Goal: Task Accomplishment & Management: Use online tool/utility

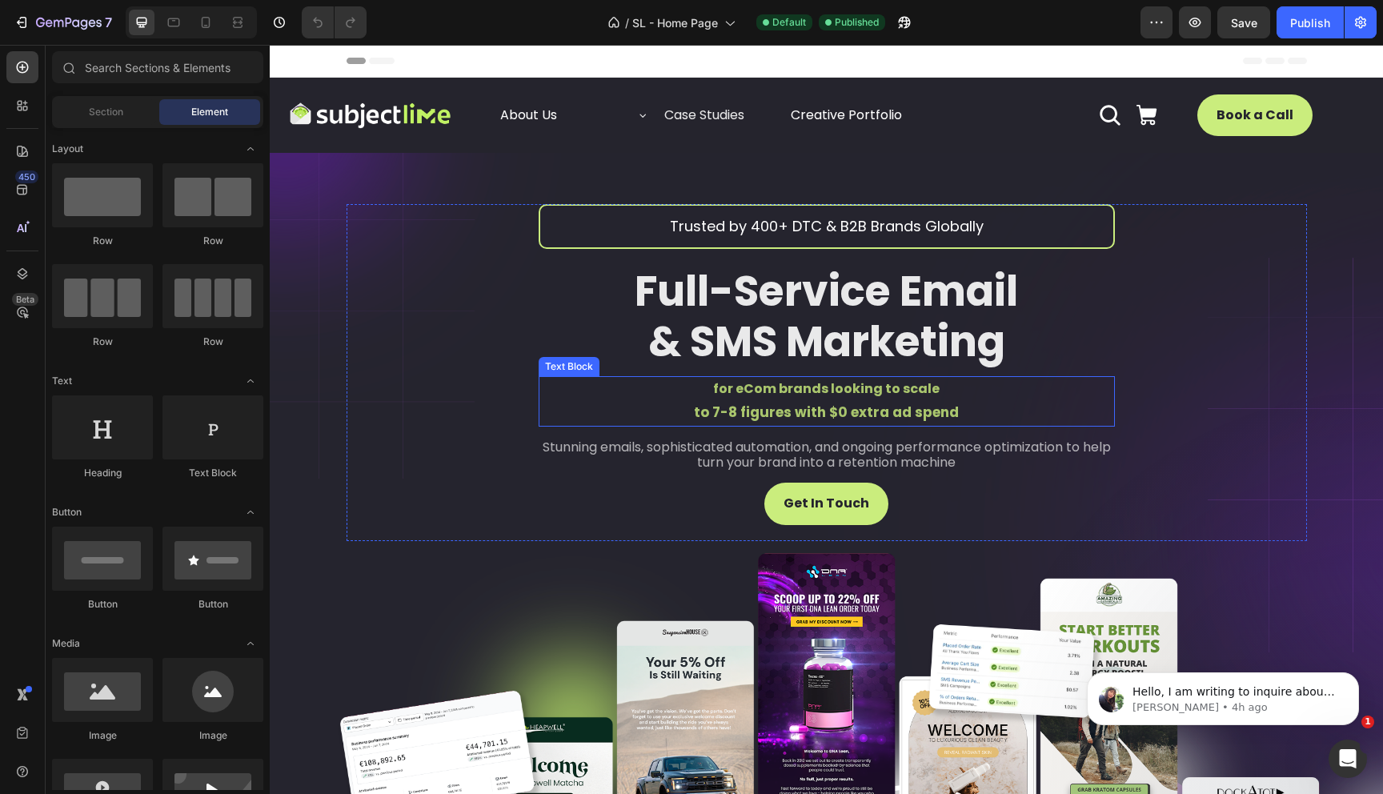
click at [779, 388] on span "for eCom brands looking to scale" at bounding box center [826, 388] width 226 height 18
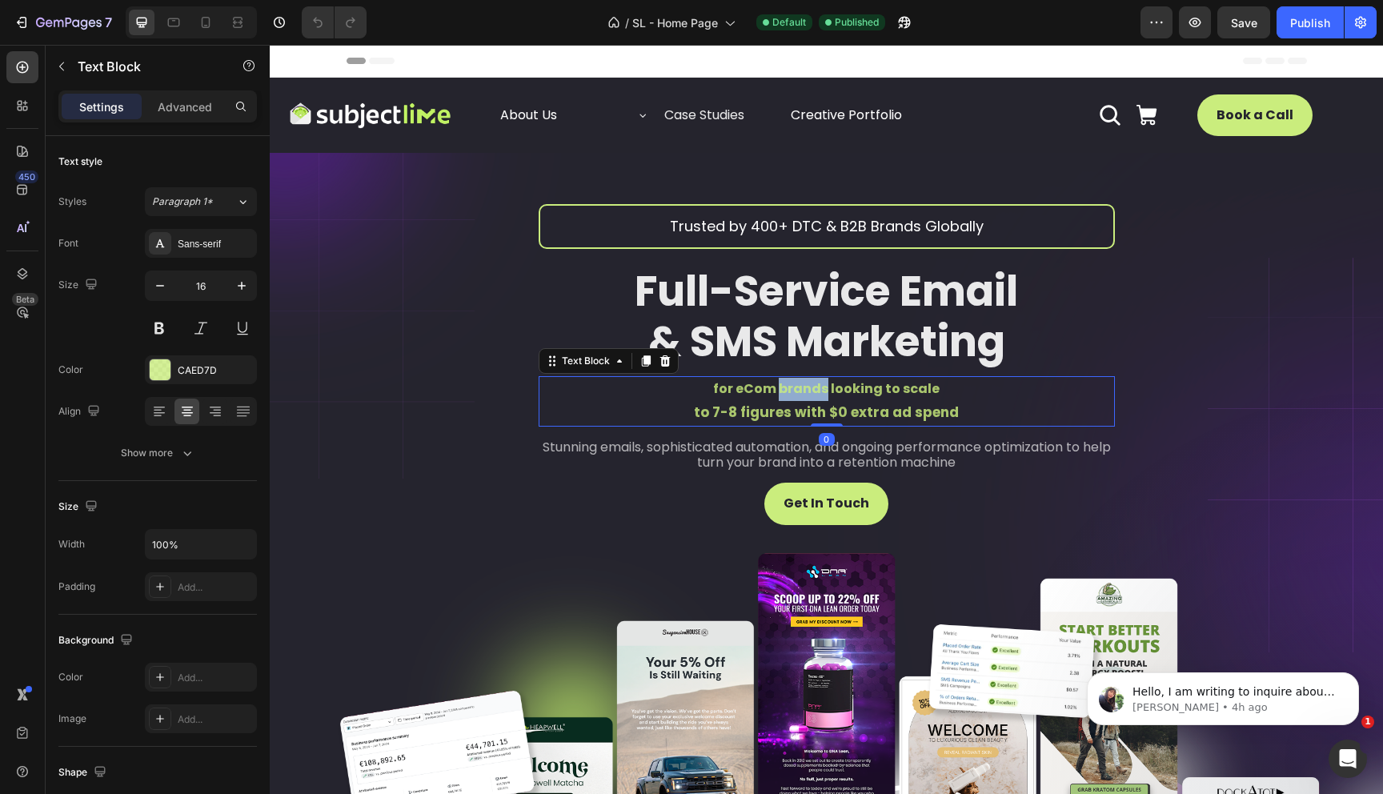
click at [779, 388] on span "for eCom brands looking to scale" at bounding box center [826, 388] width 226 height 18
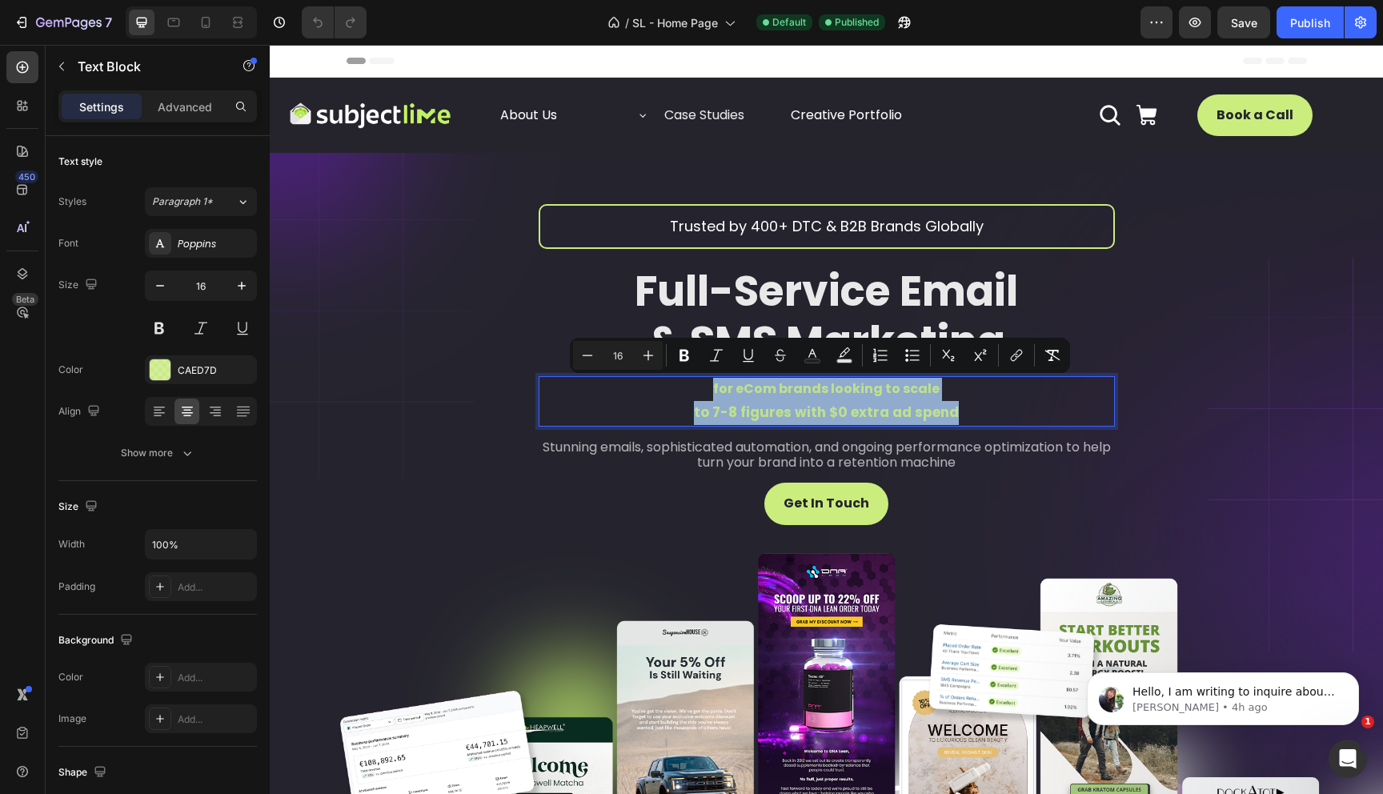
drag, startPoint x: 690, startPoint y: 388, endPoint x: 1002, endPoint y: 424, distance: 314.2
click at [1002, 424] on div "for eCom brands looking to scale to 7-8 figures with $0 extra ad spend" at bounding box center [827, 401] width 576 height 50
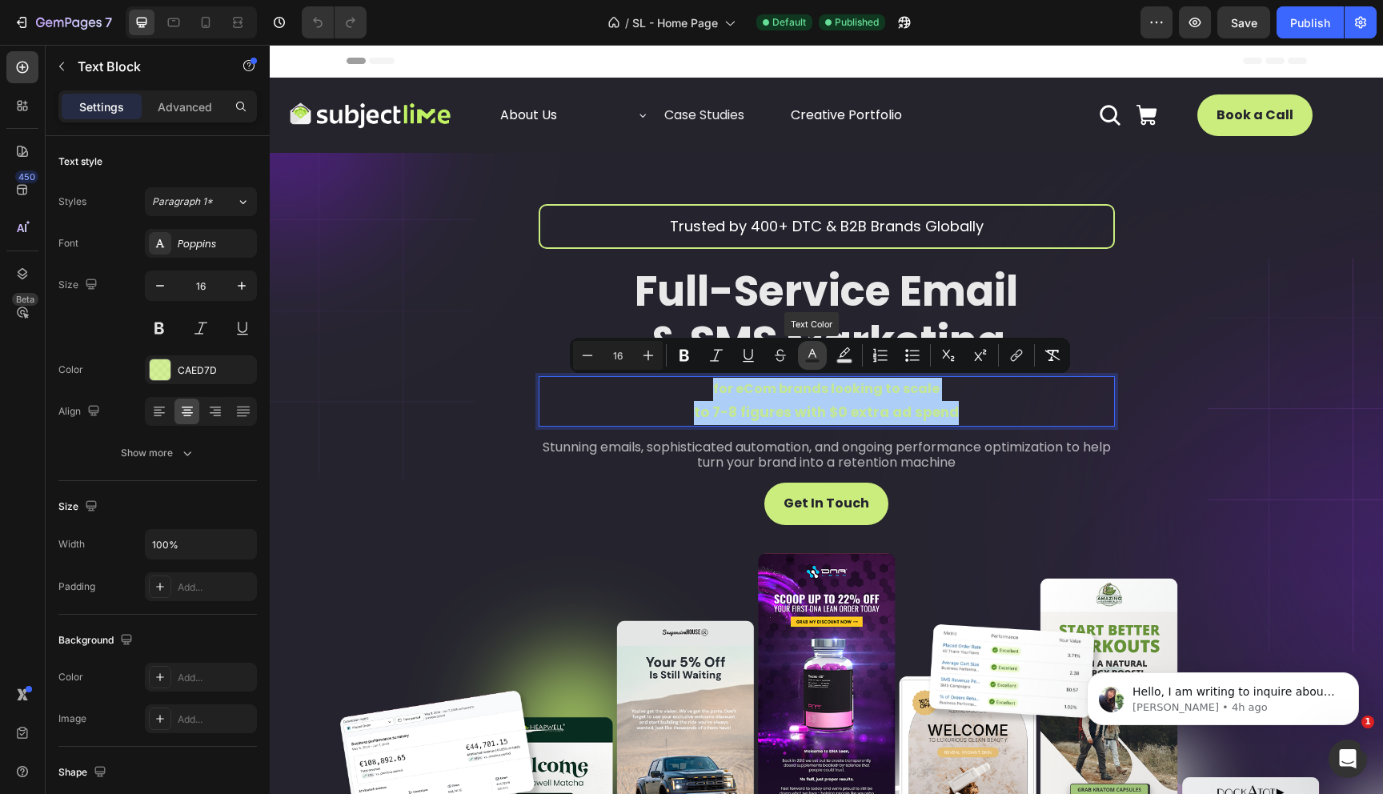
click at [812, 357] on icon "Editor contextual toolbar" at bounding box center [812, 355] width 16 height 16
type input "CAED7D"
type input "80"
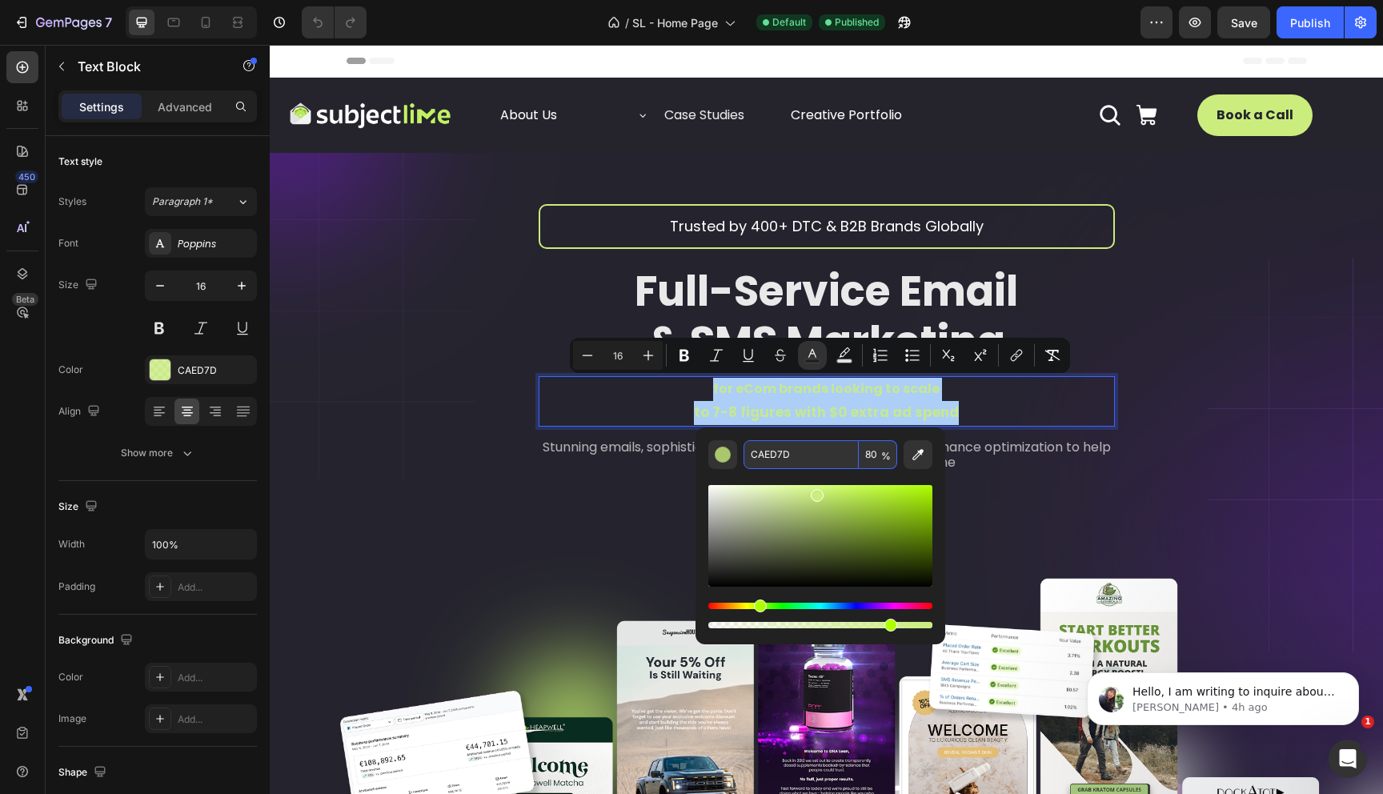
click at [862, 455] on input "80" at bounding box center [878, 454] width 38 height 29
click at [883, 456] on span "%" at bounding box center [886, 456] width 10 height 18
click at [874, 455] on input "80" at bounding box center [878, 454] width 38 height 29
type input "1"
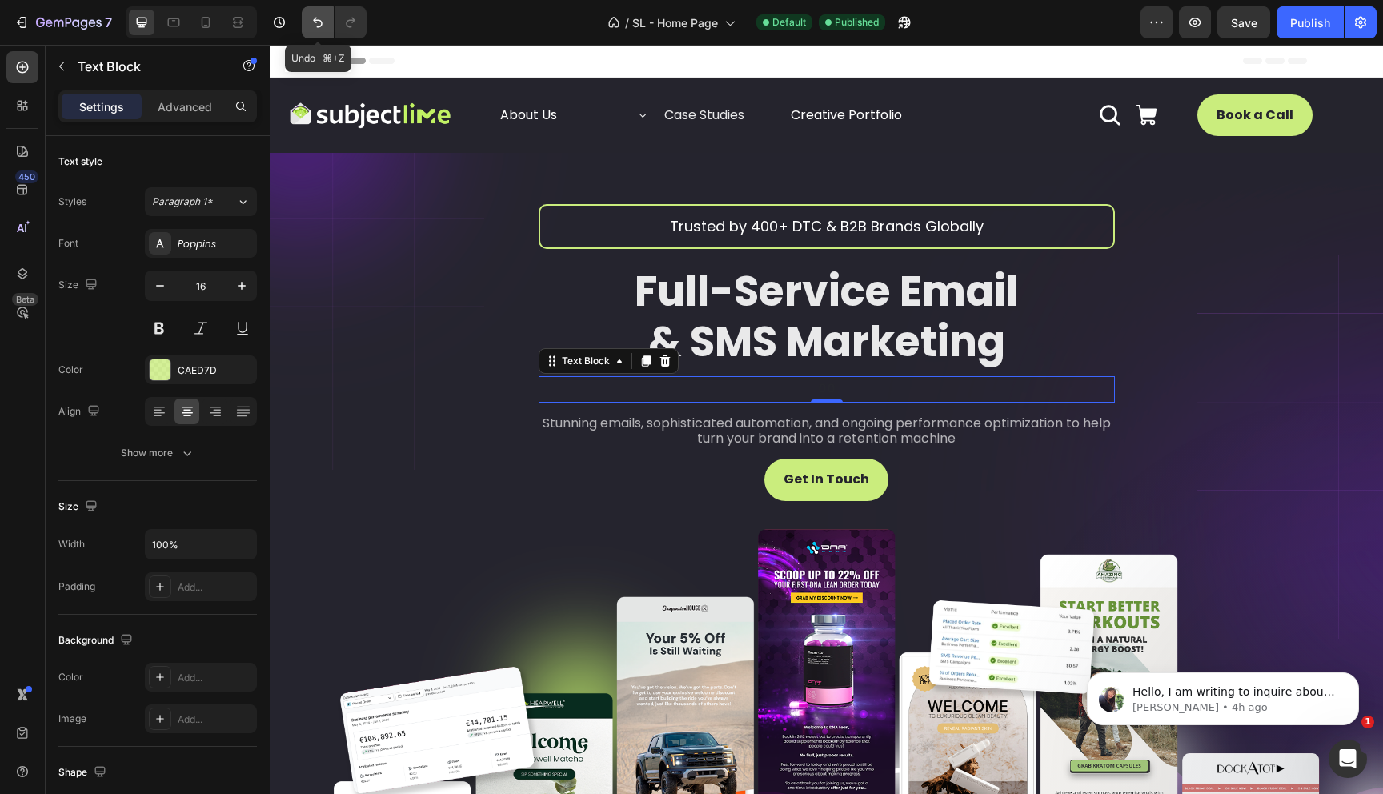
click at [315, 21] on icon "Undo/Redo" at bounding box center [318, 22] width 16 height 16
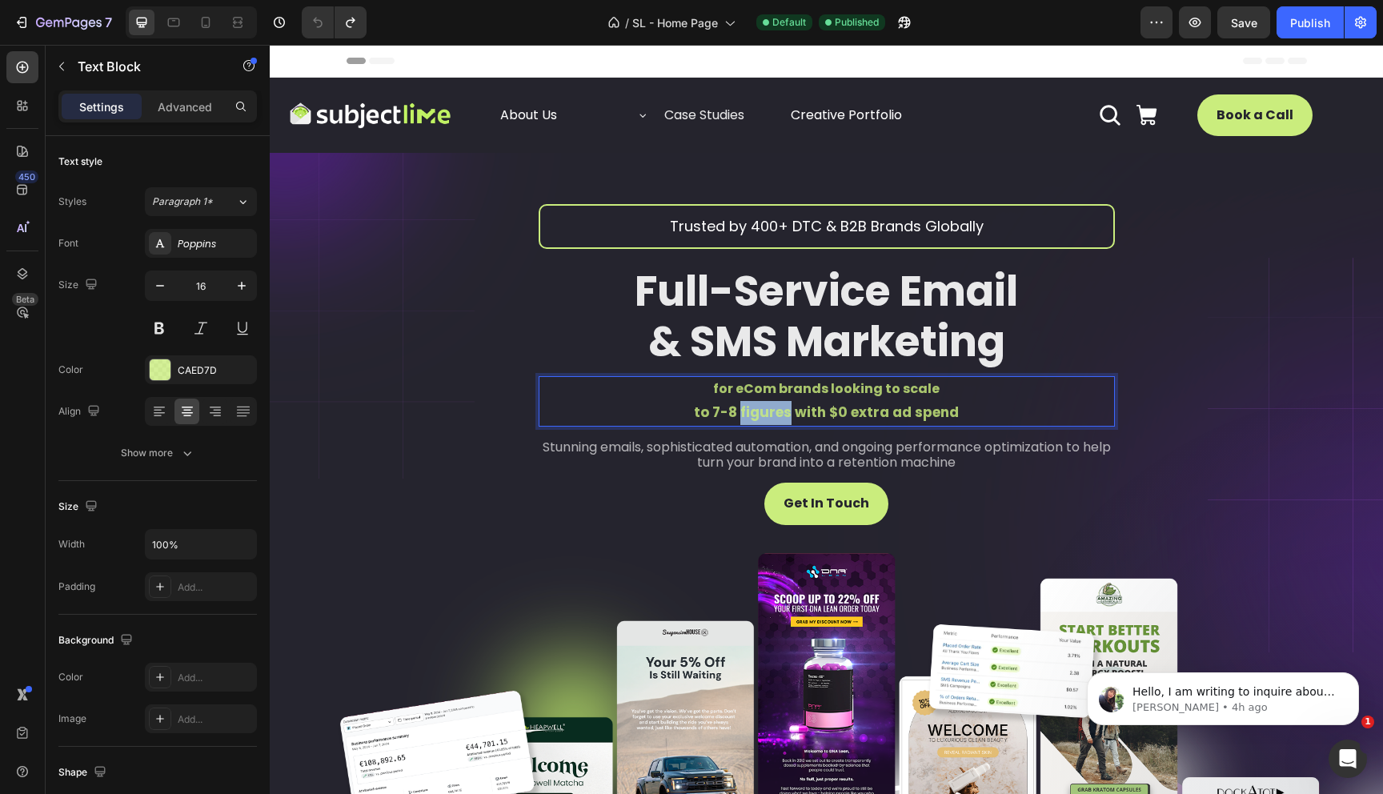
click at [763, 403] on span "to 7-8 figures with $0 extra ad spend" at bounding box center [826, 412] width 265 height 19
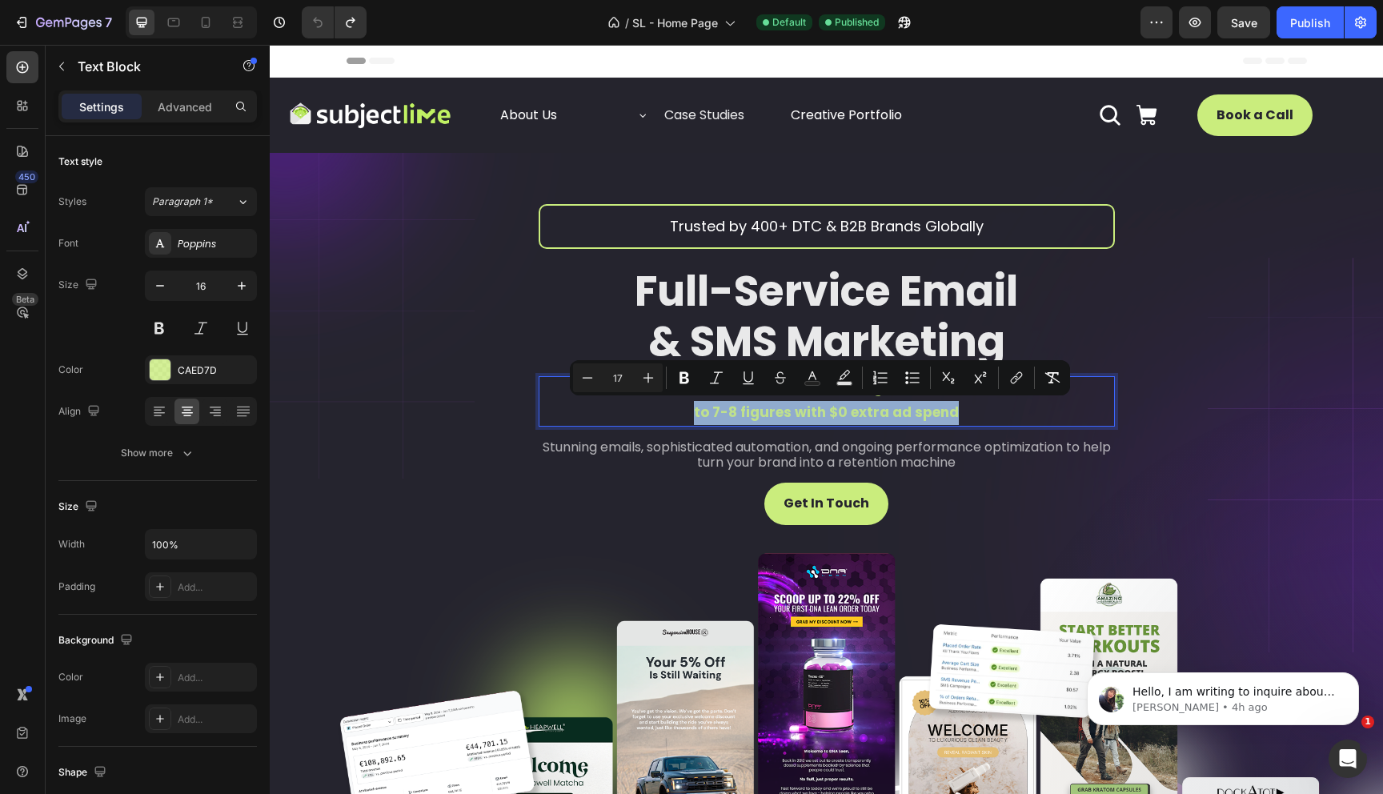
click at [731, 395] on div "Minus 17 Plus Bold Italic Underline Strikethrough Text Color Text Background Co…" at bounding box center [820, 377] width 500 height 35
click at [715, 412] on span "to 7-8 figures with $0 extra ad spend" at bounding box center [826, 412] width 265 height 19
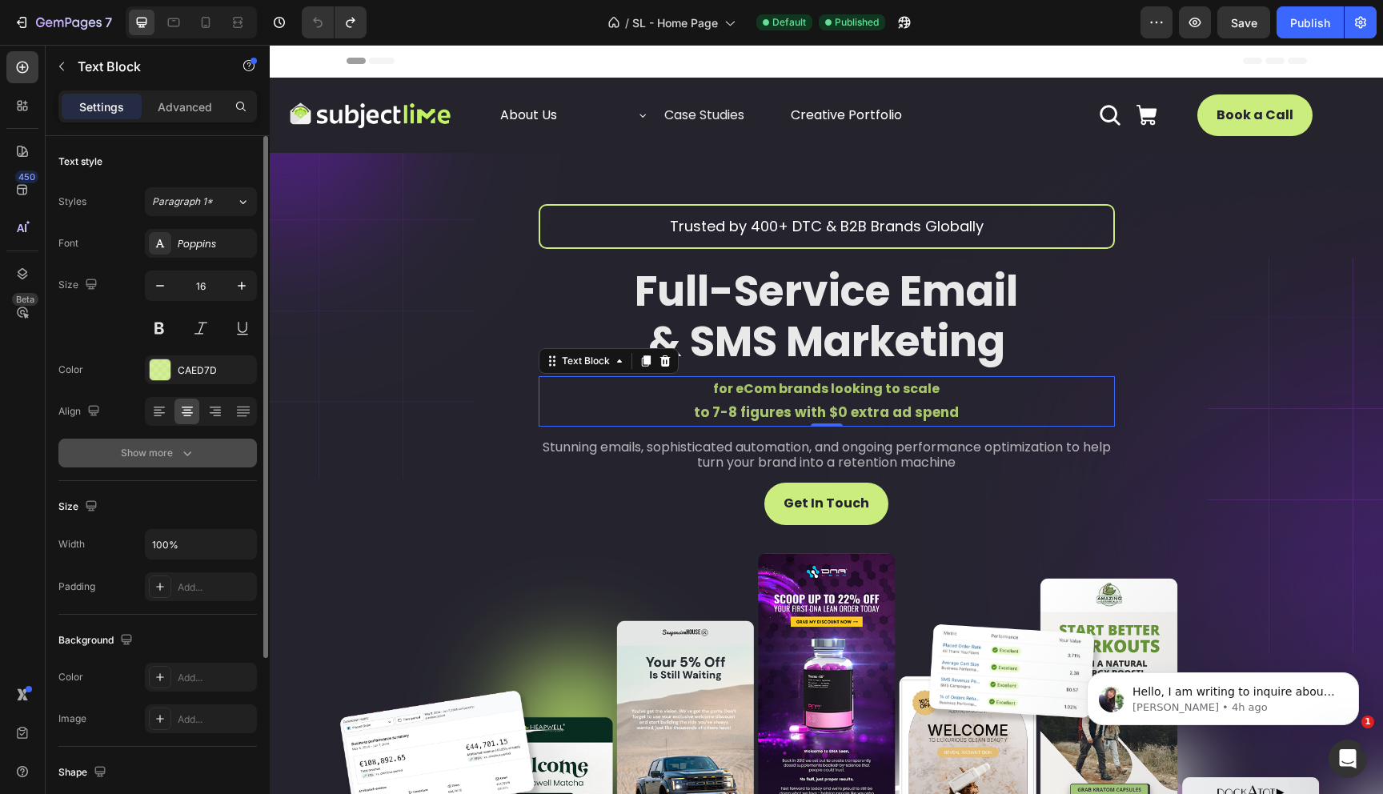
click at [162, 458] on div "Show more" at bounding box center [158, 453] width 74 height 16
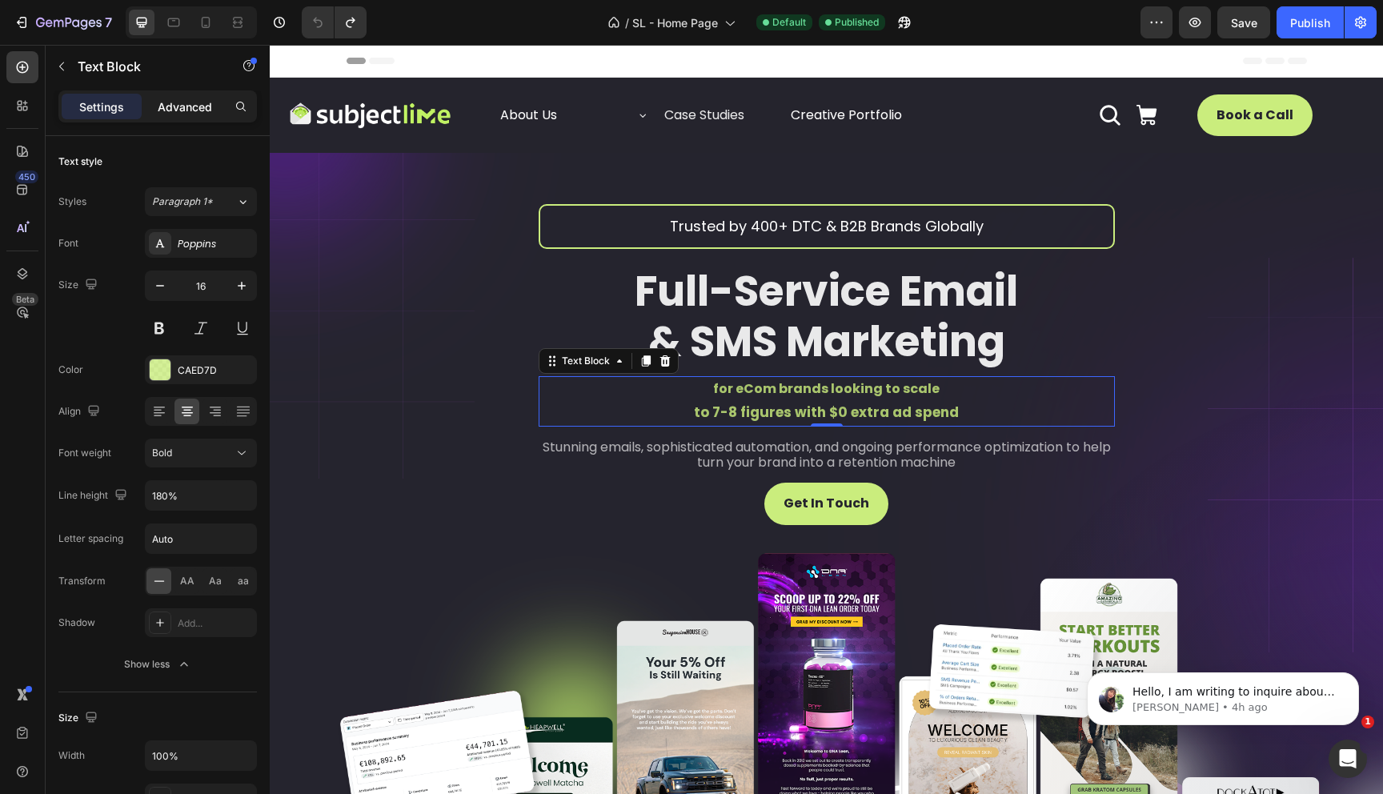
click at [176, 106] on p "Advanced" at bounding box center [185, 106] width 54 height 17
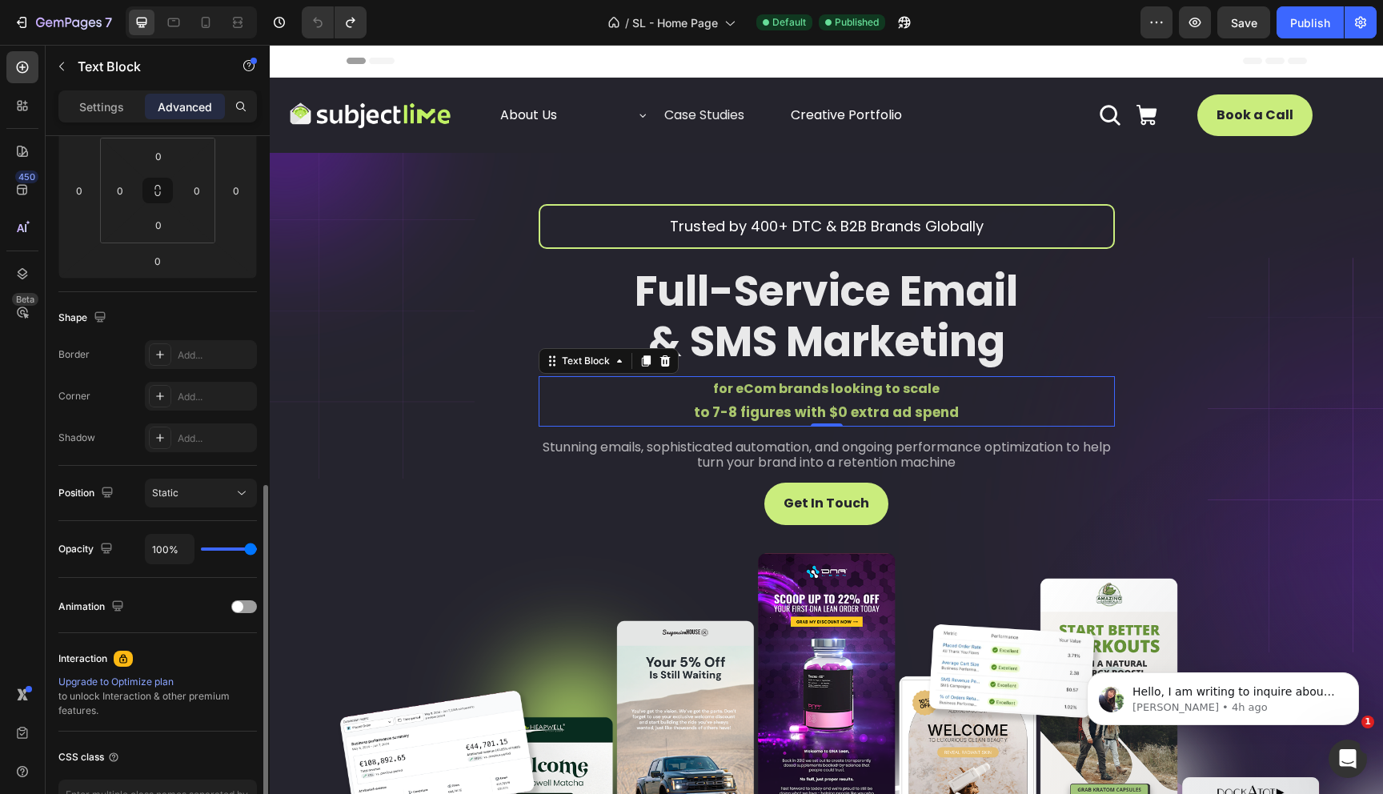
scroll to position [364, 0]
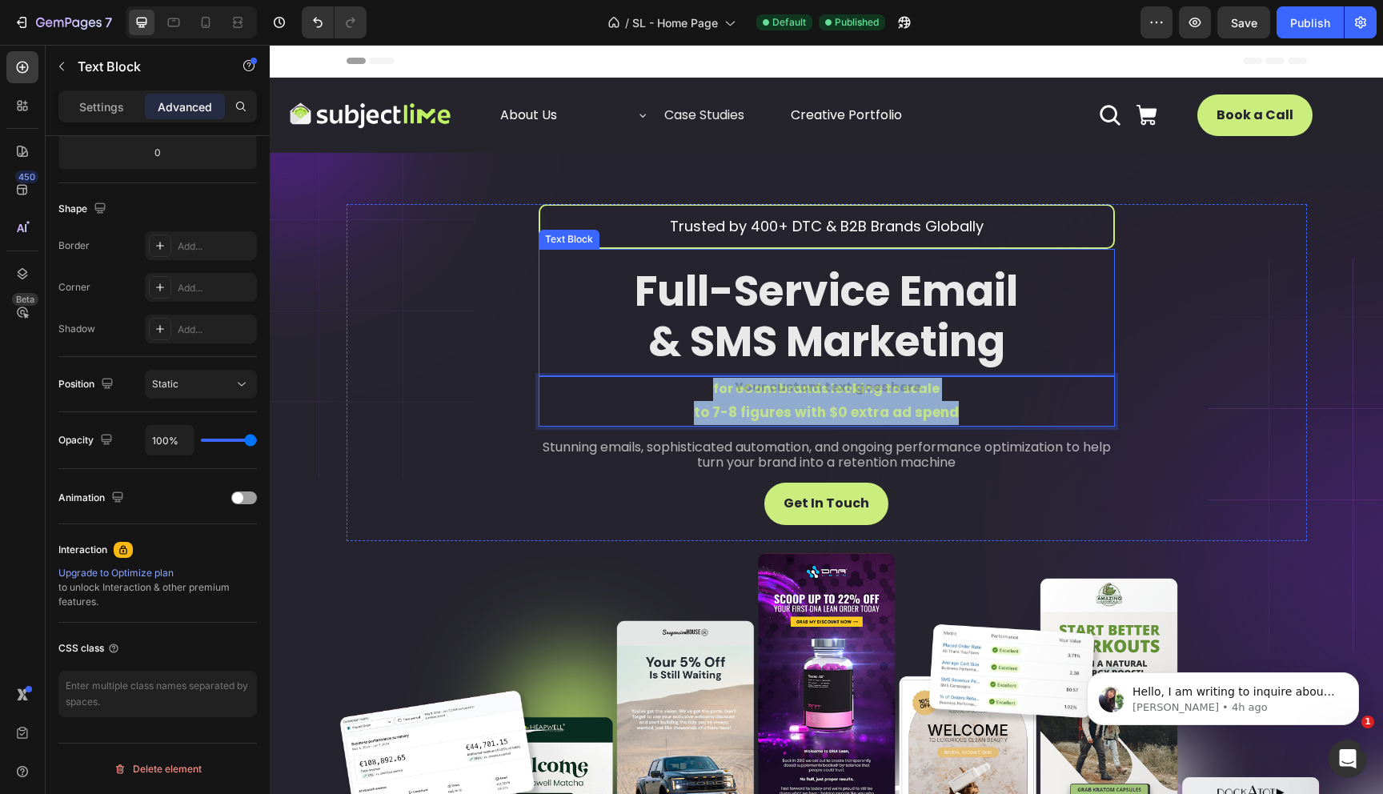
drag, startPoint x: 707, startPoint y: 387, endPoint x: 702, endPoint y: 371, distance: 17.0
click at [702, 371] on div "Trusted by 400+ DTC & B2B Brands Globally Text Block Full-Service Email & SMS M…" at bounding box center [827, 364] width 576 height 321
click at [864, 390] on div "for eCom brands looking to scale to 7-8 figures with $0 extra ad spend" at bounding box center [827, 401] width 576 height 50
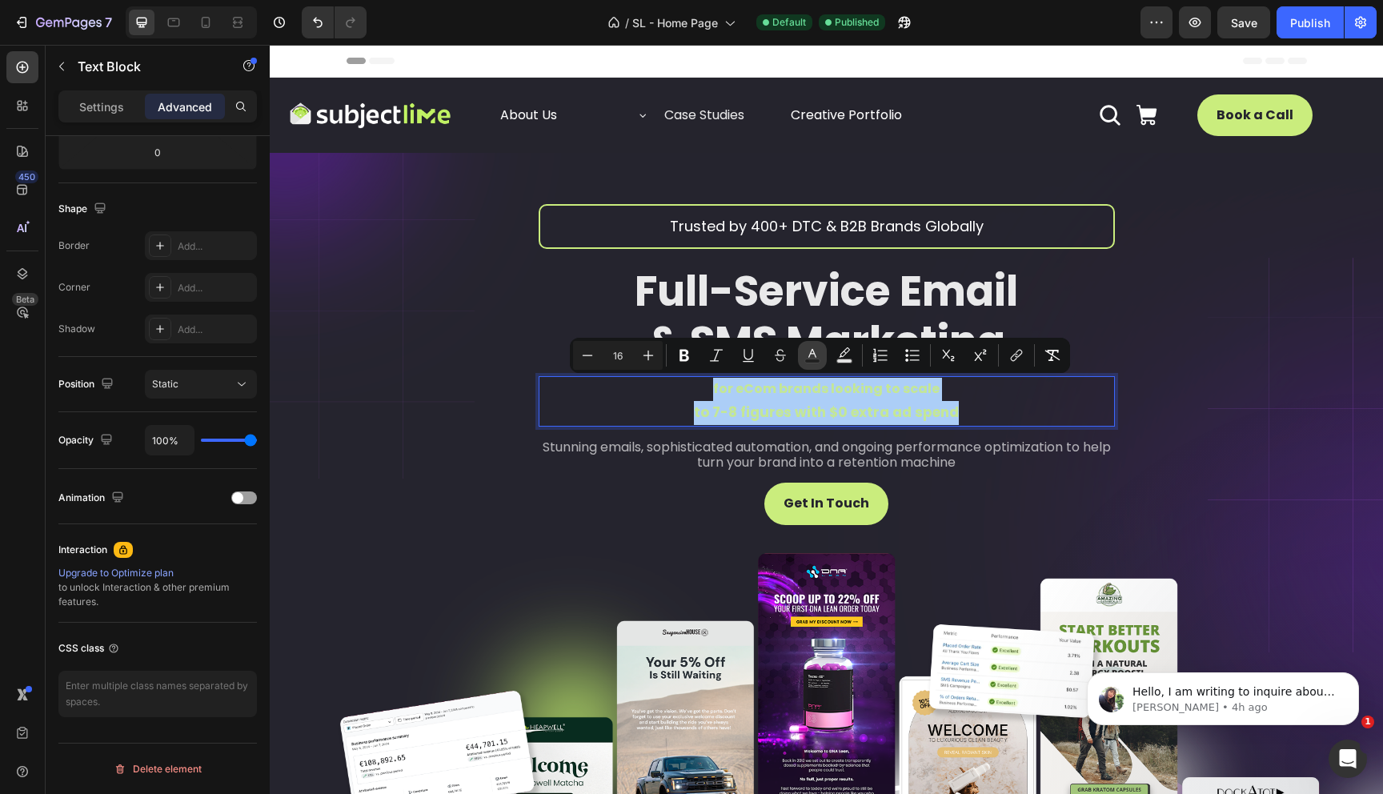
click at [817, 356] on icon "Editor contextual toolbar" at bounding box center [812, 355] width 16 height 16
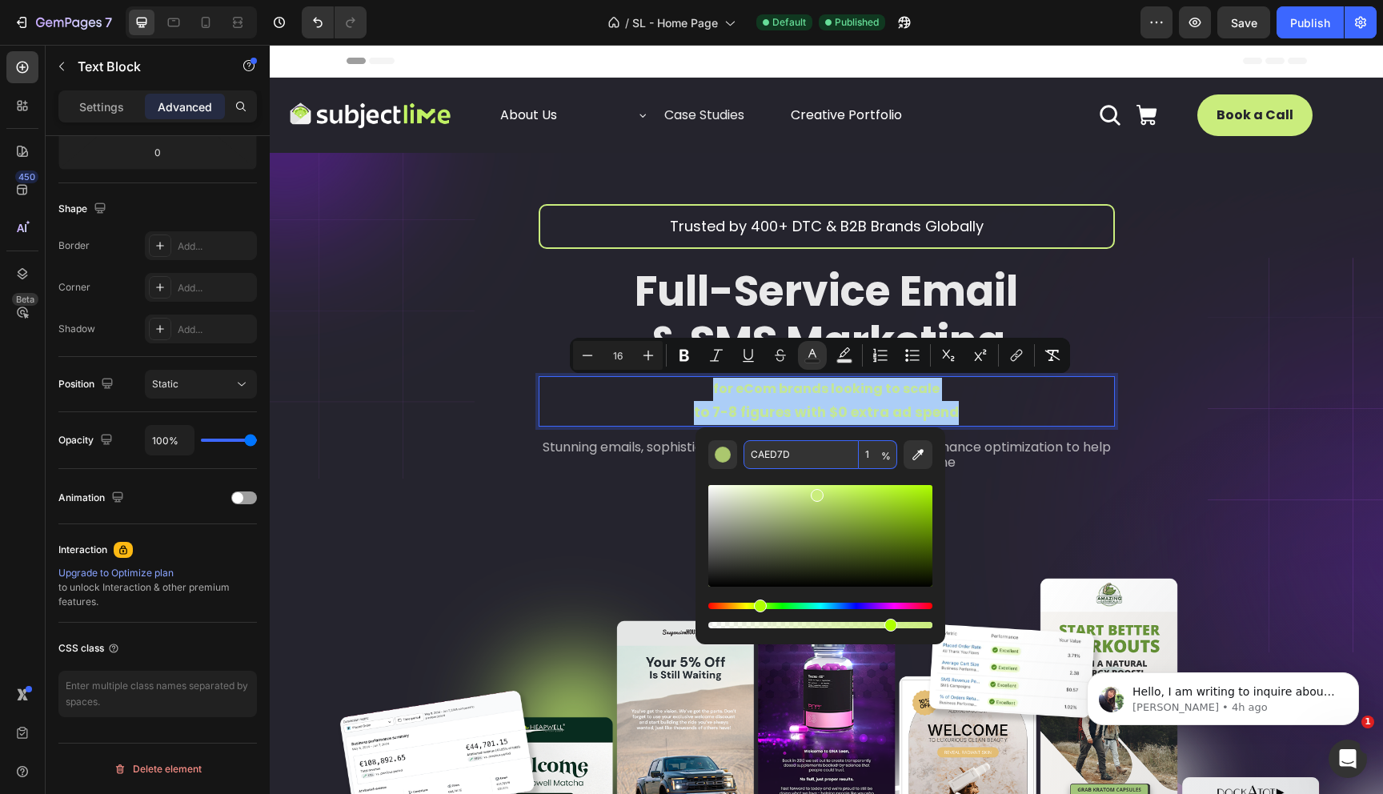
type input "1"
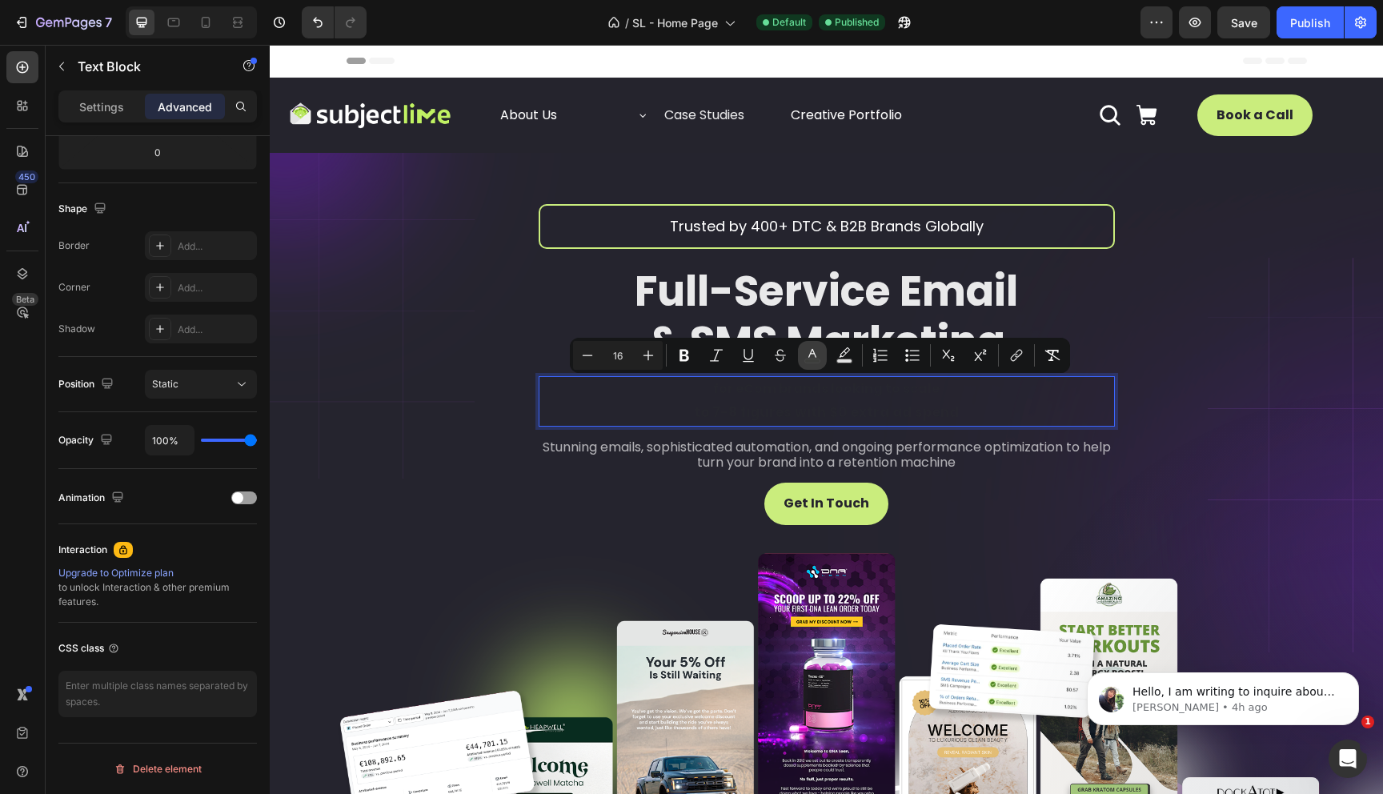
click at [817, 362] on rect "Editor contextual toolbar" at bounding box center [812, 361] width 15 height 4
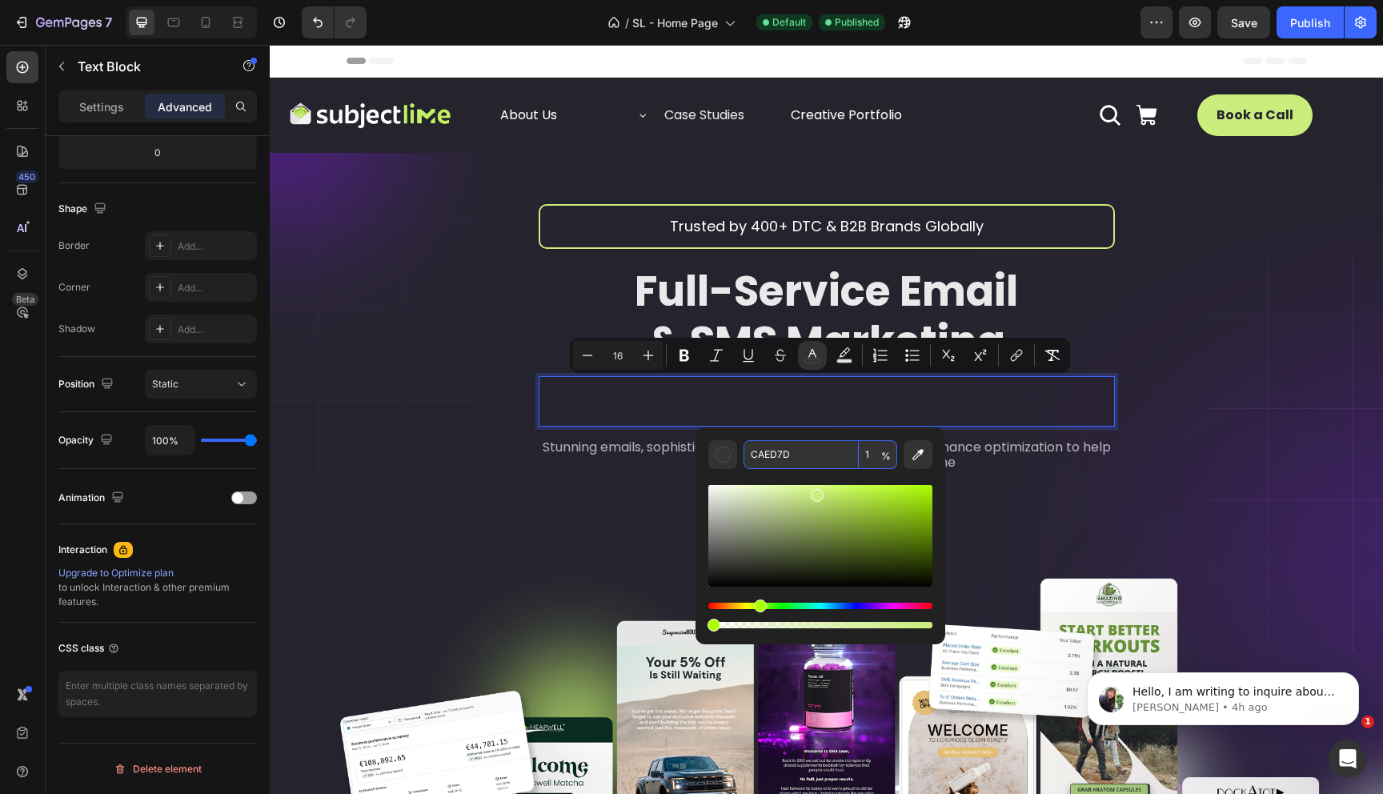
click at [873, 457] on input "1" at bounding box center [878, 454] width 38 height 29
click at [872, 452] on input "10" at bounding box center [878, 454] width 38 height 29
click at [877, 456] on input "10" at bounding box center [878, 454] width 38 height 29
type input "100"
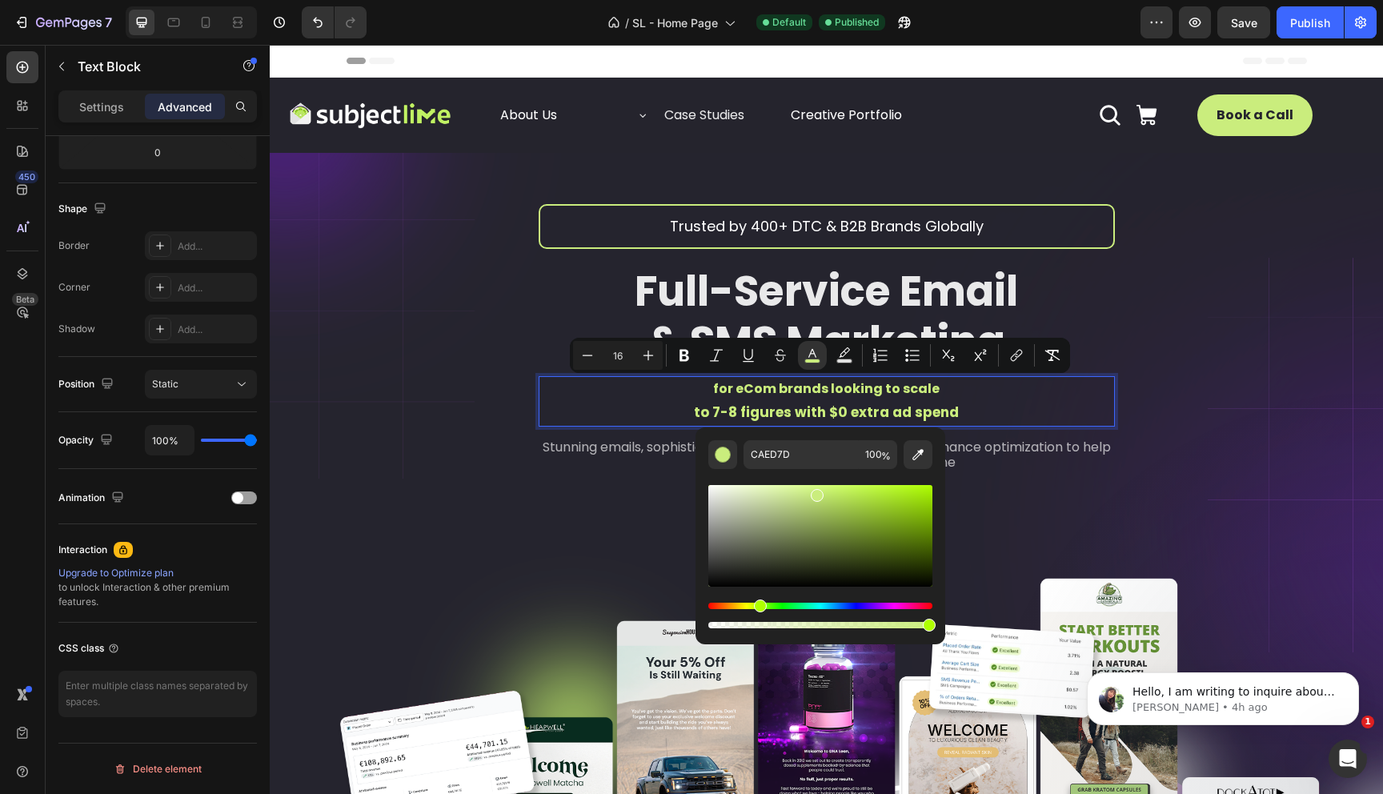
click at [960, 396] on p "for eCom brands looking to scale" at bounding box center [826, 389] width 573 height 23
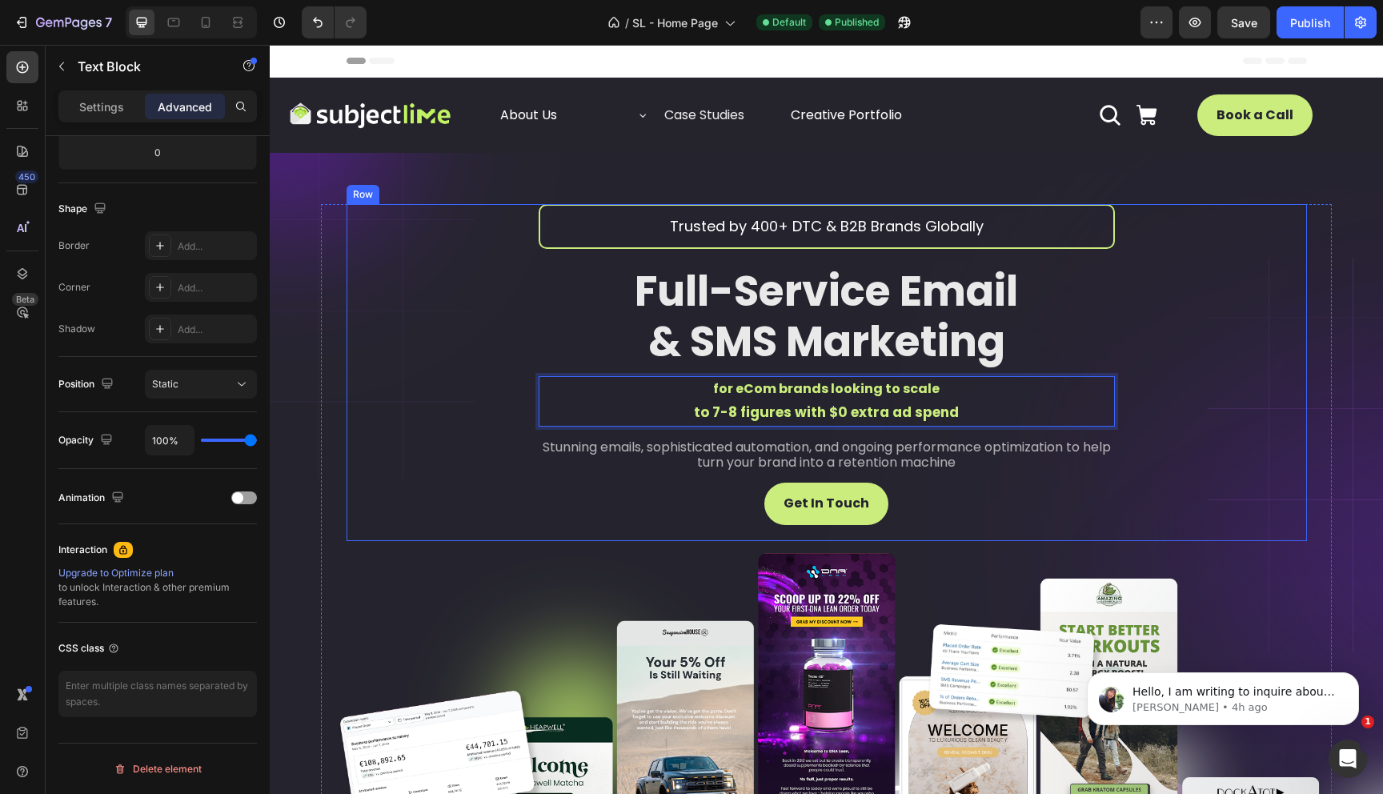
click at [1149, 401] on div "Trusted by 400+ DTC & B2B Brands Globally Text Block Full-Service Email & SMS M…" at bounding box center [827, 372] width 960 height 337
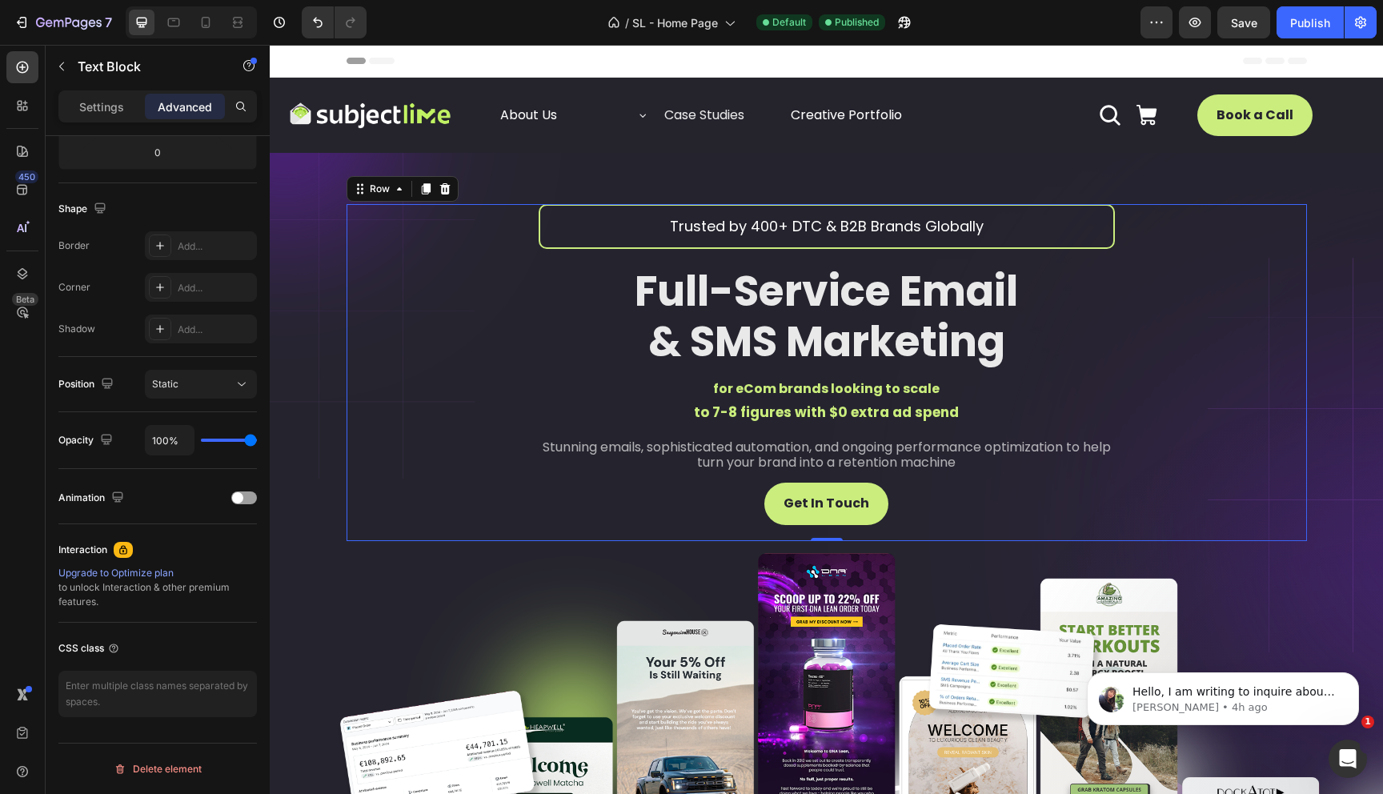
scroll to position [0, 0]
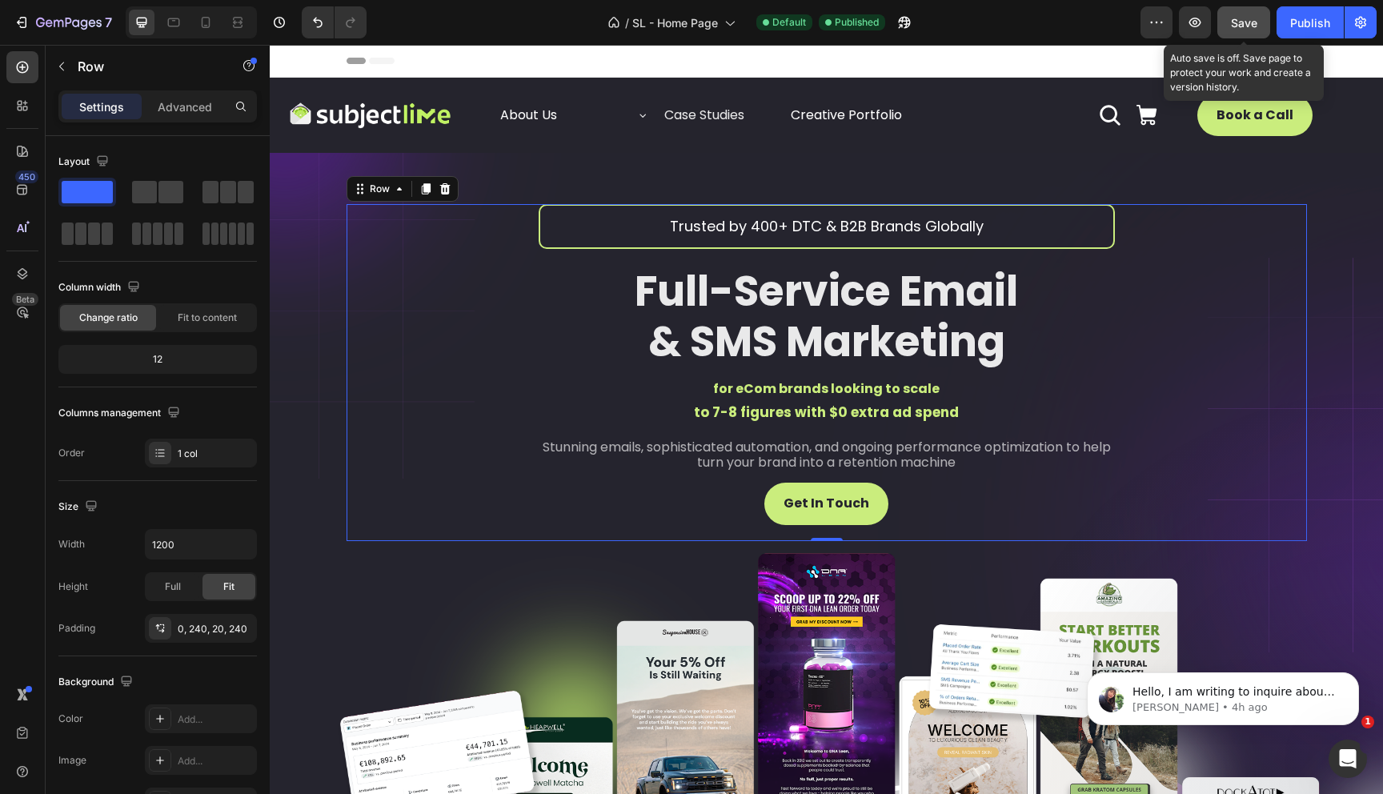
click at [1236, 19] on span "Save" at bounding box center [1244, 23] width 26 height 14
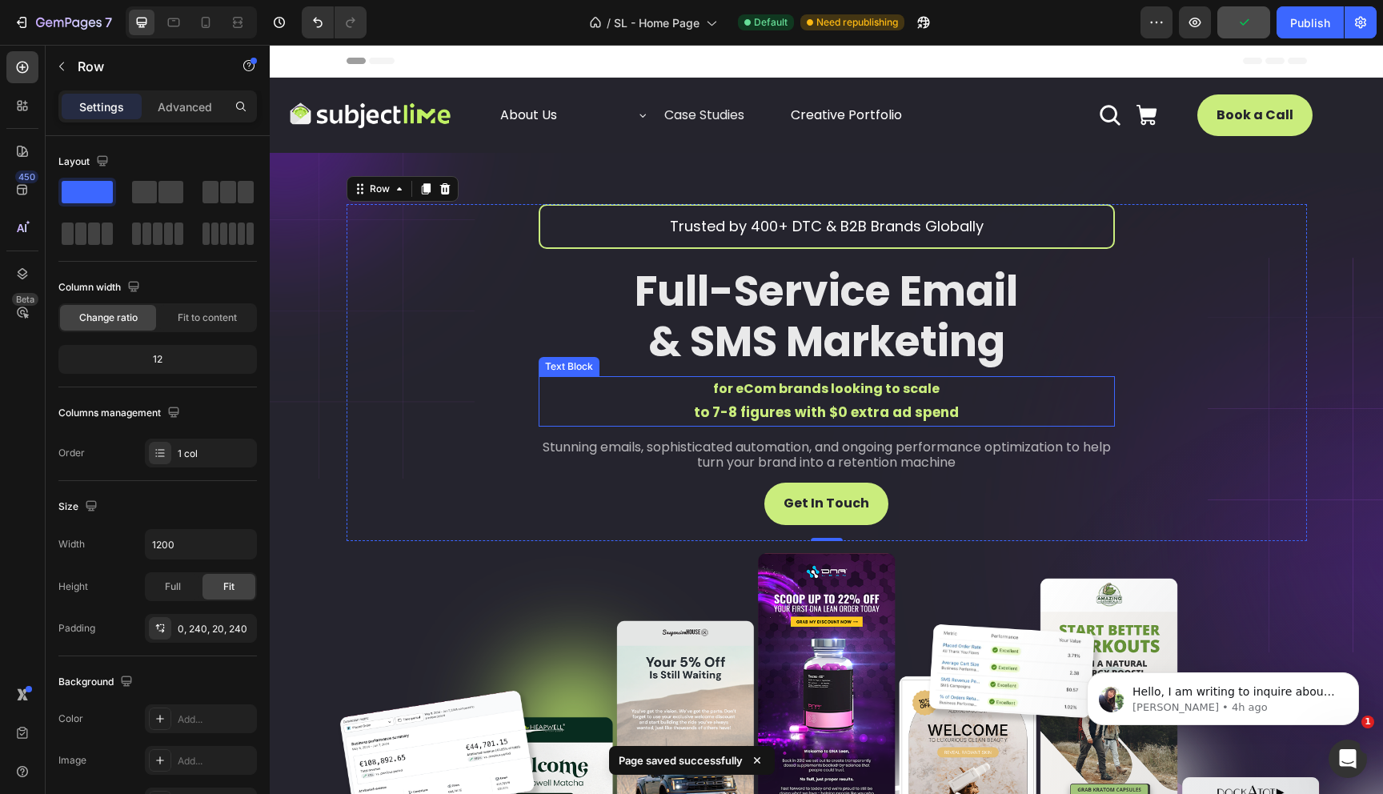
click at [814, 401] on p "to 7-8 figures with $0 extra ad spend" at bounding box center [826, 413] width 573 height 24
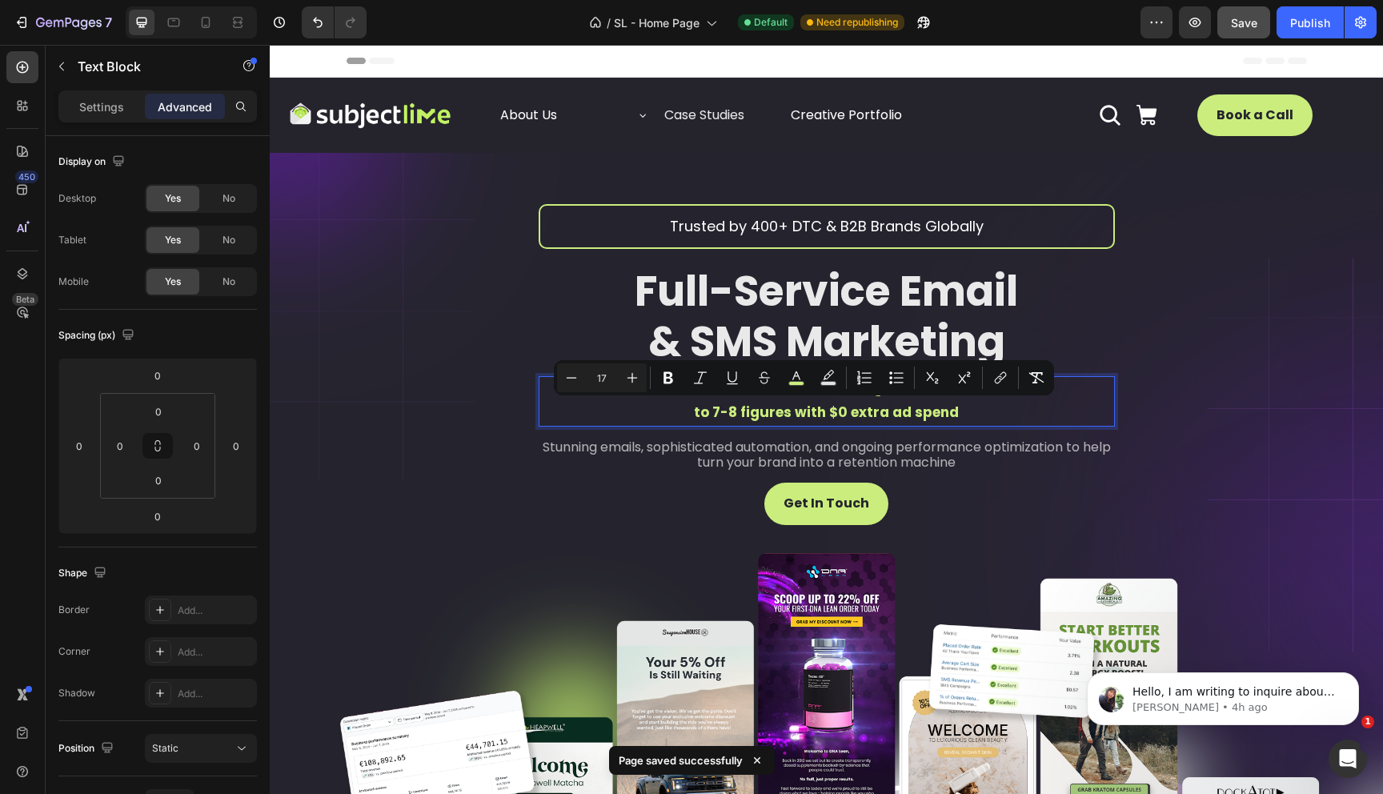
click at [731, 412] on span "to 7-8 figures with $0 extra ad spend" at bounding box center [826, 412] width 265 height 19
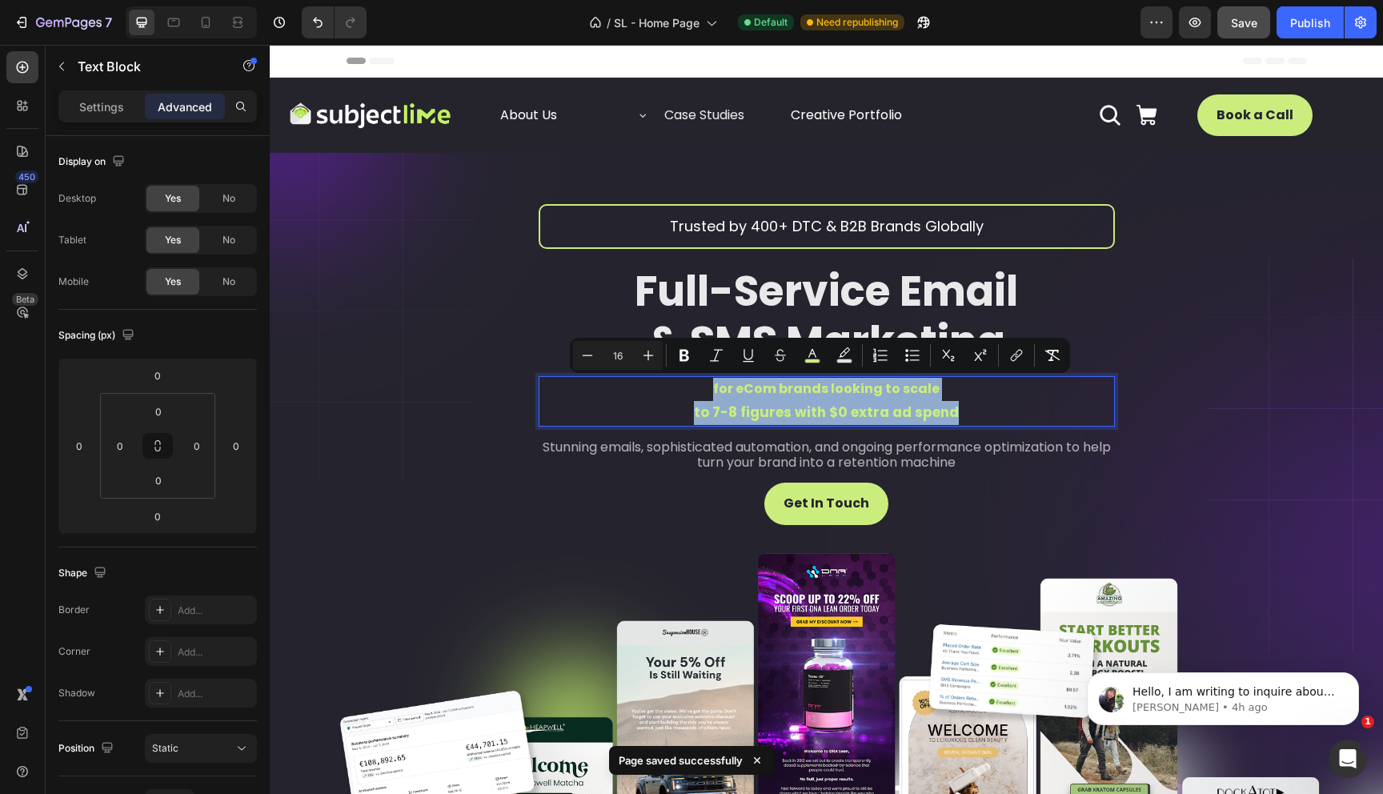
drag, startPoint x: 710, startPoint y: 387, endPoint x: 960, endPoint y: 403, distance: 251.0
click at [960, 403] on div "for eCom brands looking to scale to 7-8 figures with $0 extra ad spend" at bounding box center [827, 401] width 576 height 50
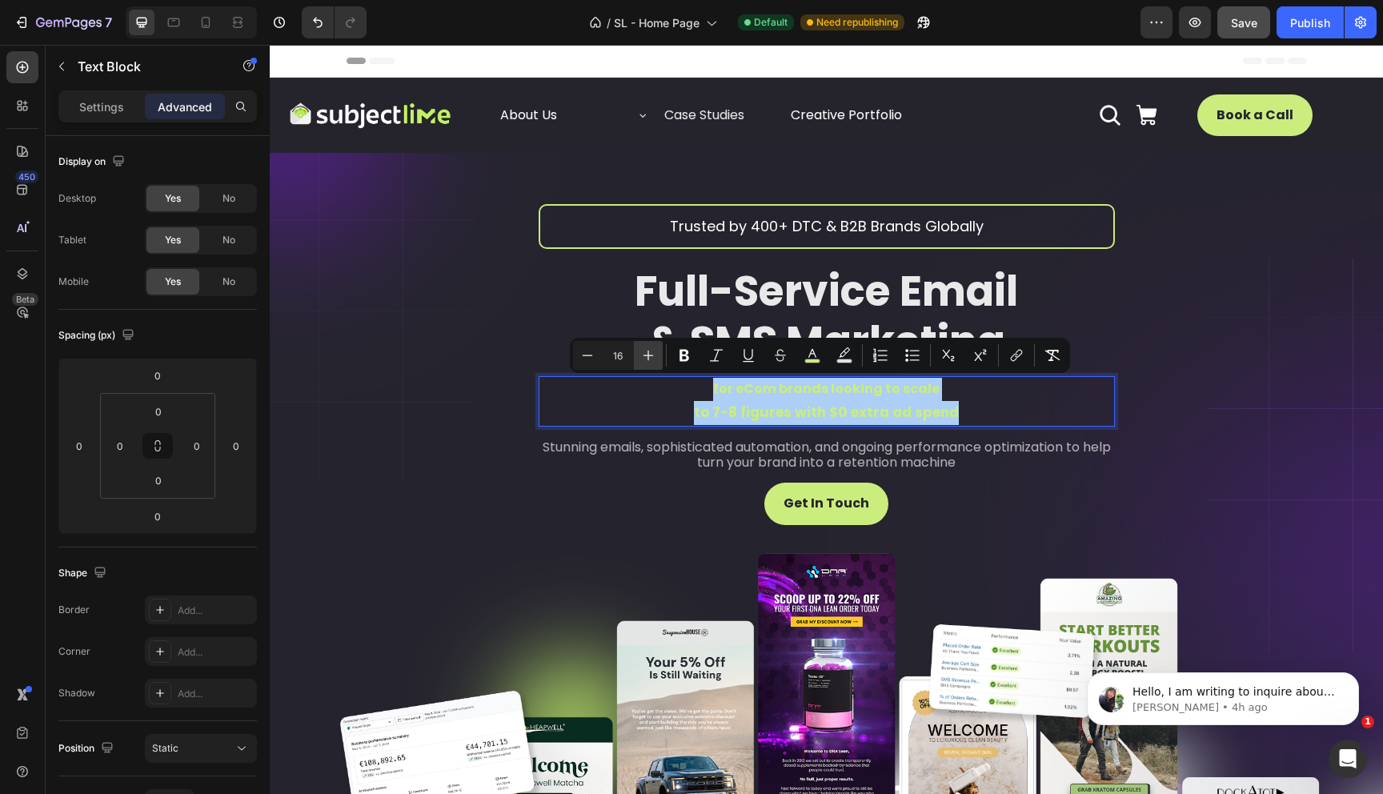
click at [642, 363] on icon "Editor contextual toolbar" at bounding box center [648, 355] width 16 height 16
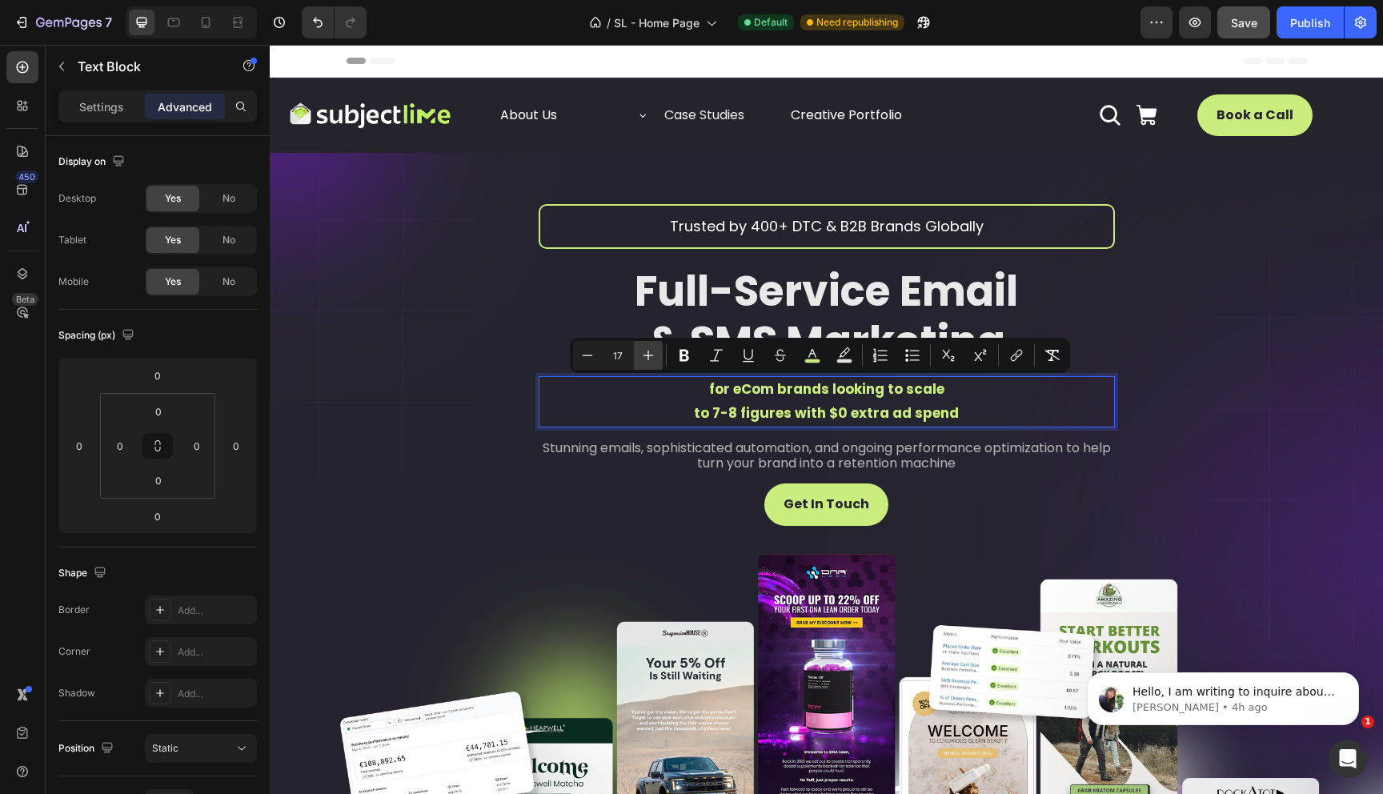
click at [645, 361] on icon "Editor contextual toolbar" at bounding box center [648, 355] width 16 height 16
type input "18"
click at [764, 403] on span "to 7-8 figures with $0 extra ad spend" at bounding box center [826, 413] width 283 height 20
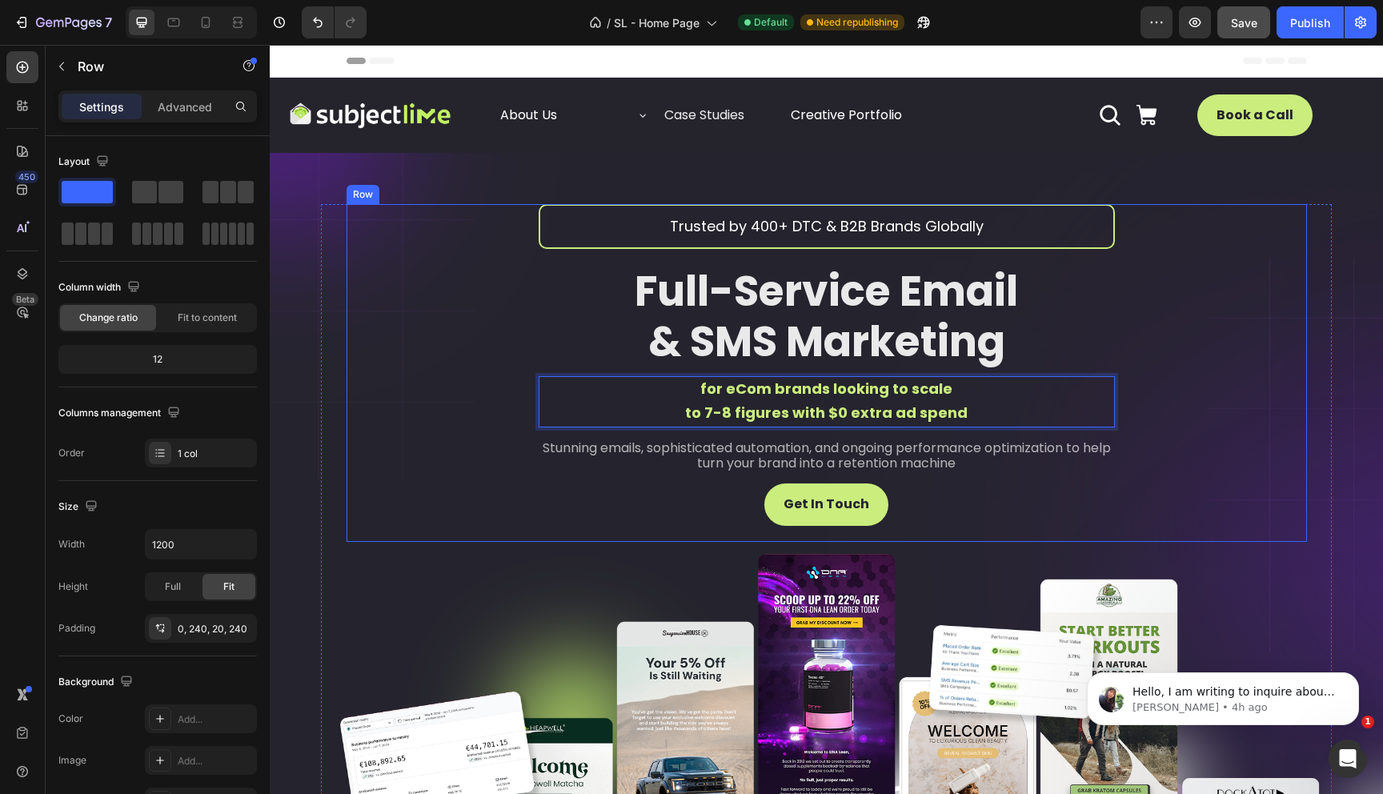
click at [1172, 391] on div "Trusted by 400+ DTC & B2B Brands Globally Text Block Full-Service Email & SMS M…" at bounding box center [827, 373] width 960 height 338
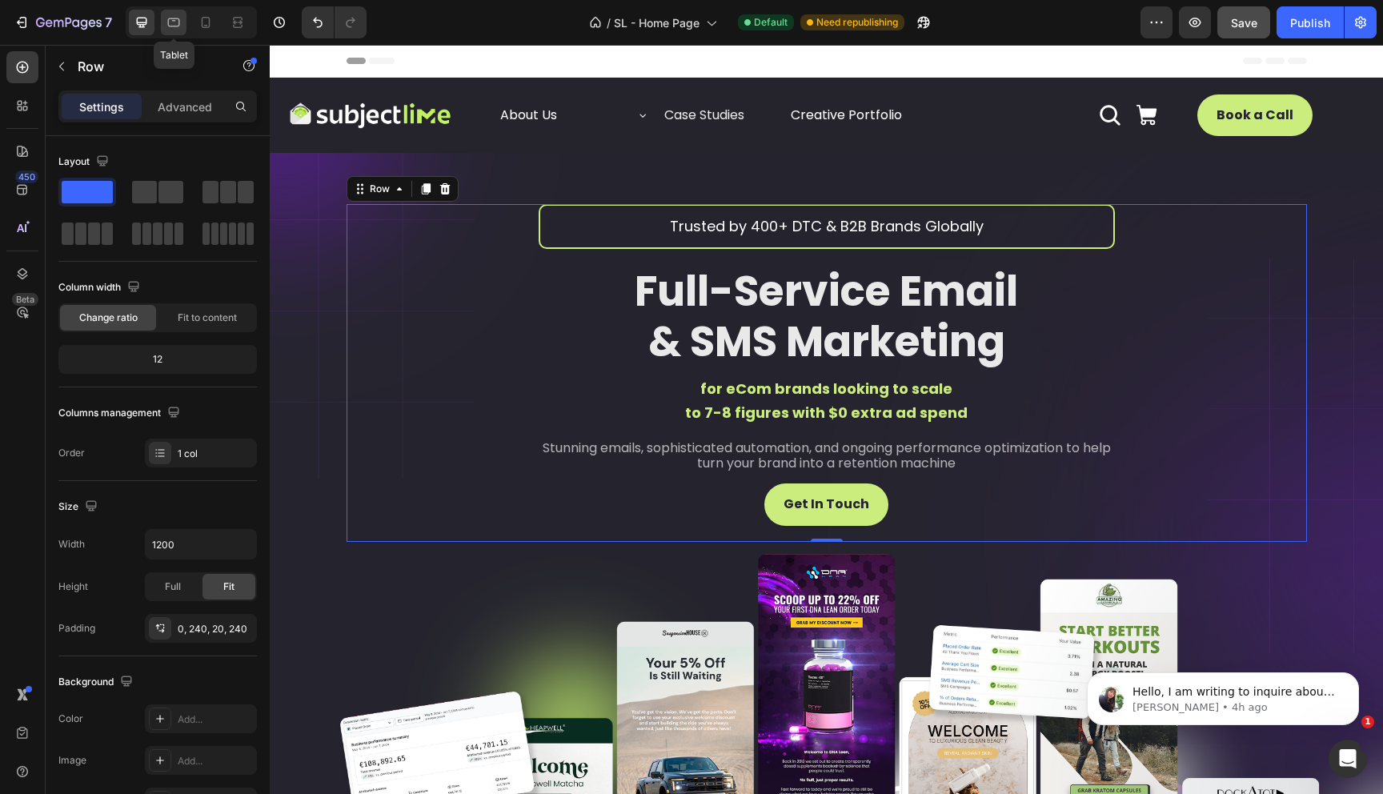
click at [176, 26] on icon at bounding box center [174, 22] width 12 height 9
type input "100%"
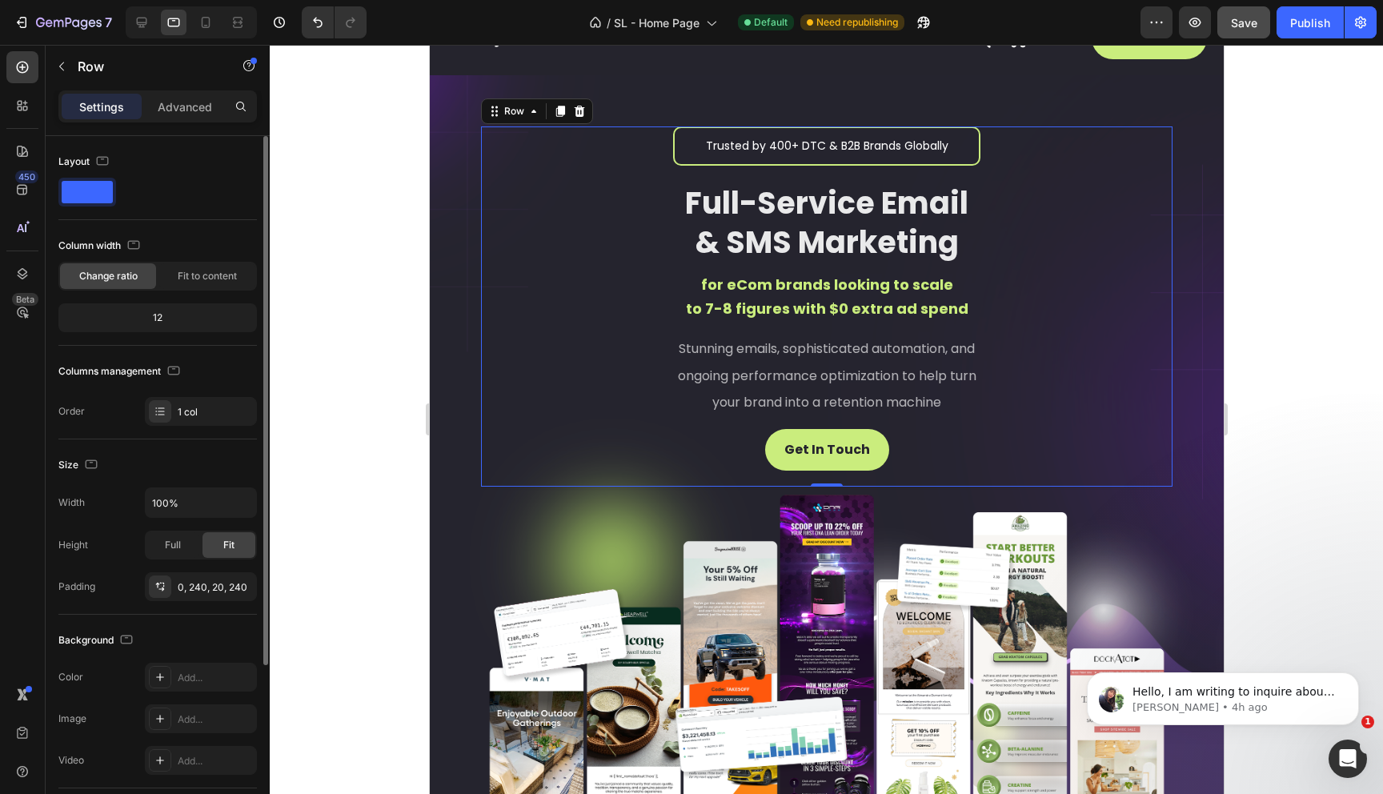
scroll to position [102, 0]
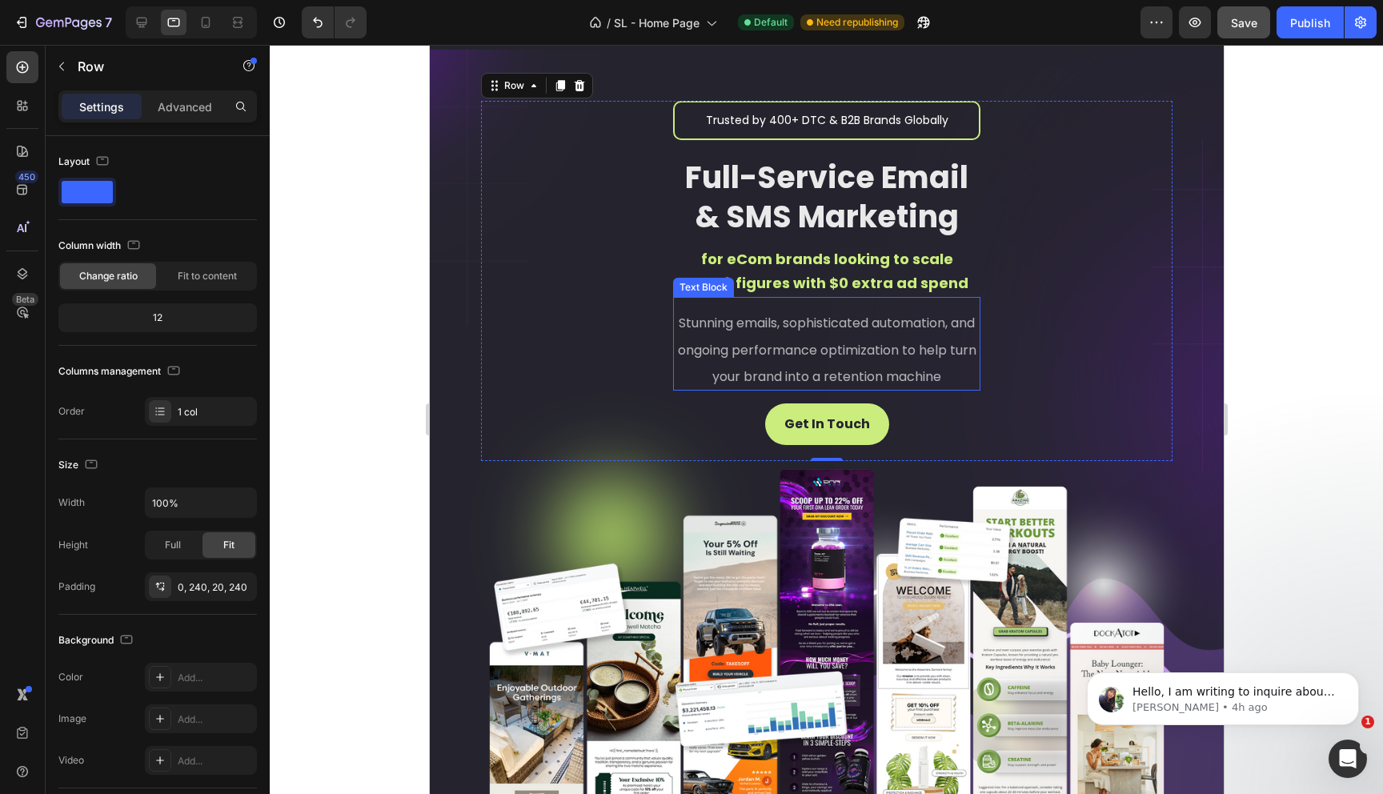
click at [691, 343] on span "Stunning emails, sophisticated automation, and ongoing performance optimization…" at bounding box center [826, 350] width 299 height 72
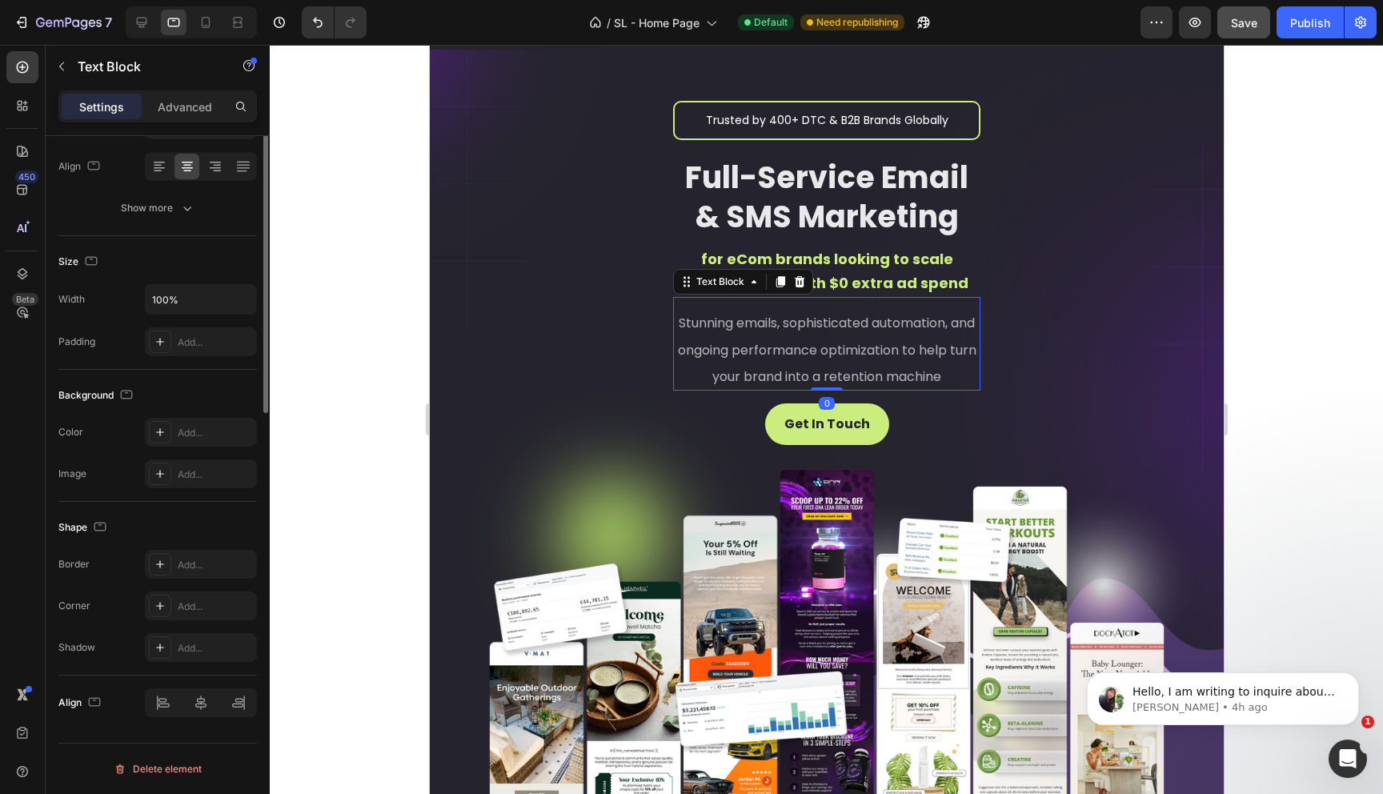
scroll to position [0, 0]
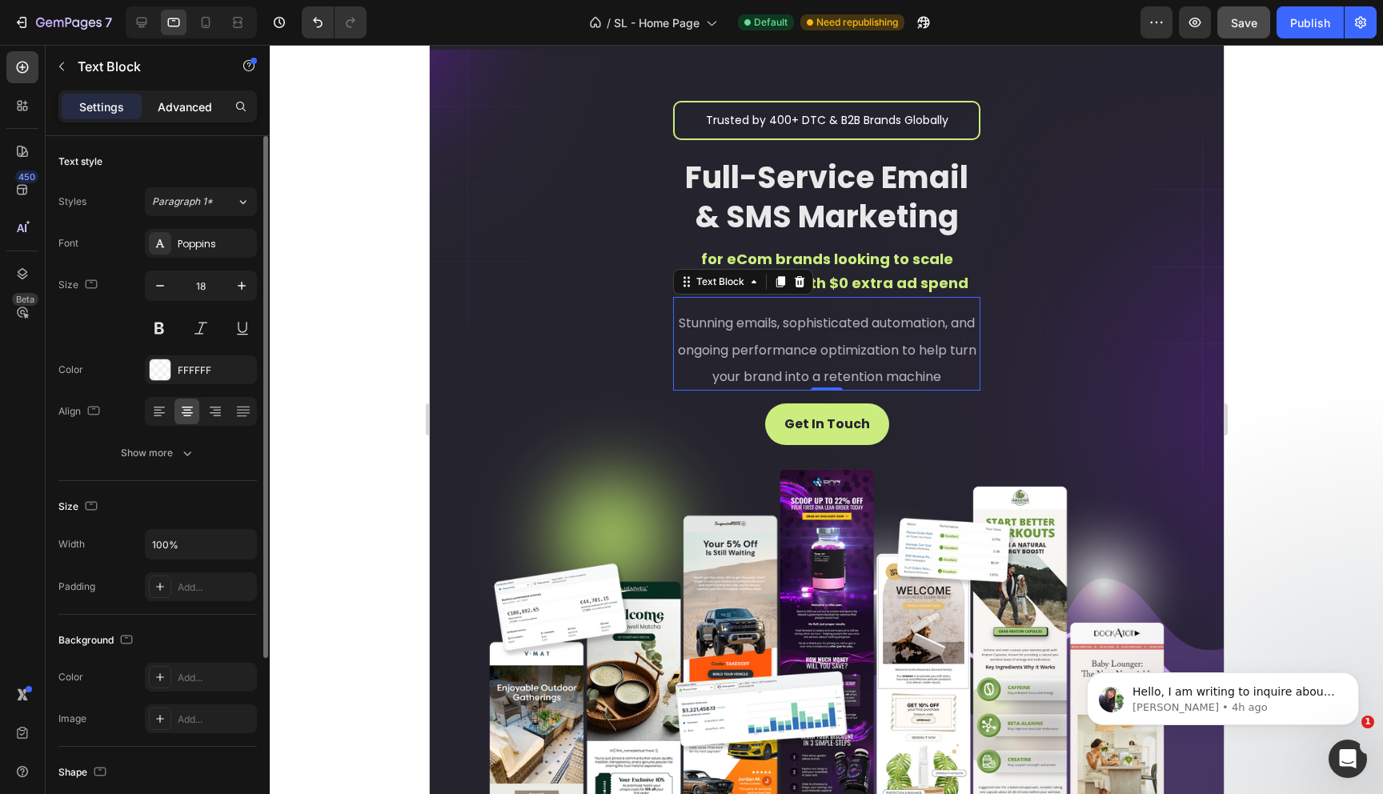
click at [174, 105] on p "Advanced" at bounding box center [185, 106] width 54 height 17
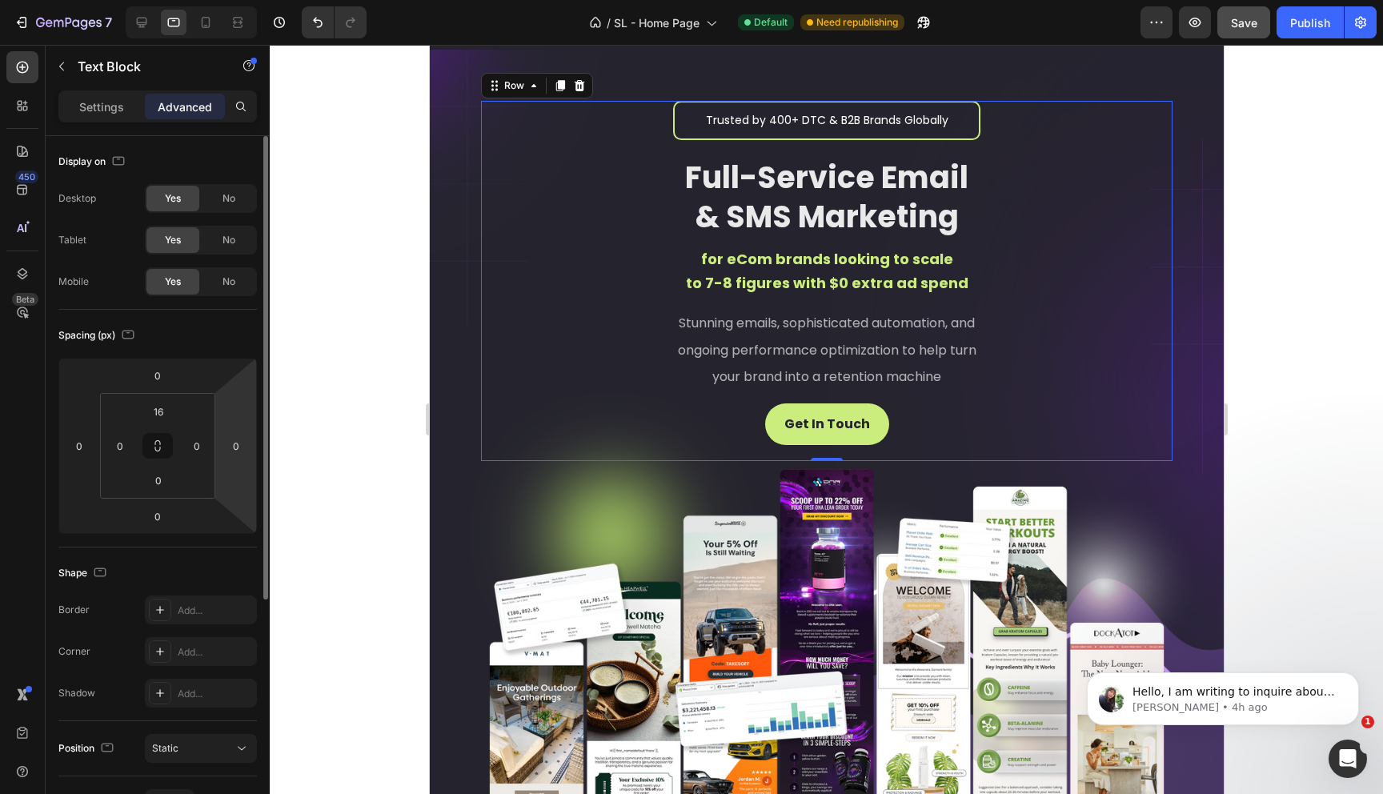
click at [544, 236] on div "Trusted by 400+ DTC & B2B Brands Globally Text Block Full-Service Email & SMS M…" at bounding box center [825, 281] width 691 height 361
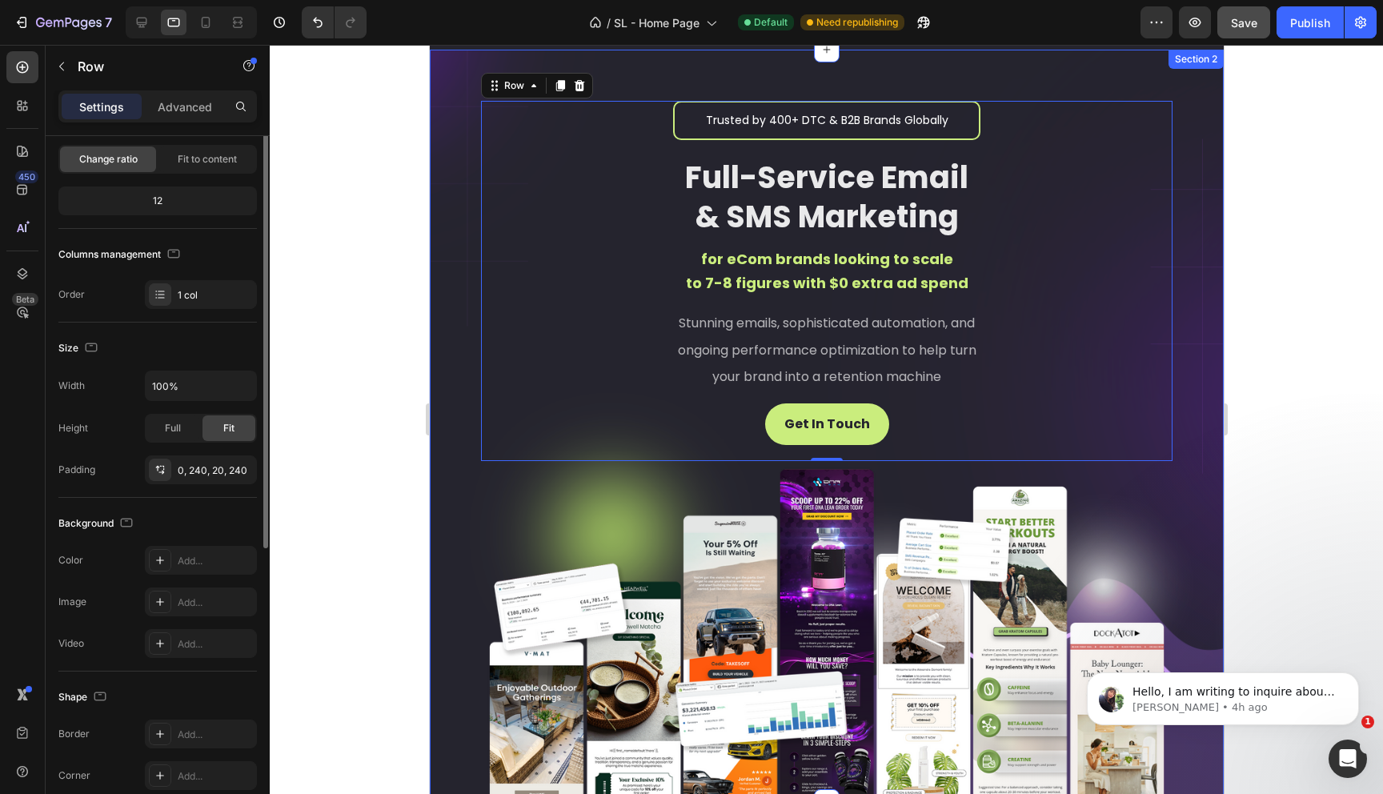
scroll to position [231, 0]
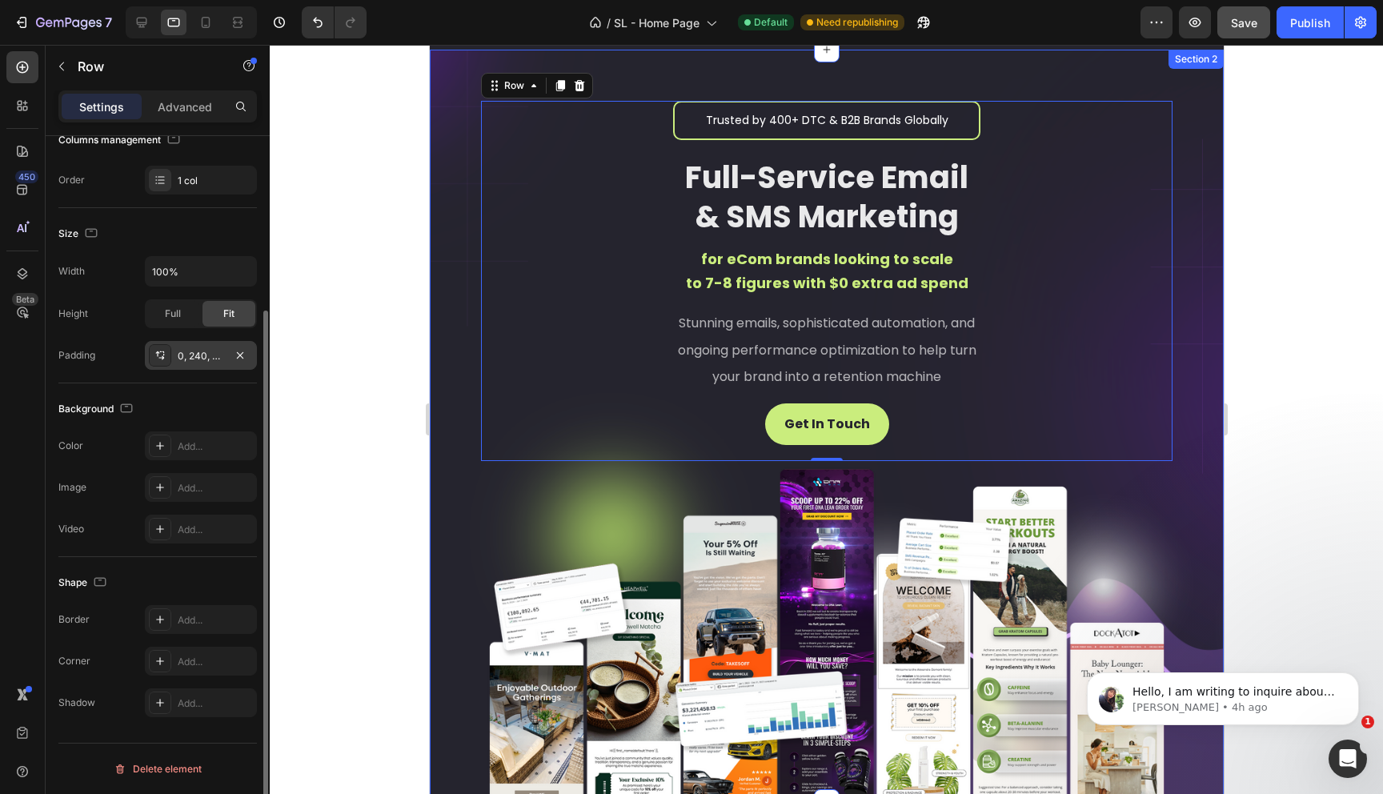
click at [206, 352] on div "0, 240, 20, 240" at bounding box center [201, 356] width 46 height 14
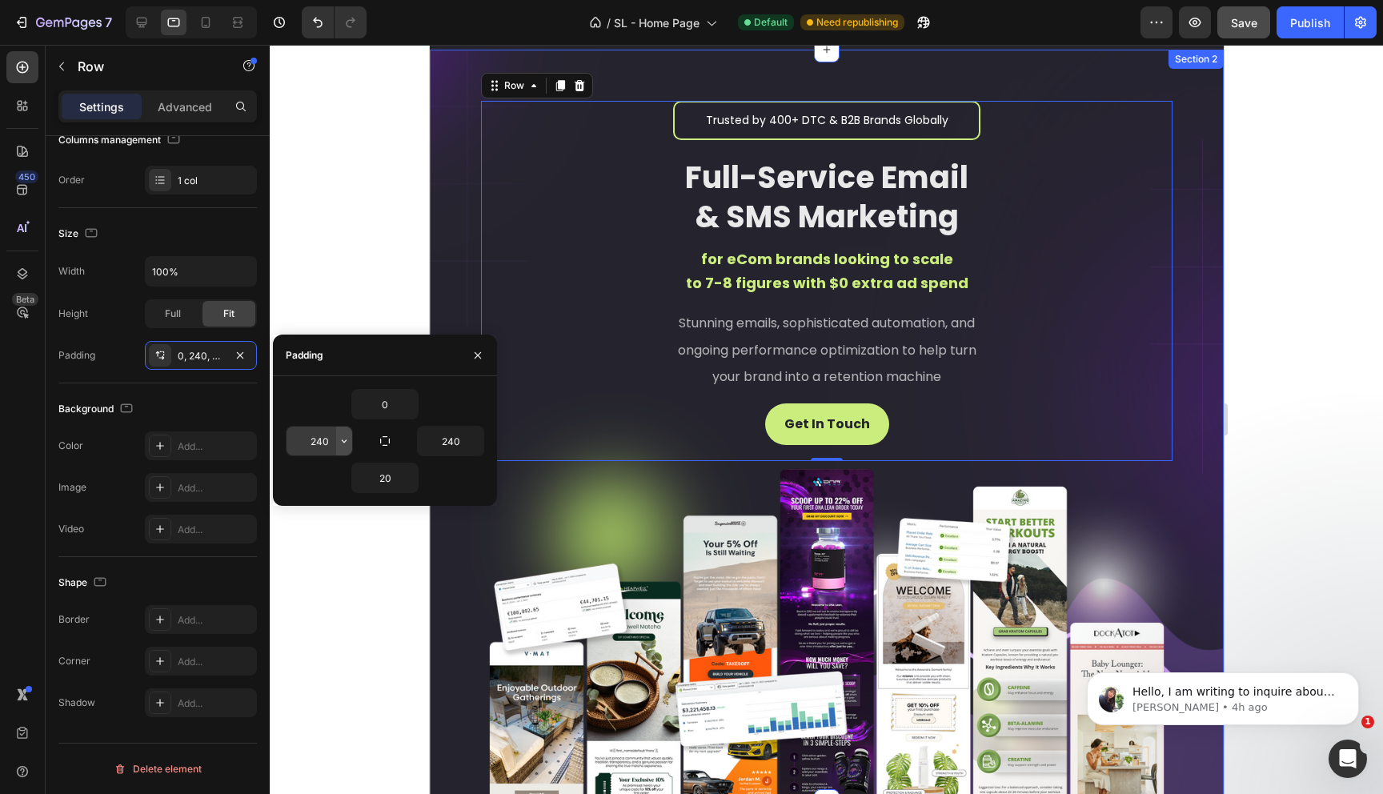
click at [344, 444] on icon "button" at bounding box center [344, 441] width 13 height 13
click at [311, 443] on input "240" at bounding box center [320, 441] width 66 height 29
drag, startPoint x: 322, startPoint y: 443, endPoint x: 296, endPoint y: 442, distance: 25.6
click at [296, 442] on input "240" at bounding box center [320, 441] width 66 height 29
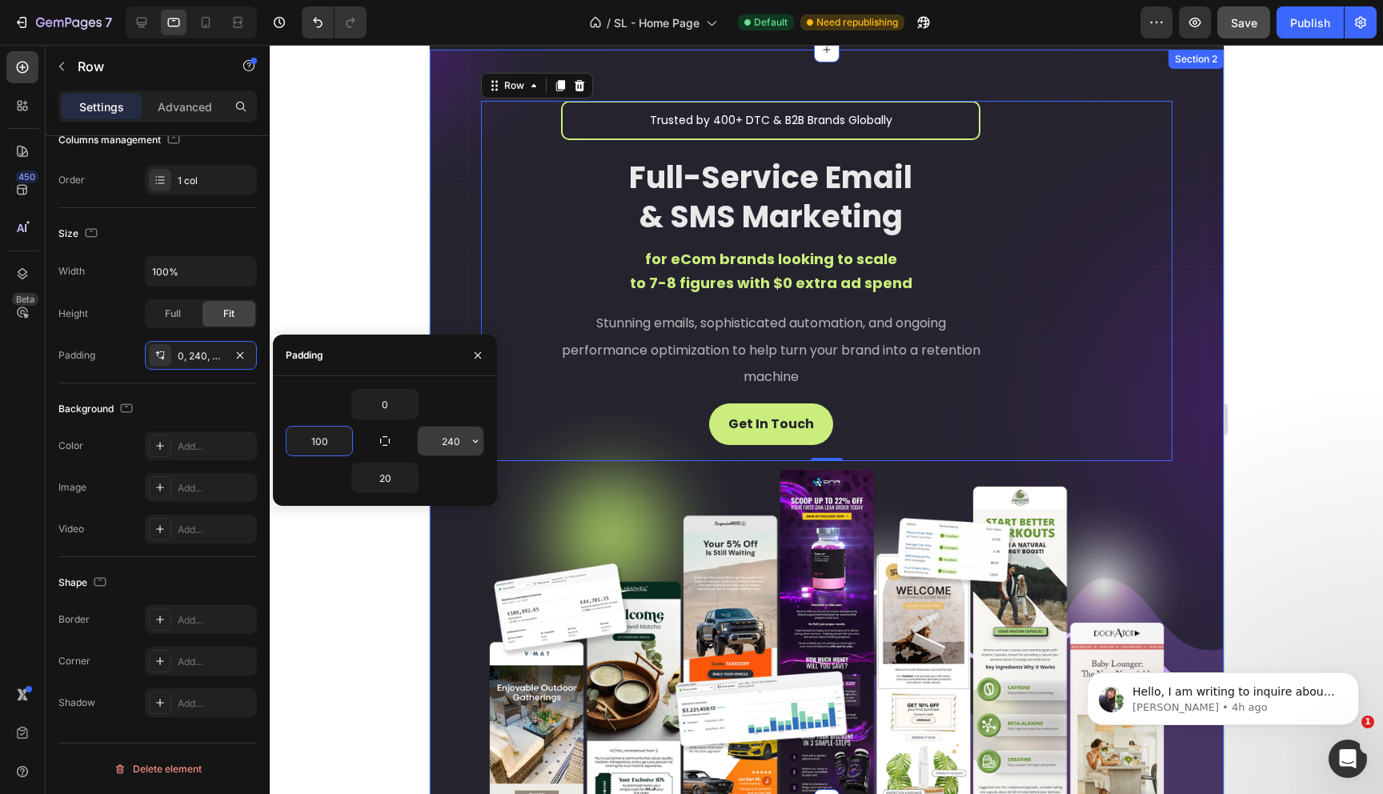
type input "100"
click at [433, 444] on input "240" at bounding box center [451, 441] width 66 height 29
drag, startPoint x: 455, startPoint y: 443, endPoint x: 438, endPoint y: 443, distance: 17.6
click at [438, 443] on input "240" at bounding box center [451, 441] width 66 height 29
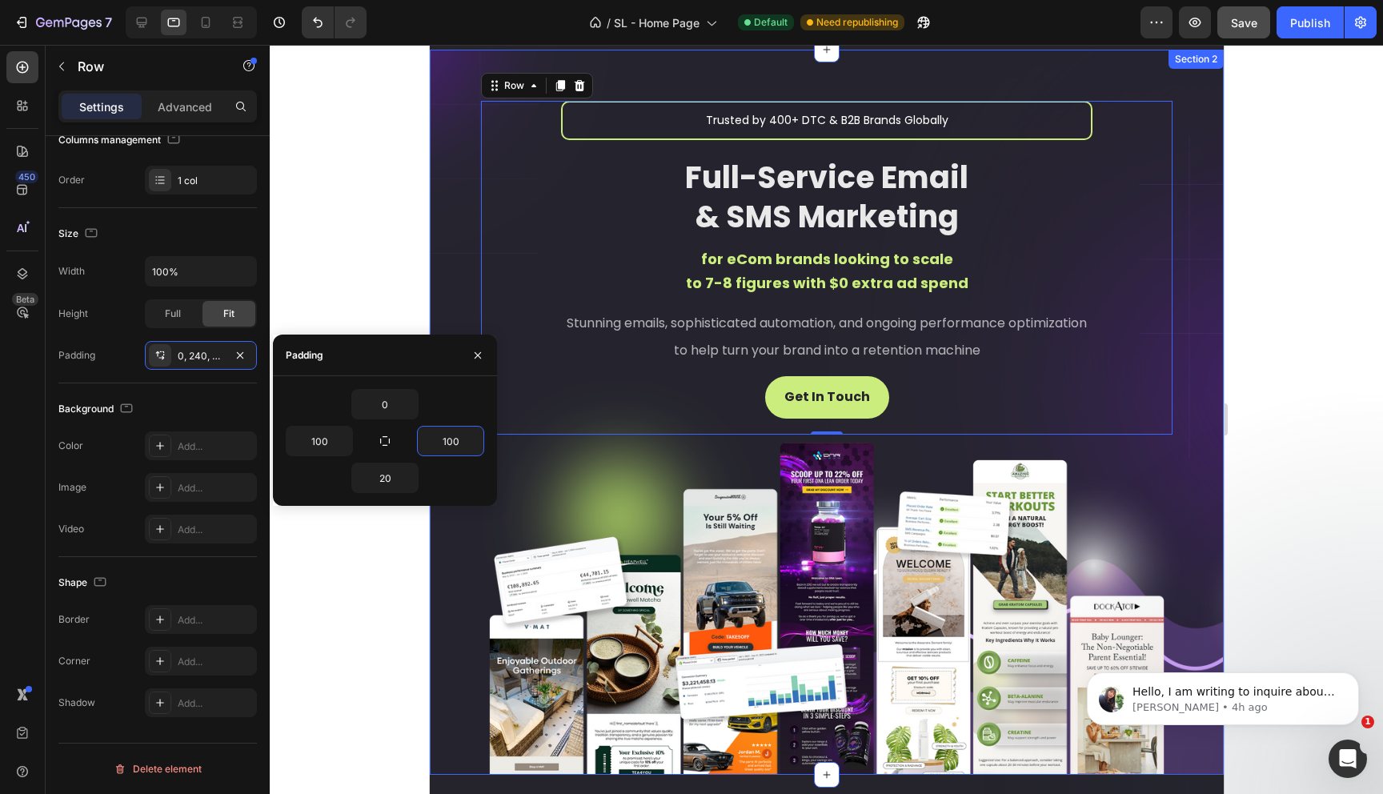
type input "100"
click at [459, 479] on div "20" at bounding box center [385, 478] width 198 height 30
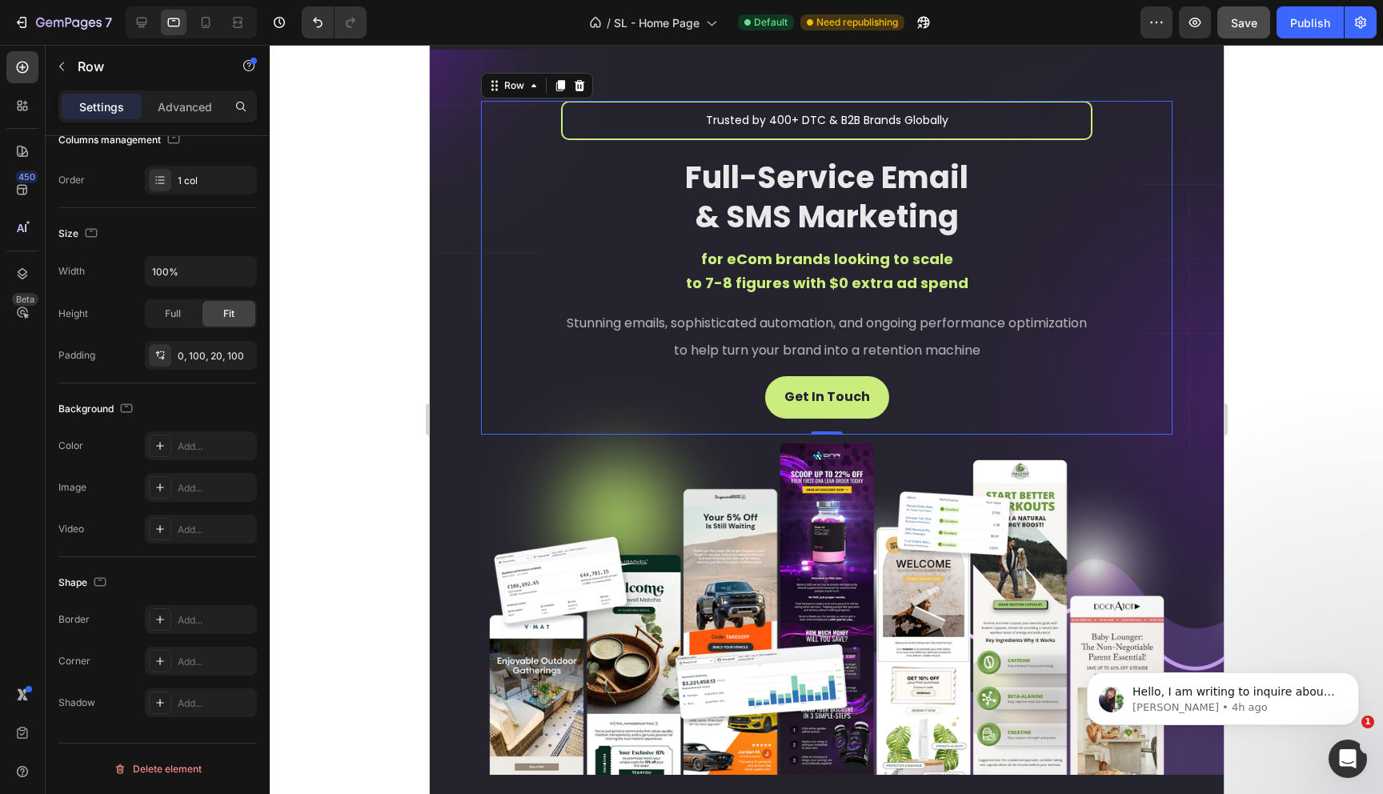
click at [1310, 283] on div at bounding box center [826, 419] width 1113 height 749
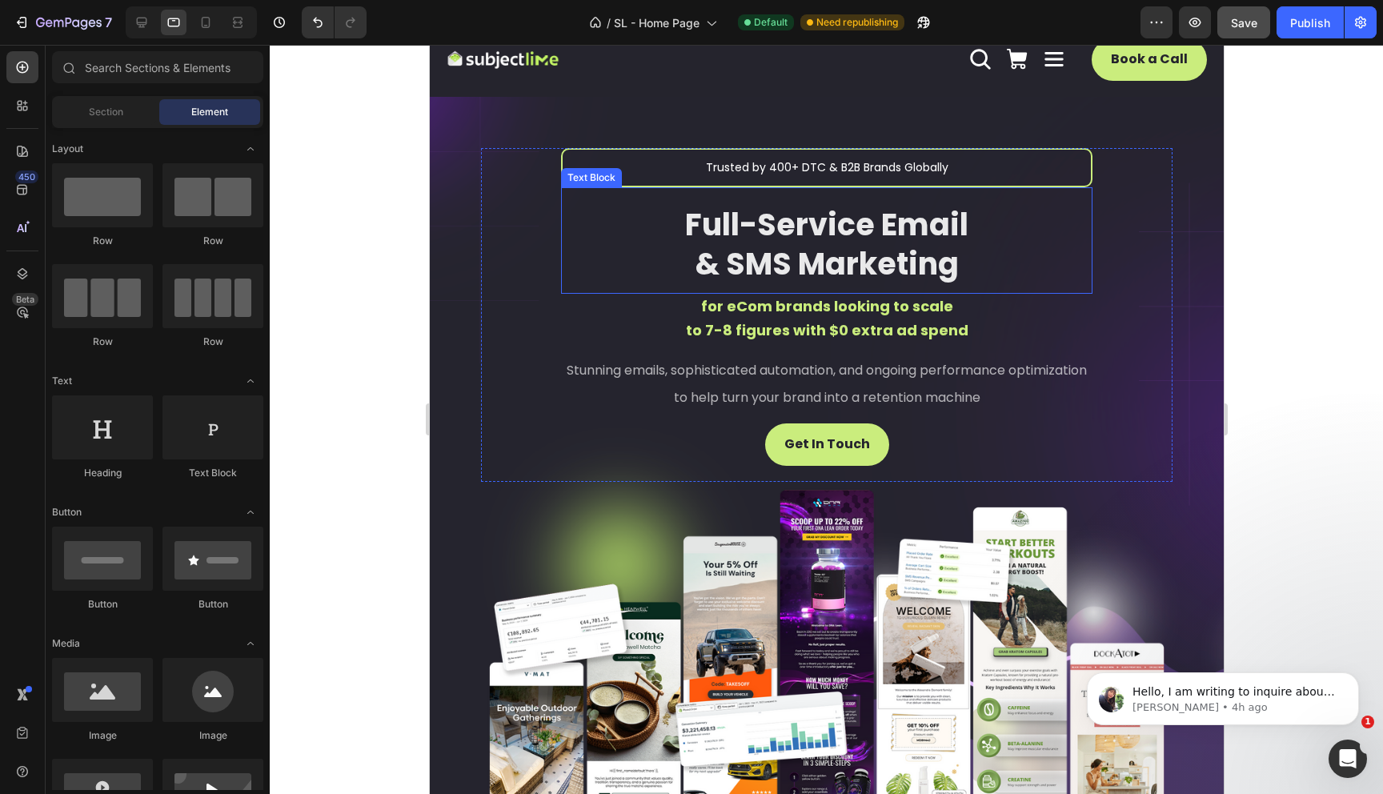
scroll to position [0, 0]
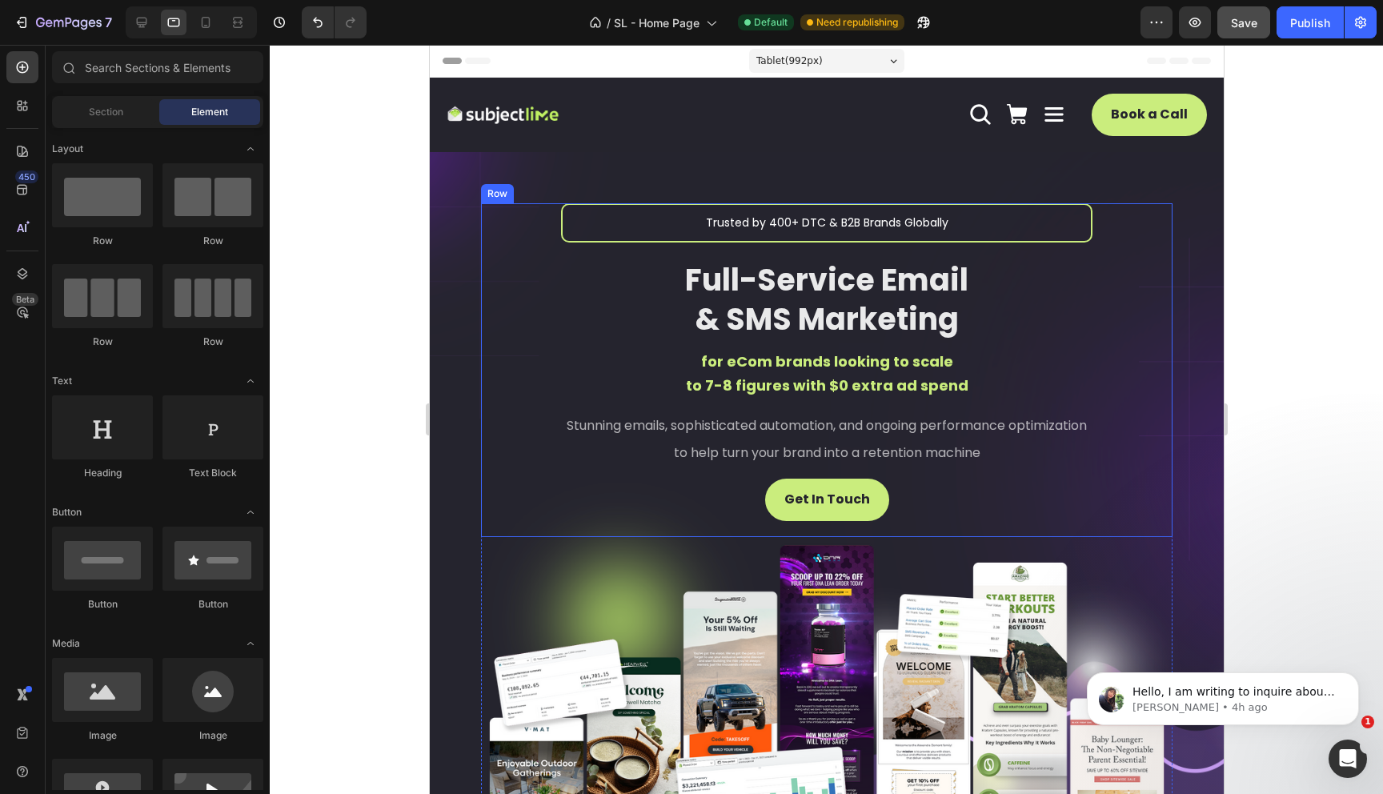
click at [903, 519] on div "Trusted by 400+ DTC & B2B Brands Globally Text Block Full-Service Email & SMS M…" at bounding box center [825, 370] width 691 height 334
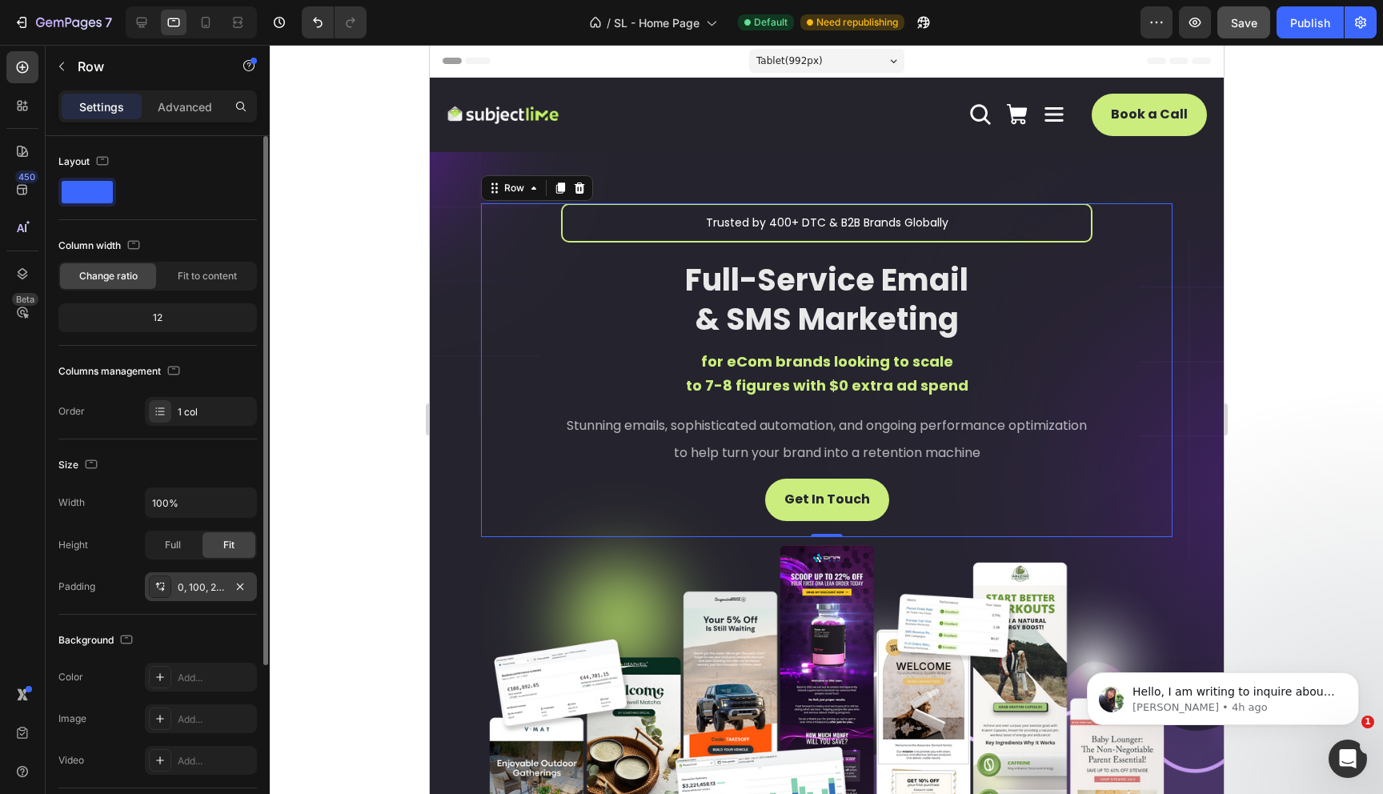
click at [191, 587] on div "0, 100, 20, 100" at bounding box center [201, 587] width 46 height 14
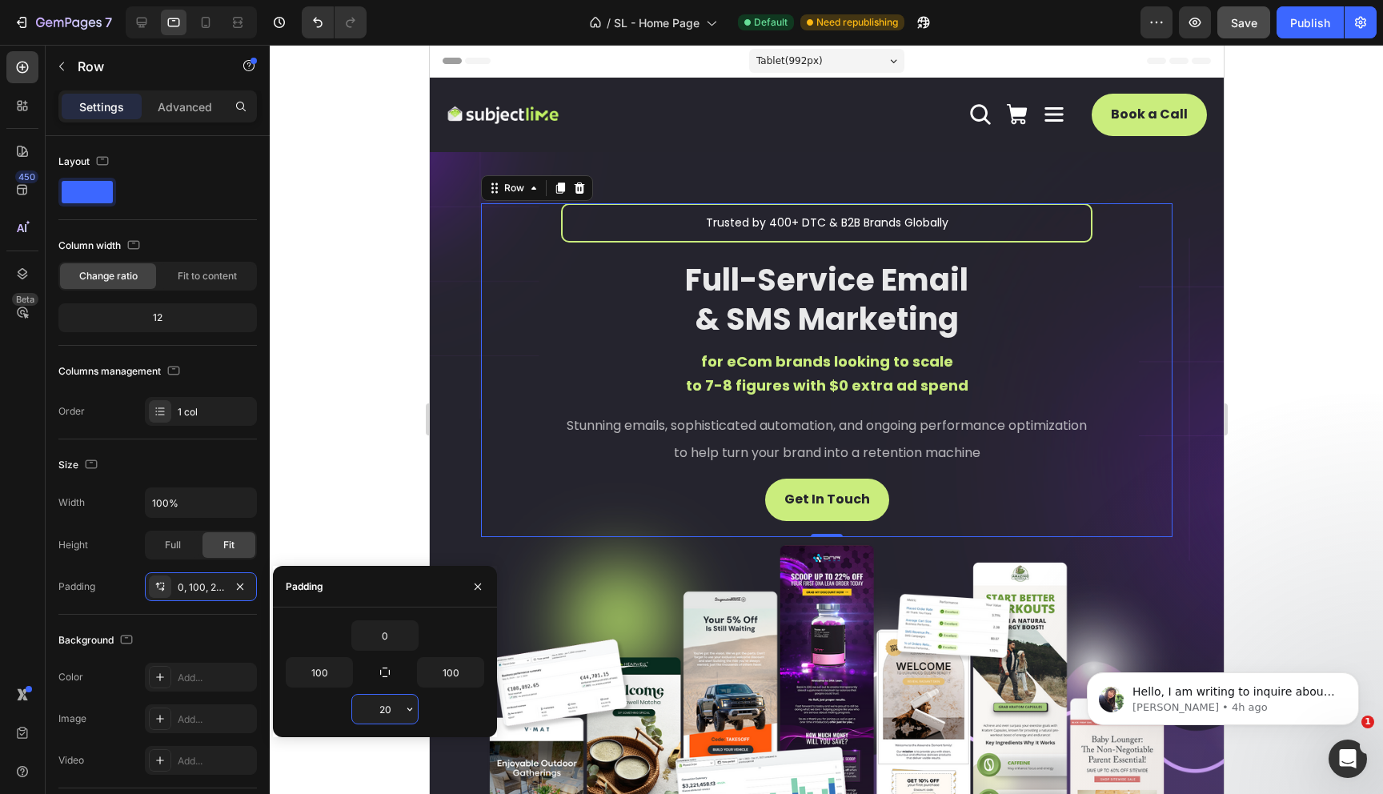
drag, startPoint x: 384, startPoint y: 711, endPoint x: 371, endPoint y: 711, distance: 12.8
click at [371, 711] on input "20" at bounding box center [385, 709] width 66 height 29
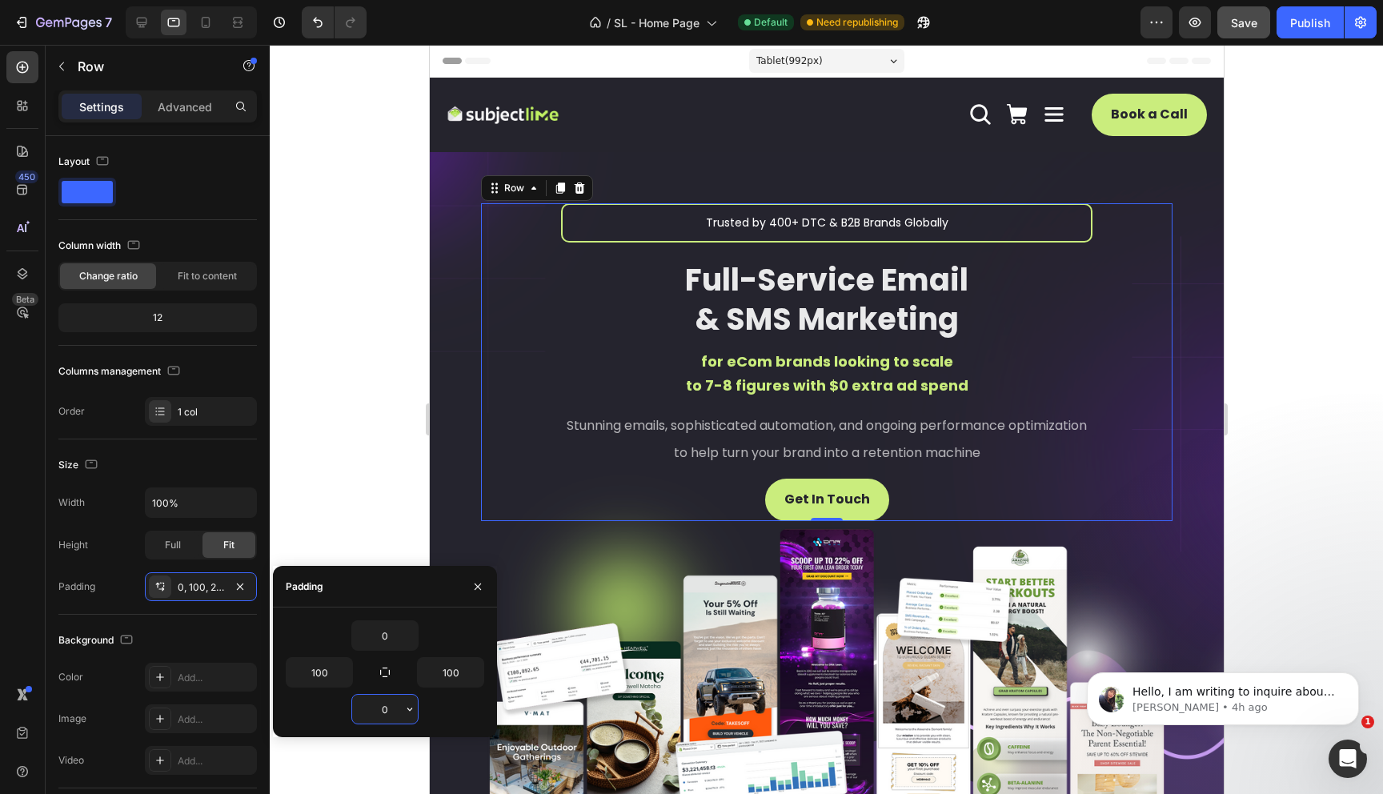
type input "40"
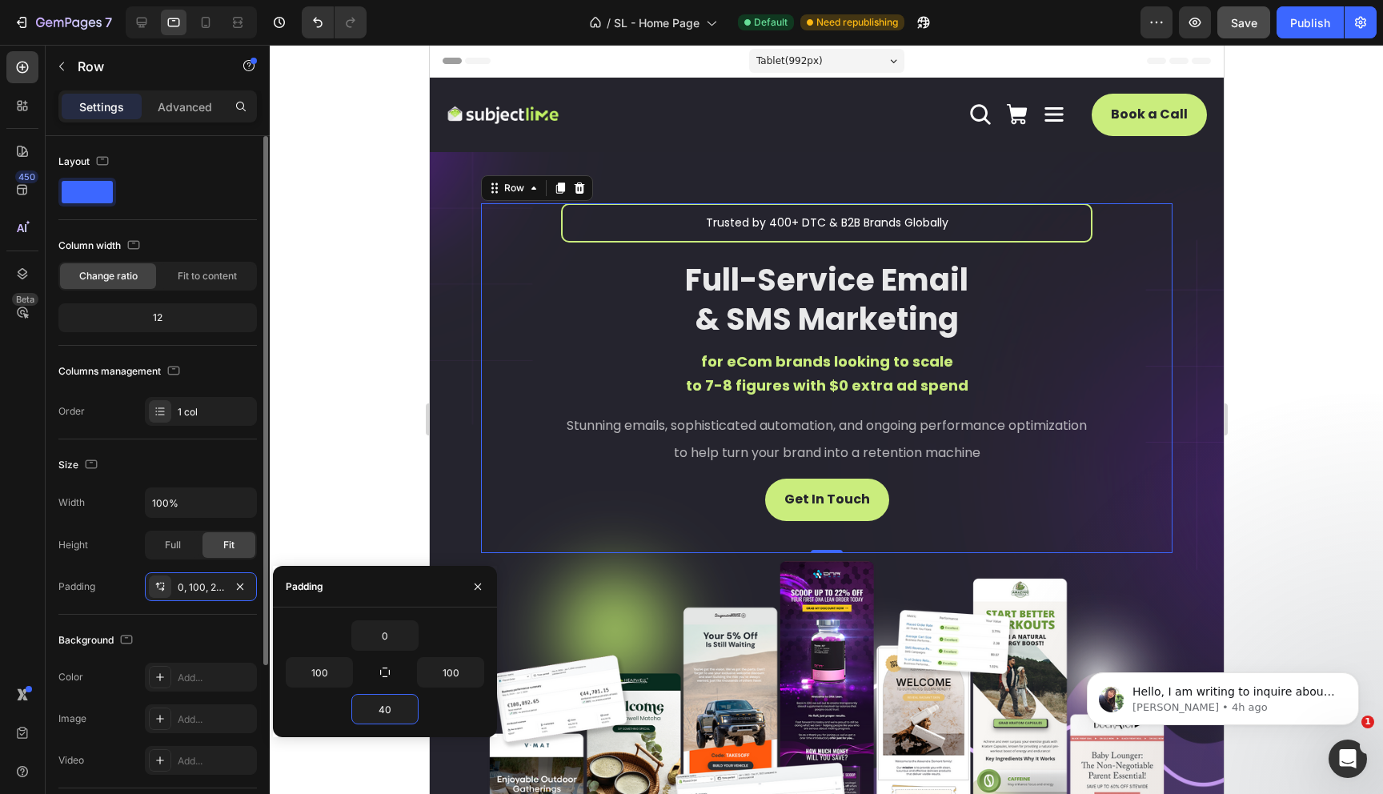
click at [159, 625] on div "Background The changes might be hidden by the video. Color Add... Image Add... …" at bounding box center [157, 702] width 198 height 174
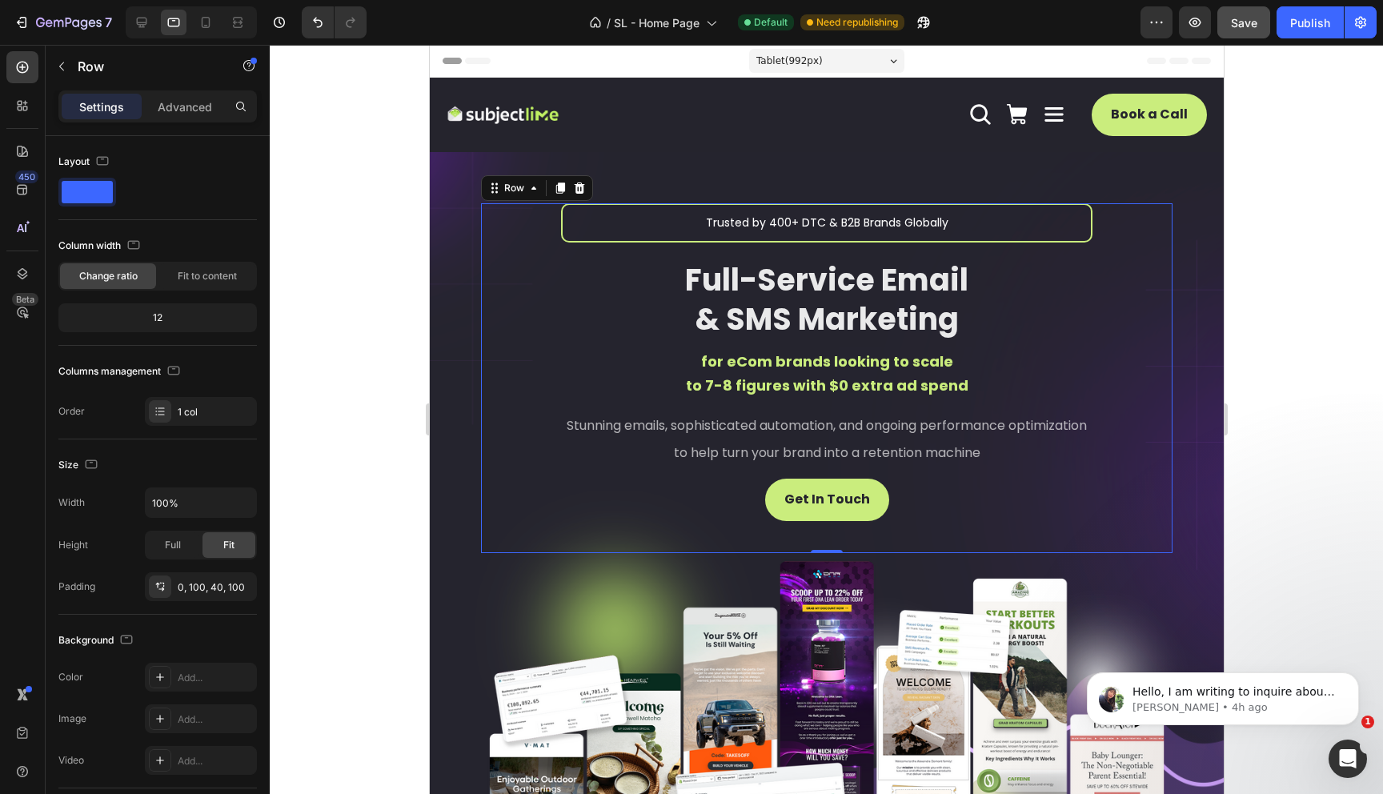
click at [389, 516] on div at bounding box center [826, 419] width 1113 height 749
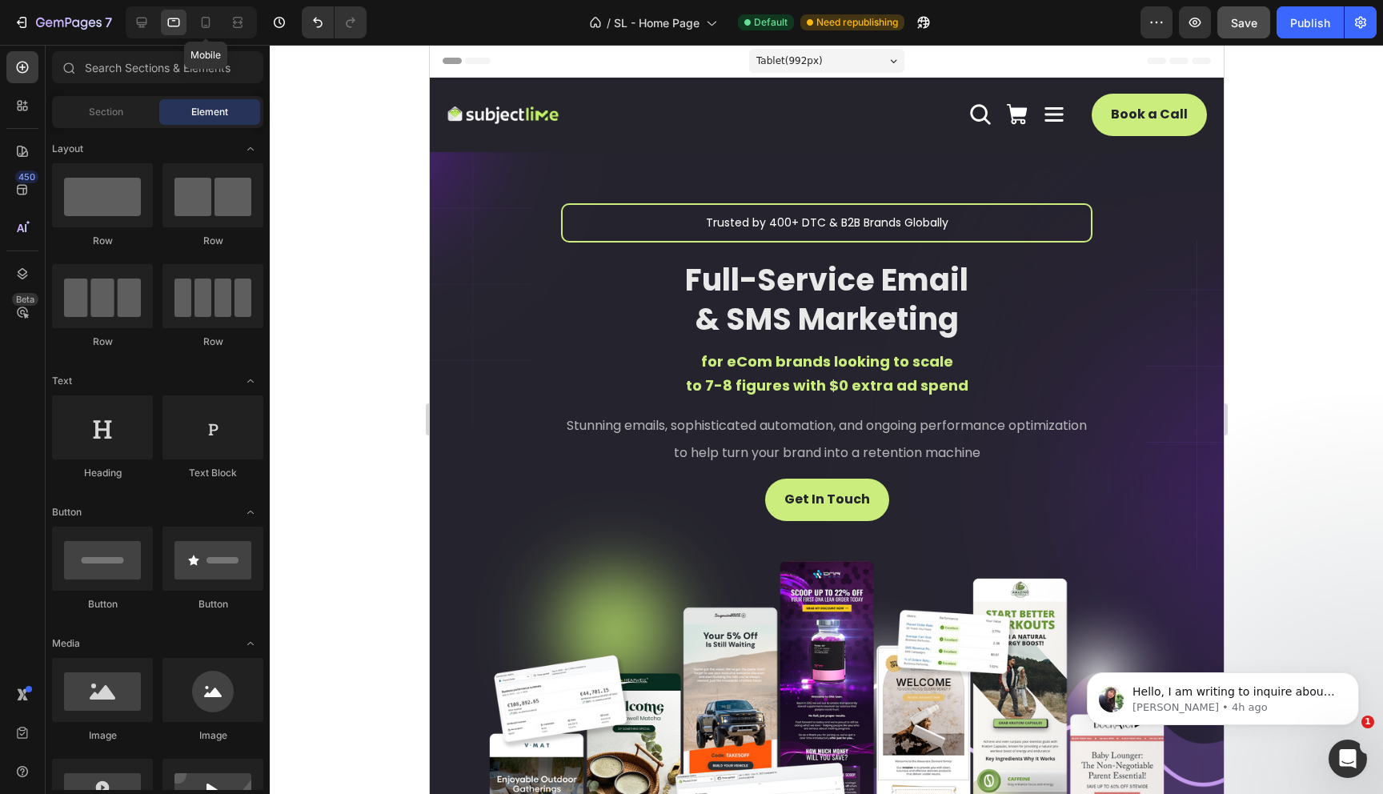
drag, startPoint x: 202, startPoint y: 22, endPoint x: 315, endPoint y: 166, distance: 183.0
click at [202, 21] on icon at bounding box center [206, 22] width 9 height 11
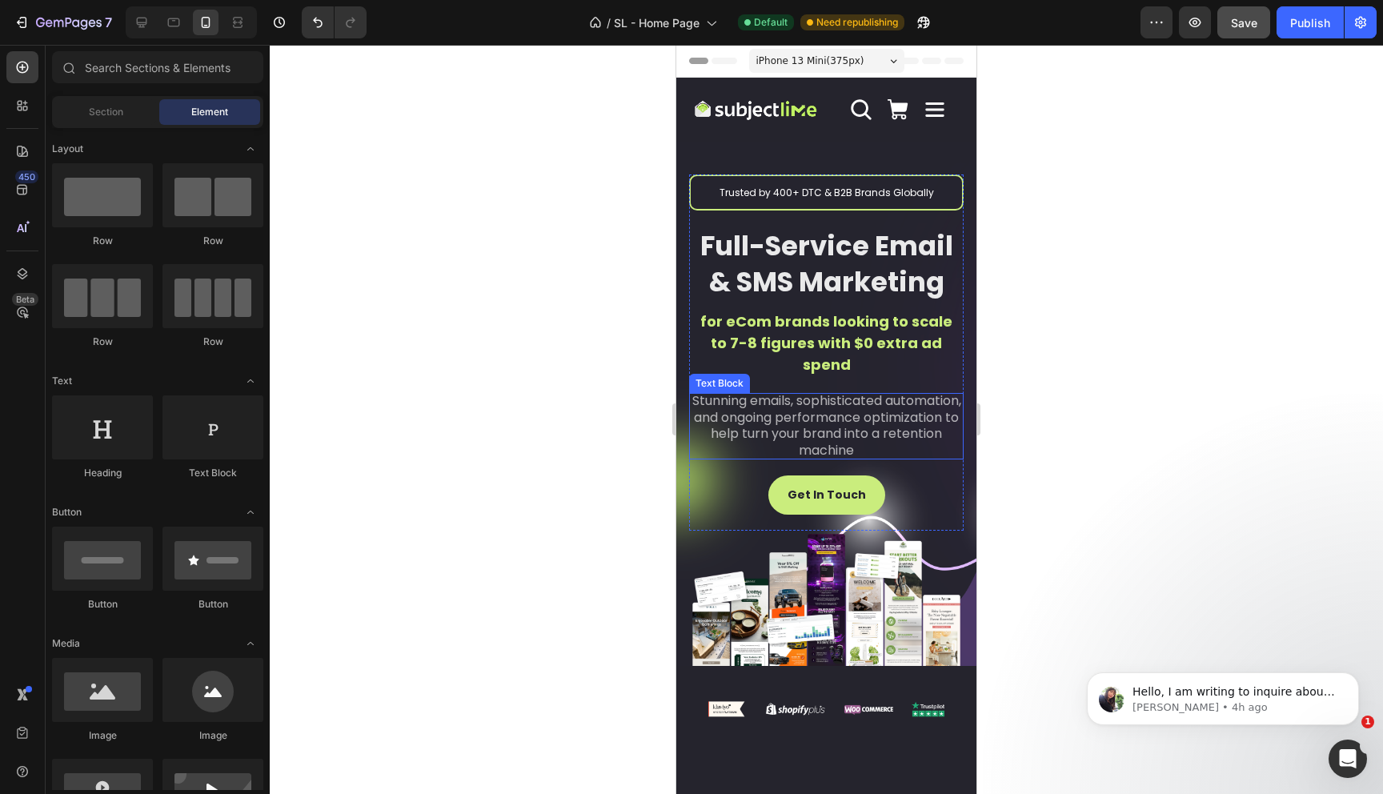
click at [807, 413] on span "Stunning emails, sophisticated automation, and ongoing performance optimization…" at bounding box center [826, 425] width 269 height 68
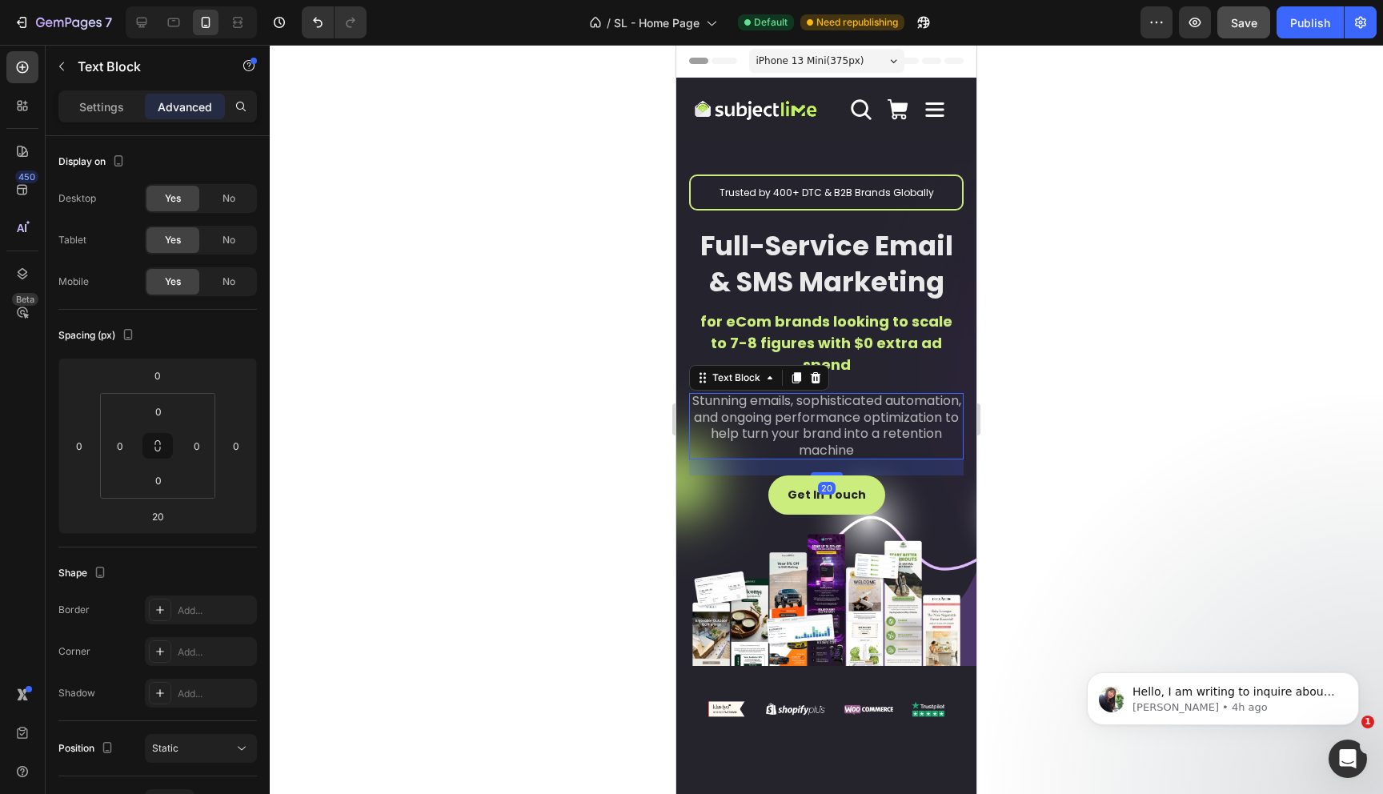
click at [807, 413] on span "Stunning emails, sophisticated automation, and ongoing performance optimization…" at bounding box center [826, 425] width 269 height 68
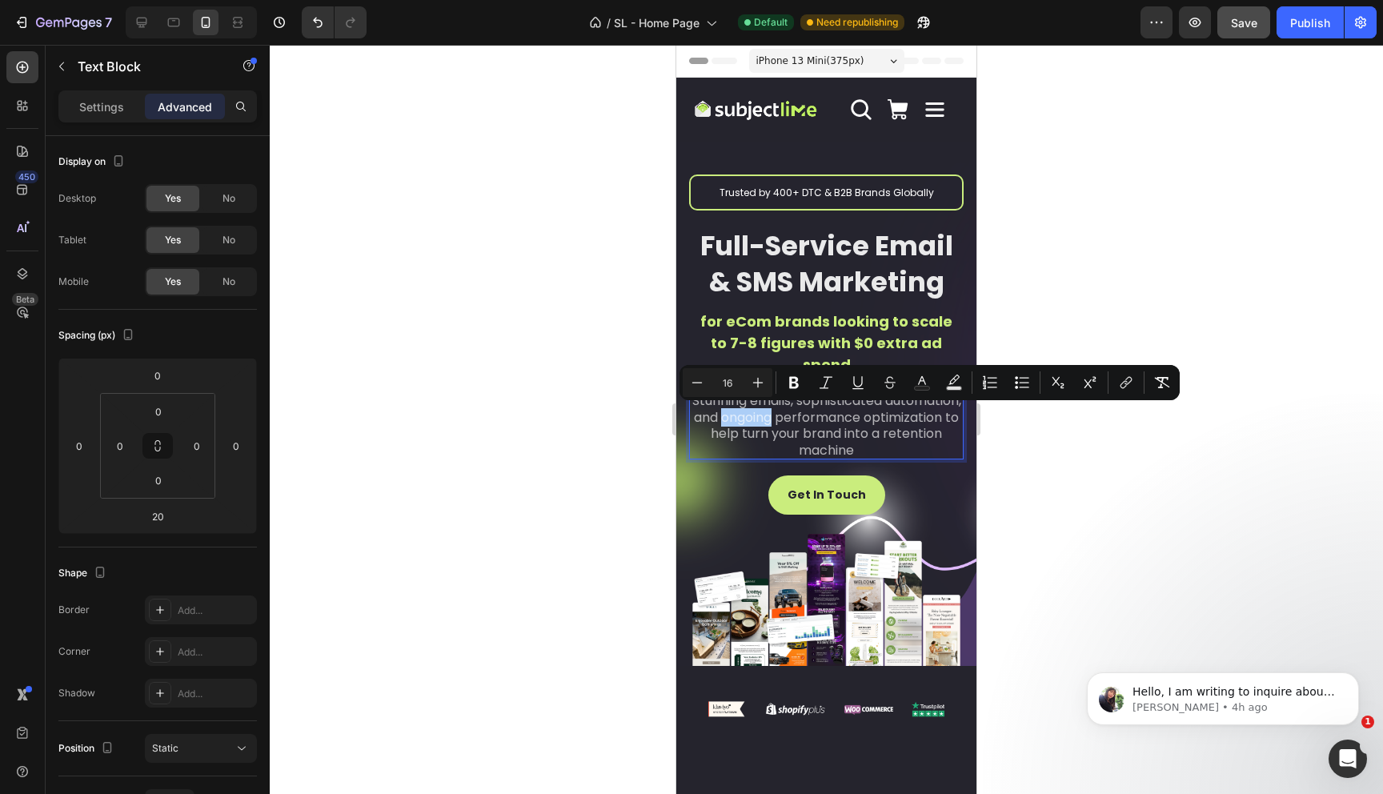
click at [598, 427] on div at bounding box center [826, 419] width 1113 height 749
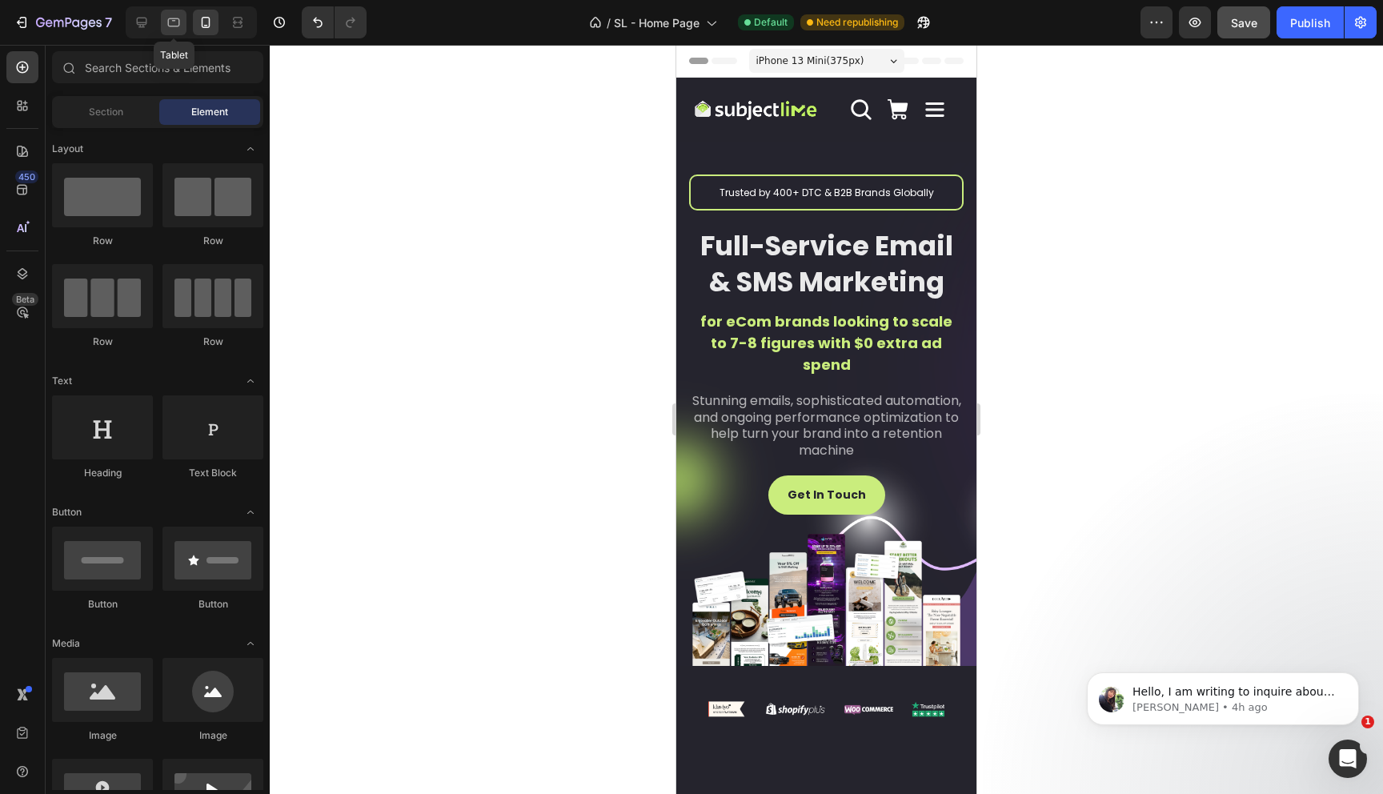
click at [164, 22] on div at bounding box center [174, 23] width 26 height 26
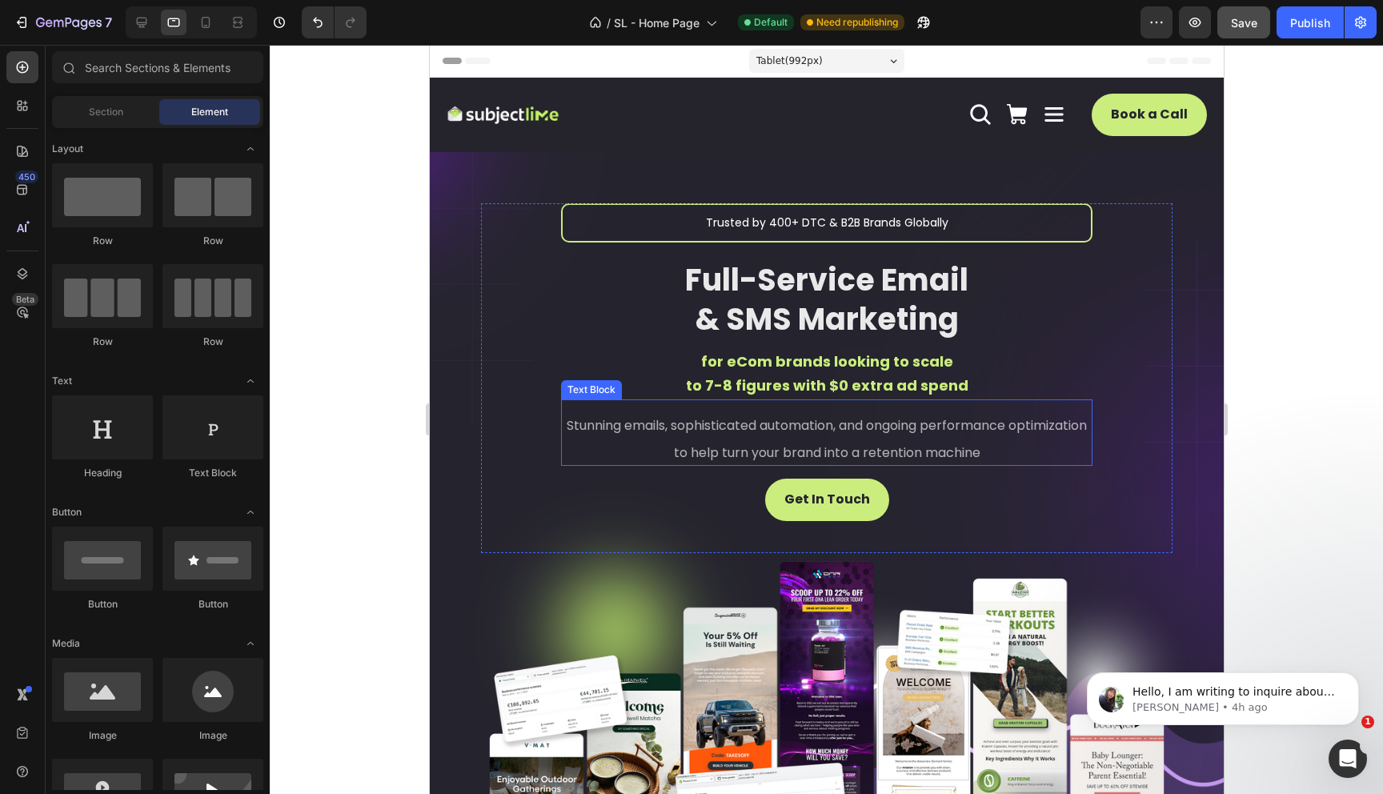
click at [741, 431] on span "Stunning emails, sophisticated automation, and ongoing performance optimization…" at bounding box center [826, 438] width 520 height 45
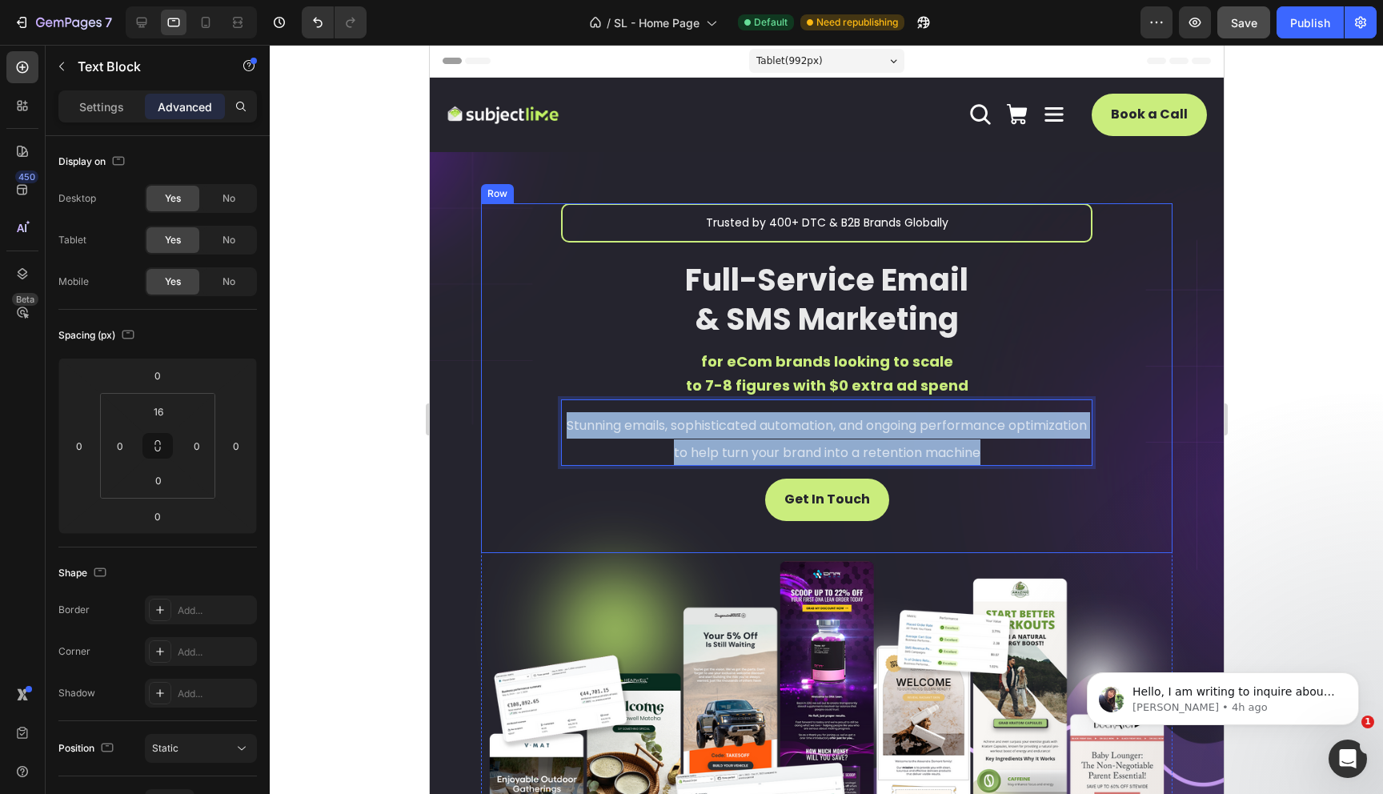
drag, startPoint x: 591, startPoint y: 419, endPoint x: 1081, endPoint y: 457, distance: 491.2
click at [1081, 457] on div "Trusted by 400+ DTC & B2B Brands Globally Text Block Full-Service Email & SMS M…" at bounding box center [825, 378] width 691 height 350
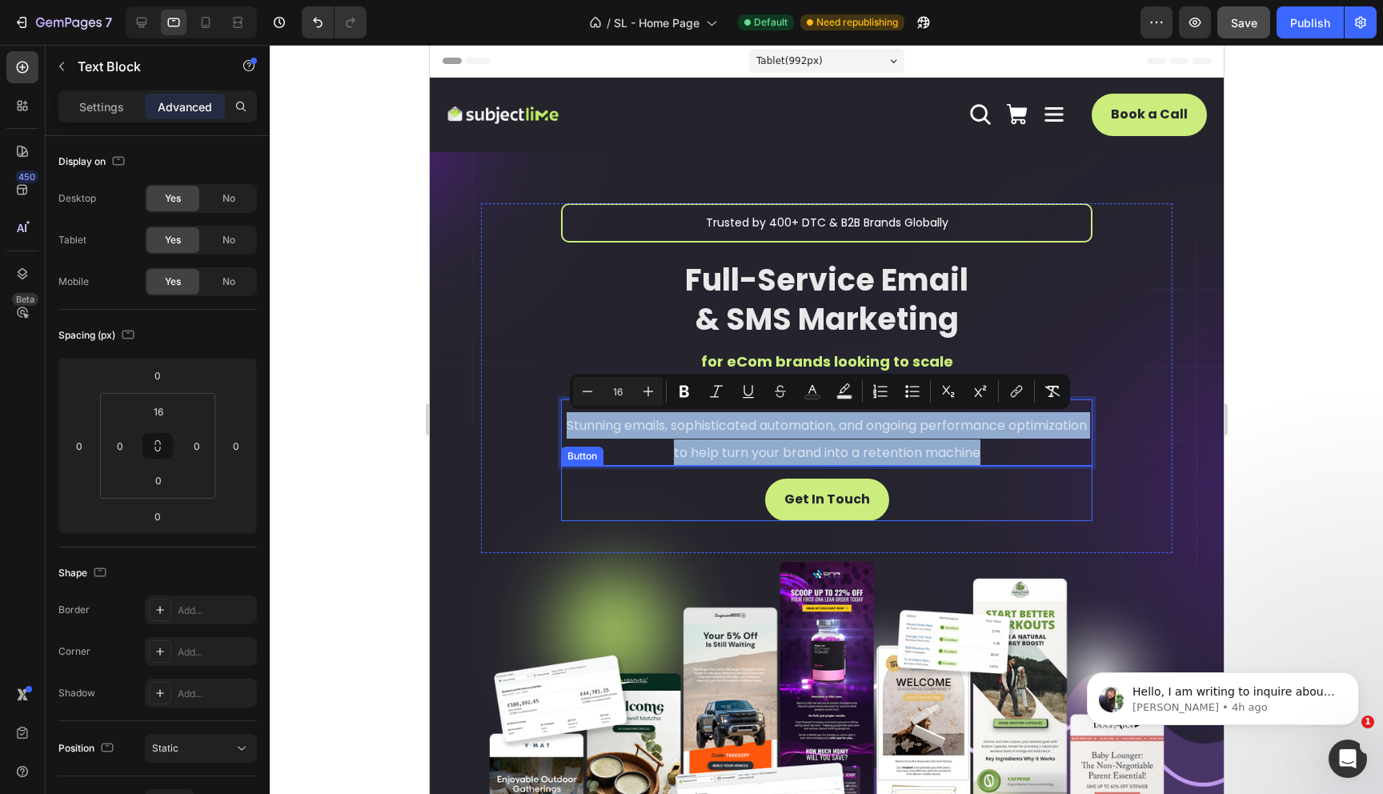
click at [621, 487] on div "Get In Touch Button" at bounding box center [825, 493] width 531 height 55
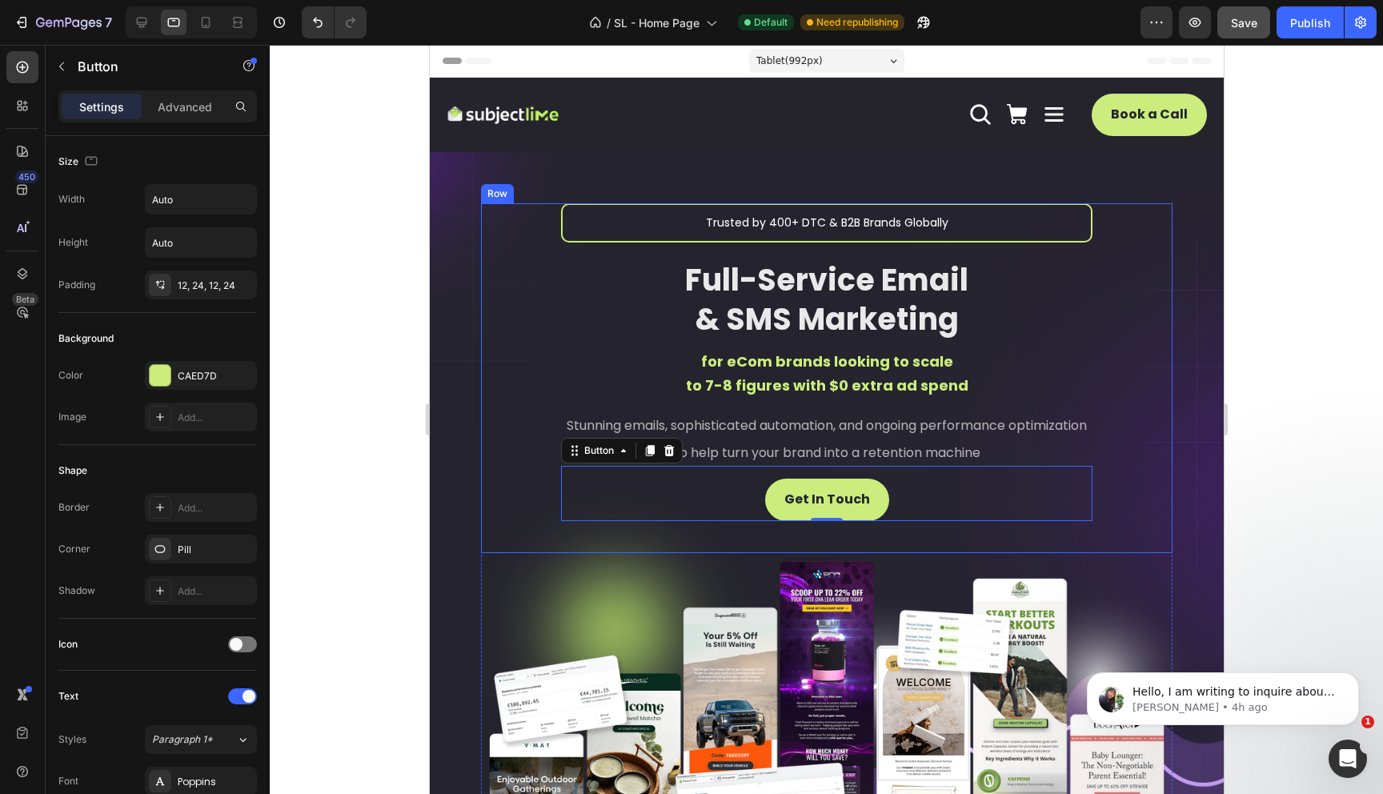
click at [495, 401] on div "Trusted by 400+ DTC & B2B Brands Globally Text Block Full-Service Email & SMS M…" at bounding box center [825, 378] width 691 height 350
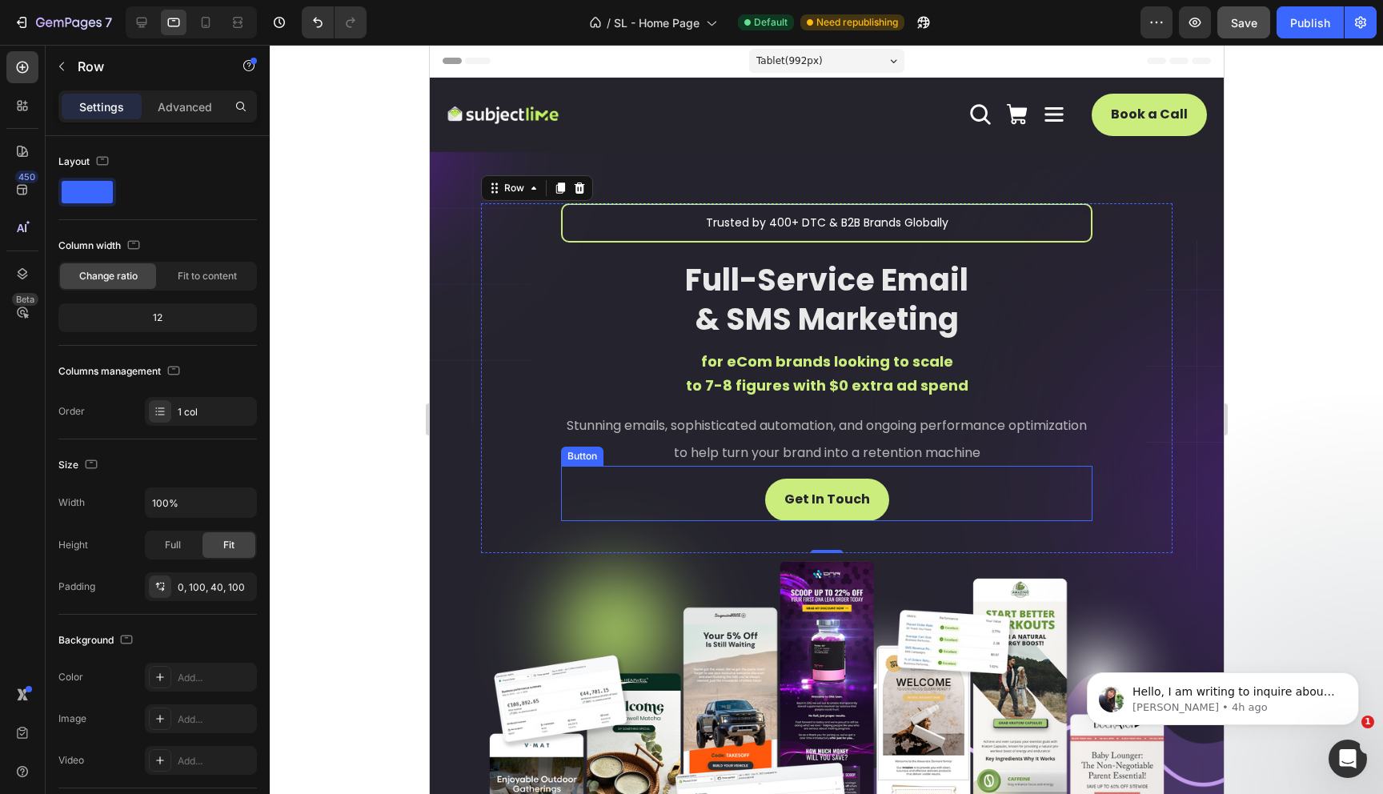
click at [745, 500] on div "Get In Touch Button" at bounding box center [825, 493] width 531 height 55
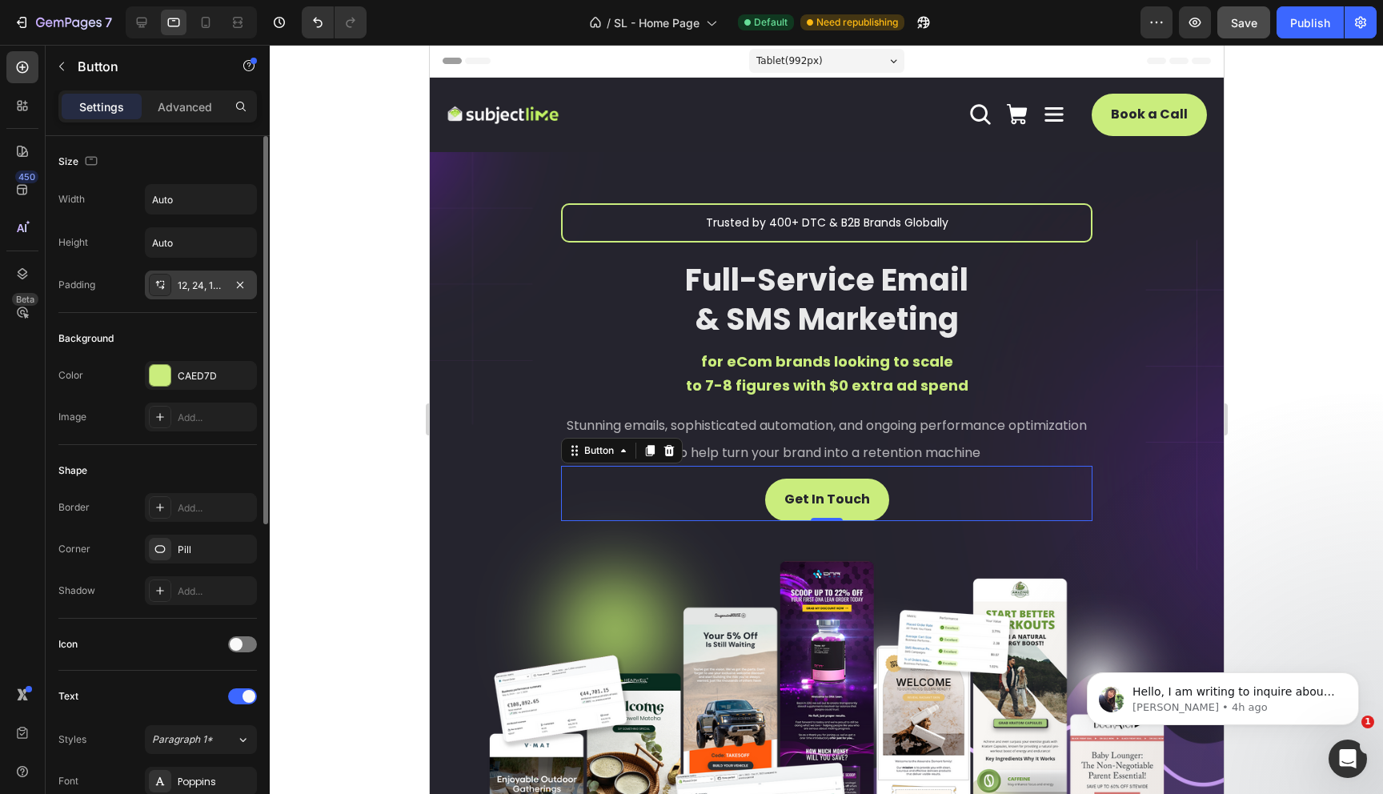
click at [210, 292] on div "12, 24, 12, 24" at bounding box center [201, 285] width 112 height 29
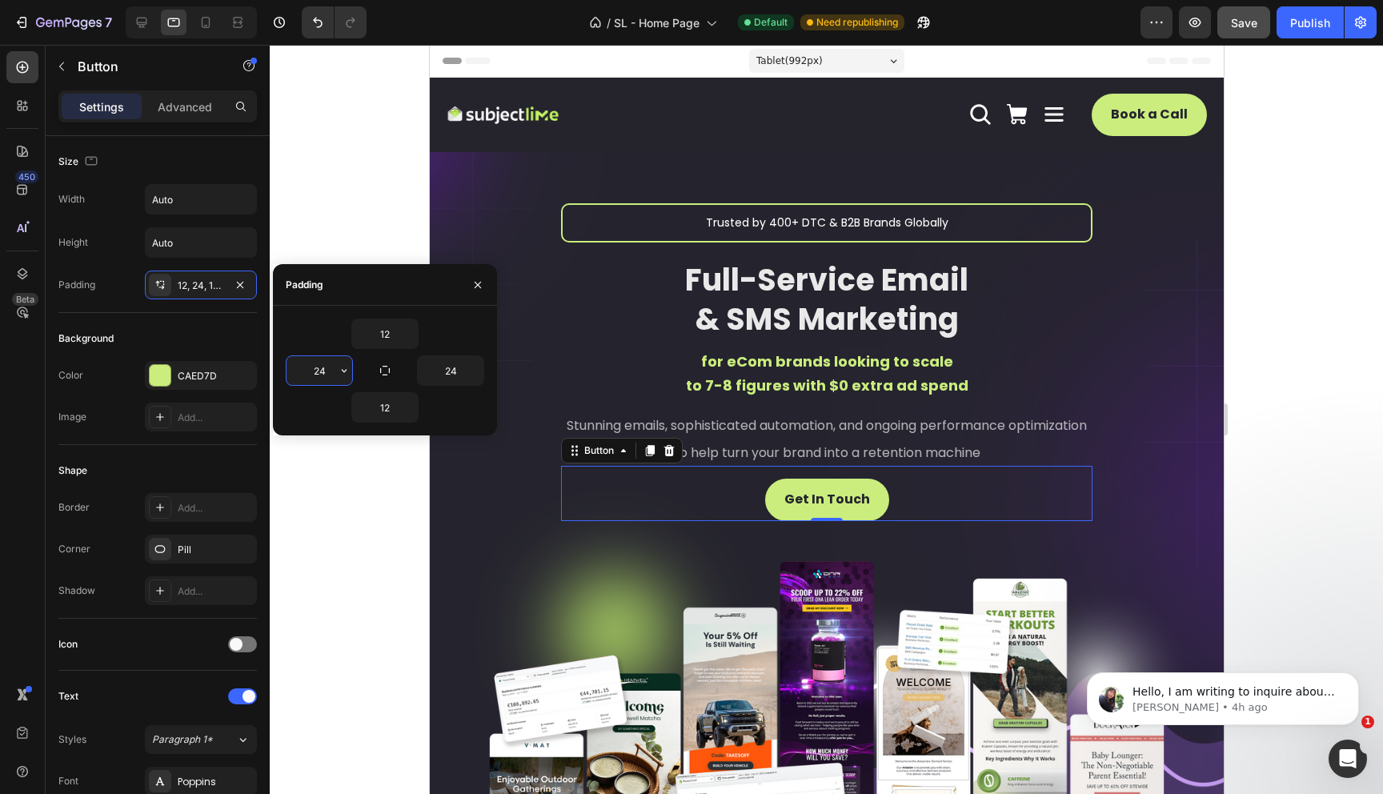
click at [323, 372] on input "24" at bounding box center [320, 370] width 66 height 29
type input "28"
click at [451, 371] on input "24" at bounding box center [451, 370] width 66 height 29
type input "29"
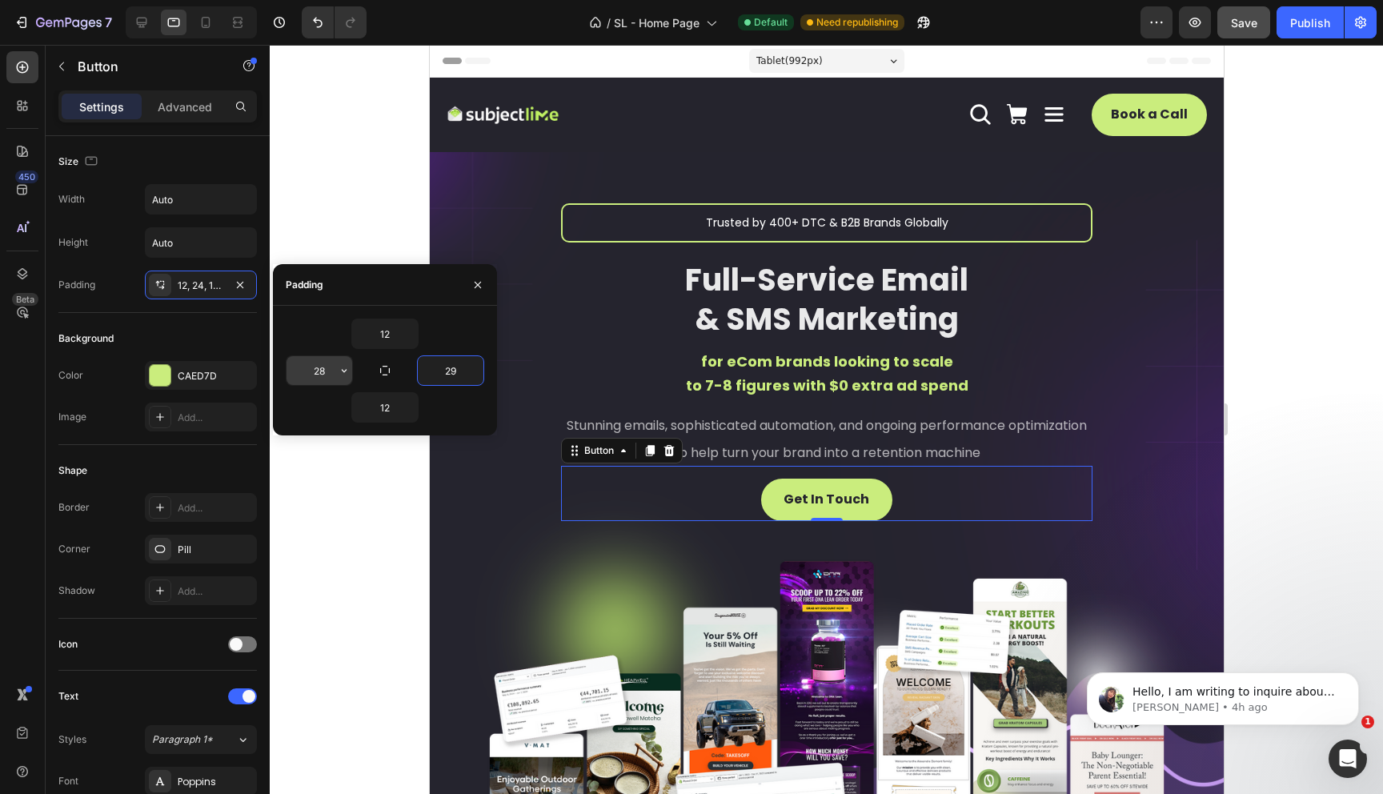
click at [322, 372] on input "28" at bounding box center [320, 370] width 66 height 29
type input "32"
click at [452, 371] on input "29" at bounding box center [451, 370] width 66 height 29
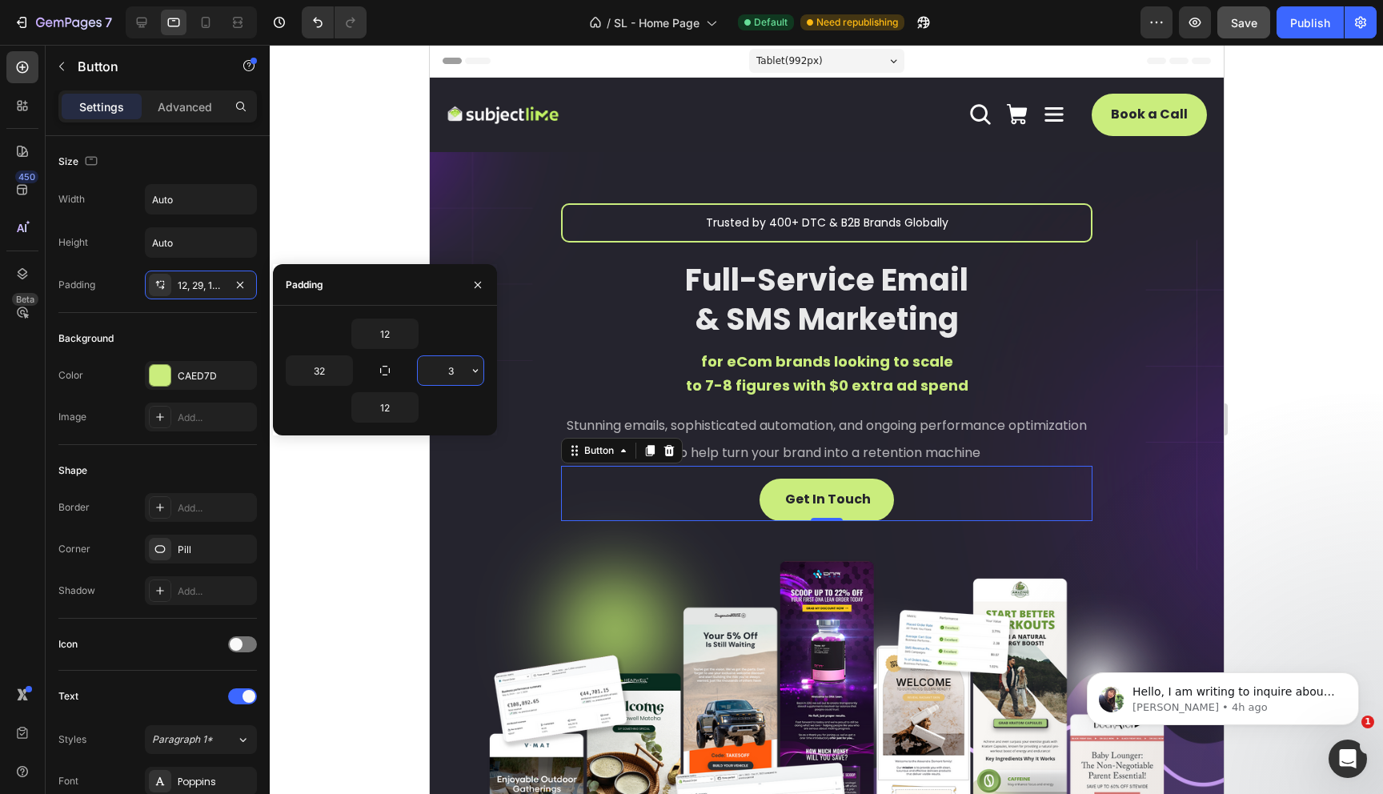
type input "32"
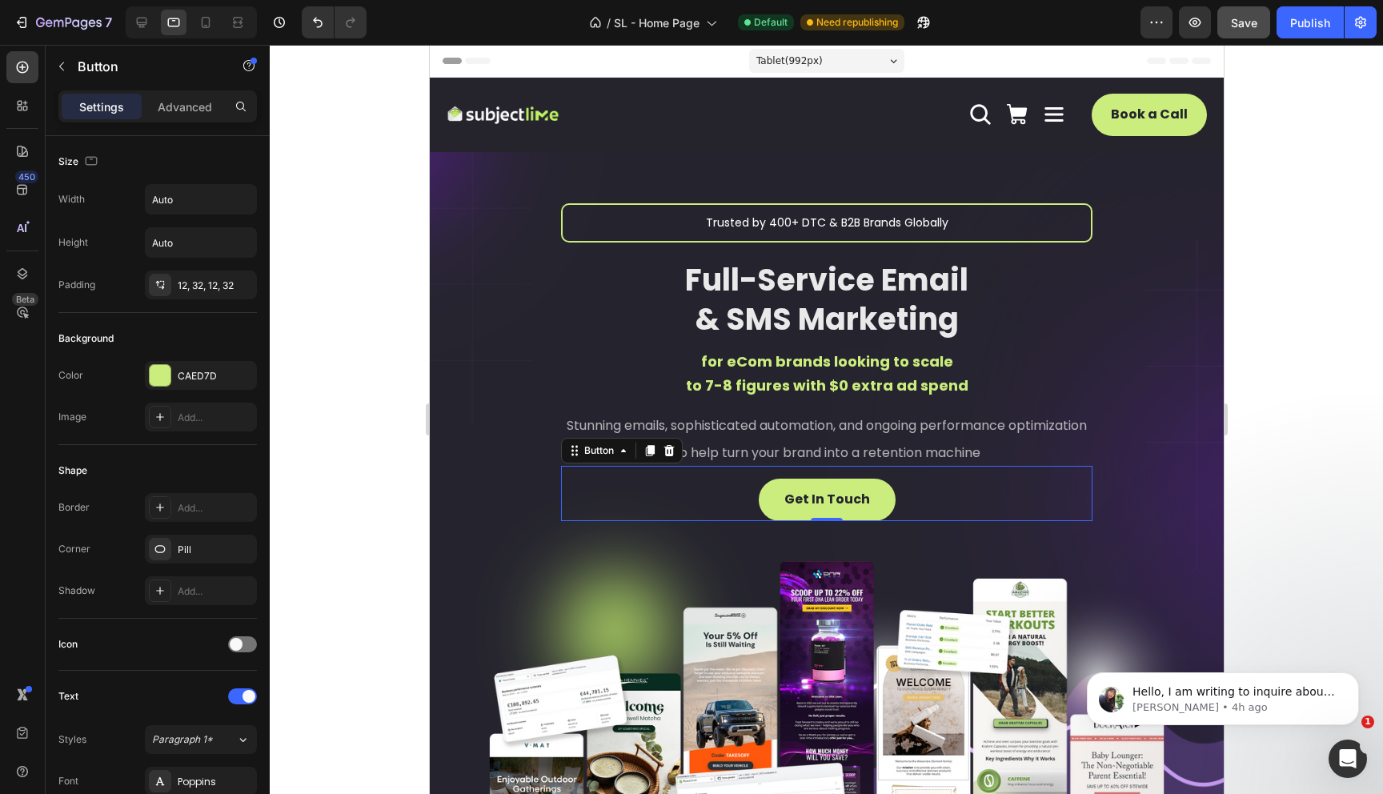
click at [337, 523] on div at bounding box center [826, 419] width 1113 height 749
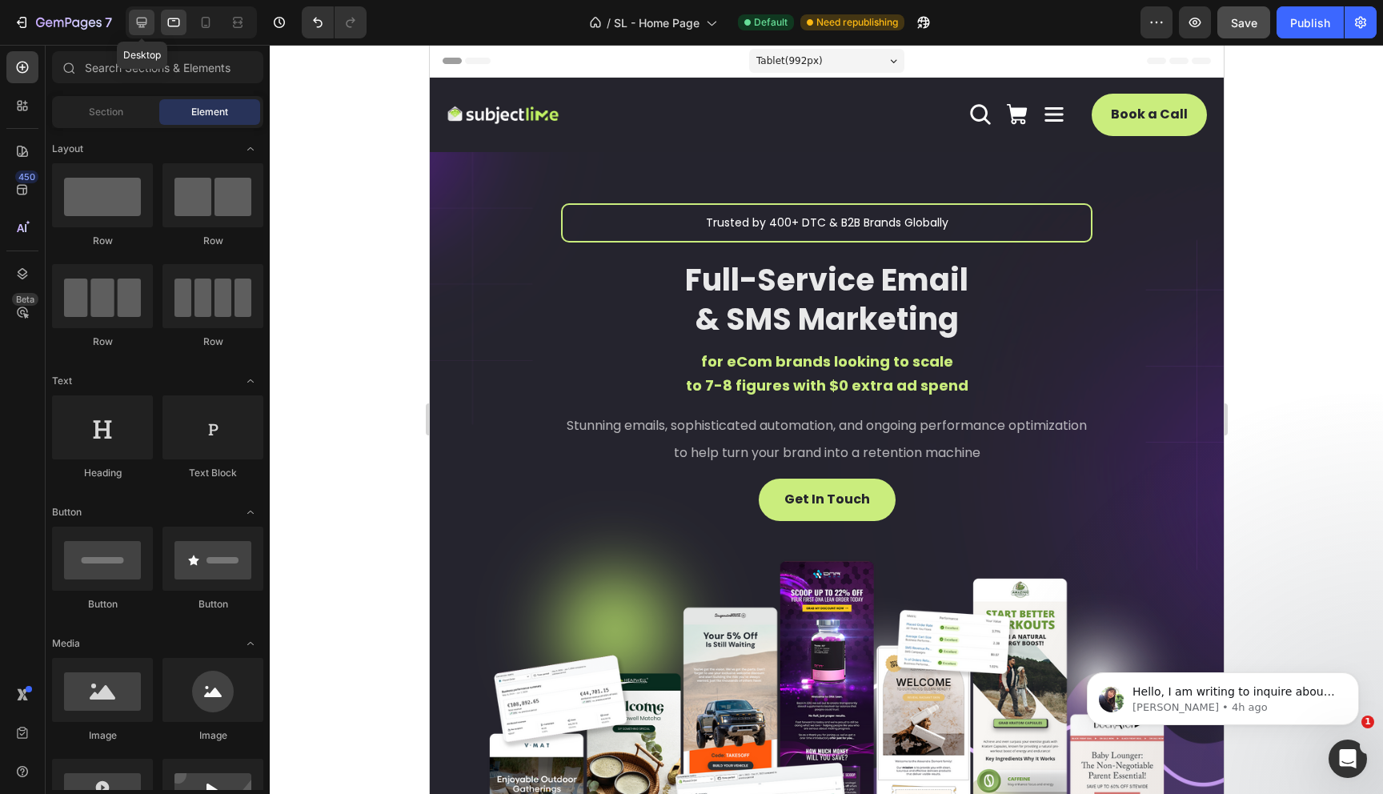
click at [146, 22] on icon at bounding box center [142, 23] width 10 height 10
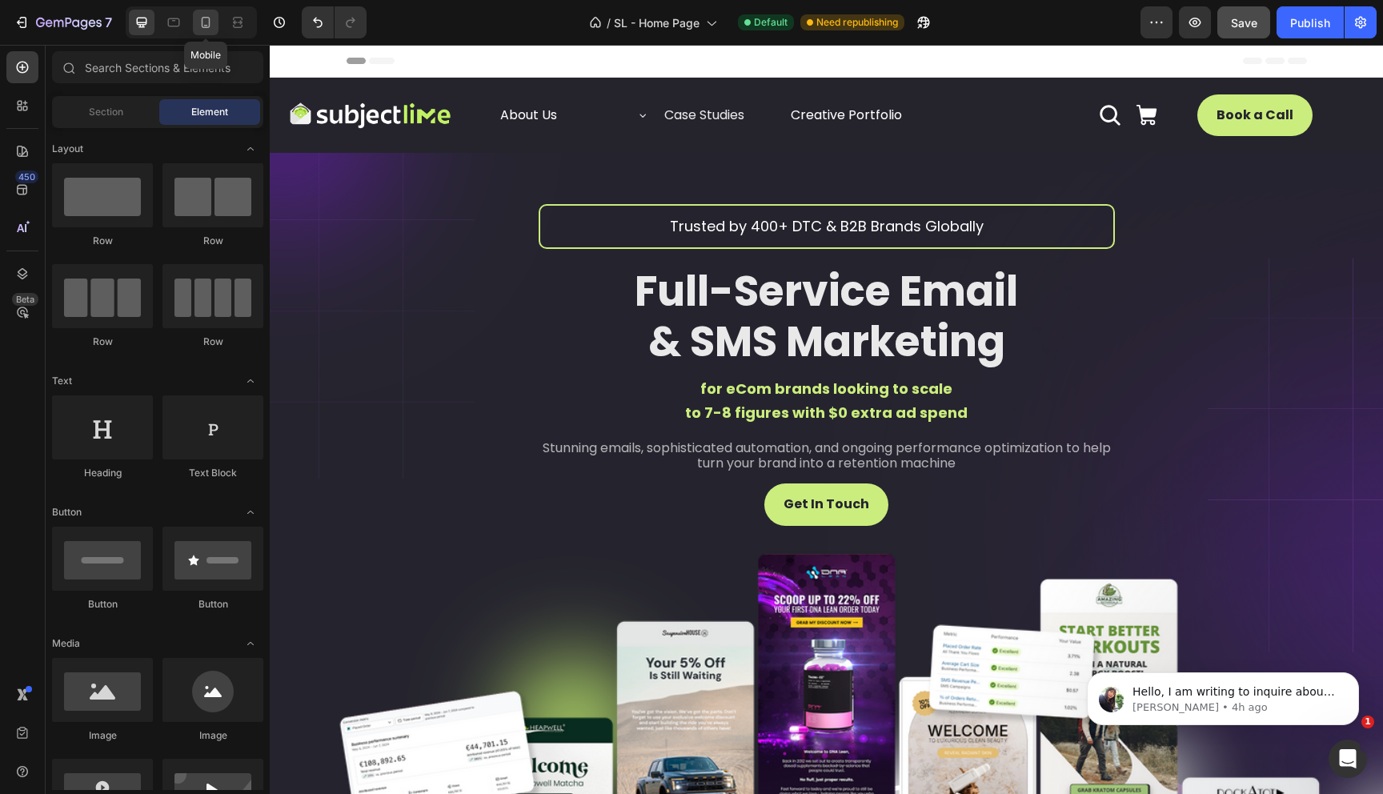
click at [207, 21] on icon at bounding box center [206, 22] width 16 height 16
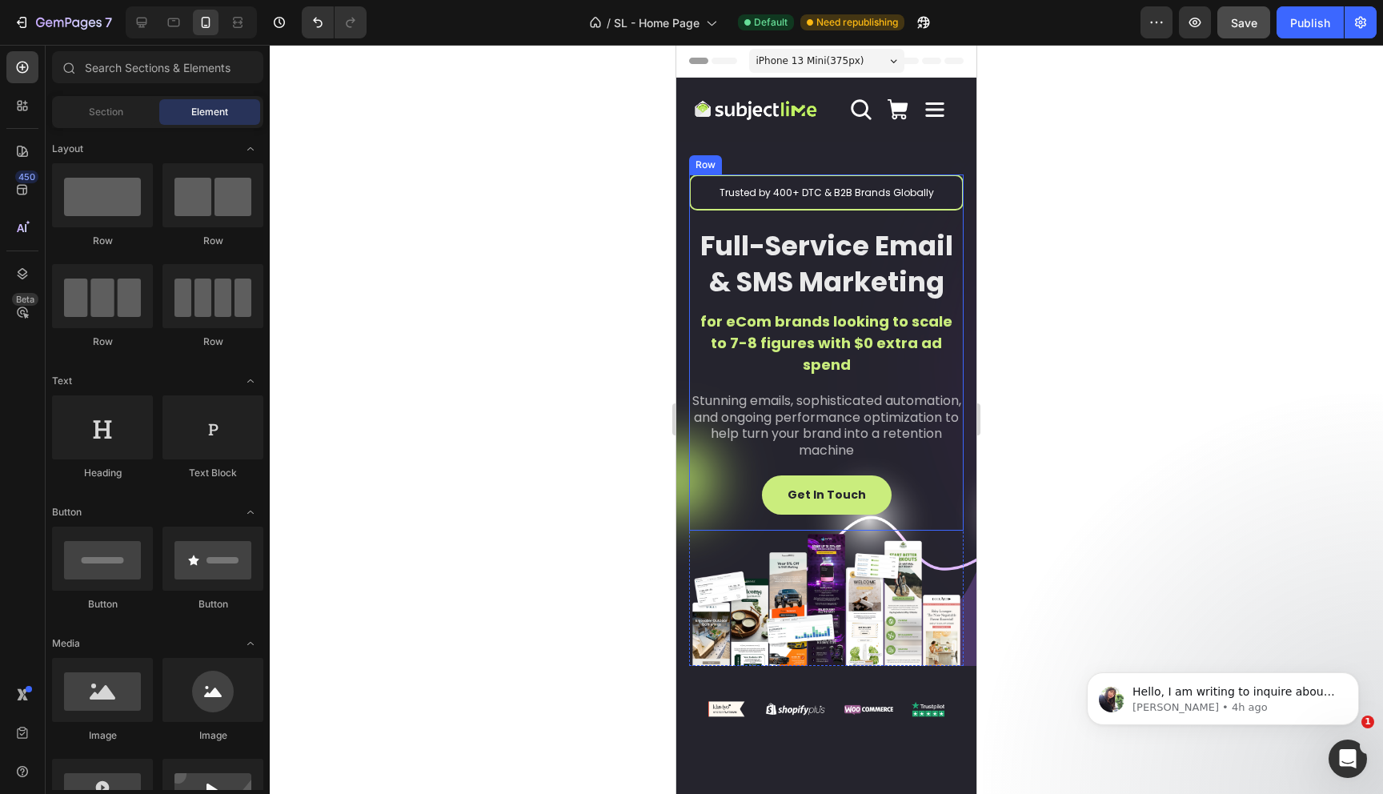
click at [775, 515] on div "Trusted by 400+ DTC & B2B Brands Globally Text Block Full-Service Email & SMS M…" at bounding box center [826, 352] width 275 height 356
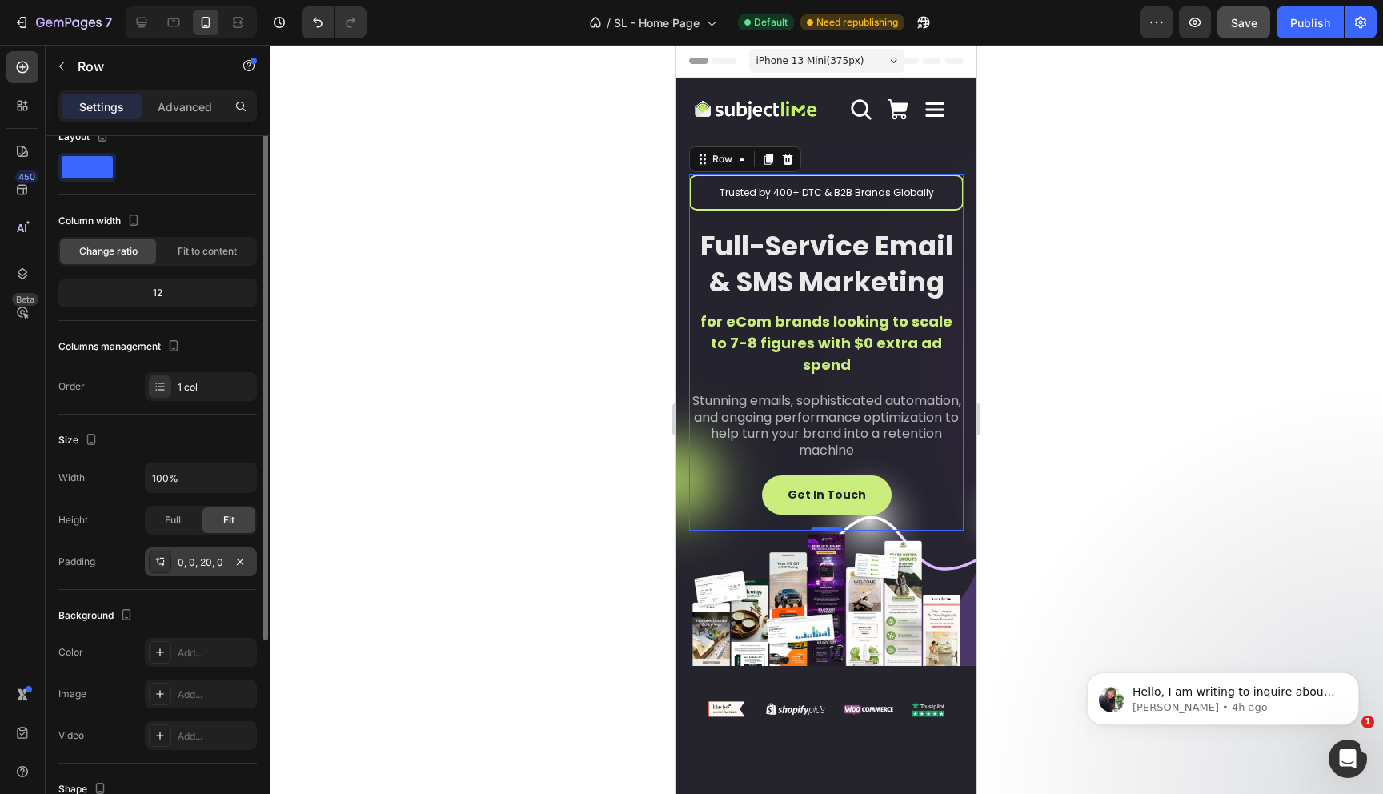
scroll to position [99, 0]
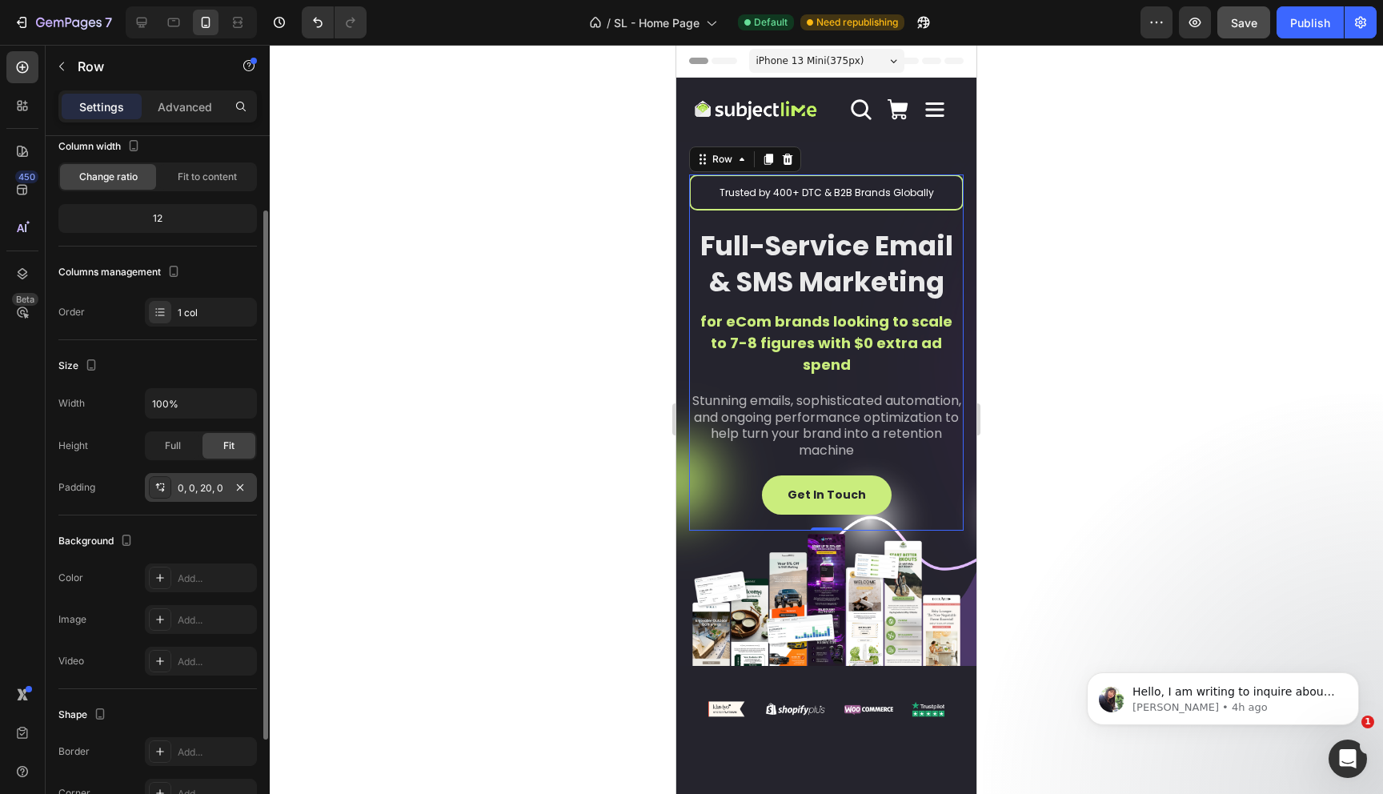
click at [195, 481] on div "0, 0, 20, 0" at bounding box center [201, 488] width 46 height 14
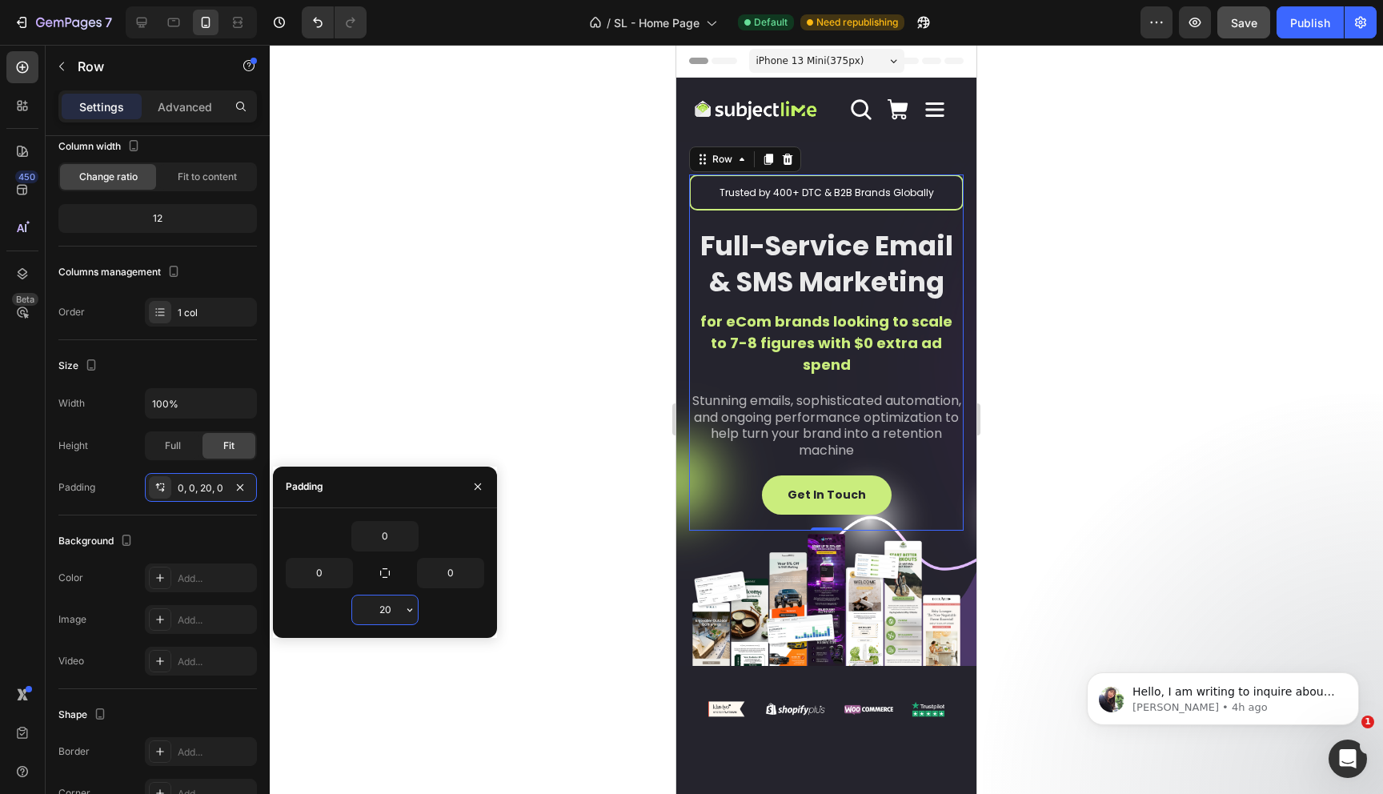
drag, startPoint x: 384, startPoint y: 612, endPoint x: 373, endPoint y: 611, distance: 11.2
click at [373, 611] on input "20" at bounding box center [385, 609] width 66 height 29
click at [381, 609] on input "20" at bounding box center [385, 609] width 66 height 29
type input "40"
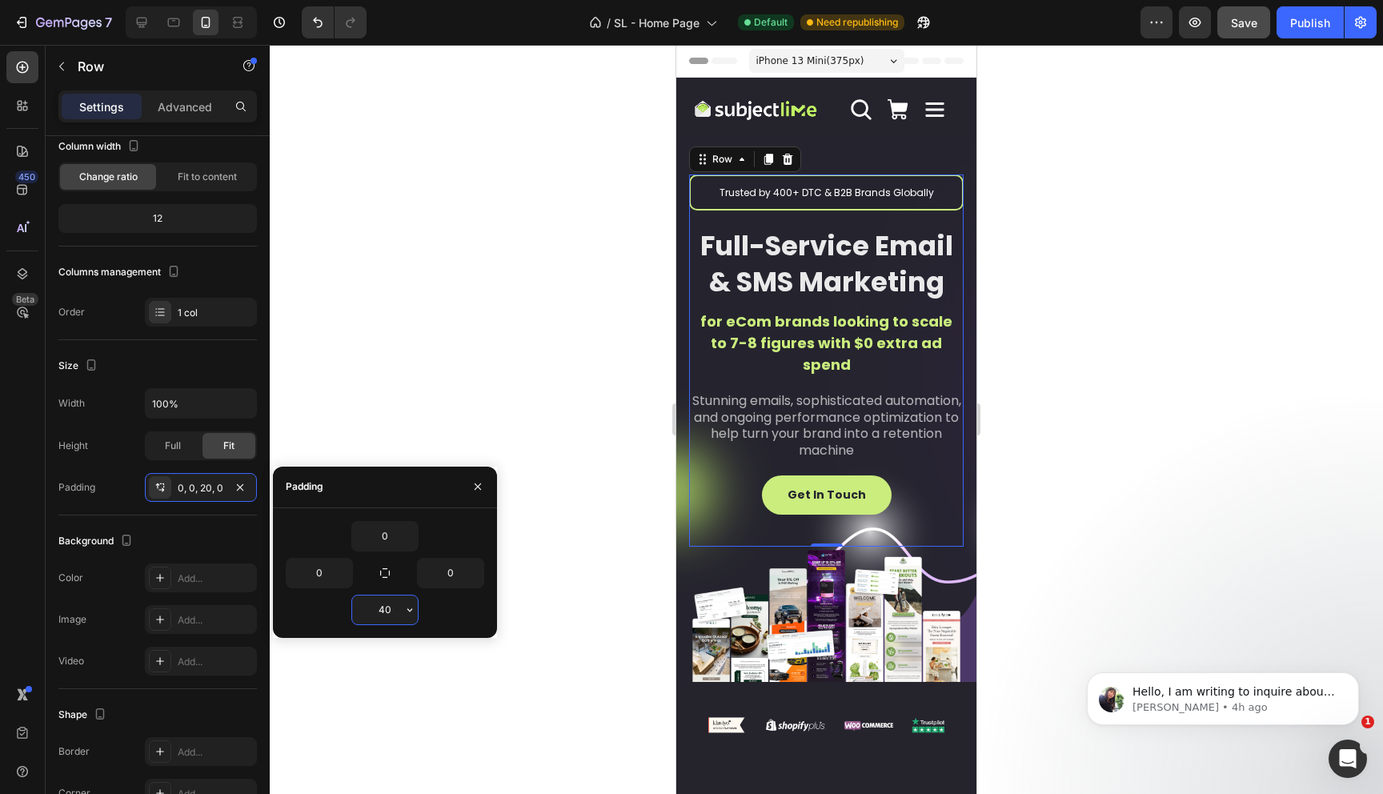
click at [352, 617] on input "40" at bounding box center [385, 609] width 66 height 29
click at [110, 493] on div "Padding 0, 0, 20, 0" at bounding box center [157, 487] width 198 height 29
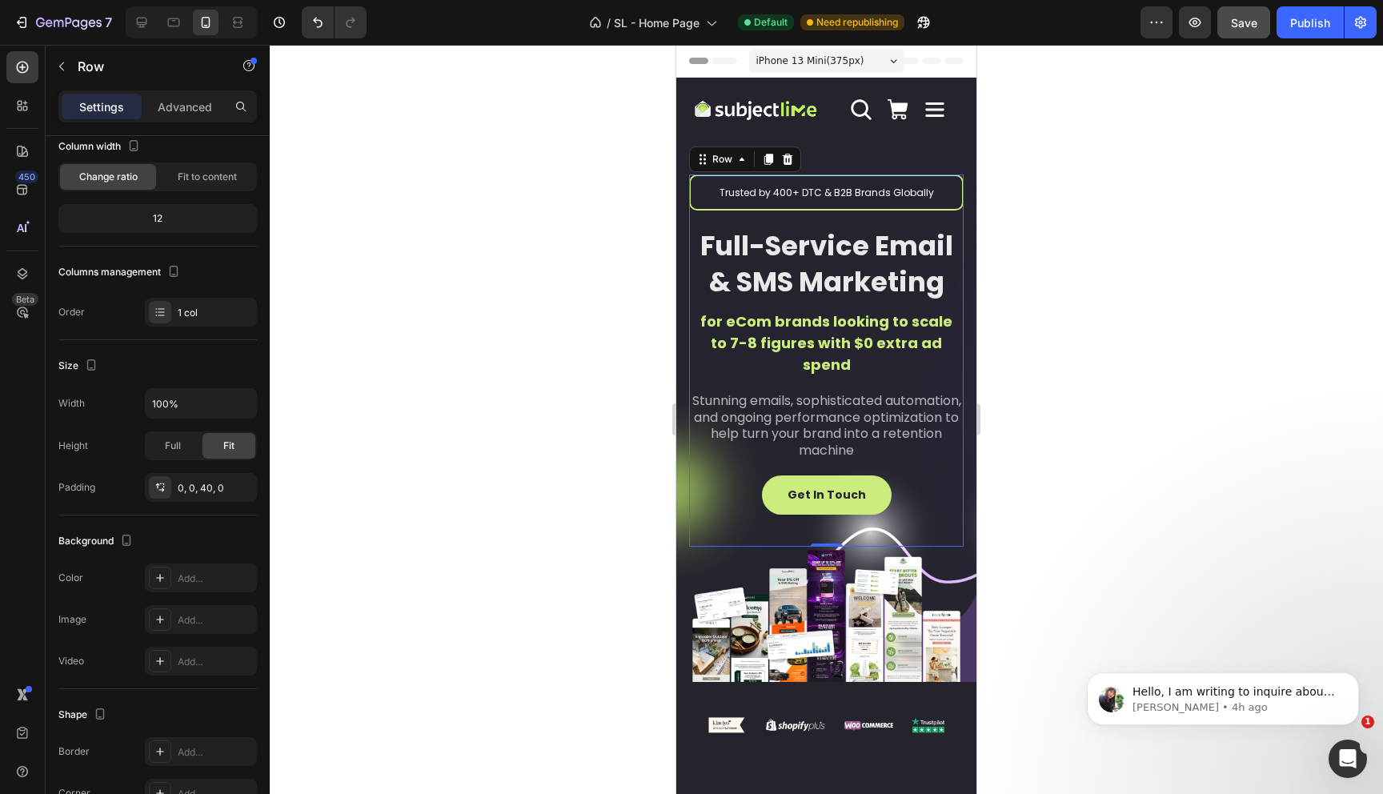
click at [454, 298] on div at bounding box center [826, 419] width 1113 height 749
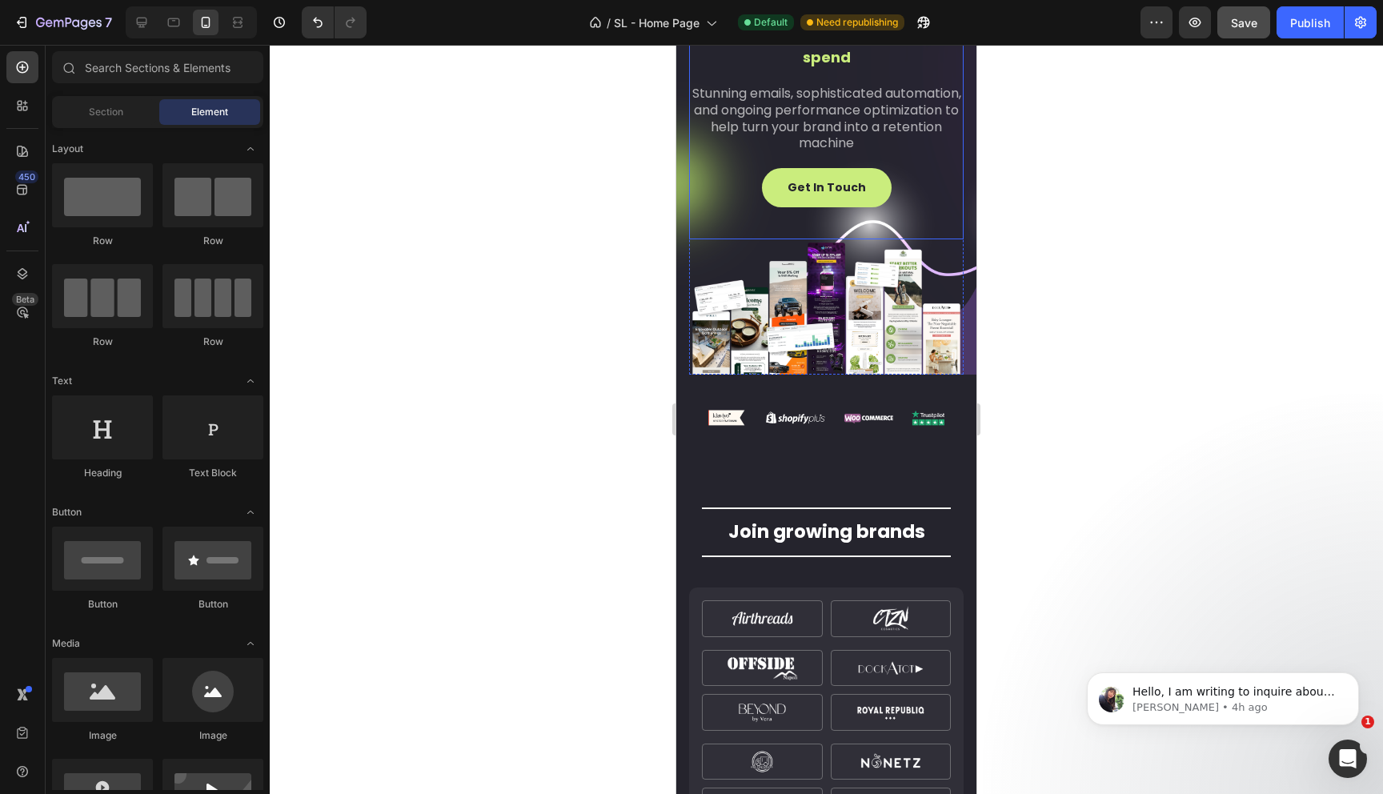
scroll to position [397, 0]
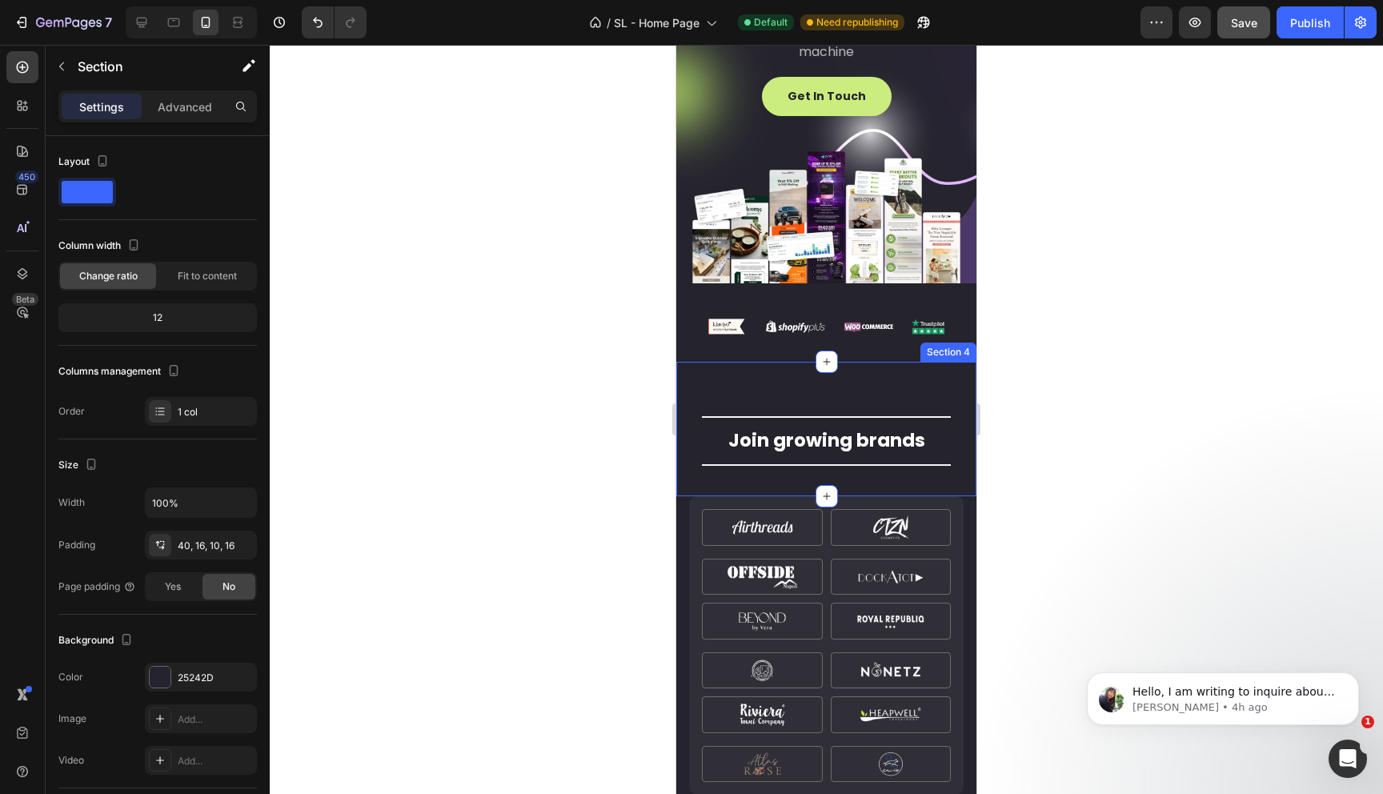
click at [799, 367] on div "Title Line Join growing brands Heading Title Line Row Section 4" at bounding box center [826, 429] width 300 height 134
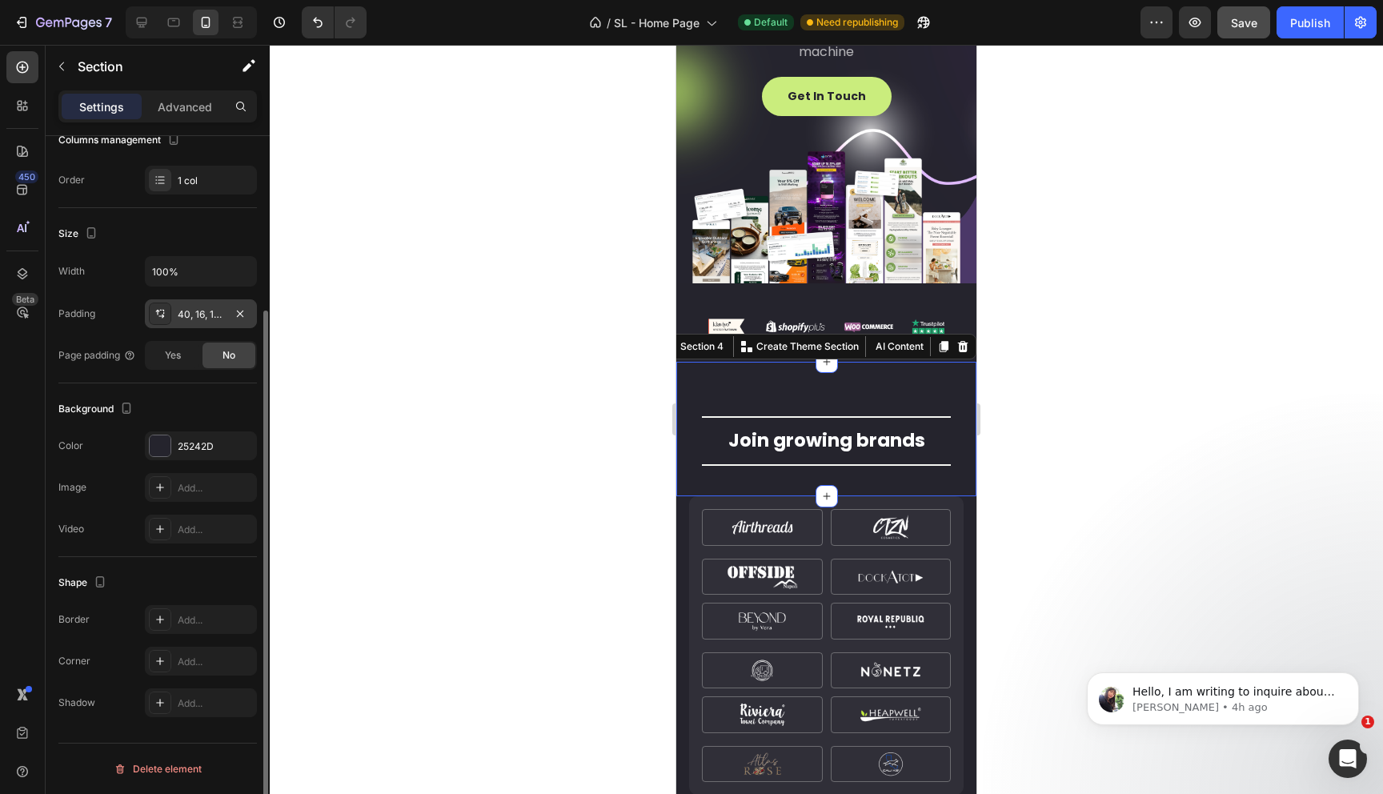
click at [192, 311] on div "40, 16, 10, 16" at bounding box center [201, 314] width 46 height 14
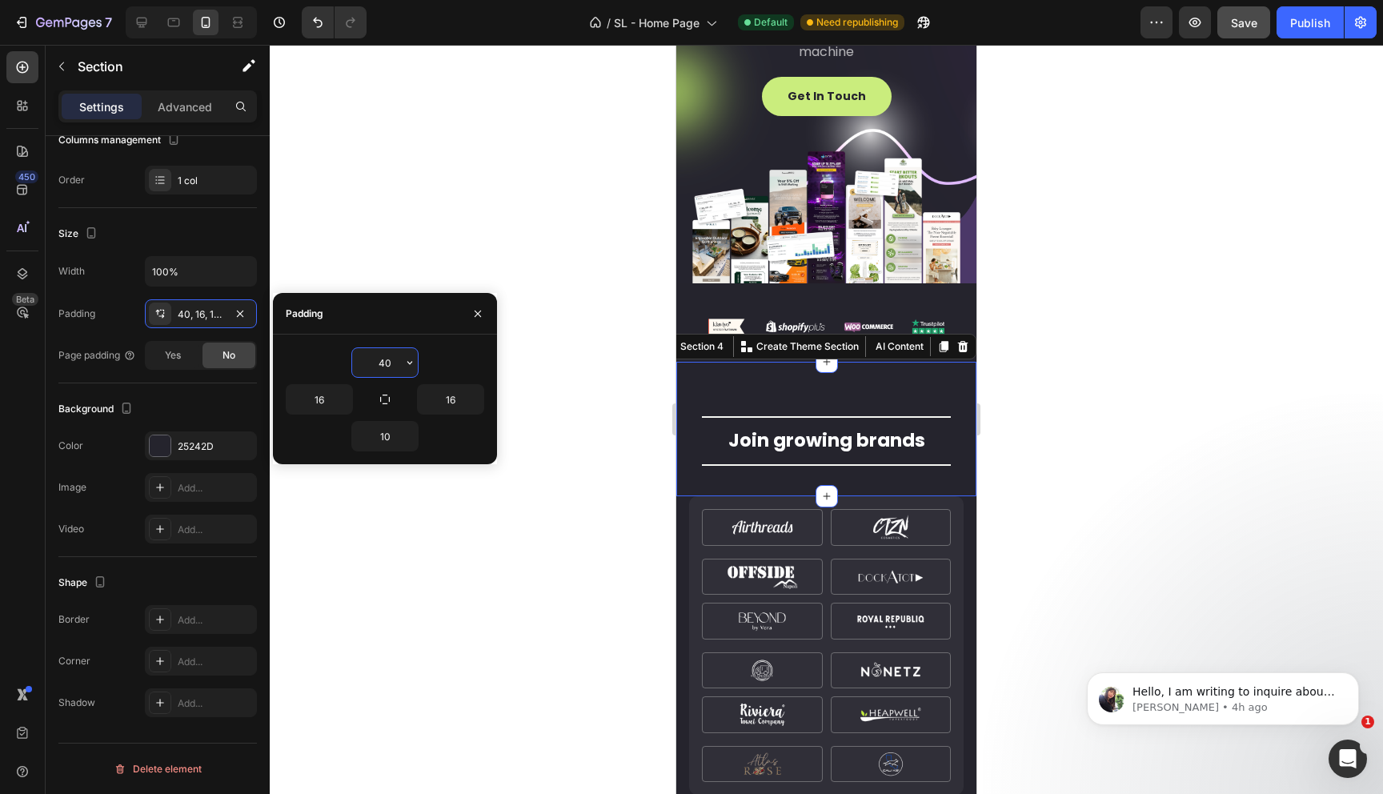
drag, startPoint x: 387, startPoint y: 359, endPoint x: 362, endPoint y: 360, distance: 25.6
click at [363, 360] on input "40" at bounding box center [385, 362] width 66 height 29
type input "0"
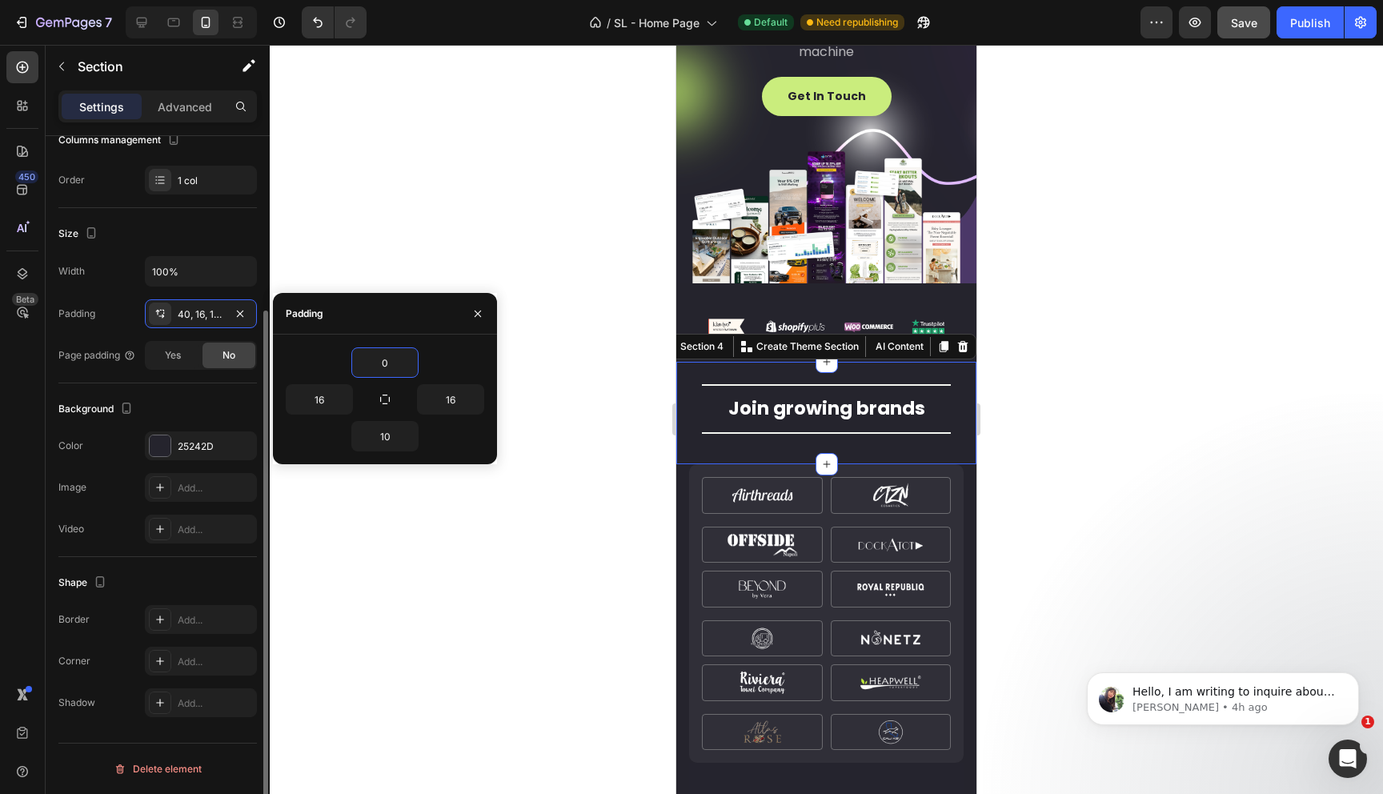
click at [158, 387] on div "Background The changes might be hidden by the video. Color 25242D Image Add... …" at bounding box center [157, 470] width 198 height 174
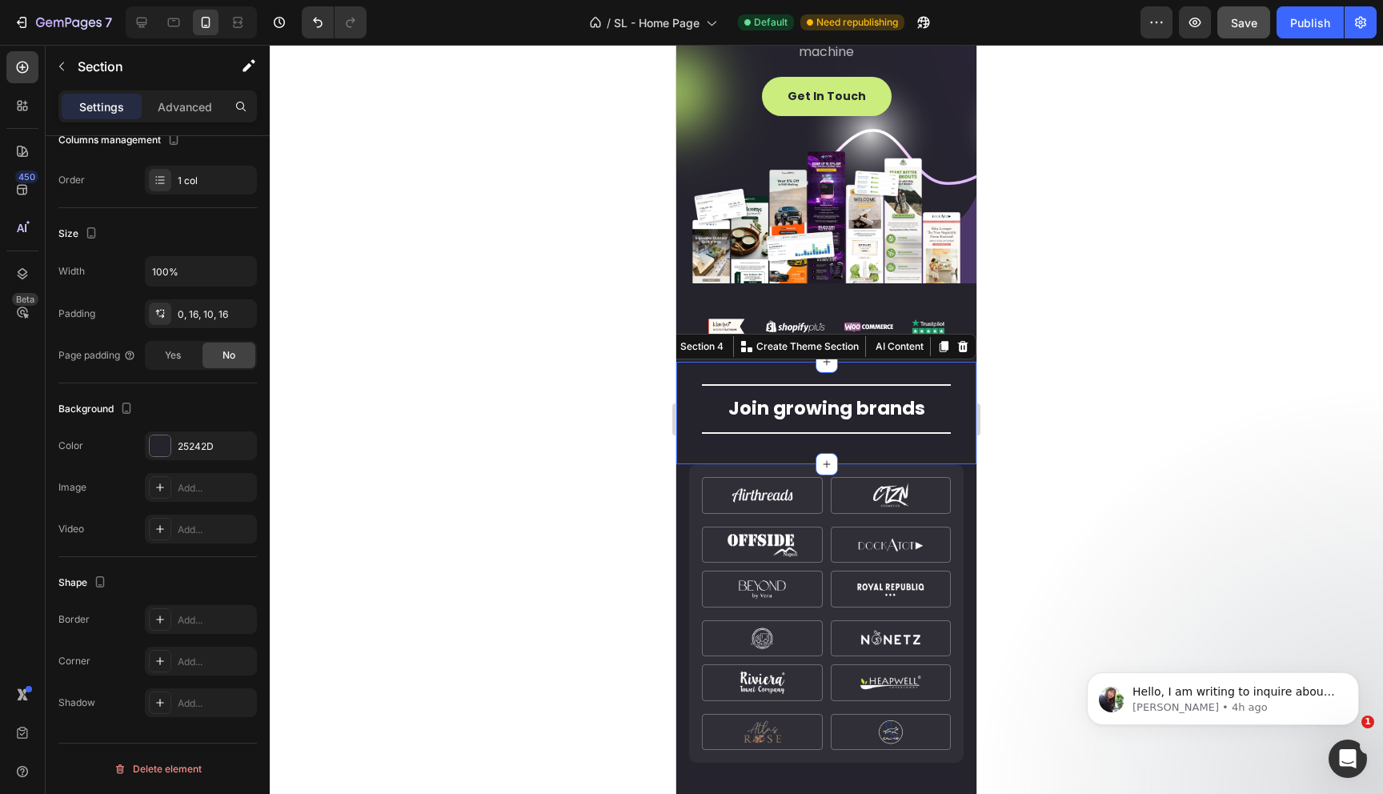
click at [543, 428] on div at bounding box center [826, 419] width 1113 height 749
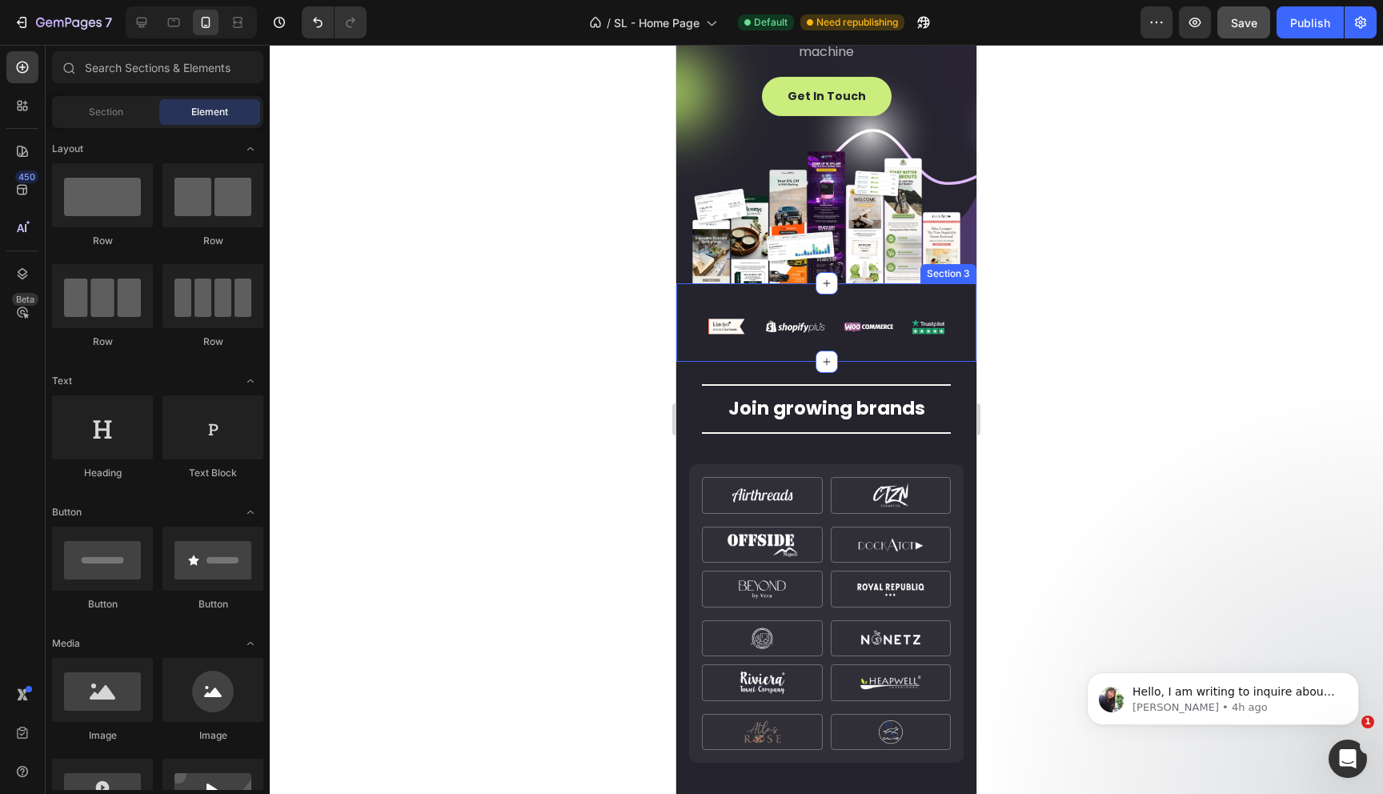
click at [893, 297] on div "Image Row Section 3" at bounding box center [826, 322] width 300 height 78
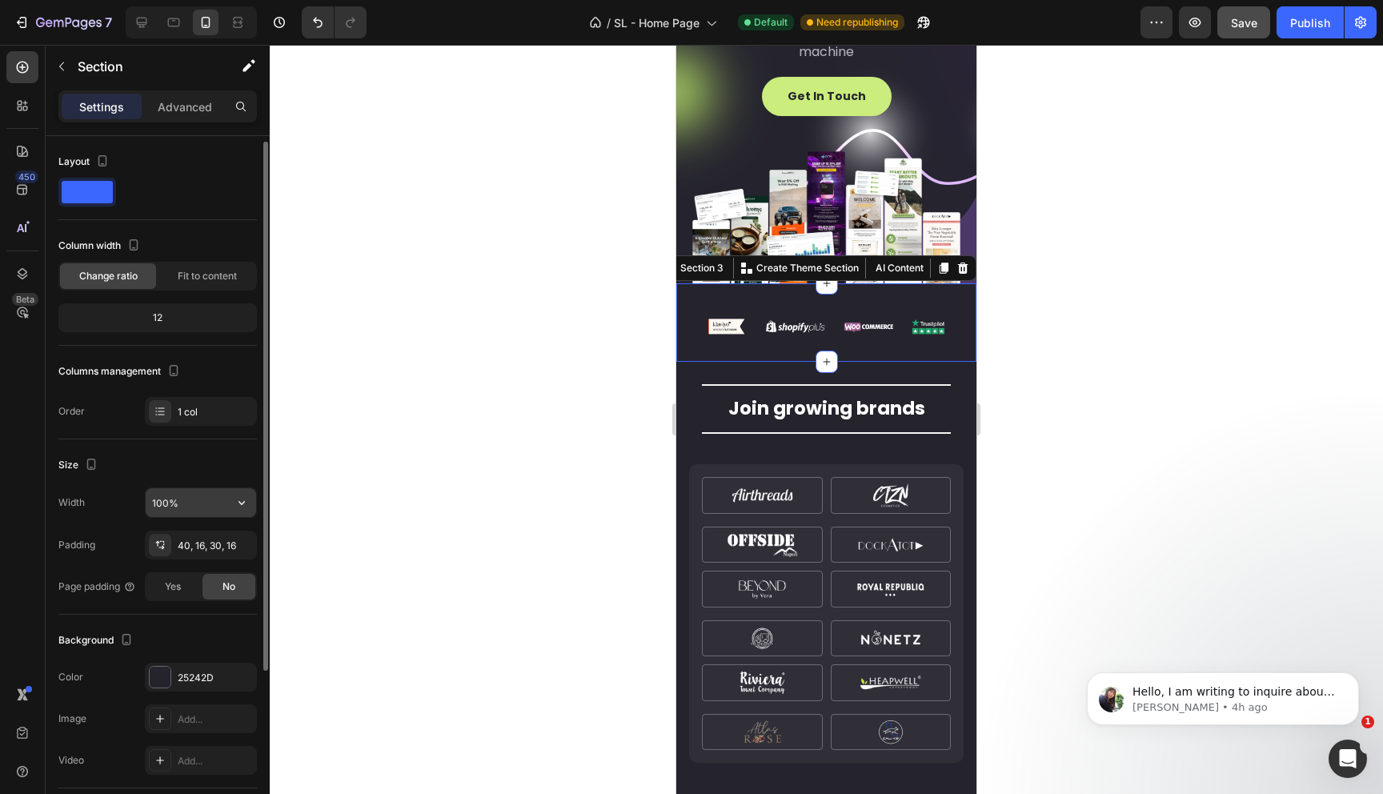
scroll to position [22, 0]
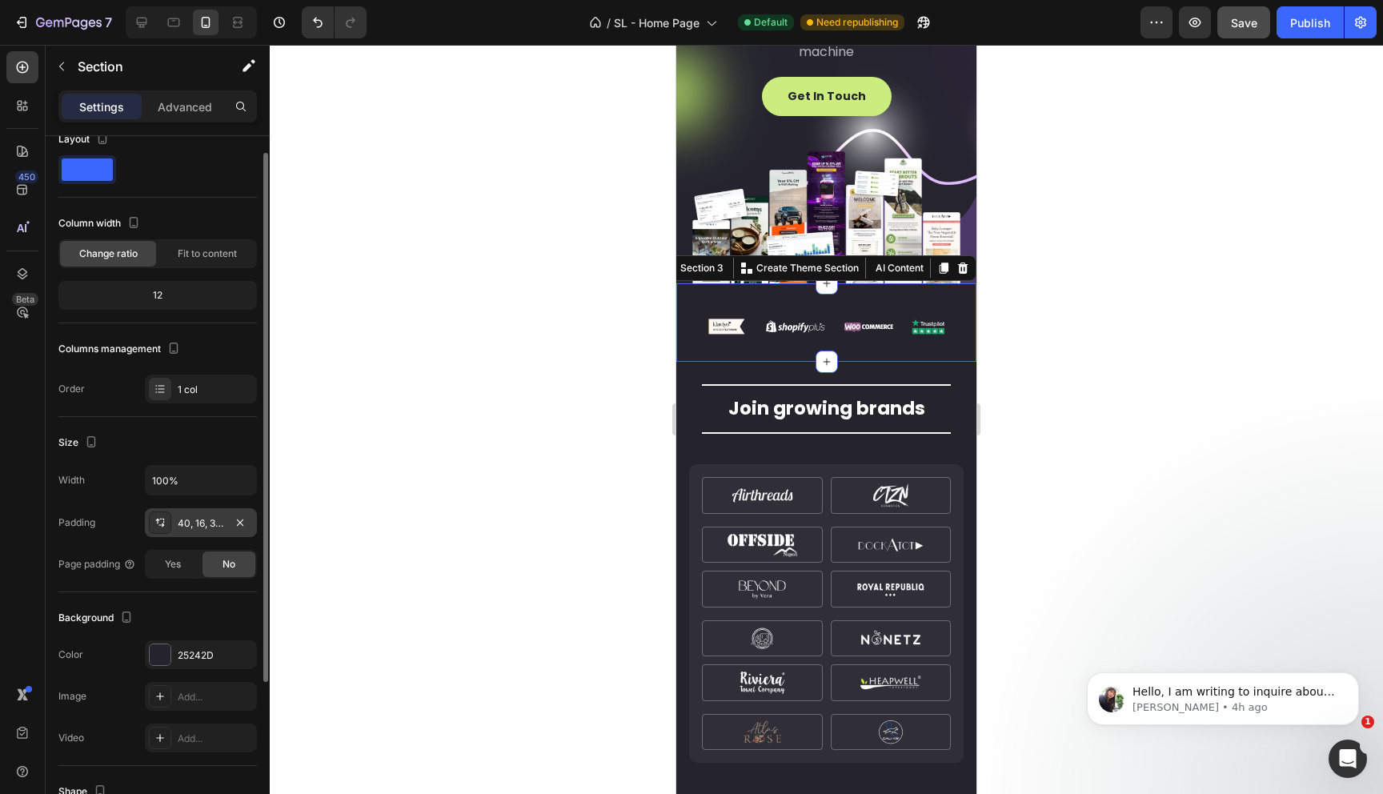
click at [196, 522] on div "40, 16, 30, 16" at bounding box center [201, 523] width 46 height 14
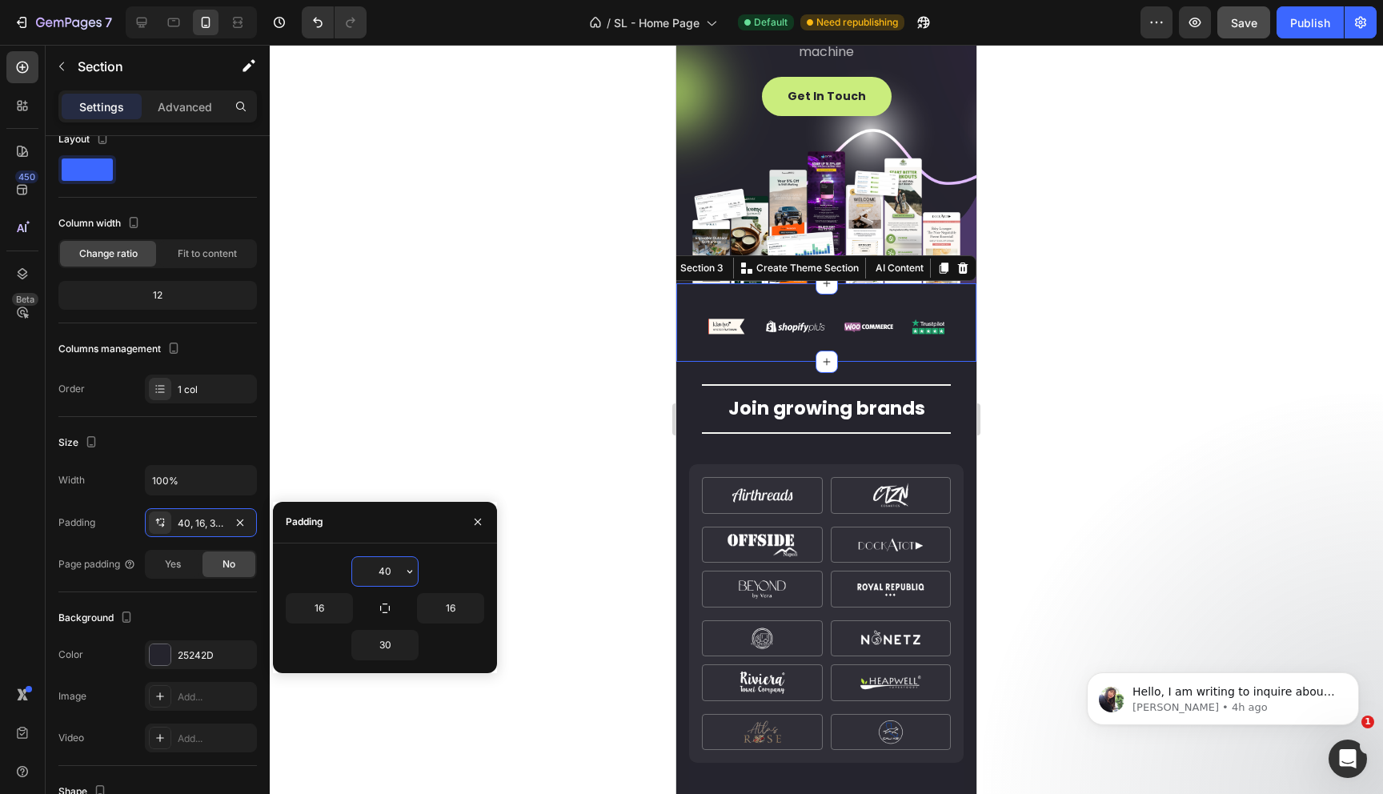
drag, startPoint x: 385, startPoint y: 569, endPoint x: 364, endPoint y: 569, distance: 20.8
click at [365, 569] on input "40" at bounding box center [385, 571] width 66 height 29
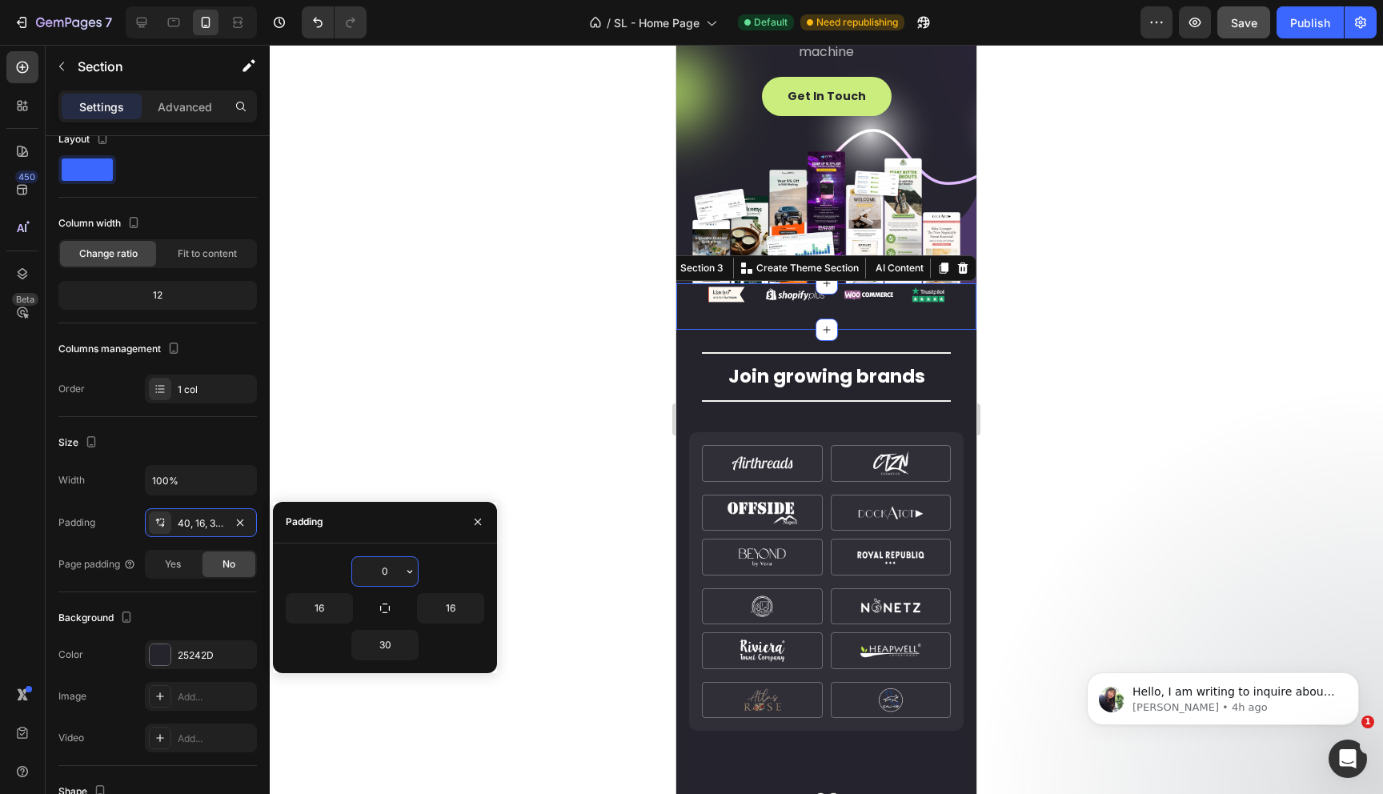
type input "60"
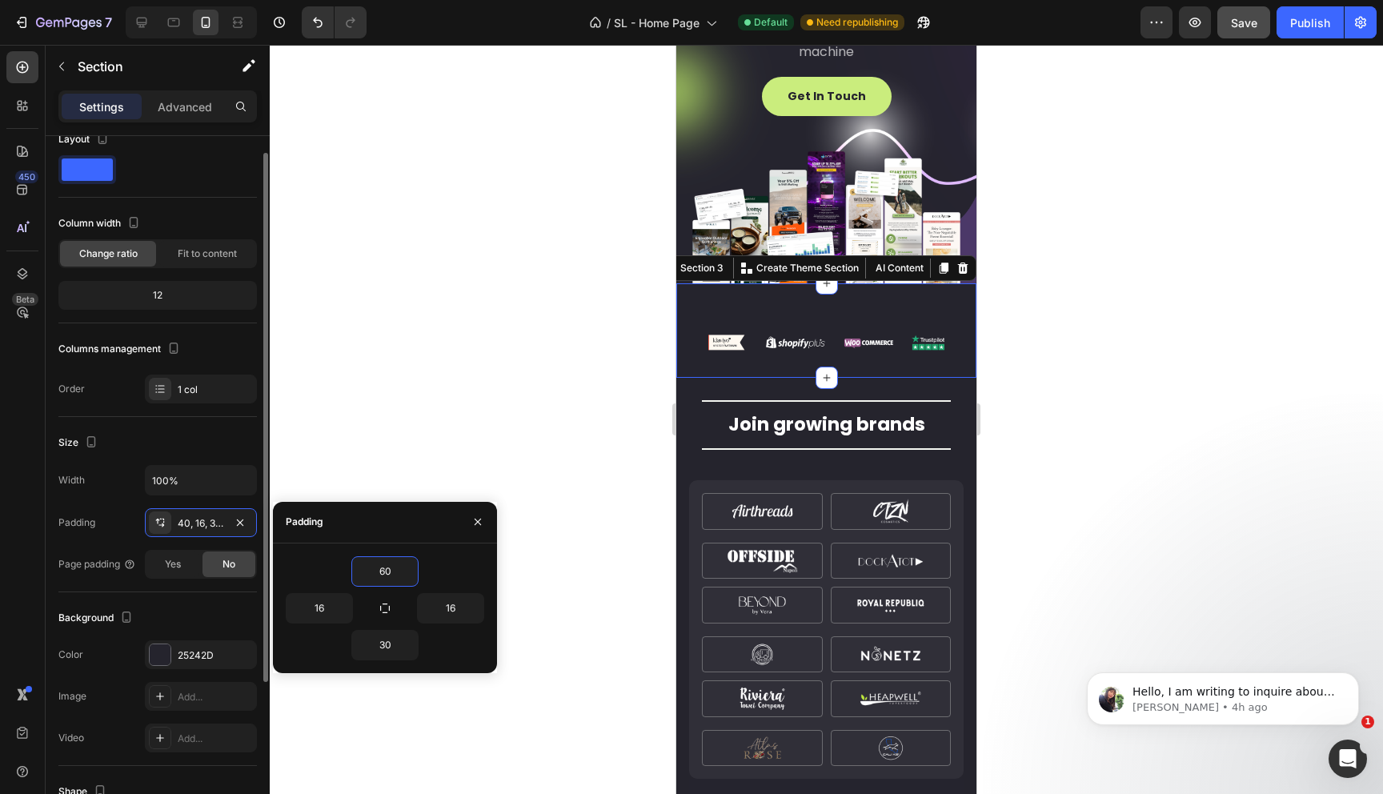
click at [125, 510] on div "Padding 40, 16, 30, 16" at bounding box center [157, 522] width 198 height 29
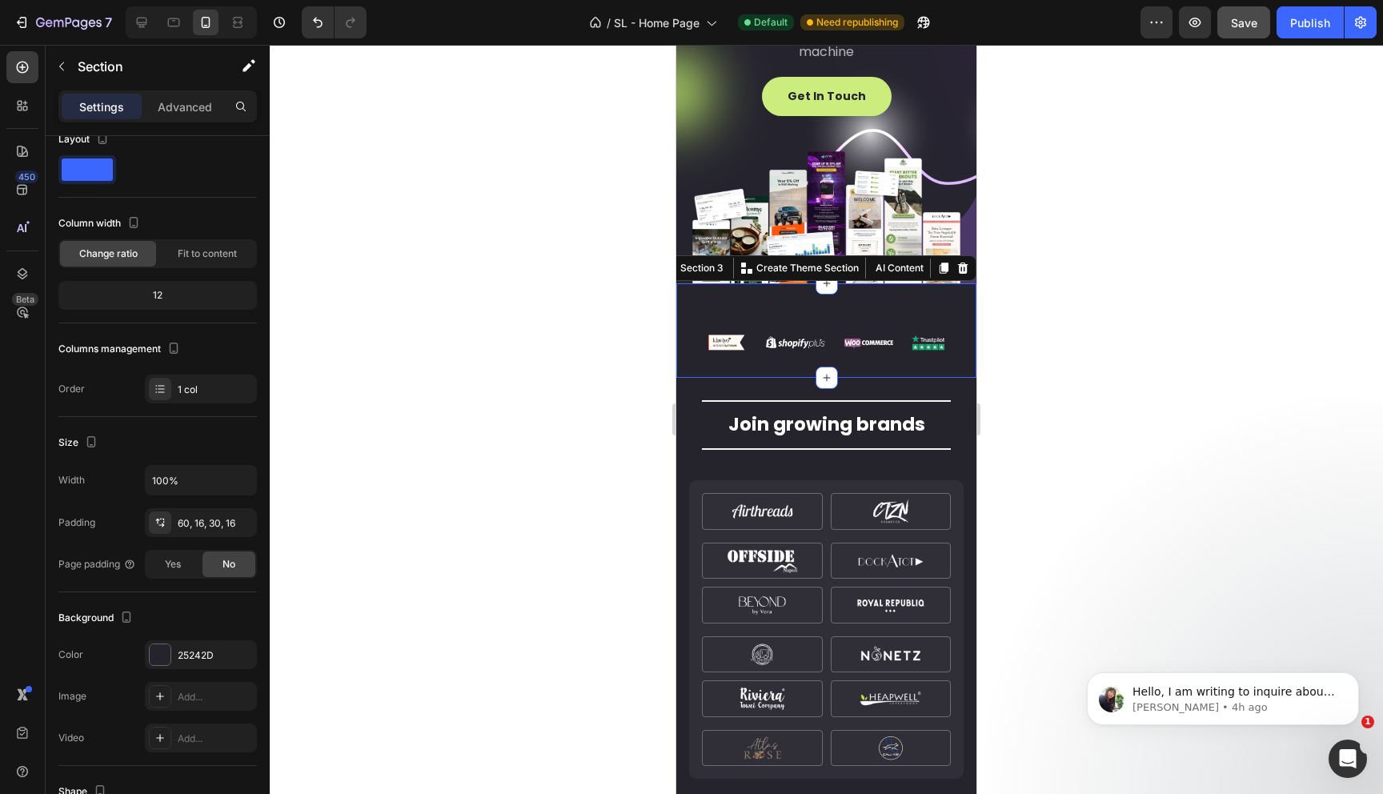
click at [499, 475] on div at bounding box center [826, 419] width 1113 height 749
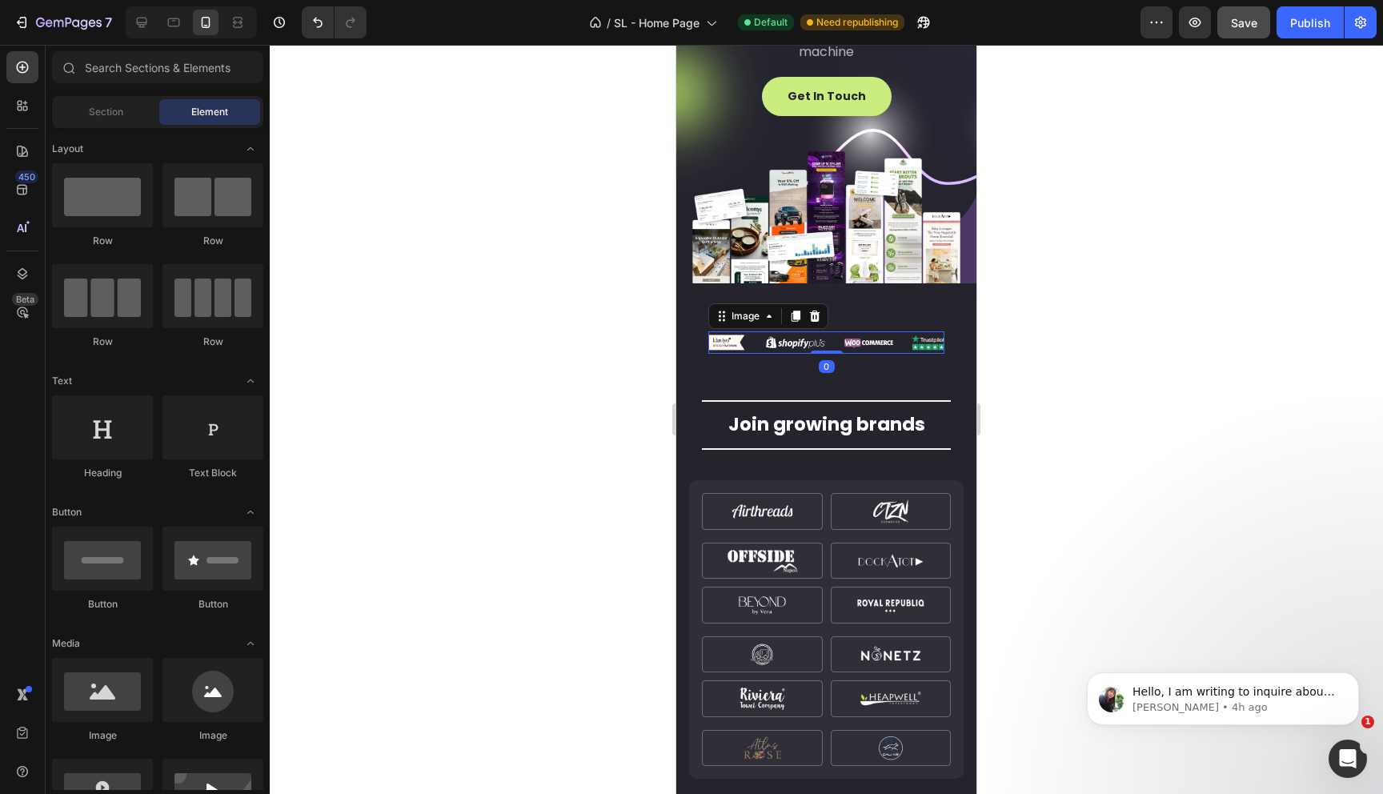
click at [876, 335] on img at bounding box center [826, 342] width 236 height 22
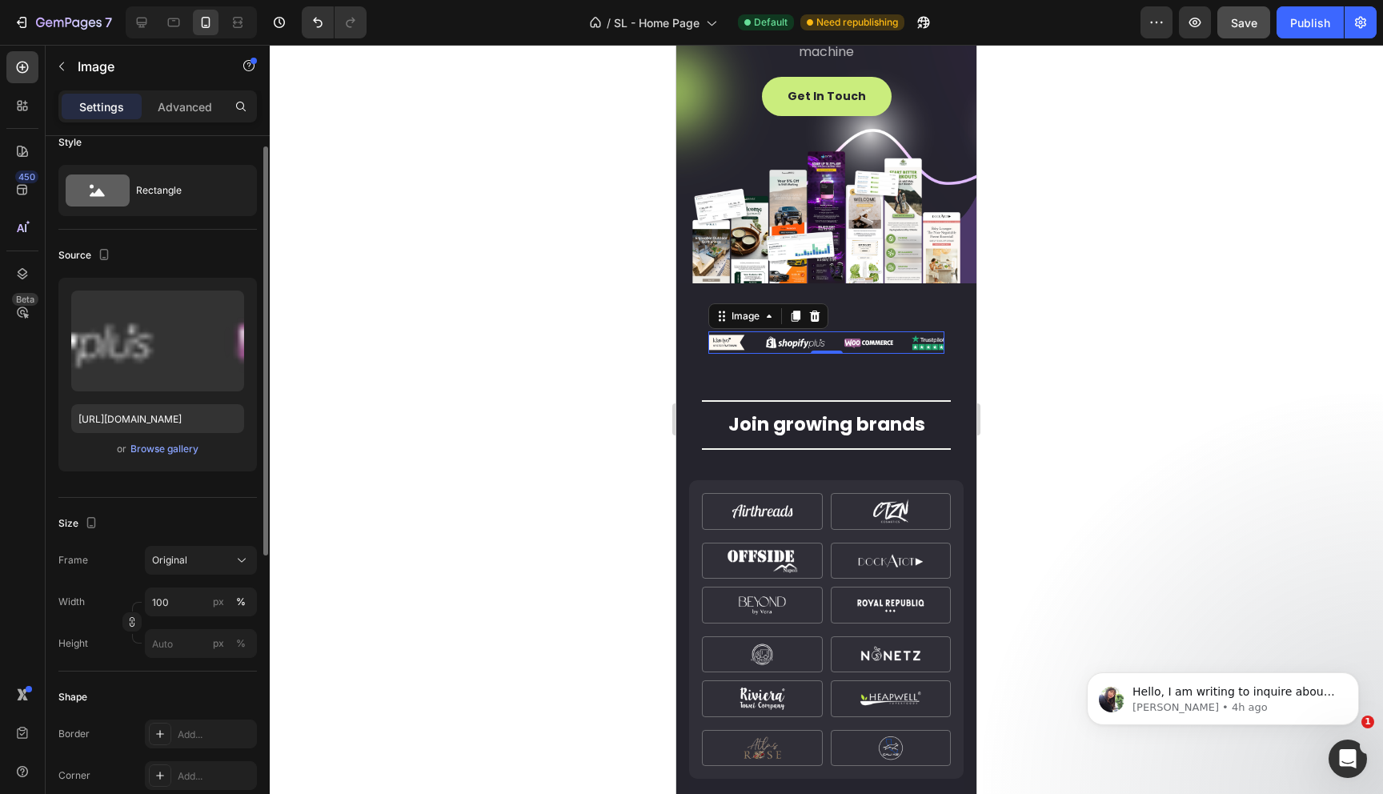
scroll to position [138, 0]
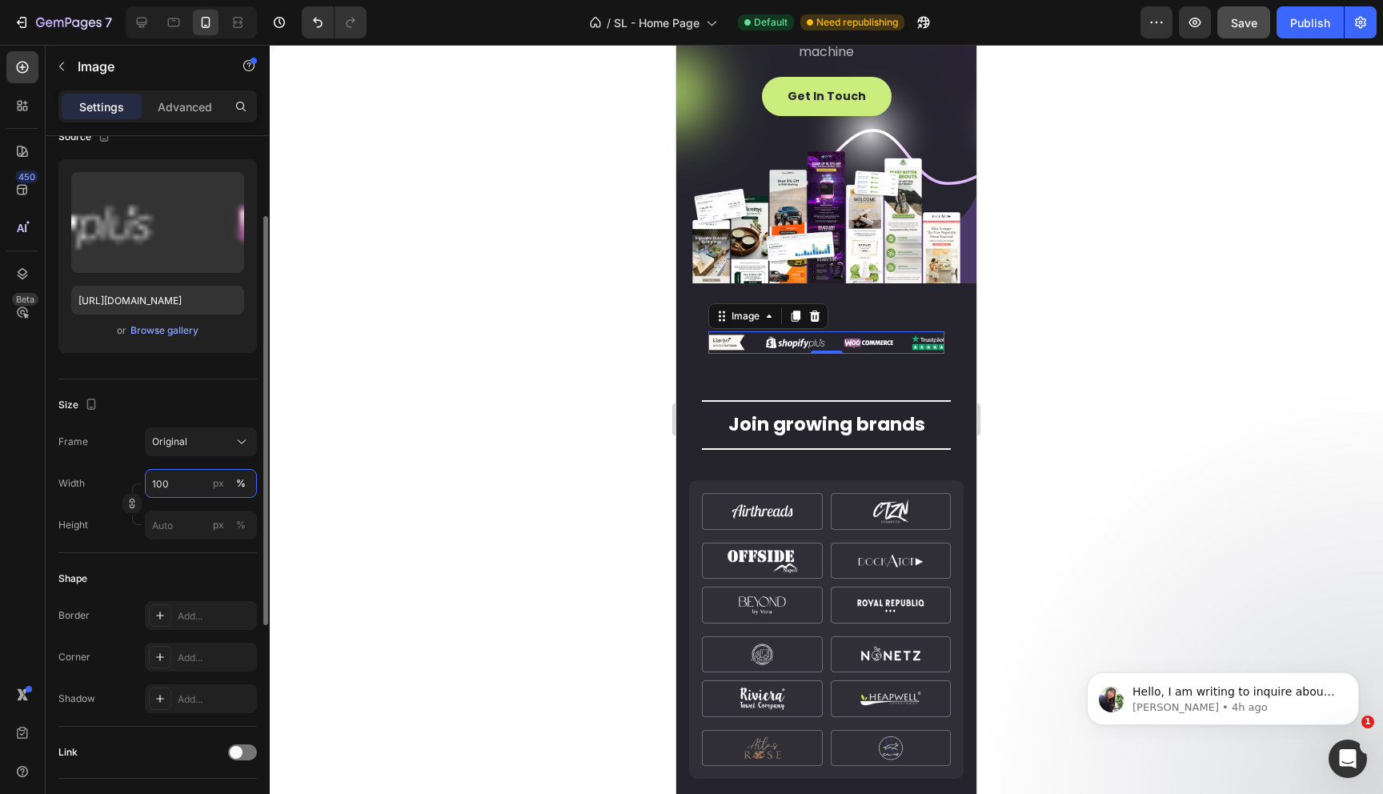
drag, startPoint x: 156, startPoint y: 483, endPoint x: 146, endPoint y: 483, distance: 10.4
click at [146, 483] on input "100" at bounding box center [201, 483] width 112 height 29
click at [172, 520] on p "Full 100%" at bounding box center [197, 522] width 93 height 14
click at [206, 444] on div "Original" at bounding box center [191, 442] width 78 height 14
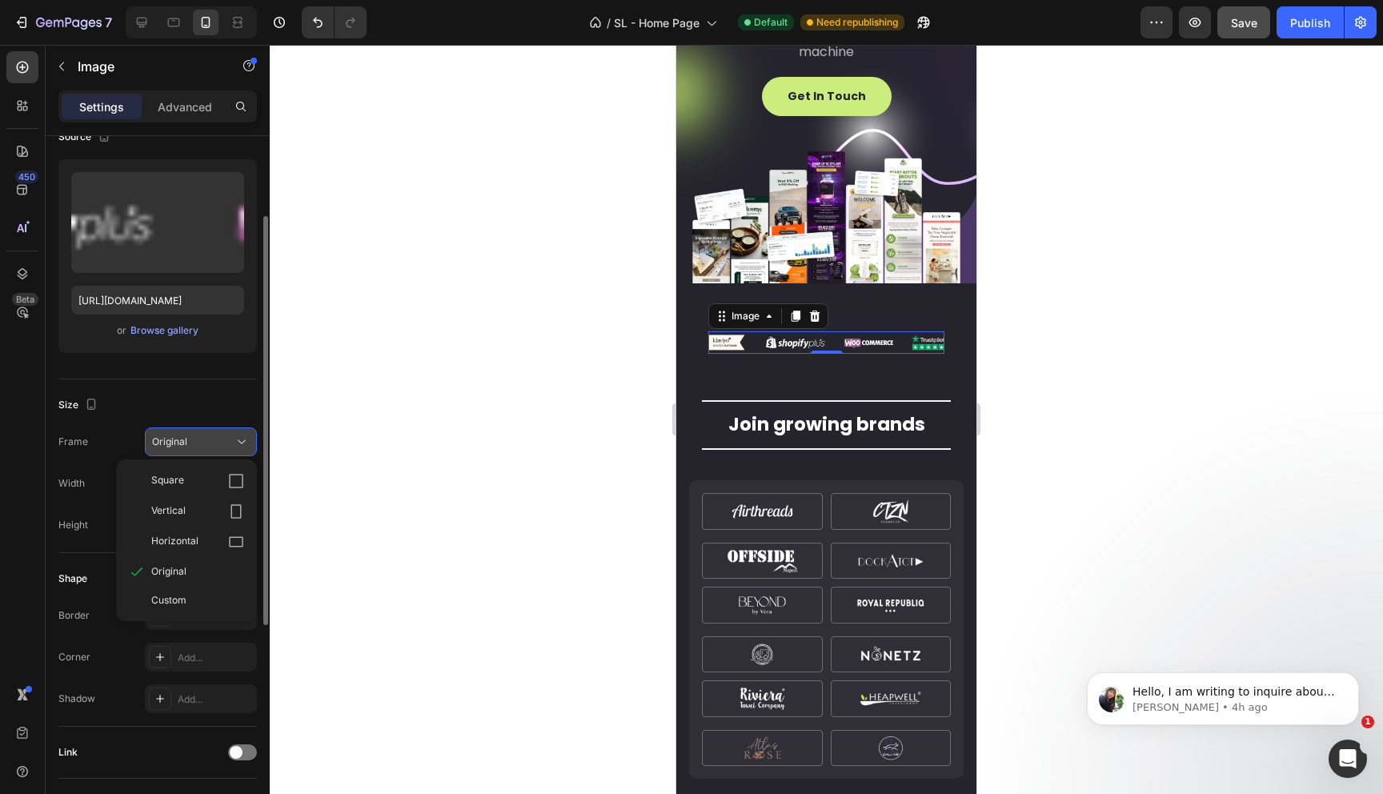
click at [206, 444] on div "Original" at bounding box center [191, 442] width 78 height 14
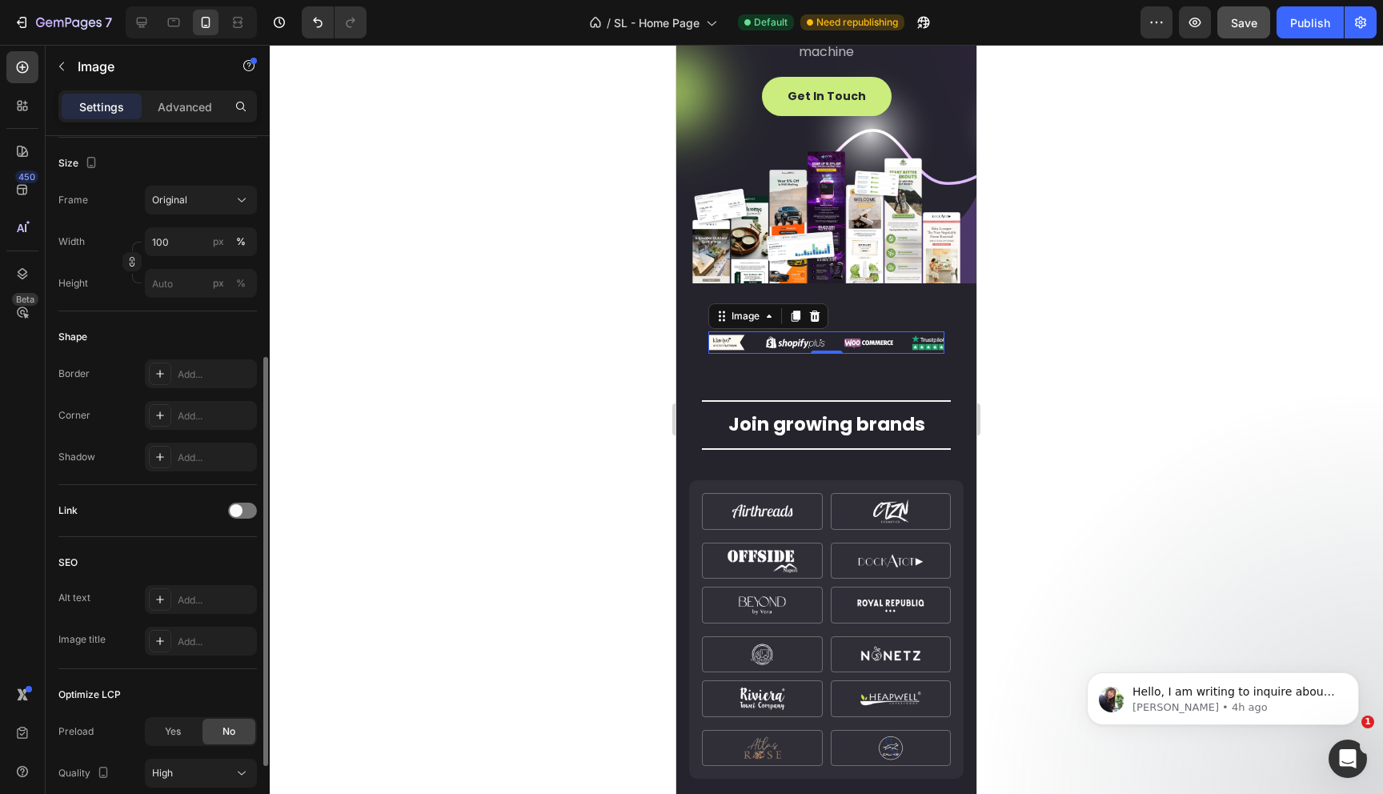
scroll to position [505, 0]
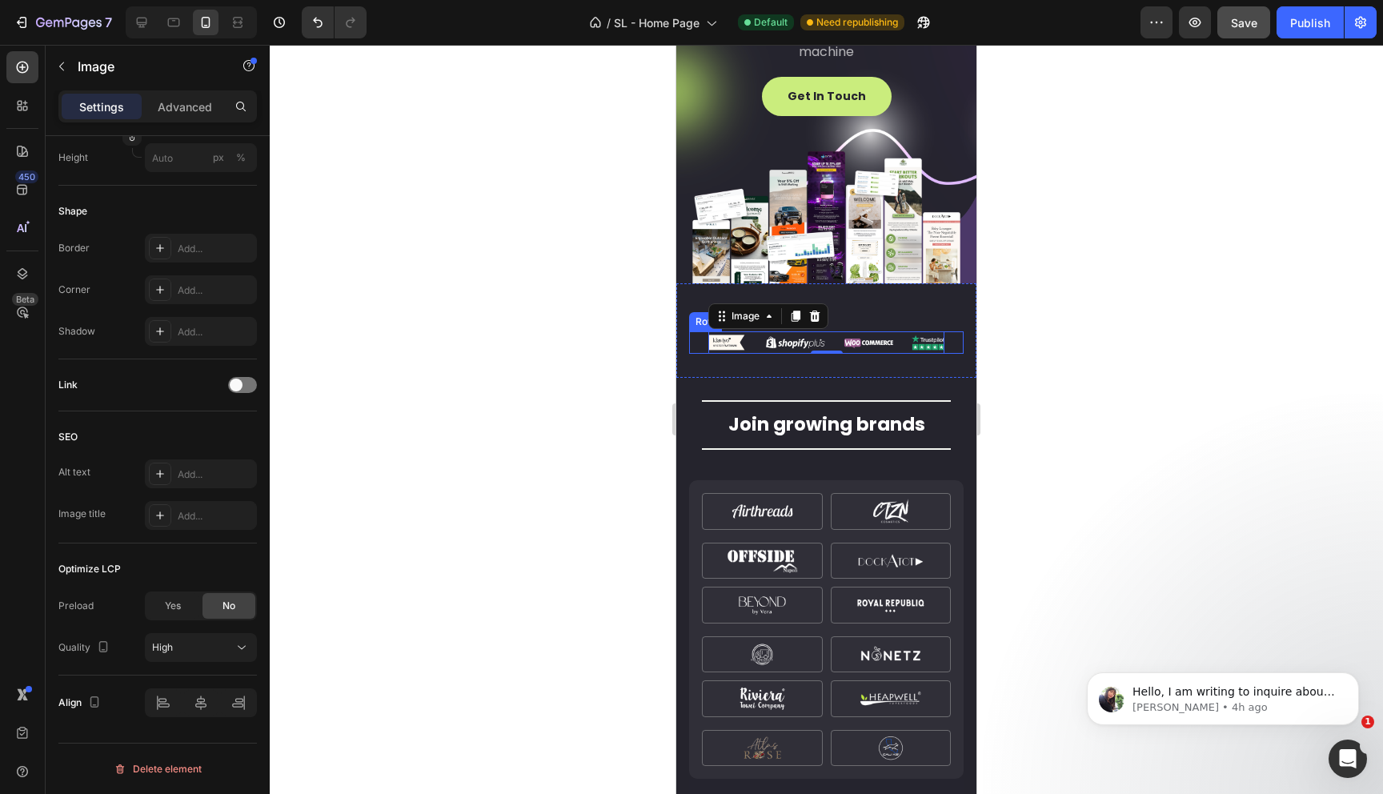
click at [696, 340] on div "Image 0 Row" at bounding box center [826, 342] width 275 height 22
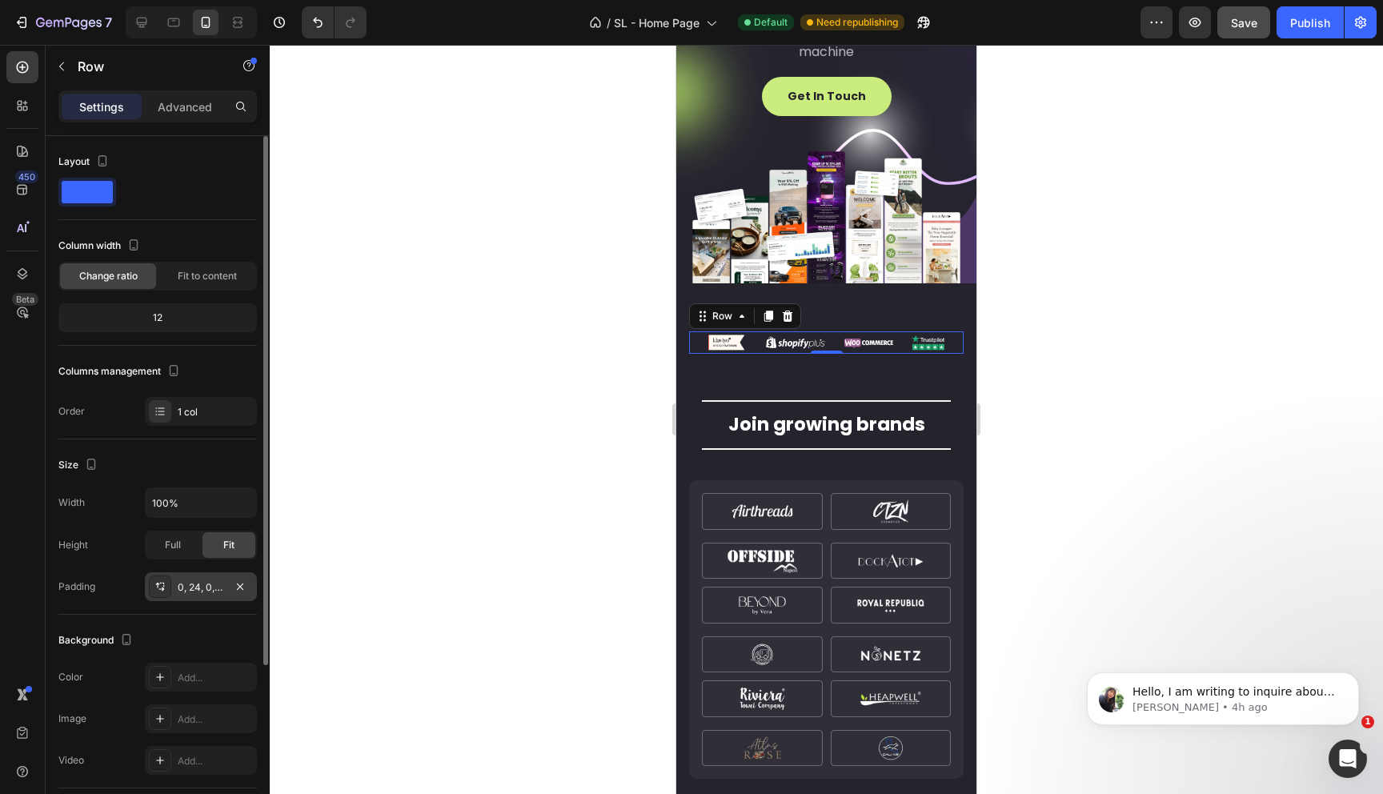
click at [199, 590] on div "0, 24, 0, 24" at bounding box center [201, 587] width 46 height 14
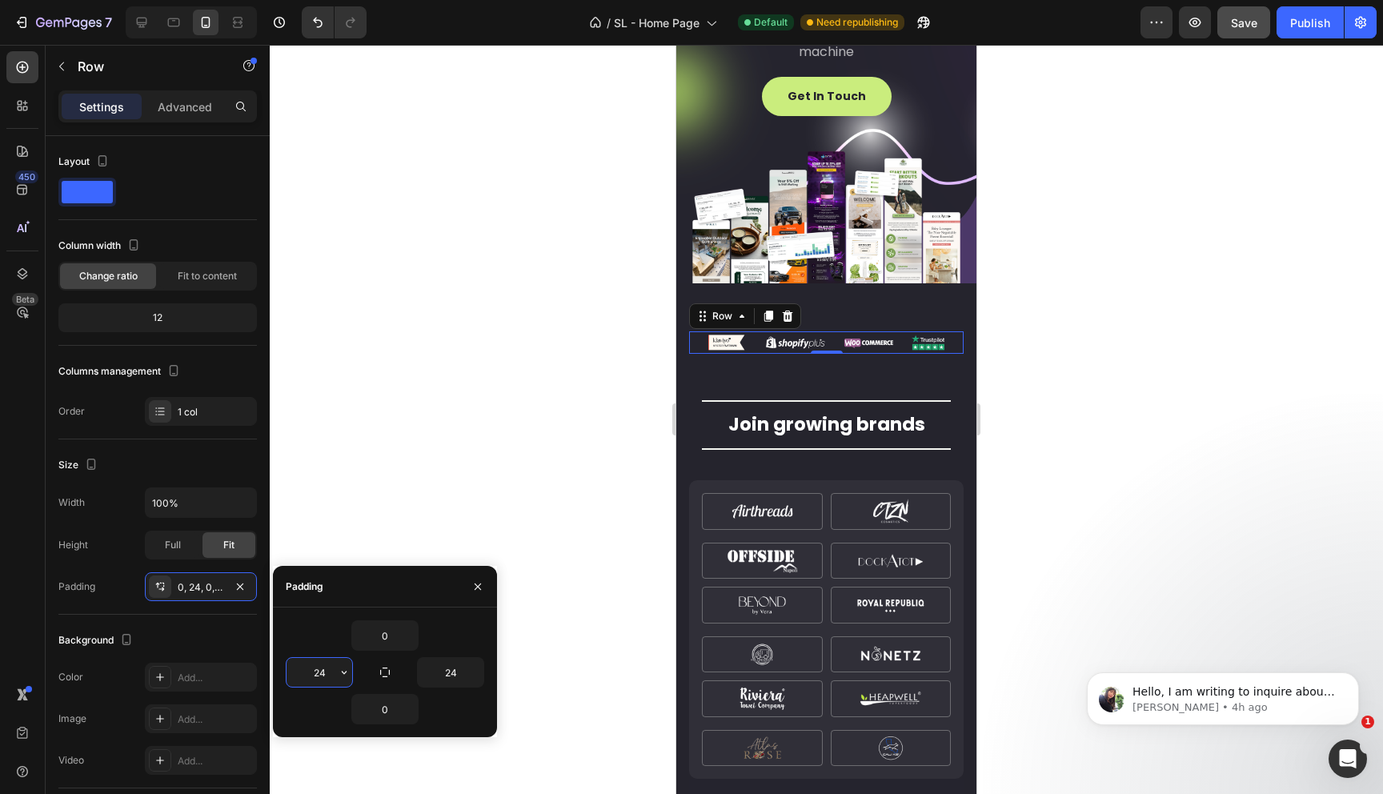
click at [323, 674] on input "24" at bounding box center [320, 672] width 66 height 29
click at [453, 672] on input "24" at bounding box center [451, 672] width 66 height 29
type input "0"
click at [453, 672] on input "24" at bounding box center [451, 672] width 66 height 29
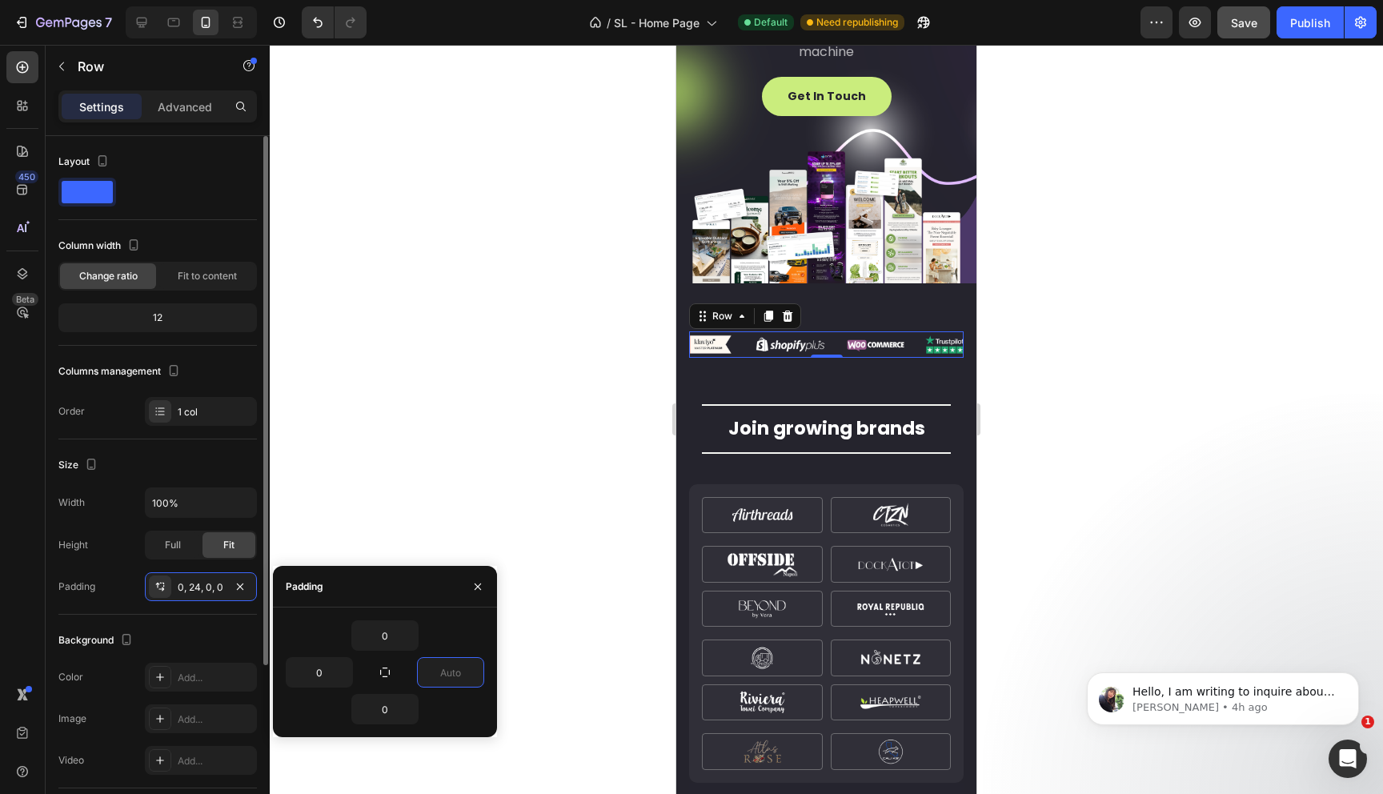
click at [230, 641] on div "Background" at bounding box center [157, 640] width 198 height 26
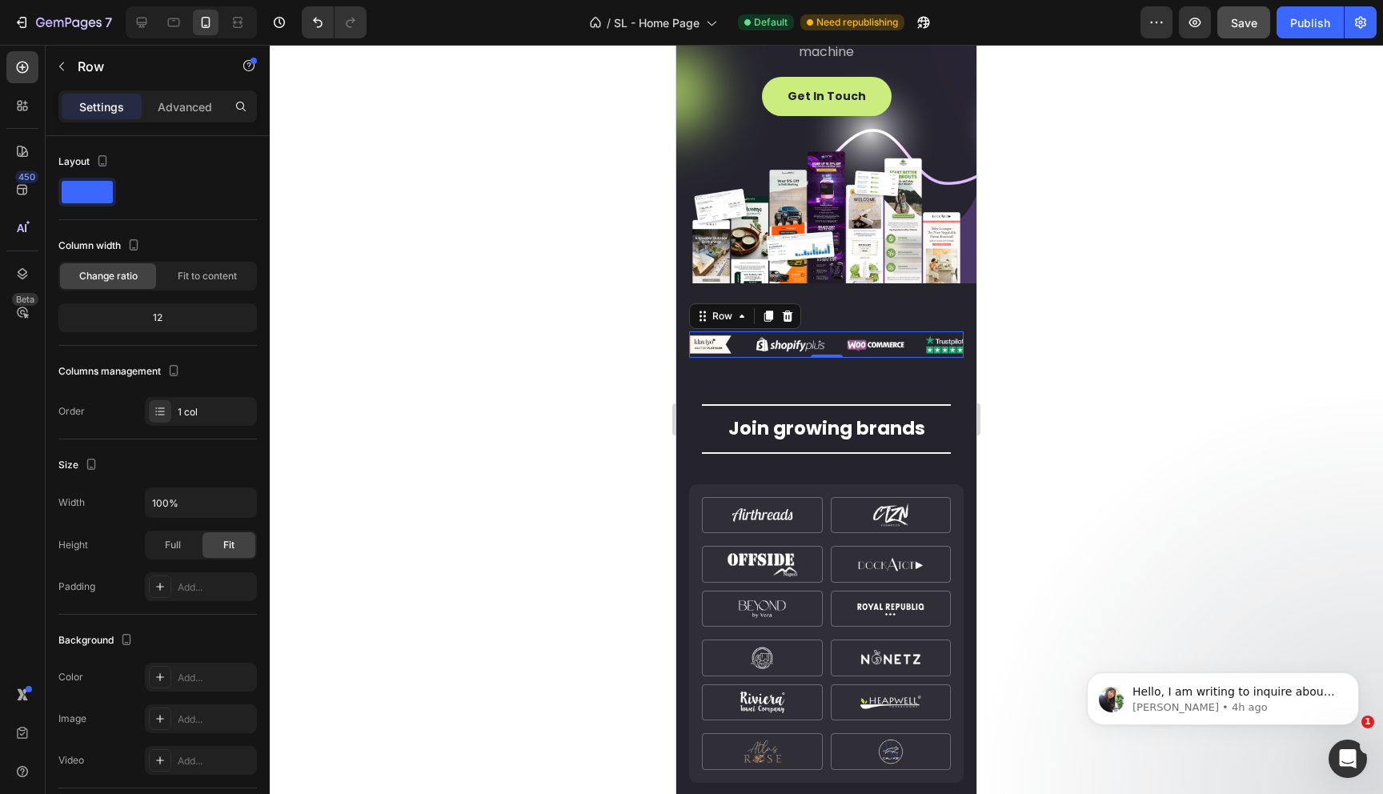
click at [455, 439] on div at bounding box center [826, 419] width 1113 height 749
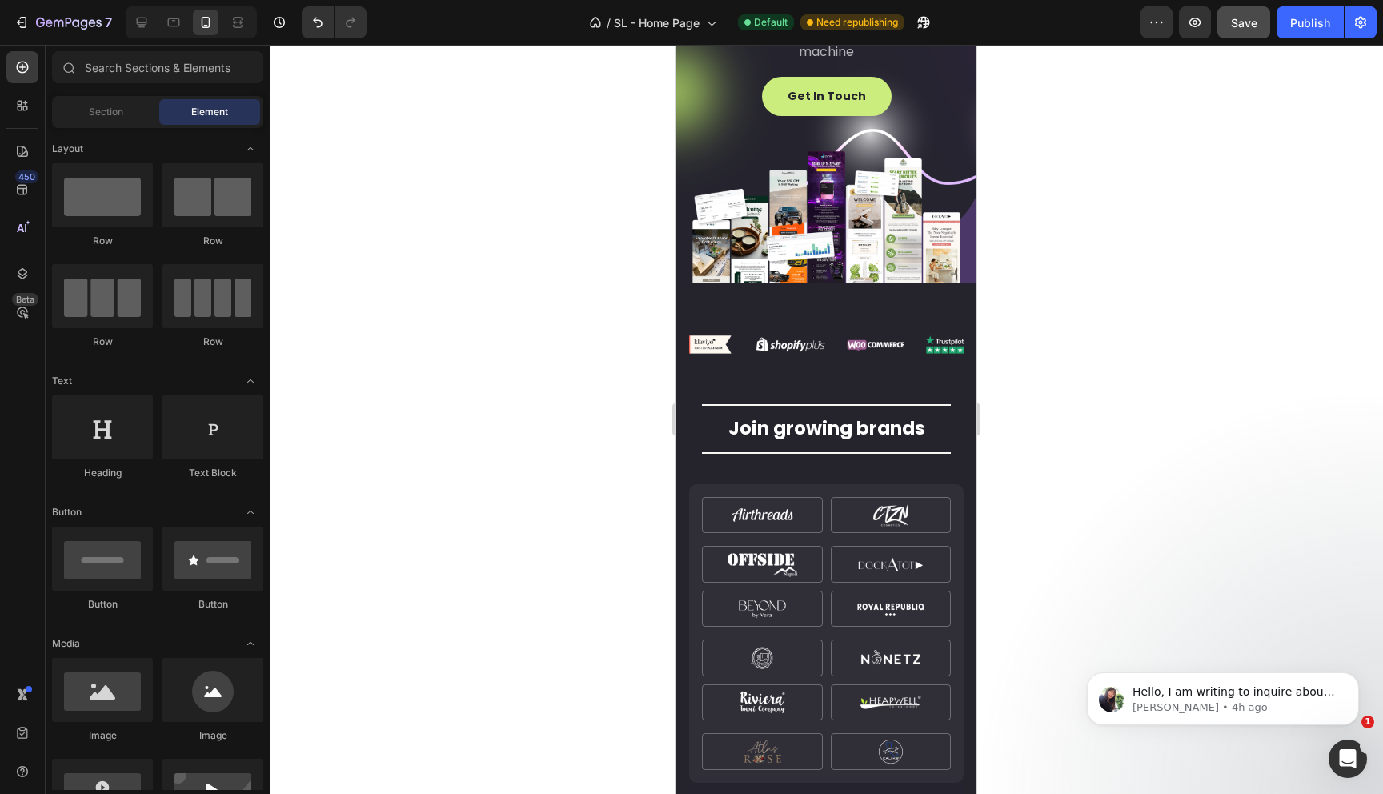
click at [1019, 338] on div at bounding box center [826, 419] width 1113 height 749
click at [748, 395] on div "Title Line" at bounding box center [826, 405] width 249 height 21
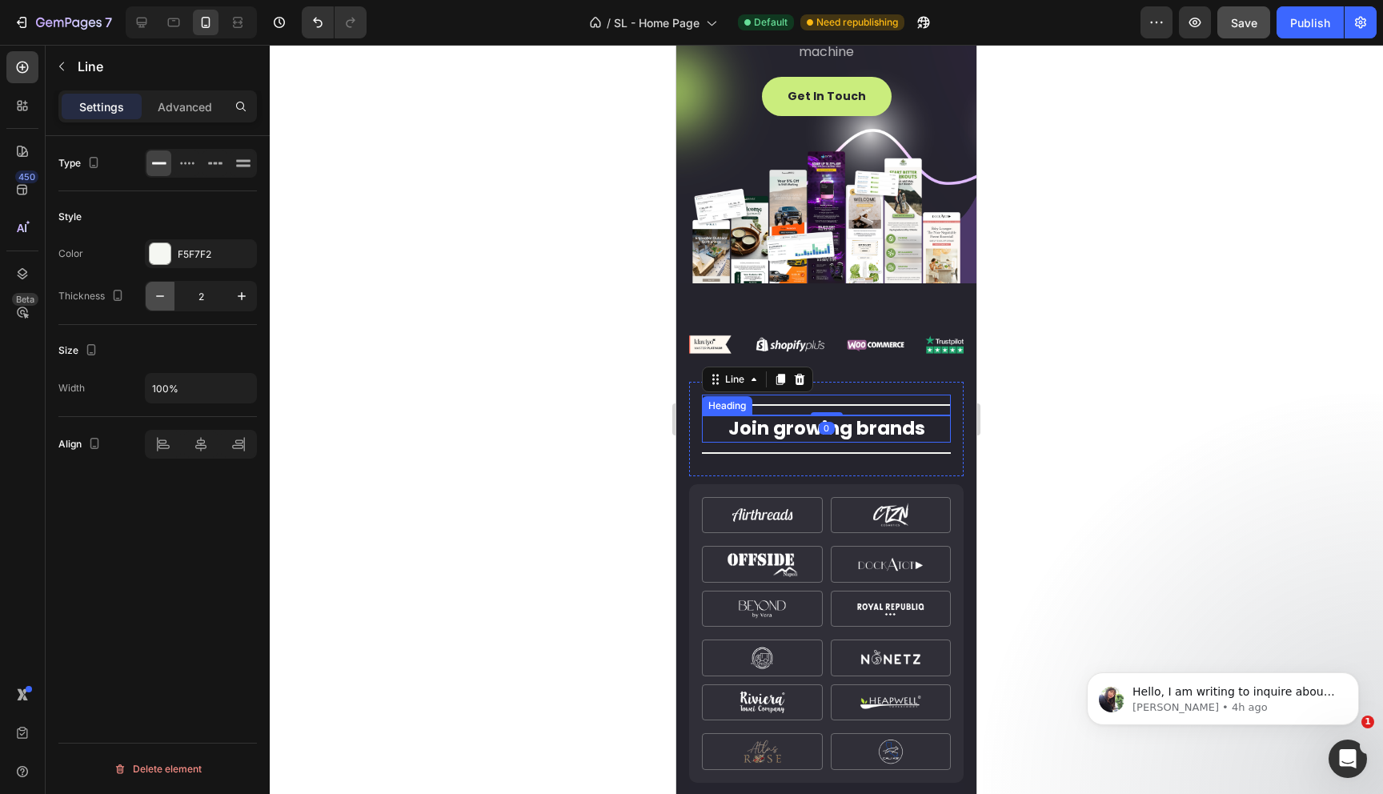
click at [157, 291] on icon "button" at bounding box center [160, 296] width 16 height 16
type input "1"
click at [746, 442] on div "Title Line" at bounding box center [826, 452] width 249 height 21
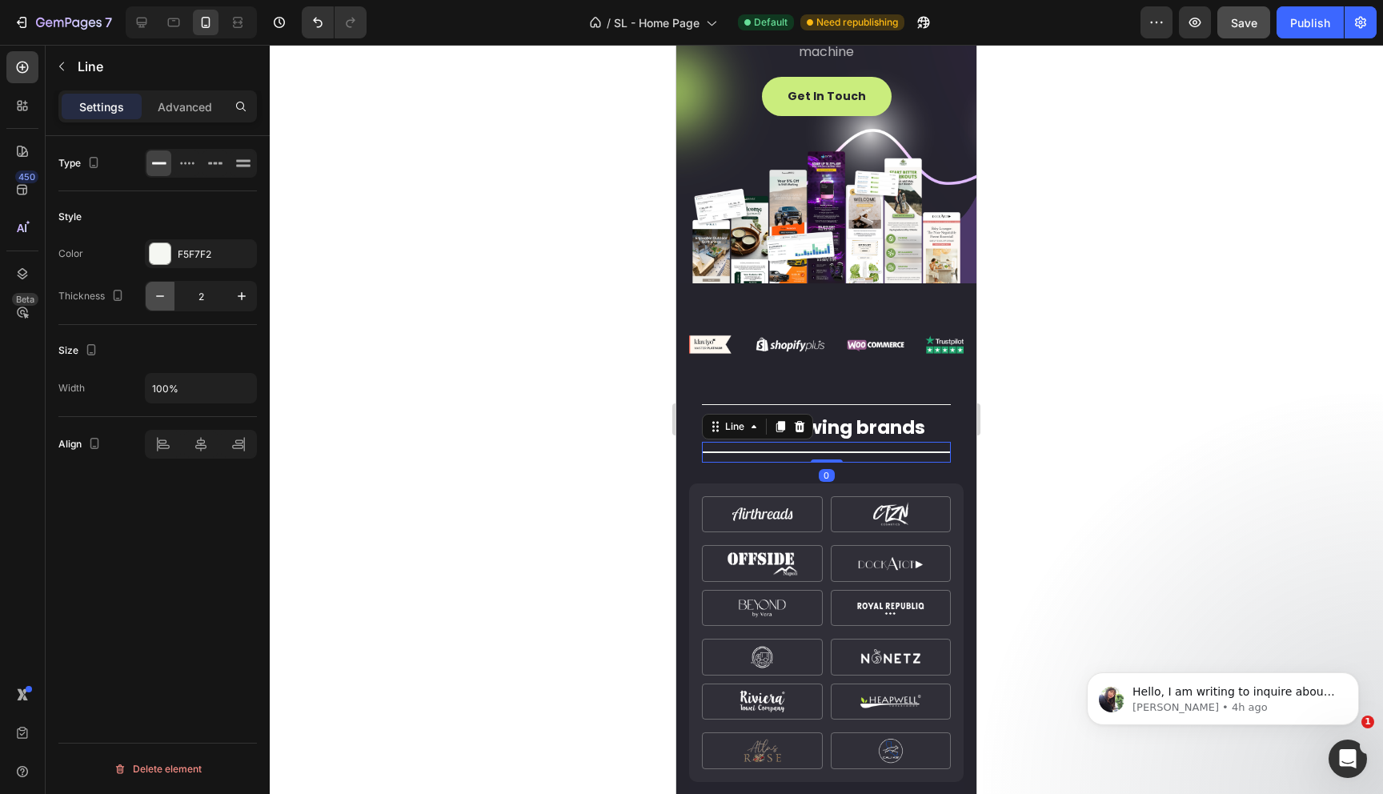
click at [153, 298] on icon "button" at bounding box center [160, 296] width 16 height 16
type input "1"
click at [527, 449] on div at bounding box center [826, 419] width 1113 height 749
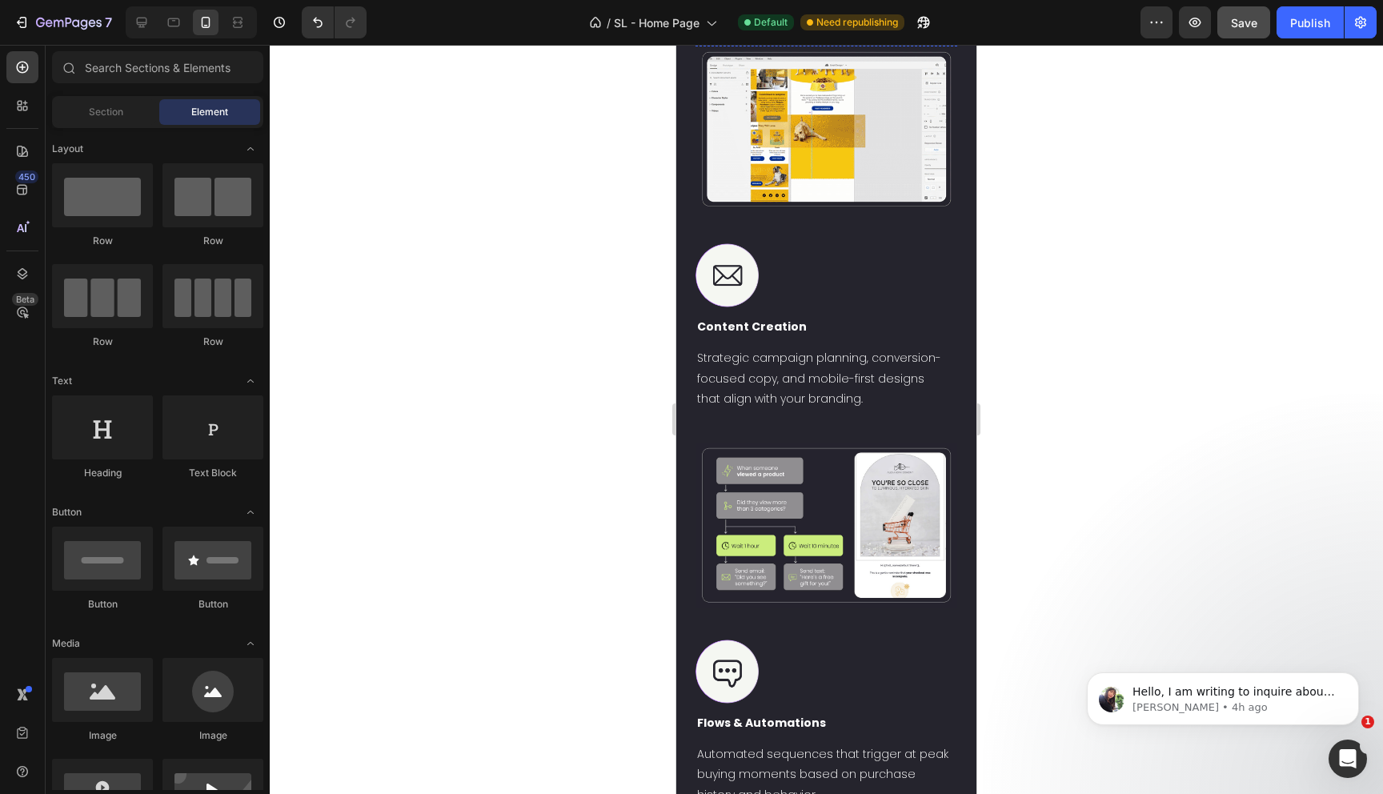
scroll to position [2868, 0]
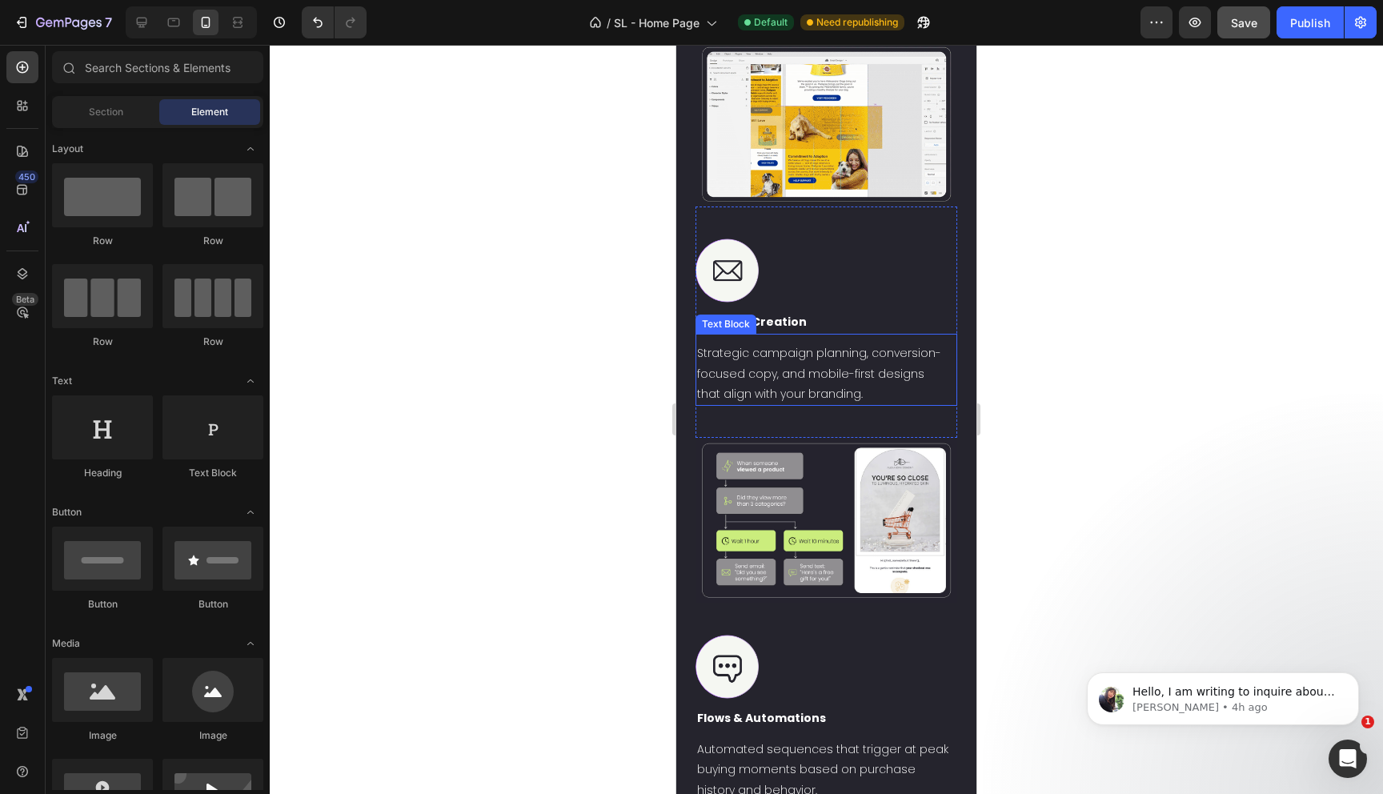
click at [795, 370] on p "Strategic campaign planning, conversion-focused copy, and mobile-first designs …" at bounding box center [821, 373] width 249 height 61
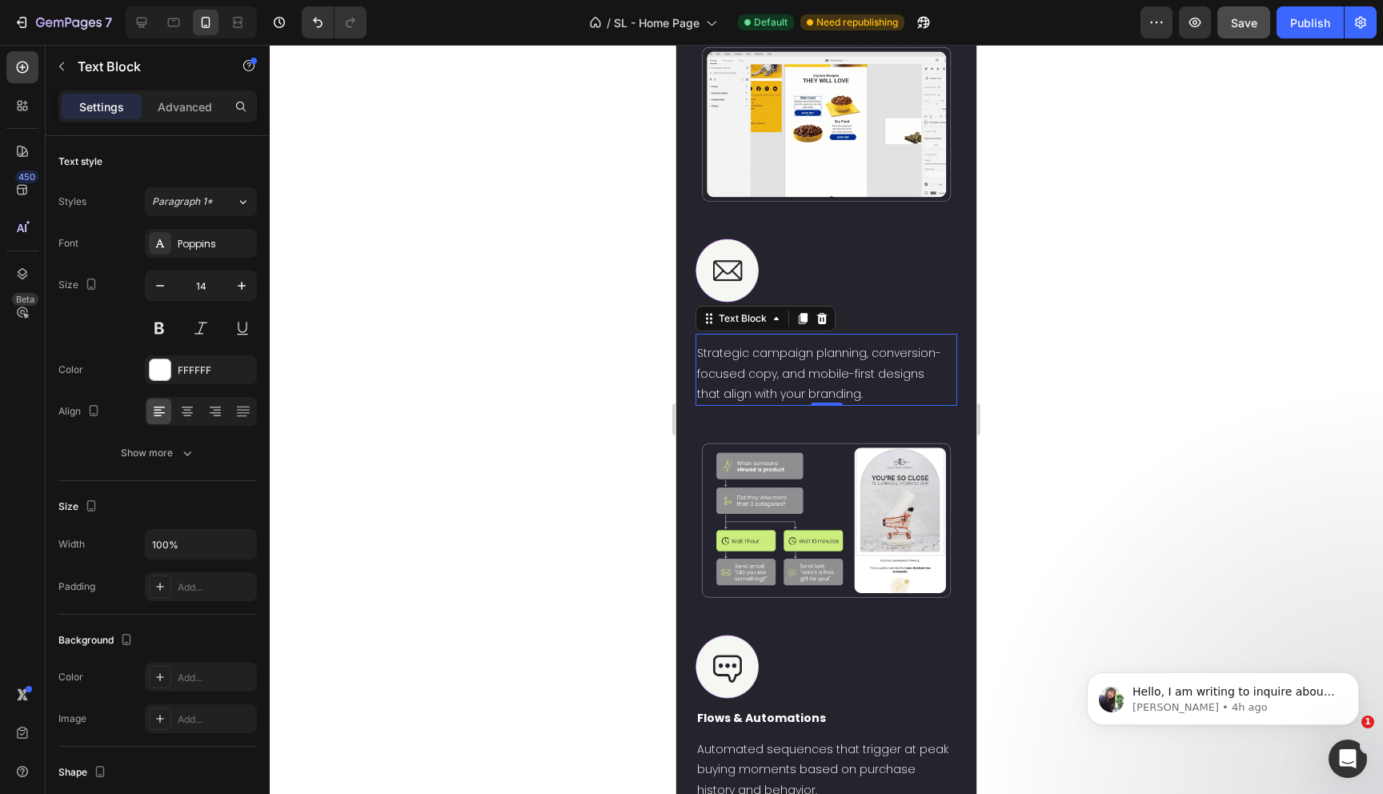
click at [795, 370] on p "Strategic campaign planning, conversion-focused copy, and mobile-first designs …" at bounding box center [821, 373] width 249 height 61
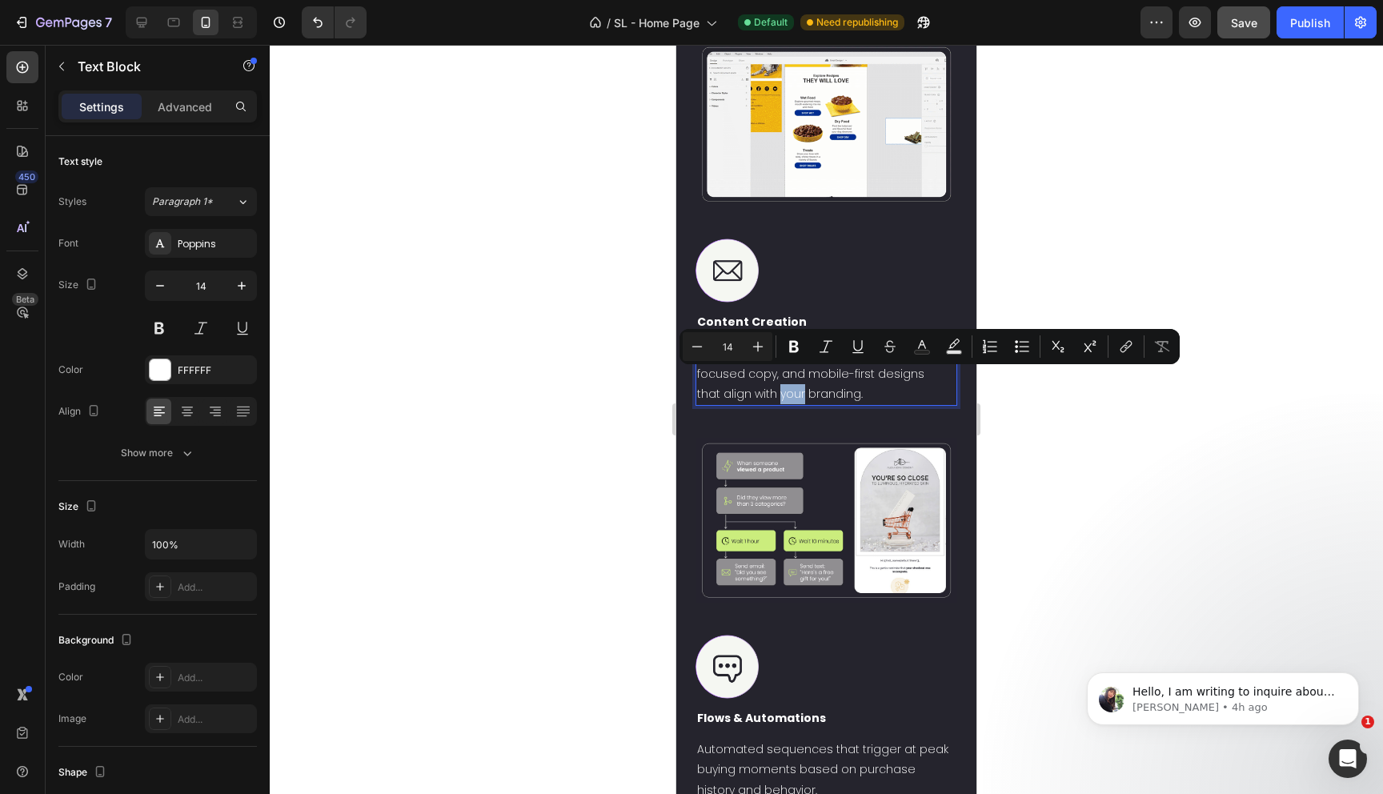
click at [767, 379] on p "Strategic campaign planning, conversion-focused copy, and mobile-first designs …" at bounding box center [821, 373] width 249 height 61
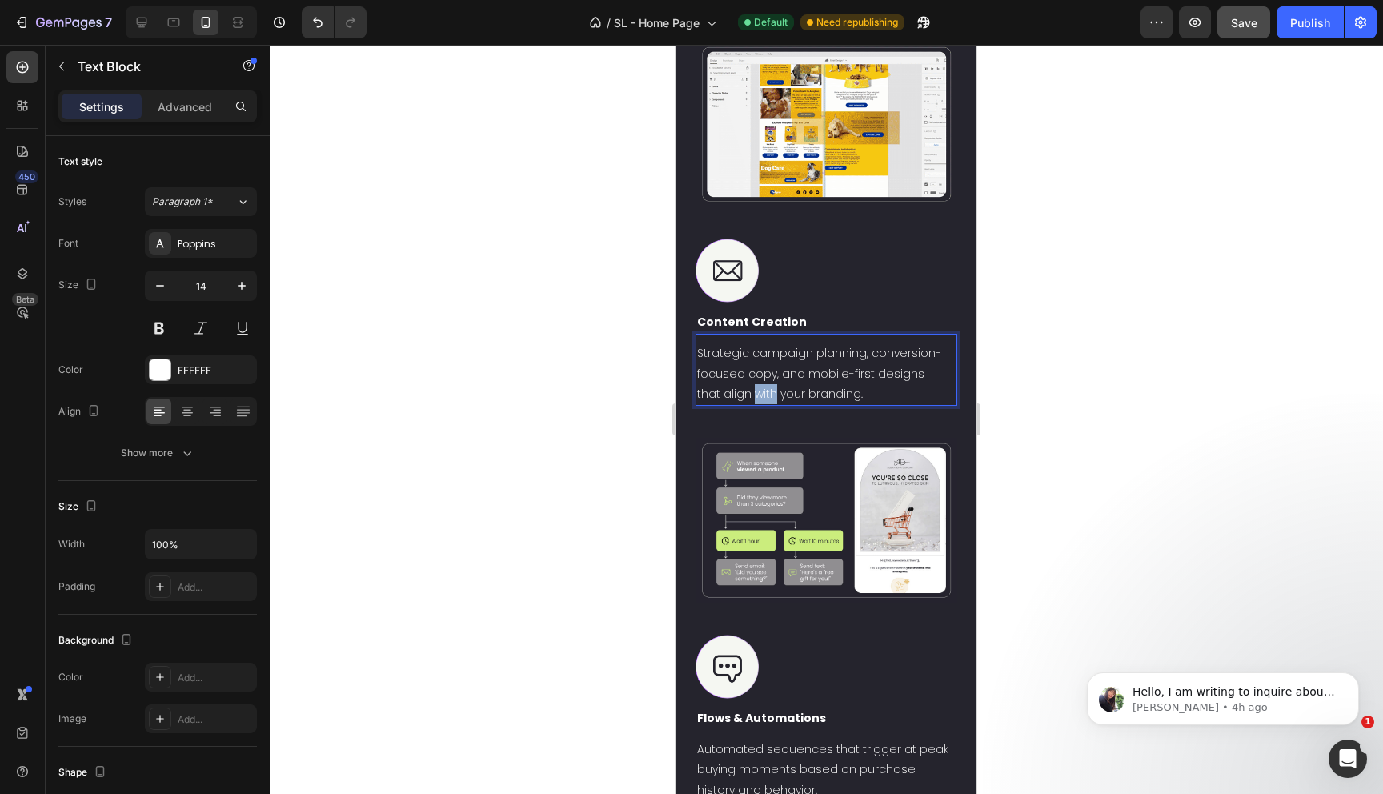
click at [767, 379] on p "Strategic campaign planning, conversion-focused copy, and mobile-first designs …" at bounding box center [821, 373] width 249 height 61
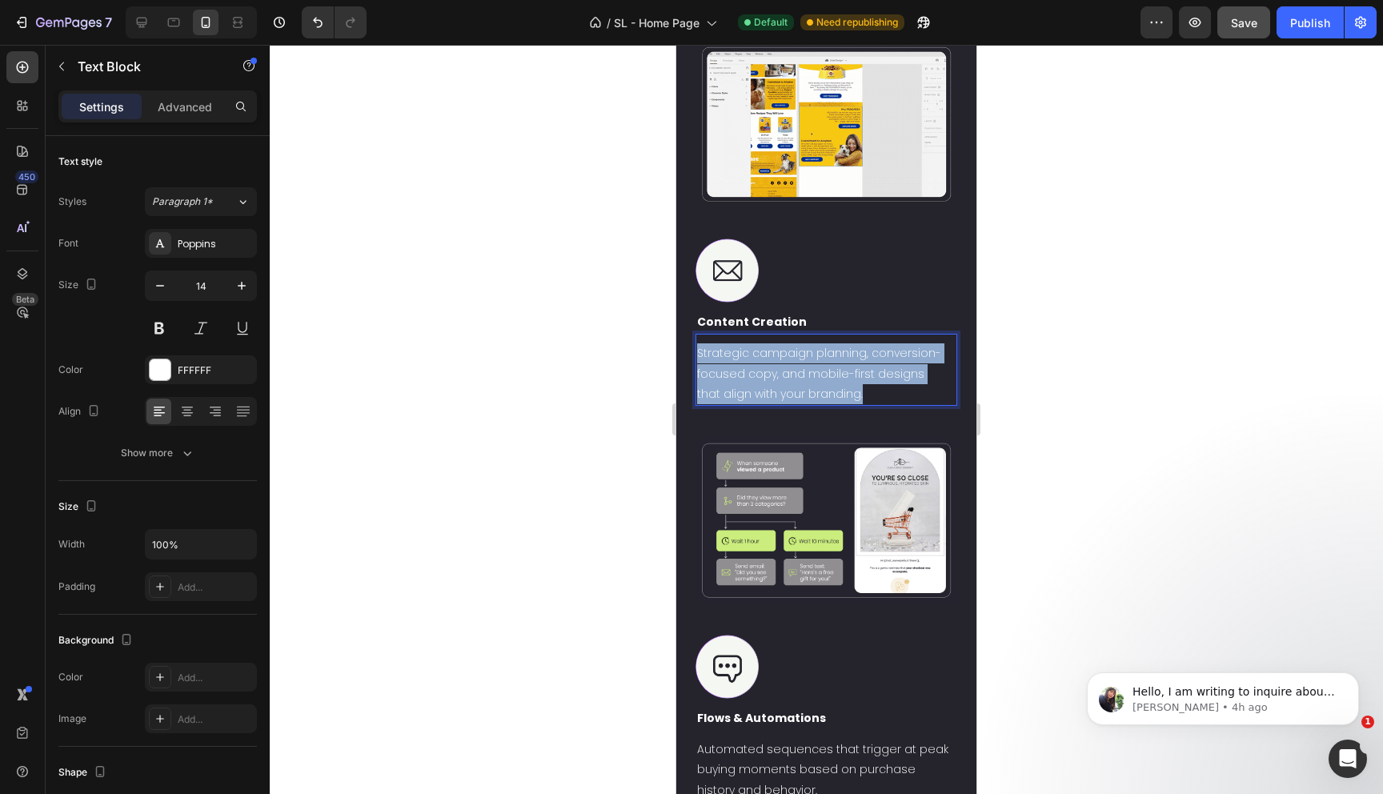
click at [767, 379] on p "Strategic campaign planning, conversion-focused copy, and mobile-first designs …" at bounding box center [821, 373] width 249 height 61
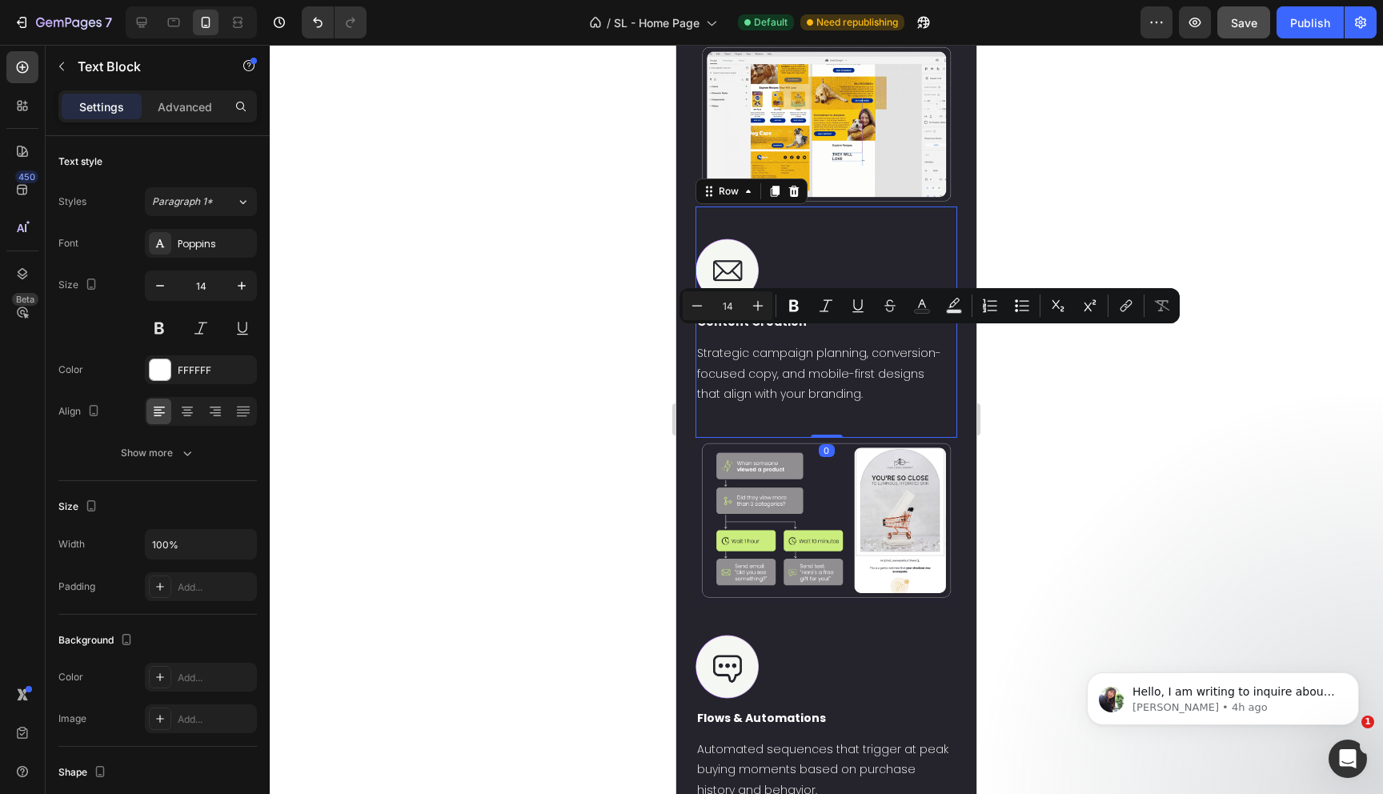
click at [718, 403] on div "Image Content Creation Text Block Strategic campaign planning, conversion-focus…" at bounding box center [826, 321] width 262 height 231
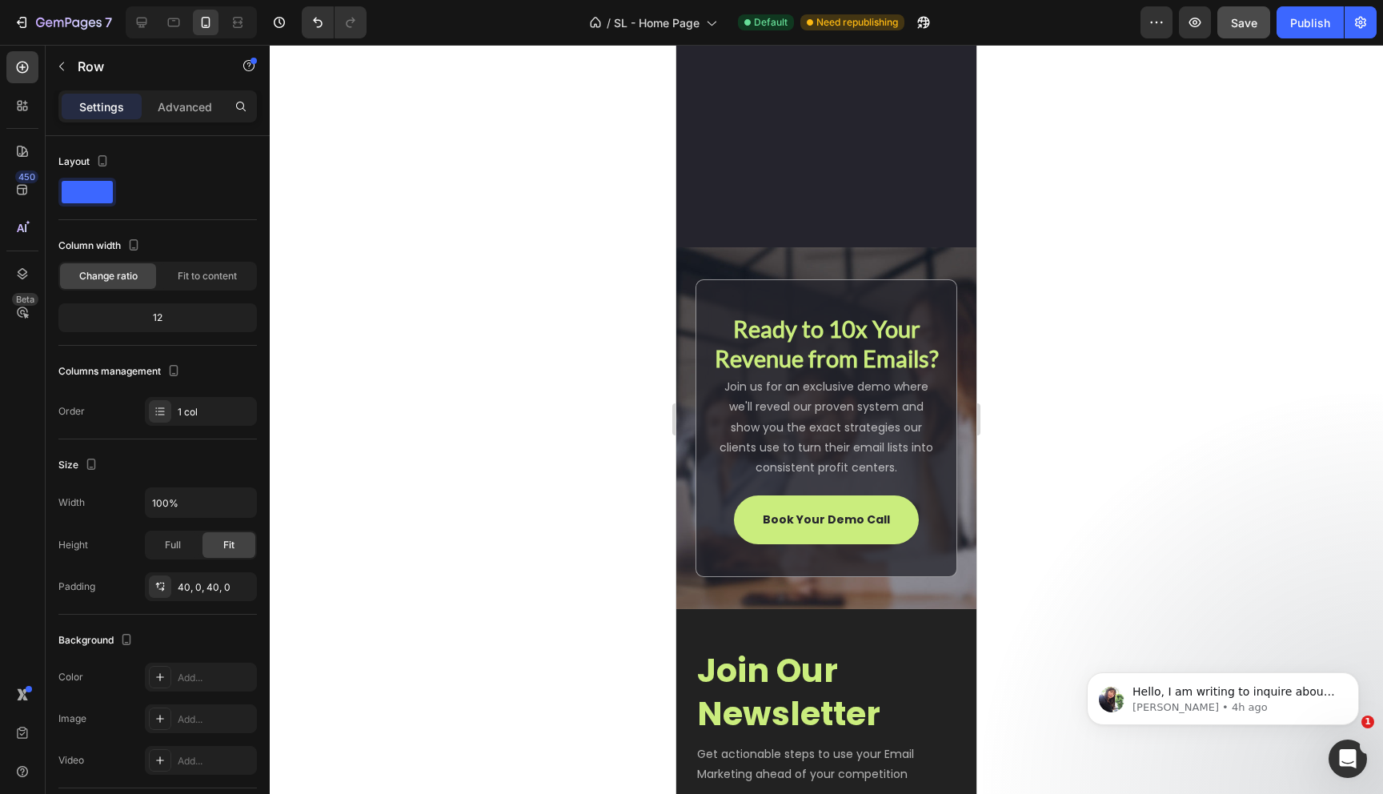
scroll to position [5471, 0]
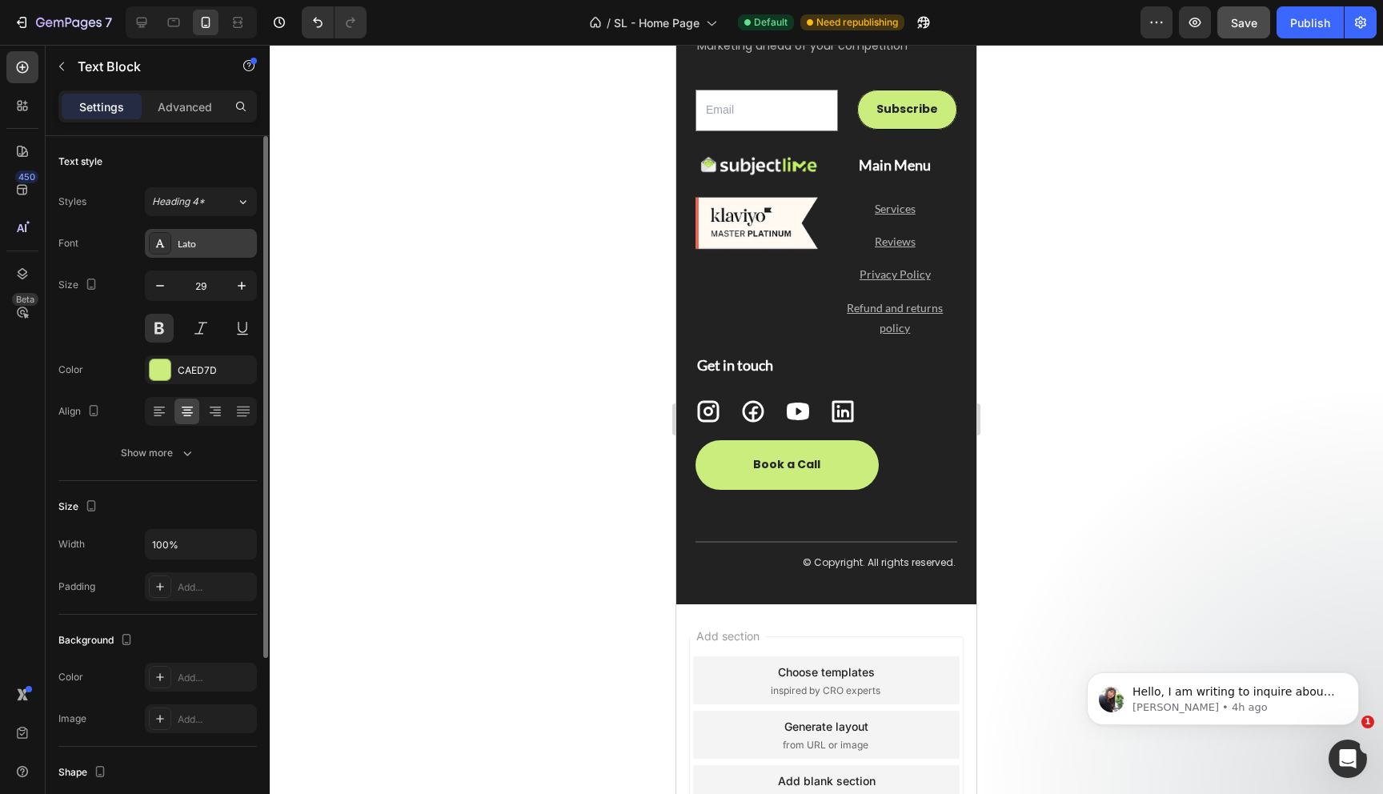
click at [194, 241] on div "Lato" at bounding box center [215, 244] width 75 height 14
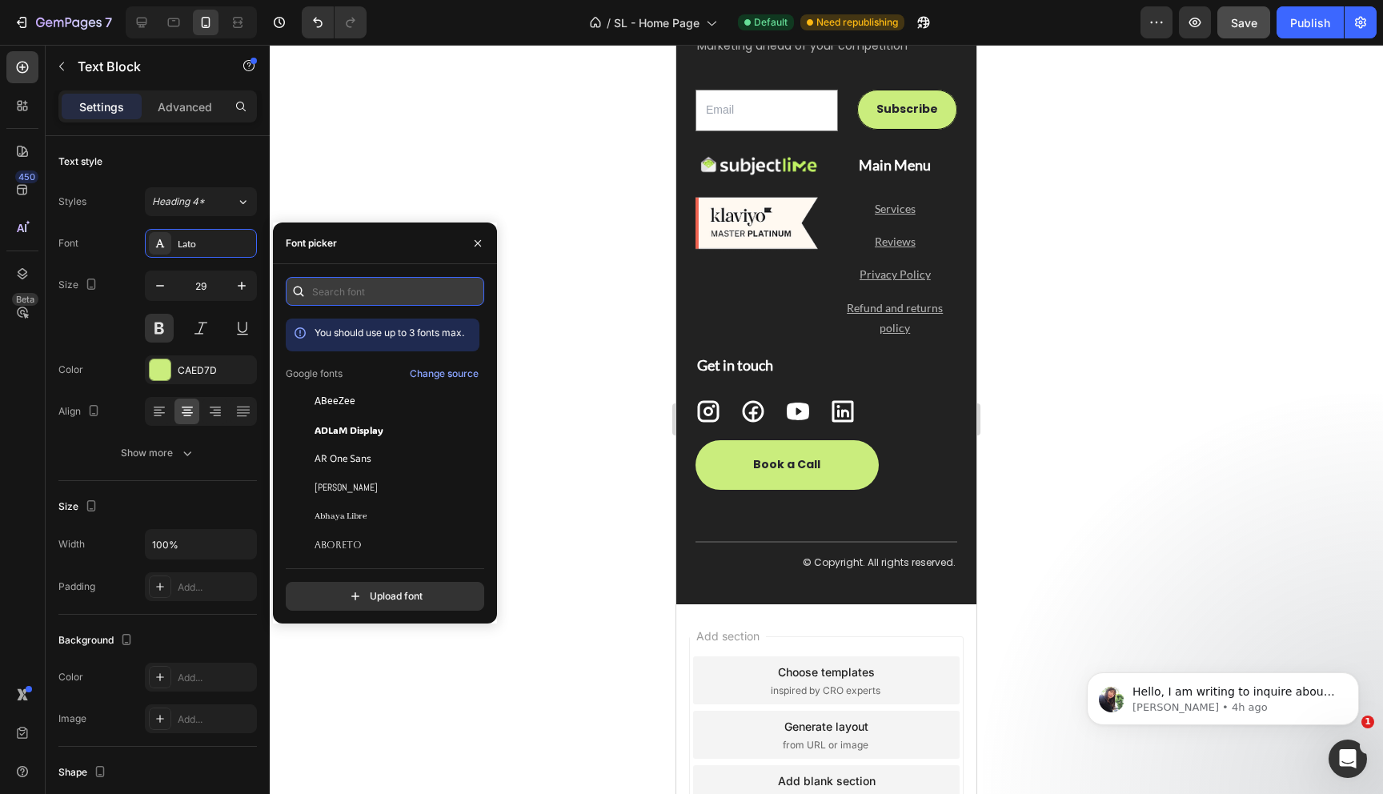
click at [366, 281] on input "text" at bounding box center [385, 291] width 198 height 29
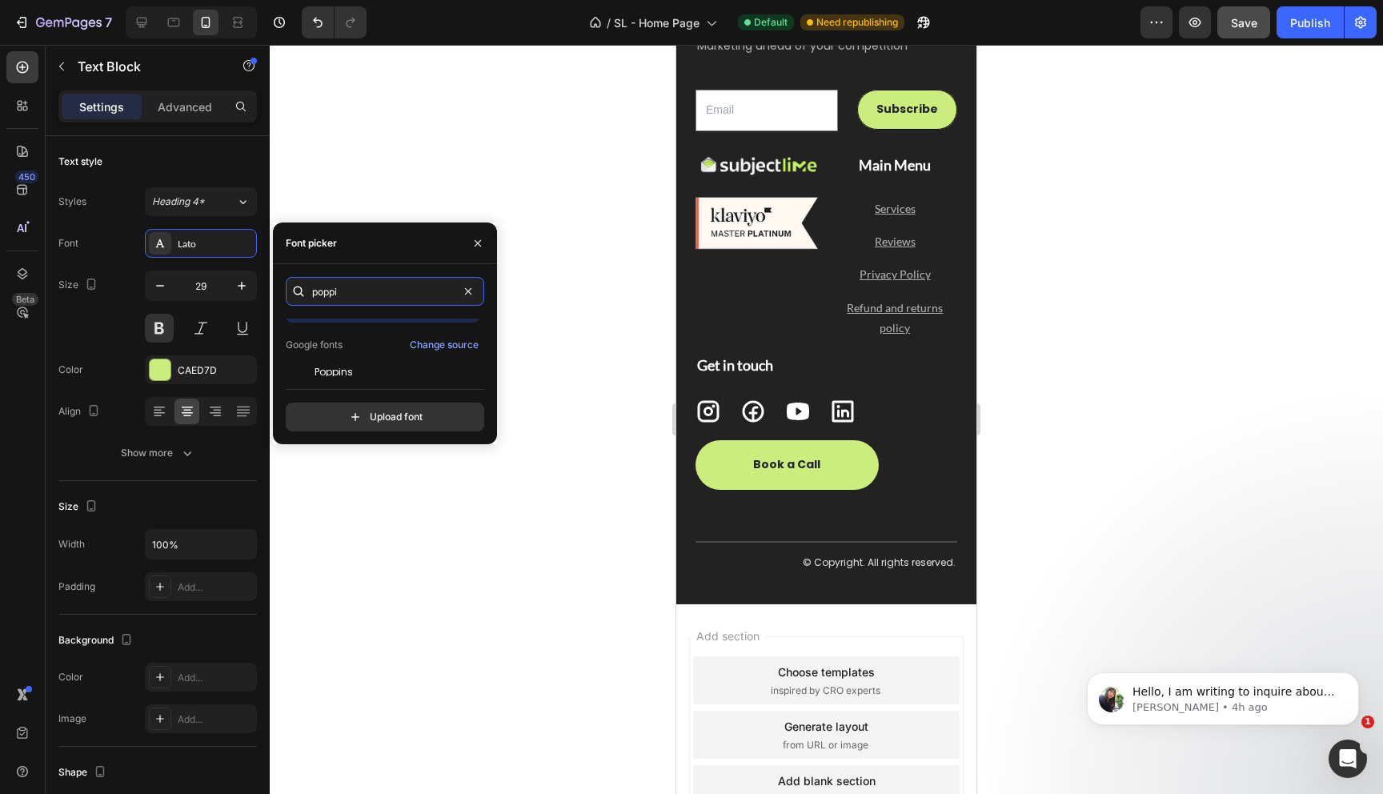
scroll to position [39, 0]
type input "poppi"
click at [342, 361] on span "Poppins" at bounding box center [334, 362] width 38 height 14
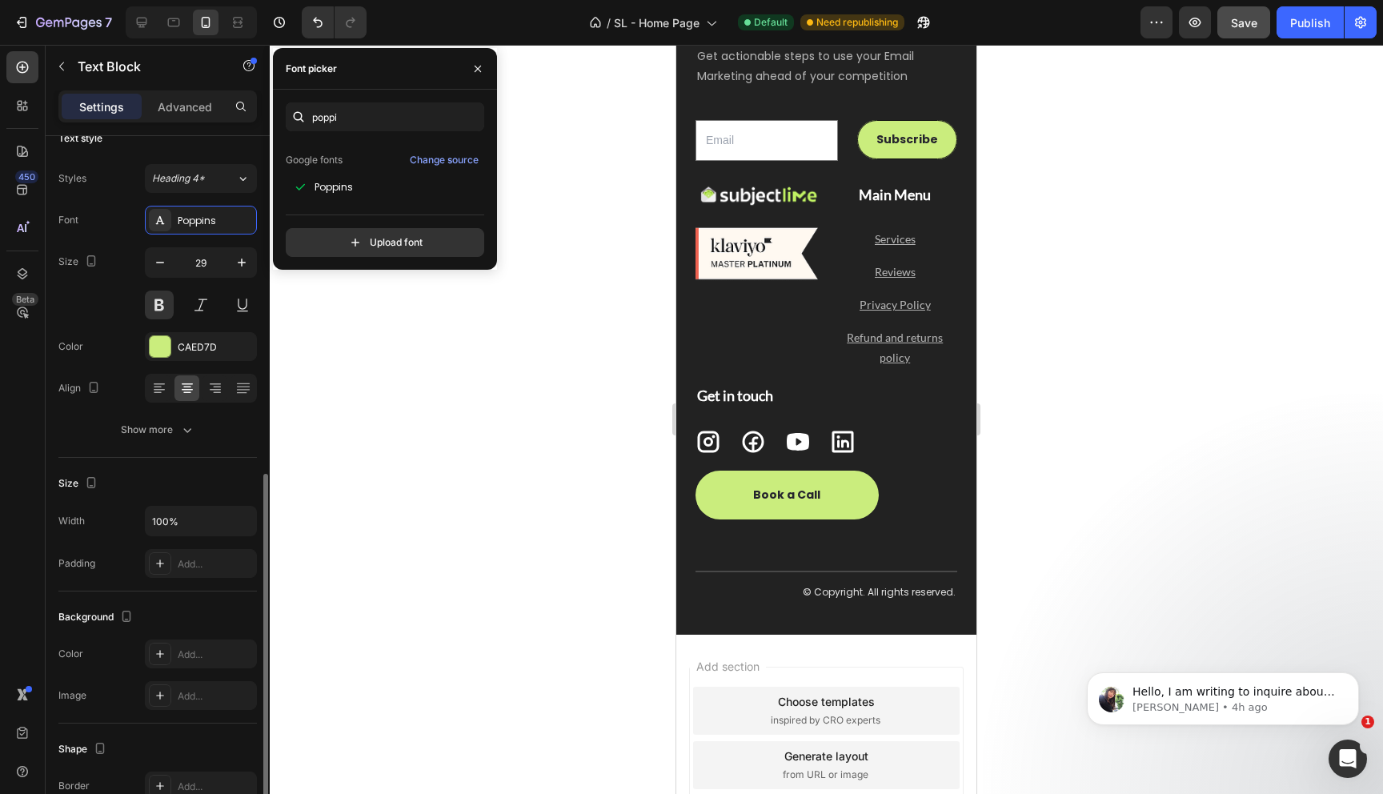
scroll to position [245, 0]
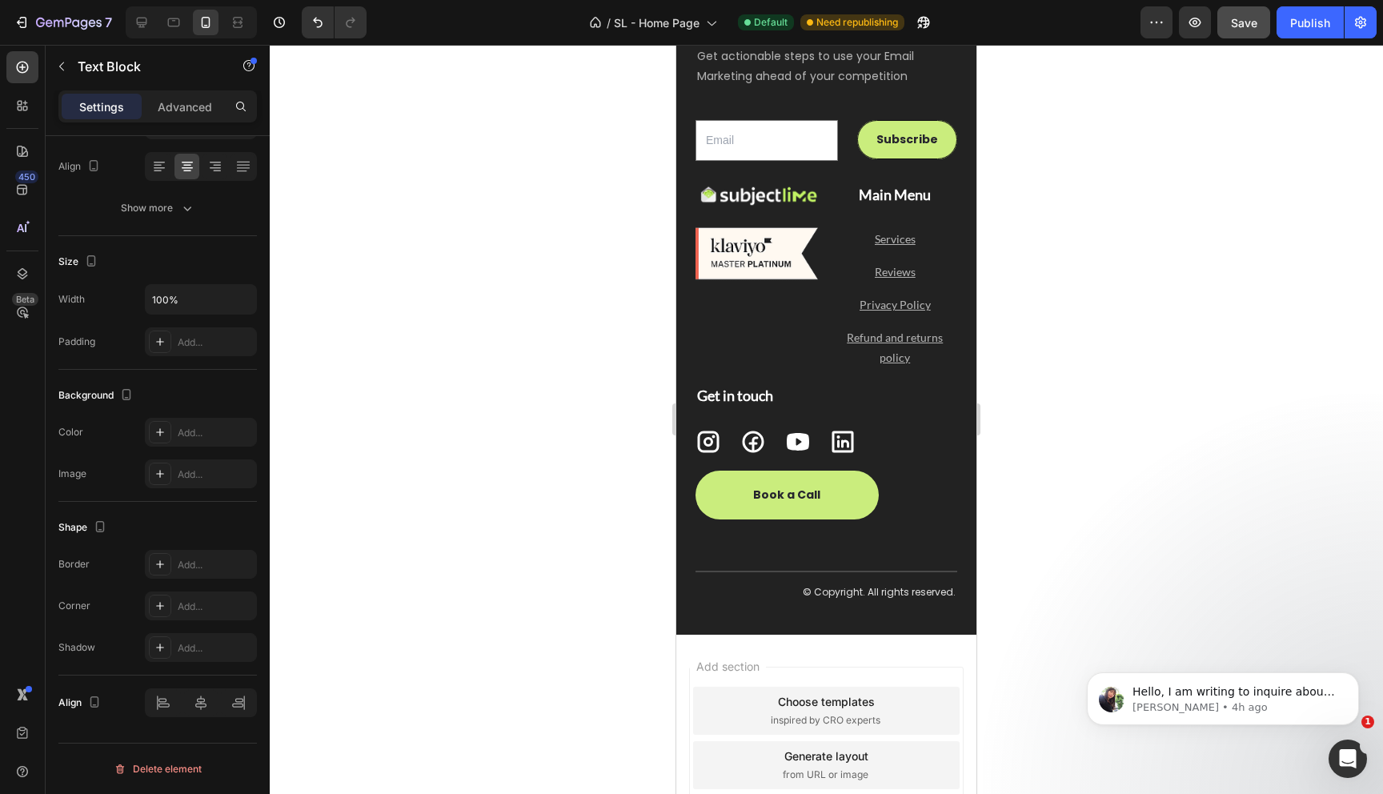
click at [1035, 403] on div at bounding box center [826, 419] width 1113 height 749
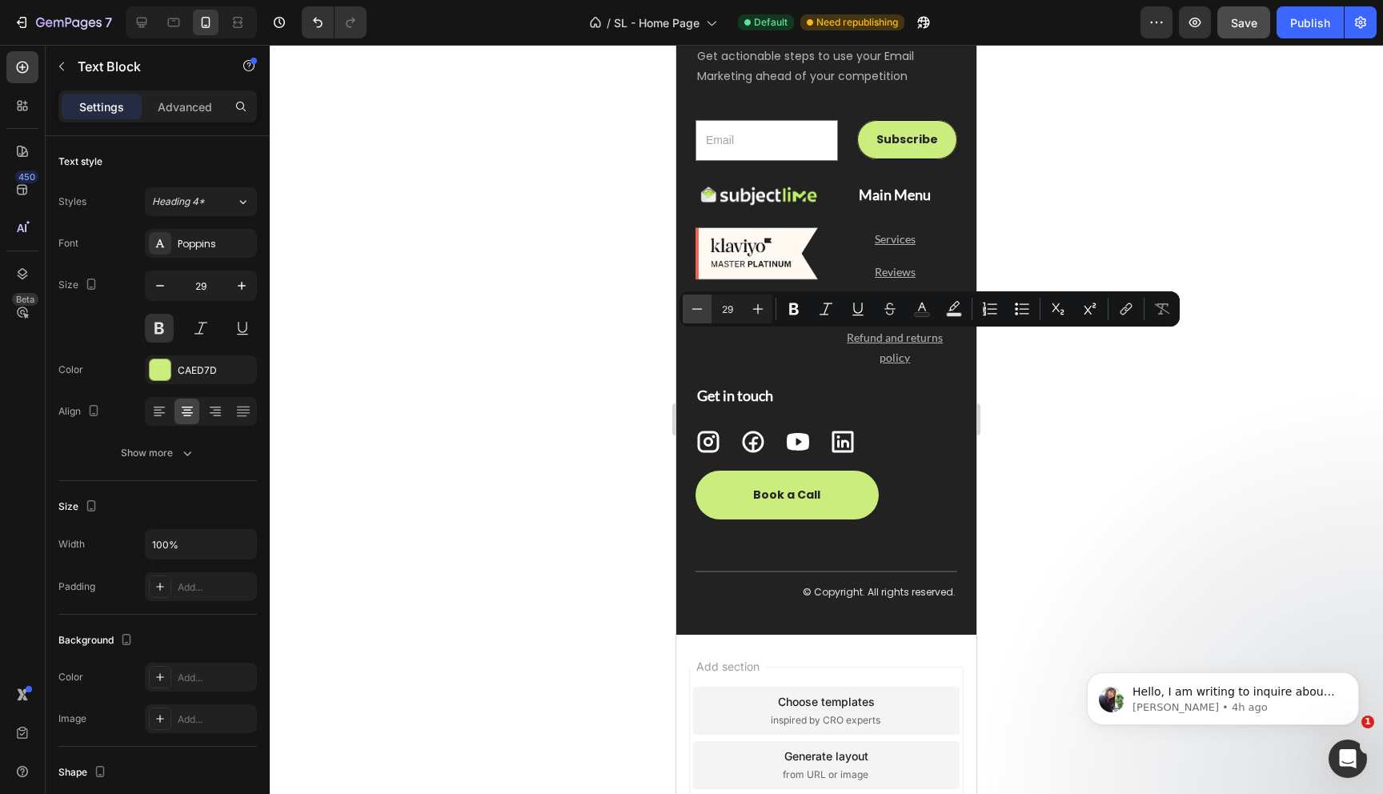
click at [698, 311] on icon "Editor contextual toolbar" at bounding box center [697, 309] width 16 height 16
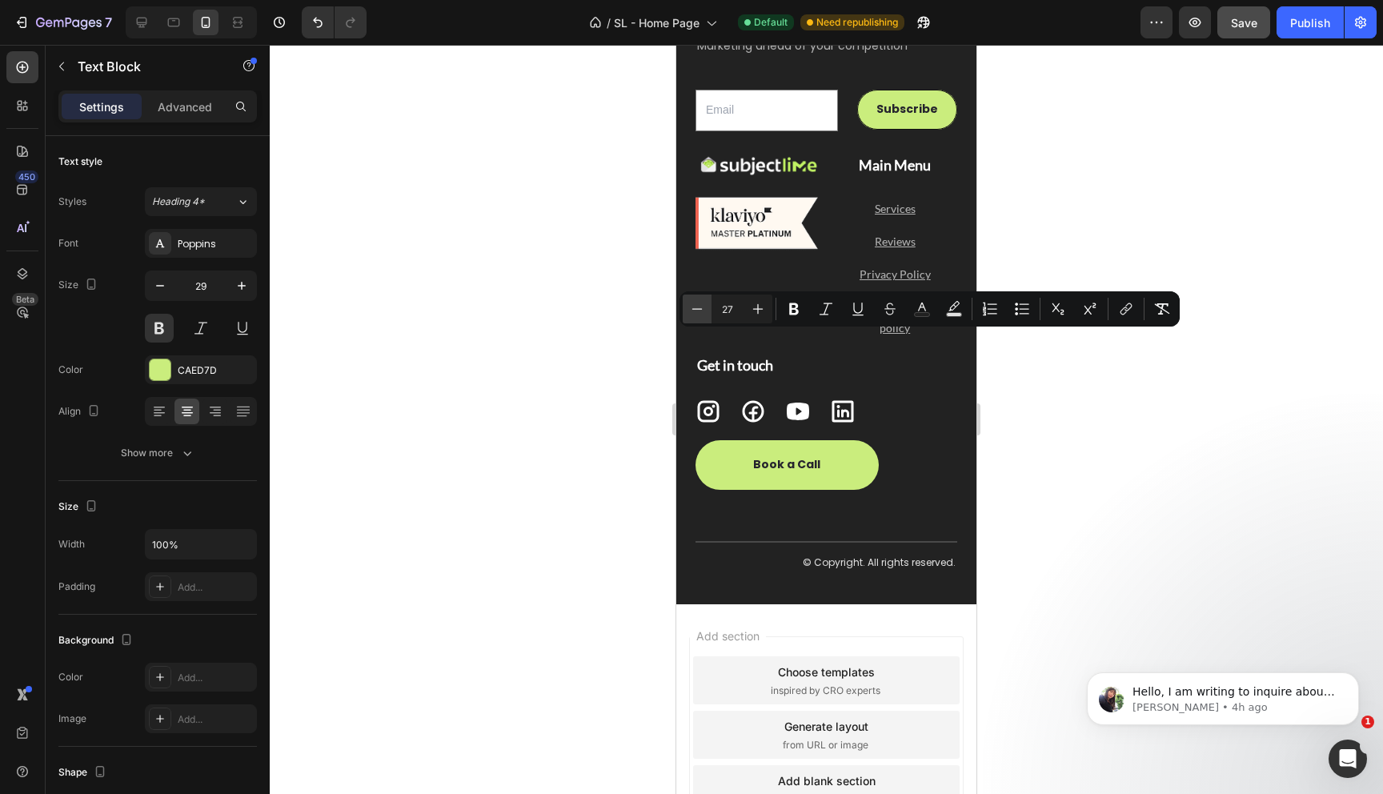
click at [698, 311] on icon "Editor contextual toolbar" at bounding box center [697, 309] width 16 height 16
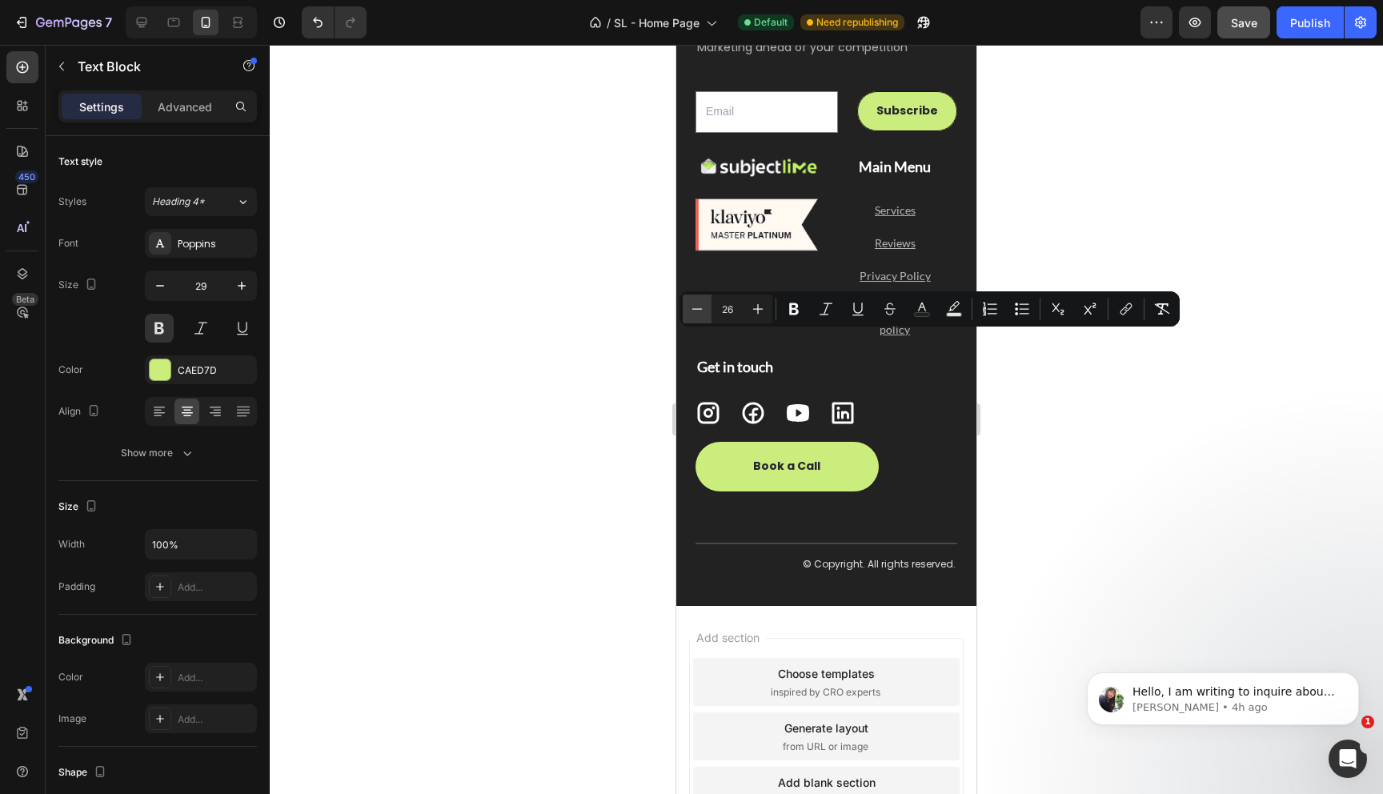
click at [698, 311] on icon "Editor contextual toolbar" at bounding box center [697, 309] width 16 height 16
type input "24"
click at [1083, 435] on div at bounding box center [826, 419] width 1113 height 749
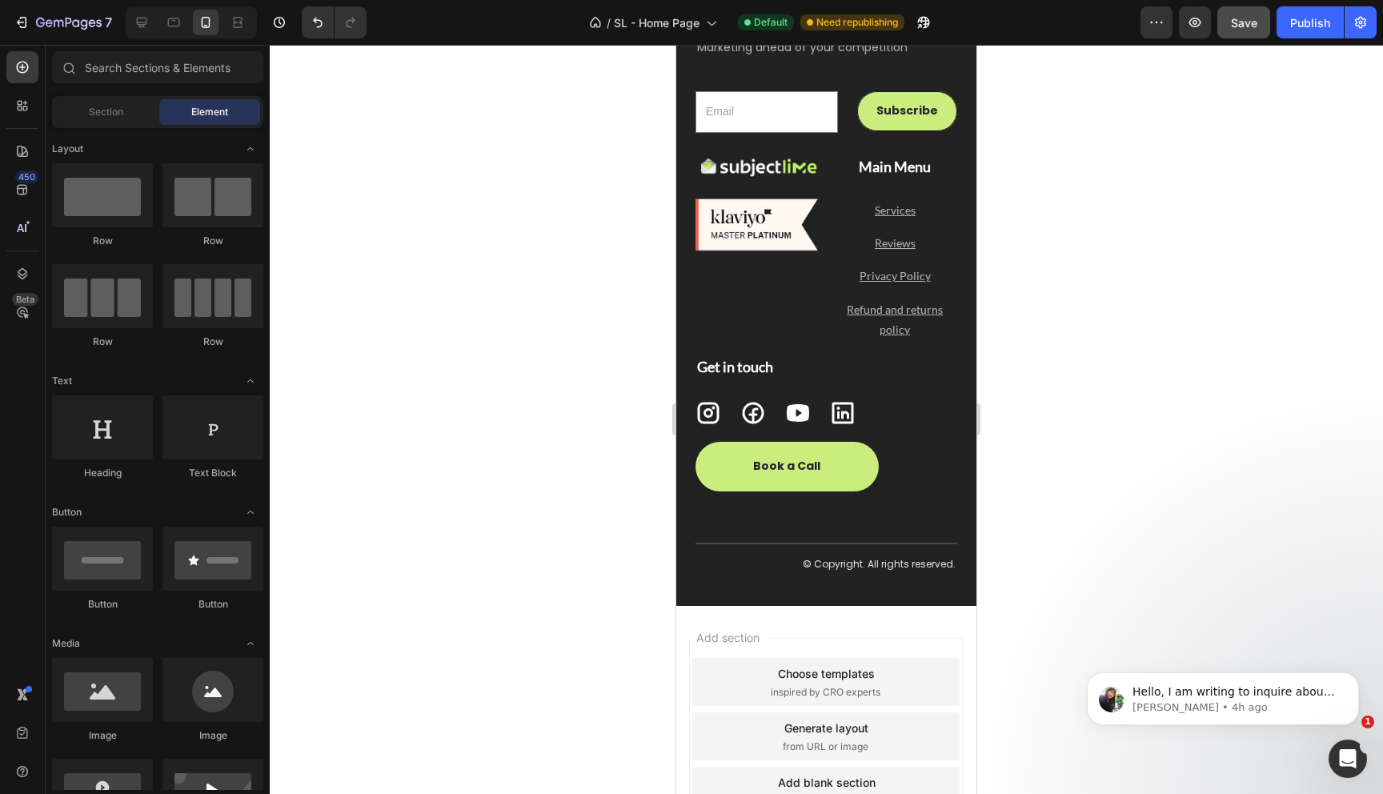
click at [1048, 411] on div at bounding box center [826, 419] width 1113 height 749
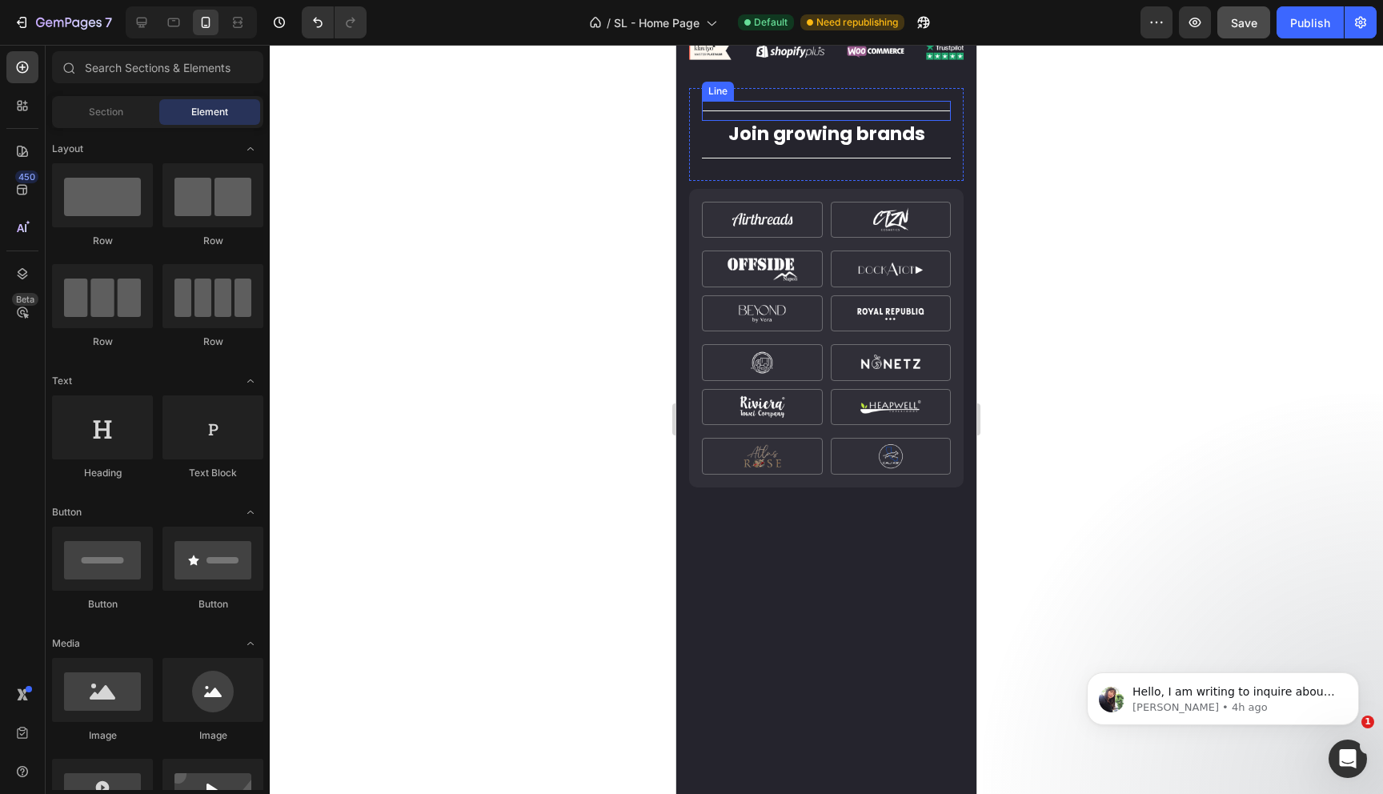
scroll to position [0, 0]
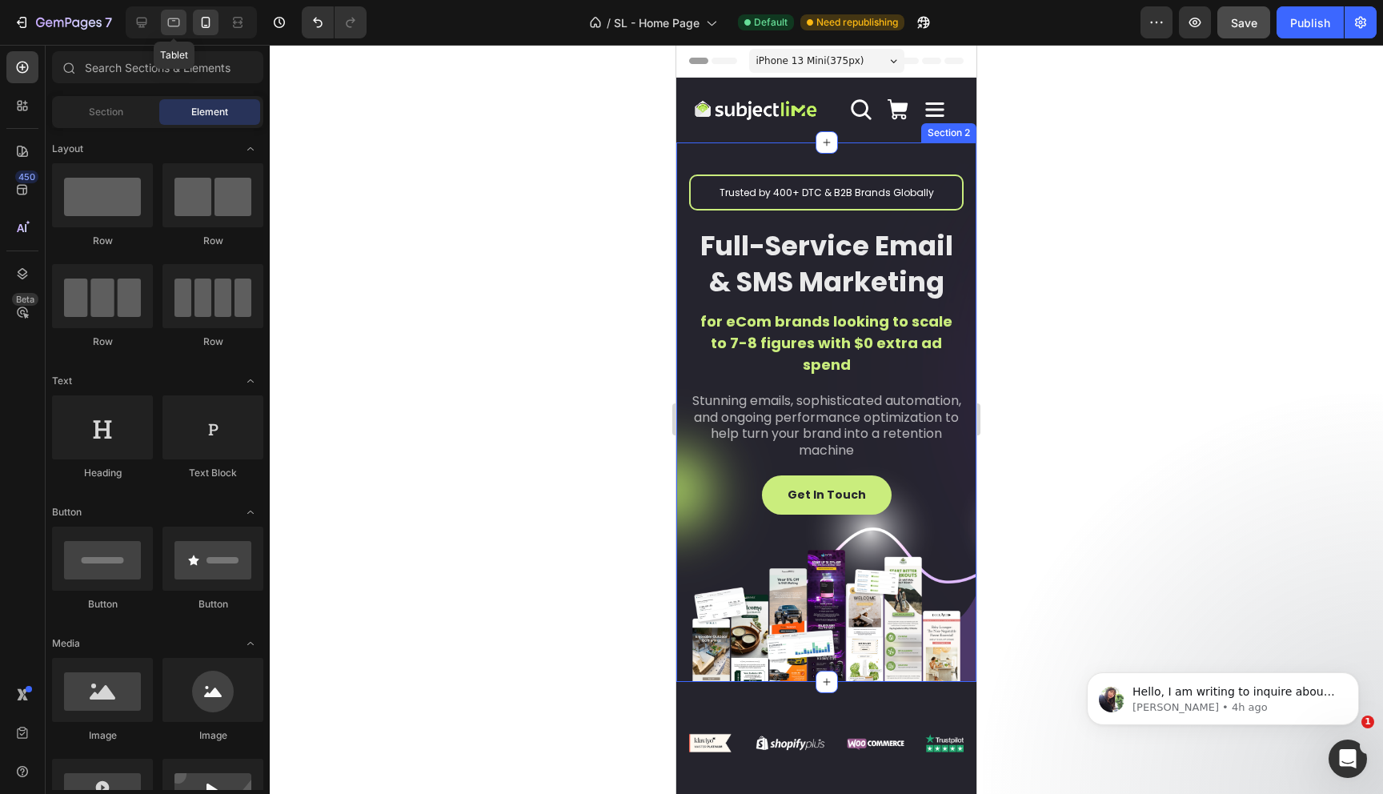
click at [174, 22] on icon at bounding box center [174, 22] width 16 height 16
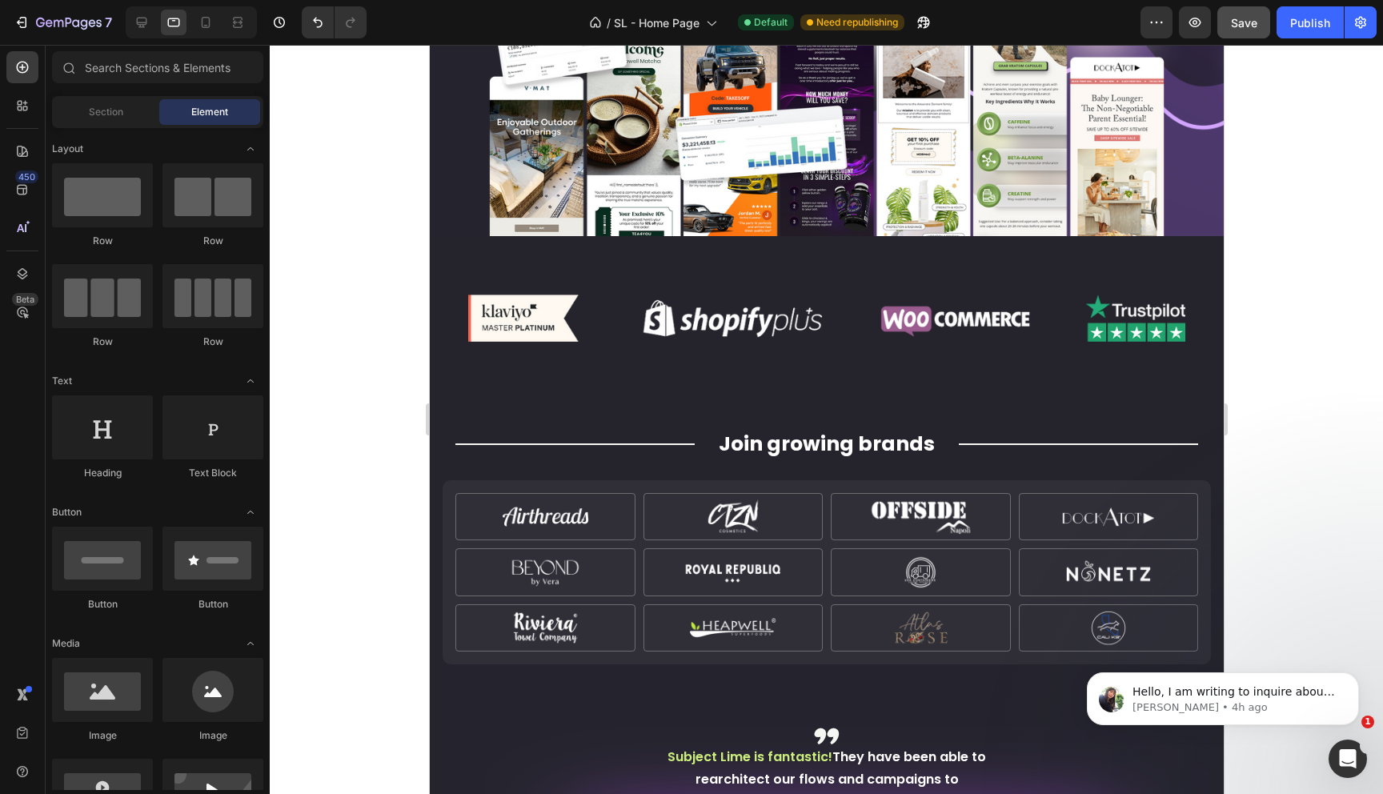
scroll to position [771, 0]
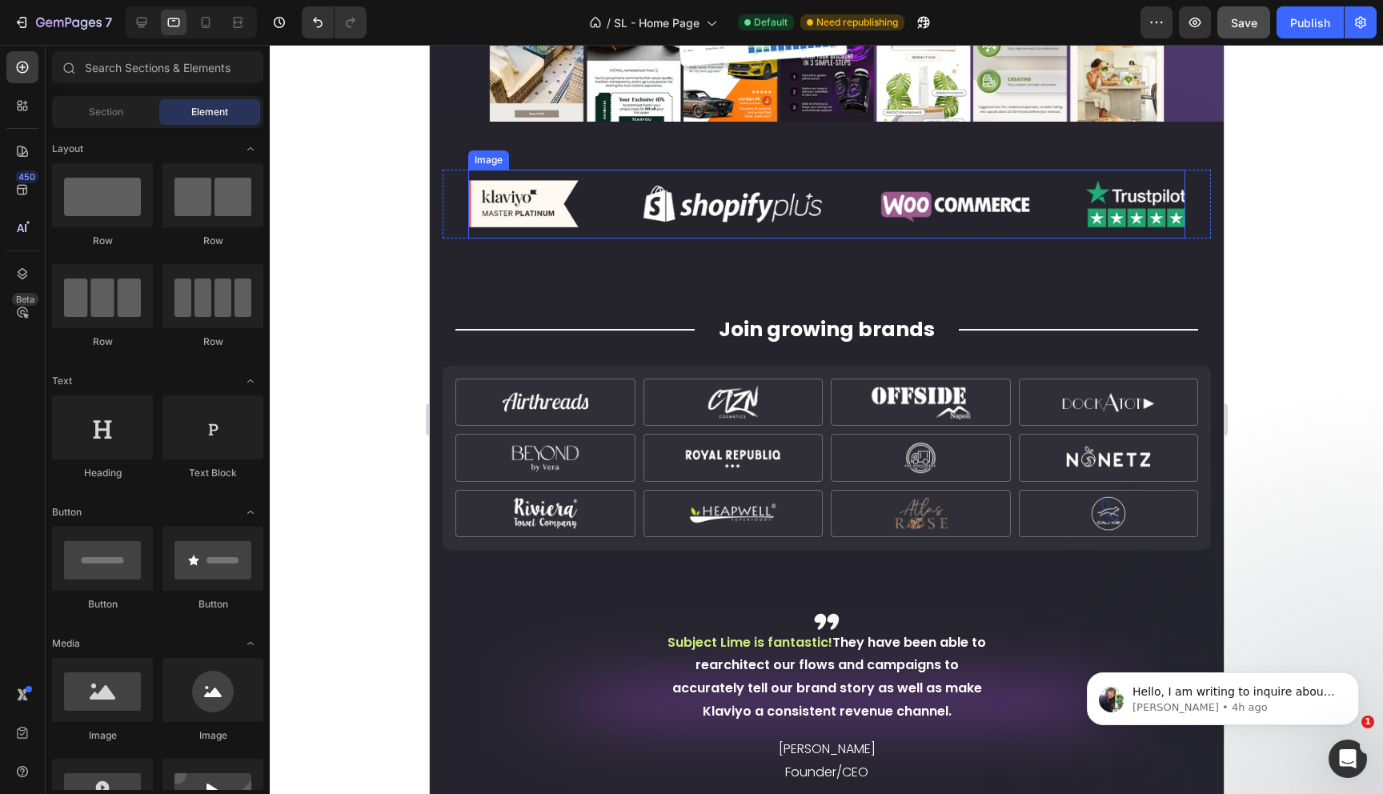
click at [507, 202] on img at bounding box center [825, 204] width 717 height 69
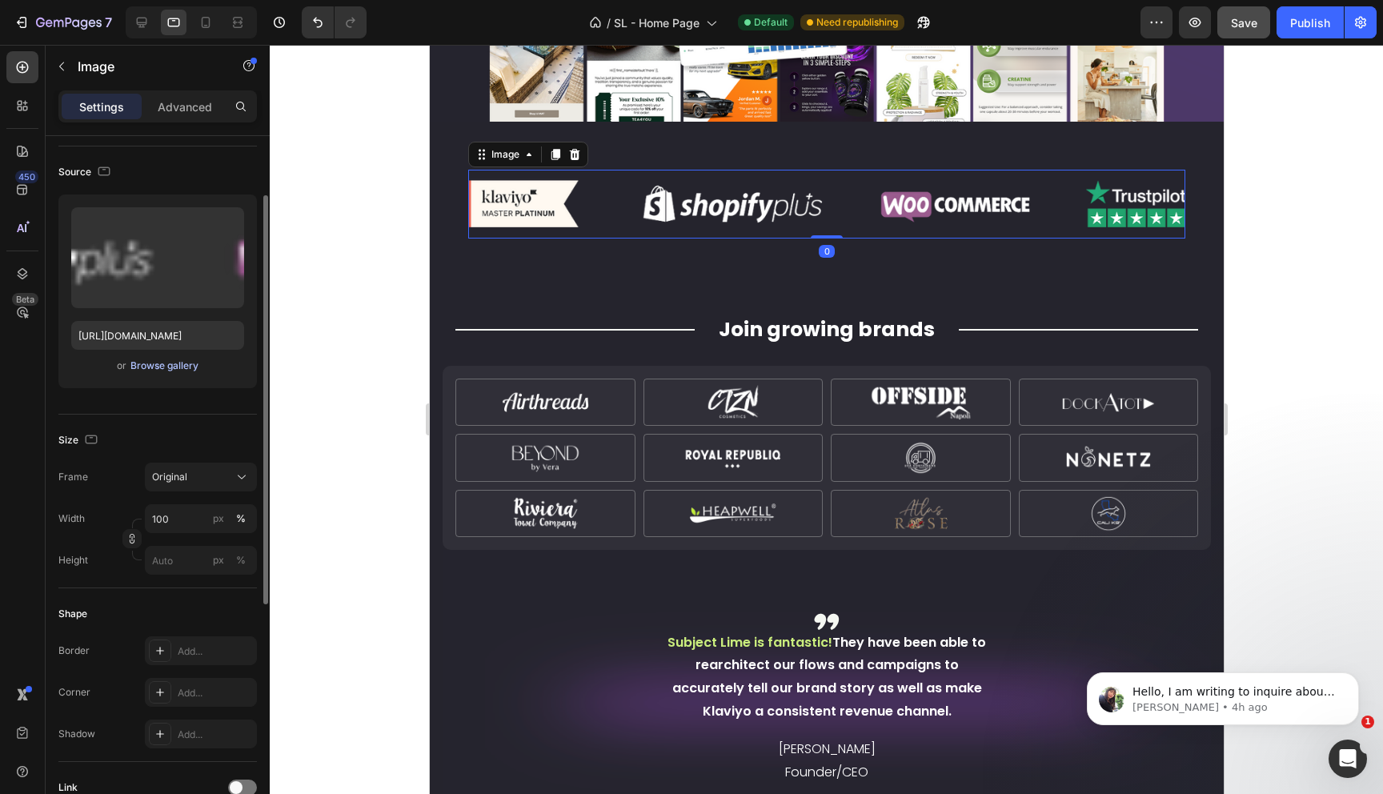
scroll to position [186, 0]
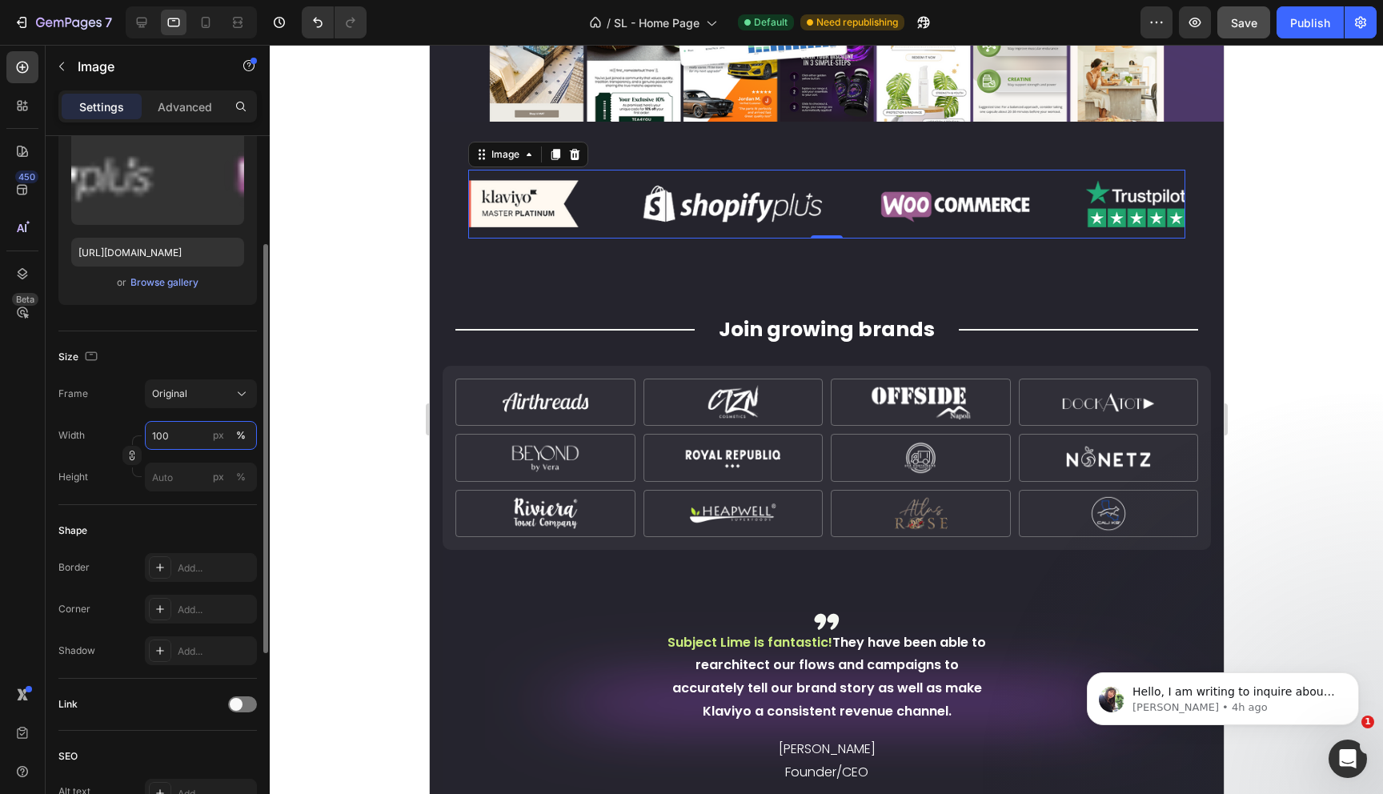
drag, startPoint x: 162, startPoint y: 435, endPoint x: 150, endPoint y: 435, distance: 12.8
click at [150, 435] on input "100" at bounding box center [201, 435] width 112 height 29
click at [162, 435] on input "100" at bounding box center [201, 435] width 112 height 29
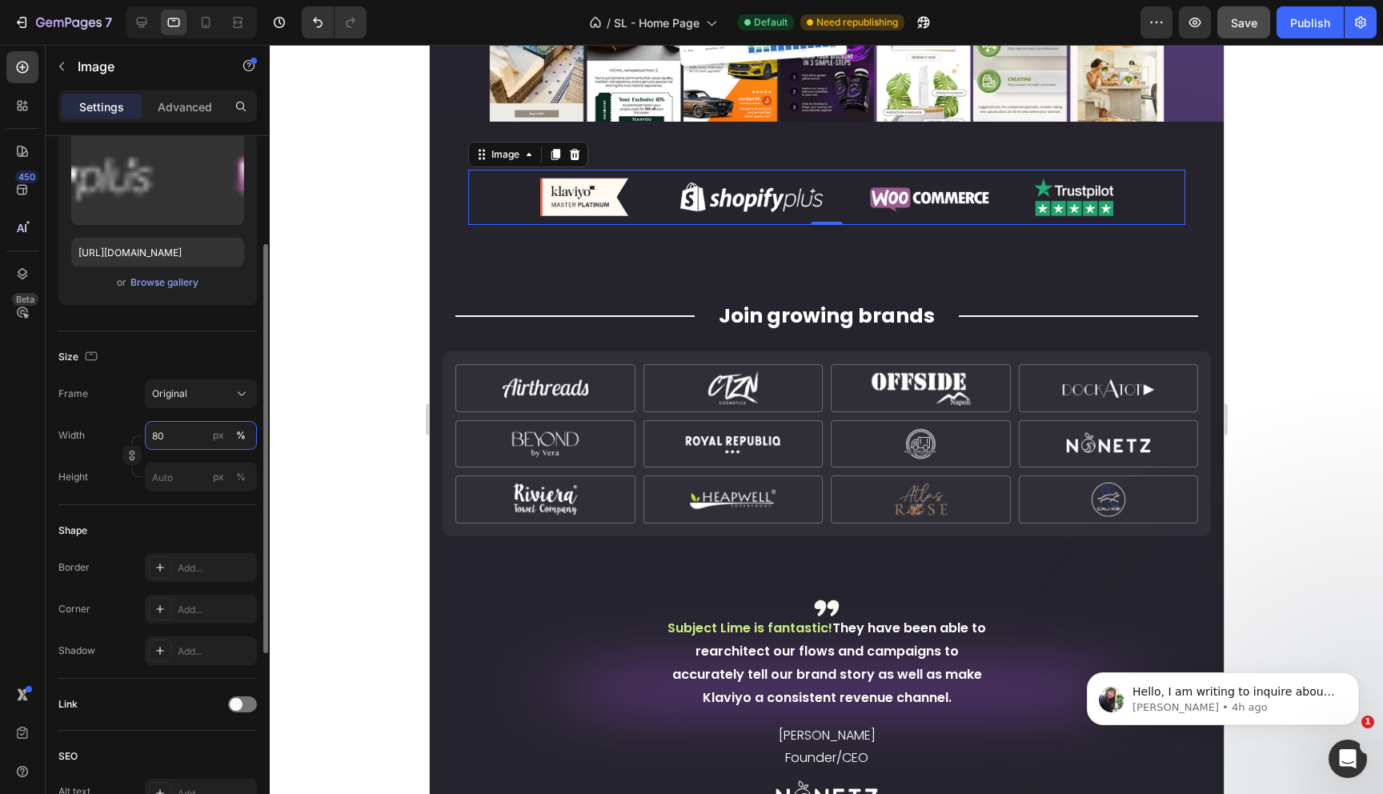
type input "80"
click at [114, 422] on div "Width 80 px %" at bounding box center [157, 435] width 198 height 29
click at [388, 292] on div at bounding box center [826, 419] width 1113 height 749
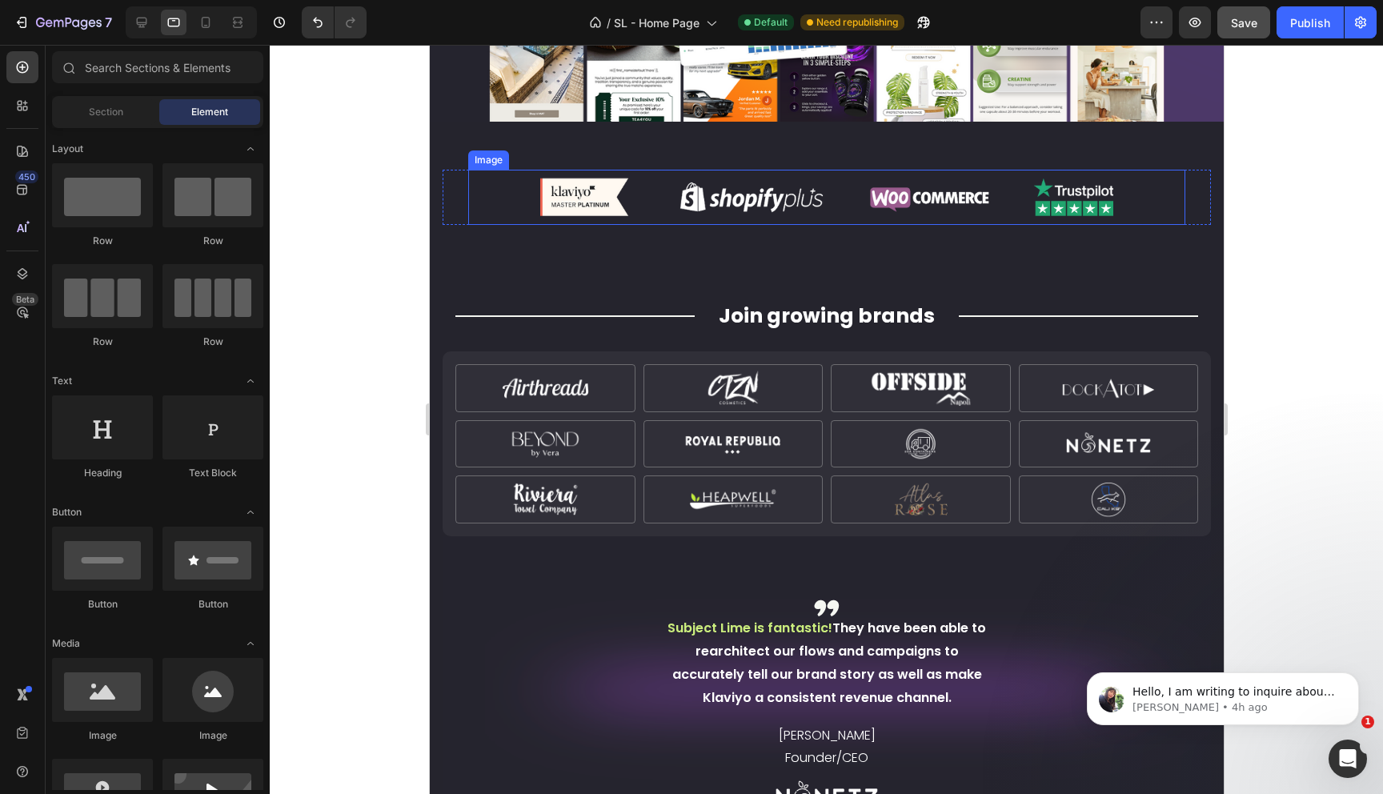
click at [1114, 215] on div at bounding box center [825, 197] width 717 height 55
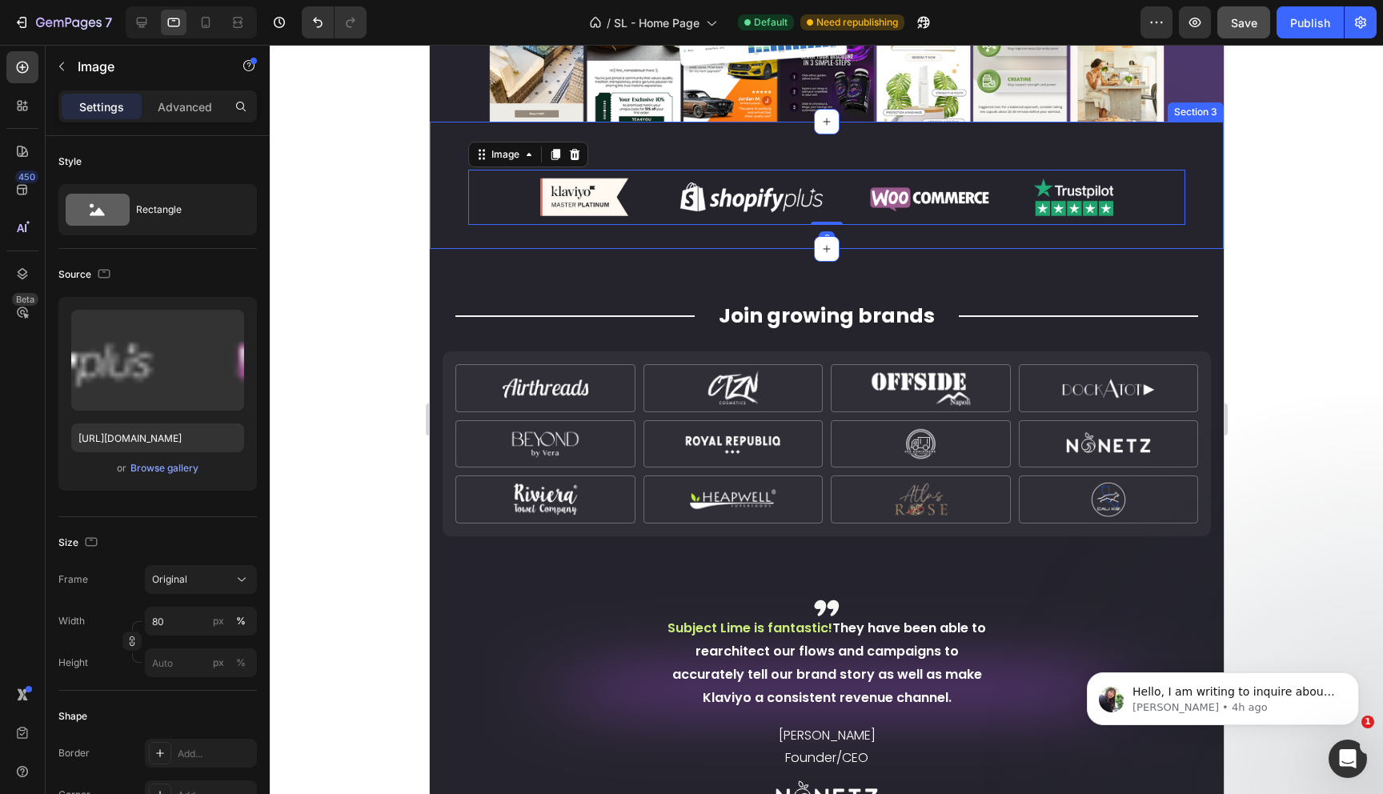
click at [928, 232] on div "Image 0 Row Section 3" at bounding box center [826, 185] width 794 height 127
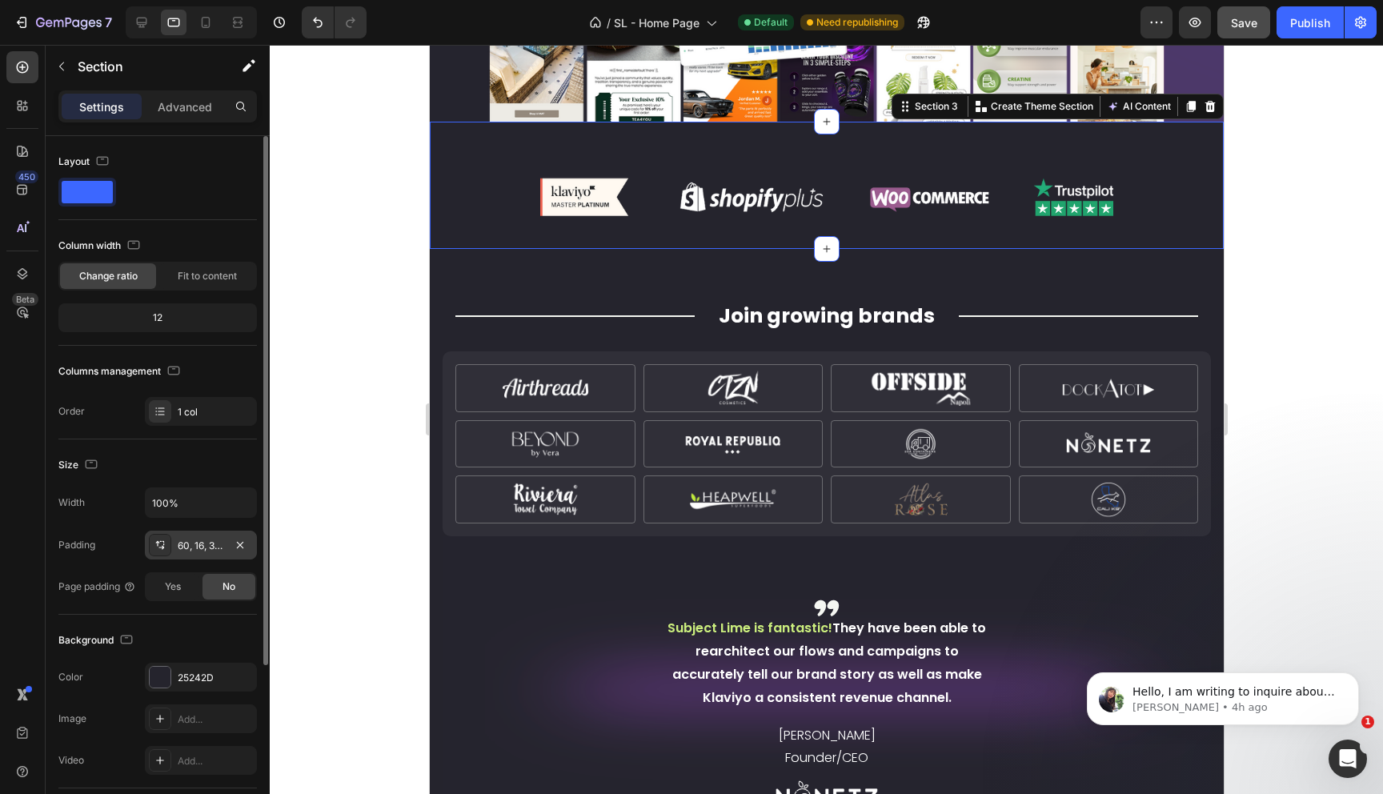
click at [206, 543] on div "60, 16, 30, 16" at bounding box center [201, 546] width 46 height 14
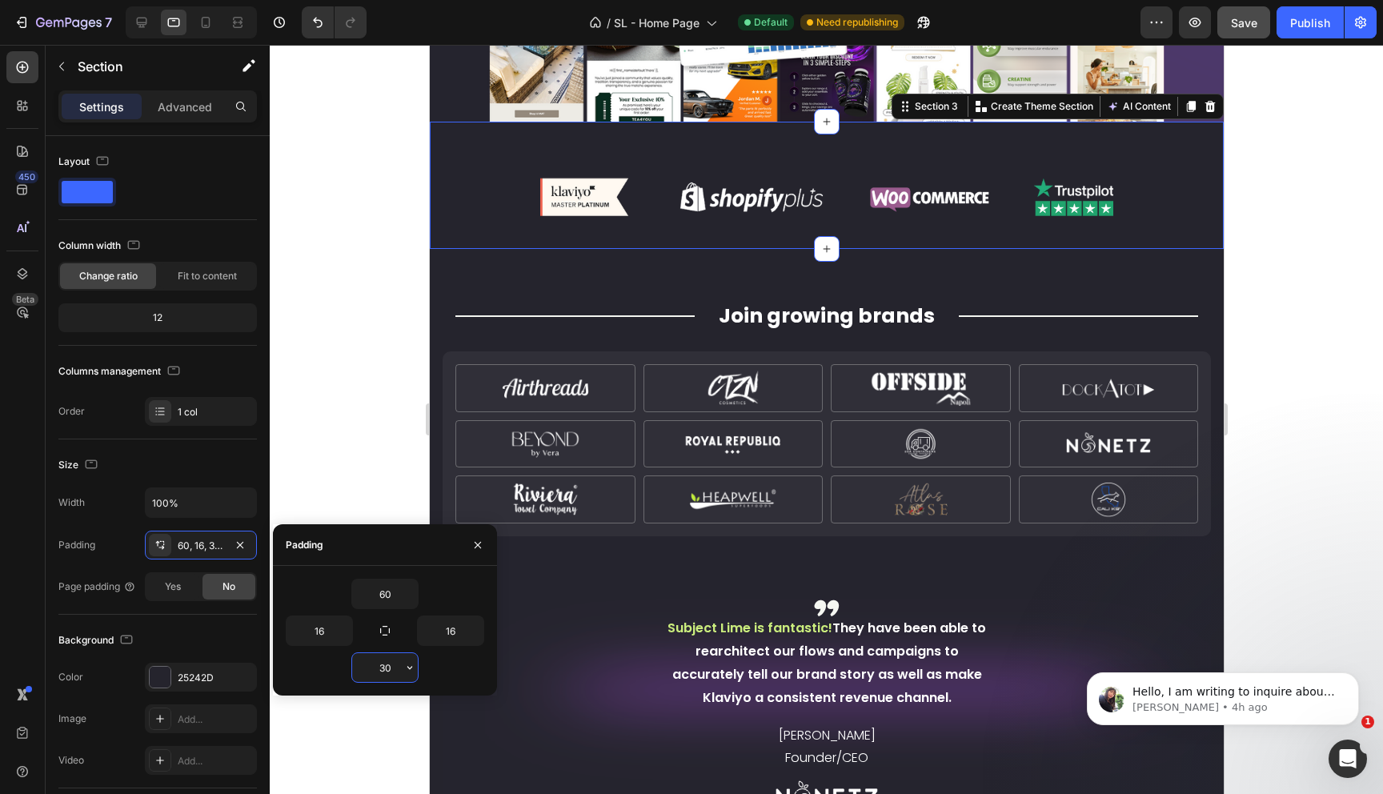
click at [371, 667] on input "30" at bounding box center [385, 667] width 66 height 29
type input "0"
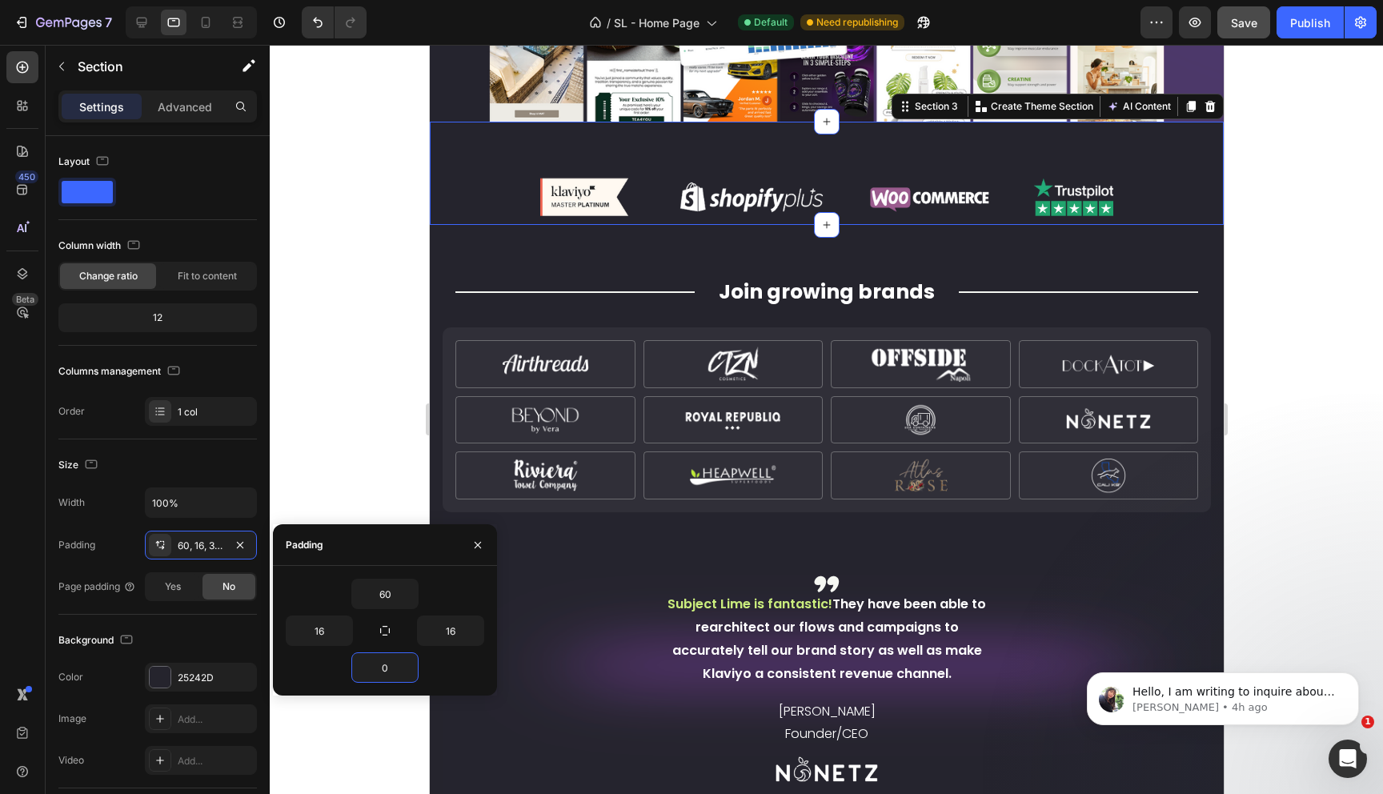
click at [343, 383] on div at bounding box center [826, 419] width 1113 height 749
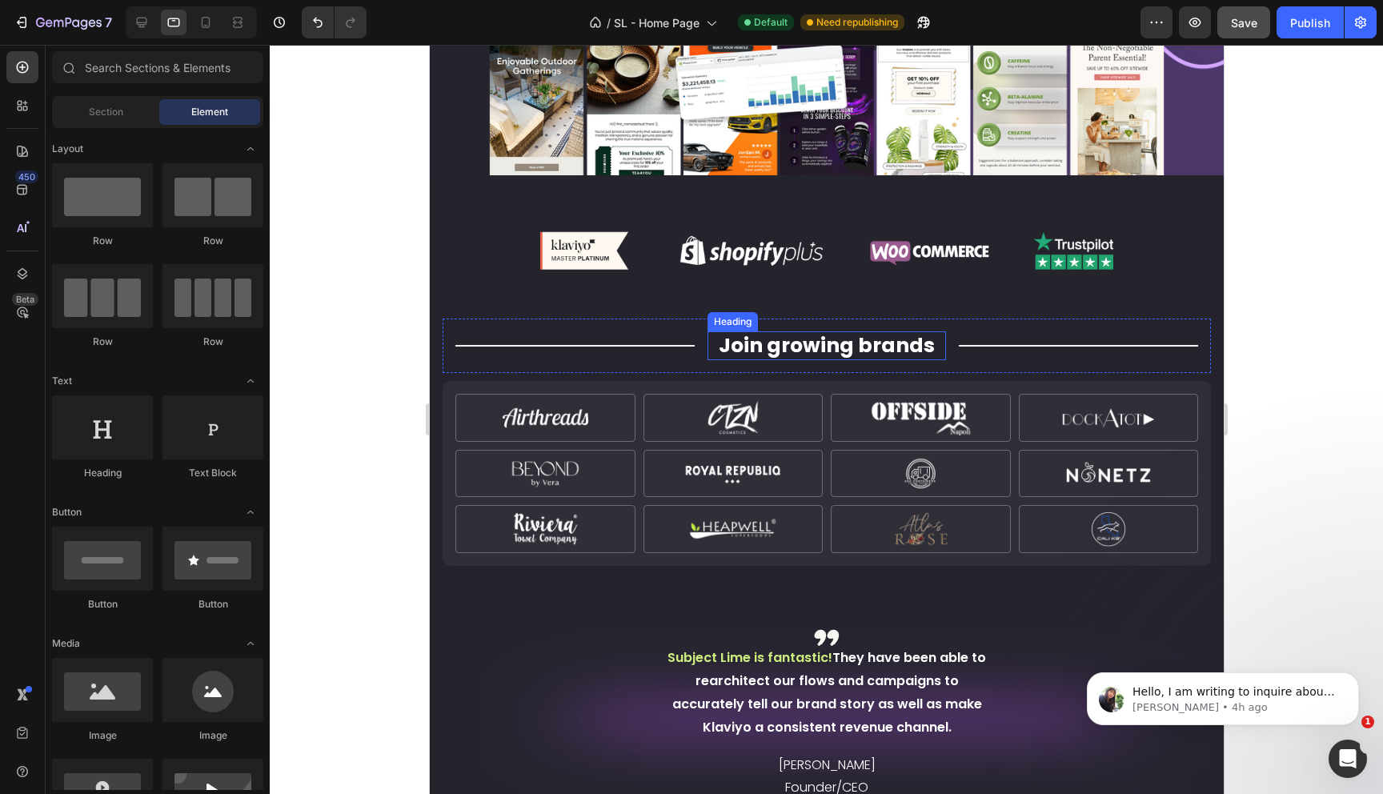
scroll to position [541, 0]
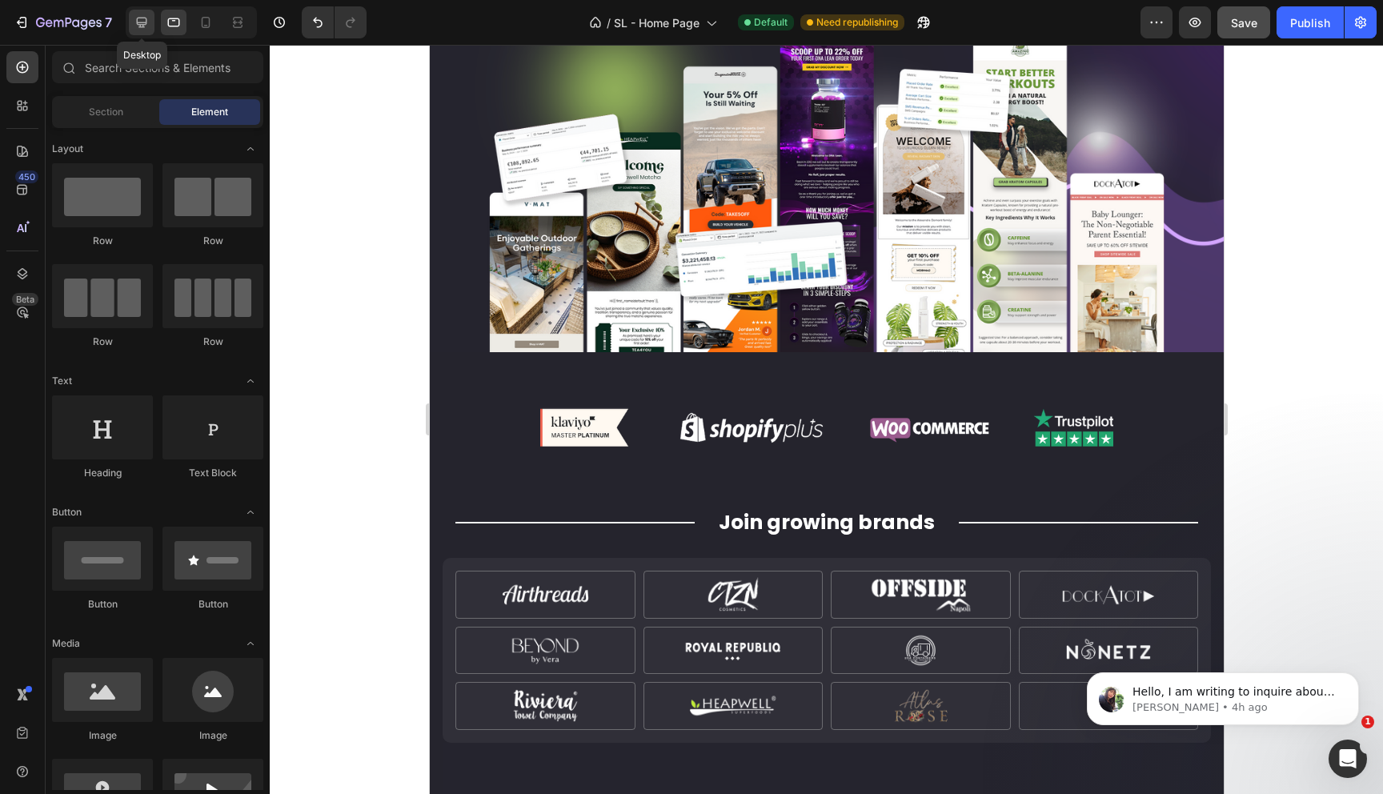
click at [147, 23] on icon at bounding box center [142, 22] width 16 height 16
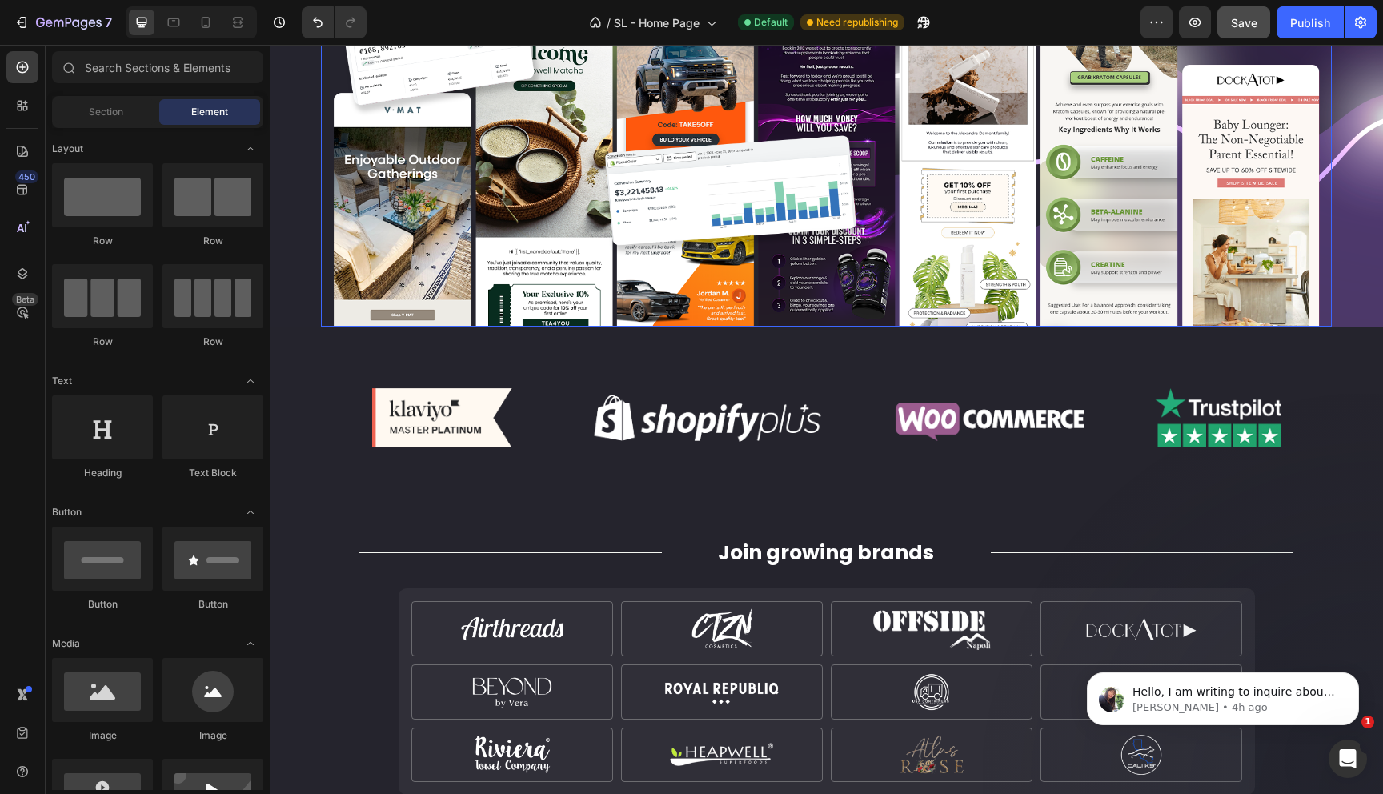
scroll to position [768, 0]
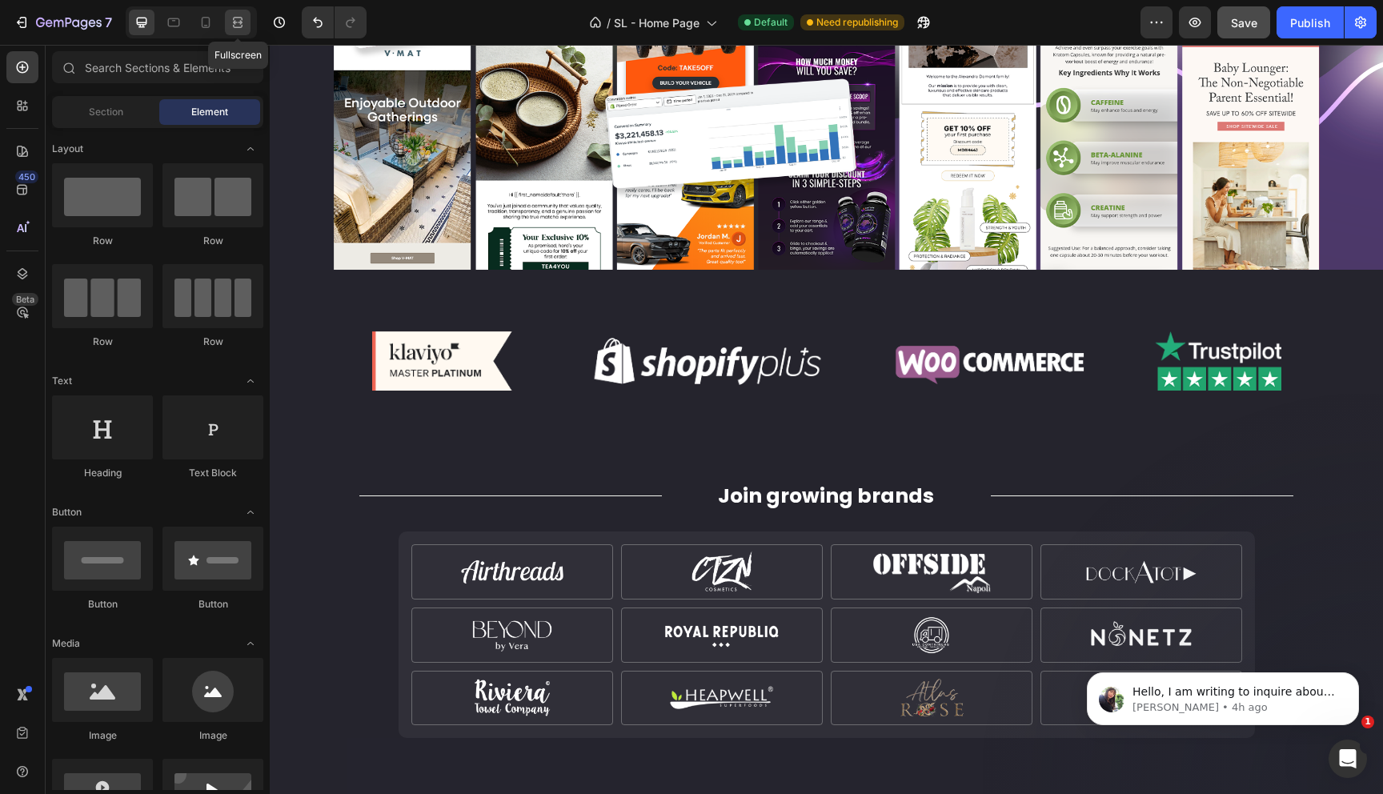
click at [241, 22] on icon at bounding box center [240, 22] width 5 height 4
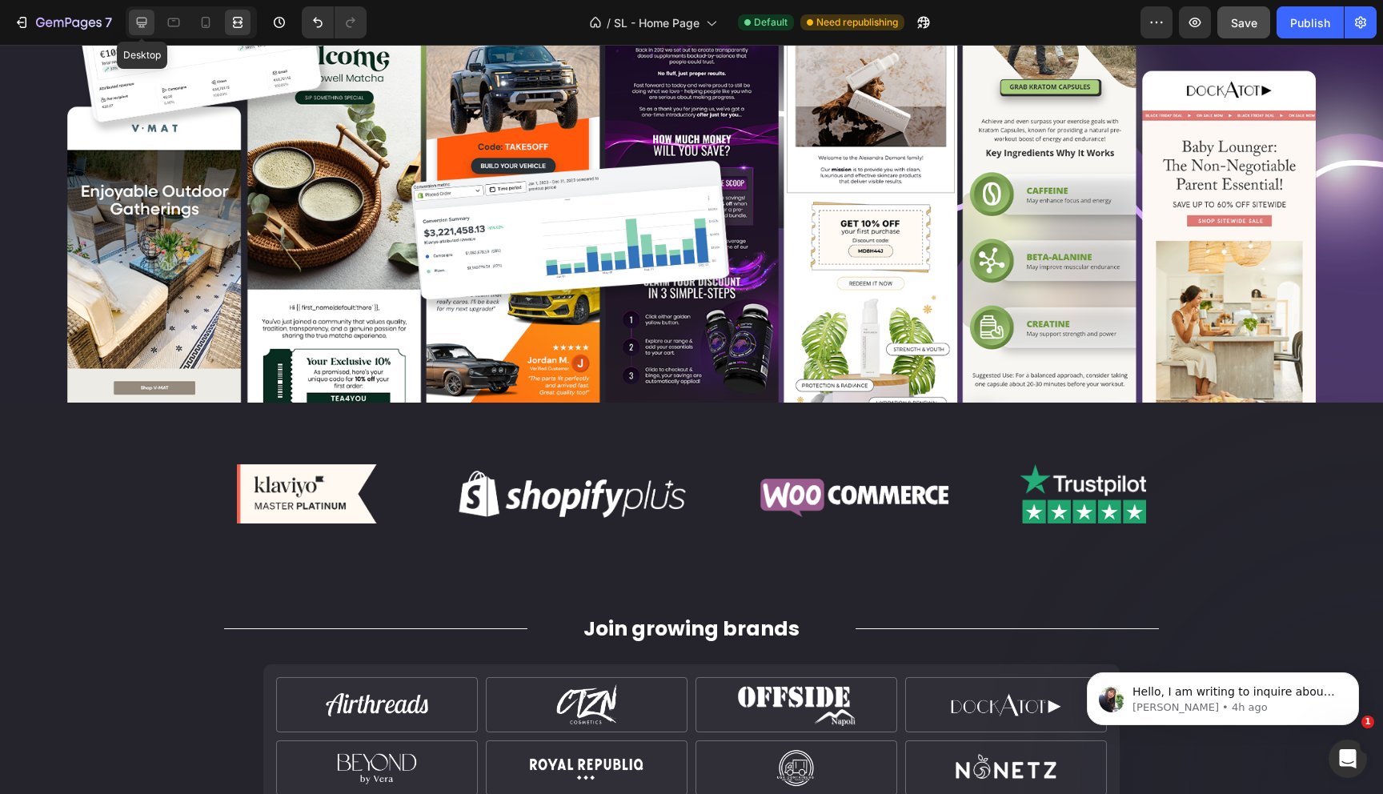
click at [138, 22] on icon at bounding box center [142, 23] width 10 height 10
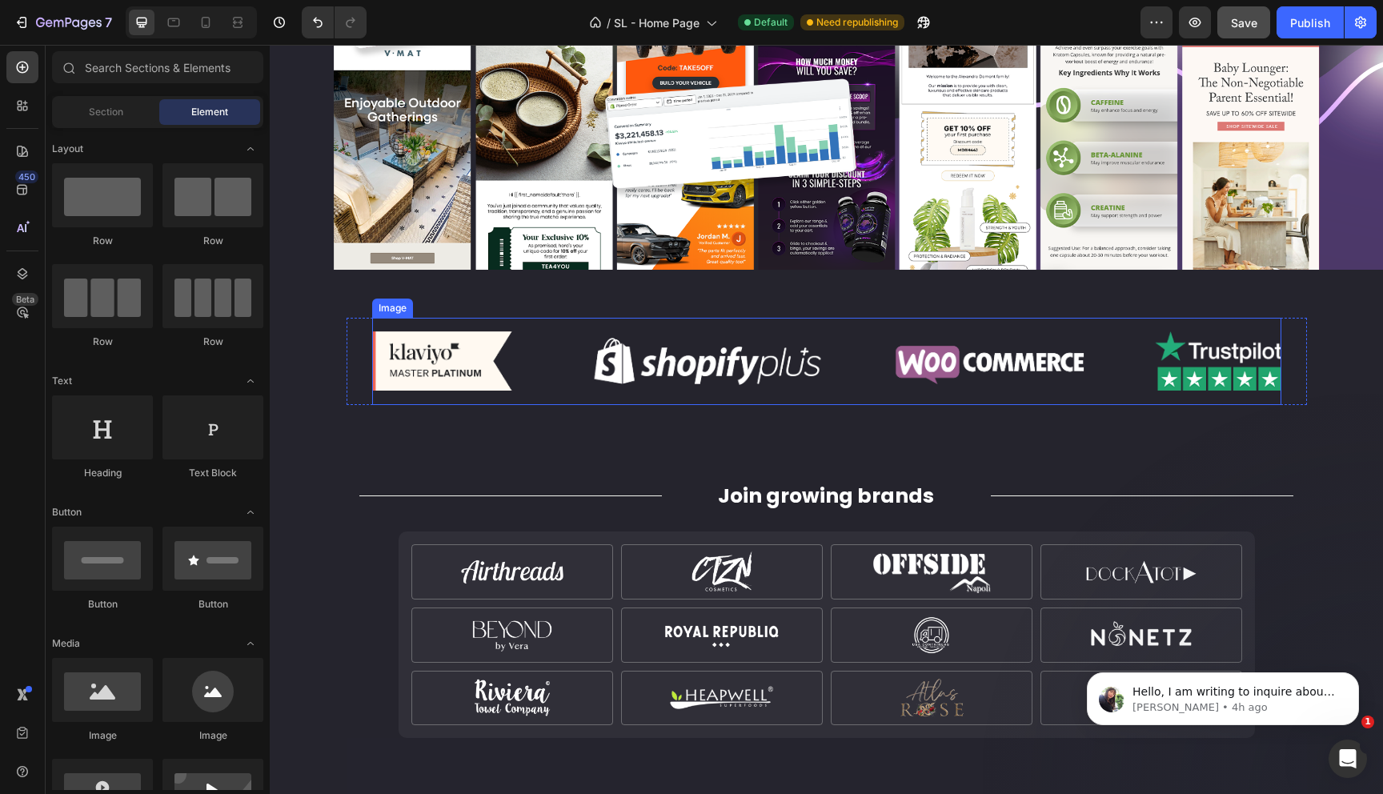
click at [474, 331] on img at bounding box center [826, 361] width 909 height 86
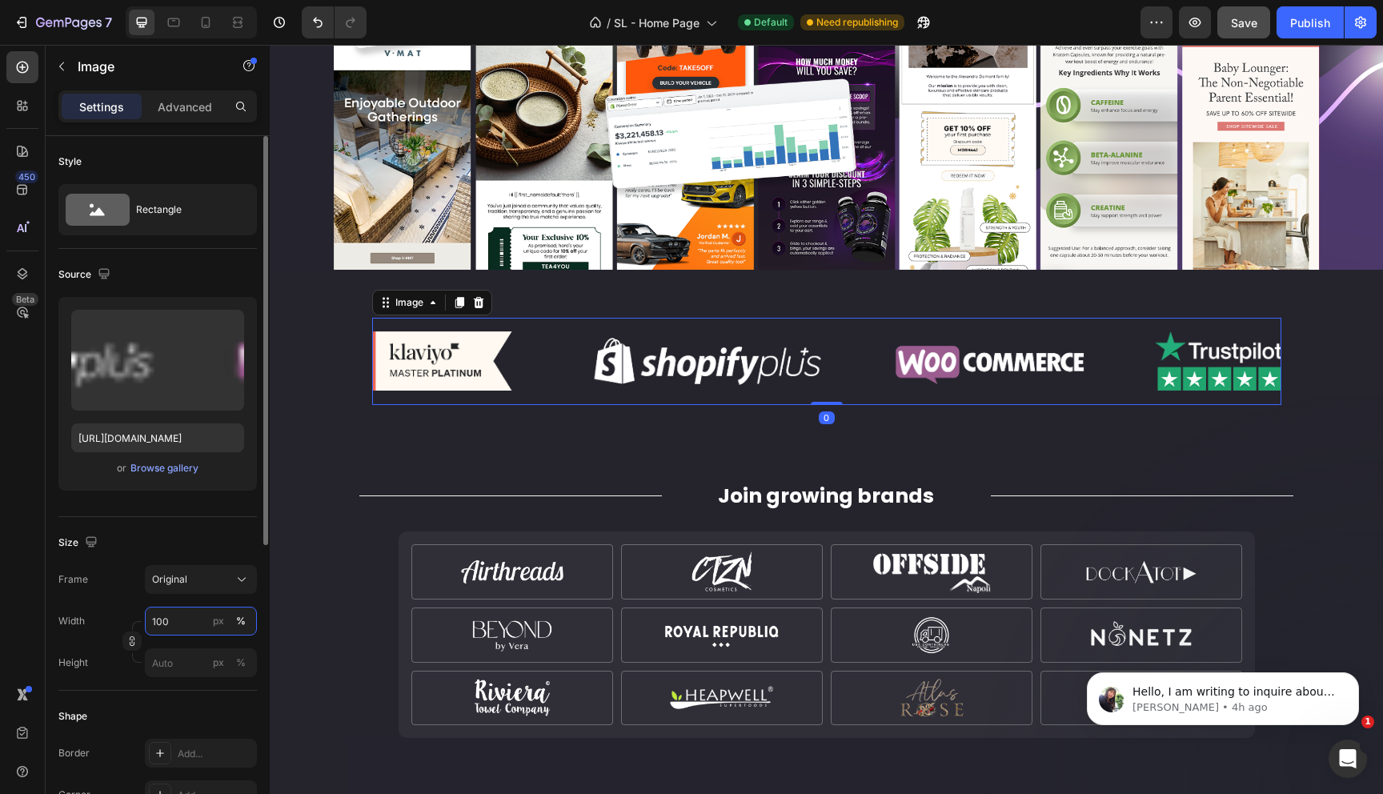
drag, startPoint x: 162, startPoint y: 626, endPoint x: 148, endPoint y: 624, distance: 14.5
click at [148, 624] on input "100" at bounding box center [201, 621] width 112 height 29
click at [175, 623] on input "100" at bounding box center [201, 621] width 112 height 29
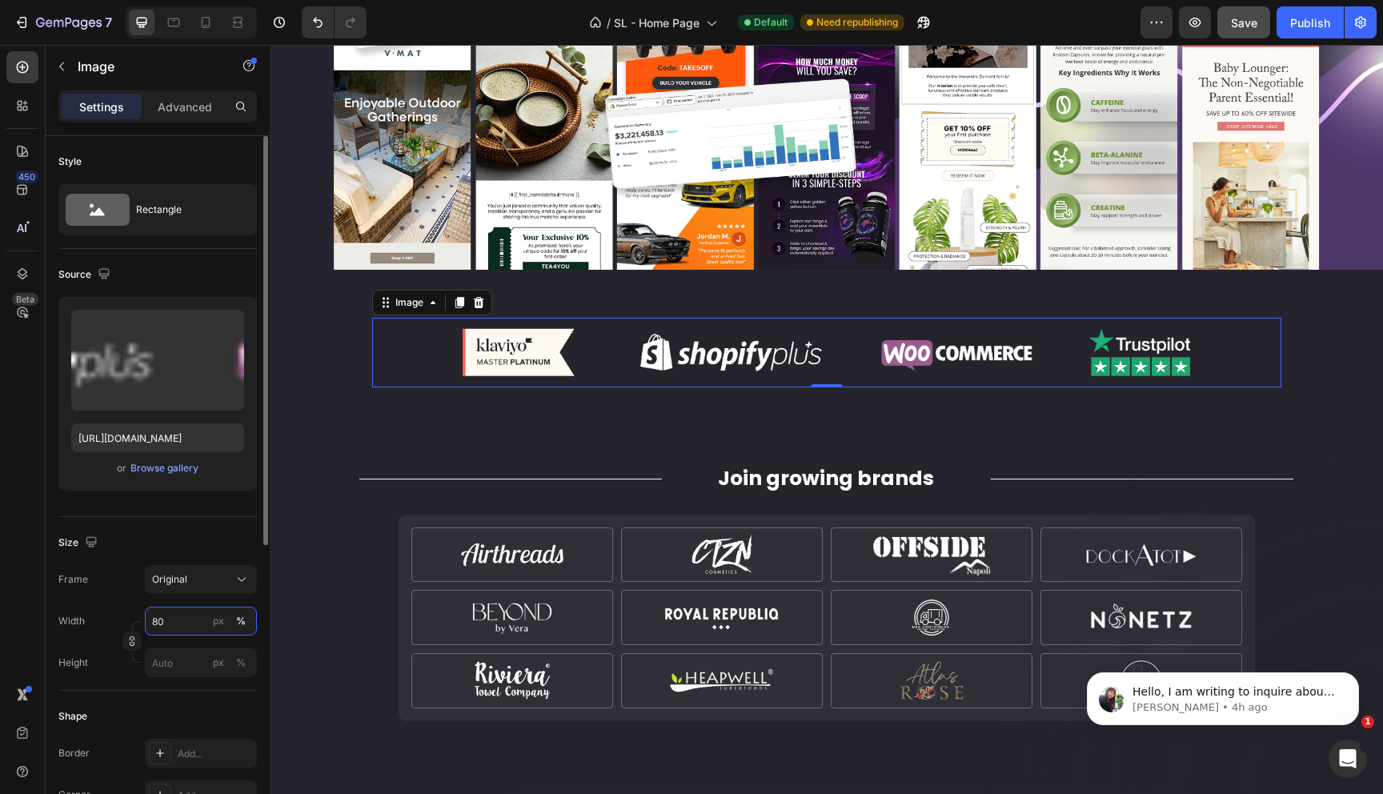
type input "80"
click at [120, 611] on div "Width 80 px %" at bounding box center [157, 621] width 198 height 29
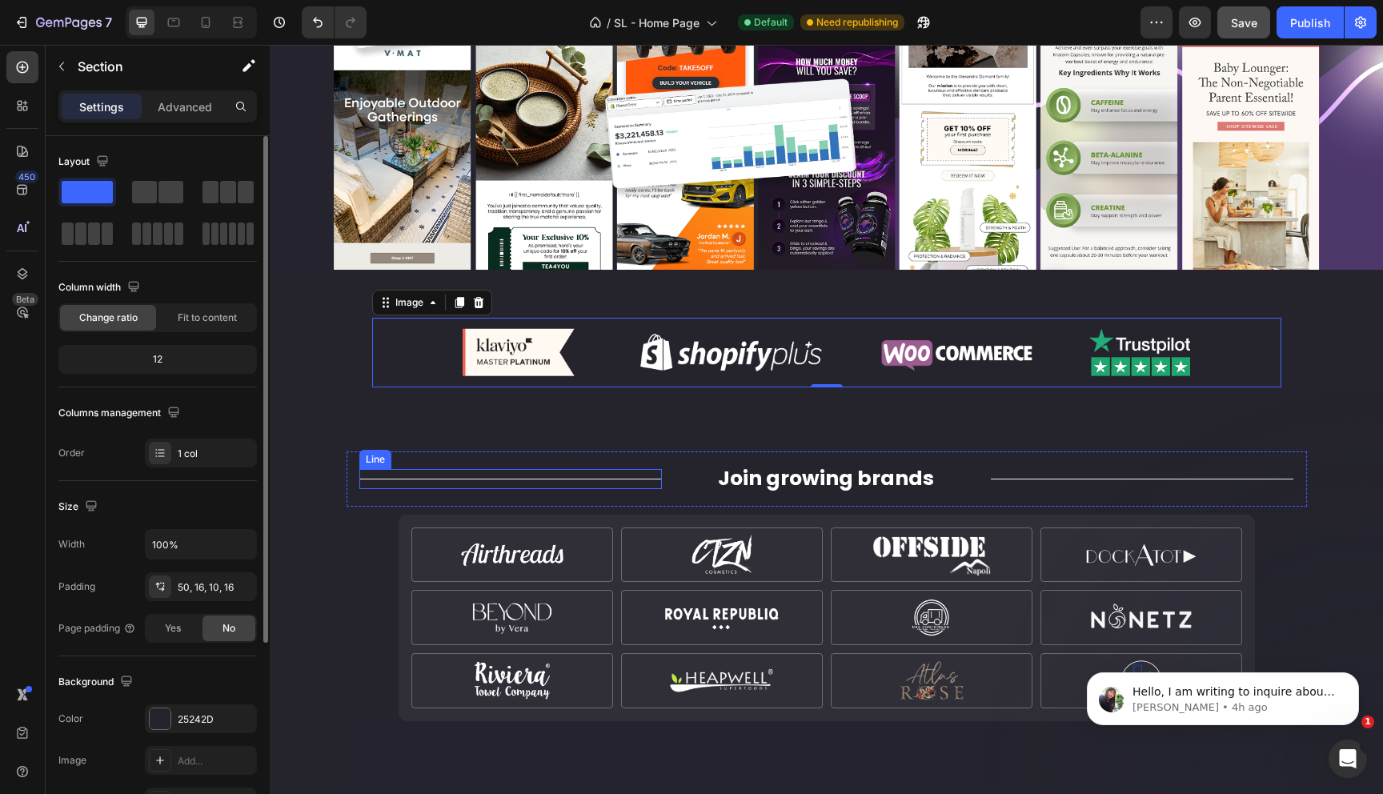
click at [351, 428] on div "Title Line Join growing brands Heading Title Line Row Section 4" at bounding box center [826, 462] width 1113 height 103
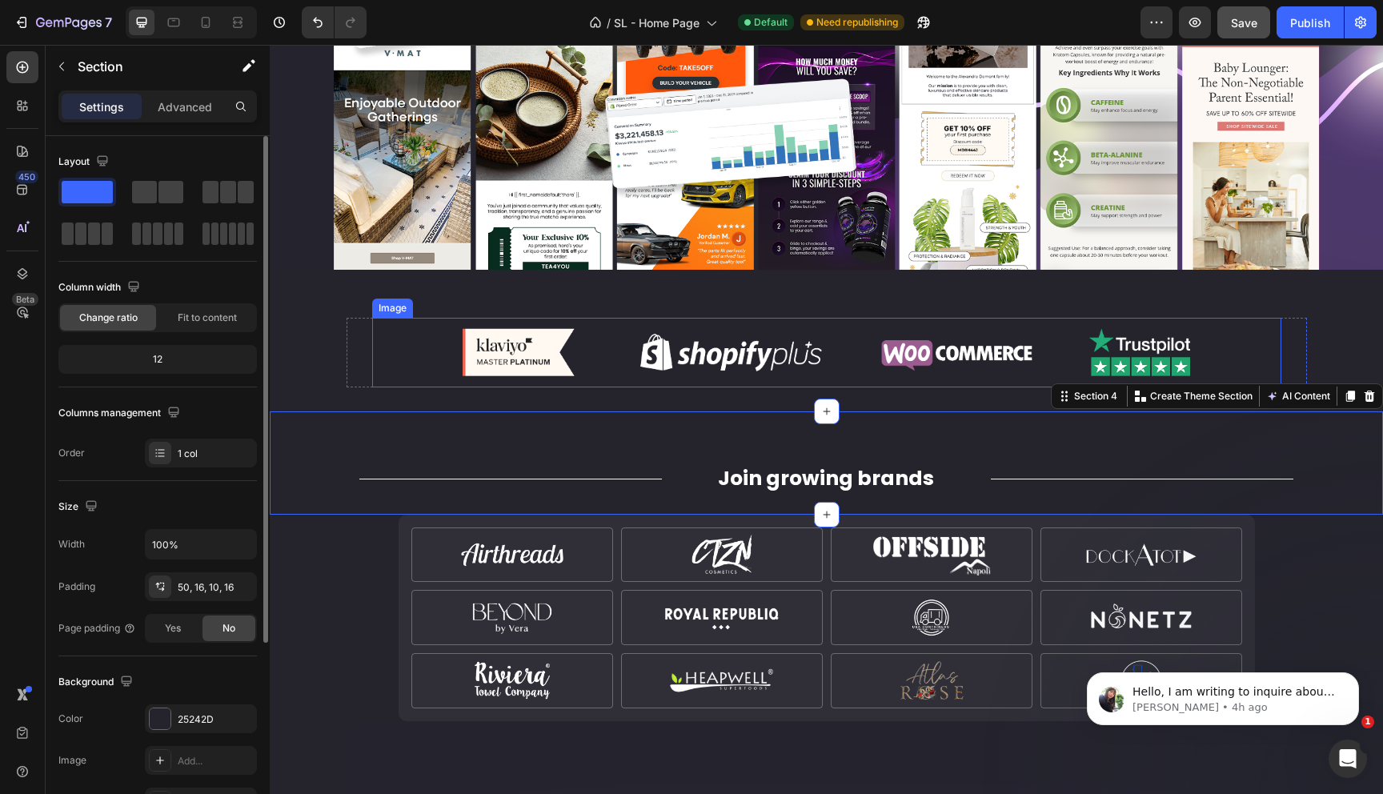
click at [379, 351] on div at bounding box center [826, 353] width 909 height 70
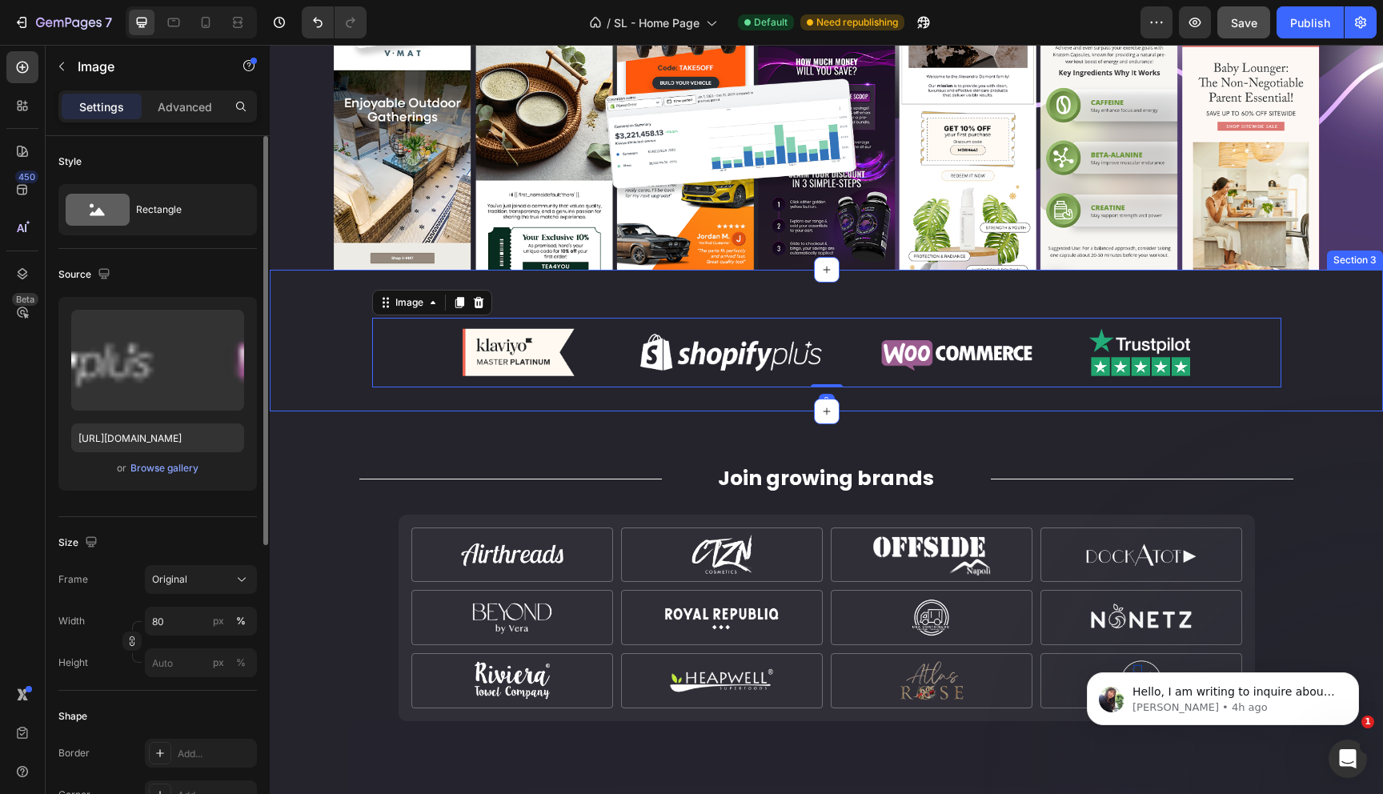
click at [375, 394] on div "Image 0 Row Section 3" at bounding box center [826, 341] width 1113 height 142
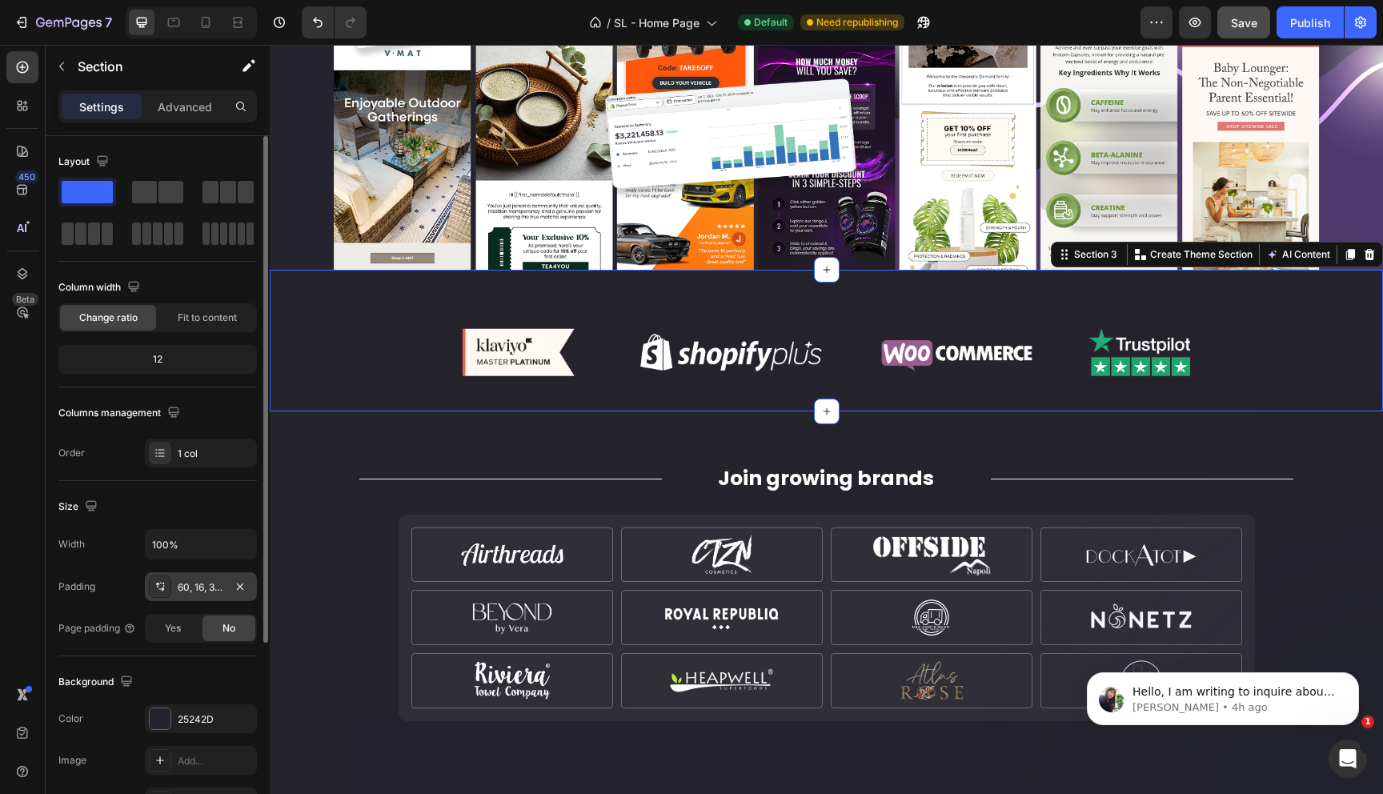
click at [192, 592] on div "60, 16, 30, 16" at bounding box center [201, 587] width 46 height 14
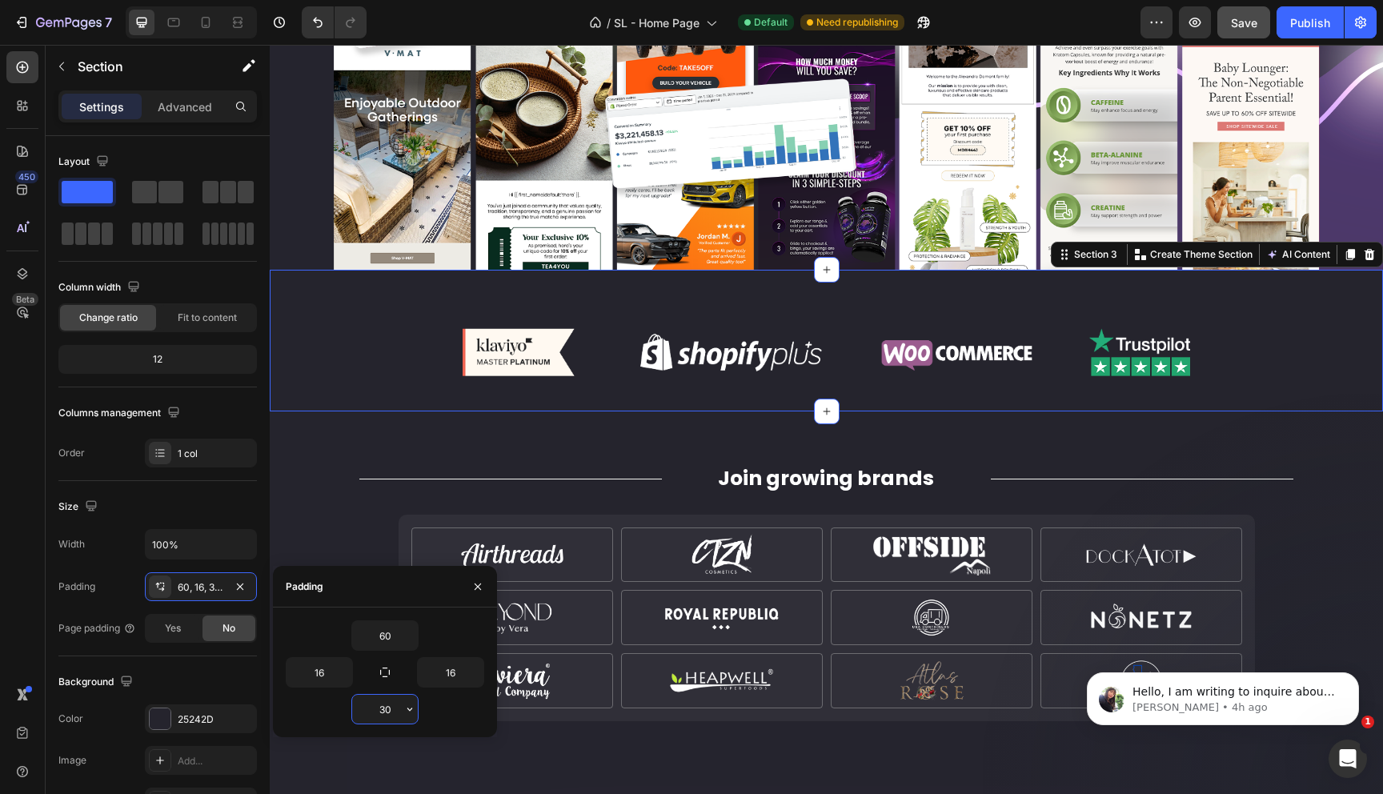
click at [378, 711] on input "30" at bounding box center [385, 709] width 66 height 29
type input "0"
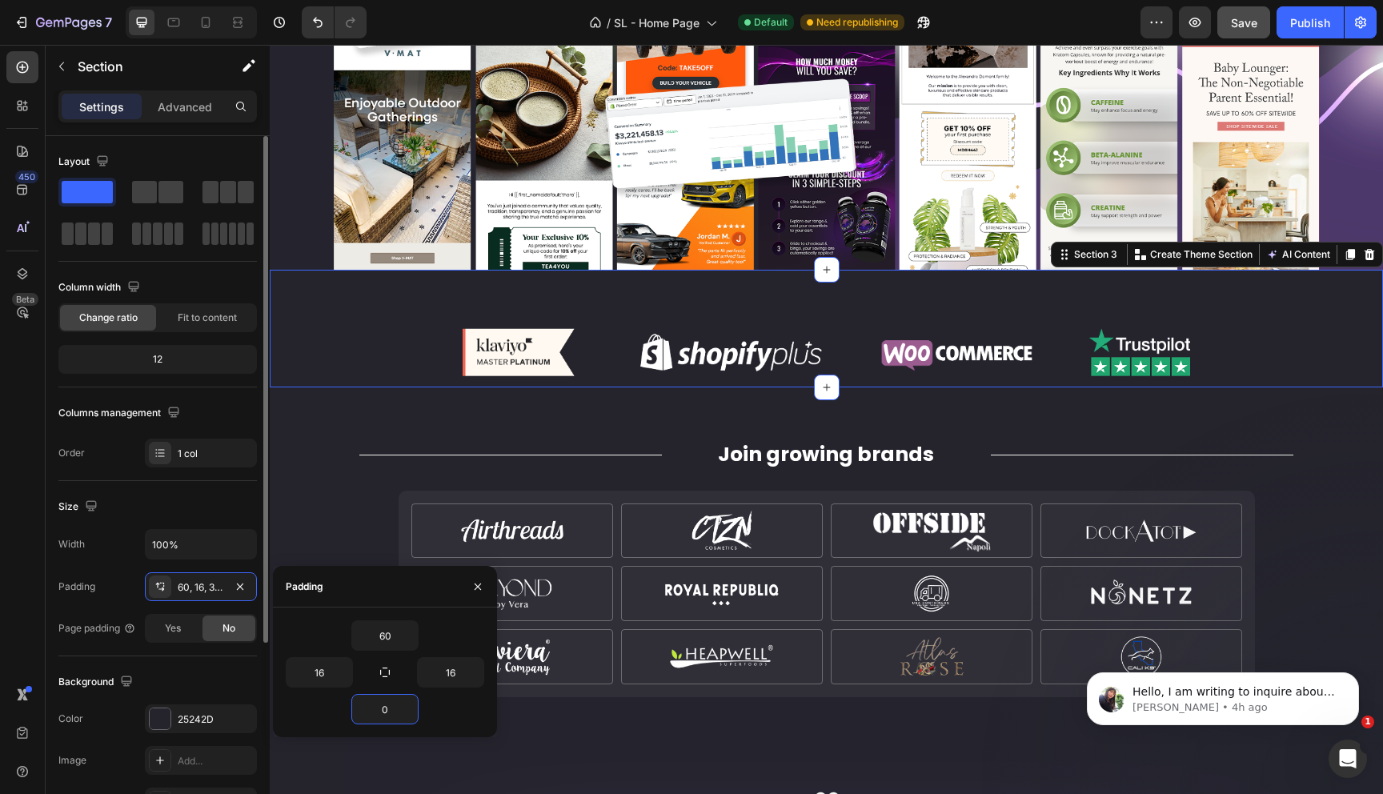
click at [107, 583] on div "Padding 60, 16, 30, 16" at bounding box center [157, 586] width 198 height 29
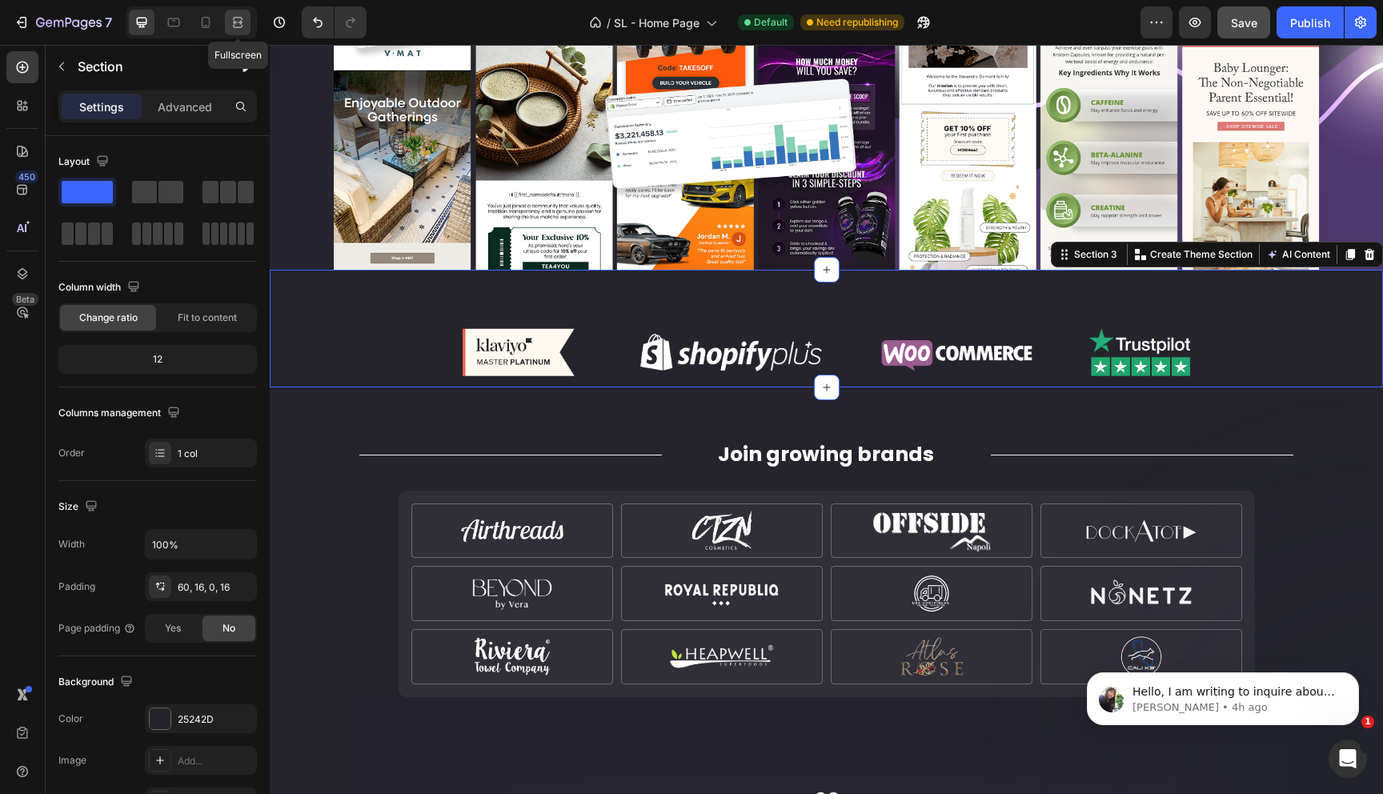
click at [242, 23] on icon at bounding box center [238, 22] width 16 height 16
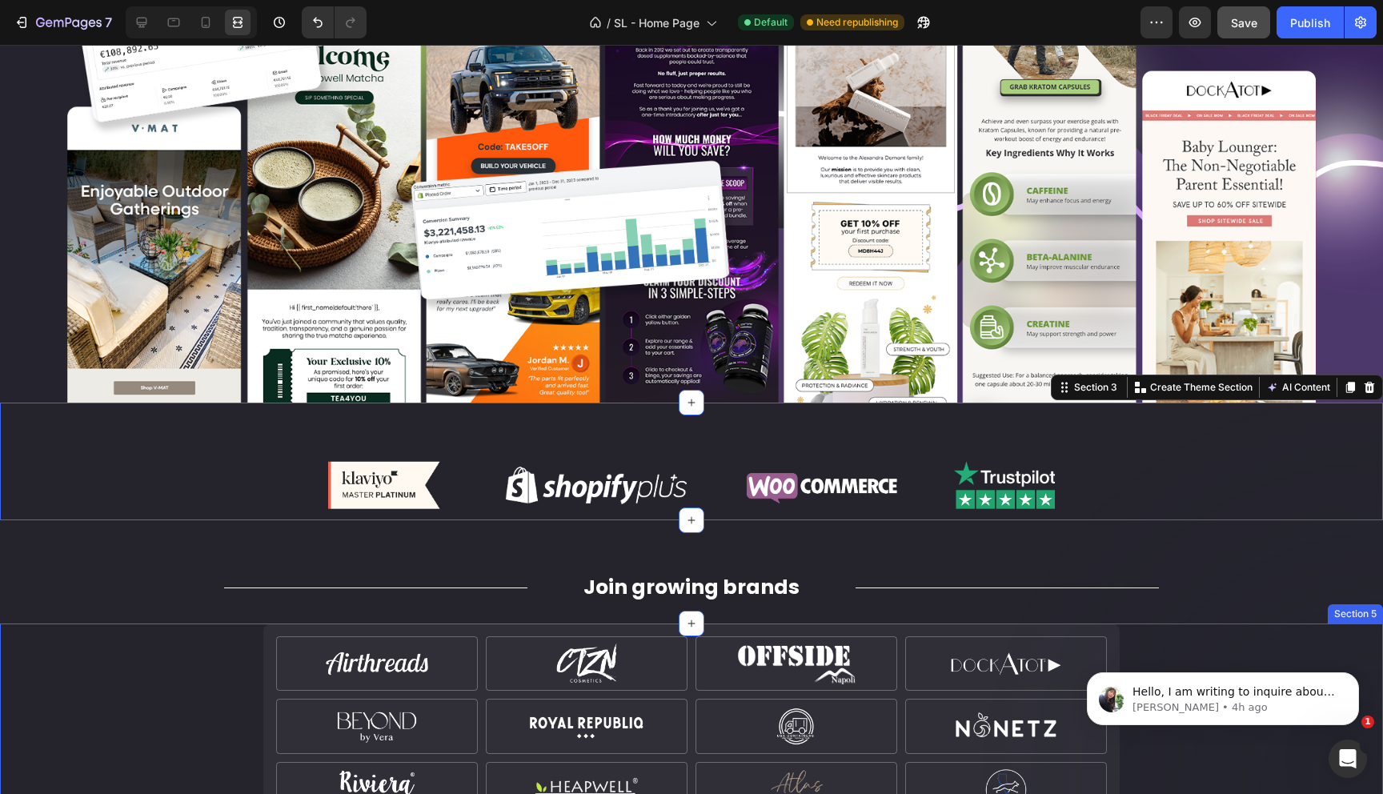
click at [146, 657] on div "Image Row Image Row Image Row Image Row Row Image Row Image Row Image Row Image…" at bounding box center [691, 726] width 1357 height 206
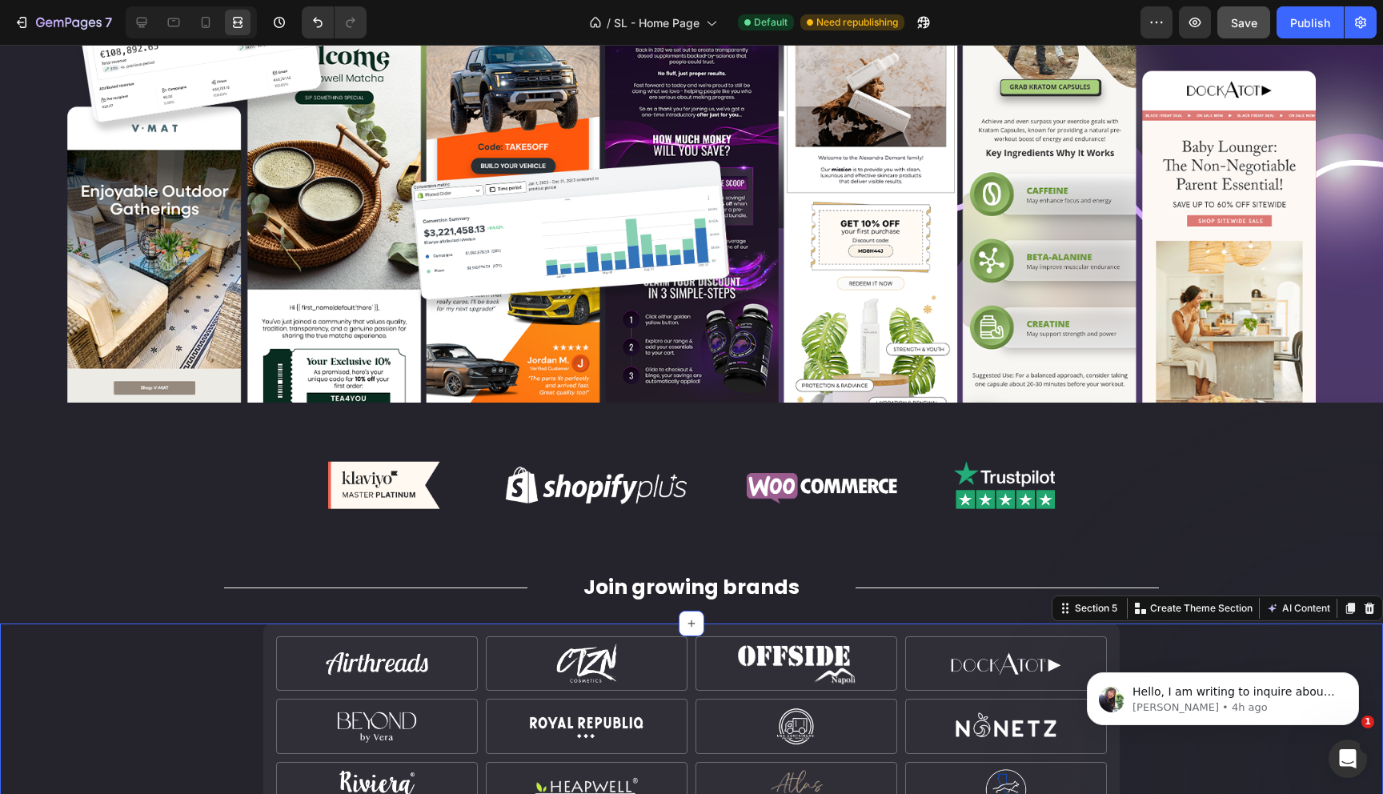
scroll to position [186, 0]
click at [141, 30] on icon at bounding box center [142, 22] width 16 height 16
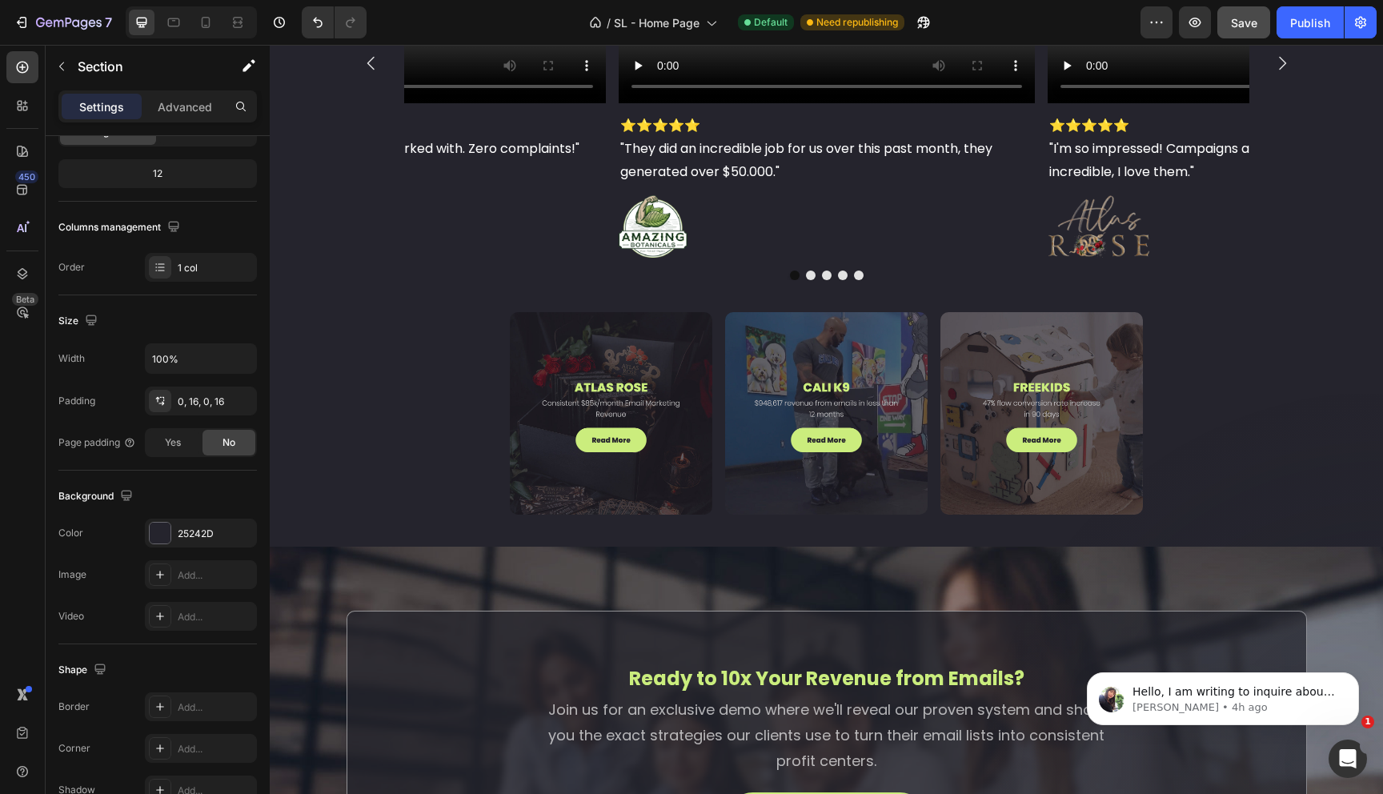
scroll to position [4571, 0]
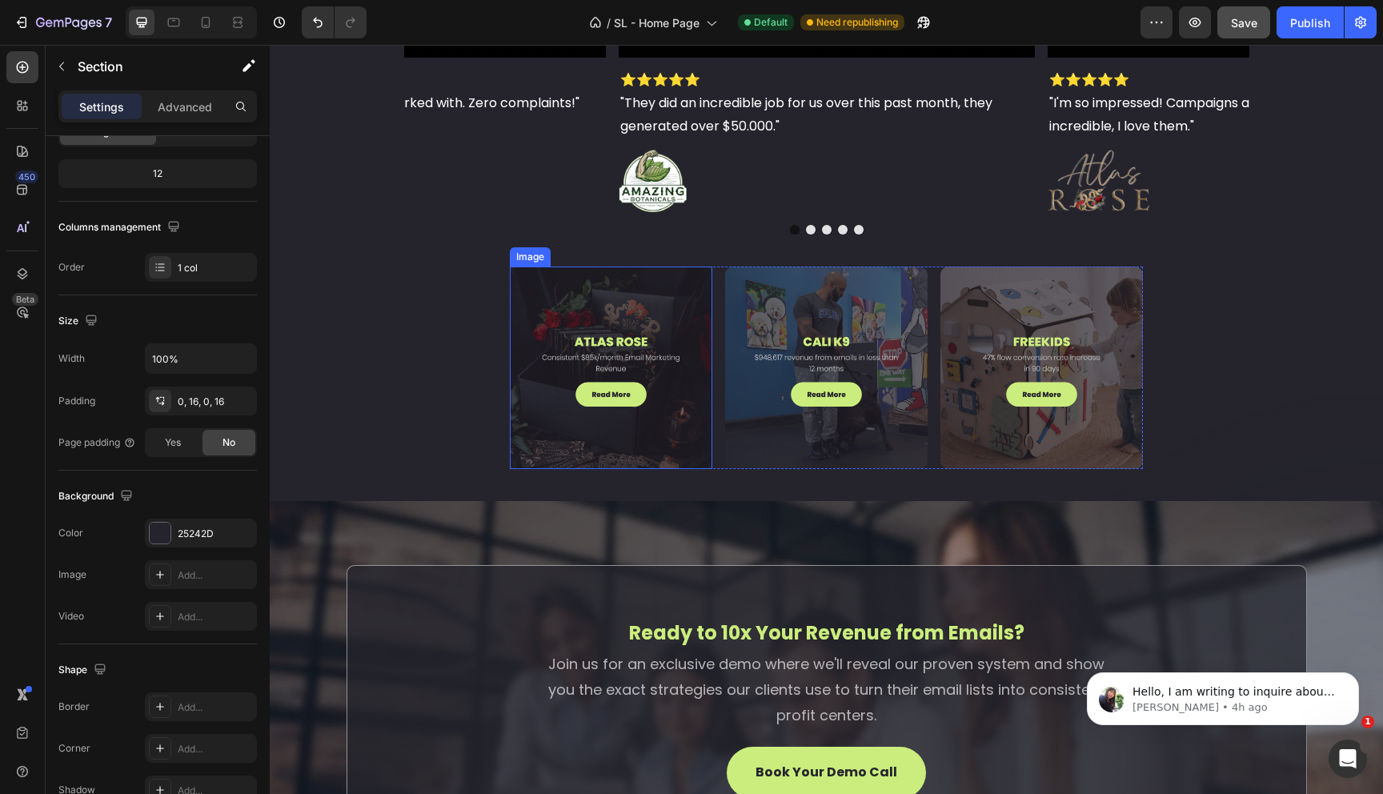
click at [643, 347] on img at bounding box center [611, 367] width 202 height 202
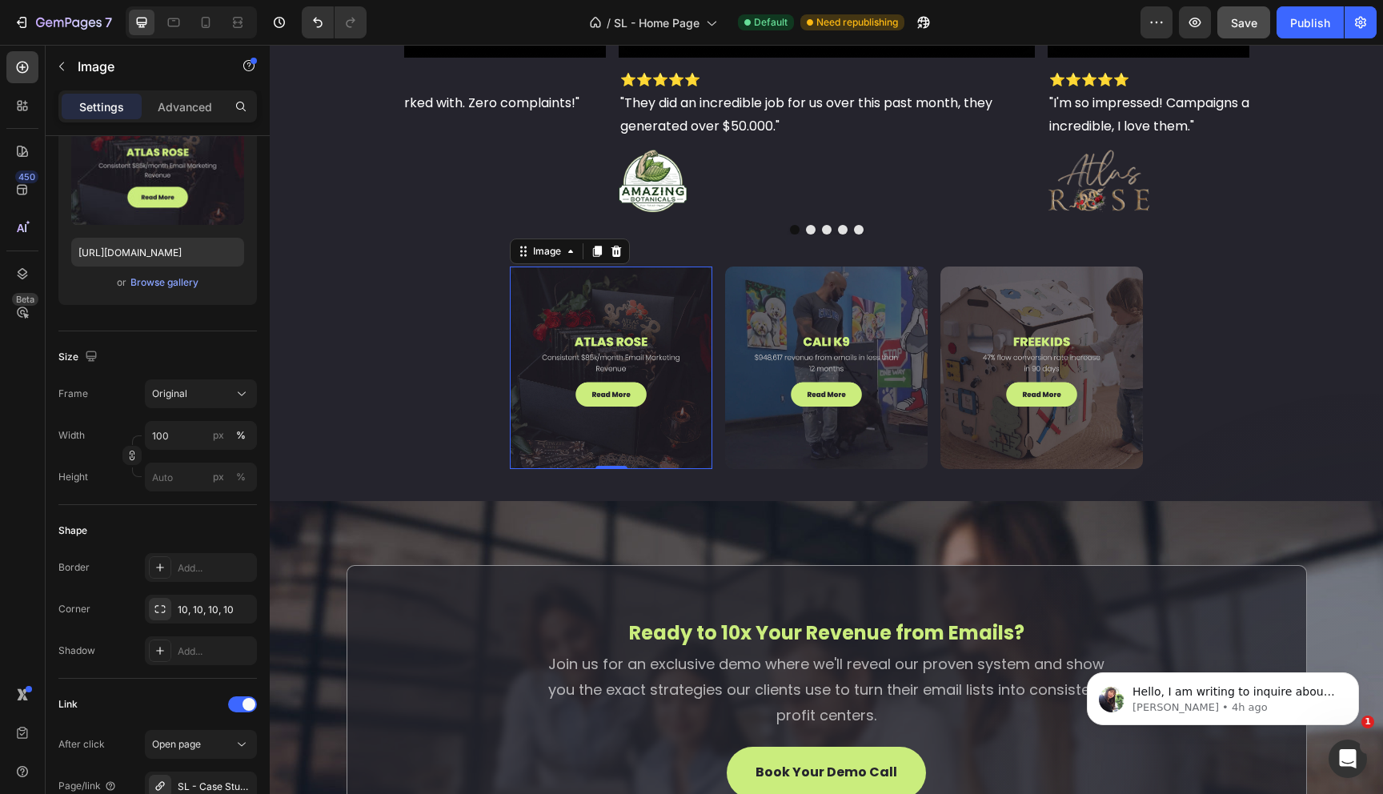
scroll to position [0, 0]
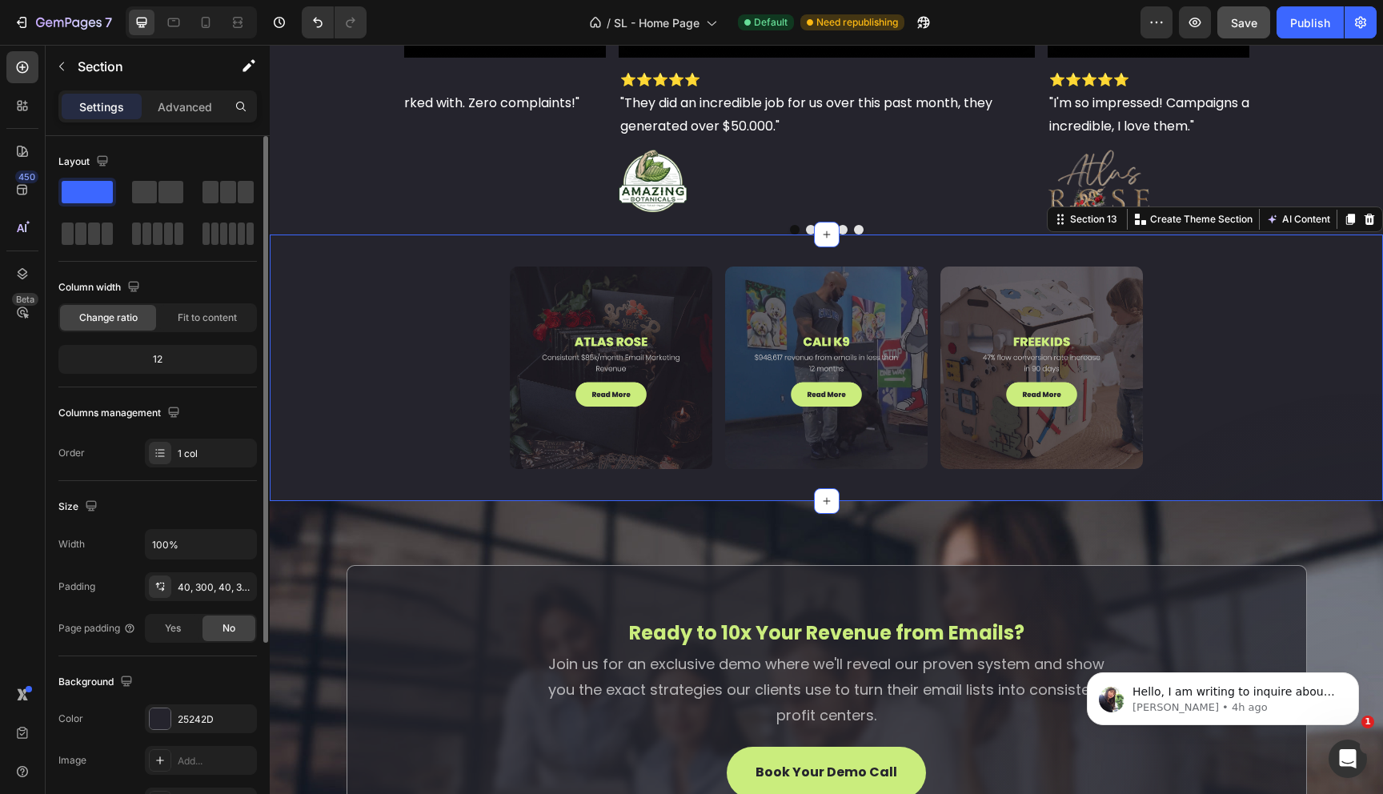
click at [439, 348] on div "Image Image Image Row Section 13 Create Theme Section AI Content Write with Gem…" at bounding box center [826, 367] width 1113 height 266
click at [202, 595] on div "40, 300, 40, 300" at bounding box center [201, 586] width 112 height 29
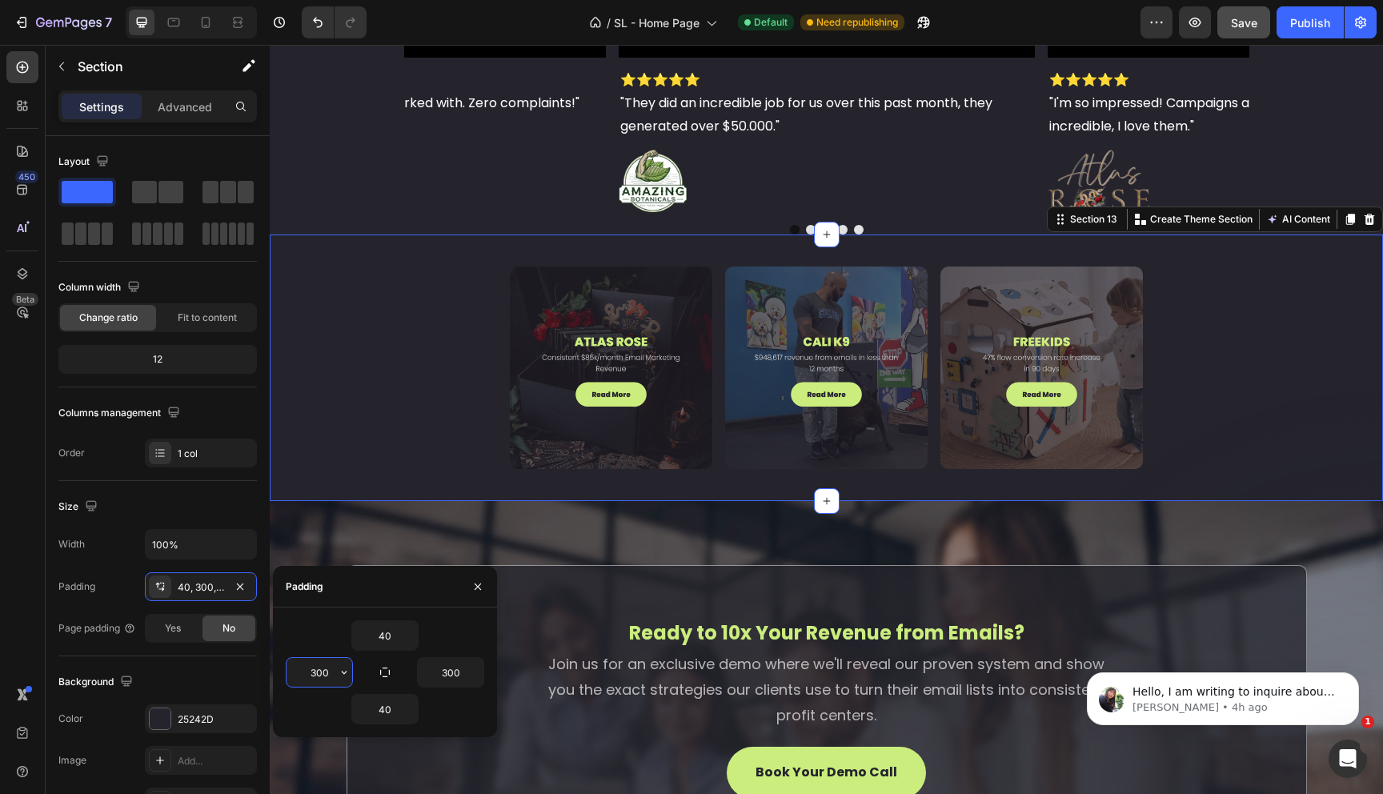
click at [309, 674] on input "300" at bounding box center [320, 672] width 66 height 29
click at [312, 673] on input "300" at bounding box center [320, 672] width 66 height 29
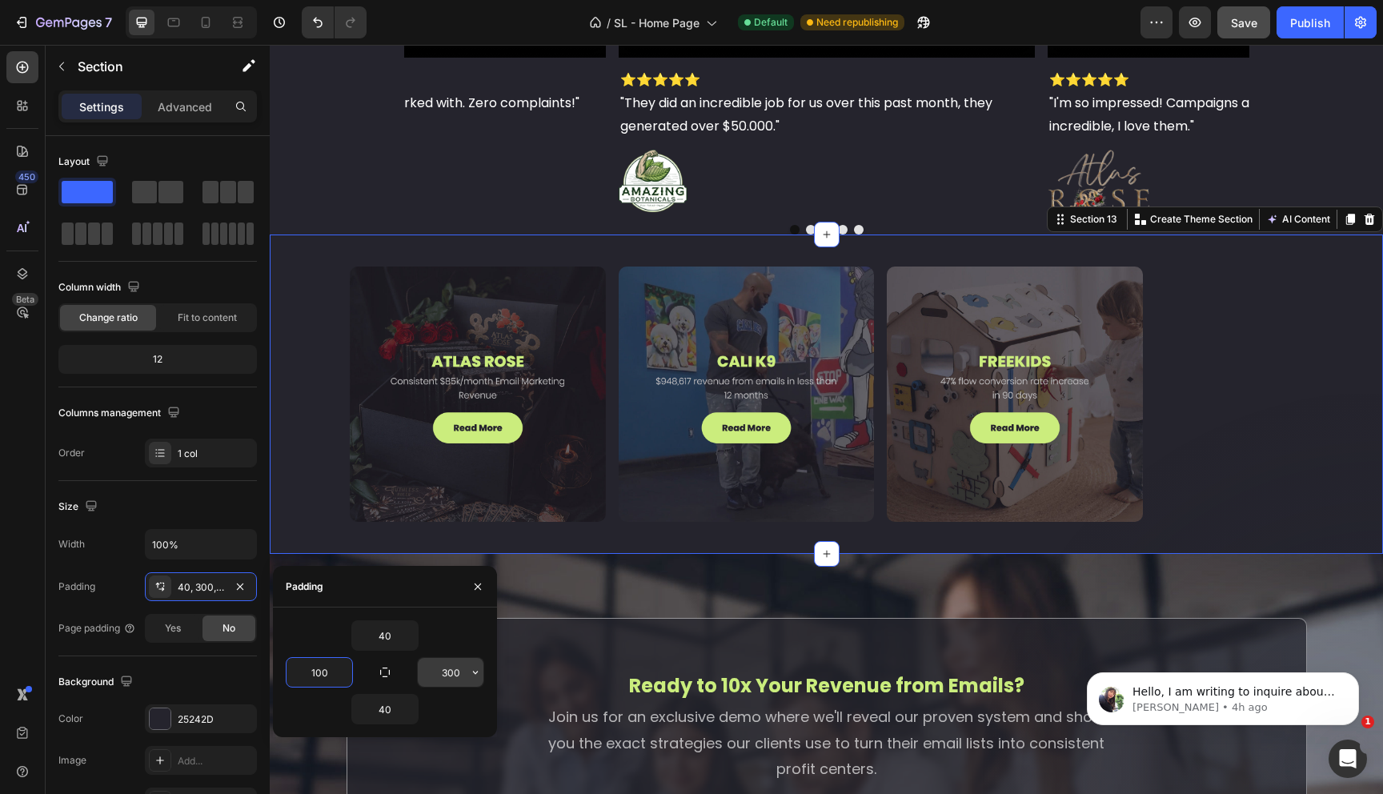
type input "100"
click at [433, 671] on input "300" at bounding box center [451, 672] width 66 height 29
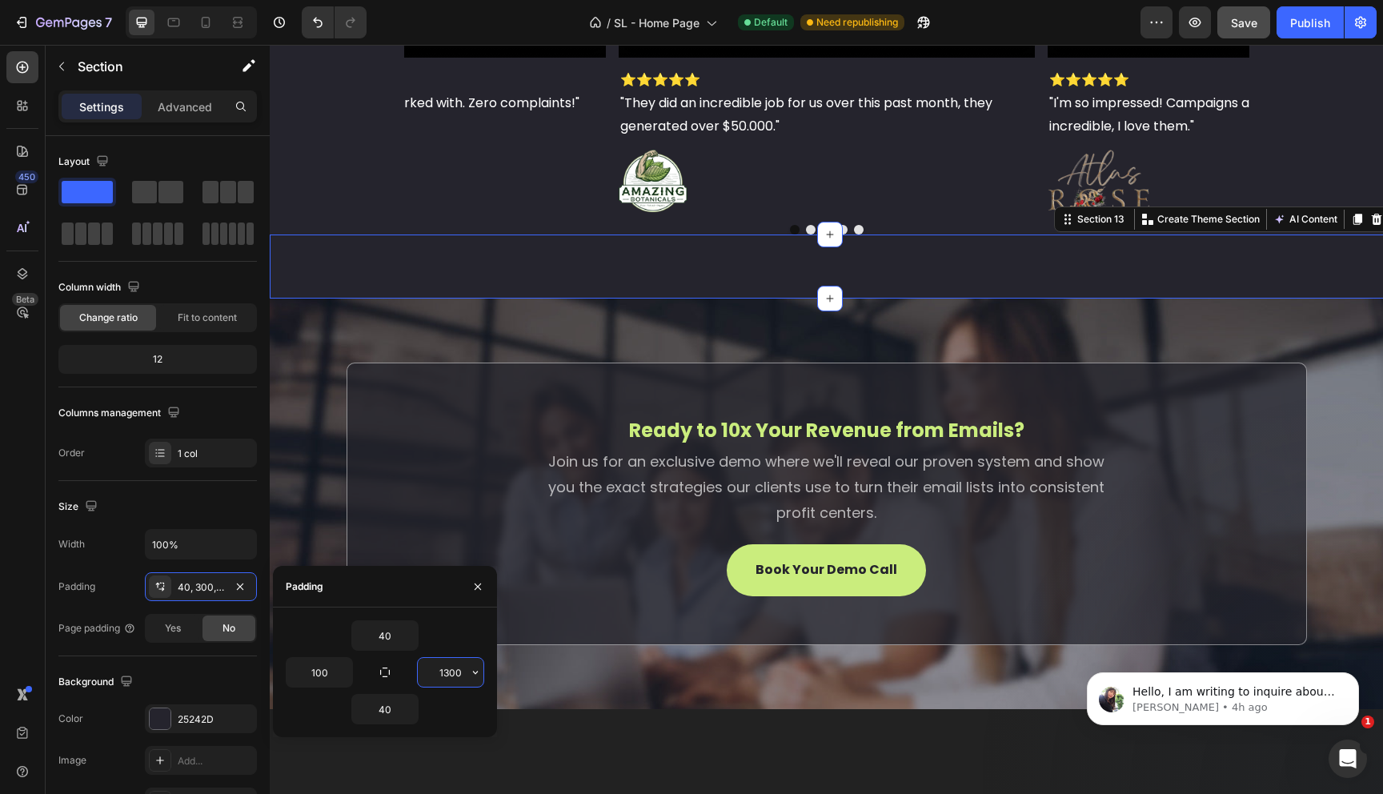
drag, startPoint x: 449, startPoint y: 672, endPoint x: 418, endPoint y: 672, distance: 31.2
click at [418, 672] on input "1300" at bounding box center [451, 672] width 66 height 29
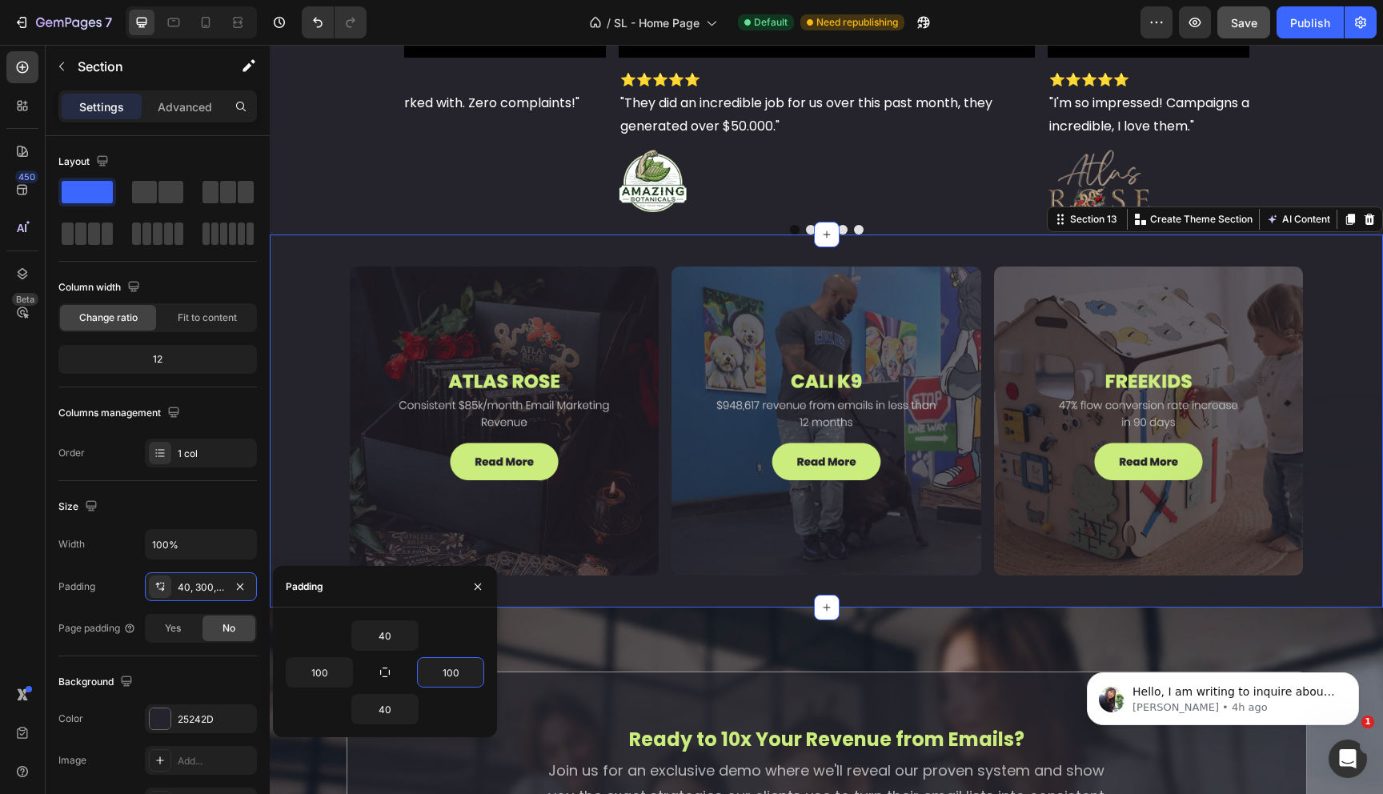
type input "100"
click at [444, 709] on div "40" at bounding box center [385, 709] width 198 height 30
click at [315, 392] on div "Image Image Image Row Section 13 Create Theme Section AI Content Write with Gem…" at bounding box center [826, 420] width 1113 height 373
click at [240, 27] on icon at bounding box center [238, 22] width 16 height 16
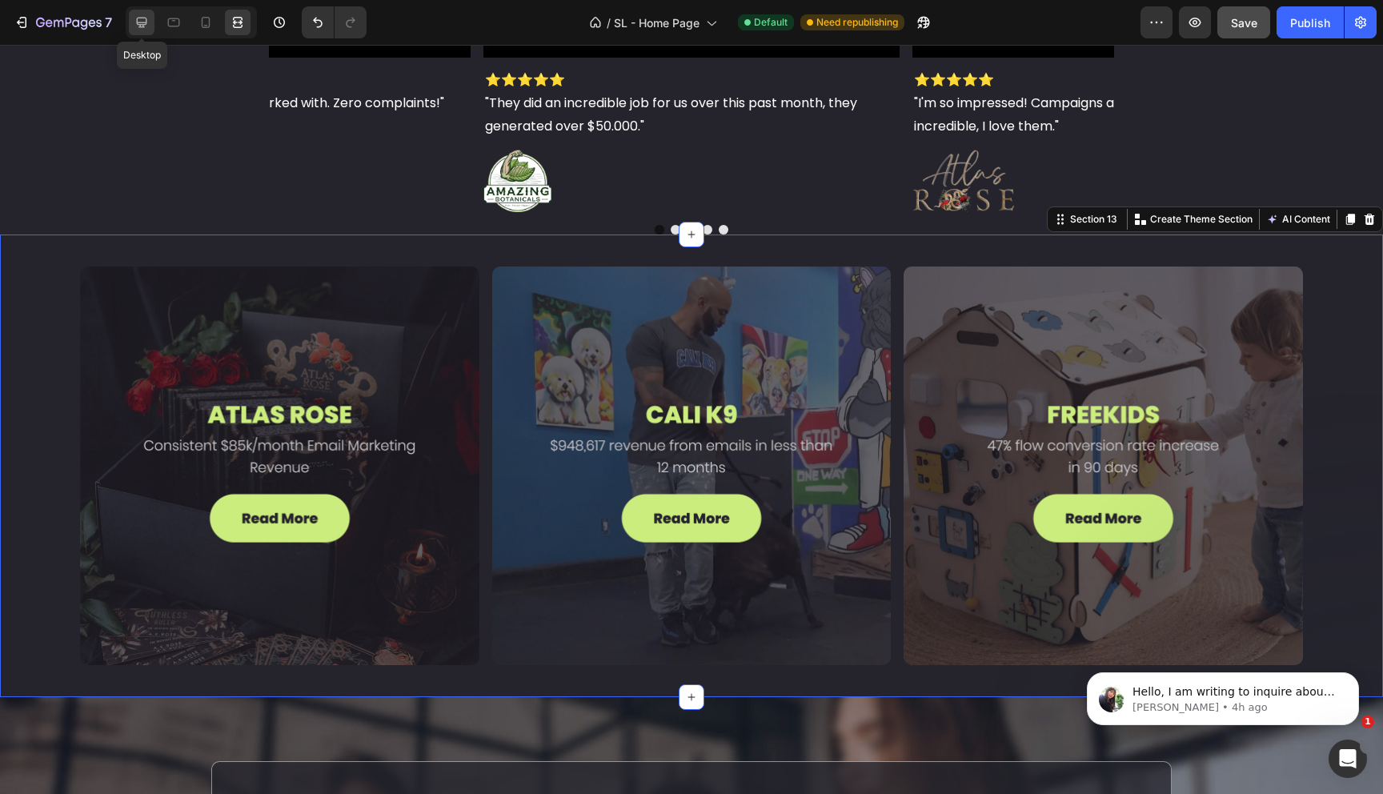
click at [139, 19] on icon at bounding box center [142, 22] width 16 height 16
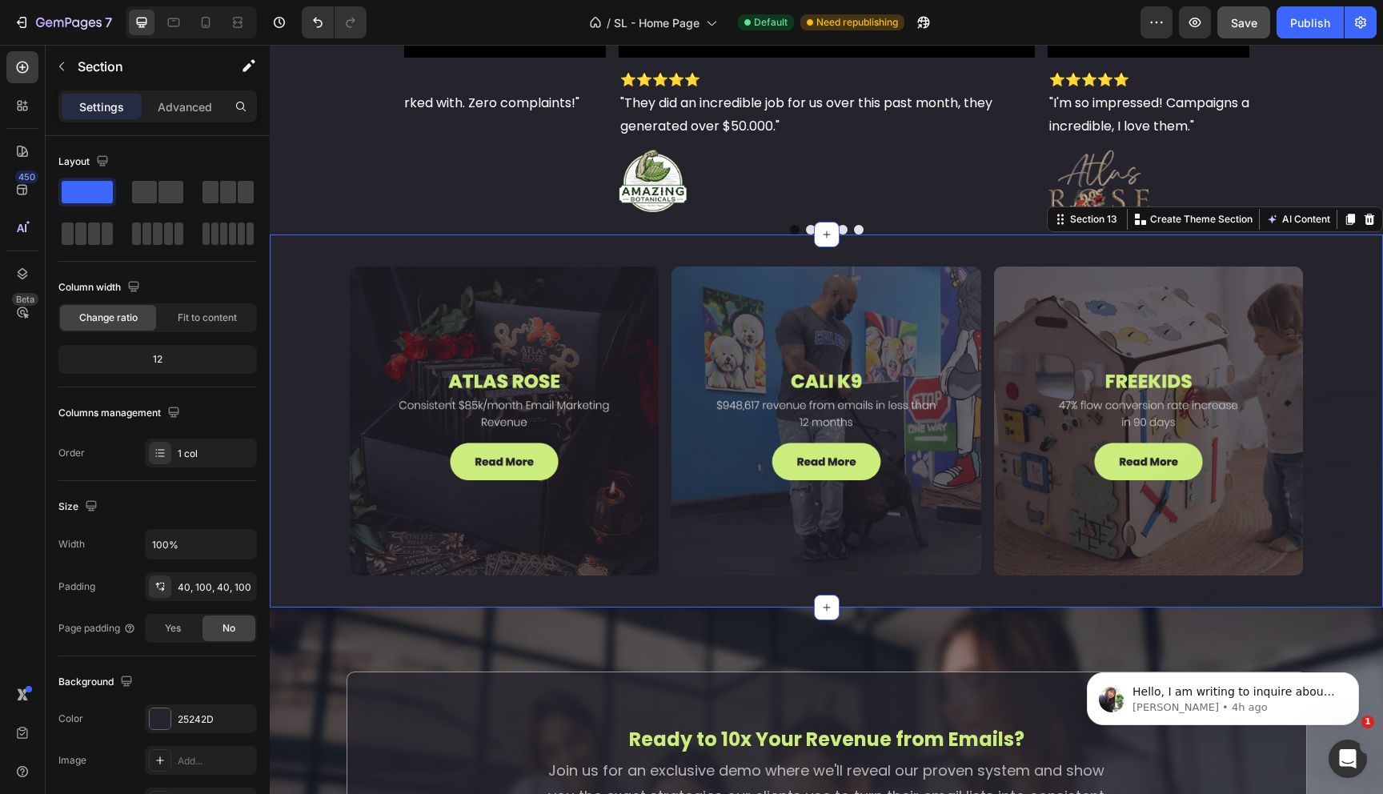
click at [317, 445] on div "Image Image Image Row Section 13 Create Theme Section AI Content Write with Gem…" at bounding box center [826, 420] width 1113 height 373
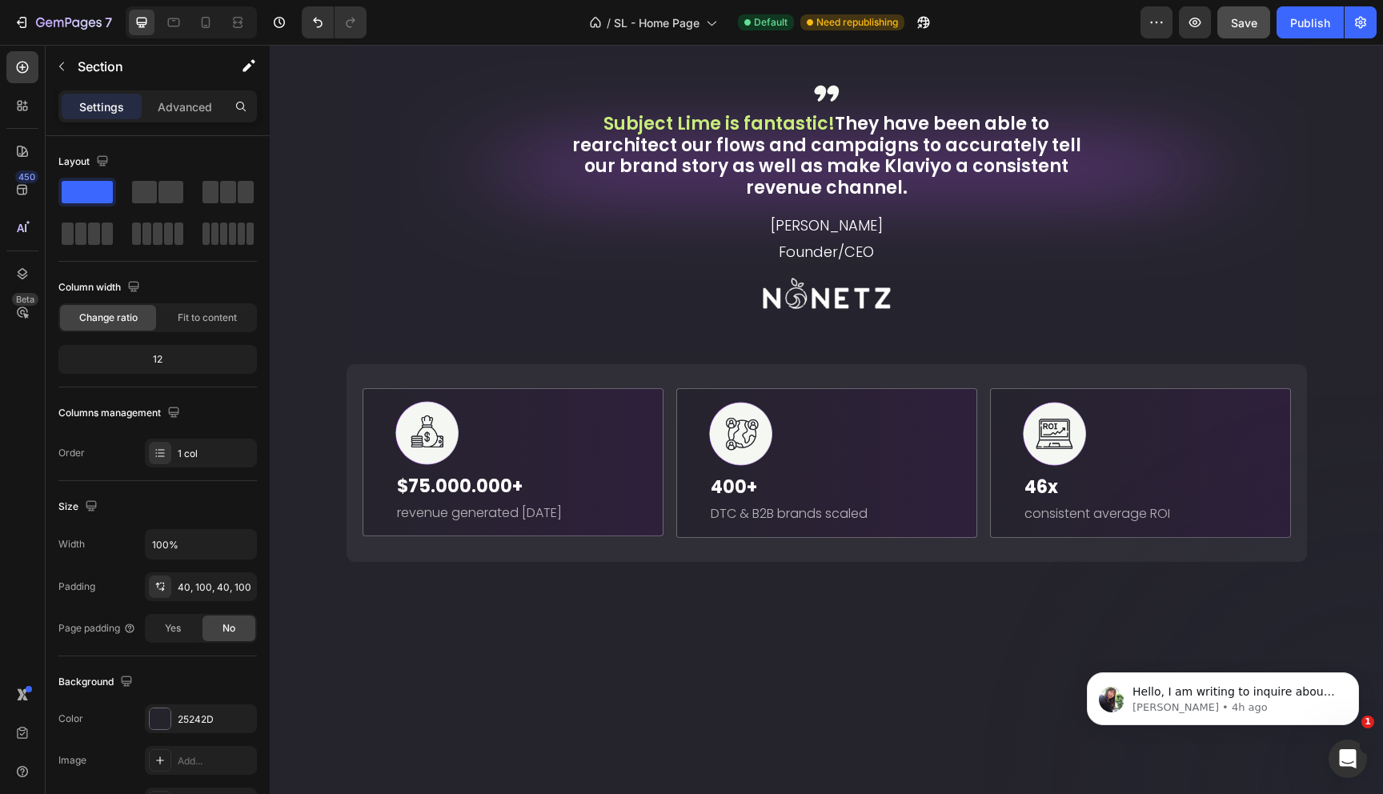
scroll to position [576, 0]
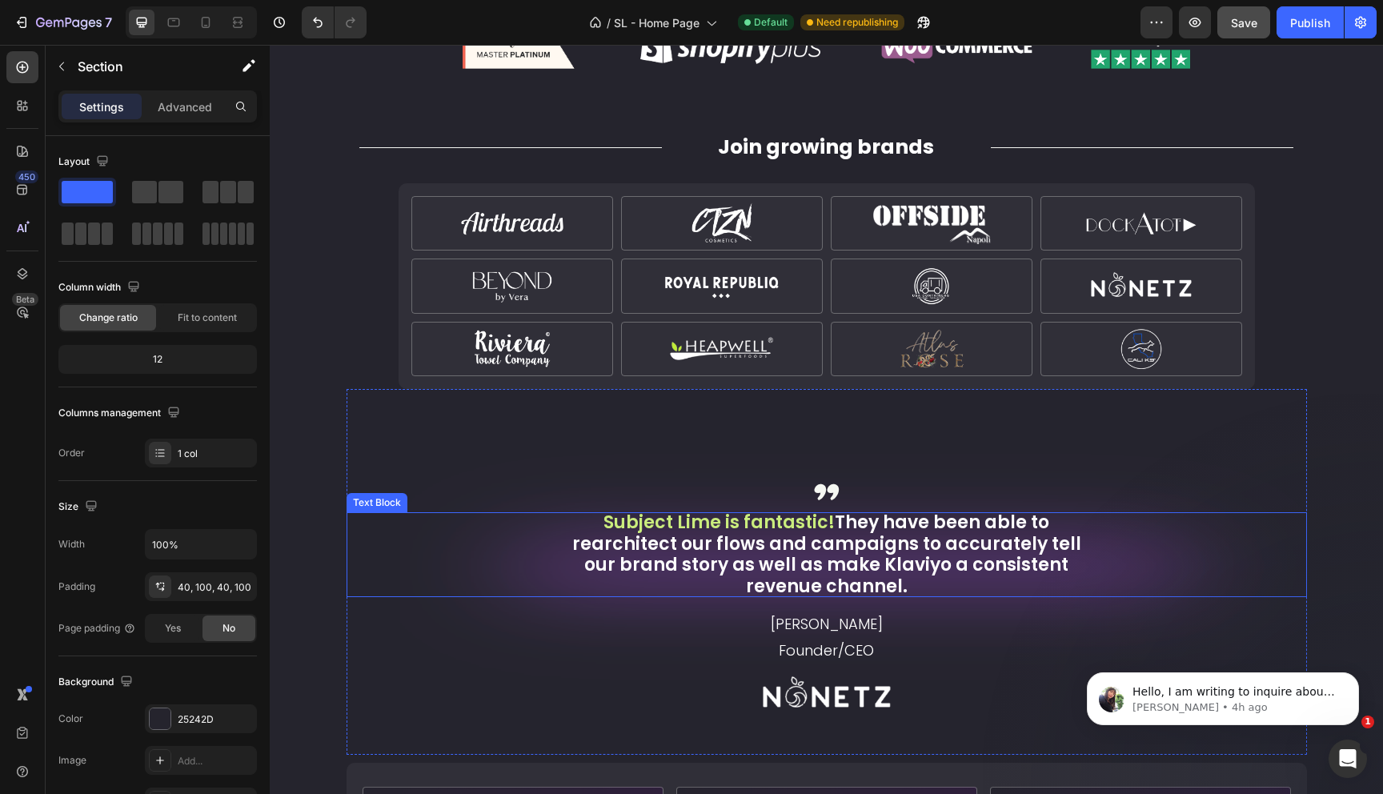
click at [737, 547] on p "Subject Lime is fantastic! They have been able to rearchitect our flows and cam…" at bounding box center [827, 554] width 512 height 85
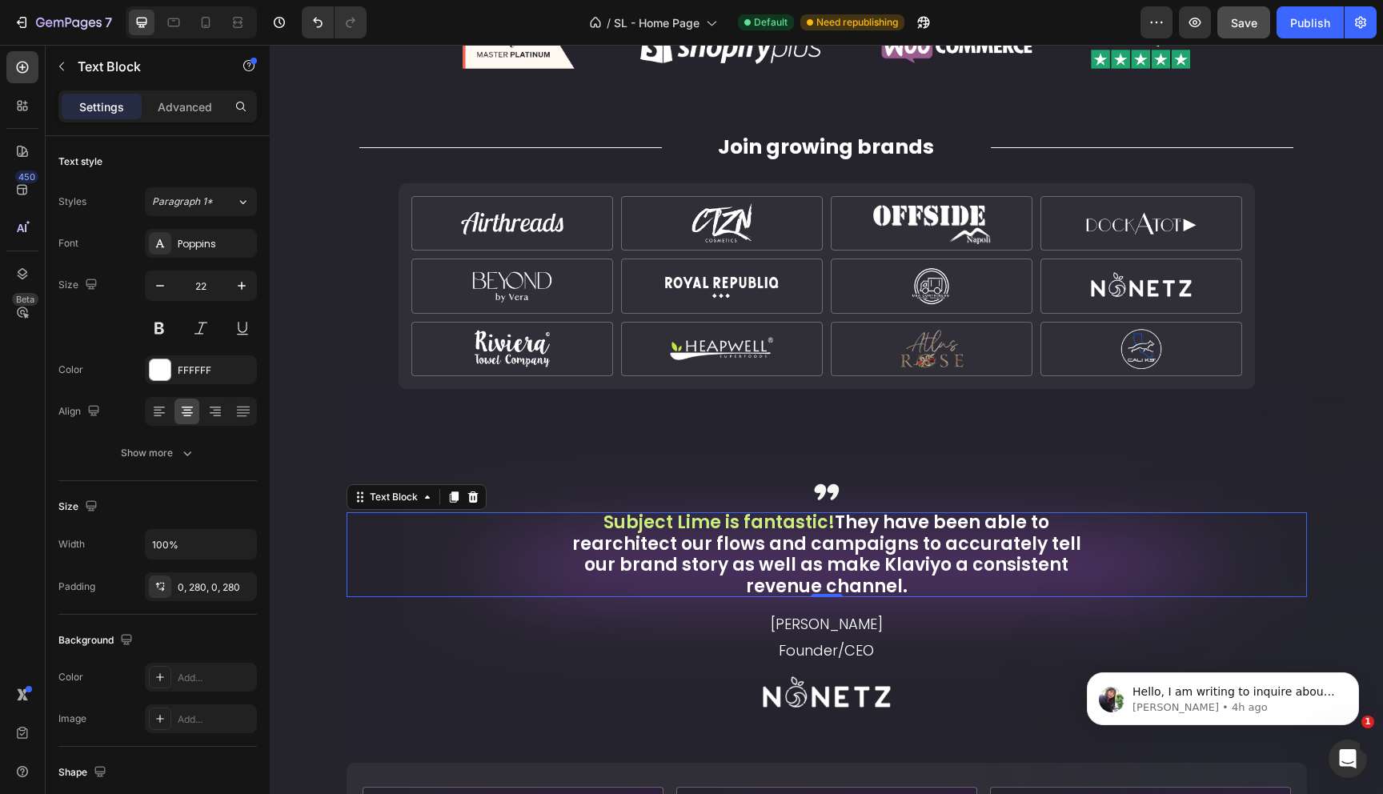
click at [737, 547] on p "Subject Lime is fantastic! They have been able to rearchitect our flows and cam…" at bounding box center [827, 554] width 512 height 85
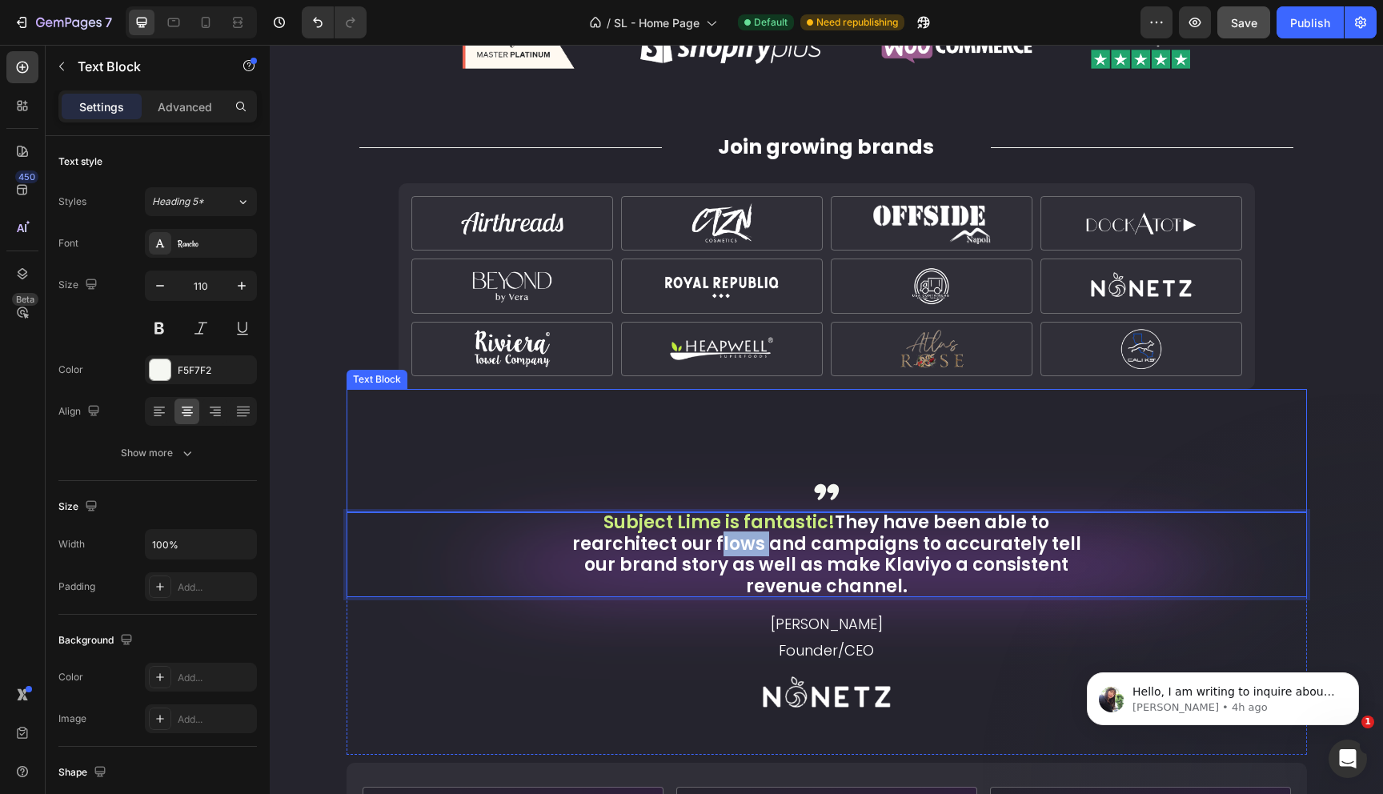
click at [414, 472] on p ",," at bounding box center [826, 467] width 957 height 88
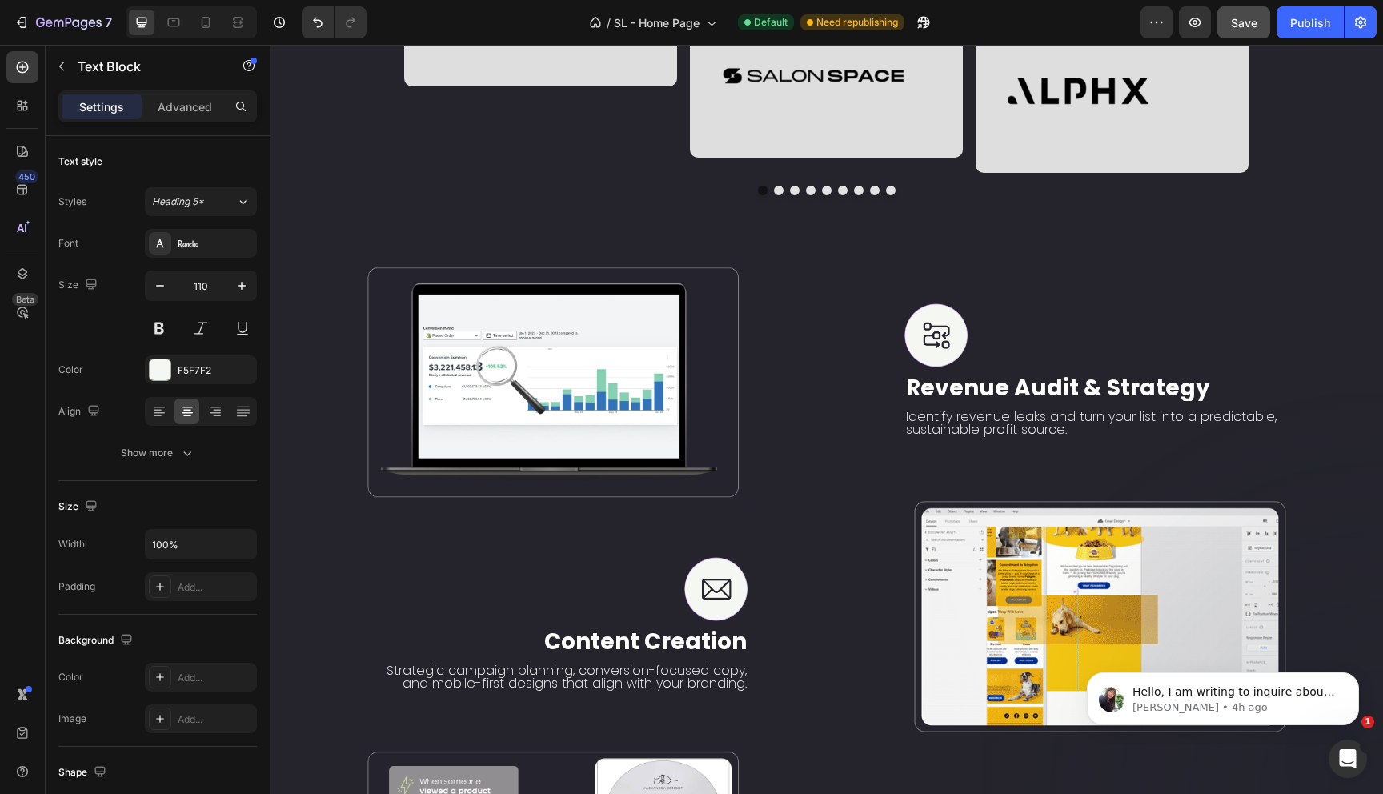
scroll to position [1875, 0]
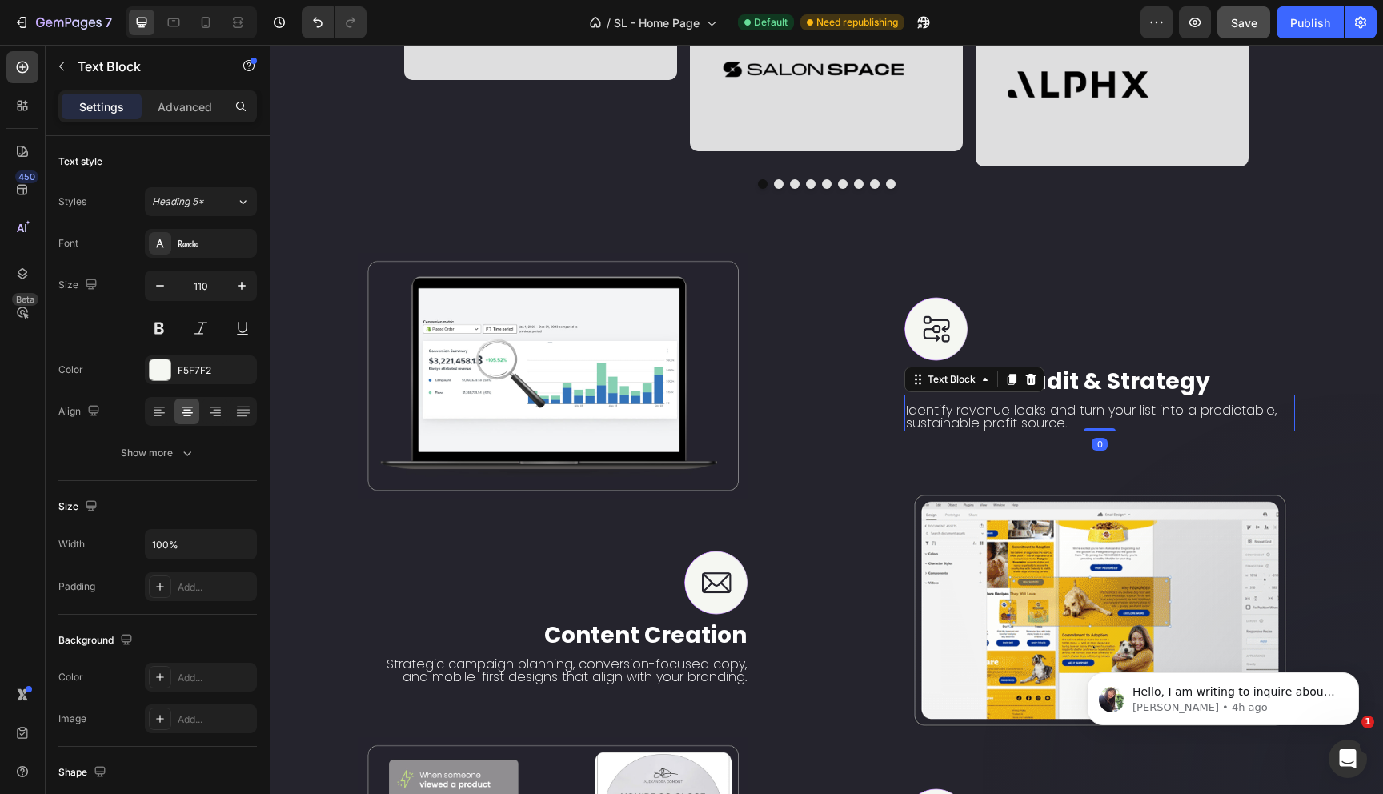
click at [993, 430] on p "Identify revenue leaks and turn your list into a predictable, sustainable profi…" at bounding box center [1099, 417] width 387 height 26
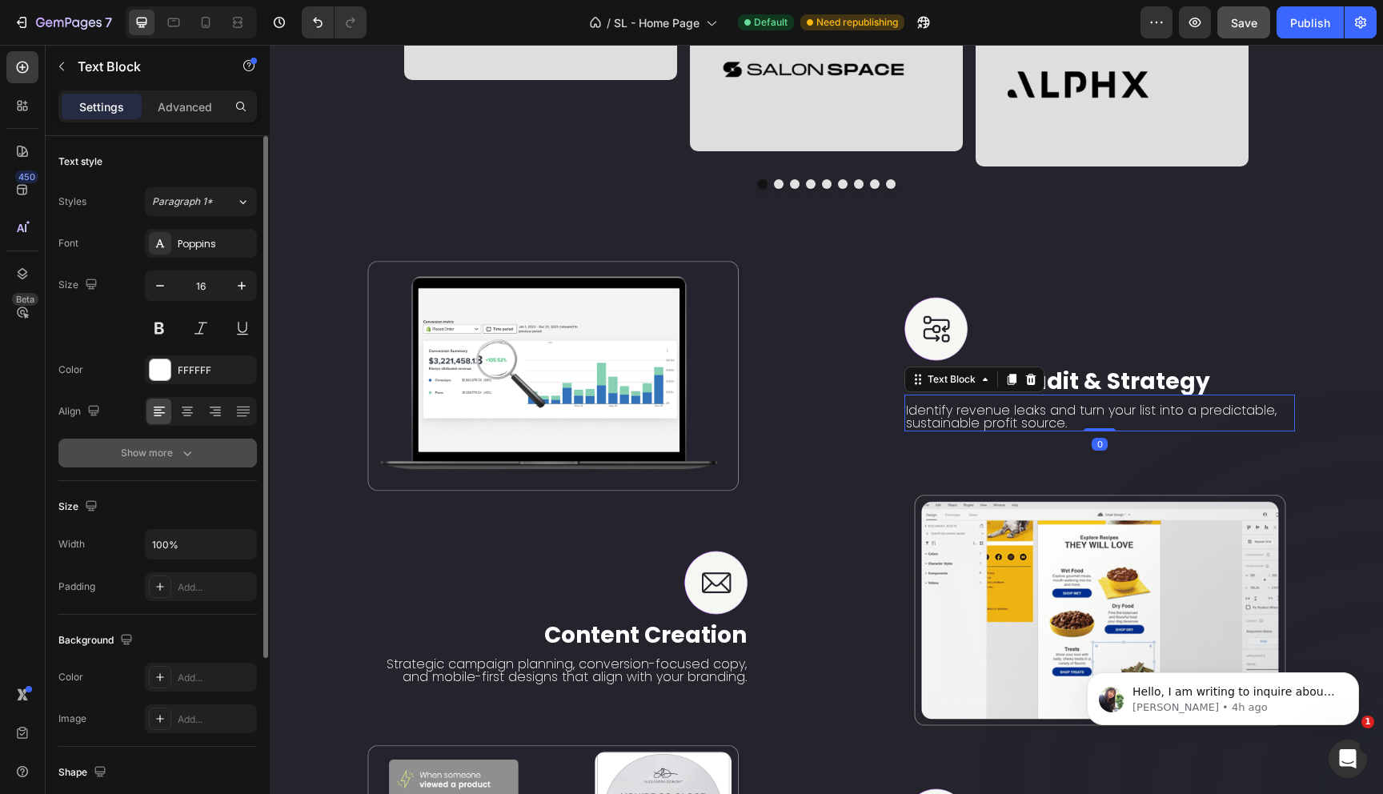
click at [168, 457] on div "Show more" at bounding box center [158, 453] width 74 height 16
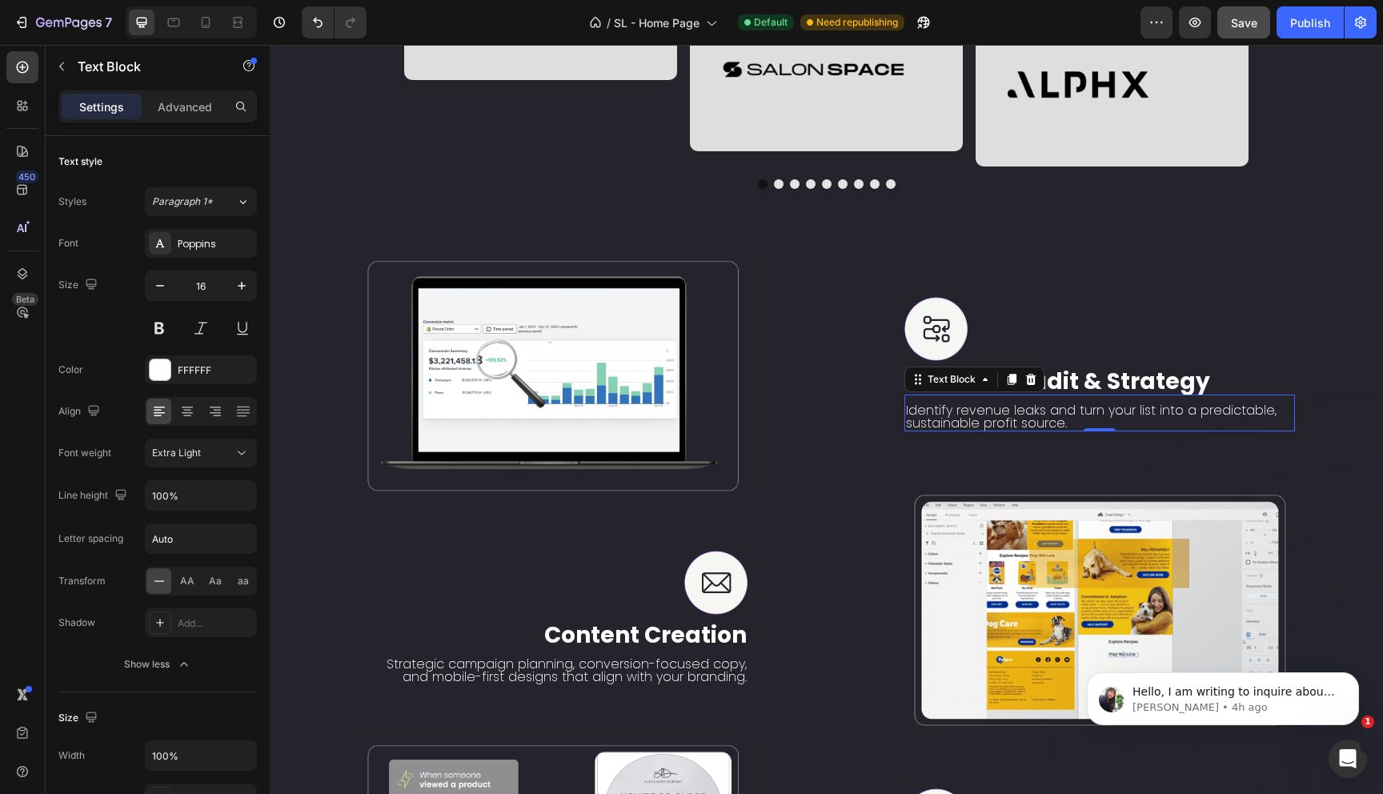
click at [980, 430] on p "Identify revenue leaks and turn your list into a predictable, sustainable profi…" at bounding box center [1099, 417] width 387 height 26
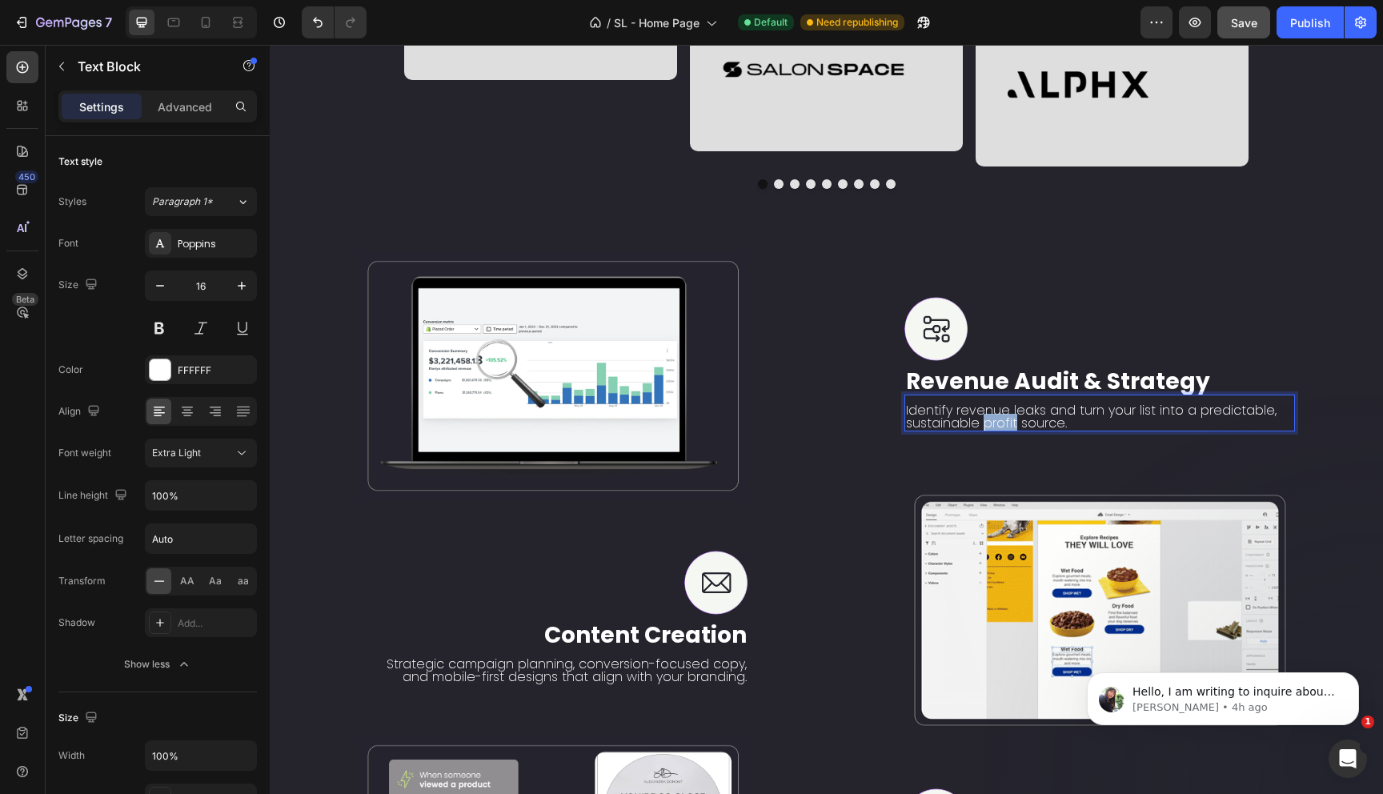
click at [980, 430] on p "Identify revenue leaks and turn your list into a predictable, sustainable profi…" at bounding box center [1099, 417] width 387 height 26
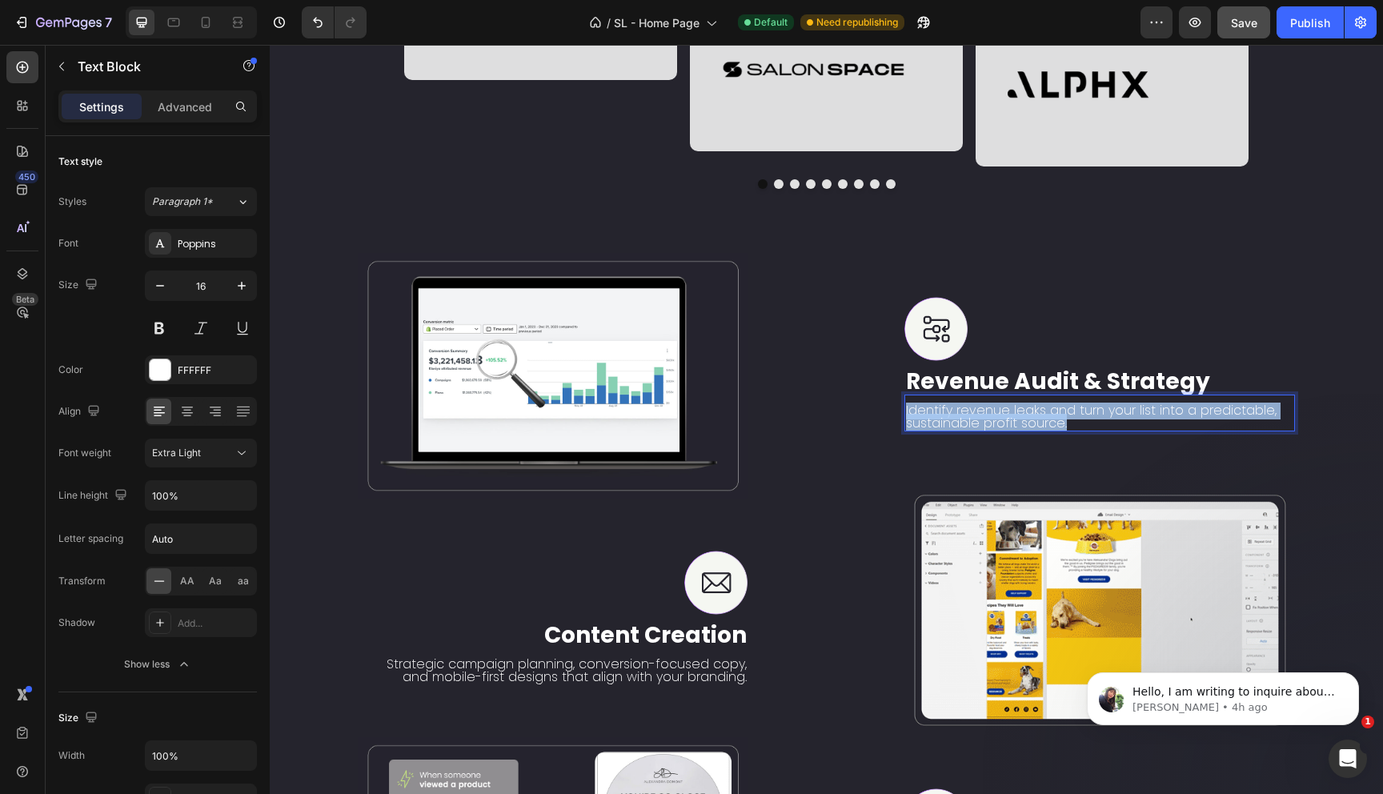
click at [980, 430] on p "Identify revenue leaks and turn your list into a predictable, sustainable profi…" at bounding box center [1099, 417] width 387 height 26
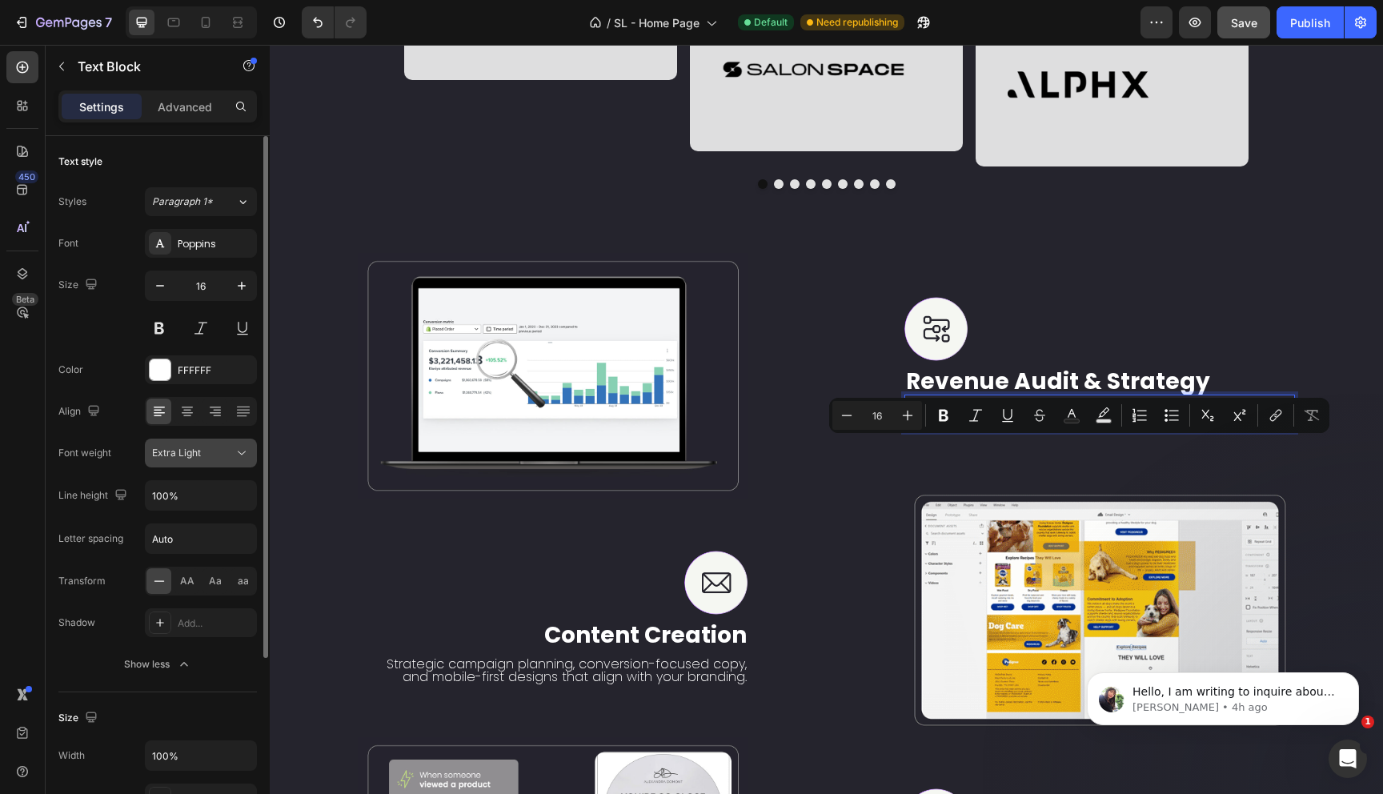
click at [206, 460] on div "Extra Light" at bounding box center [201, 453] width 98 height 16
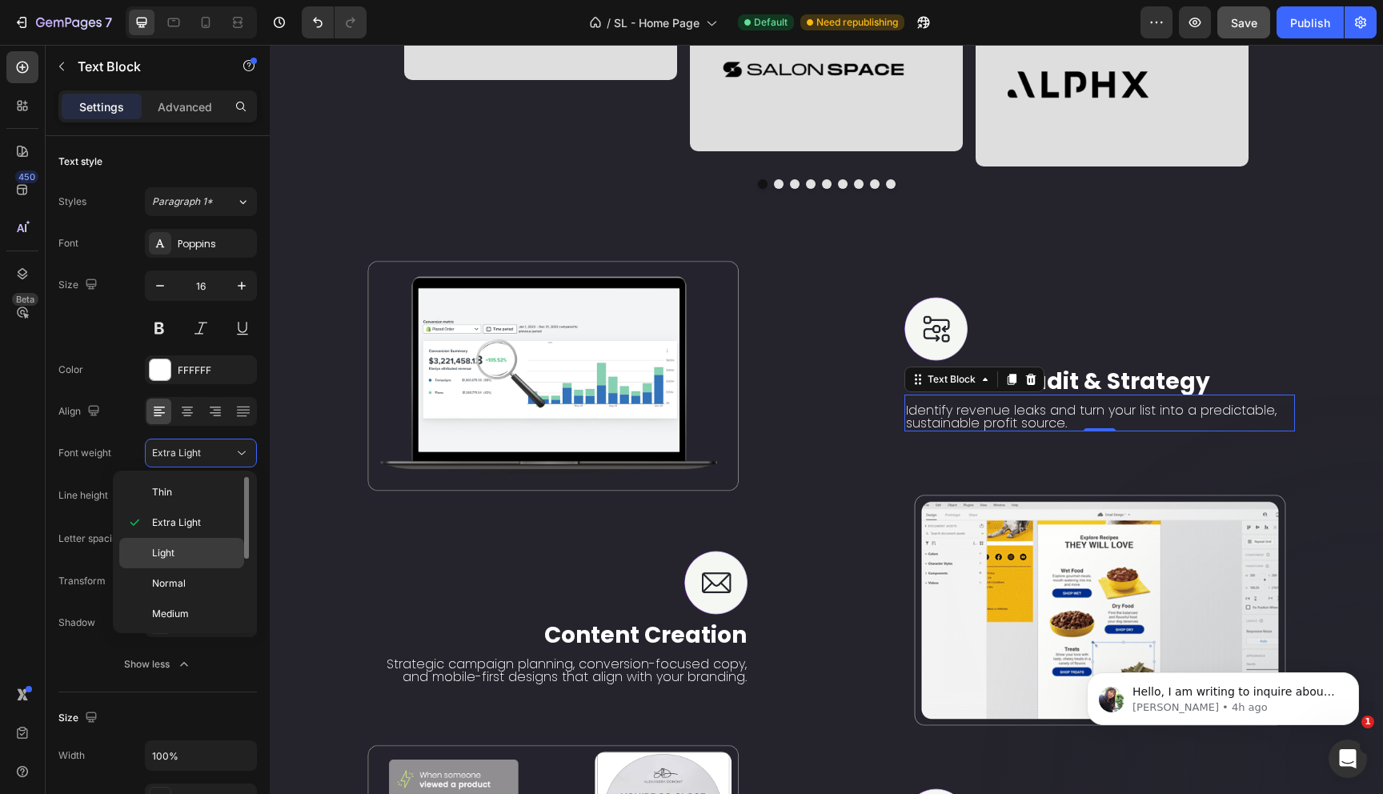
click at [189, 549] on p "Light" at bounding box center [194, 553] width 85 height 14
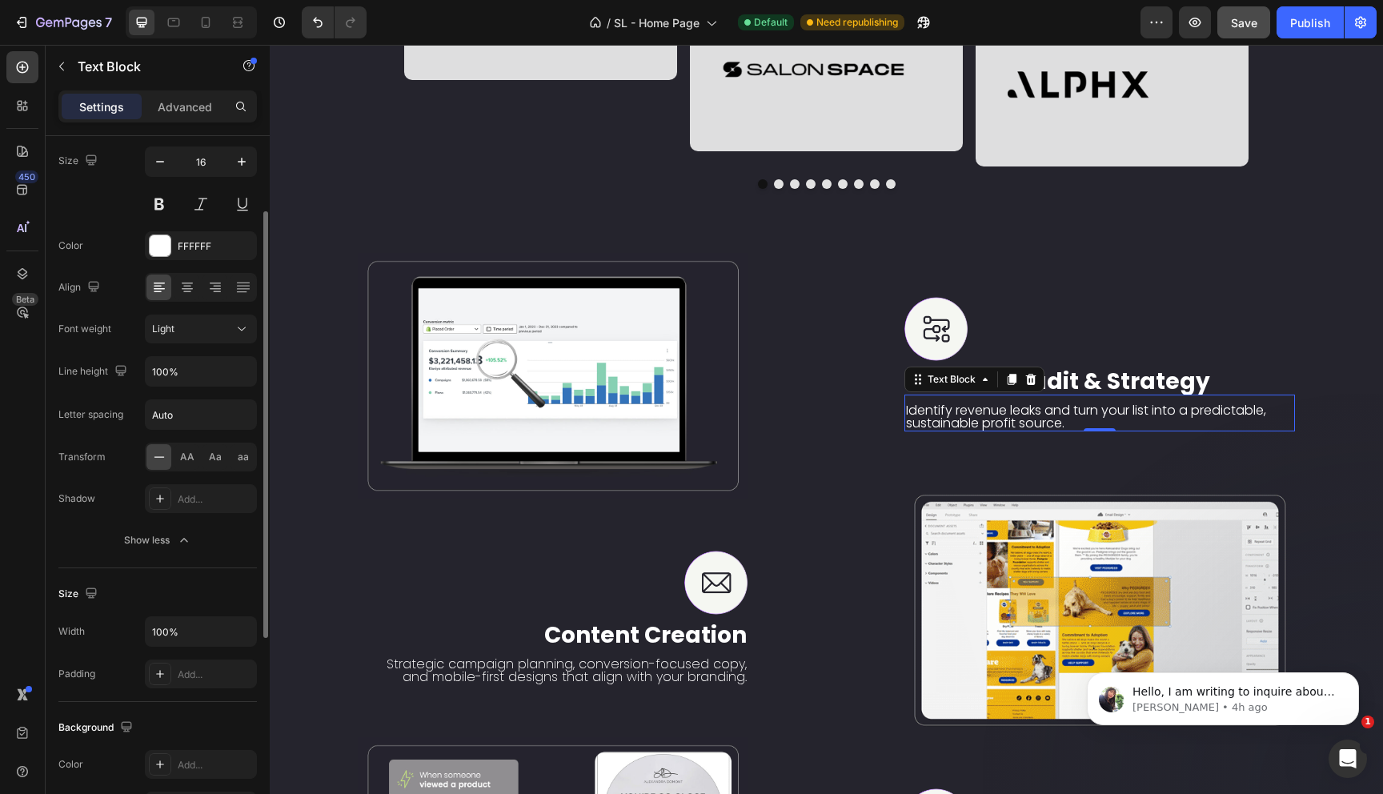
scroll to position [18, 0]
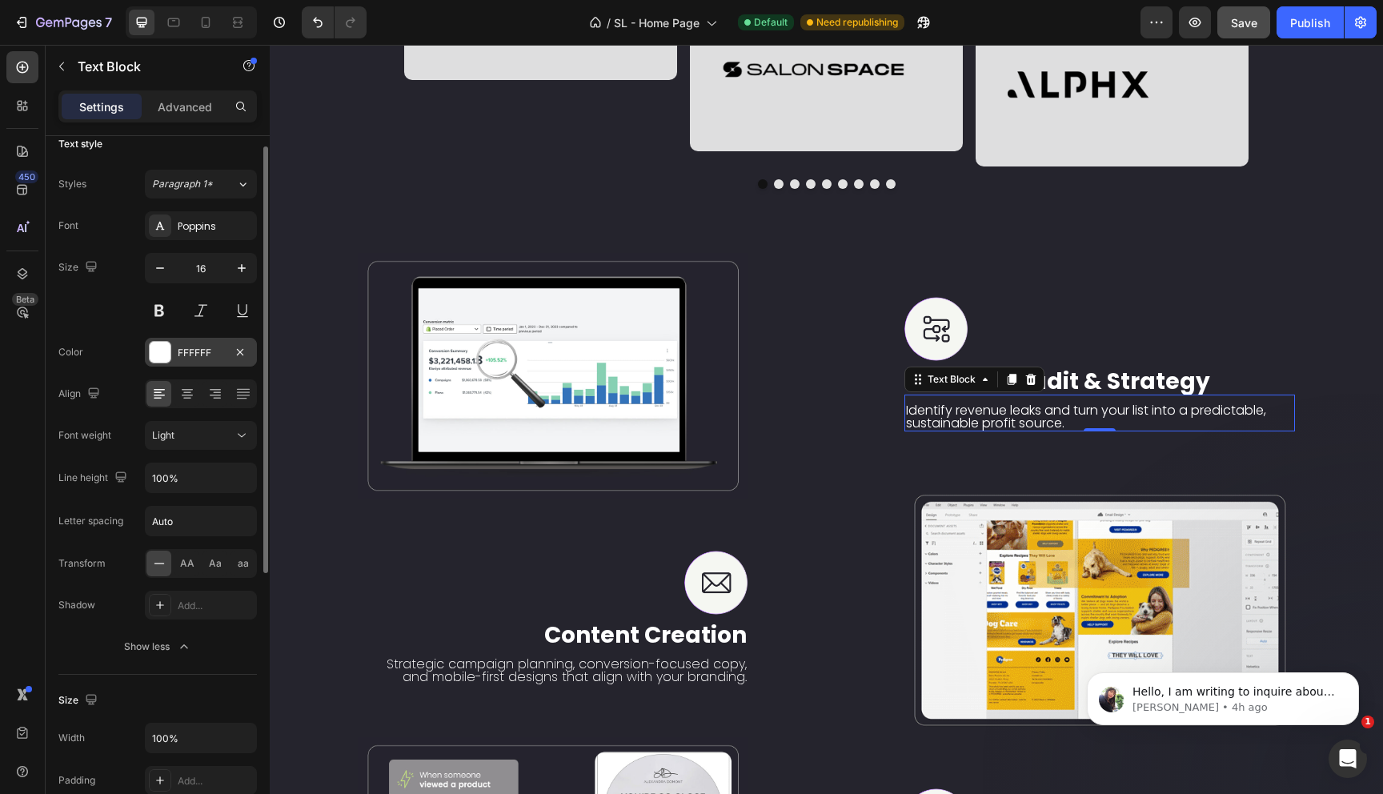
click at [160, 346] on div at bounding box center [160, 352] width 21 height 21
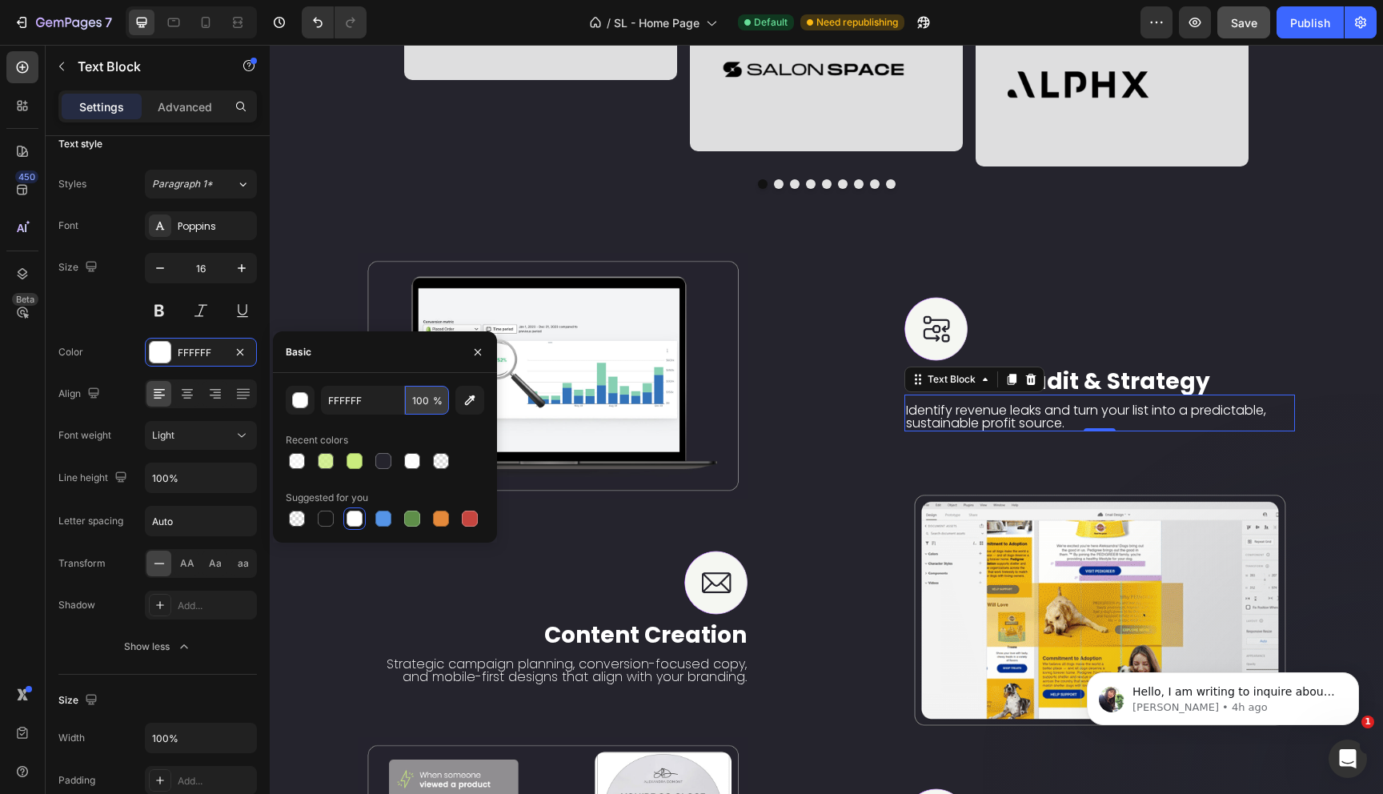
click at [423, 397] on input "100" at bounding box center [427, 400] width 44 height 29
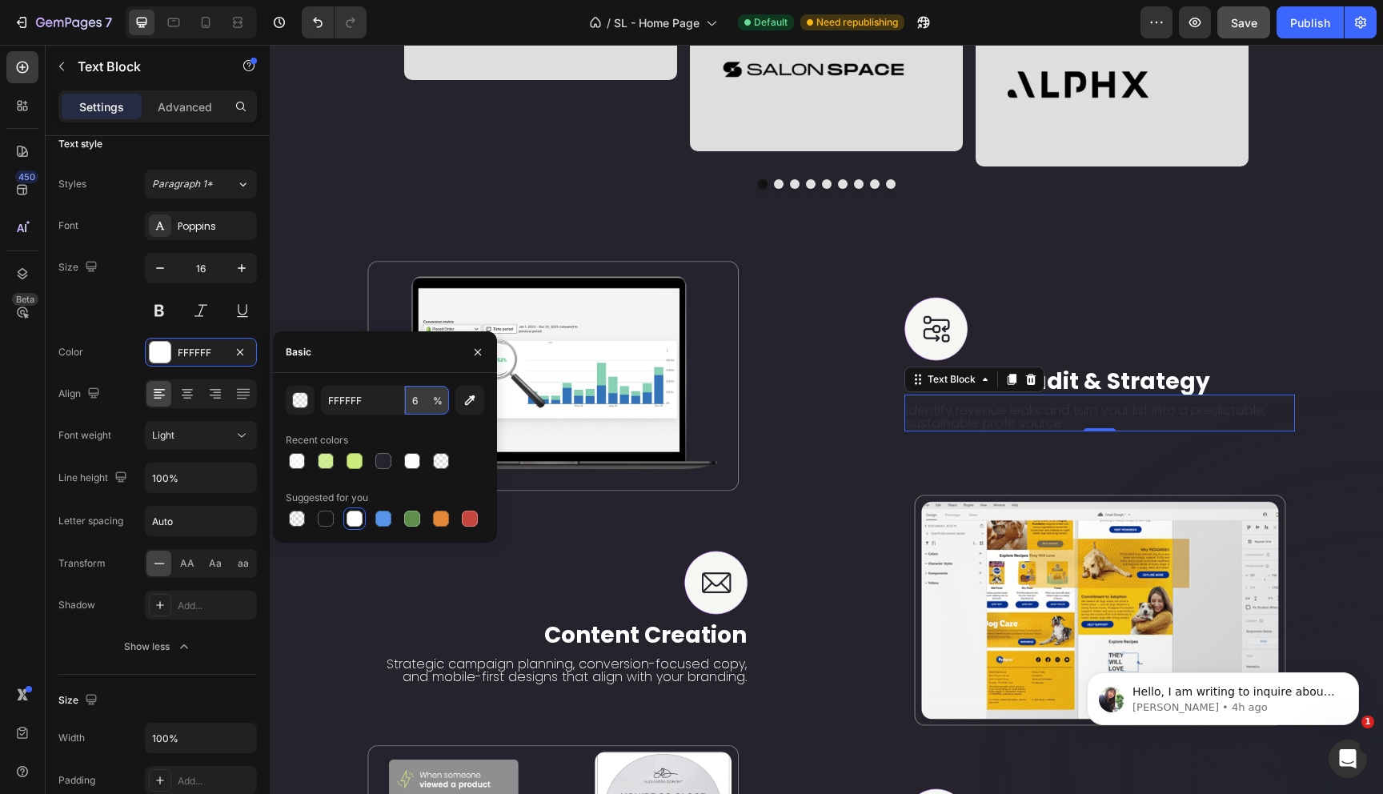
type input "65"
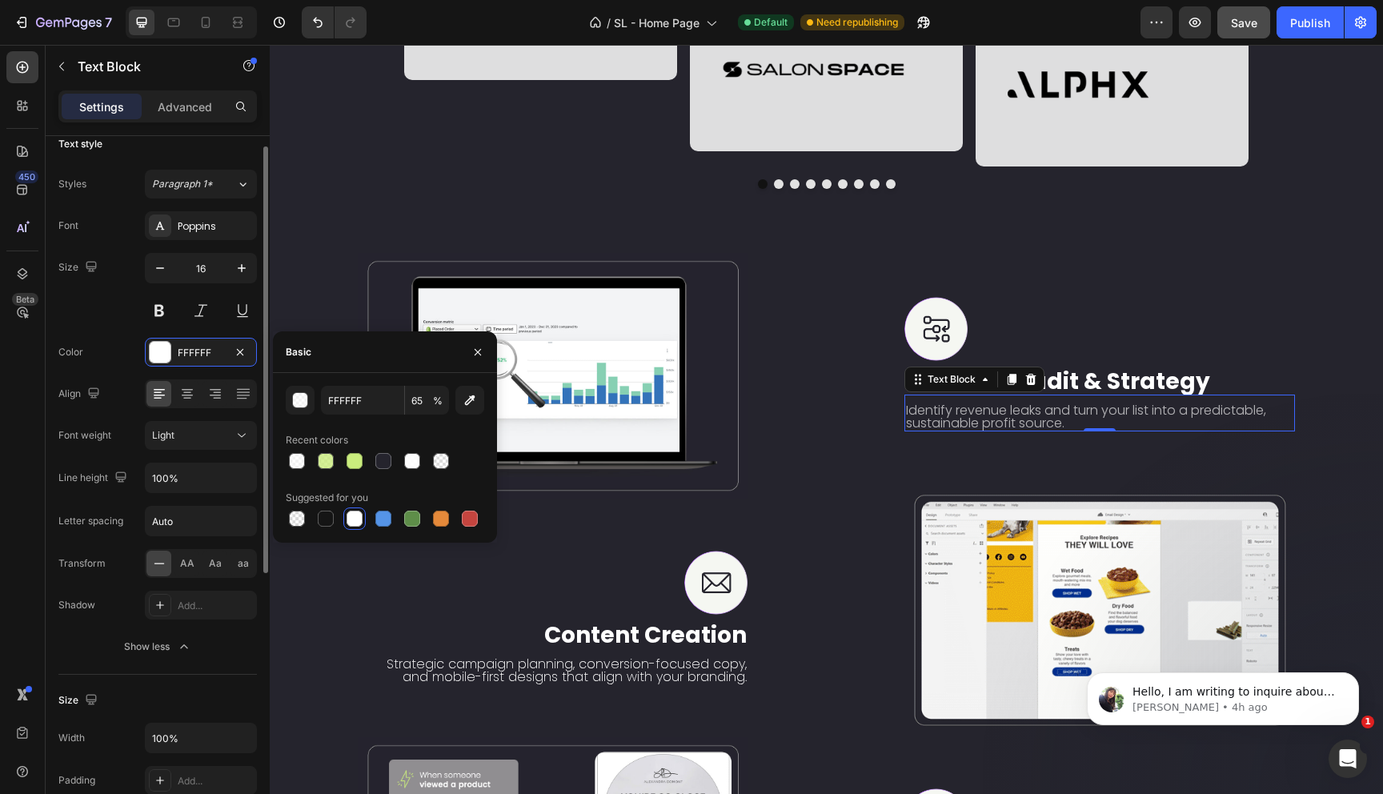
click at [113, 354] on div "Color FFFFFF" at bounding box center [157, 352] width 198 height 29
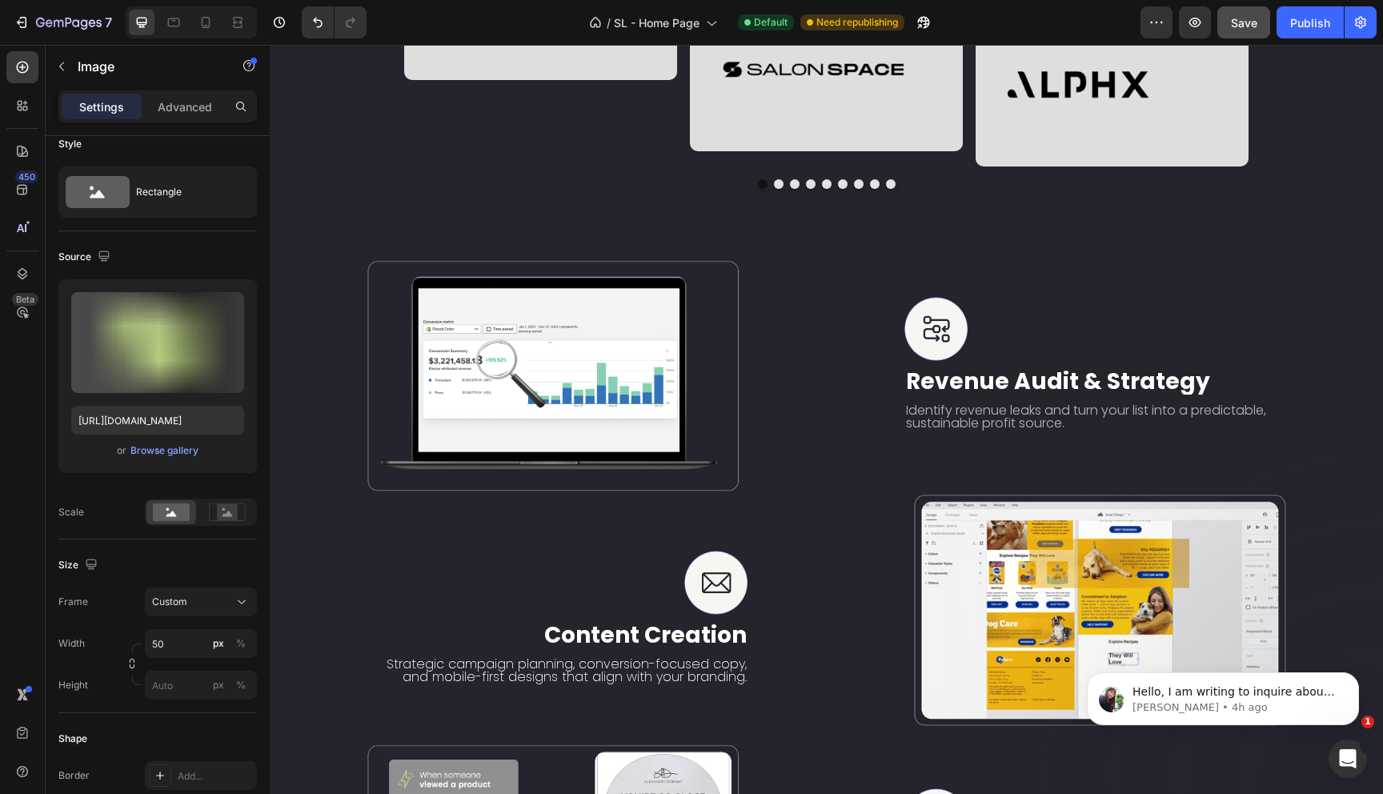
scroll to position [0, 0]
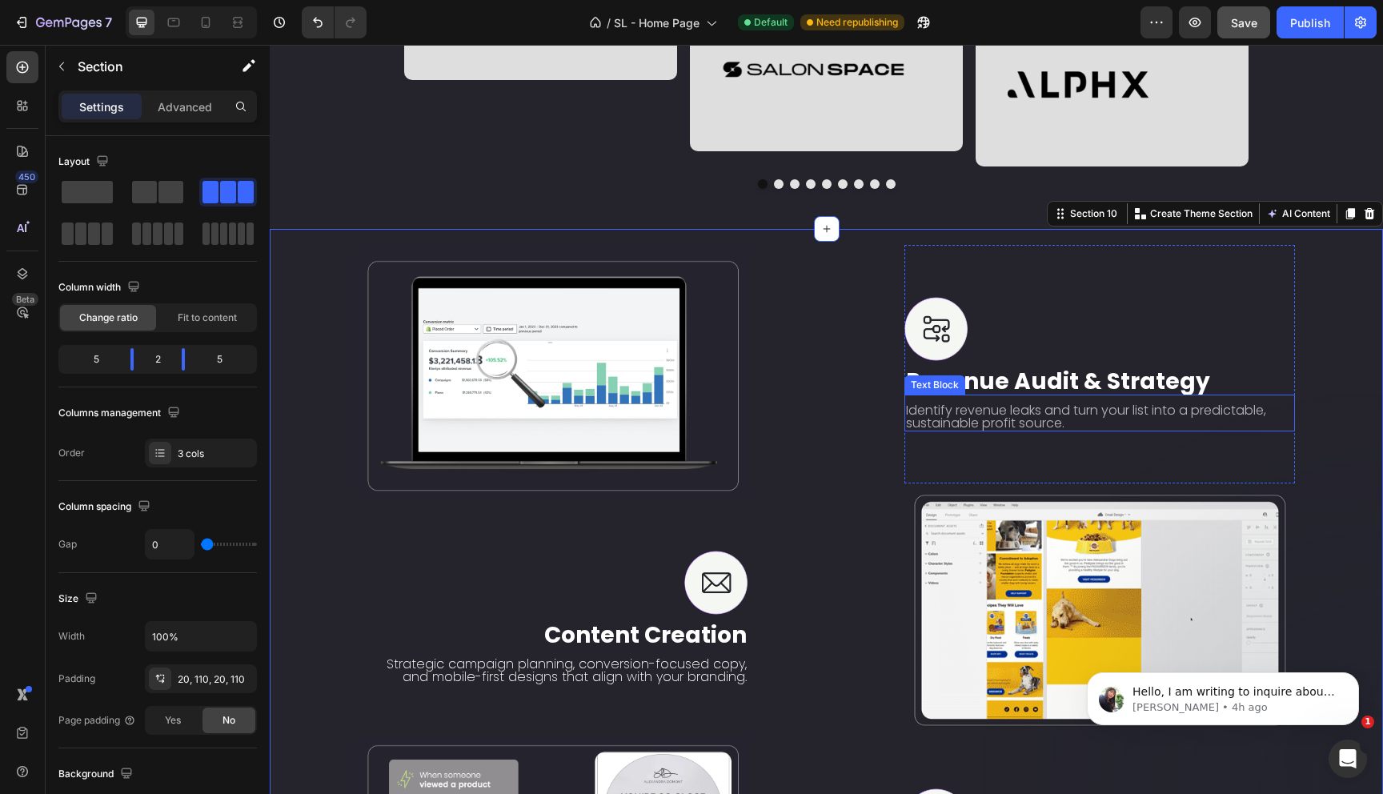
click at [973, 430] on p "Identify revenue leaks and turn your list into a predictable, sustainable profi…" at bounding box center [1099, 417] width 387 height 26
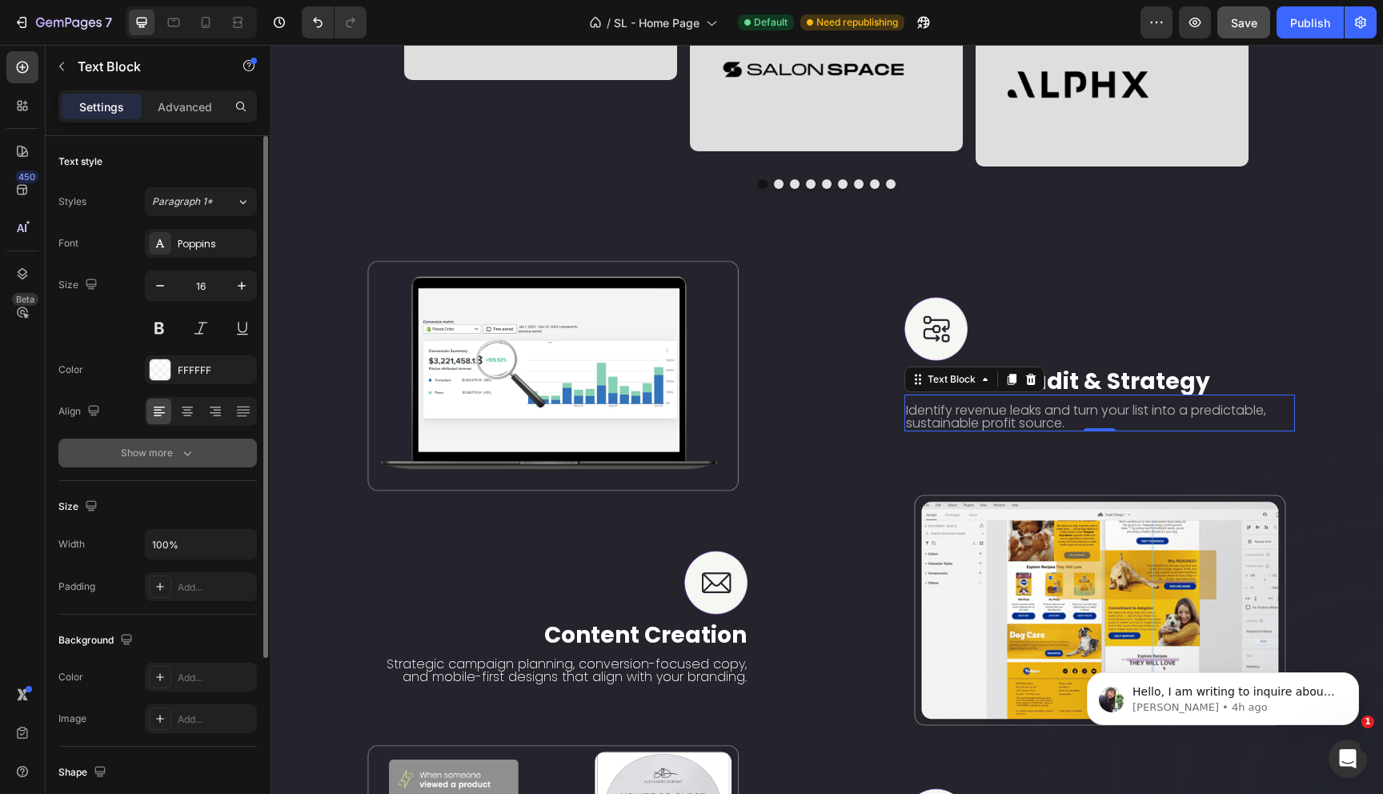
click at [151, 455] on div "Show more" at bounding box center [158, 453] width 74 height 16
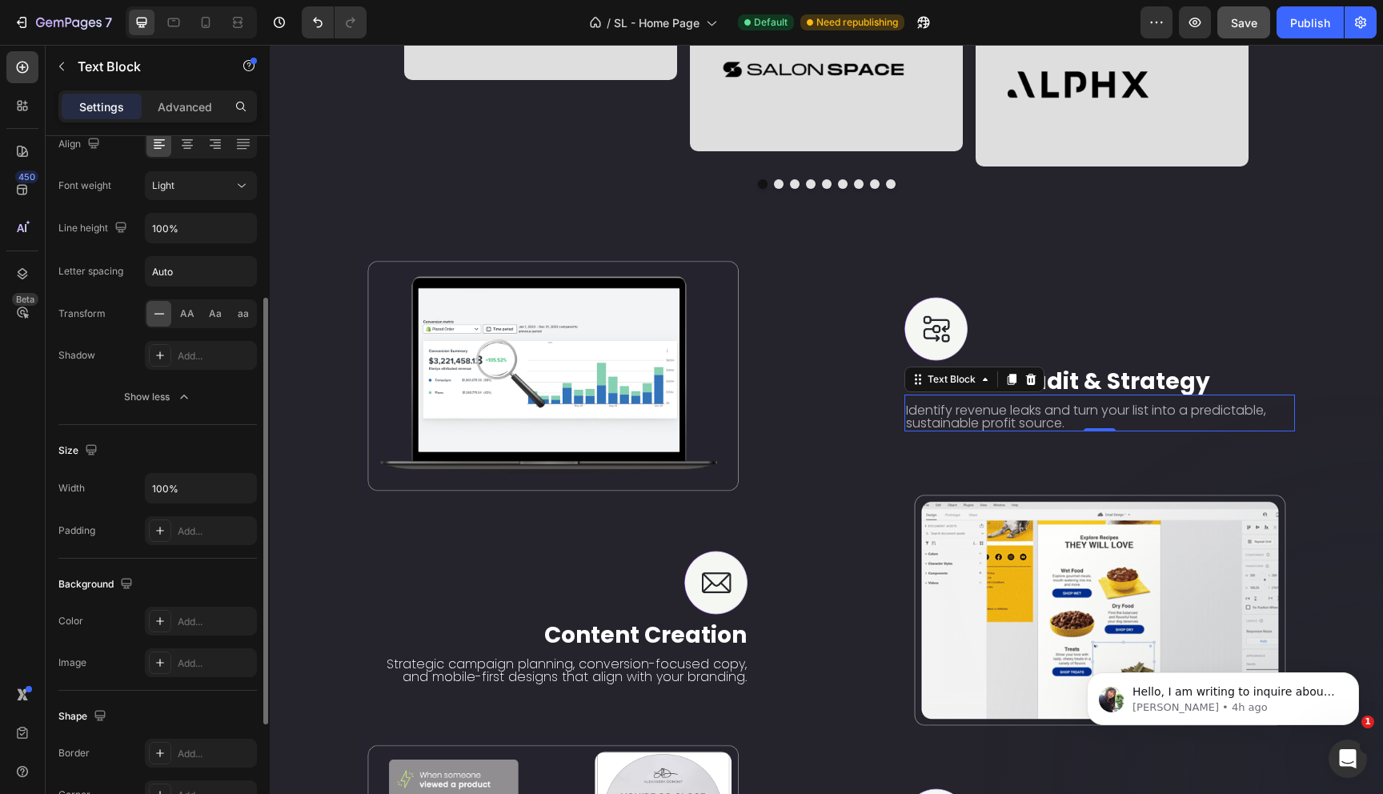
scroll to position [346, 0]
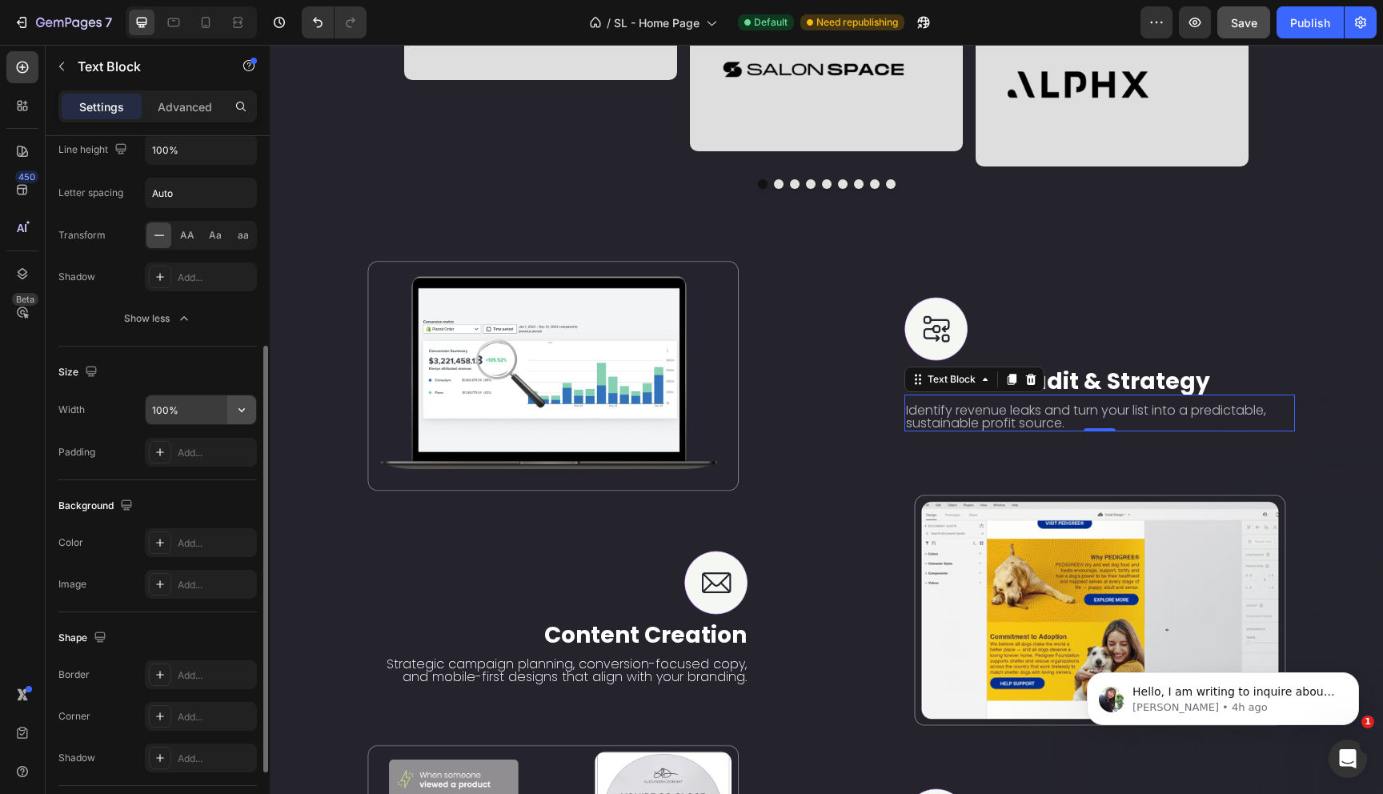
click at [234, 411] on icon "button" at bounding box center [242, 410] width 16 height 16
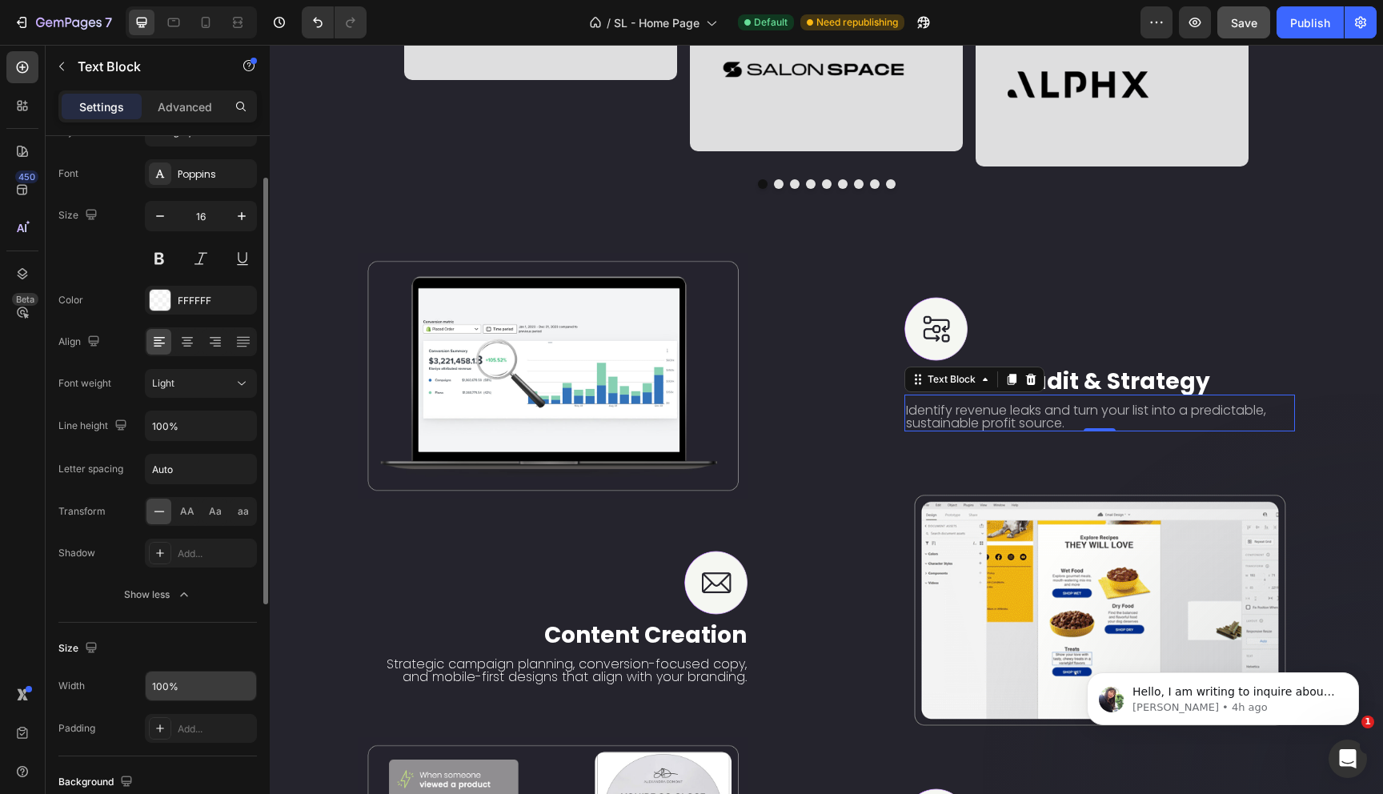
scroll to position [0, 0]
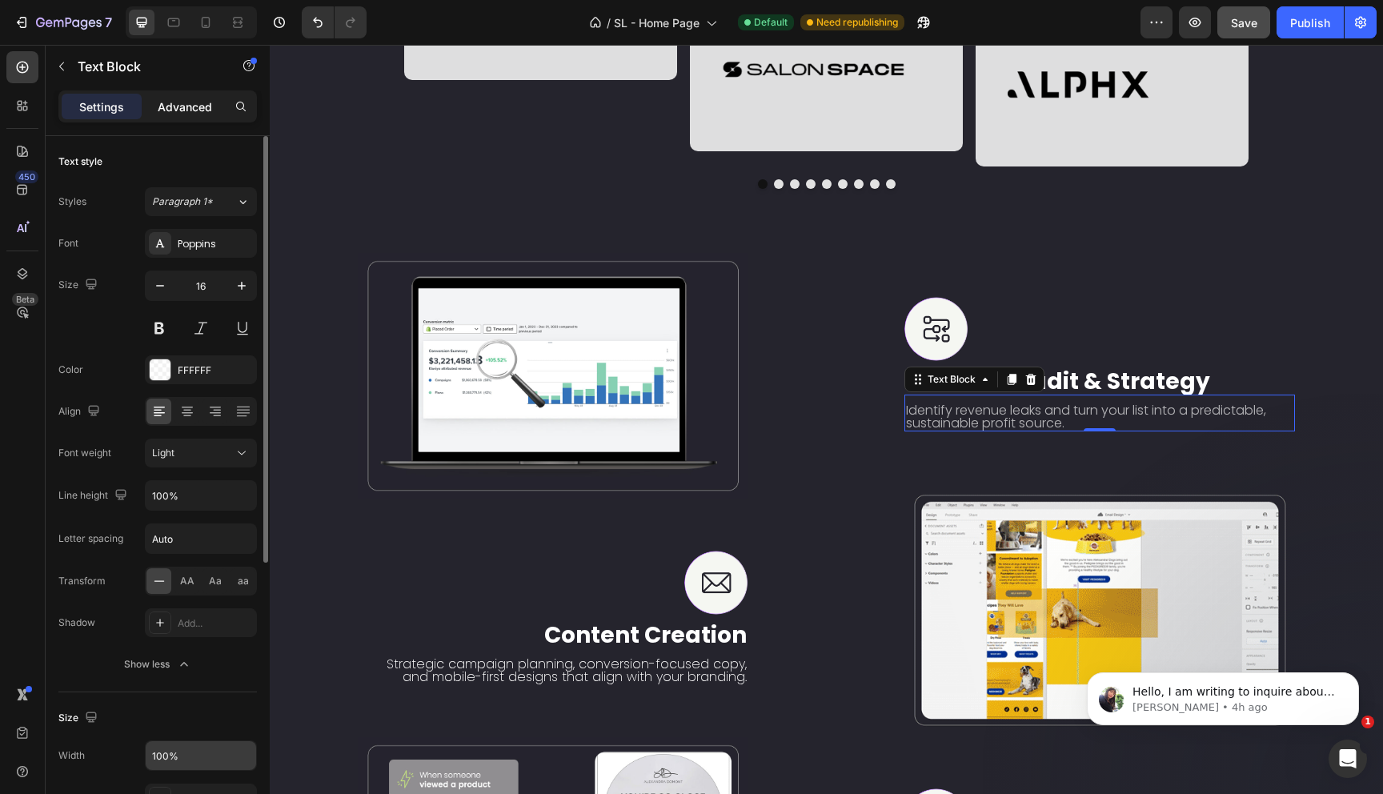
click at [169, 96] on div "Advanced" at bounding box center [185, 107] width 80 height 26
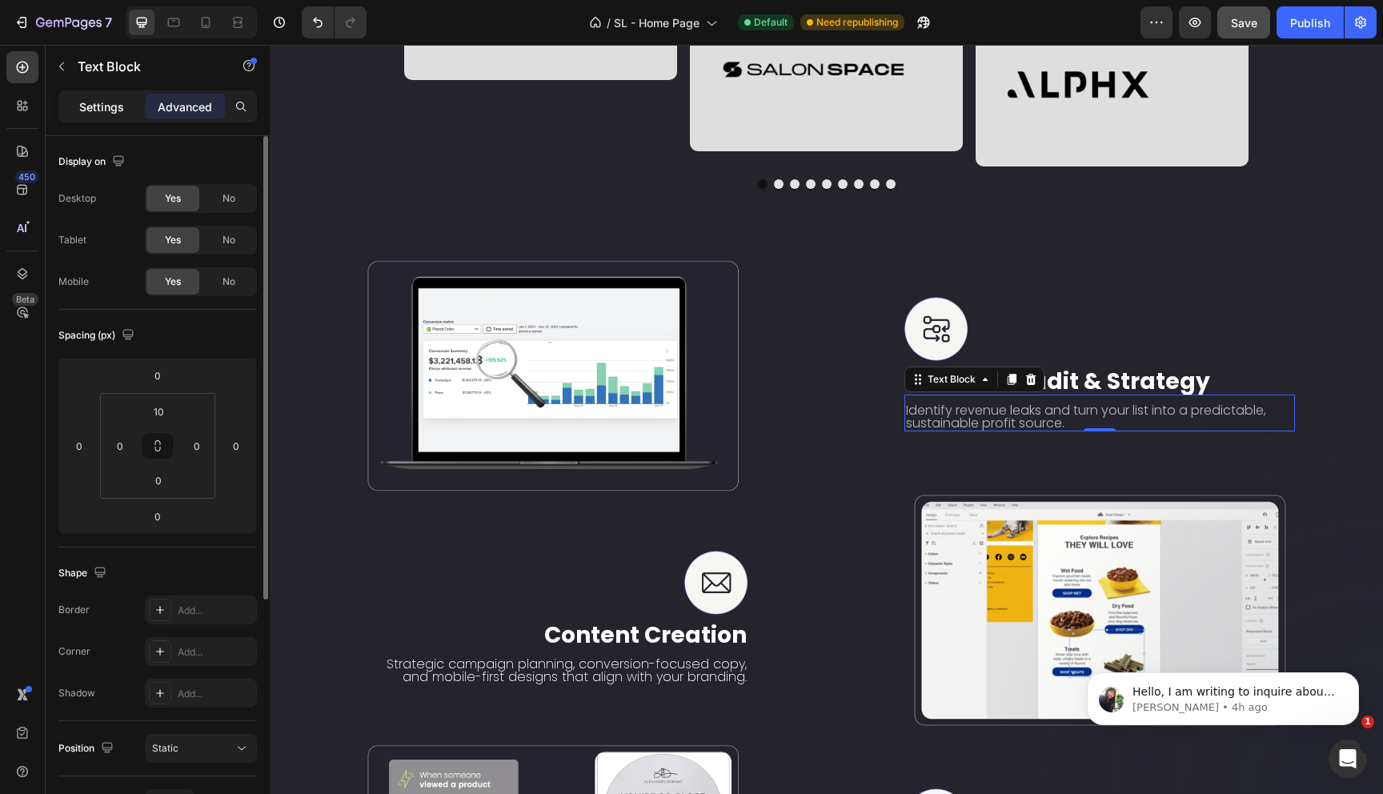
click at [85, 114] on p "Settings" at bounding box center [101, 106] width 45 height 17
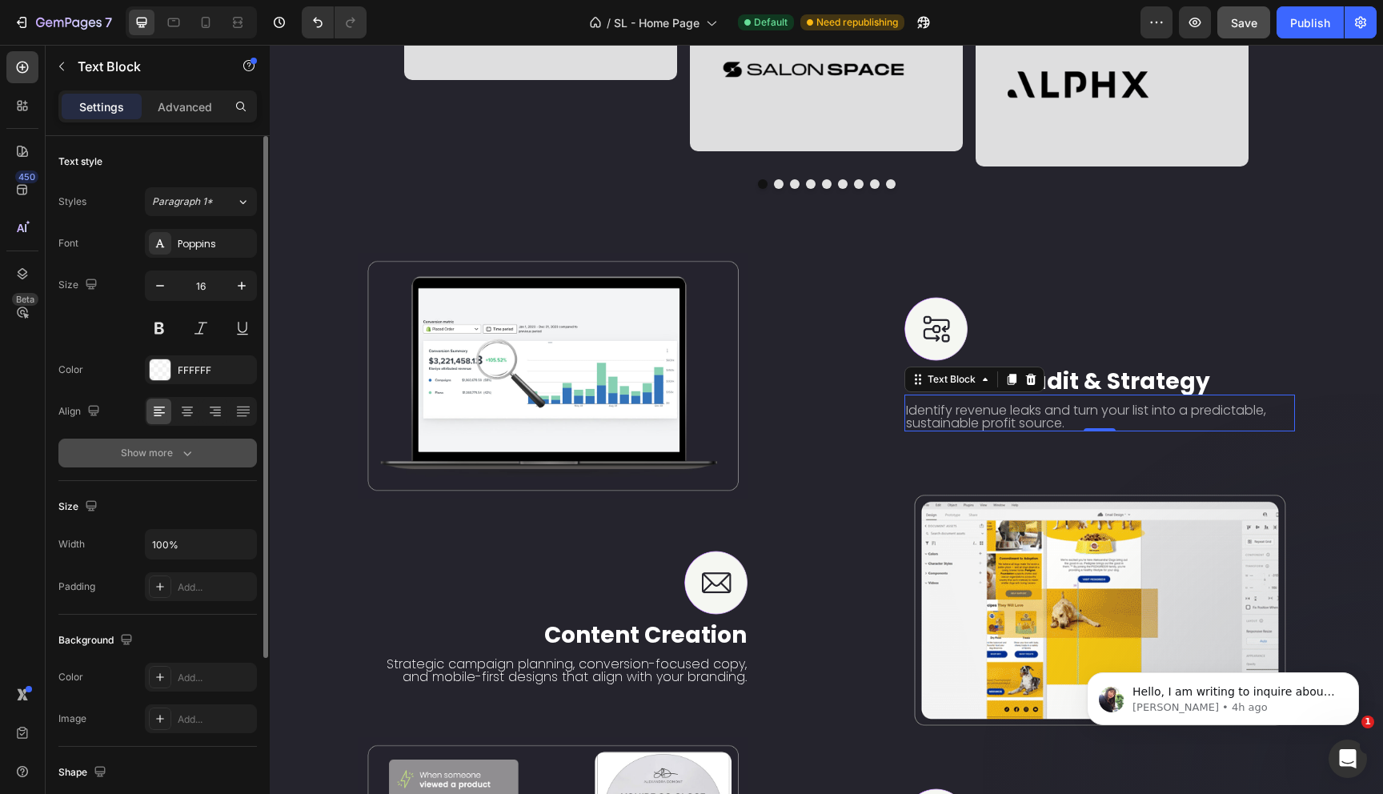
click at [144, 462] on button "Show more" at bounding box center [157, 453] width 198 height 29
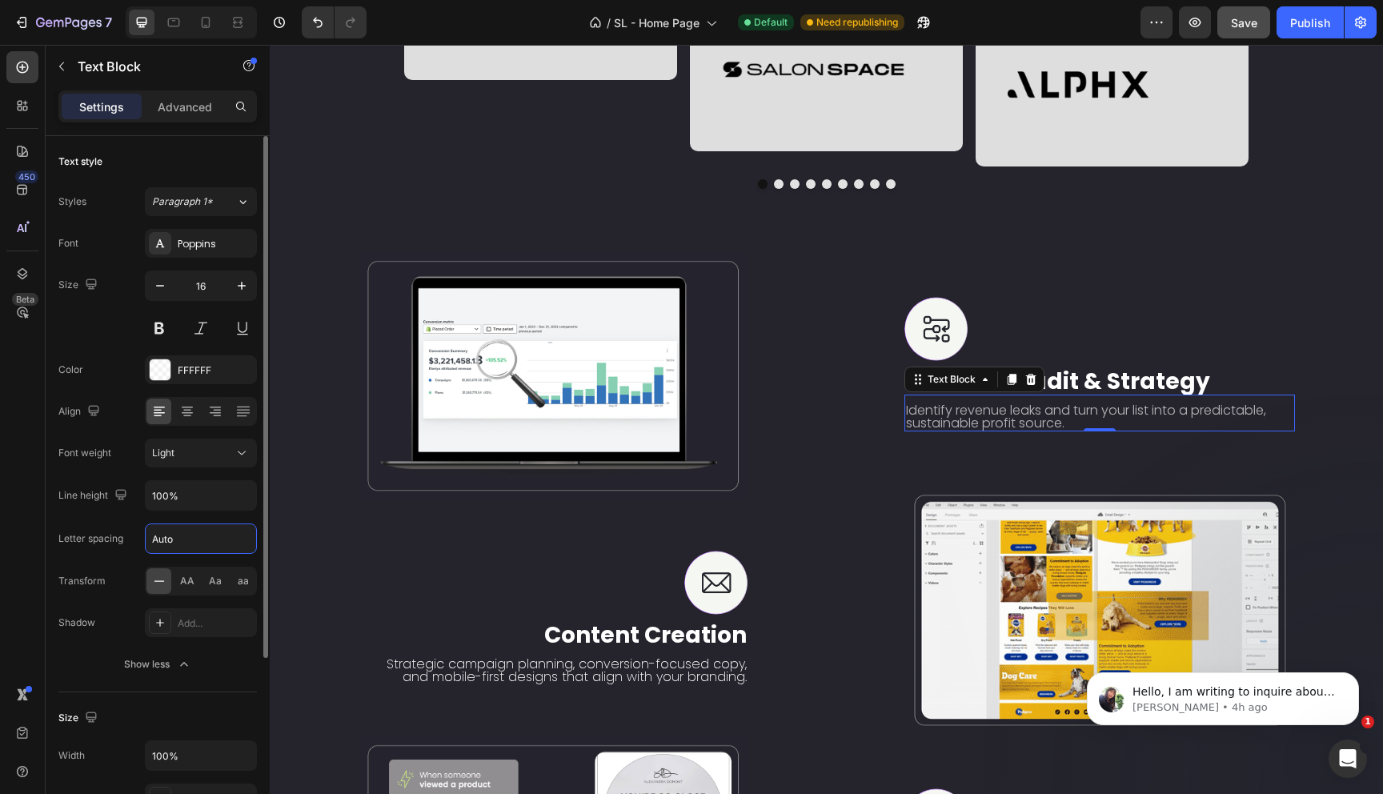
click at [178, 551] on input "Auto" at bounding box center [201, 538] width 110 height 29
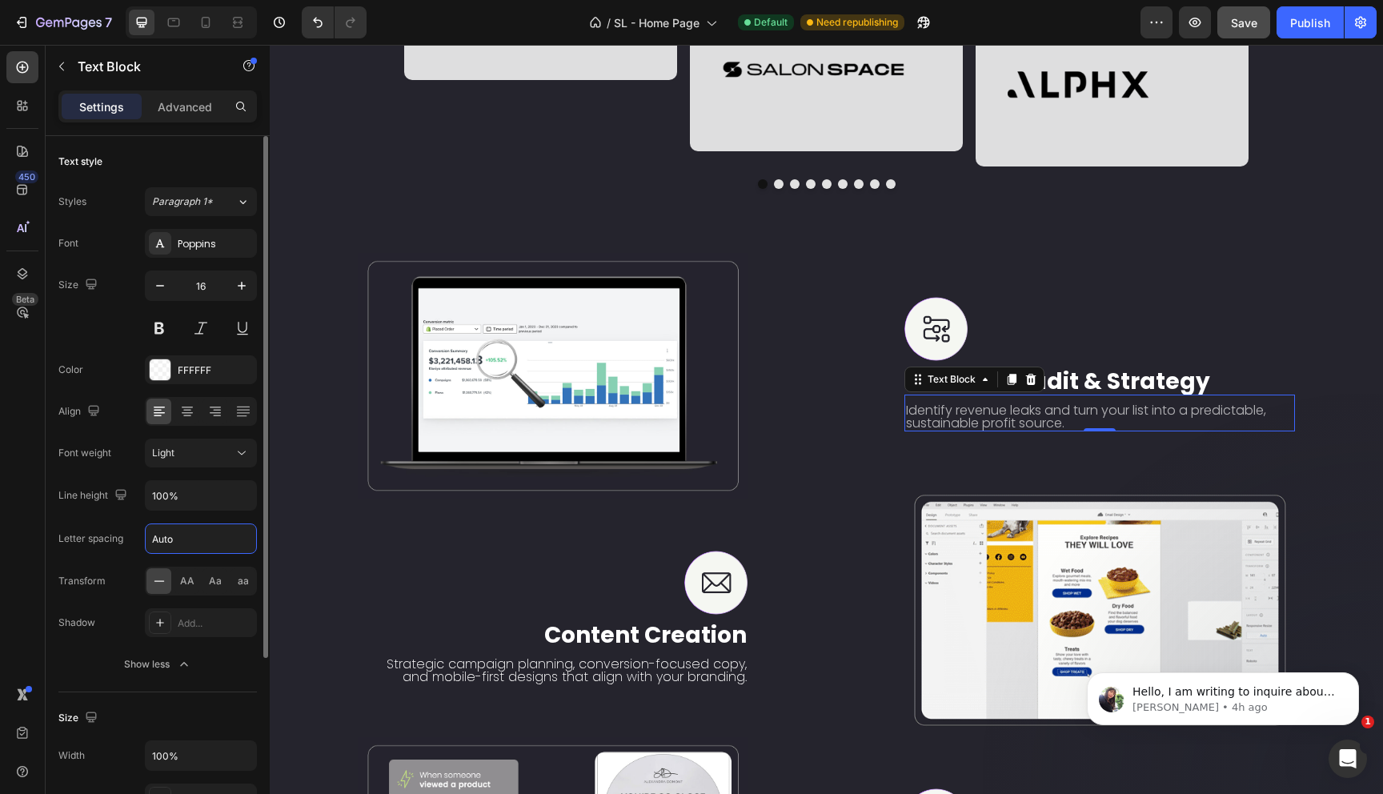
click at [192, 539] on input "Auto" at bounding box center [201, 538] width 110 height 29
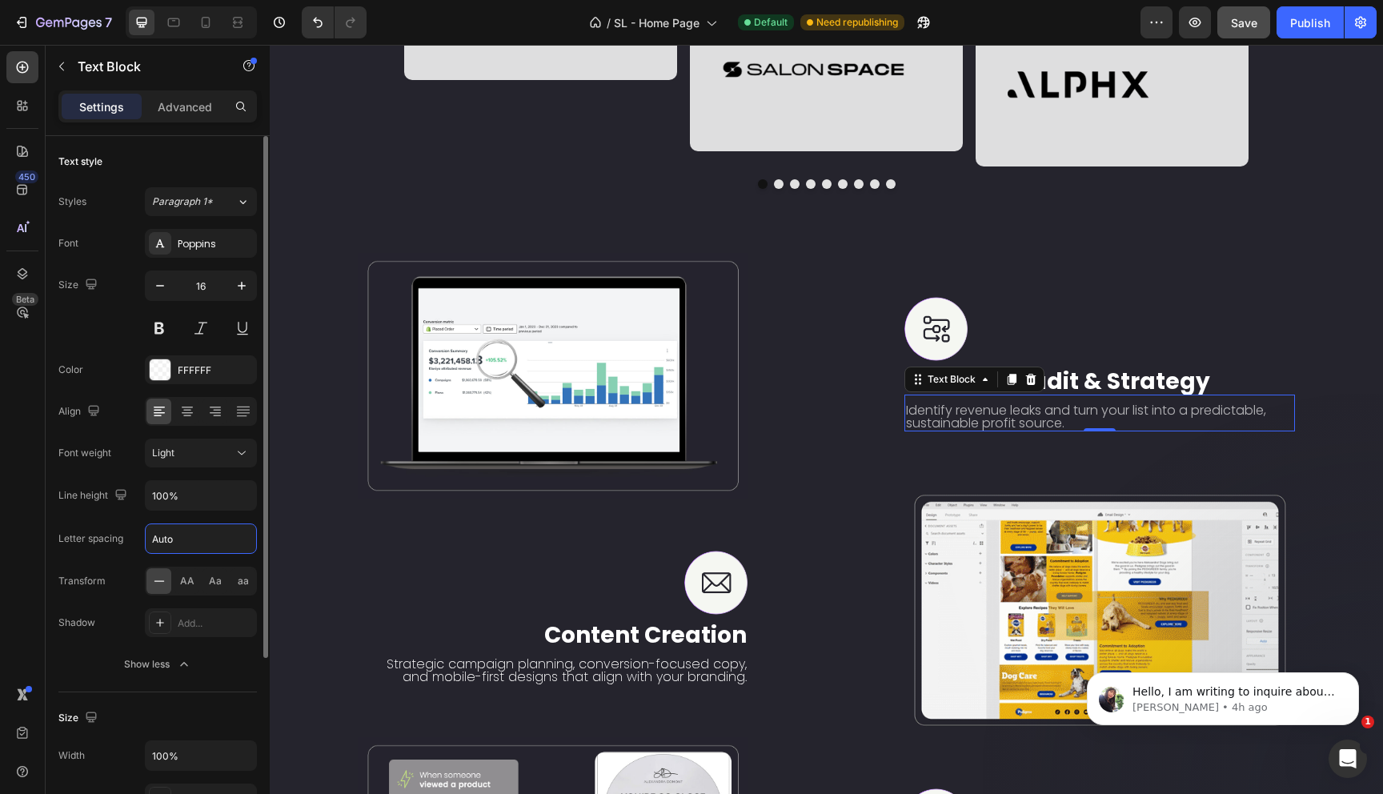
click at [73, 559] on div "Font Poppins Size 16 Color FFFFFF Align Font weight Light Line height 100% Lett…" at bounding box center [157, 454] width 198 height 450
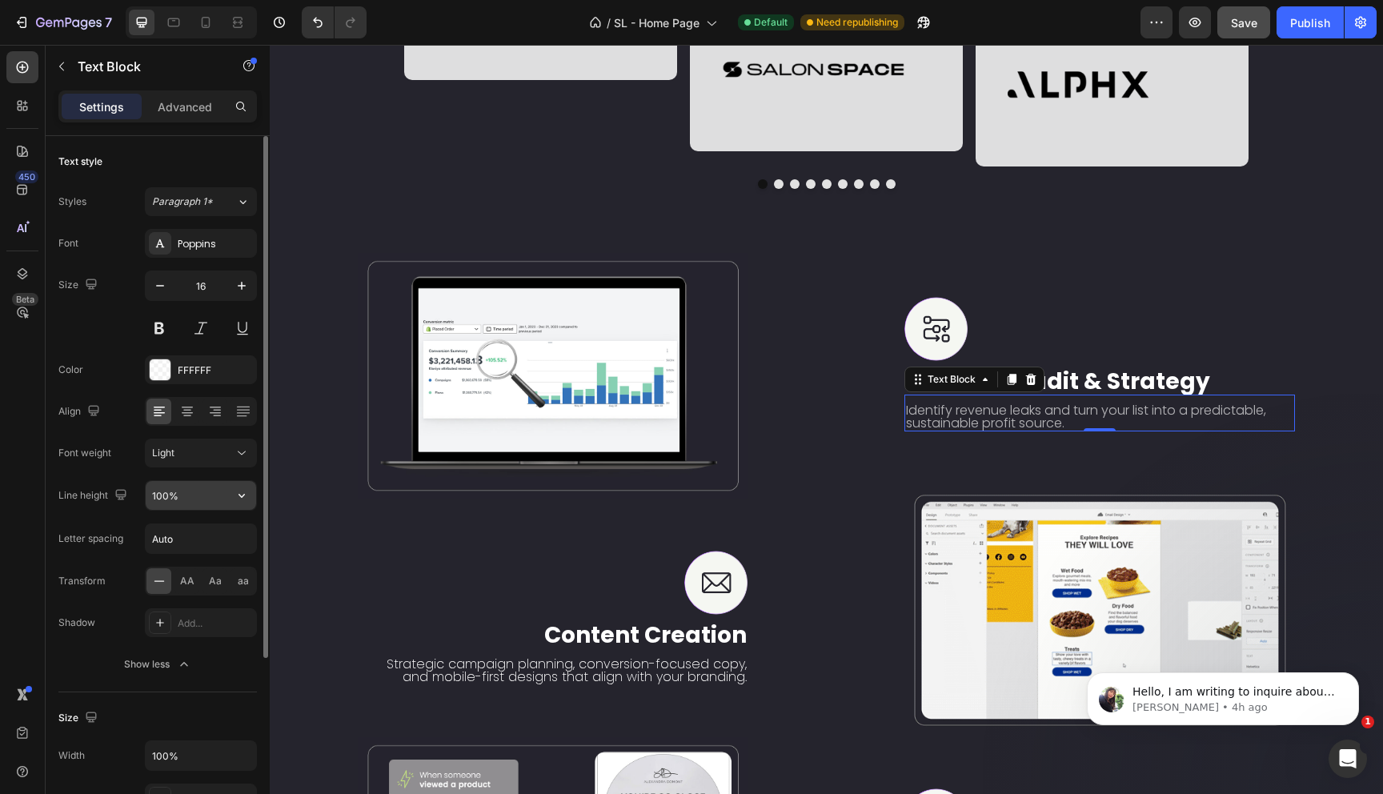
click at [193, 499] on input "100%" at bounding box center [201, 495] width 110 height 29
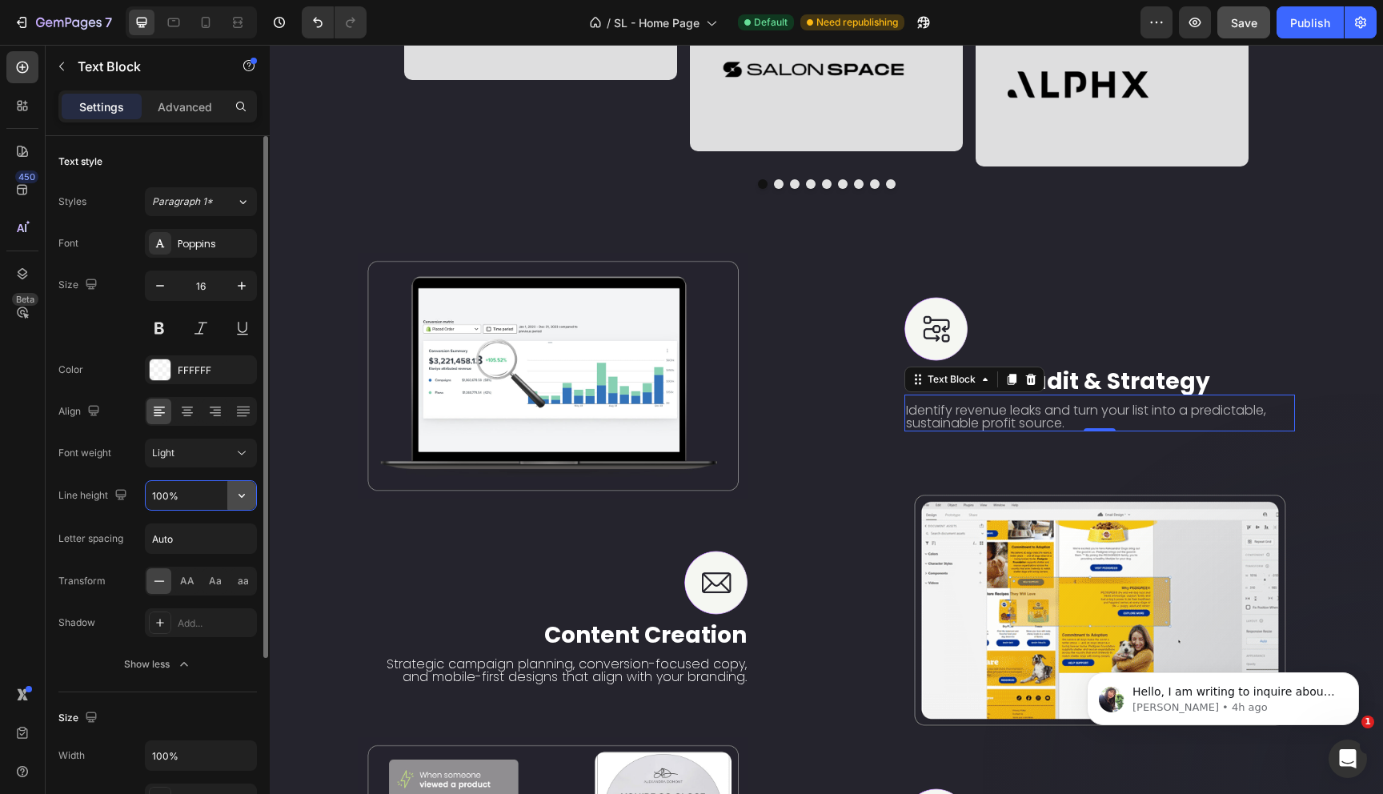
click at [239, 496] on icon "button" at bounding box center [242, 495] width 16 height 16
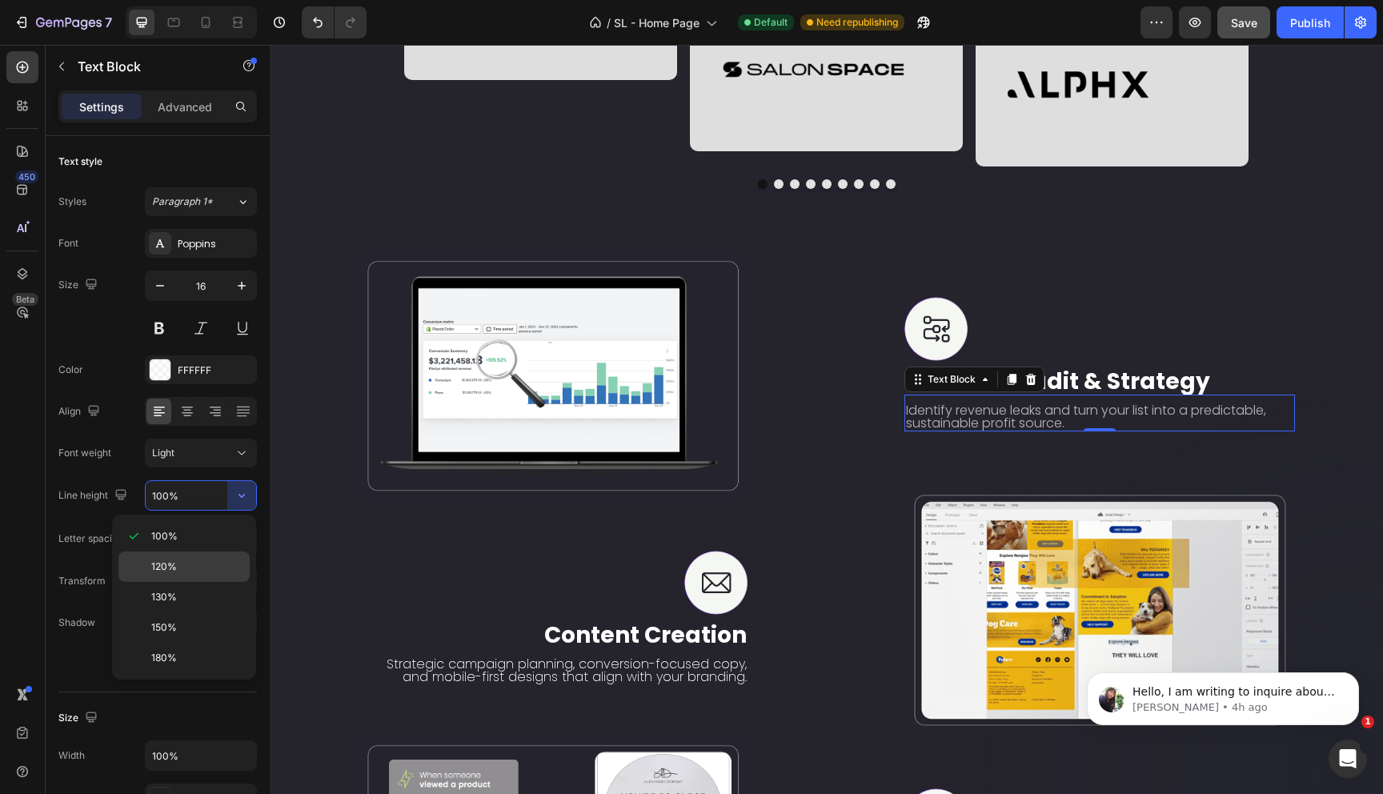
click at [167, 560] on span "120%" at bounding box center [164, 566] width 26 height 14
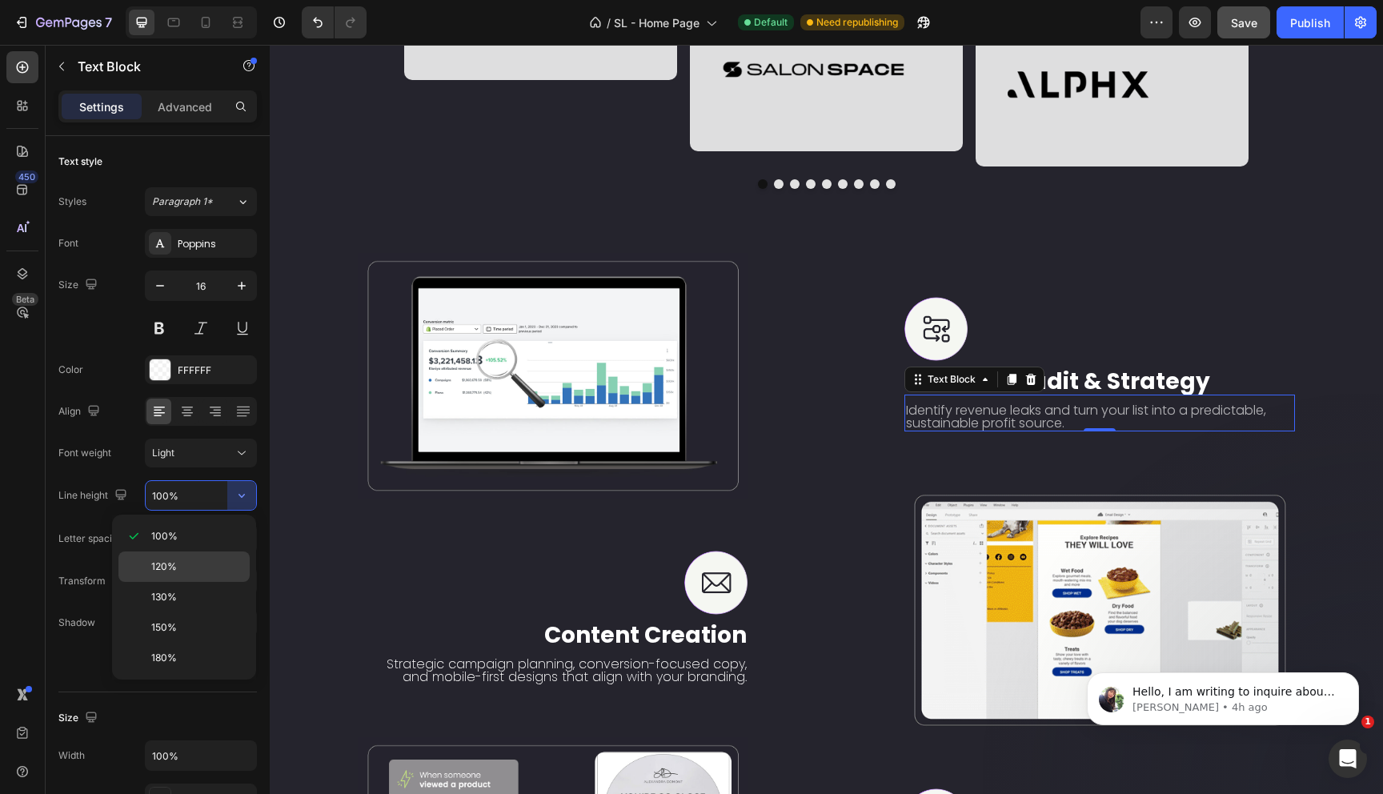
type input "120%"
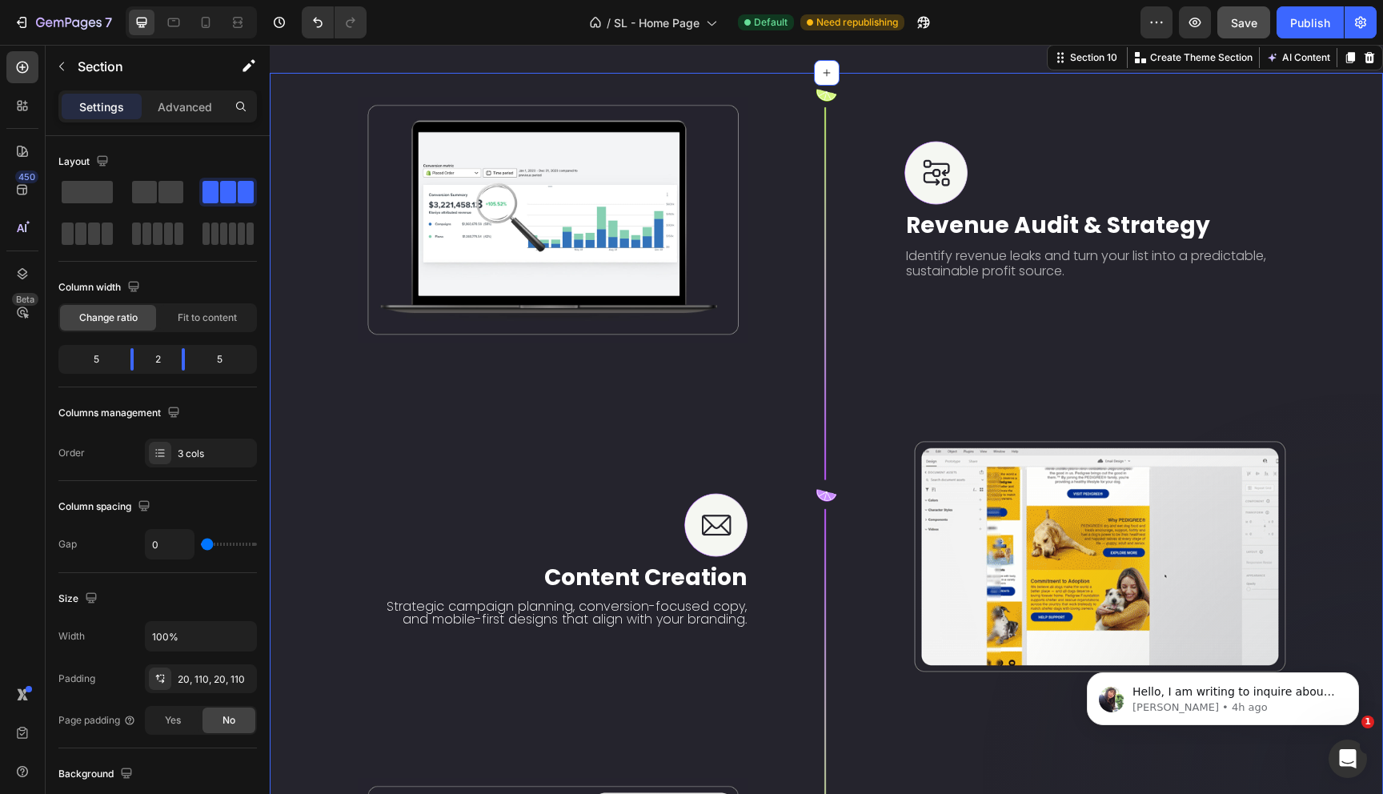
scroll to position [2189, 0]
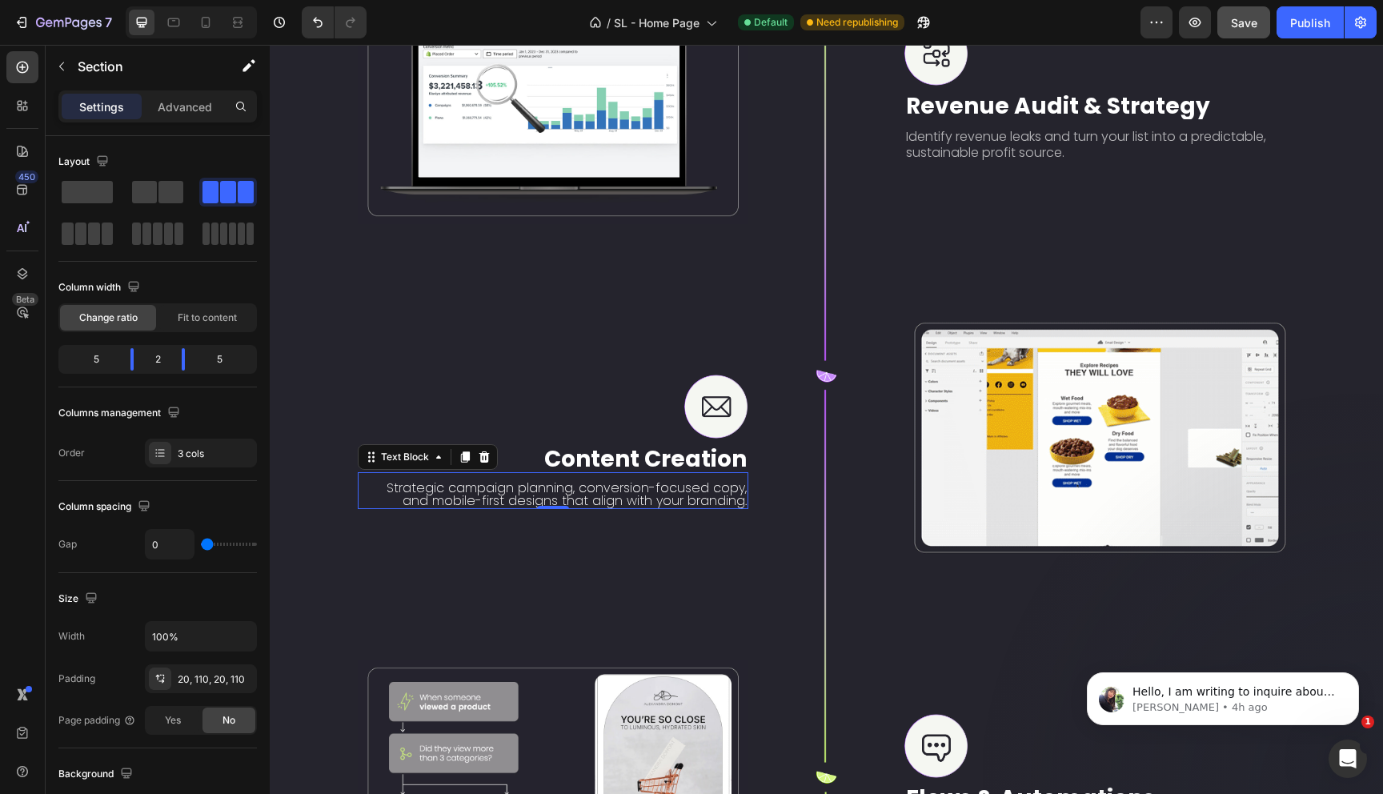
click at [555, 487] on p "Strategic campaign planning, conversion-focused copy, and mobile-first designs …" at bounding box center [558, 495] width 378 height 26
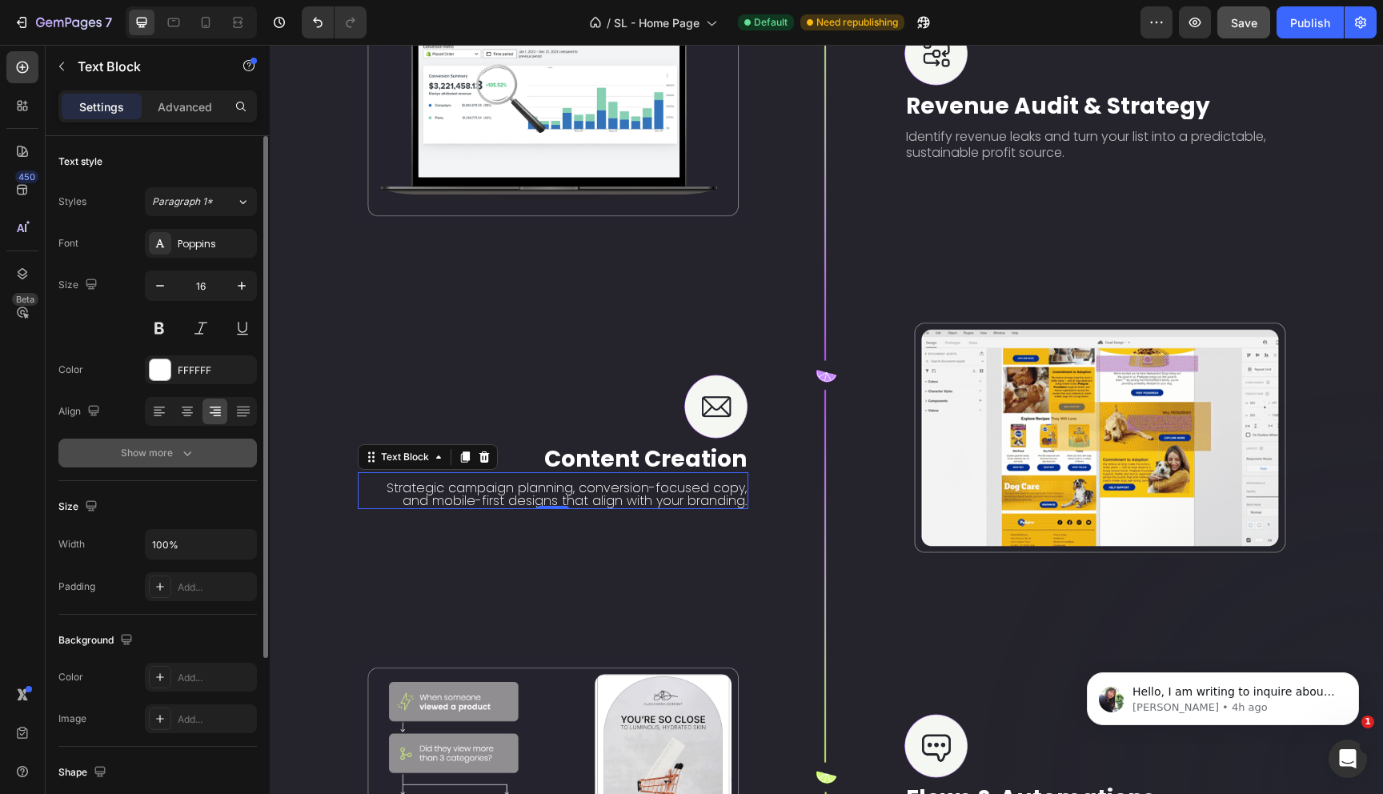
click at [170, 451] on div "Show more" at bounding box center [158, 453] width 74 height 16
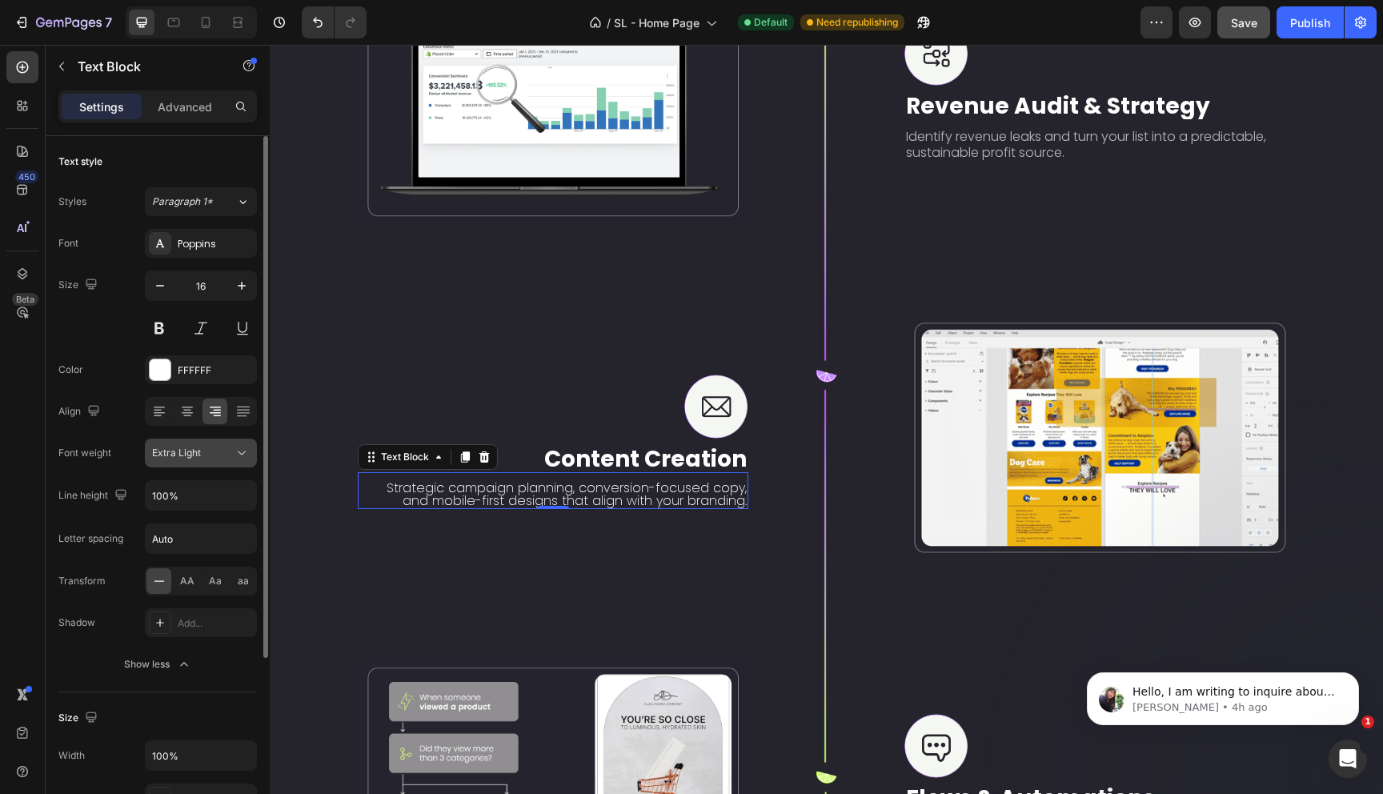
click at [231, 458] on div "Extra Light" at bounding box center [193, 453] width 82 height 14
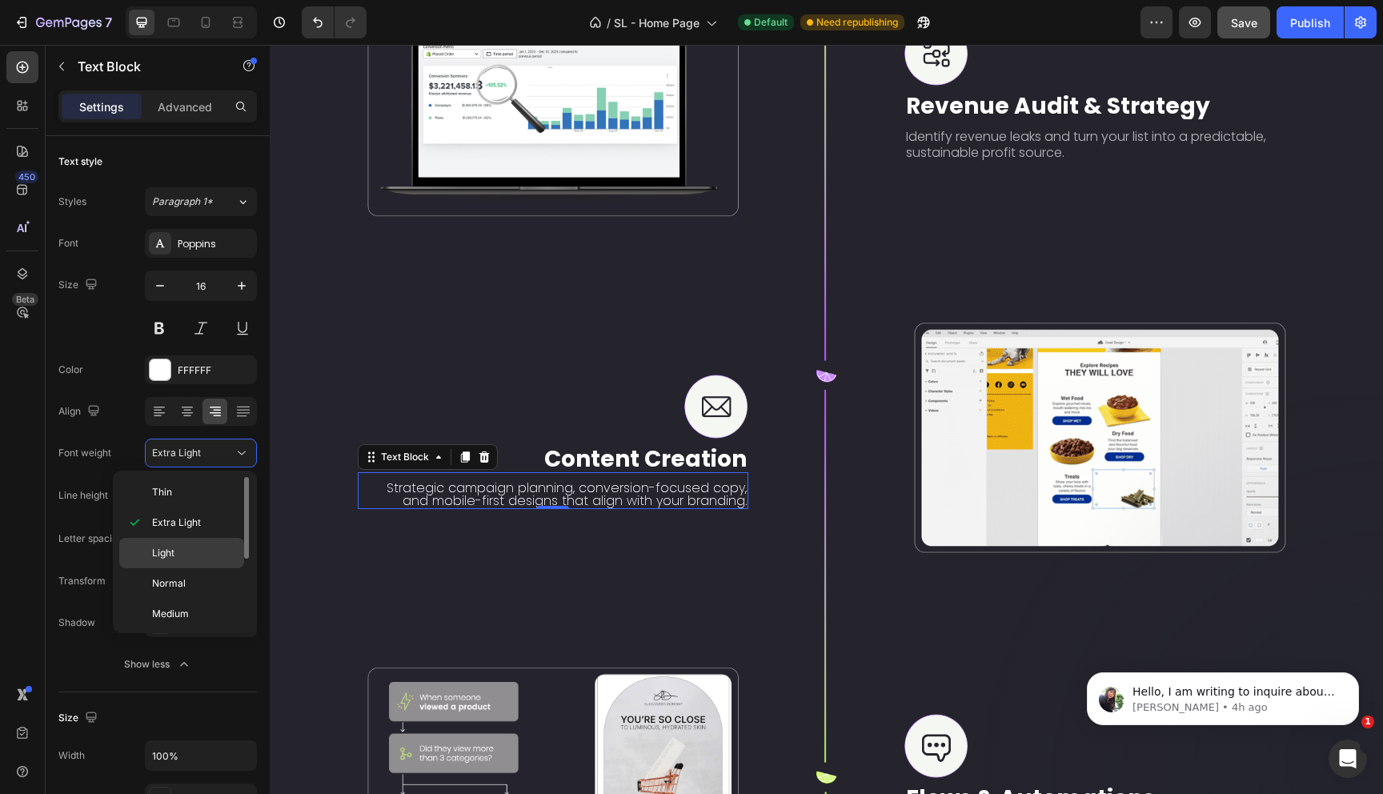
click at [189, 549] on p "Light" at bounding box center [194, 553] width 85 height 14
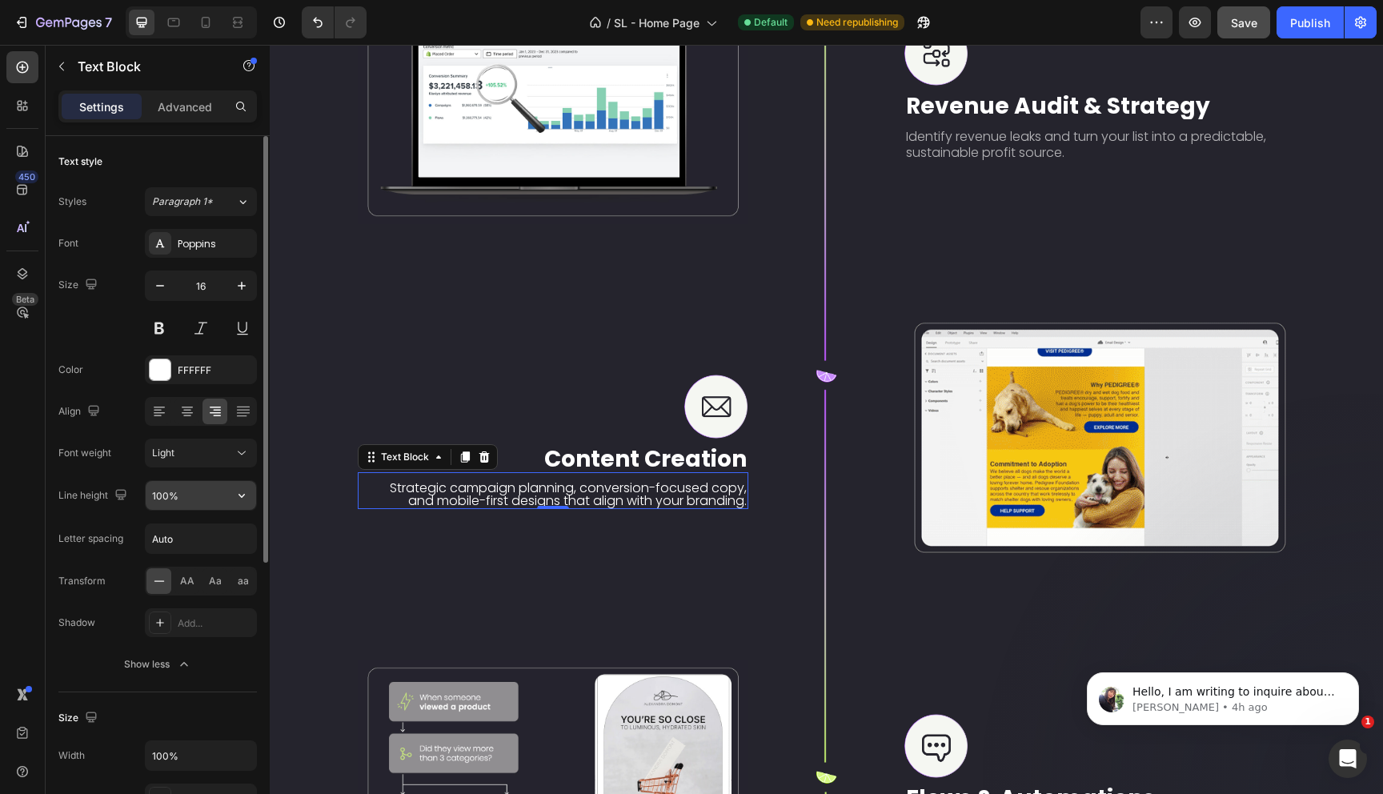
click at [198, 499] on input "100%" at bounding box center [201, 495] width 110 height 29
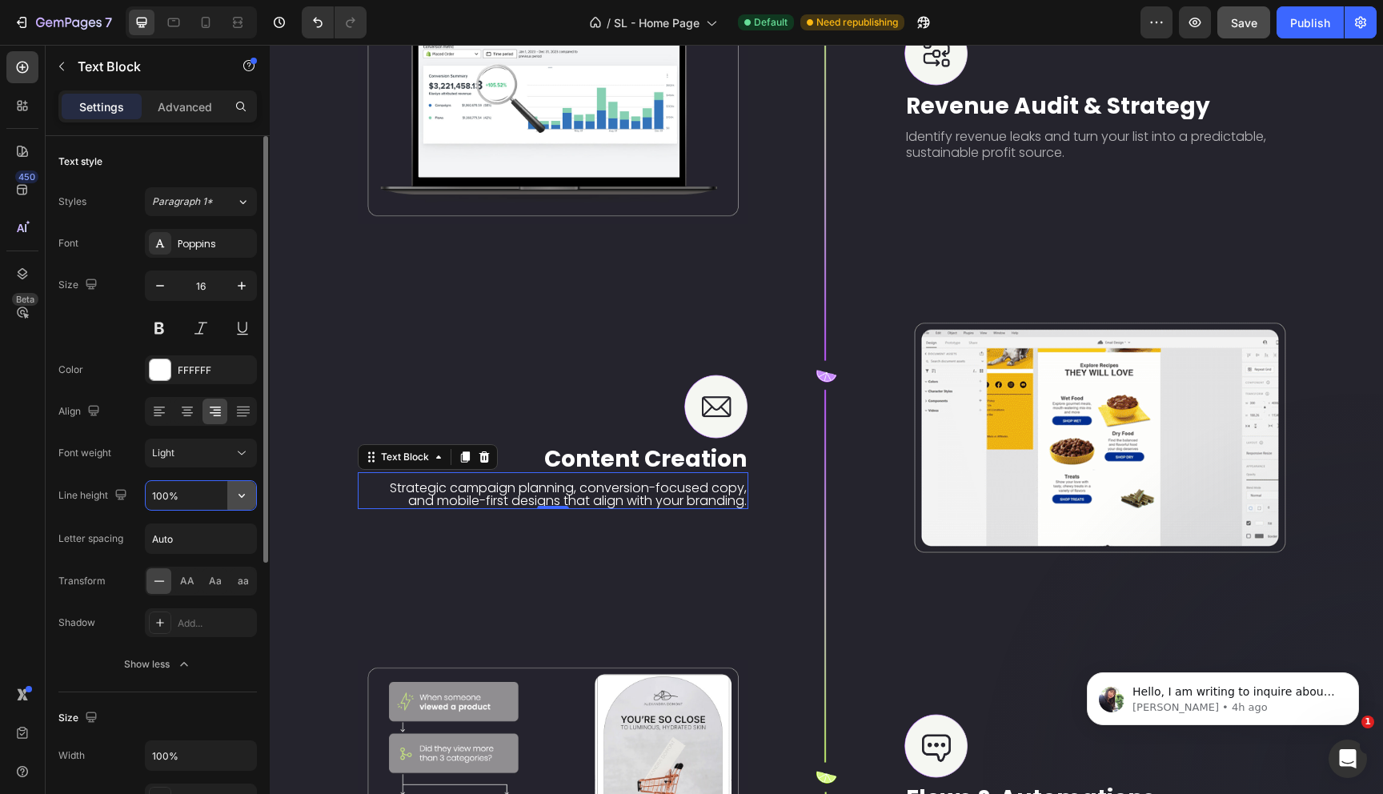
click at [239, 492] on icon "button" at bounding box center [242, 495] width 16 height 16
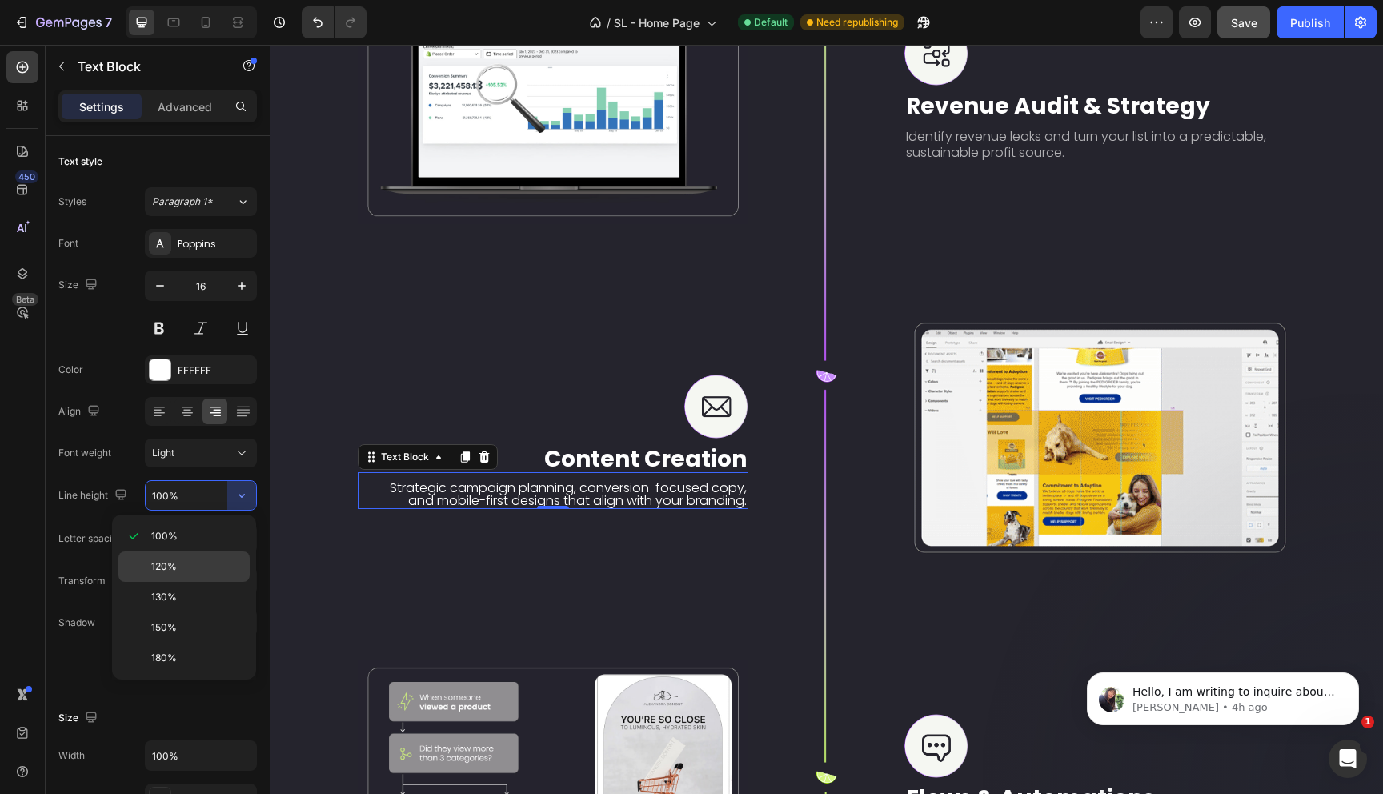
click at [175, 564] on span "120%" at bounding box center [164, 566] width 26 height 14
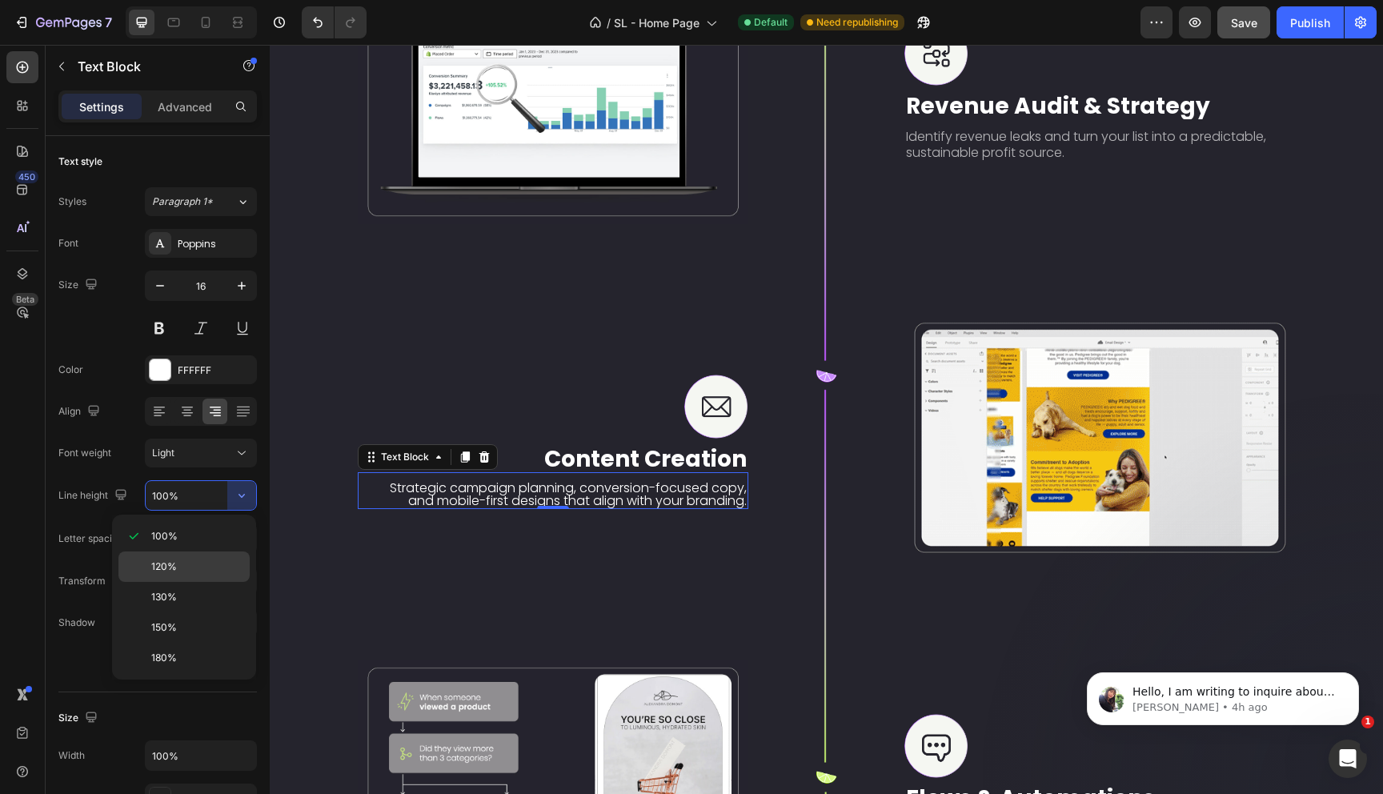
type input "120%"
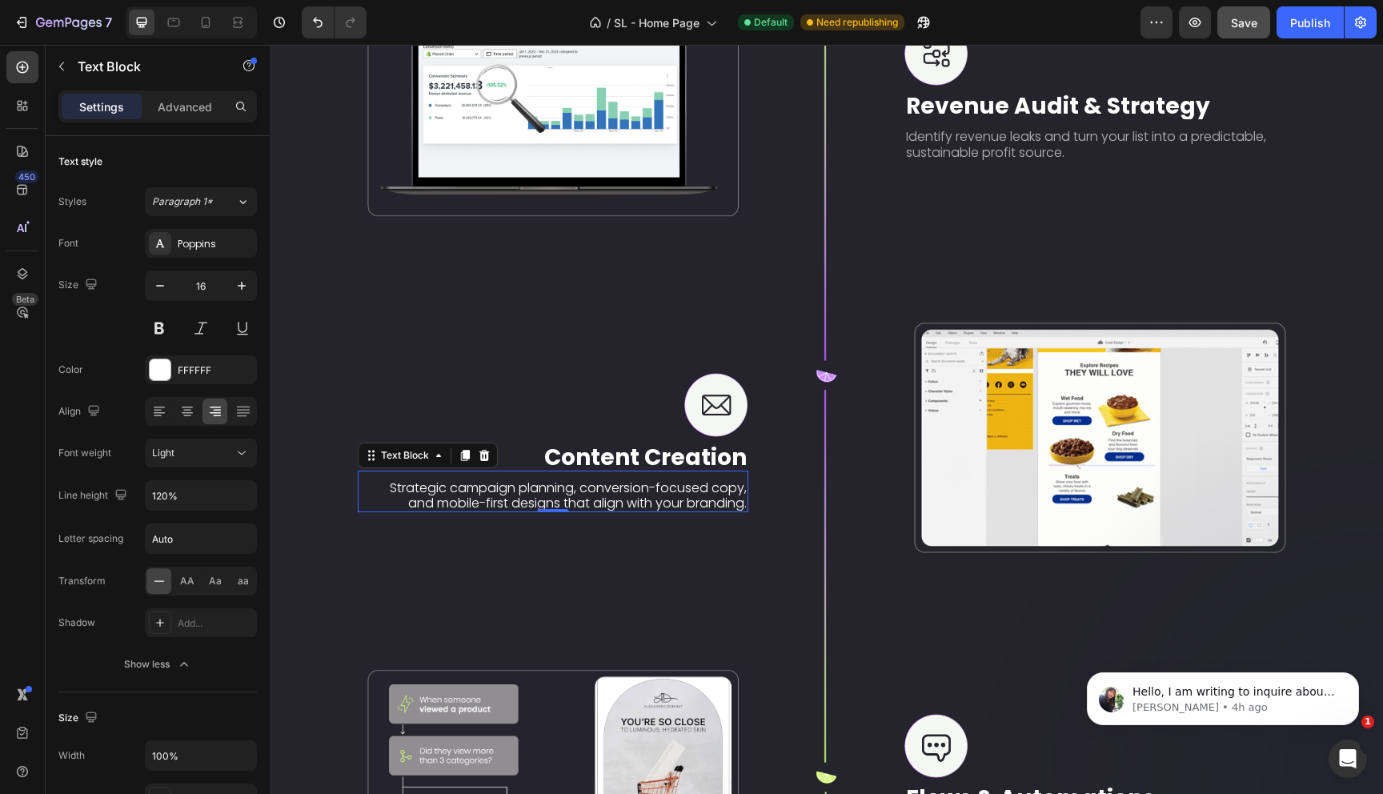
click at [455, 487] on p "Strategic campaign planning, conversion-focused copy, and mobile-first designs …" at bounding box center [558, 495] width 378 height 30
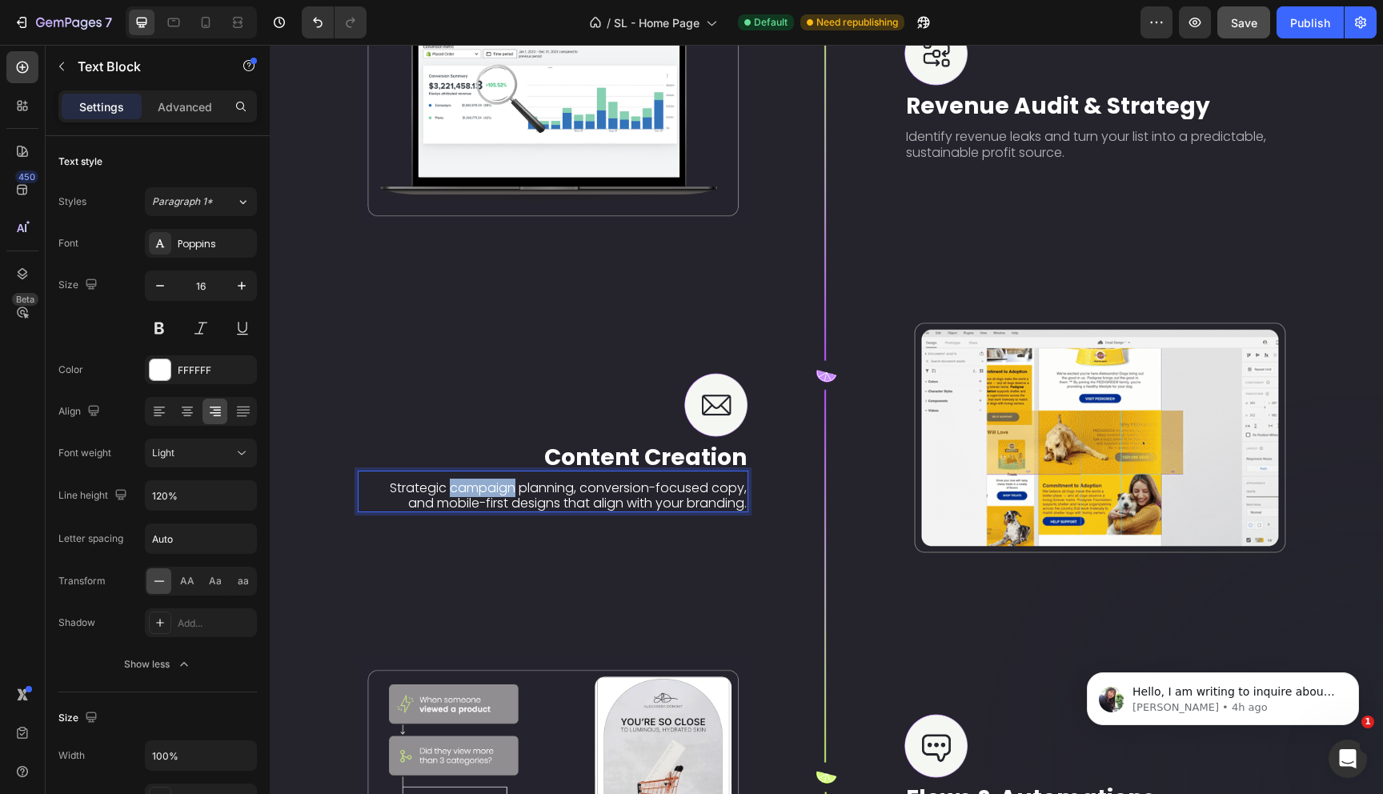
click at [455, 487] on p "Strategic campaign planning, conversion-focused copy, and mobile-first designs …" at bounding box center [558, 495] width 378 height 30
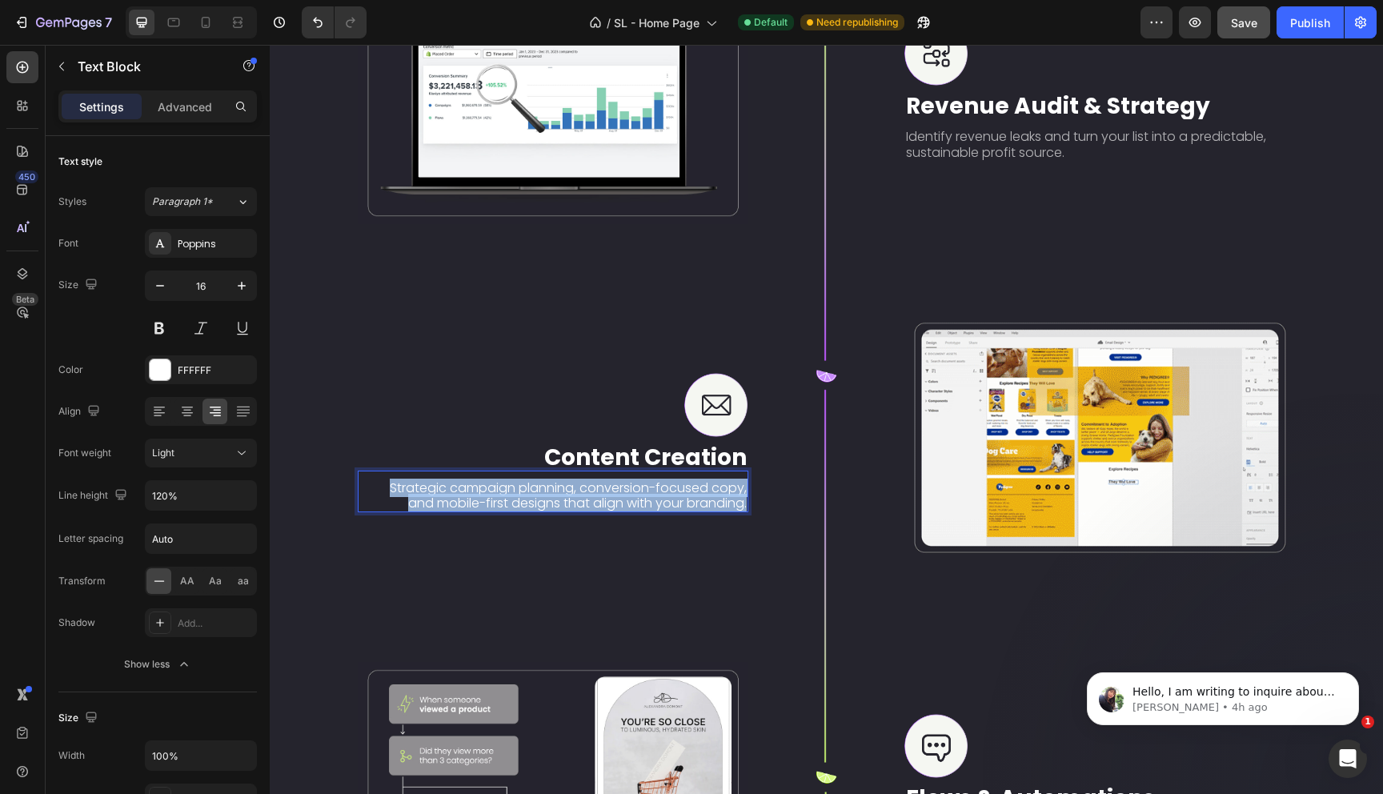
click at [455, 487] on p "Strategic campaign planning, conversion-focused copy, and mobile-first designs …" at bounding box center [558, 495] width 378 height 30
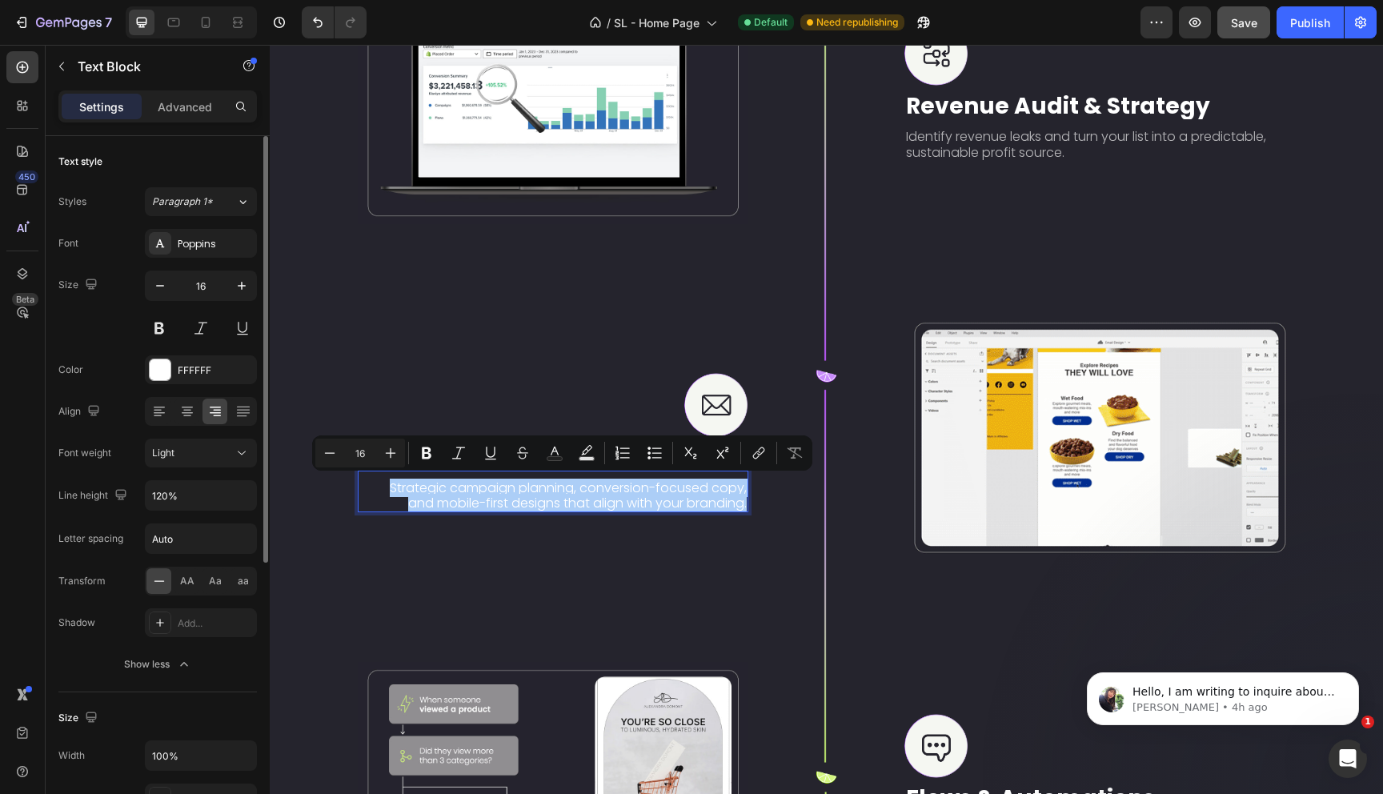
click at [130, 527] on div "Letter spacing Auto" at bounding box center [157, 538] width 198 height 30
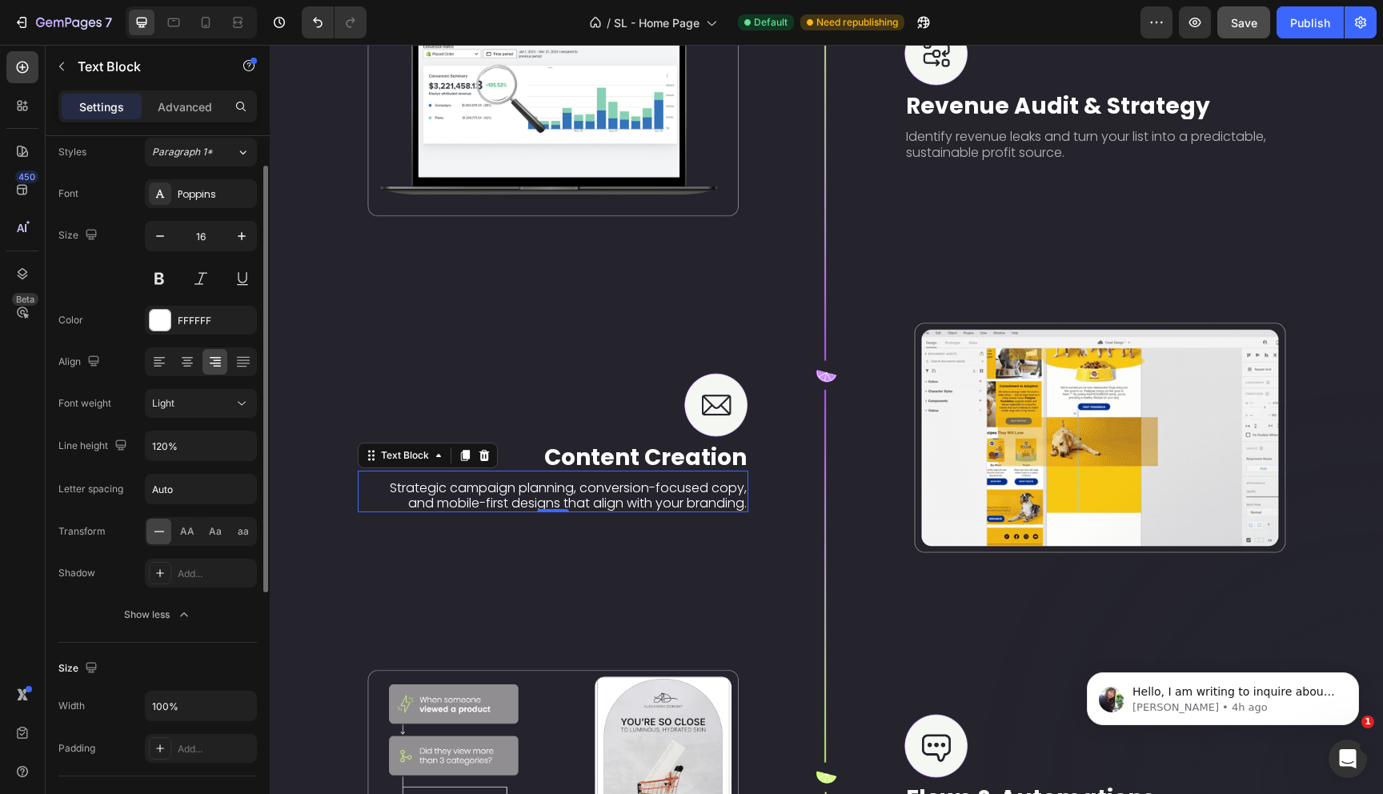
scroll to position [0, 0]
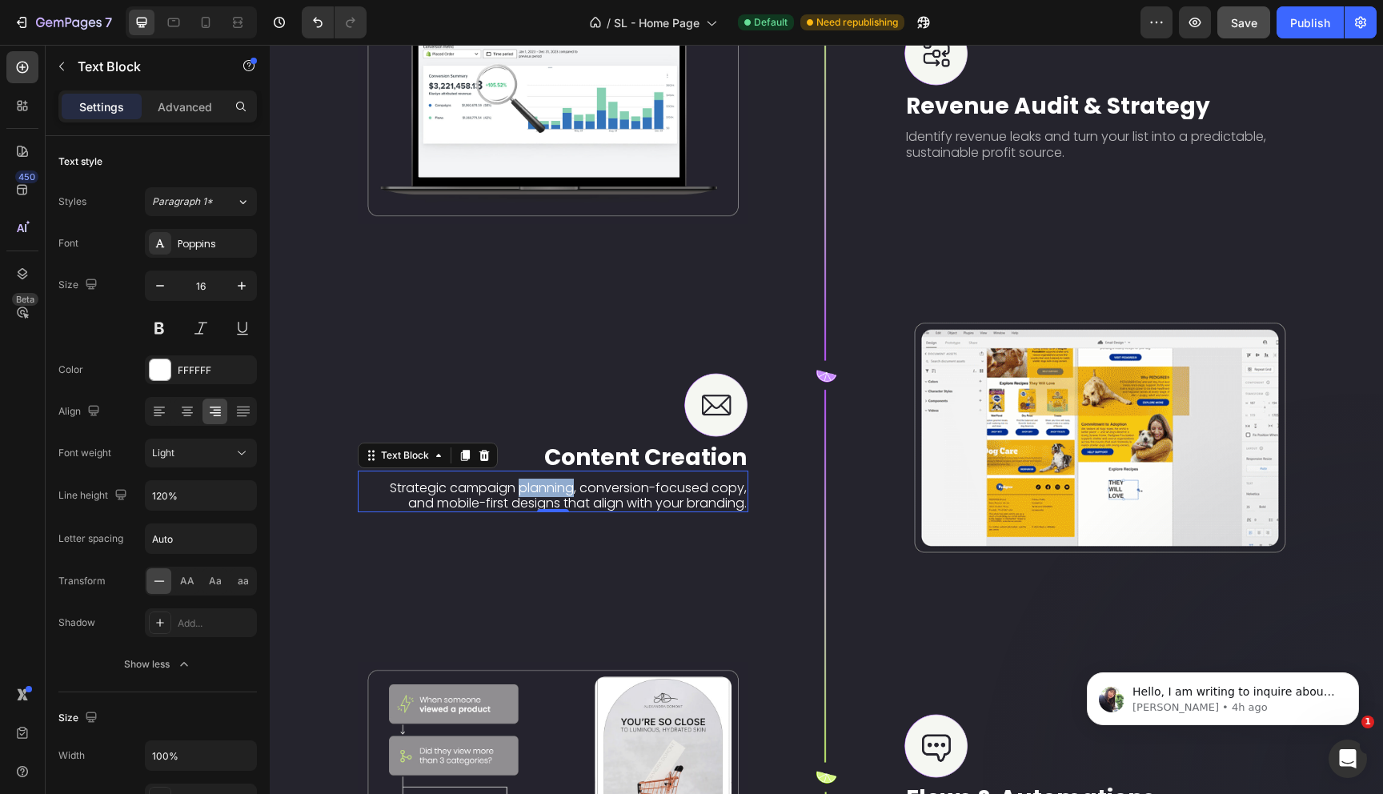
click at [544, 493] on p "Strategic campaign planning, conversion-focused copy, and mobile-first designs …" at bounding box center [558, 495] width 378 height 30
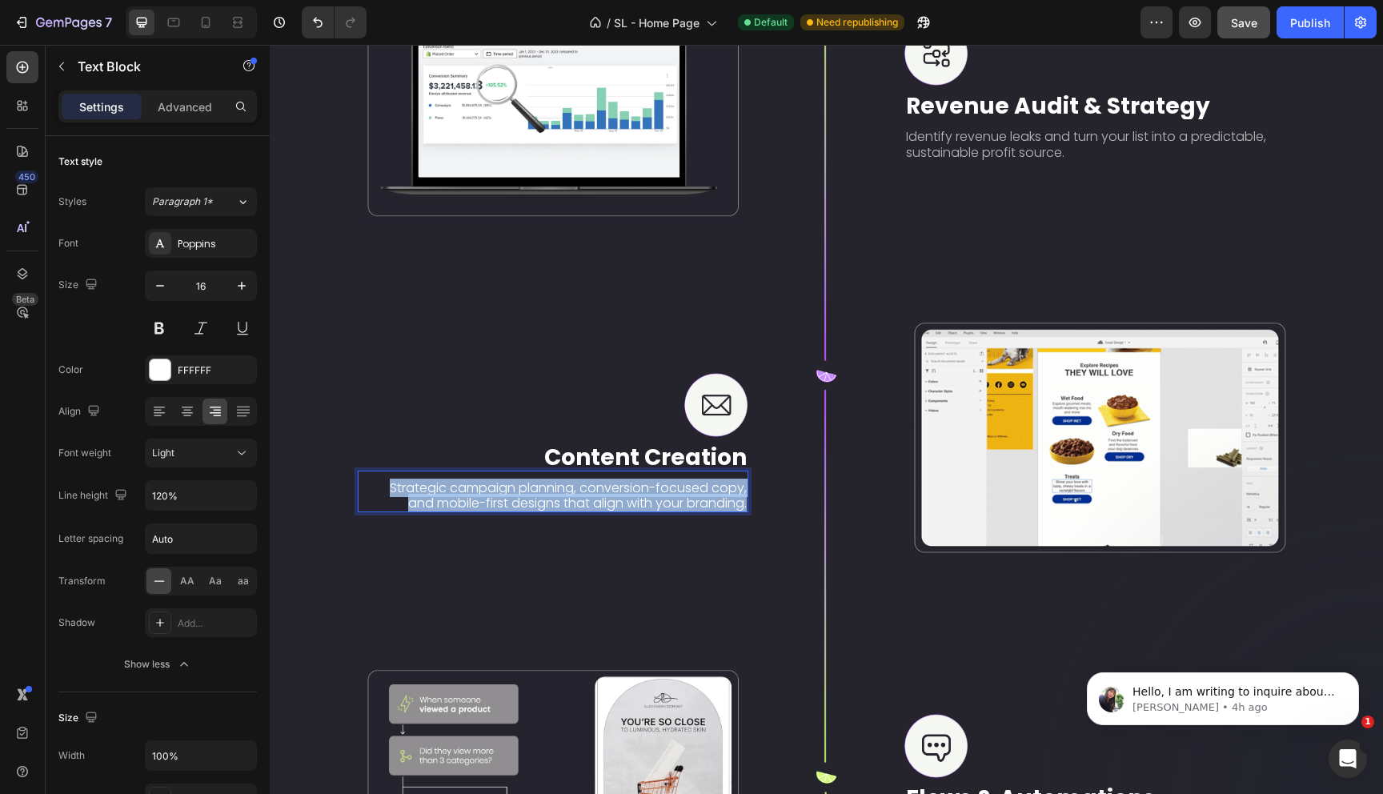
click at [544, 493] on p "Strategic campaign planning, conversion-focused copy, and mobile-first designs …" at bounding box center [558, 495] width 378 height 30
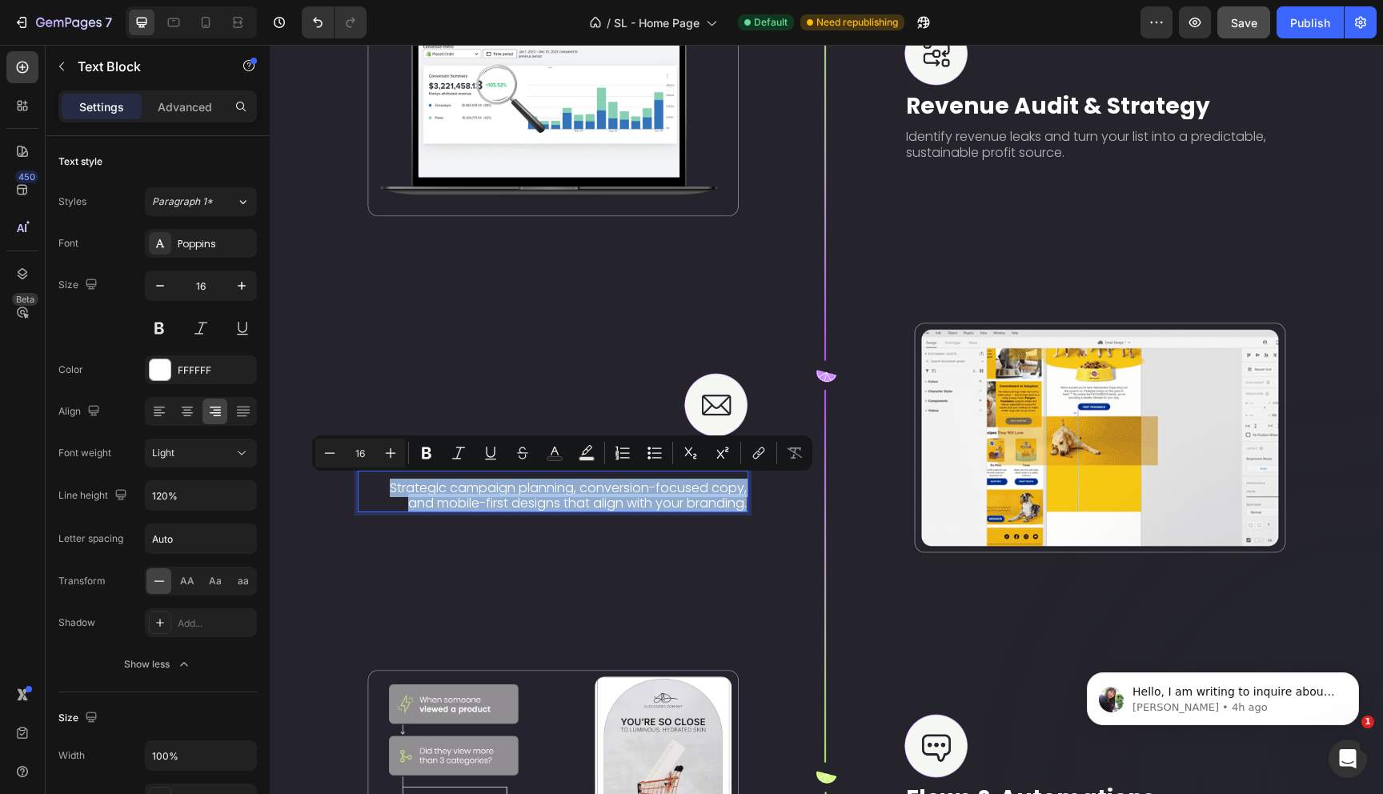
click at [733, 499] on p "Strategic campaign planning, conversion-focused copy, and mobile-first designs …" at bounding box center [558, 495] width 378 height 30
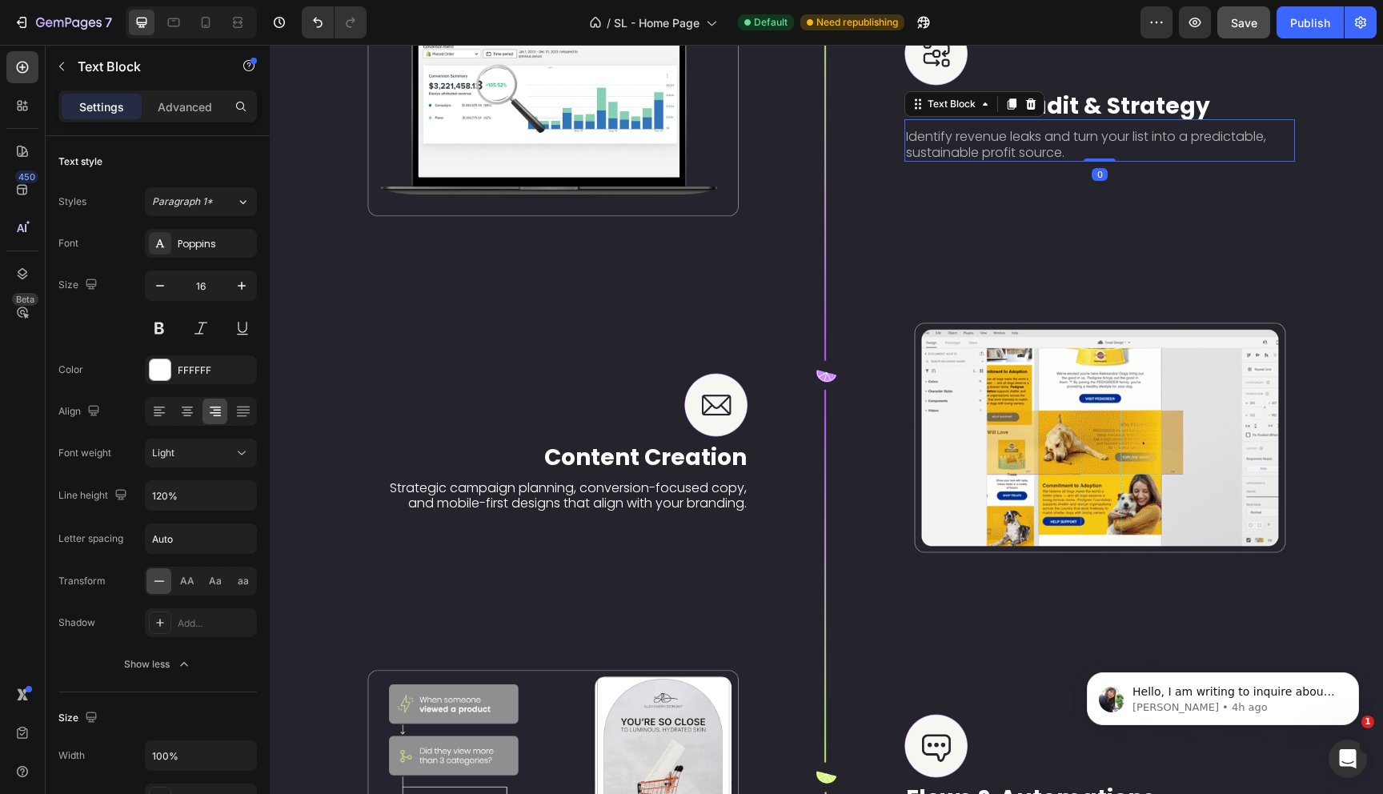
click at [998, 150] on p "Identify revenue leaks and turn your list into a predictable, sustainable profi…" at bounding box center [1099, 144] width 387 height 30
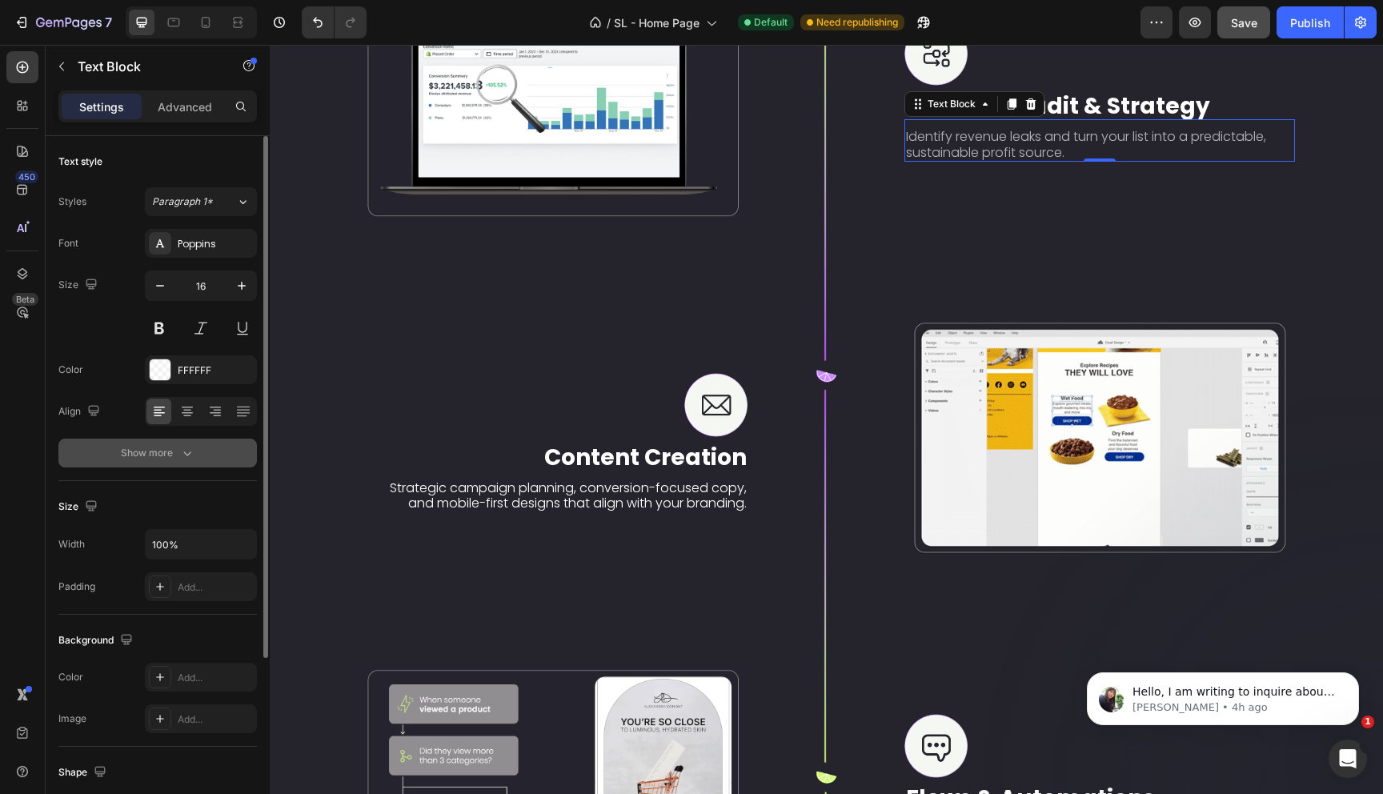
click at [146, 460] on div "Show more" at bounding box center [158, 453] width 74 height 16
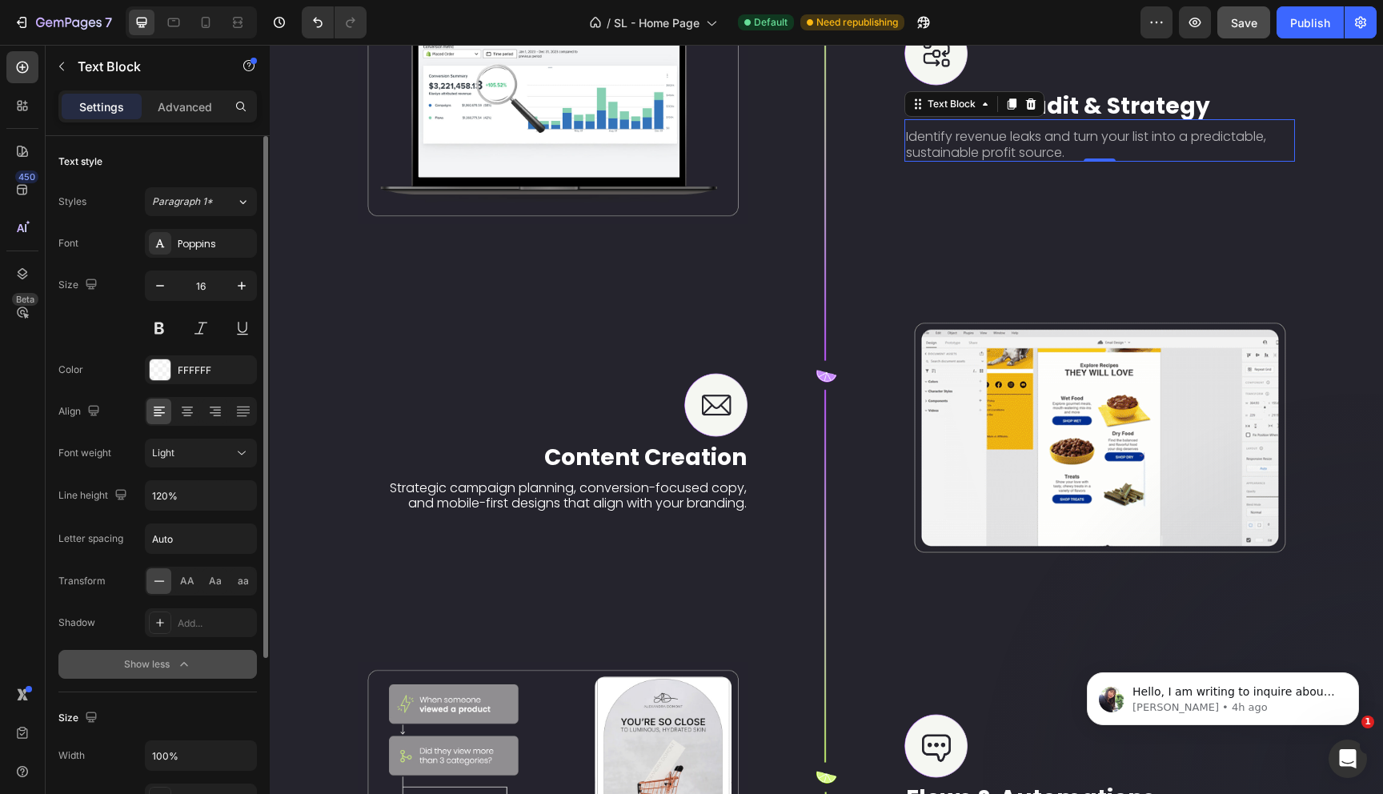
click at [138, 663] on div "Show less" at bounding box center [158, 664] width 68 height 16
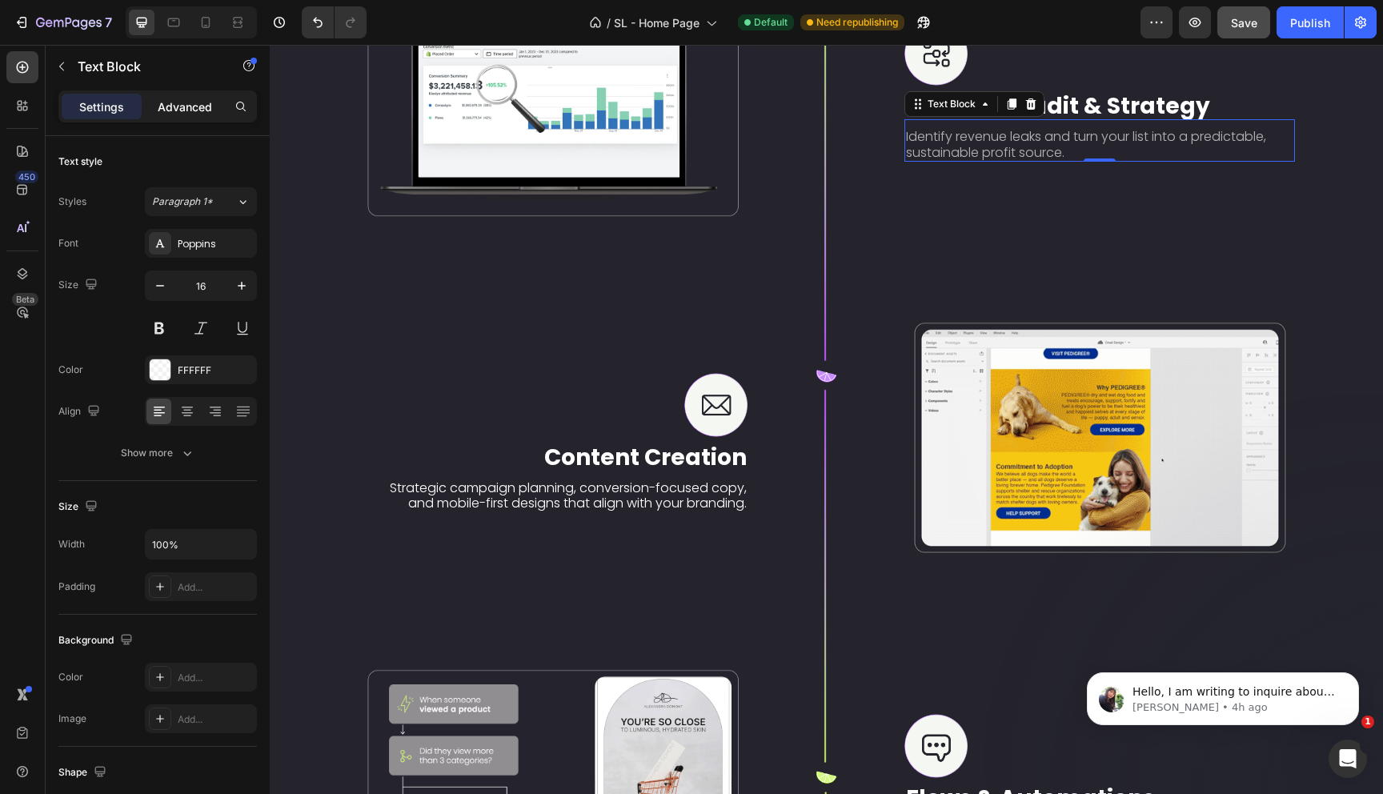
click at [164, 110] on p "Advanced" at bounding box center [185, 106] width 54 height 17
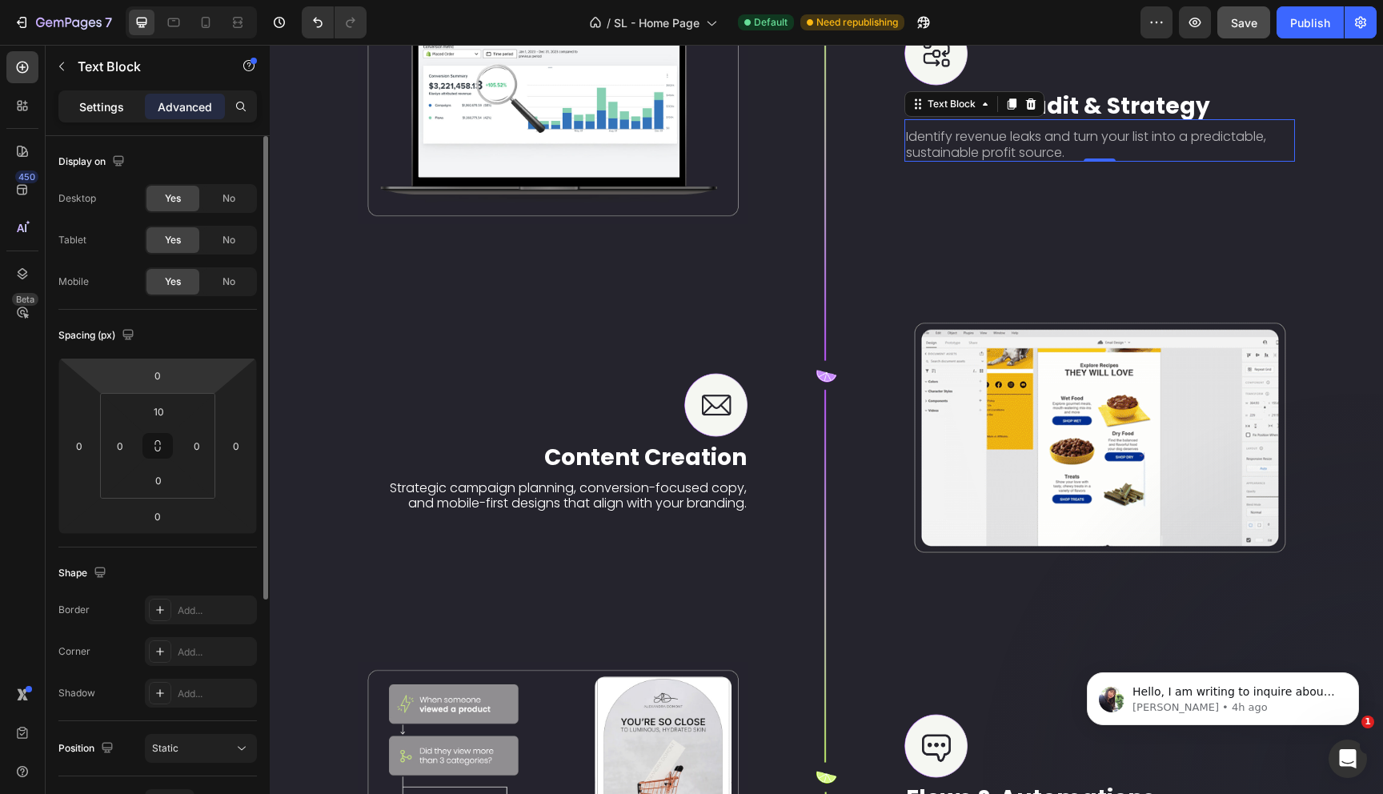
click at [112, 99] on p "Settings" at bounding box center [101, 106] width 45 height 17
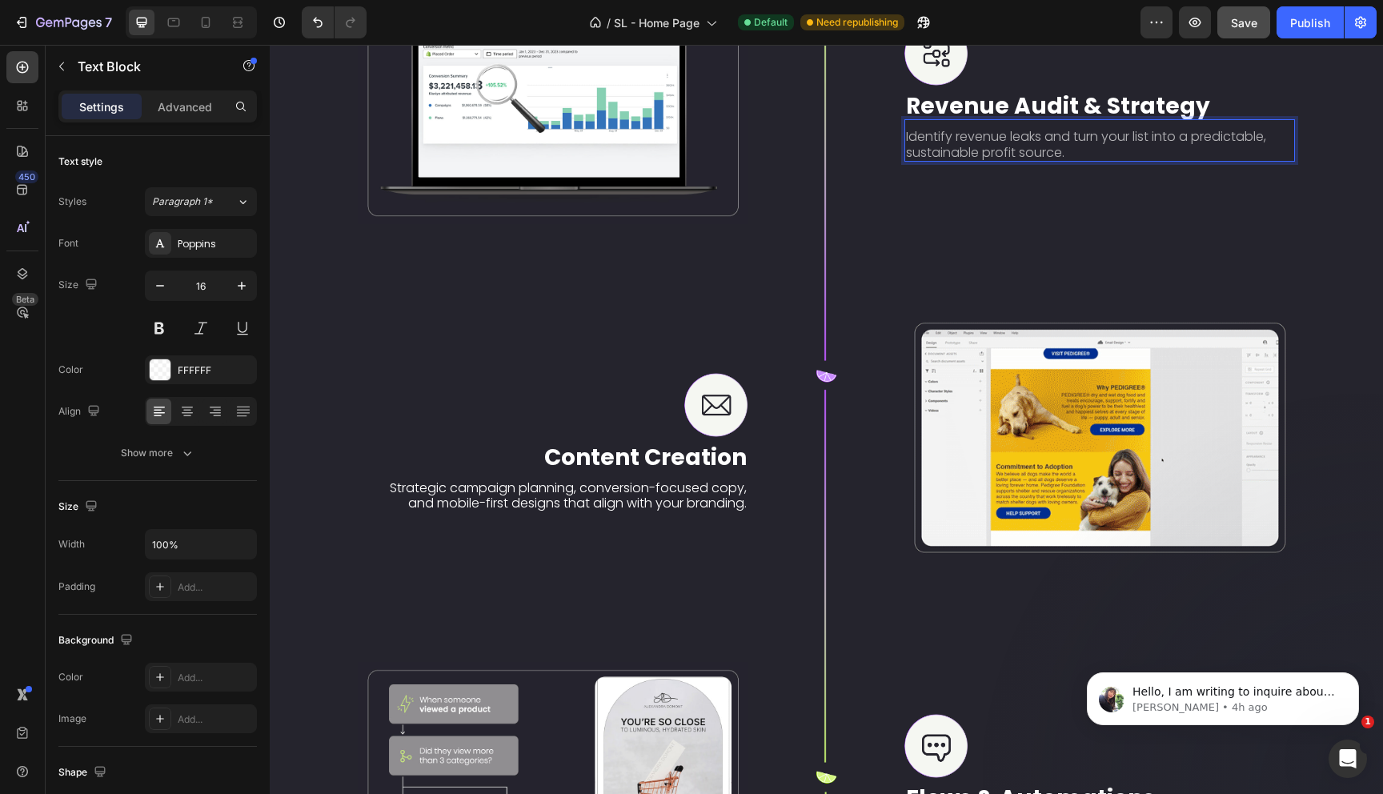
click at [1040, 144] on p "Identify revenue leaks and turn your list into a predictable, sustainable profi…" at bounding box center [1099, 144] width 387 height 30
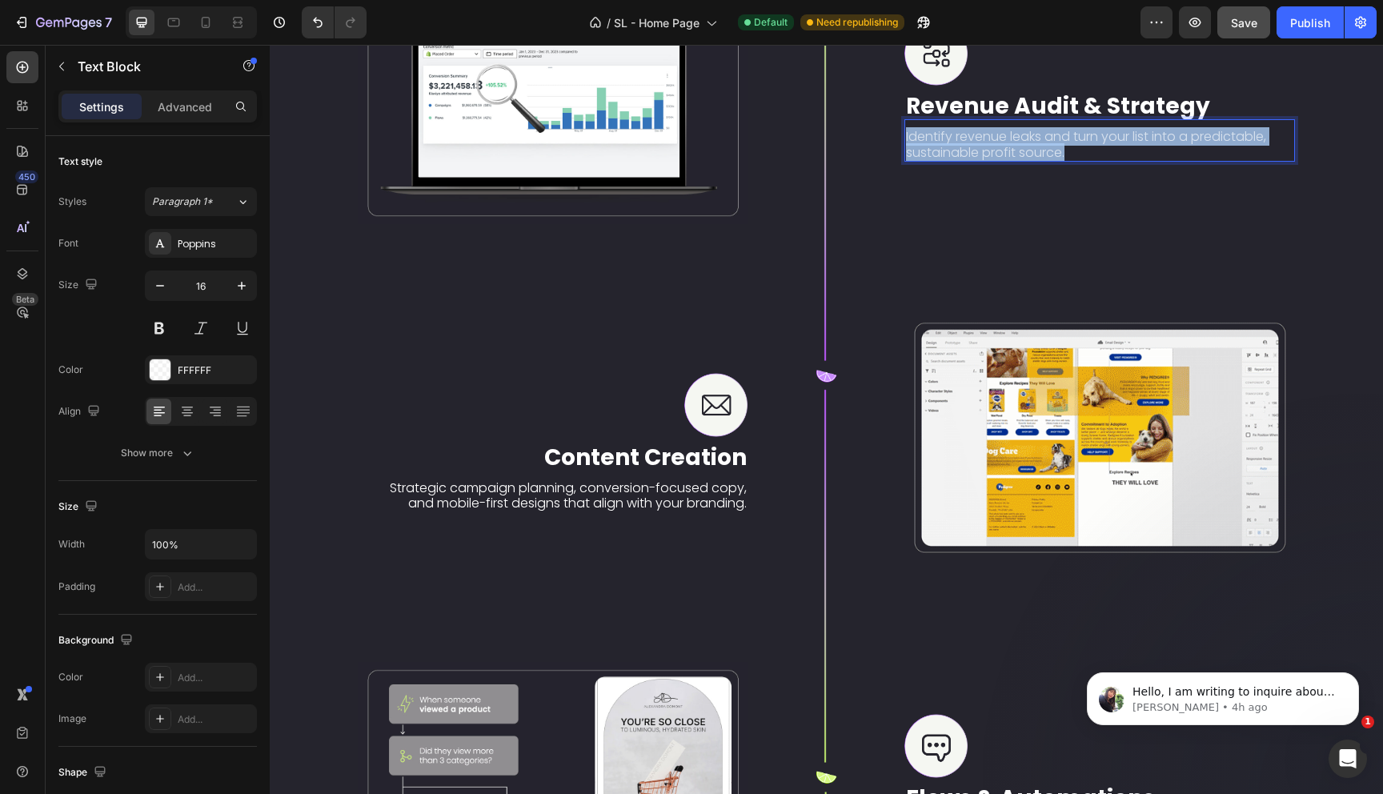
click at [1040, 144] on p "Identify revenue leaks and turn your list into a predictable, sustainable profi…" at bounding box center [1099, 144] width 387 height 30
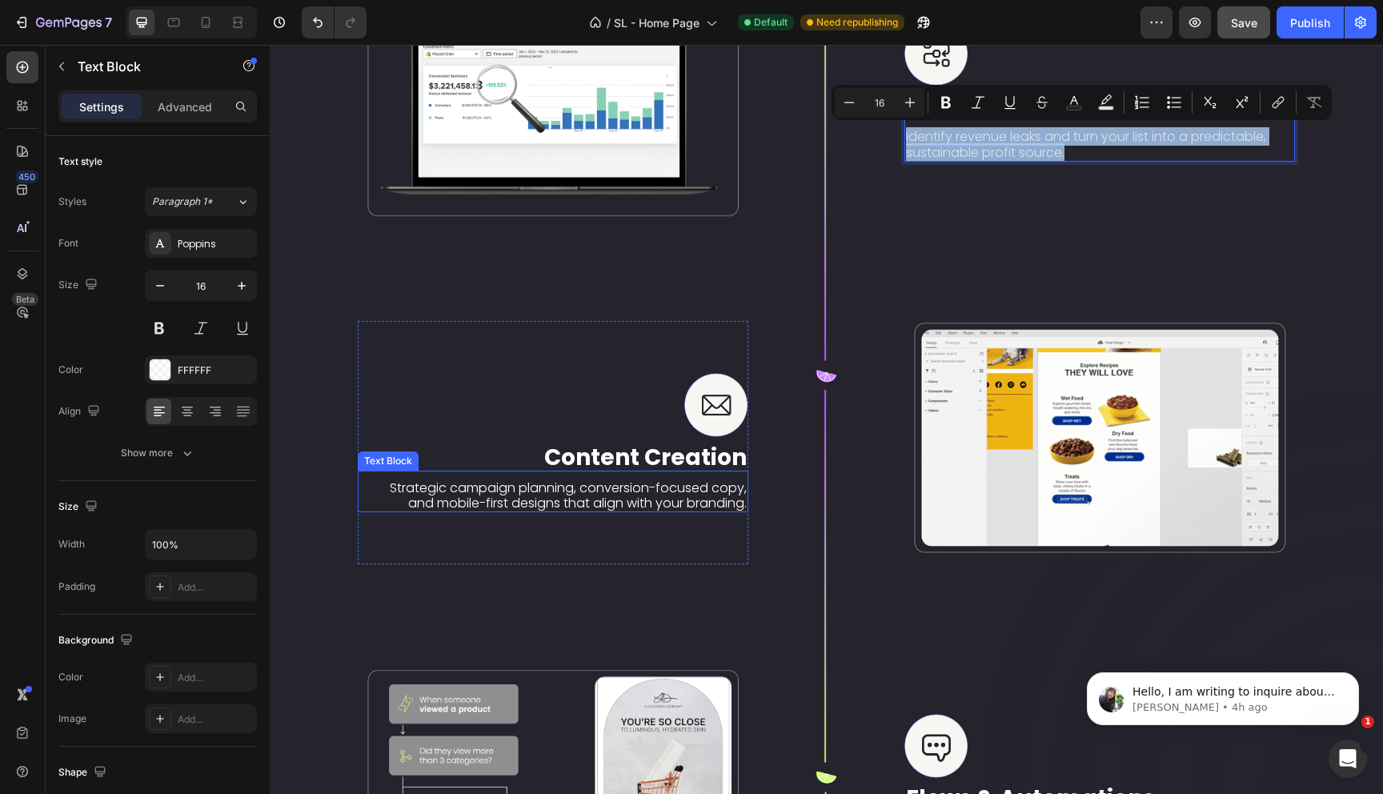
click at [600, 498] on p "Strategic campaign planning, conversion-focused copy, and mobile-first designs …" at bounding box center [558, 495] width 378 height 30
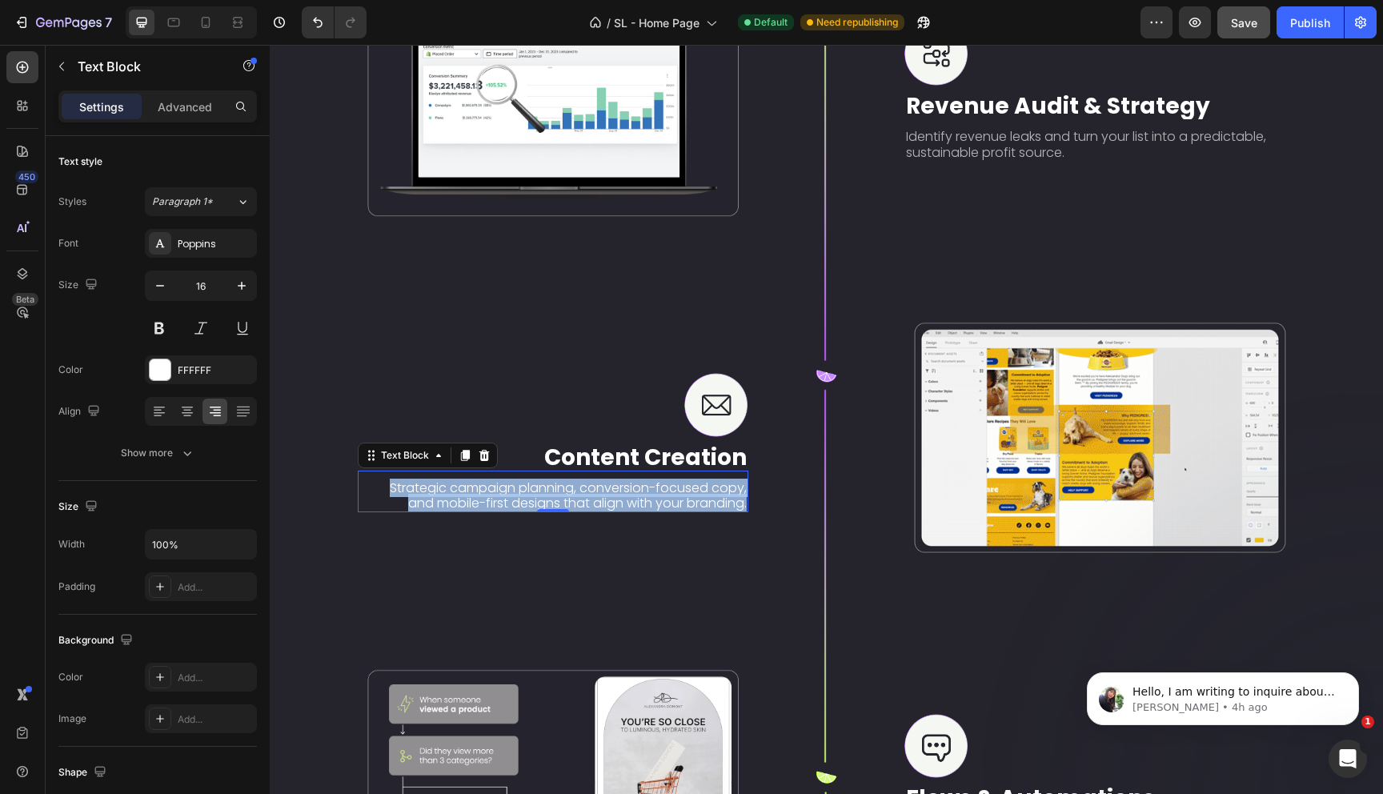
click at [600, 498] on p "Strategic campaign planning, conversion-focused copy, and mobile-first designs …" at bounding box center [558, 495] width 378 height 30
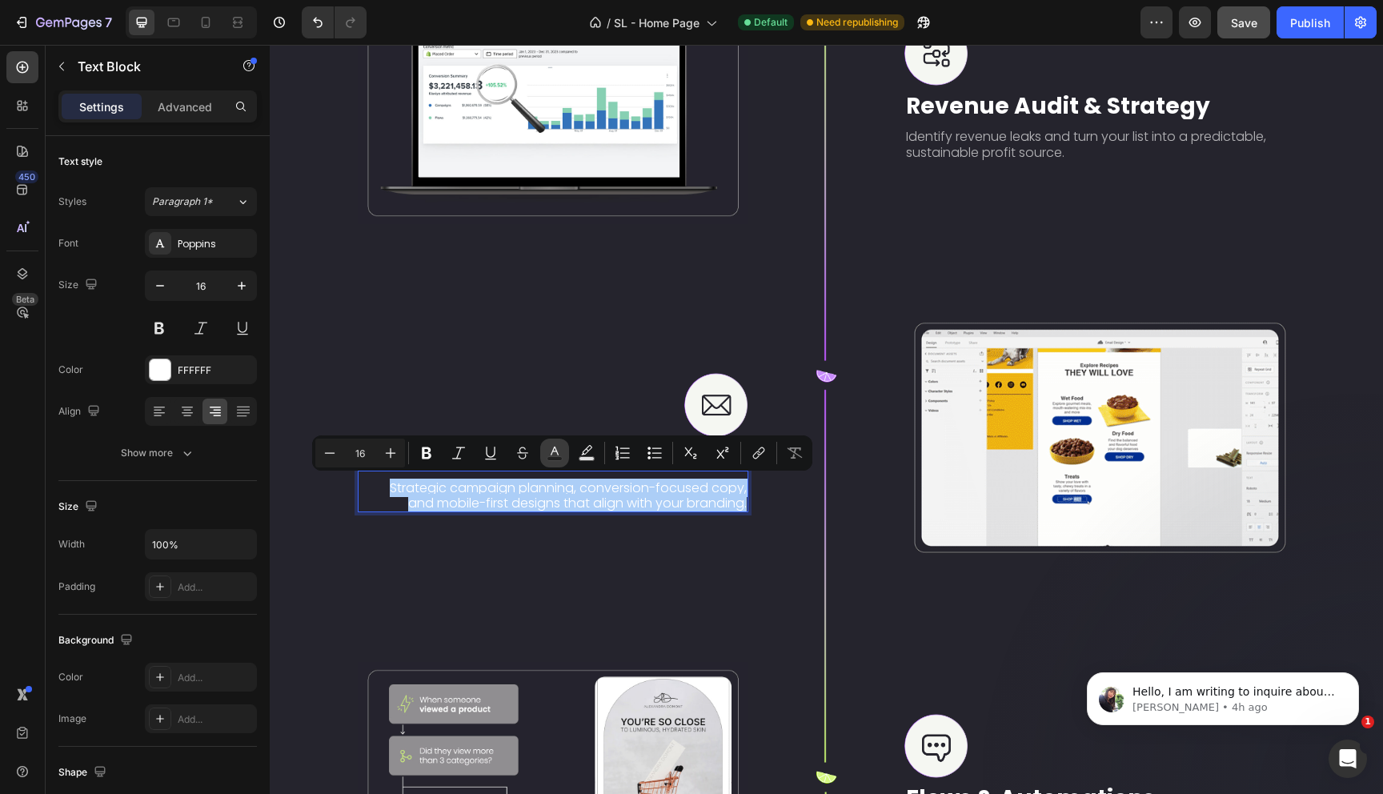
click at [563, 448] on button "Text Color" at bounding box center [554, 453] width 29 height 29
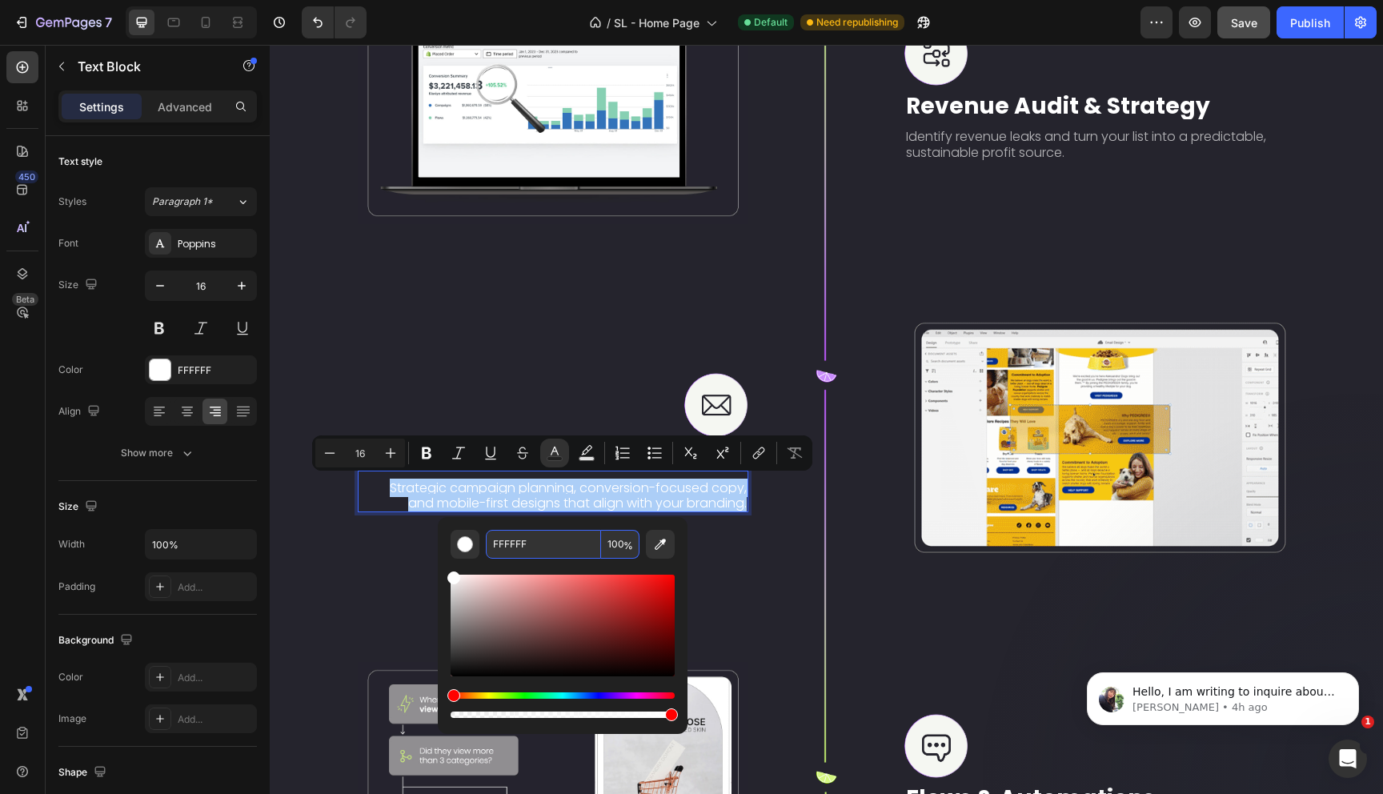
click at [620, 546] on input "100" at bounding box center [620, 544] width 38 height 29
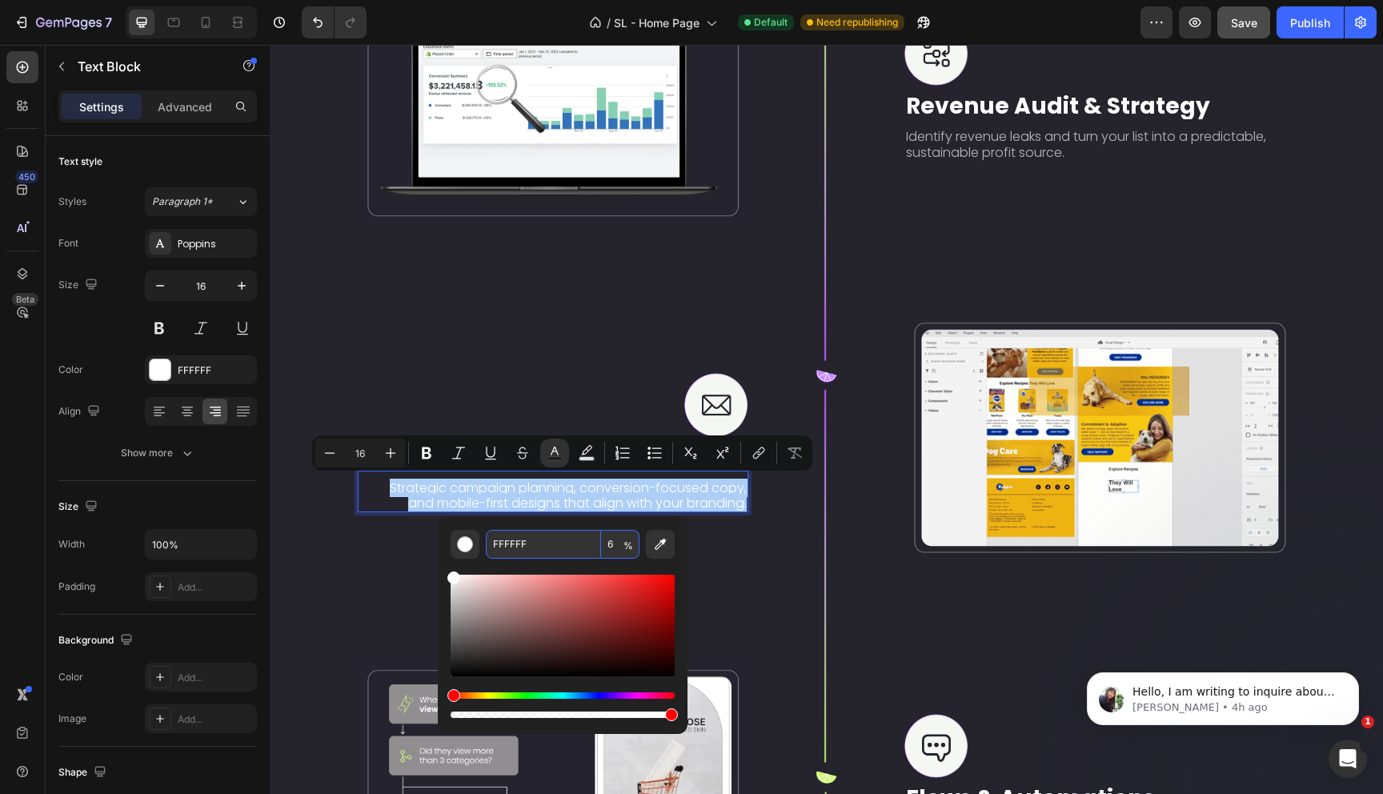
type input "65"
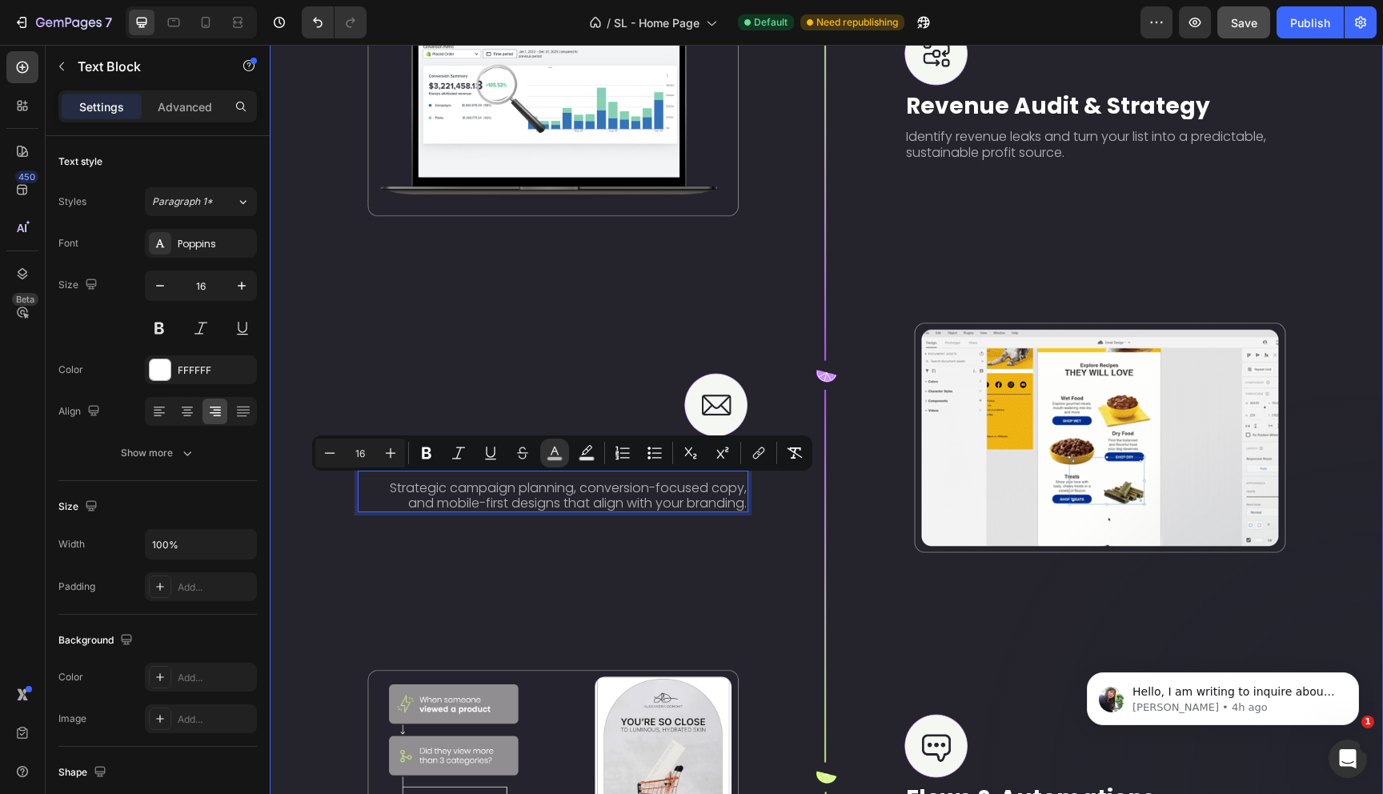
click at [639, 575] on div "Image Row Image Content Creation Text Block Strategic campaign planning, conver…" at bounding box center [553, 778] width 391 height 1617
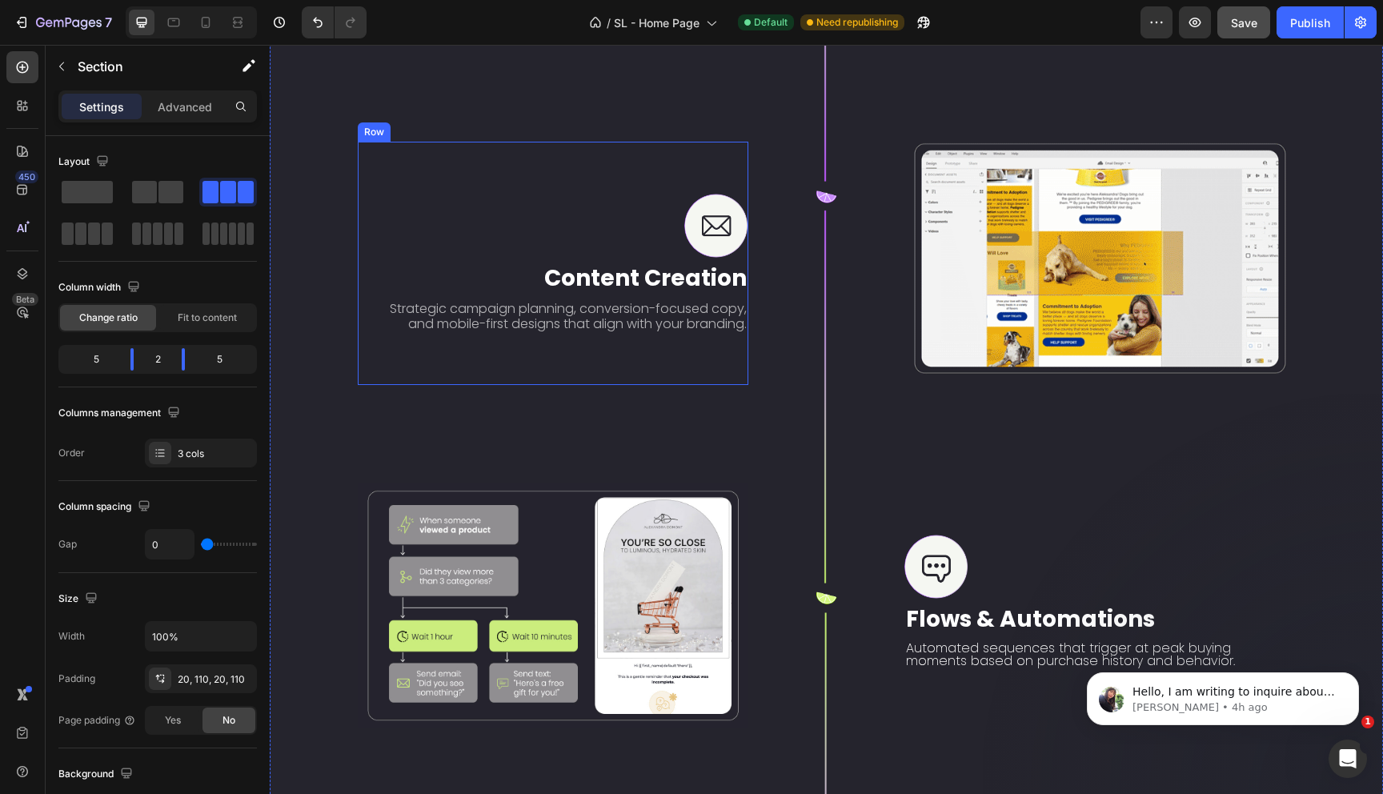
scroll to position [2511, 0]
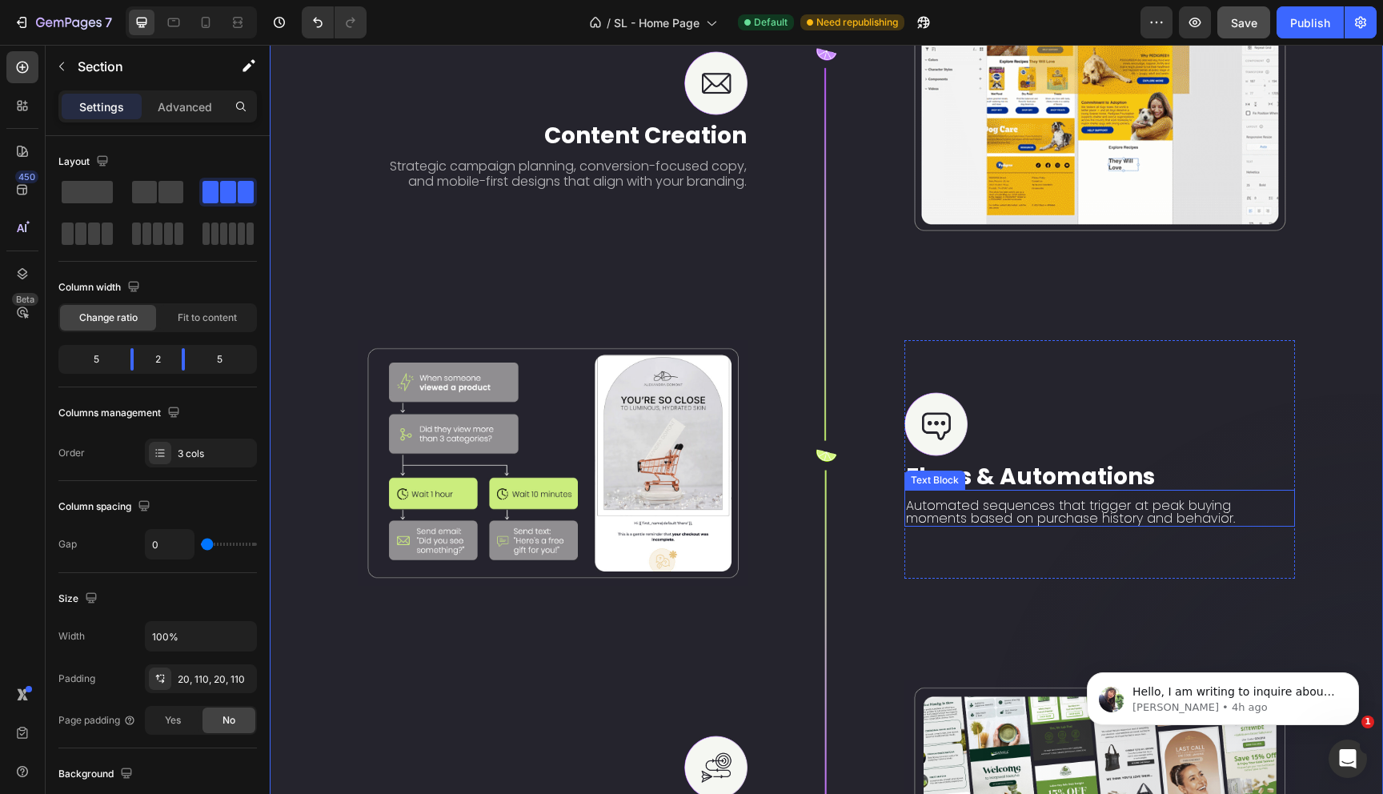
click at [928, 507] on p "Automated sequences that trigger at peak buying moments based on purchase histo…" at bounding box center [1099, 512] width 387 height 26
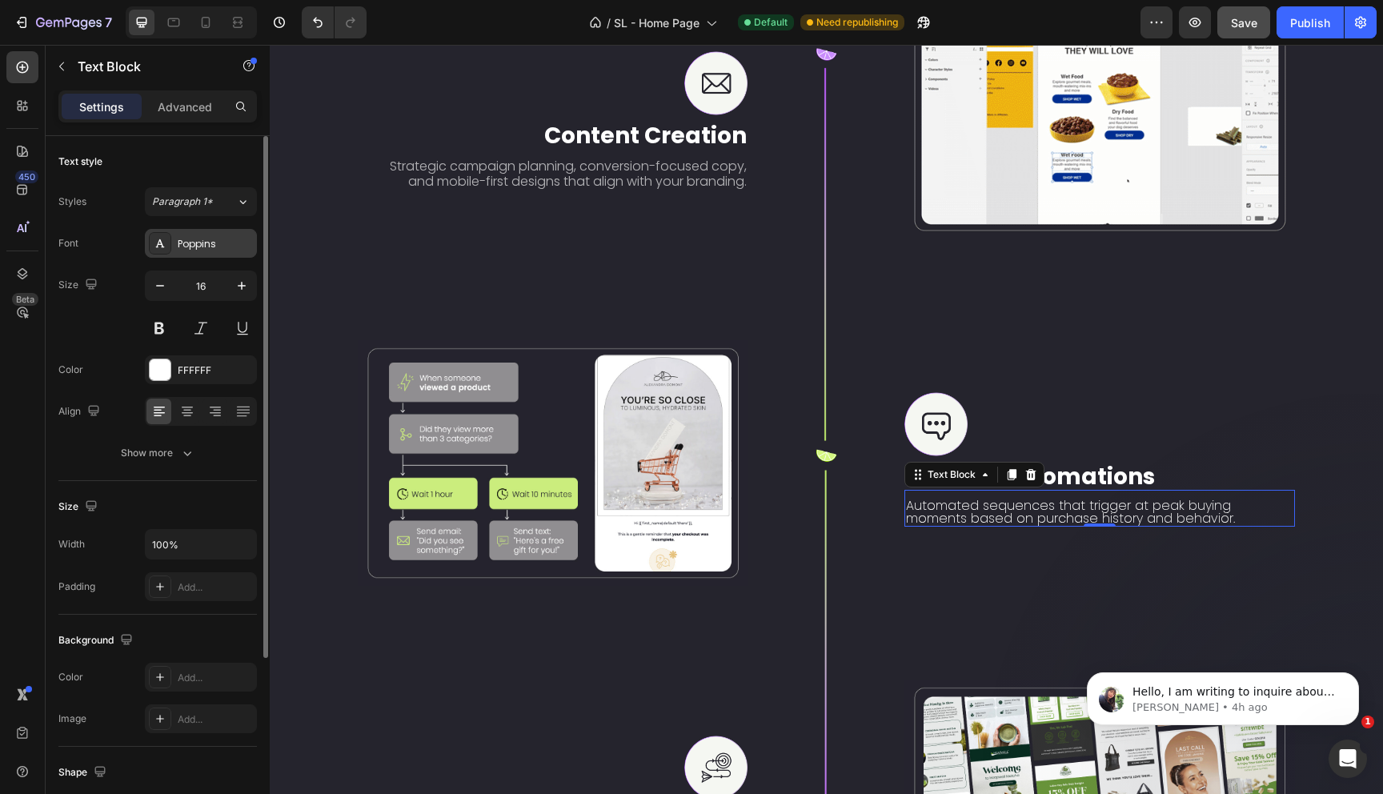
click at [209, 254] on div "Poppins" at bounding box center [201, 243] width 112 height 29
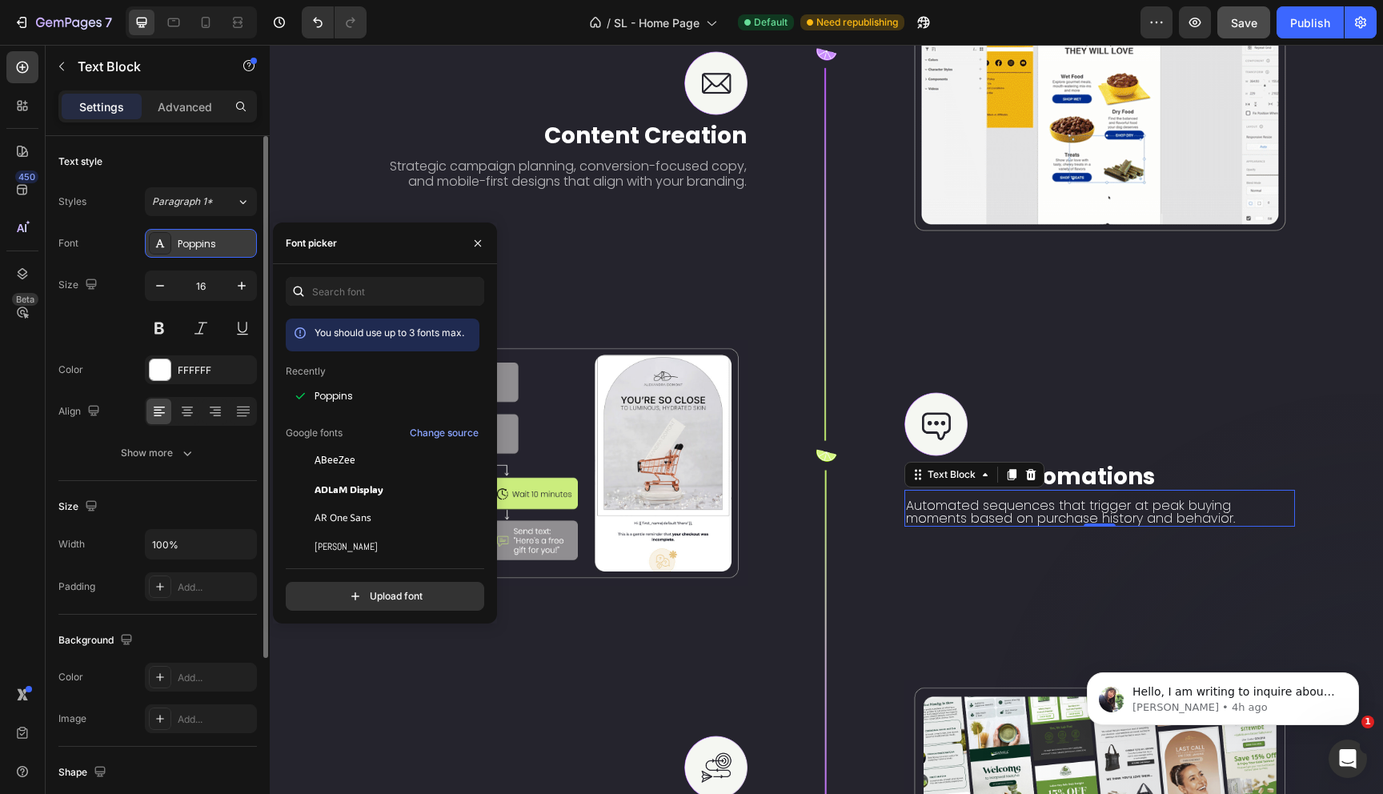
click at [209, 254] on div "Poppins" at bounding box center [201, 243] width 112 height 29
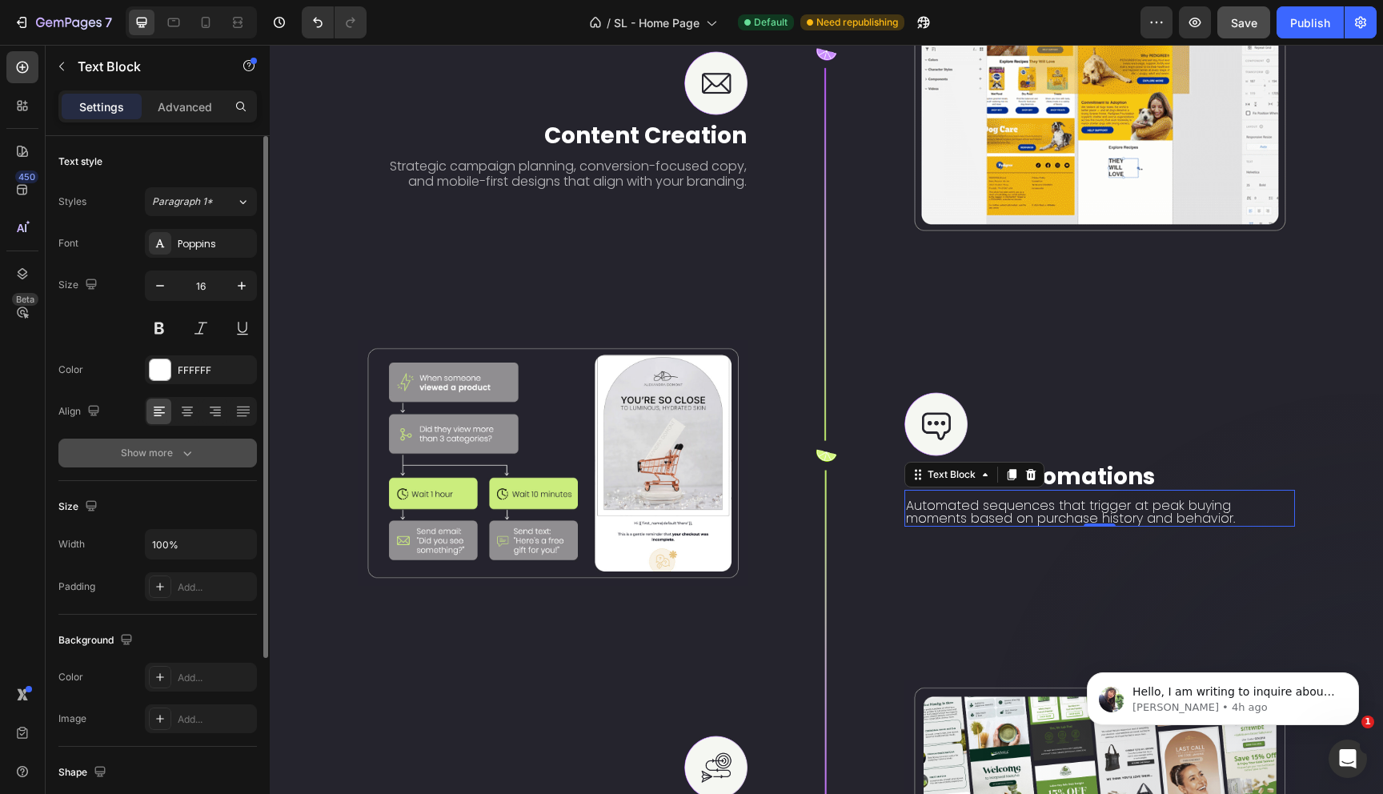
click at [172, 456] on div "Show more" at bounding box center [158, 453] width 74 height 16
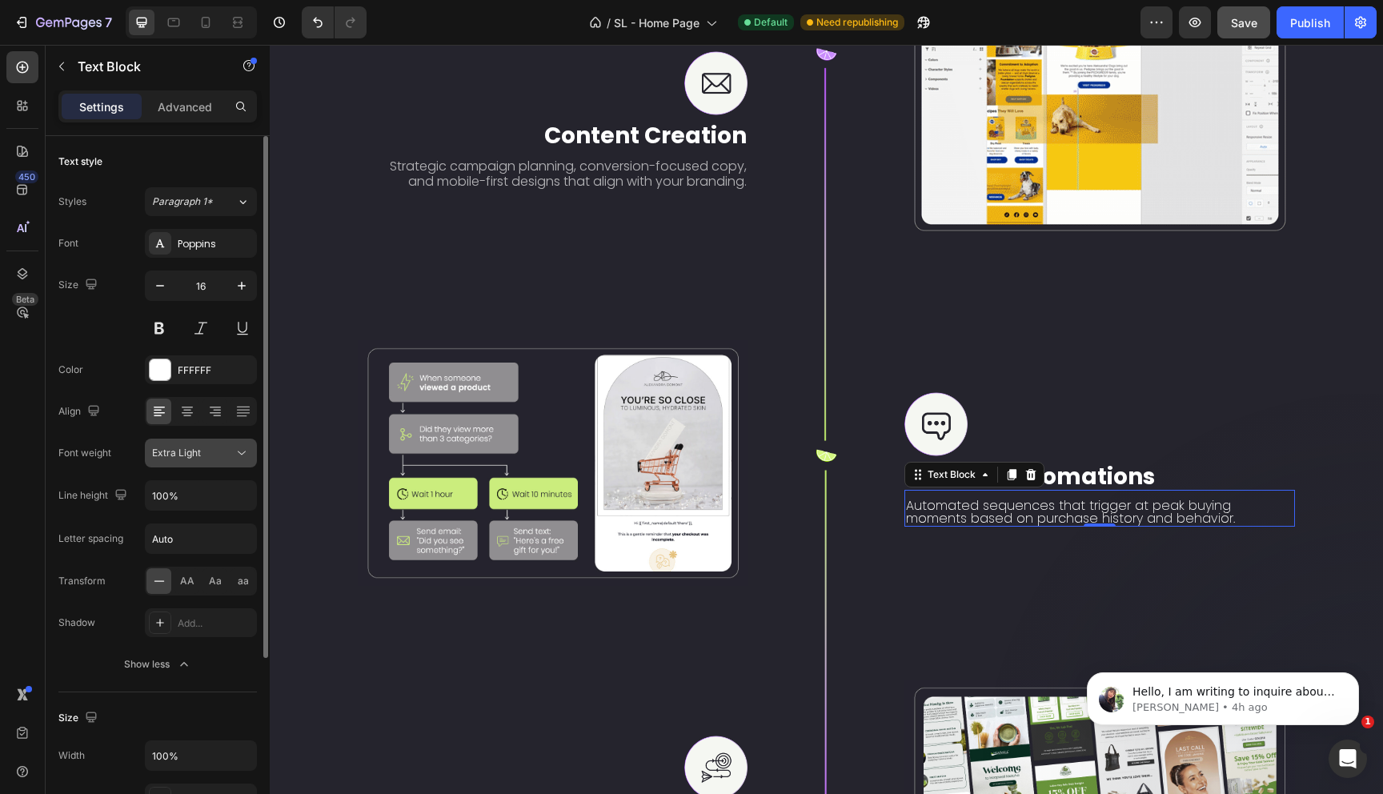
click at [201, 443] on button "Extra Light" at bounding box center [201, 453] width 112 height 29
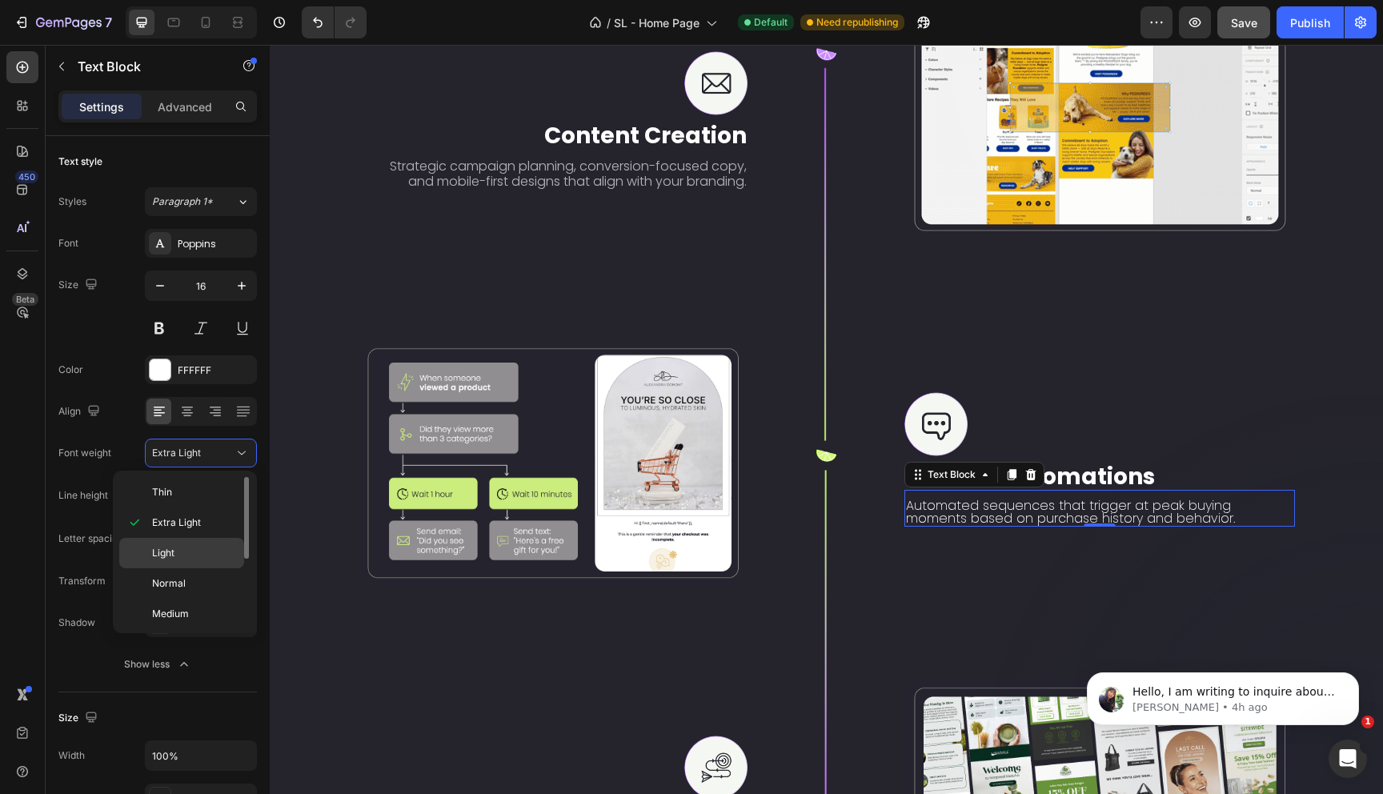
click at [178, 558] on p "Light" at bounding box center [194, 553] width 85 height 14
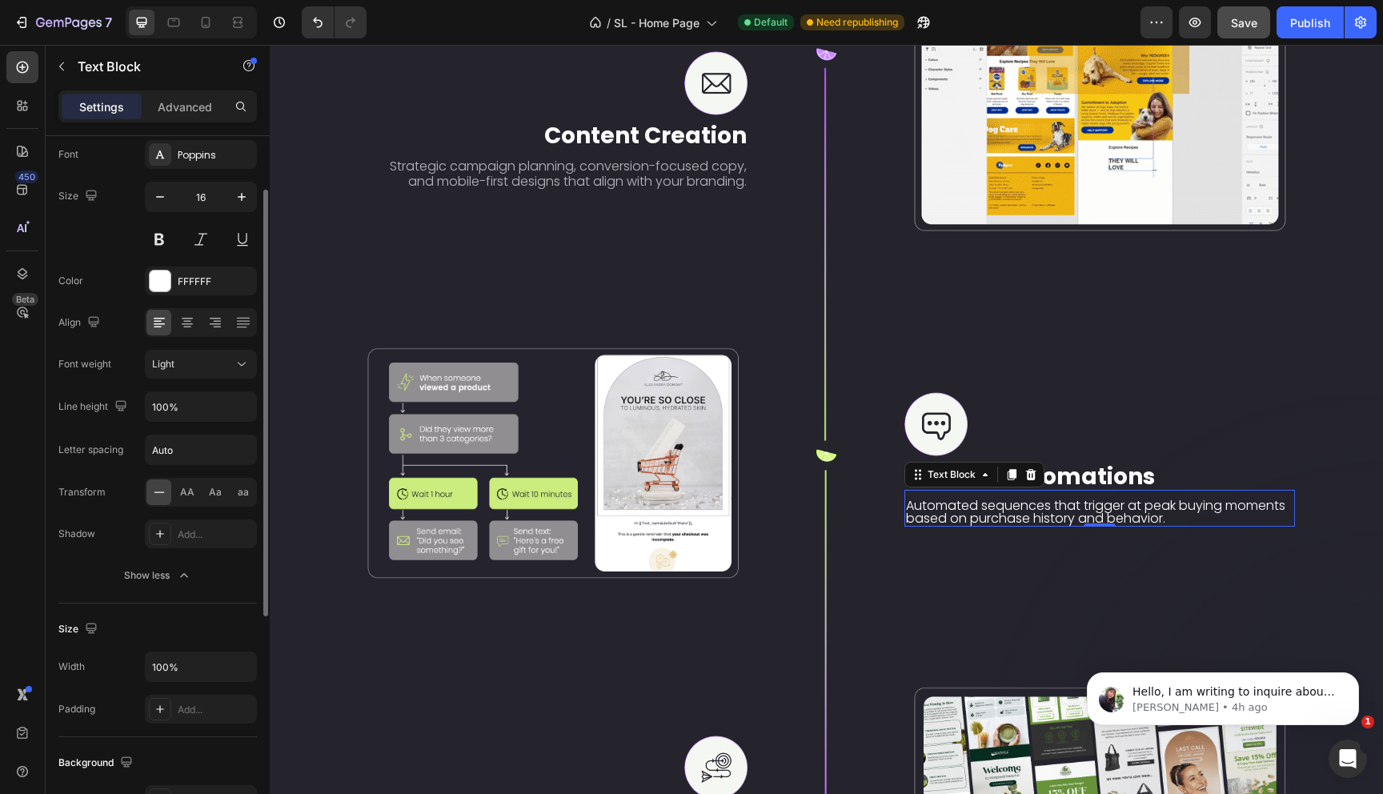
scroll to position [138, 0]
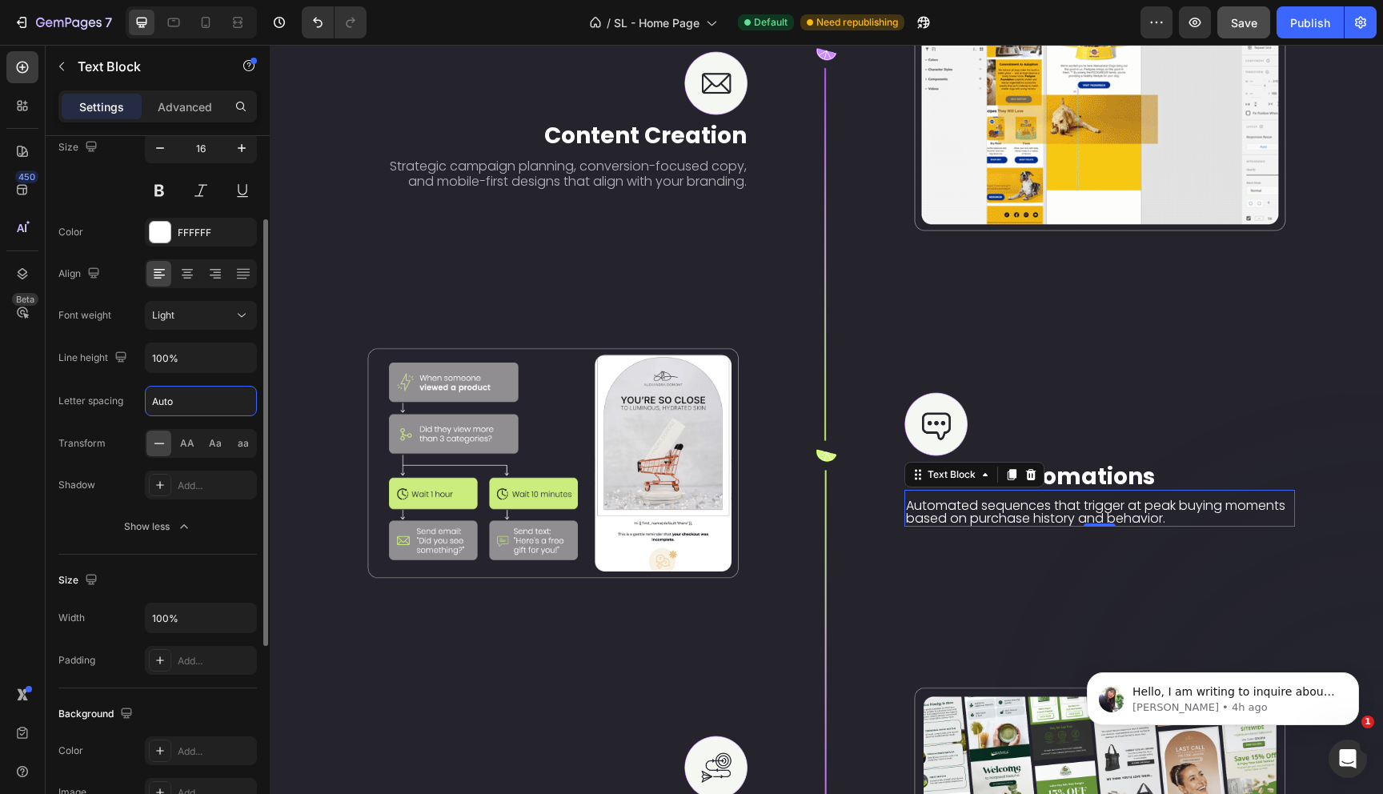
click at [207, 403] on input "Auto" at bounding box center [201, 401] width 110 height 29
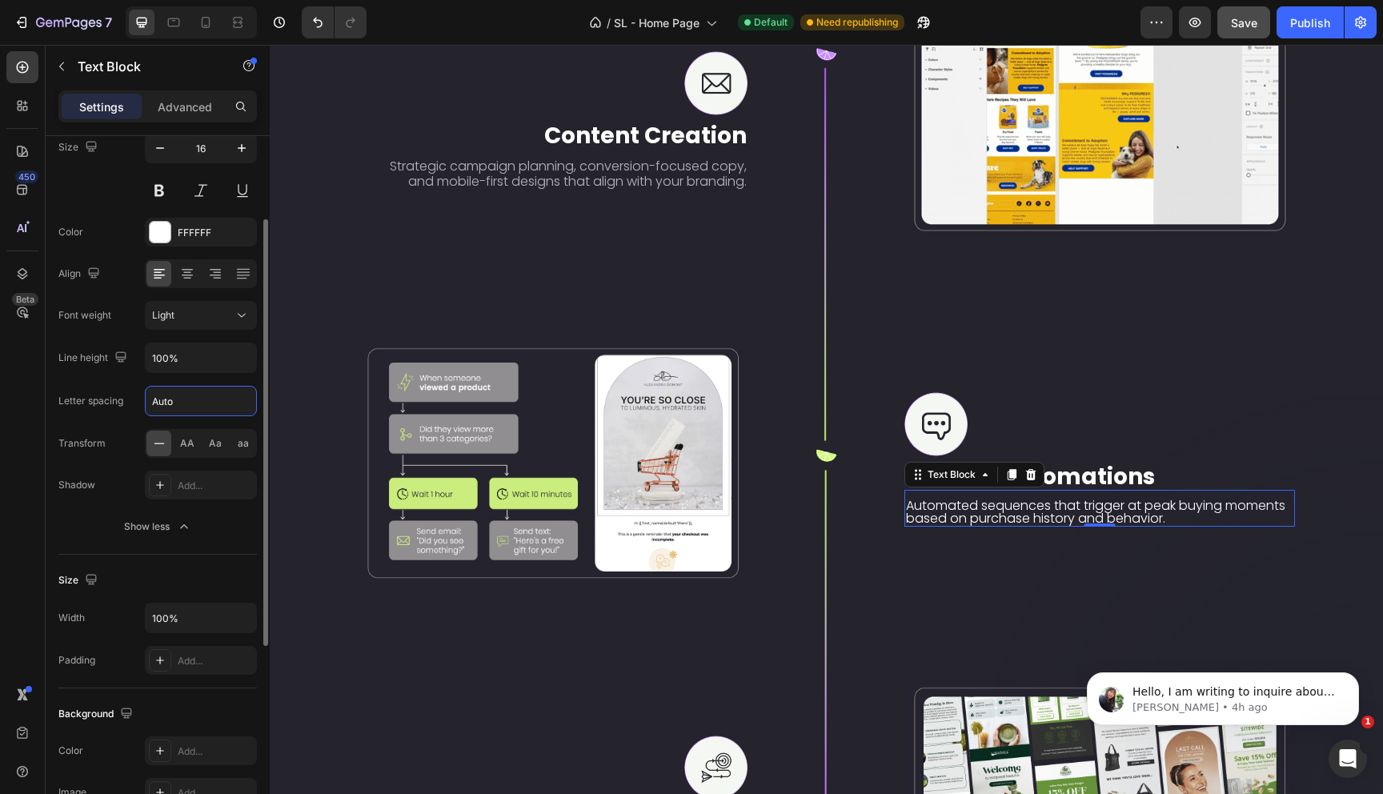
click at [214, 404] on input "Auto" at bounding box center [201, 401] width 110 height 29
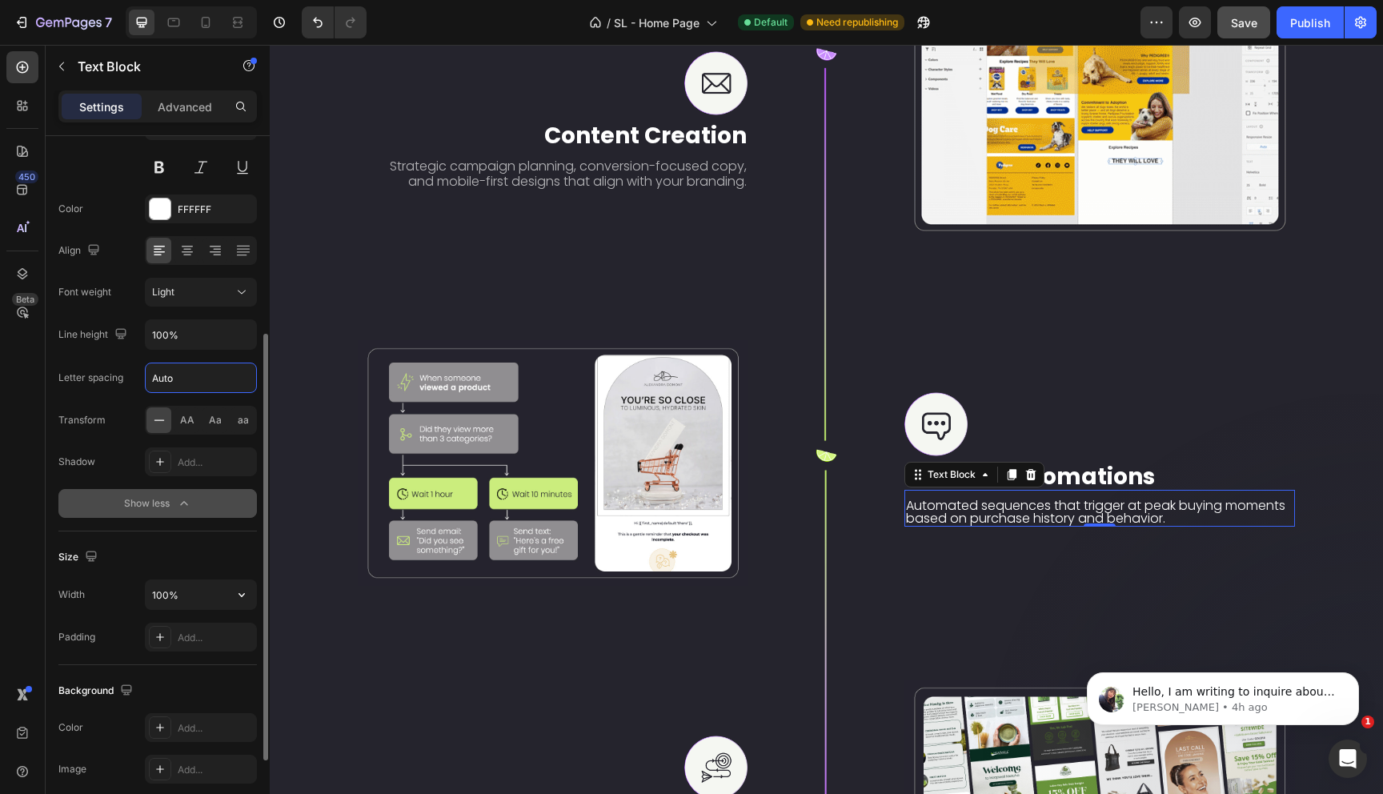
scroll to position [223, 0]
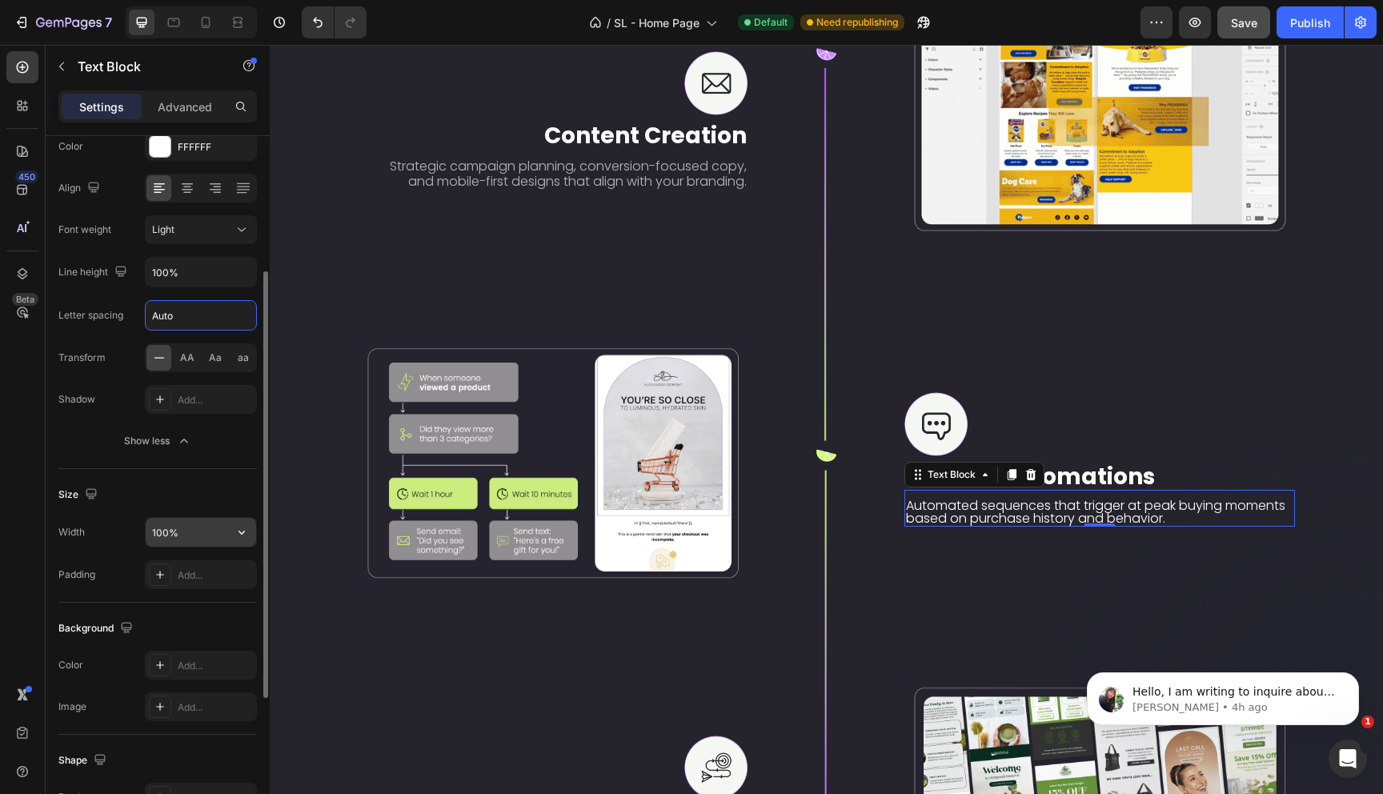
click at [194, 542] on input "100%" at bounding box center [201, 532] width 110 height 29
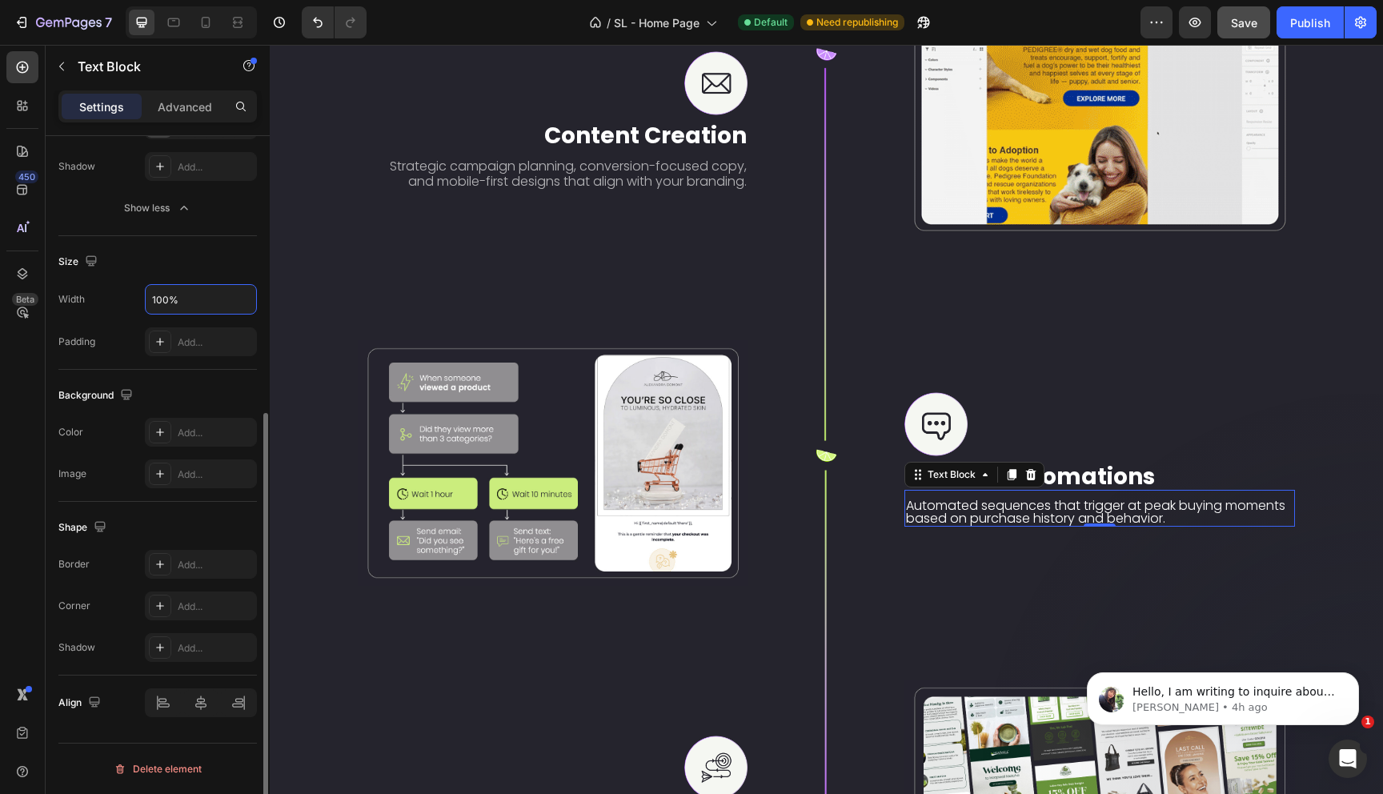
scroll to position [203, 0]
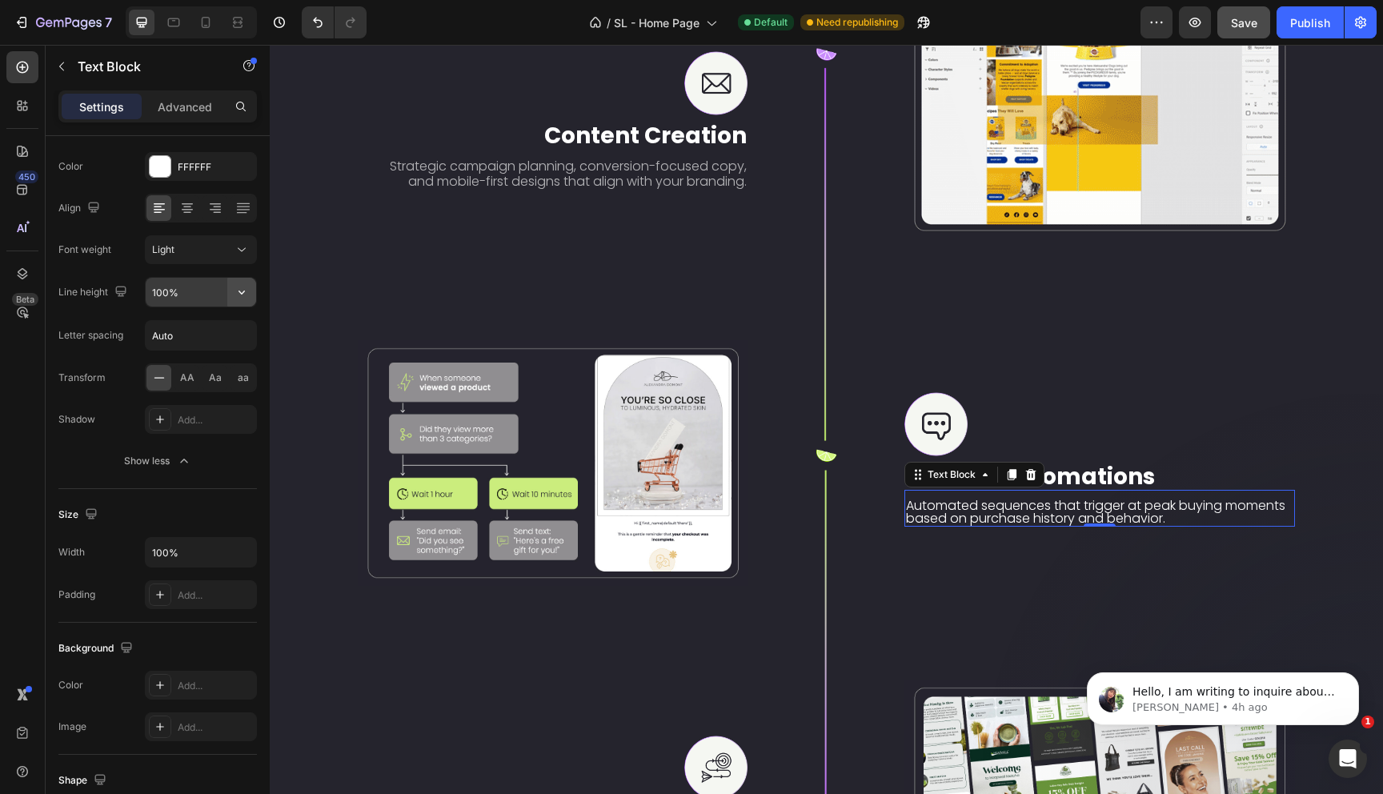
click at [236, 299] on icon "button" at bounding box center [242, 292] width 16 height 16
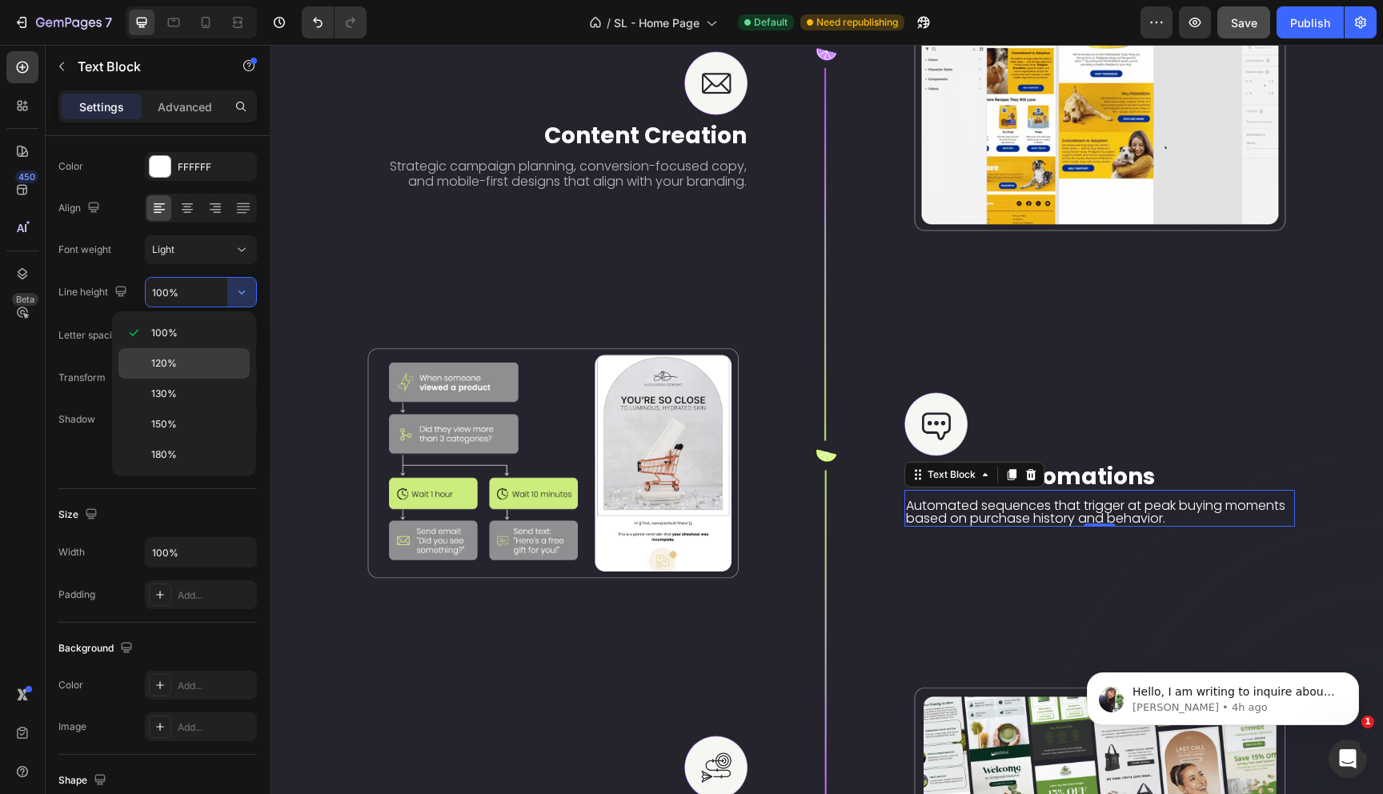
click at [180, 356] on p "120%" at bounding box center [196, 363] width 91 height 14
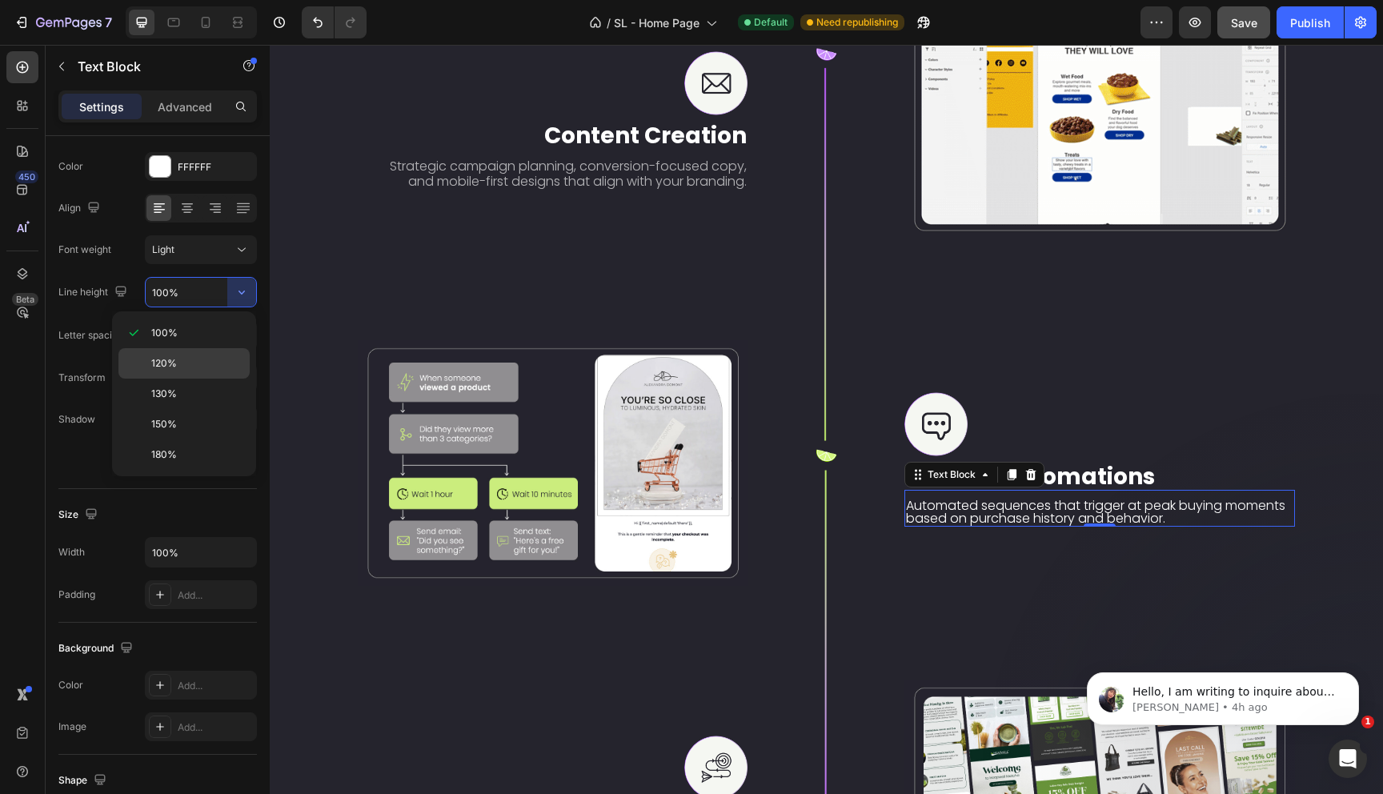
type input "120%"
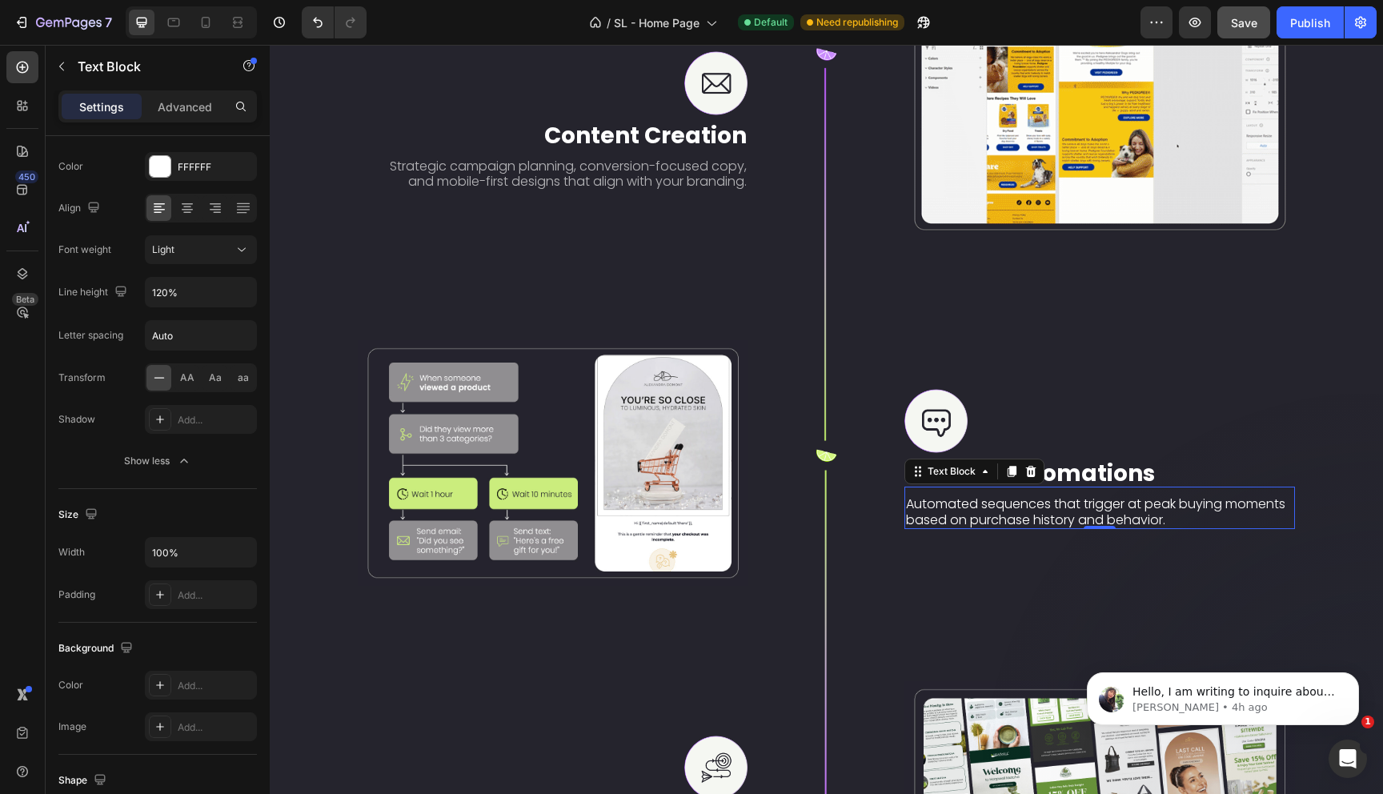
click at [948, 507] on p "Automated sequences that trigger at peak buying moments based on purchase histo…" at bounding box center [1099, 511] width 387 height 30
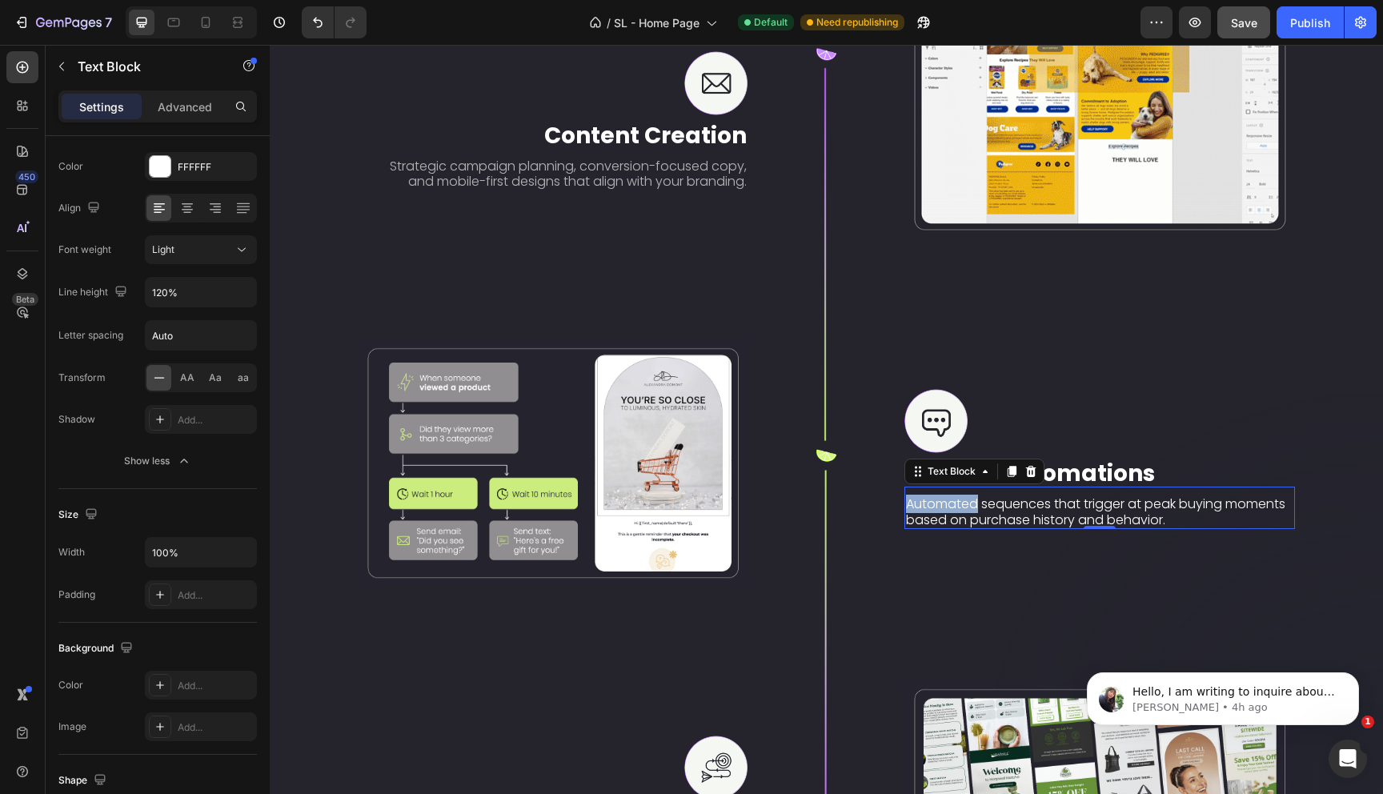
click at [948, 507] on p "Automated sequences that trigger at peak buying moments based on purchase histo…" at bounding box center [1099, 511] width 387 height 30
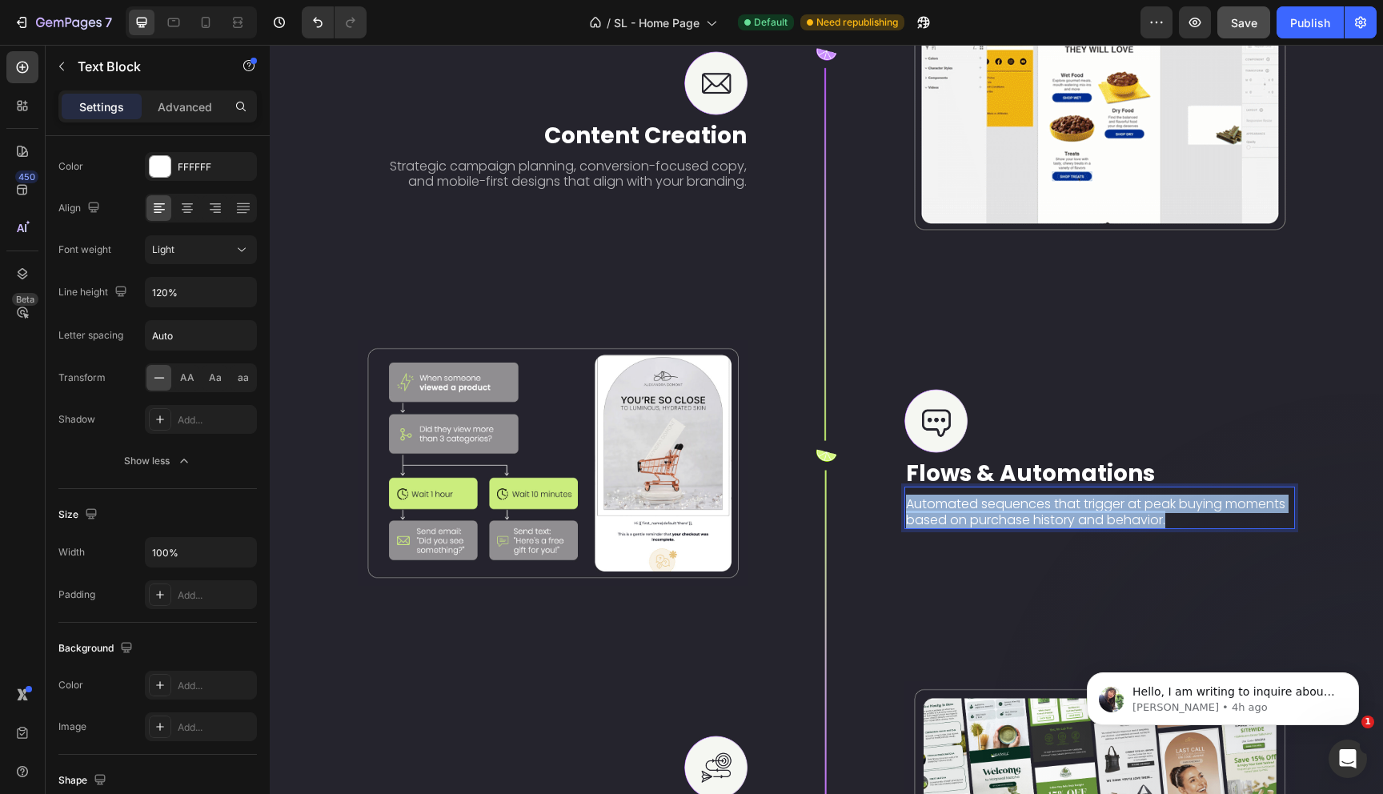
click at [948, 507] on p "Automated sequences that trigger at peak buying moments based on purchase histo…" at bounding box center [1099, 511] width 387 height 30
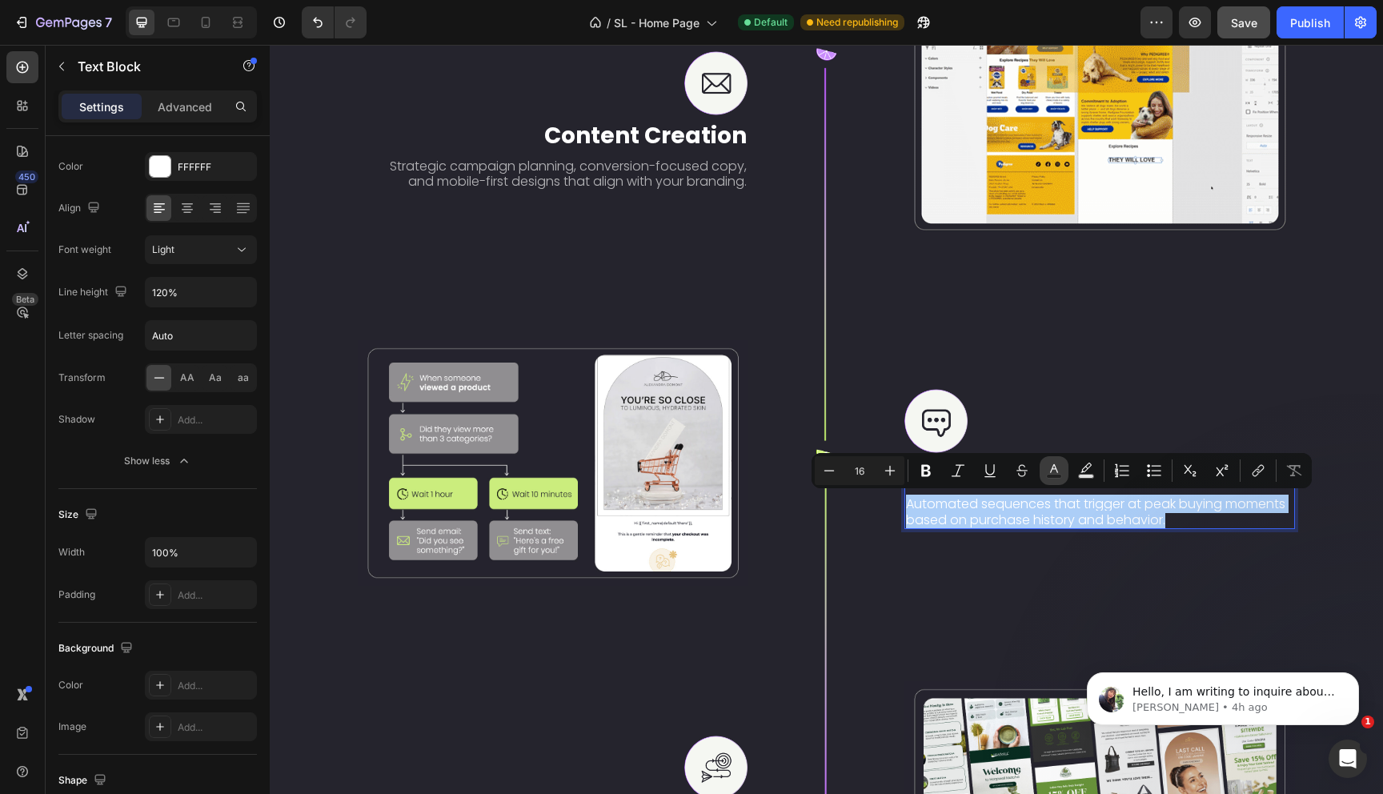
click at [1043, 471] on button "Text Color" at bounding box center [1054, 470] width 29 height 29
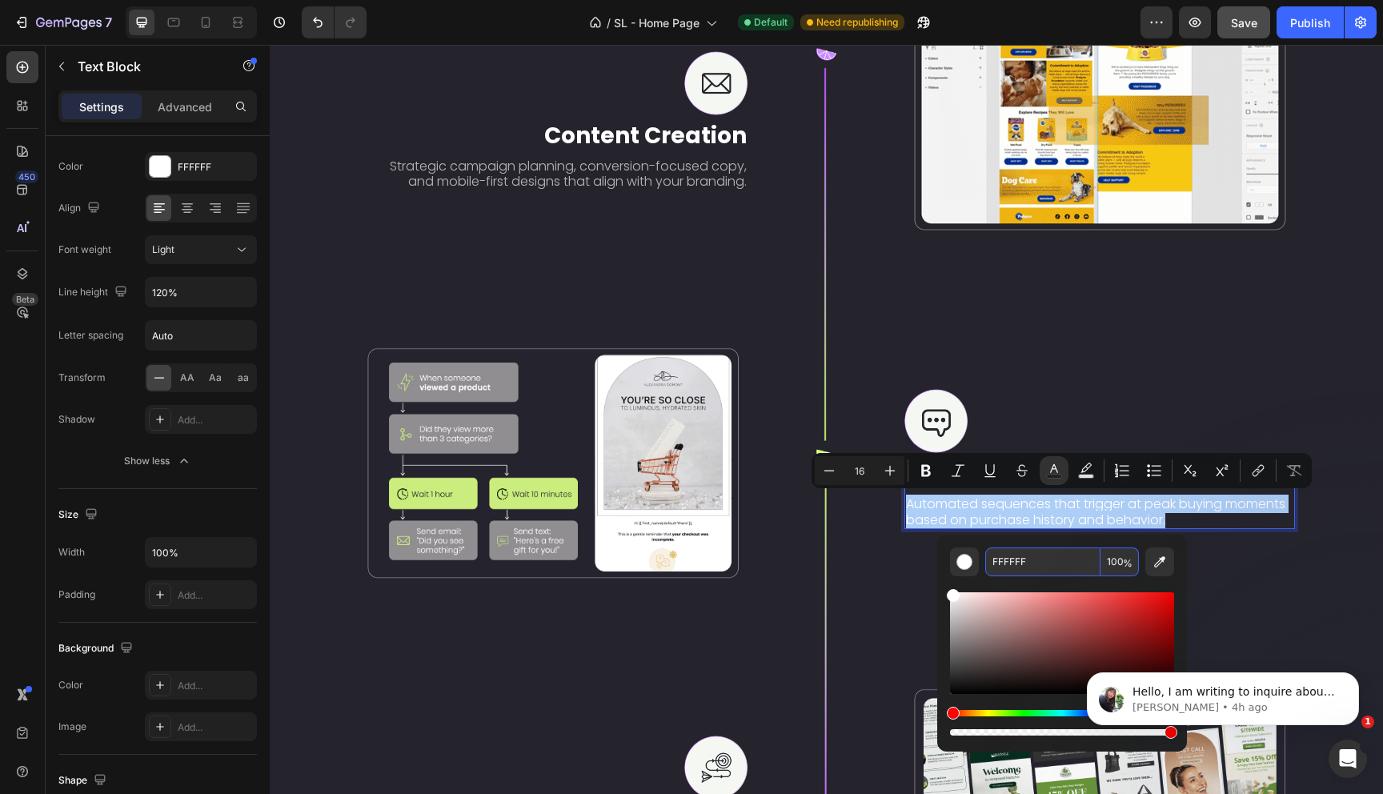
click at [1130, 551] on input "100" at bounding box center [1119, 561] width 38 height 29
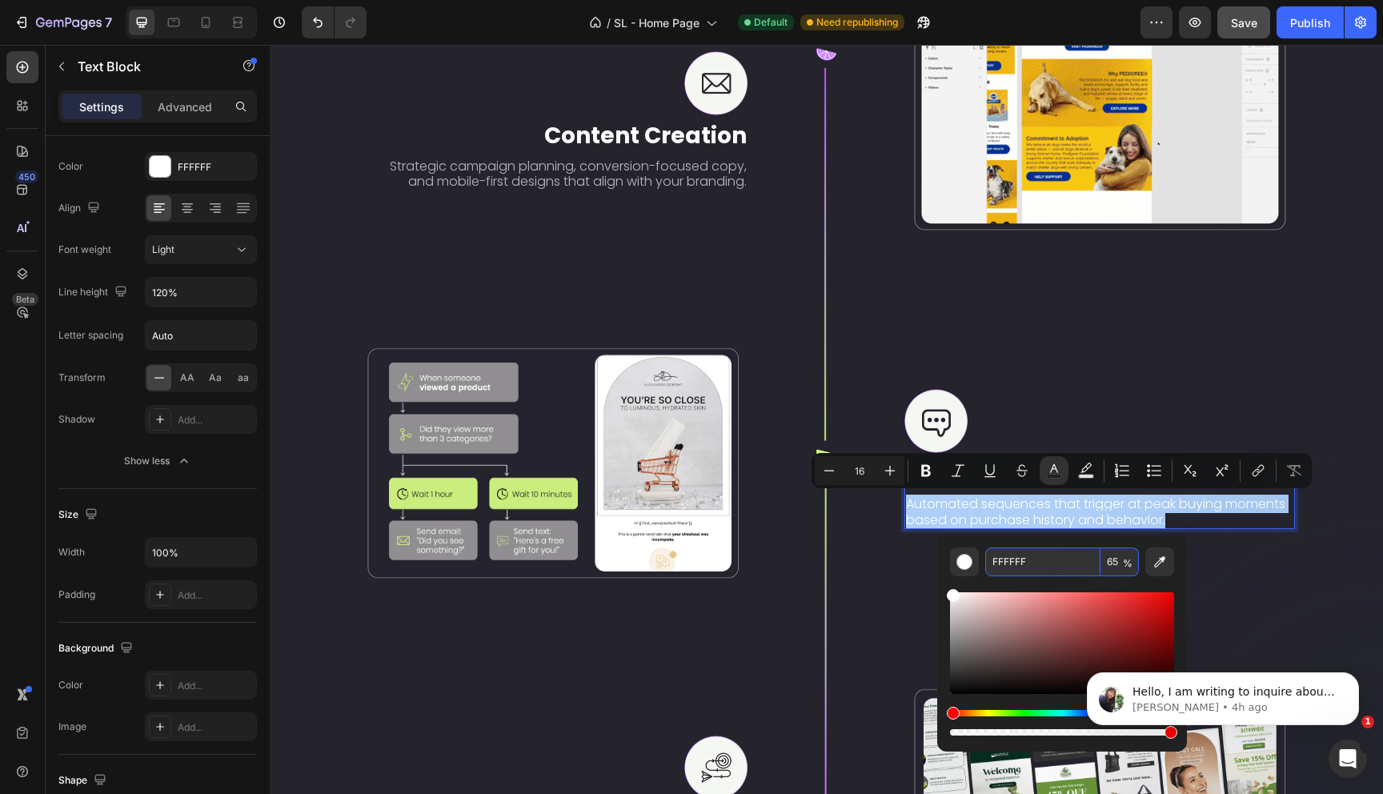
type input "65"
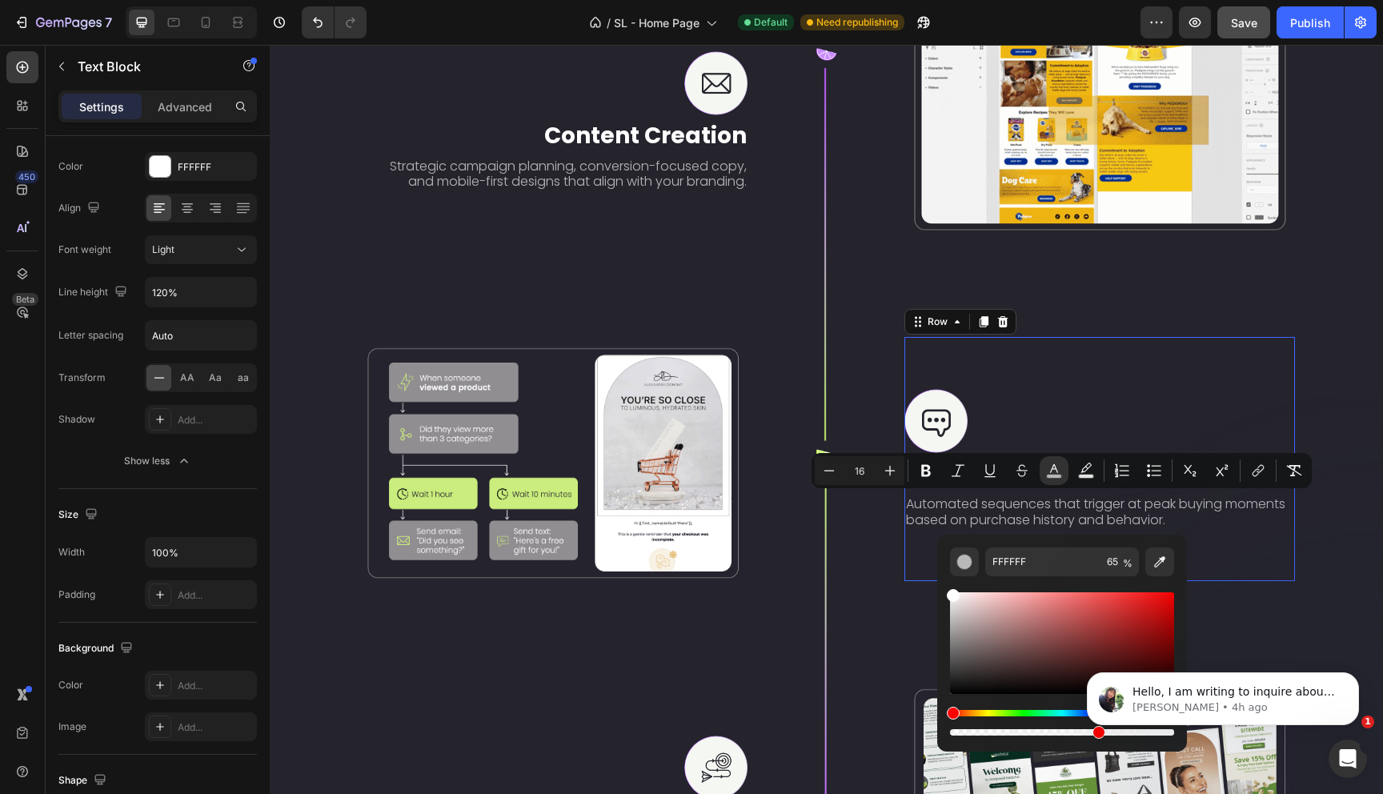
click at [1252, 578] on div "Image Flows & Automations Text Block Automated sequences that trigger at peak b…" at bounding box center [1099, 458] width 391 height 243
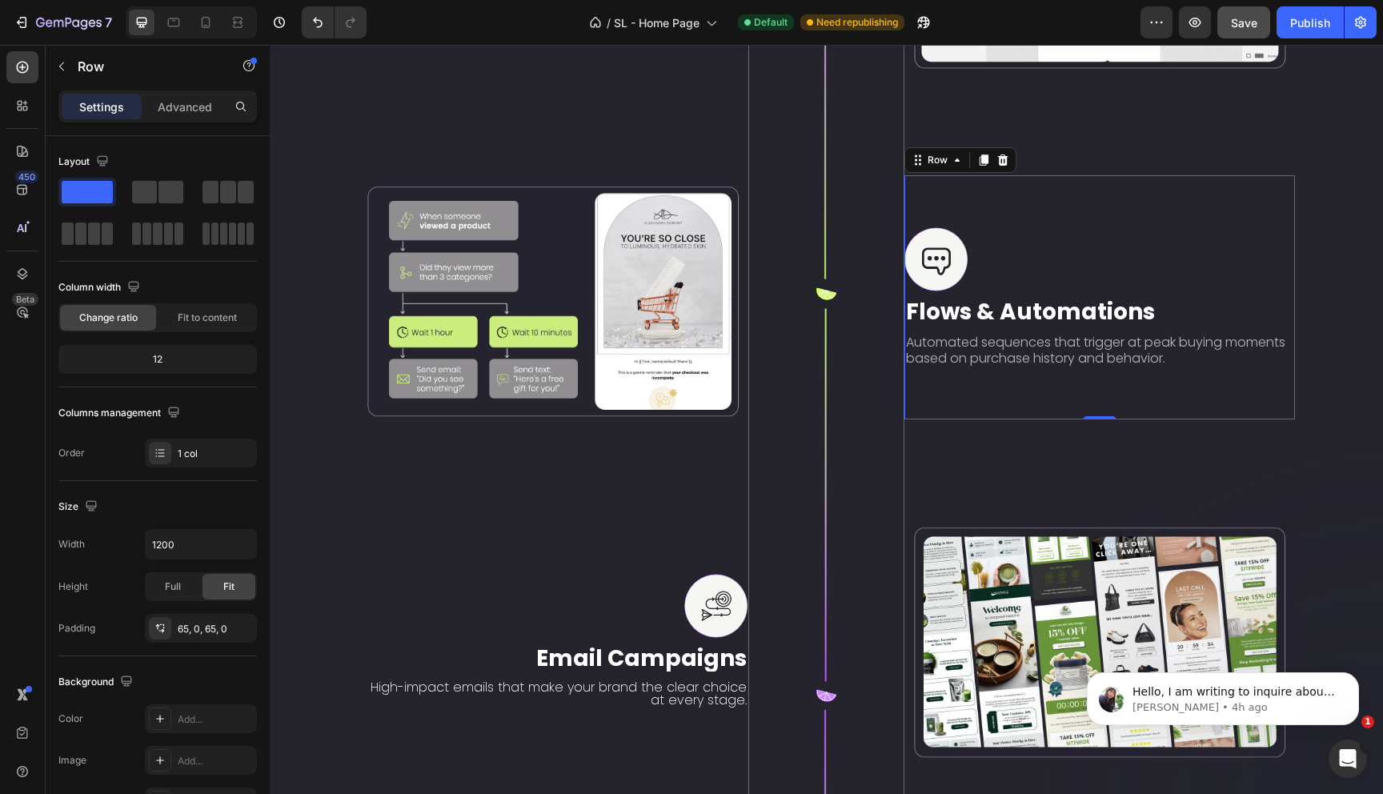
scroll to position [2860, 0]
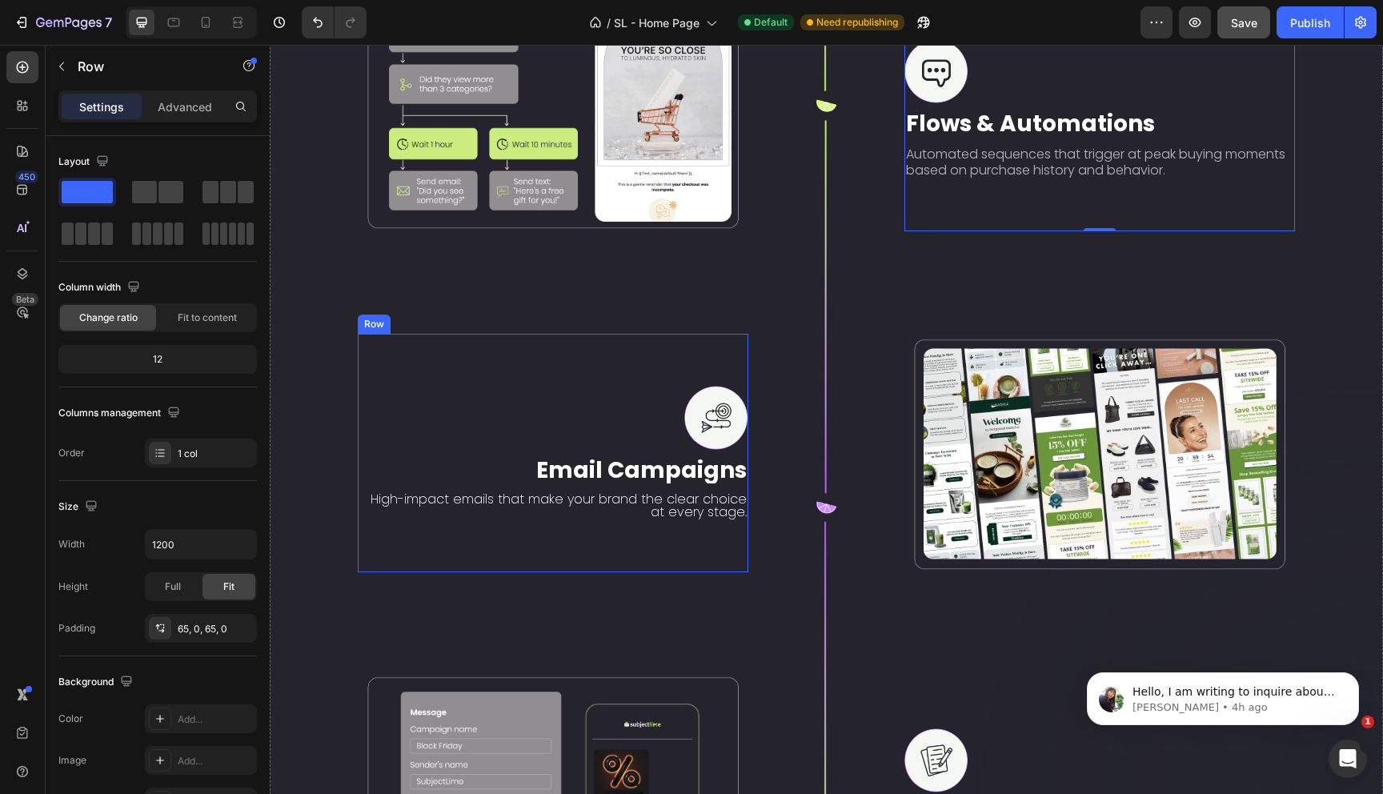
click at [620, 506] on p "High-impact emails that make your brand the clear choice at every stage." at bounding box center [558, 506] width 378 height 26
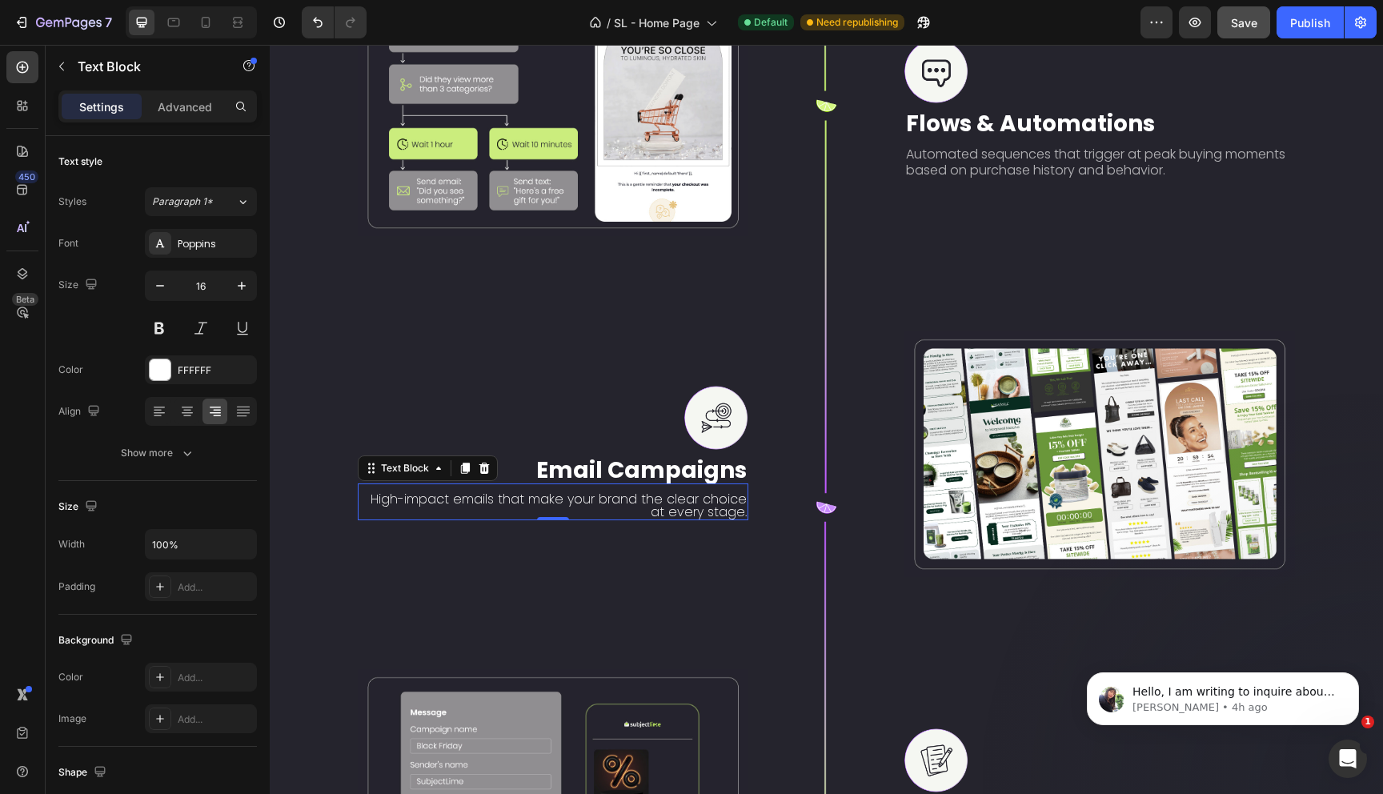
click at [620, 506] on p "High-impact emails that make your brand the clear choice at every stage." at bounding box center [558, 506] width 378 height 26
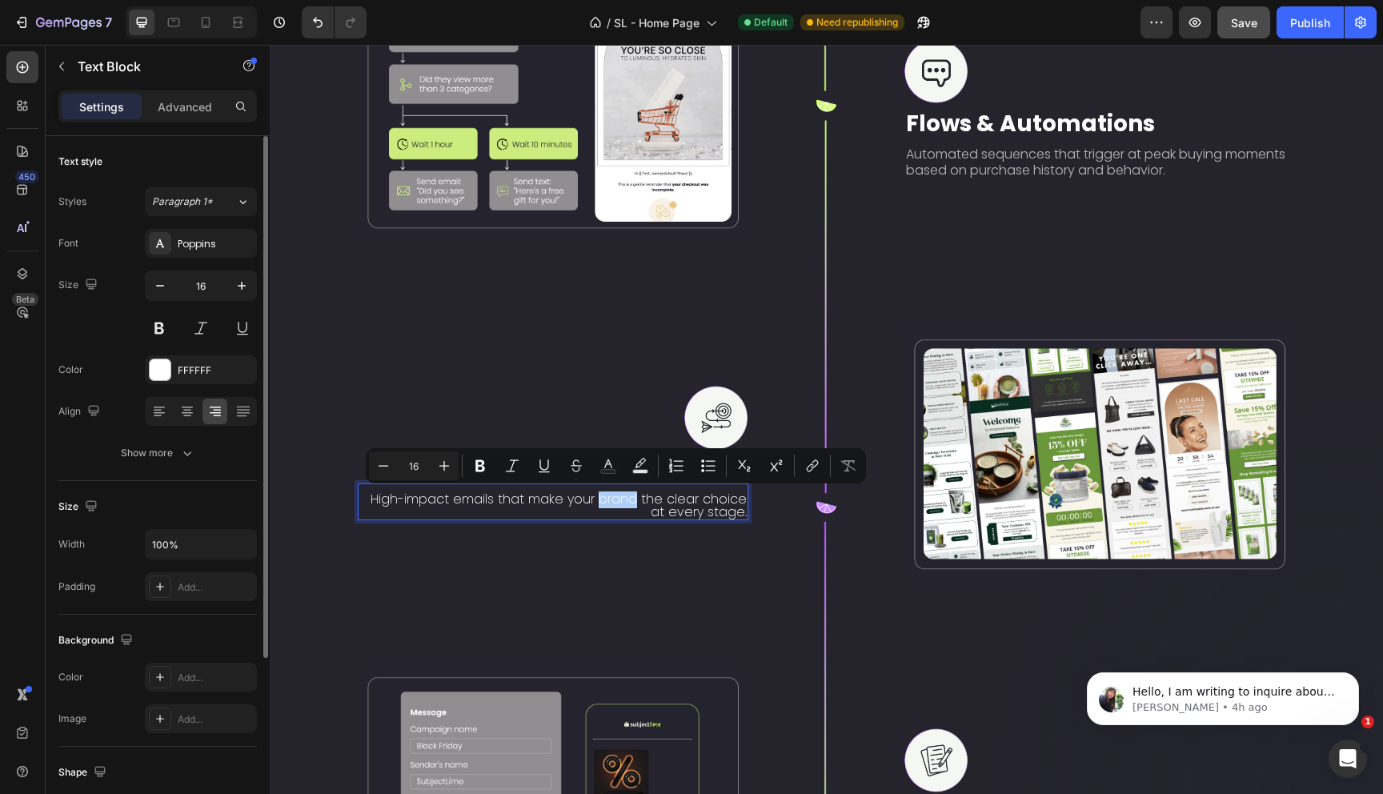
click at [190, 615] on div "Text style Styles Paragraph 1* Font Poppins Size 16 Color FFFFFF Align Show more" at bounding box center [157, 681] width 198 height 132
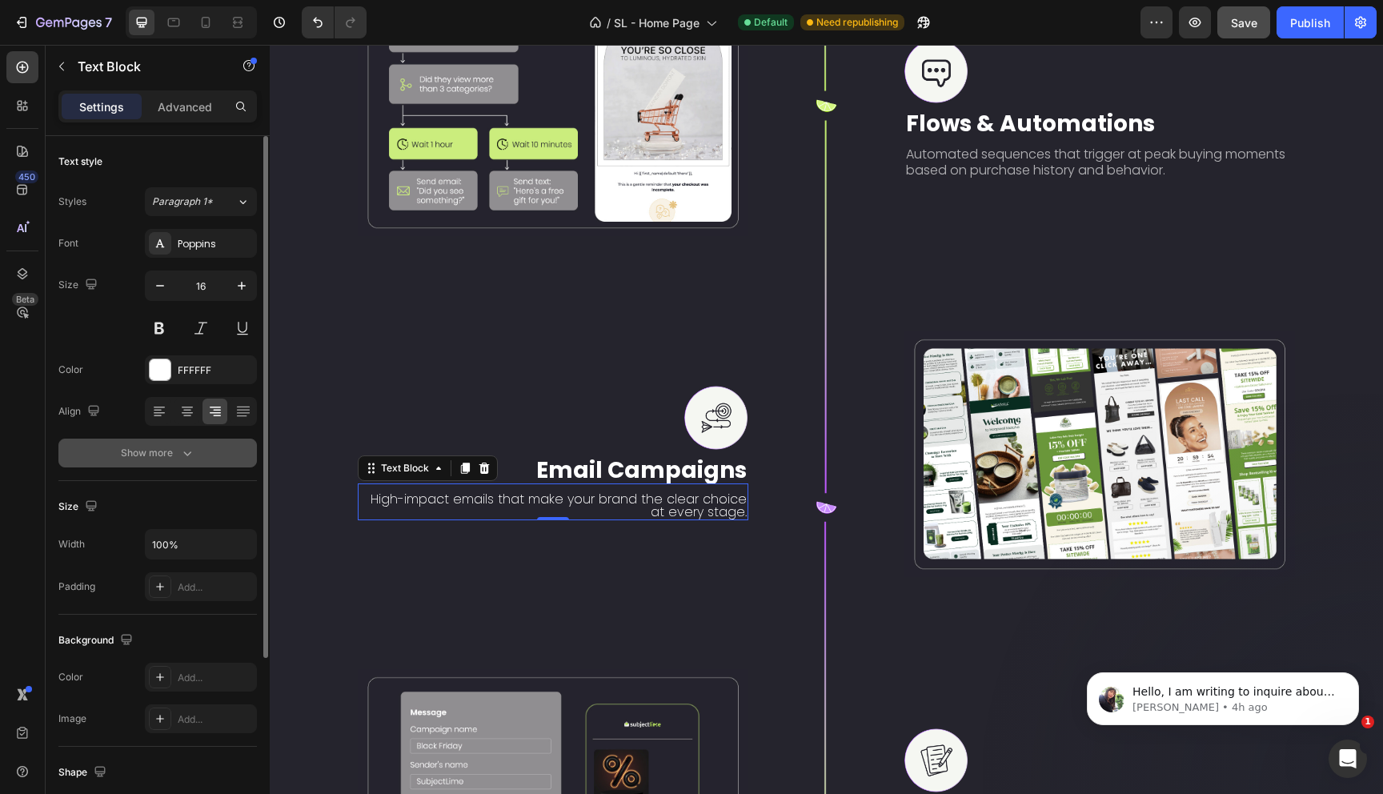
click at [191, 459] on icon "button" at bounding box center [187, 453] width 16 height 16
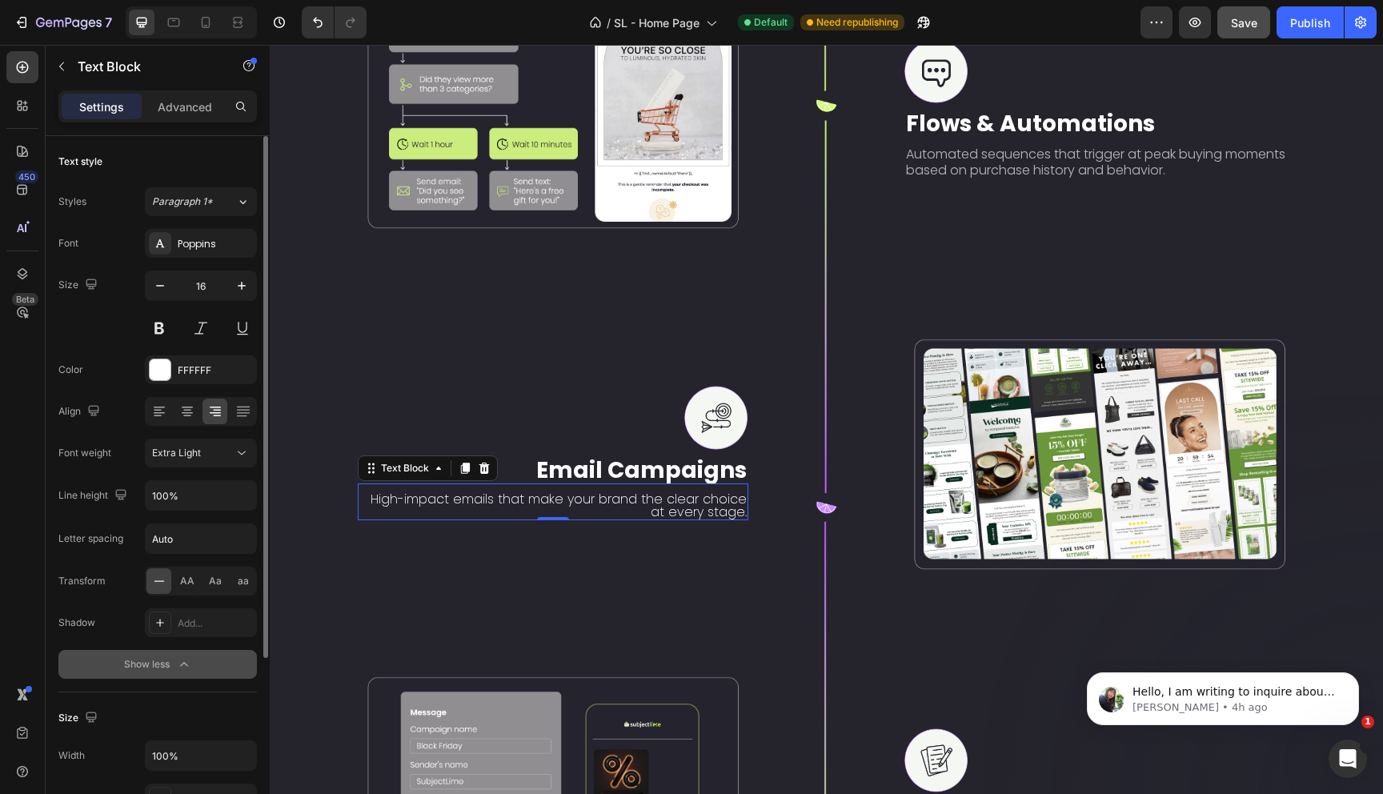
click at [191, 459] on span "Extra Light" at bounding box center [176, 453] width 49 height 14
click at [192, 551] on p "Light" at bounding box center [194, 553] width 85 height 14
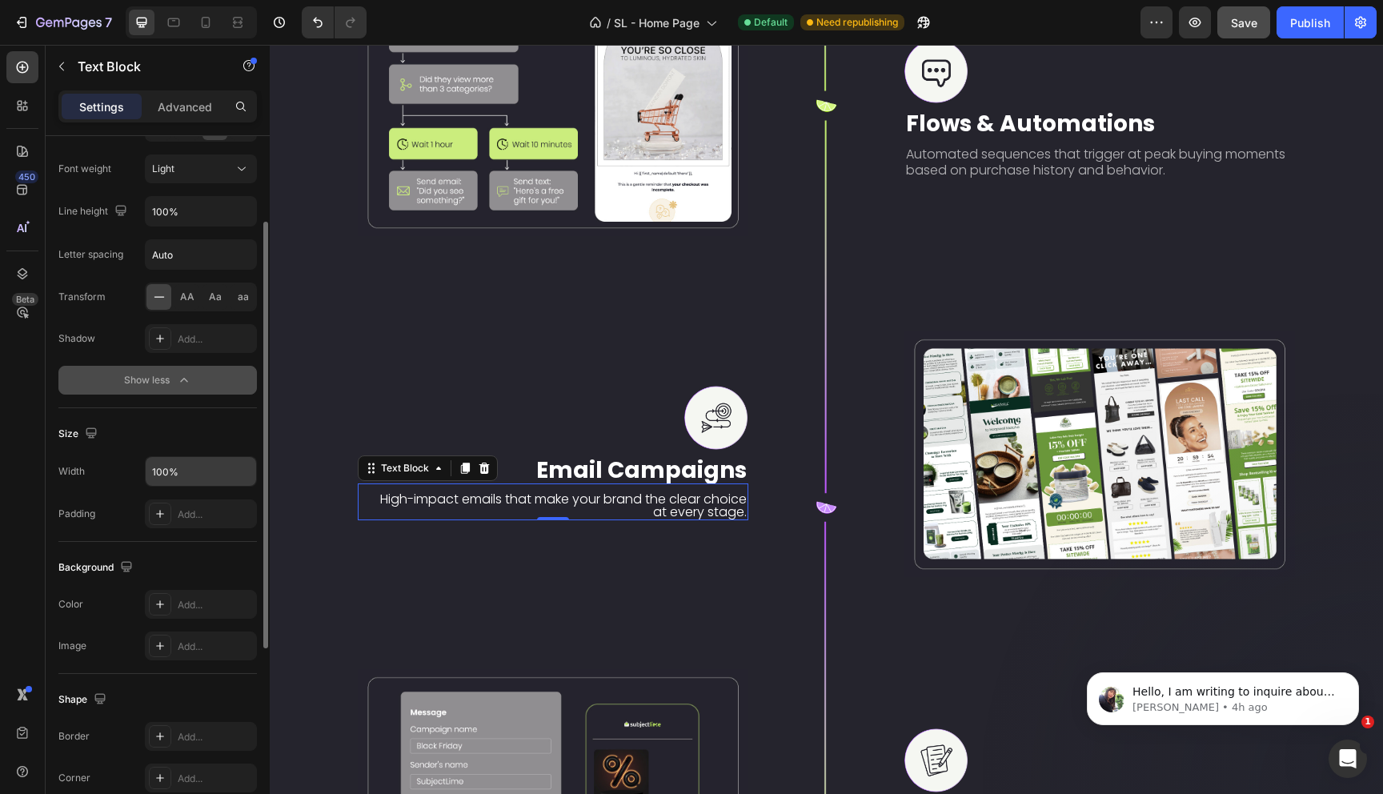
scroll to position [230, 0]
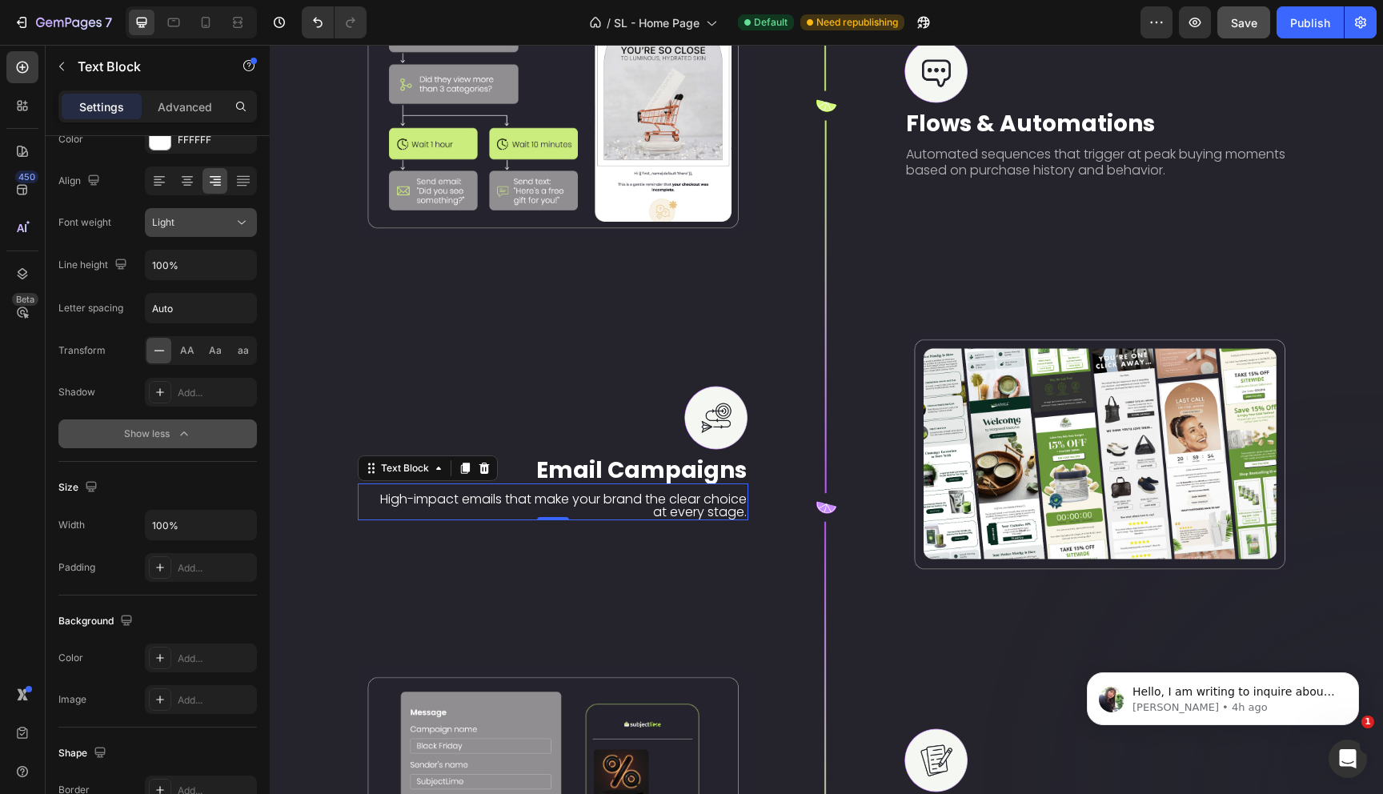
click at [230, 225] on div "Light" at bounding box center [193, 222] width 82 height 14
click at [228, 267] on button "button" at bounding box center [241, 264] width 29 height 29
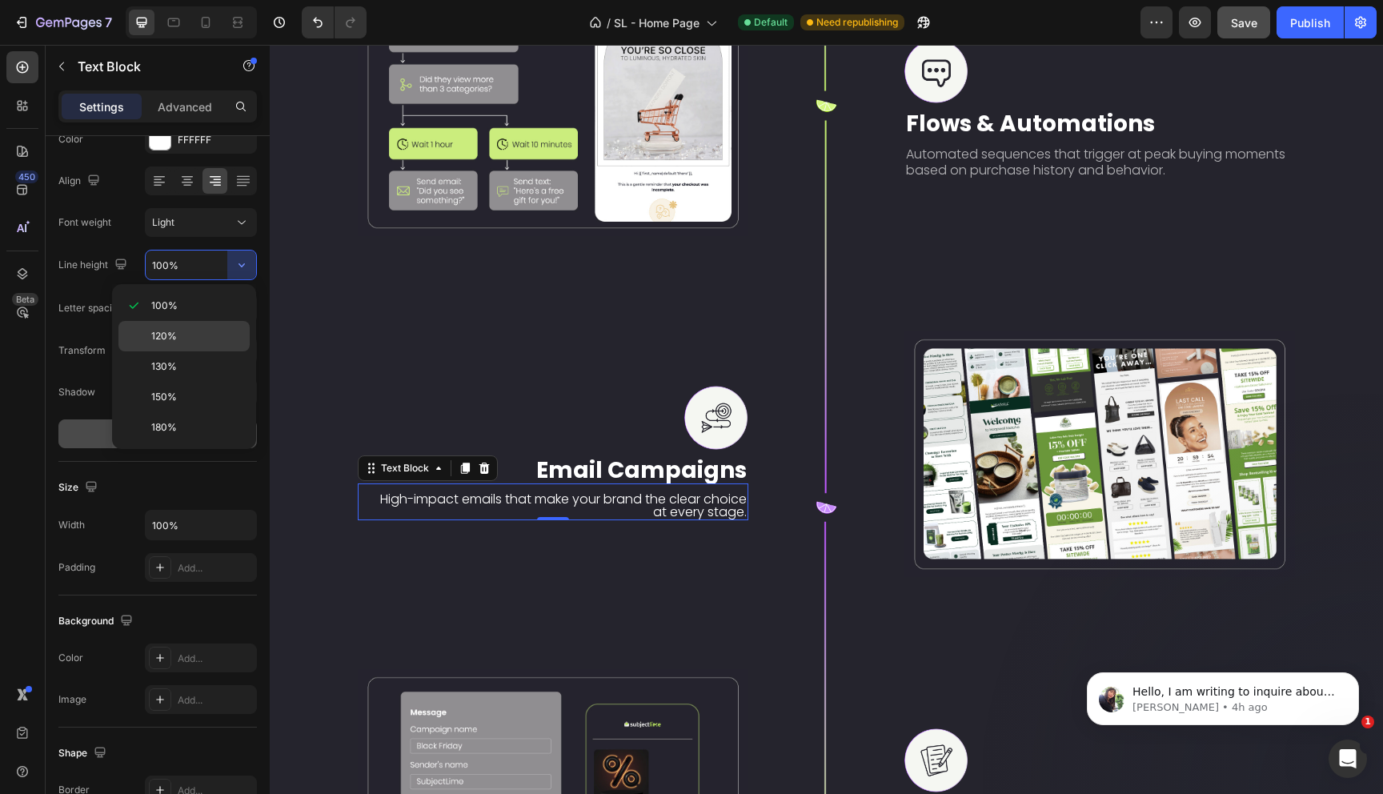
click at [186, 338] on p "120%" at bounding box center [196, 336] width 91 height 14
type input "120%"
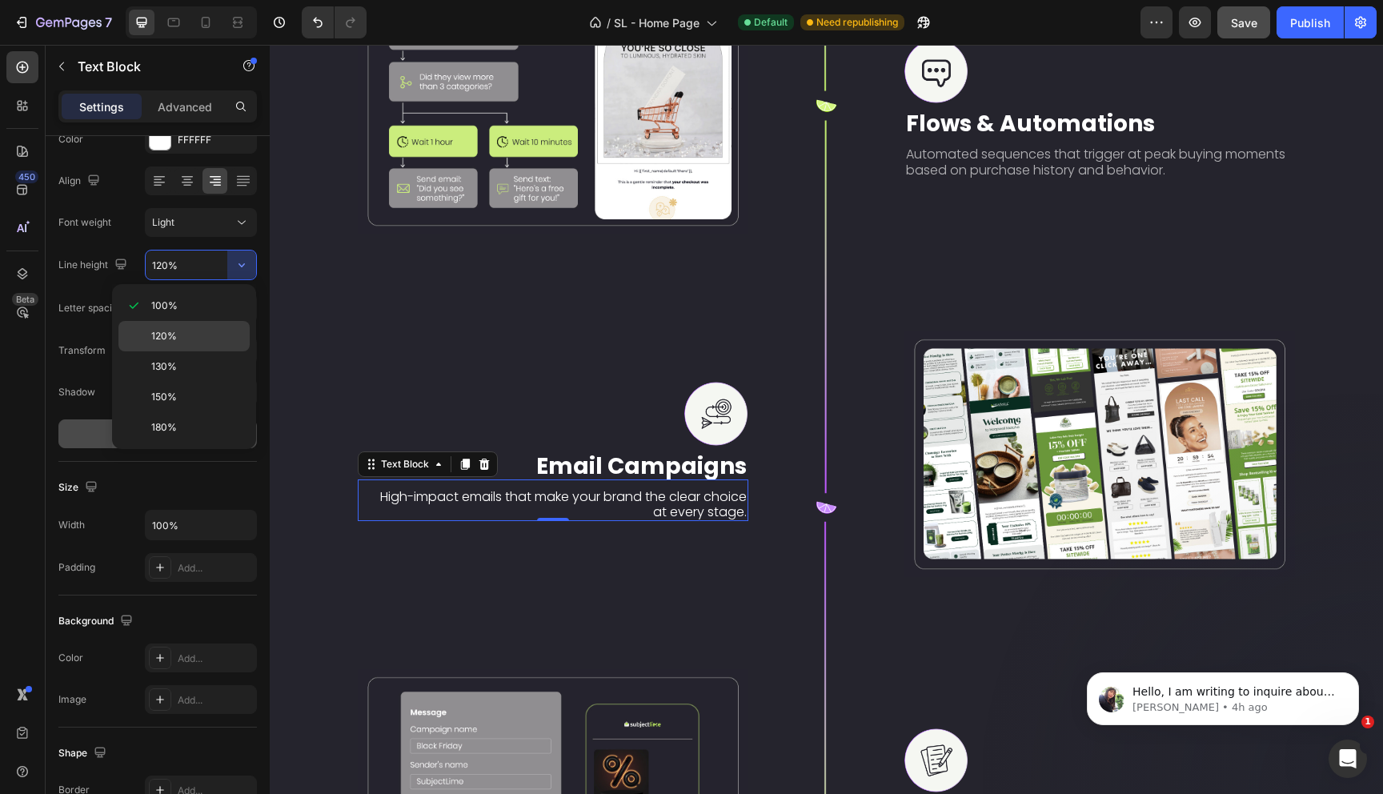
scroll to position [2858, 0]
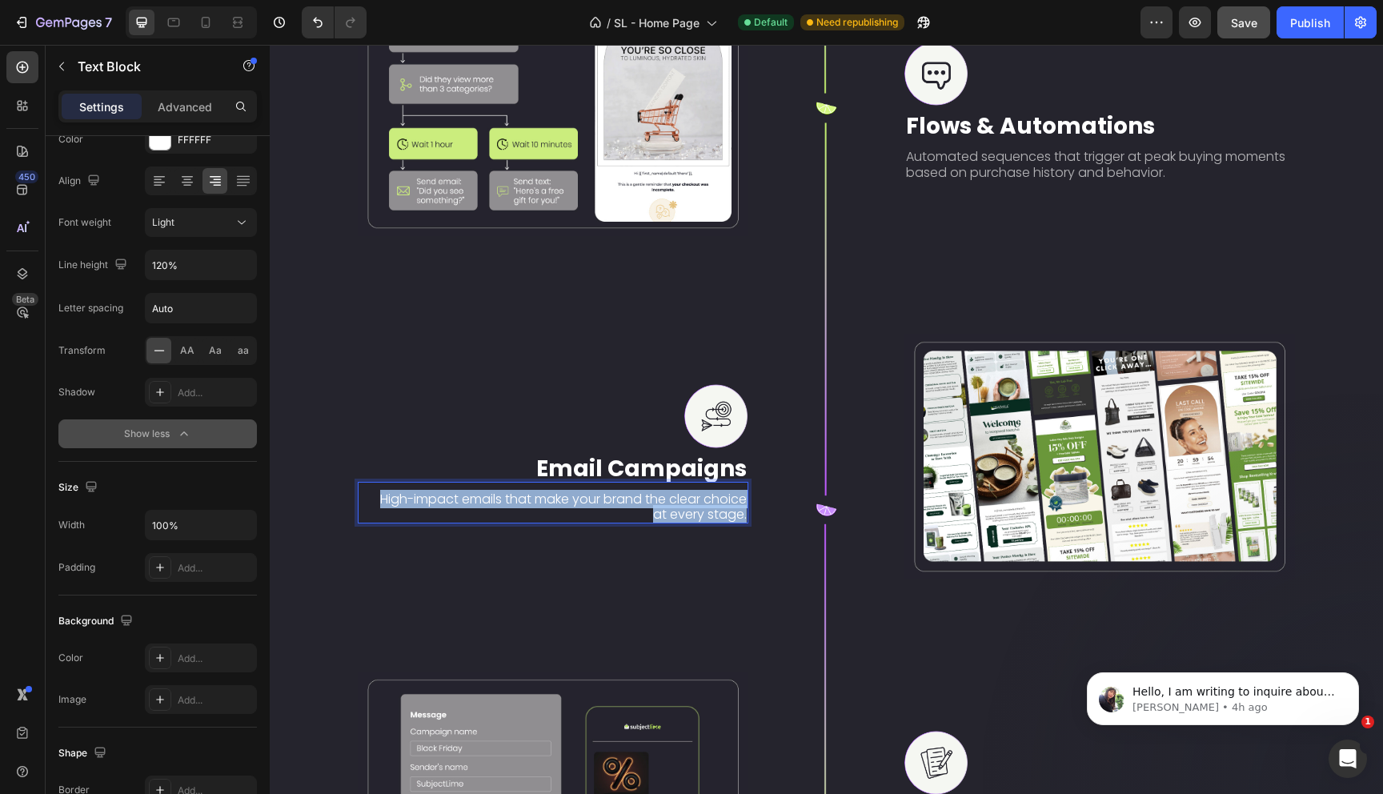
click at [533, 497] on p "High-impact emails that make your brand the clear choice at every stage." at bounding box center [558, 506] width 378 height 30
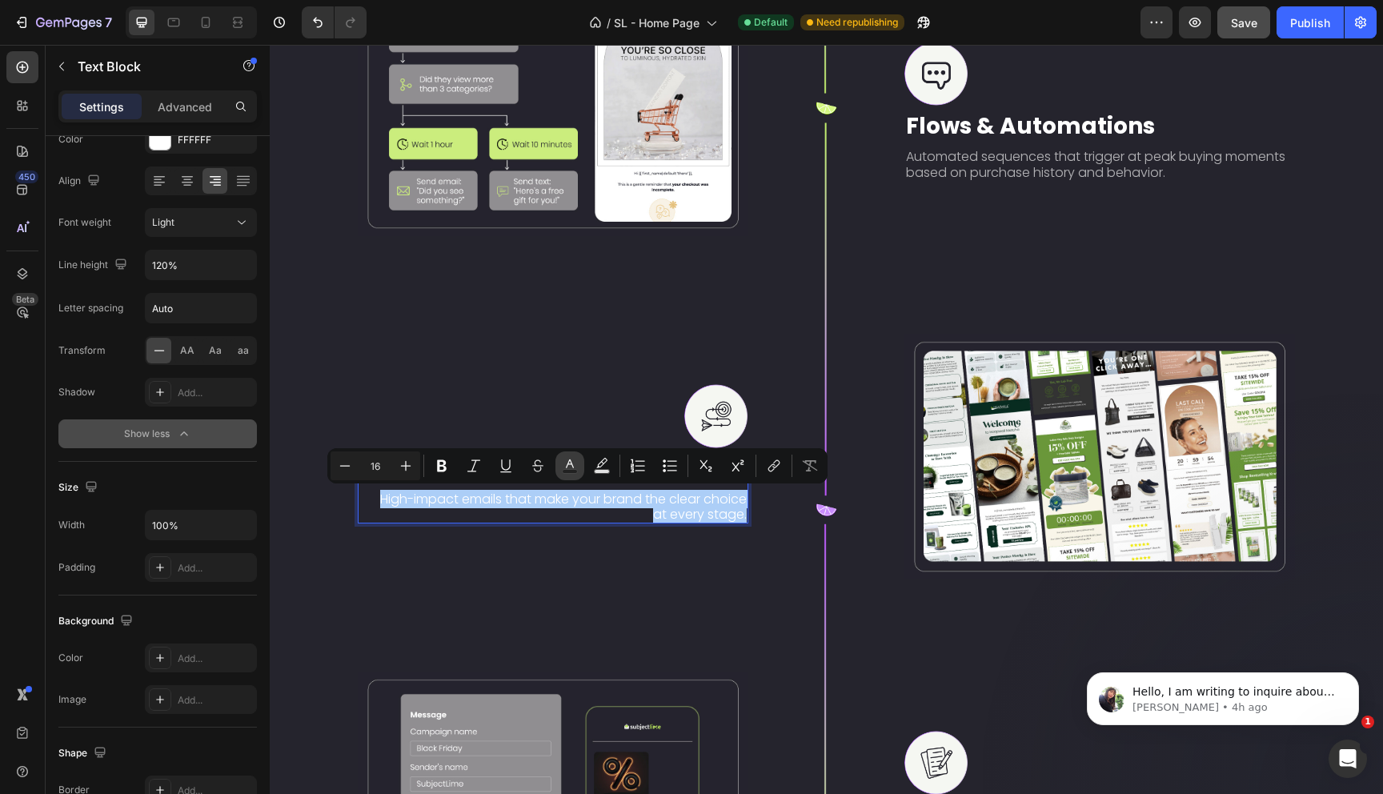
click at [575, 463] on icon "Editor contextual toolbar" at bounding box center [570, 466] width 16 height 16
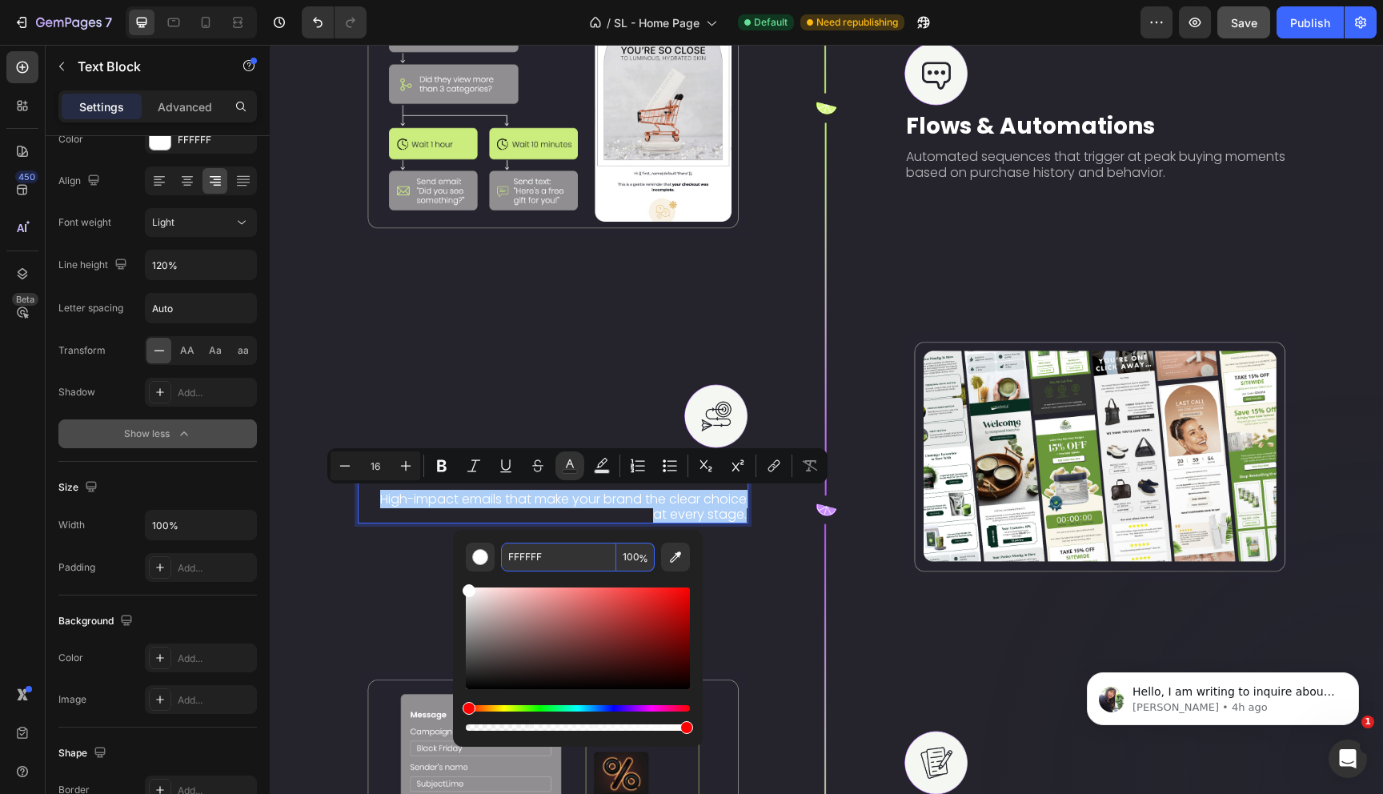
click at [641, 559] on span "%" at bounding box center [644, 559] width 10 height 18
click at [635, 557] on input "100" at bounding box center [635, 557] width 38 height 29
type input "65"
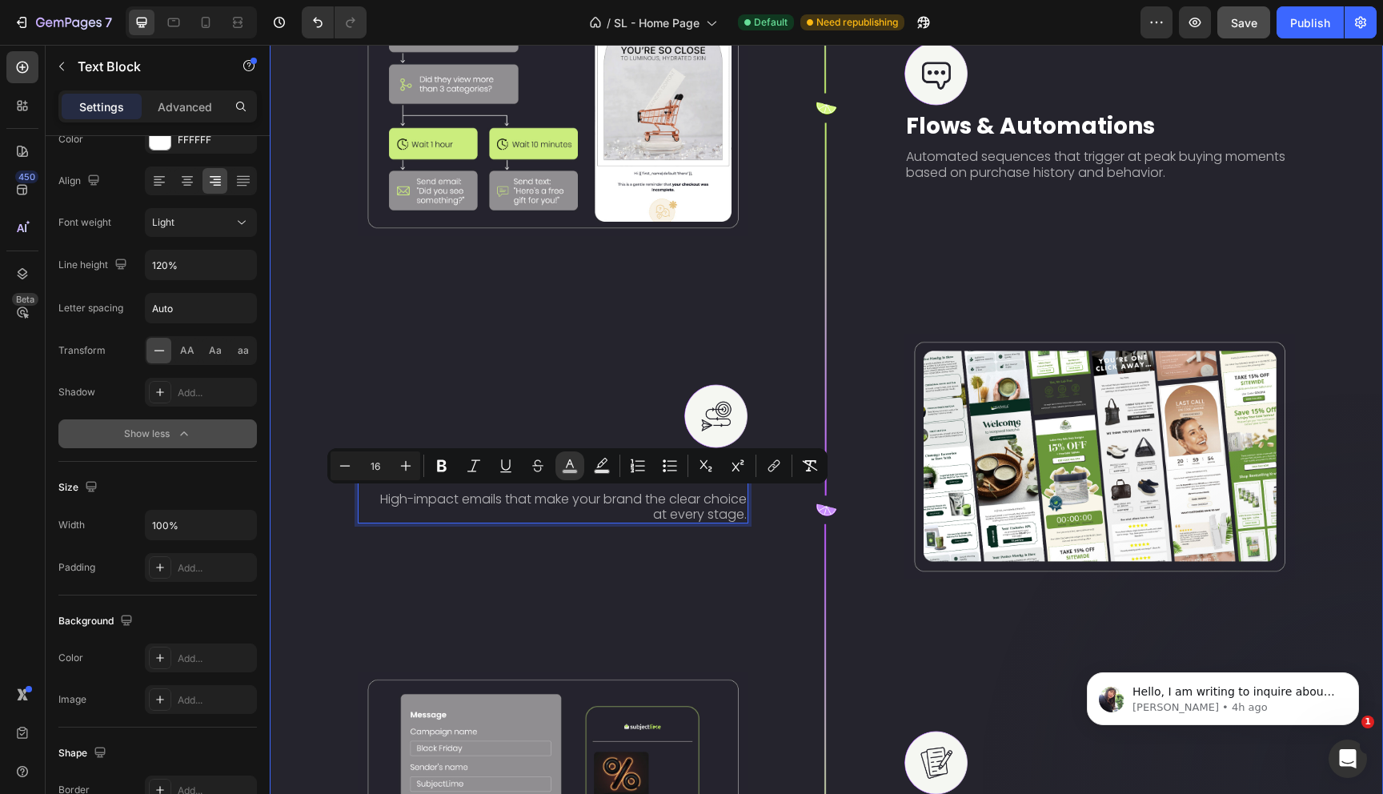
click at [661, 585] on div "Image Row Image Content Creation Text Block Strategic campaign planning, conver…" at bounding box center [553, 109] width 391 height 1617
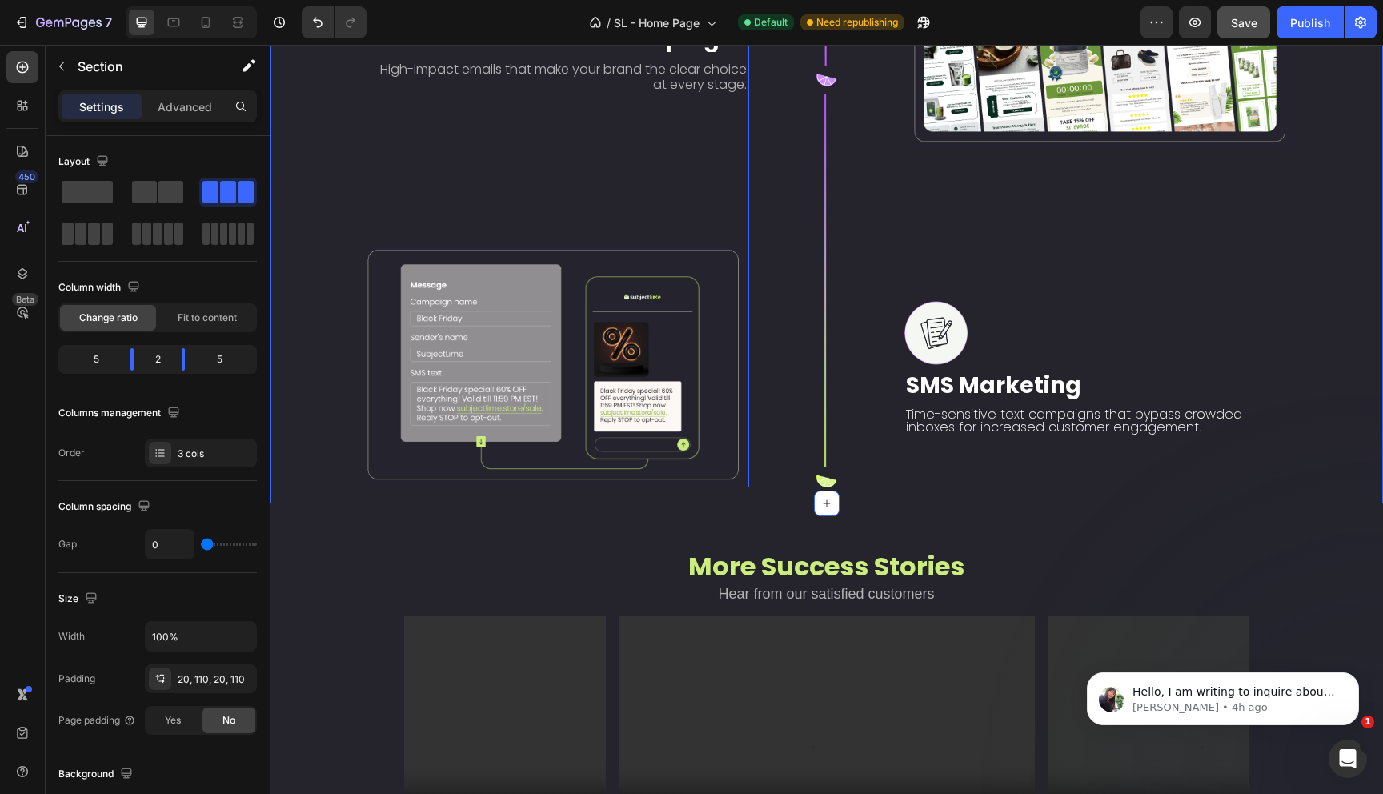
scroll to position [3288, 0]
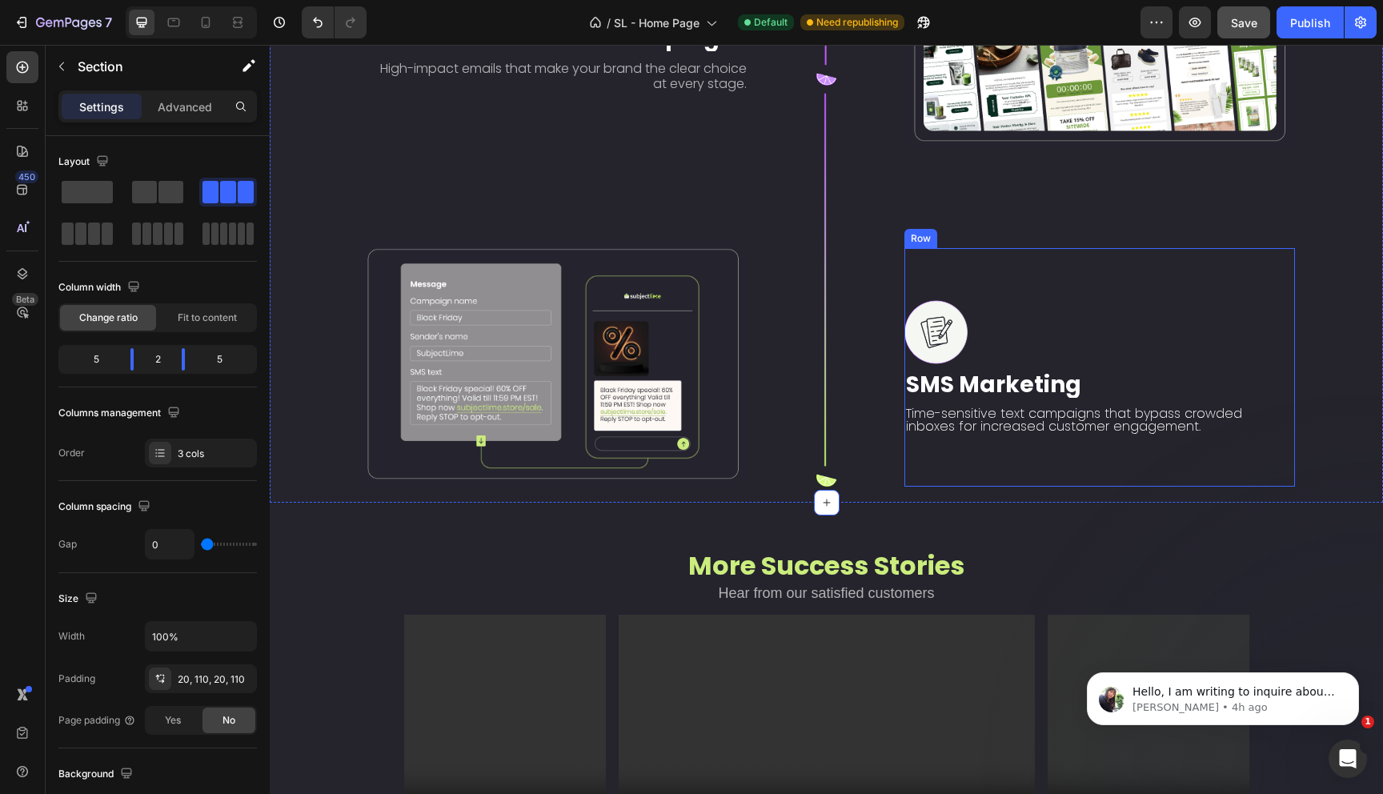
click at [950, 420] on p "Time-sensitive text campaigns that bypass crowded inboxes for increased custome…" at bounding box center [1099, 420] width 387 height 26
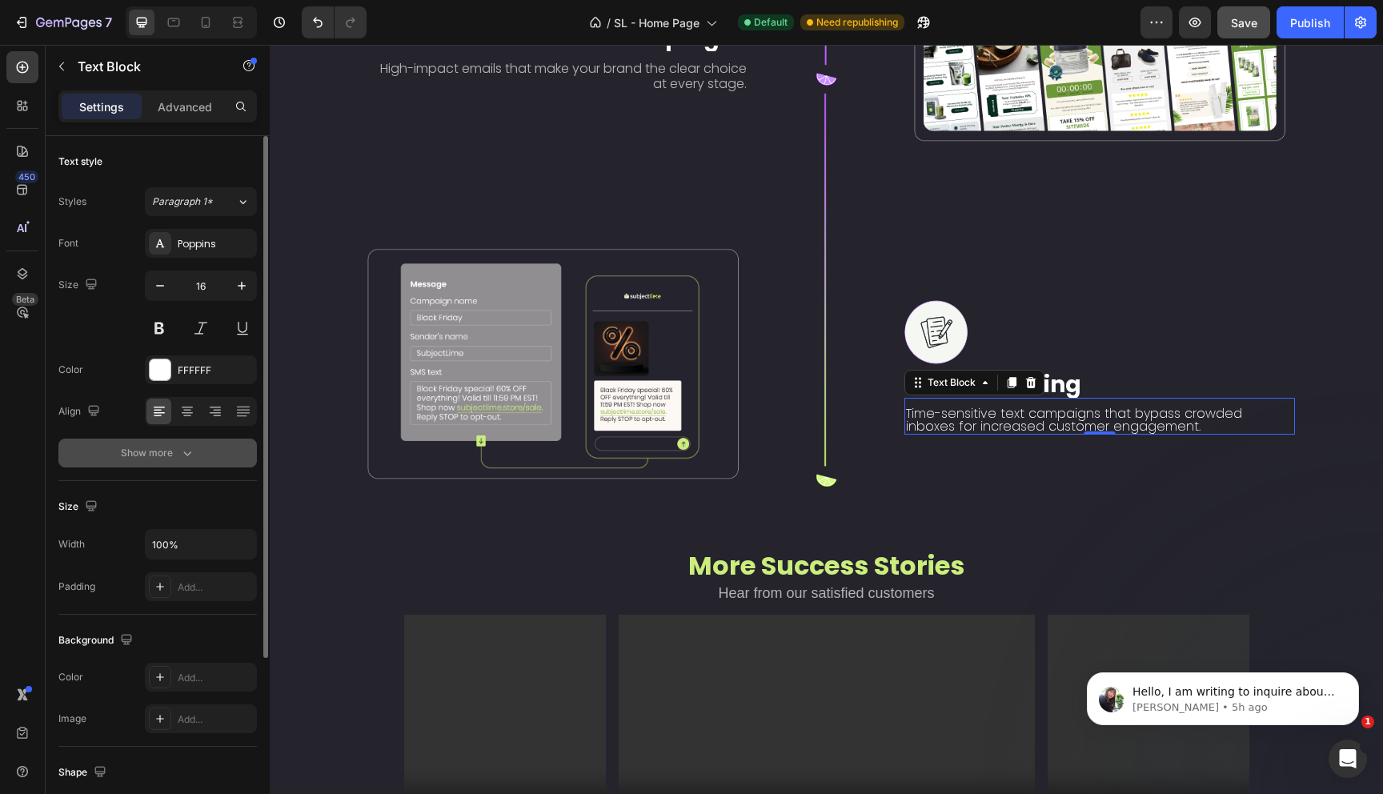
click at [183, 447] on icon "button" at bounding box center [187, 453] width 16 height 16
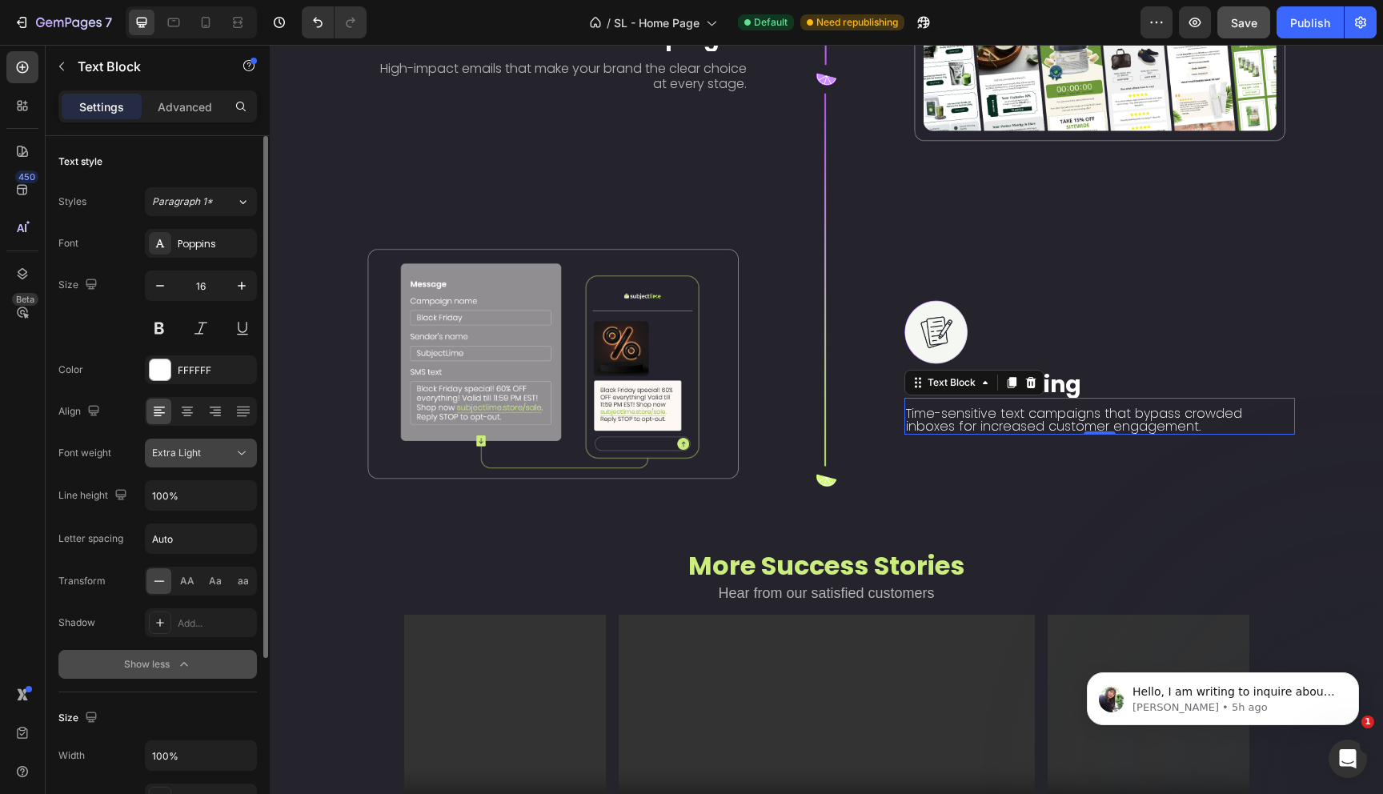
click at [219, 466] on button "Extra Light" at bounding box center [201, 453] width 112 height 29
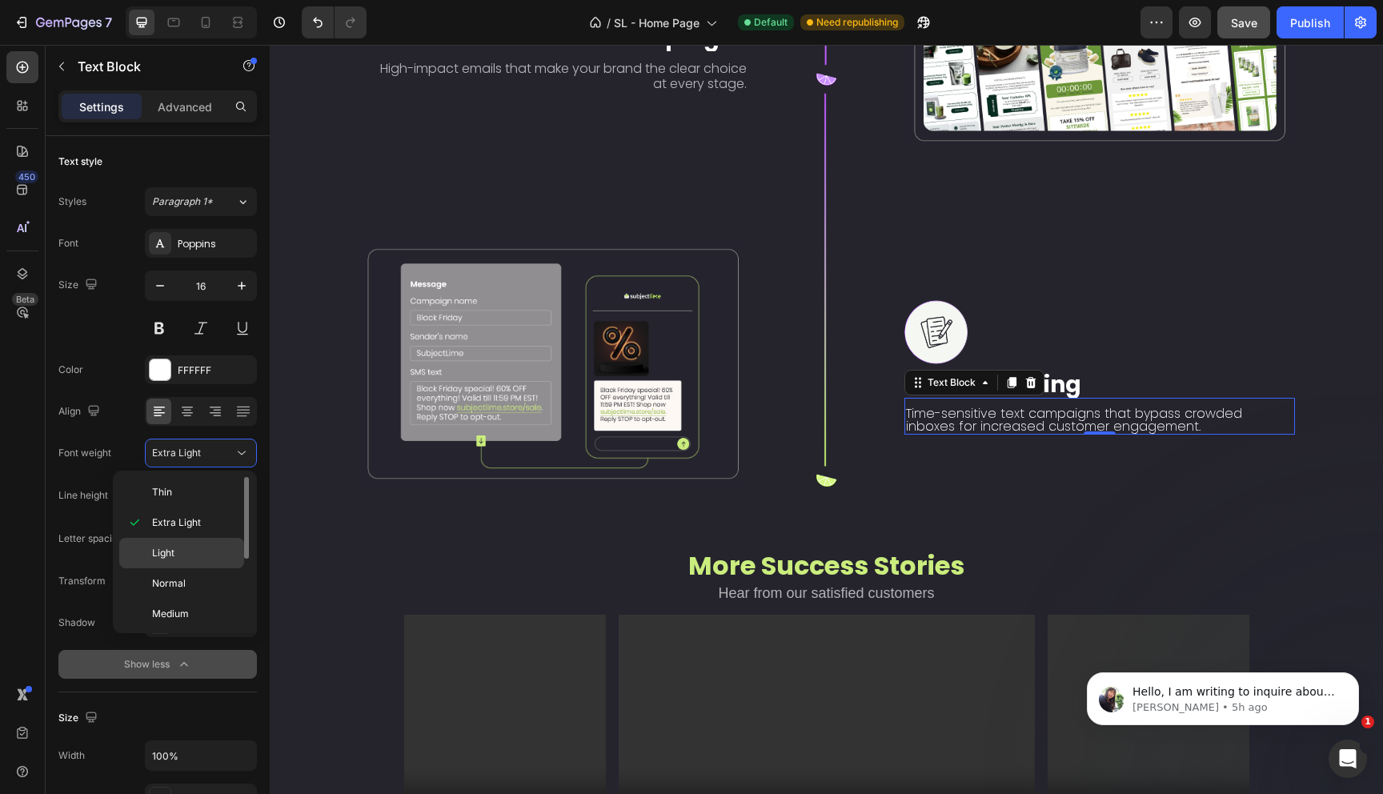
click at [180, 559] on p "Light" at bounding box center [194, 553] width 85 height 14
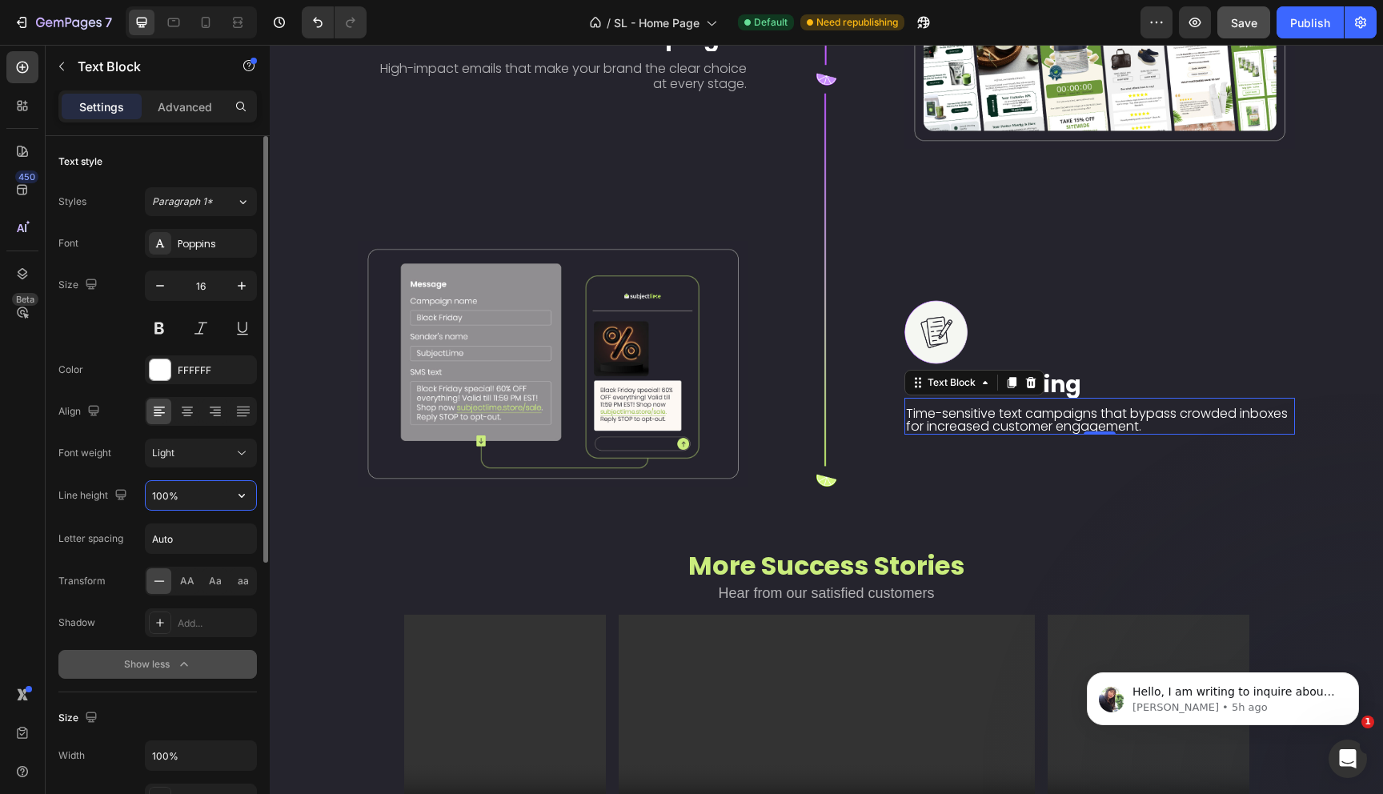
click at [191, 503] on input "100%" at bounding box center [201, 495] width 110 height 29
click at [245, 498] on icon "button" at bounding box center [242, 495] width 16 height 16
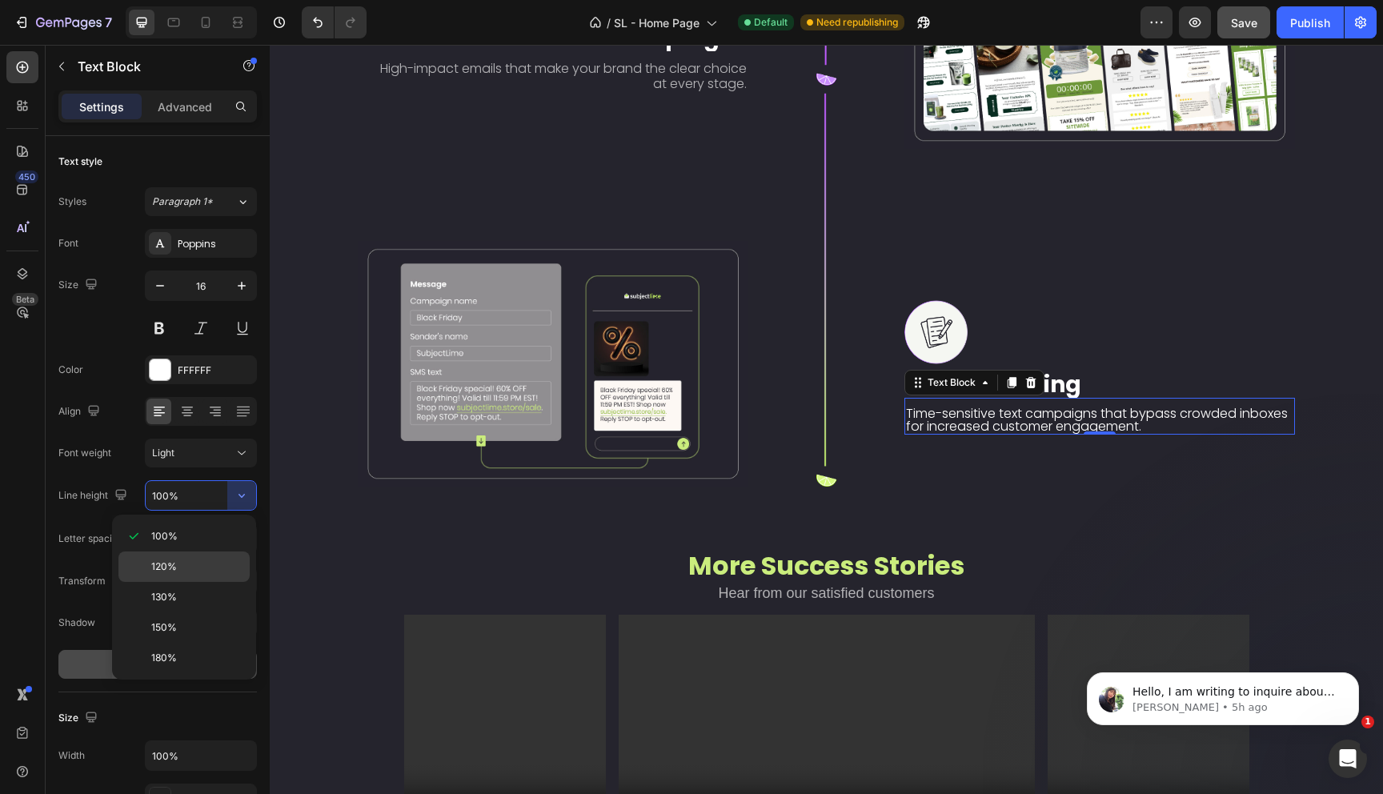
click at [193, 563] on p "120%" at bounding box center [196, 566] width 91 height 14
type input "120%"
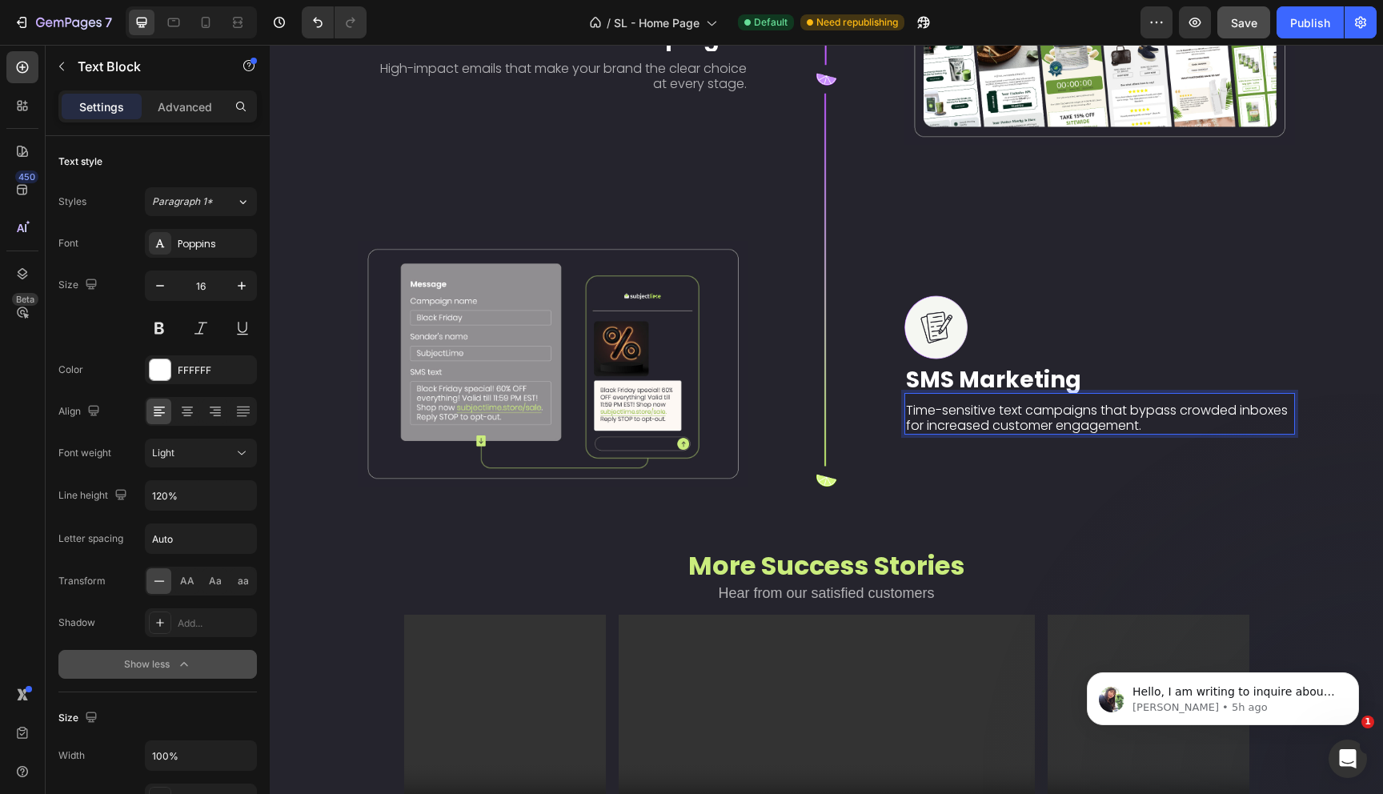
click at [966, 423] on p "Time-sensitive text campaigns that bypass crowded inboxes for increased custome…" at bounding box center [1099, 418] width 387 height 30
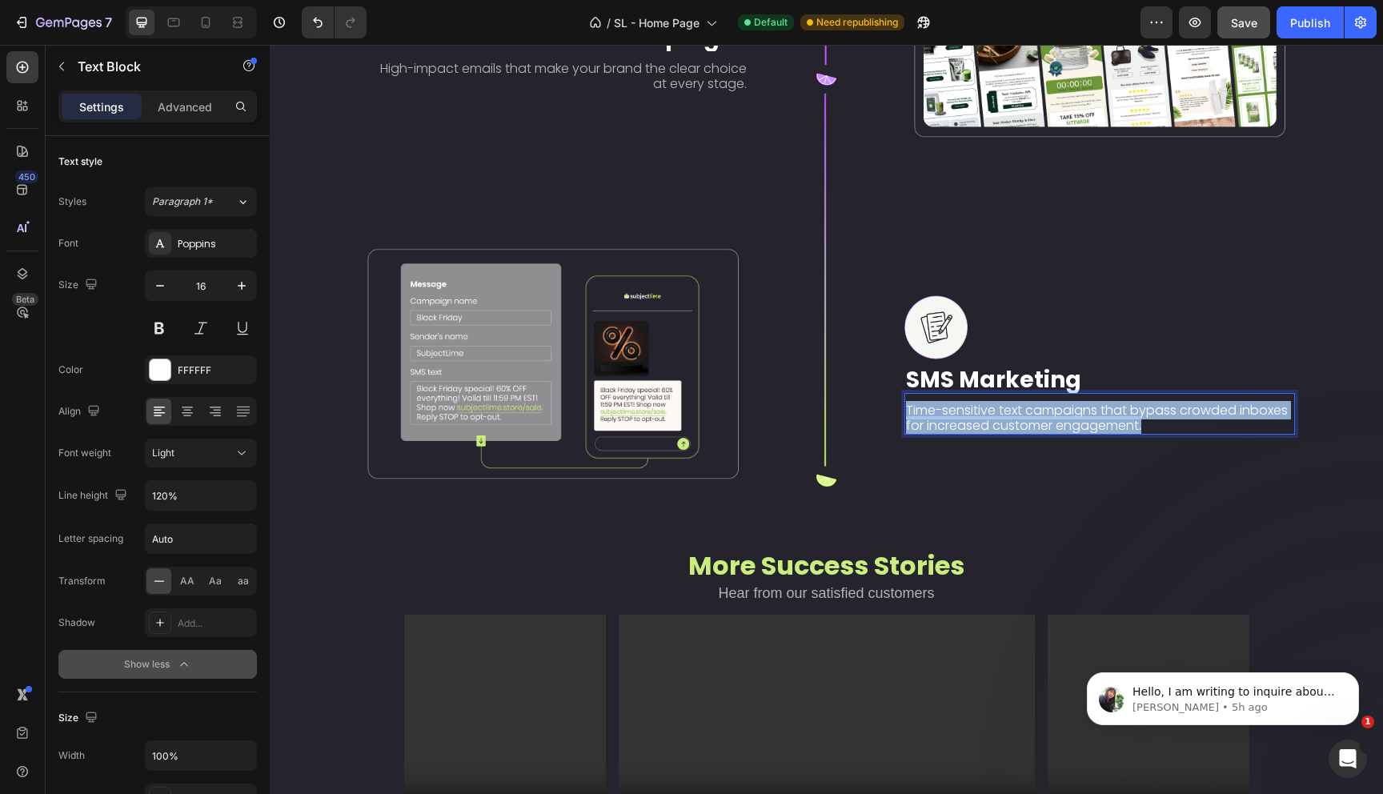
click at [966, 423] on p "Time-sensitive text campaigns that bypass crowded inboxes for increased custome…" at bounding box center [1099, 418] width 387 height 30
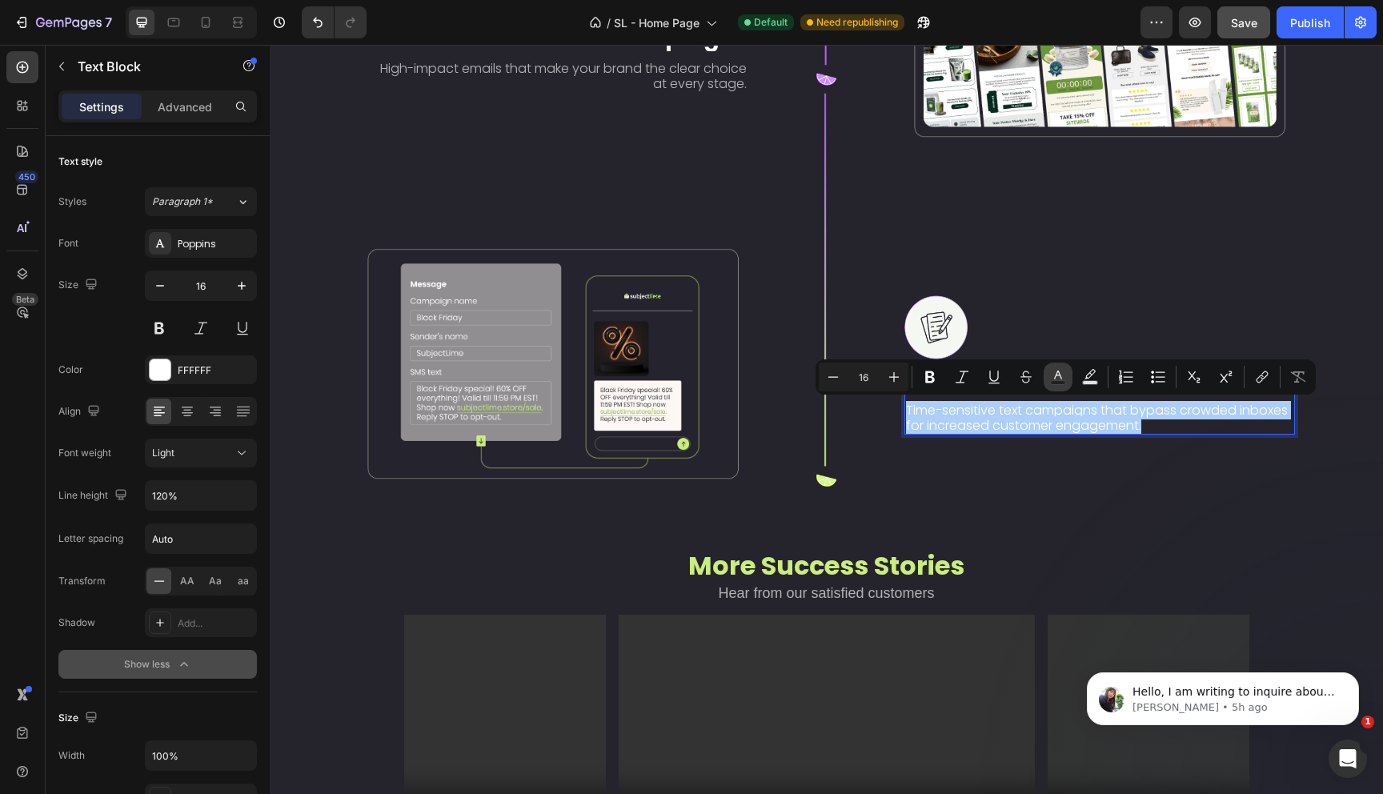
click at [1060, 381] on rect "Editor contextual toolbar" at bounding box center [1058, 383] width 15 height 4
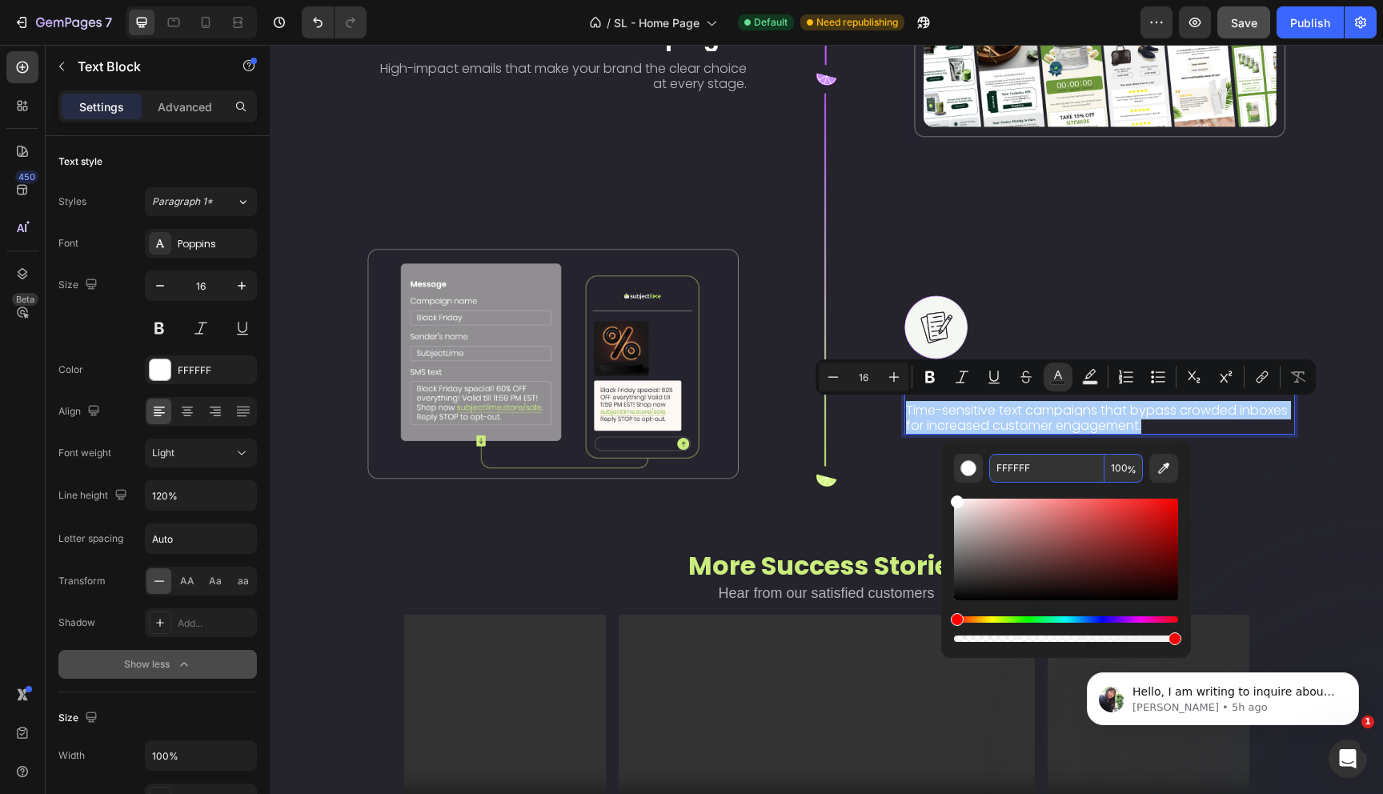
click at [1122, 469] on input "100" at bounding box center [1123, 468] width 38 height 29
type input "65"
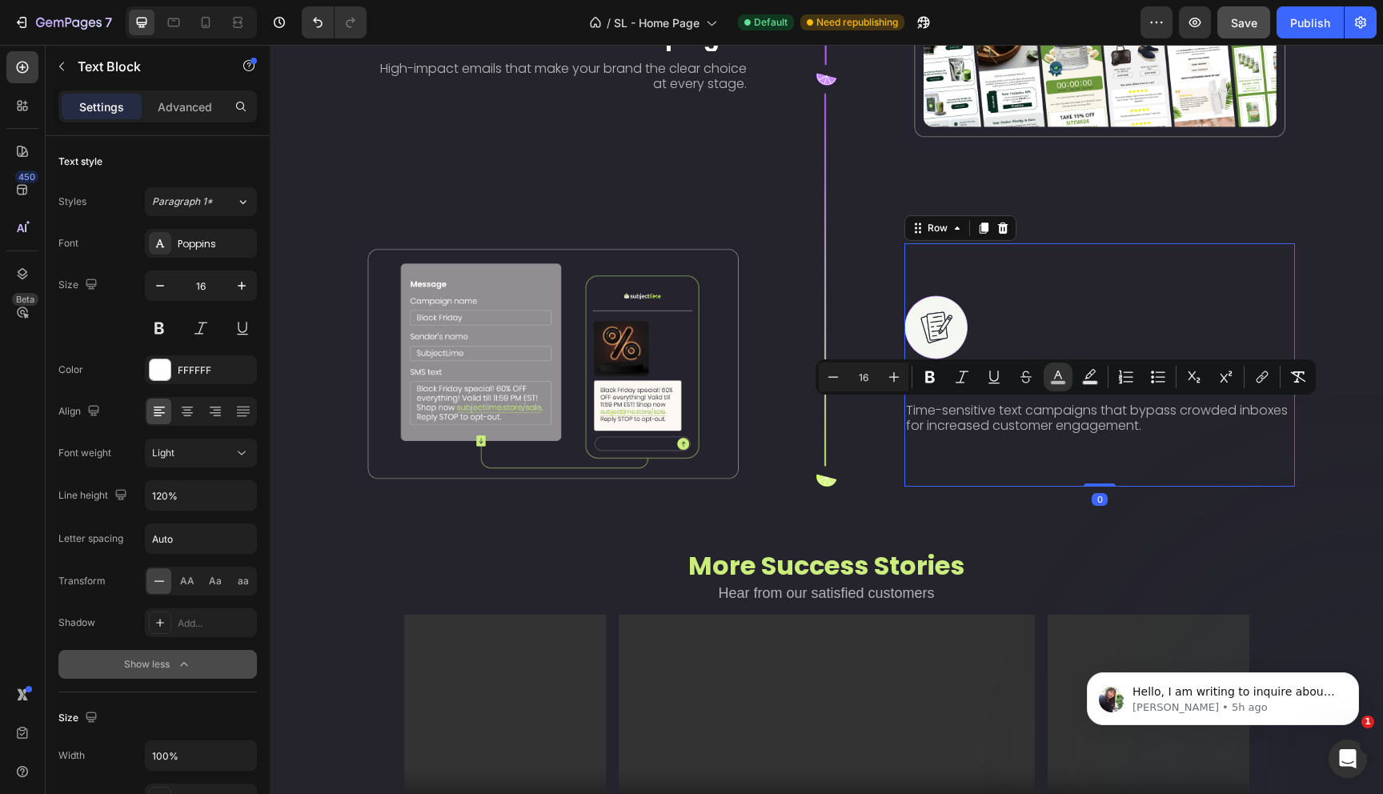
click at [1214, 476] on div "Image SMS Marketing Text Block Time-sensitive text campaigns that bypass crowde…" at bounding box center [1099, 364] width 391 height 243
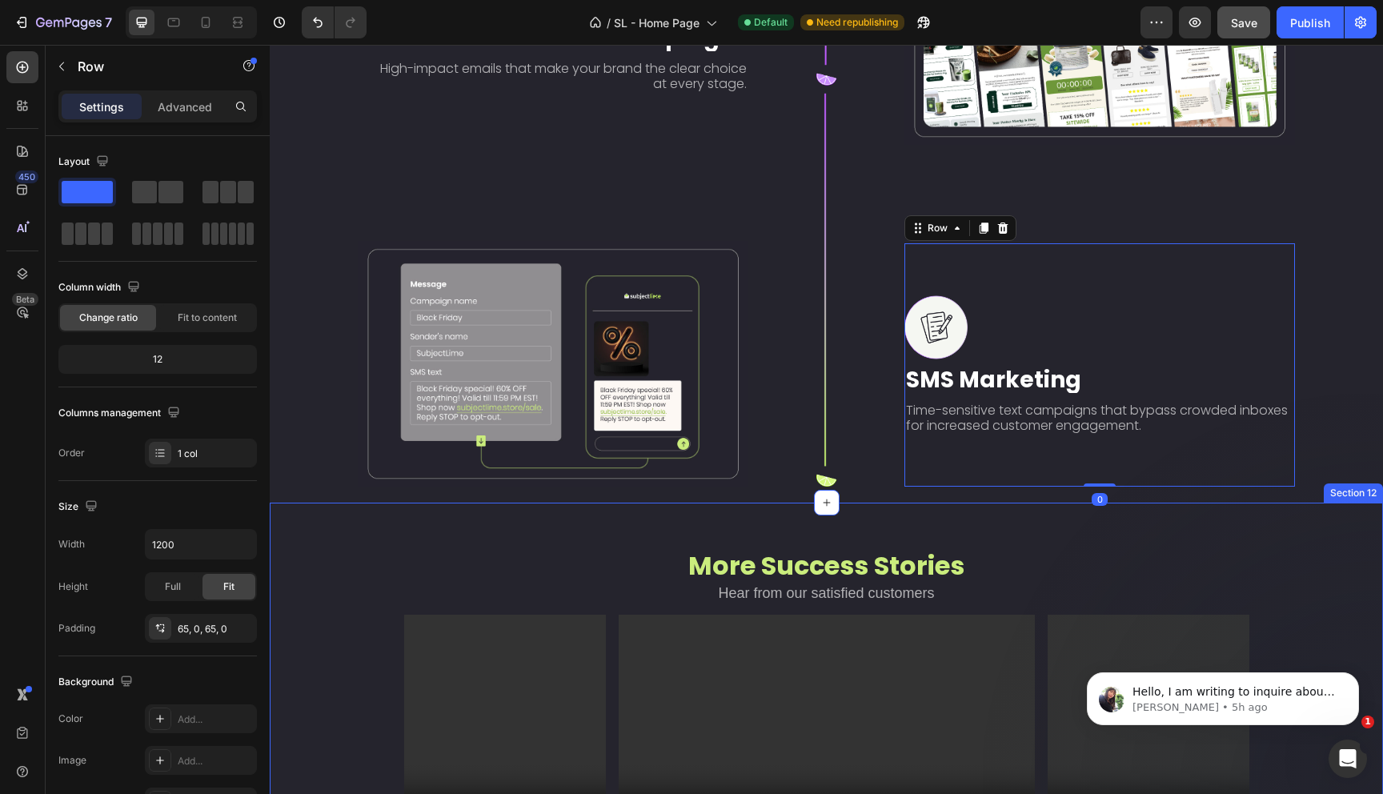
click at [1212, 527] on div "More Success Stories Heading Hear from our satisfied customers Heading Row Vide…" at bounding box center [826, 764] width 1113 height 522
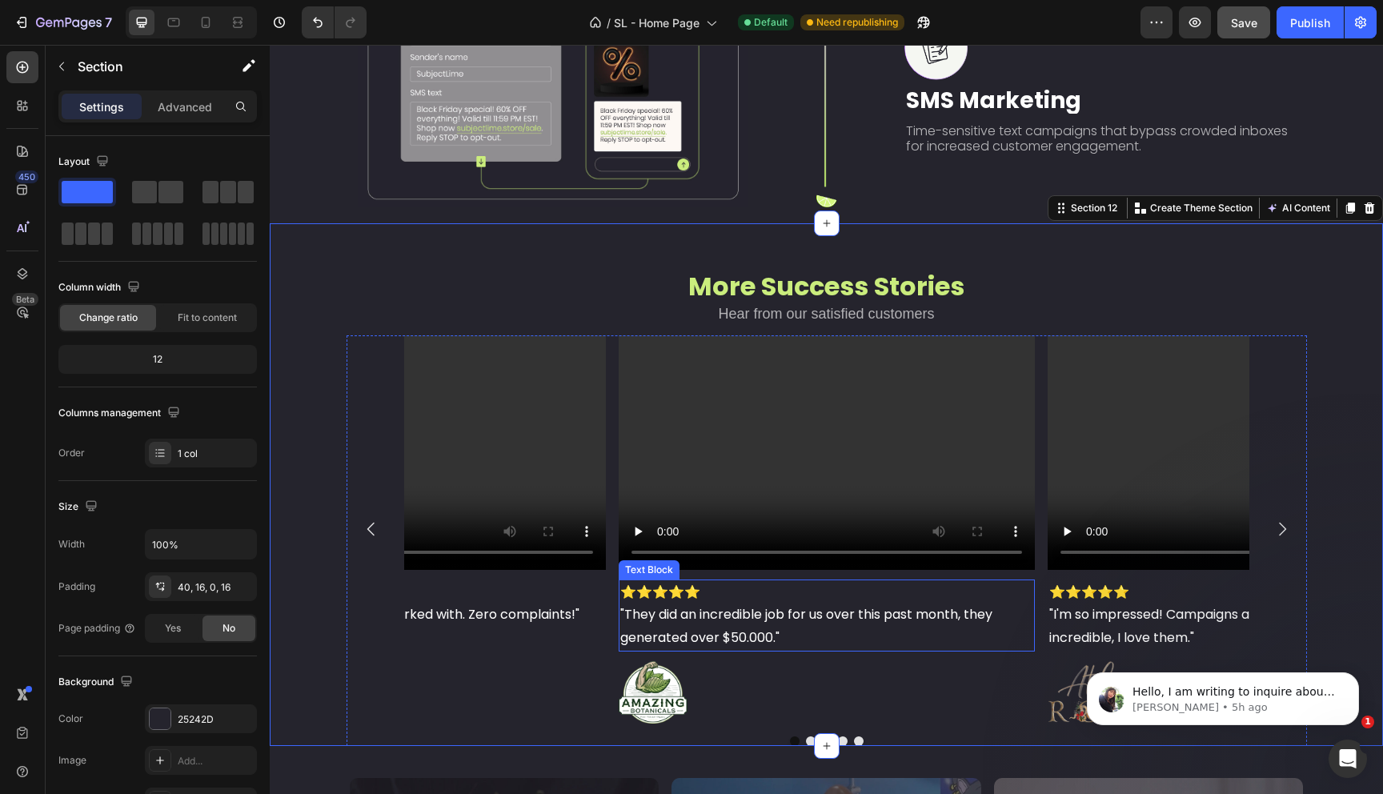
scroll to position [3558, 0]
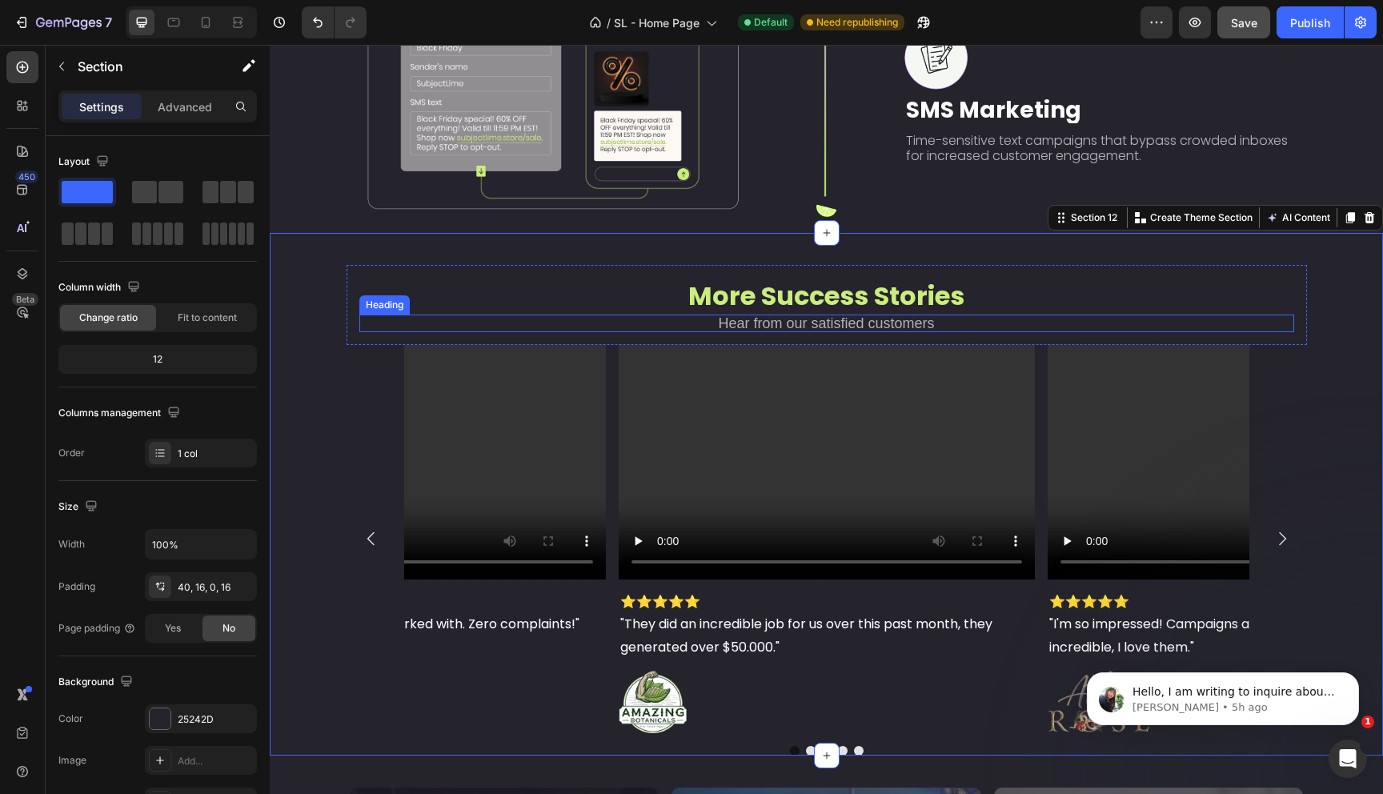
click at [801, 319] on h2 "Hear from our satisfied customers" at bounding box center [826, 324] width 935 height 18
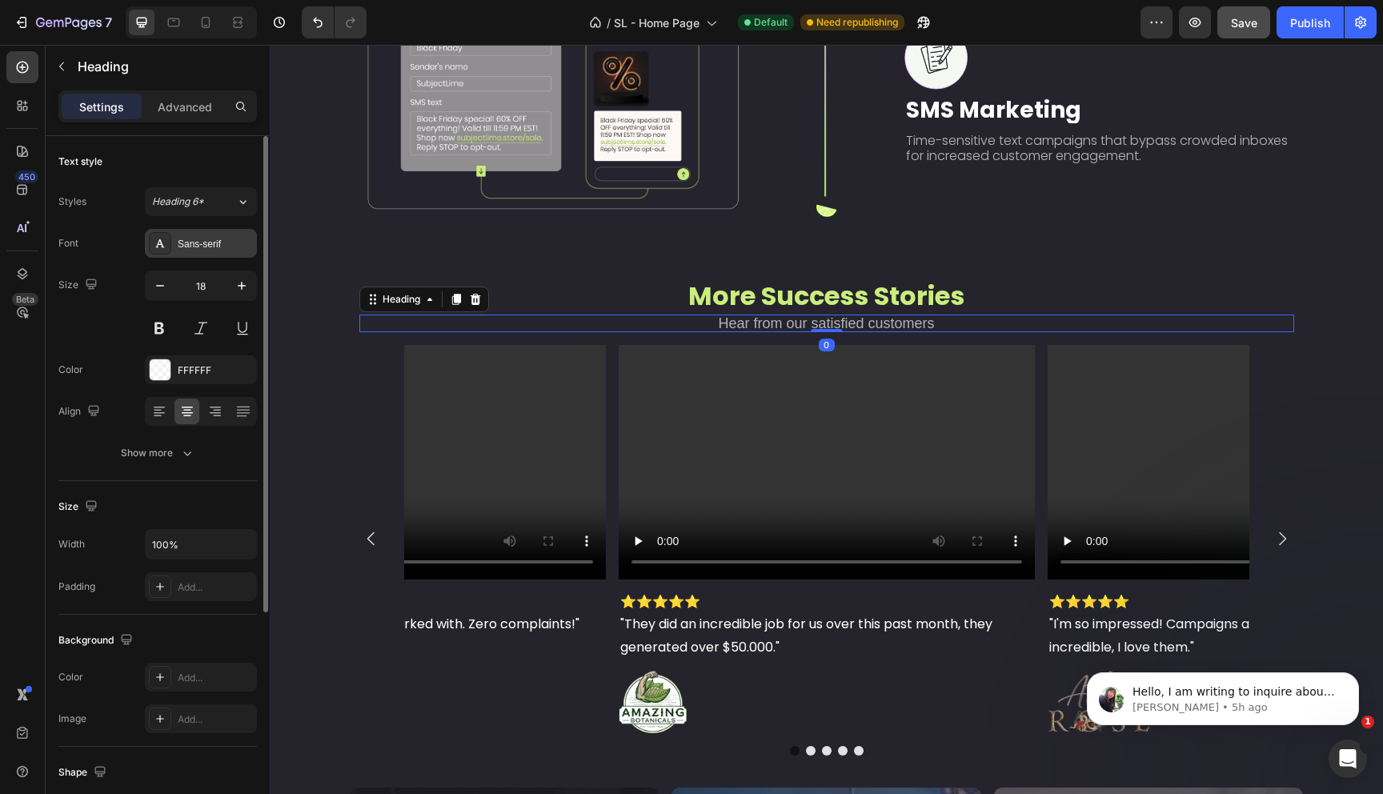
click at [206, 242] on div "Sans-serif" at bounding box center [215, 244] width 75 height 14
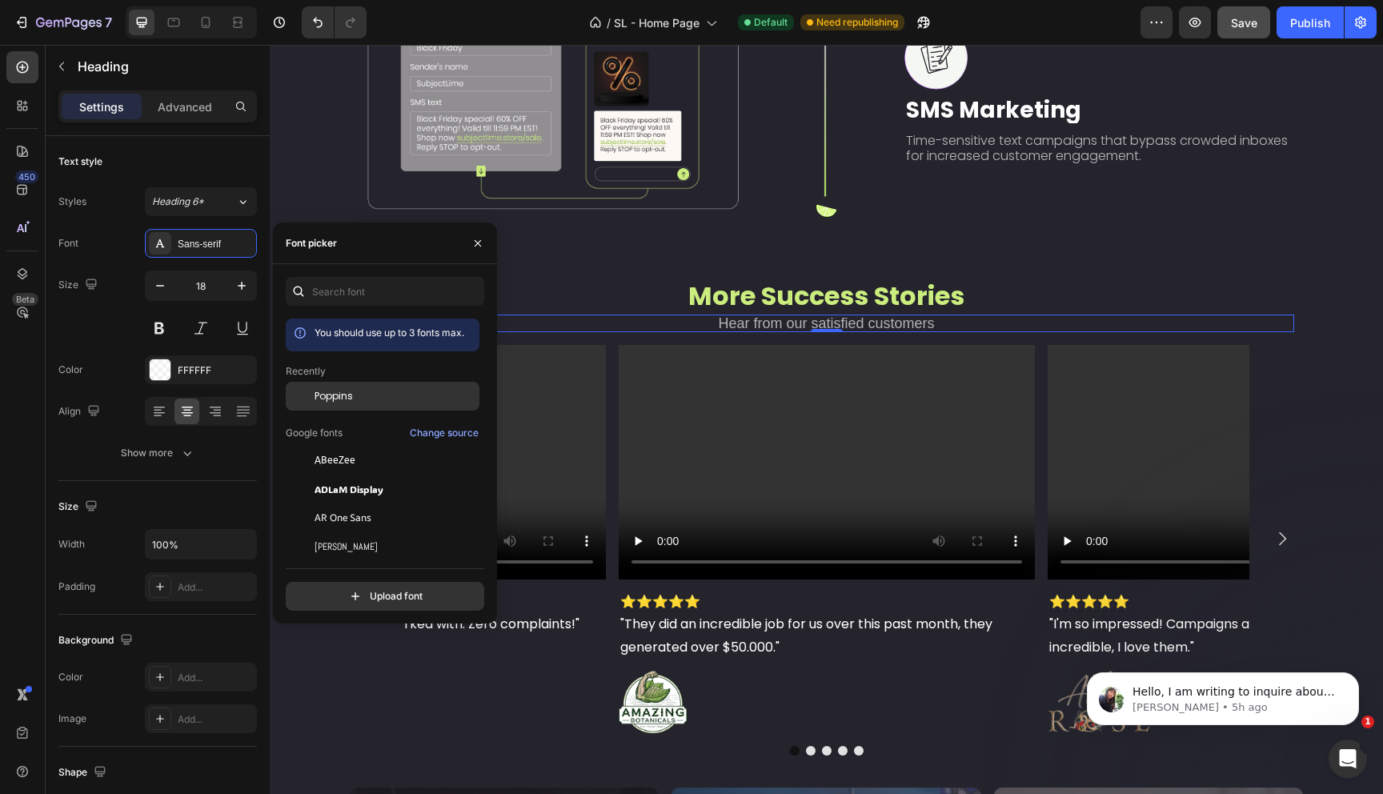
click at [335, 397] on span "Poppins" at bounding box center [334, 396] width 38 height 14
click at [124, 243] on div "Font Poppins" at bounding box center [157, 243] width 198 height 29
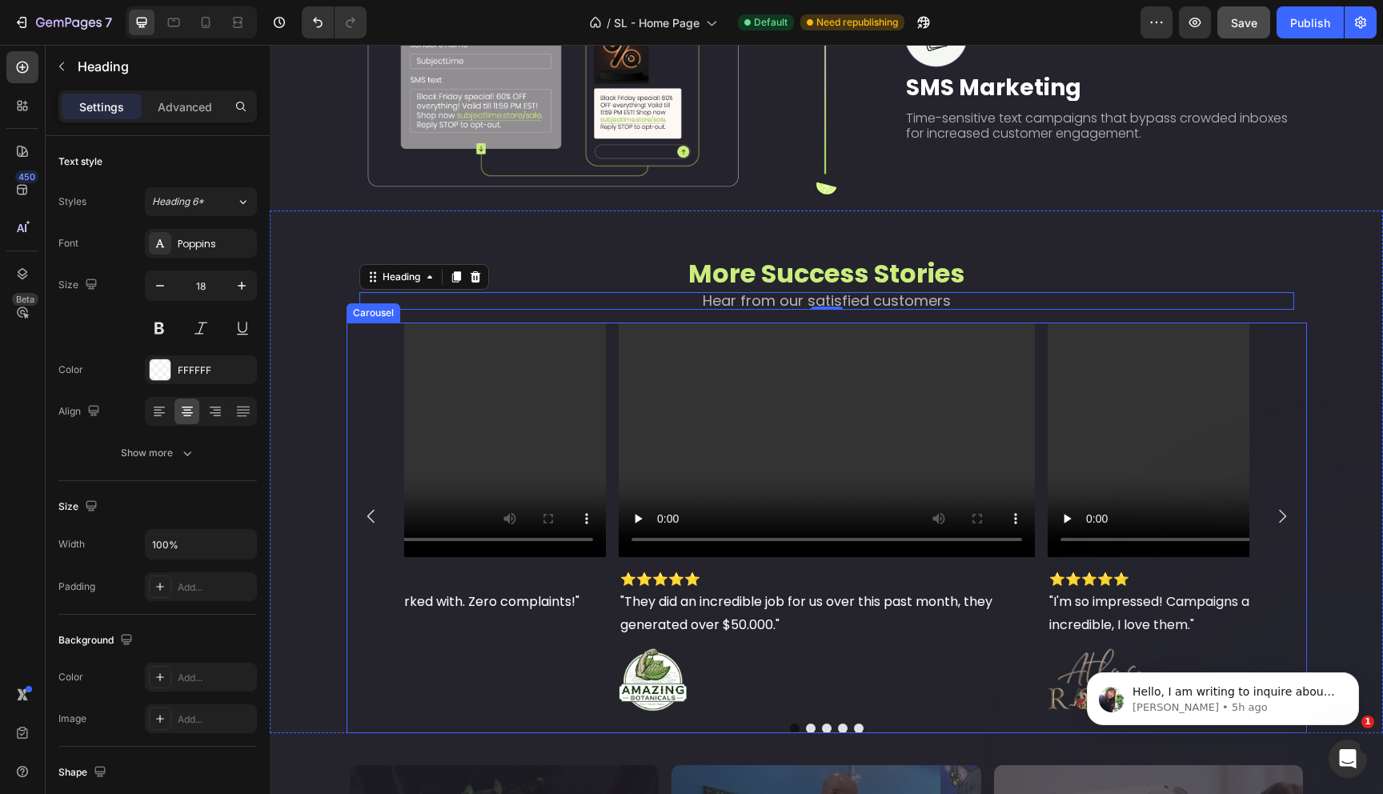
scroll to position [3773, 0]
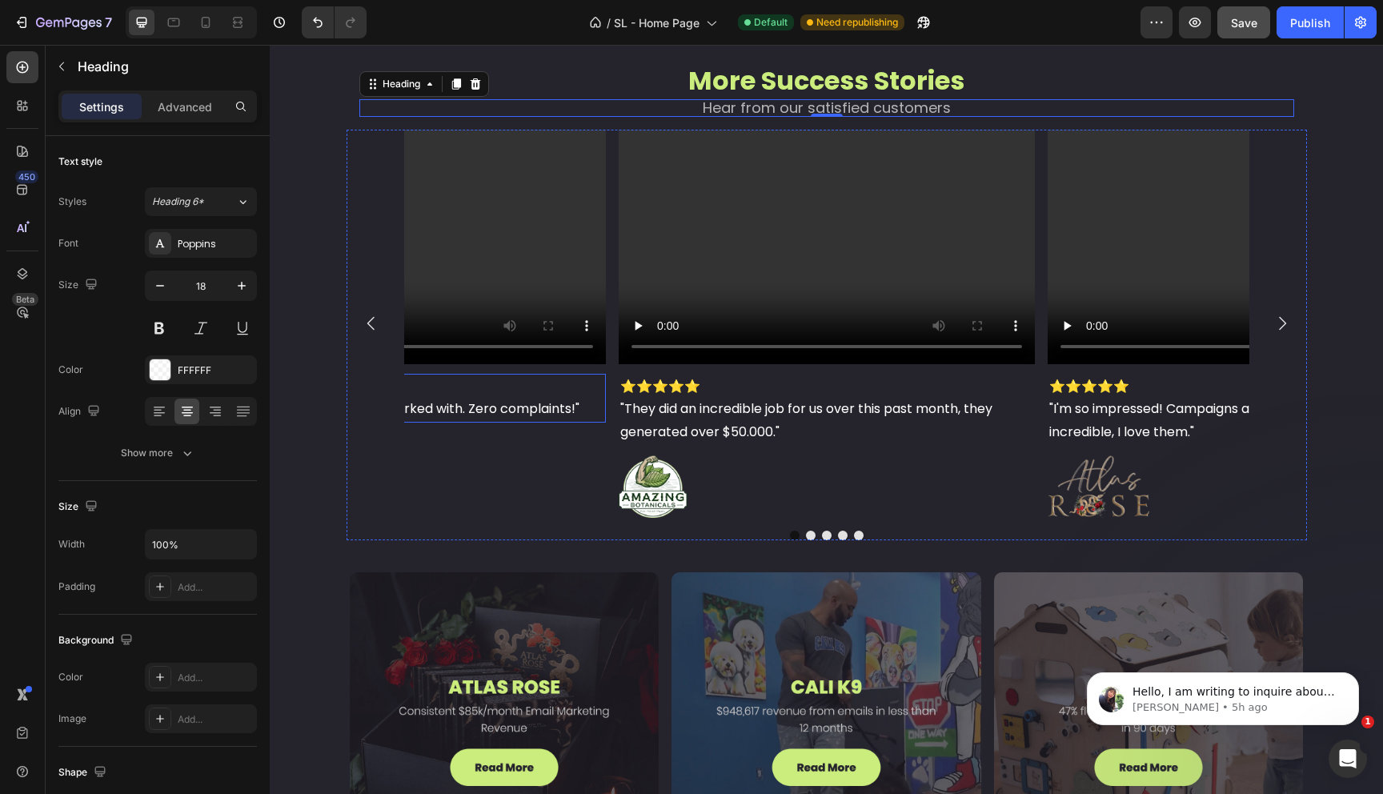
click at [508, 407] on span ""This is the best team I've ever worked with. Zero complaints!"" at bounding box center [385, 408] width 388 height 18
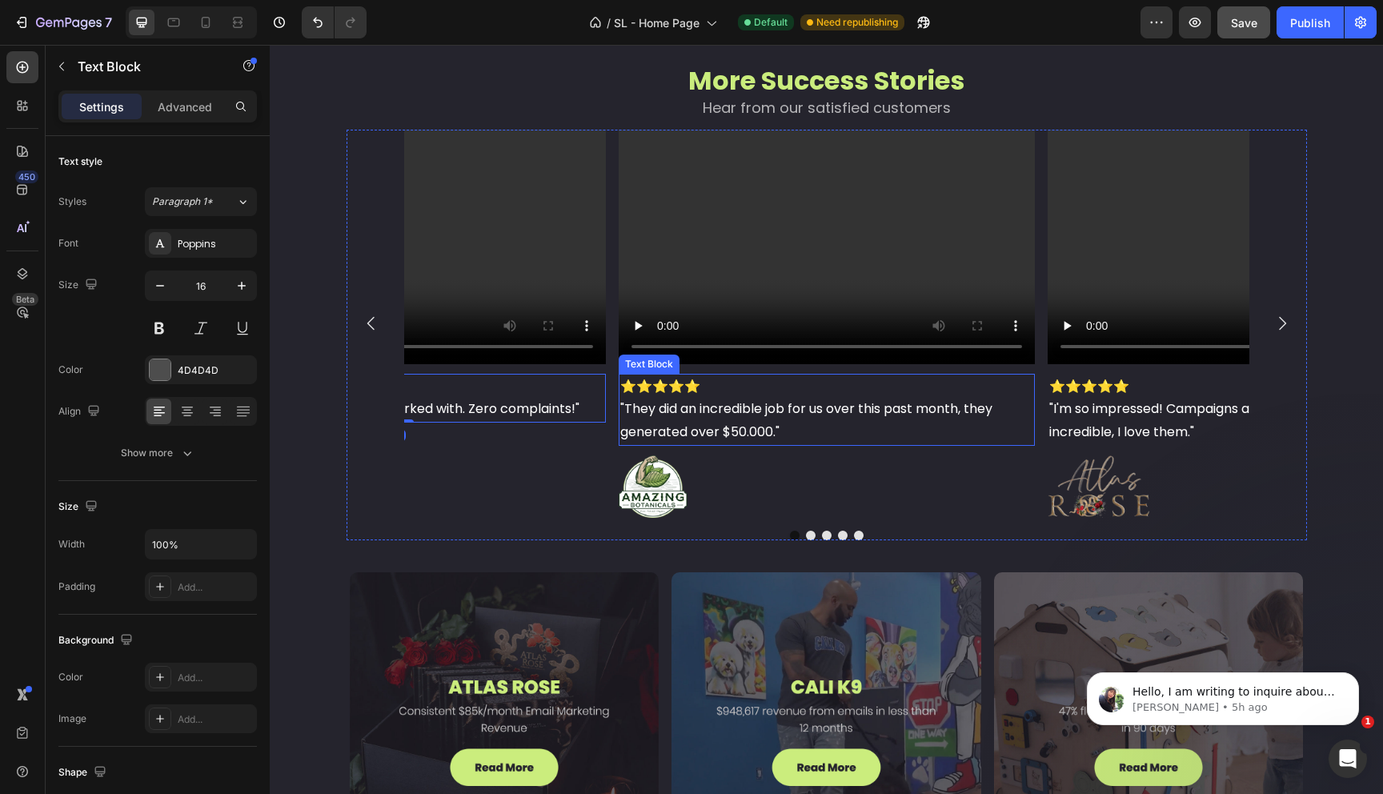
click at [740, 415] on span ""They did an incredible job for us over this past month, they generated over $5…" at bounding box center [806, 420] width 372 height 42
click at [723, 423] on span ""They did an incredible job for us over this past month, they generated over $5…" at bounding box center [806, 420] width 372 height 42
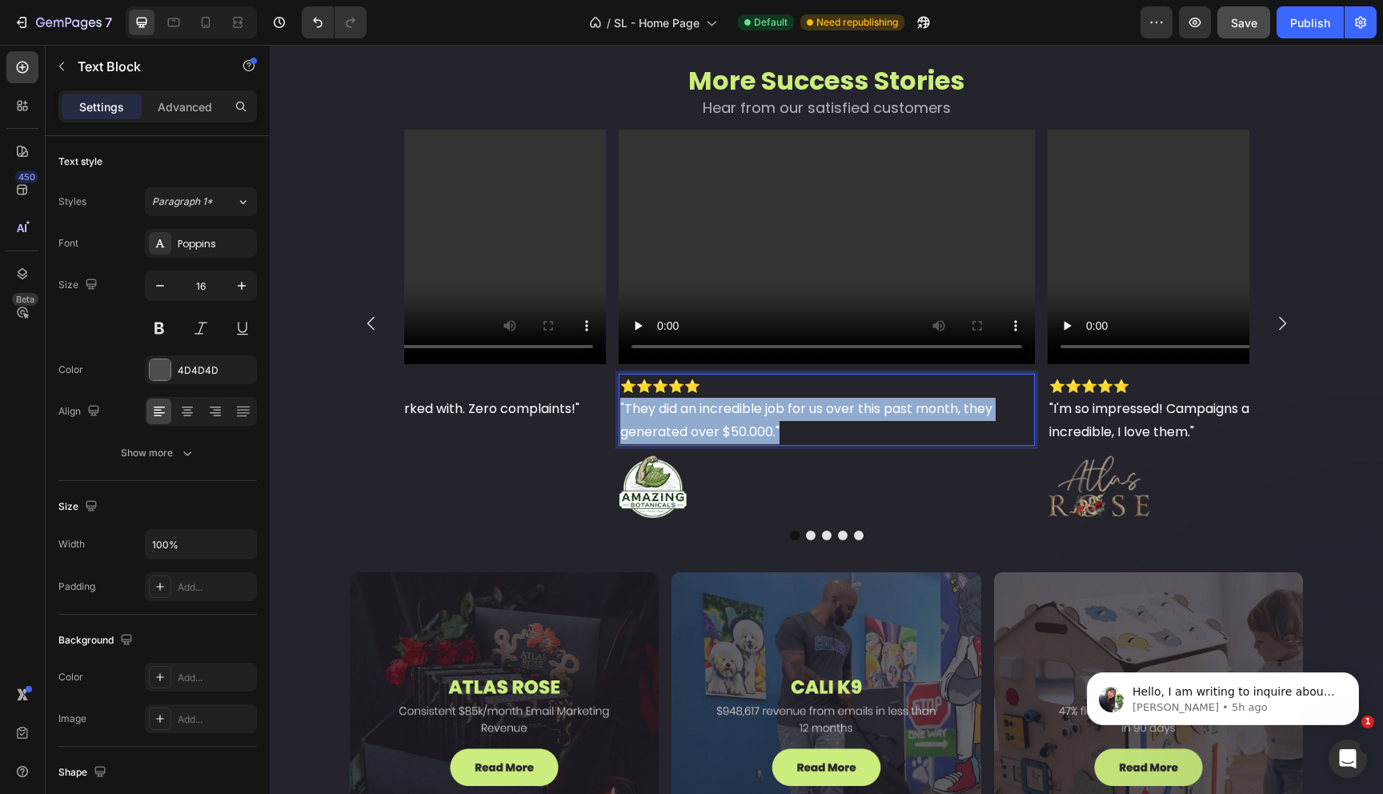
click at [723, 423] on span ""They did an incredible job for us over this past month, they generated over $5…" at bounding box center [806, 420] width 372 height 42
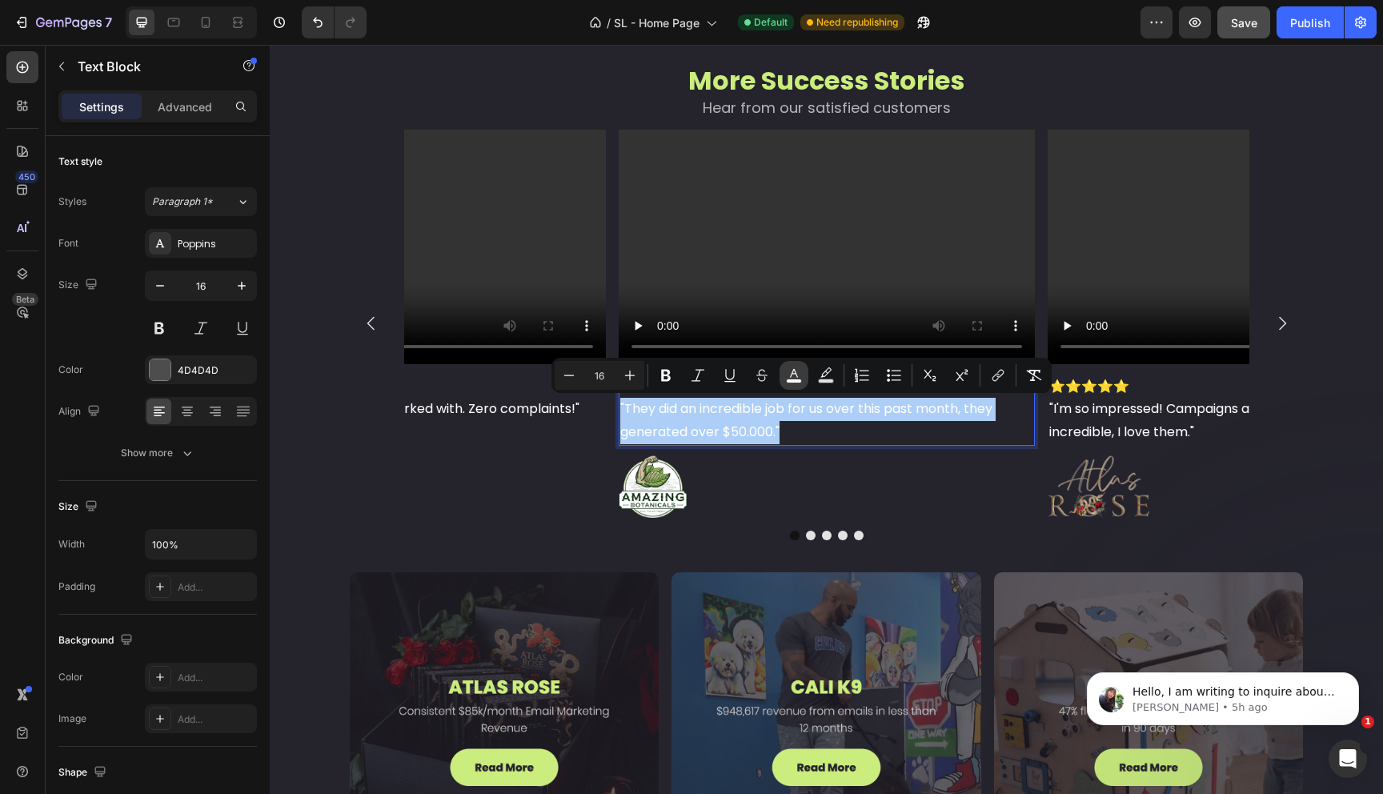
click at [797, 367] on icon "Editor contextual toolbar" at bounding box center [794, 375] width 16 height 16
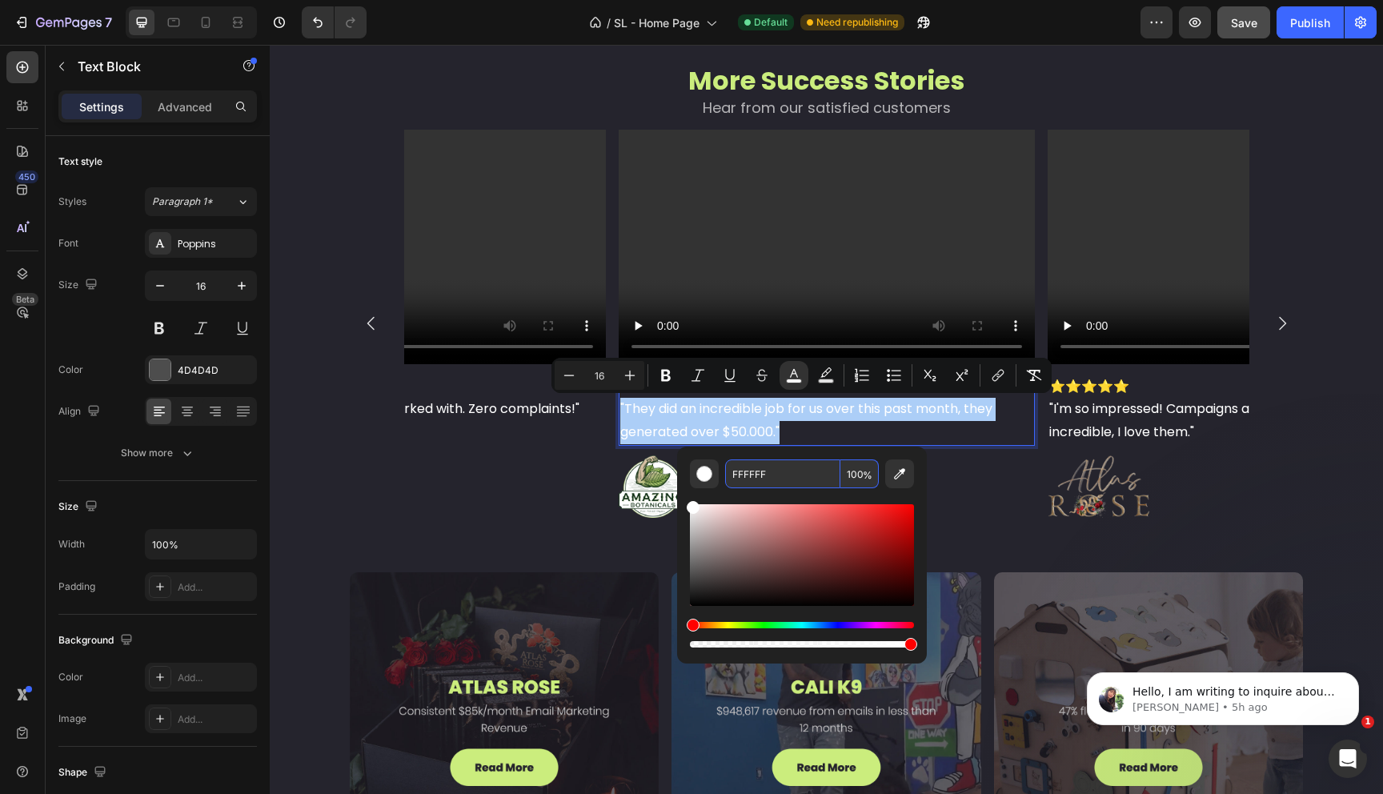
click at [848, 467] on input "100" at bounding box center [859, 473] width 38 height 29
type input "65"
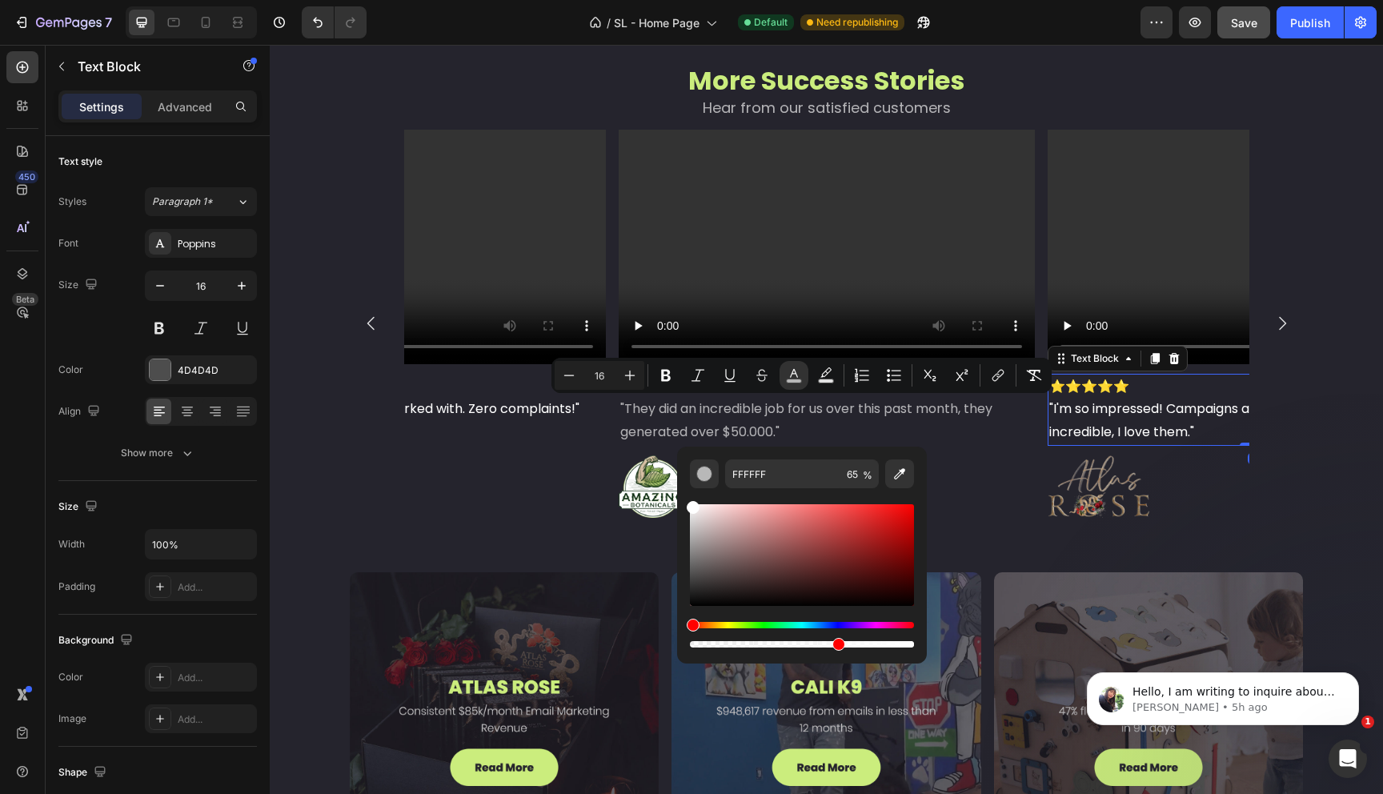
click at [1072, 416] on span ""I'm so impressed! Campaigns are so good, design is just incredible, I love the…" at bounding box center [1224, 420] width 350 height 42
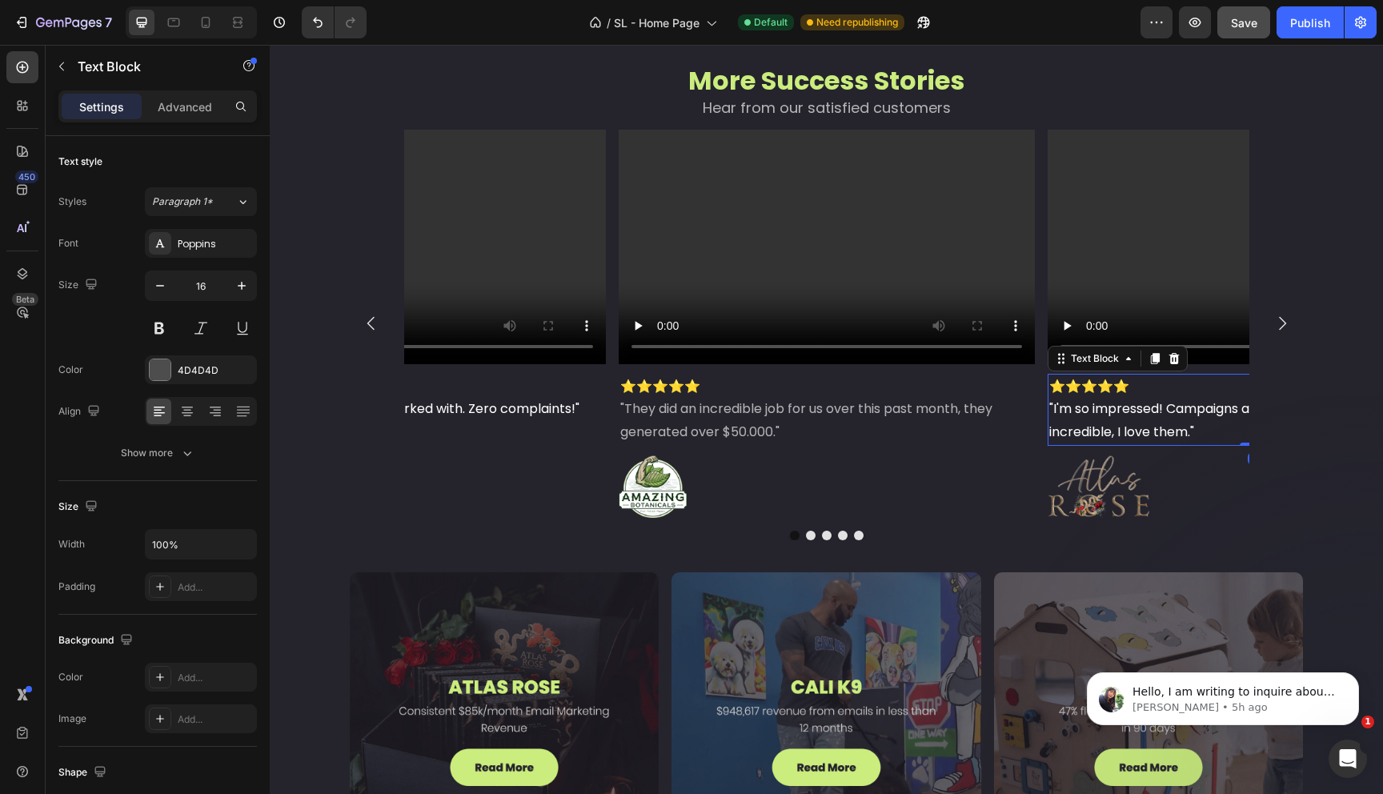
click at [1072, 416] on span ""I'm so impressed! Campaigns are so good, design is just incredible, I love the…" at bounding box center [1224, 420] width 350 height 42
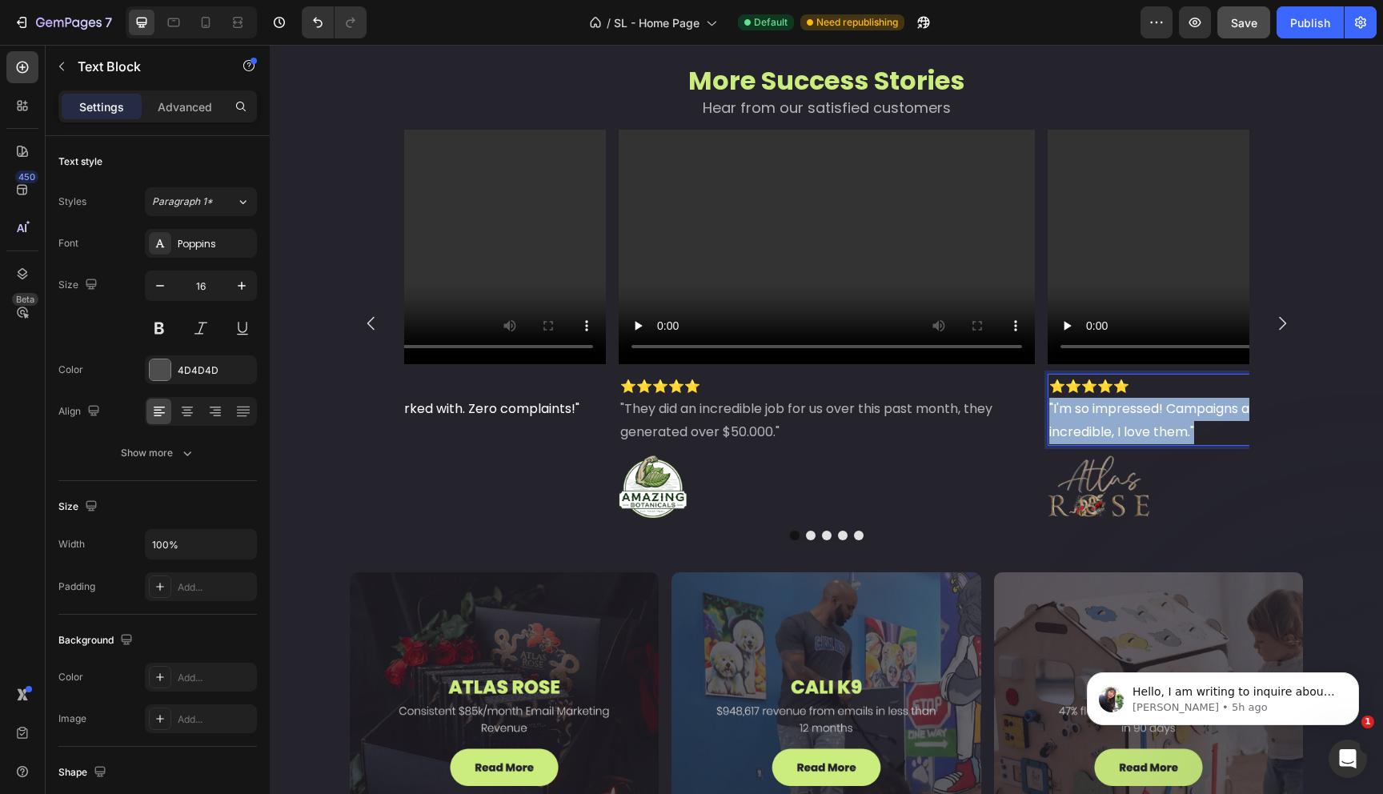
click at [1072, 416] on span ""I'm so impressed! Campaigns are so good, design is just incredible, I love the…" at bounding box center [1224, 420] width 350 height 42
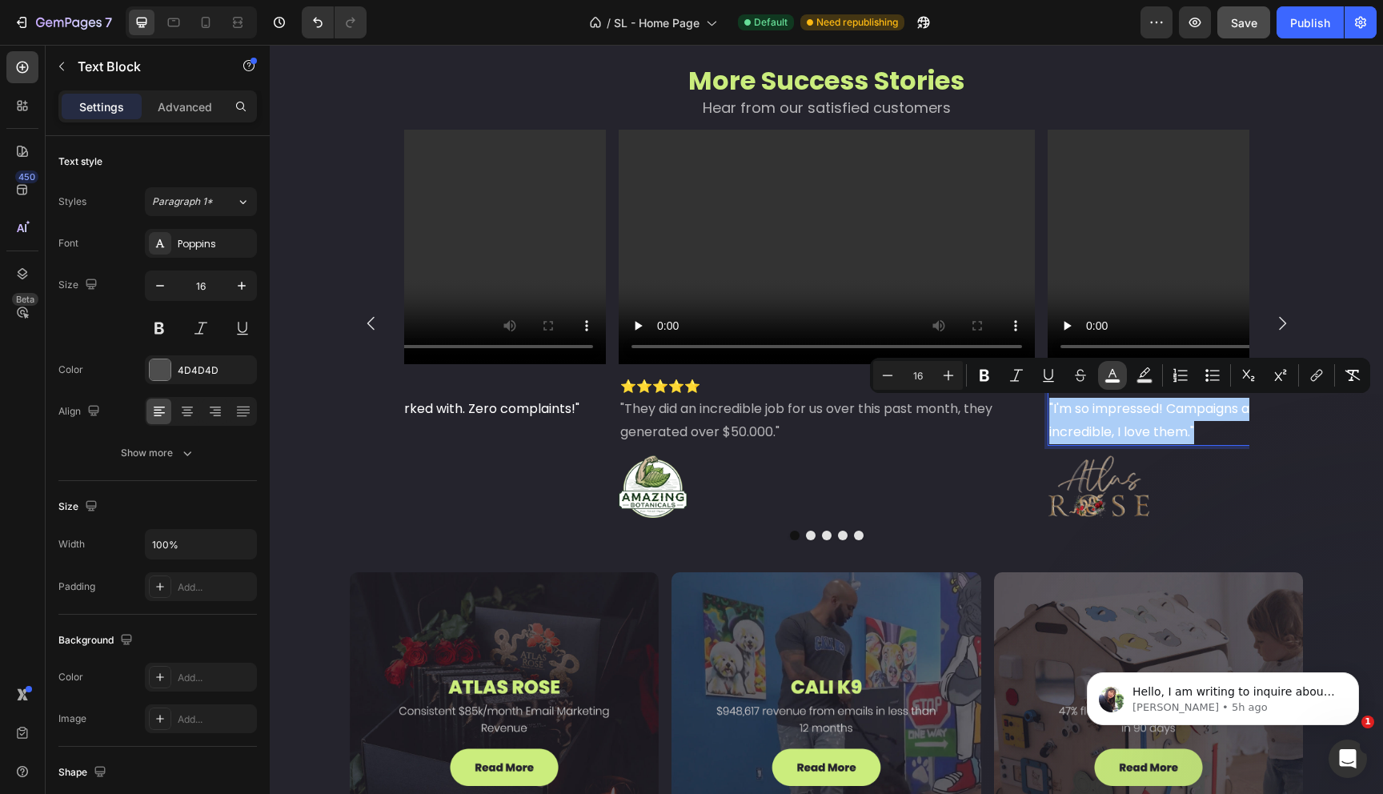
click at [1116, 370] on icon "Editor contextual toolbar" at bounding box center [1112, 375] width 16 height 16
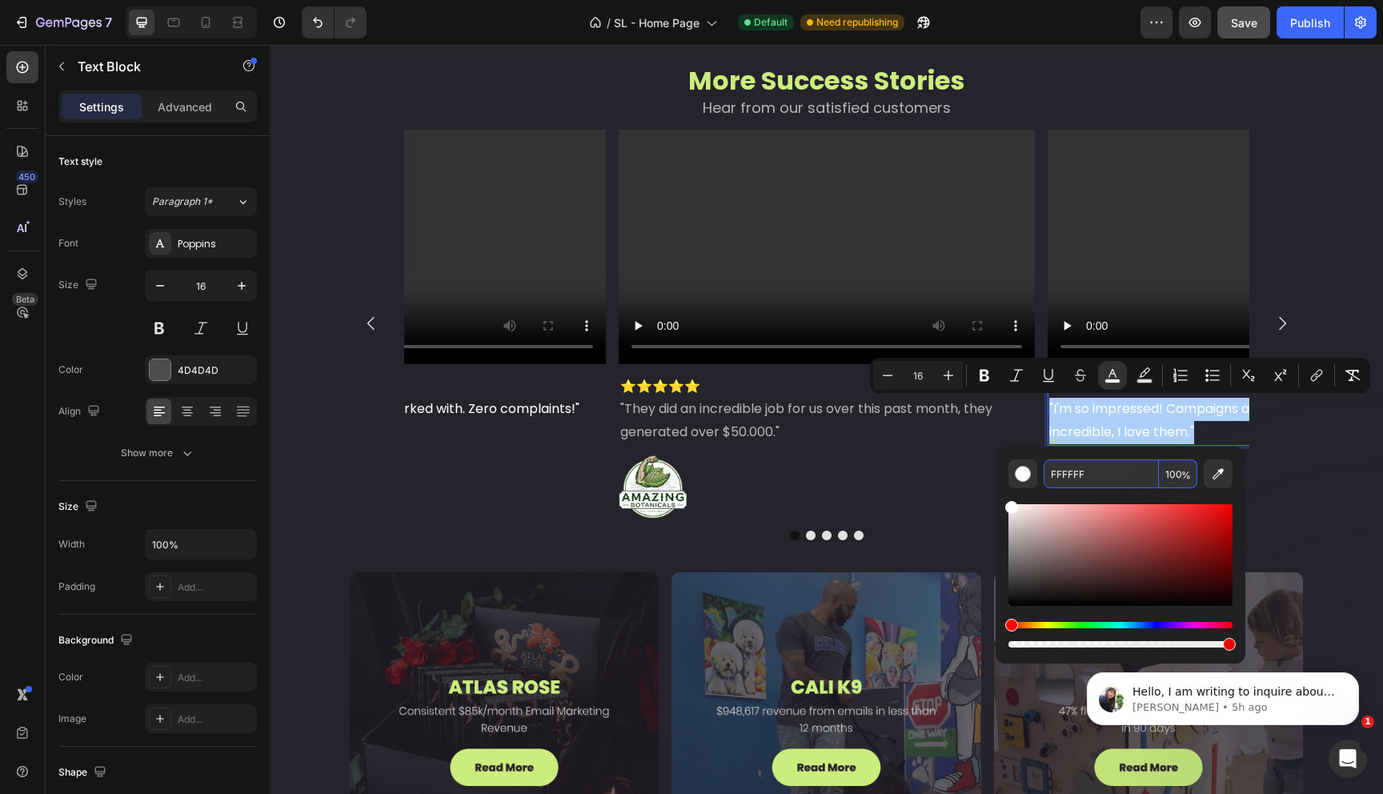
click at [1187, 466] on input "100" at bounding box center [1178, 473] width 38 height 29
type input "65"
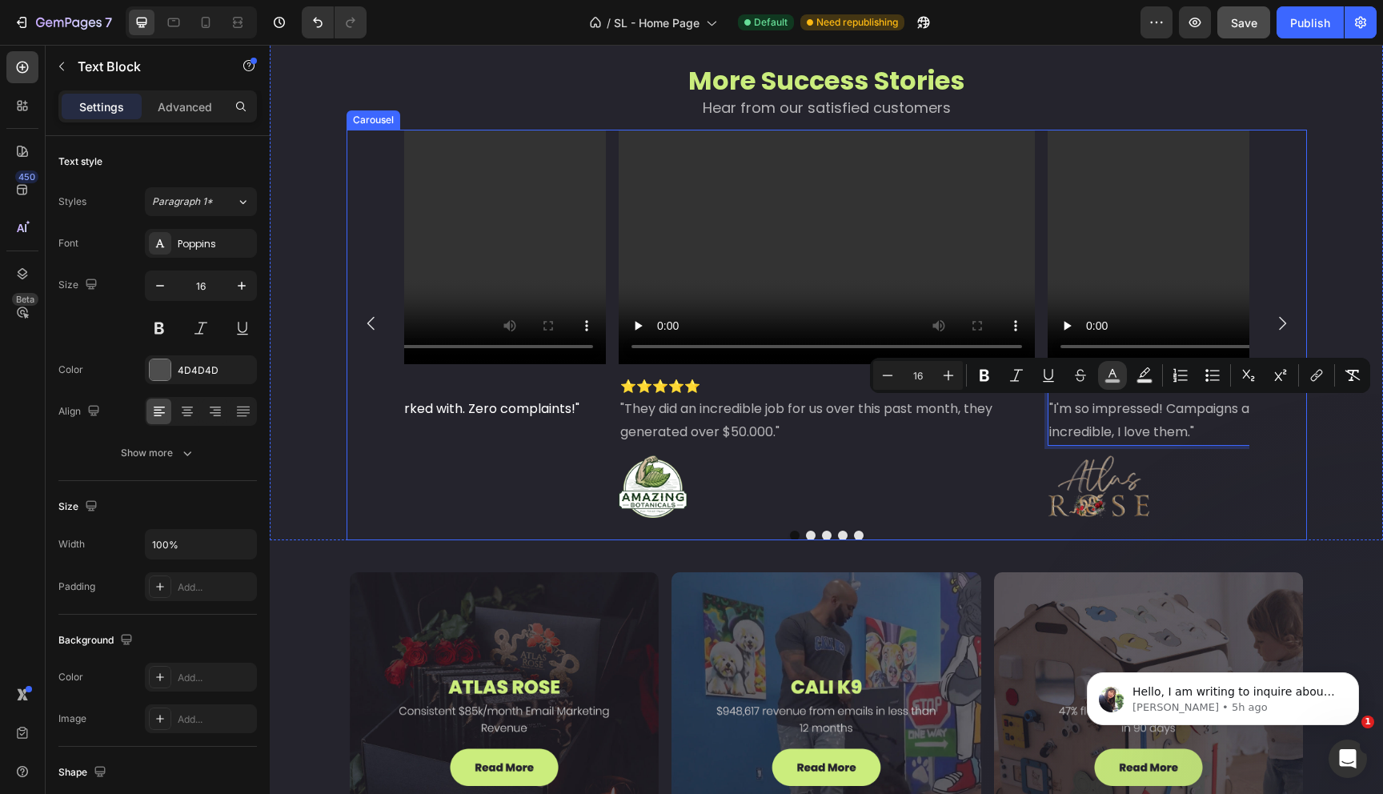
click at [1274, 319] on icon "Carousel Next Arrow" at bounding box center [1281, 323] width 19 height 19
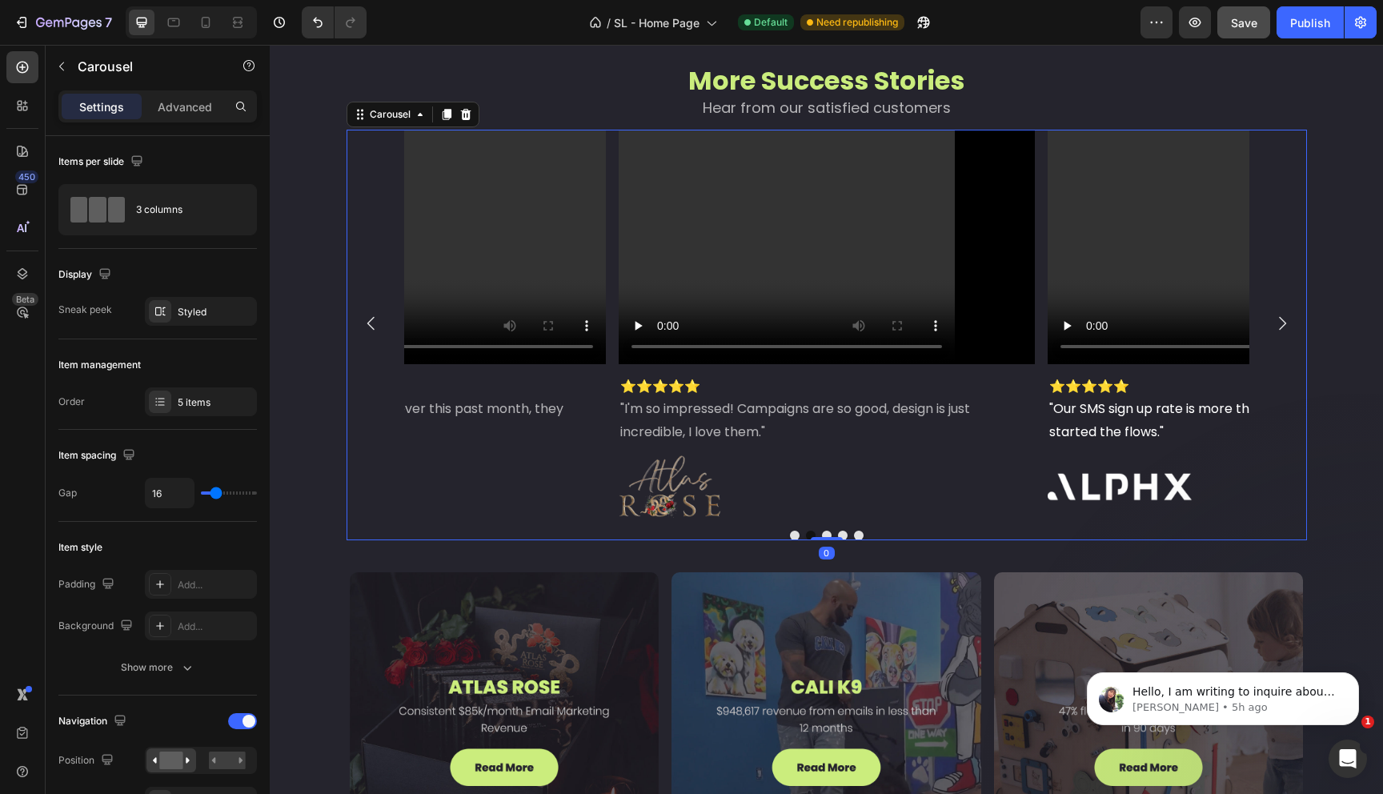
click at [1274, 319] on icon "Carousel Next Arrow" at bounding box center [1281, 323] width 19 height 19
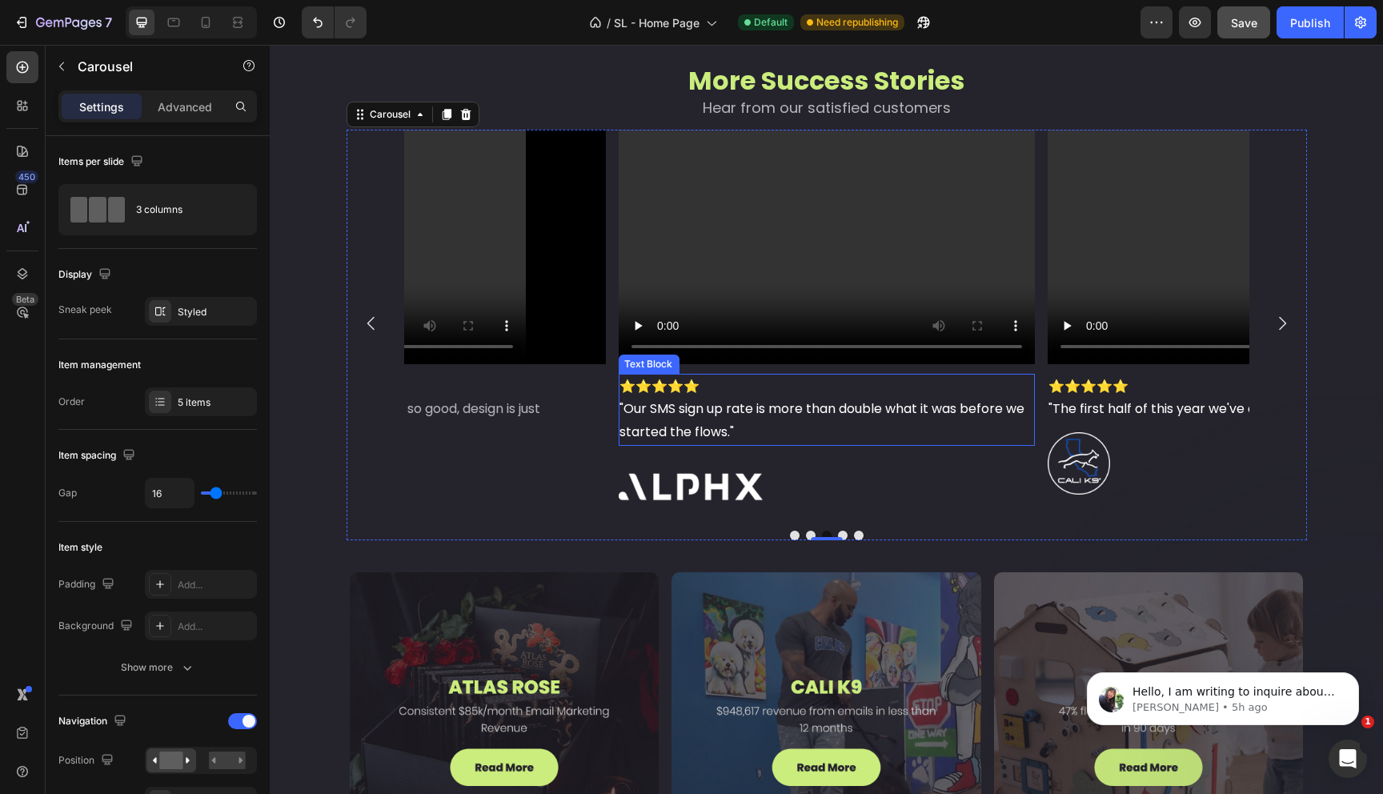
click at [681, 418] on span ""Our SMS sign up rate is more than double what it was before we started the flo…" at bounding box center [821, 420] width 405 height 42
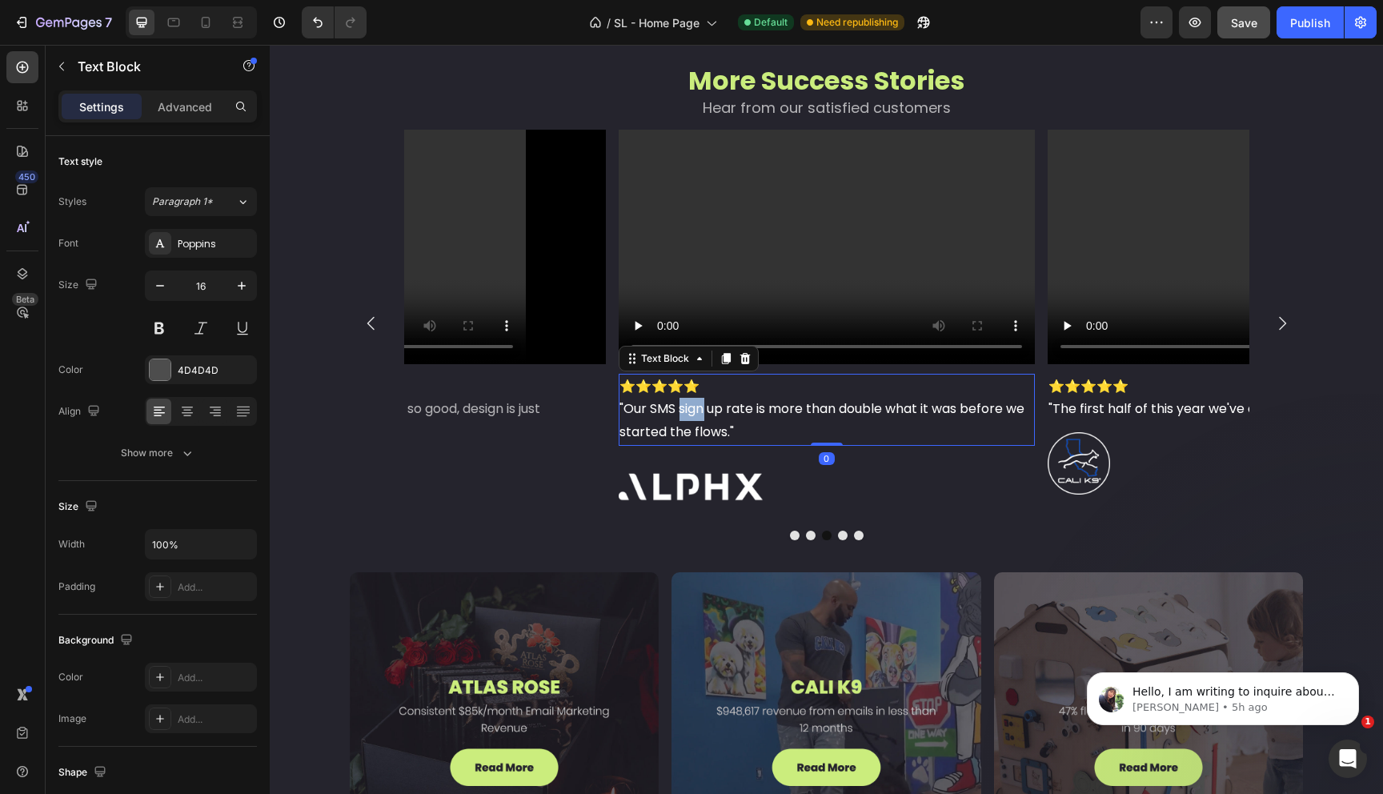
click at [681, 418] on span ""Our SMS sign up rate is more than double what it was before we started the flo…" at bounding box center [821, 420] width 405 height 42
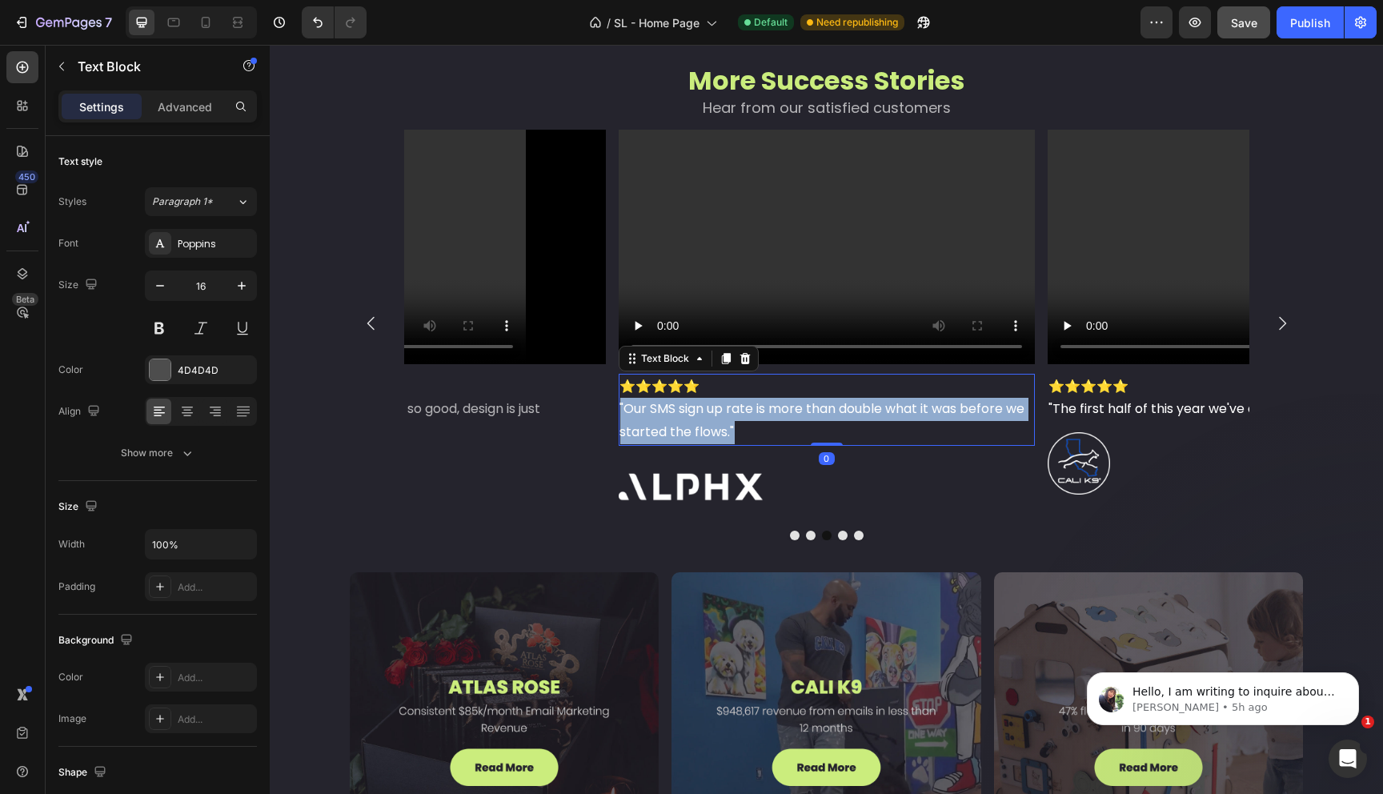
click at [681, 418] on span ""Our SMS sign up rate is more than double what it was before we started the flo…" at bounding box center [821, 420] width 405 height 42
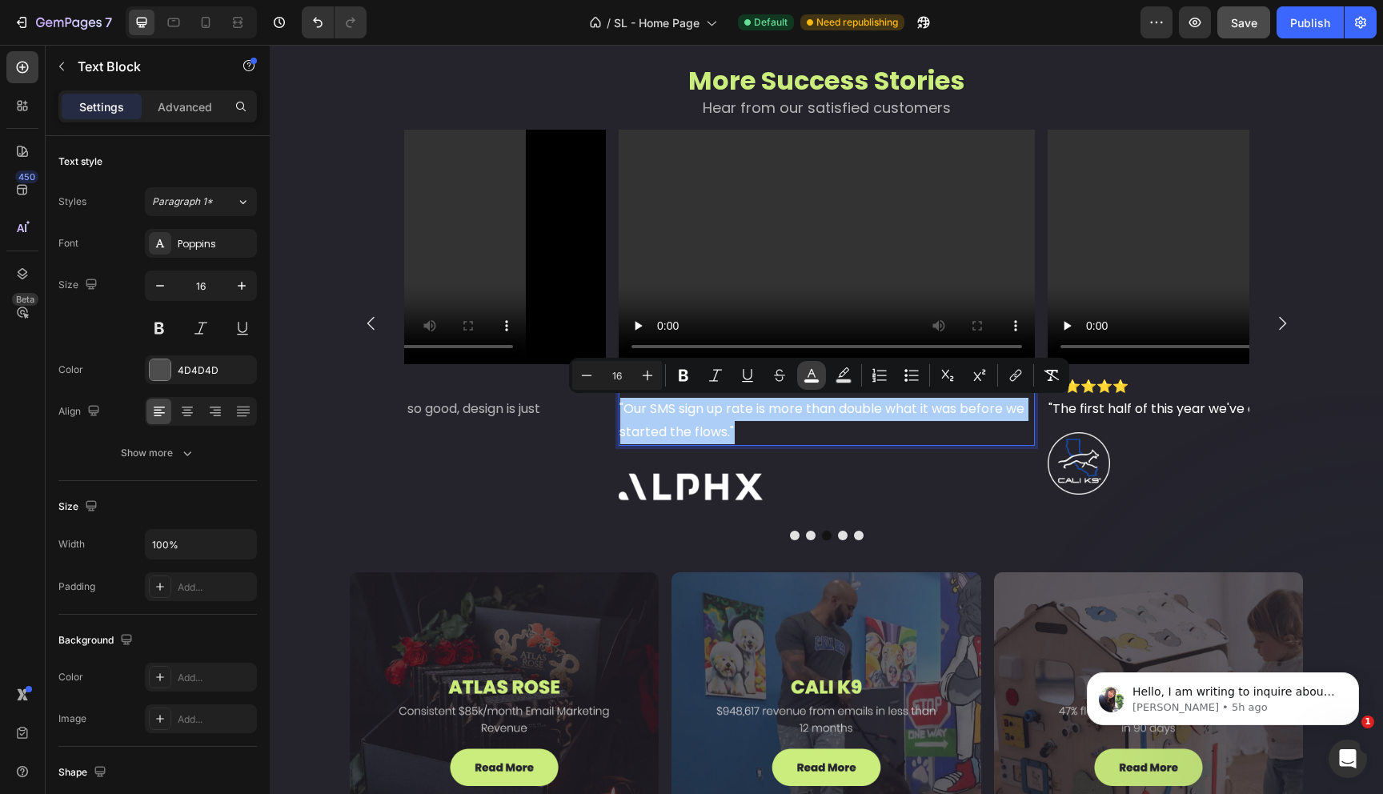
click at [816, 376] on icon "Editor contextual toolbar" at bounding box center [812, 375] width 16 height 16
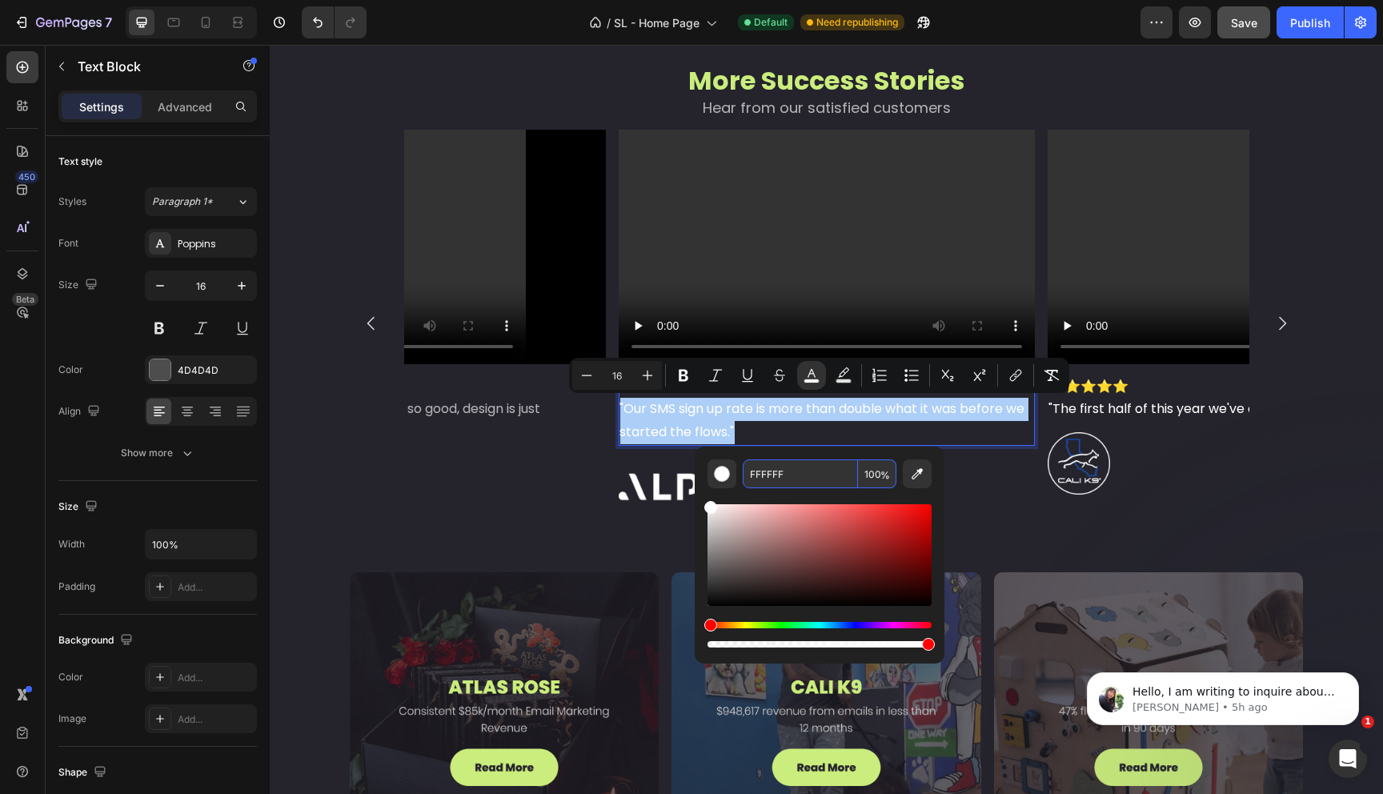
click at [867, 475] on input "100" at bounding box center [877, 473] width 38 height 29
type input "65"
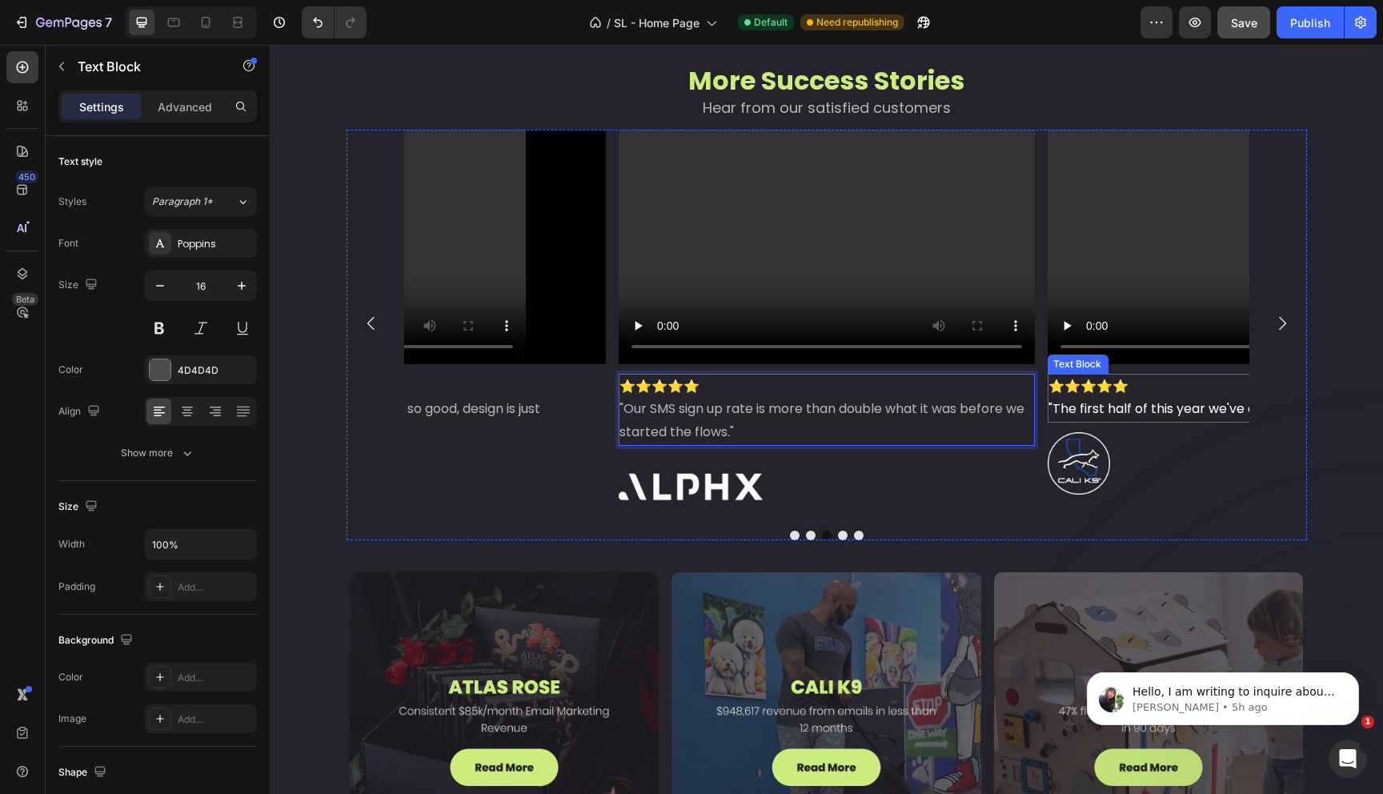
click at [1150, 414] on span ""The first half of this year we've already made a million dollars!"" at bounding box center [1245, 408] width 395 height 18
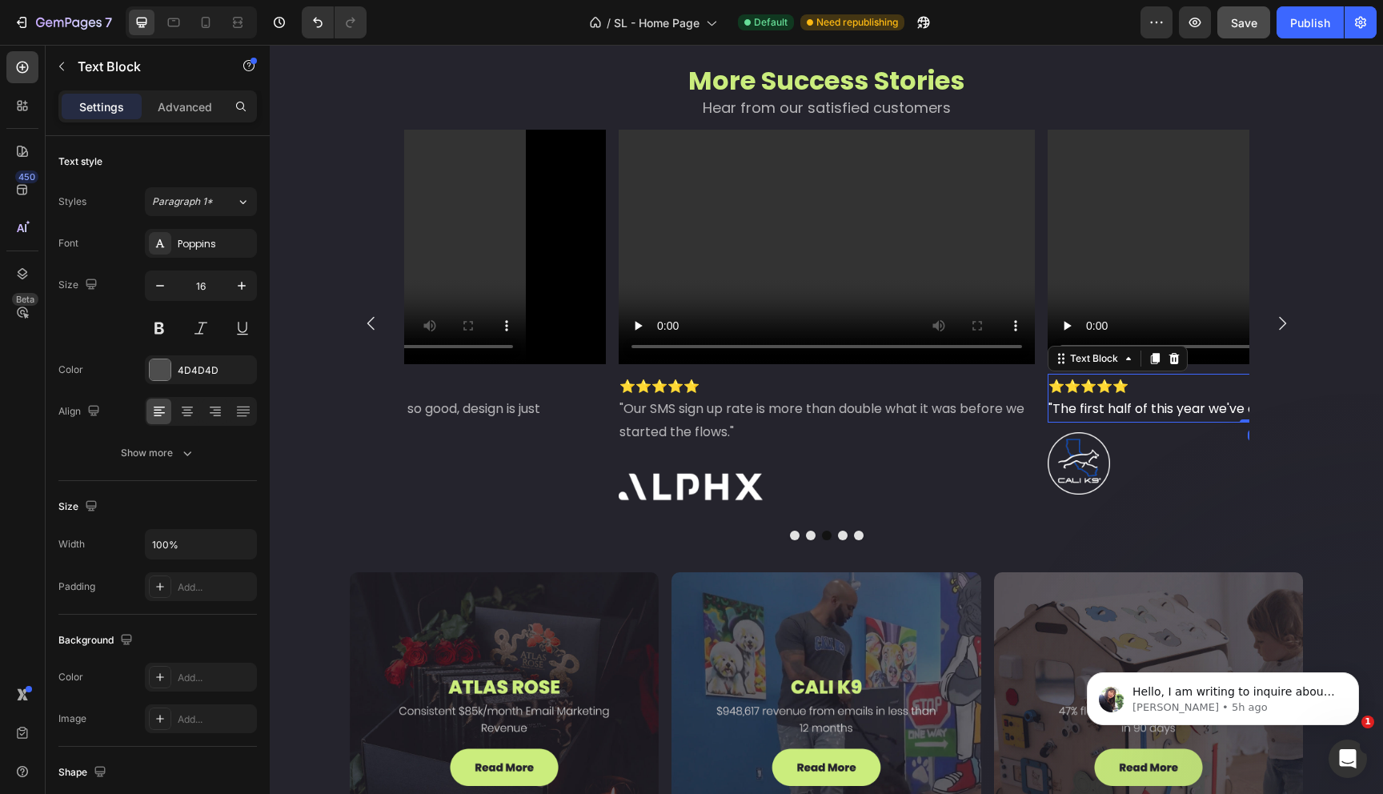
click at [1150, 414] on span ""The first half of this year we've already made a million dollars!"" at bounding box center [1245, 408] width 395 height 18
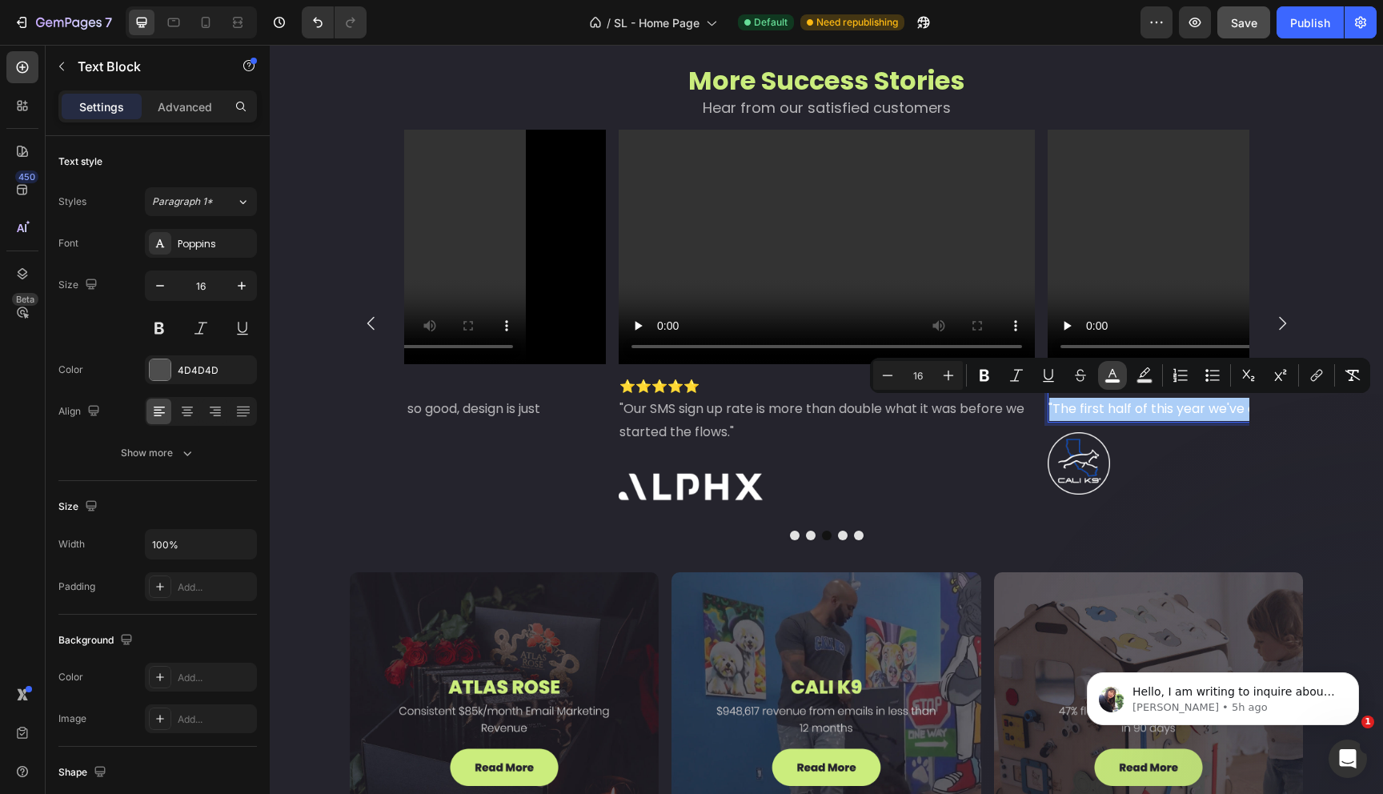
click at [1123, 373] on button "color" at bounding box center [1112, 375] width 29 height 29
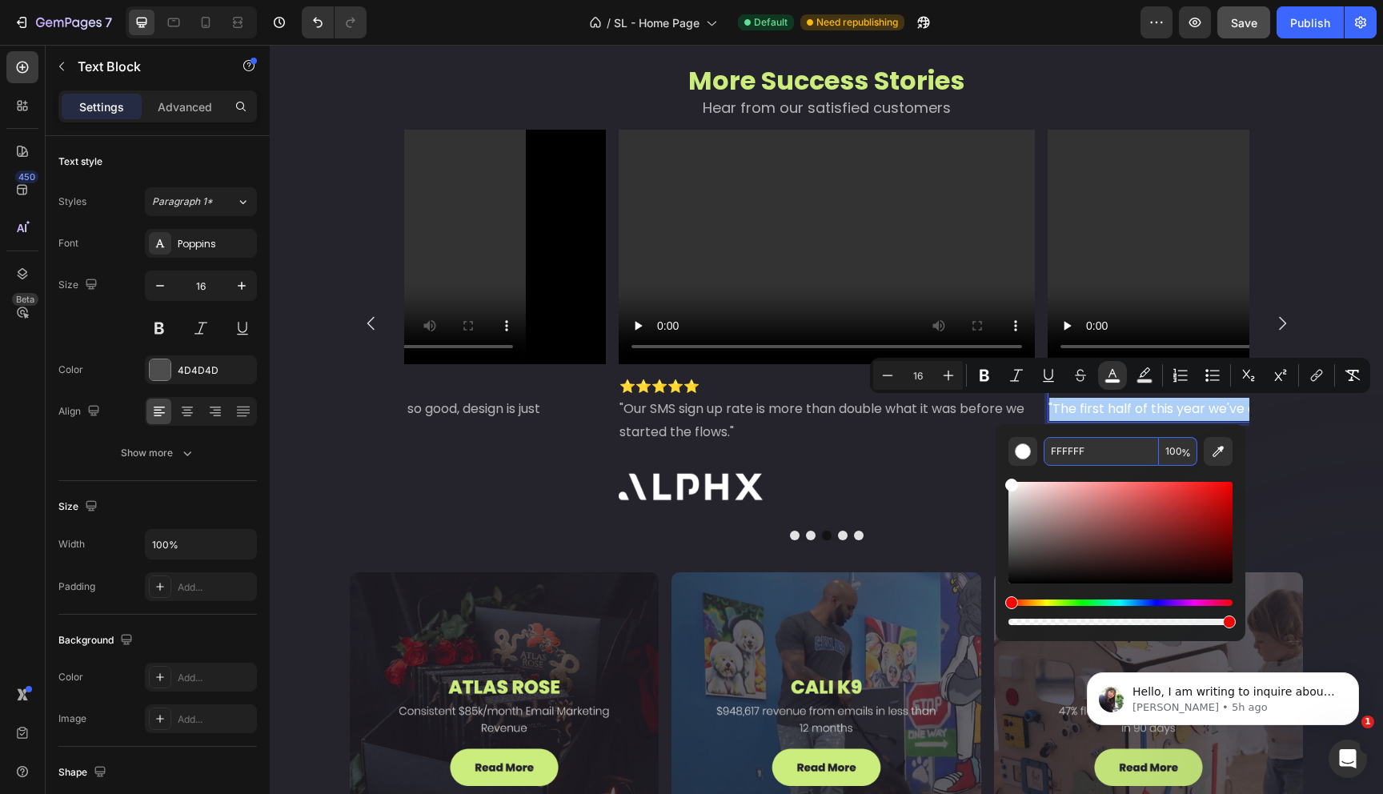
click at [1181, 451] on span "%" at bounding box center [1186, 453] width 10 height 18
click at [1171, 453] on input "100" at bounding box center [1178, 451] width 38 height 29
type input "65"
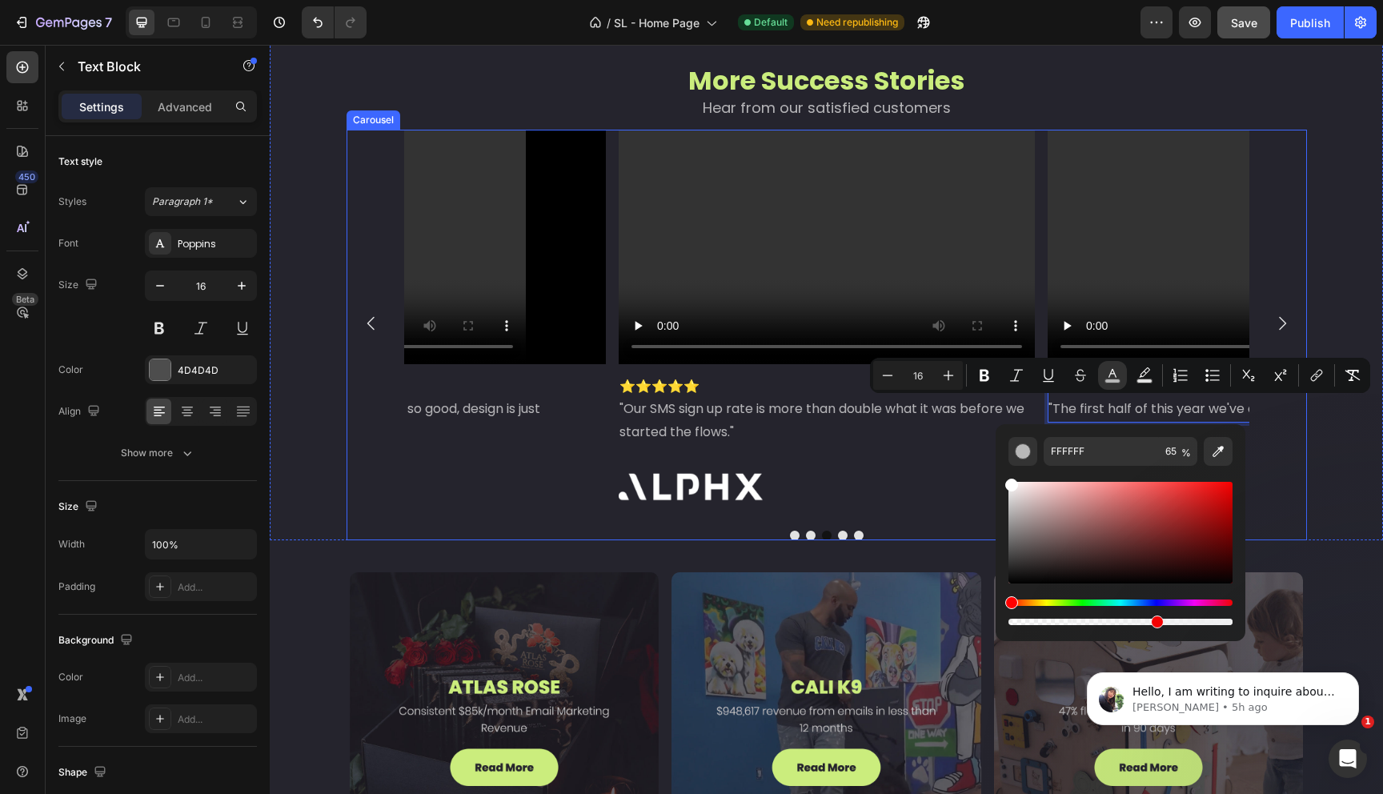
click at [1272, 320] on icon "Carousel Next Arrow" at bounding box center [1281, 323] width 19 height 19
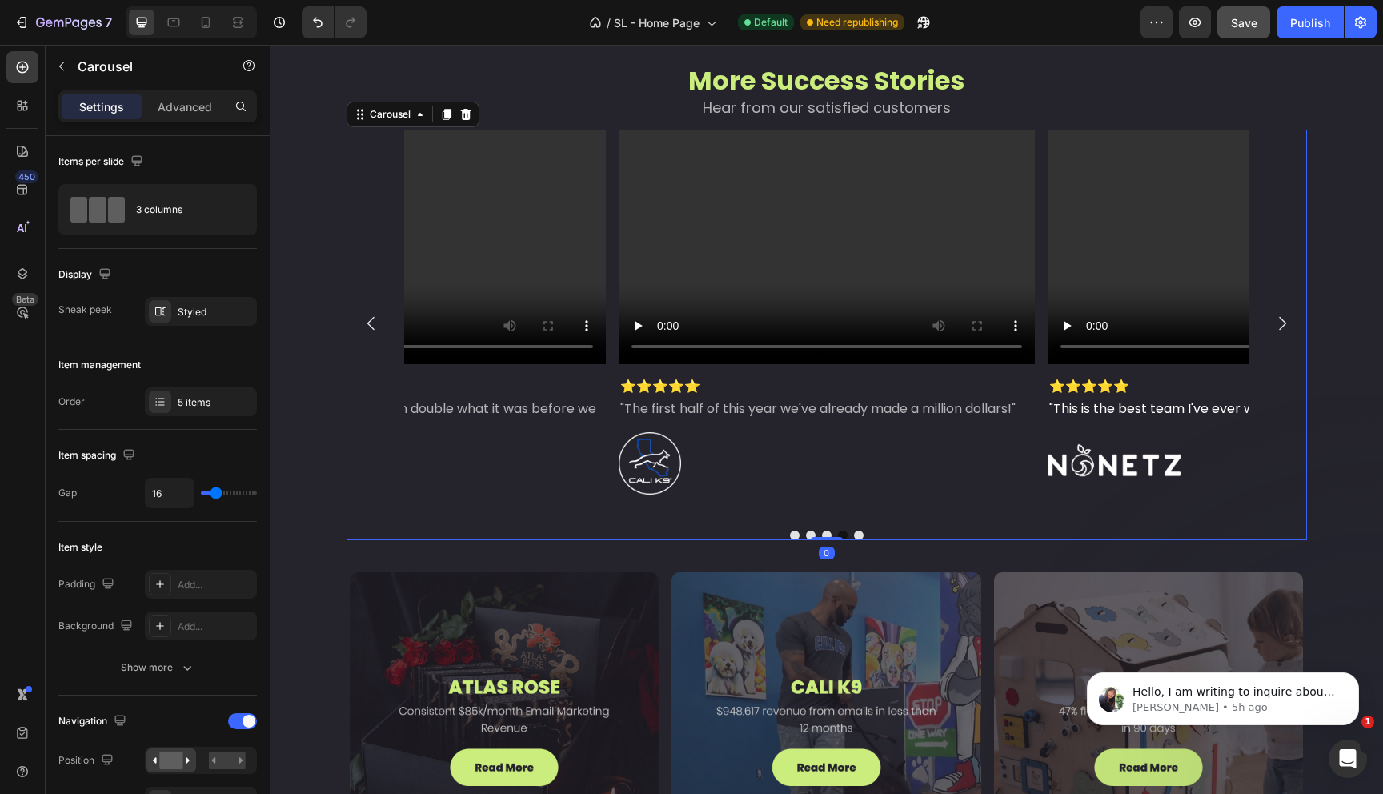
click at [1272, 320] on icon "Carousel Next Arrow" at bounding box center [1281, 323] width 19 height 19
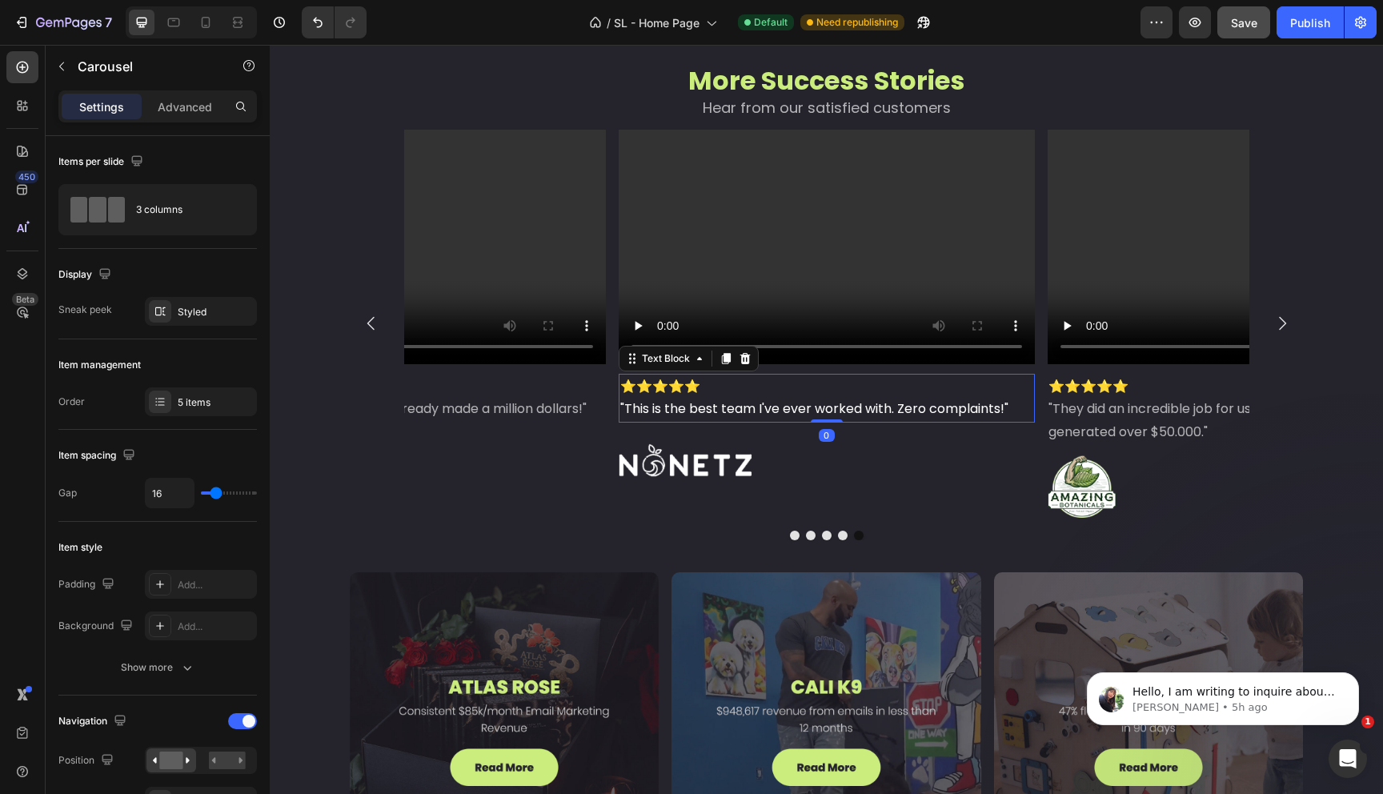
click at [850, 415] on span ""This is the best team I've ever worked with. Zero complaints!"" at bounding box center [814, 408] width 388 height 18
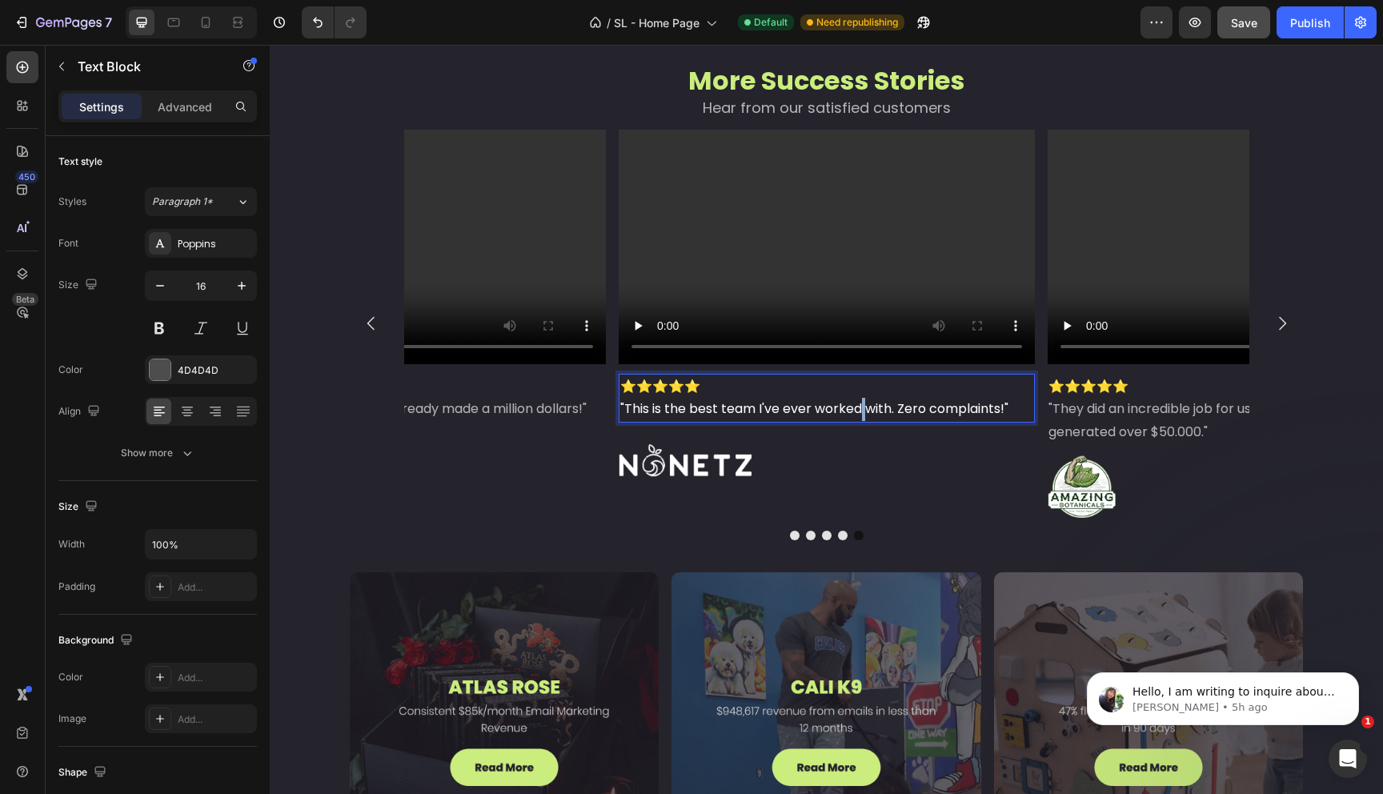
click at [850, 415] on span ""This is the best team I've ever worked with. Zero complaints!"" at bounding box center [814, 408] width 388 height 18
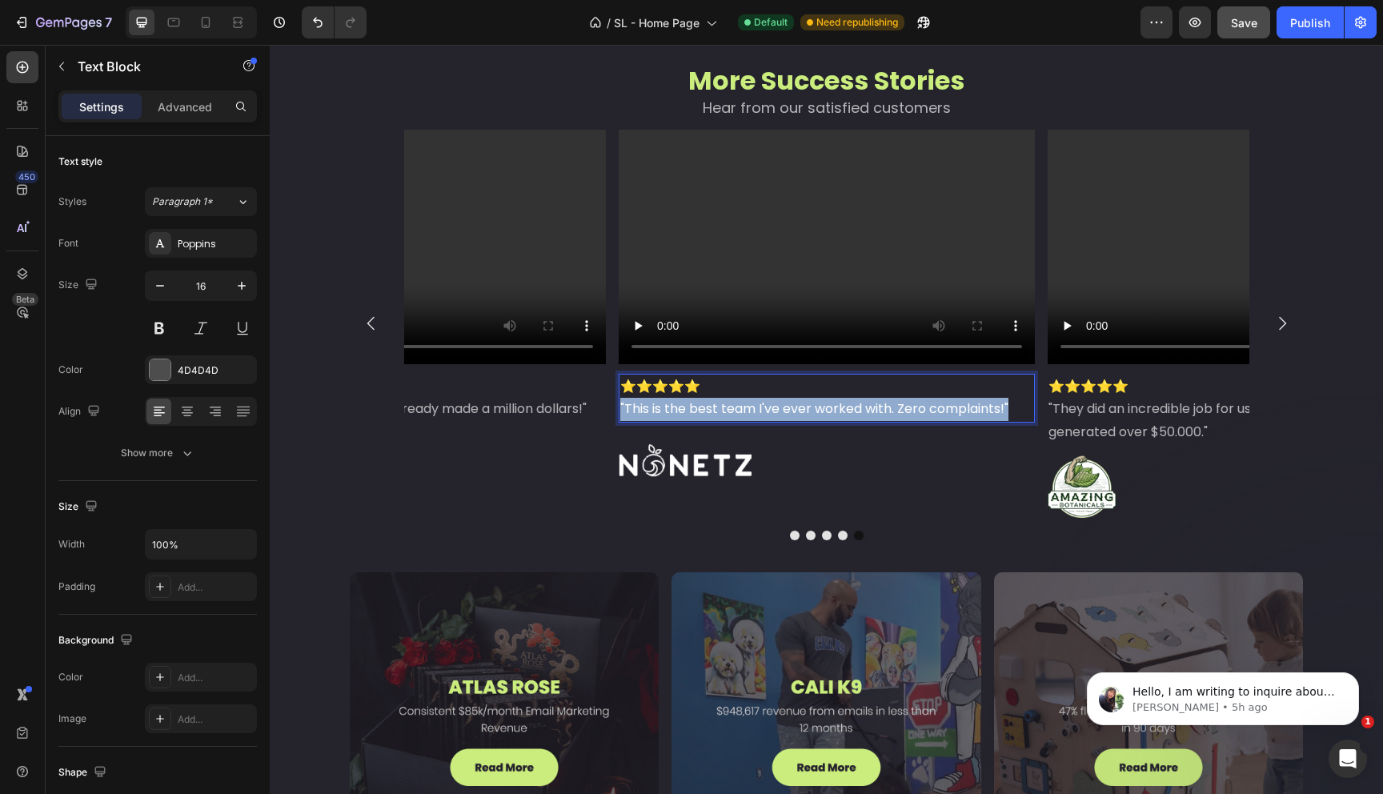
click at [850, 415] on span ""This is the best team I've ever worked with. Zero complaints!"" at bounding box center [814, 408] width 388 height 18
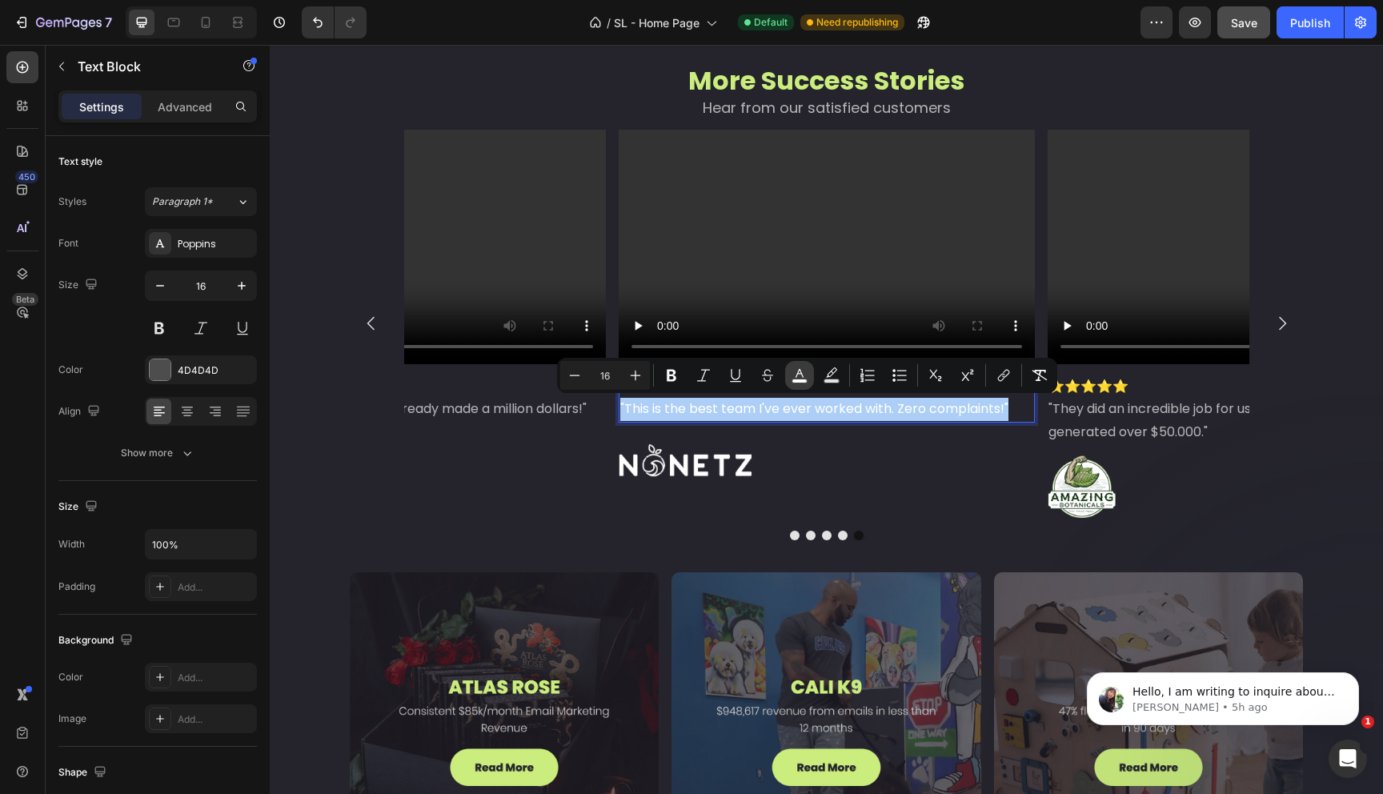
click at [803, 374] on icon "Editor contextual toolbar" at bounding box center [799, 375] width 16 height 16
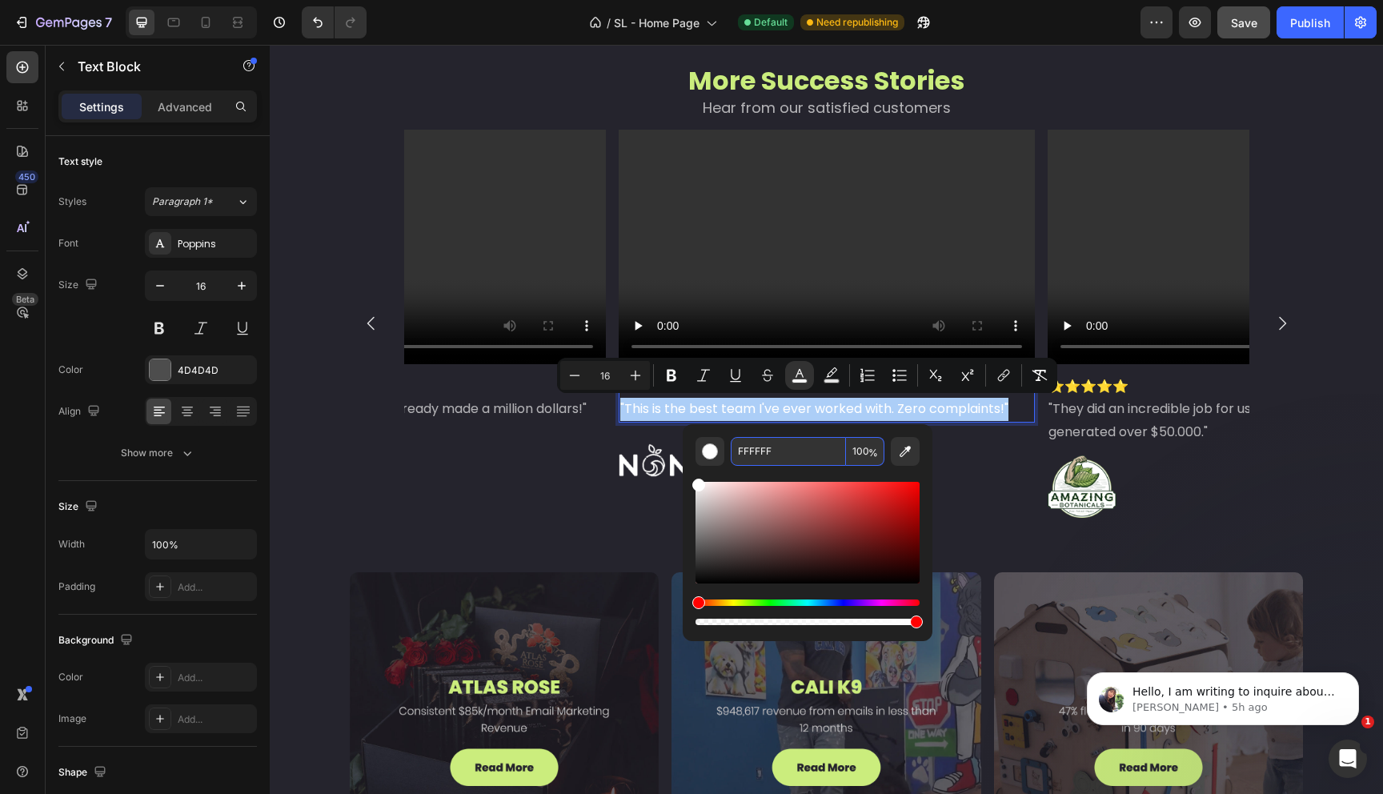
click at [870, 452] on span "%" at bounding box center [873, 453] width 10 height 18
click at [864, 453] on input "100" at bounding box center [865, 451] width 38 height 29
type input "65"
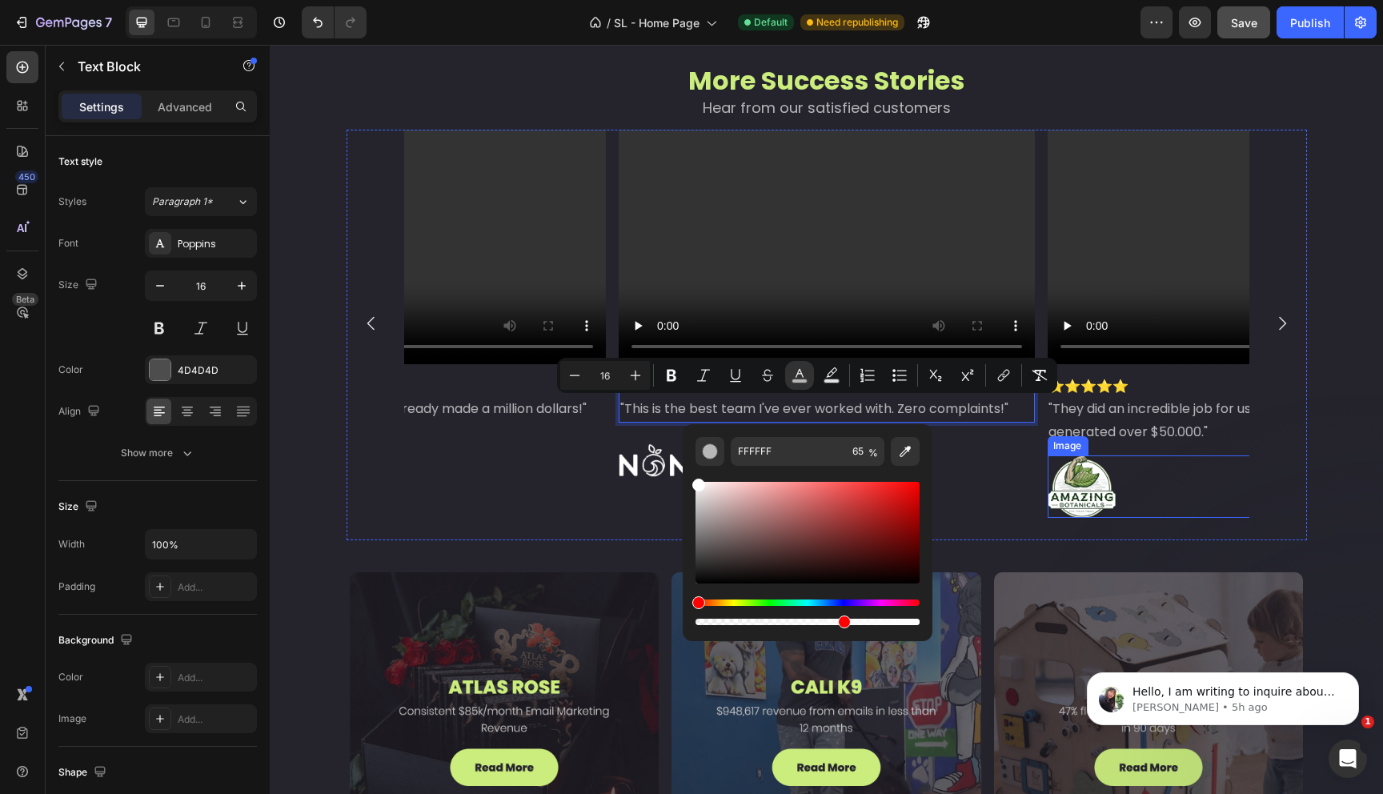
click at [1171, 486] on img at bounding box center [1140, 486] width 187 height 62
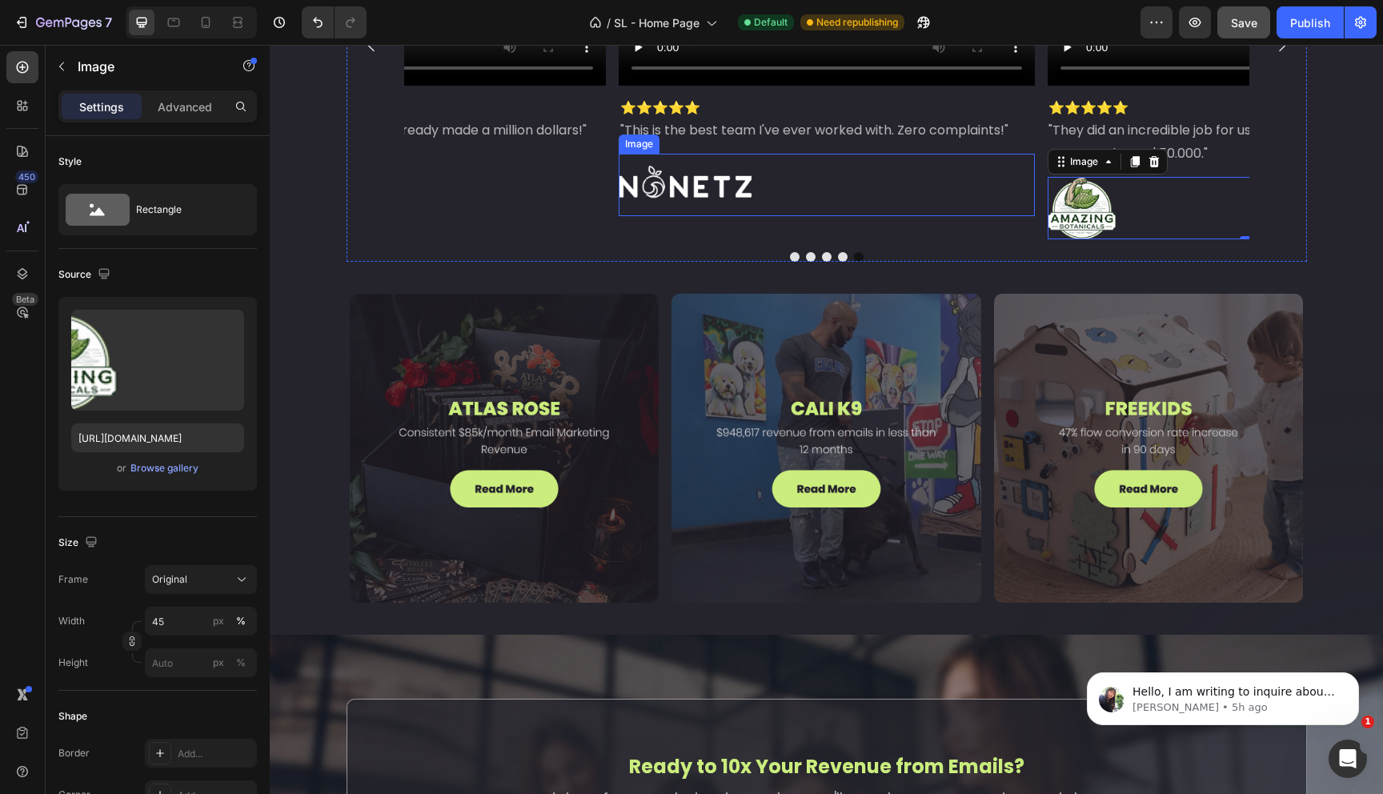
scroll to position [4122, 0]
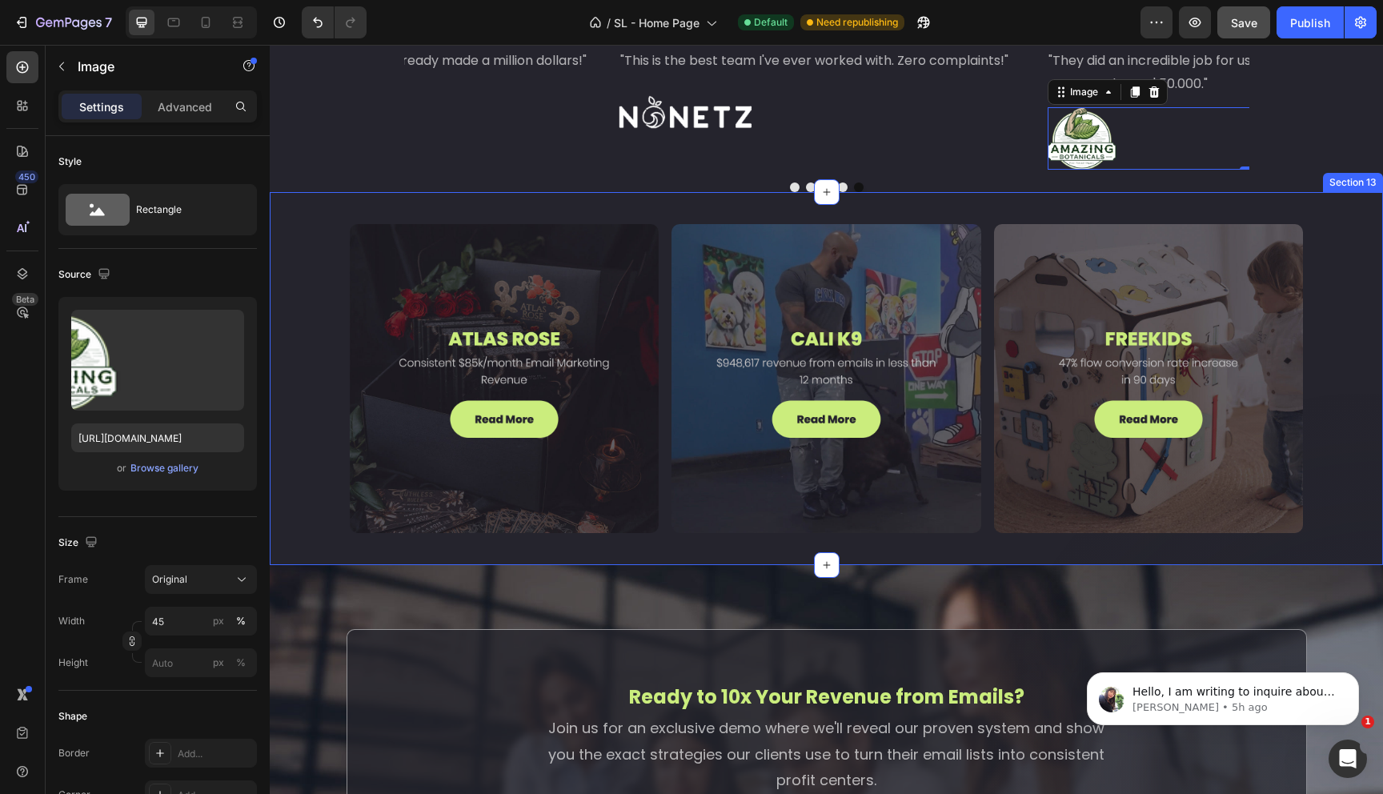
click at [1342, 249] on div "Image Image Image Row Section 13" at bounding box center [826, 378] width 1113 height 373
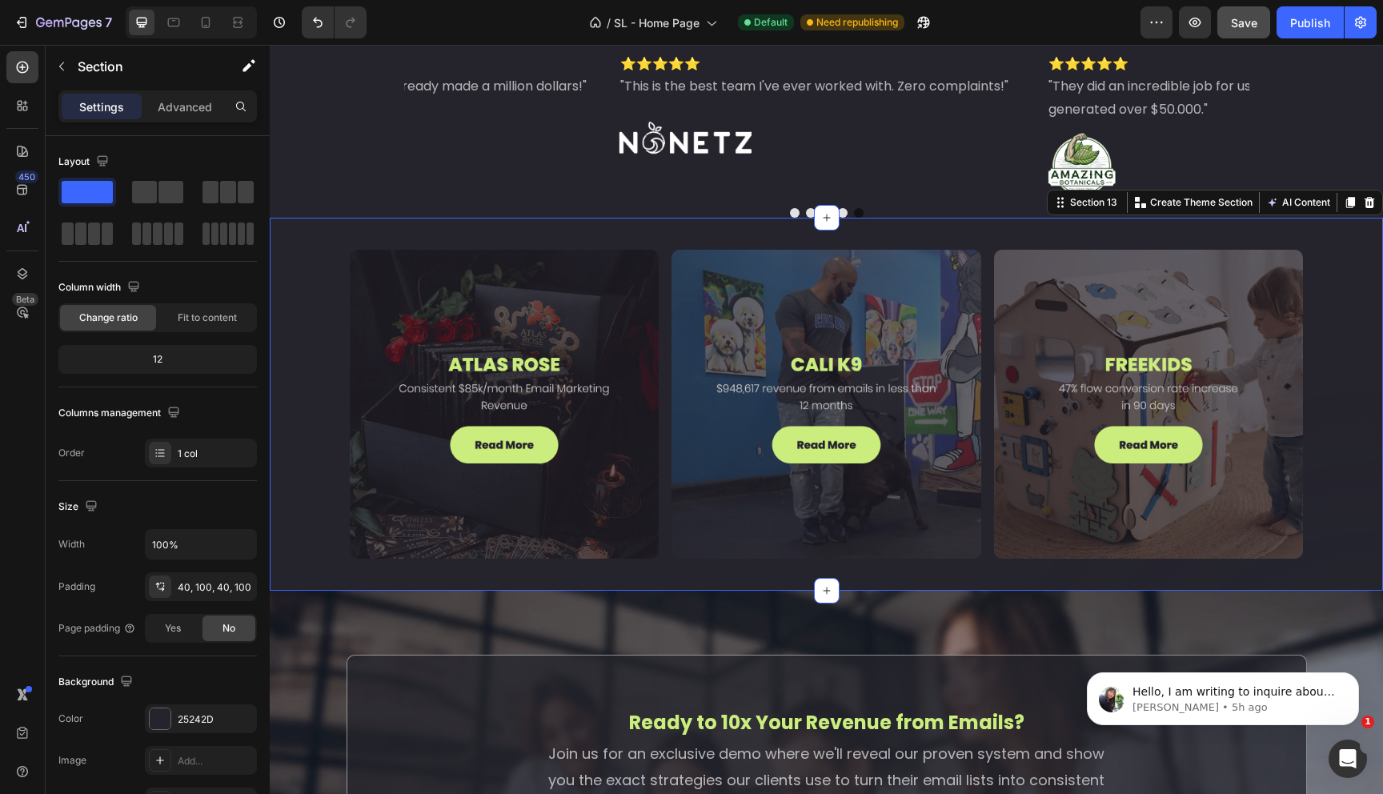
scroll to position [4094, 0]
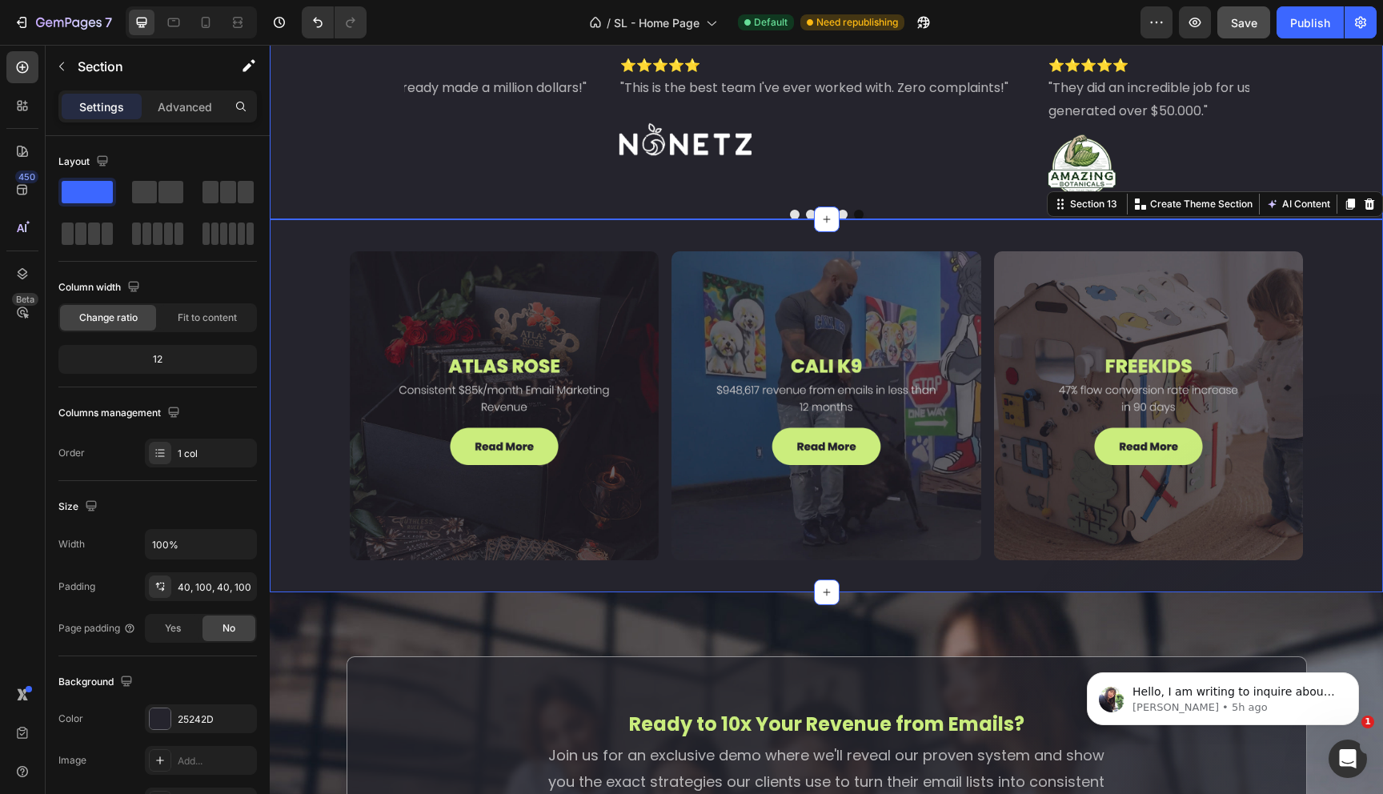
click at [308, 201] on div "Video ⭐️⭐️⭐️⭐️⭐️ "They did an incredible job for us over this past month, they …" at bounding box center [827, 14] width 1088 height 411
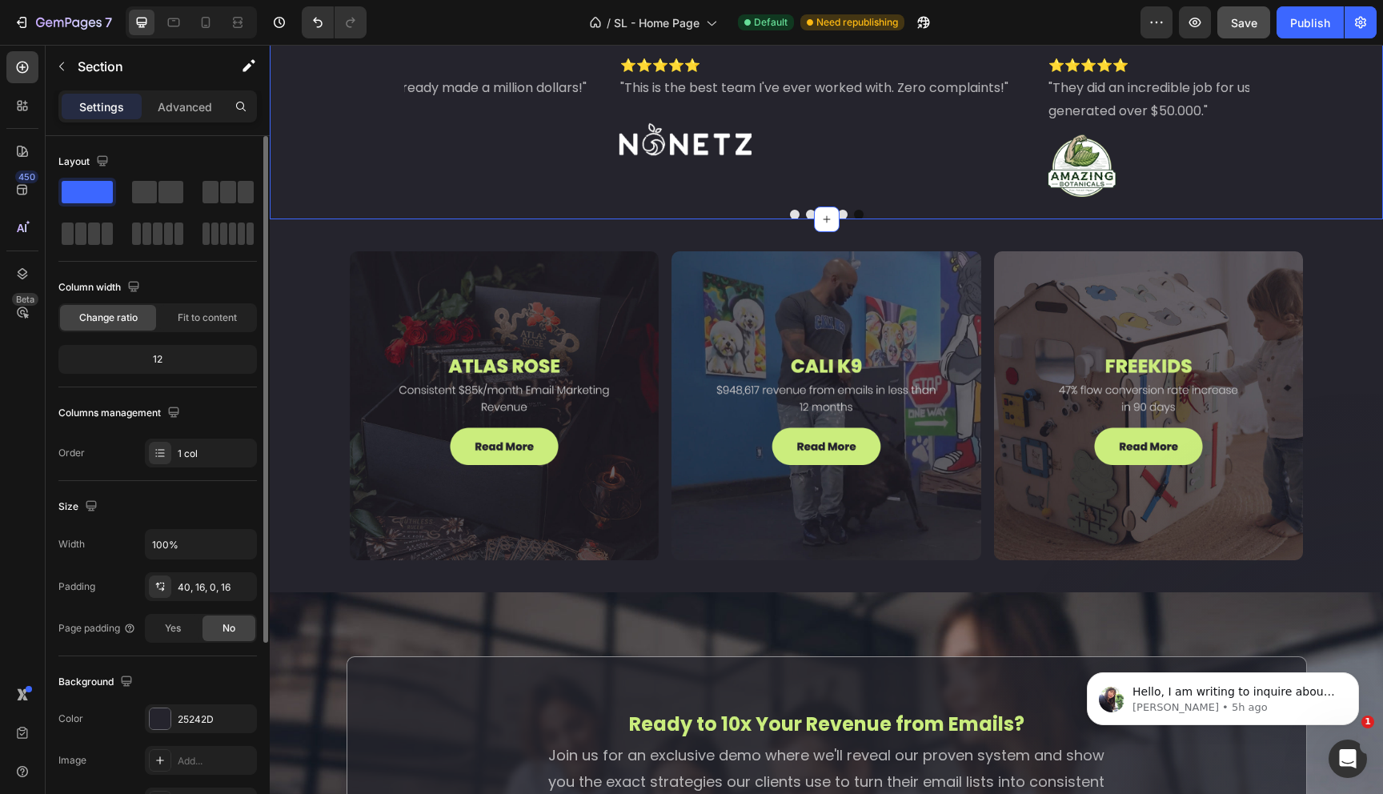
scroll to position [273, 0]
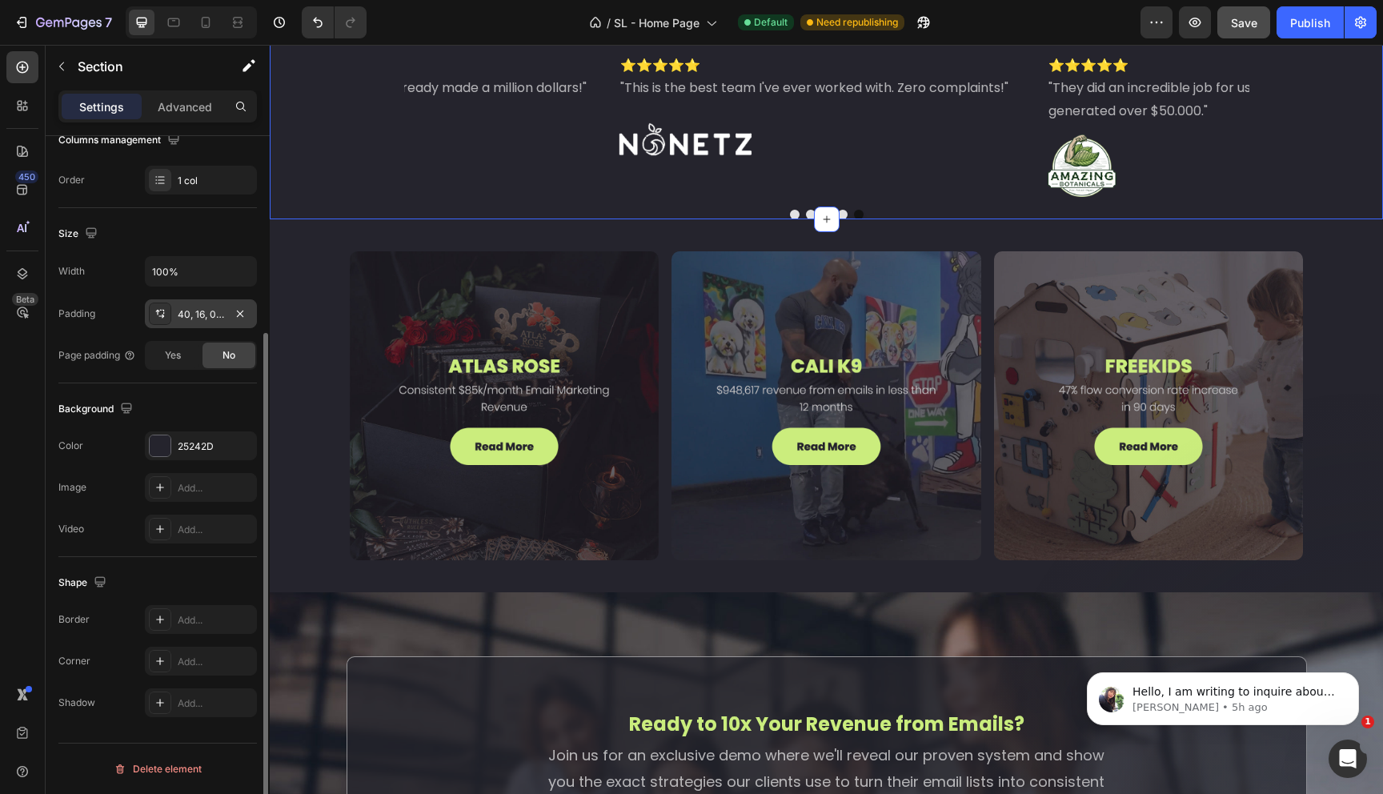
click at [206, 310] on div "40, 16, 0, 16" at bounding box center [201, 314] width 46 height 14
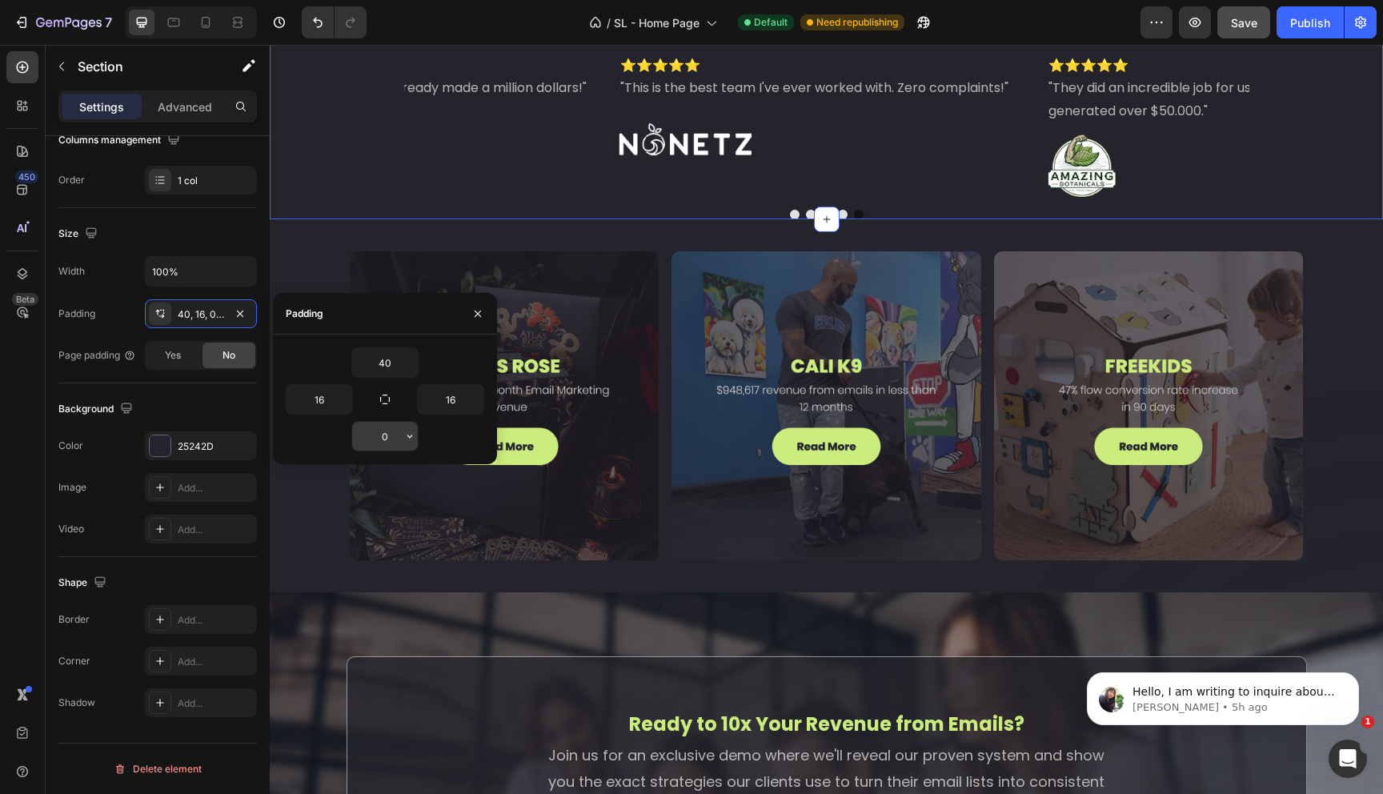
click at [385, 434] on input "0" at bounding box center [385, 436] width 66 height 29
click at [383, 433] on input "0" at bounding box center [385, 436] width 66 height 29
type input "40"
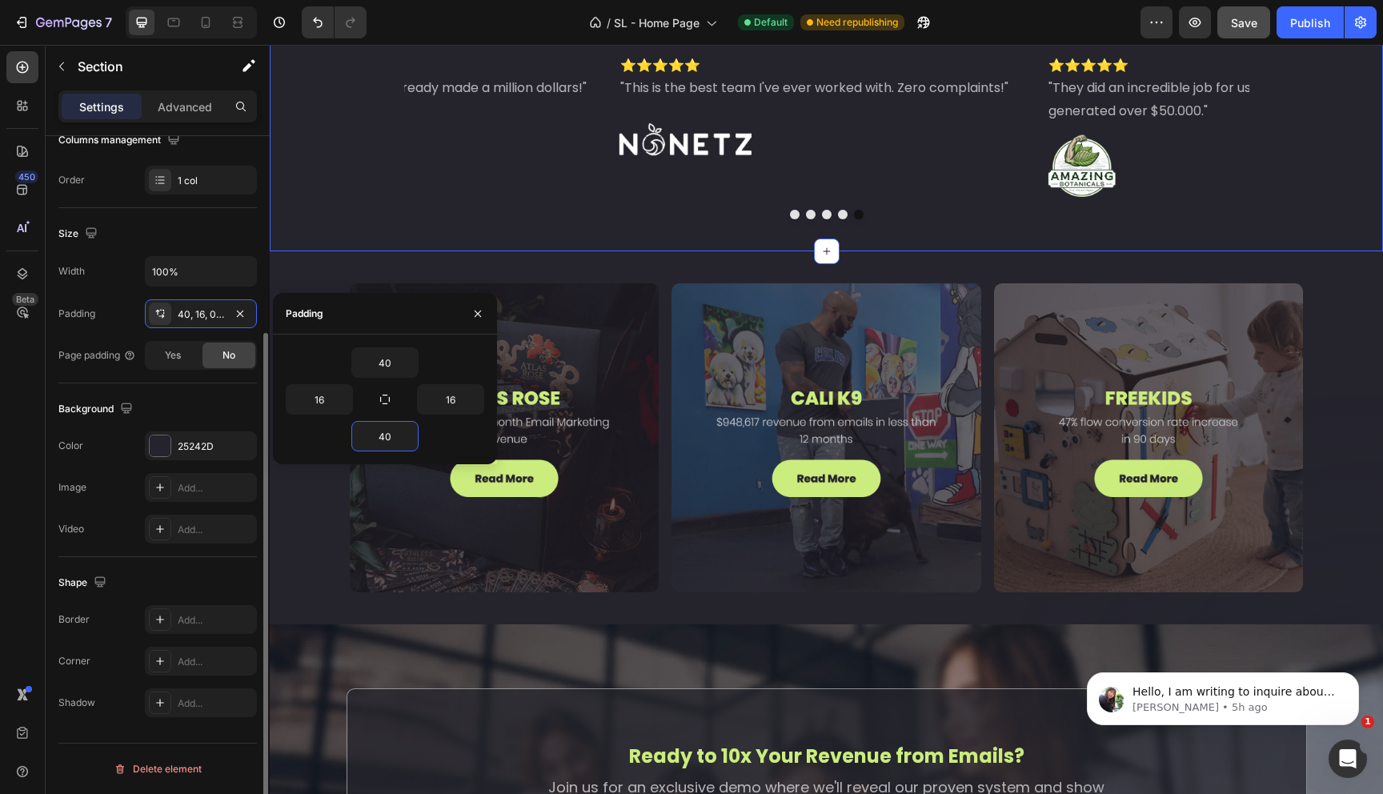
click at [158, 399] on div "Background" at bounding box center [157, 409] width 198 height 26
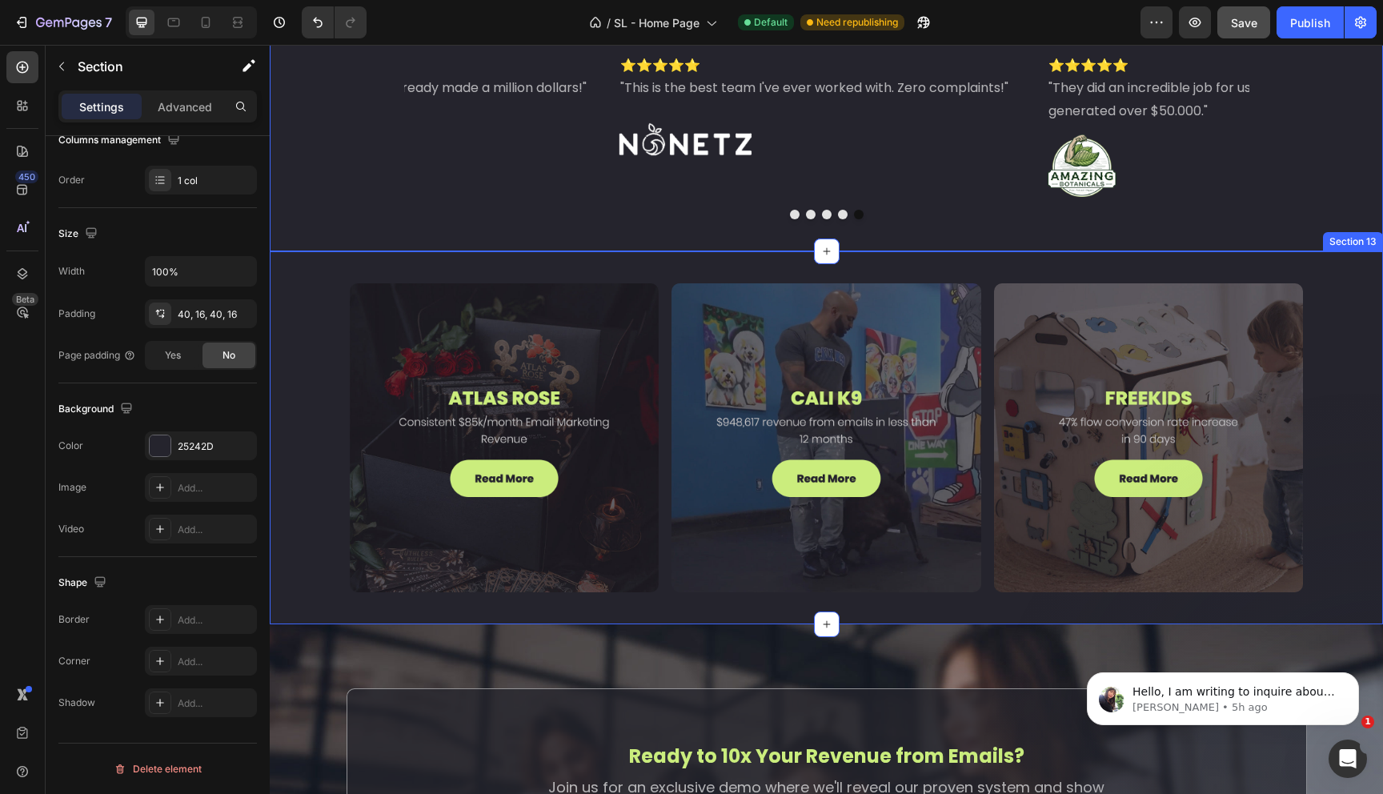
click at [343, 266] on div "Image Image Image Row Section 13" at bounding box center [826, 437] width 1113 height 373
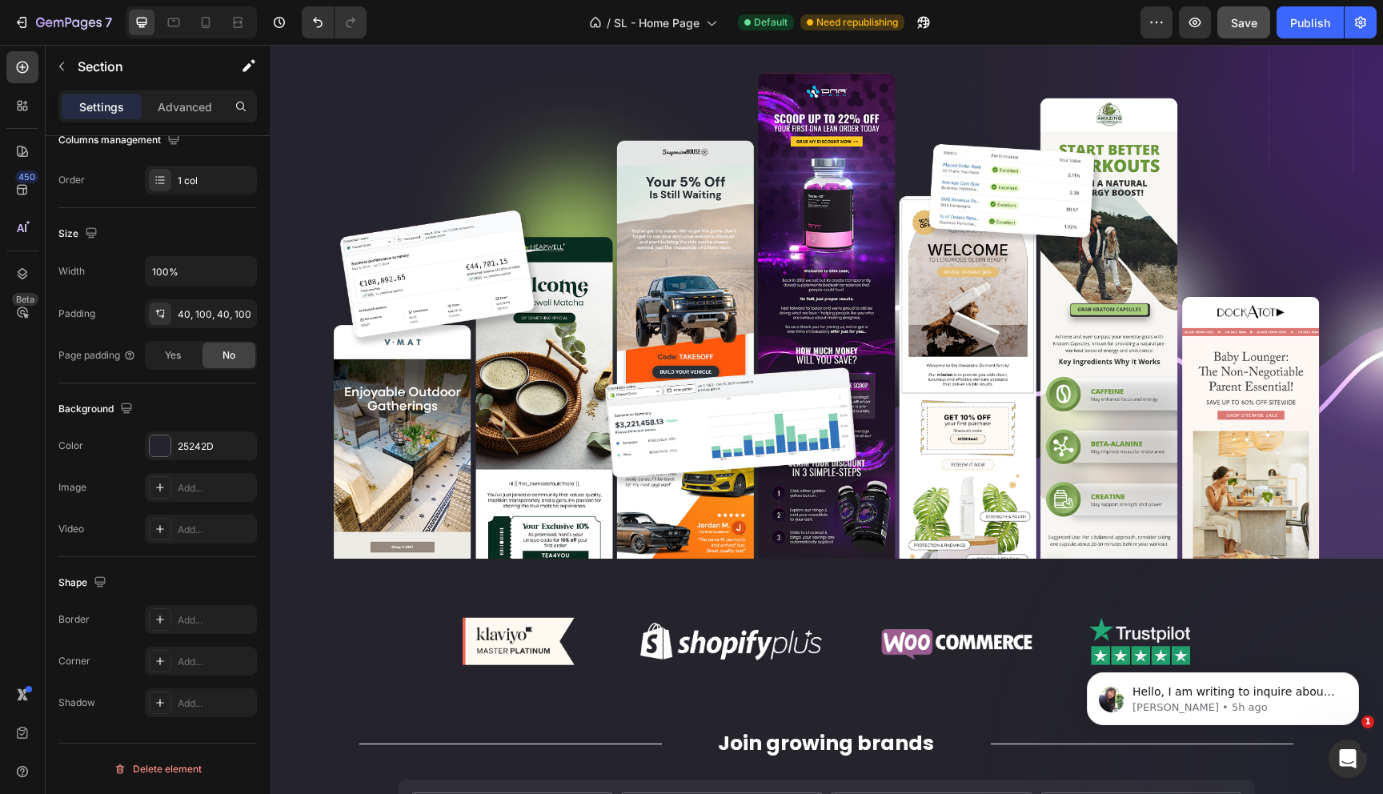
scroll to position [0, 0]
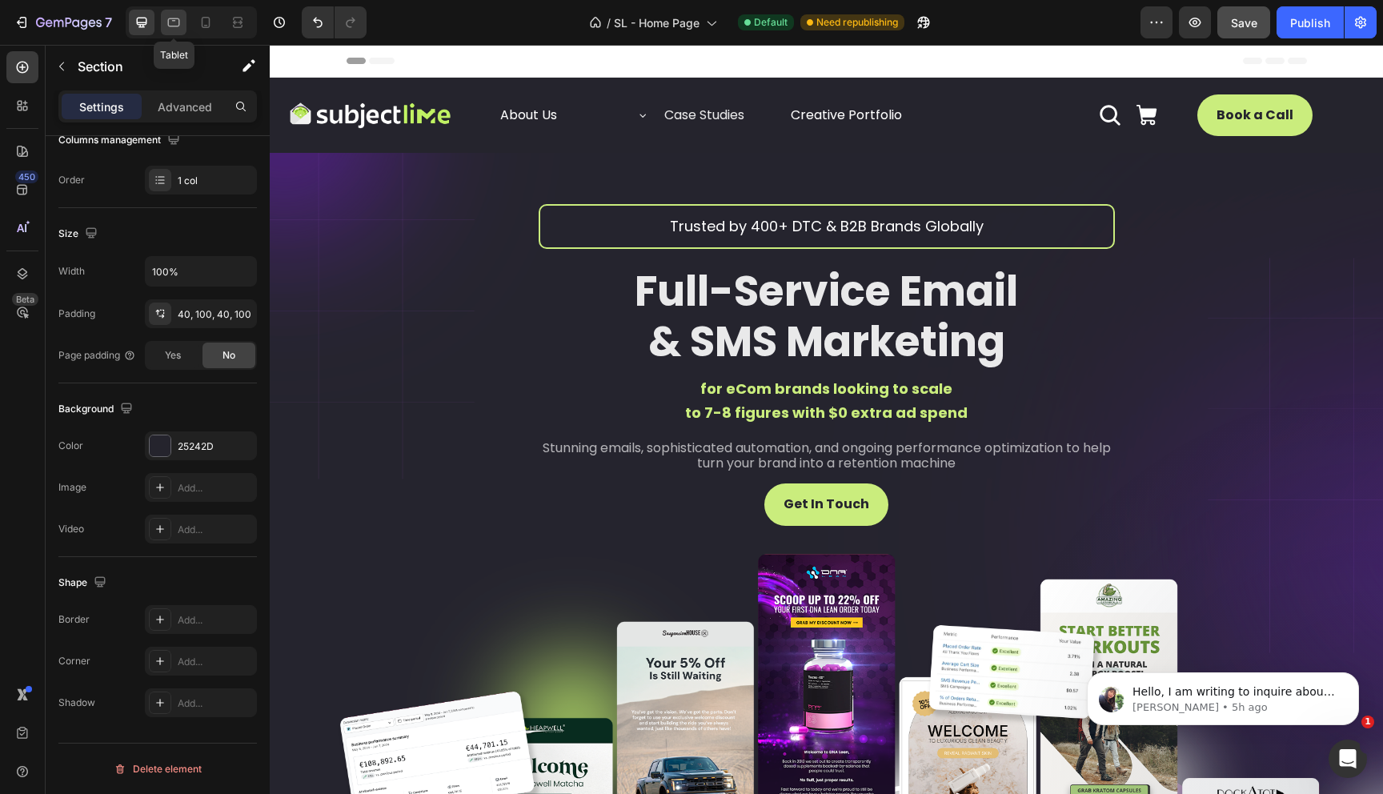
click at [178, 21] on icon at bounding box center [174, 22] width 12 height 9
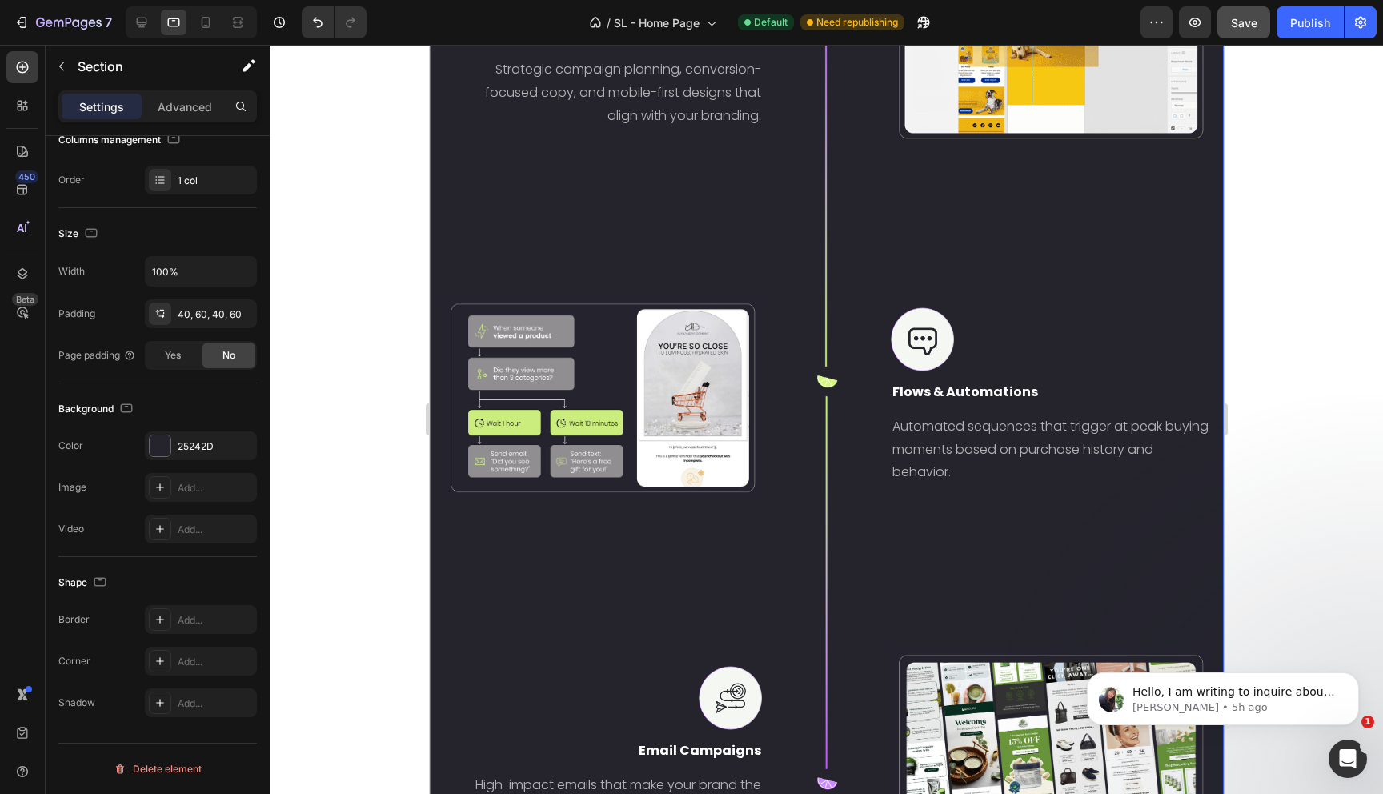
scroll to position [2065, 0]
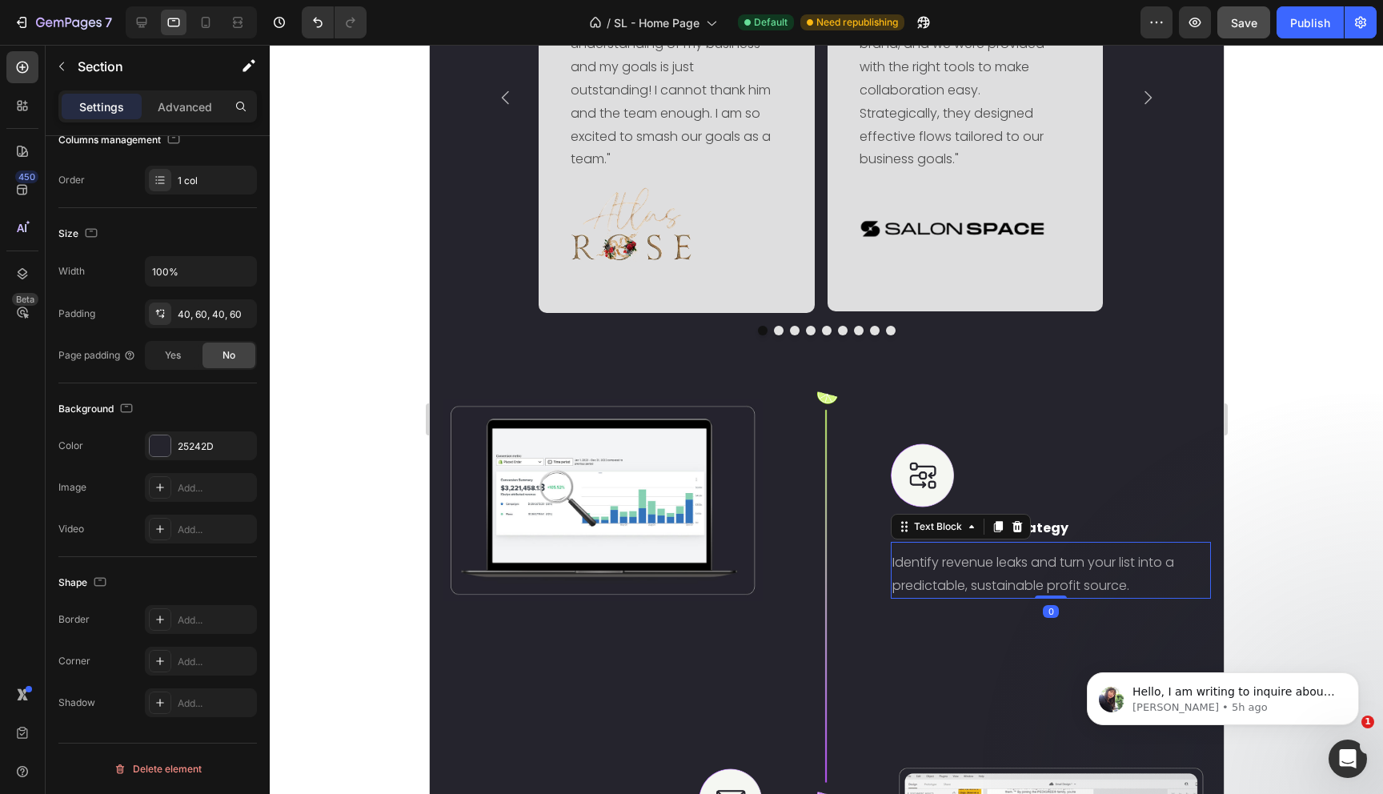
click at [916, 598] on p "Identify revenue leaks and turn your list into a predictable, sustainable profi…" at bounding box center [1050, 574] width 317 height 46
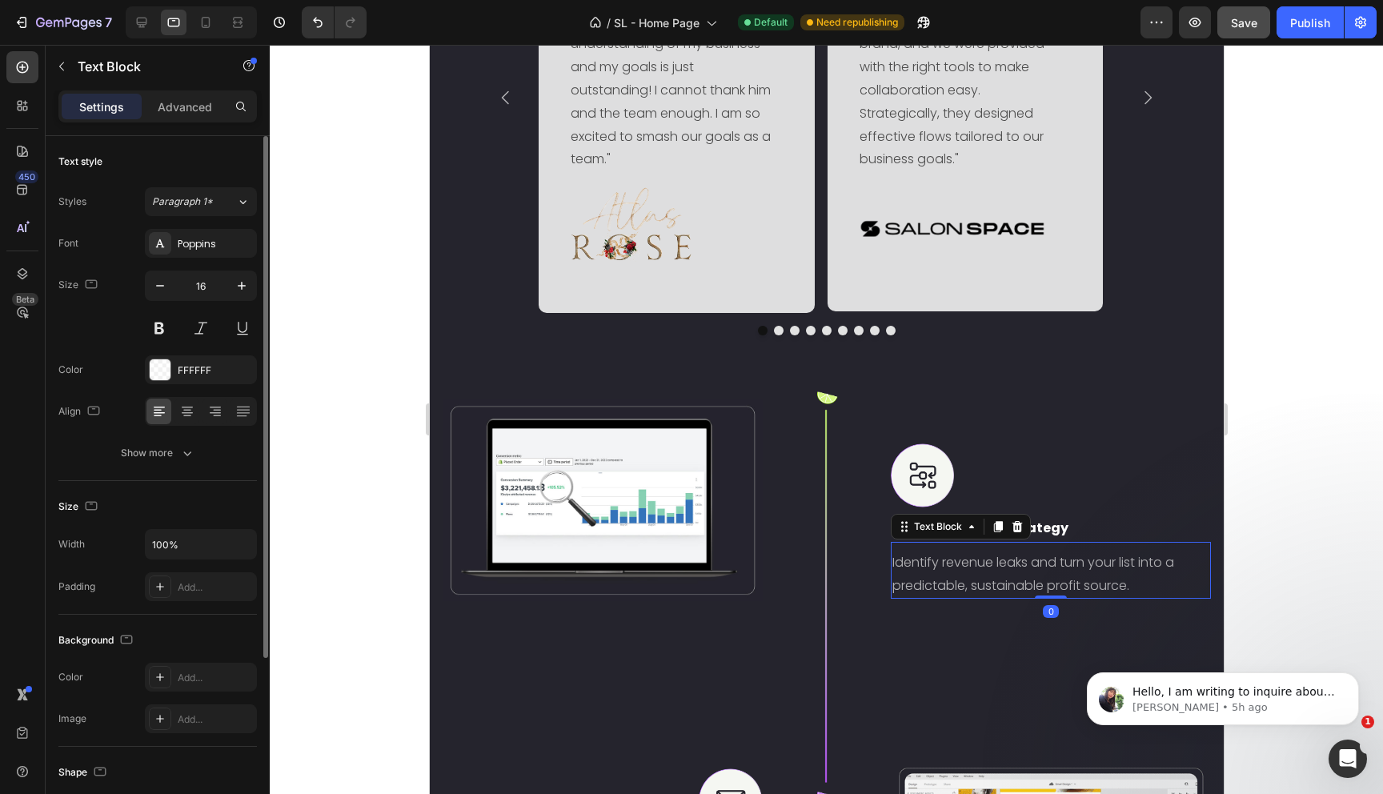
click at [166, 615] on div "Text style Styles Paragraph 1* Font Poppins Size 16 Color FFFFFF Align Show more" at bounding box center [157, 681] width 198 height 132
click at [153, 459] on div "Show more" at bounding box center [158, 453] width 74 height 16
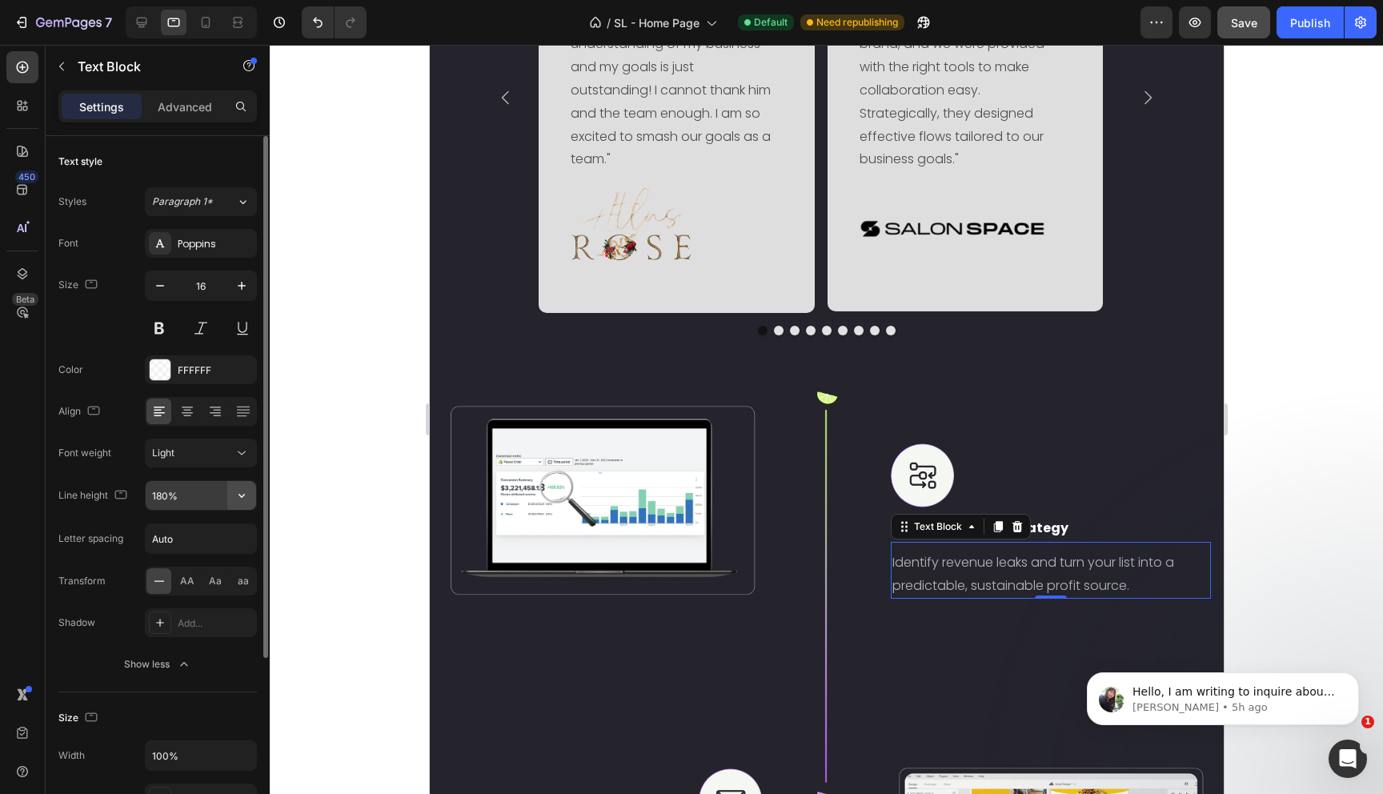
click at [234, 500] on icon "button" at bounding box center [242, 495] width 16 height 16
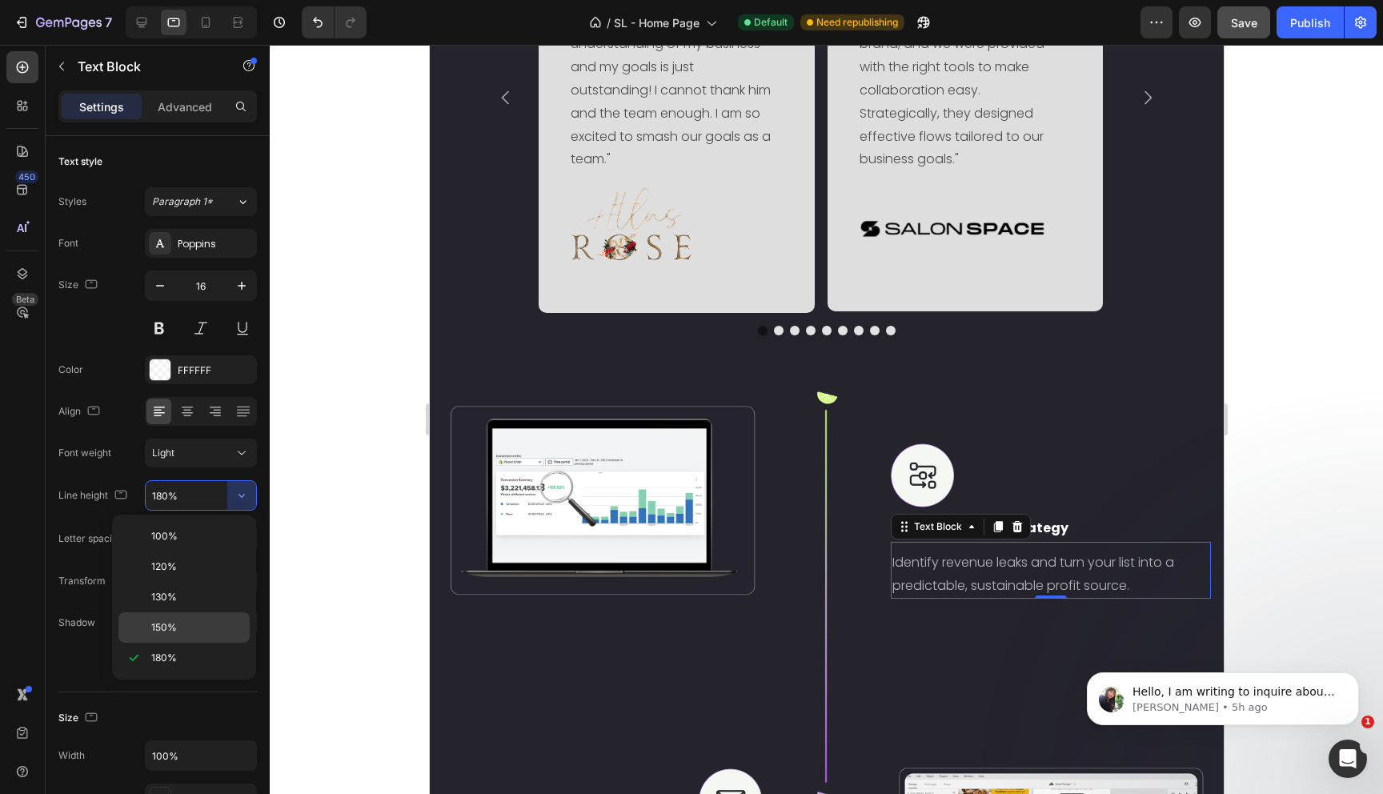
click at [170, 629] on span "150%" at bounding box center [164, 627] width 26 height 14
type input "150%"
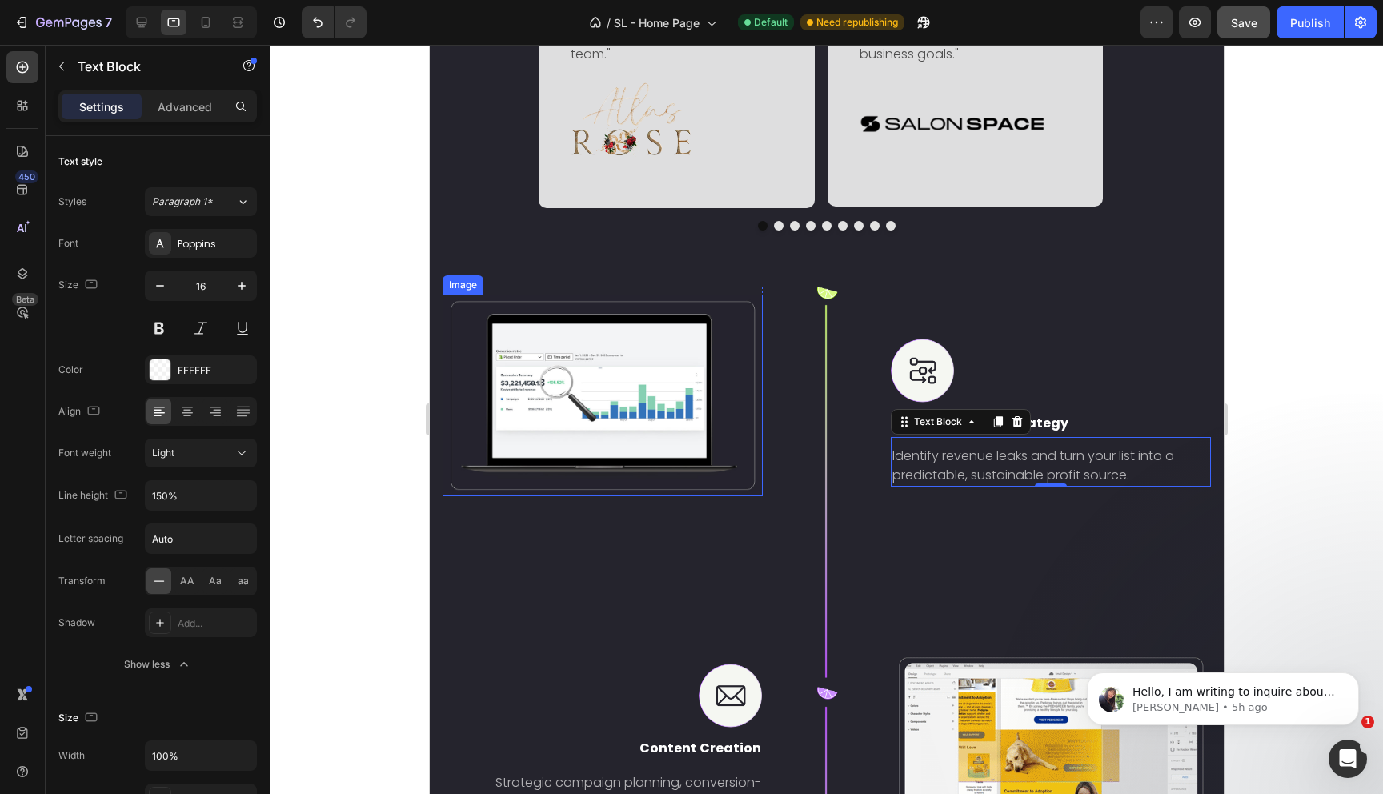
scroll to position [2602, 0]
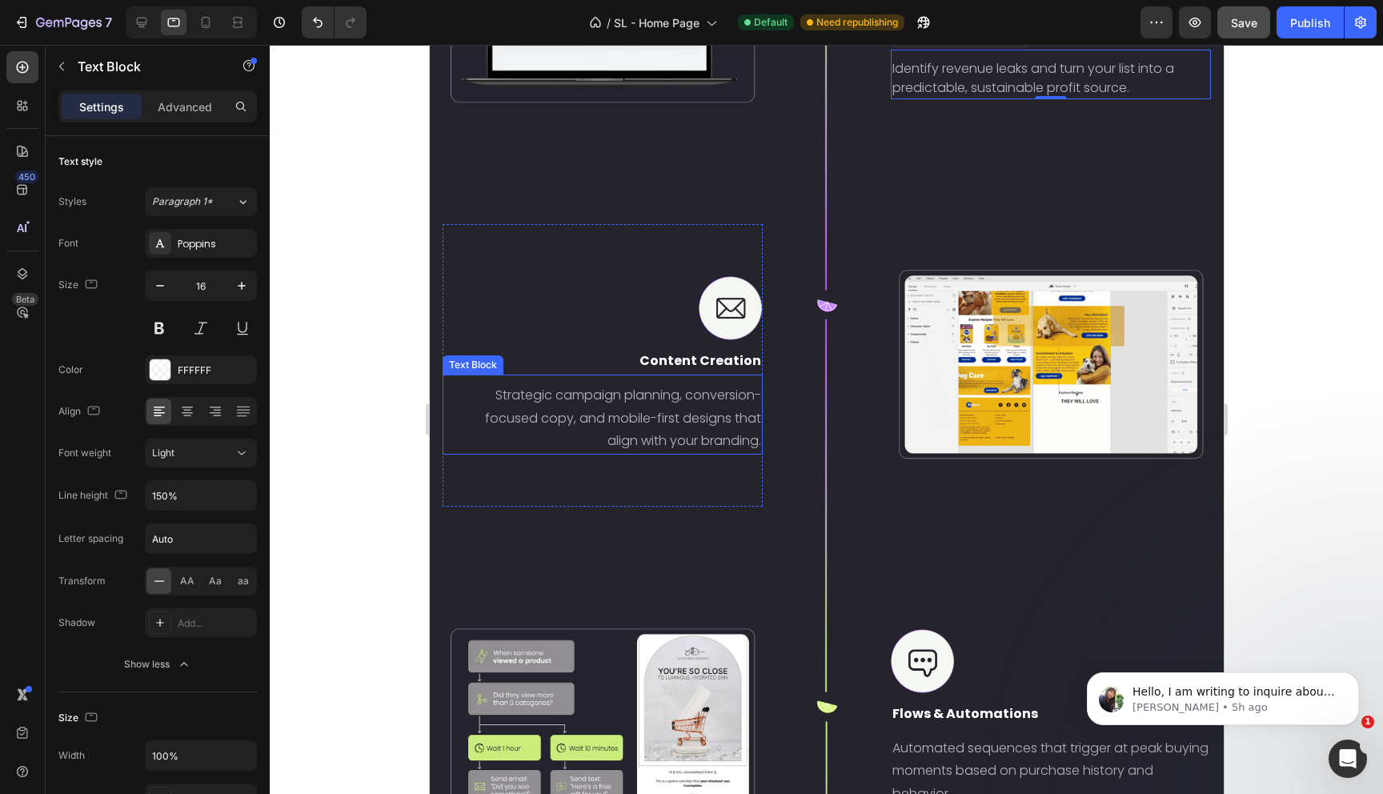
click at [600, 412] on span "Strategic campaign planning, conversion-focused copy, and mobile-first designs …" at bounding box center [622, 418] width 276 height 65
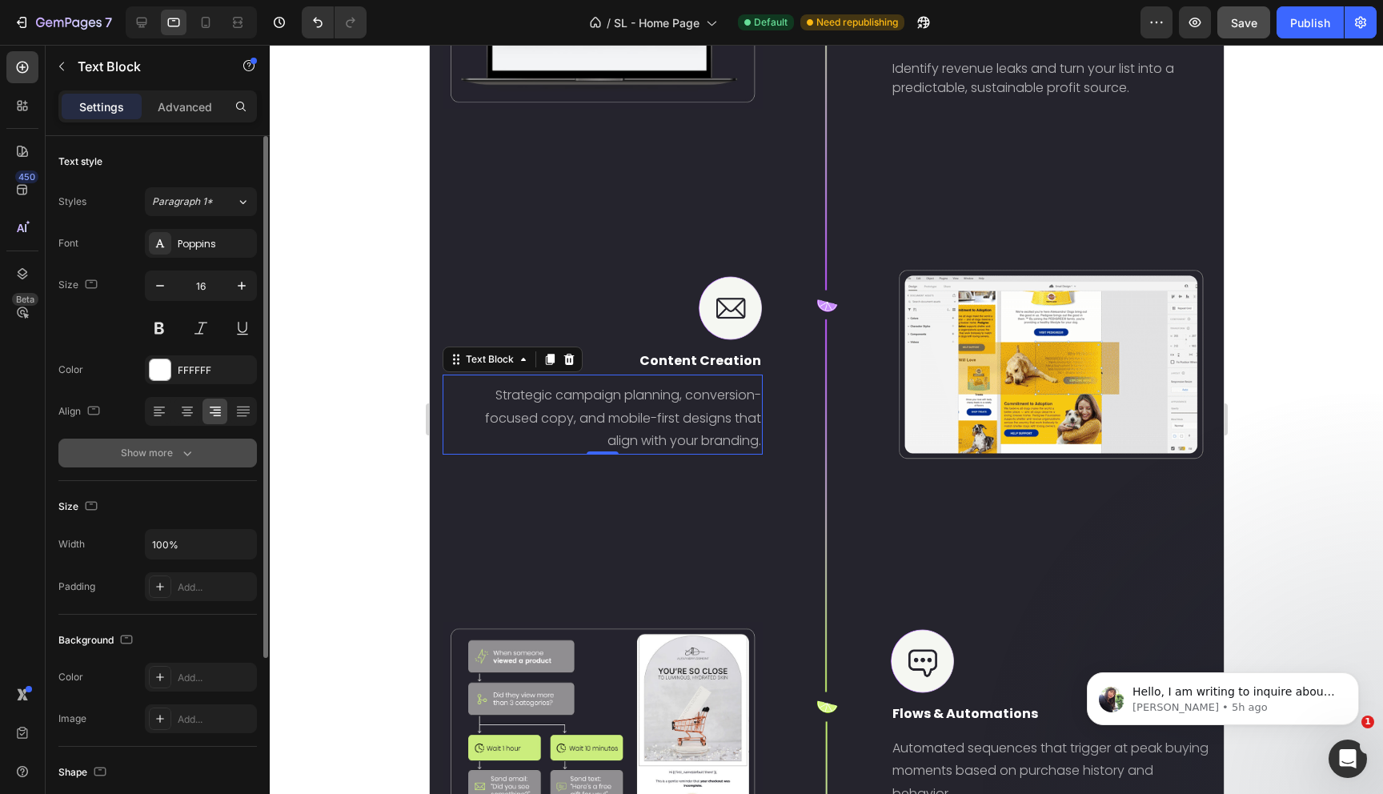
click at [196, 456] on button "Show more" at bounding box center [157, 453] width 198 height 29
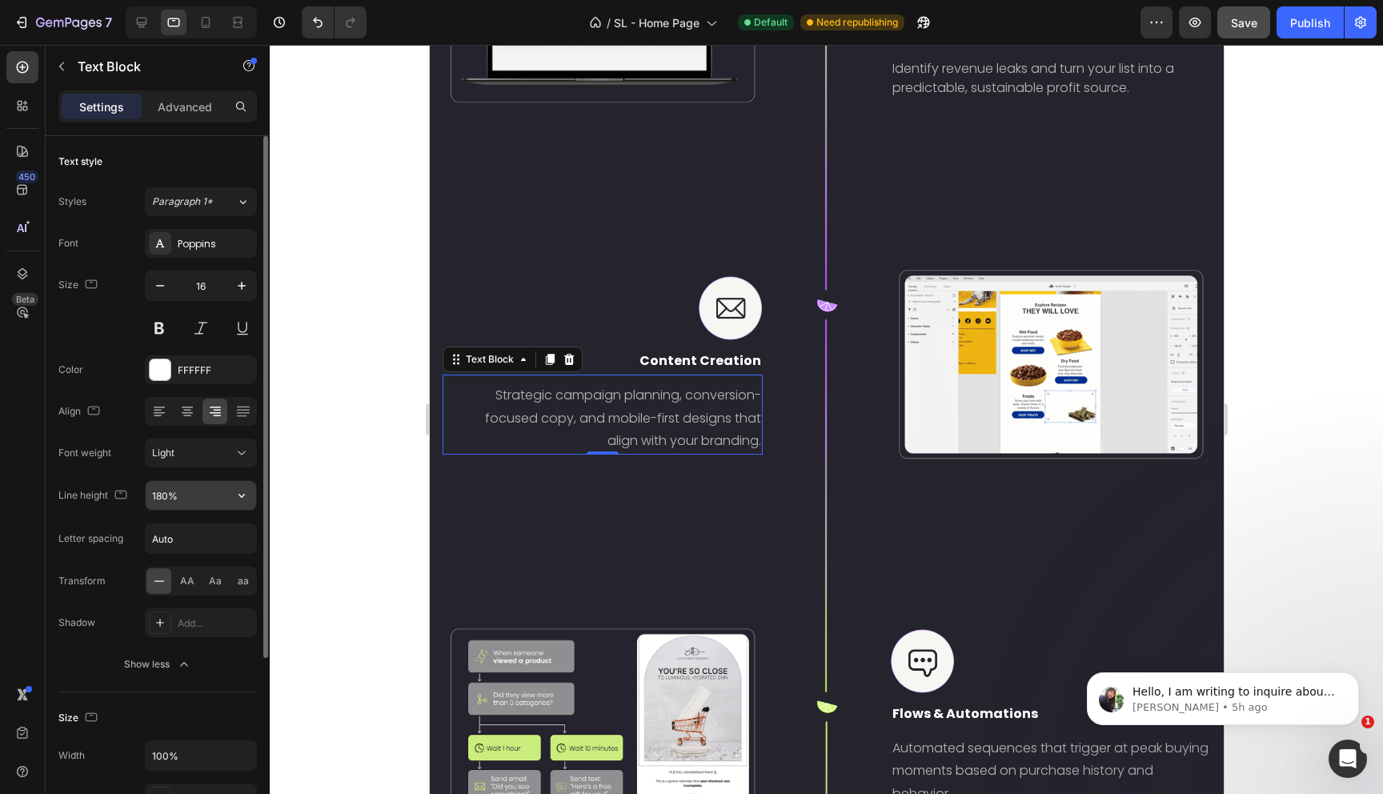
click at [211, 500] on input "180%" at bounding box center [201, 495] width 110 height 29
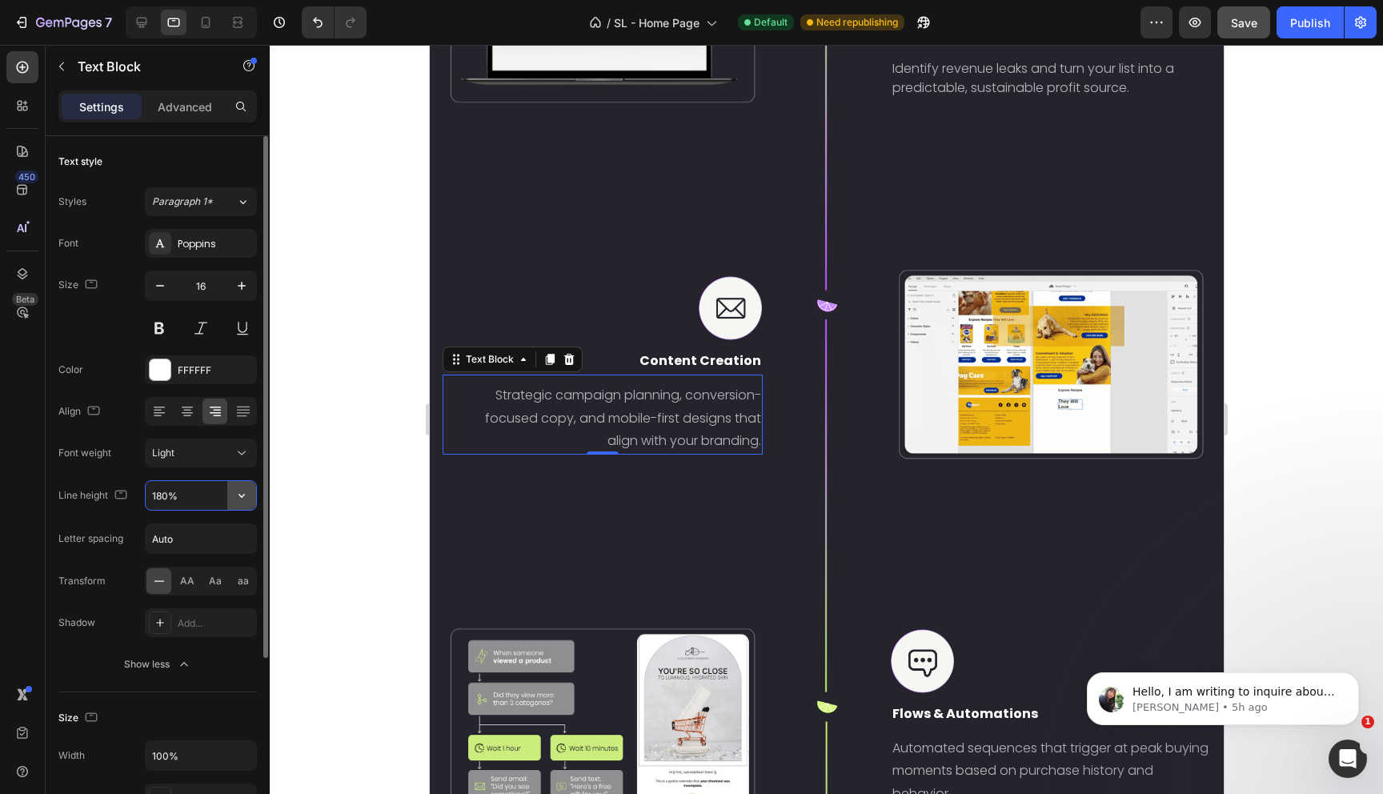
click at [230, 499] on button "button" at bounding box center [241, 495] width 29 height 29
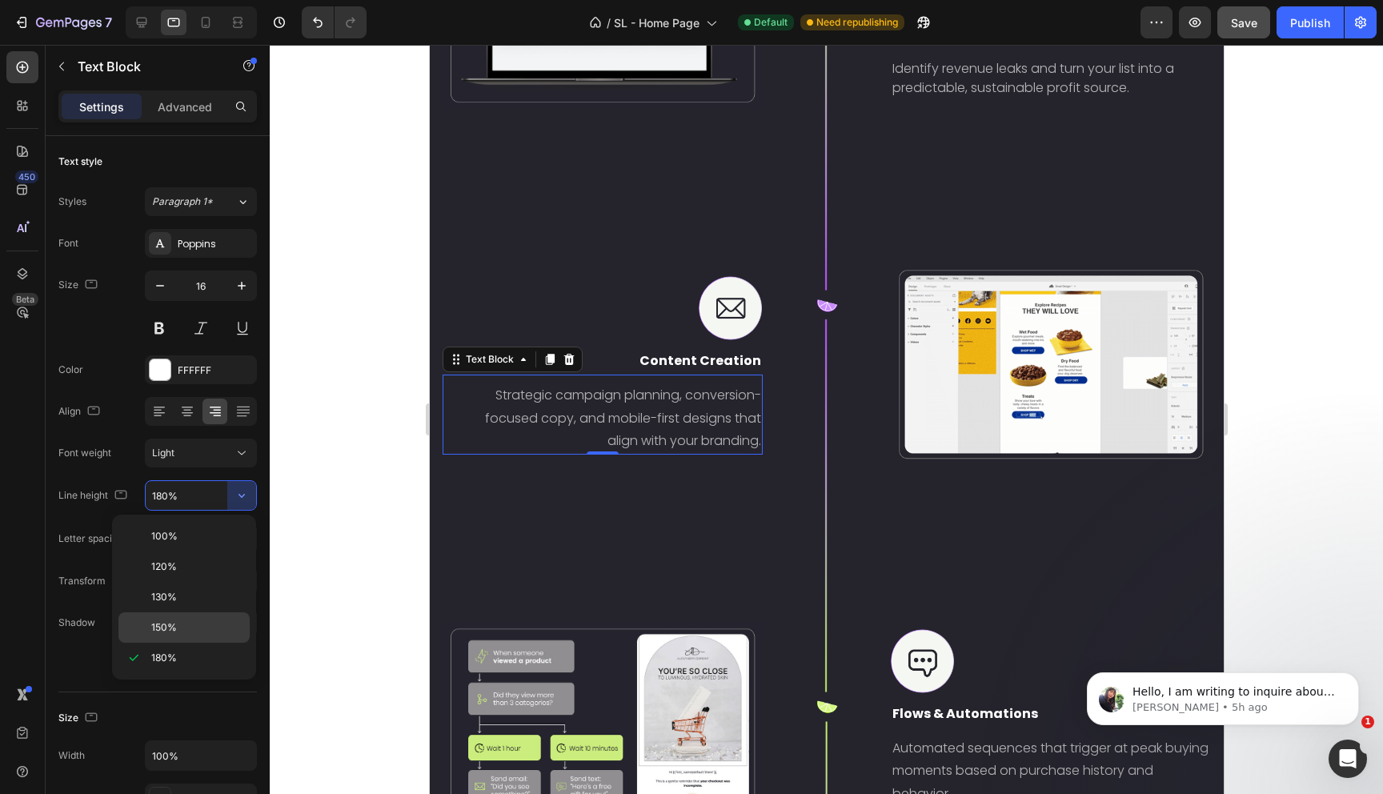
click at [166, 616] on div "150%" at bounding box center [183, 627] width 131 height 30
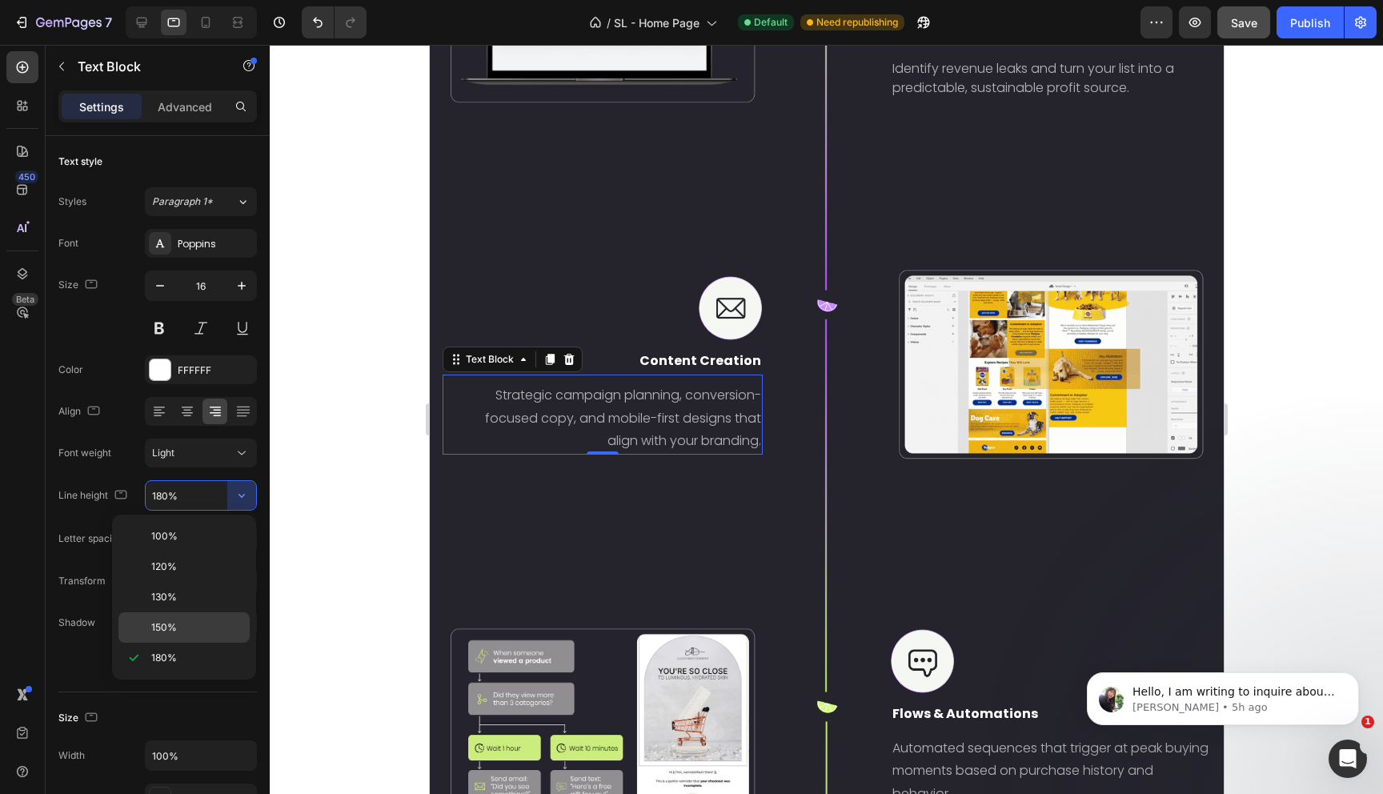
type input "150%"
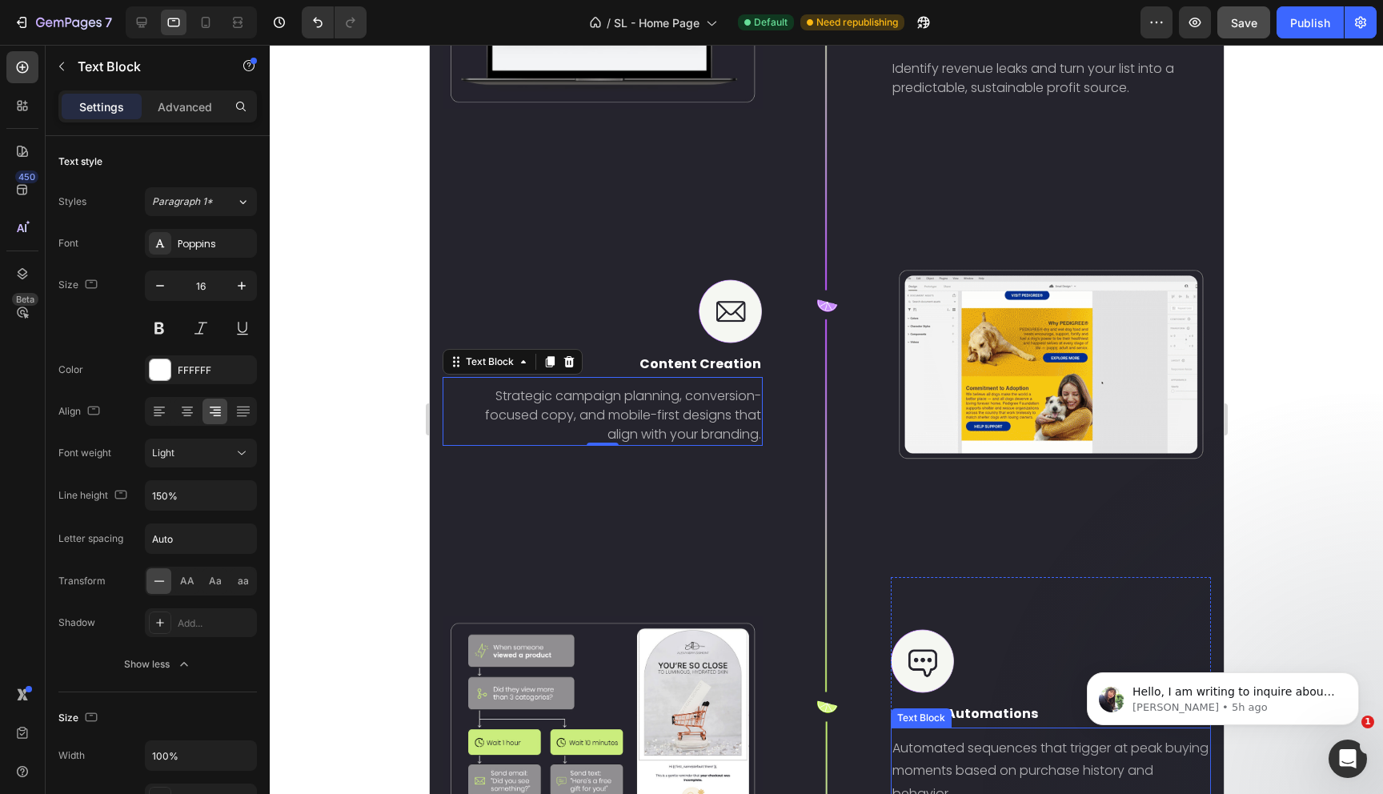
click at [947, 780] on p "Automated sequences that trigger at peak buying moments based on purchase histo…" at bounding box center [1050, 771] width 317 height 69
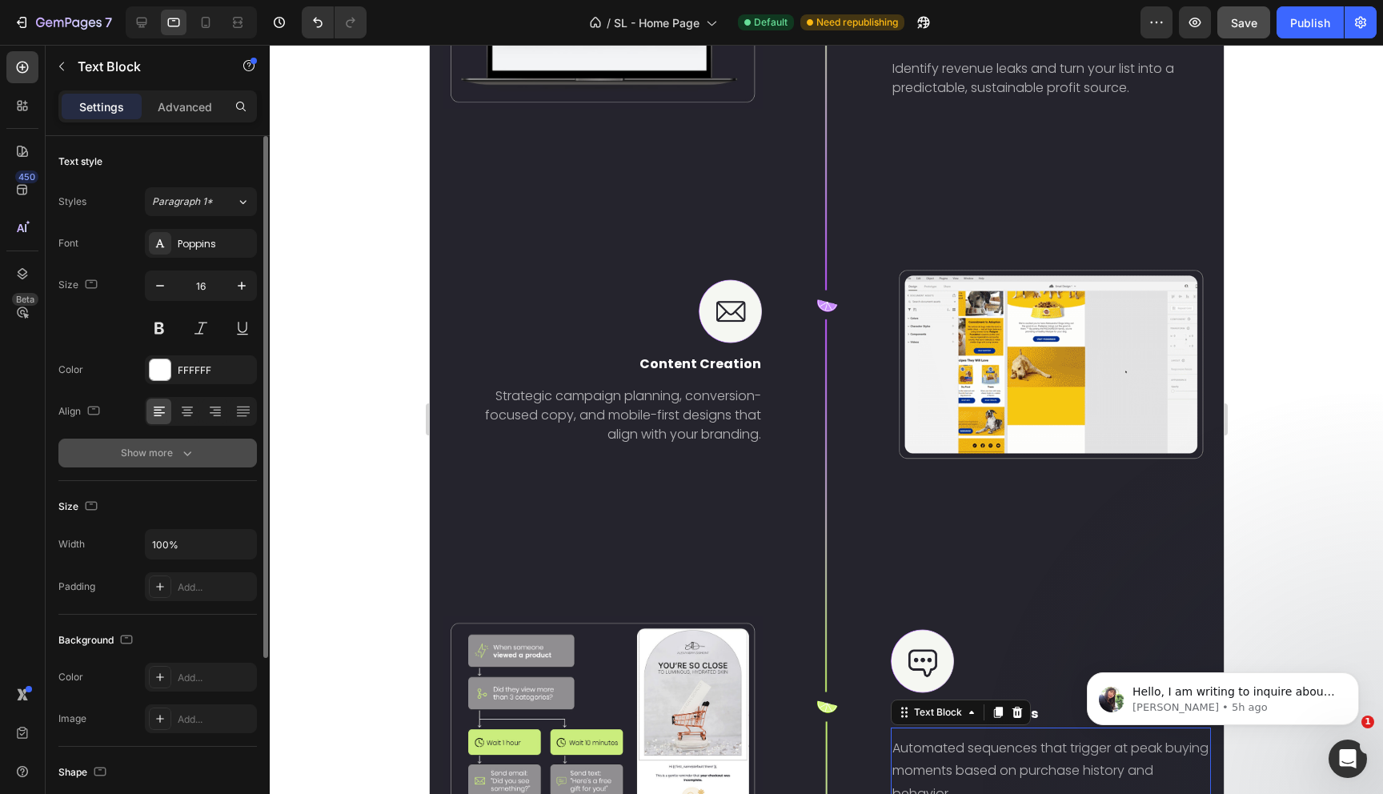
click at [179, 451] on icon "button" at bounding box center [187, 453] width 16 height 16
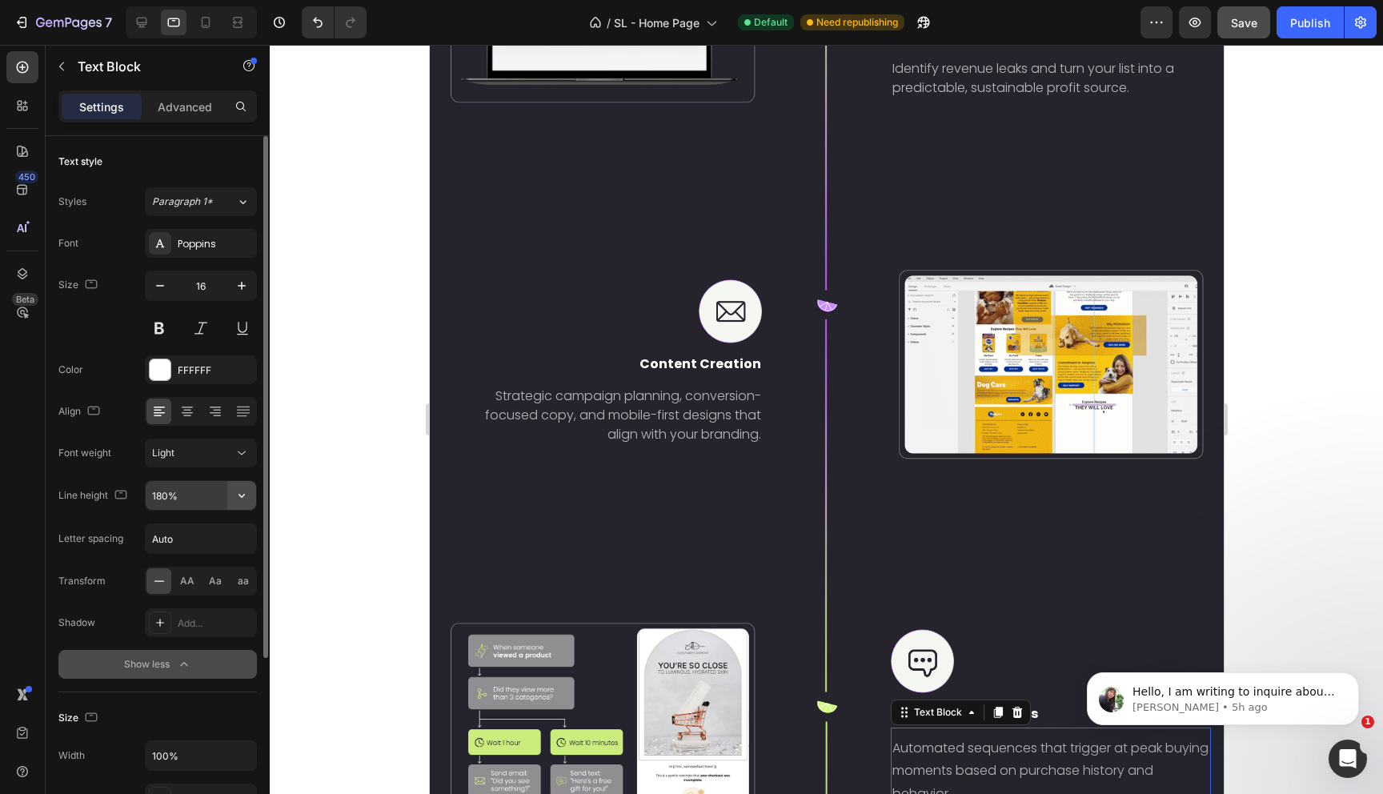
click at [232, 495] on button "button" at bounding box center [241, 495] width 29 height 29
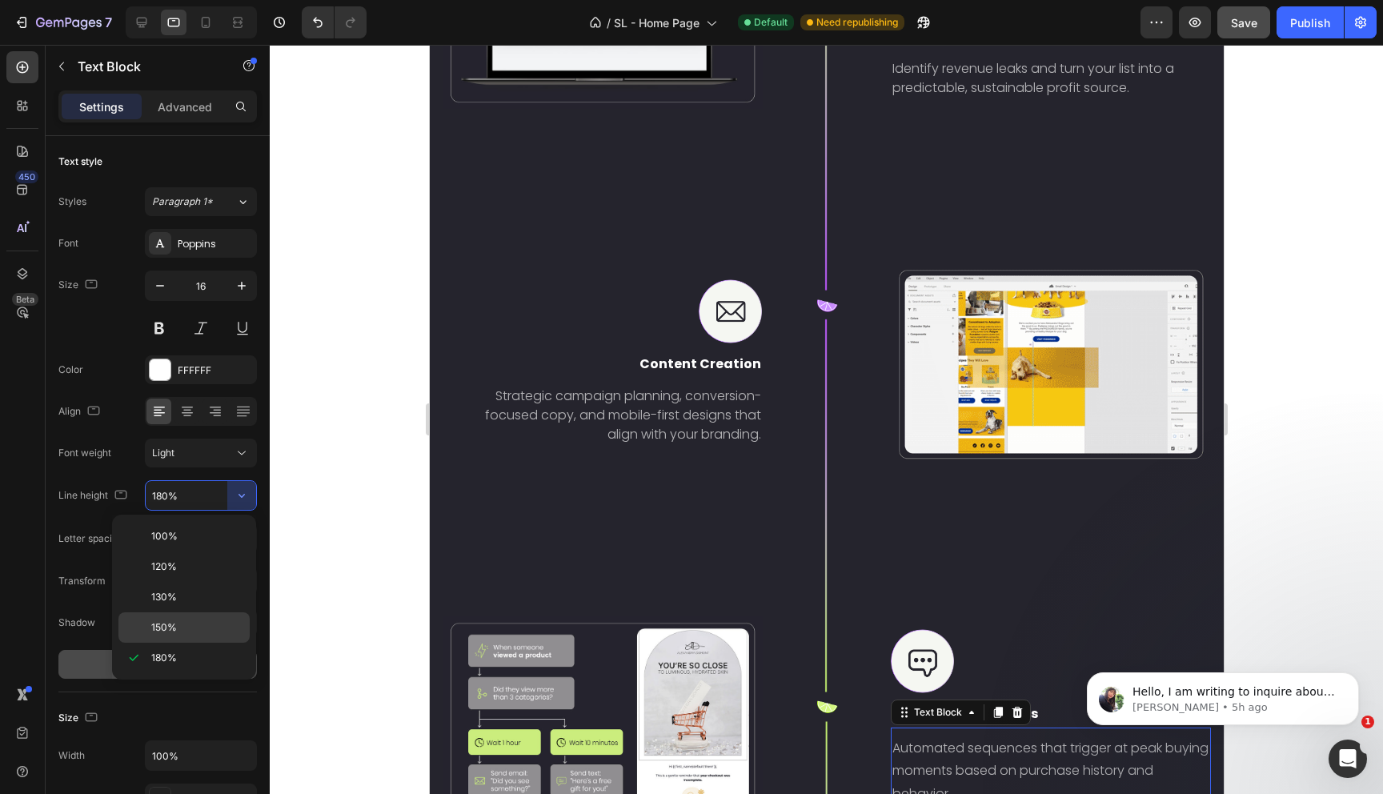
click at [175, 619] on div "150%" at bounding box center [183, 627] width 131 height 30
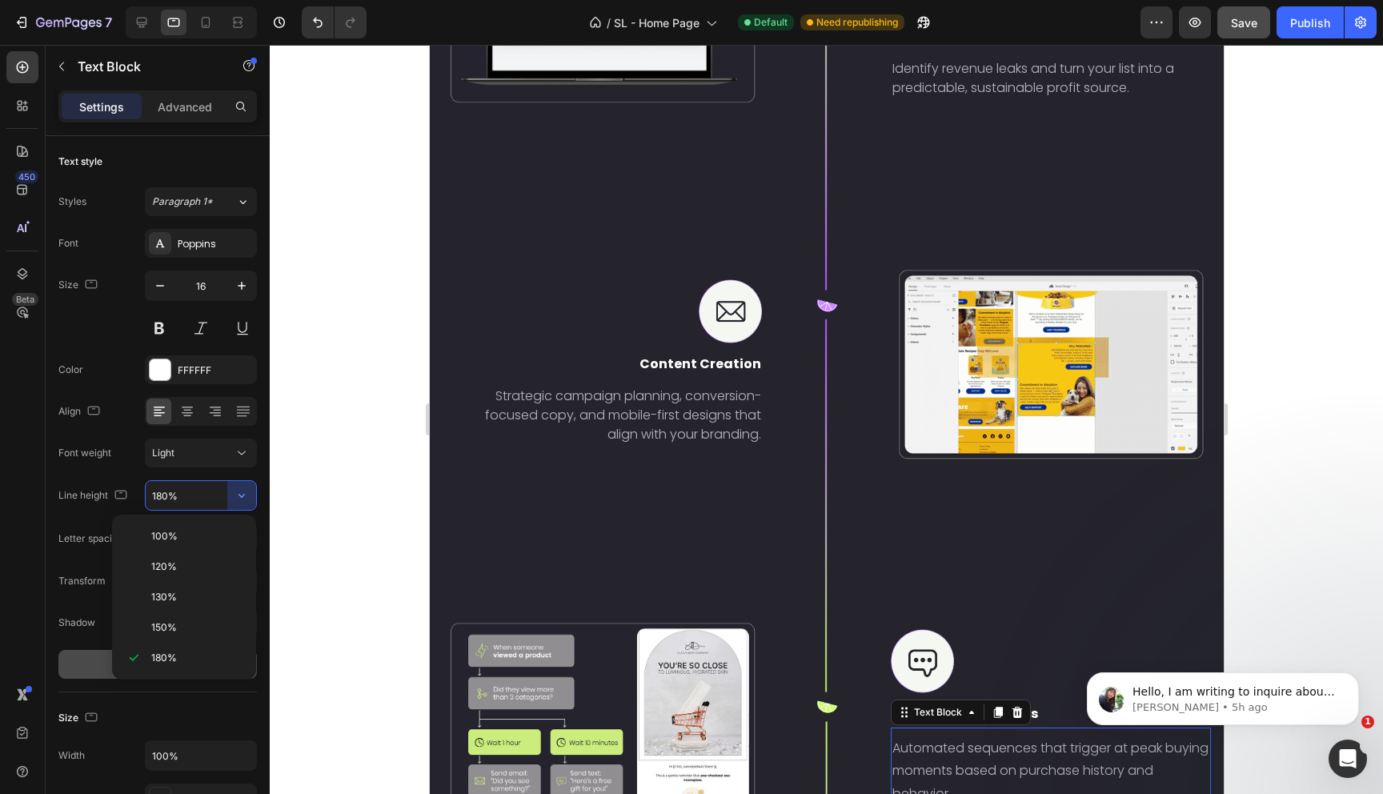
type input "150%"
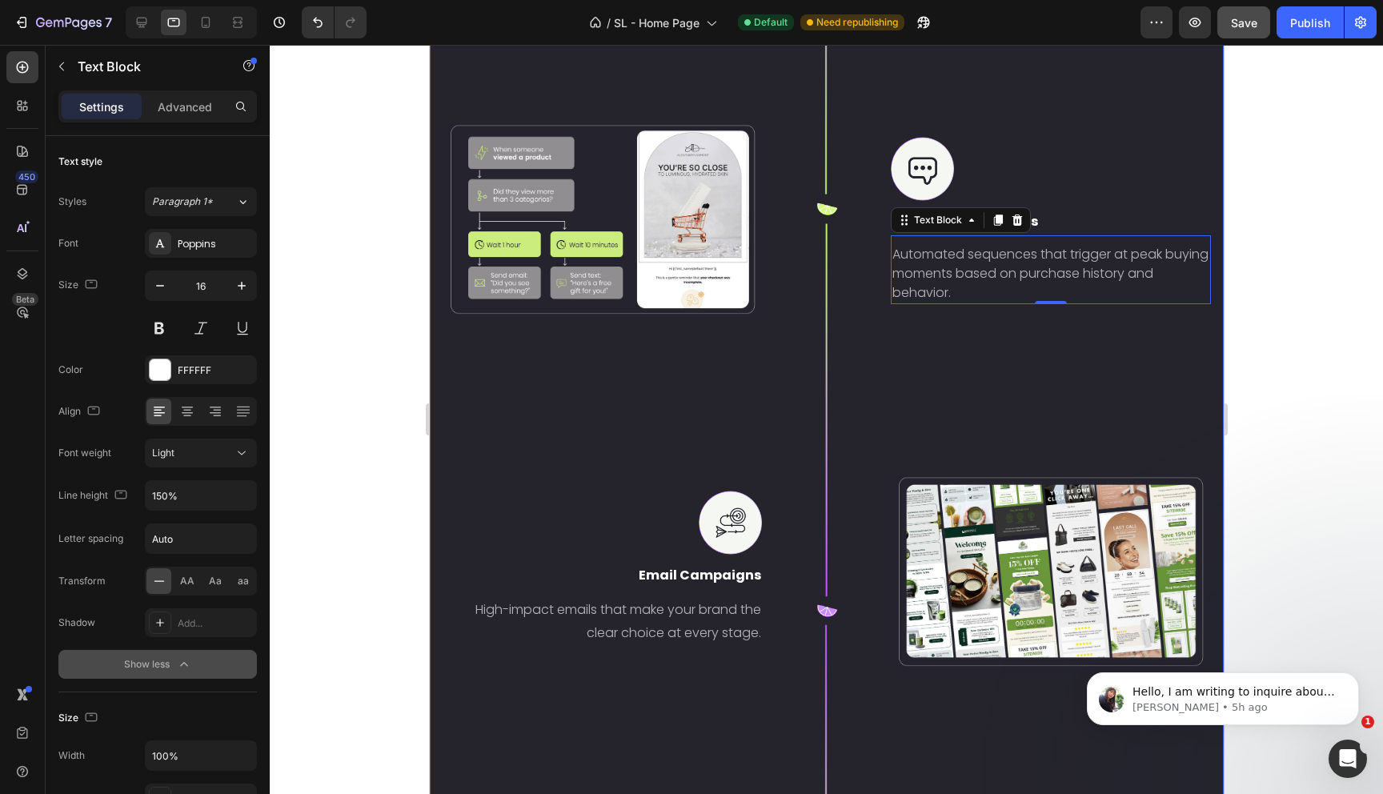
scroll to position [3104, 0]
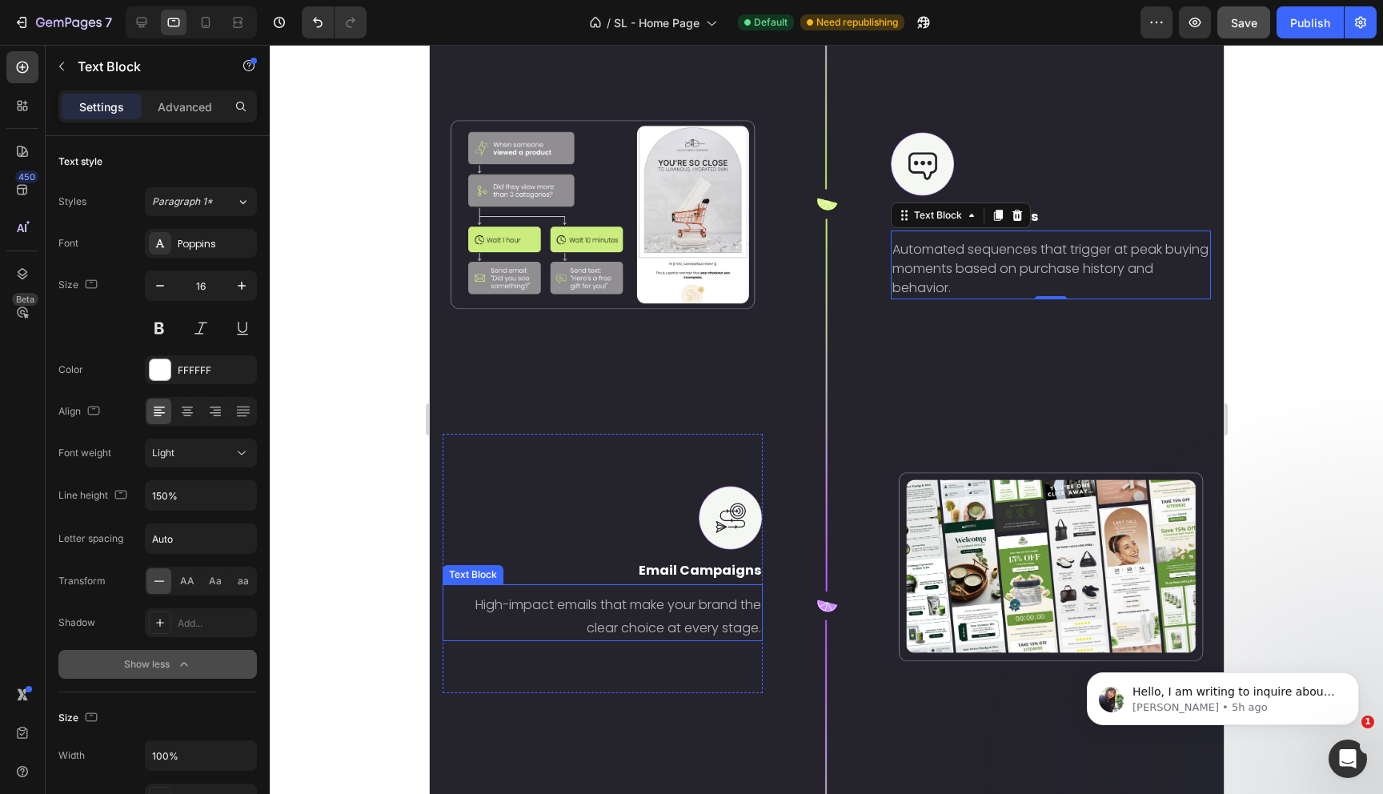
click at [663, 615] on p "High-impact emails that make your brand the clear choice at every stage." at bounding box center [606, 617] width 307 height 46
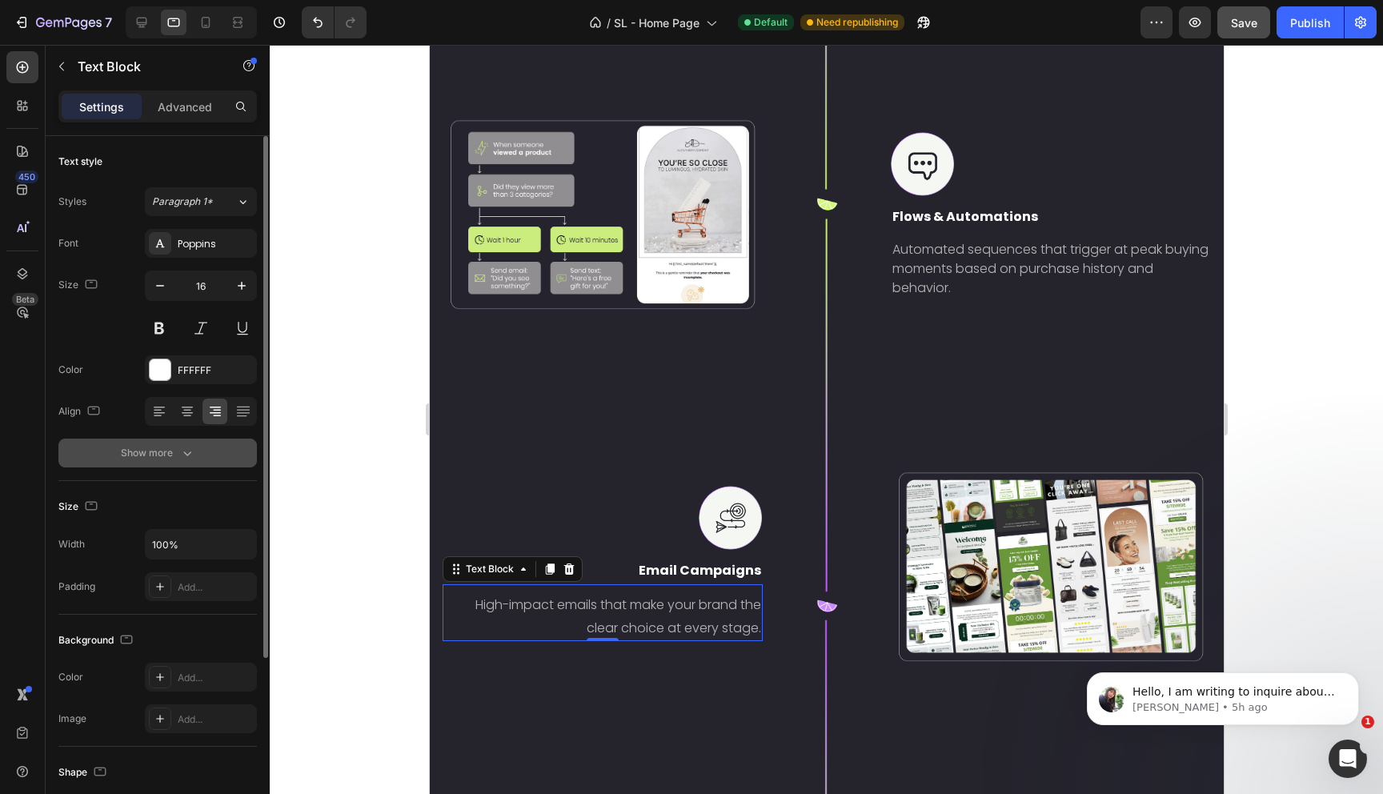
click at [191, 461] on button "Show more" at bounding box center [157, 453] width 198 height 29
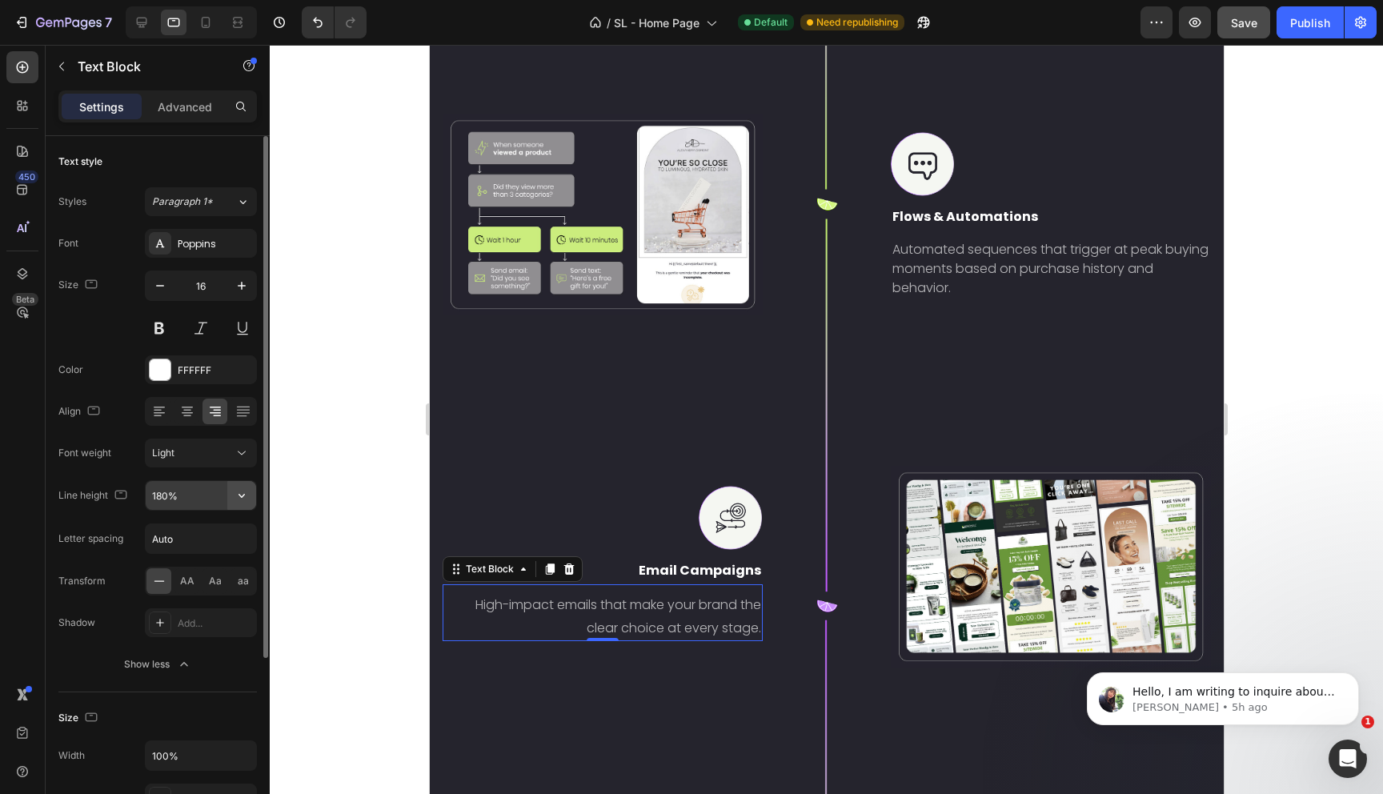
click at [237, 499] on icon "button" at bounding box center [242, 495] width 16 height 16
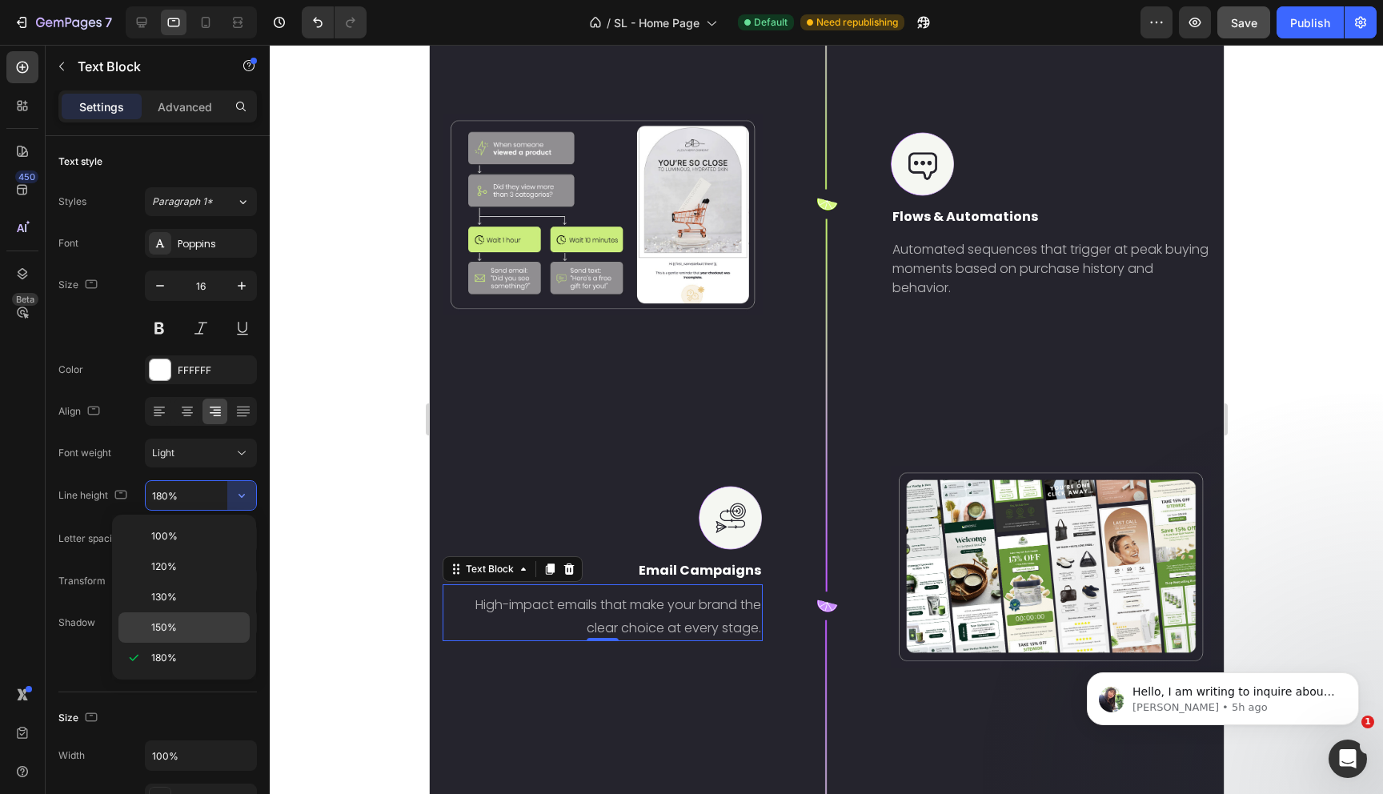
click at [172, 627] on span "150%" at bounding box center [164, 627] width 26 height 14
type input "150%"
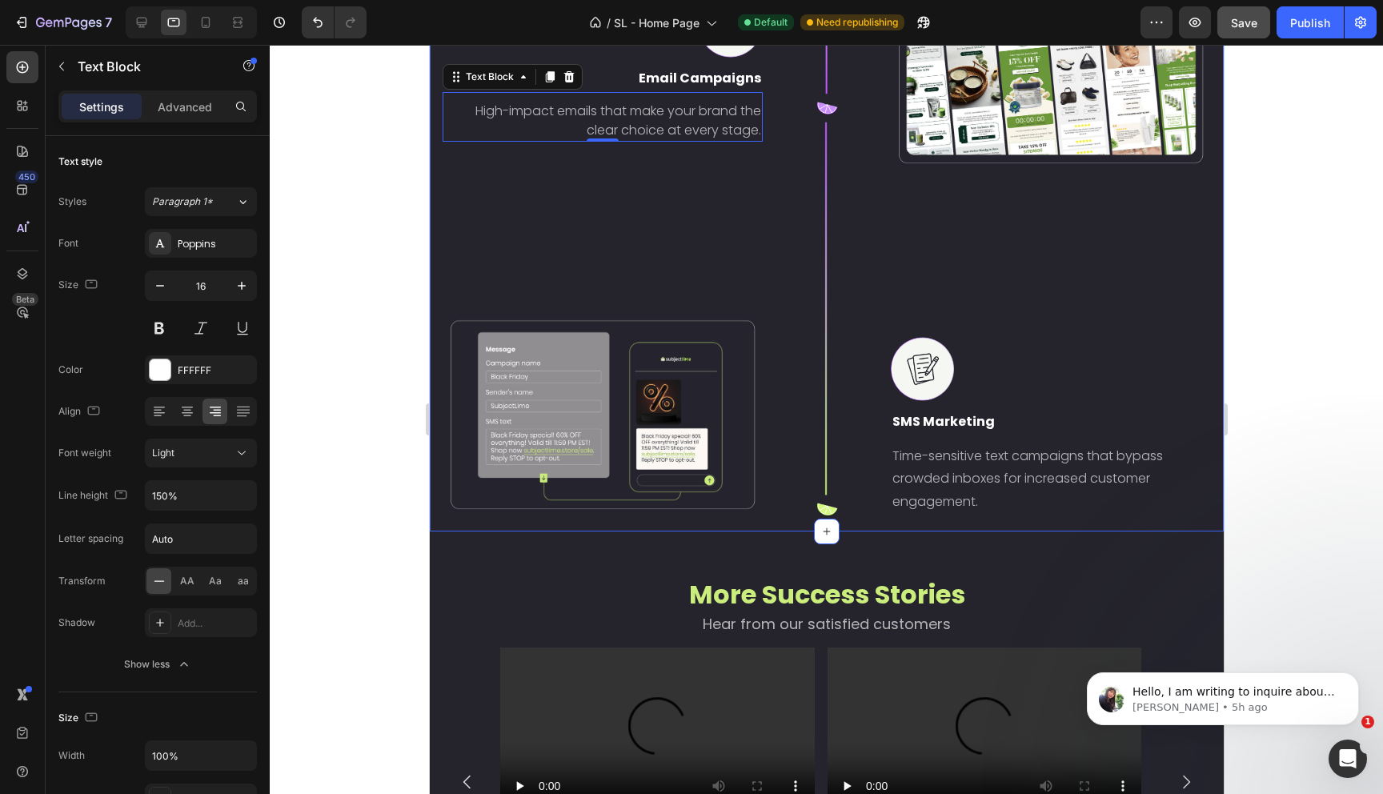
scroll to position [3603, 0]
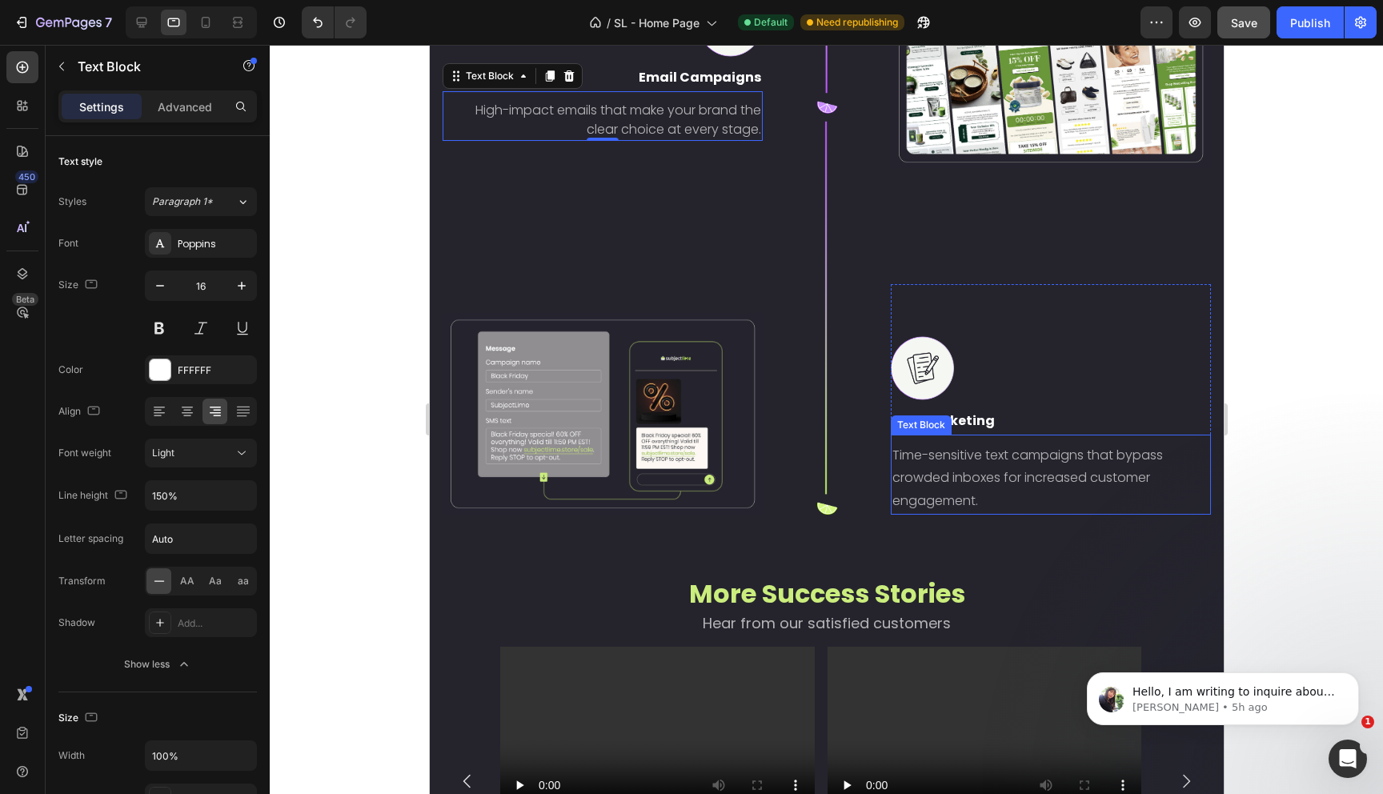
click at [997, 465] on p "Time-sensitive text campaigns that bypass crowded inboxes for increased custome…" at bounding box center [1050, 478] width 317 height 69
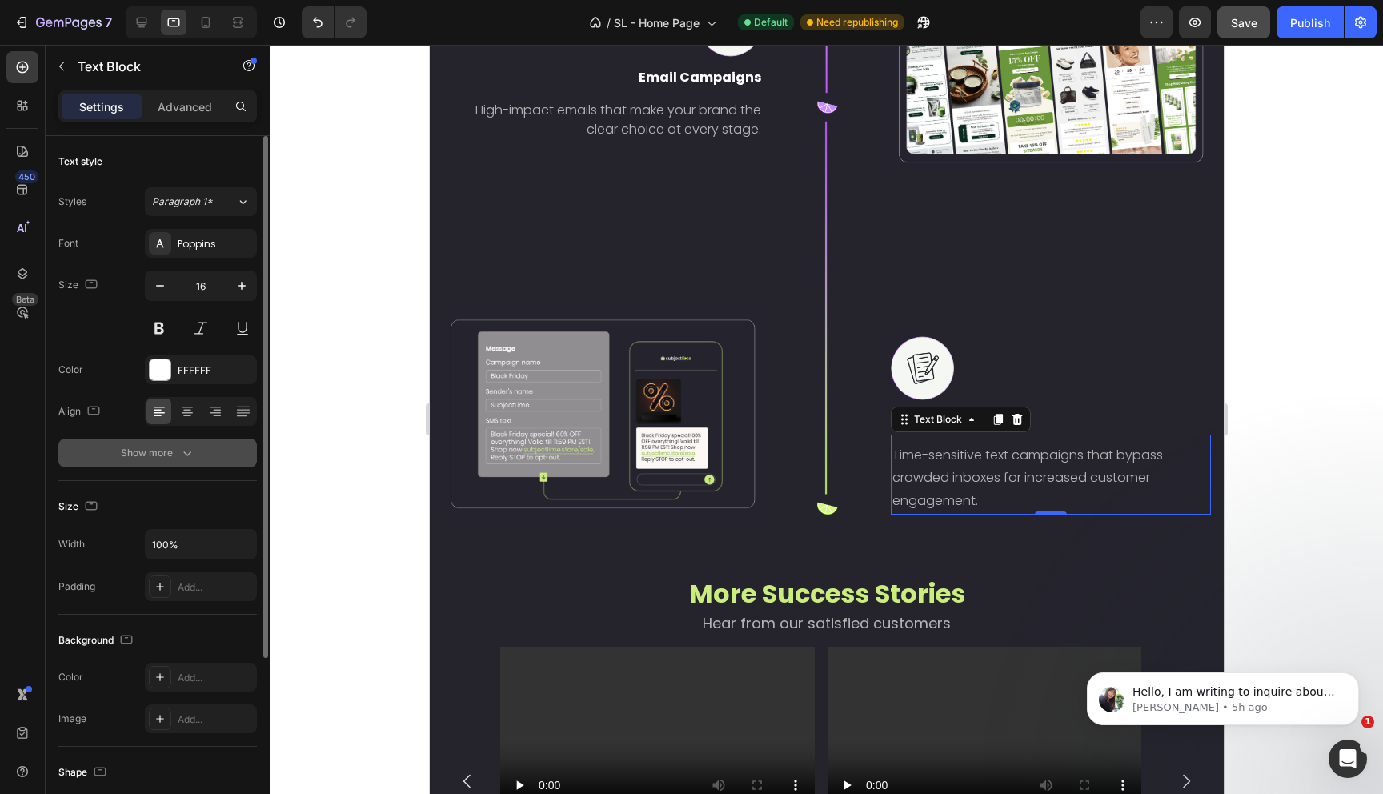
click at [162, 463] on button "Show more" at bounding box center [157, 453] width 198 height 29
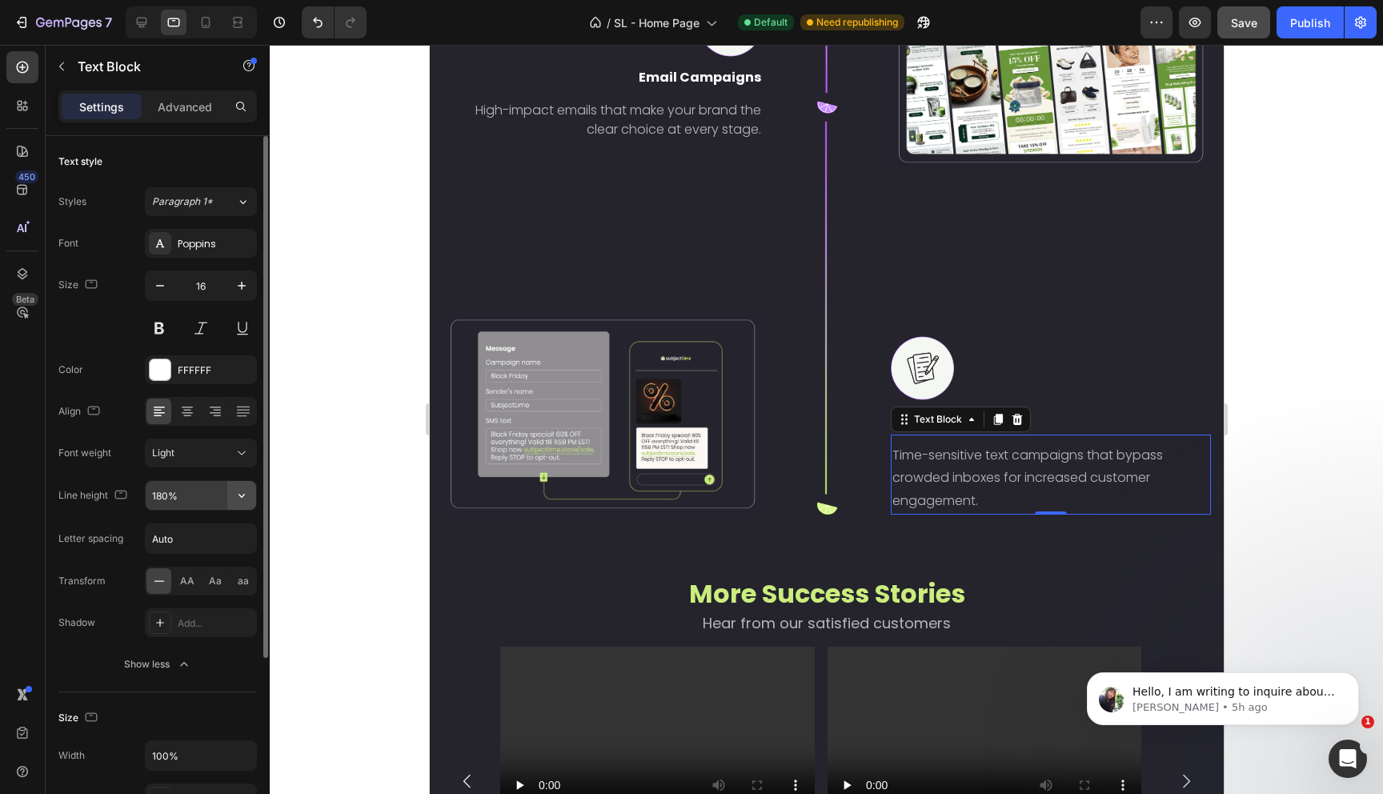
click at [239, 503] on button "button" at bounding box center [241, 495] width 29 height 29
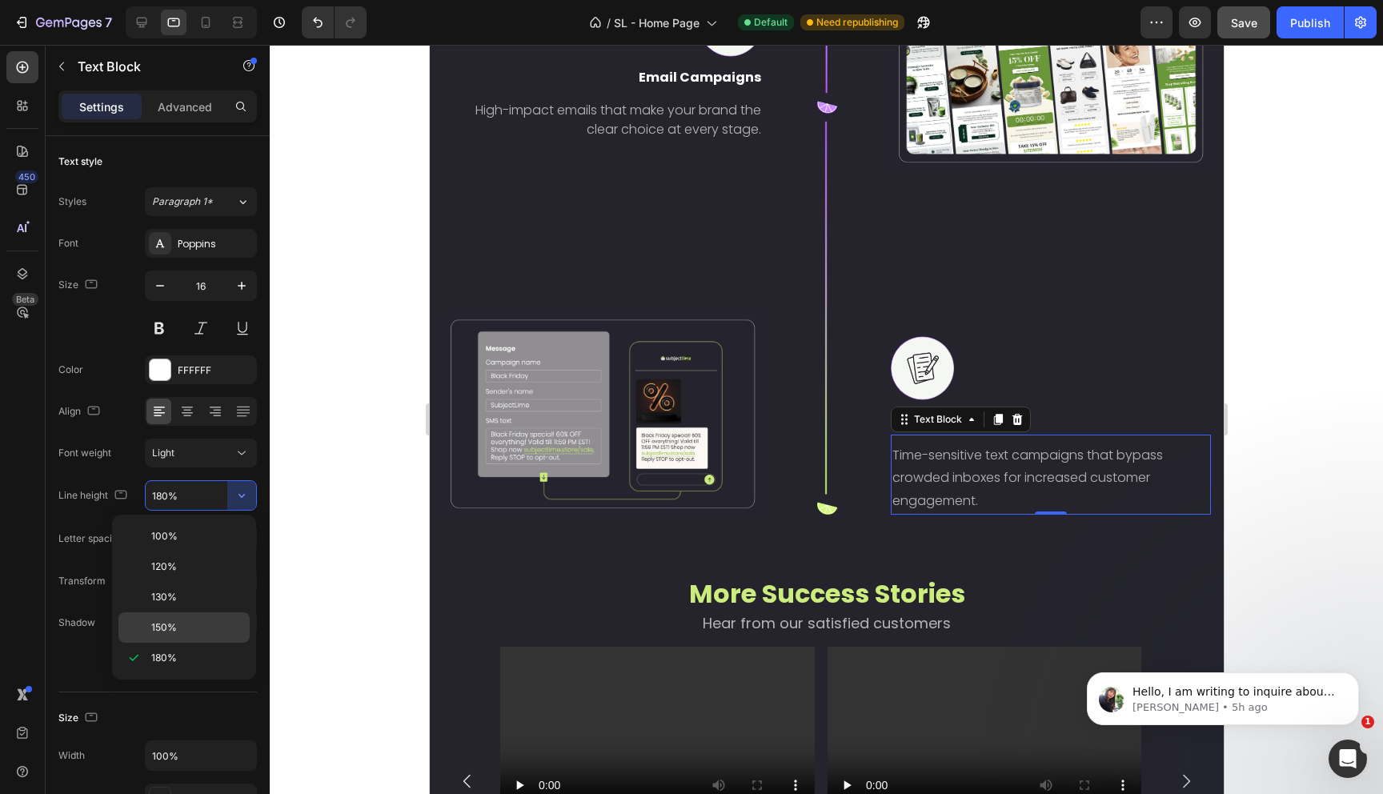
click at [162, 622] on span "150%" at bounding box center [164, 627] width 26 height 14
type input "150%"
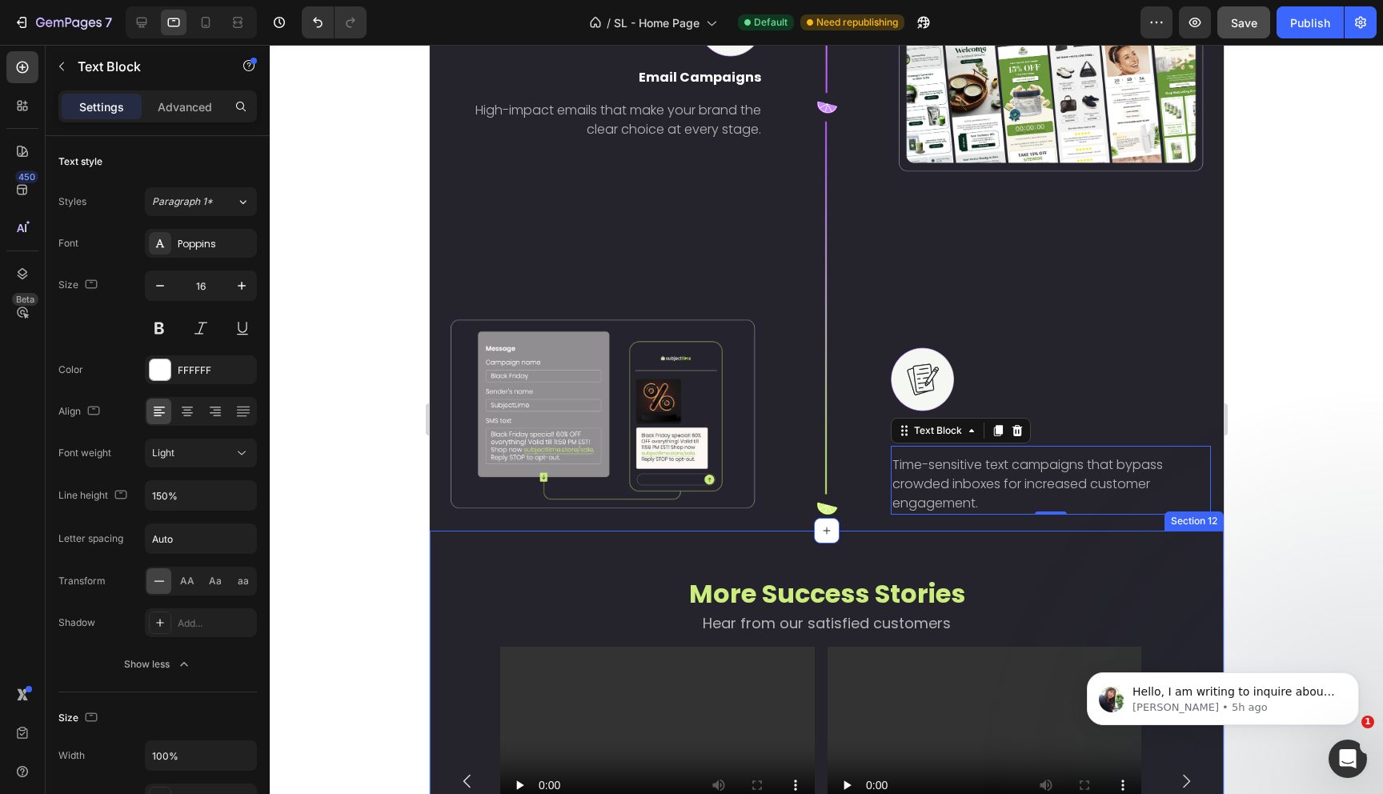
click at [483, 538] on div "More Success Stories Heading Hear from our satisfied customers Heading Row Vide…" at bounding box center [826, 750] width 794 height 439
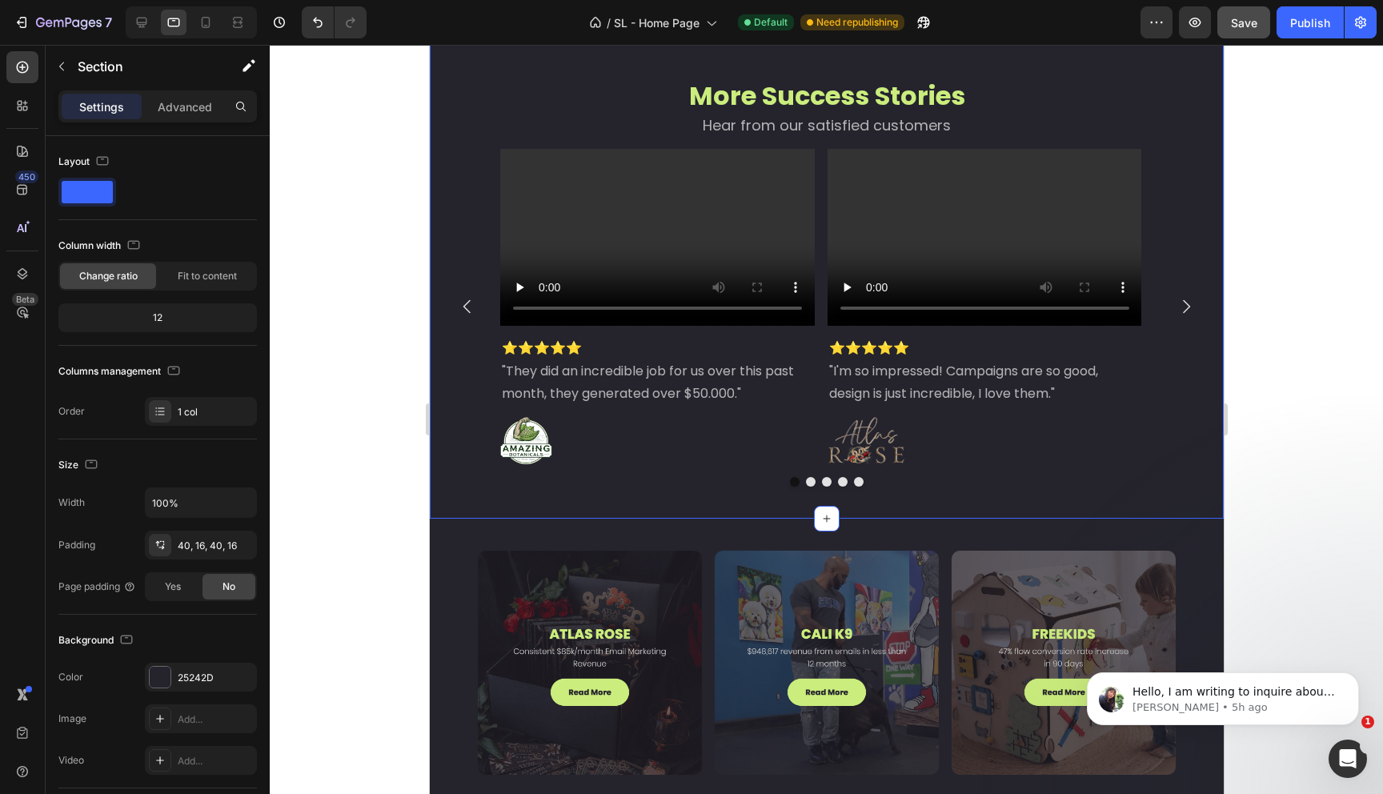
scroll to position [4272, 0]
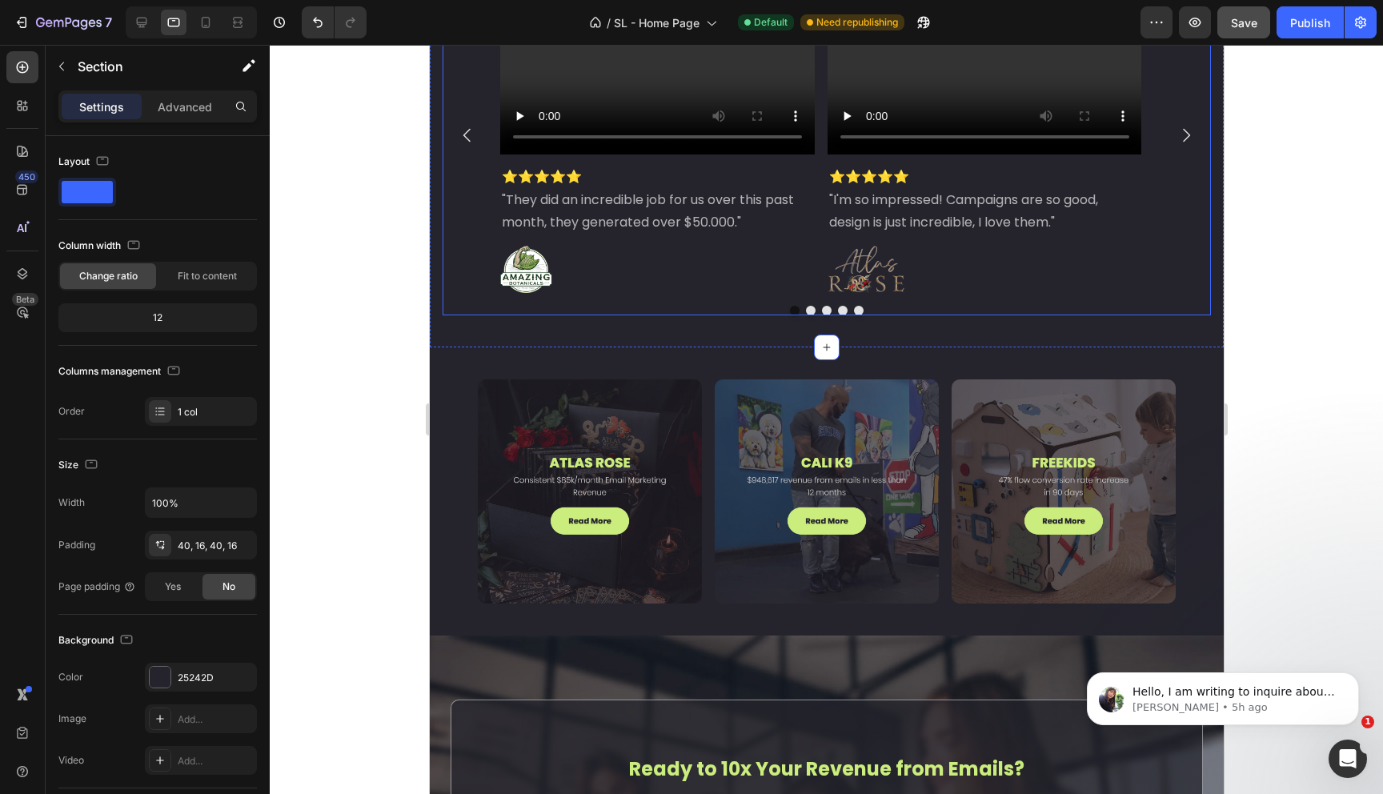
click at [484, 313] on div at bounding box center [826, 311] width 768 height 10
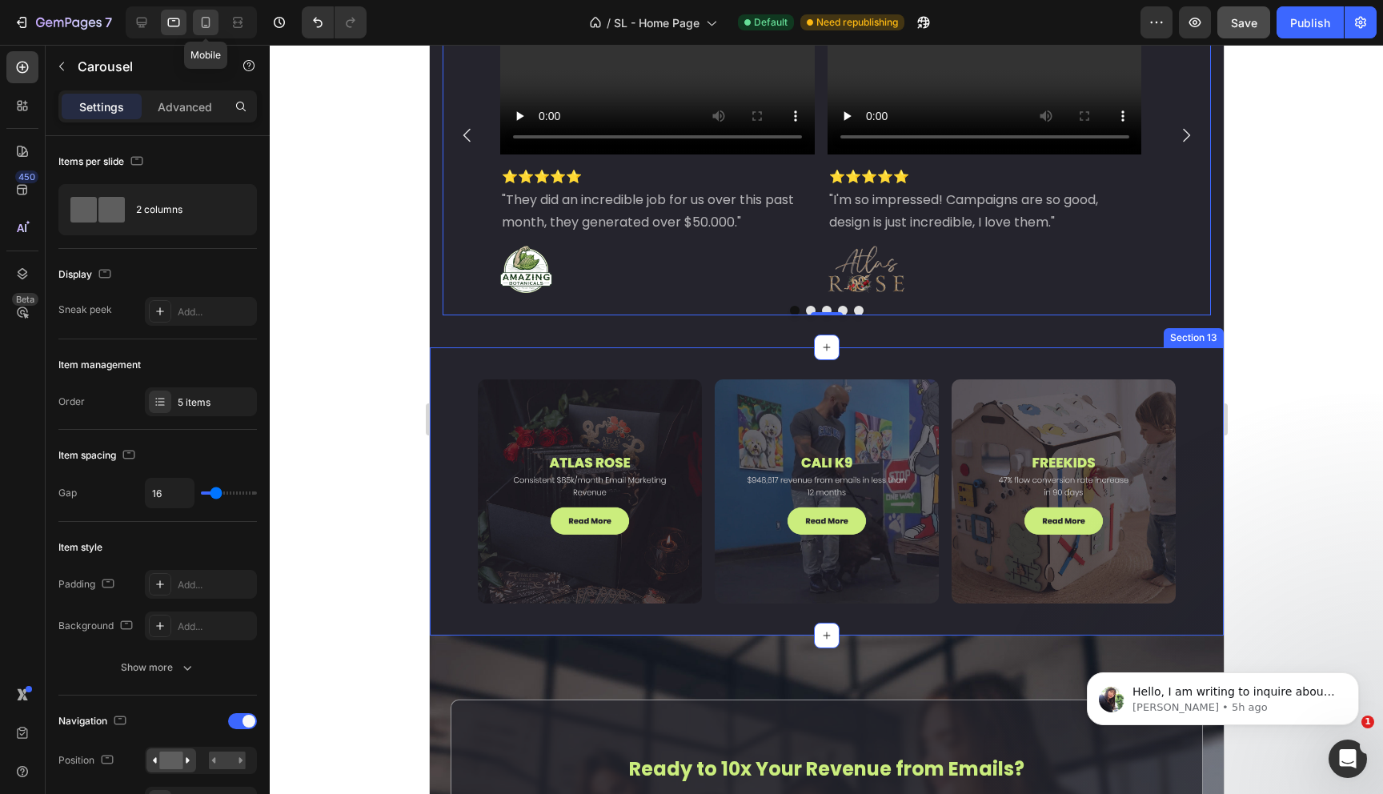
click at [203, 17] on icon at bounding box center [206, 22] width 9 height 11
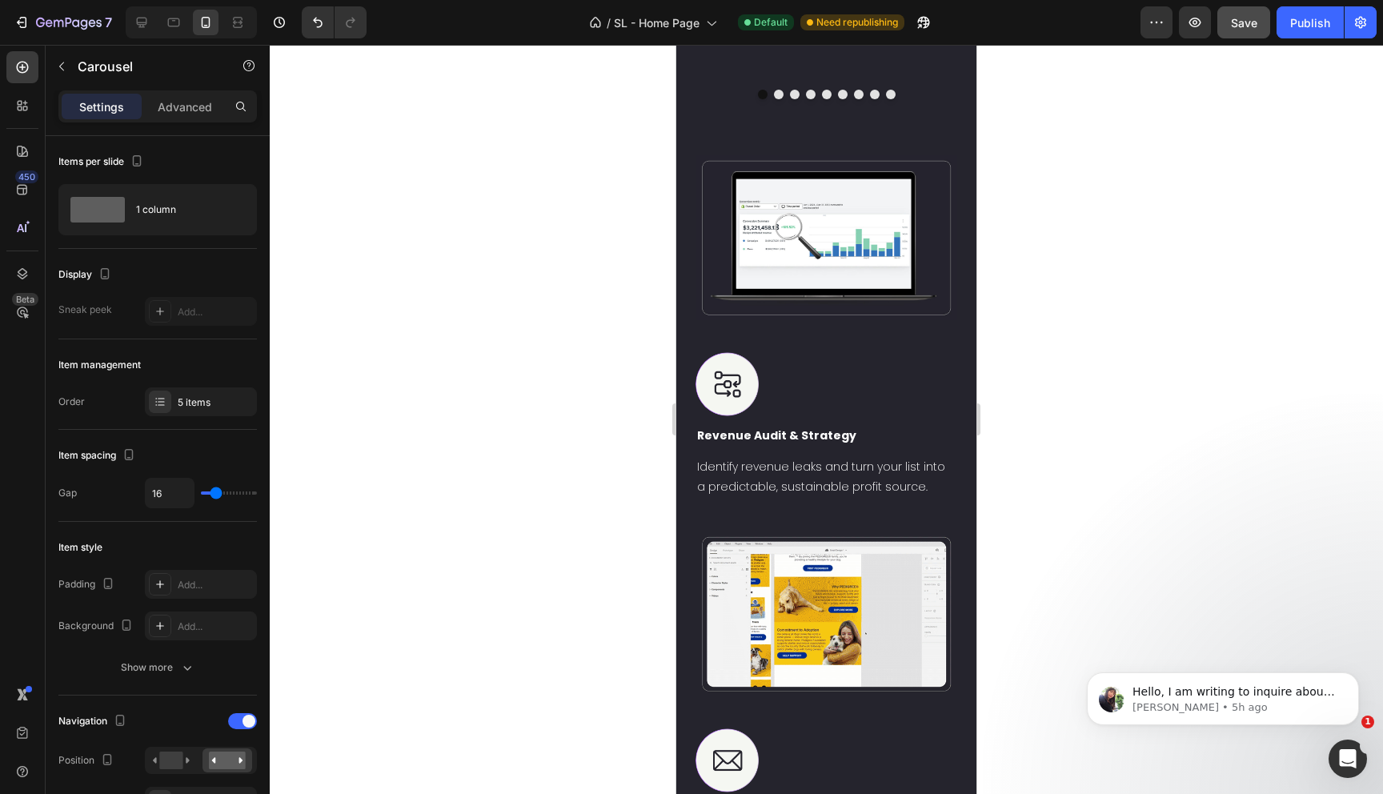
scroll to position [2547, 0]
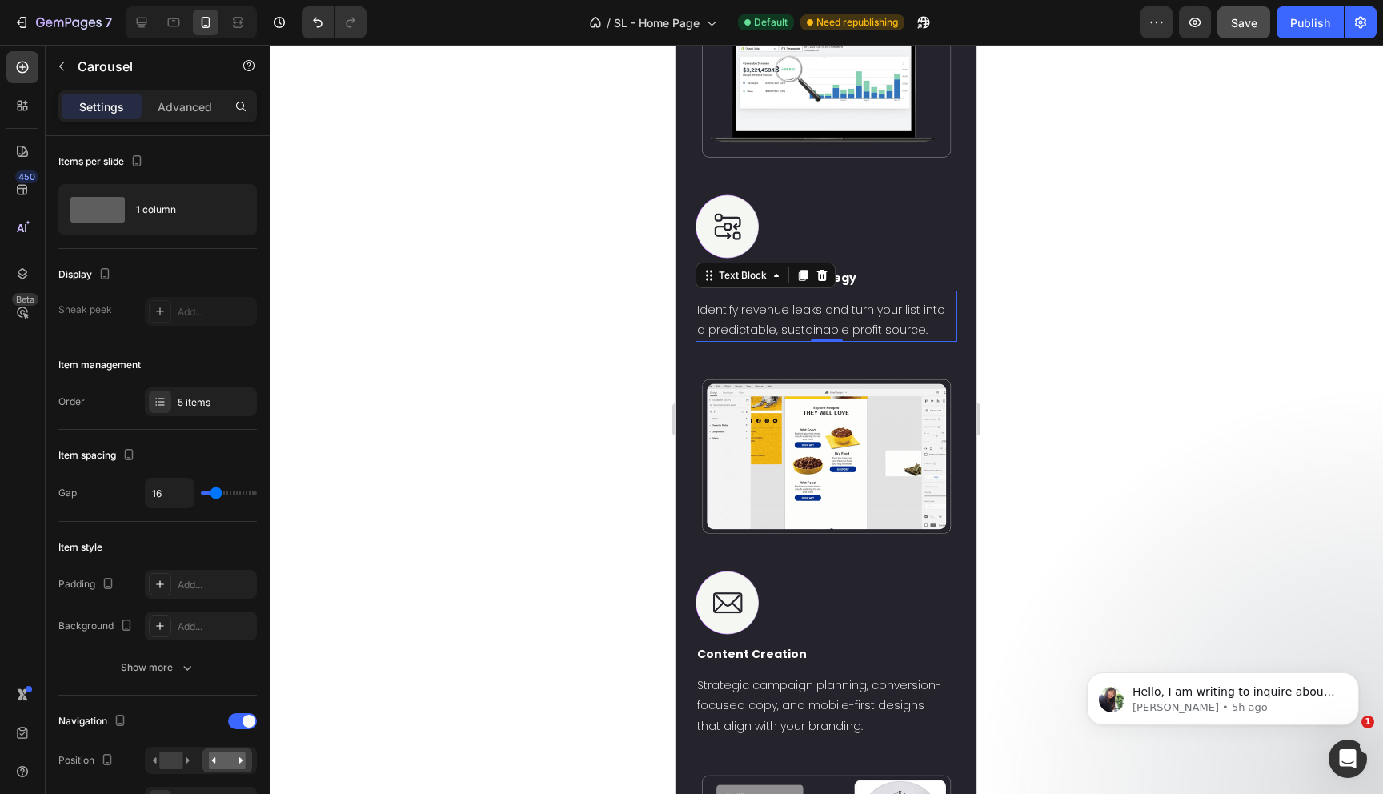
click at [779, 309] on p "Identify revenue leaks and turn your list into a predictable, sustainable profi…" at bounding box center [826, 320] width 258 height 40
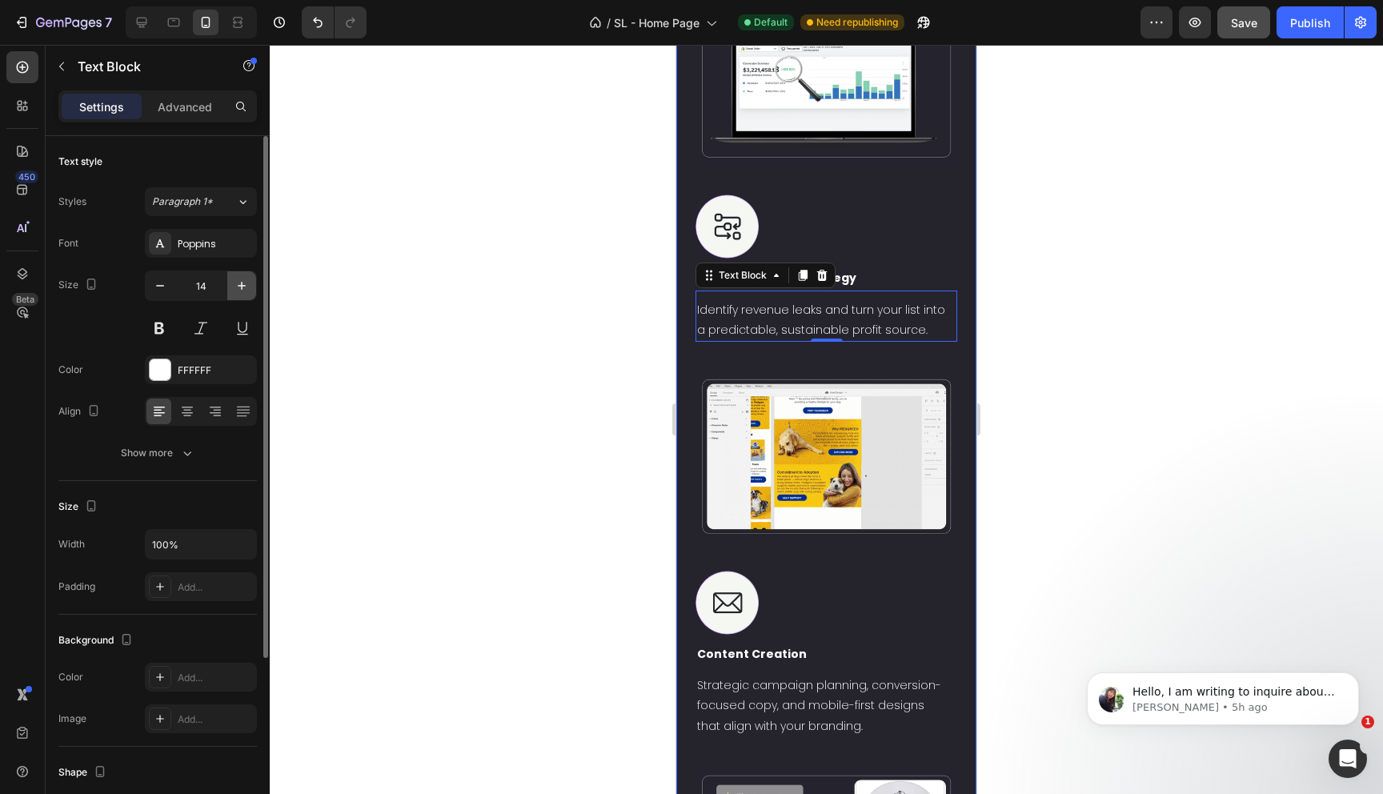
click at [242, 291] on icon "button" at bounding box center [242, 286] width 16 height 16
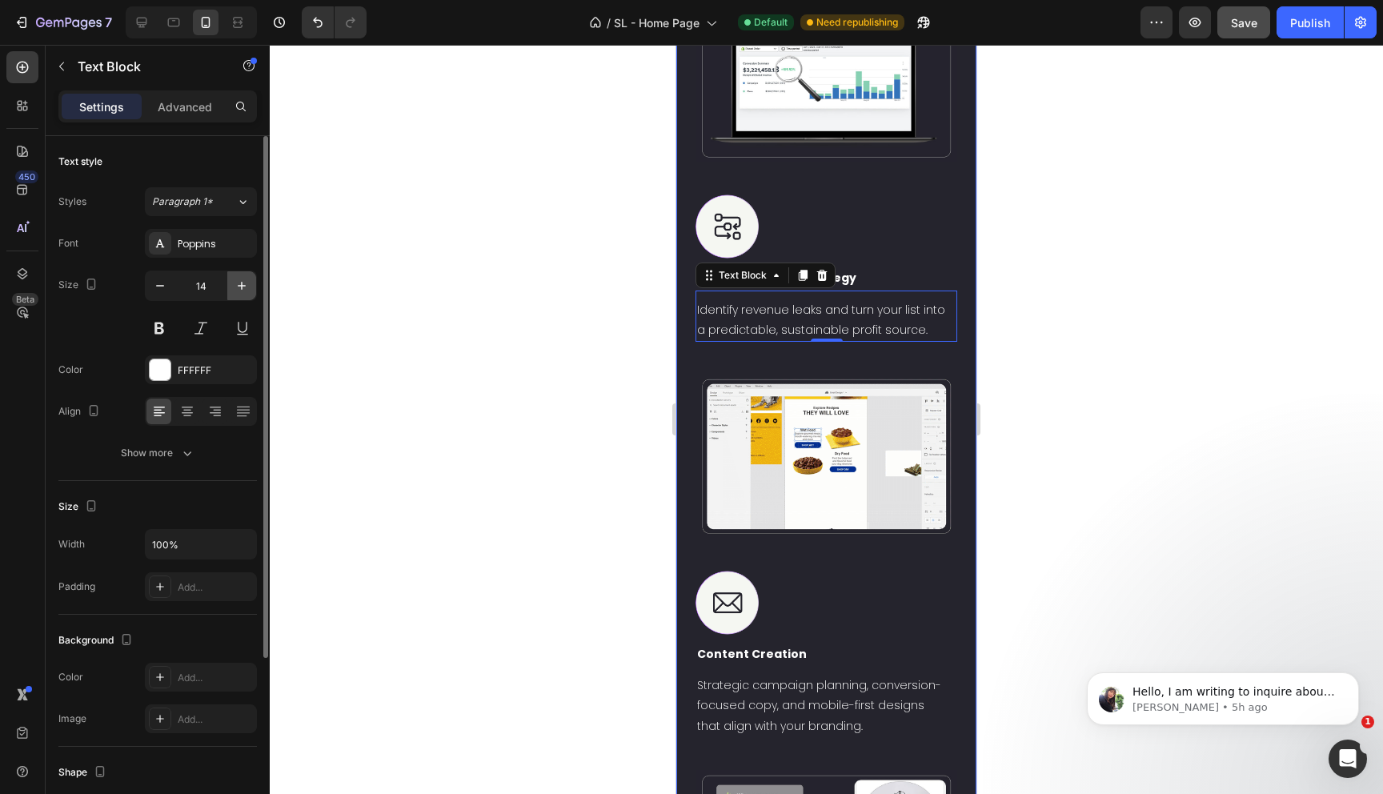
click at [242, 291] on icon "button" at bounding box center [242, 286] width 16 height 16
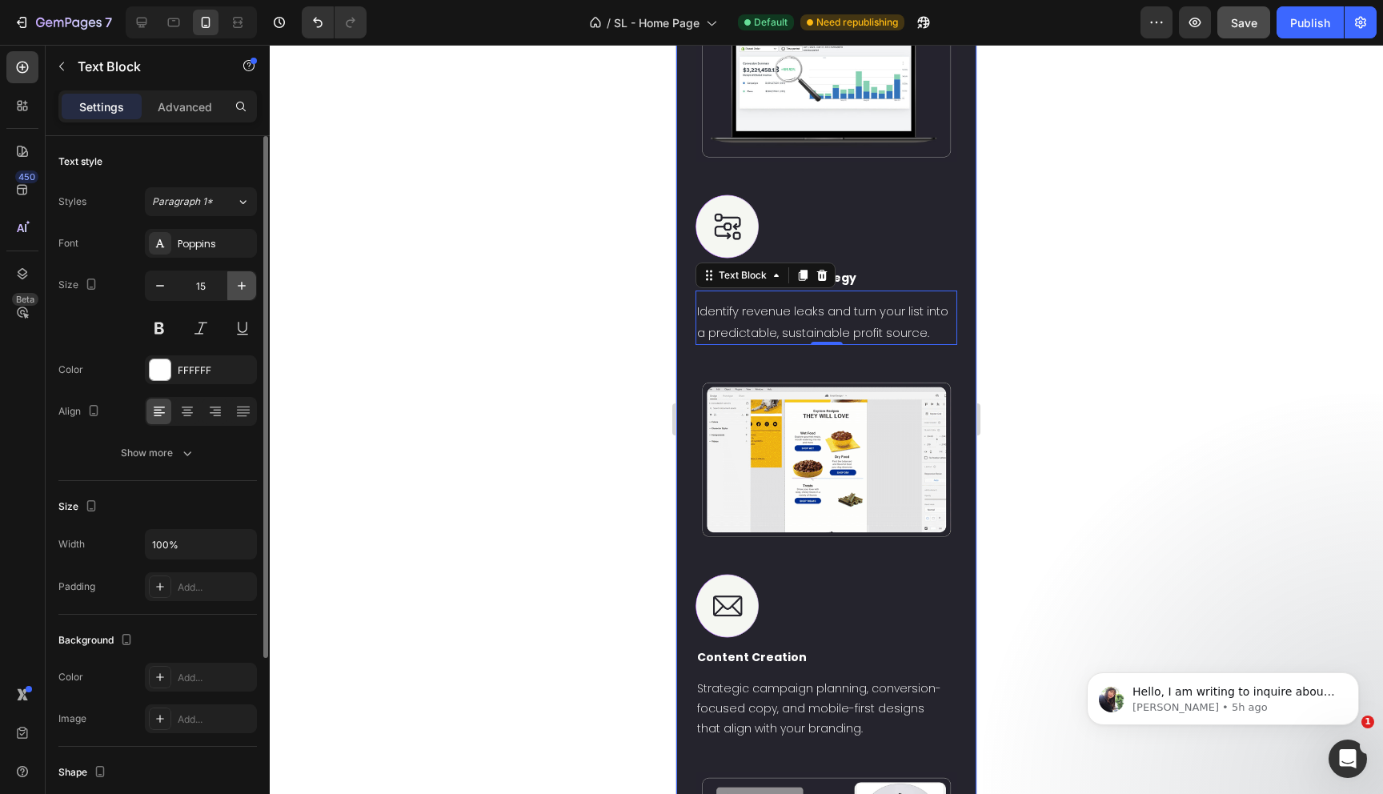
type input "16"
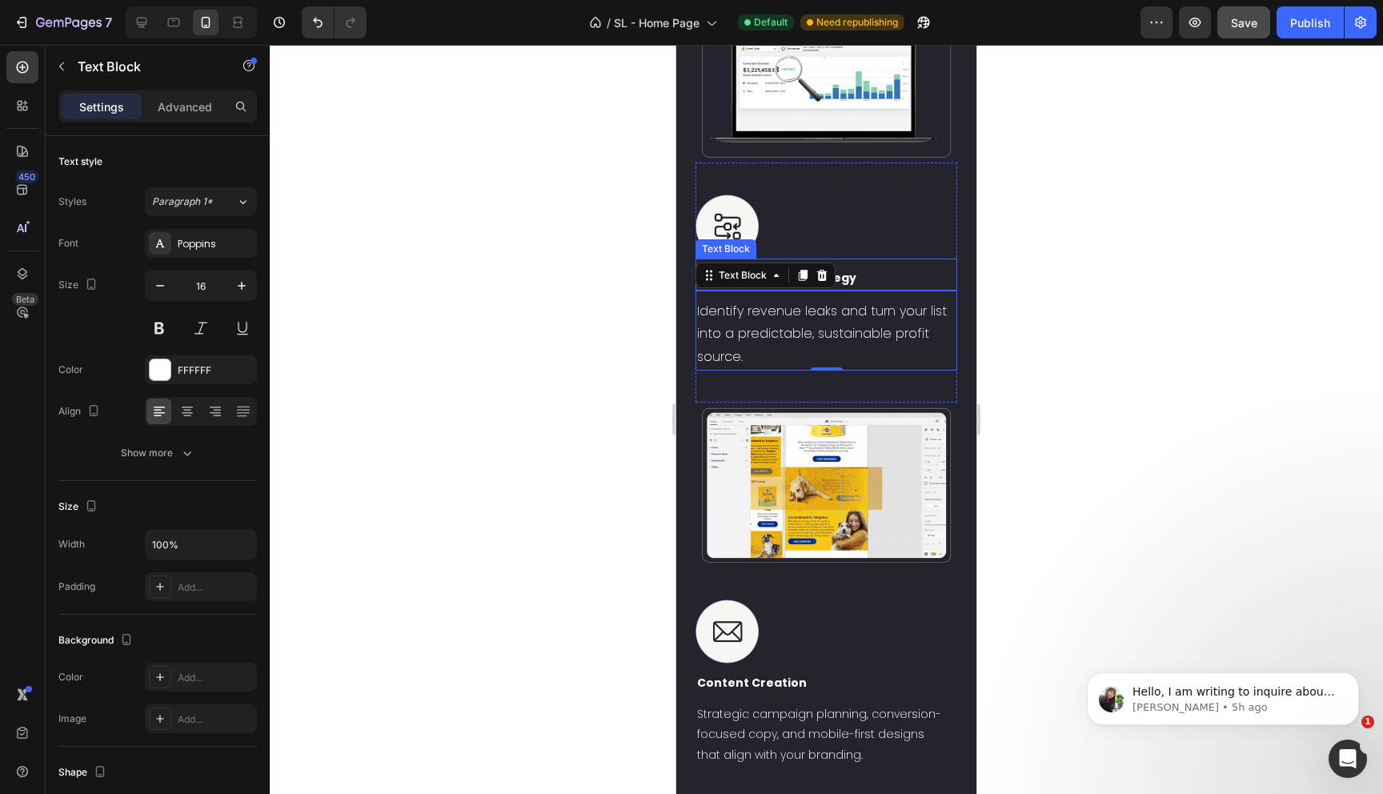
click at [916, 271] on p "Revenue Audit & Strategy" at bounding box center [826, 278] width 258 height 20
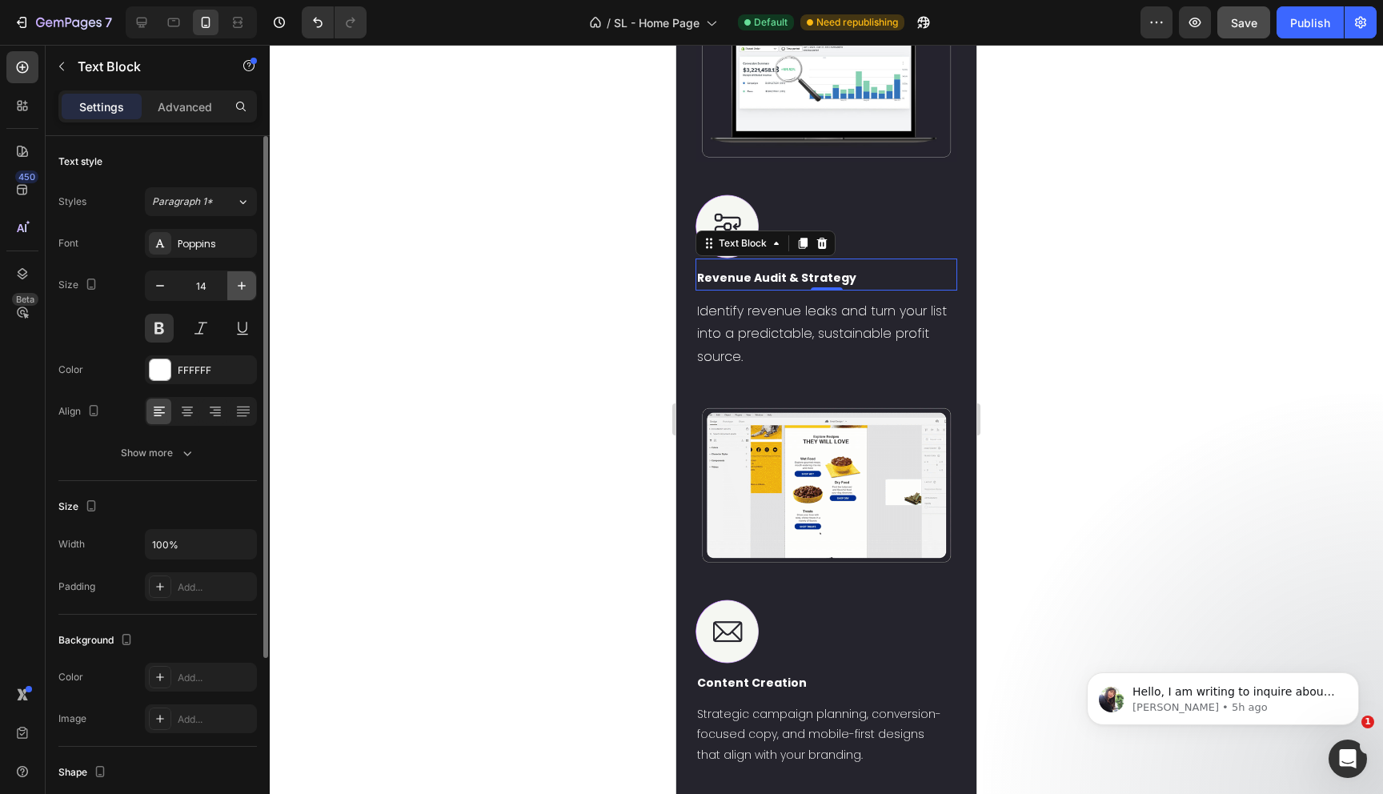
click at [239, 282] on icon "button" at bounding box center [242, 286] width 16 height 16
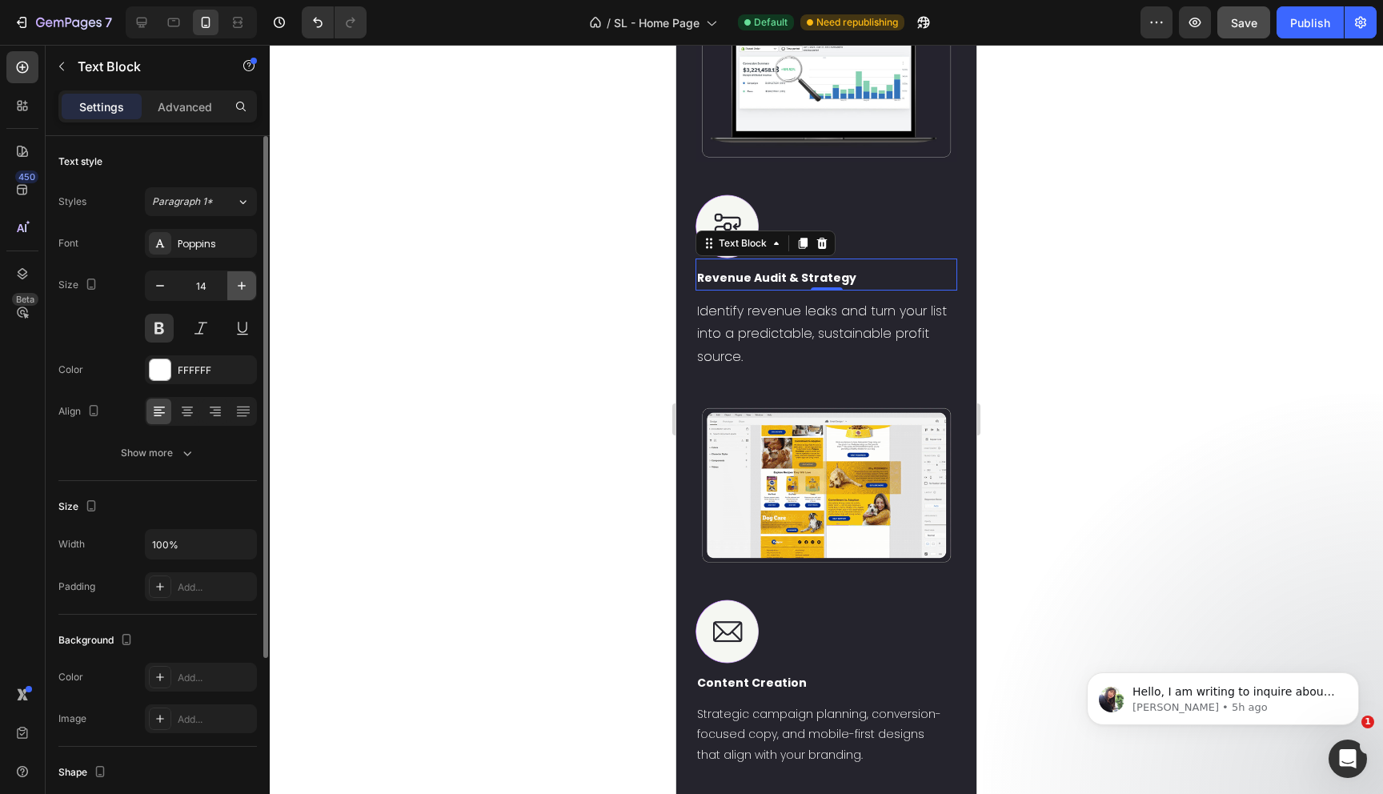
click at [239, 282] on icon "button" at bounding box center [242, 286] width 16 height 16
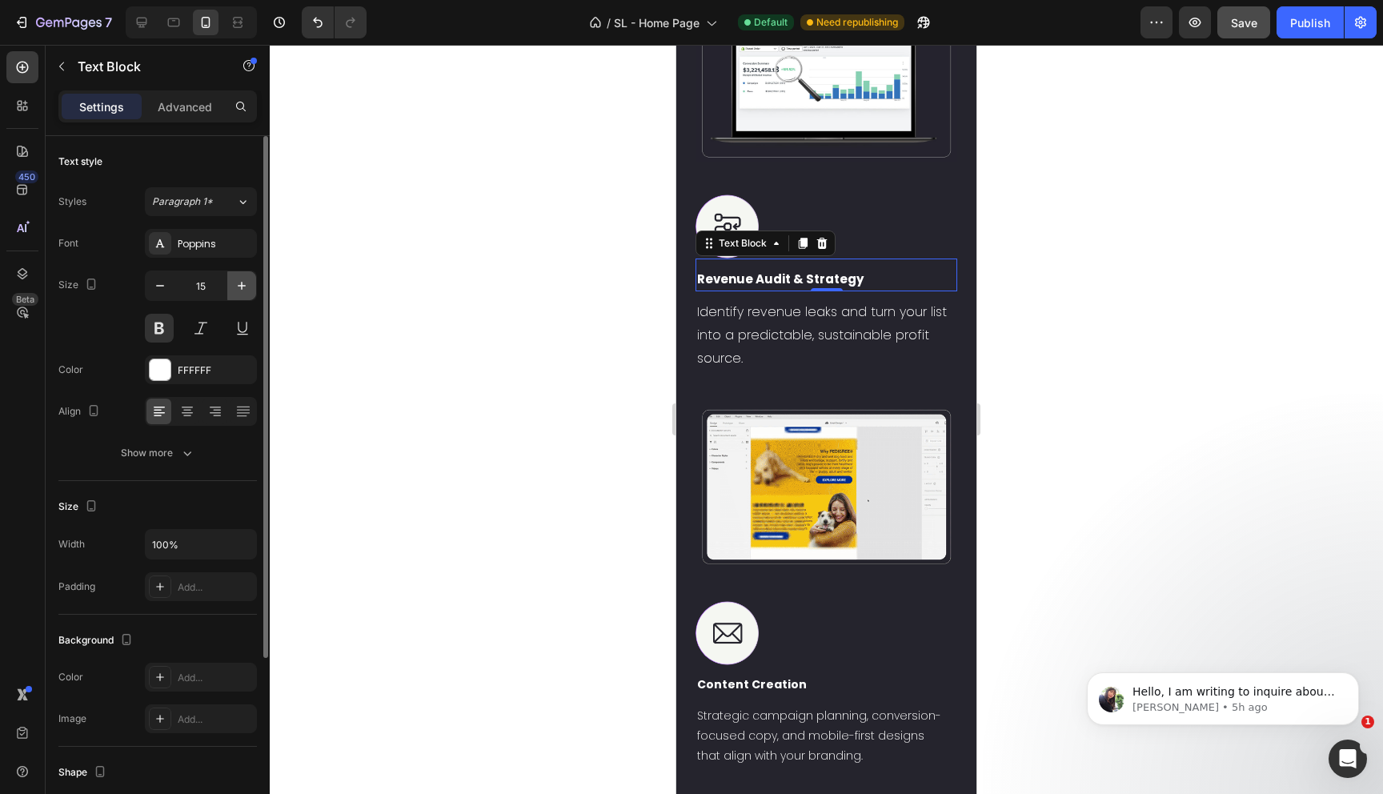
click at [239, 282] on icon "button" at bounding box center [242, 286] width 16 height 16
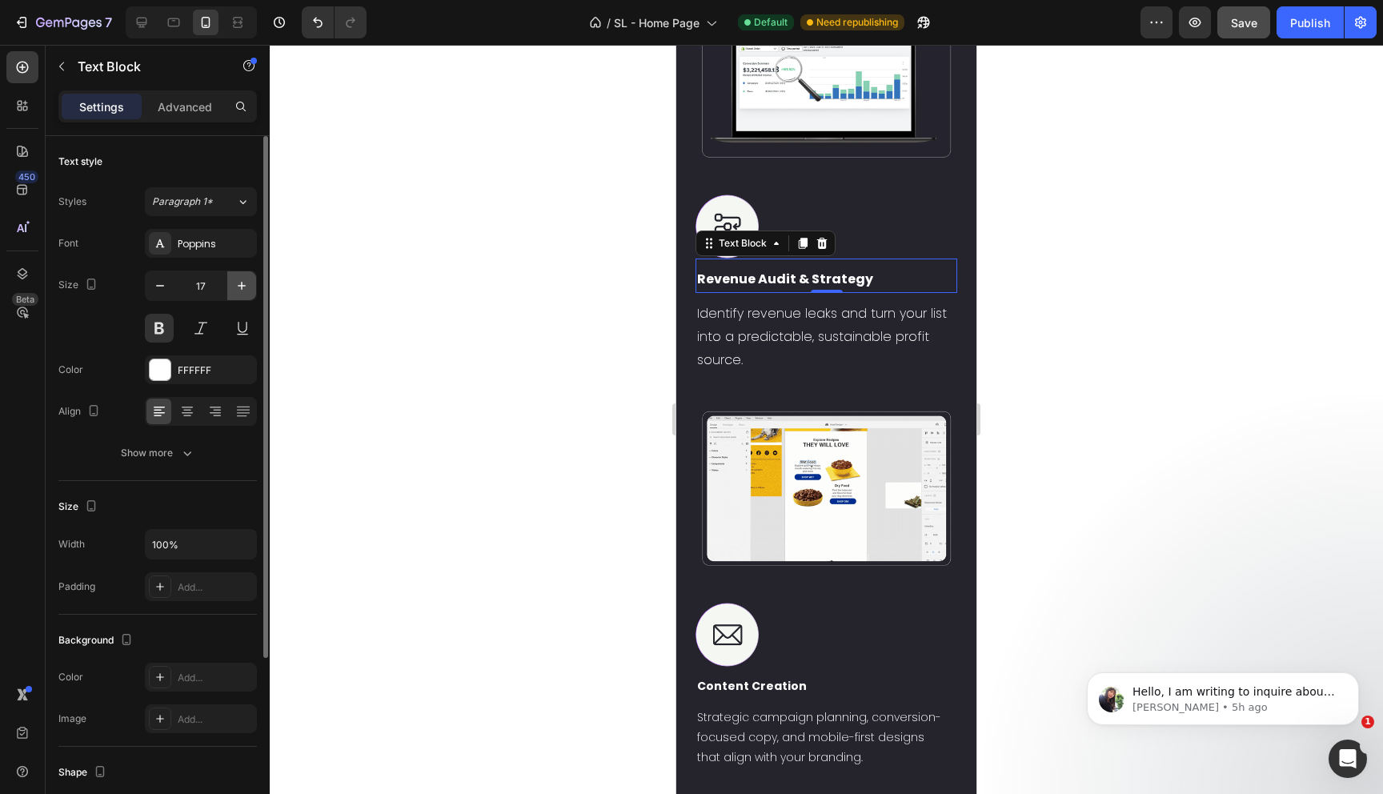
click at [239, 282] on icon "button" at bounding box center [242, 286] width 16 height 16
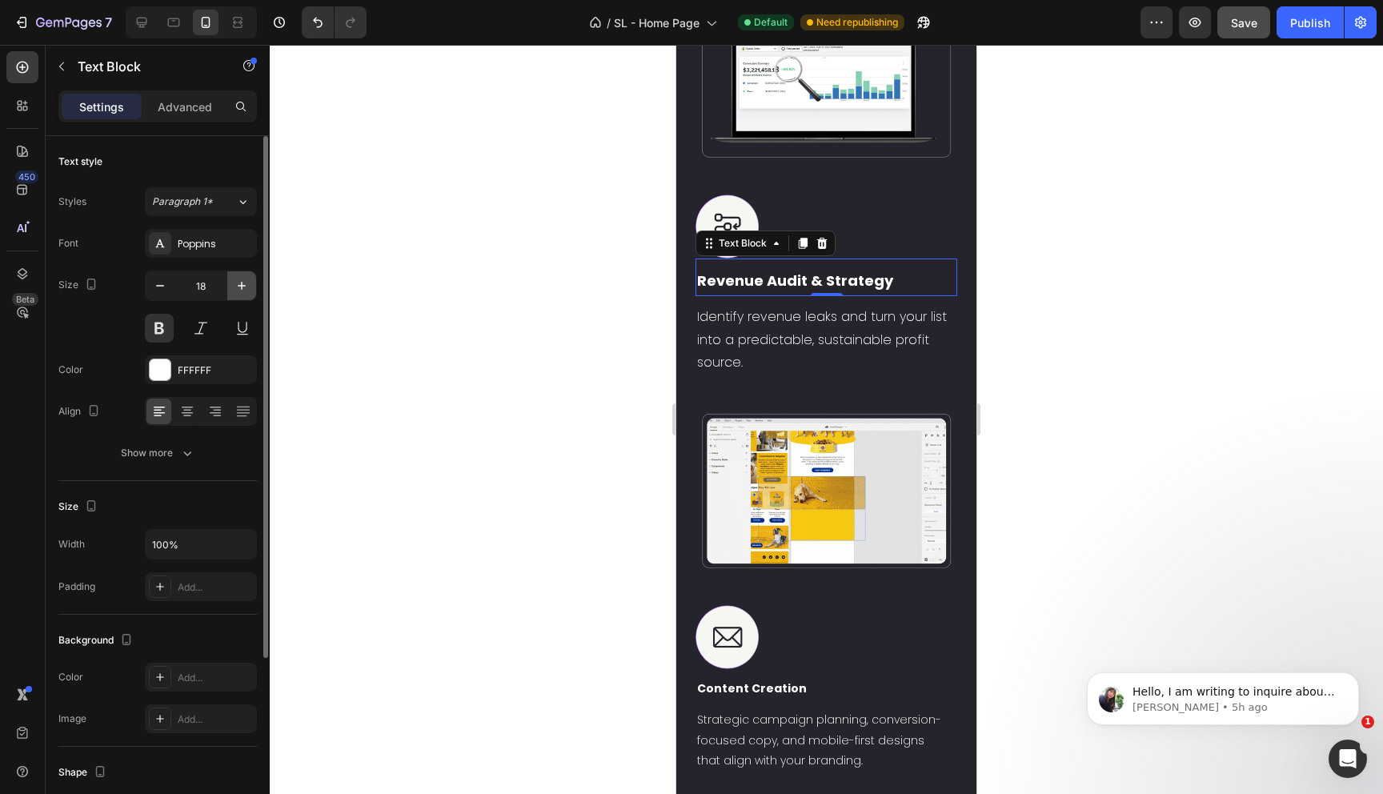
click at [239, 282] on icon "button" at bounding box center [242, 286] width 16 height 16
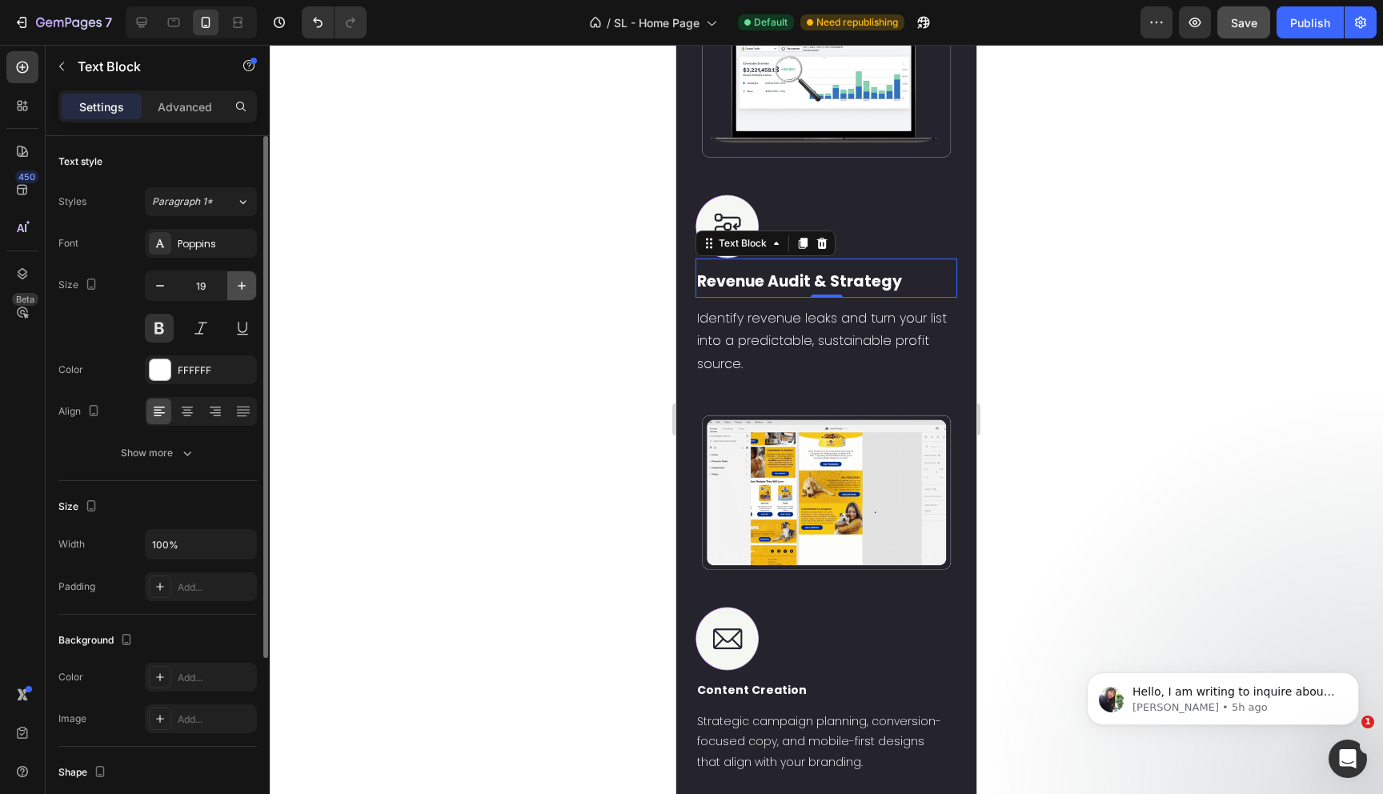
click at [239, 282] on icon "button" at bounding box center [242, 286] width 16 height 16
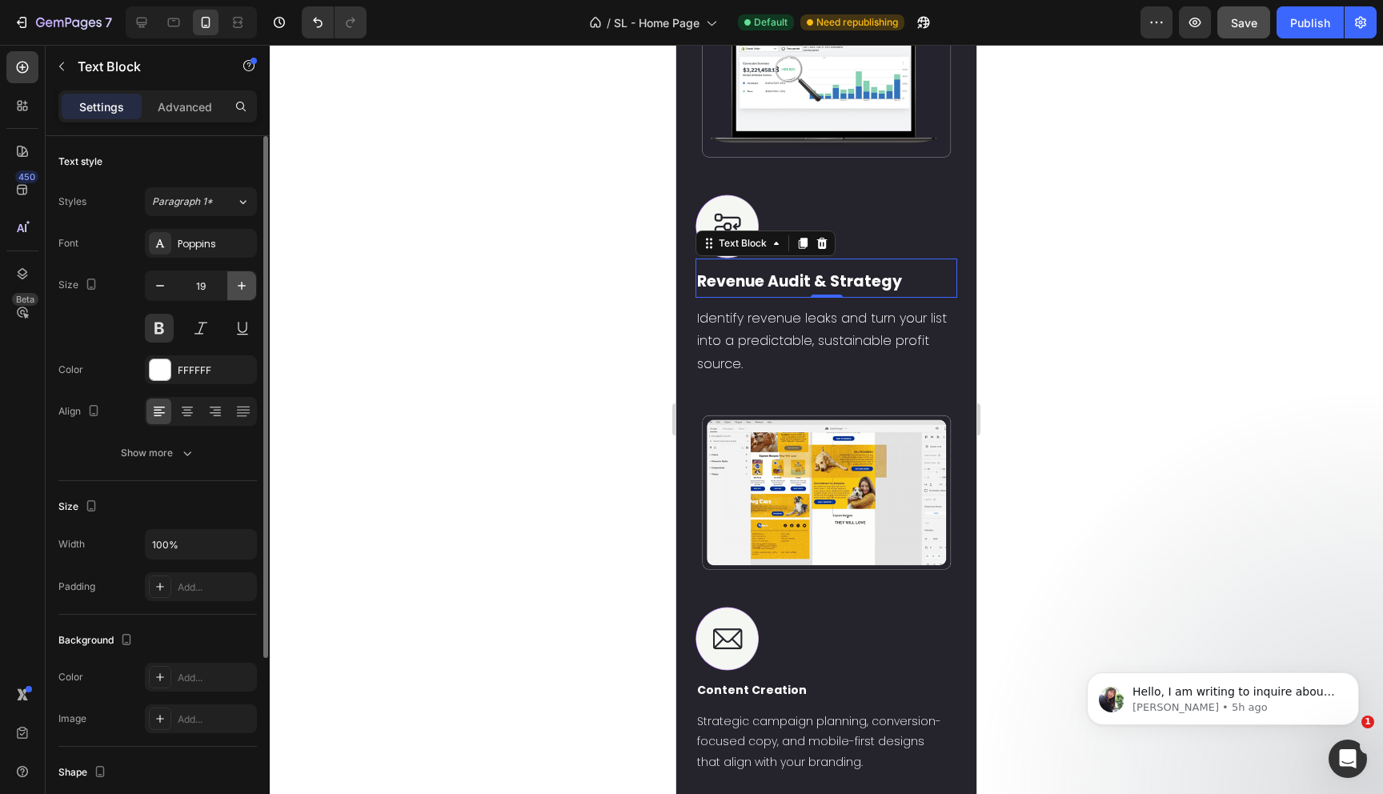
type input "20"
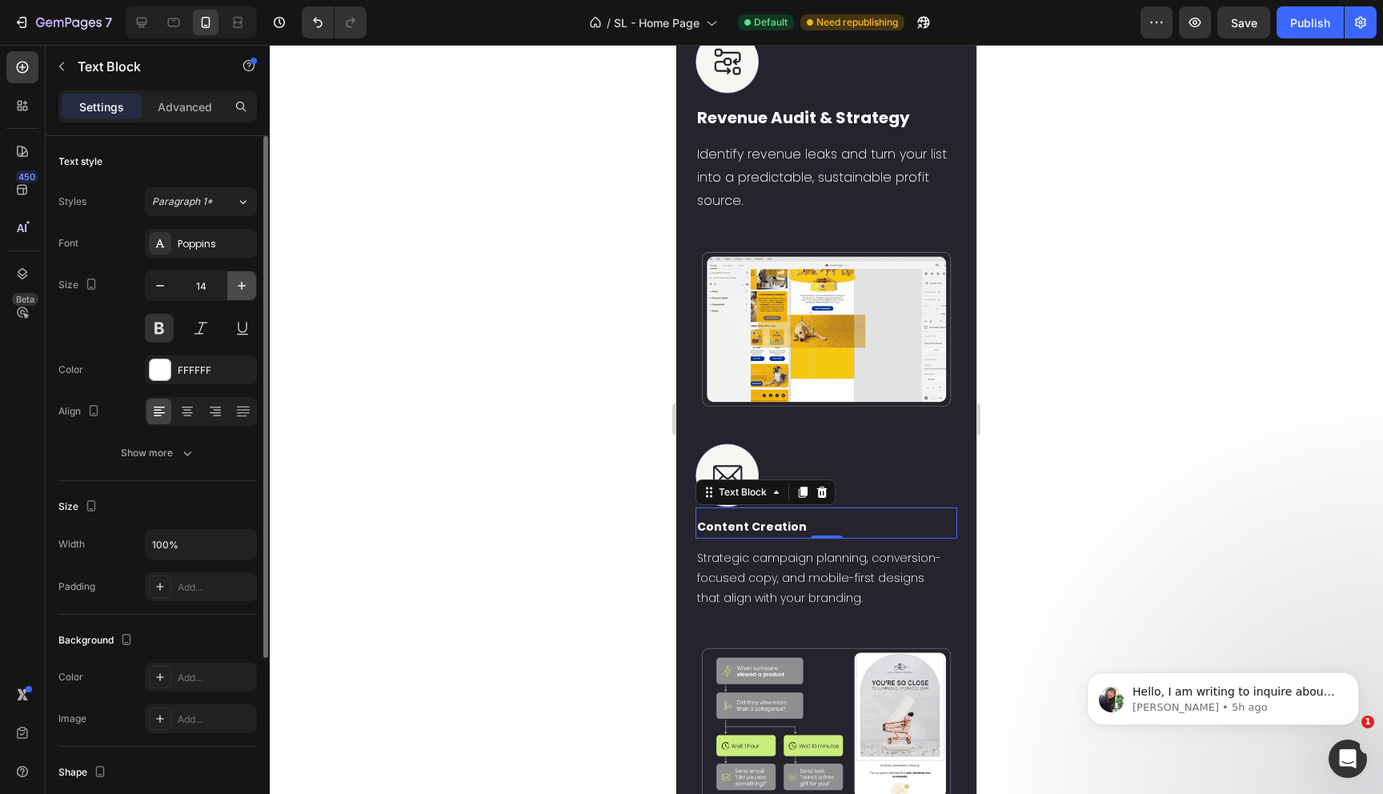
click at [235, 281] on icon "button" at bounding box center [242, 286] width 16 height 16
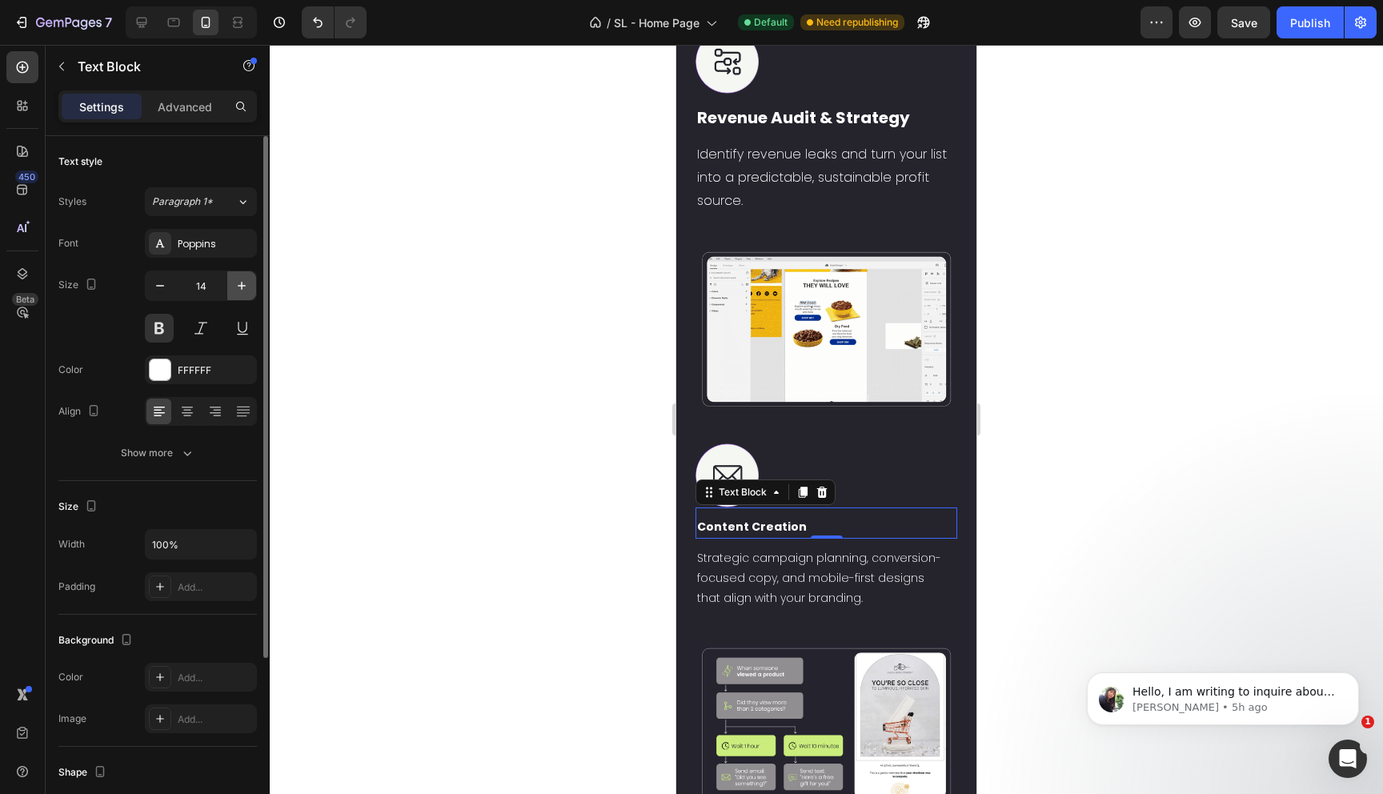
click at [235, 281] on icon "button" at bounding box center [242, 286] width 16 height 16
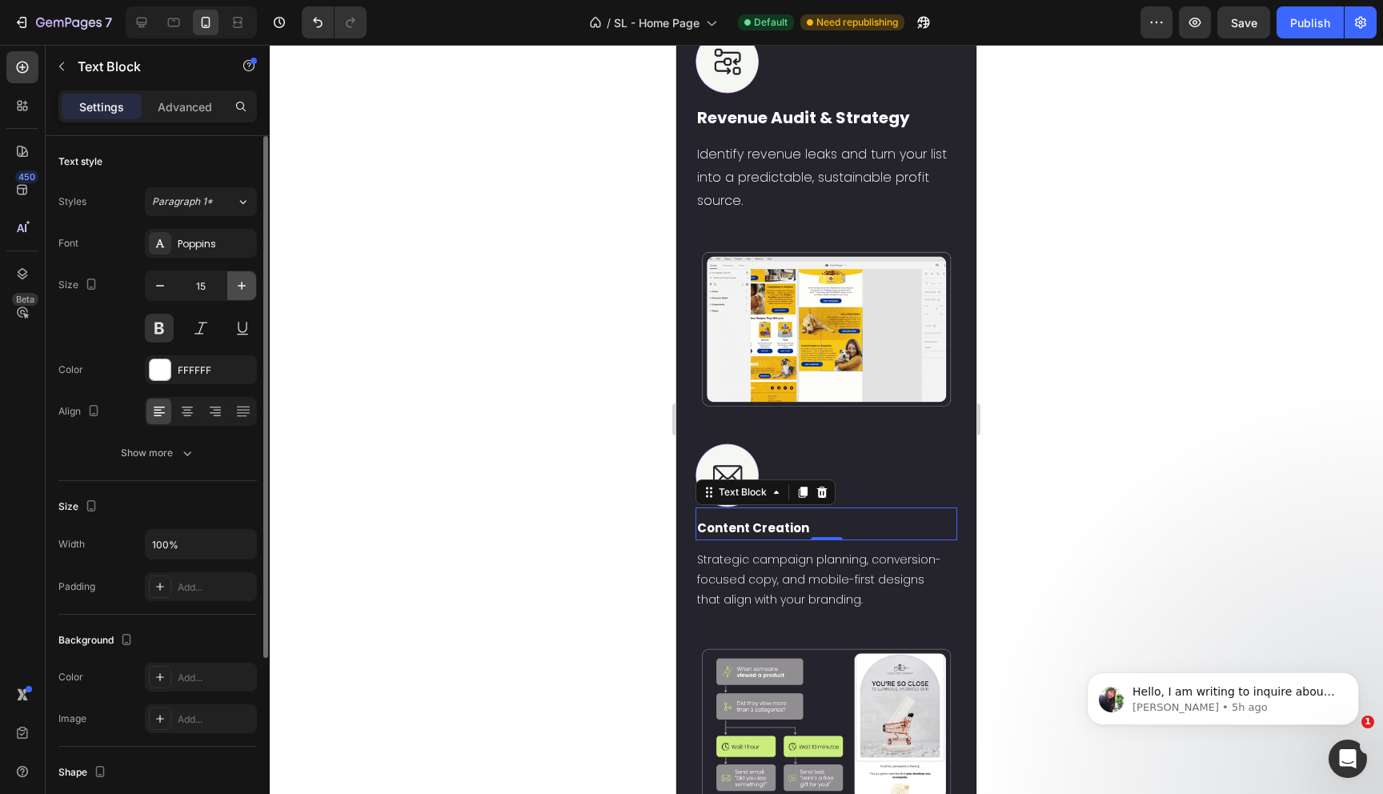
click at [235, 281] on icon "button" at bounding box center [242, 286] width 16 height 16
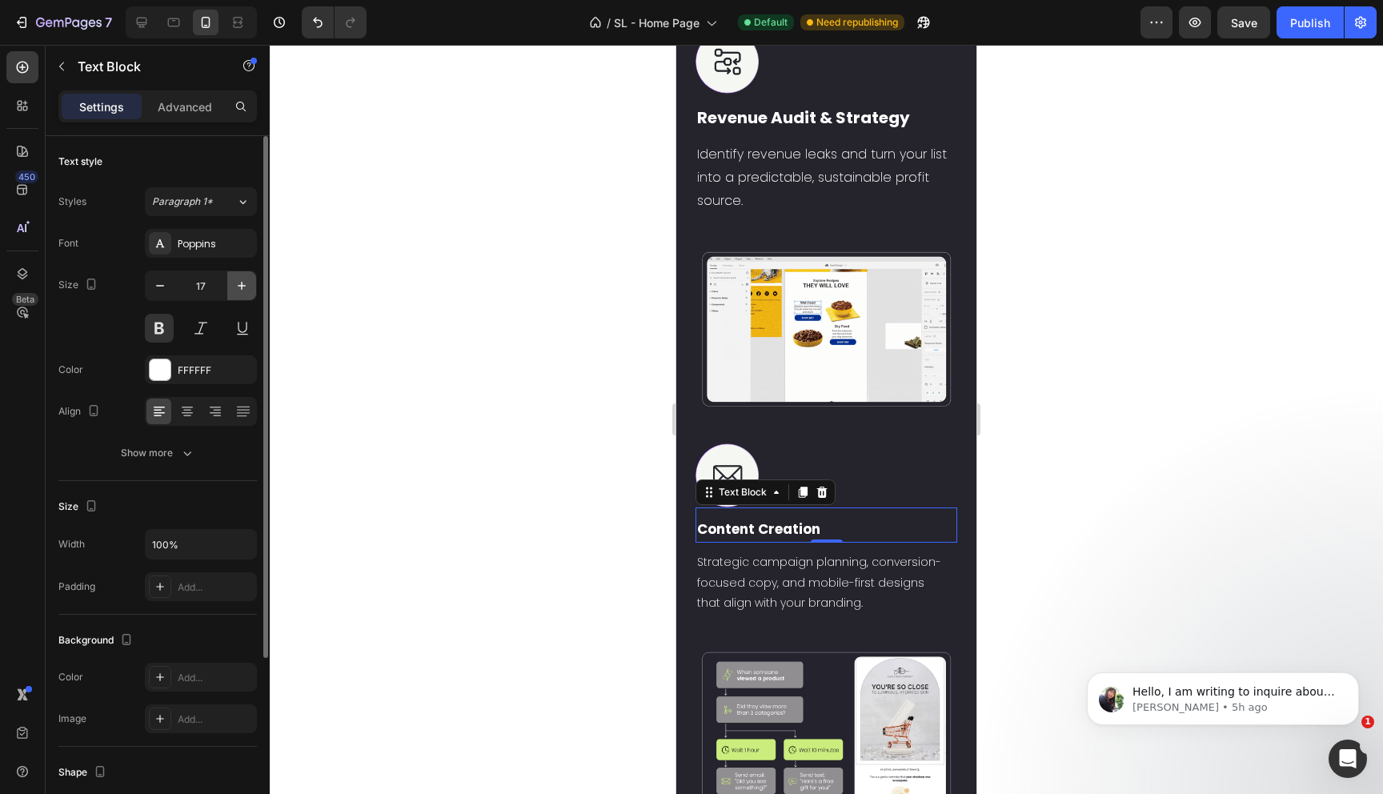
click at [235, 281] on icon "button" at bounding box center [242, 286] width 16 height 16
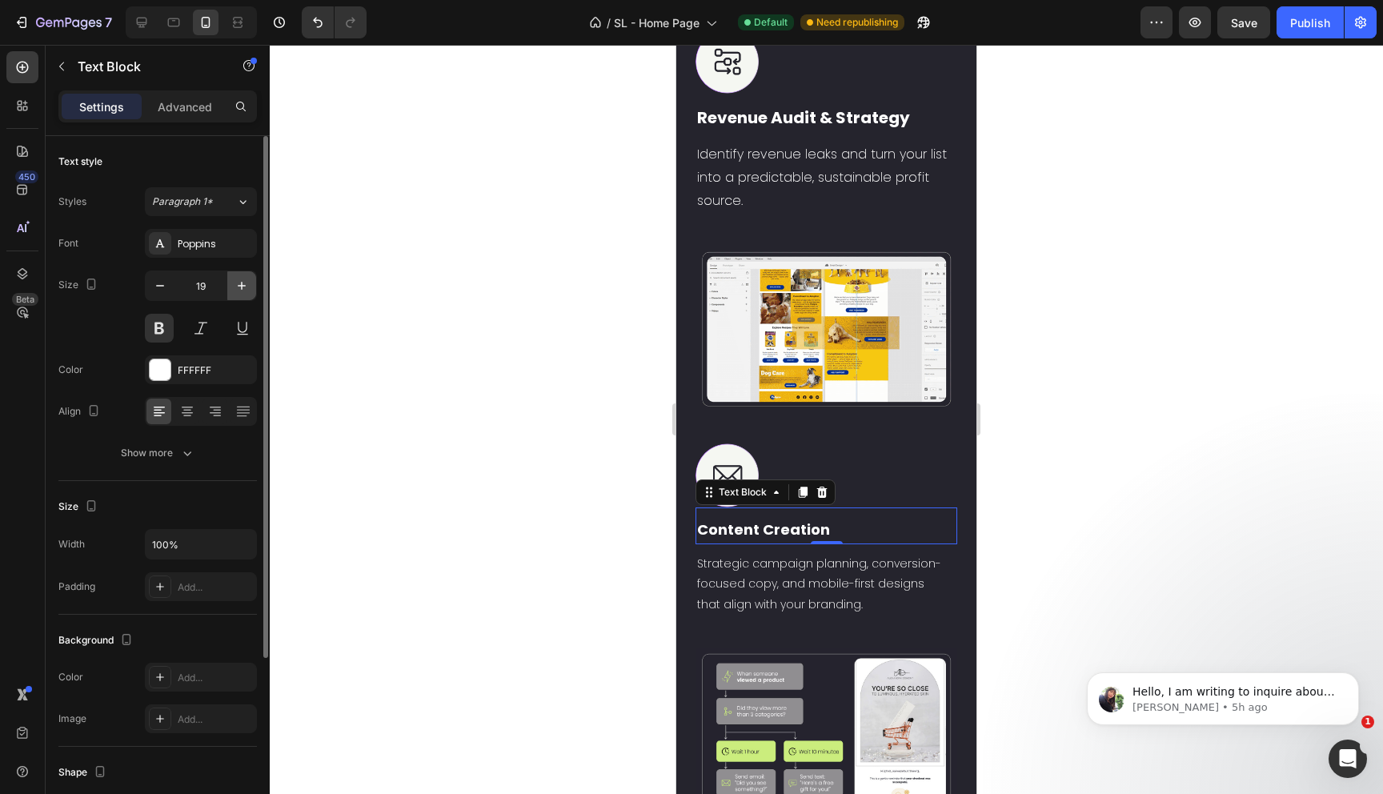
click at [235, 281] on icon "button" at bounding box center [242, 286] width 16 height 16
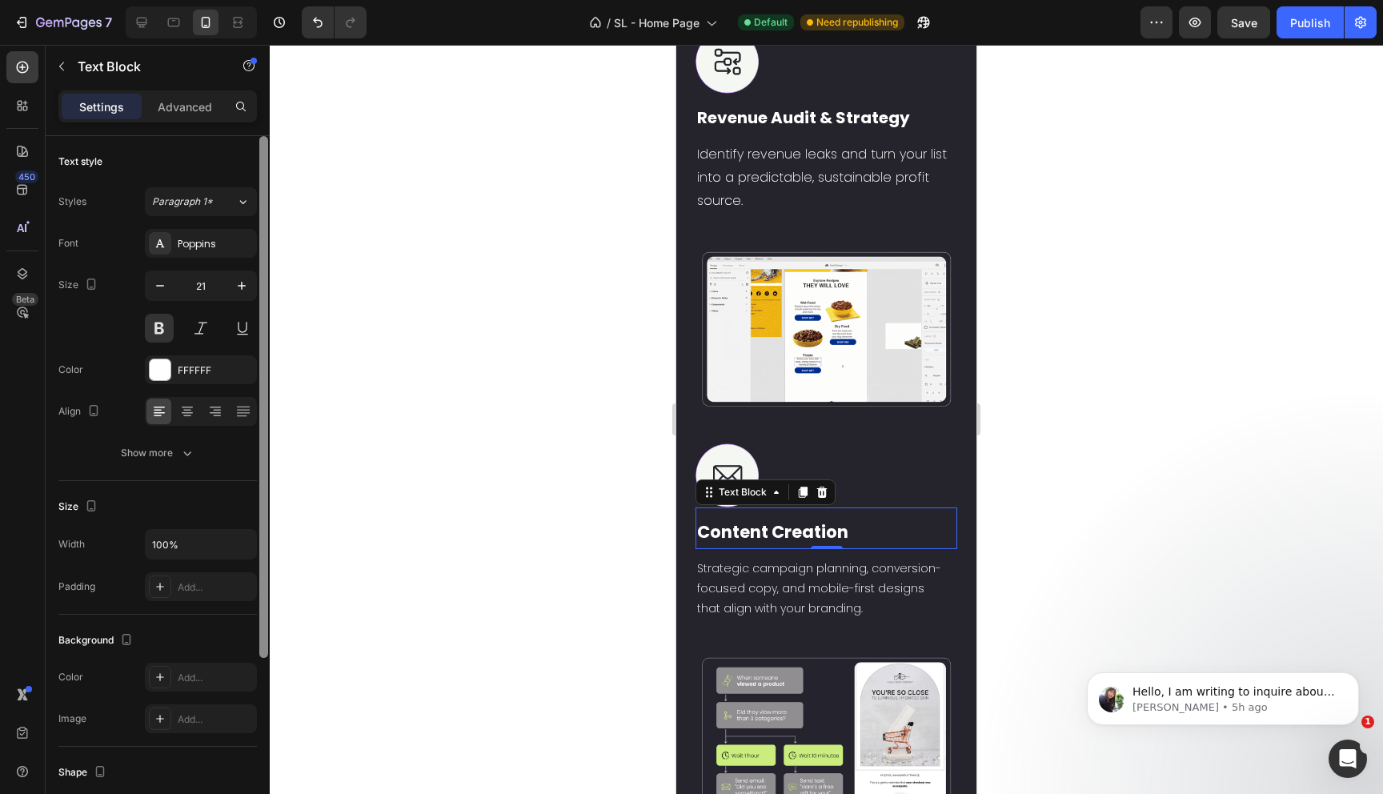
drag, startPoint x: 162, startPoint y: 287, endPoint x: 266, endPoint y: 360, distance: 128.1
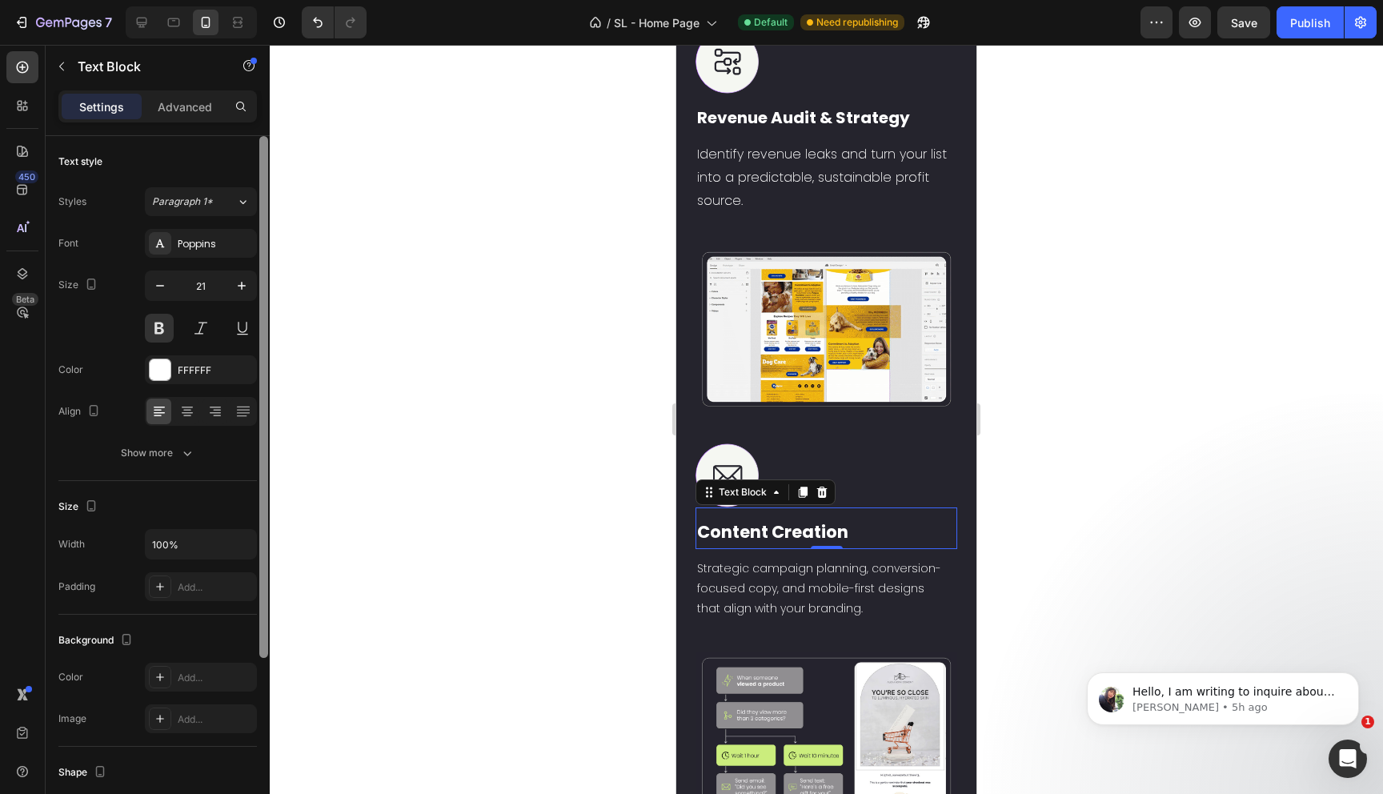
click at [162, 286] on icon "button" at bounding box center [160, 286] width 16 height 16
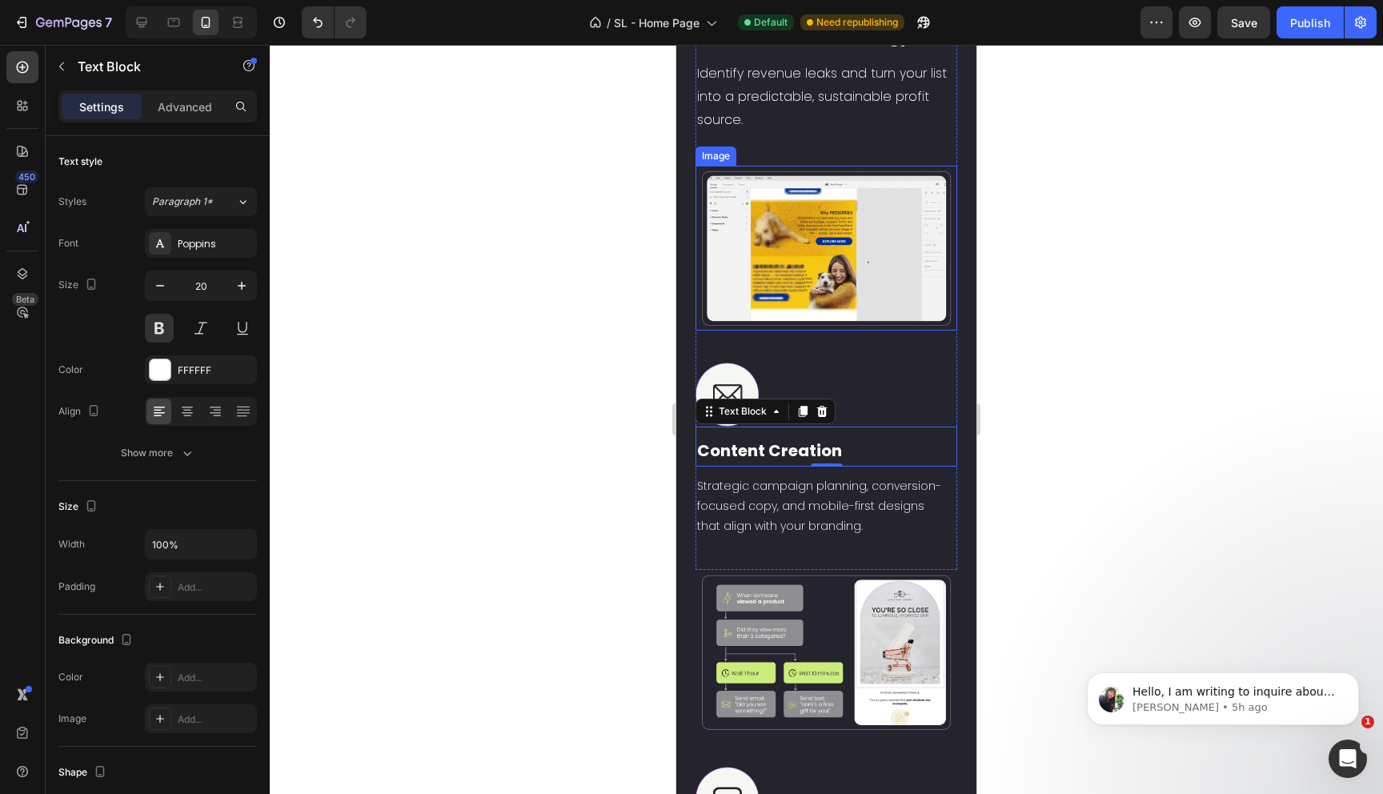
scroll to position [2698, 0]
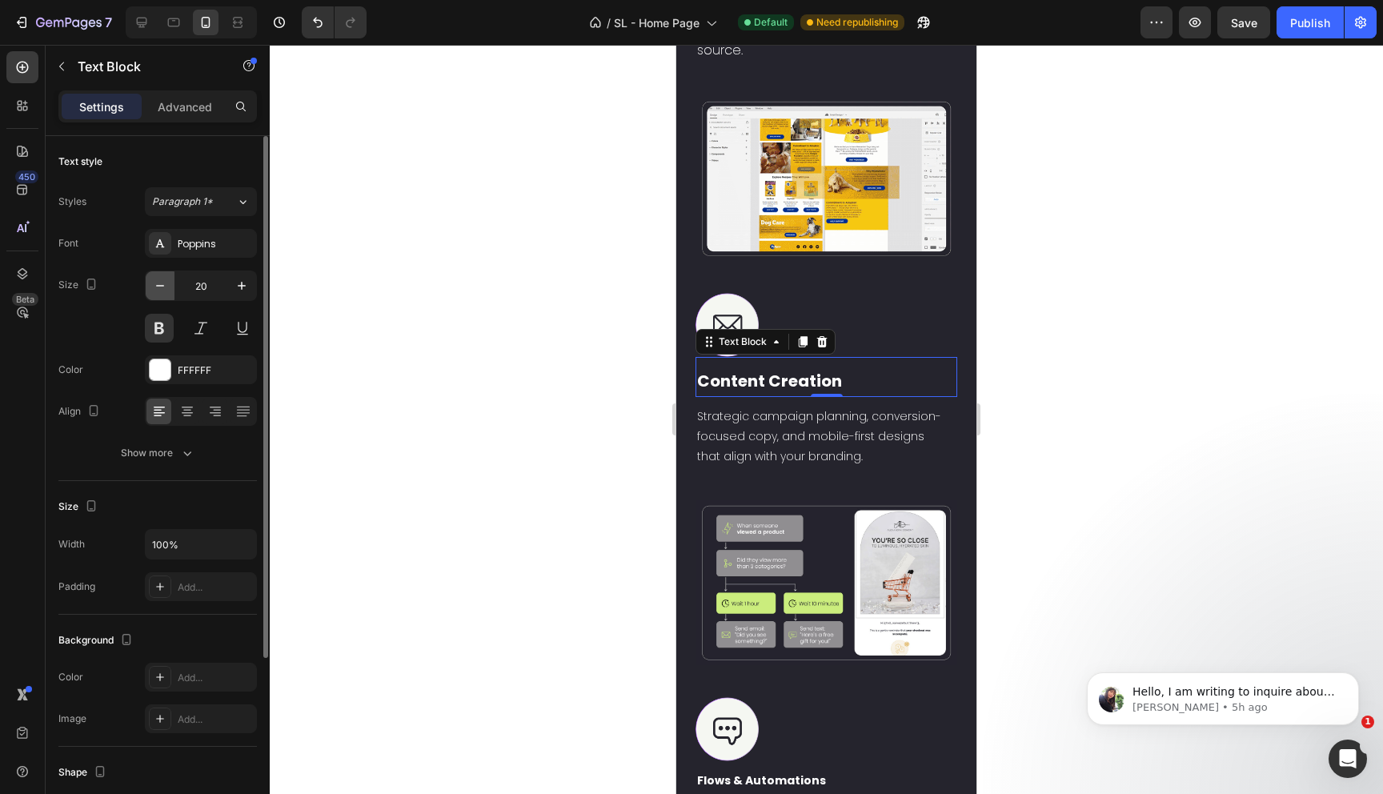
click at [165, 291] on icon "button" at bounding box center [160, 286] width 16 height 16
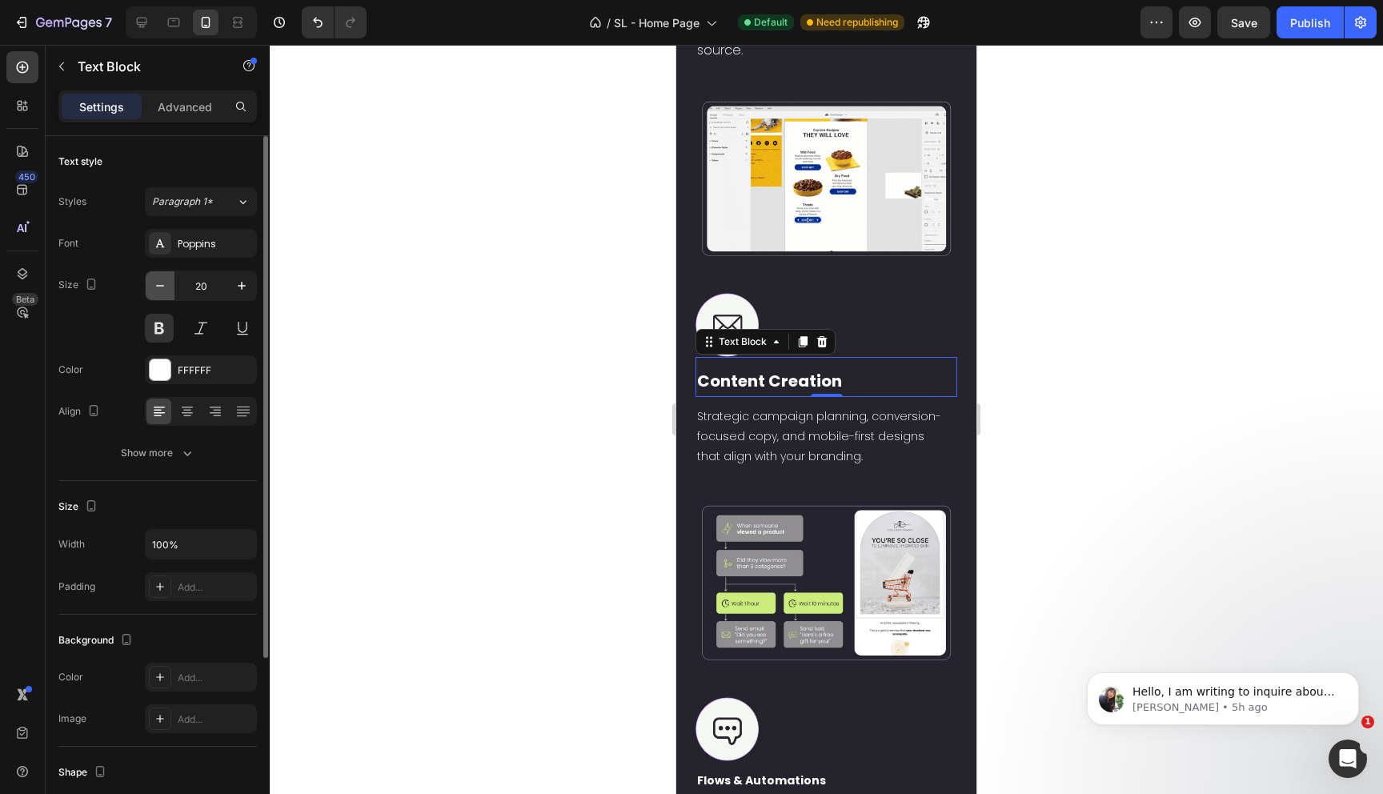
click at [165, 291] on icon "button" at bounding box center [160, 286] width 16 height 16
type input "18"
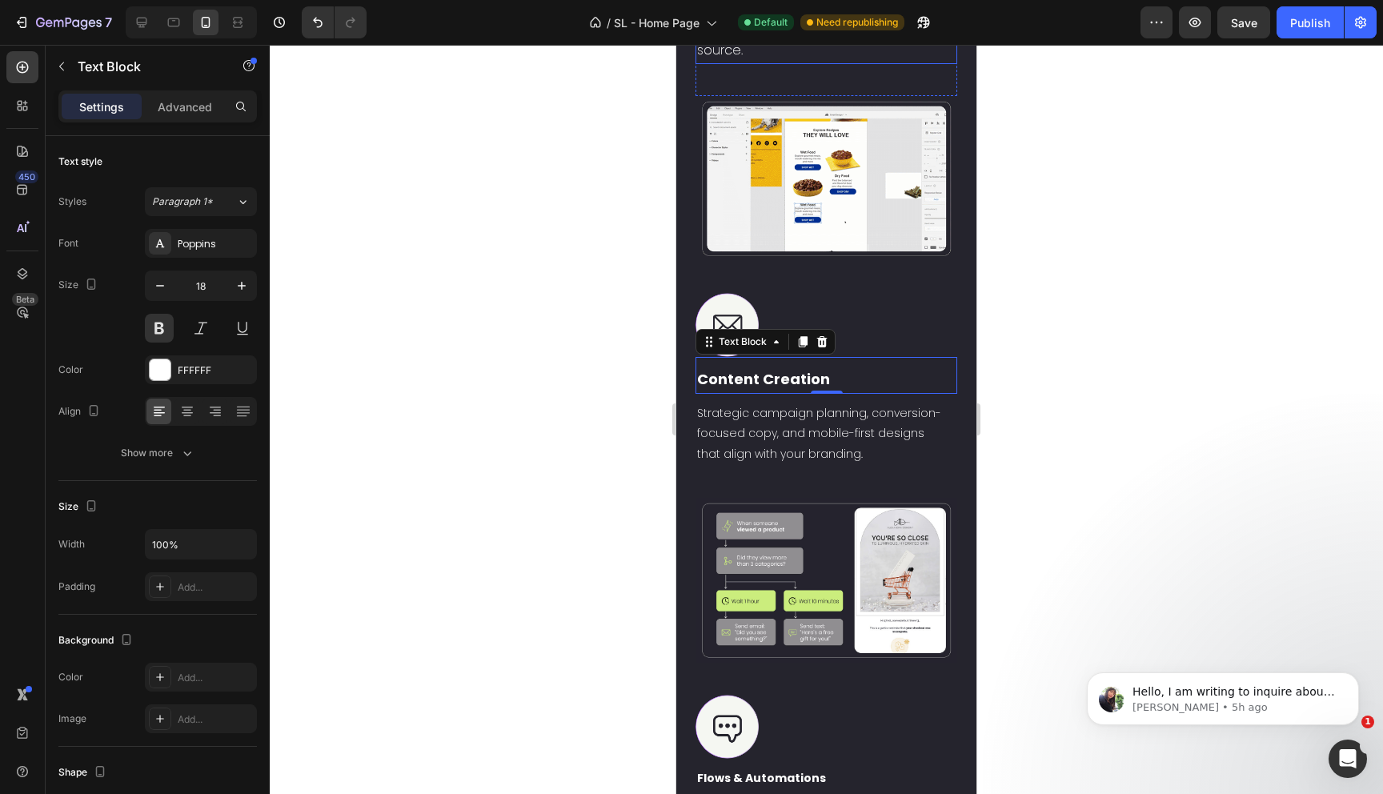
click at [779, 63] on div "Identify revenue leaks and turn your list into a predictable, sustainable profi…" at bounding box center [826, 23] width 262 height 80
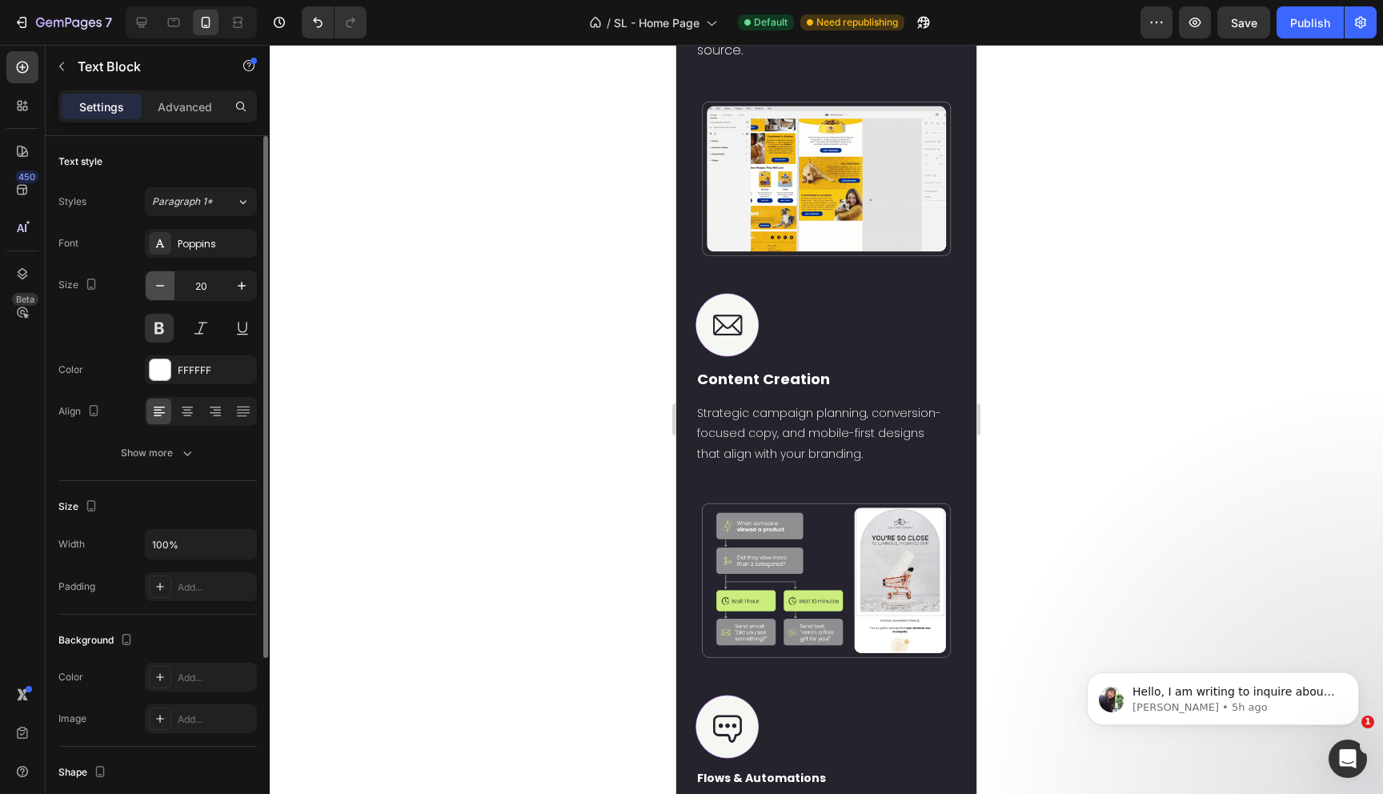
click at [164, 279] on icon "button" at bounding box center [160, 286] width 16 height 16
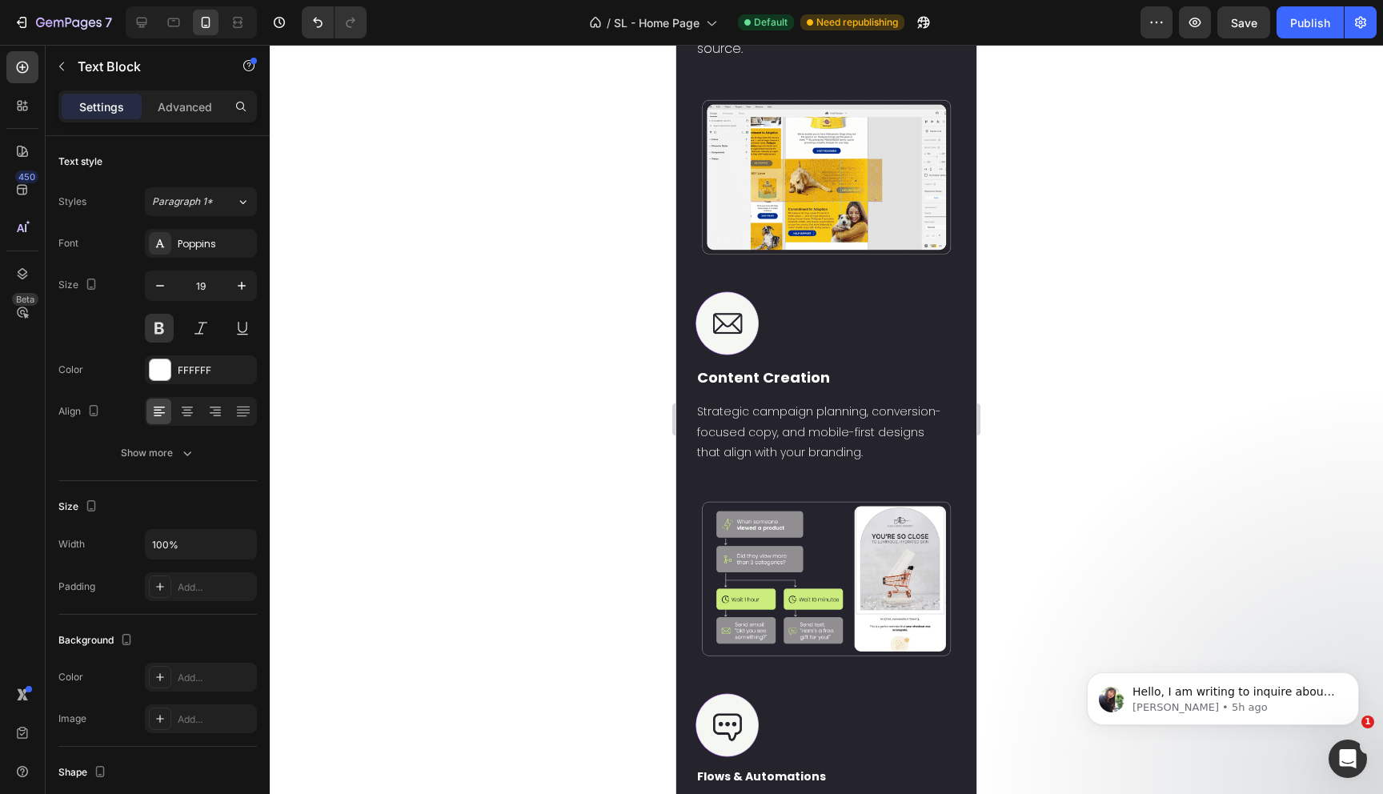
type input "18"
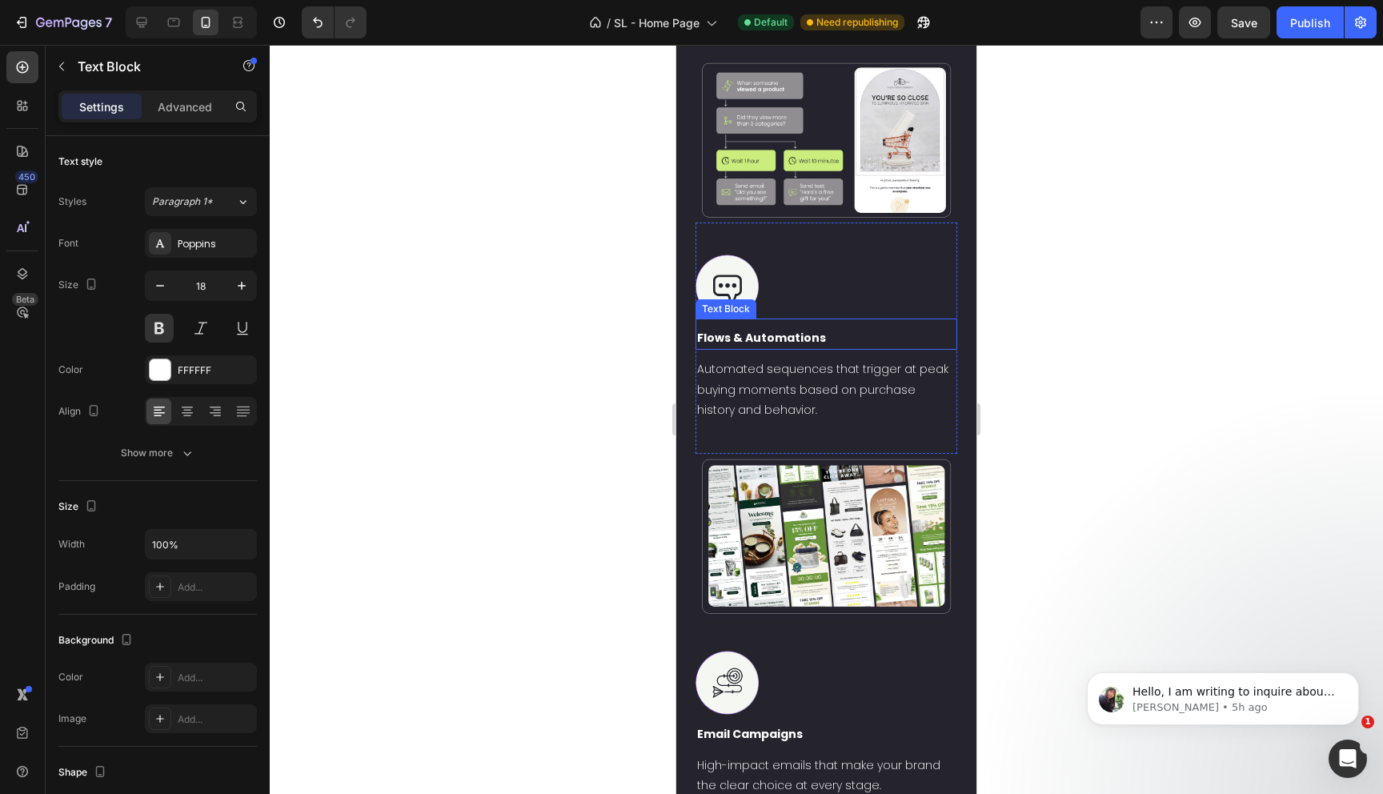
scroll to position [3140, 0]
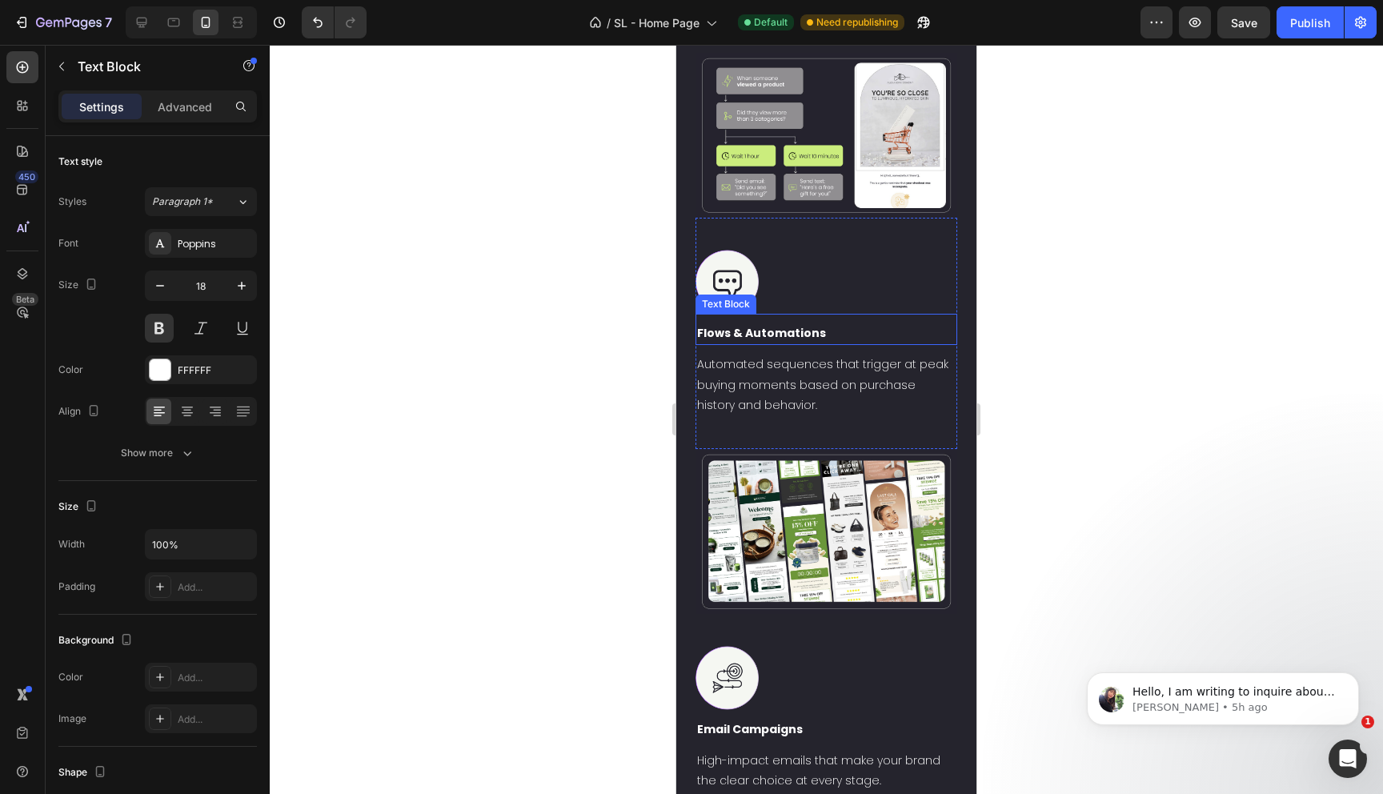
click at [784, 343] on p "Flows & Automations" at bounding box center [826, 333] width 258 height 20
click at [241, 285] on icon "button" at bounding box center [242, 286] width 8 height 8
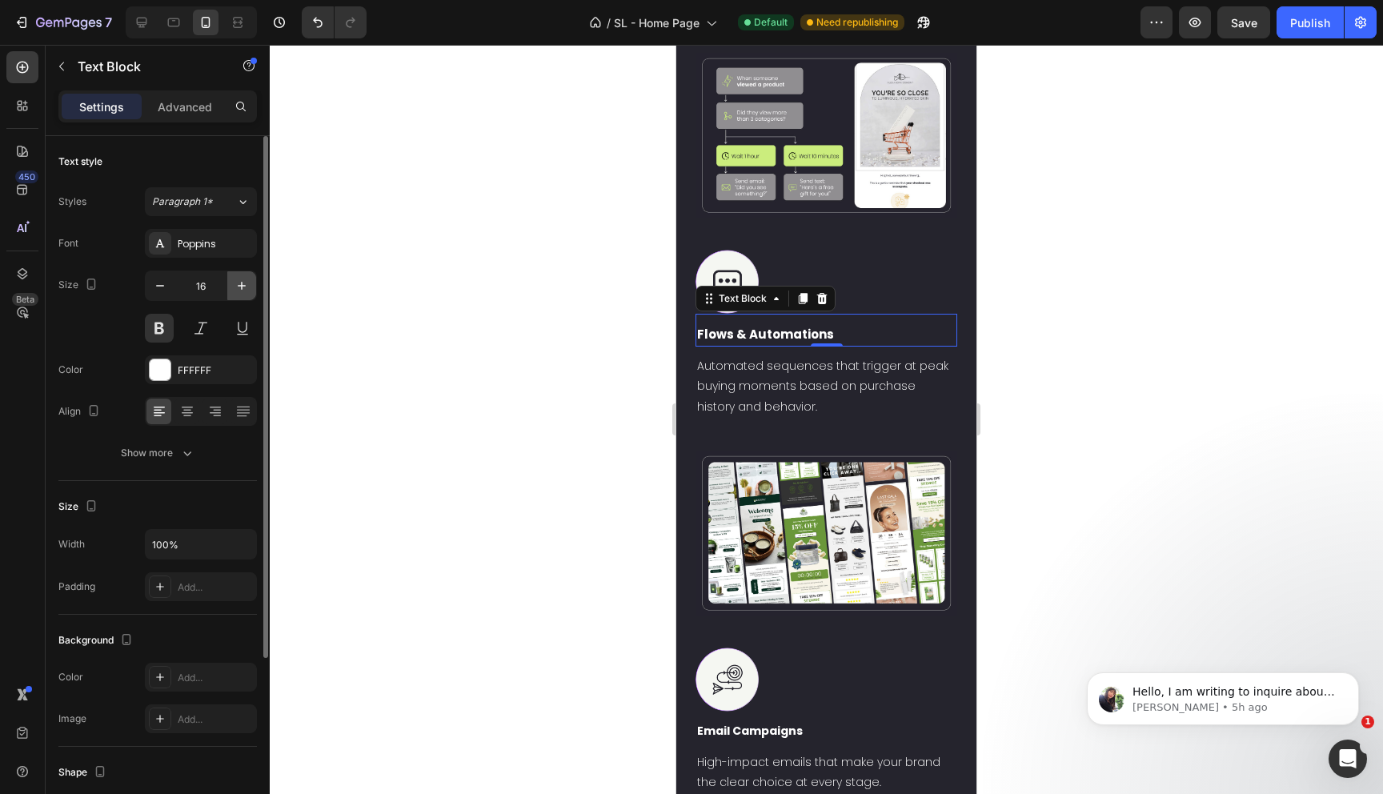
click at [241, 285] on icon "button" at bounding box center [242, 286] width 8 height 8
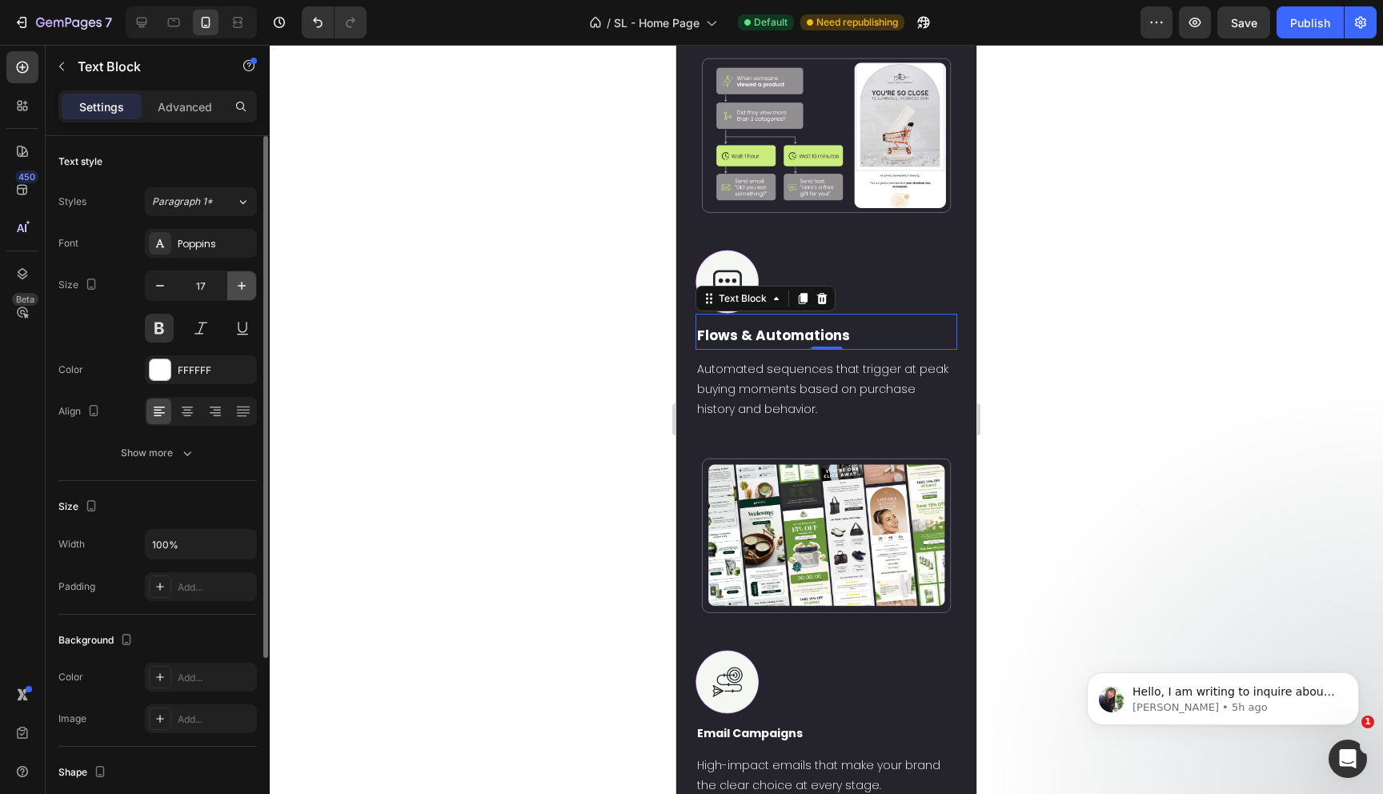
click at [244, 291] on icon "button" at bounding box center [242, 286] width 16 height 16
type input "18"
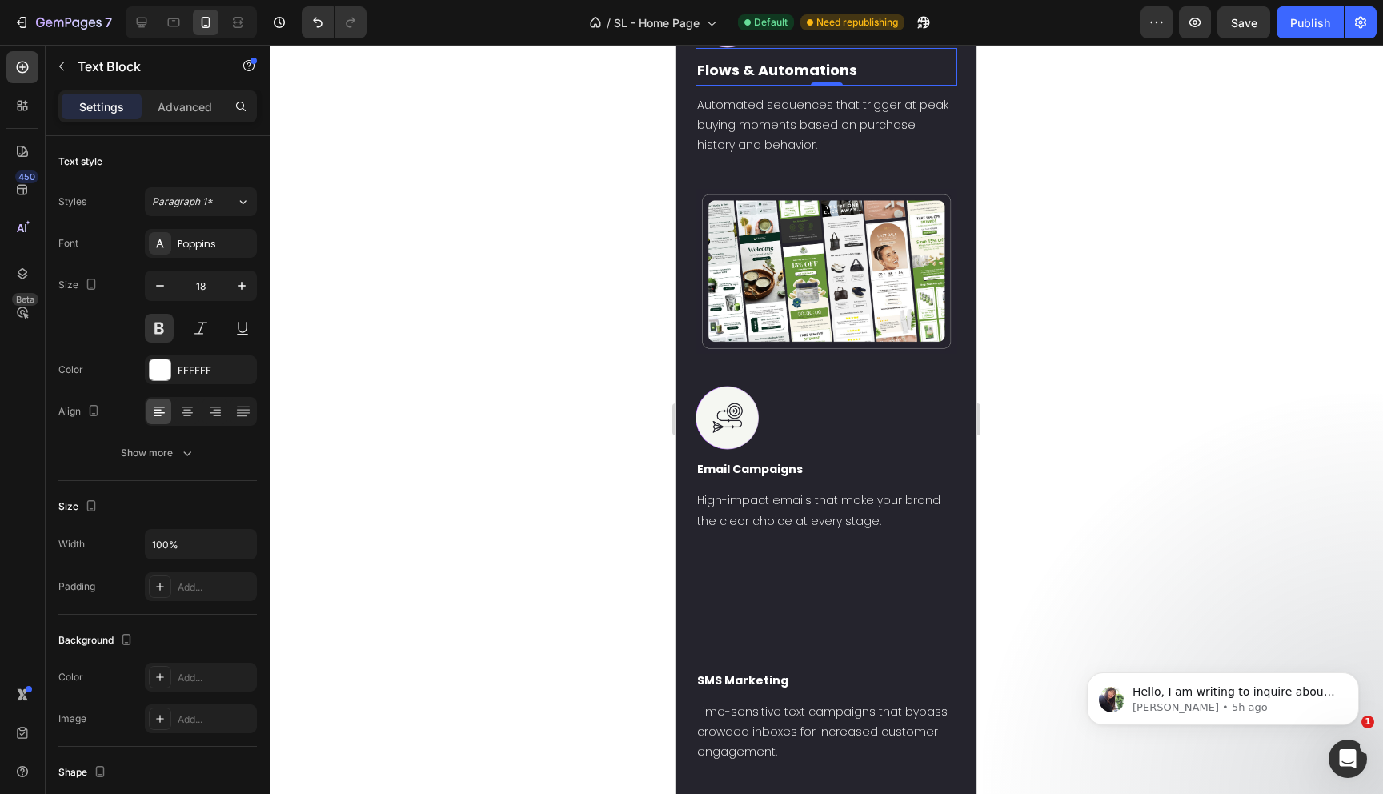
scroll to position [3408, 0]
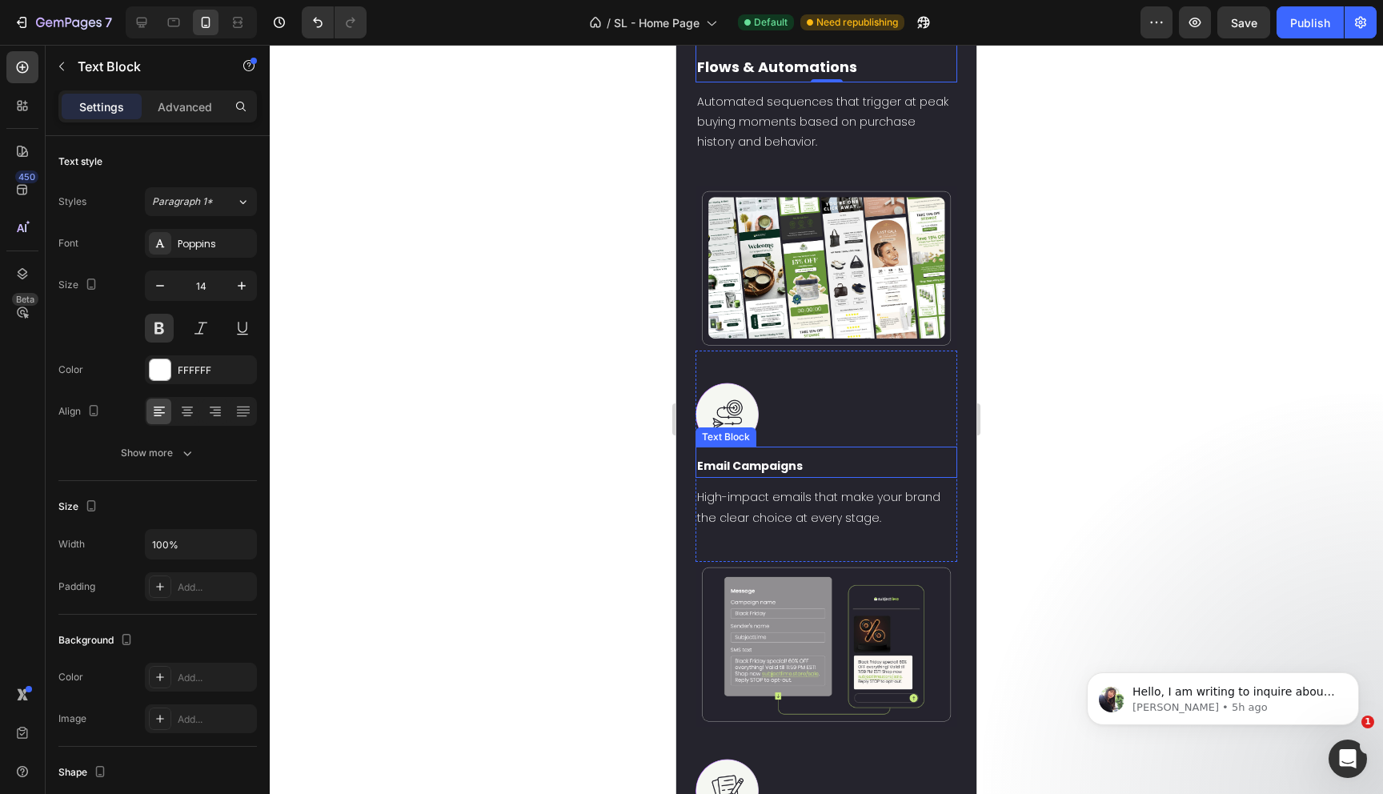
click at [763, 476] on p "Email Campaigns" at bounding box center [826, 466] width 258 height 20
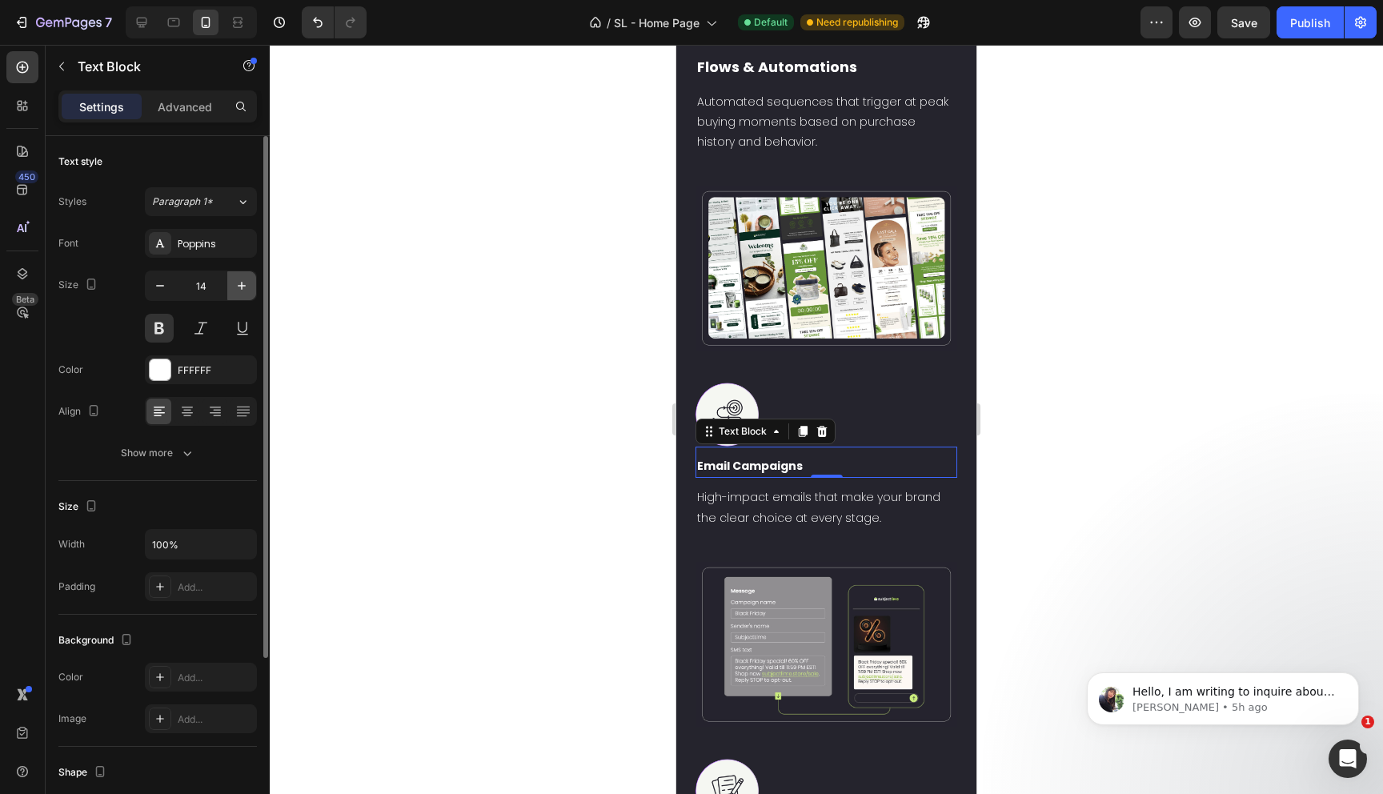
click at [238, 291] on icon "button" at bounding box center [242, 286] width 16 height 16
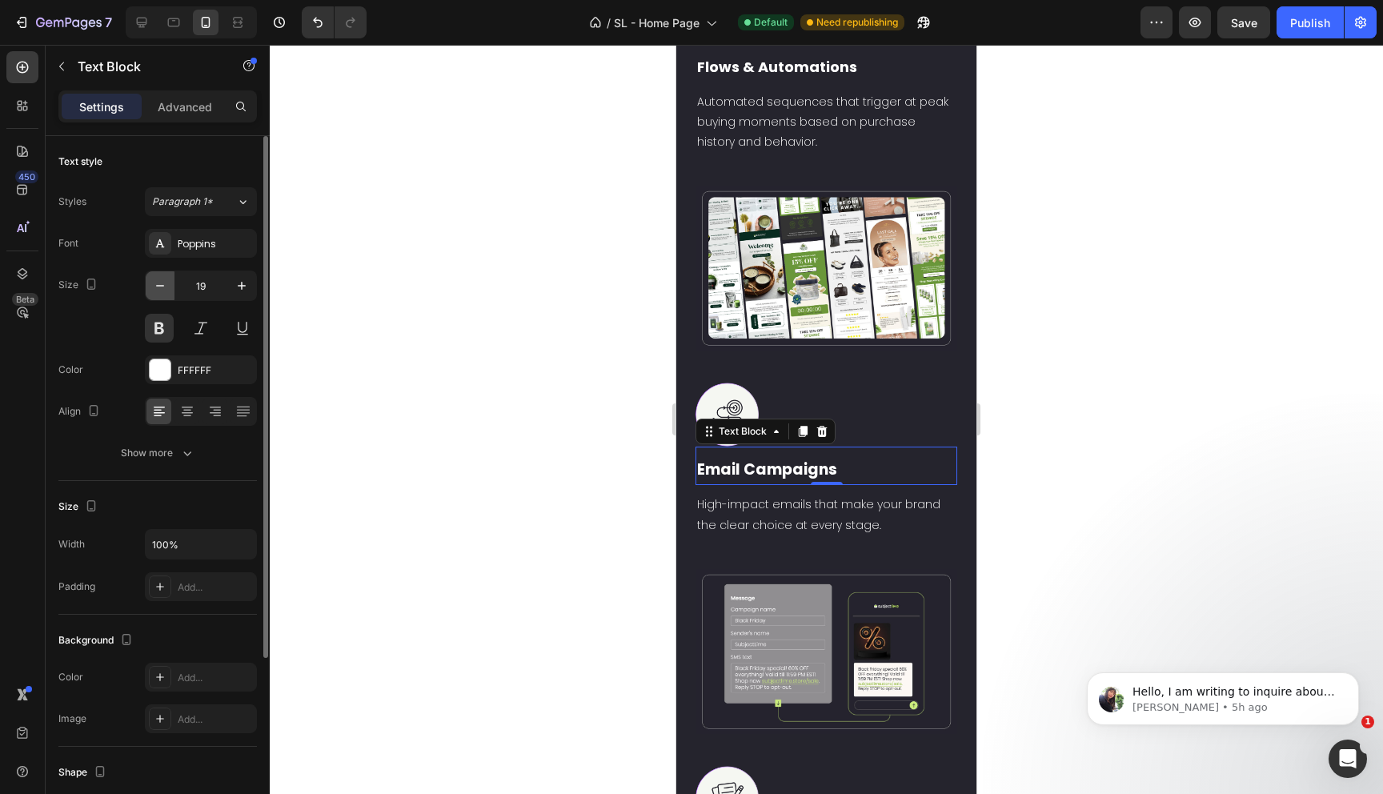
click at [148, 291] on button "button" at bounding box center [160, 285] width 29 height 29
type input "18"
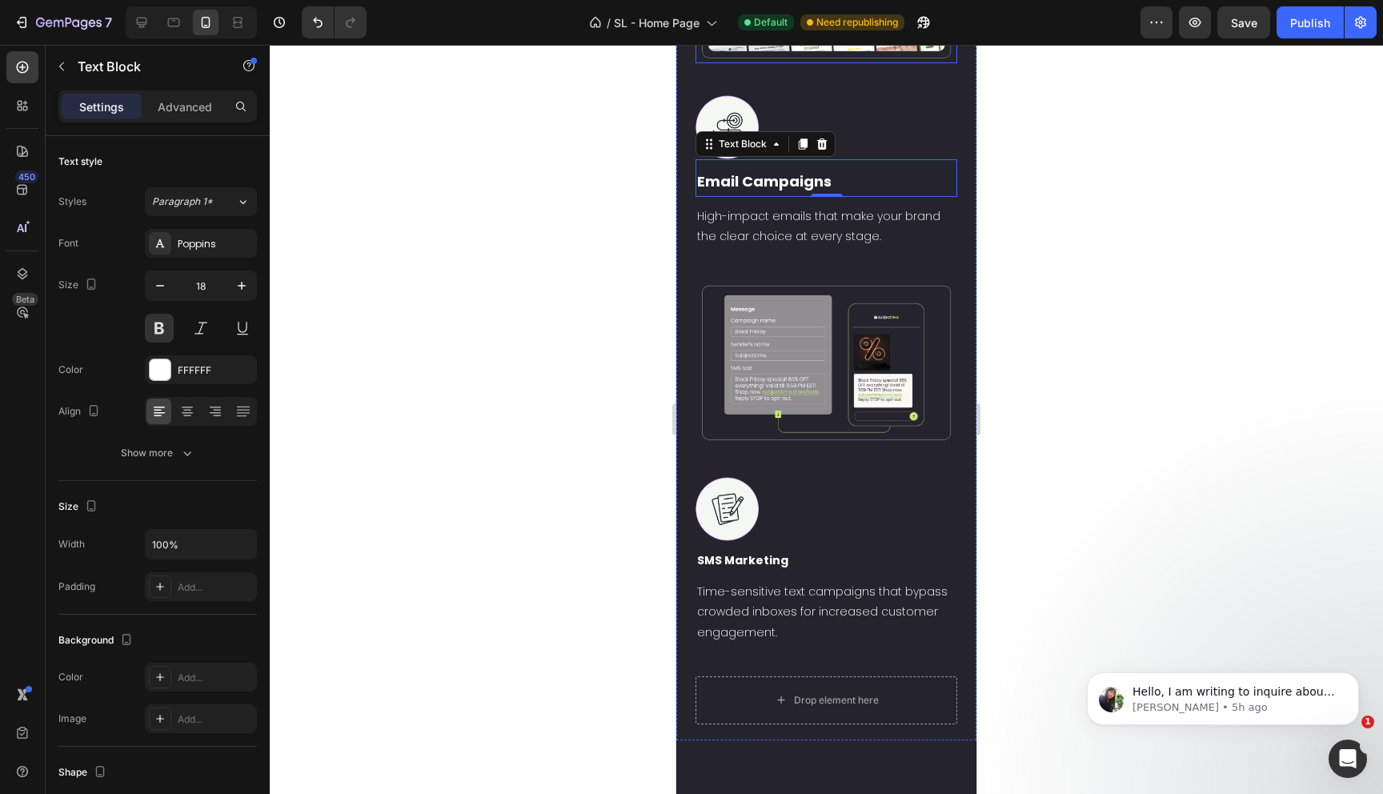
scroll to position [3861, 0]
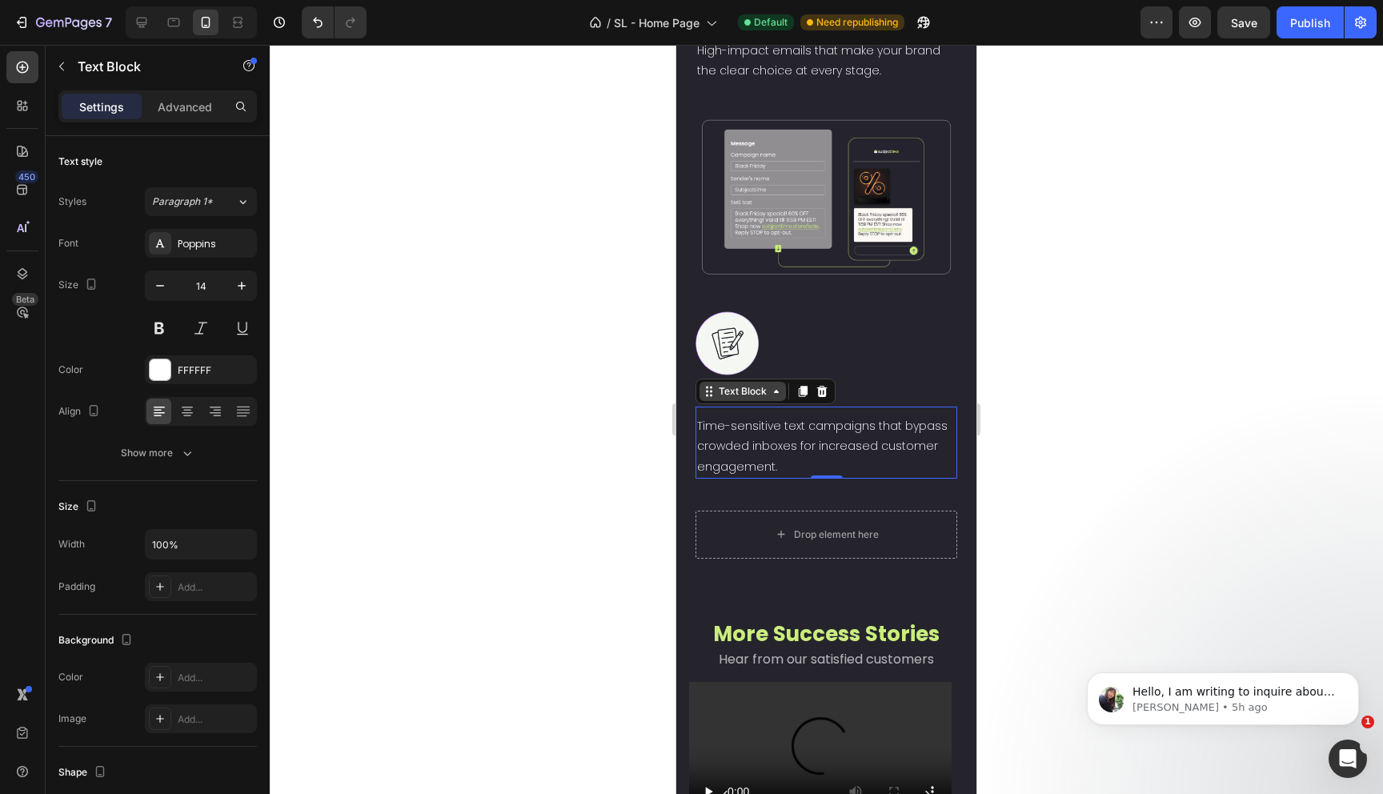
click at [748, 399] on div "Text Block" at bounding box center [742, 391] width 54 height 14
click at [873, 405] on p "SMS Marketing" at bounding box center [826, 395] width 258 height 20
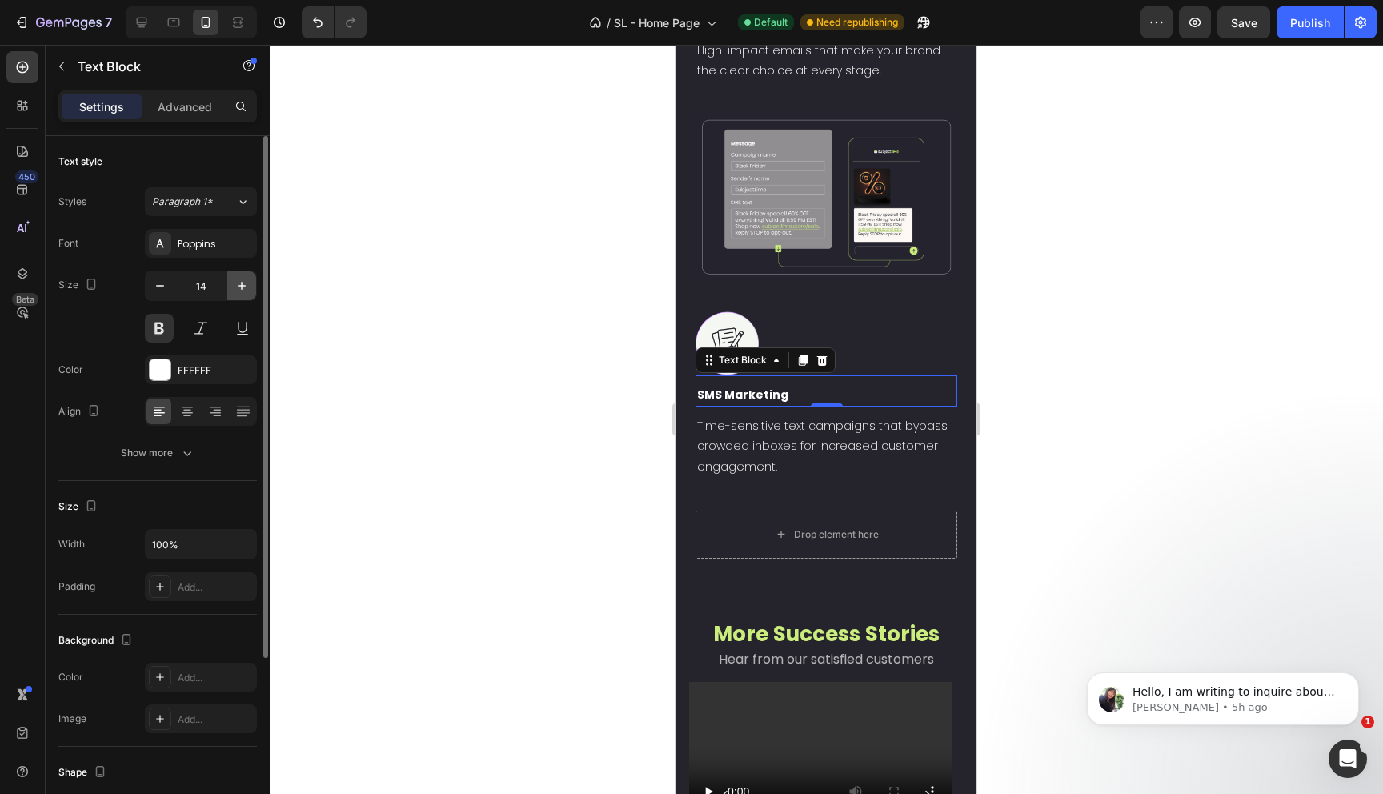
click at [236, 287] on icon "button" at bounding box center [242, 286] width 16 height 16
type input "18"
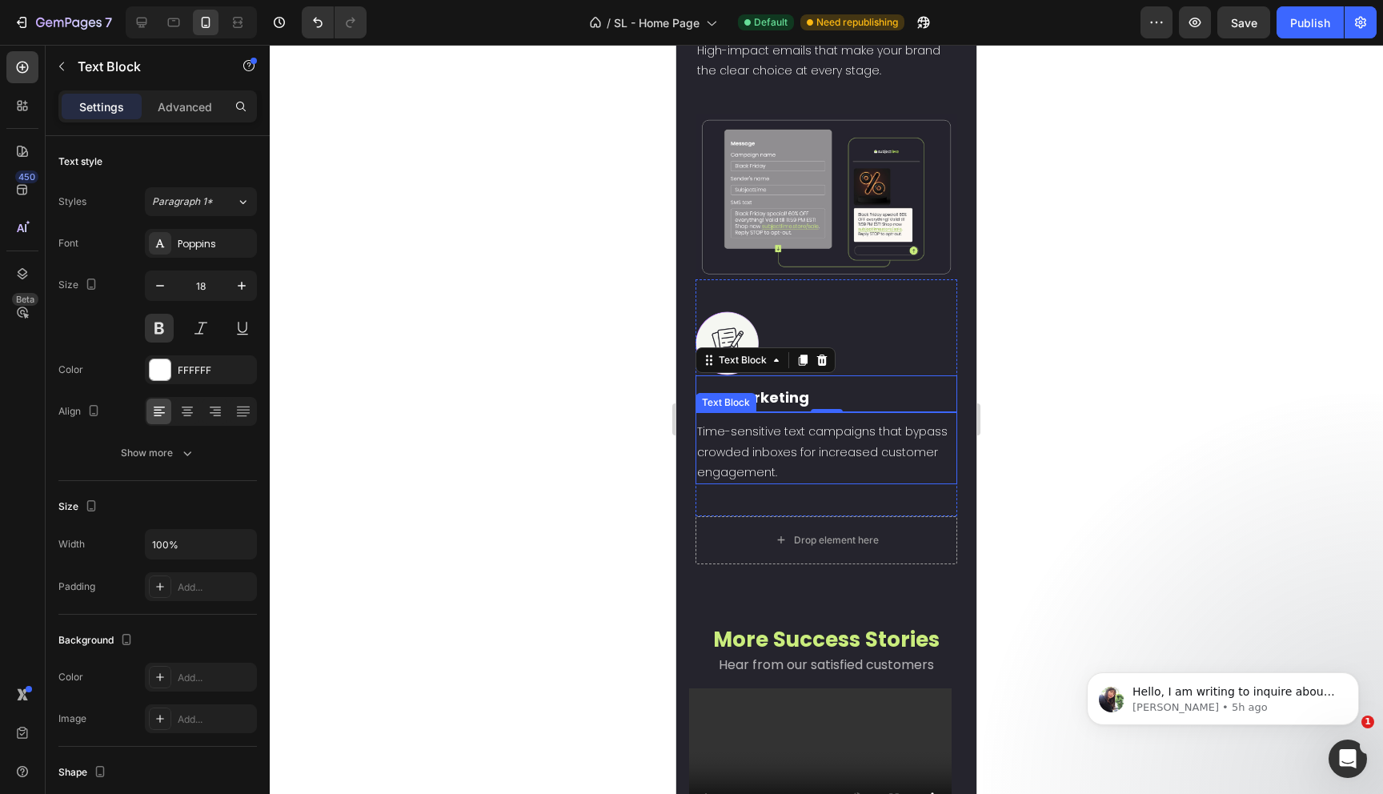
click at [798, 483] on p "Time-sensitive text campaigns that bypass crowded inboxes for increased custome…" at bounding box center [826, 452] width 258 height 61
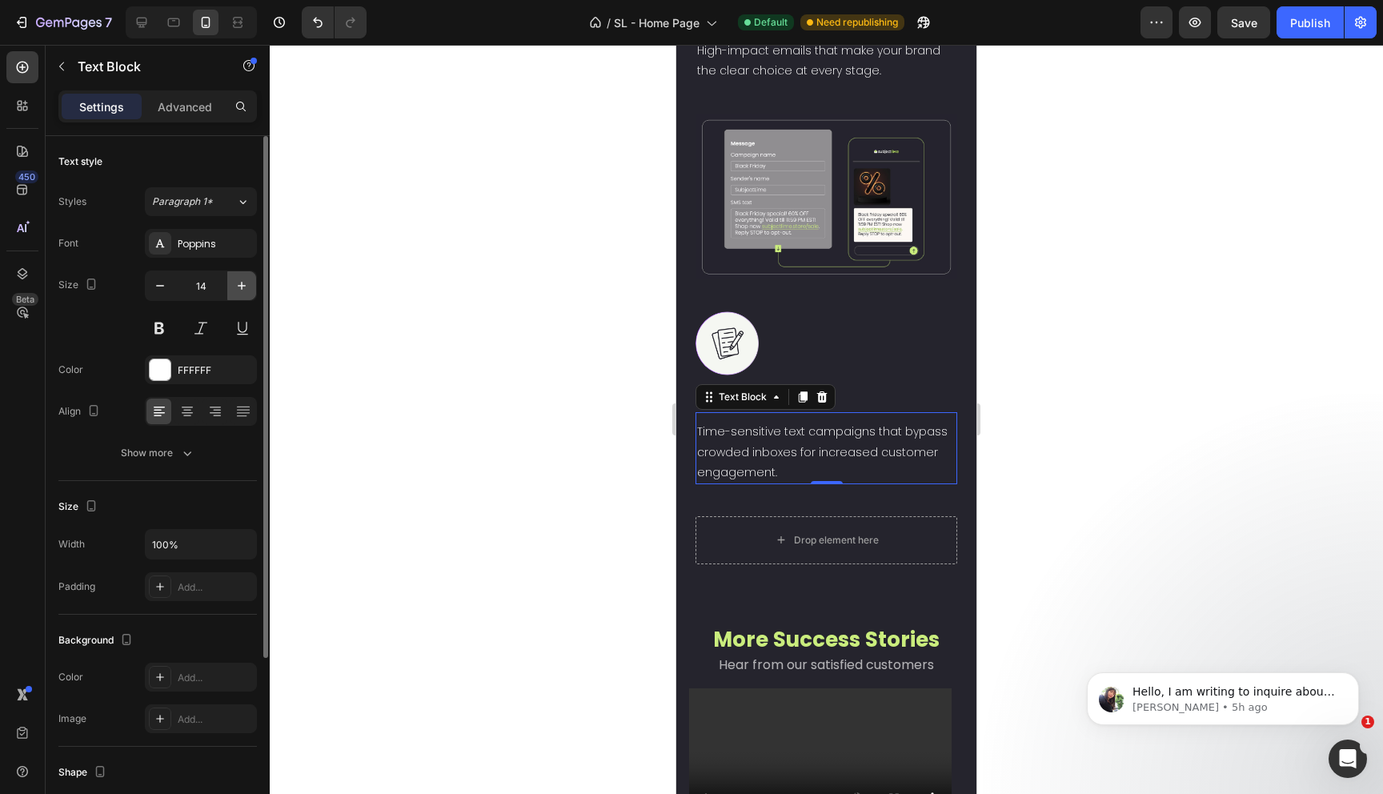
click at [242, 285] on icon "button" at bounding box center [242, 286] width 16 height 16
type input "16"
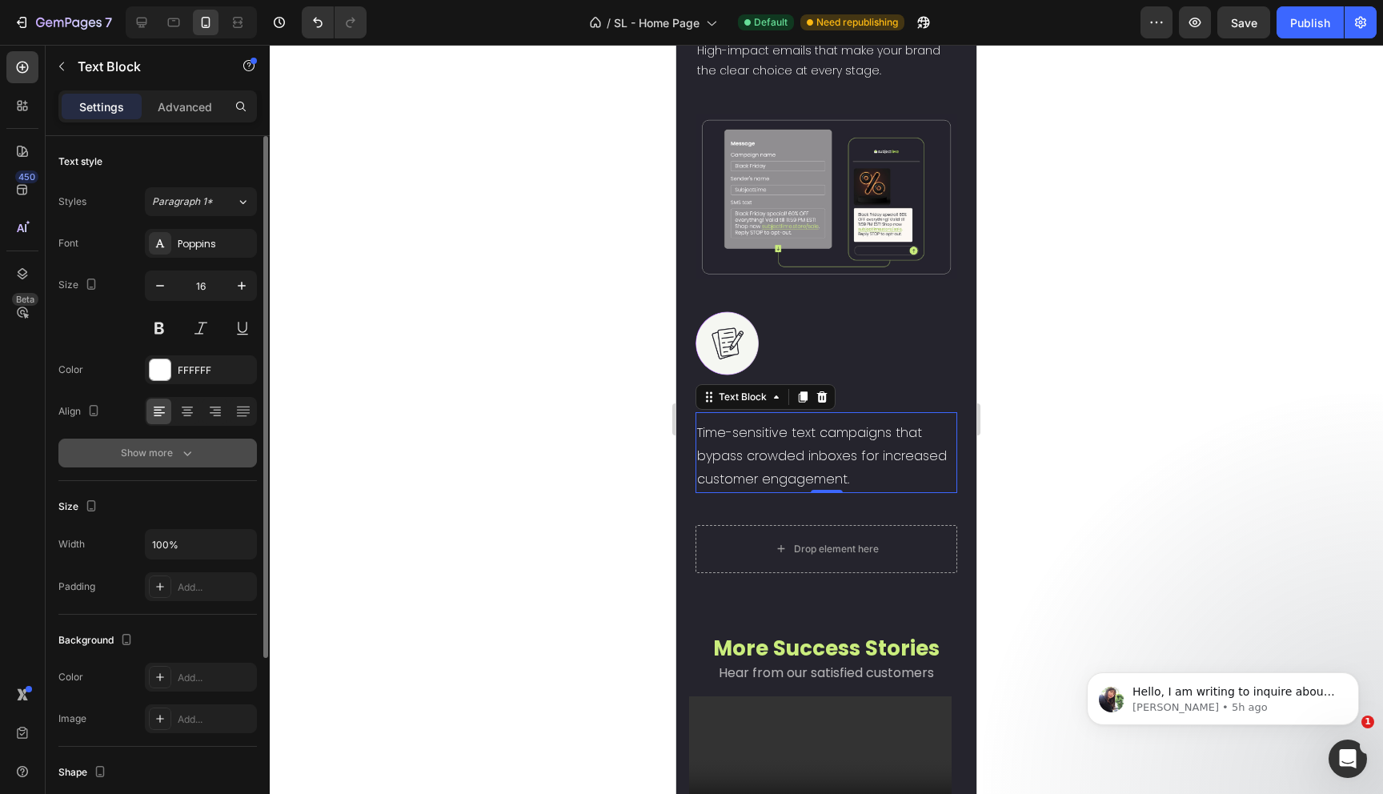
click at [170, 442] on button "Show more" at bounding box center [157, 453] width 198 height 29
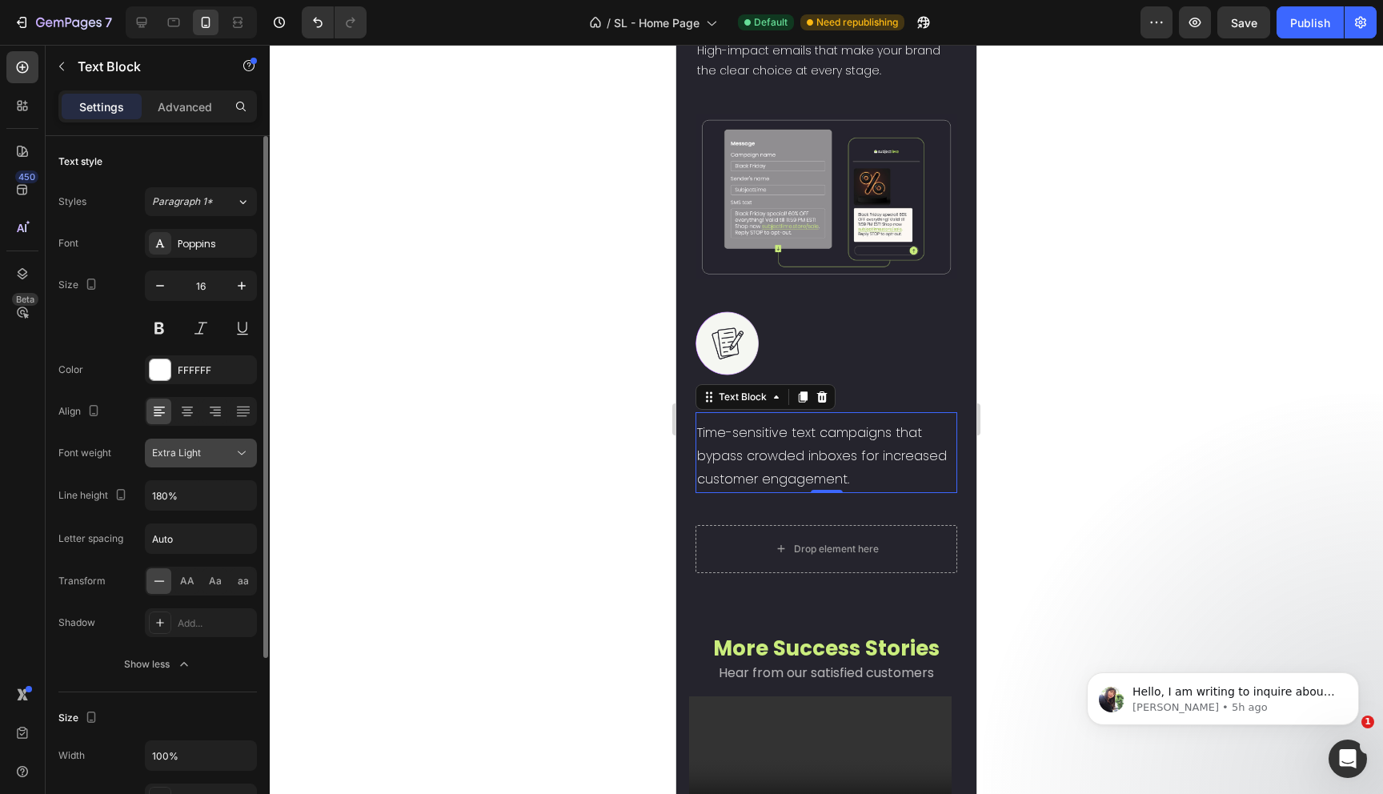
click at [219, 463] on button "Extra Light" at bounding box center [201, 453] width 112 height 29
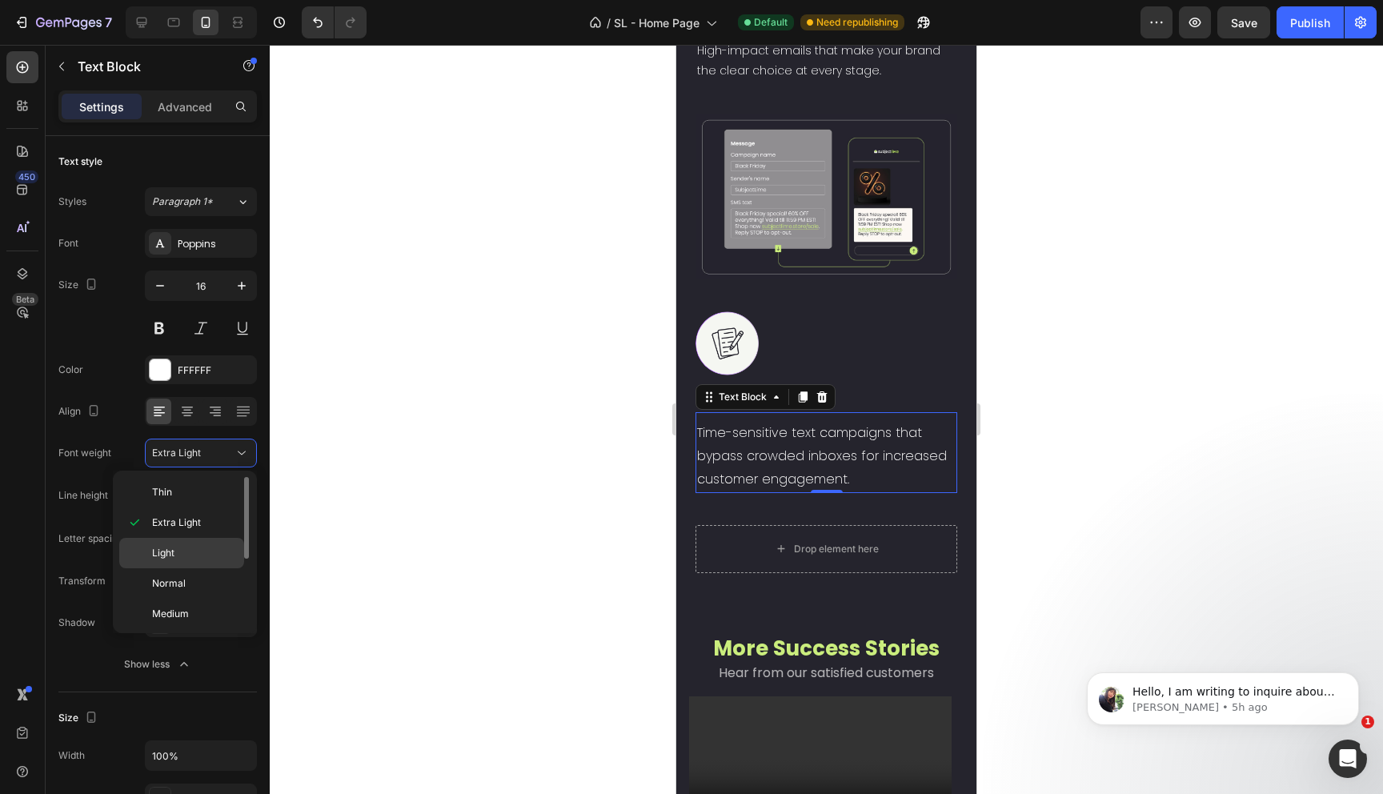
click at [190, 553] on p "Light" at bounding box center [194, 553] width 85 height 14
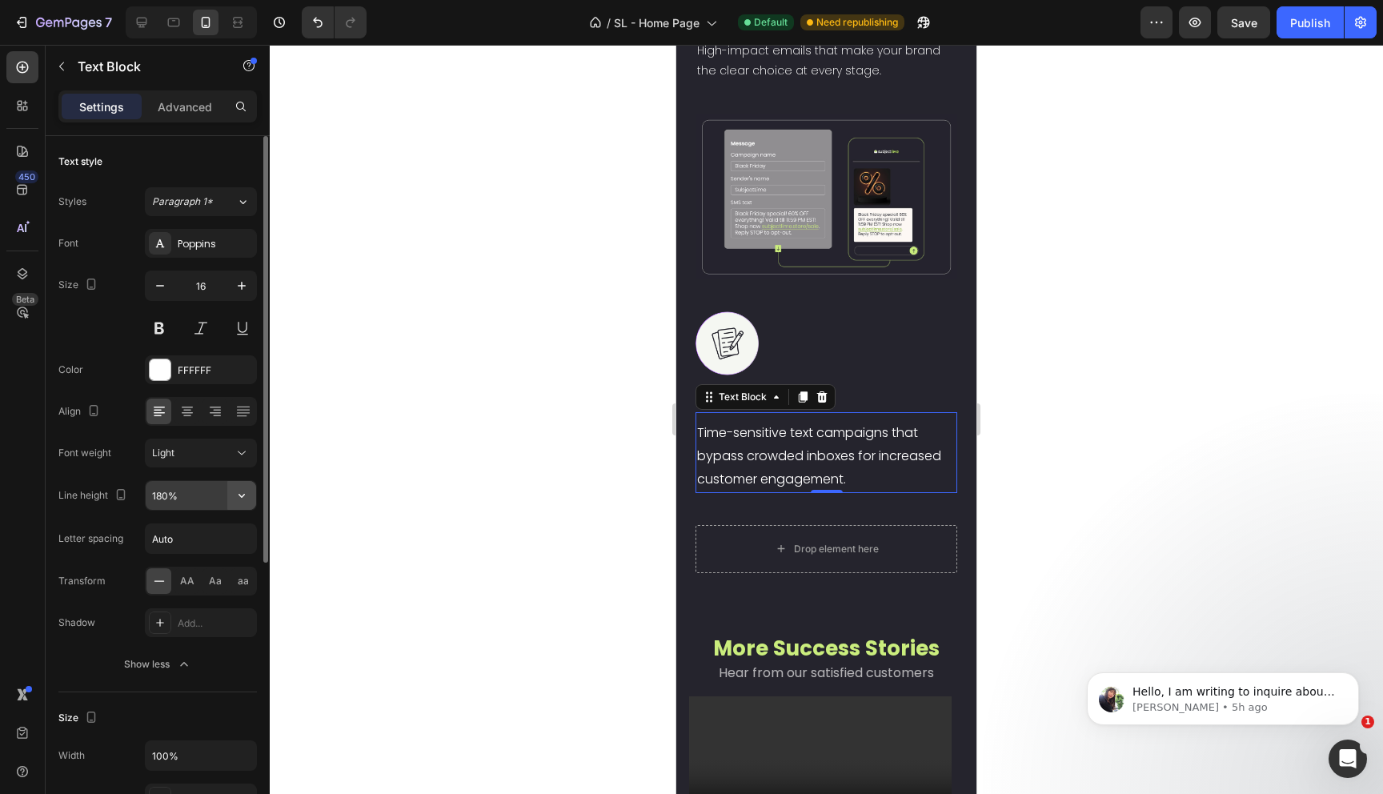
click at [242, 493] on icon "button" at bounding box center [242, 495] width 16 height 16
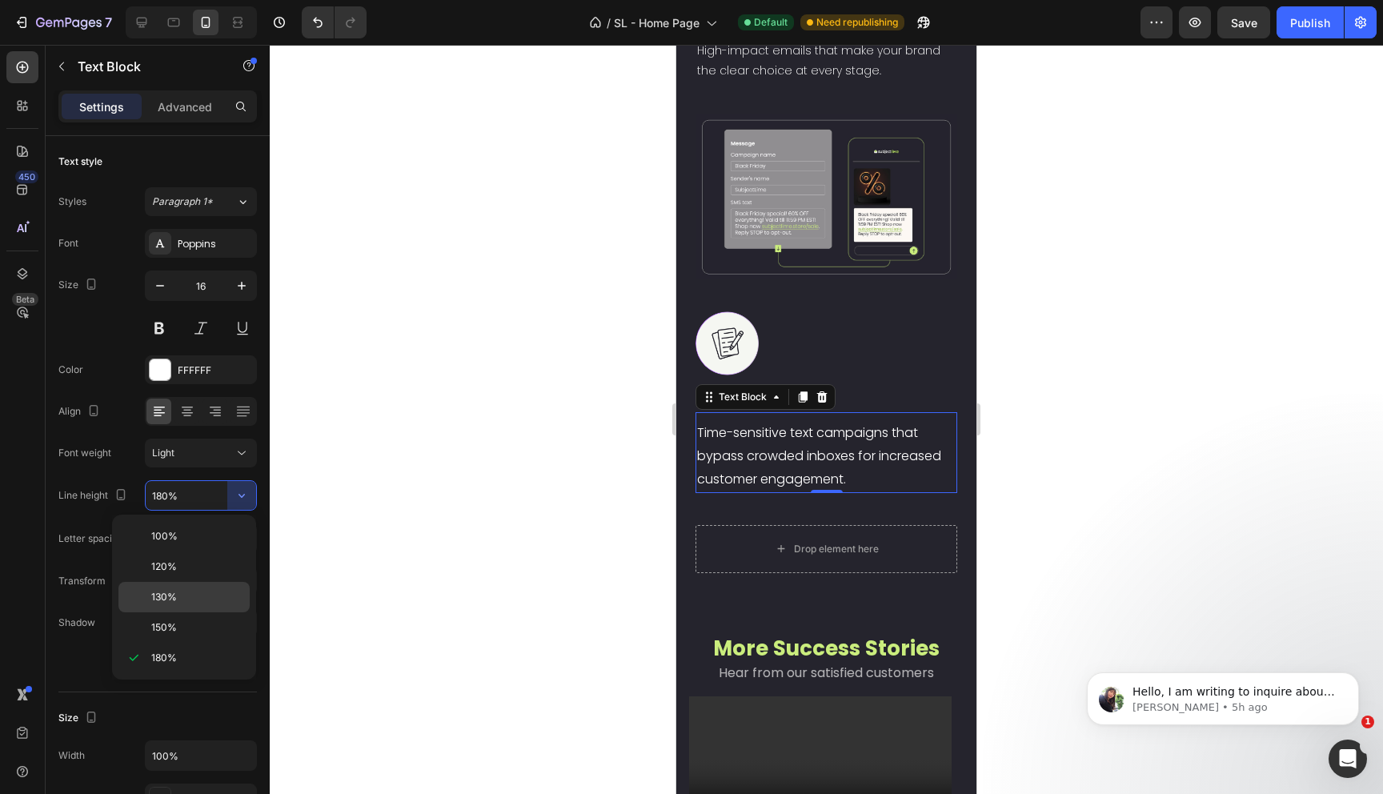
click at [199, 593] on p "130%" at bounding box center [196, 597] width 91 height 14
type input "130%"
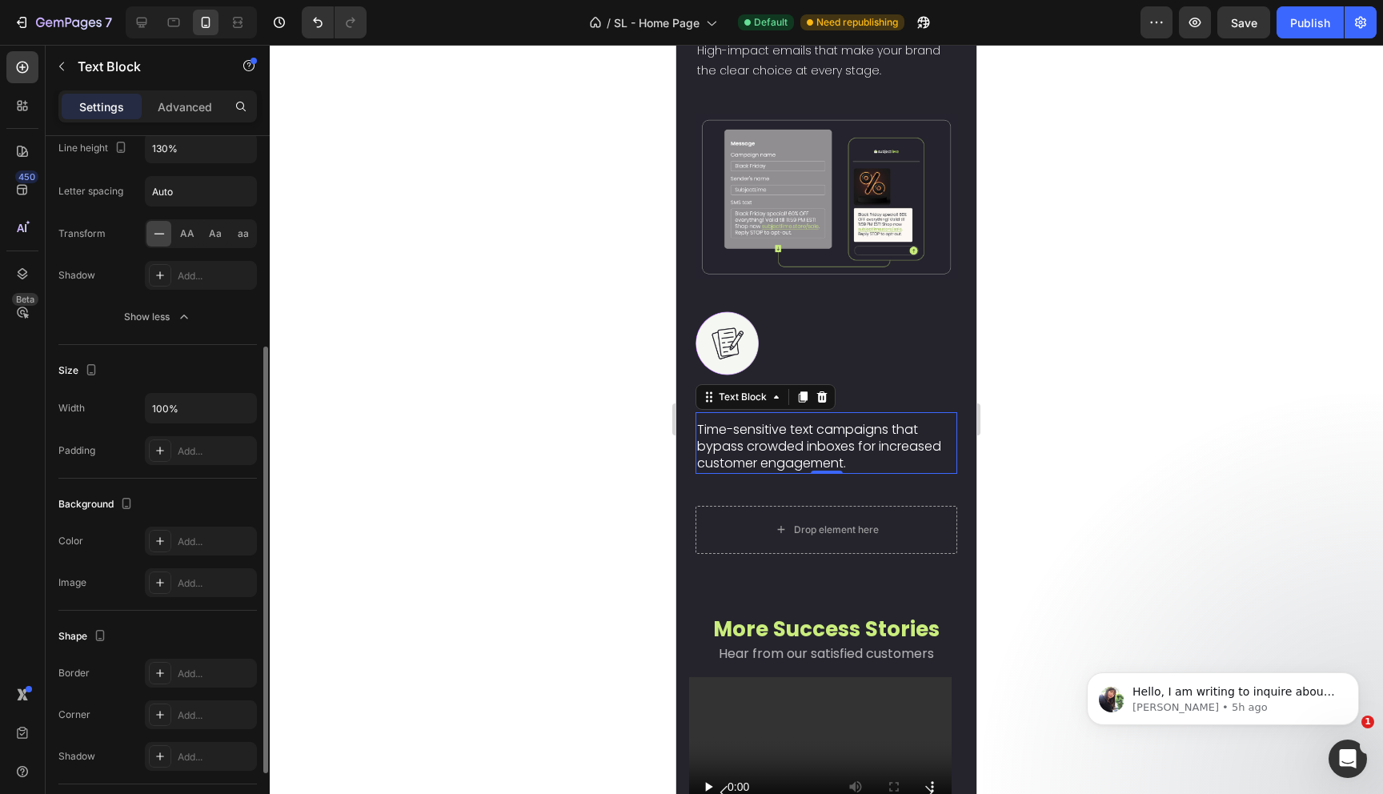
scroll to position [0, 0]
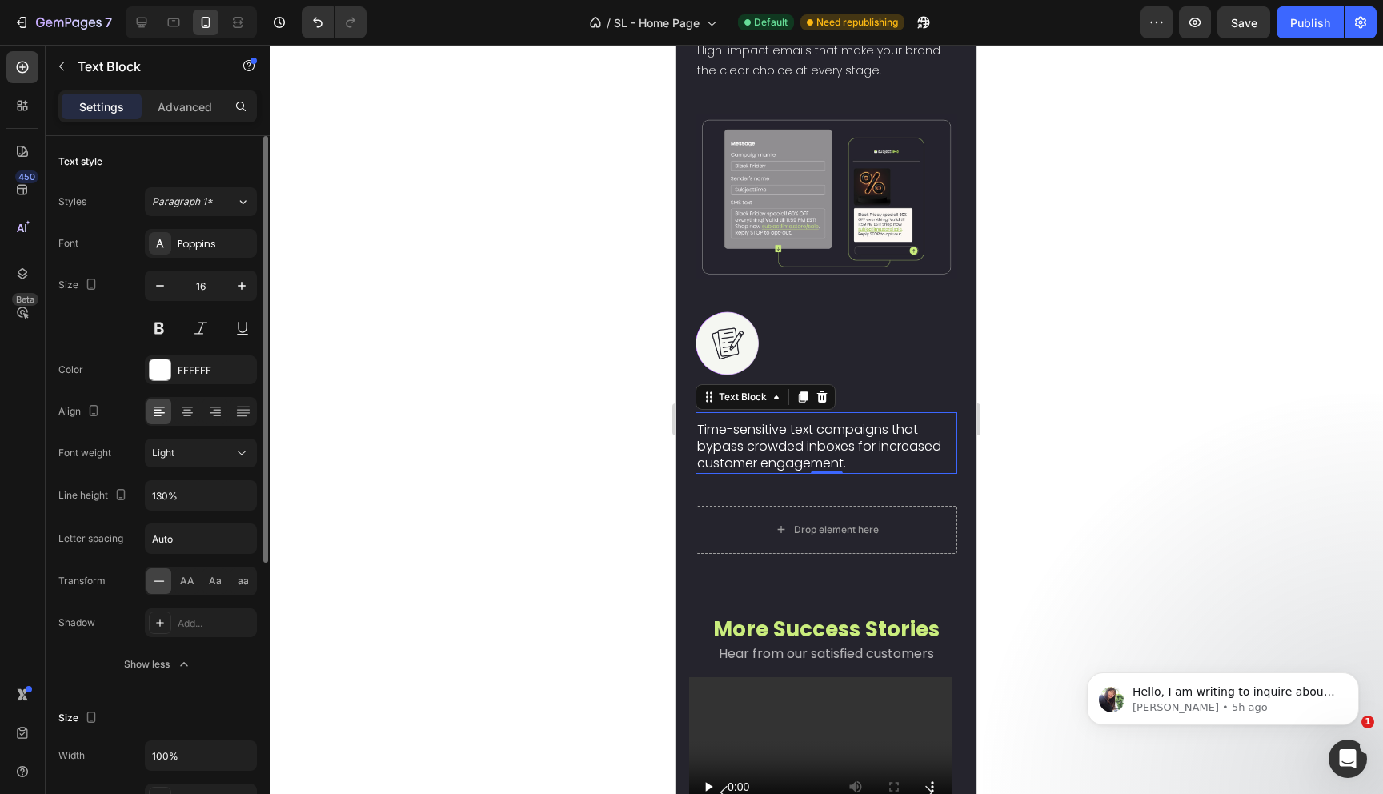
click at [779, 471] on p "Time-sensitive text campaigns that bypass crowded inboxes for increased custome…" at bounding box center [826, 447] width 258 height 50
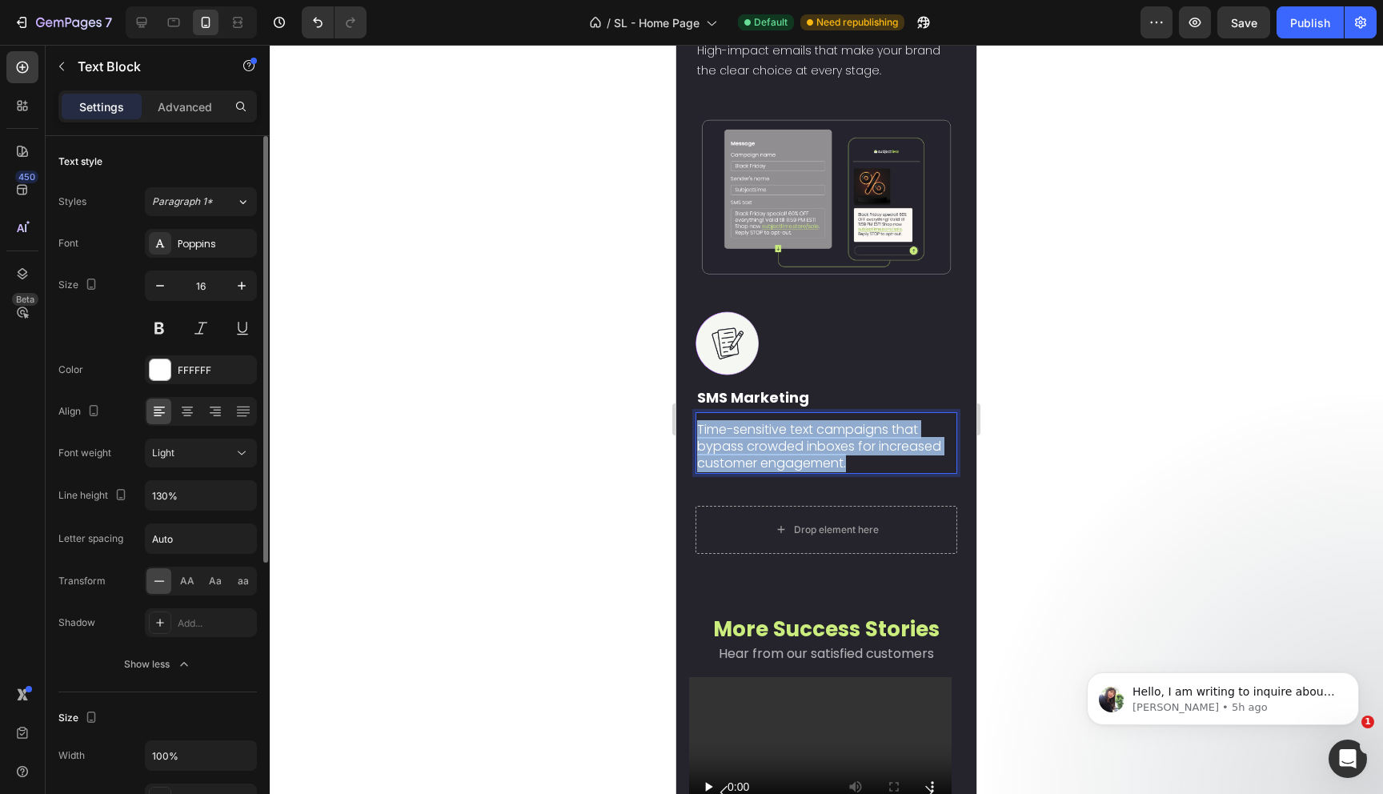
click at [779, 471] on p "Time-sensitive text campaigns that bypass crowded inboxes for increased custome…" at bounding box center [826, 447] width 258 height 50
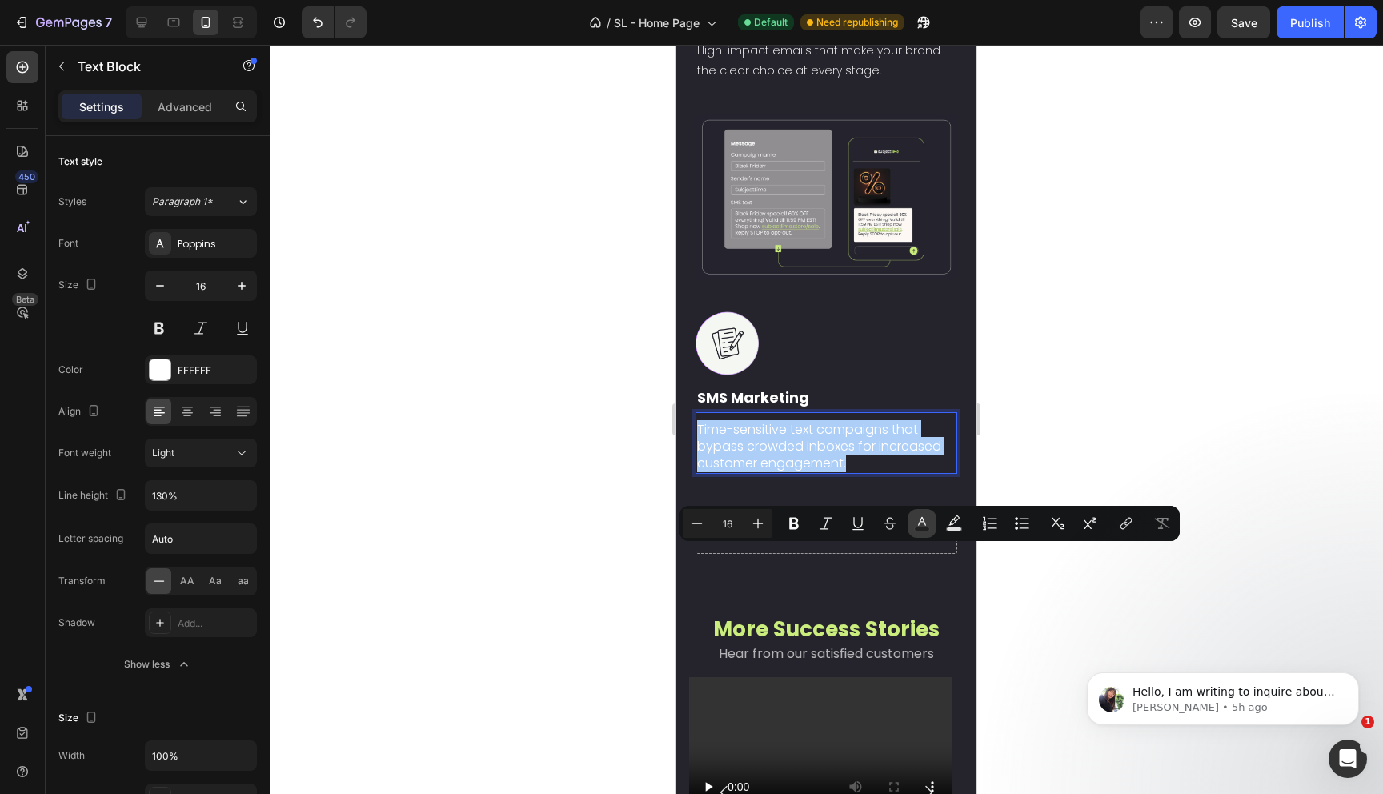
click at [927, 522] on icon "Editor contextual toolbar" at bounding box center [922, 523] width 16 height 16
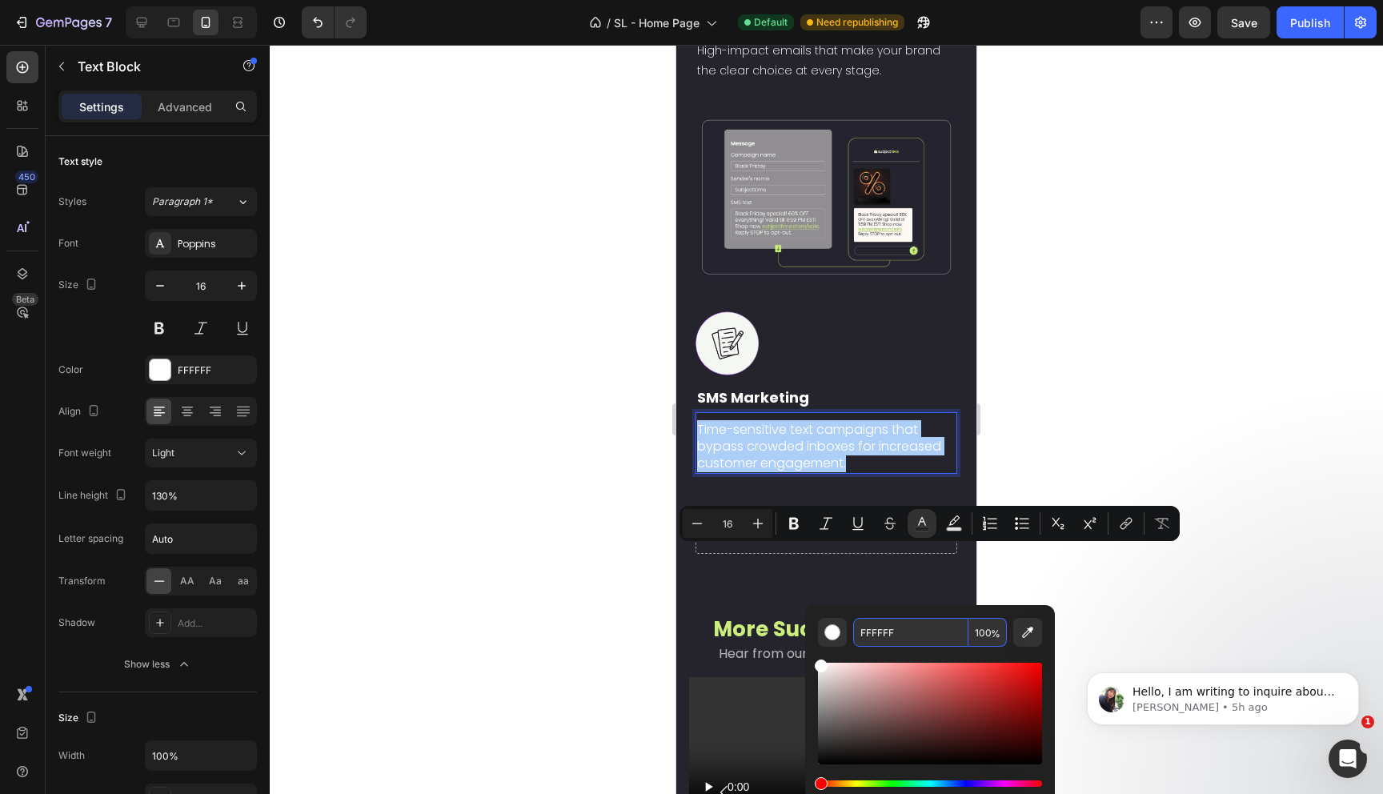
click at [984, 635] on input "100" at bounding box center [987, 632] width 38 height 29
type input "65"
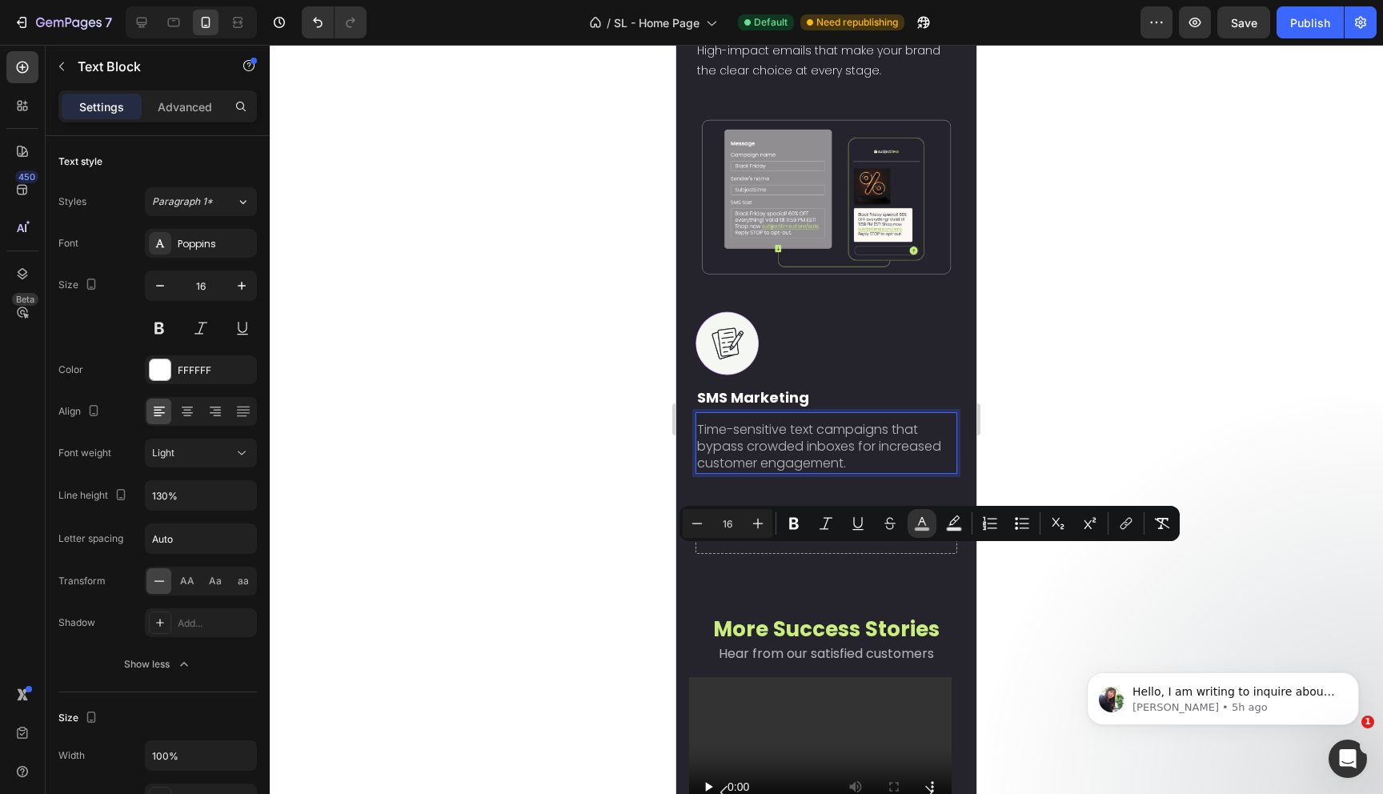
click at [832, 472] on span "Time-sensitive text campaigns that bypass crowded inboxes for increased custome…" at bounding box center [819, 446] width 244 height 52
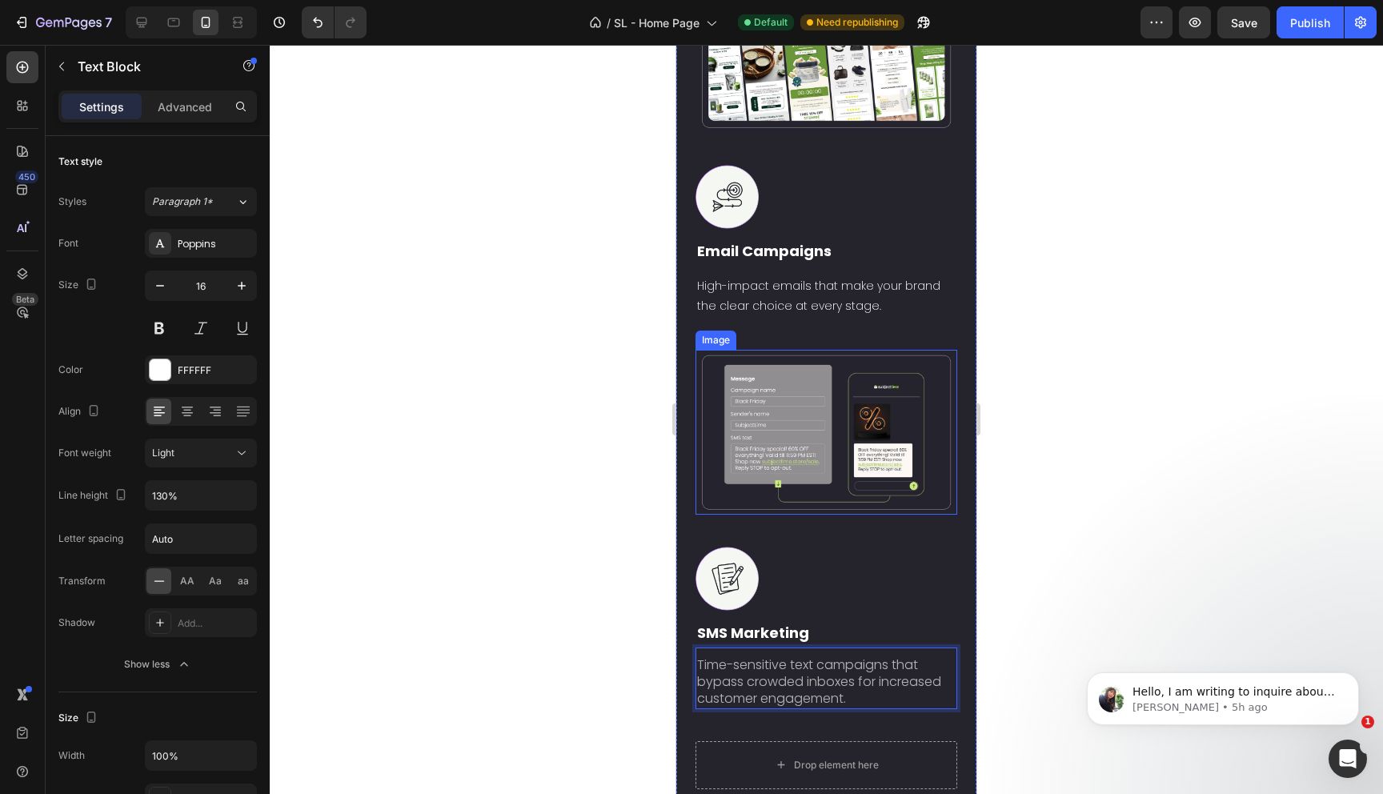
scroll to position [3625, 0]
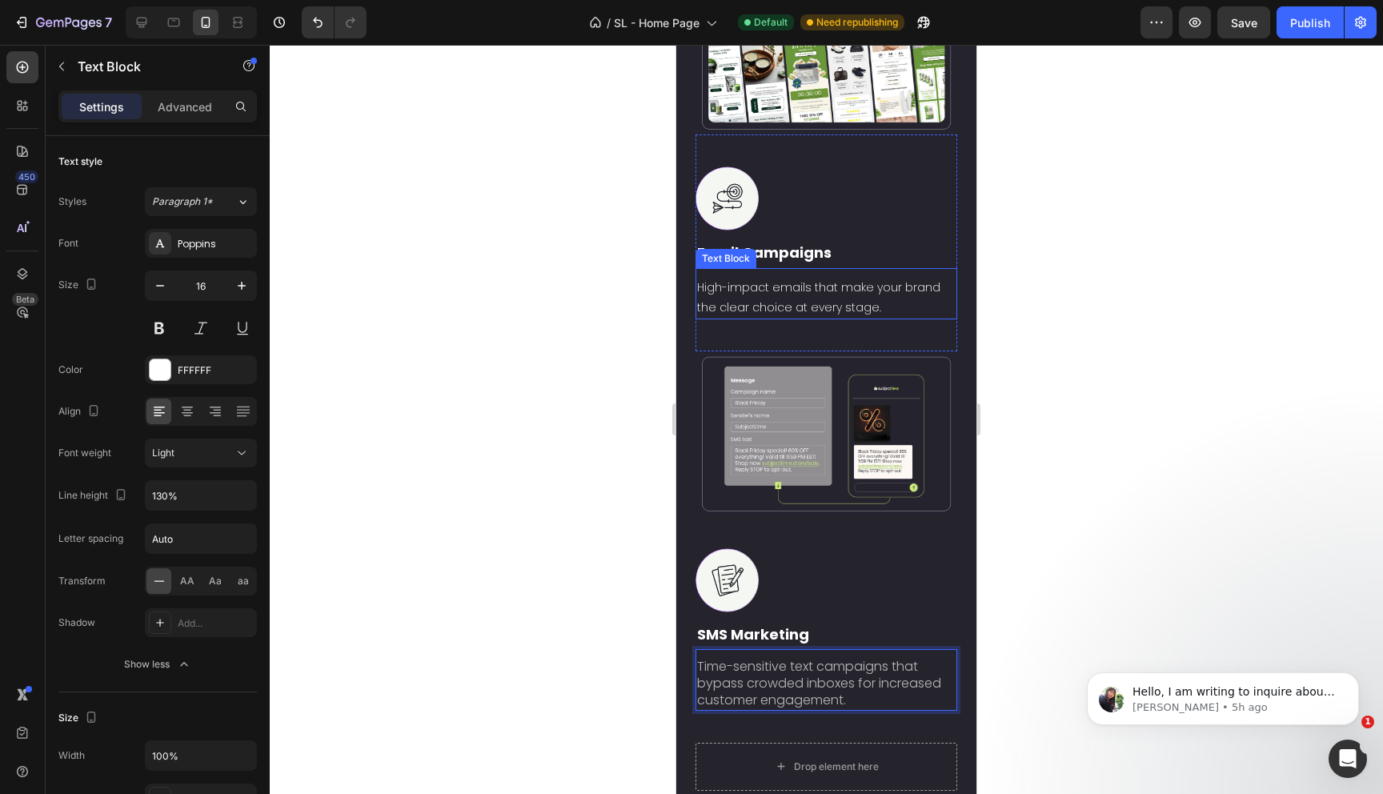
click at [804, 318] on p "High-impact emails that make your brand the clear choice at every stage." at bounding box center [821, 298] width 249 height 40
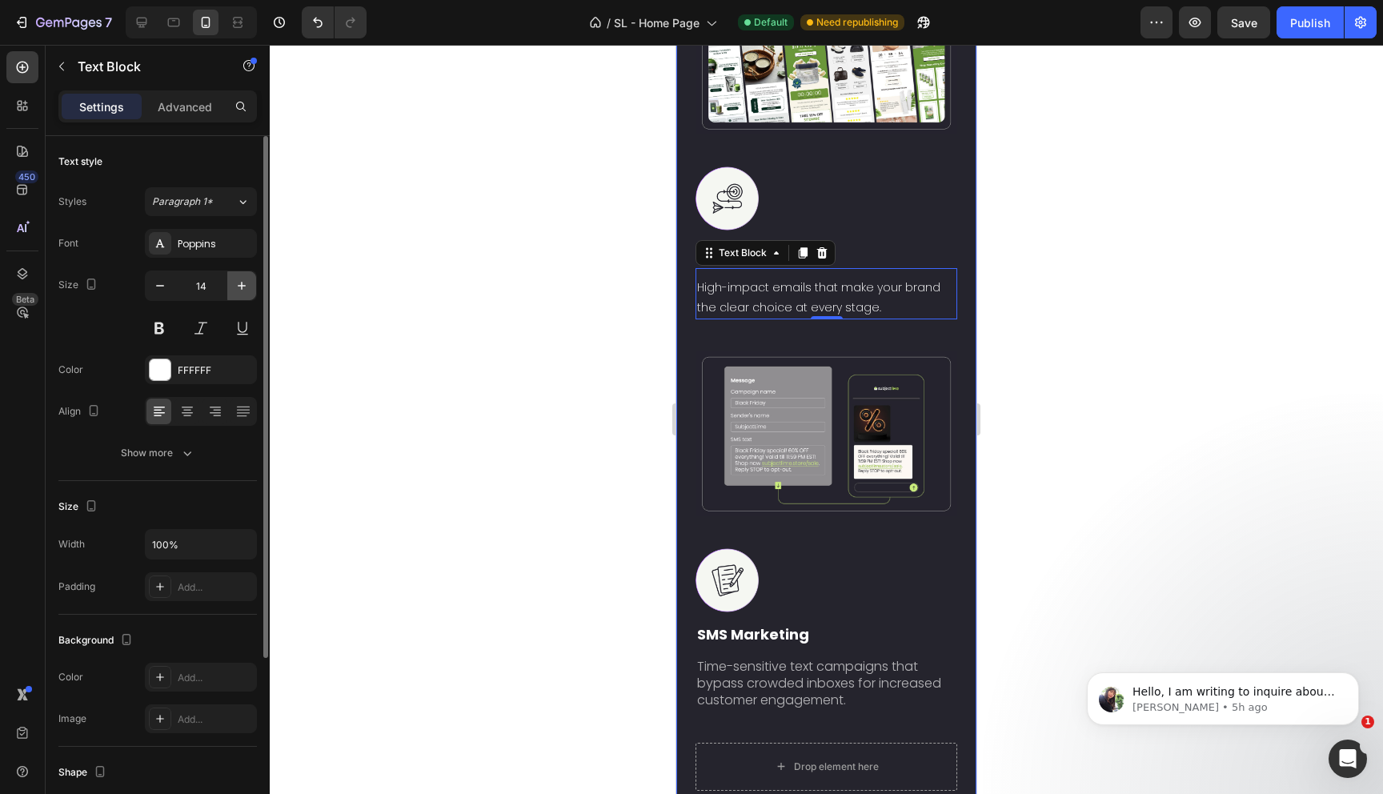
click at [238, 283] on icon "button" at bounding box center [242, 286] width 16 height 16
type input "16"
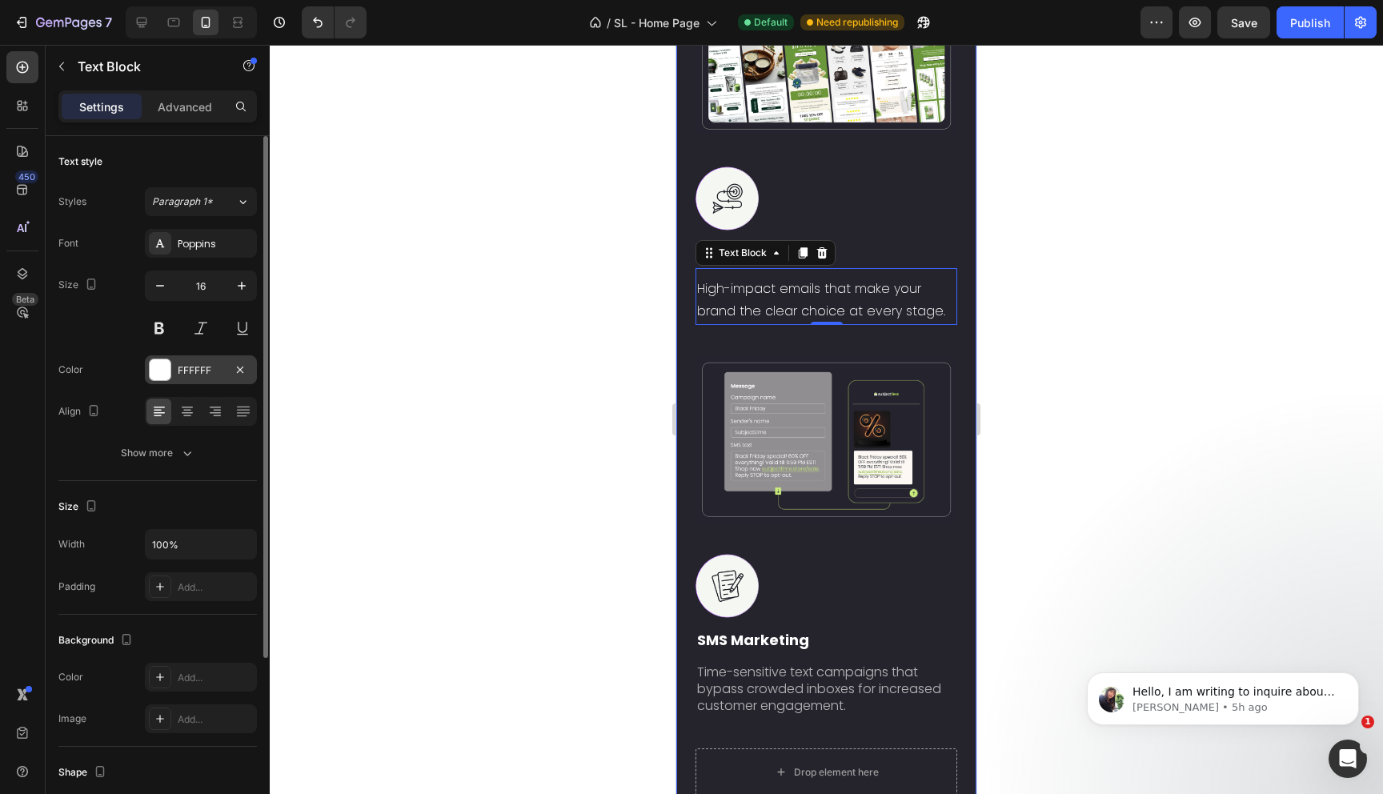
click at [161, 372] on div at bounding box center [160, 369] width 21 height 21
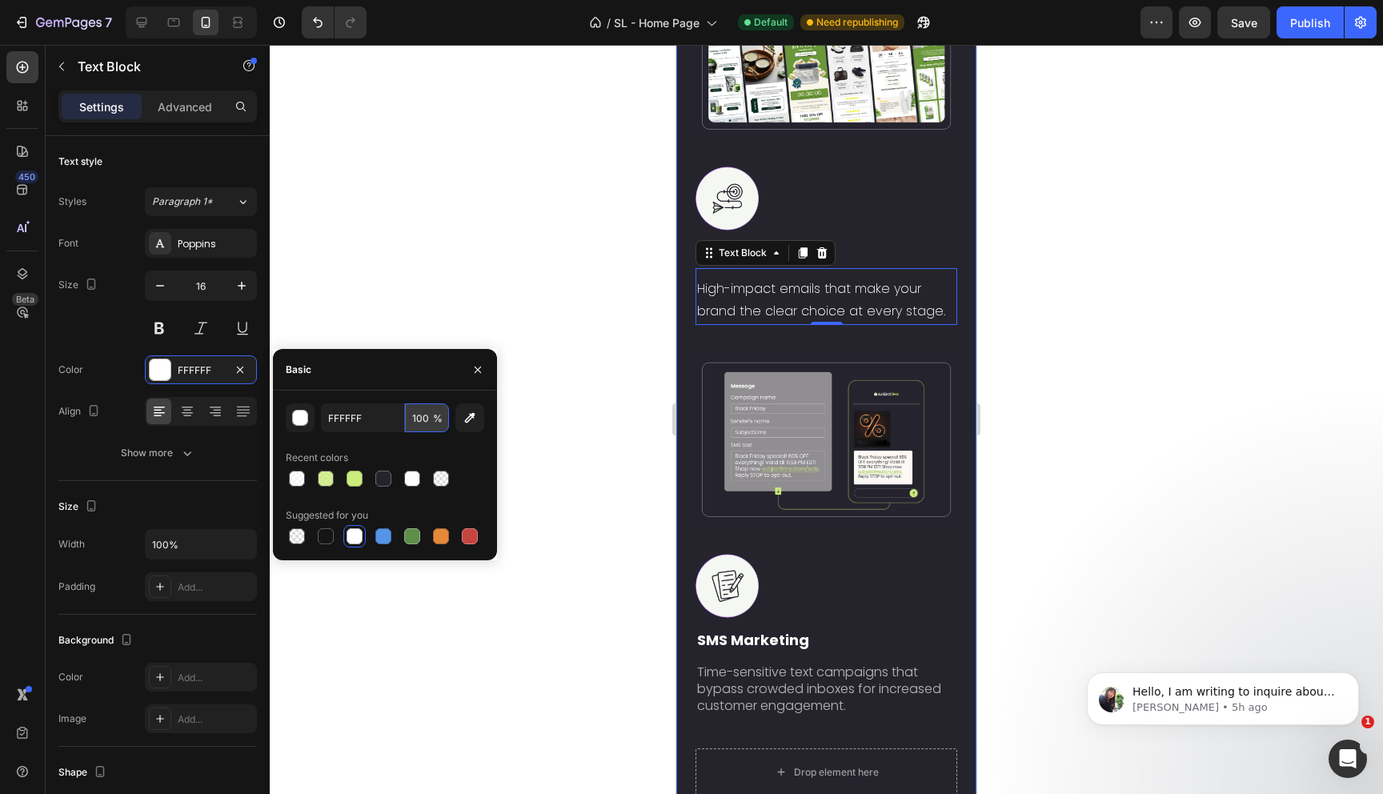
click at [431, 417] on input "100" at bounding box center [427, 417] width 44 height 29
type input "65"
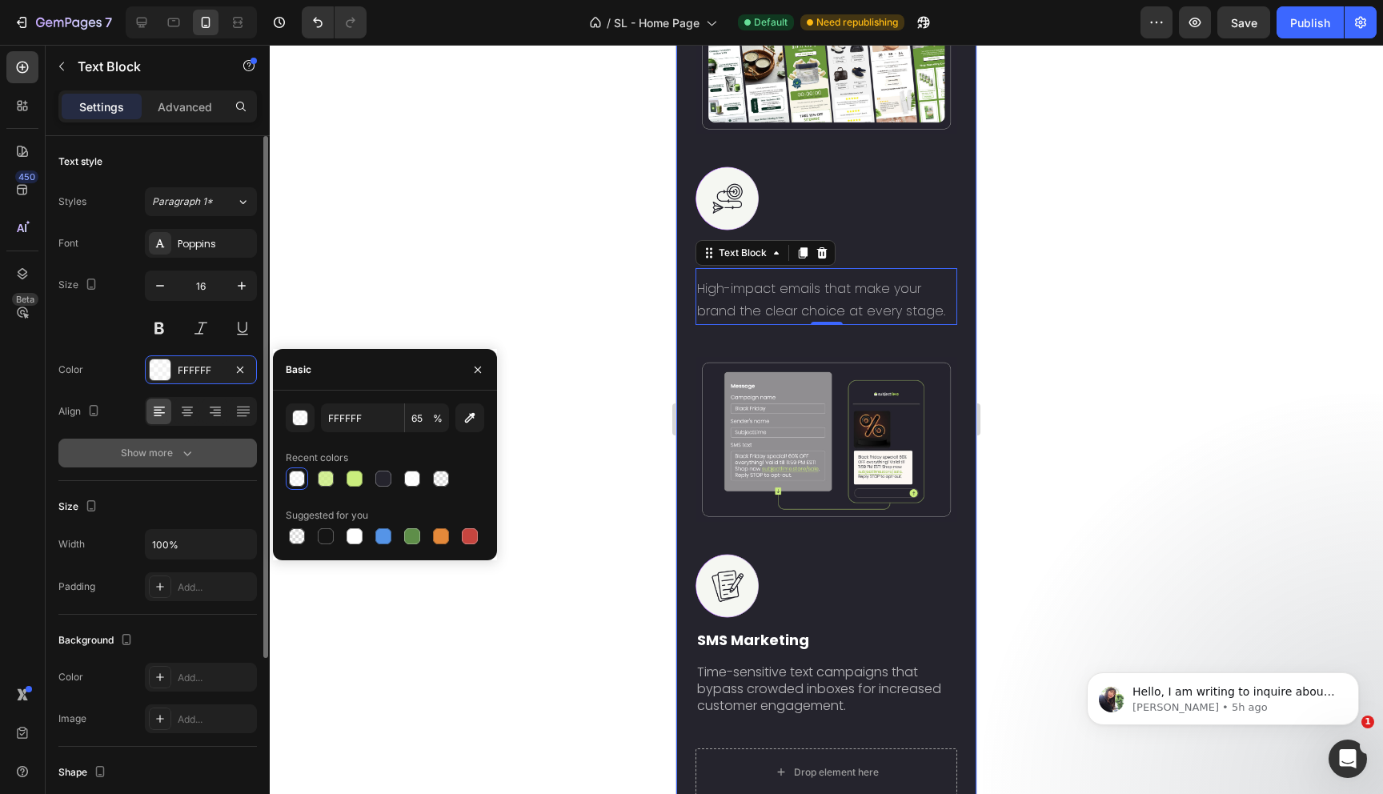
click at [161, 450] on div "Show more" at bounding box center [158, 453] width 74 height 16
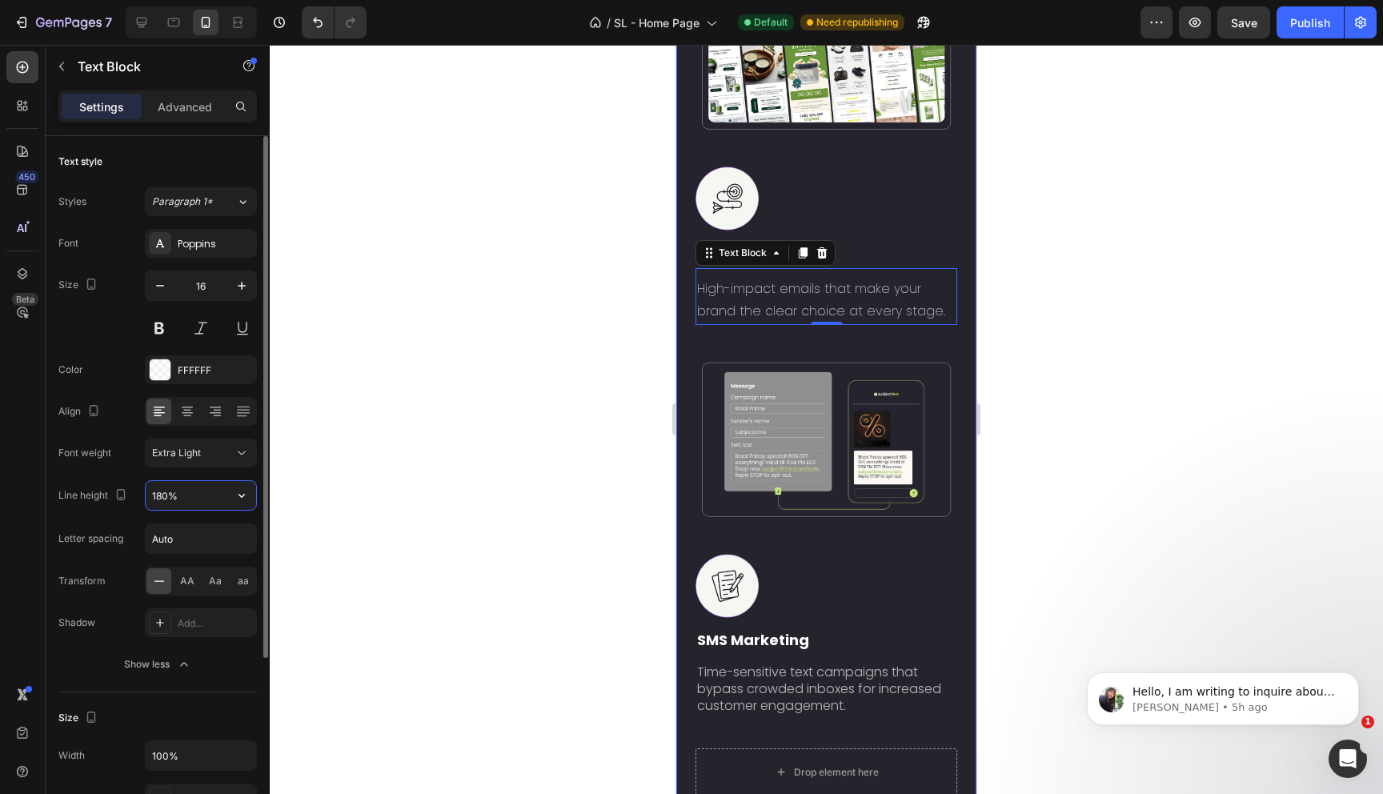
click at [202, 493] on input "180%" at bounding box center [201, 495] width 110 height 29
click at [240, 447] on icon at bounding box center [242, 453] width 16 height 16
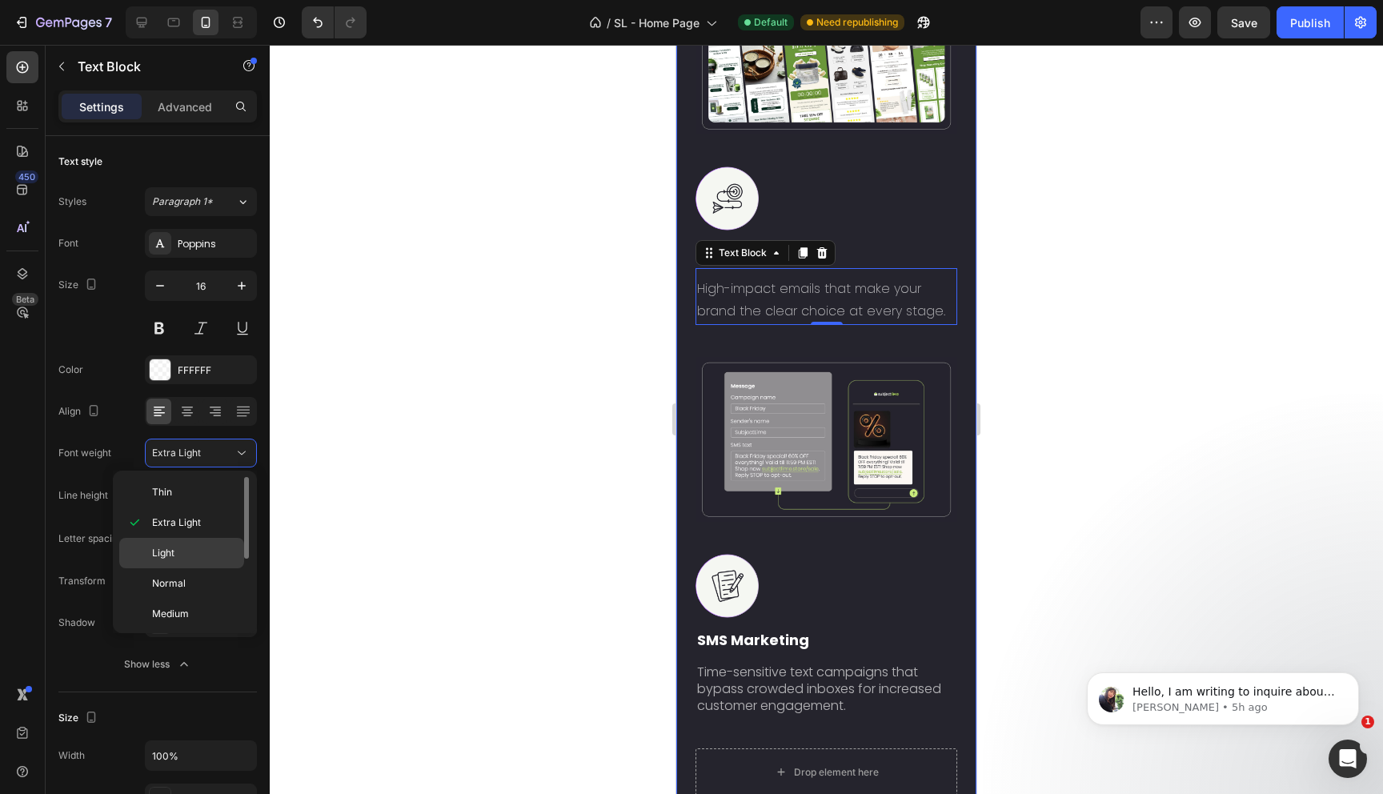
click at [194, 556] on p "Light" at bounding box center [194, 553] width 85 height 14
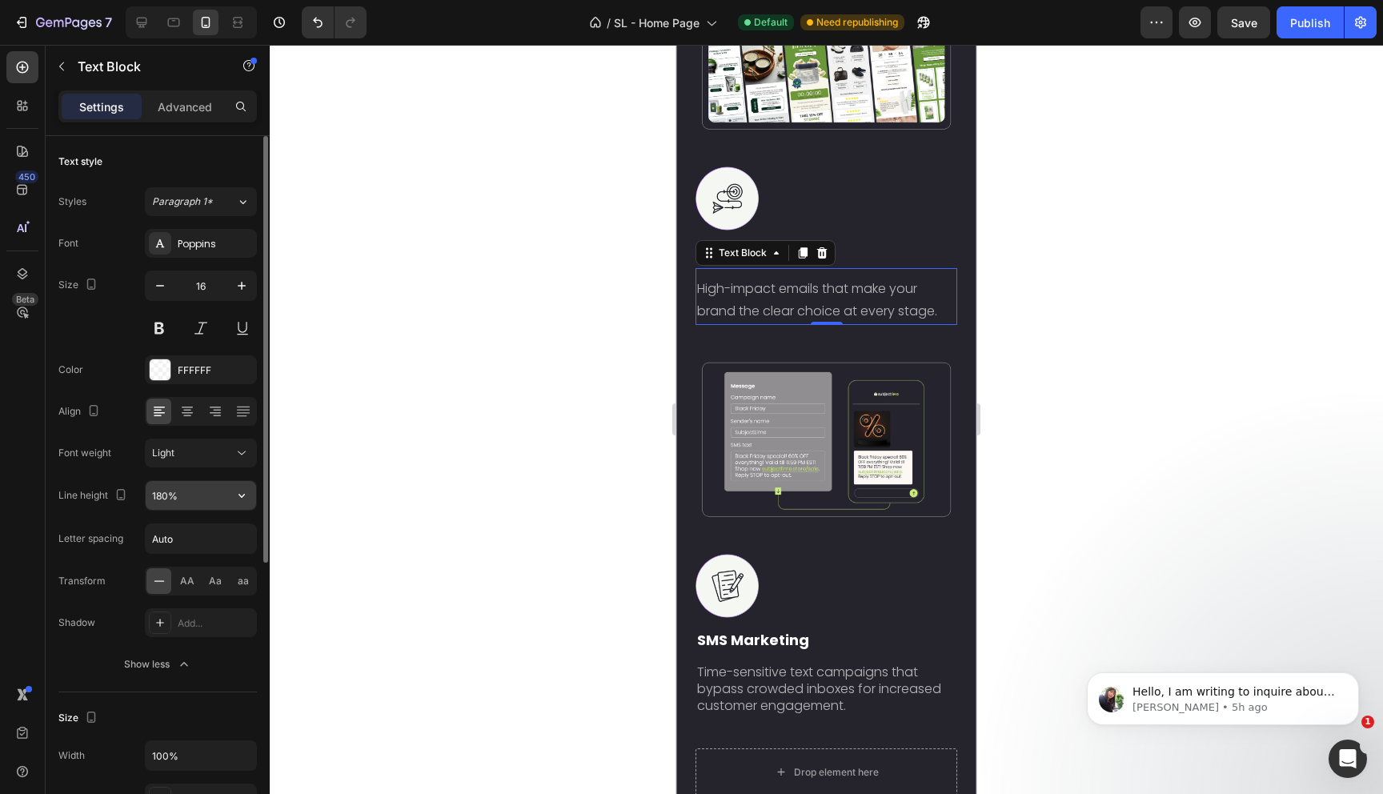
click at [238, 503] on icon "button" at bounding box center [242, 495] width 16 height 16
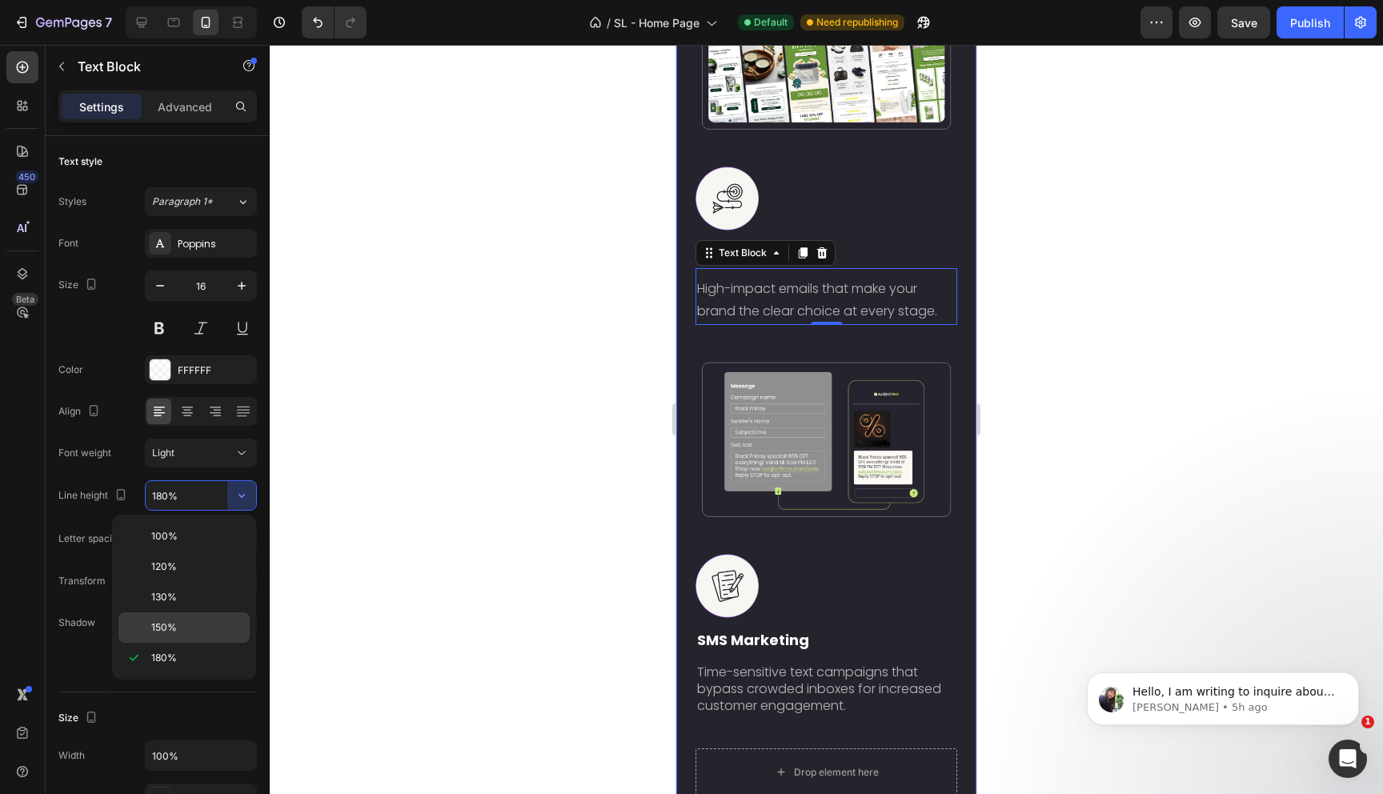
click at [188, 632] on p "150%" at bounding box center [196, 627] width 91 height 14
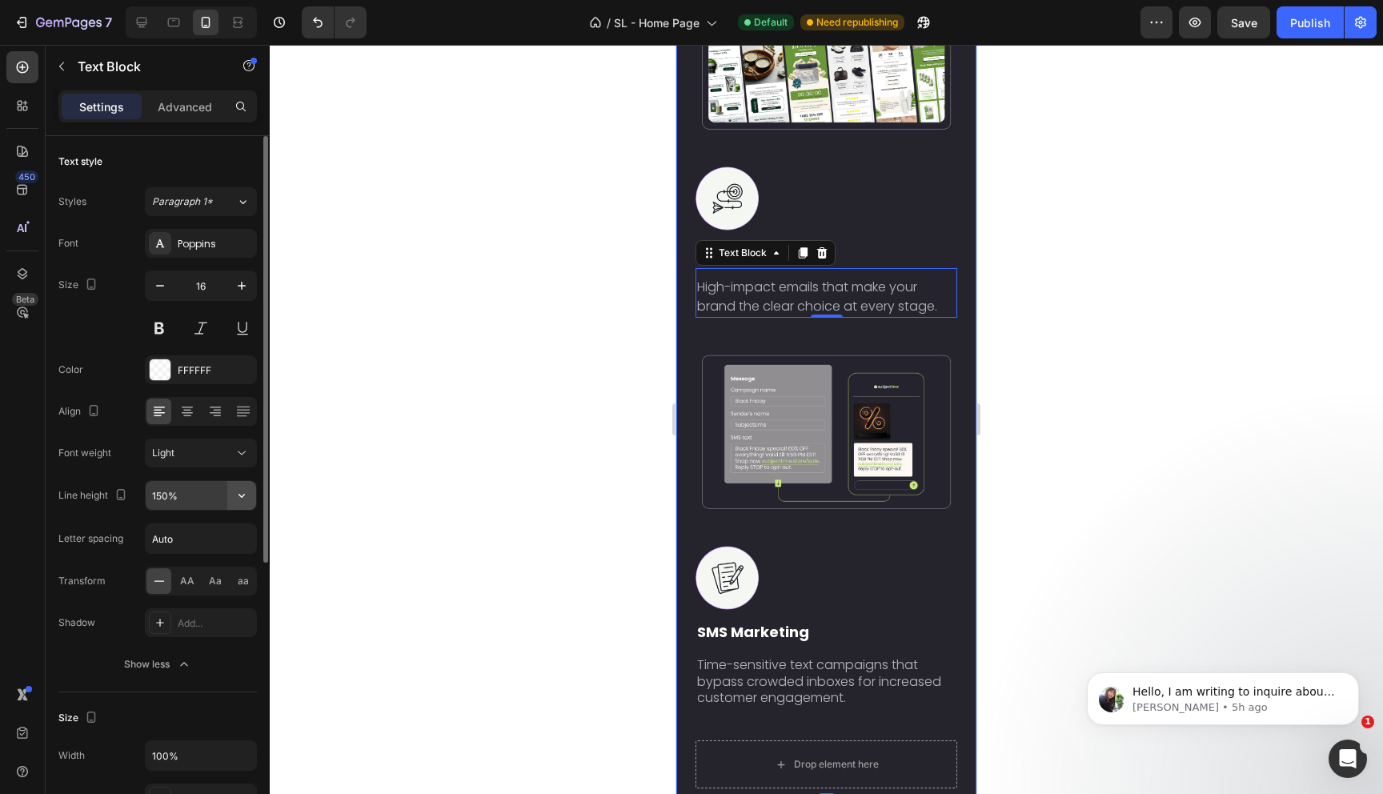
click at [241, 498] on icon "button" at bounding box center [242, 495] width 16 height 16
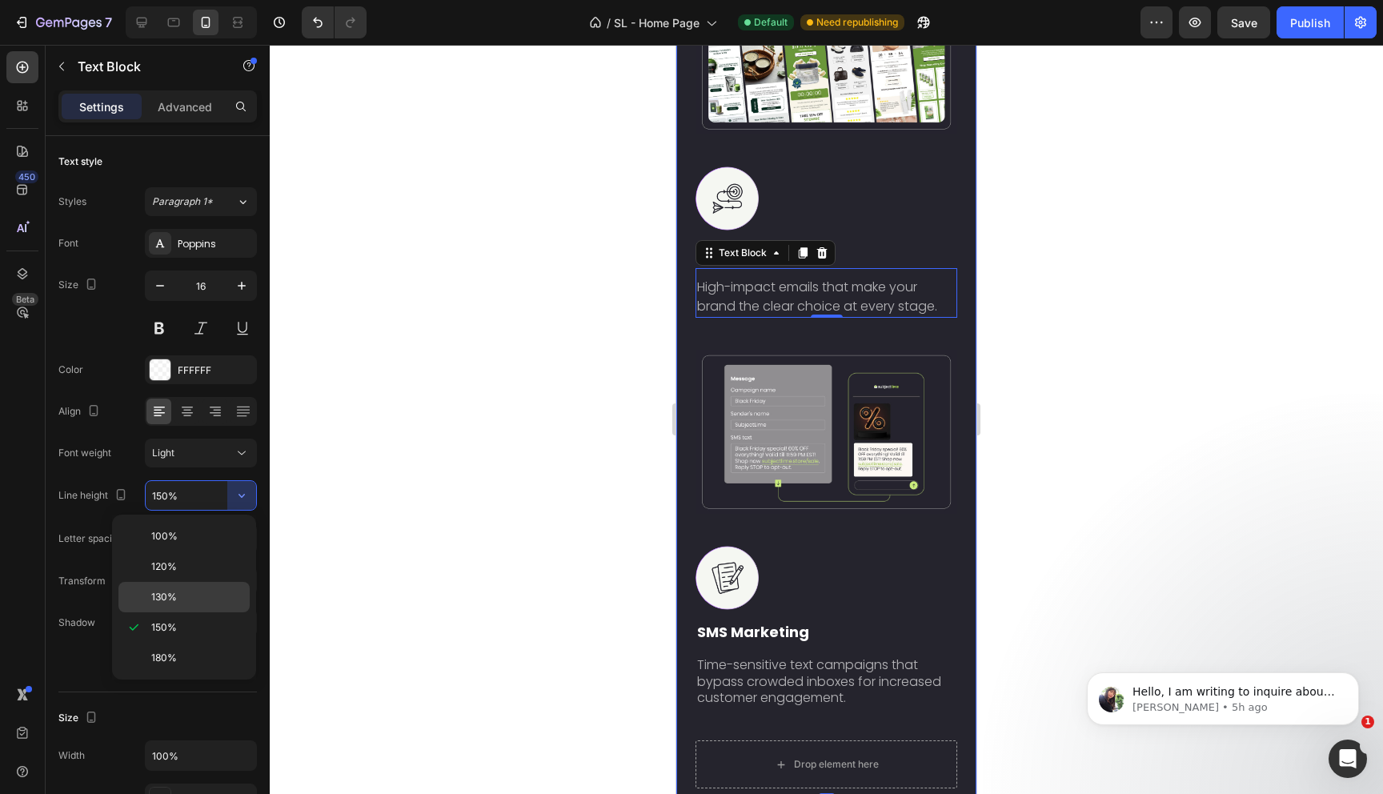
click at [190, 605] on div "130%" at bounding box center [183, 597] width 131 height 30
type input "130%"
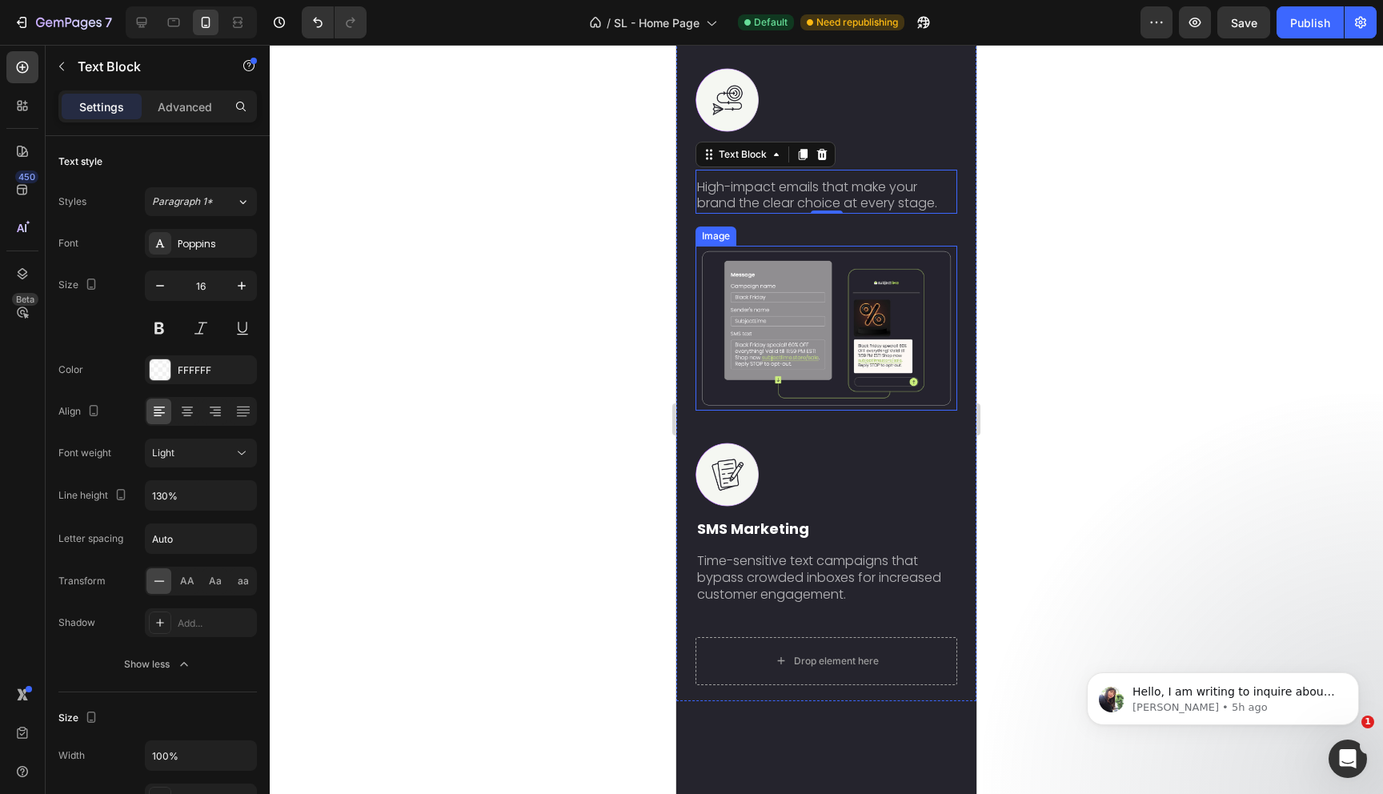
scroll to position [3773, 0]
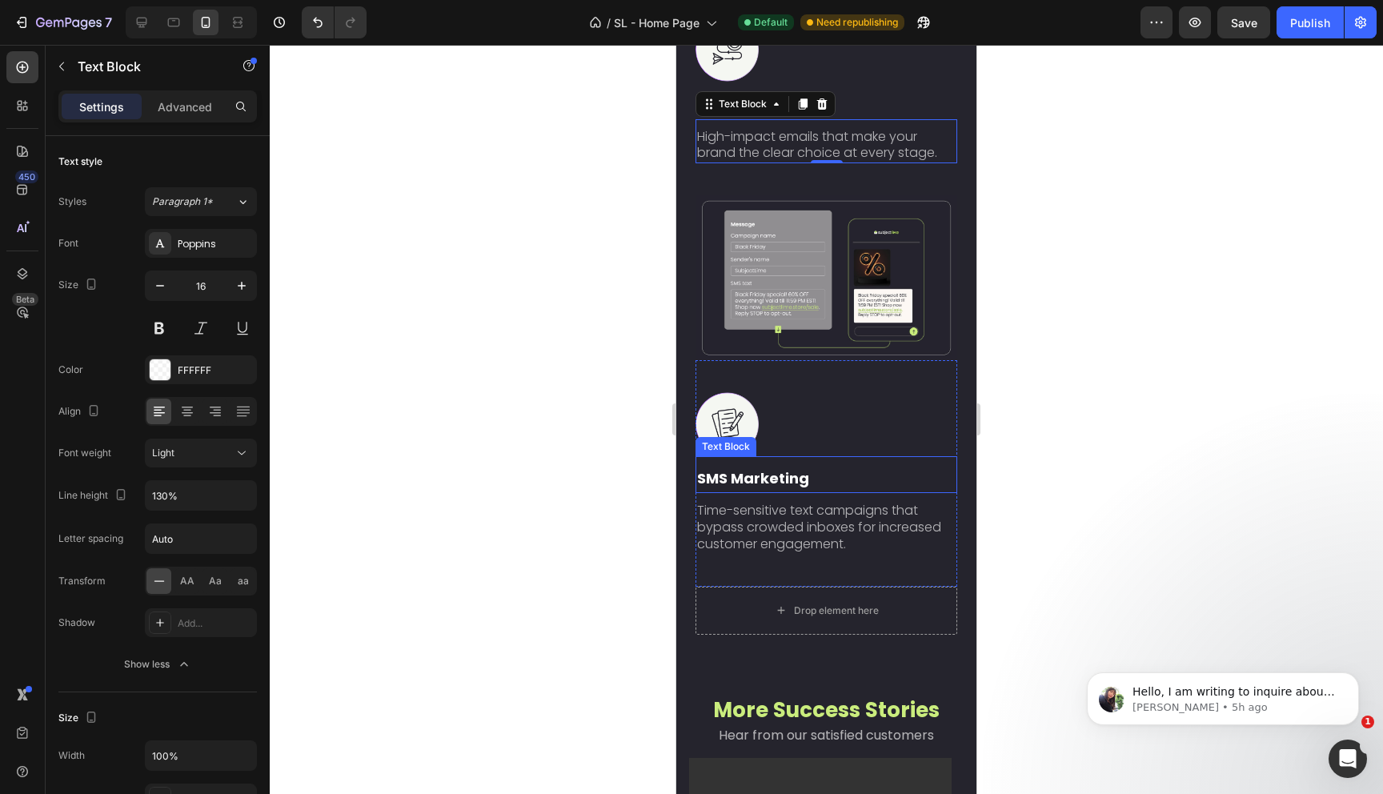
click at [805, 553] on span "Time-sensitive text campaigns that bypass crowded inboxes for increased custome…" at bounding box center [819, 527] width 244 height 52
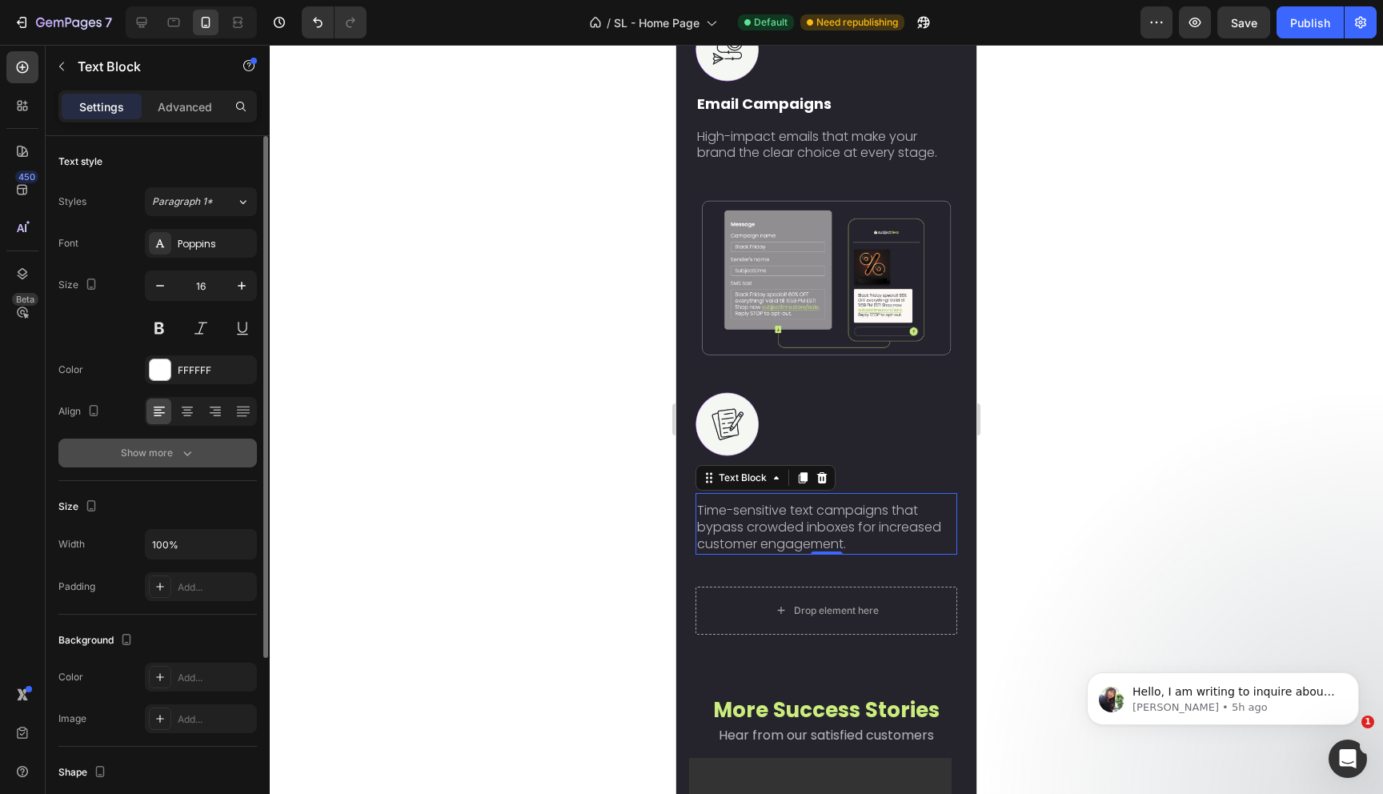
click at [198, 459] on button "Show more" at bounding box center [157, 453] width 198 height 29
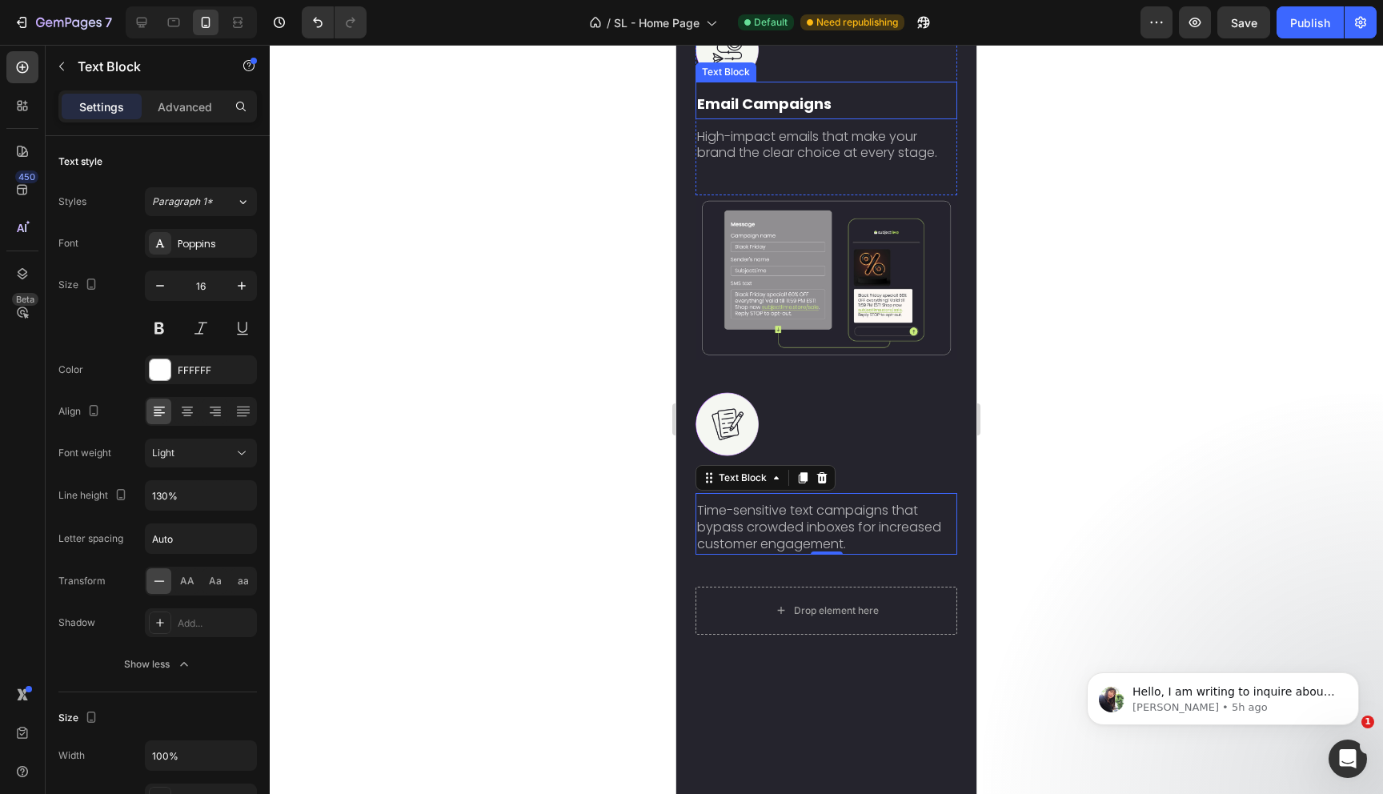
scroll to position [3384, 0]
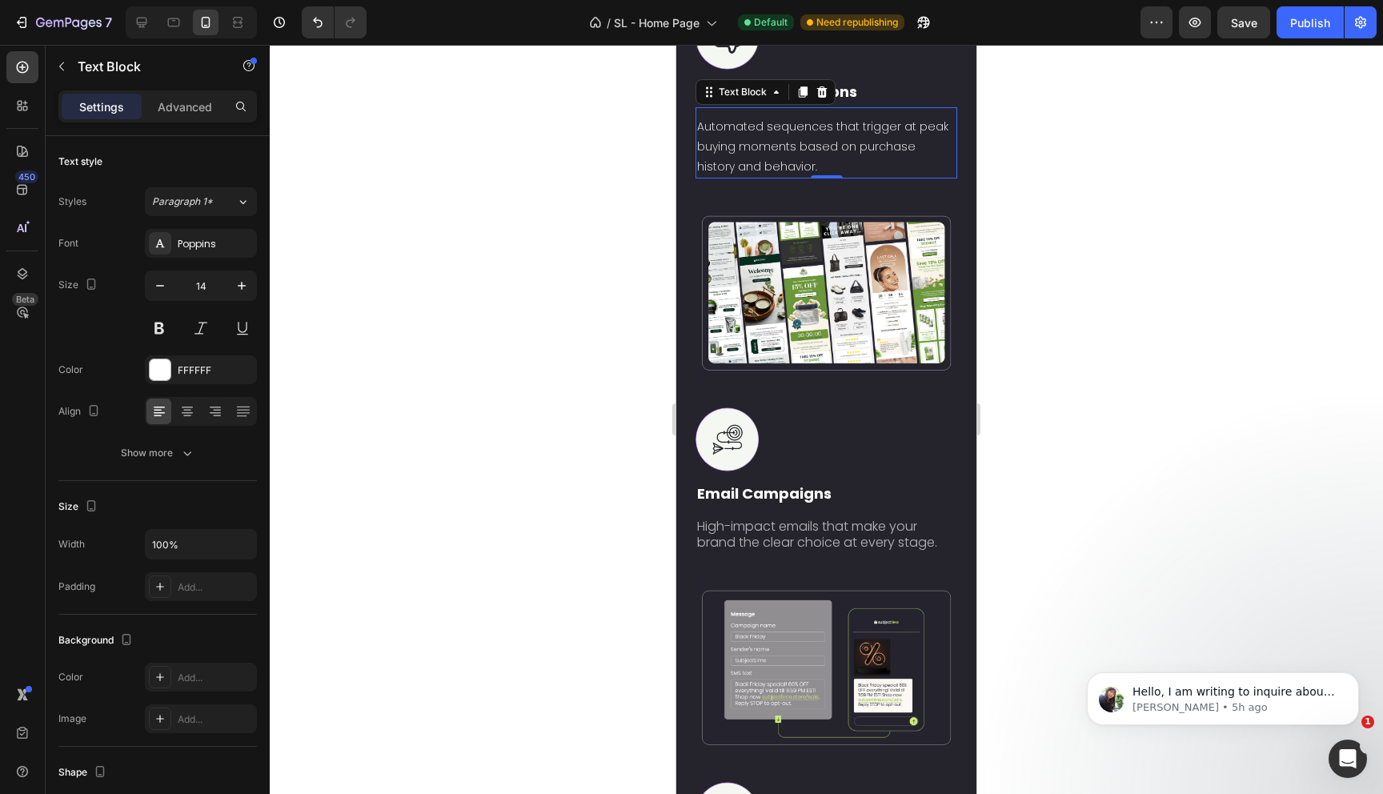
click at [768, 178] on p "Automated sequences that trigger at peak buying moments based on purchase histo…" at bounding box center [826, 147] width 258 height 61
click at [242, 277] on button "button" at bounding box center [241, 285] width 29 height 29
type input "16"
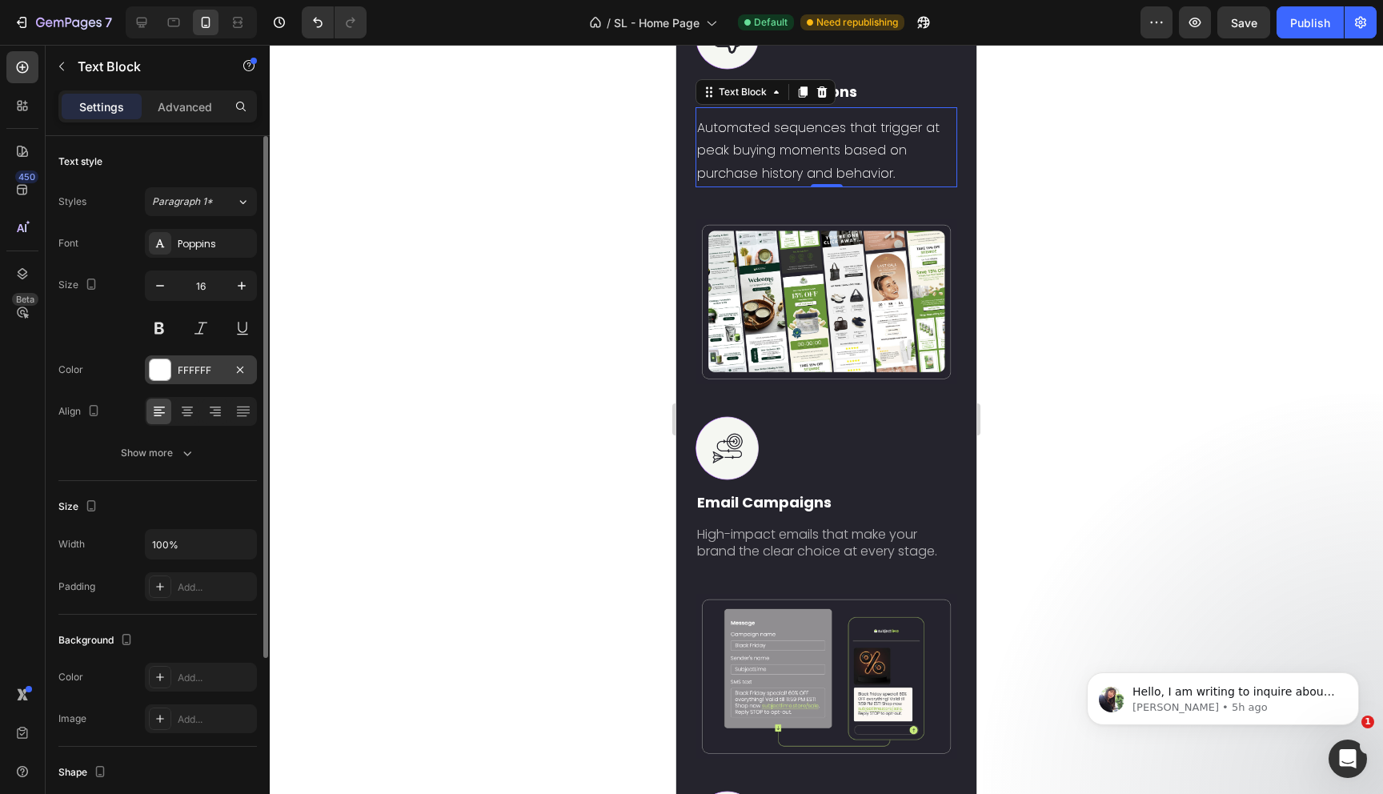
click at [228, 374] on div "FFFFFF" at bounding box center [201, 369] width 112 height 29
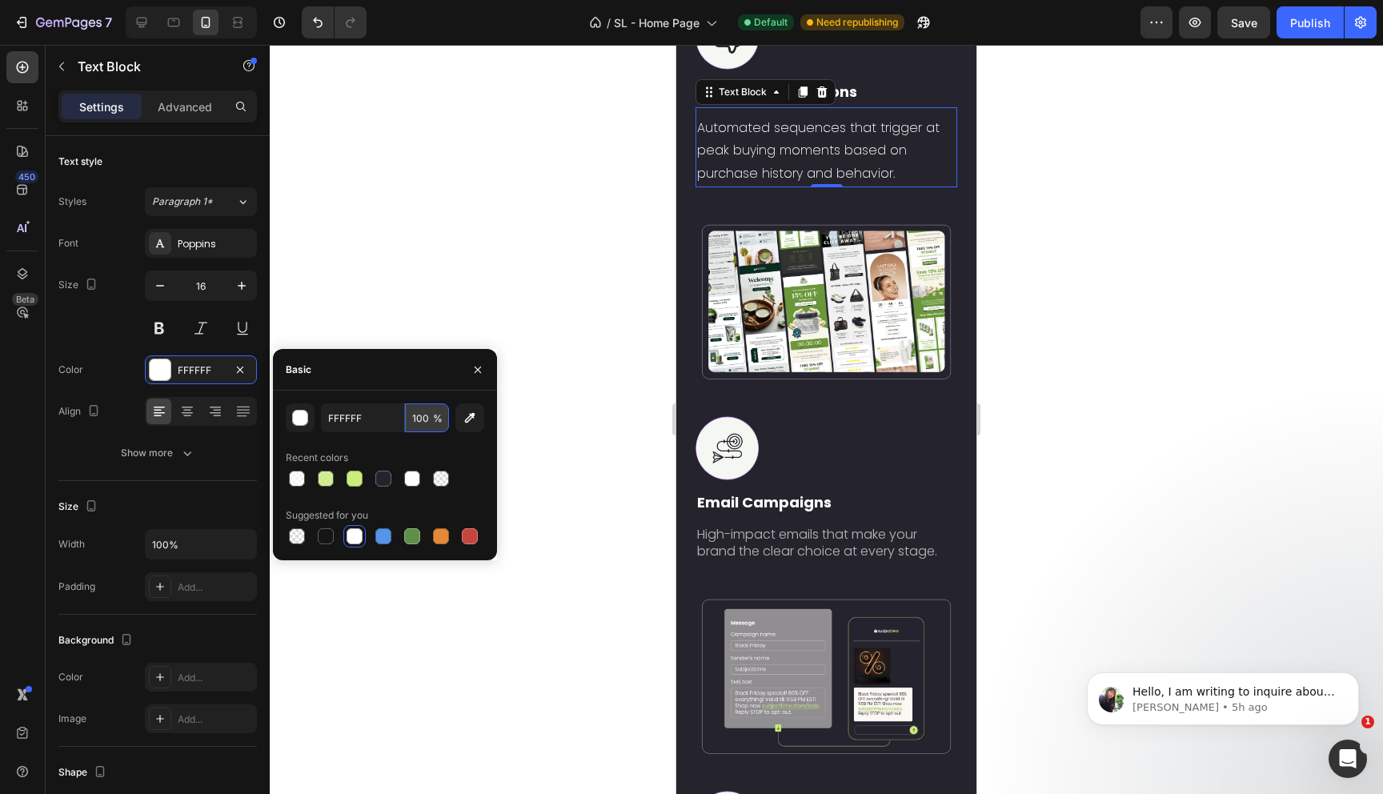
click at [419, 420] on input "100" at bounding box center [427, 417] width 44 height 29
type input "65"
click at [472, 455] on div "Recent colors" at bounding box center [385, 458] width 198 height 26
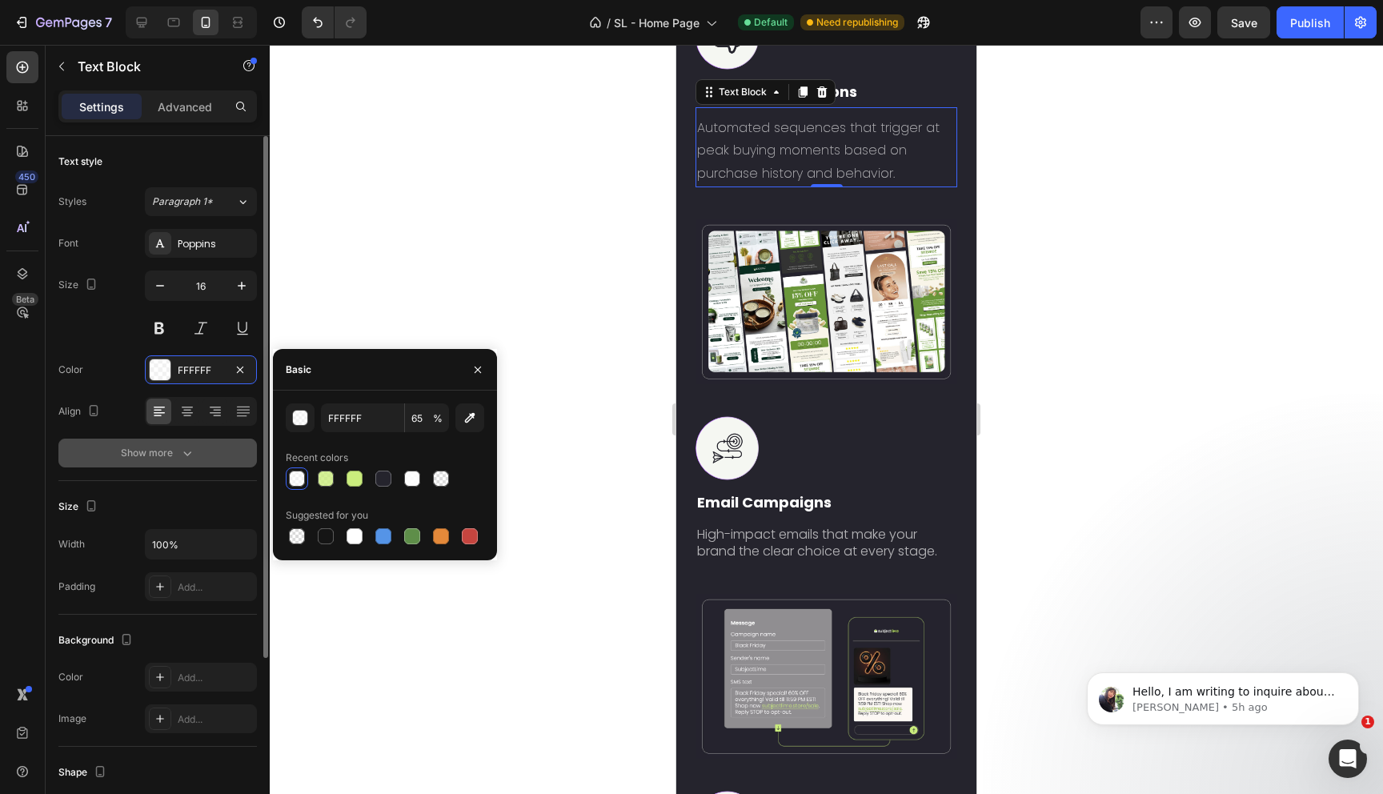
click at [170, 459] on div "Show more" at bounding box center [158, 453] width 74 height 16
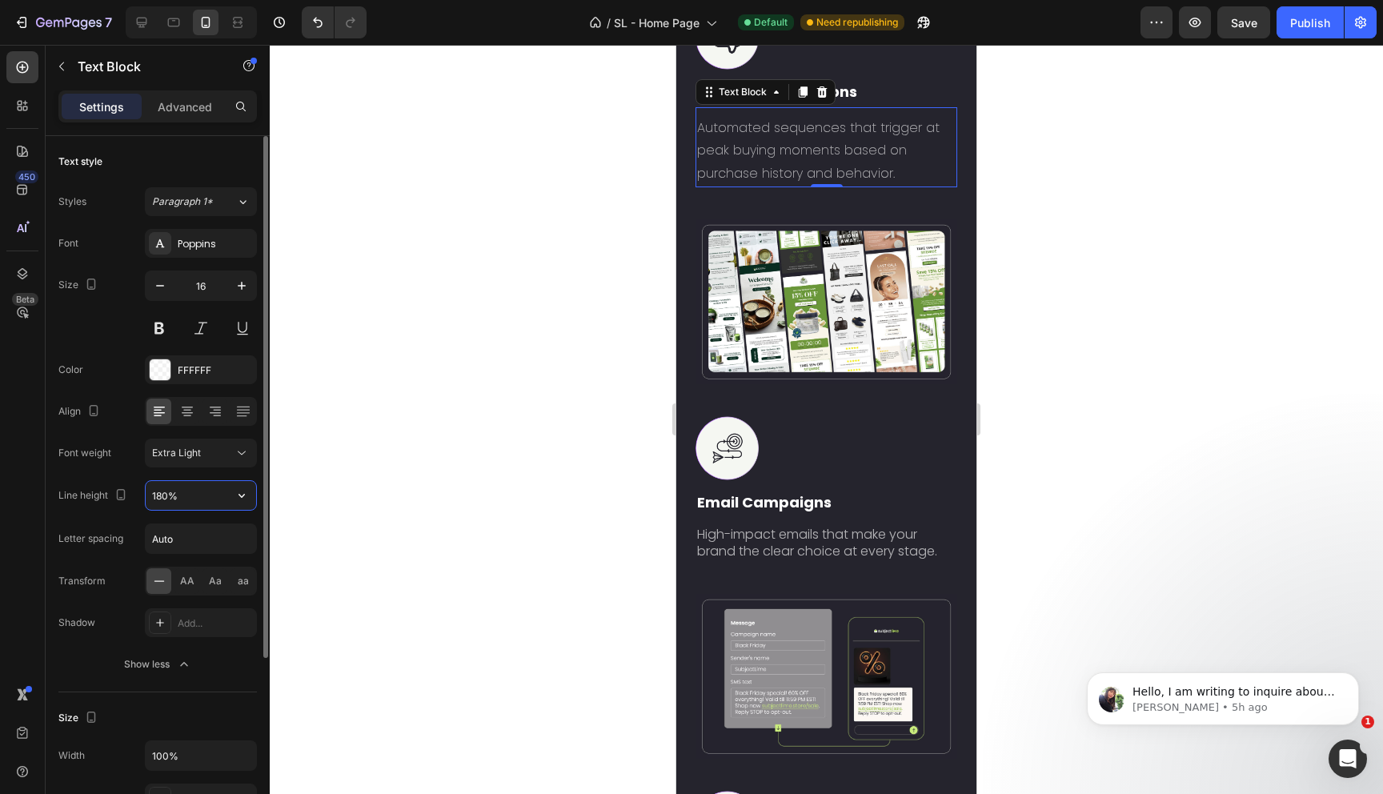
click at [182, 495] on input "180%" at bounding box center [201, 495] width 110 height 29
click at [223, 507] on input "180%" at bounding box center [201, 495] width 110 height 29
click at [243, 502] on icon "button" at bounding box center [242, 495] width 16 height 16
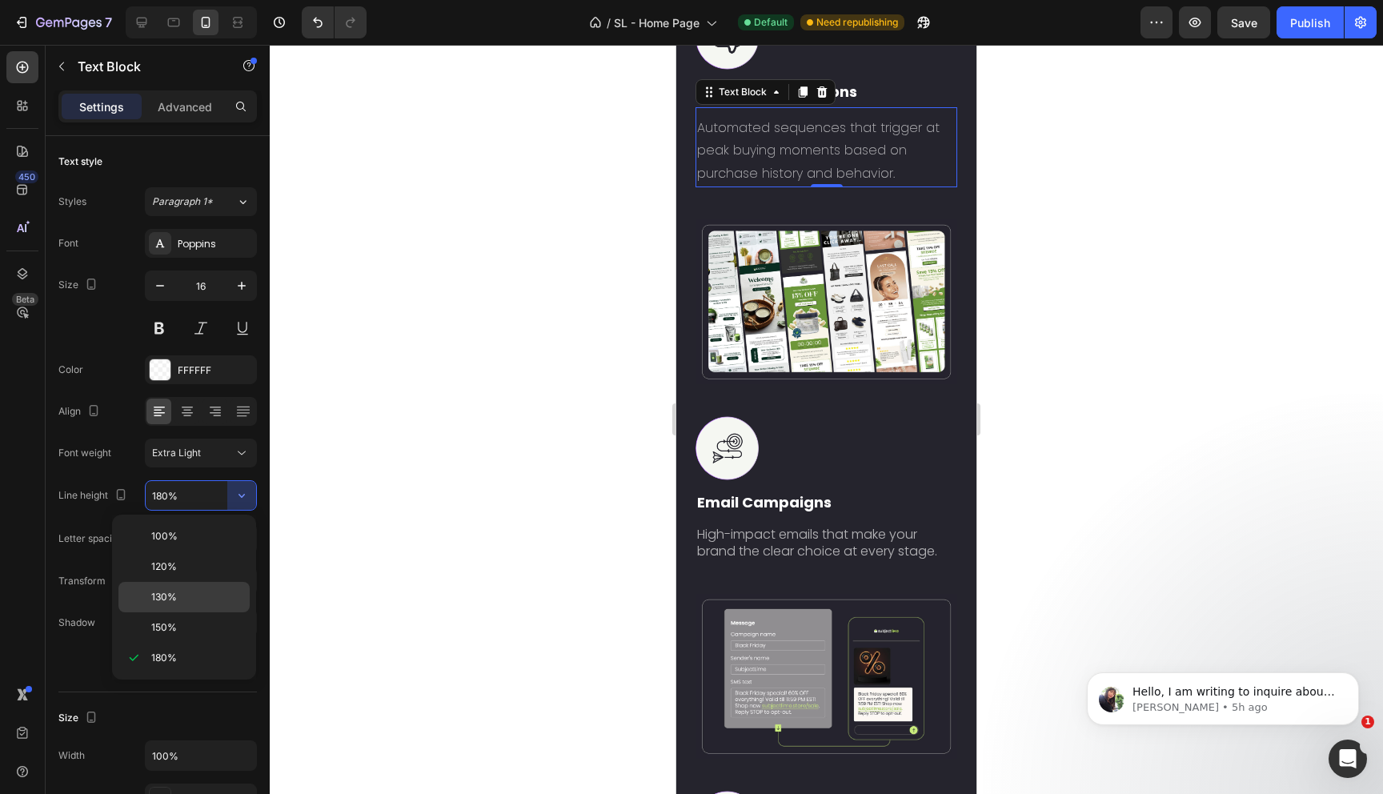
click at [170, 599] on span "130%" at bounding box center [164, 597] width 26 height 14
type input "130%"
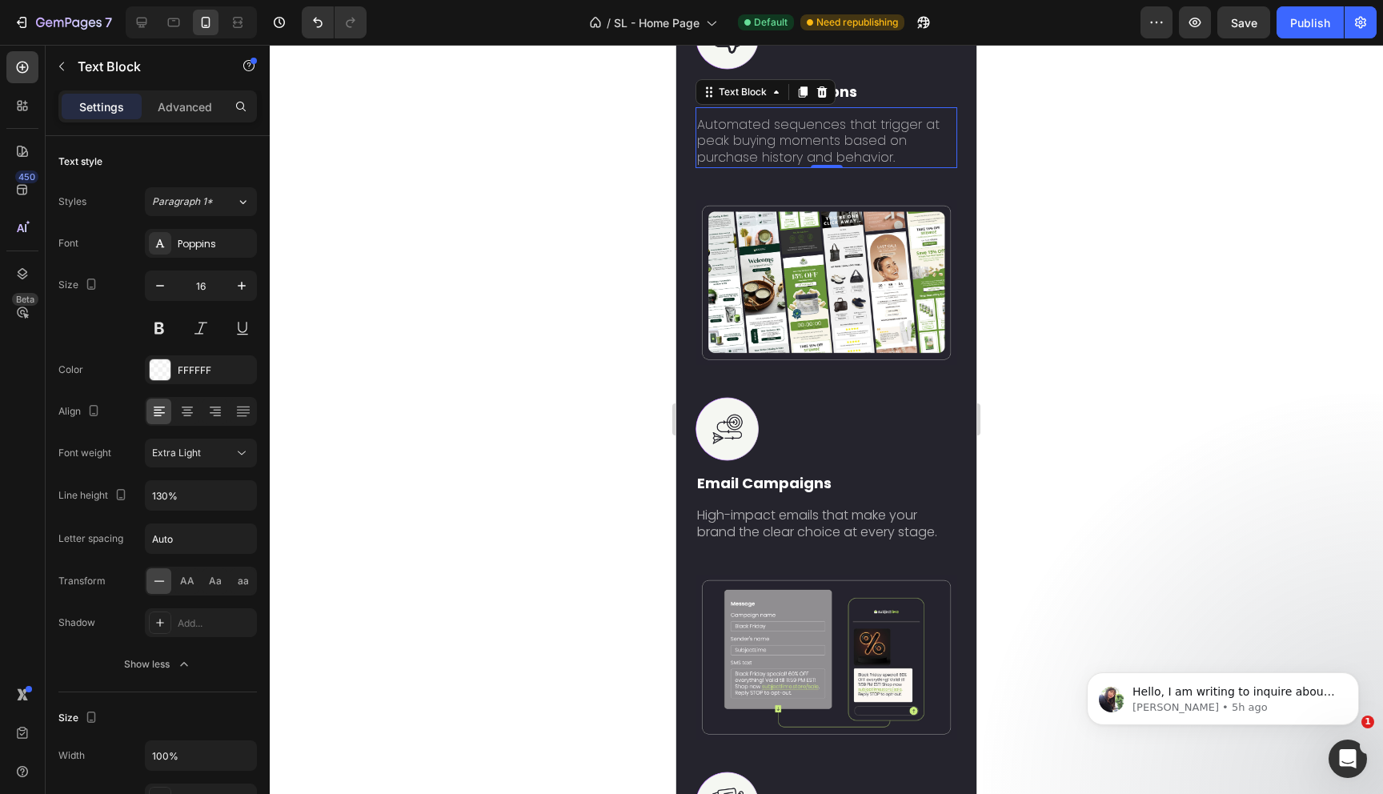
click at [463, 413] on div at bounding box center [826, 419] width 1113 height 749
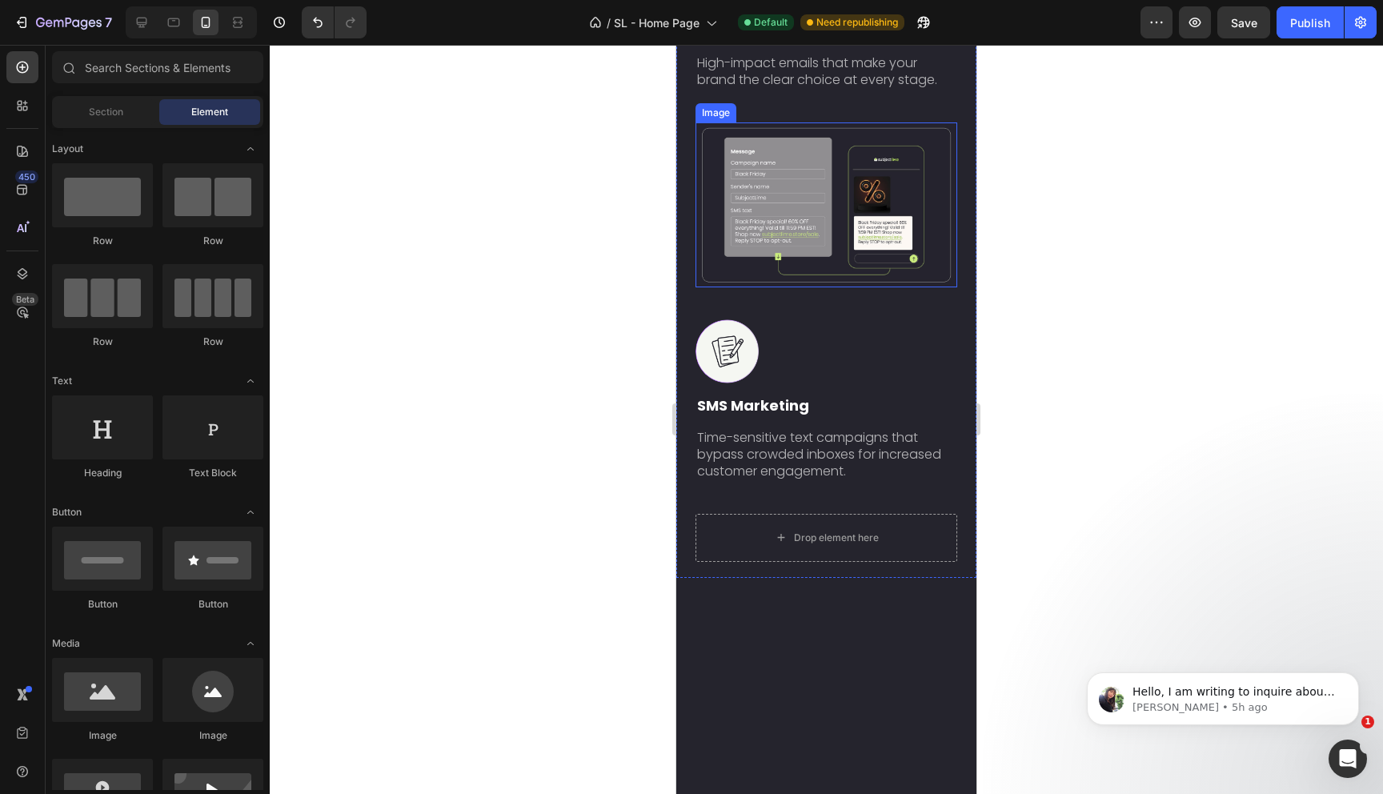
scroll to position [3432, 0]
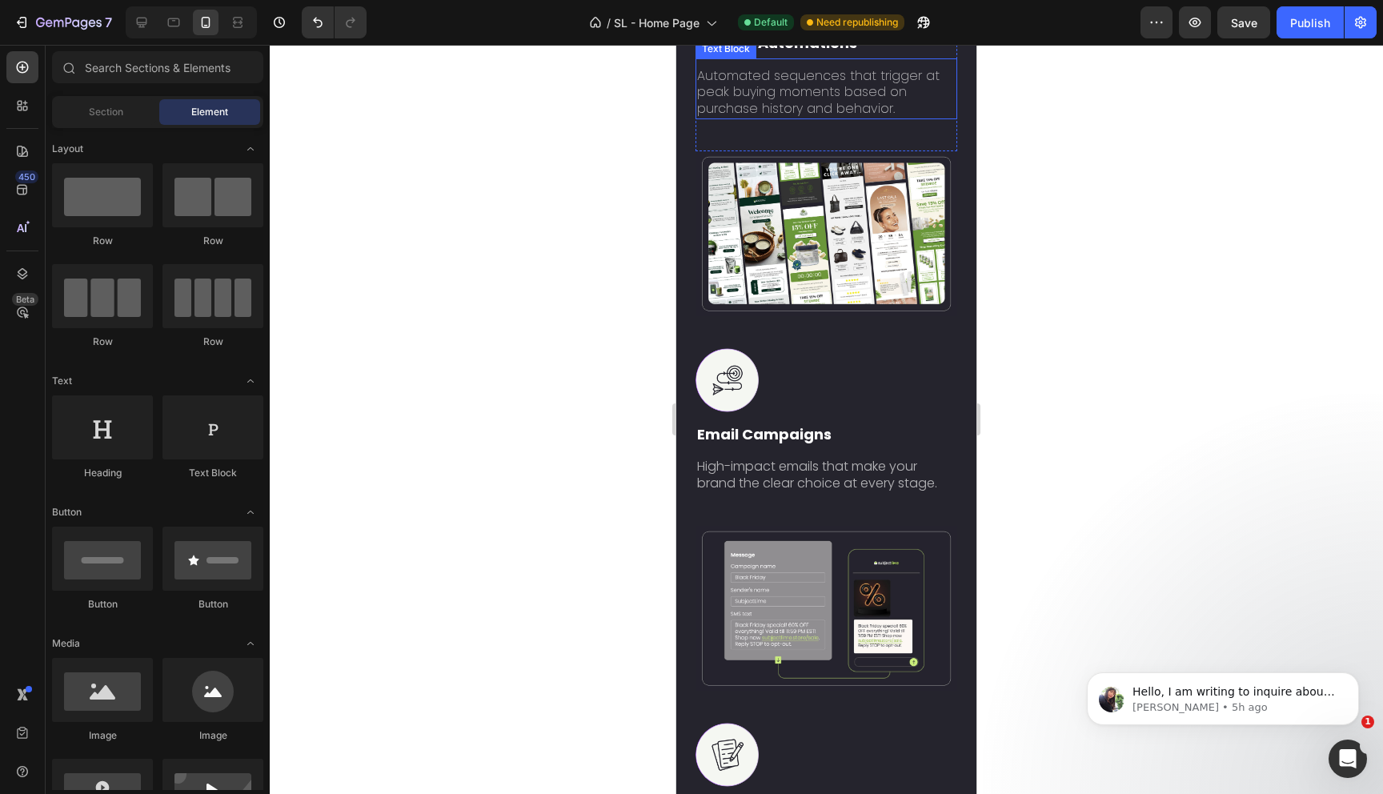
click at [817, 118] on p "Automated sequences that trigger at peak buying moments based on purchase histo…" at bounding box center [826, 93] width 258 height 50
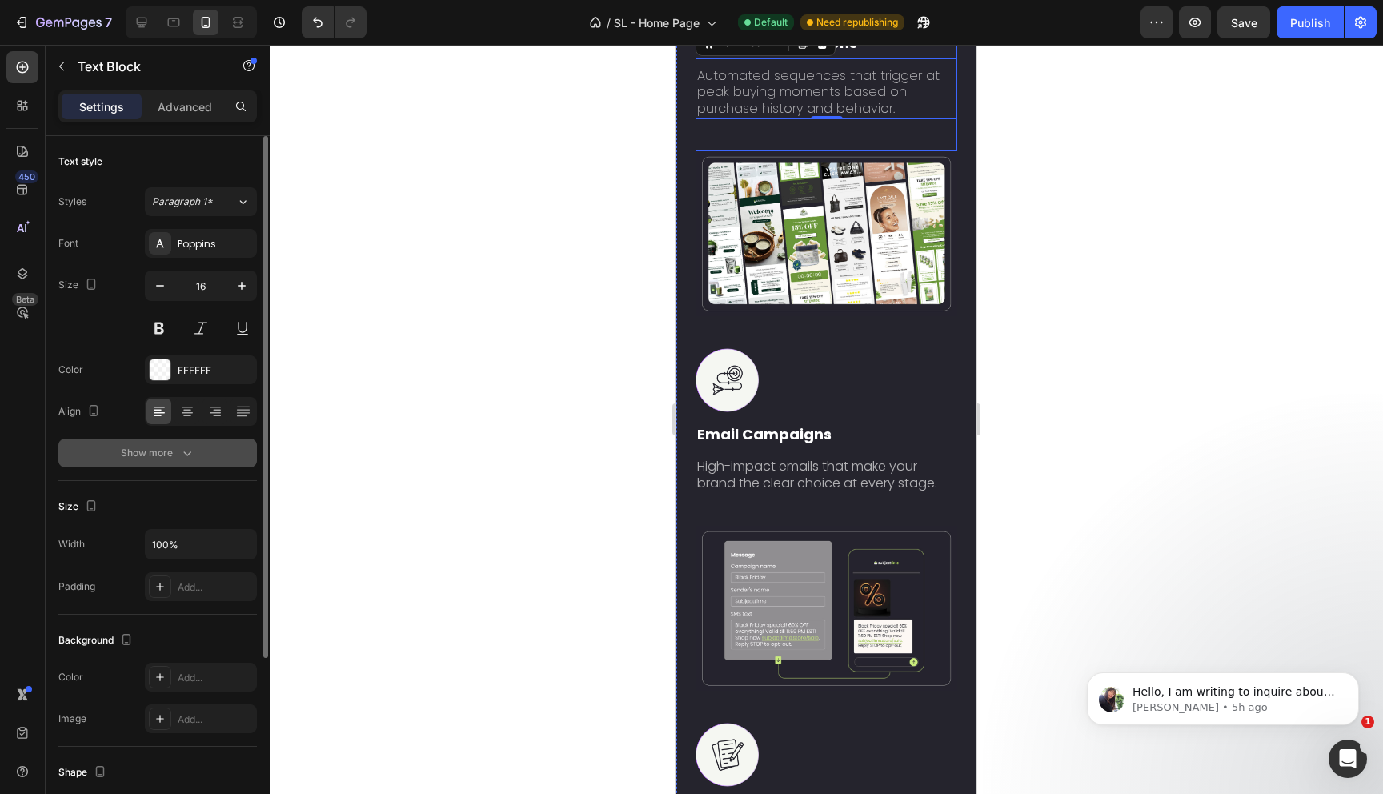
click at [150, 461] on button "Show more" at bounding box center [157, 453] width 198 height 29
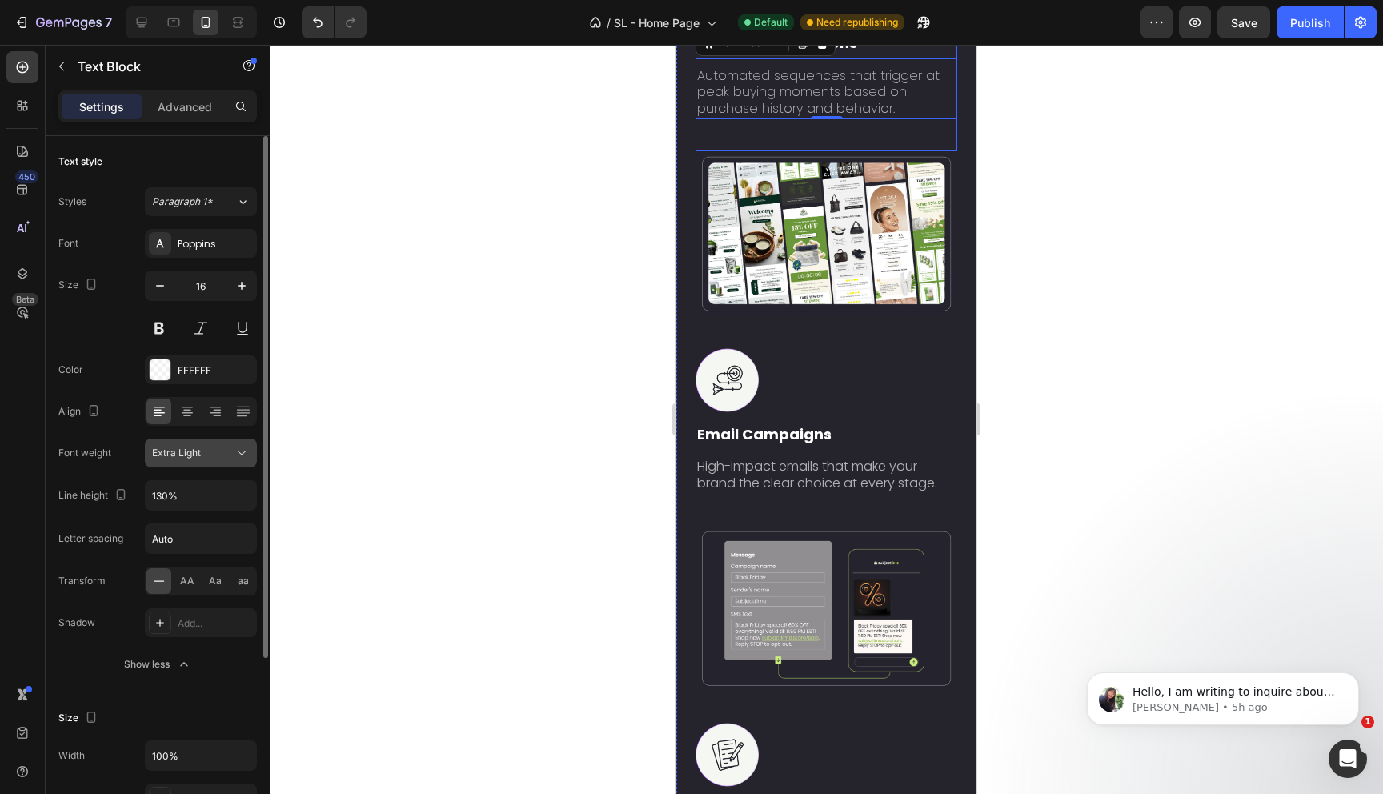
click at [214, 461] on button "Extra Light" at bounding box center [201, 453] width 112 height 29
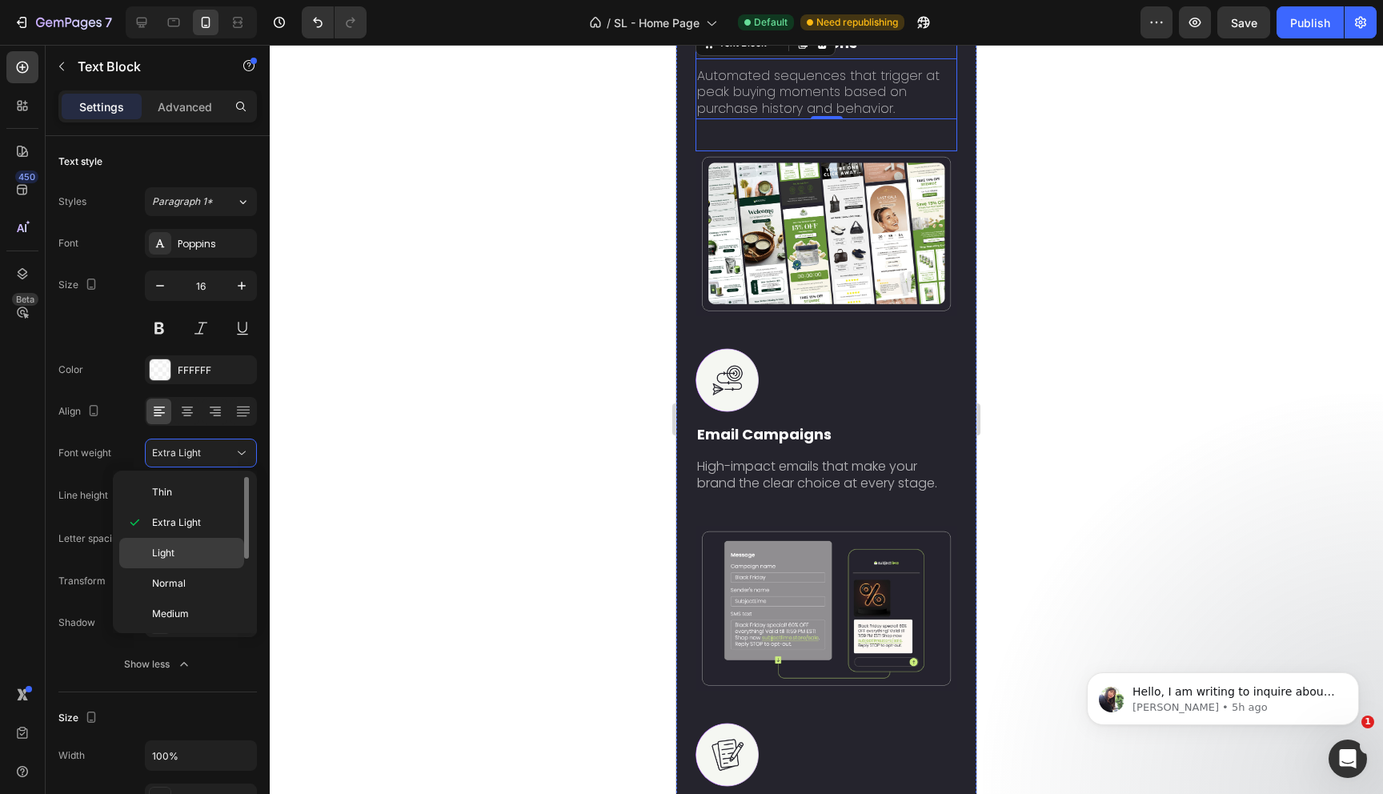
click at [180, 548] on p "Light" at bounding box center [194, 553] width 85 height 14
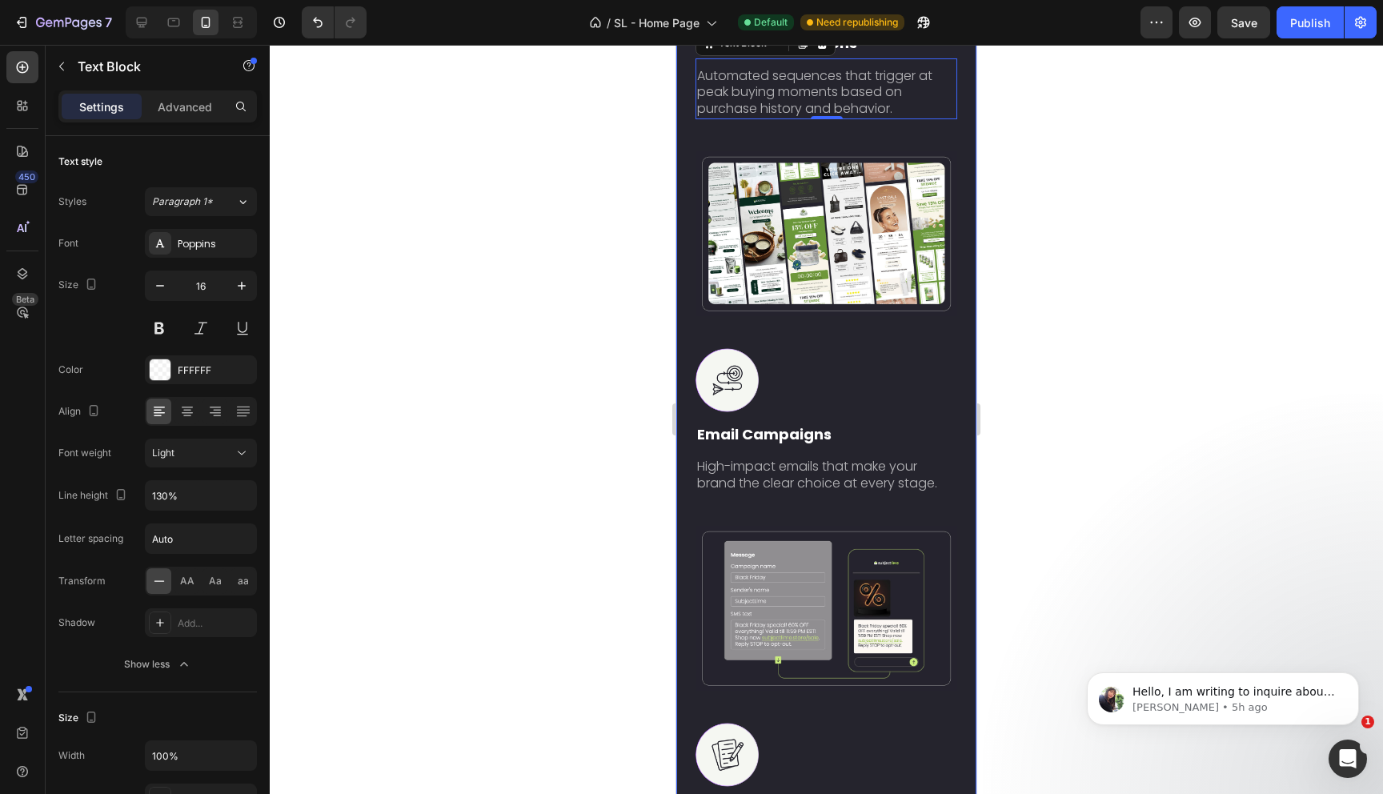
drag, startPoint x: 1652, startPoint y: 343, endPoint x: 972, endPoint y: 298, distance: 681.7
click at [951, 298] on div "Image Image Revenue Audit & Strategy Text Block Identify revenue leaks and turn…" at bounding box center [826, 34] width 300 height 1892
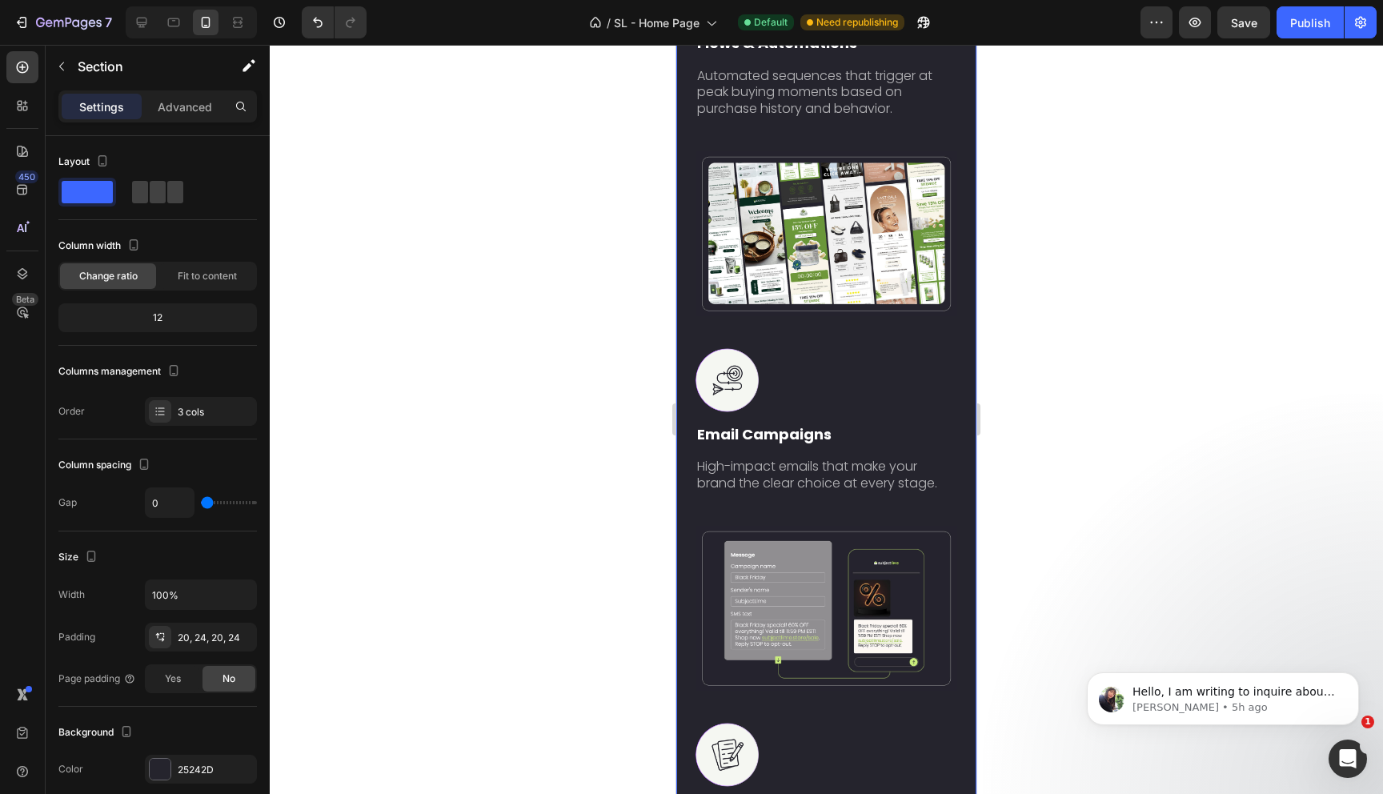
click at [1063, 291] on div at bounding box center [826, 419] width 1113 height 749
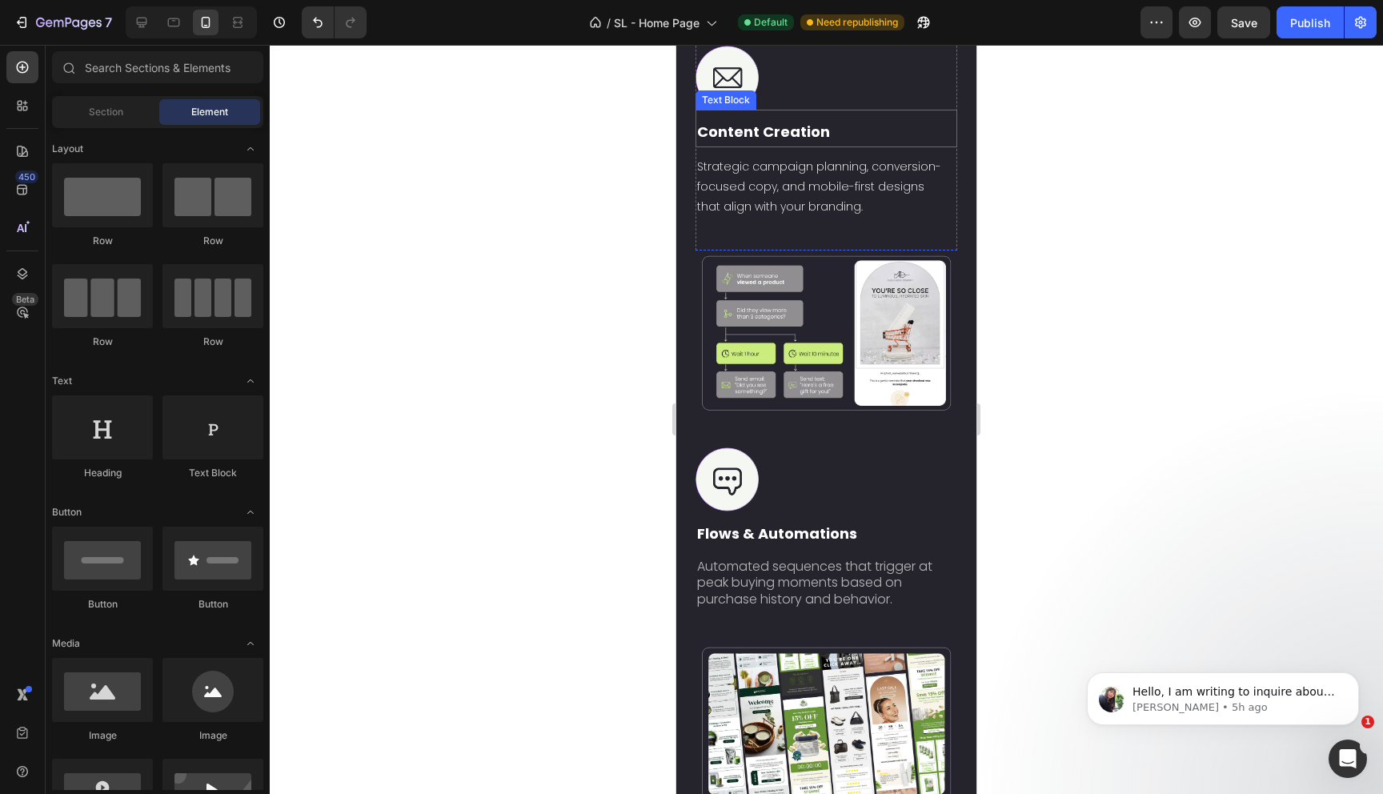
scroll to position [2937, 0]
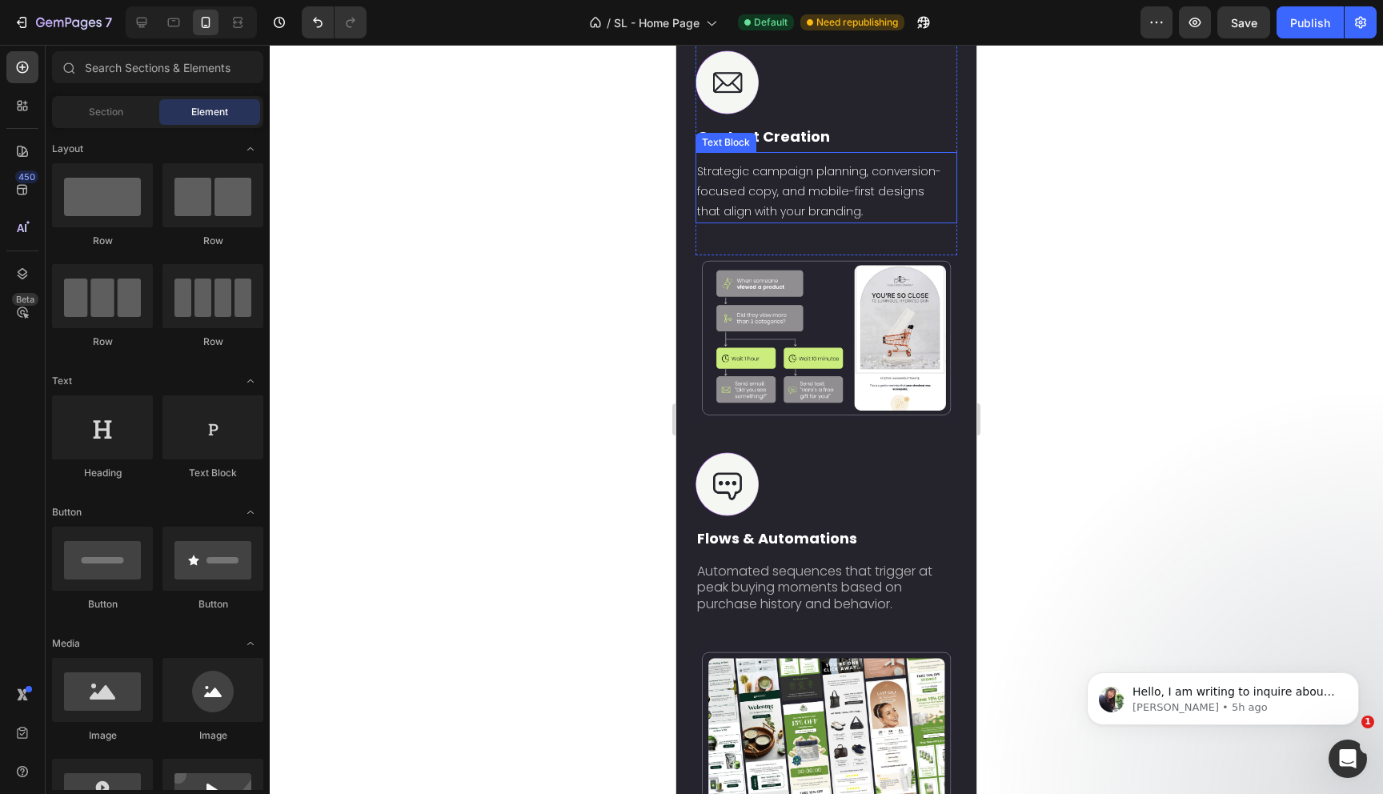
click at [772, 222] on p "Strategic campaign planning, conversion-focused copy, and mobile-first designs …" at bounding box center [821, 192] width 249 height 61
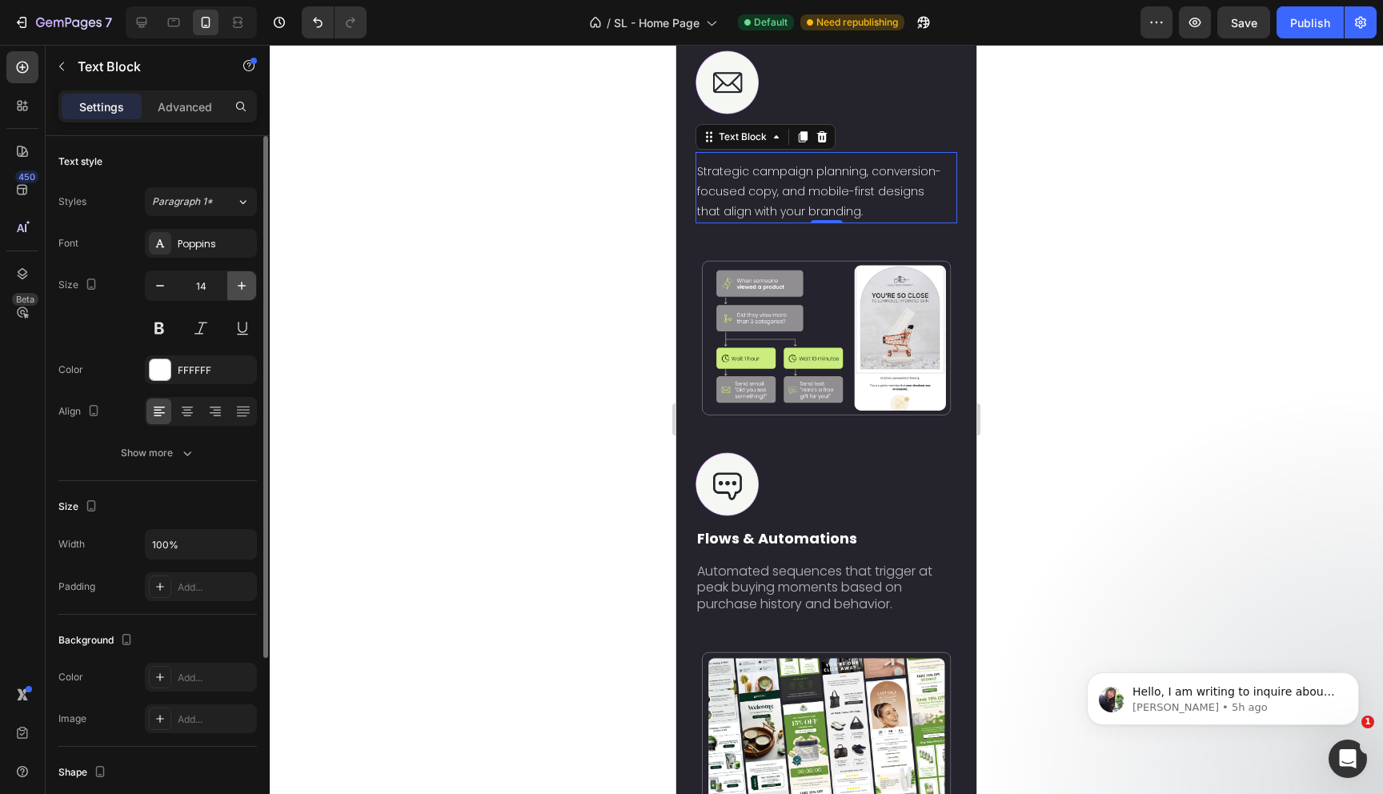
click at [242, 291] on icon "button" at bounding box center [242, 286] width 16 height 16
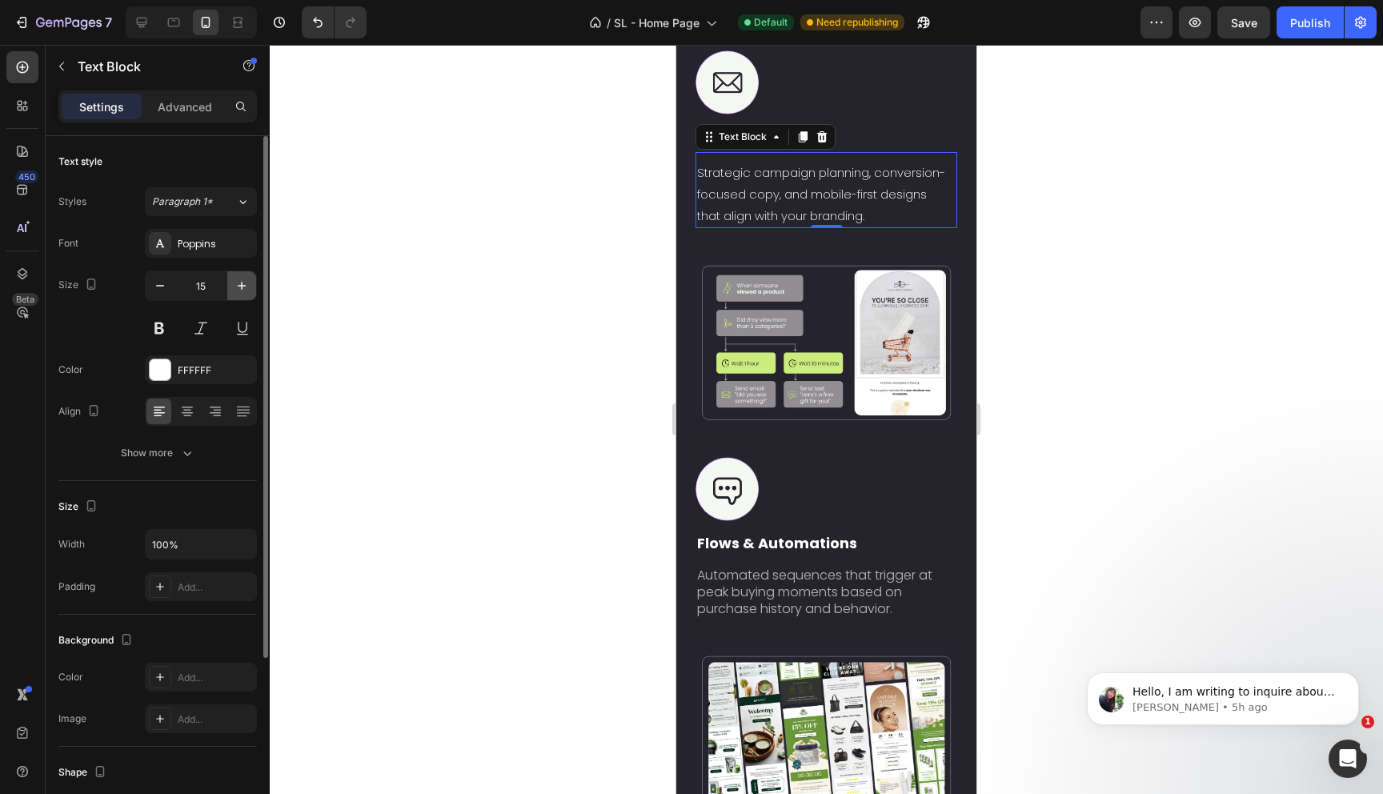
click at [242, 291] on icon "button" at bounding box center [242, 286] width 16 height 16
type input "16"
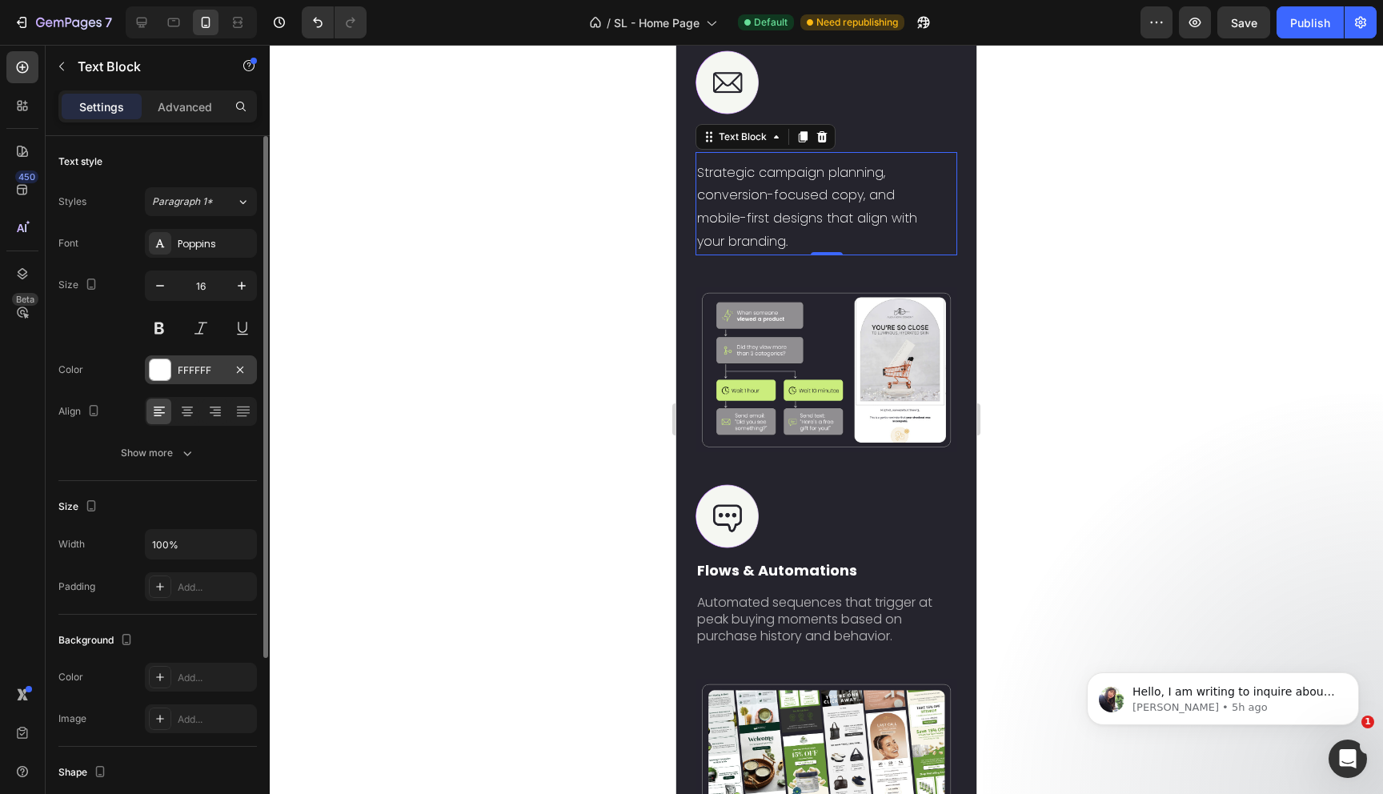
click at [162, 367] on div at bounding box center [160, 369] width 21 height 21
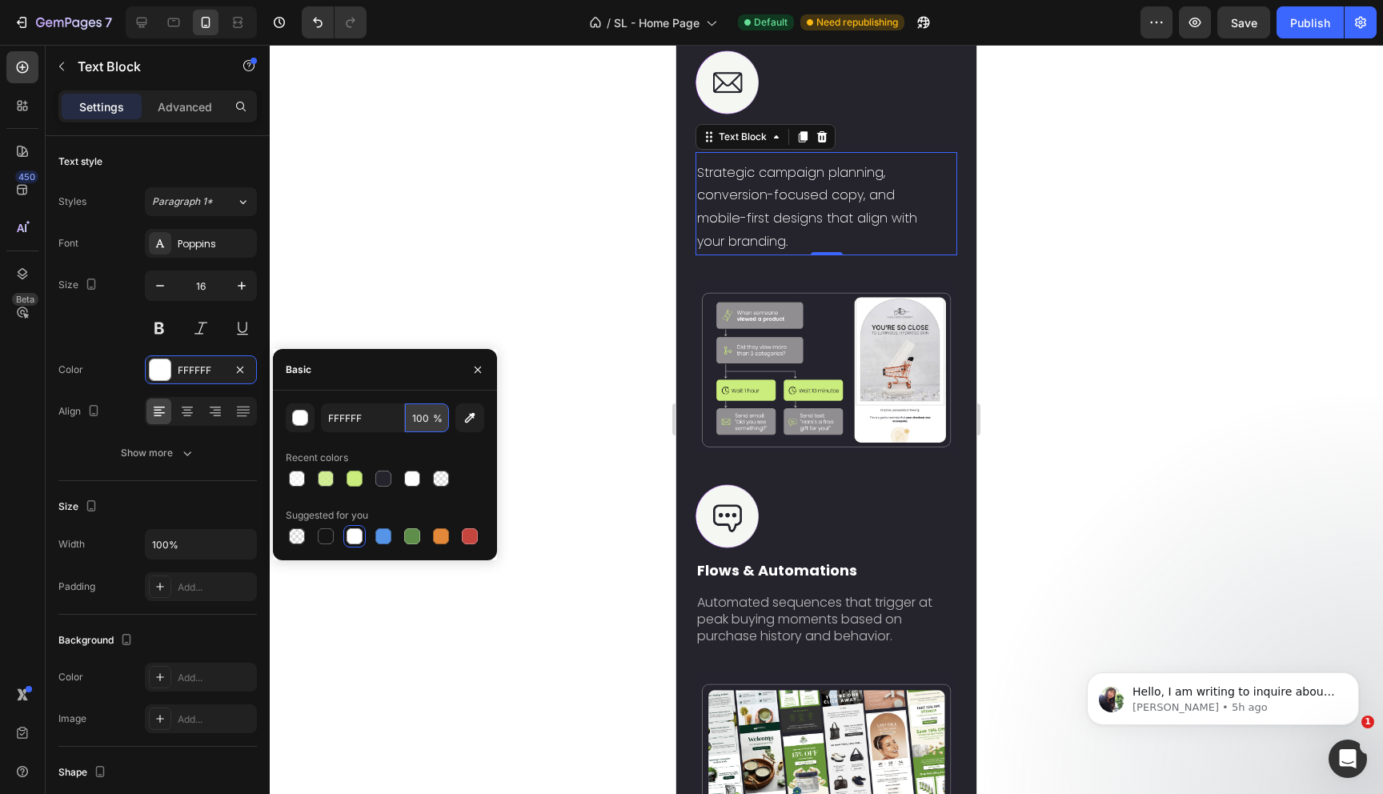
click at [427, 419] on input "100" at bounding box center [427, 417] width 44 height 29
type input "65"
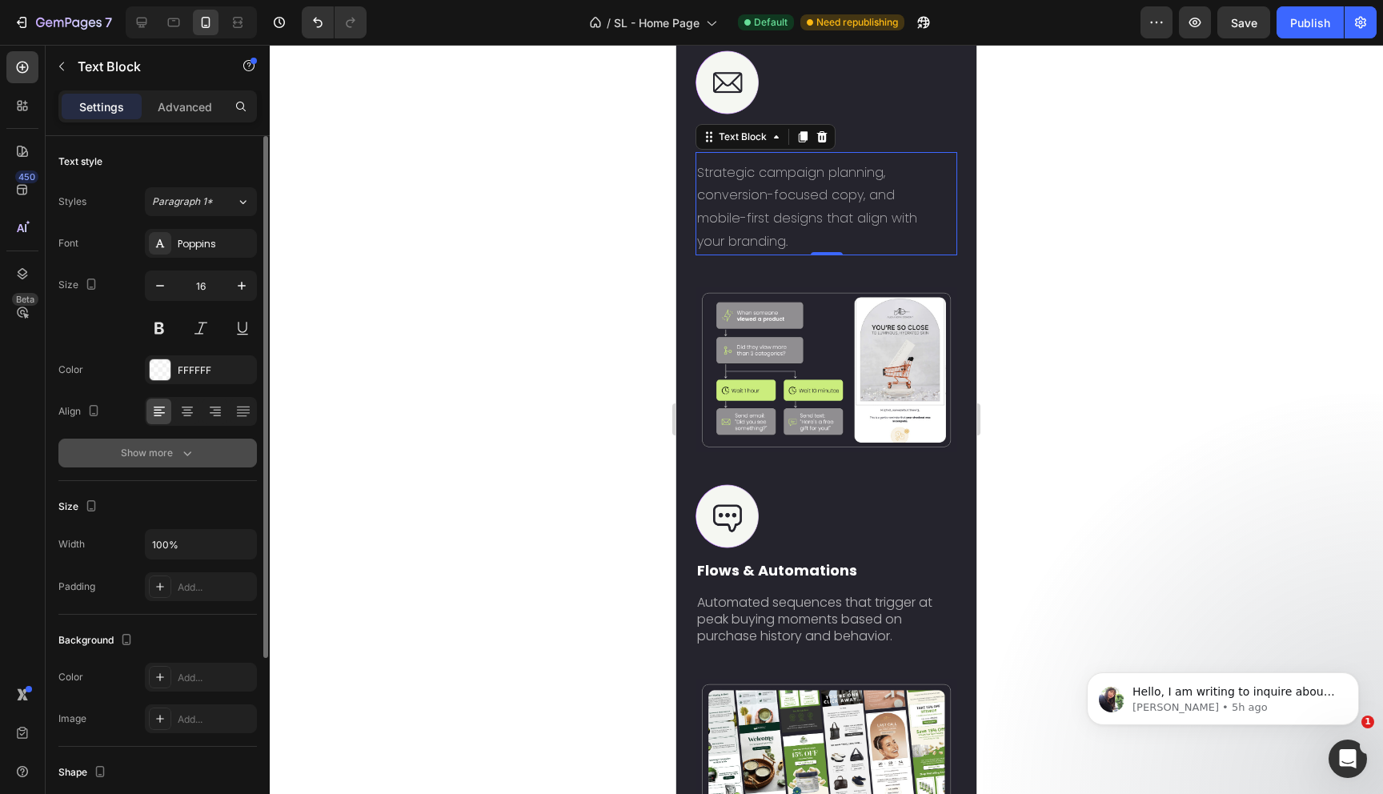
click at [141, 455] on div "Show more" at bounding box center [158, 453] width 74 height 16
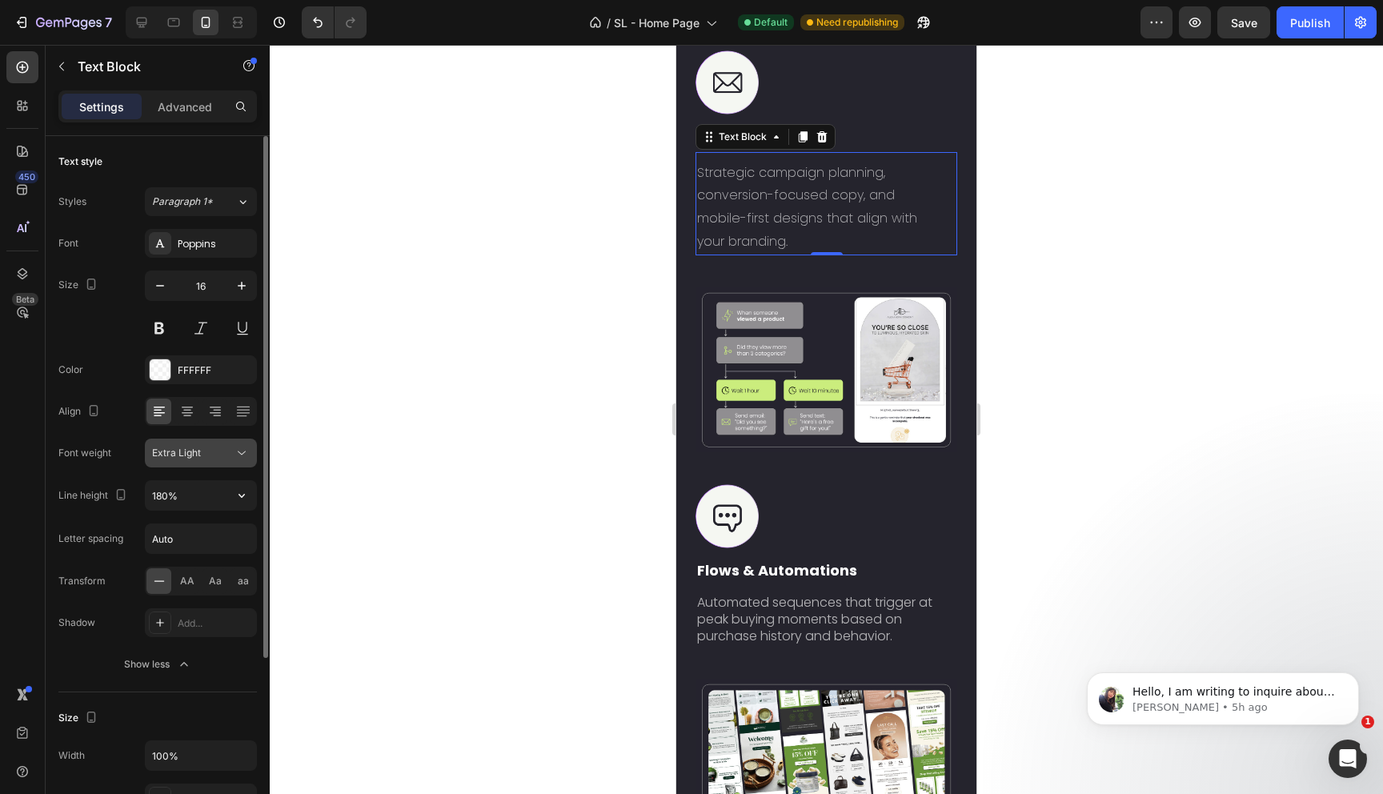
click at [198, 459] on span "Extra Light" at bounding box center [176, 453] width 49 height 14
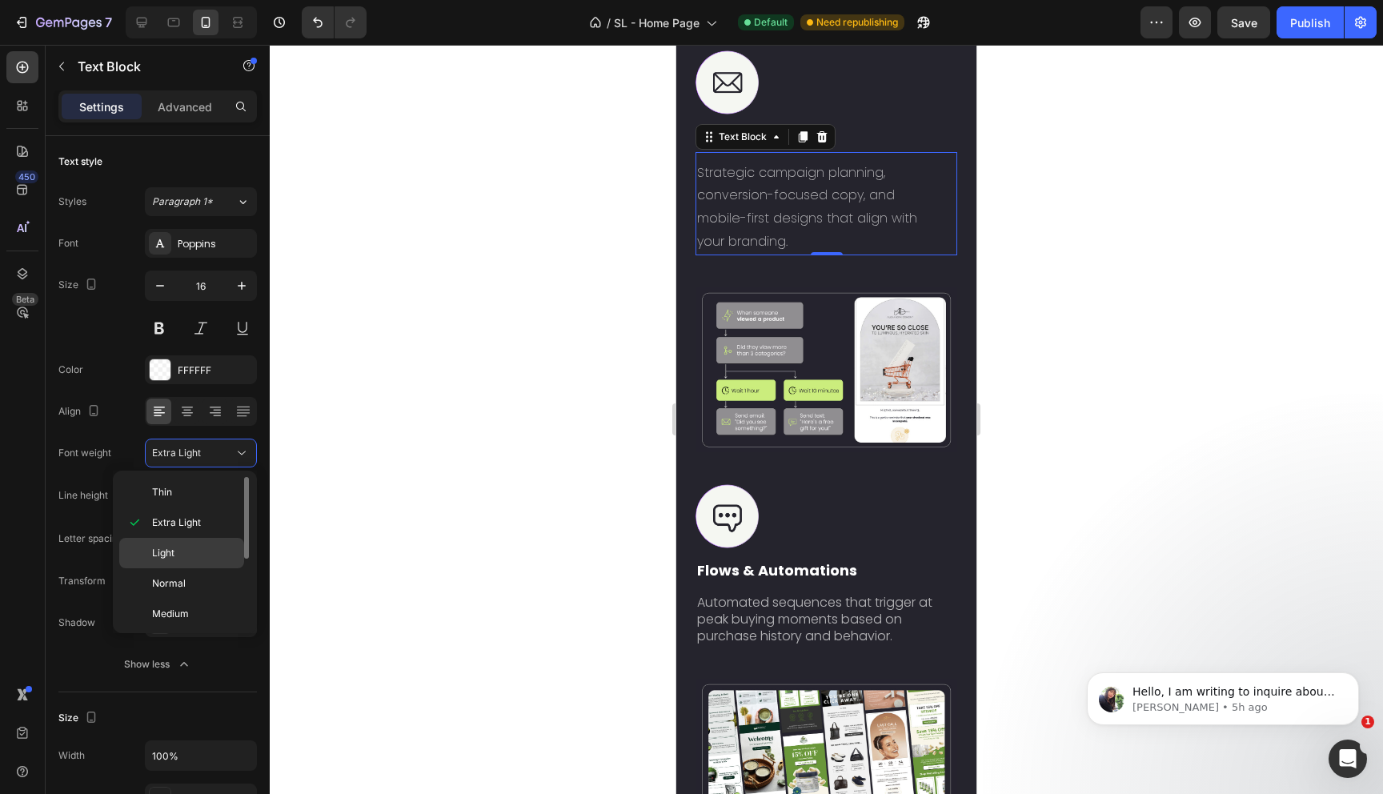
click at [166, 547] on span "Light" at bounding box center [163, 553] width 22 height 14
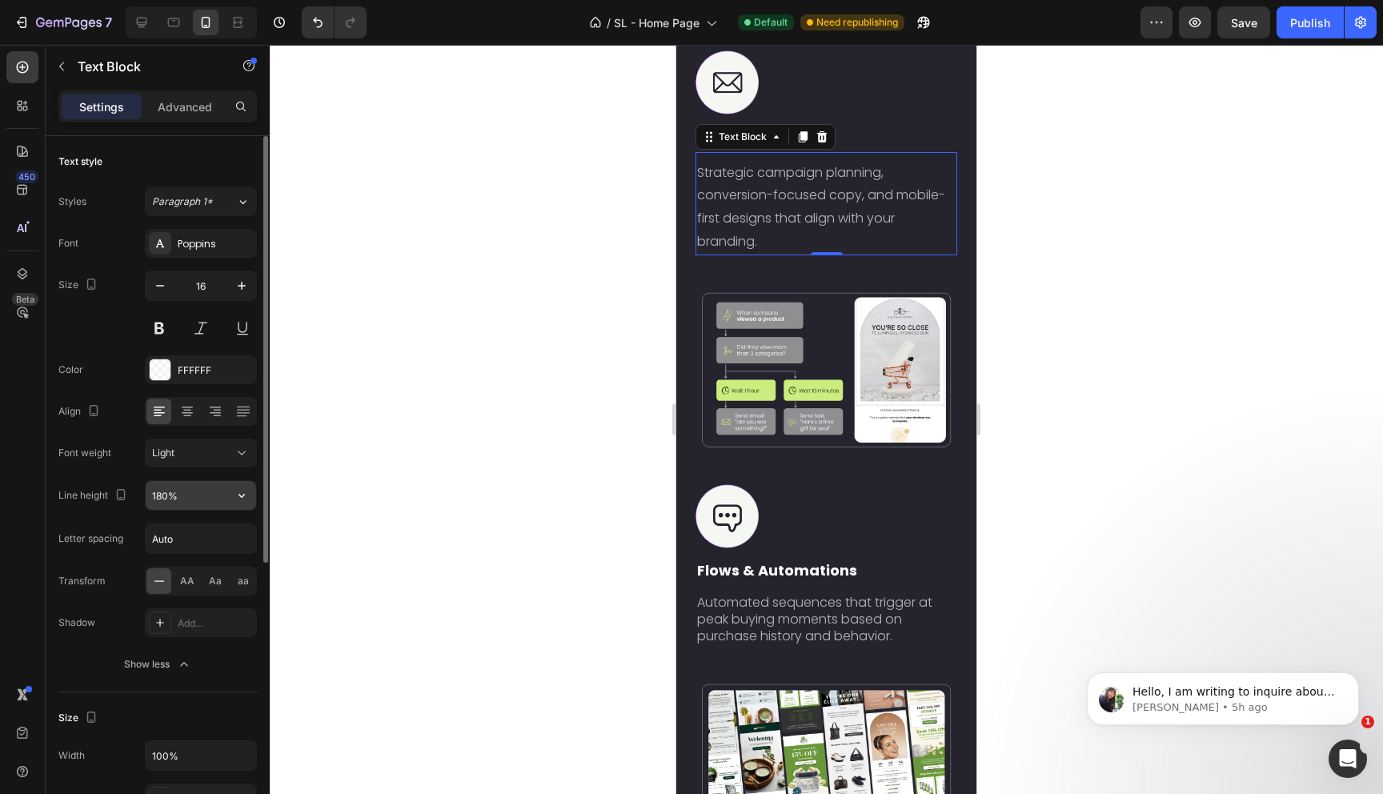
click at [194, 498] on input "180%" at bounding box center [201, 495] width 110 height 29
click at [238, 496] on icon "button" at bounding box center [242, 495] width 16 height 16
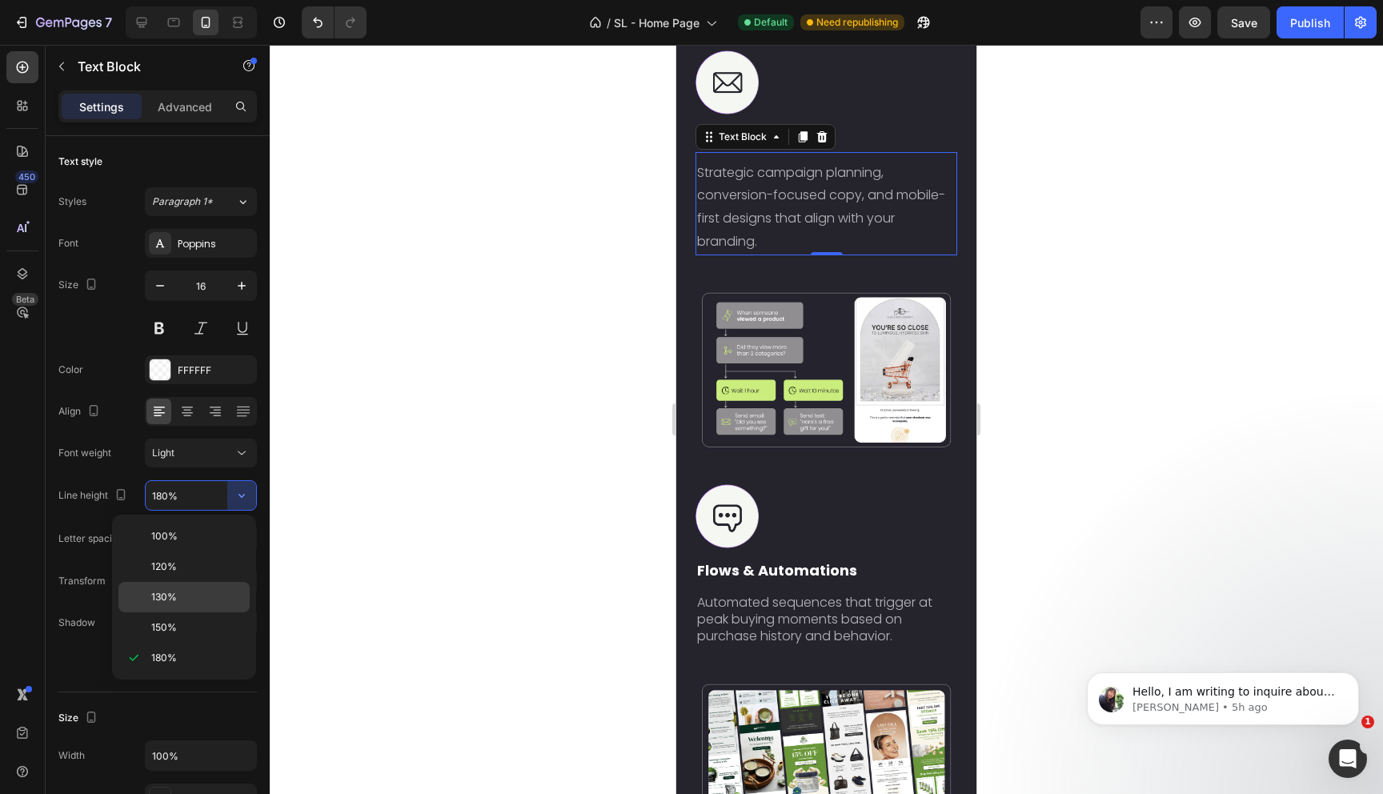
click at [178, 596] on p "130%" at bounding box center [196, 597] width 91 height 14
type input "130%"
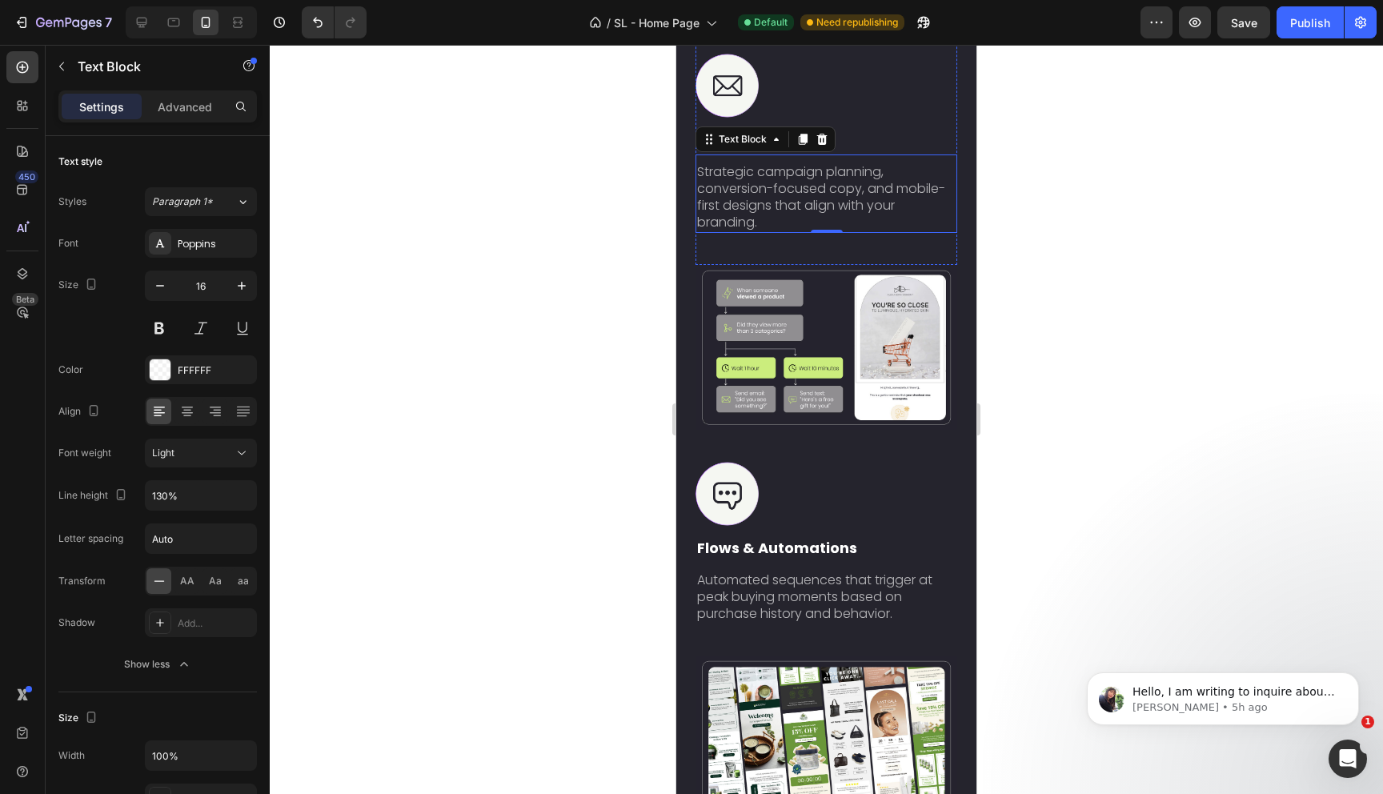
scroll to position [2176, 0]
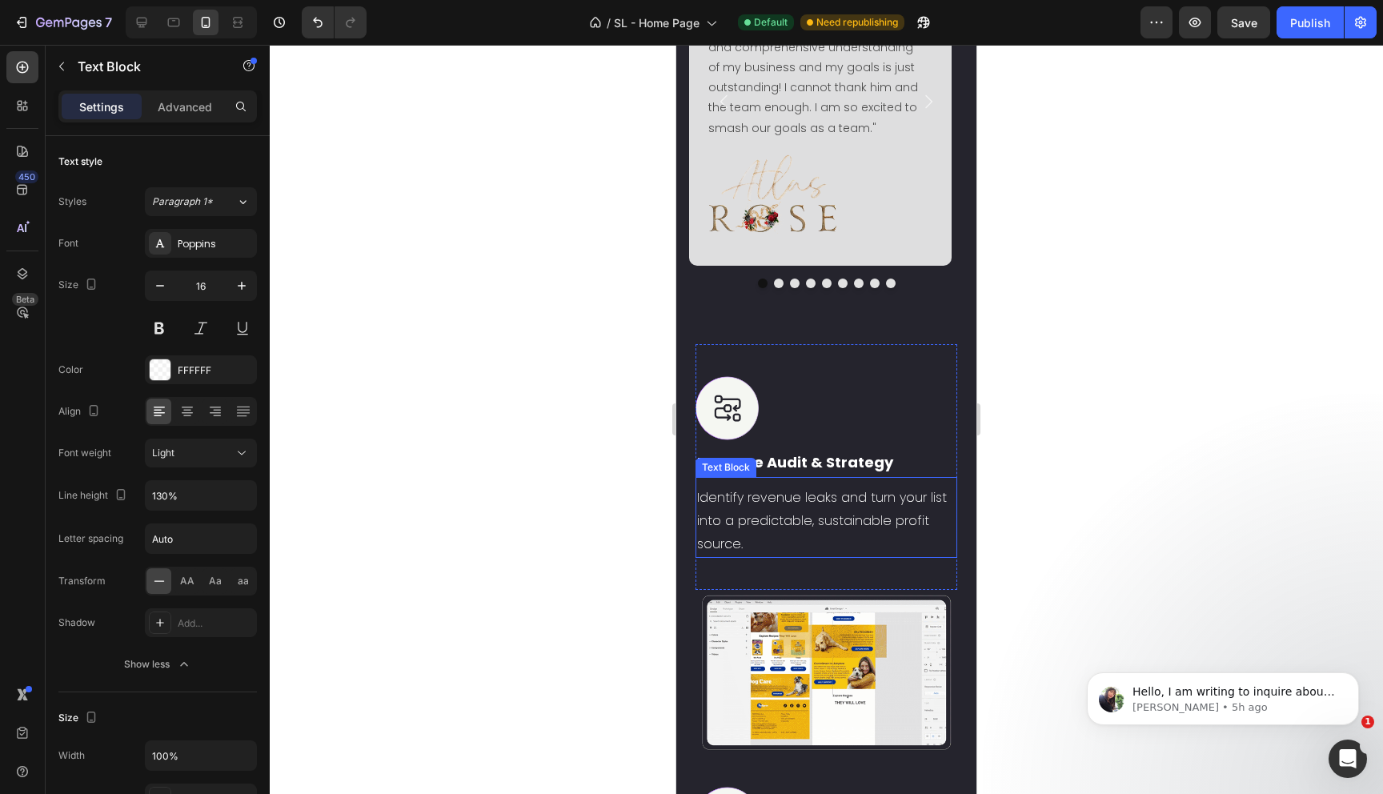
click at [763, 667] on div "Identify revenue leaks and turn your list into a predictable, sustainable profi…" at bounding box center [826, 686] width 262 height 72
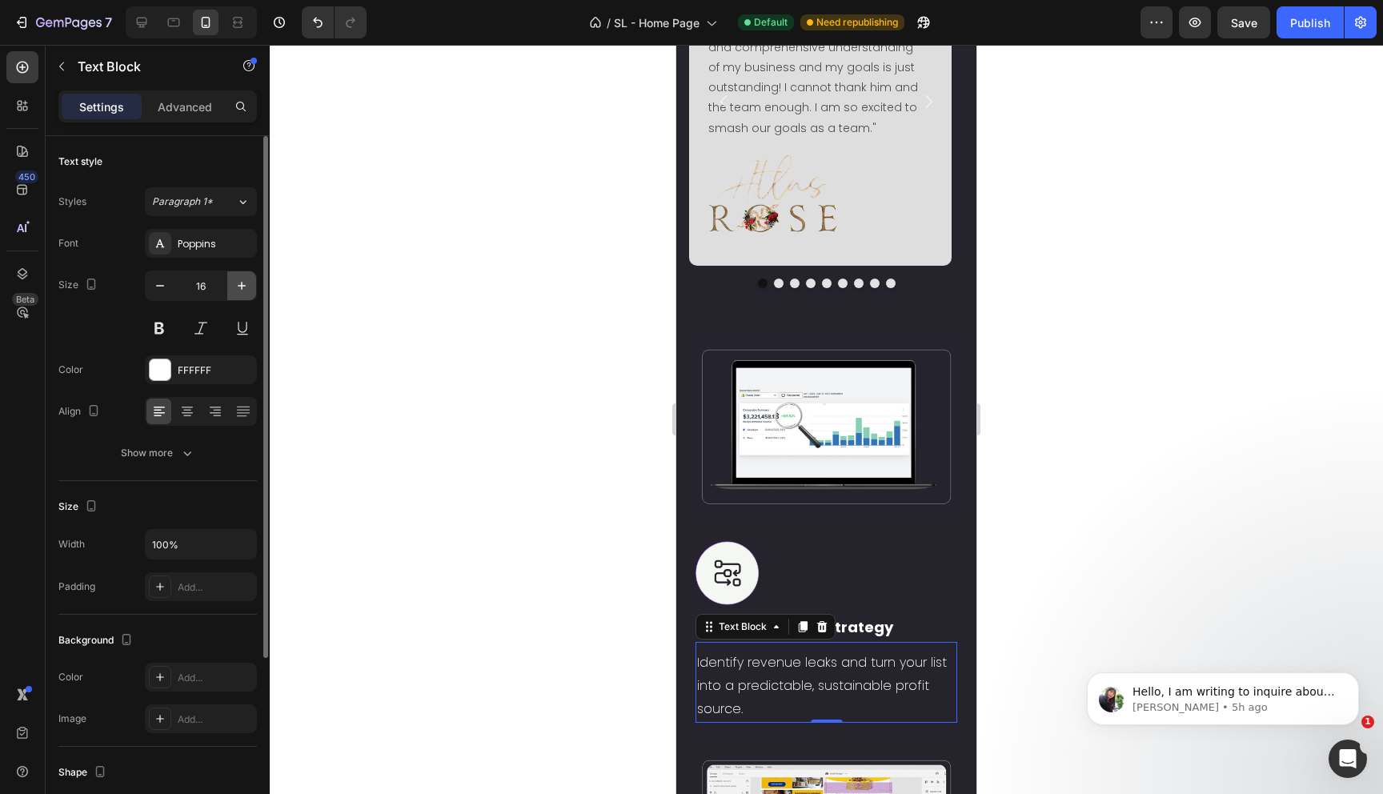
click at [239, 283] on icon "button" at bounding box center [242, 286] width 16 height 16
click at [158, 284] on icon "button" at bounding box center [160, 286] width 16 height 16
type input "16"
click at [167, 457] on div "Show more" at bounding box center [158, 453] width 74 height 16
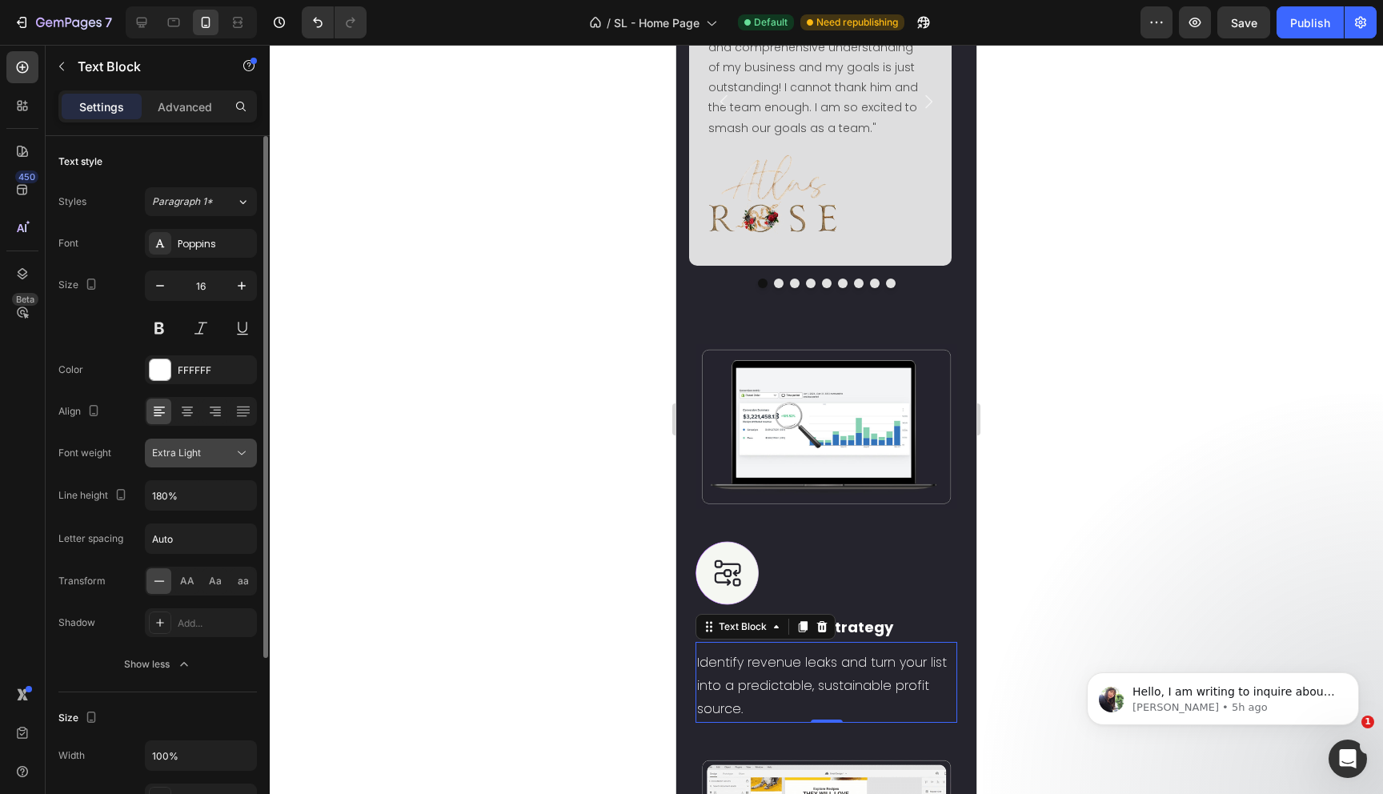
click at [202, 446] on div "Extra Light" at bounding box center [193, 453] width 82 height 14
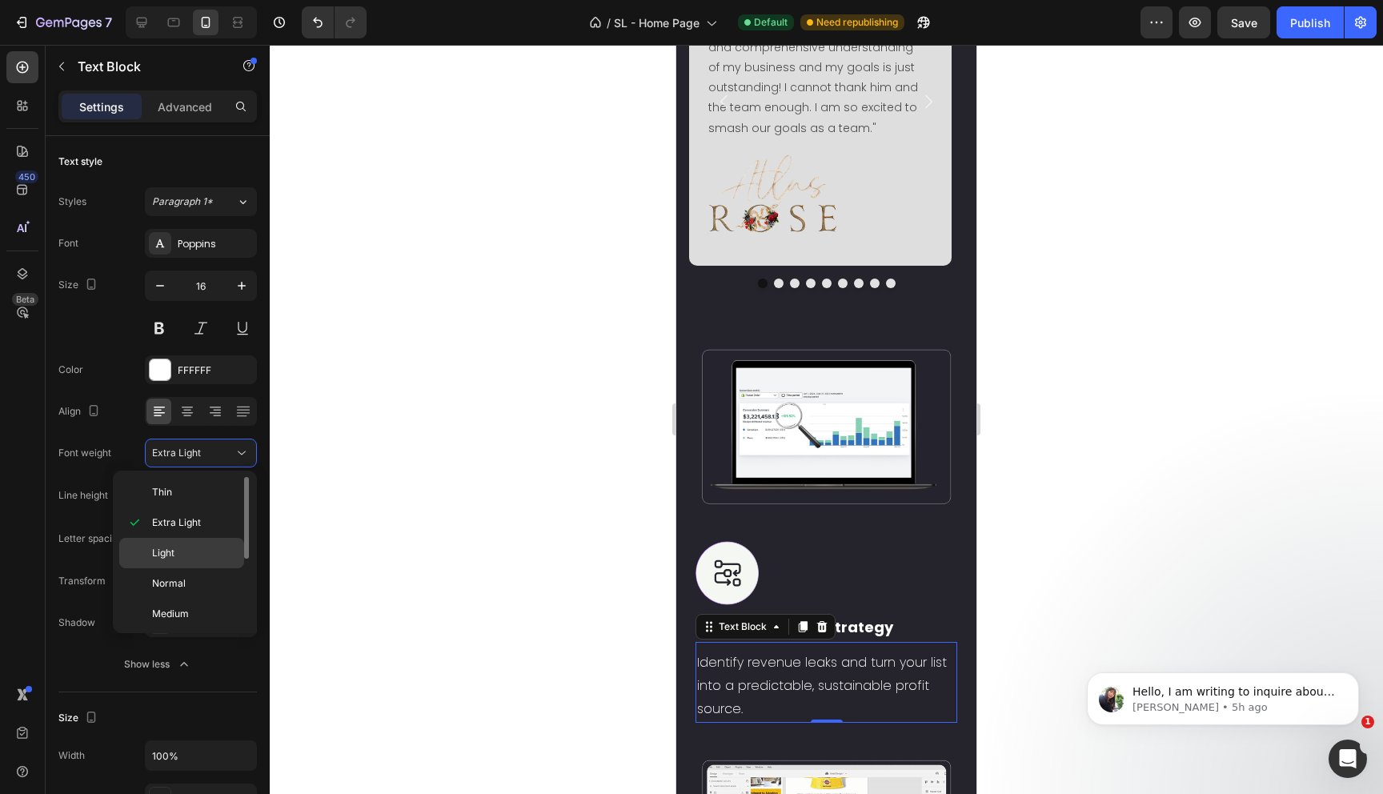
click at [191, 553] on p "Light" at bounding box center [194, 553] width 85 height 14
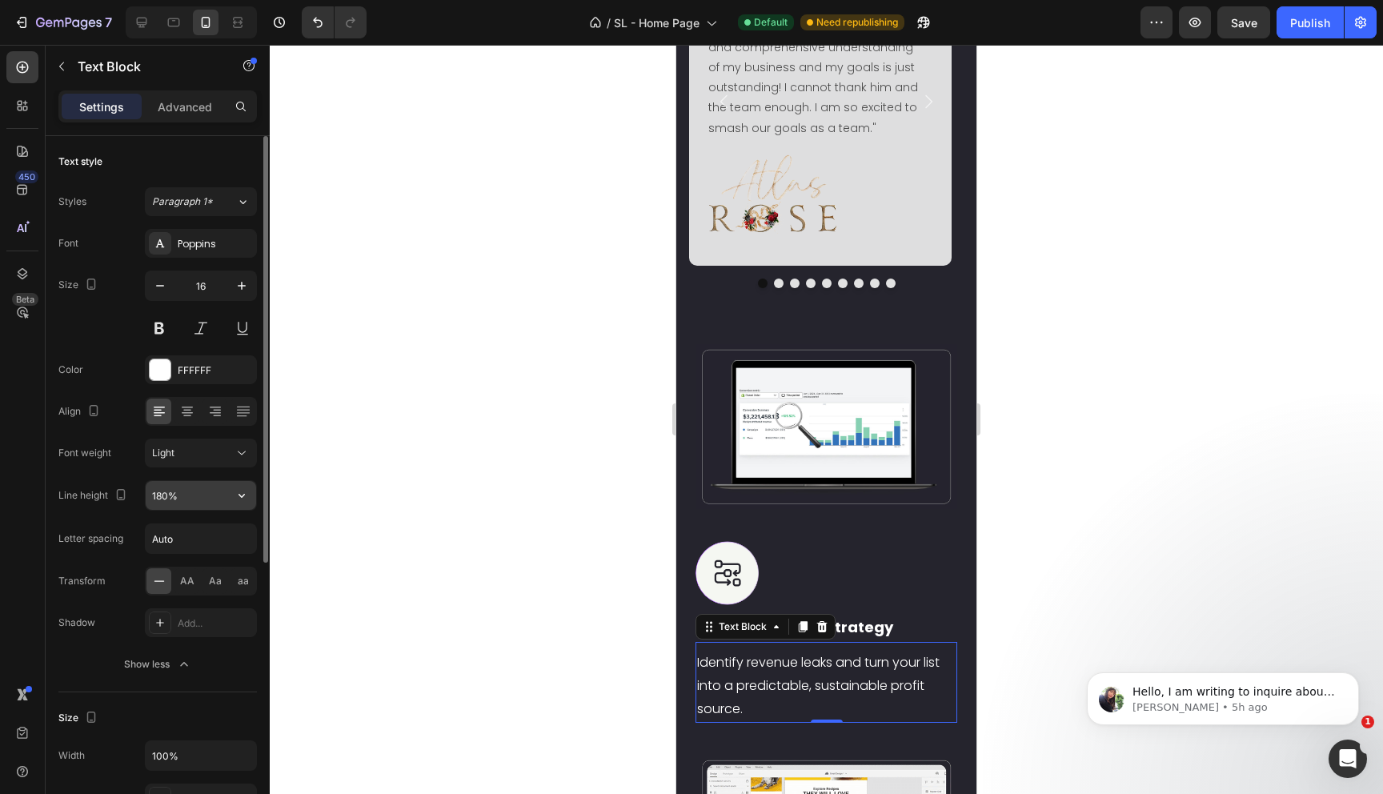
click at [203, 495] on input "180%" at bounding box center [201, 495] width 110 height 29
click at [246, 499] on icon "button" at bounding box center [242, 495] width 16 height 16
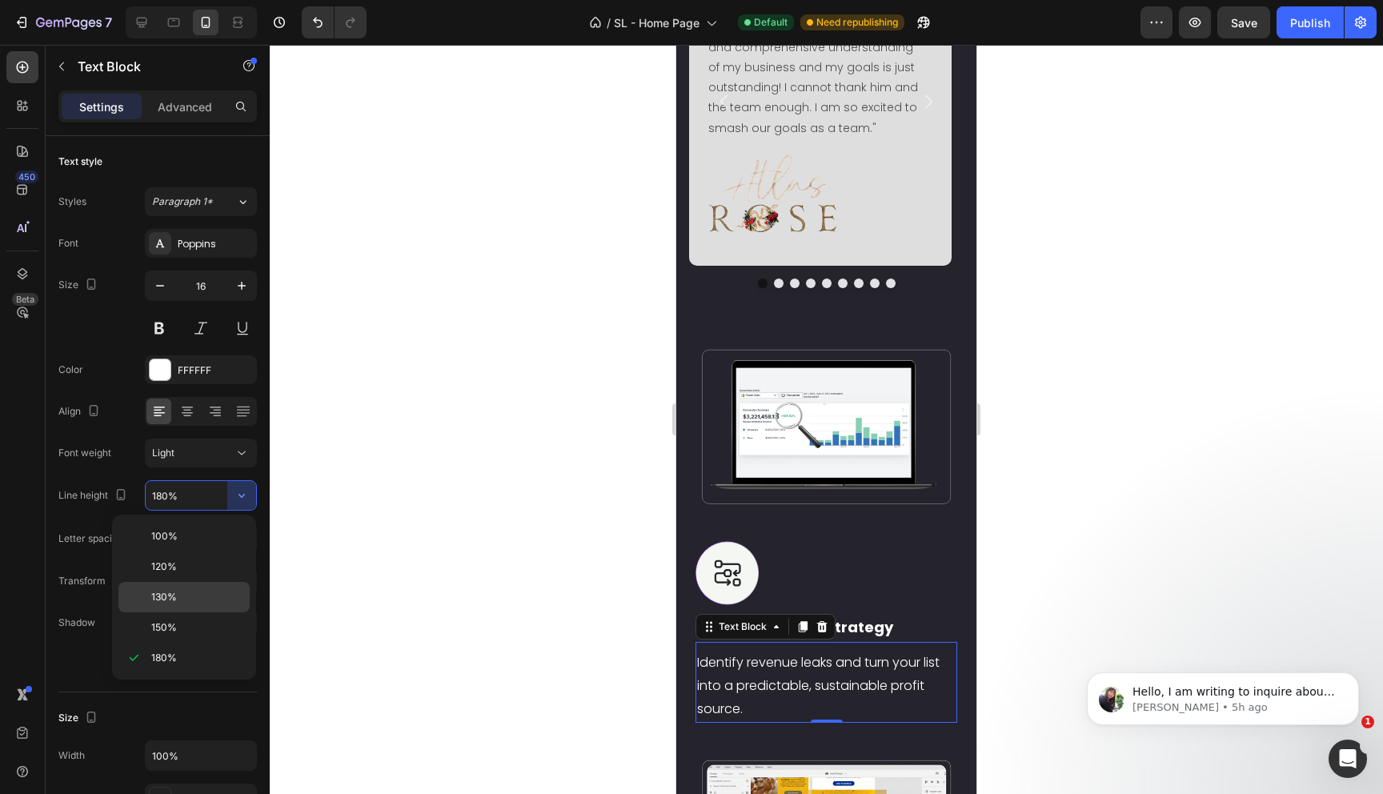
click at [180, 612] on div "130%" at bounding box center [183, 627] width 131 height 30
type input "130%"
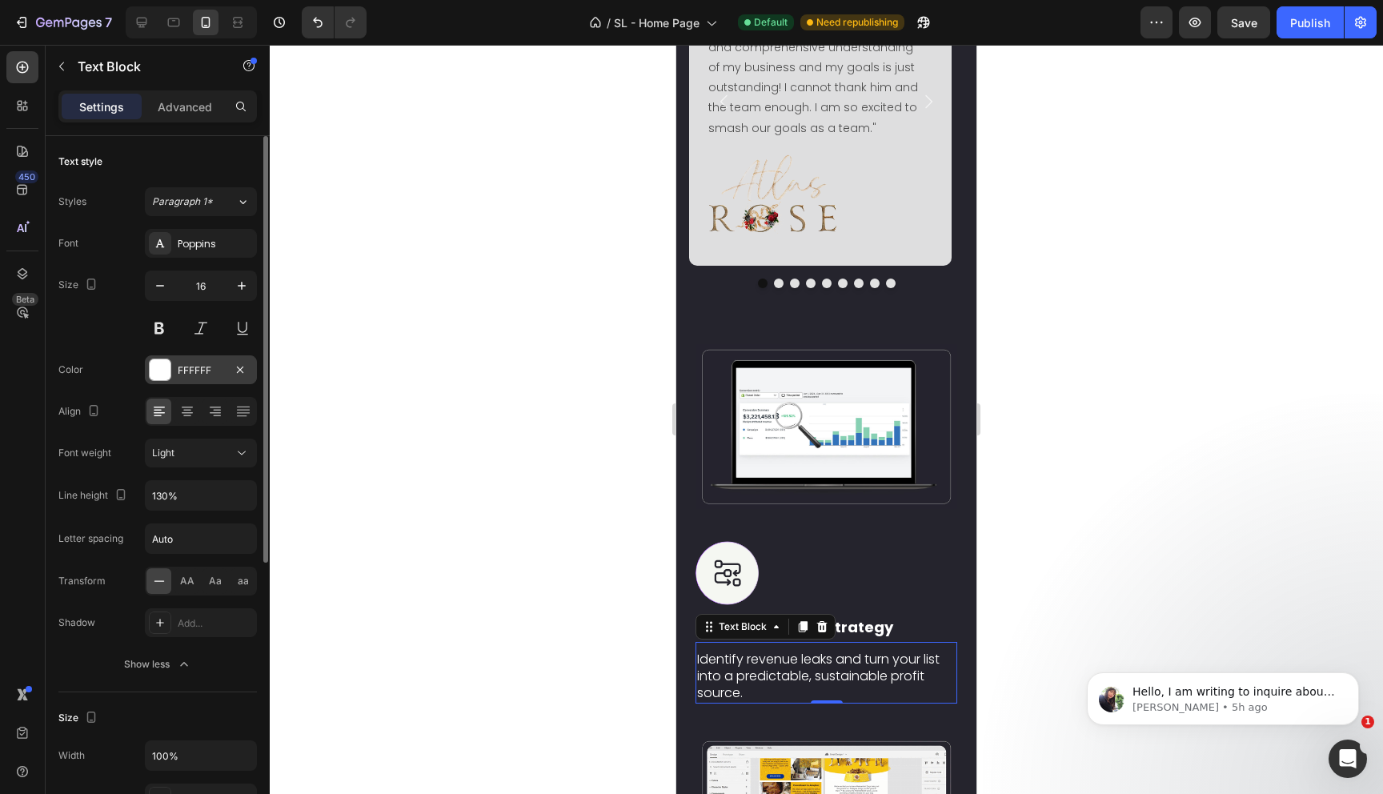
click at [163, 370] on div at bounding box center [160, 369] width 21 height 21
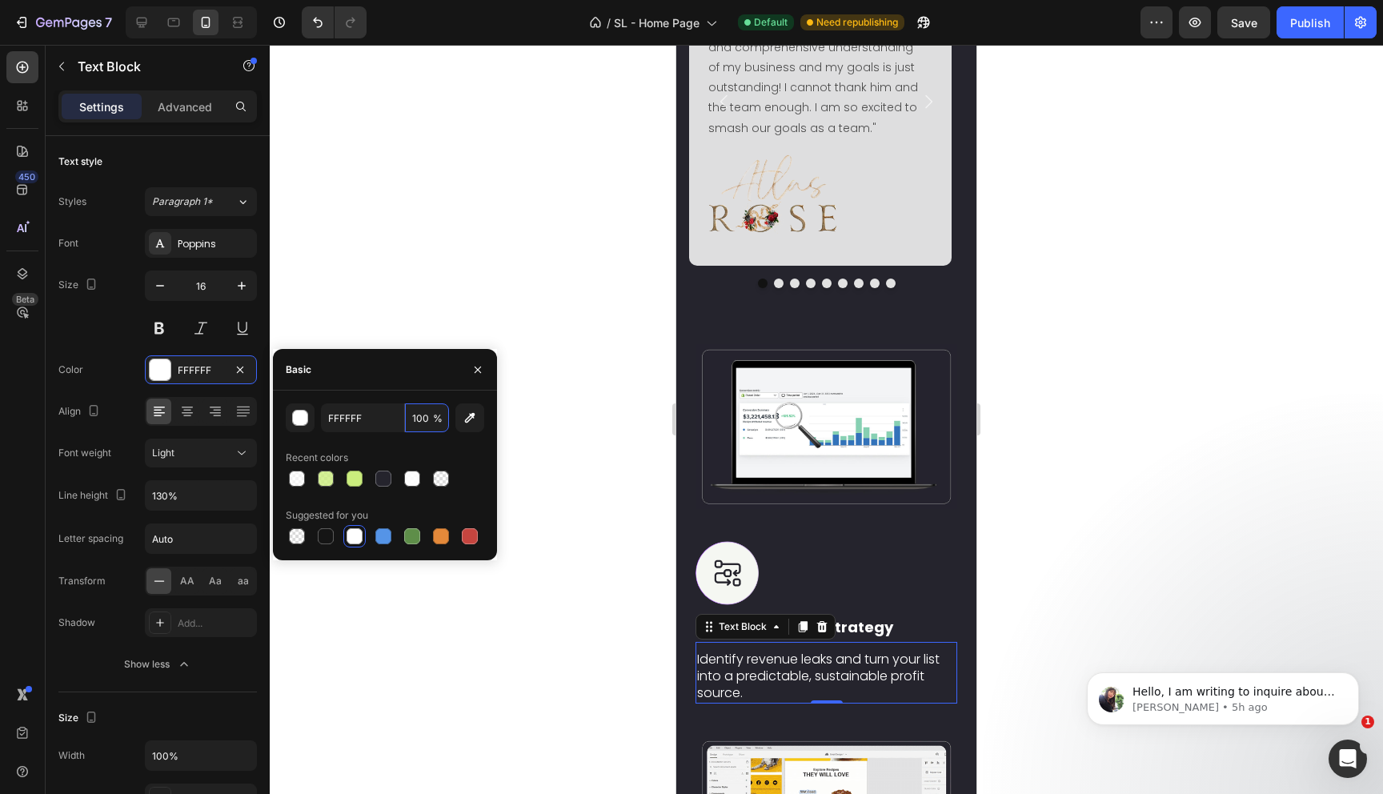
drag, startPoint x: 430, startPoint y: 422, endPoint x: 424, endPoint y: 452, distance: 30.9
click at [430, 422] on input "100" at bounding box center [427, 417] width 44 height 29
type input "65"
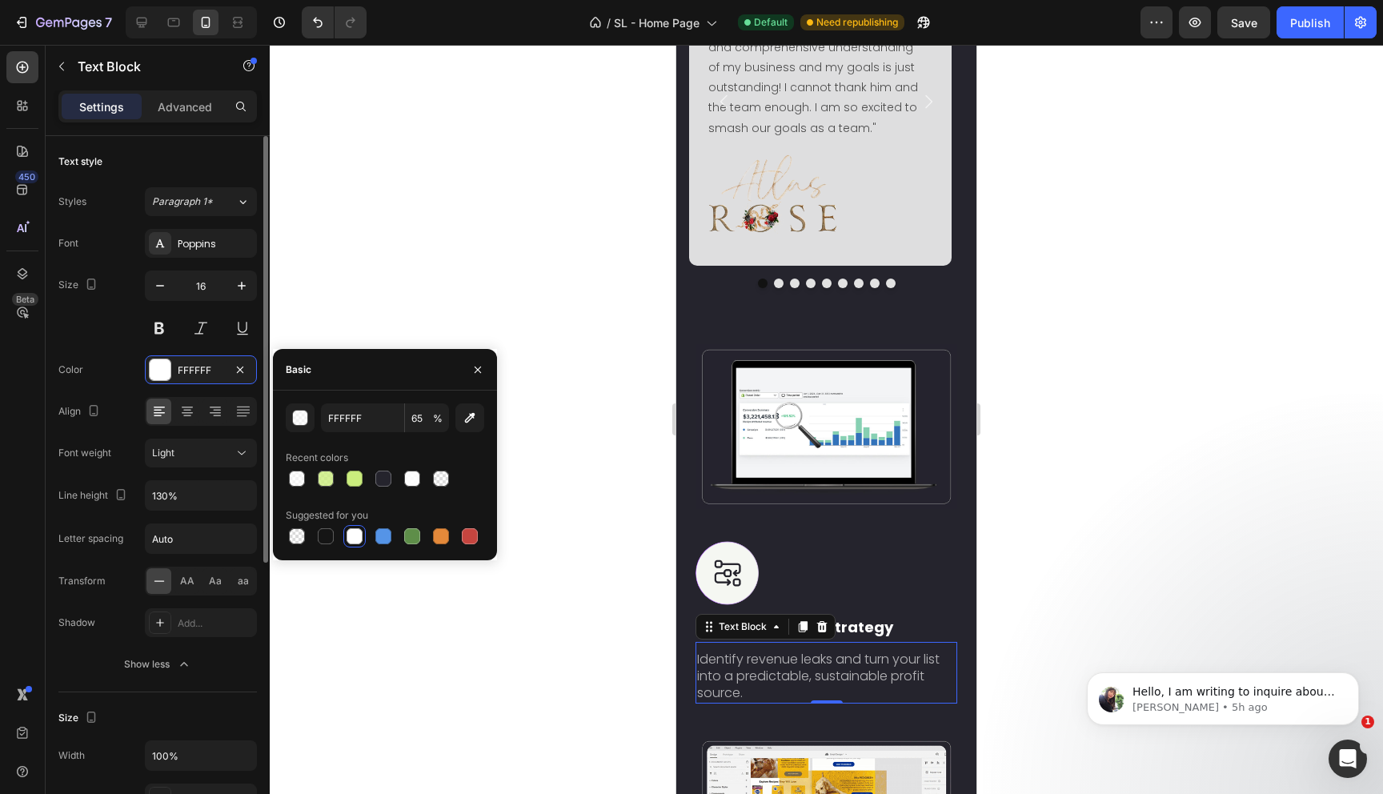
click at [118, 381] on div "Color FFFFFF" at bounding box center [157, 369] width 198 height 29
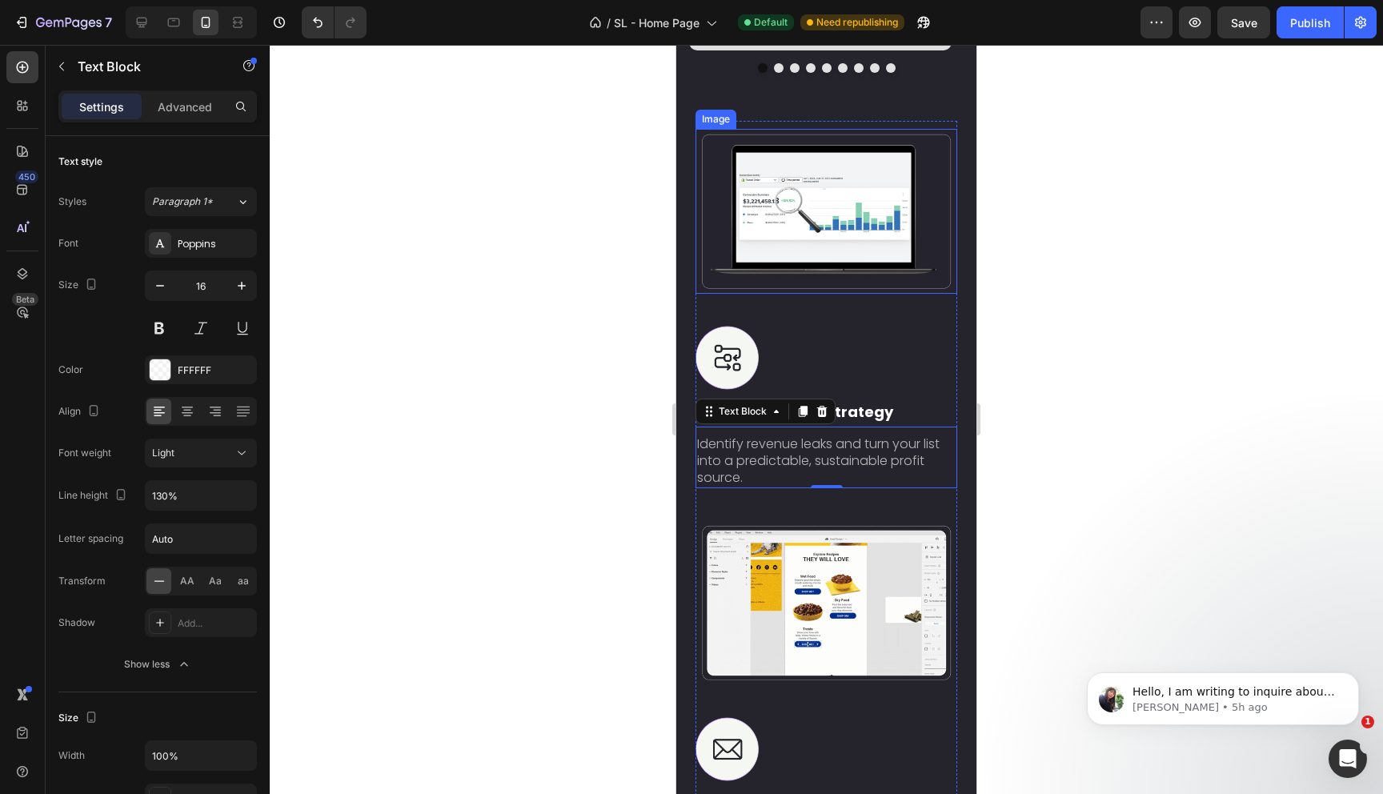
scroll to position [2398, 0]
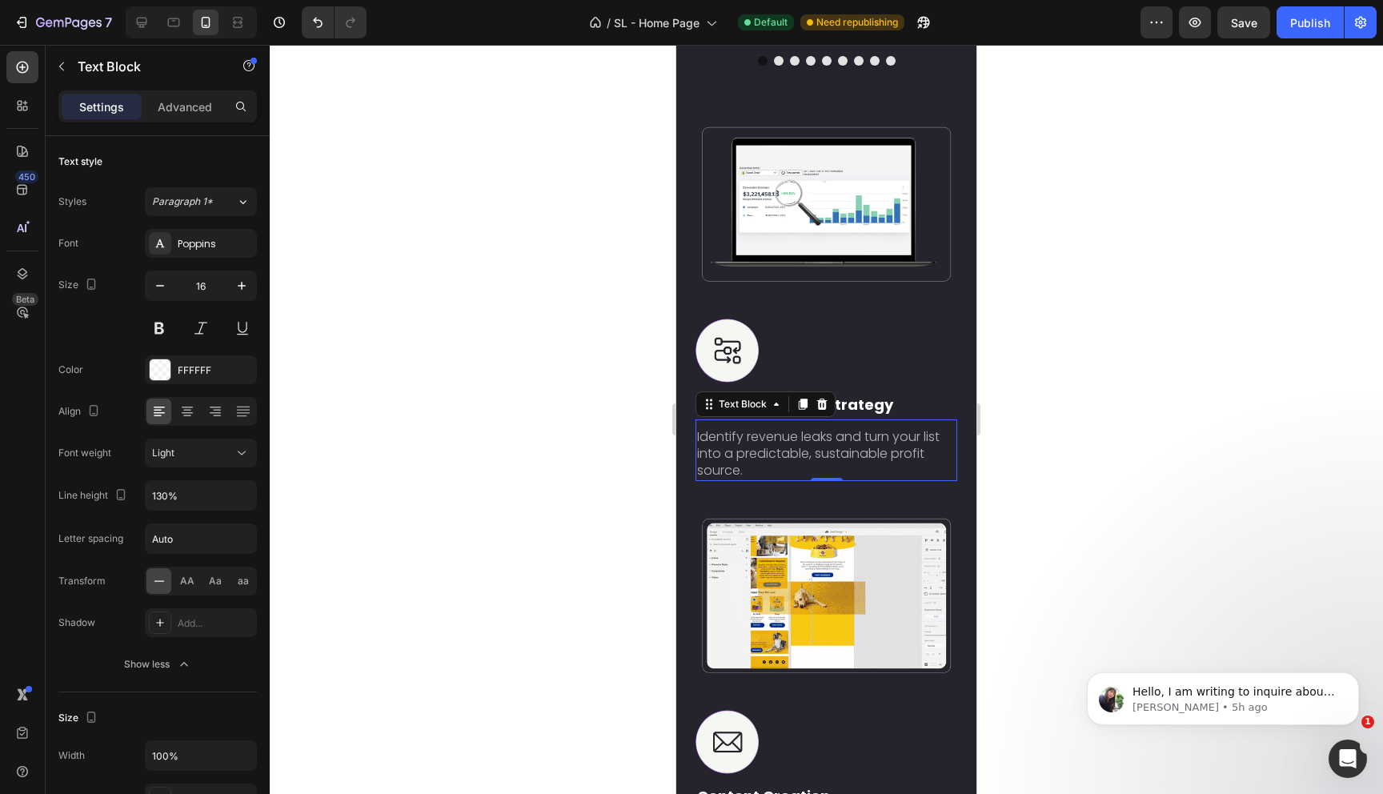
click at [1103, 519] on div at bounding box center [826, 419] width 1113 height 749
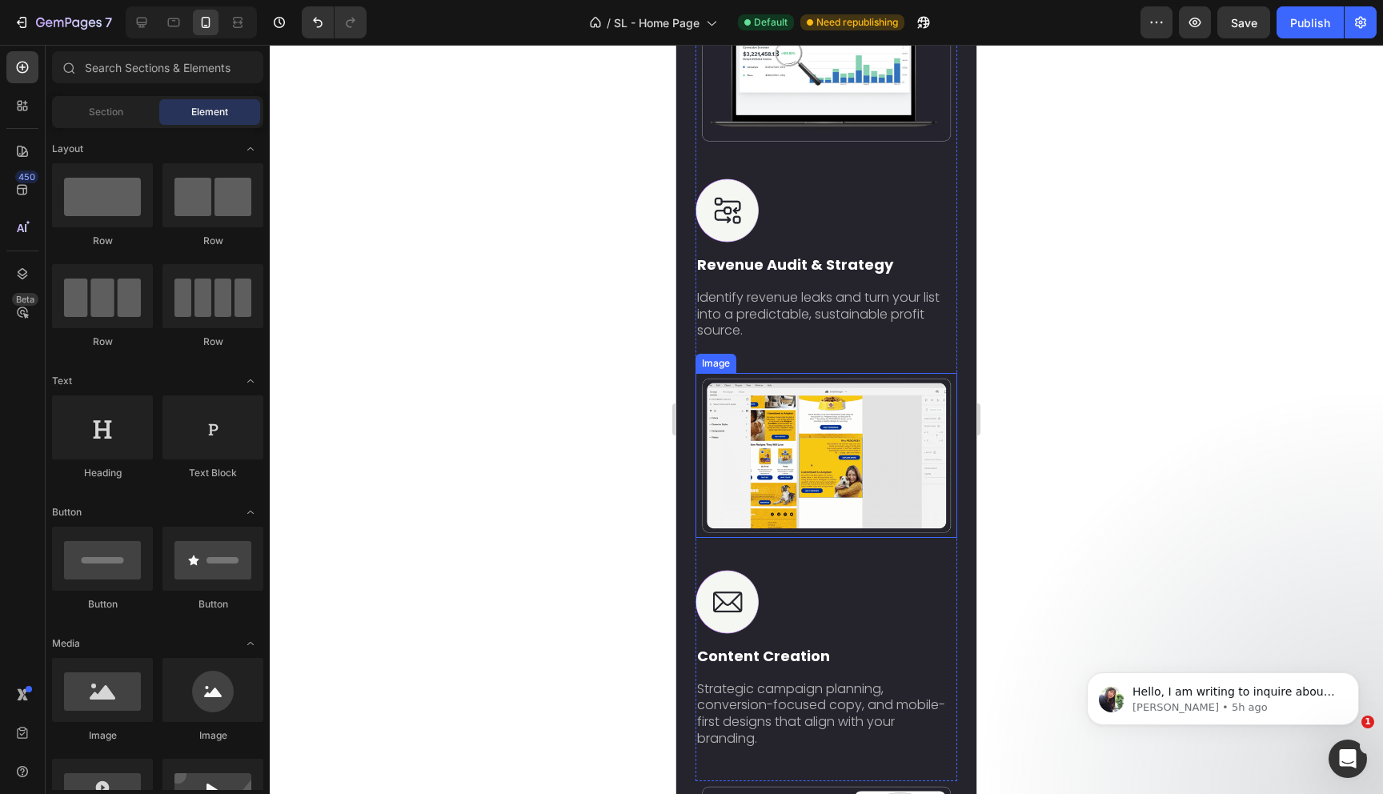
scroll to position [2560, 0]
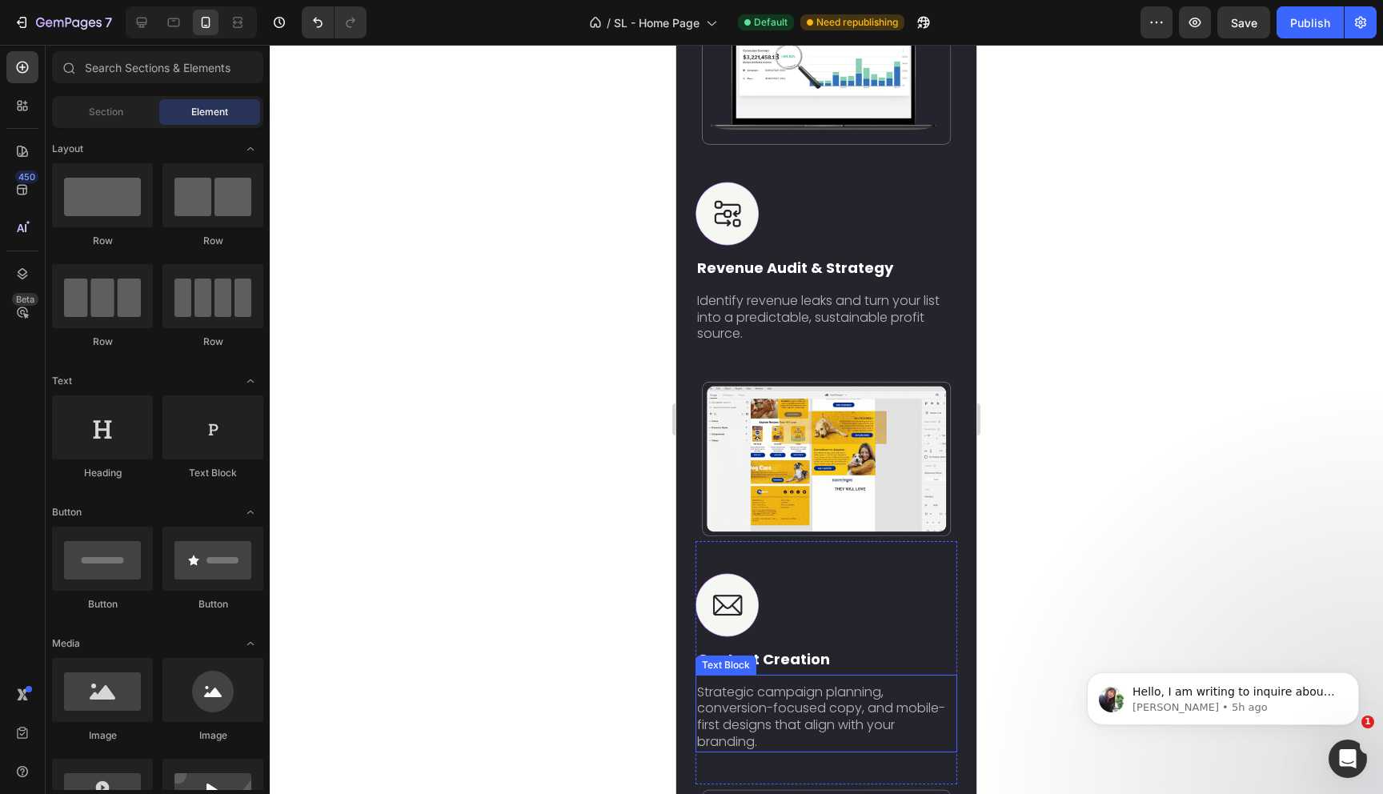
click at [916, 691] on p "Strategic campaign planning, conversion-focused copy, and mobile-first designs …" at bounding box center [821, 717] width 249 height 66
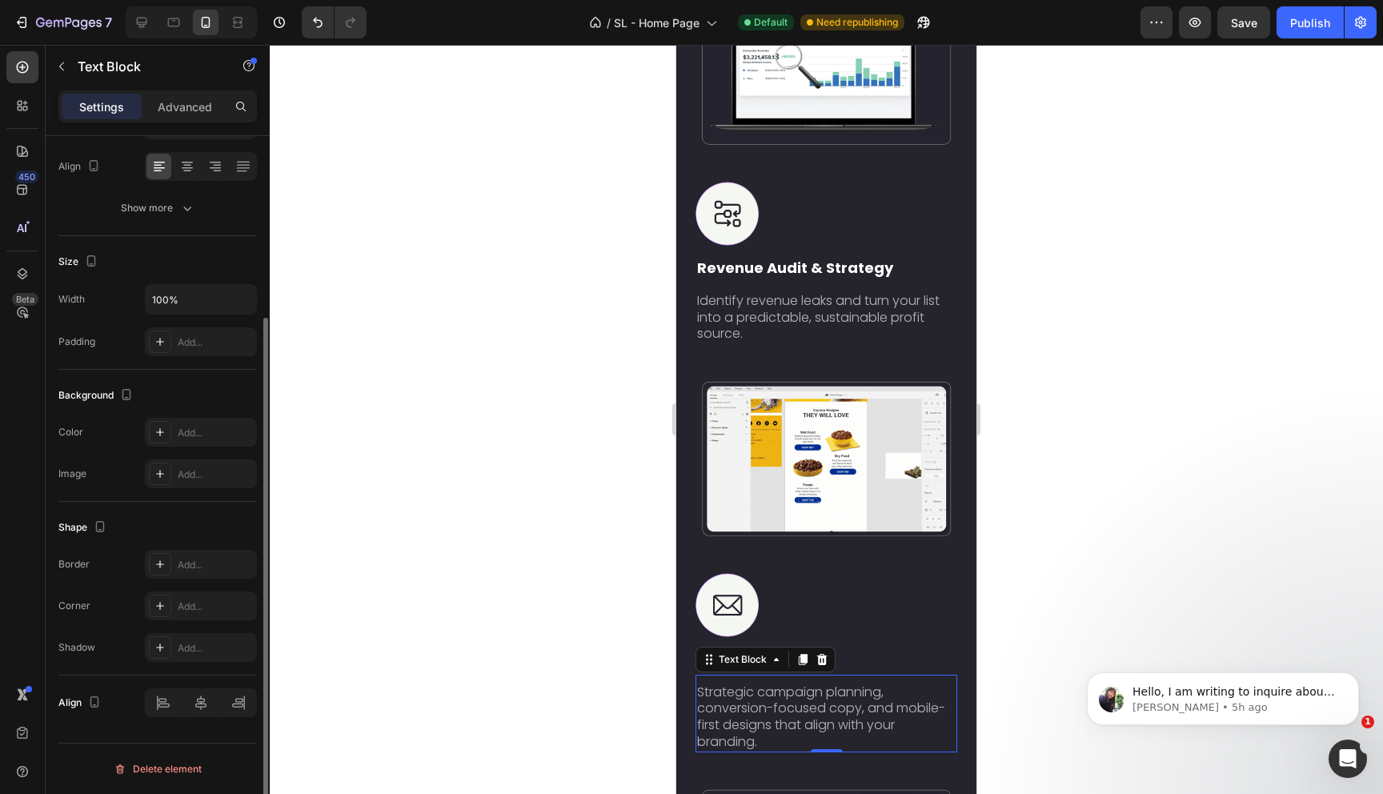
scroll to position [0, 0]
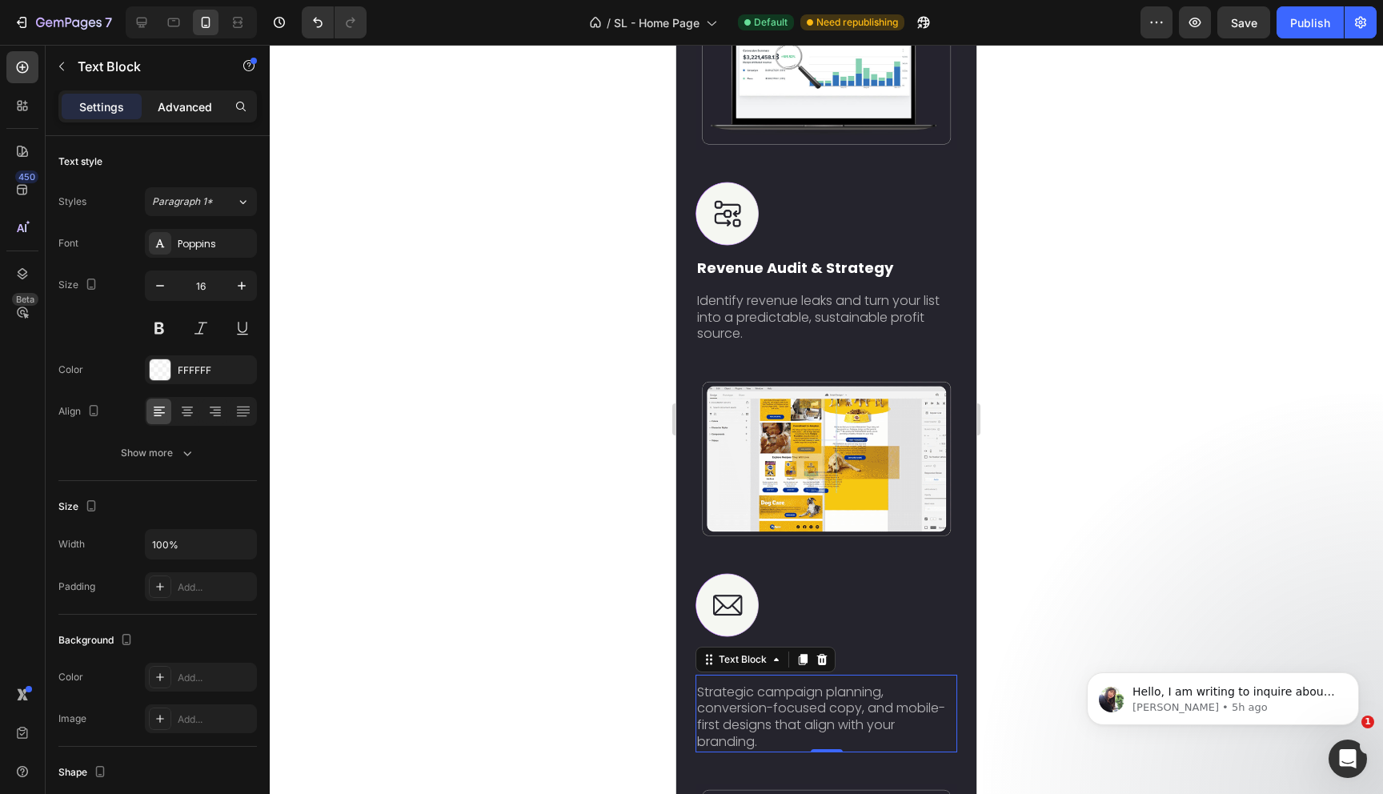
click at [186, 110] on p "Advanced" at bounding box center [185, 106] width 54 height 17
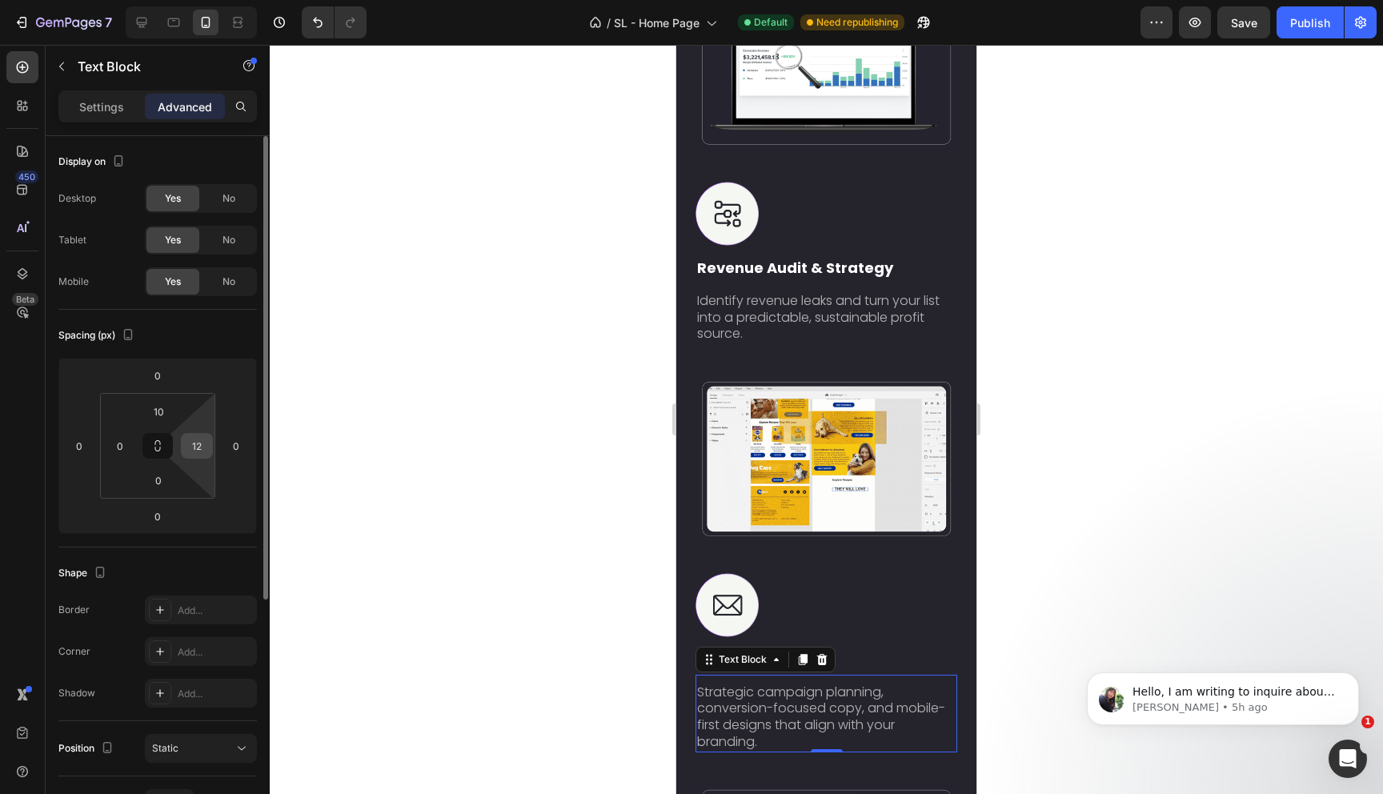
click at [202, 449] on input "12" at bounding box center [197, 446] width 24 height 24
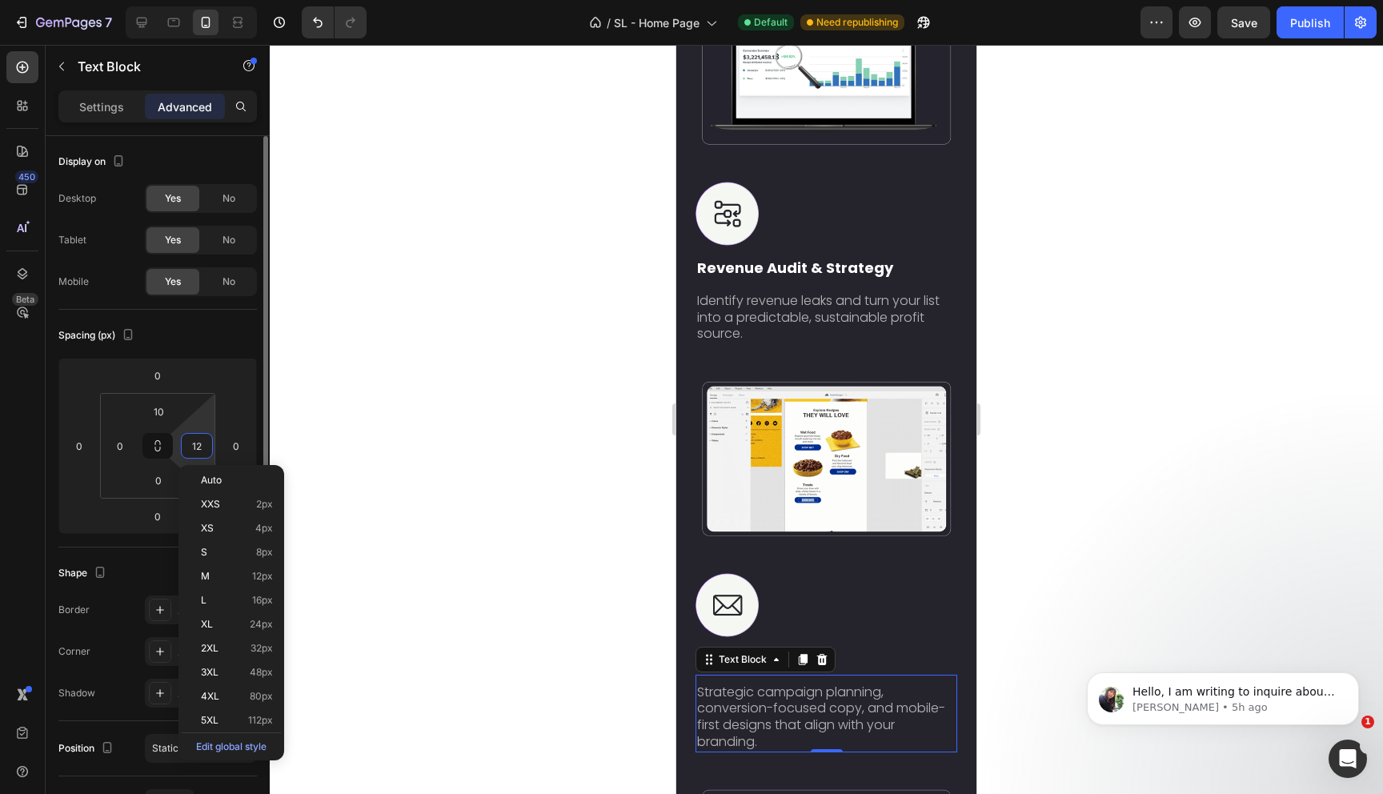
click at [202, 449] on input "12" at bounding box center [197, 446] width 24 height 24
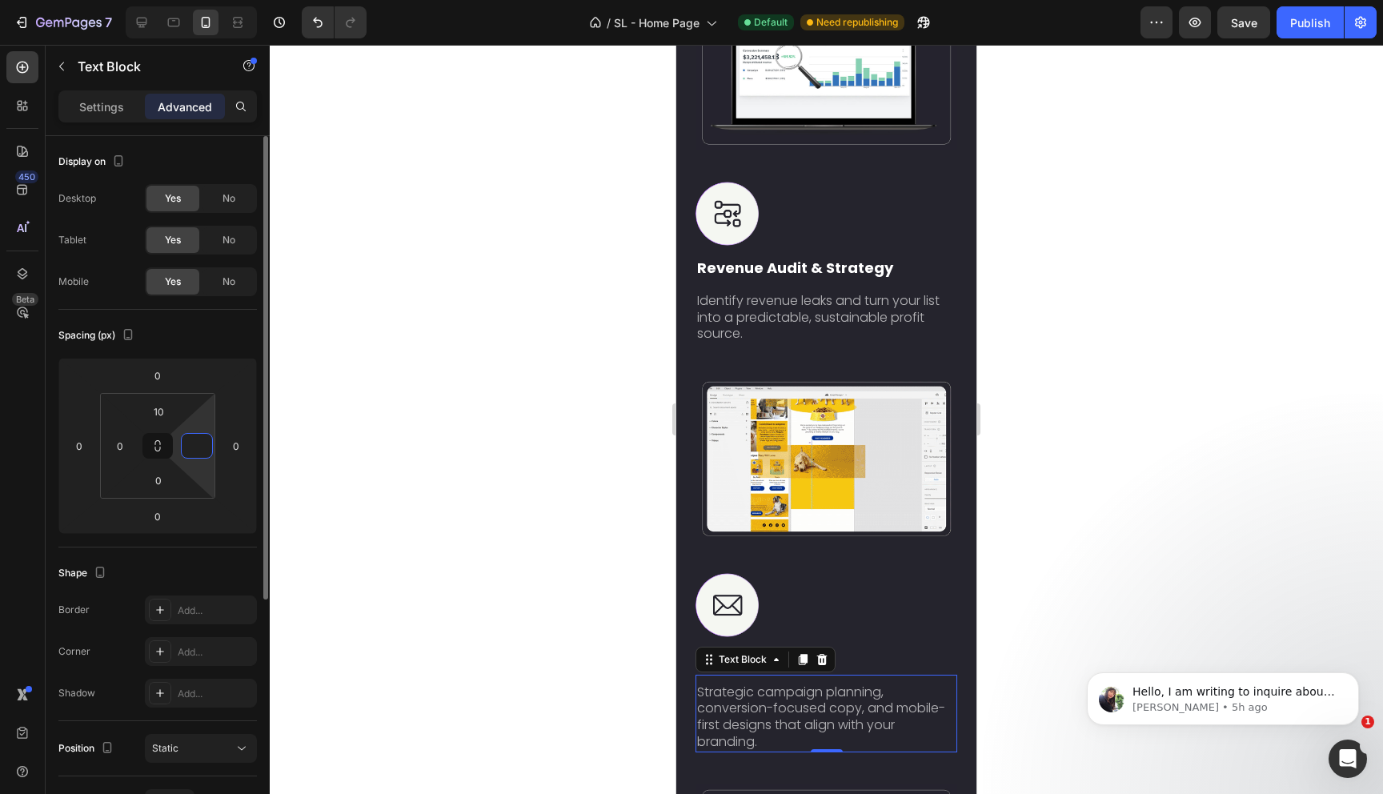
type input "0"
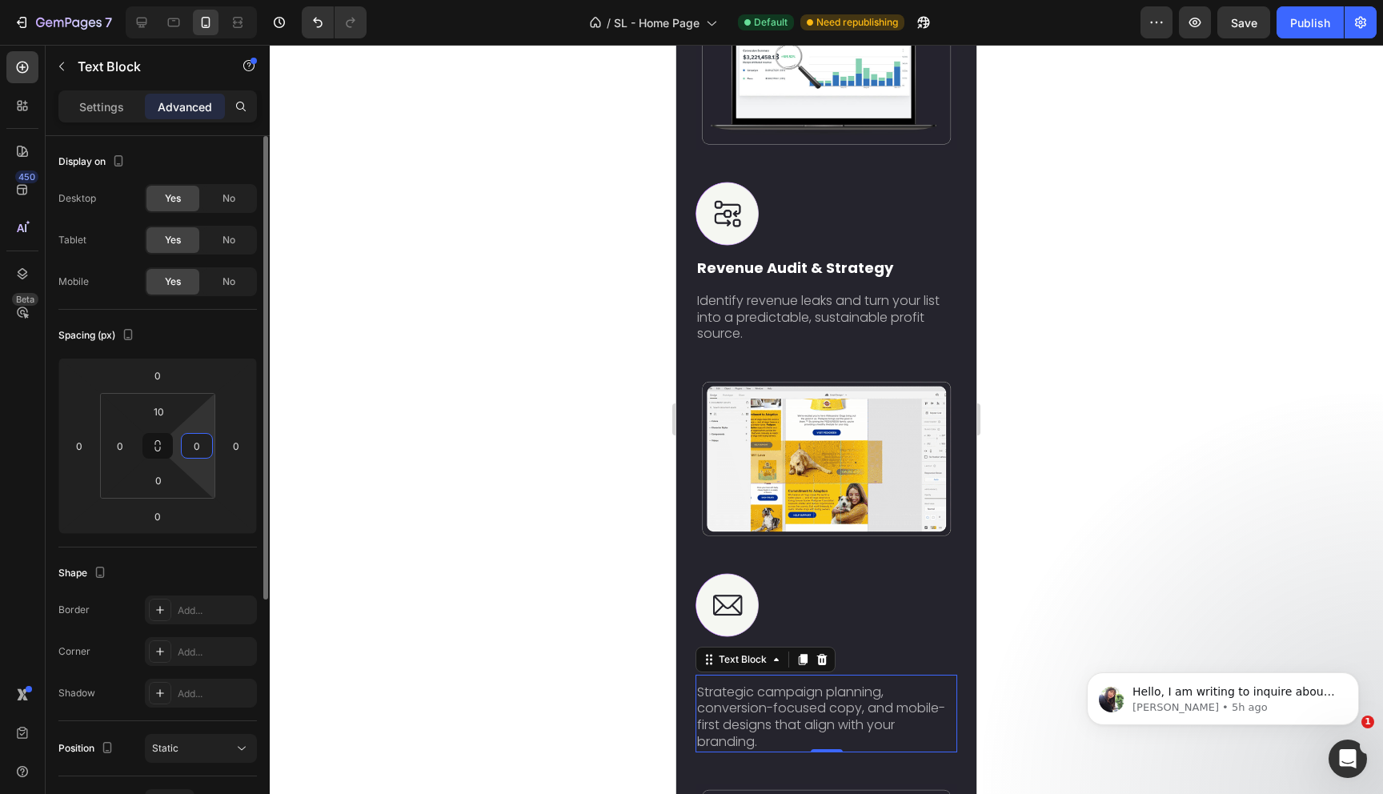
click at [52, 525] on div "Display on Desktop Yes No Tablet Yes No Mobile Yes No Spacing (px) 0 0 0 0 10 0…" at bounding box center [158, 670] width 224 height 1068
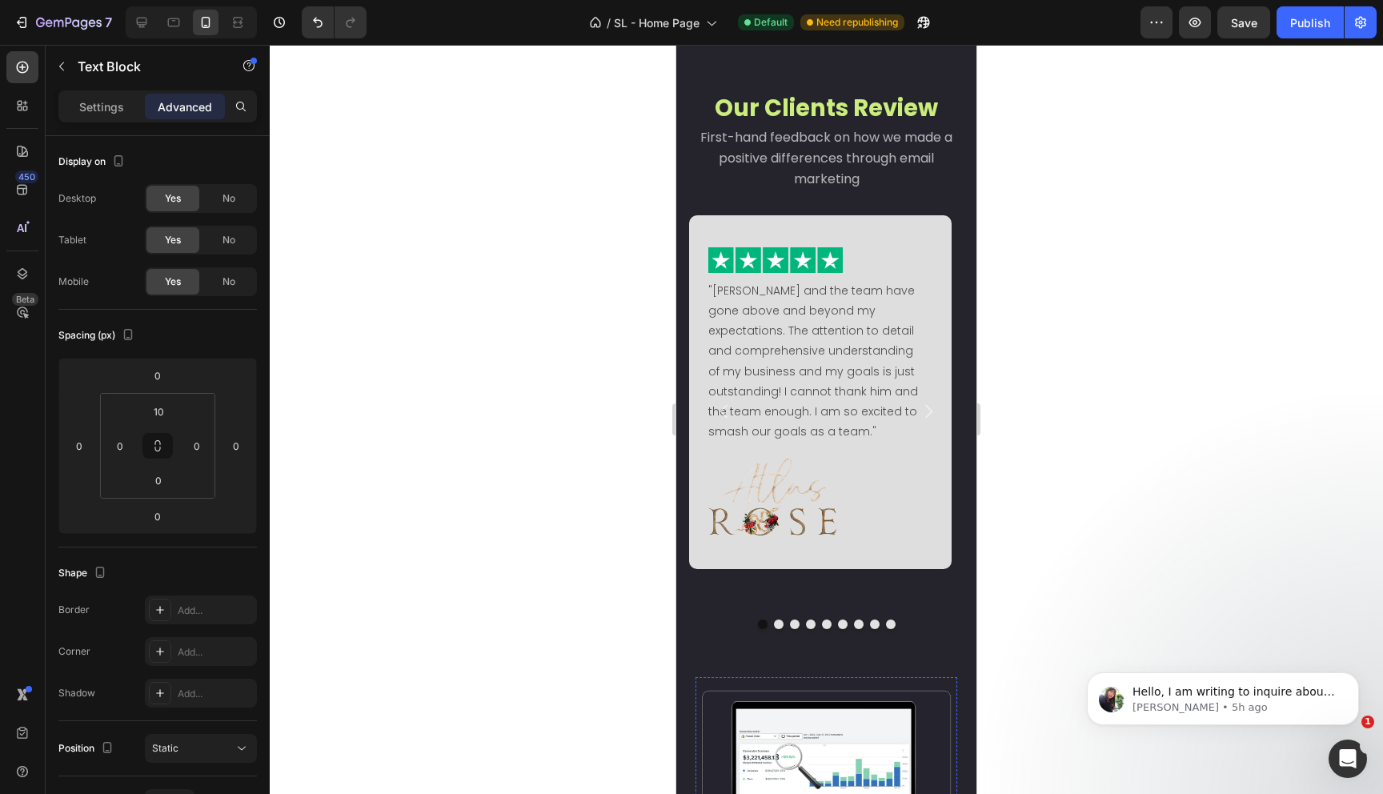
scroll to position [1815, 0]
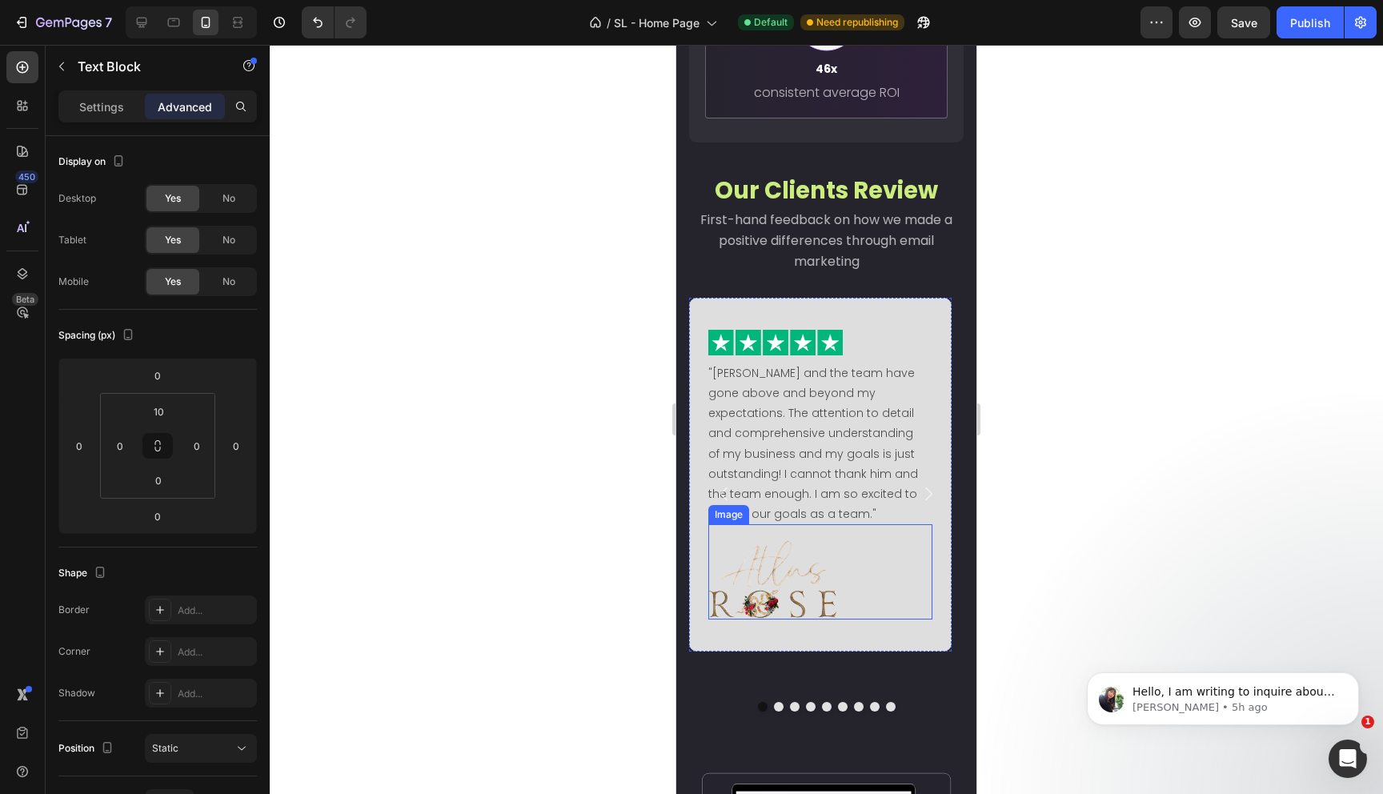
click at [787, 583] on img at bounding box center [772, 579] width 129 height 79
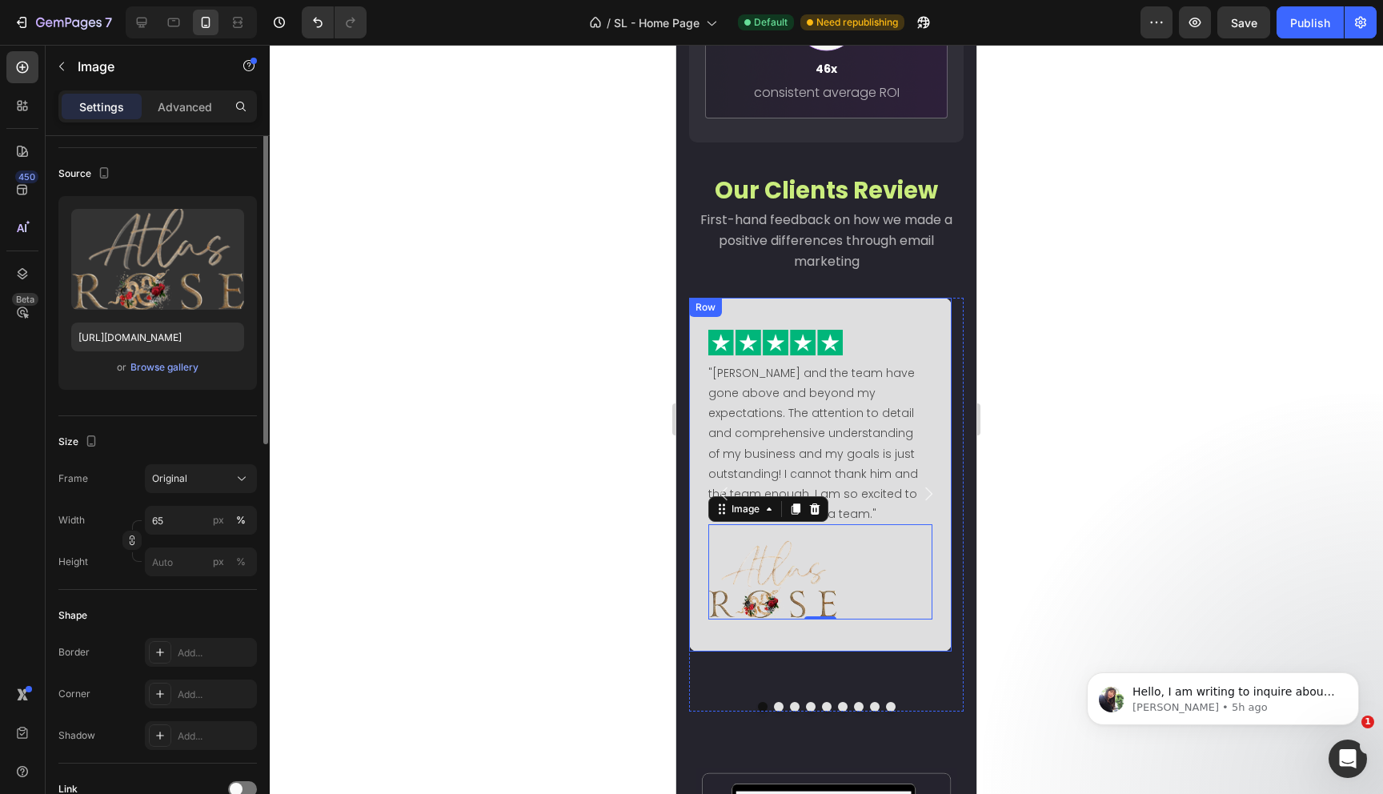
scroll to position [197, 0]
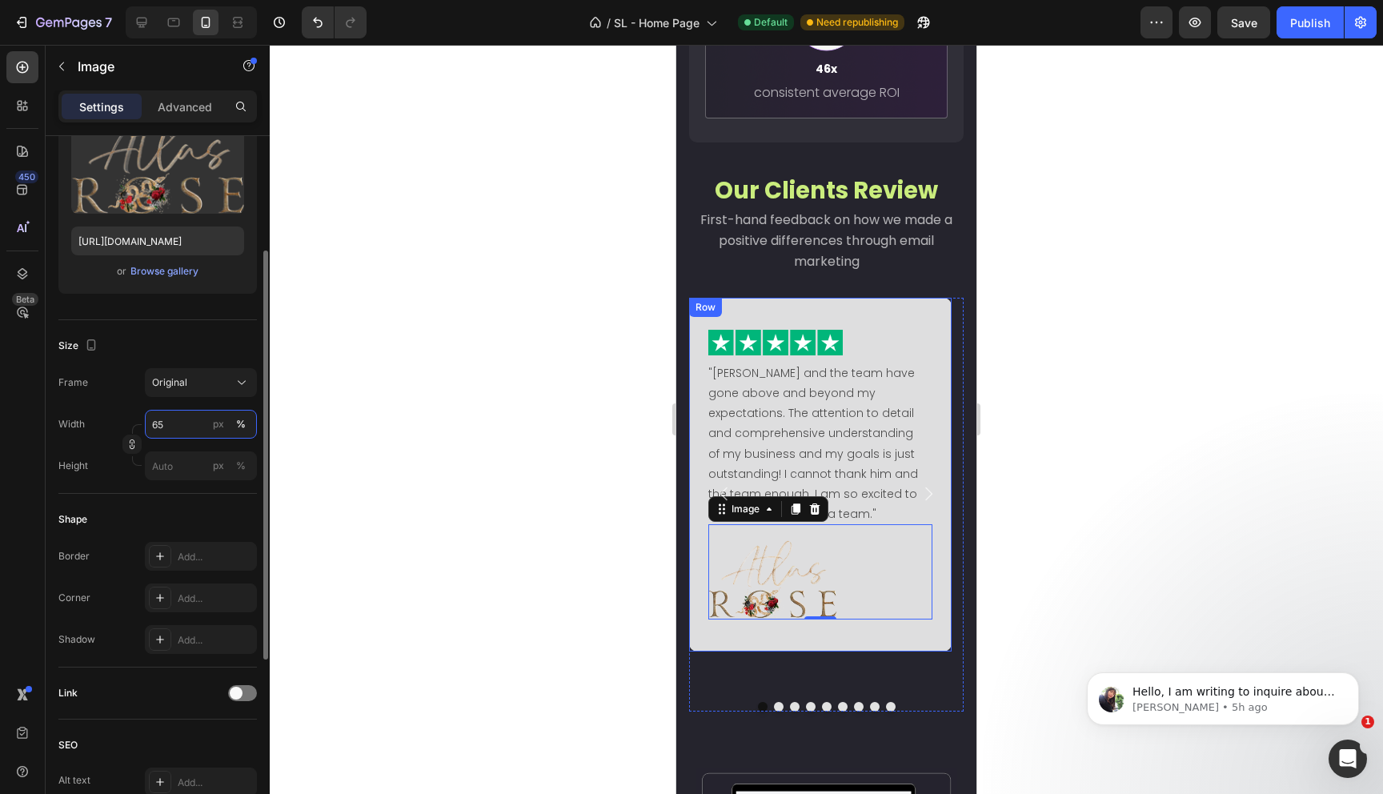
click at [152, 420] on input "65" at bounding box center [201, 424] width 112 height 29
click at [153, 422] on input "65" at bounding box center [201, 424] width 112 height 29
type input "45"
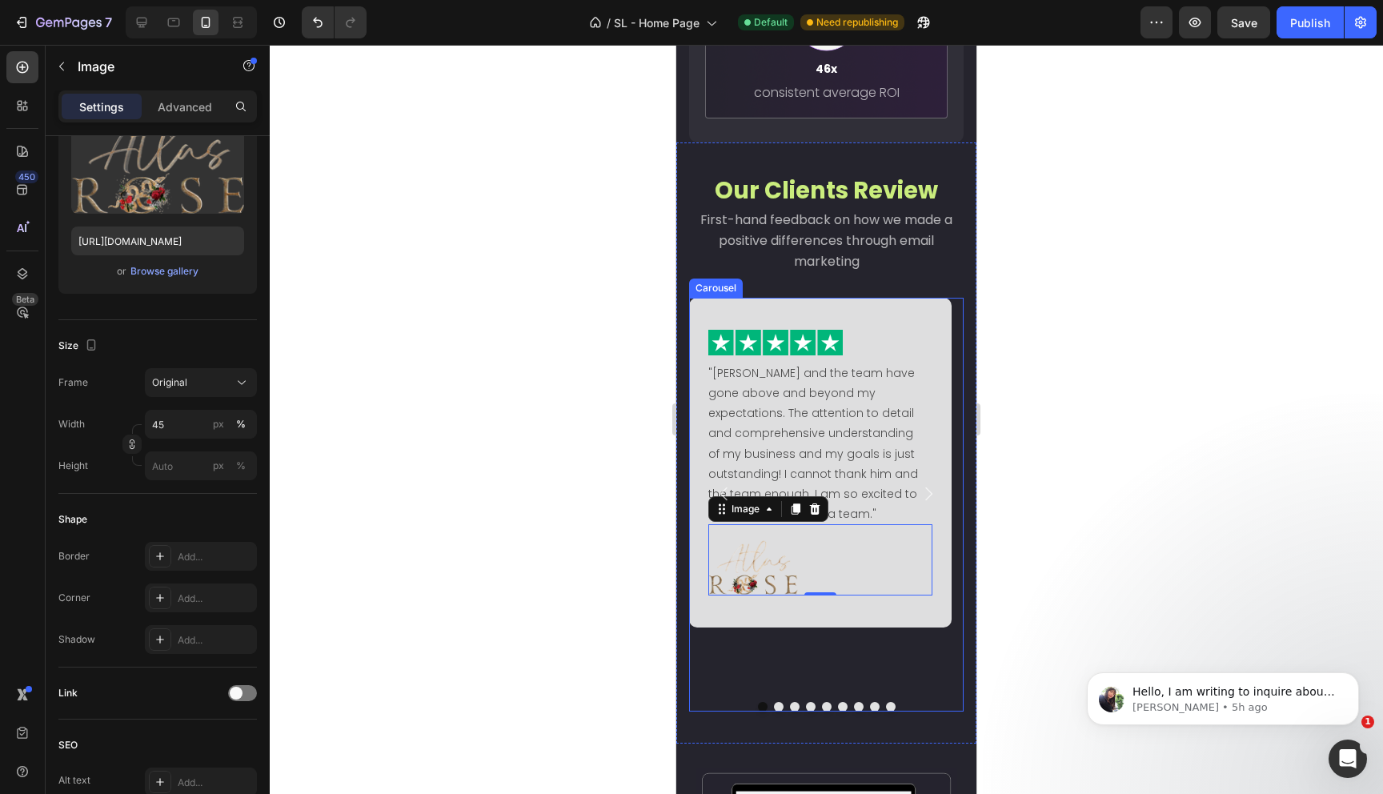
click at [919, 484] on icon "Carousel Next Arrow" at bounding box center [928, 493] width 19 height 19
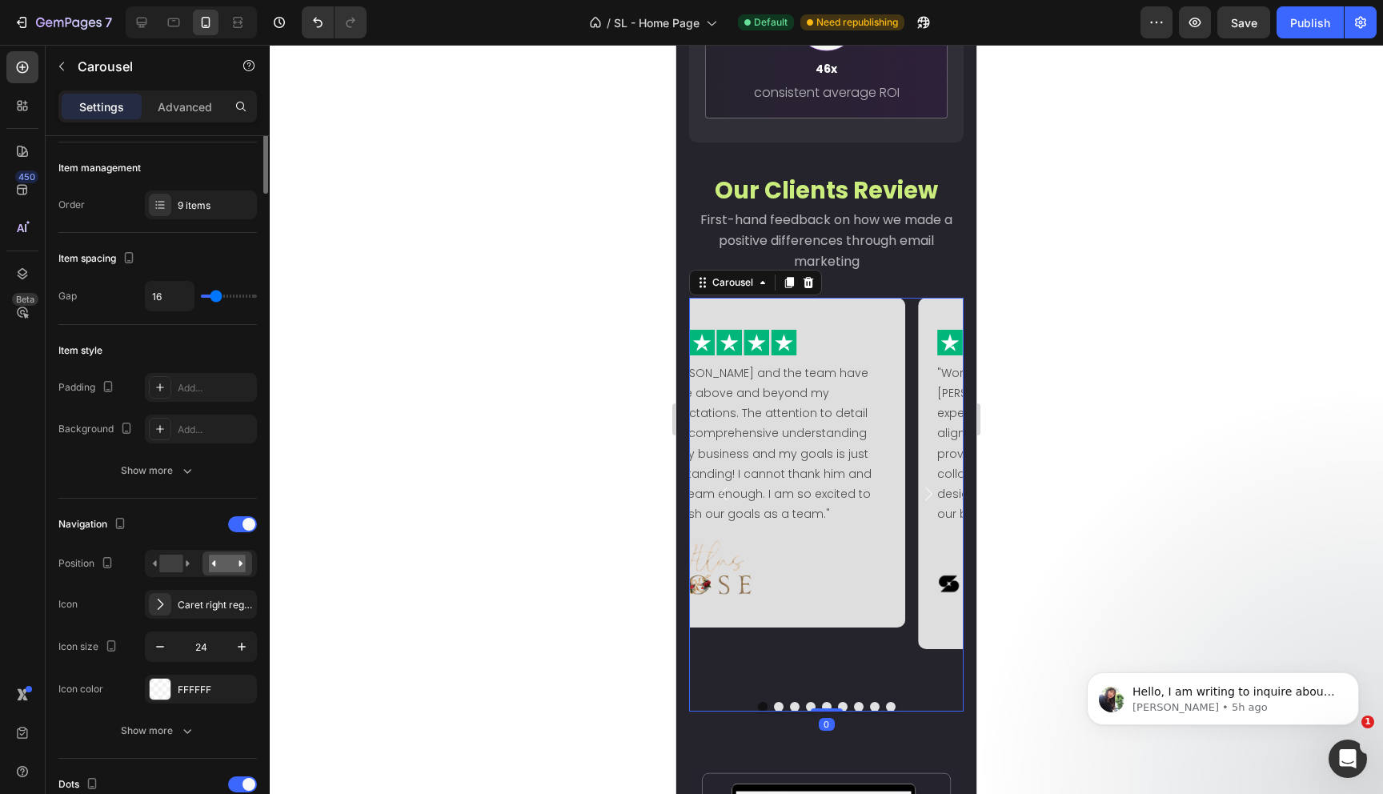
scroll to position [0, 0]
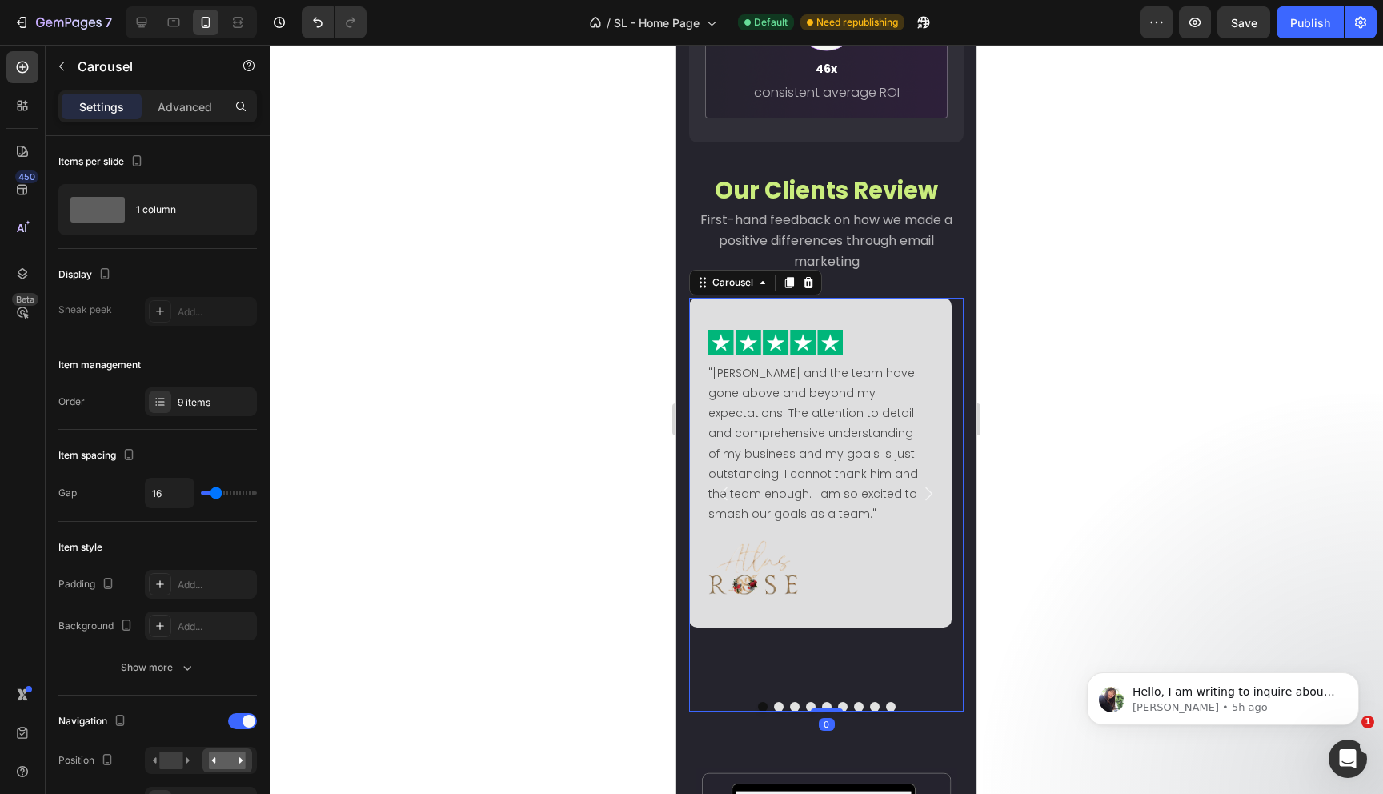
click at [920, 484] on icon "Carousel Next Arrow" at bounding box center [928, 493] width 19 height 19
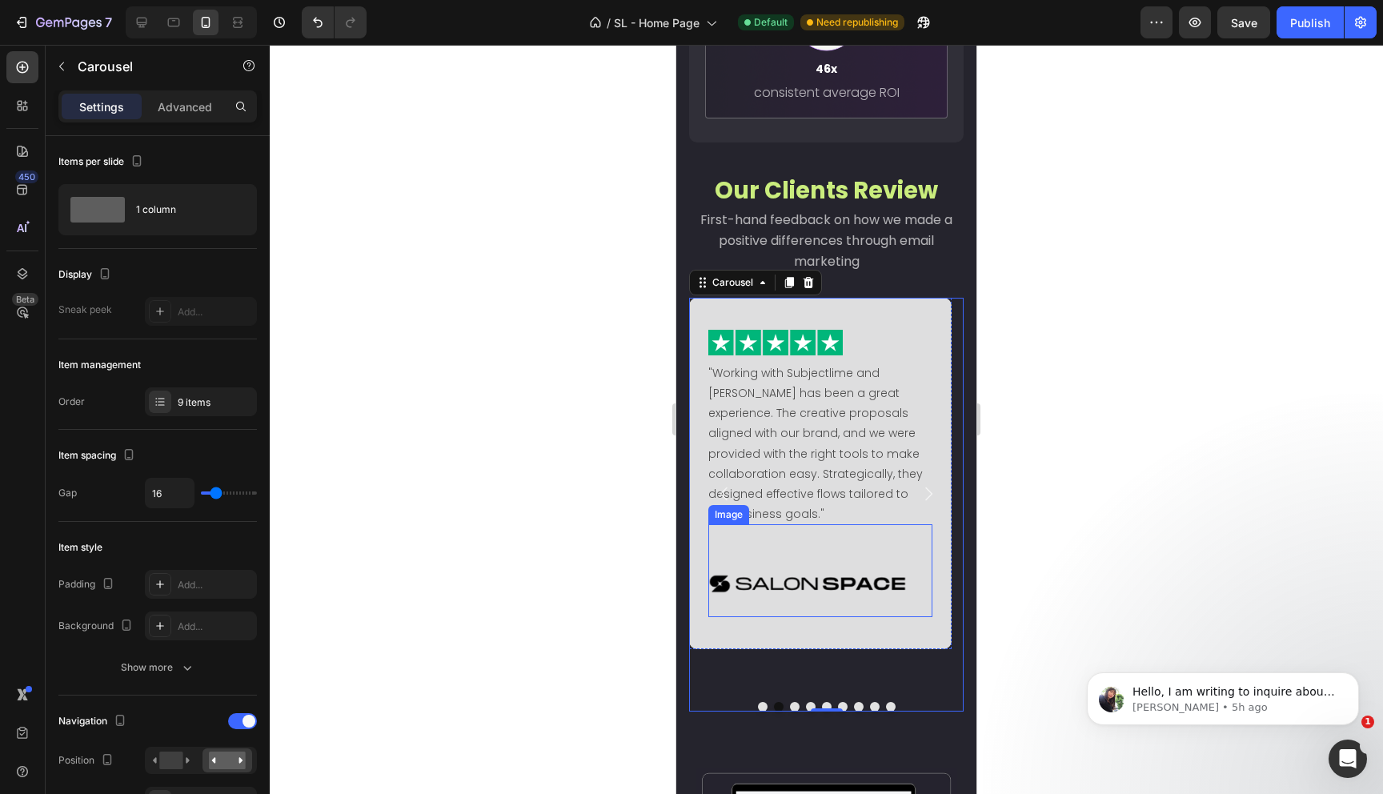
click at [783, 565] on img at bounding box center [807, 584] width 198 height 66
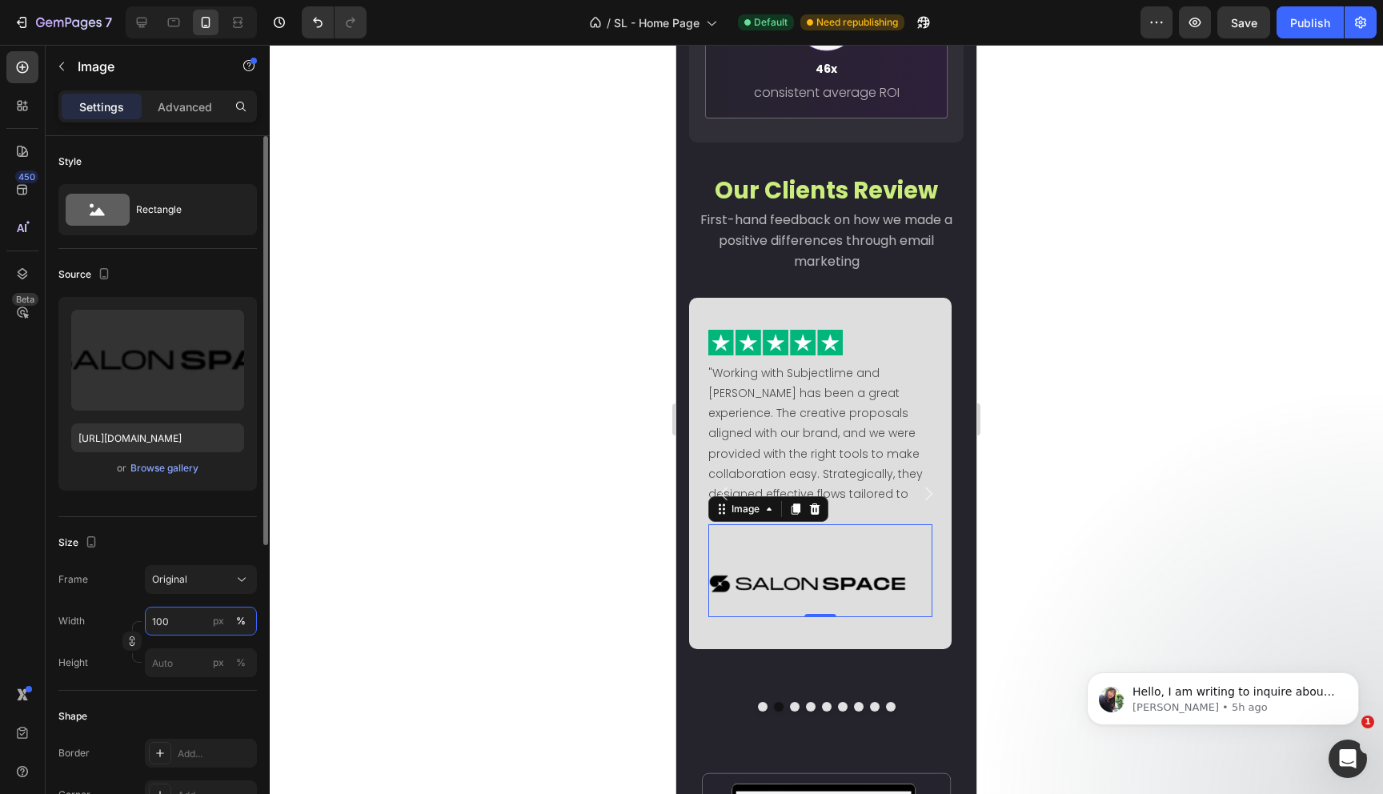
click at [148, 619] on input "100" at bounding box center [201, 621] width 112 height 29
drag, startPoint x: 161, startPoint y: 620, endPoint x: 150, endPoint y: 620, distance: 11.2
click at [150, 620] on input "100" at bounding box center [201, 621] width 112 height 29
type input "60"
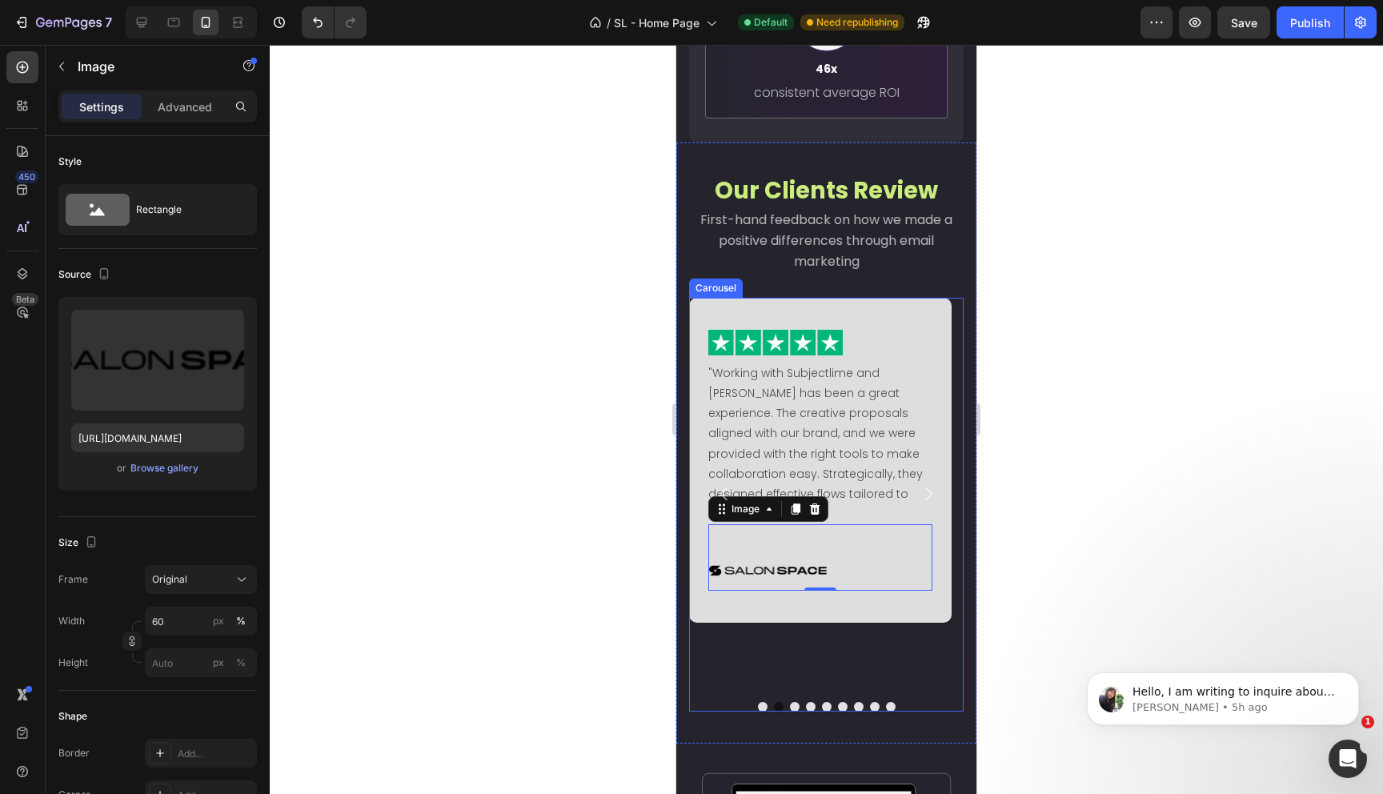
click at [919, 484] on icon "Carousel Next Arrow" at bounding box center [928, 493] width 19 height 19
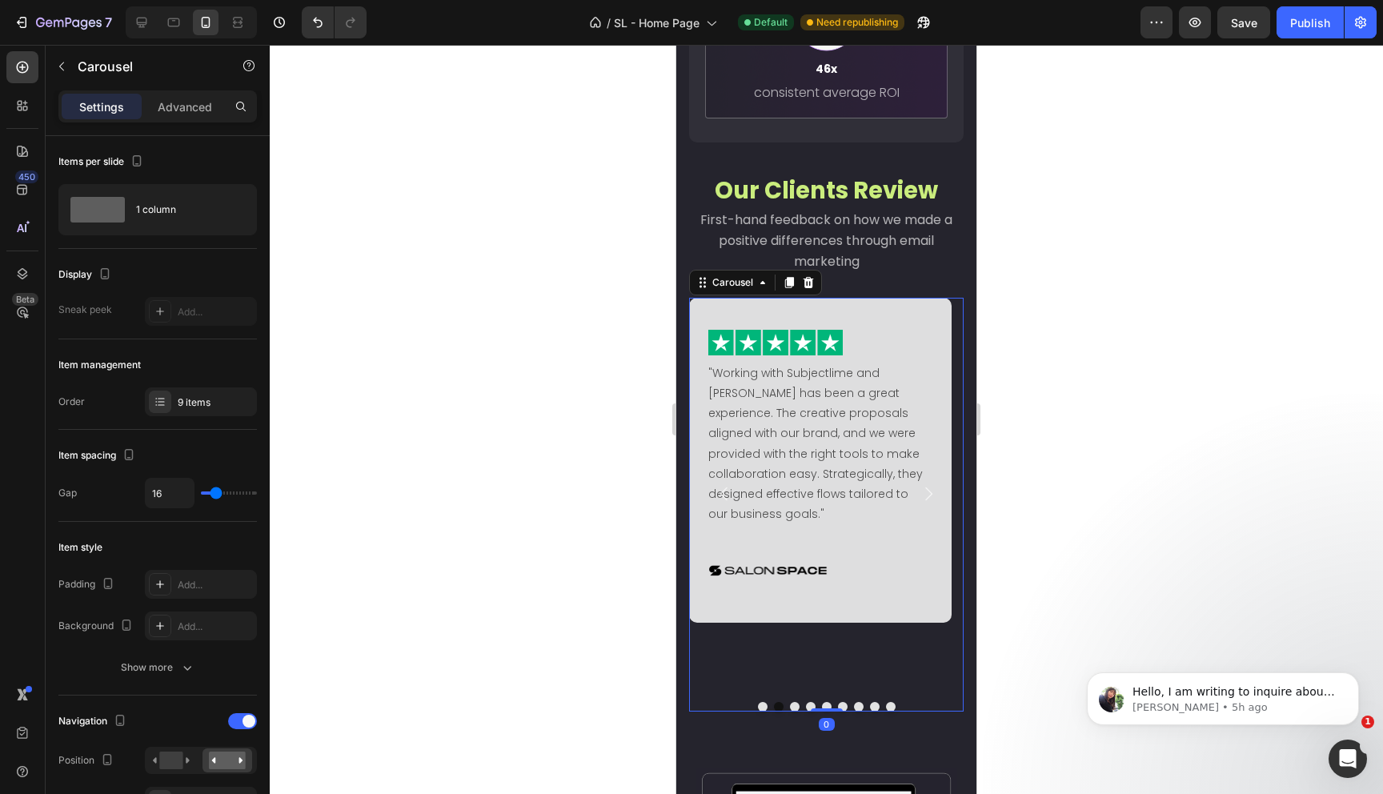
click at [925, 487] on icon "Carousel Next Arrow" at bounding box center [928, 494] width 7 height 14
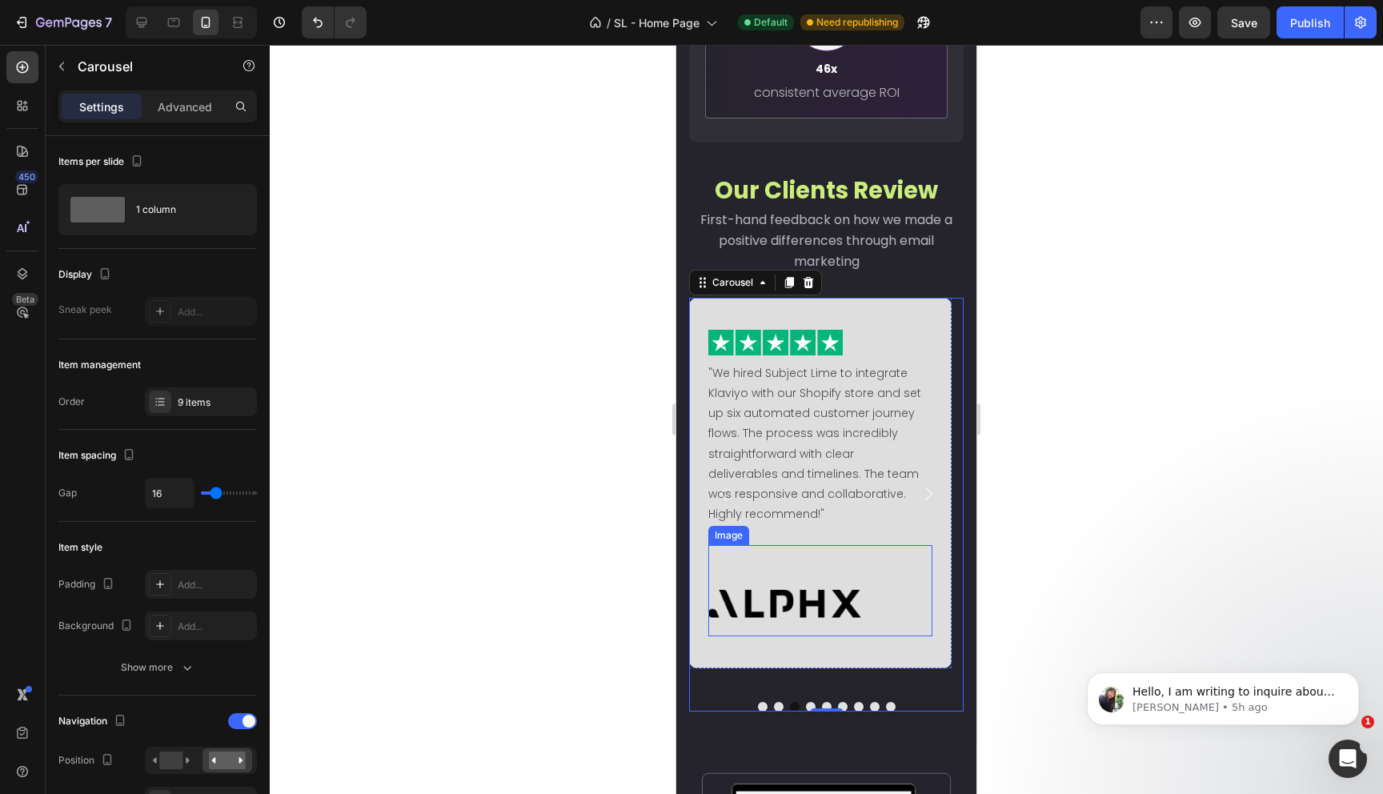
click at [771, 606] on img at bounding box center [807, 604] width 198 height 66
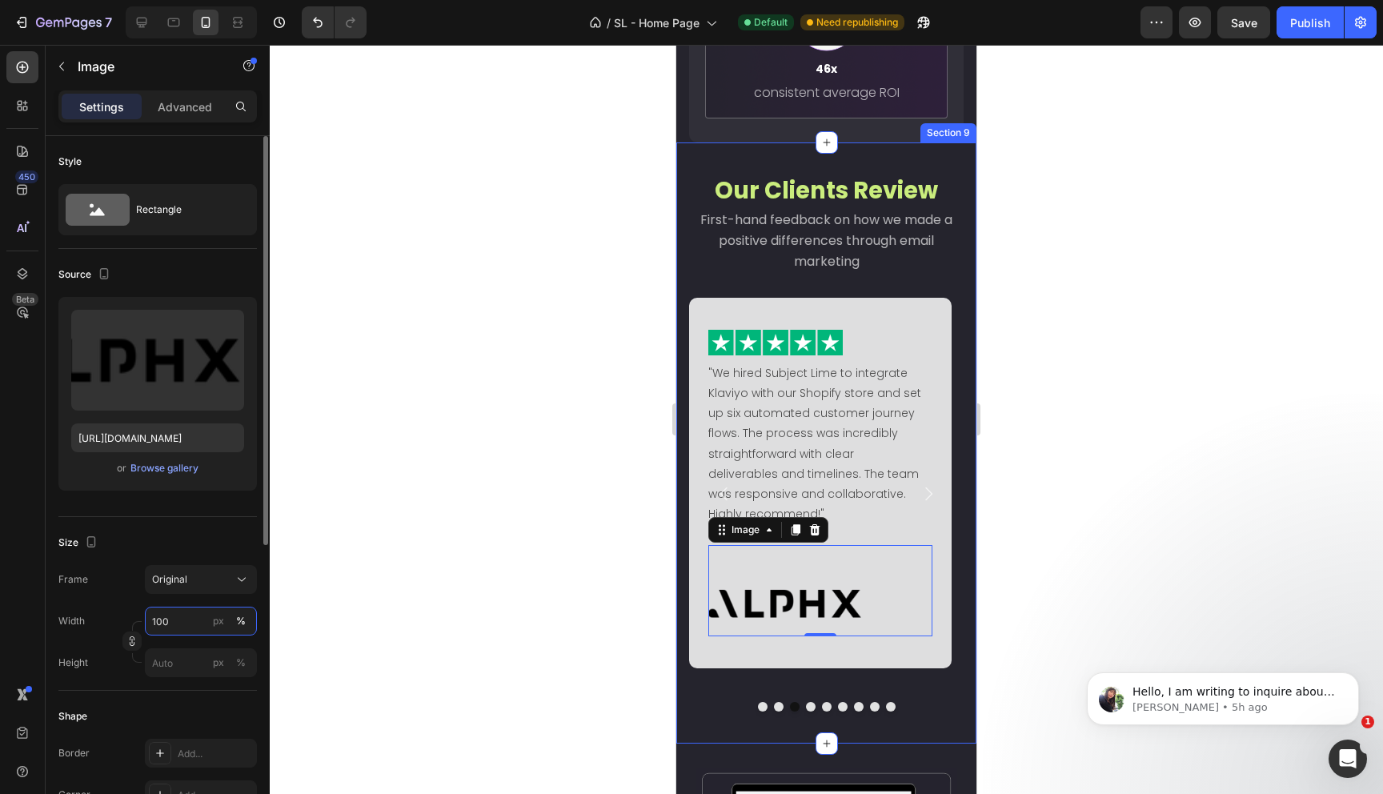
drag, startPoint x: 162, startPoint y: 622, endPoint x: 151, endPoint y: 622, distance: 10.4
click at [151, 622] on input "100" at bounding box center [201, 621] width 112 height 29
click at [158, 621] on input "100" at bounding box center [201, 621] width 112 height 29
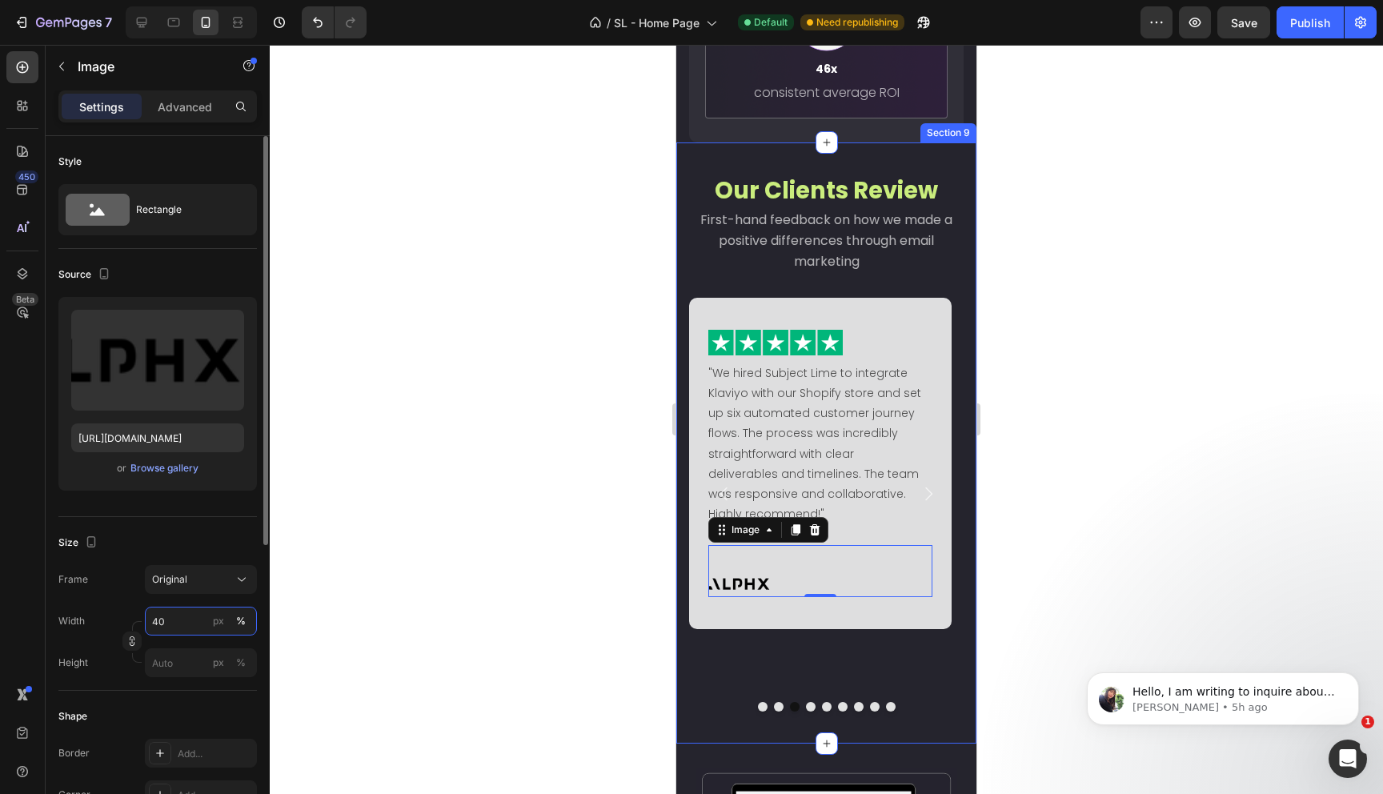
drag, startPoint x: 162, startPoint y: 621, endPoint x: 150, endPoint y: 620, distance: 12.0
click at [150, 620] on input "40" at bounding box center [201, 621] width 112 height 29
type input "60"
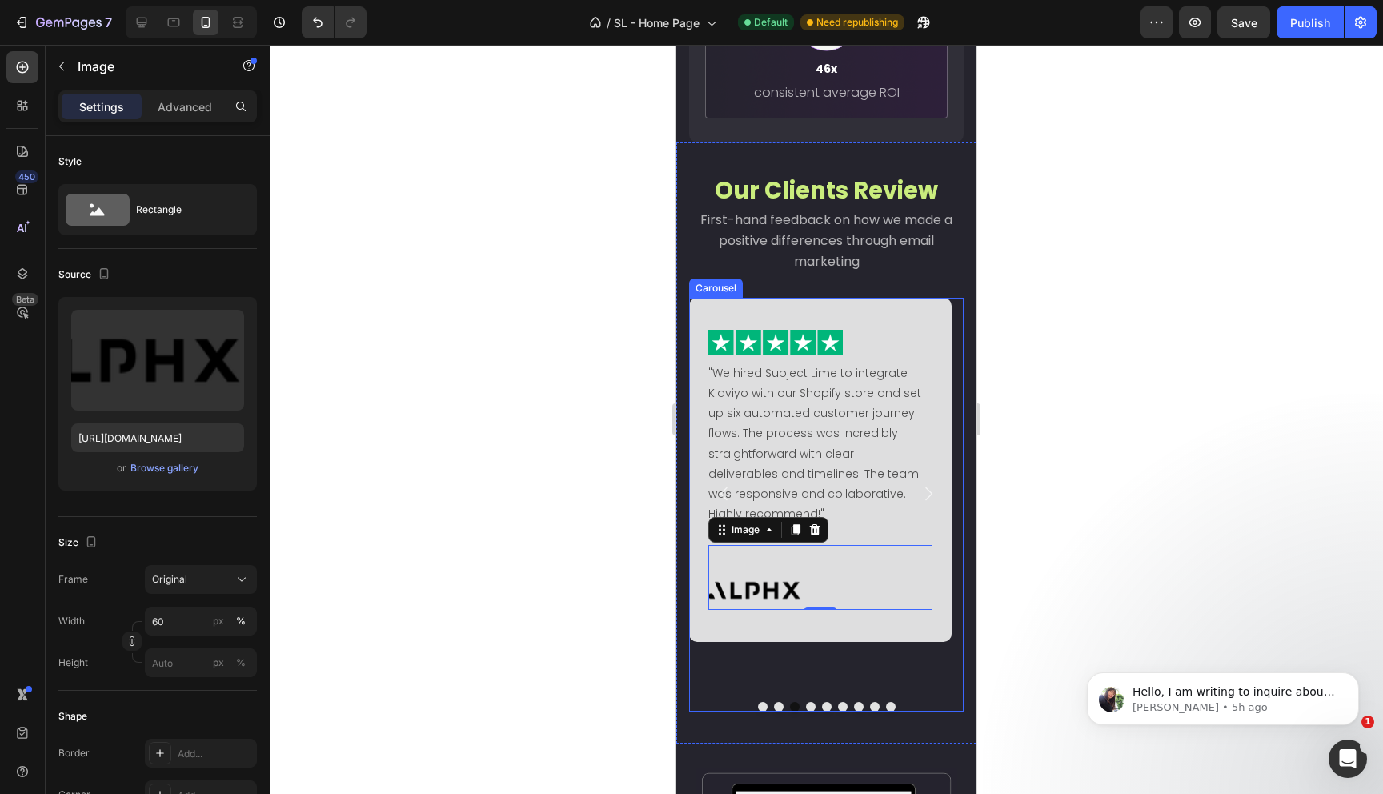
click at [920, 484] on icon "Carousel Next Arrow" at bounding box center [928, 493] width 19 height 19
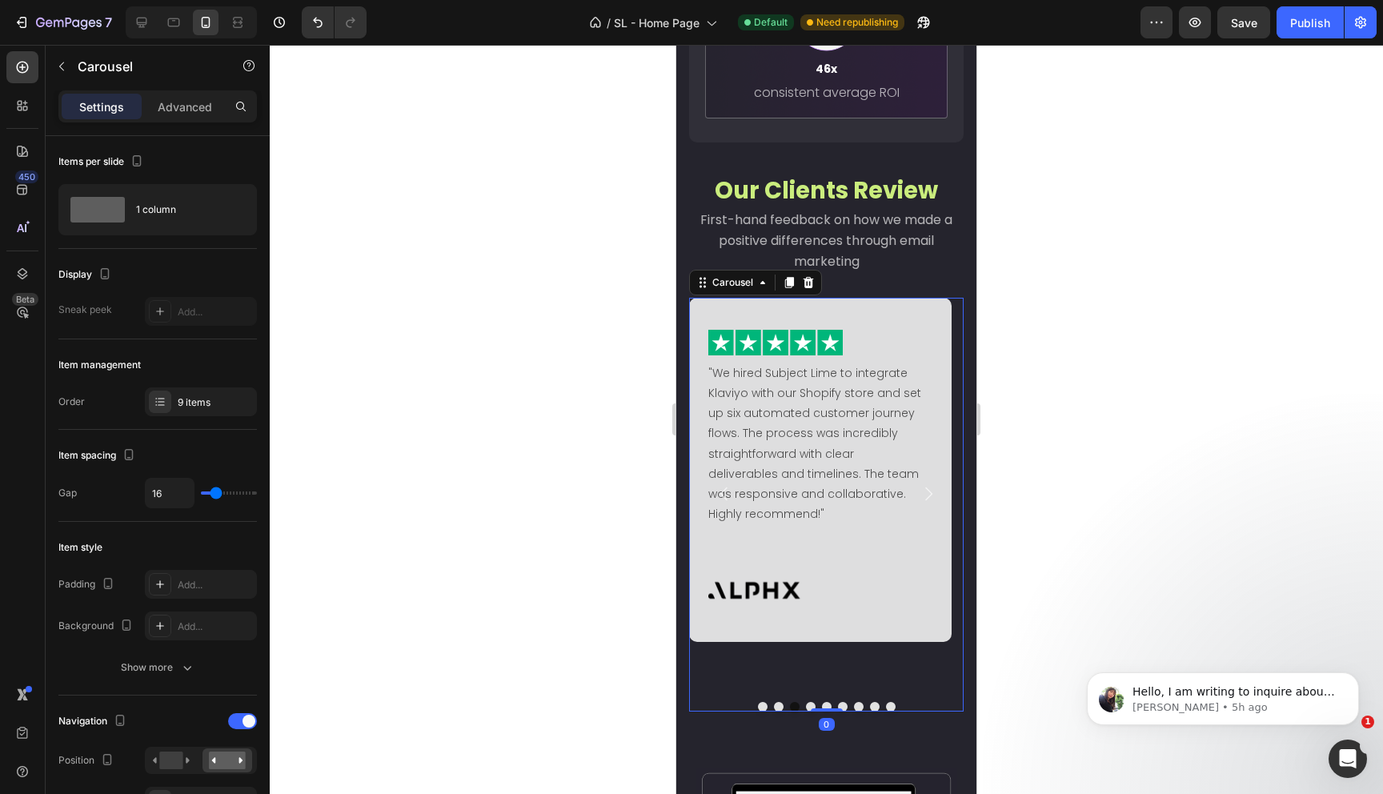
click at [920, 484] on icon "Carousel Next Arrow" at bounding box center [928, 493] width 19 height 19
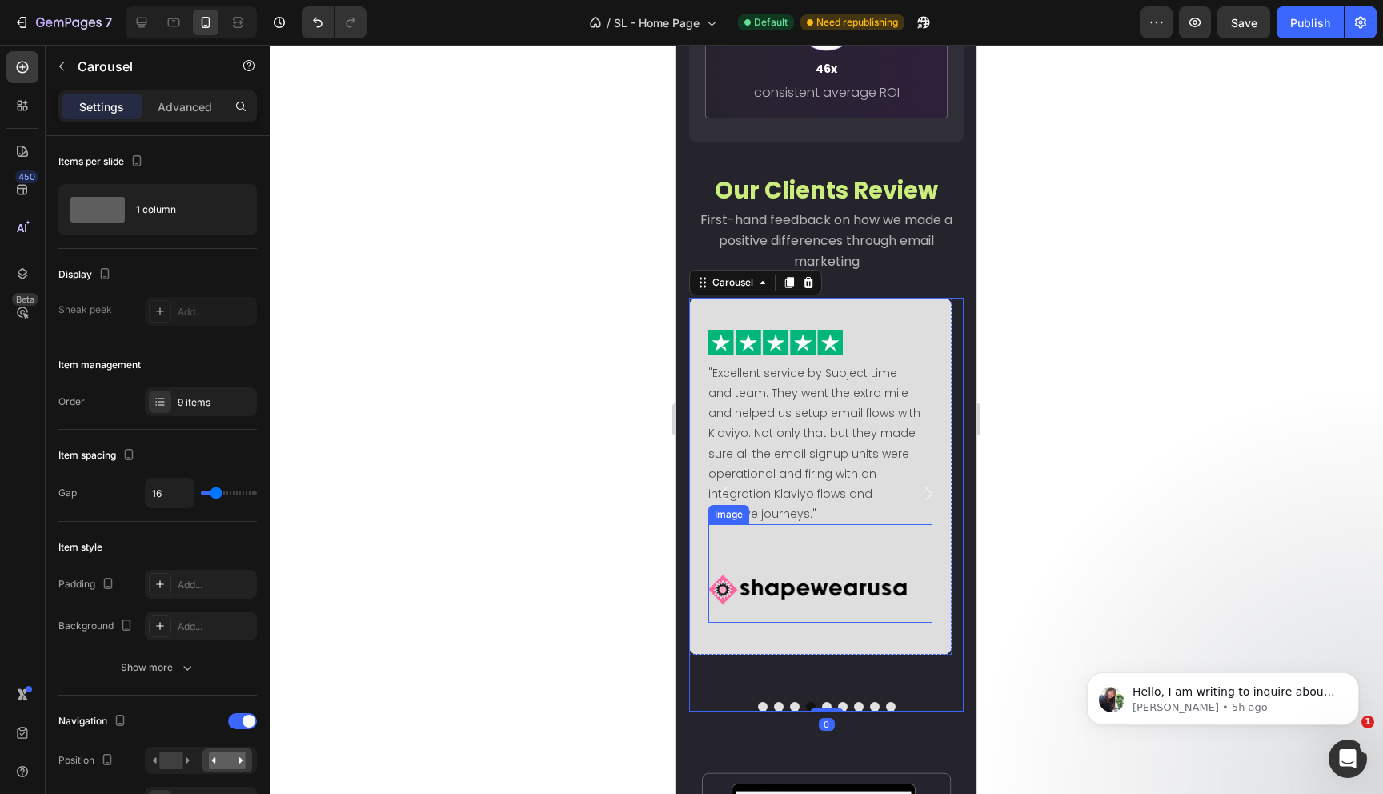
click at [805, 595] on img at bounding box center [807, 589] width 198 height 66
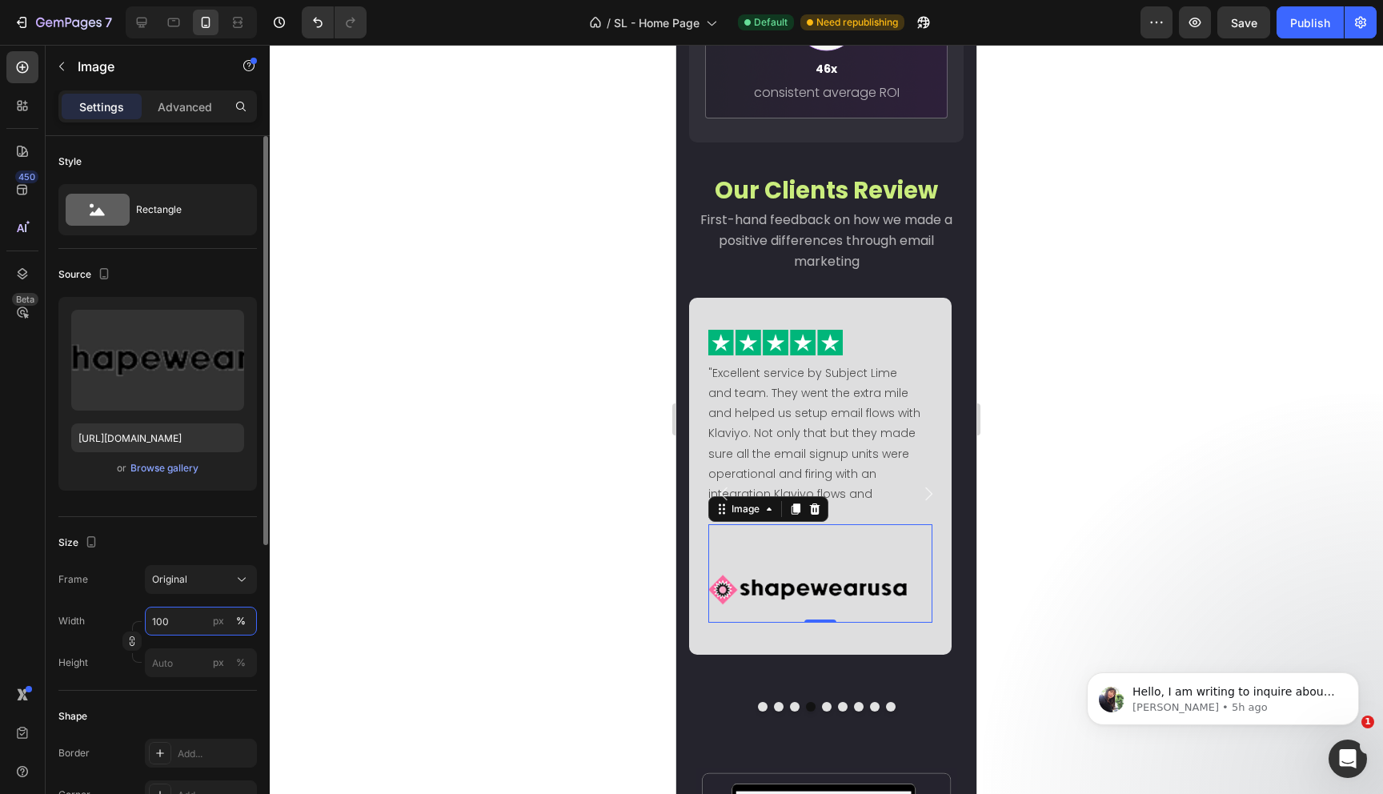
click at [173, 629] on input "100" at bounding box center [201, 621] width 112 height 29
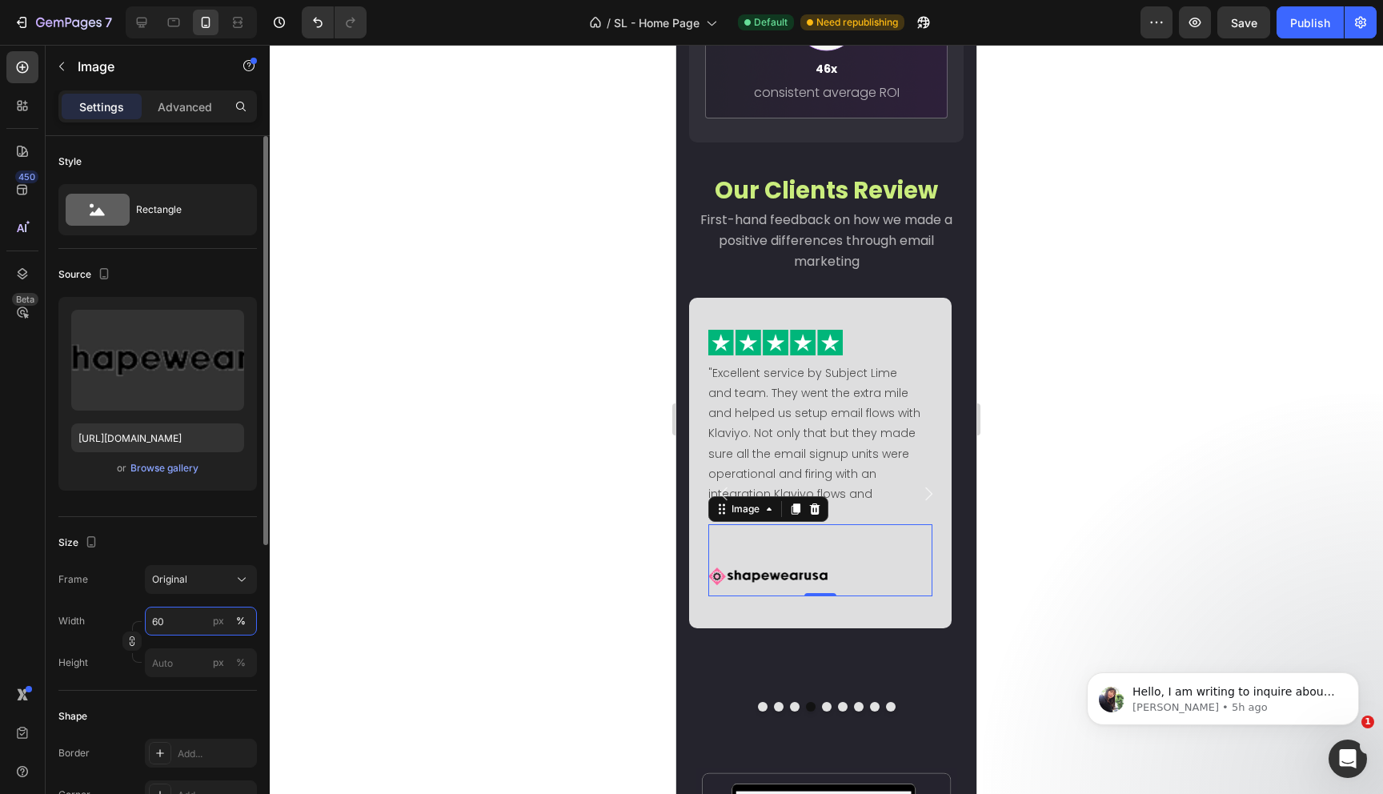
click at [169, 621] on input "60" at bounding box center [201, 621] width 112 height 29
type input "80"
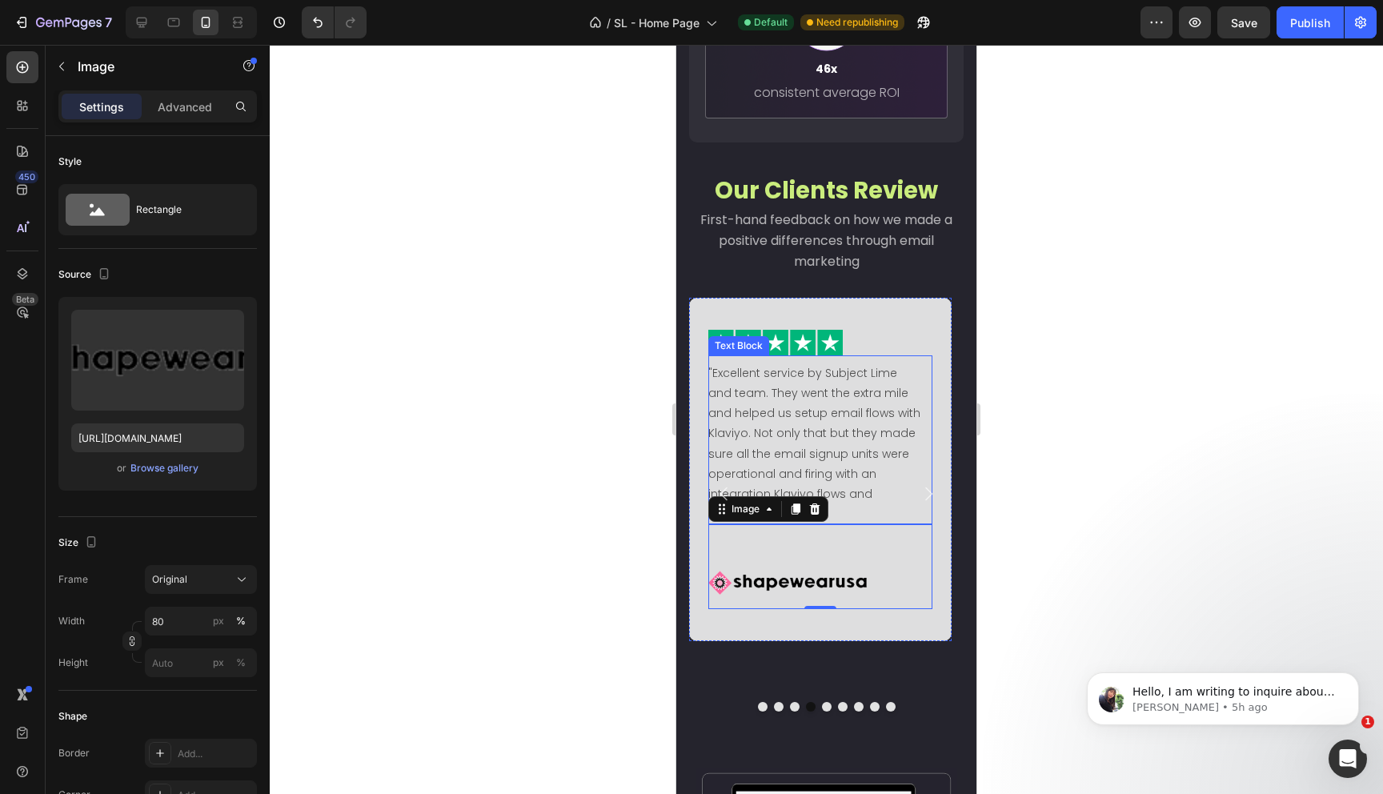
click at [924, 484] on icon "Carousel Next Arrow" at bounding box center [928, 493] width 19 height 19
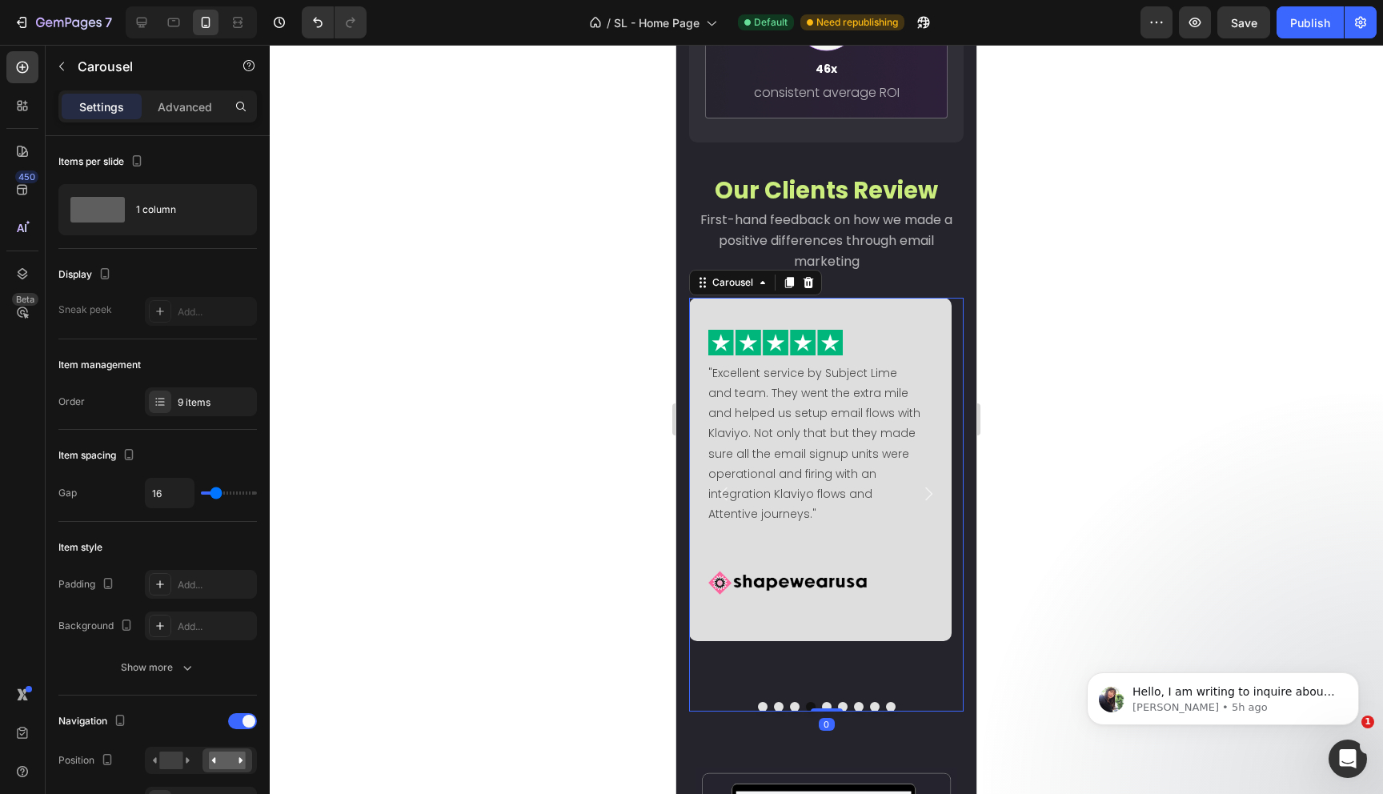
drag, startPoint x: 920, startPoint y: 469, endPoint x: 912, endPoint y: 482, distance: 15.1
click at [920, 471] on button "Carousel Next Arrow" at bounding box center [928, 493] width 45 height 45
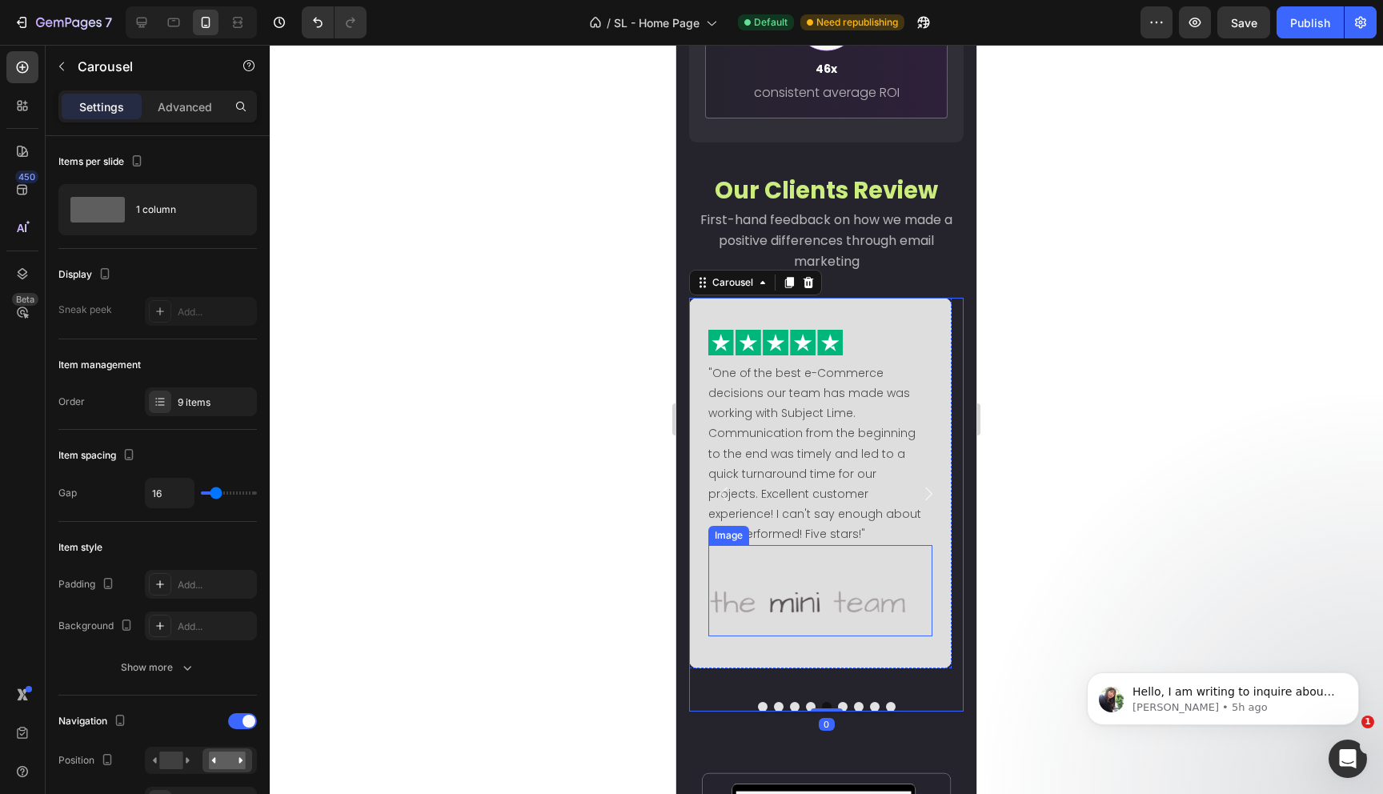
click at [795, 619] on img at bounding box center [807, 604] width 198 height 66
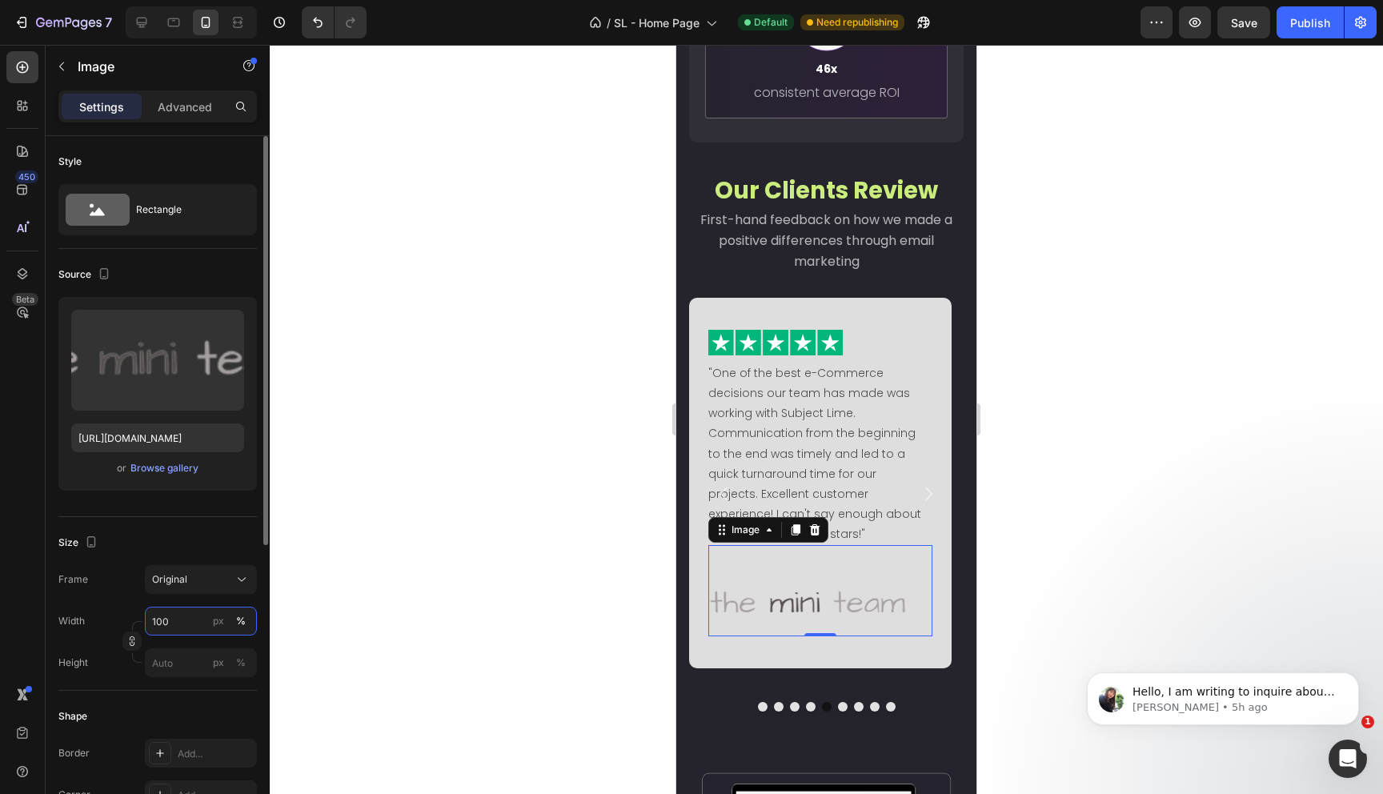
click at [183, 614] on input "100" at bounding box center [201, 621] width 112 height 29
type input "80"
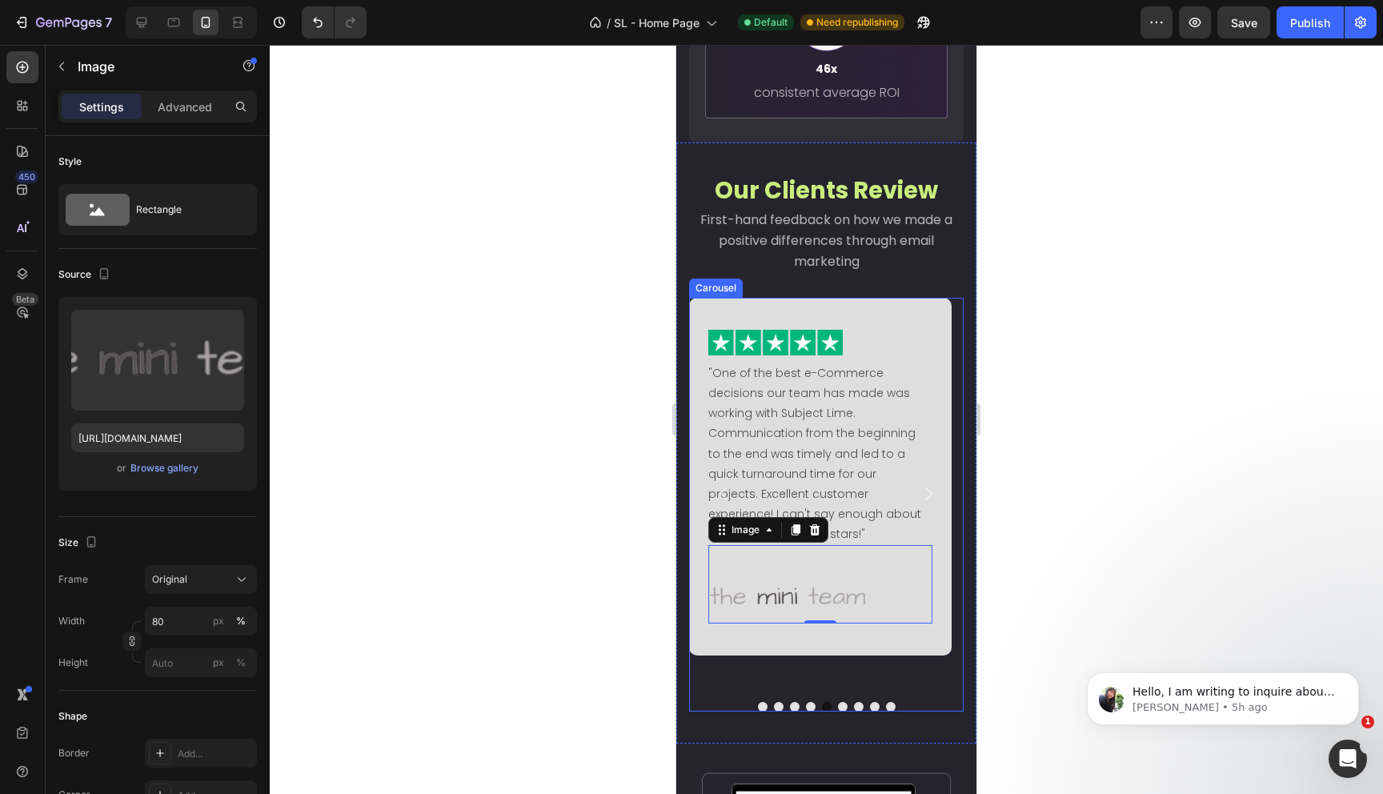
click at [919, 484] on icon "Carousel Next Arrow" at bounding box center [928, 493] width 19 height 19
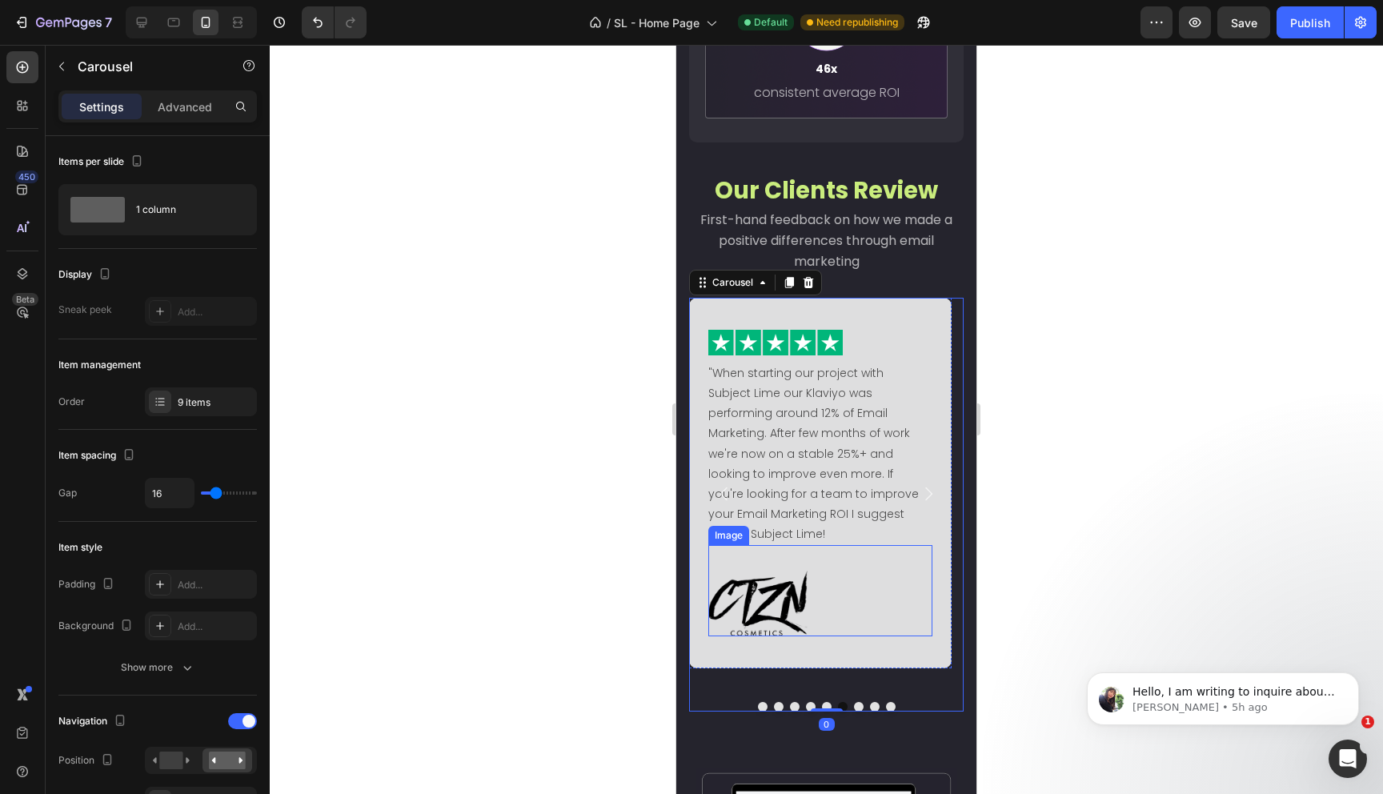
click at [780, 595] on img at bounding box center [807, 604] width 198 height 66
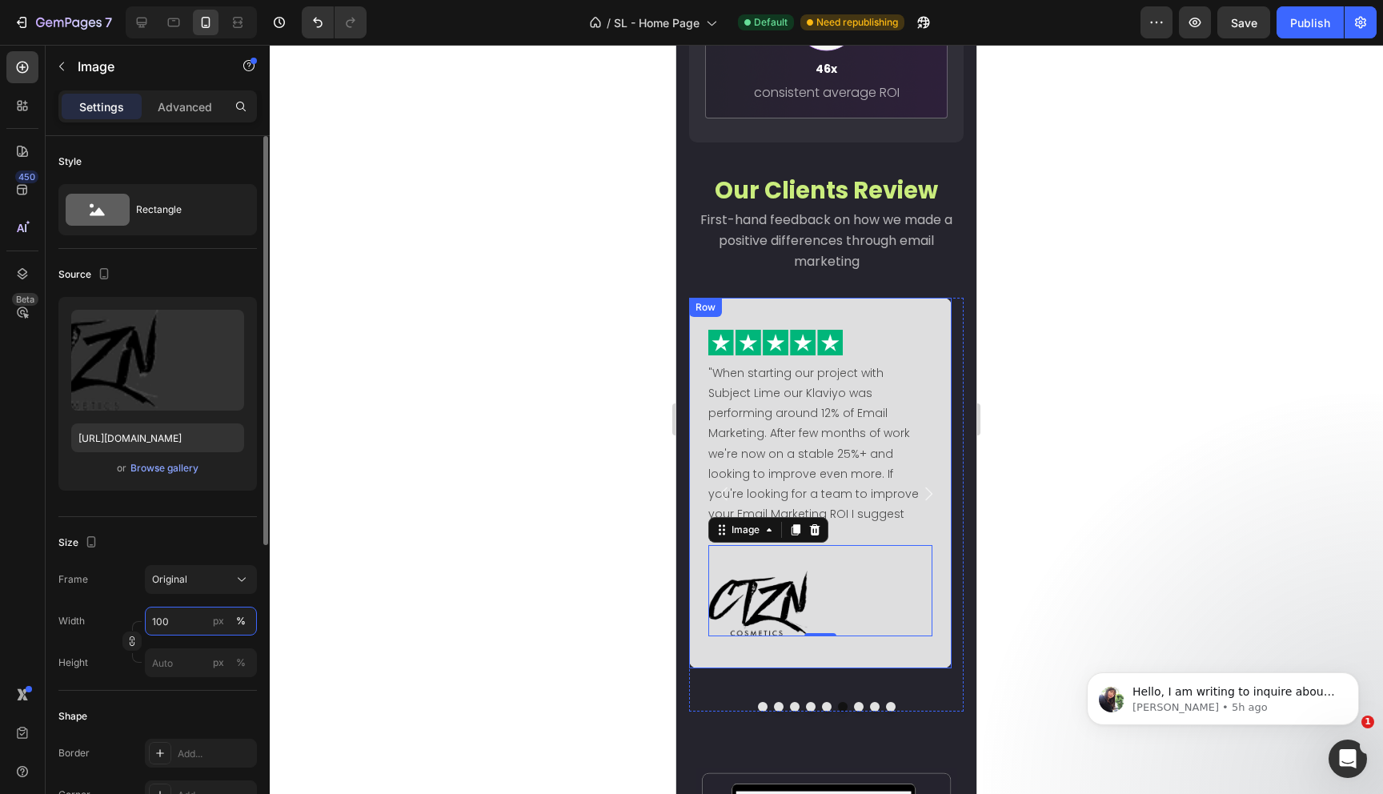
click at [185, 619] on input "100" at bounding box center [201, 621] width 112 height 29
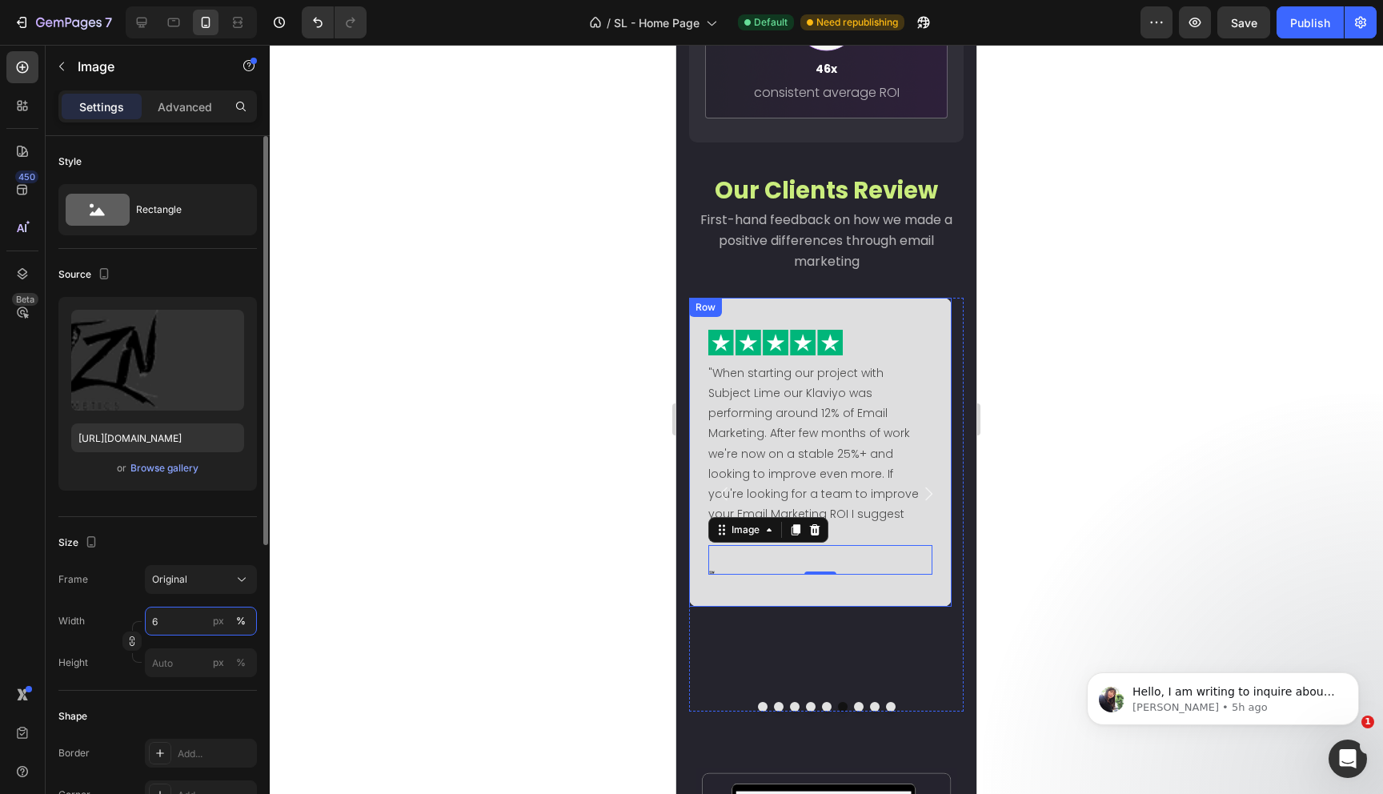
type input "60"
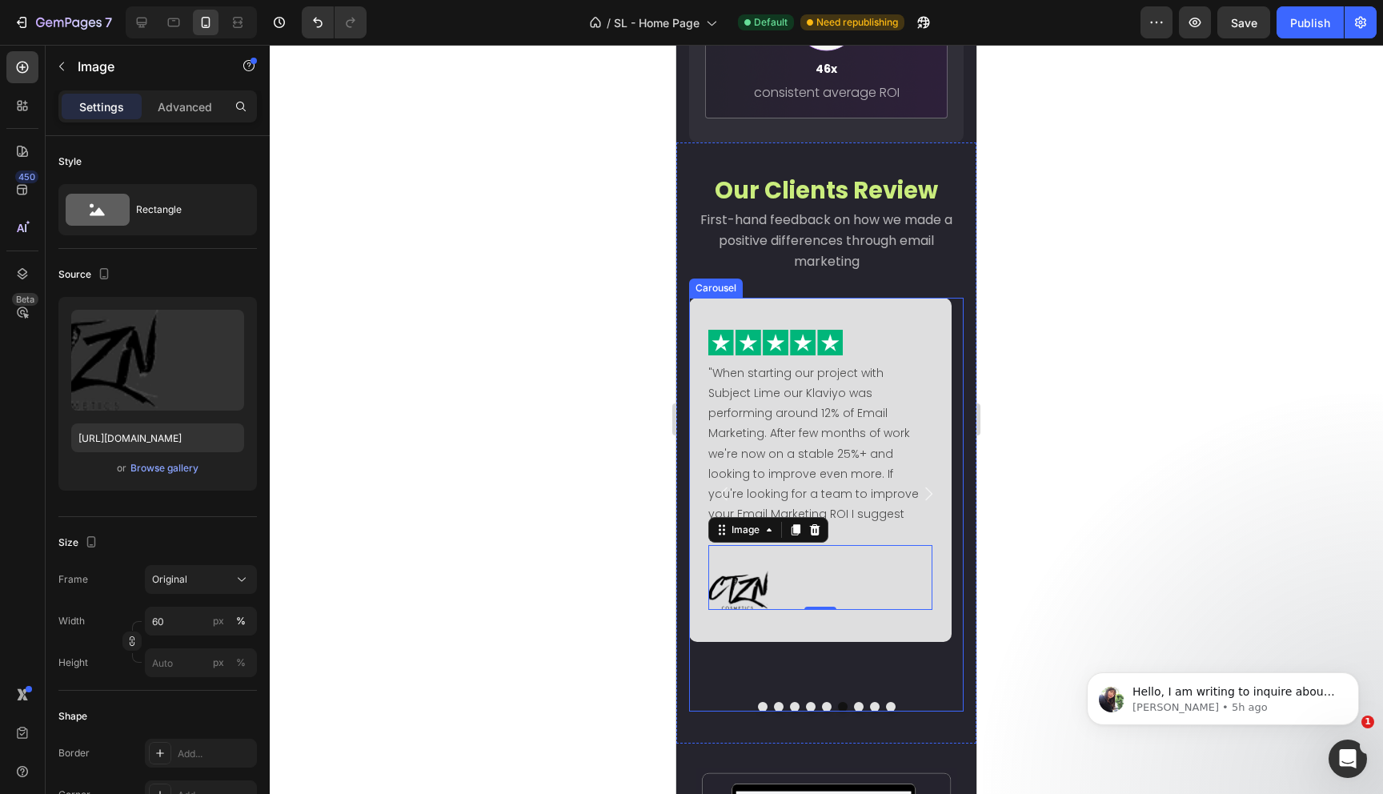
click at [919, 484] on icon "Carousel Next Arrow" at bounding box center [928, 493] width 19 height 19
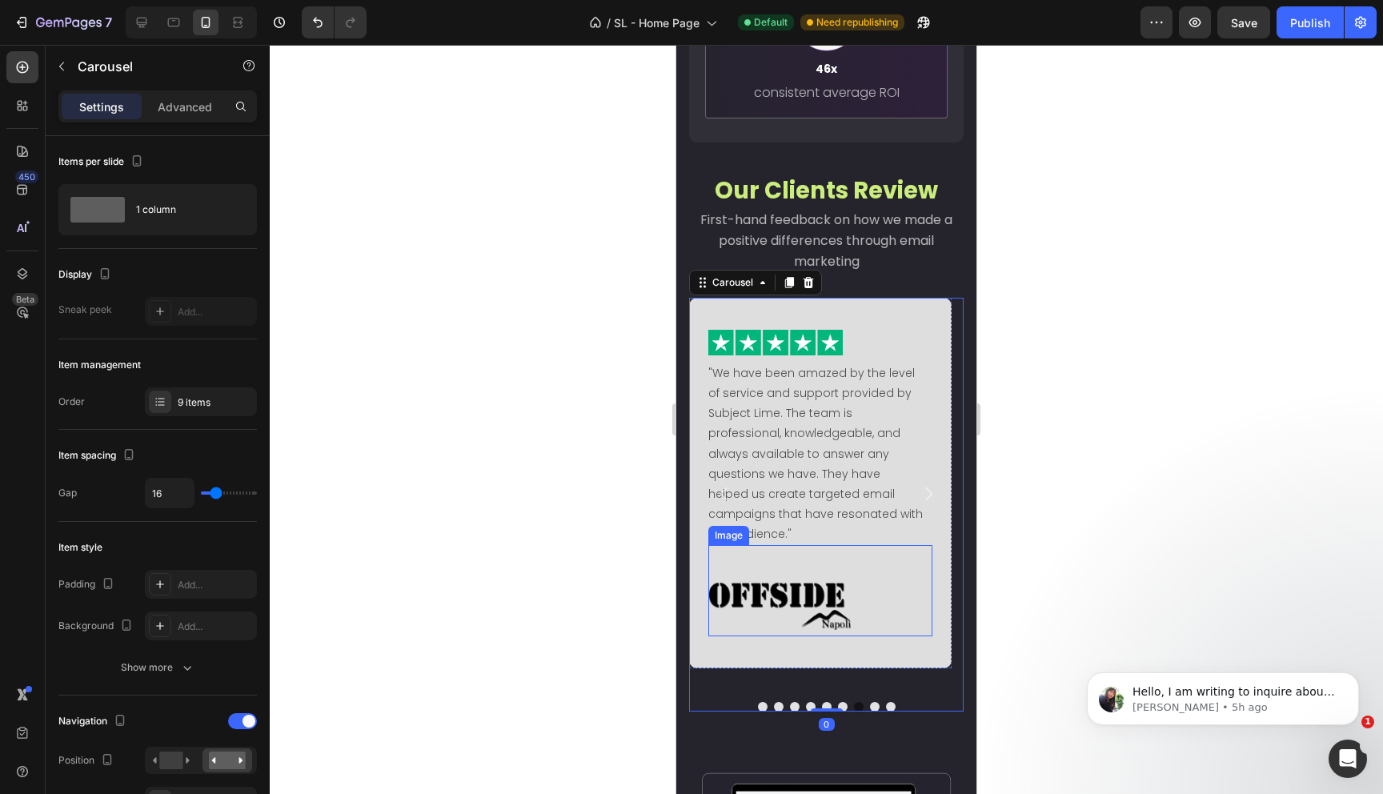
click at [805, 587] on img at bounding box center [807, 604] width 198 height 66
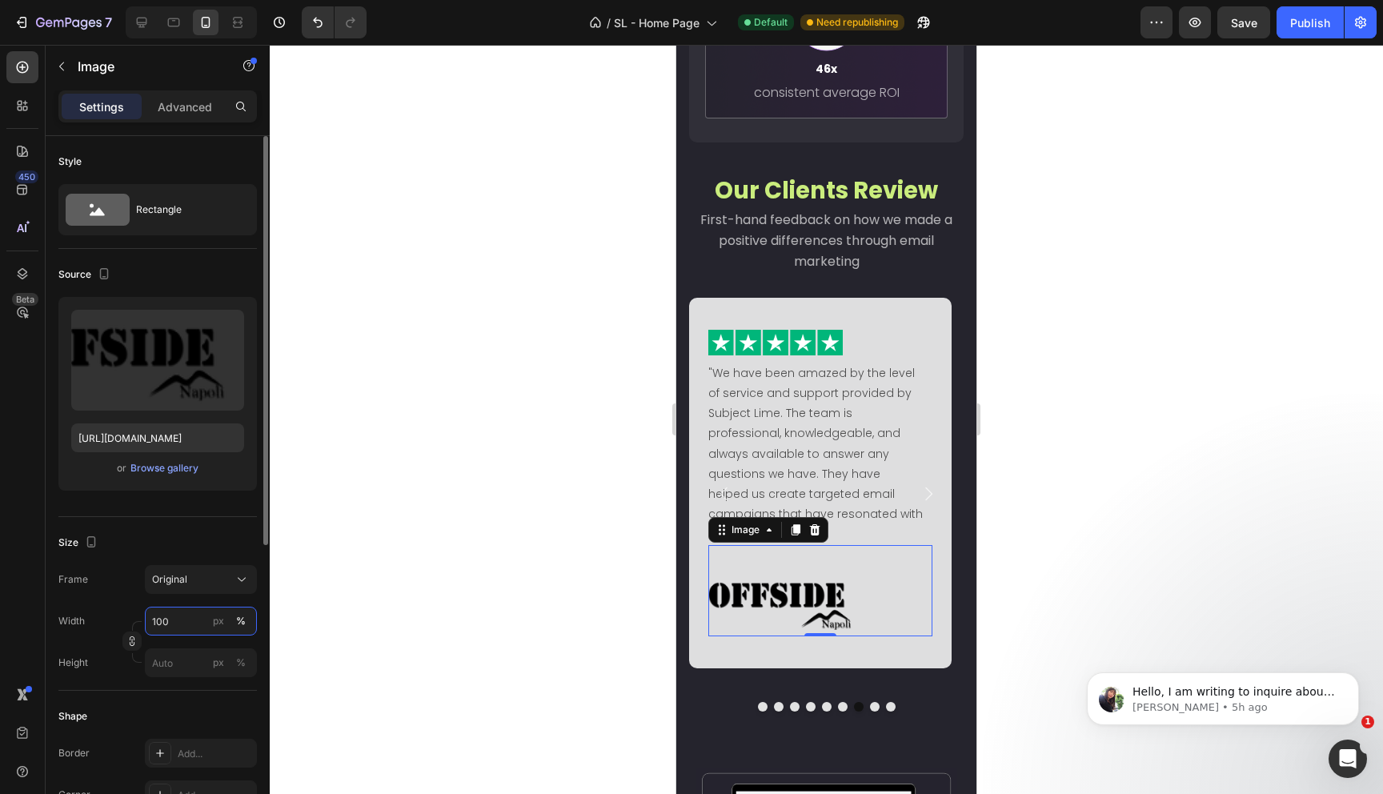
click at [175, 615] on input "100" at bounding box center [201, 621] width 112 height 29
click at [188, 613] on input "100" at bounding box center [201, 621] width 112 height 29
click at [190, 622] on input "100" at bounding box center [201, 621] width 112 height 29
type input "70"
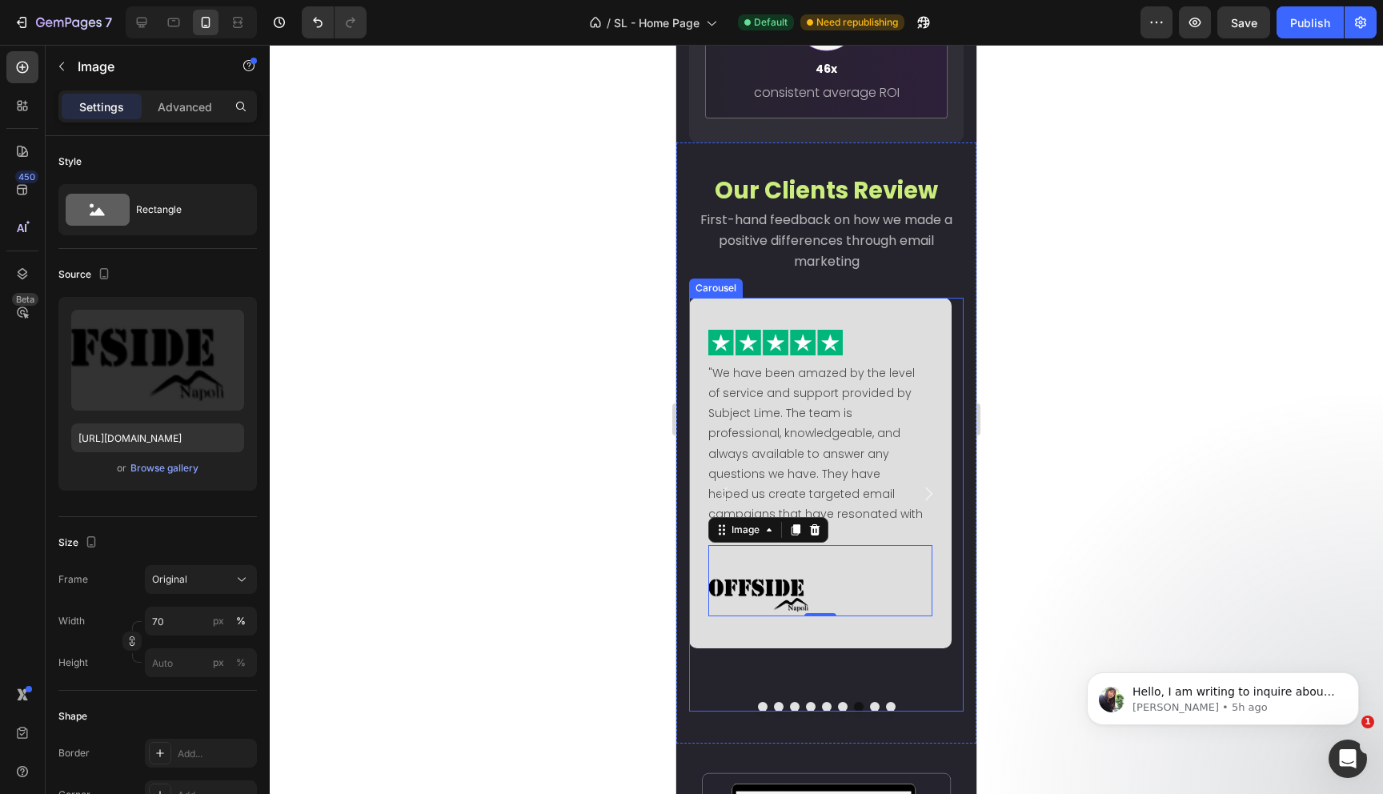
click at [925, 487] on icon "Carousel Next Arrow" at bounding box center [928, 494] width 7 height 14
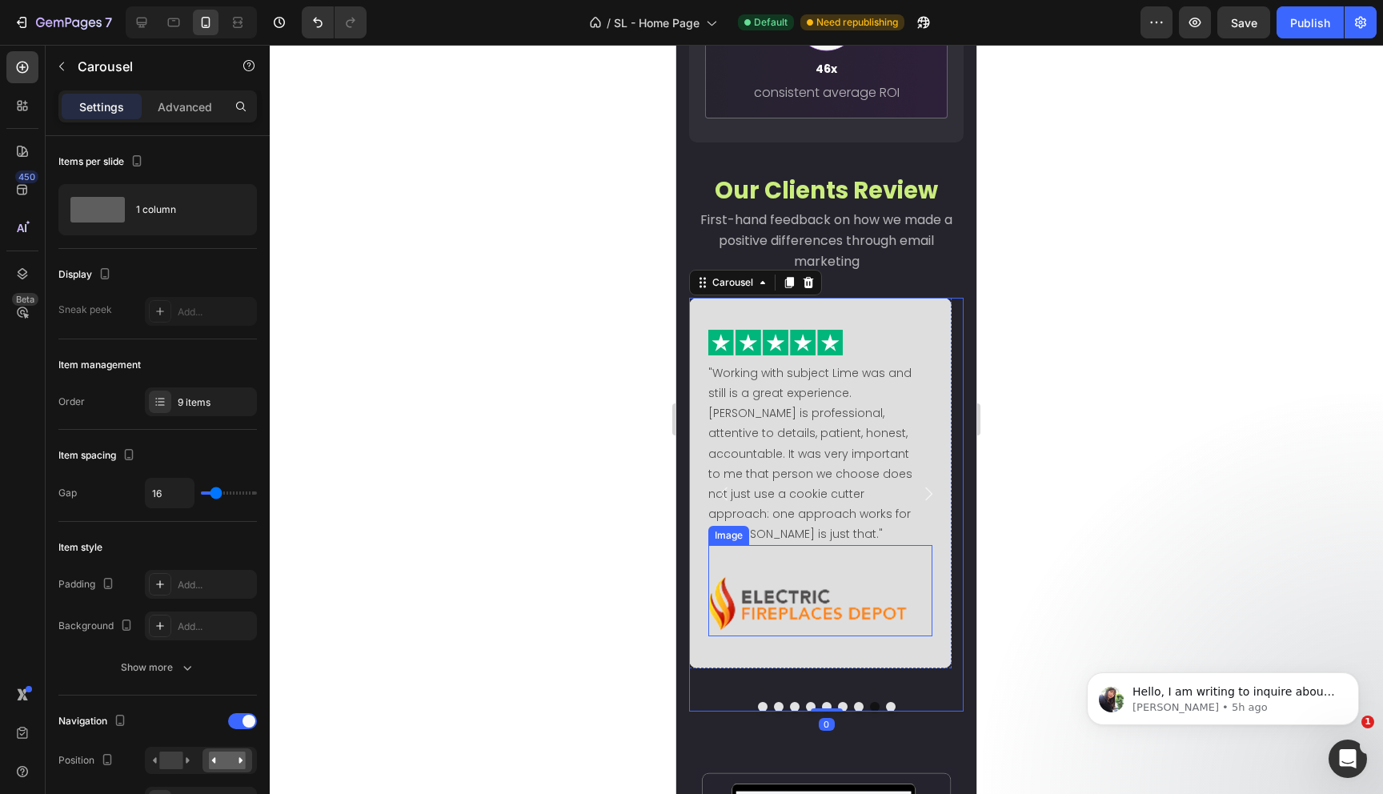
click at [795, 599] on img at bounding box center [807, 604] width 198 height 66
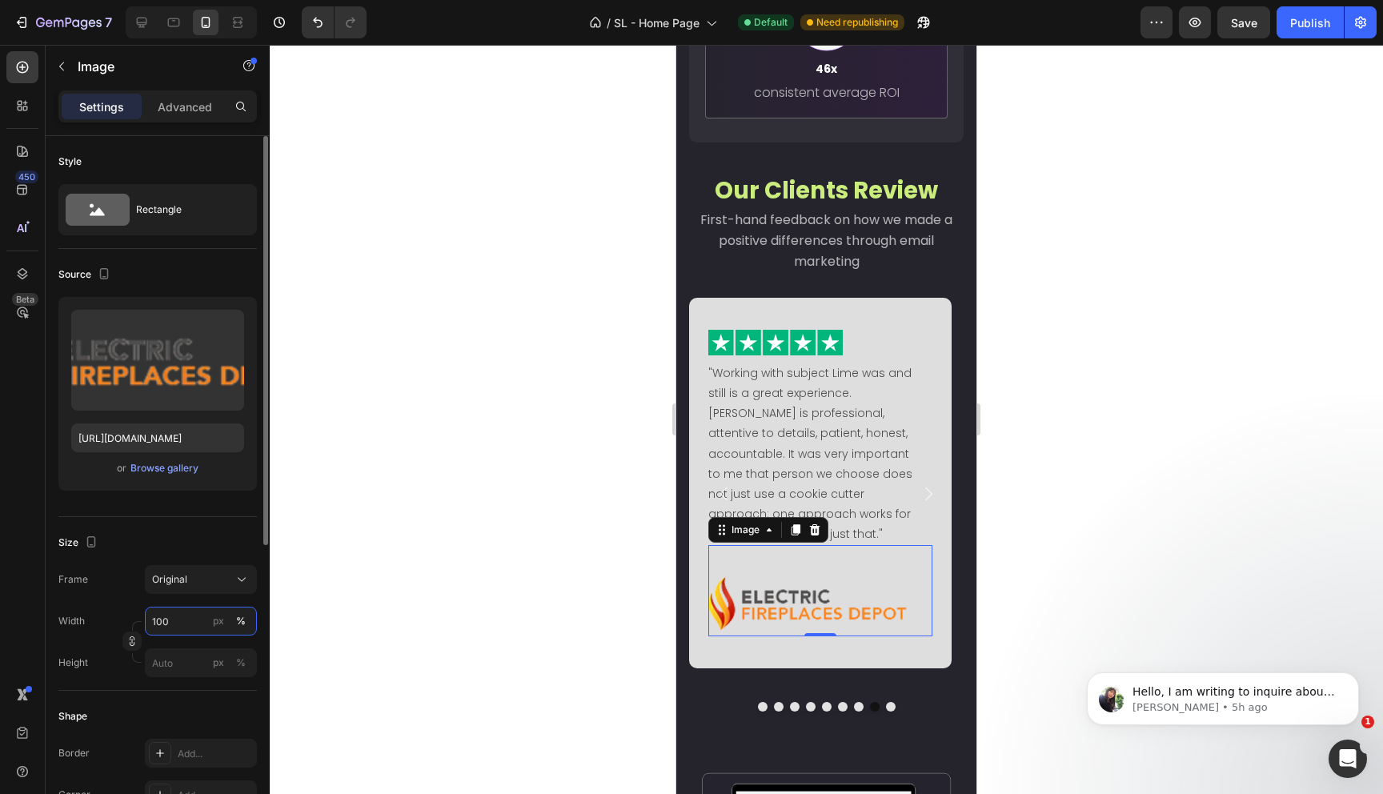
click at [171, 625] on input "100" at bounding box center [201, 621] width 112 height 29
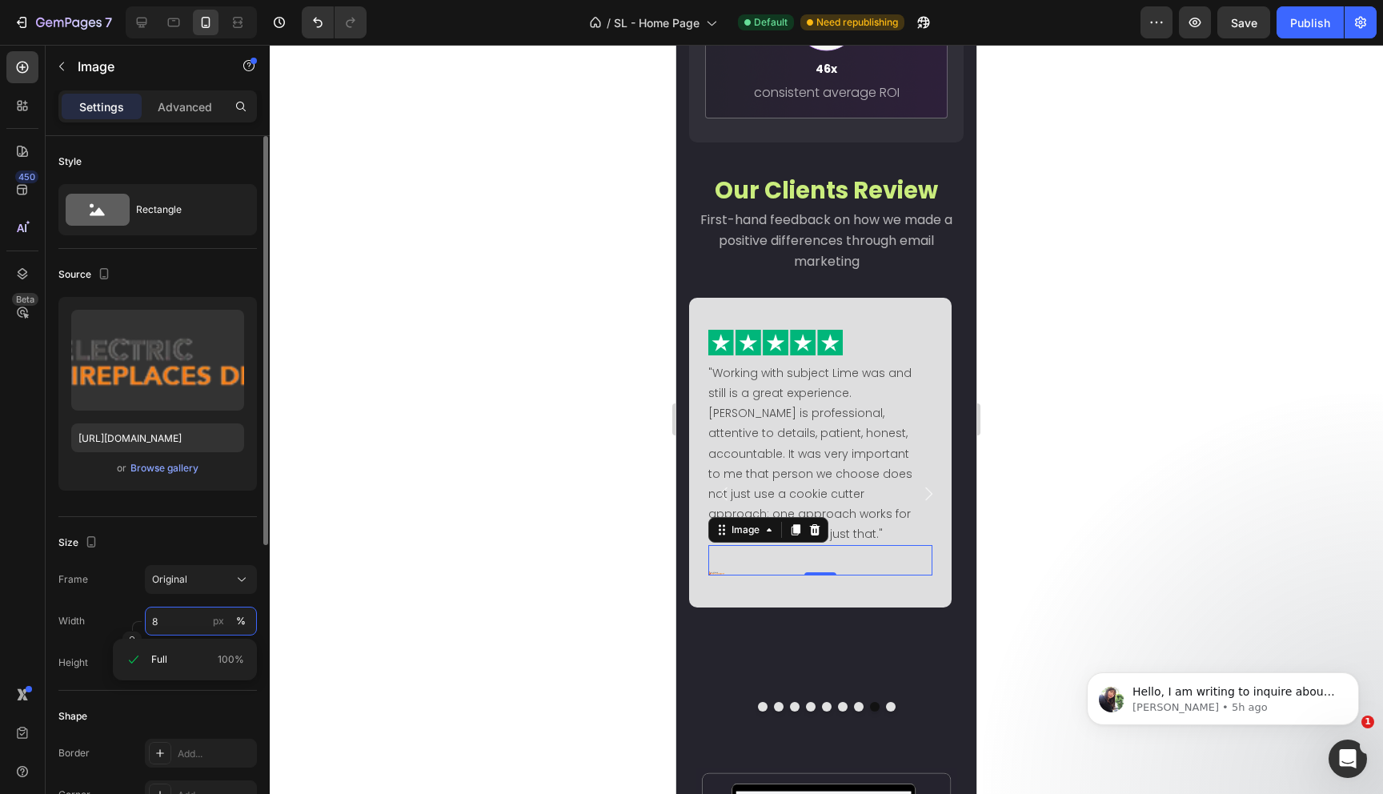
type input "80"
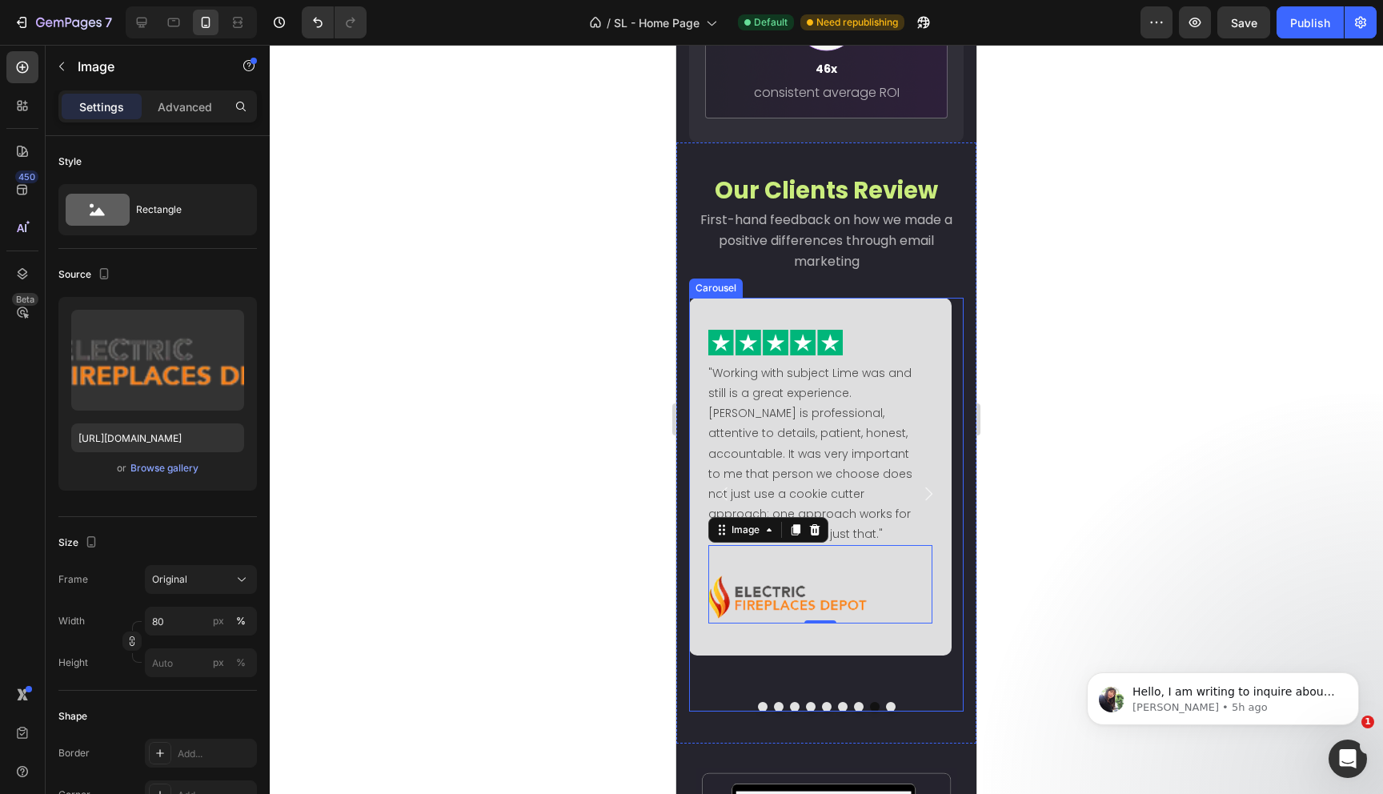
click at [919, 484] on icon "Carousel Next Arrow" at bounding box center [928, 493] width 19 height 19
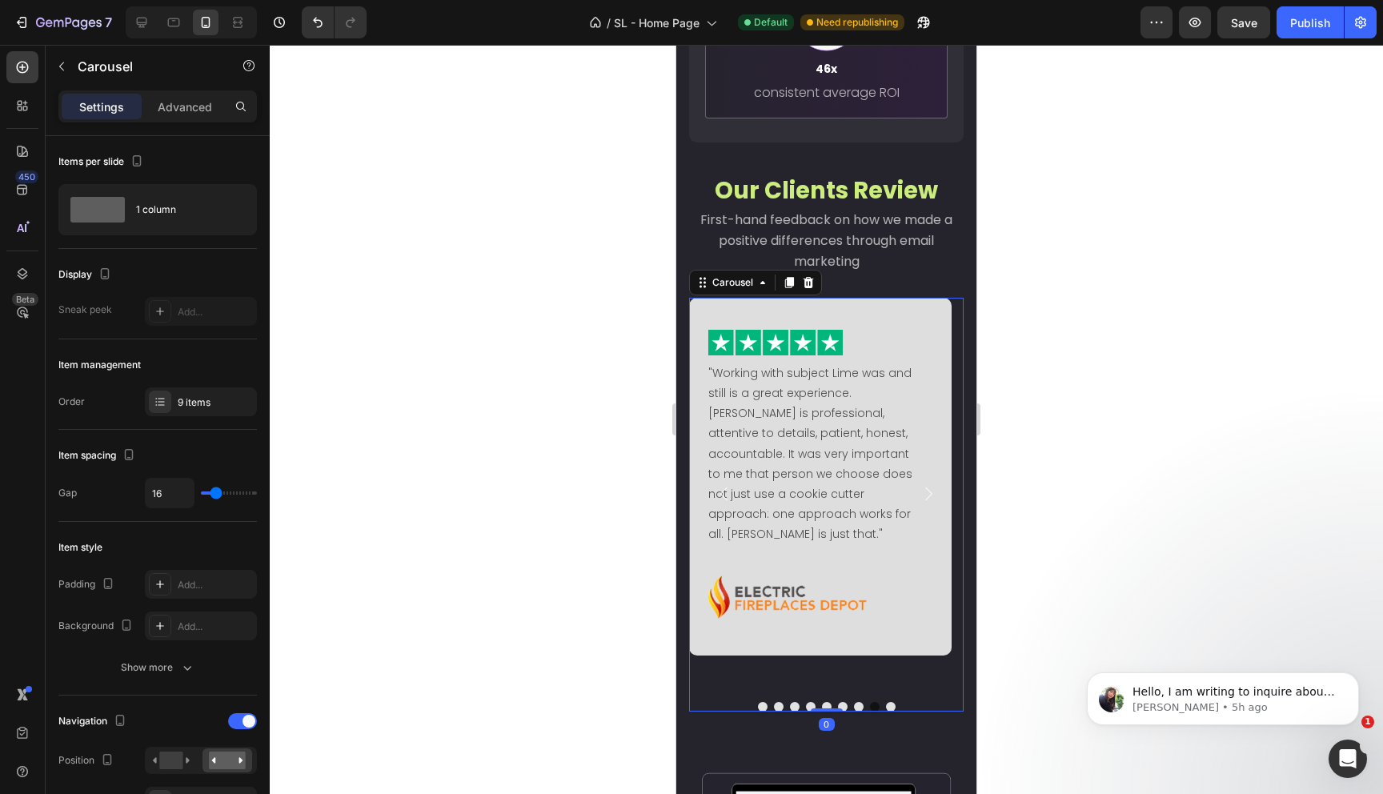
click at [919, 484] on icon "Carousel Next Arrow" at bounding box center [928, 493] width 19 height 19
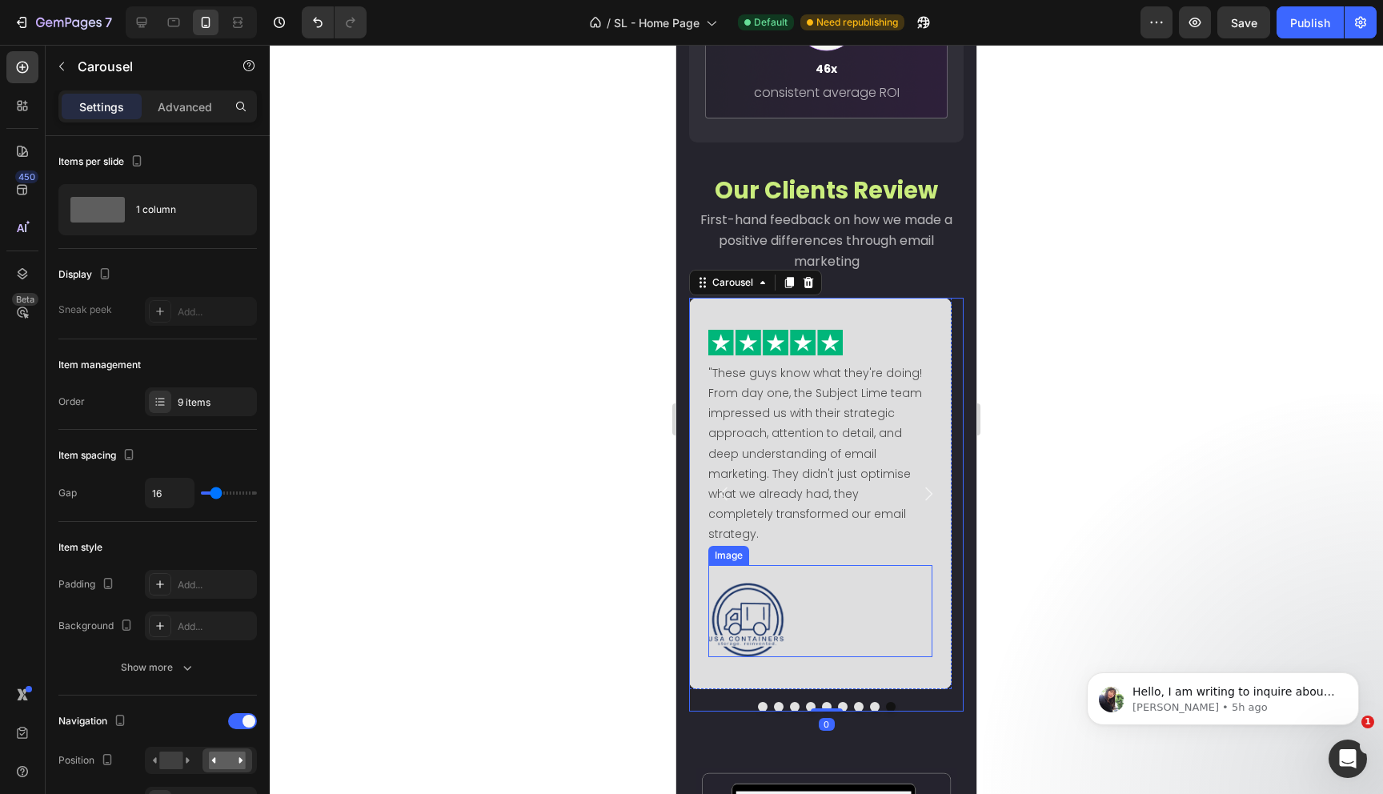
drag, startPoint x: 759, startPoint y: 607, endPoint x: 693, endPoint y: 609, distance: 65.6
click at [759, 607] on img at bounding box center [820, 620] width 224 height 74
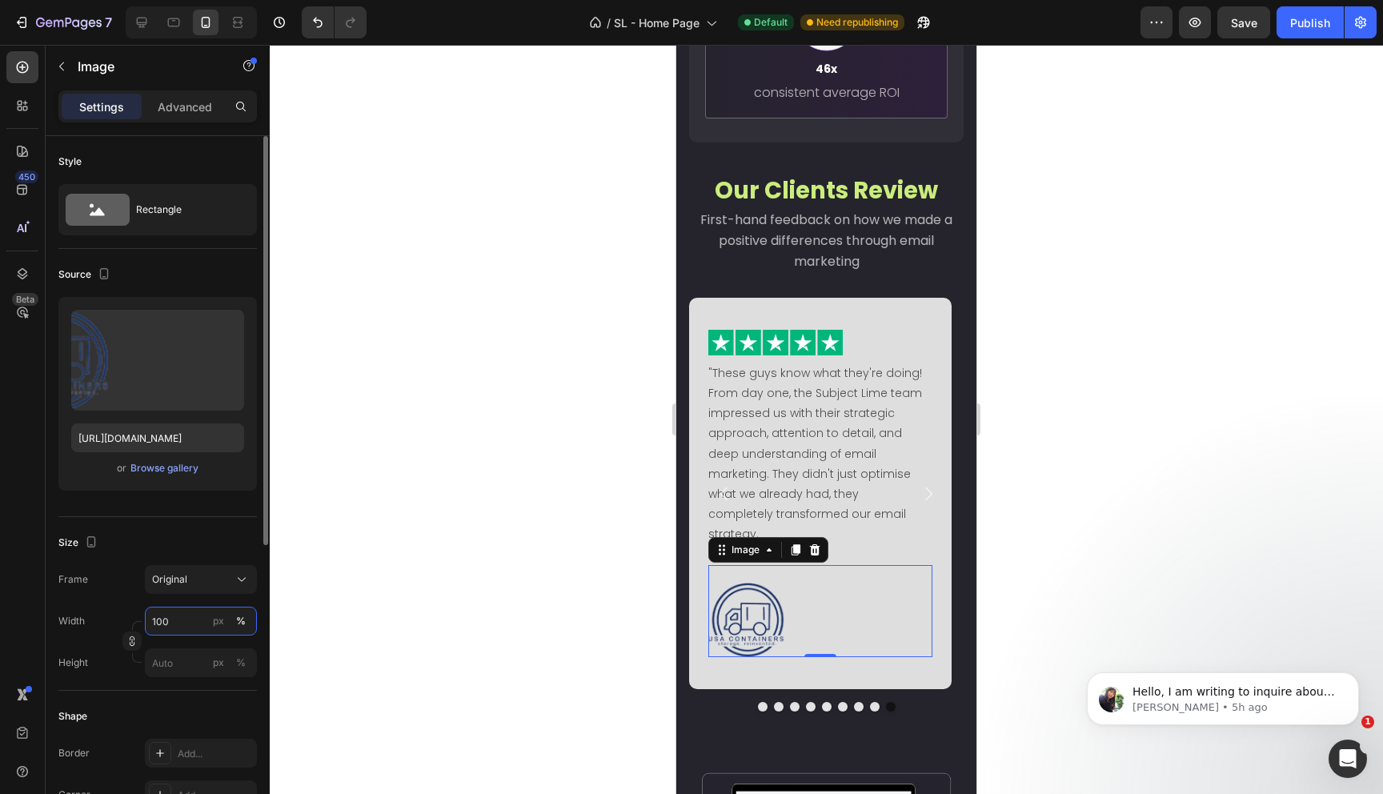
click at [200, 621] on input "100" at bounding box center [201, 621] width 112 height 29
type input "70"
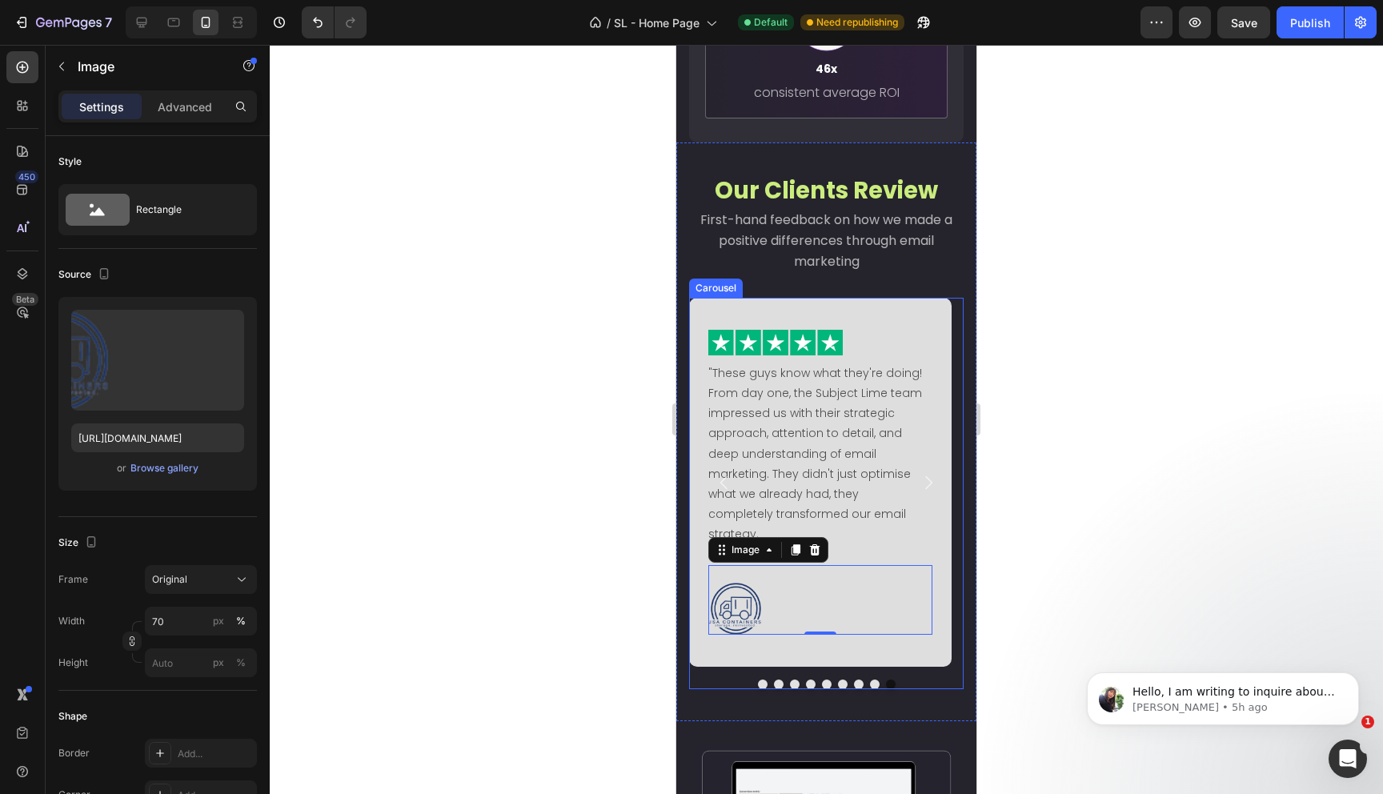
click at [925, 475] on icon "Carousel Next Arrow" at bounding box center [928, 482] width 7 height 14
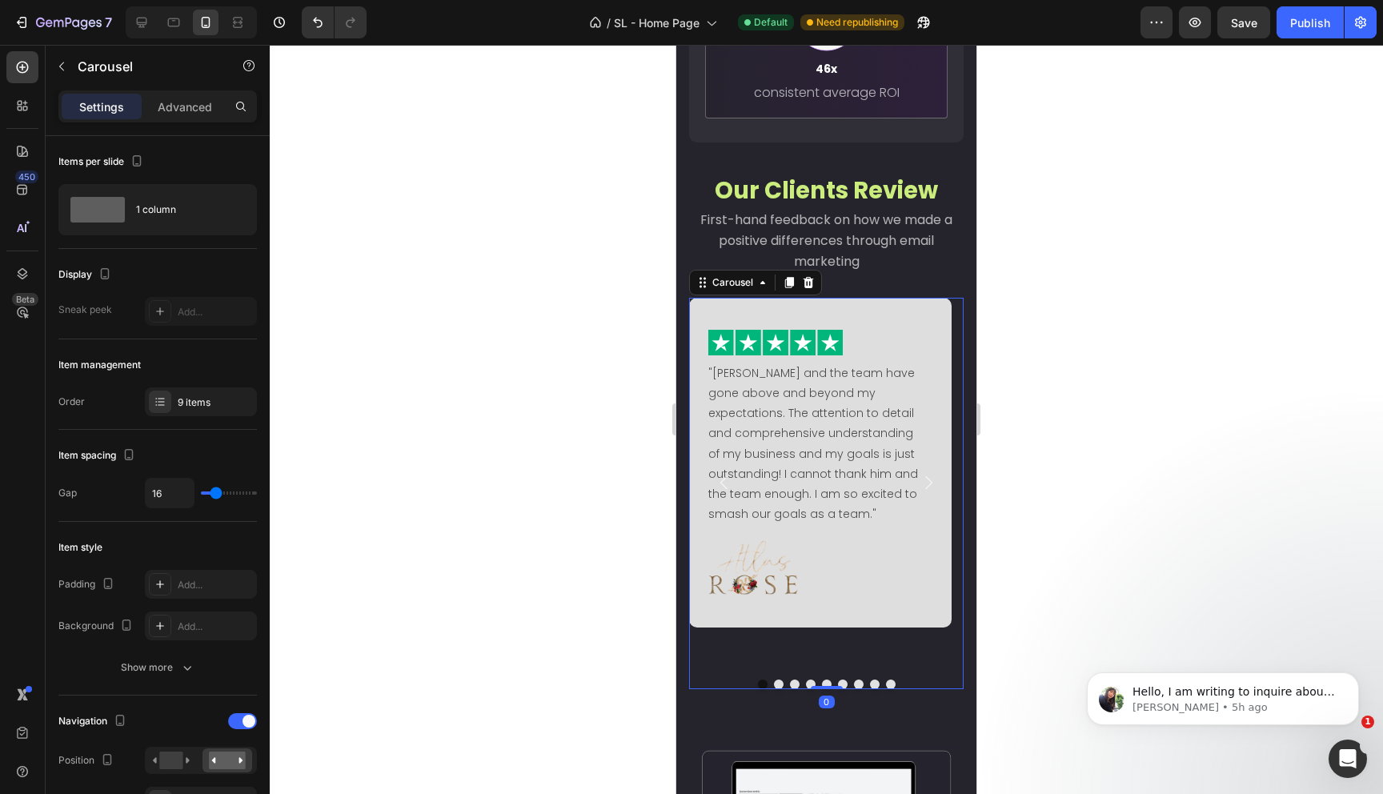
click at [919, 473] on icon "Carousel Next Arrow" at bounding box center [928, 482] width 19 height 19
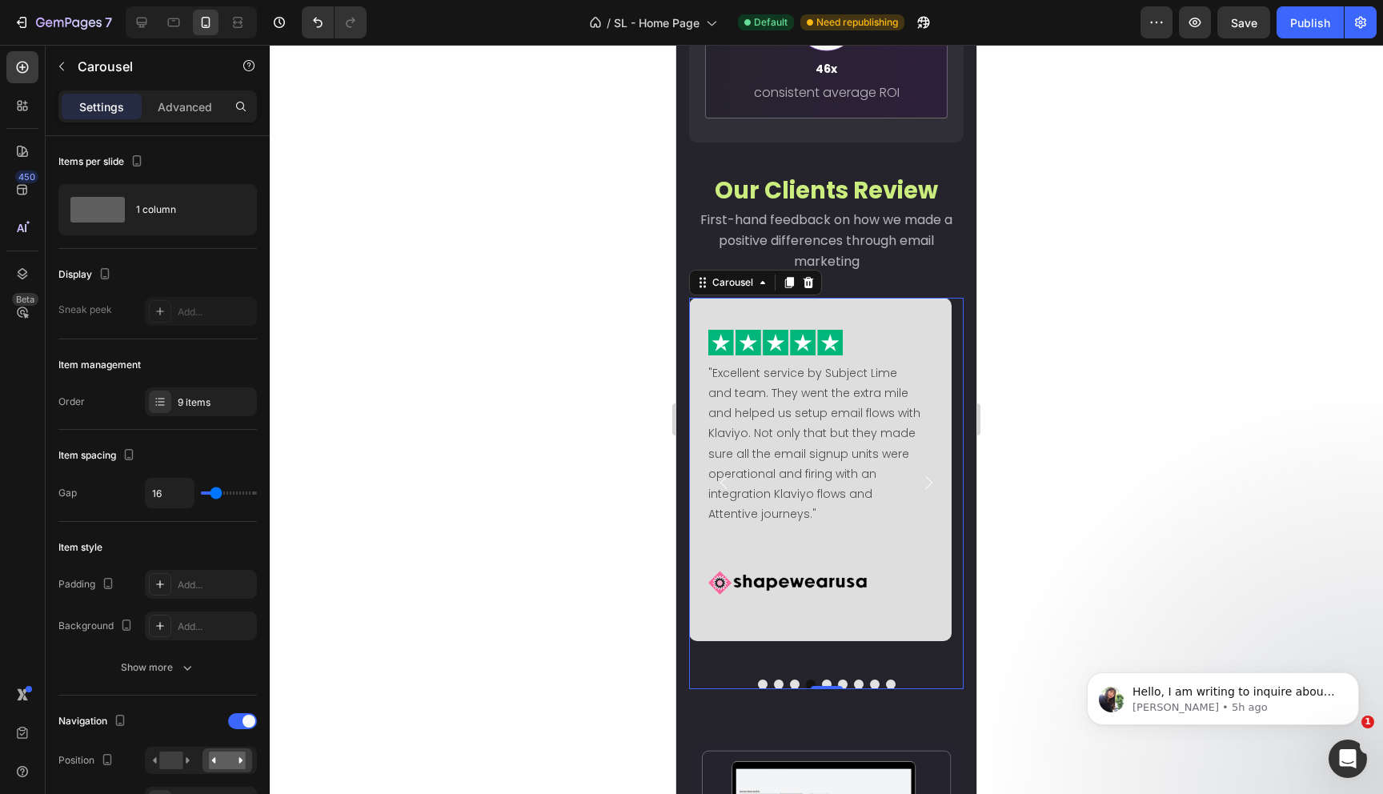
click at [728, 486] on button "Carousel Back Arrow" at bounding box center [724, 482] width 45 height 45
click at [805, 591] on img at bounding box center [767, 591] width 119 height 40
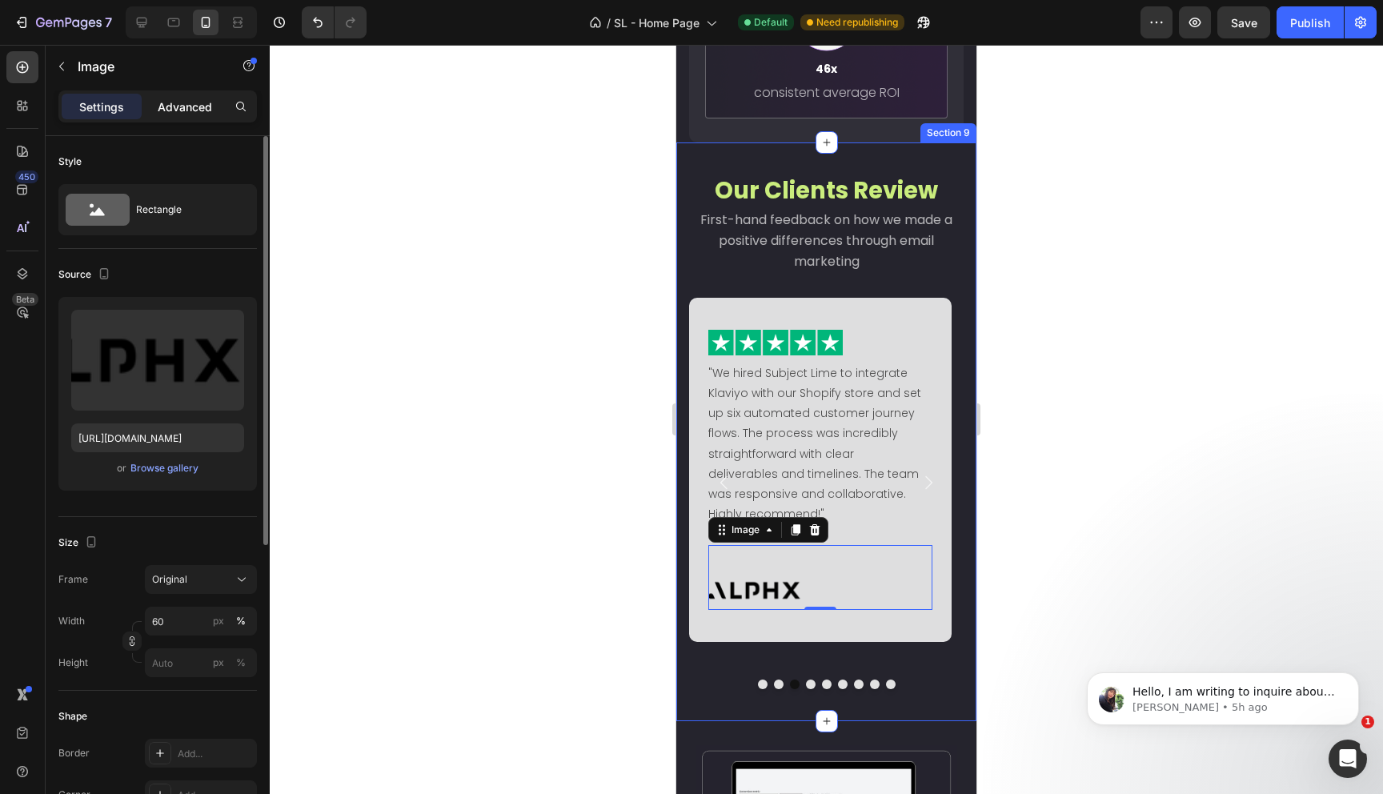
click at [169, 111] on p "Advanced" at bounding box center [185, 106] width 54 height 17
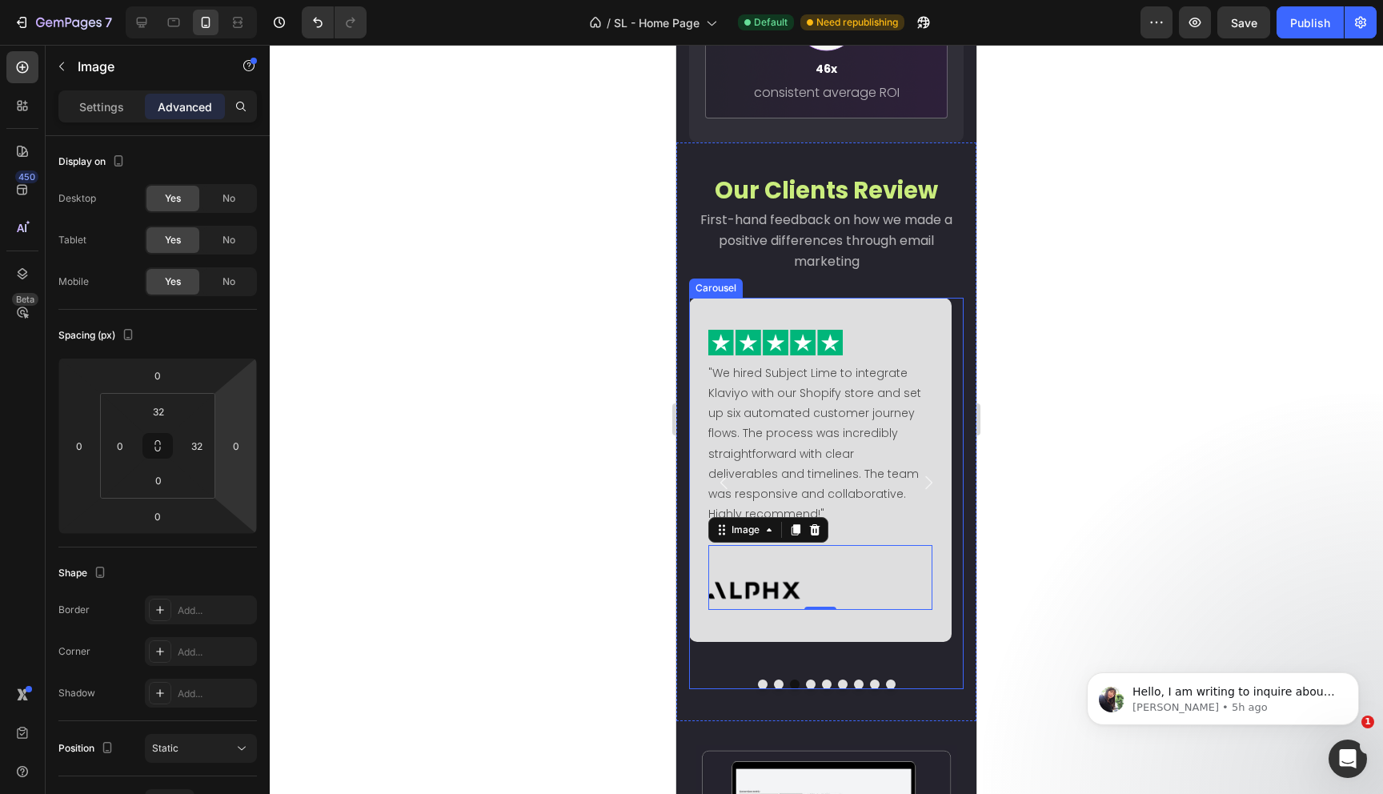
click at [920, 477] on icon "Carousel Next Arrow" at bounding box center [928, 482] width 19 height 19
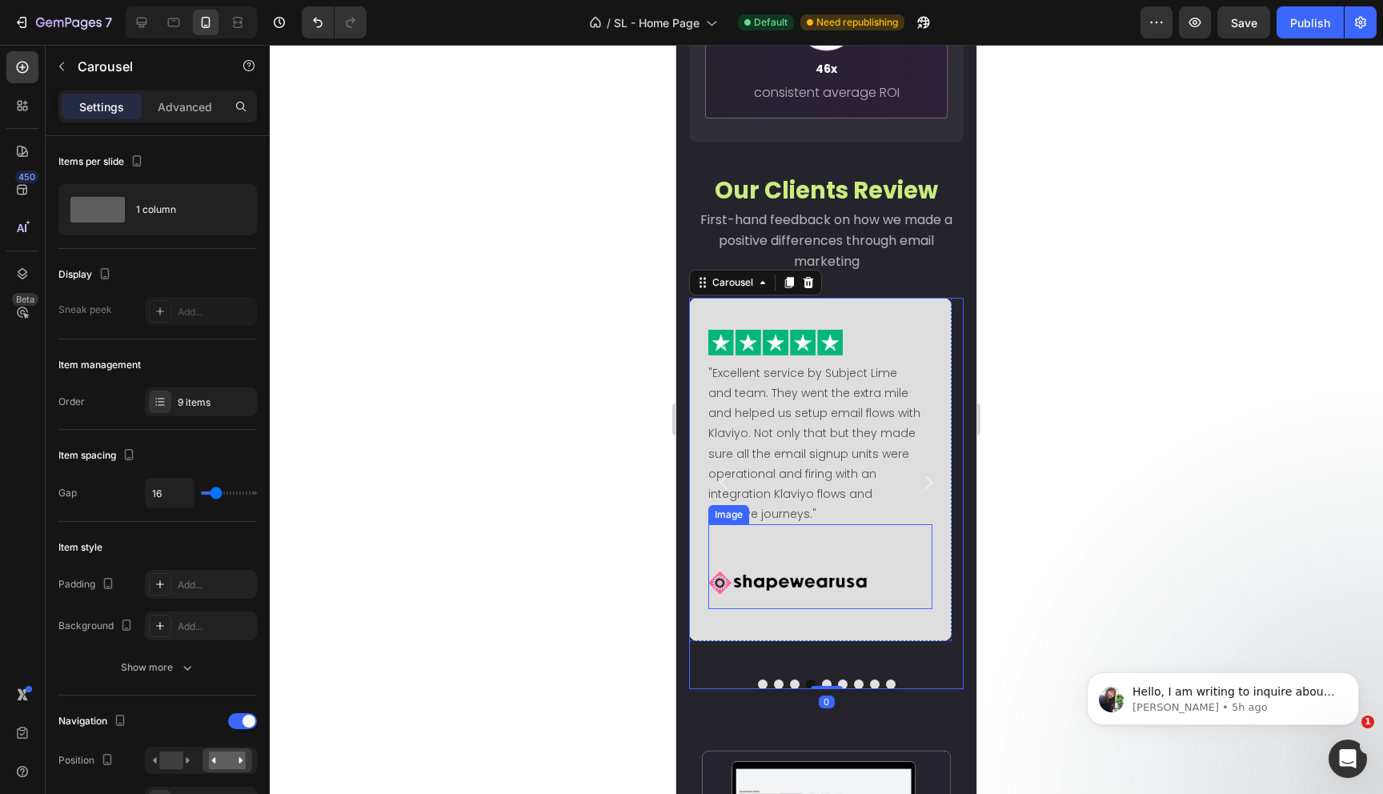
click at [758, 581] on img at bounding box center [787, 582] width 158 height 53
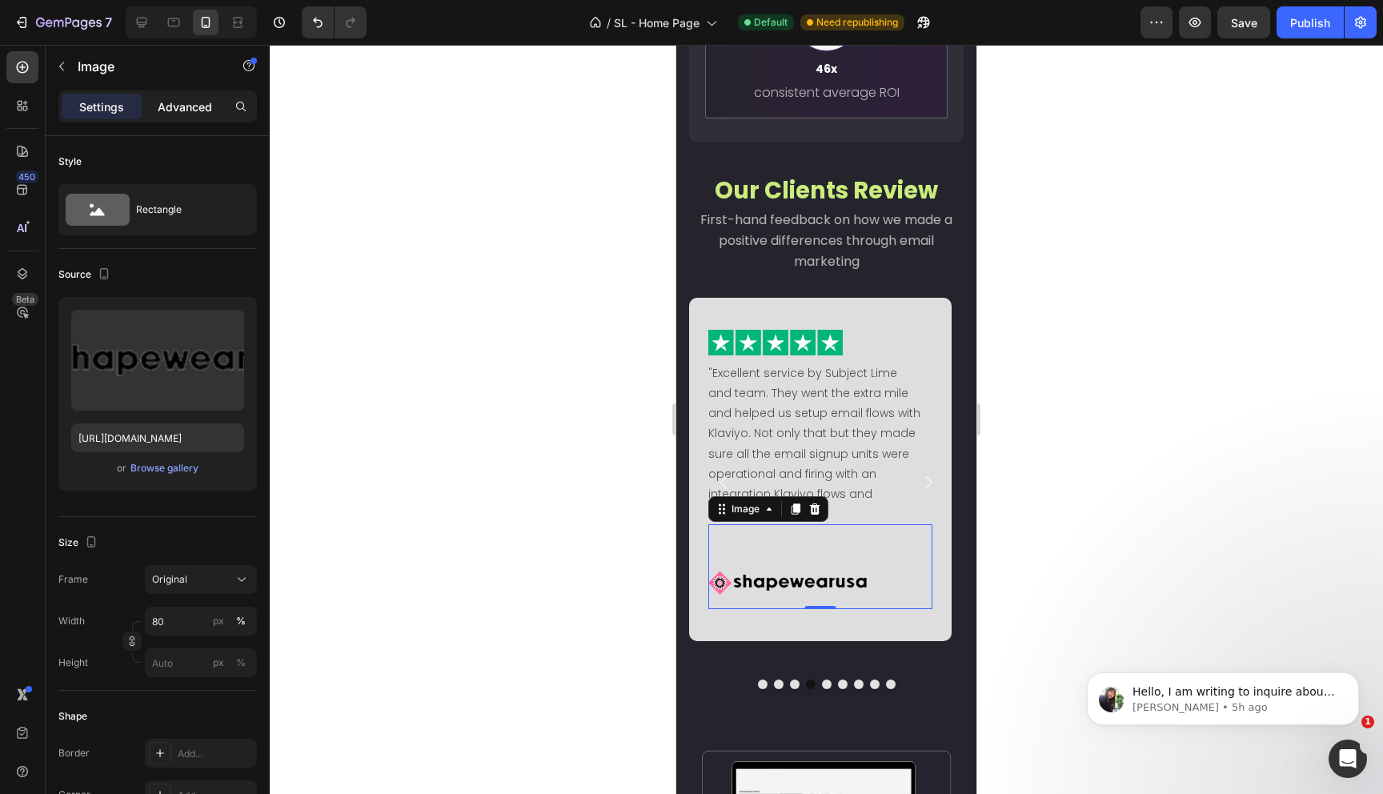
click at [174, 105] on p "Advanced" at bounding box center [185, 106] width 54 height 17
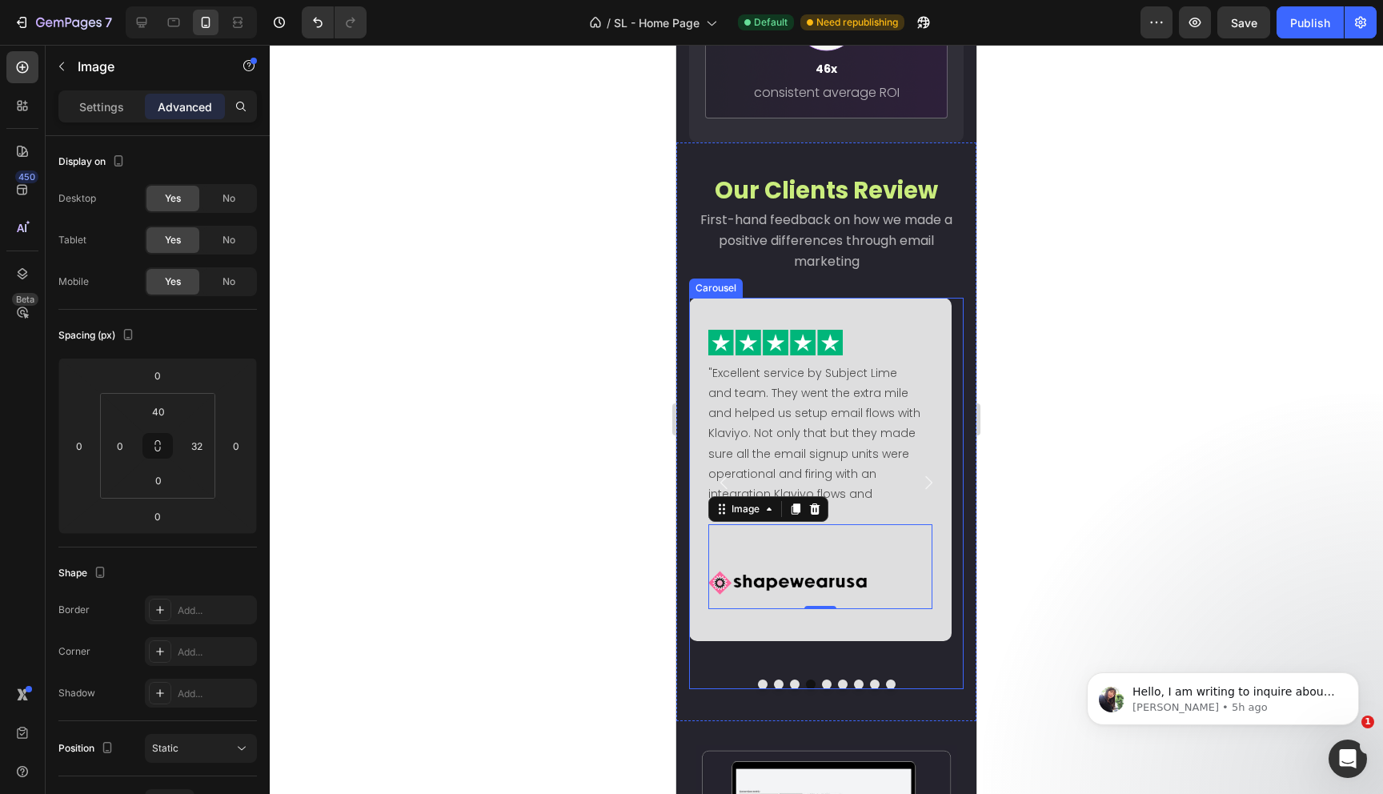
click at [919, 473] on icon "Carousel Next Arrow" at bounding box center [928, 482] width 19 height 19
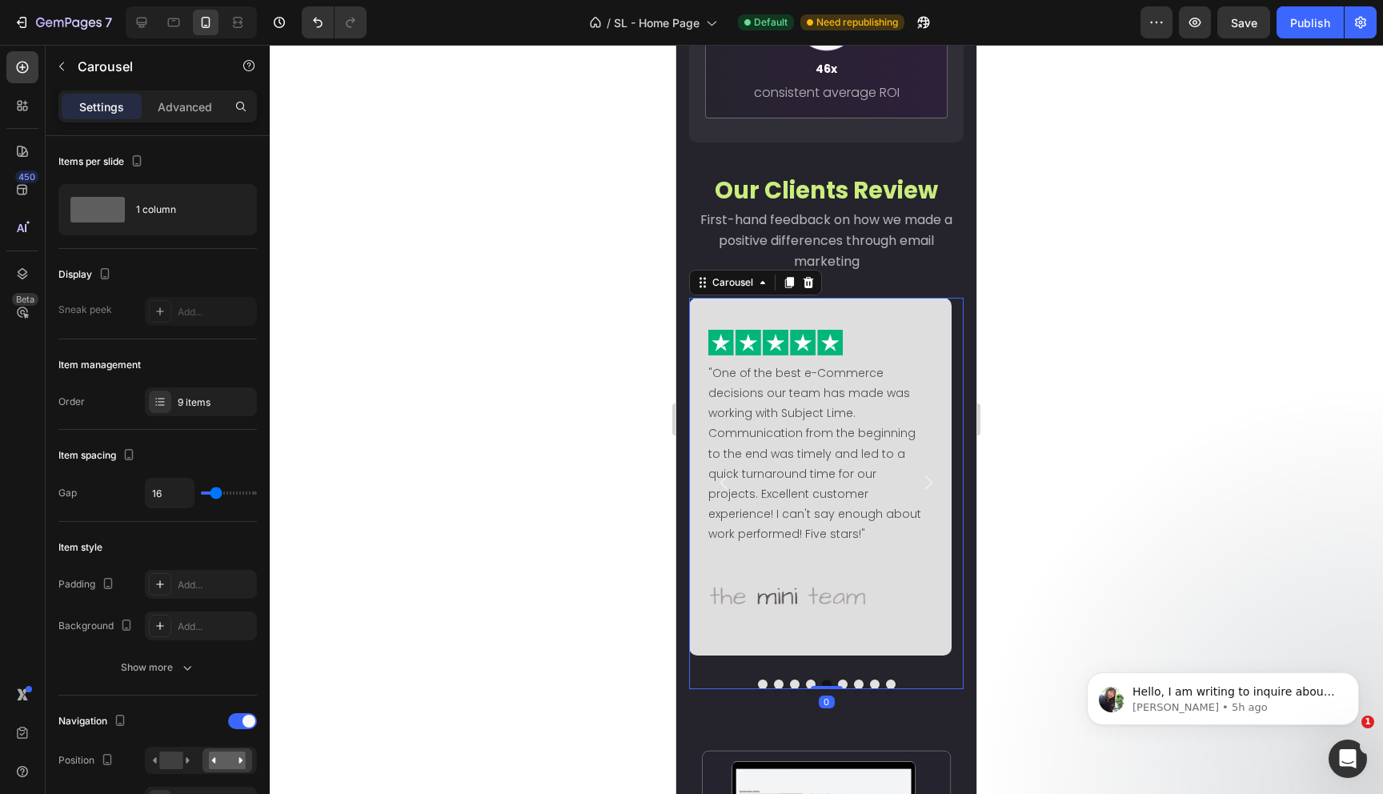
click at [1075, 447] on div at bounding box center [826, 419] width 1113 height 749
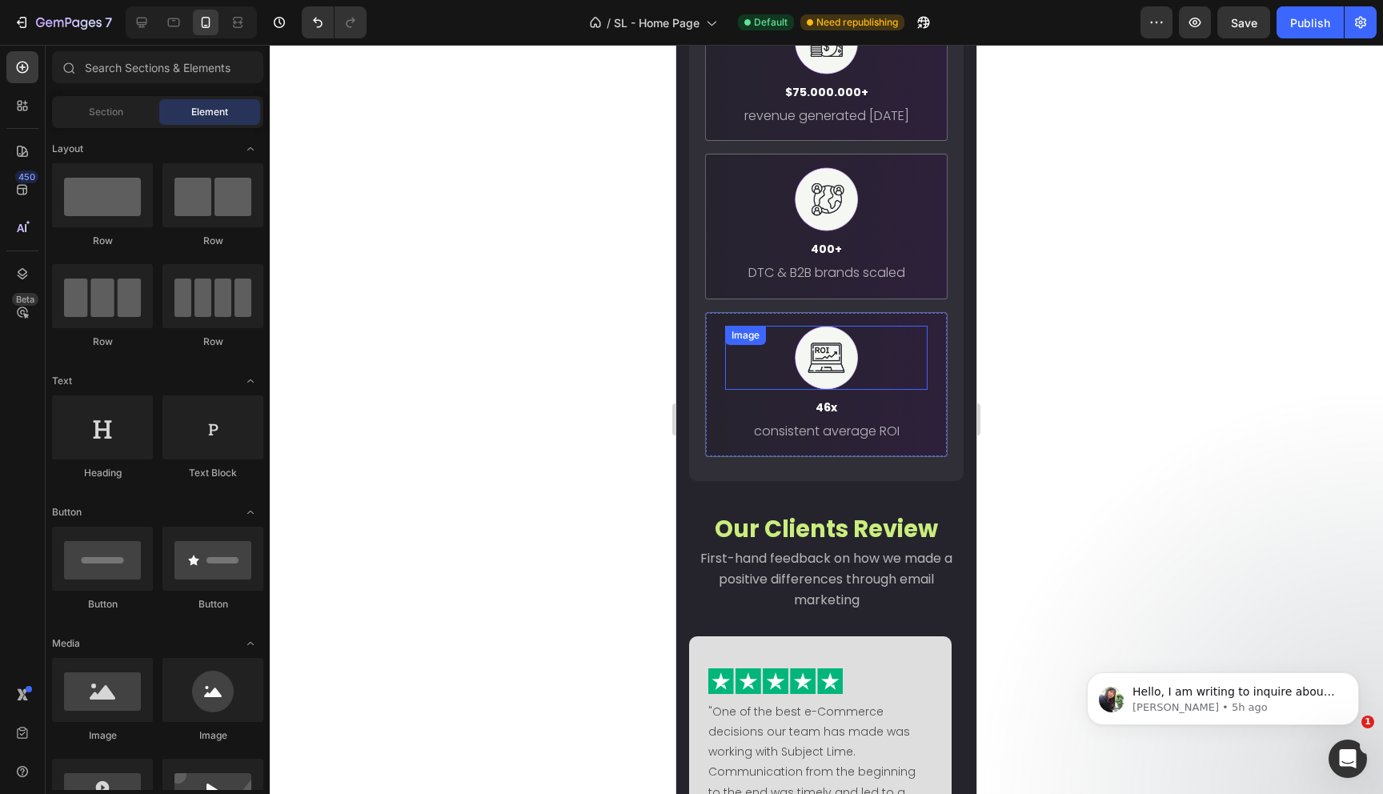
scroll to position [1476, 0]
click at [828, 571] on span "First-hand feedback on how we made a positive differences through email marketi…" at bounding box center [826, 580] width 252 height 60
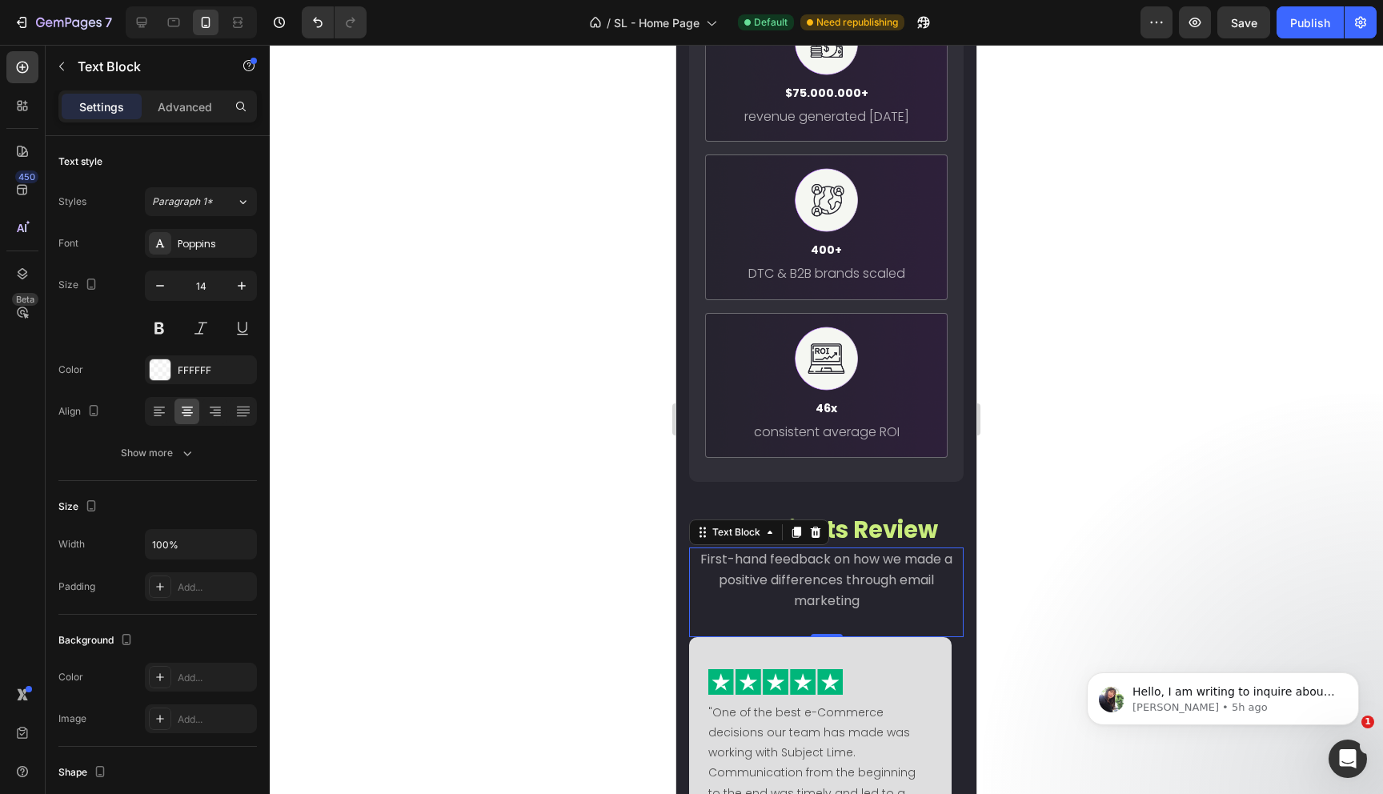
click at [828, 571] on span "First-hand feedback on how we made a positive differences through email marketi…" at bounding box center [826, 580] width 252 height 60
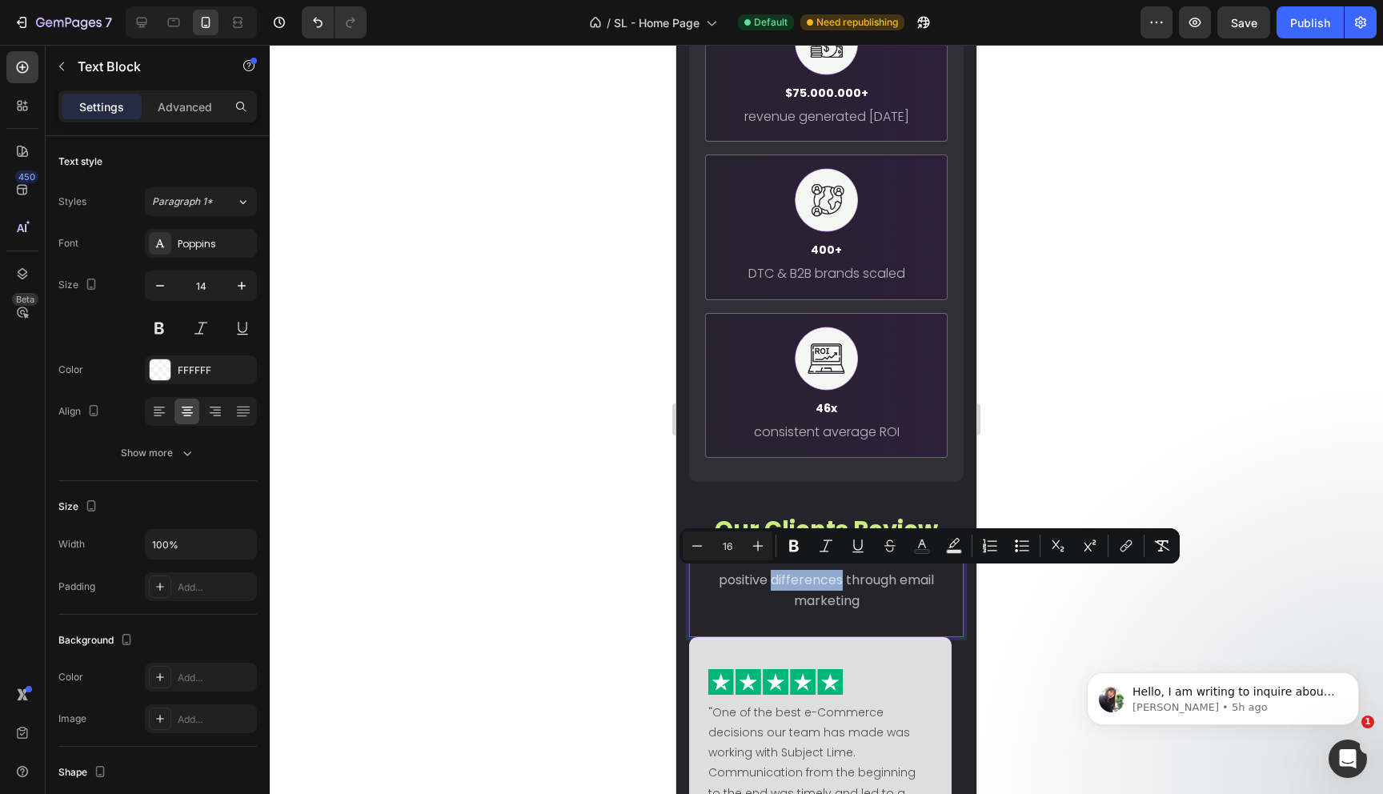
click at [828, 571] on span "First-hand feedback on how we made a positive differences through email marketi…" at bounding box center [826, 580] width 252 height 60
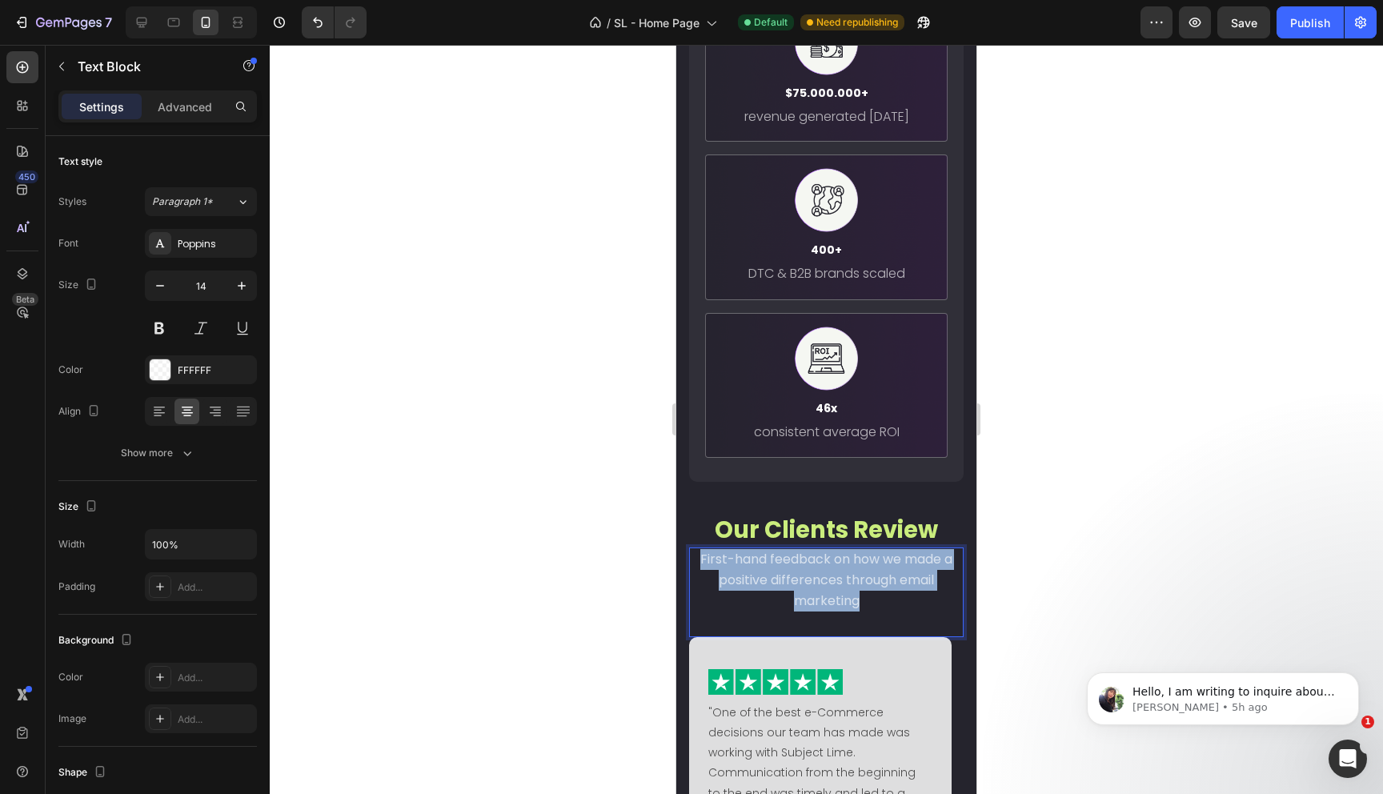
click at [828, 571] on span "First-hand feedback on how we made a positive differences through email marketi…" at bounding box center [826, 580] width 252 height 60
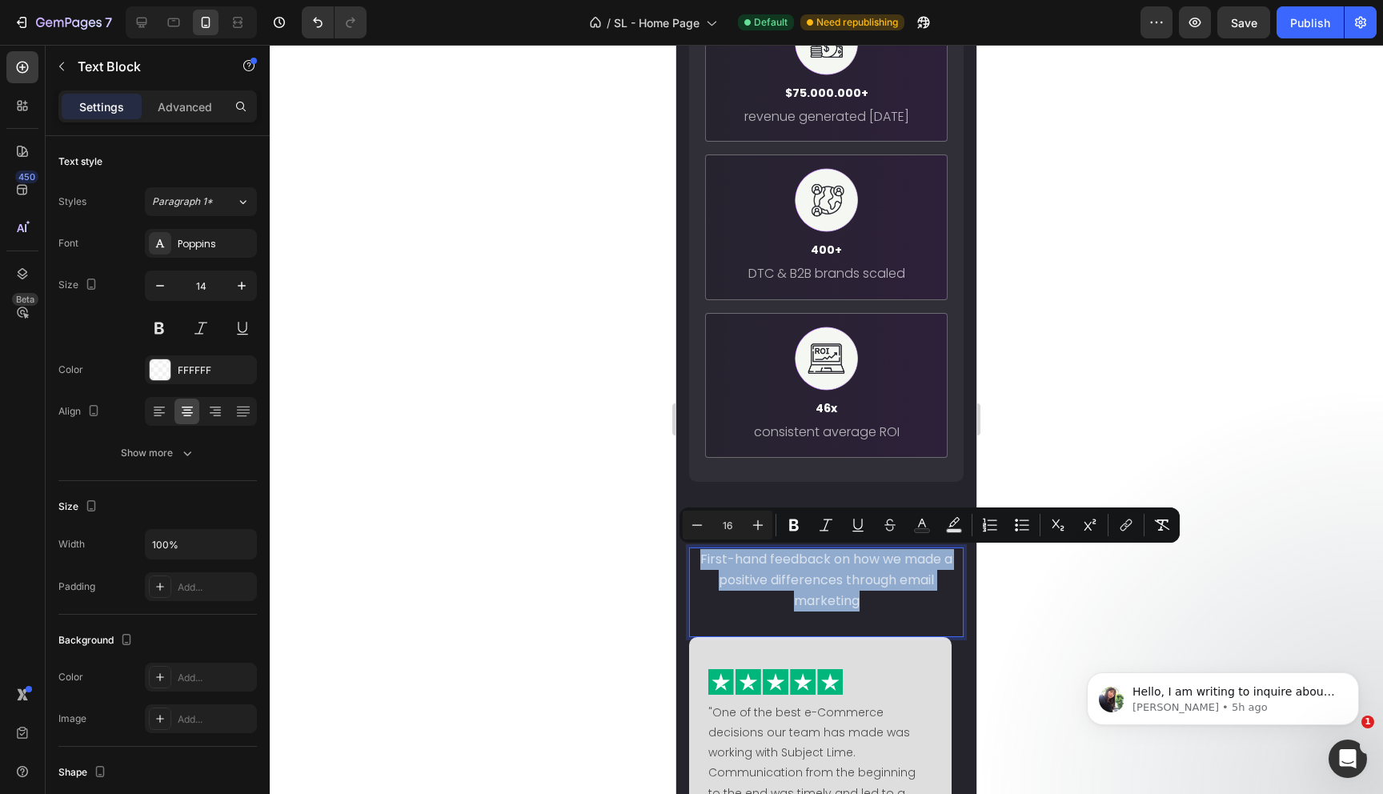
click at [928, 587] on span "First-hand feedback on how we made a positive differences through email marketi…" at bounding box center [826, 580] width 252 height 60
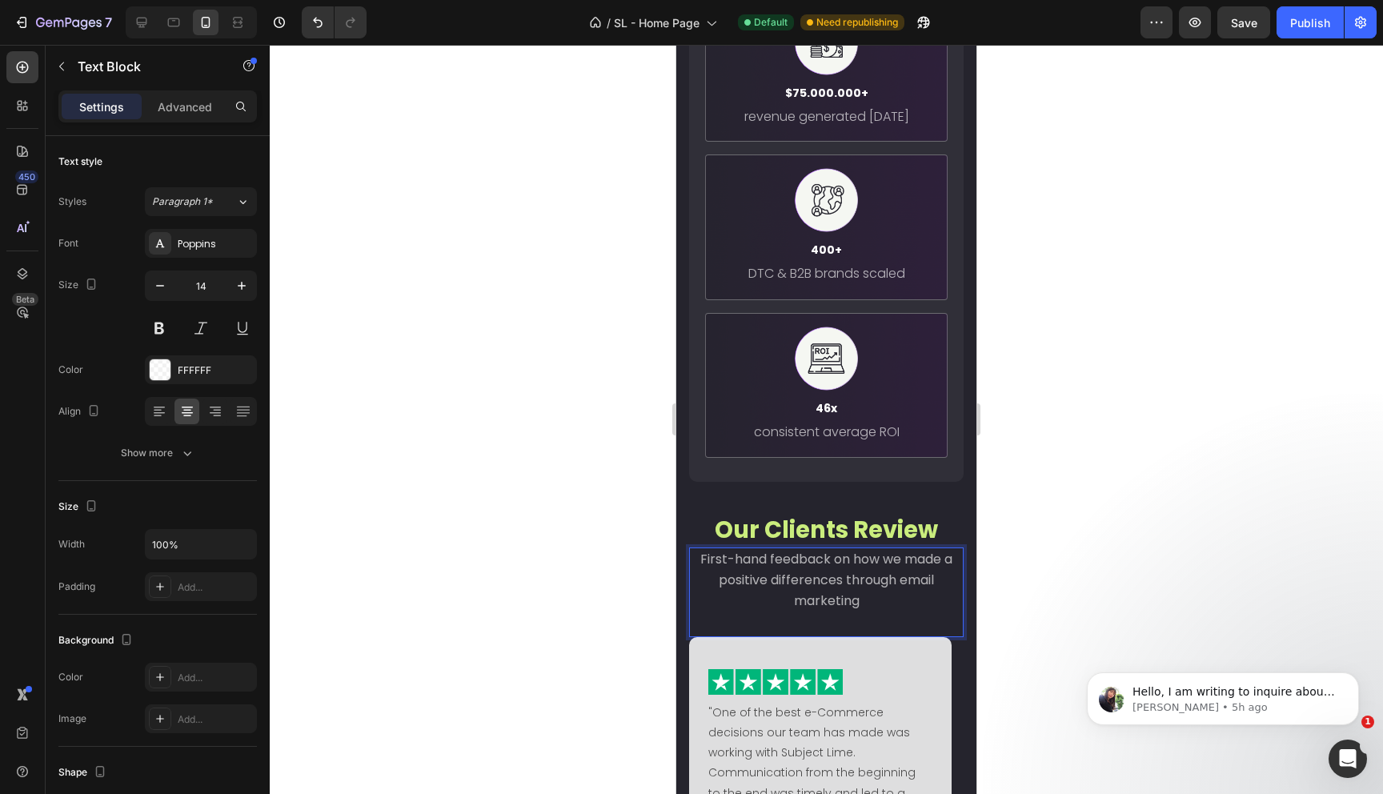
click at [1047, 595] on div at bounding box center [826, 419] width 1113 height 749
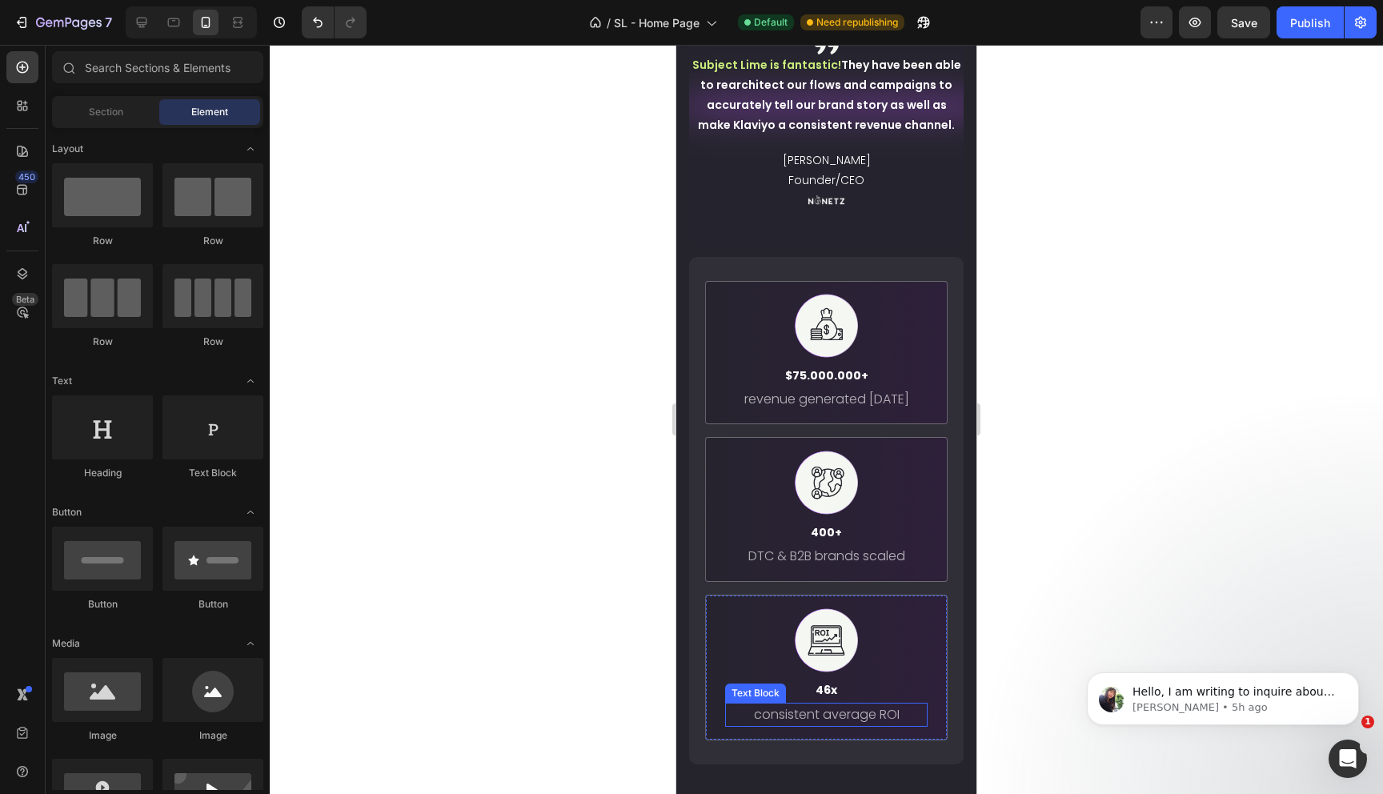
scroll to position [691, 0]
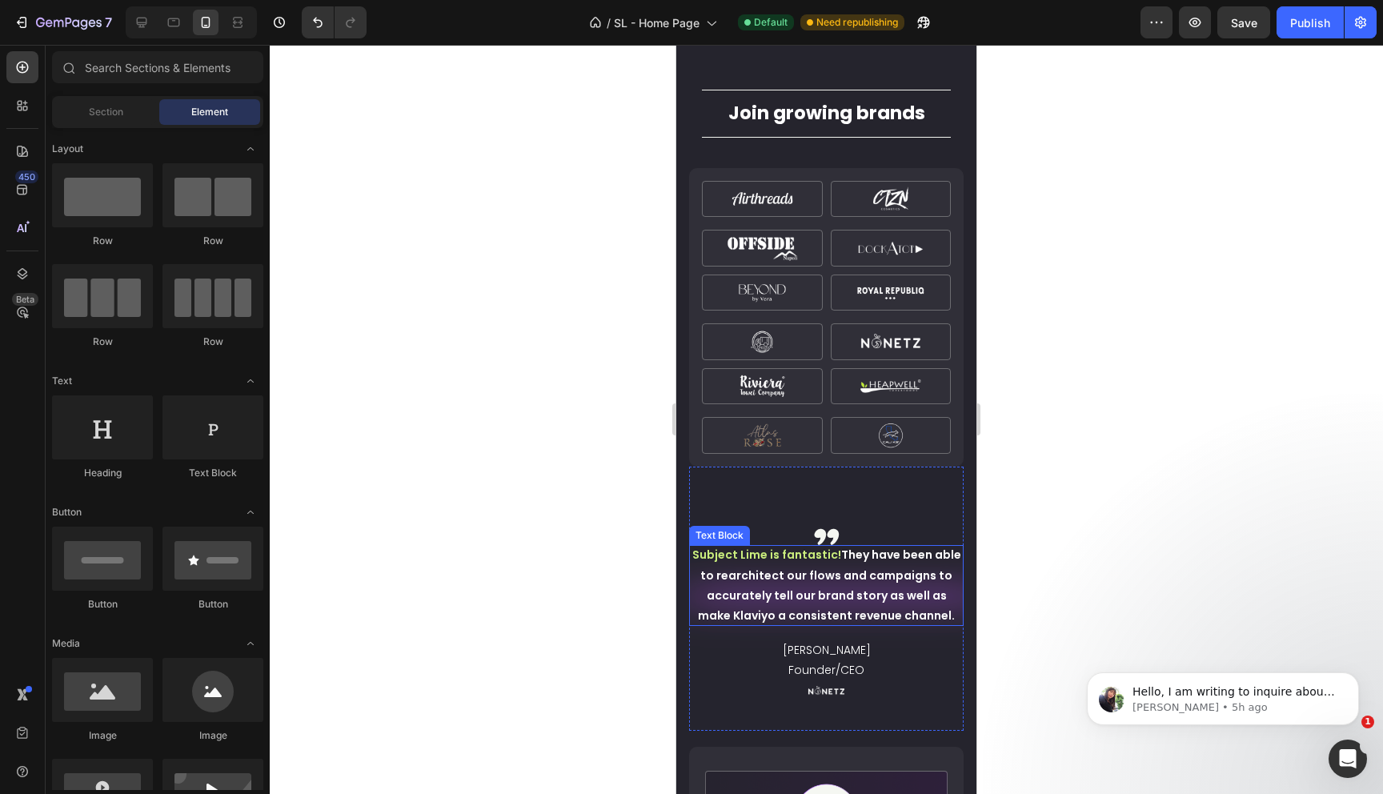
click at [870, 594] on p "Subject Lime is fantastic! They have been able to rearchitect our flows and cam…" at bounding box center [826, 585] width 275 height 81
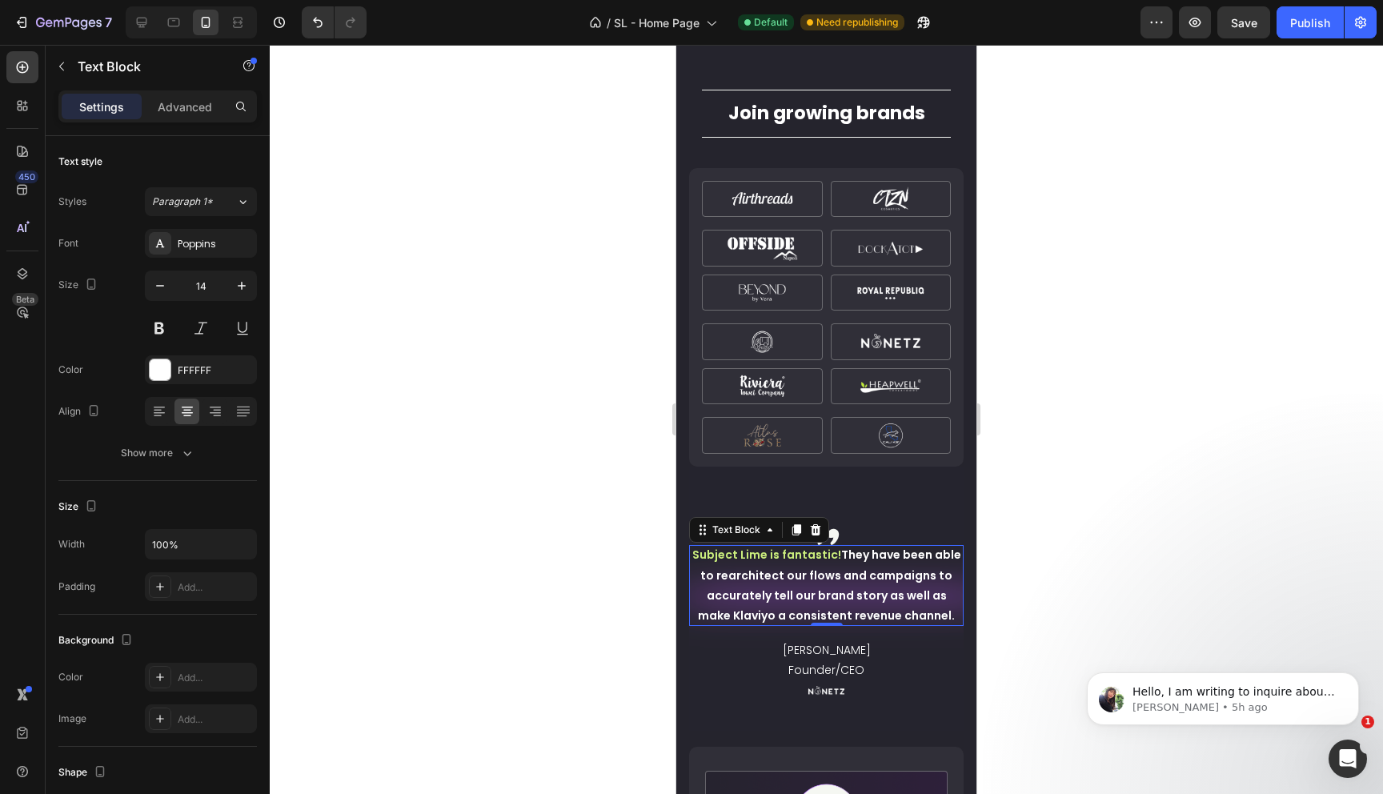
click at [870, 594] on p "Subject Lime is fantastic! They have been able to rearchitect our flows and cam…" at bounding box center [826, 585] width 275 height 81
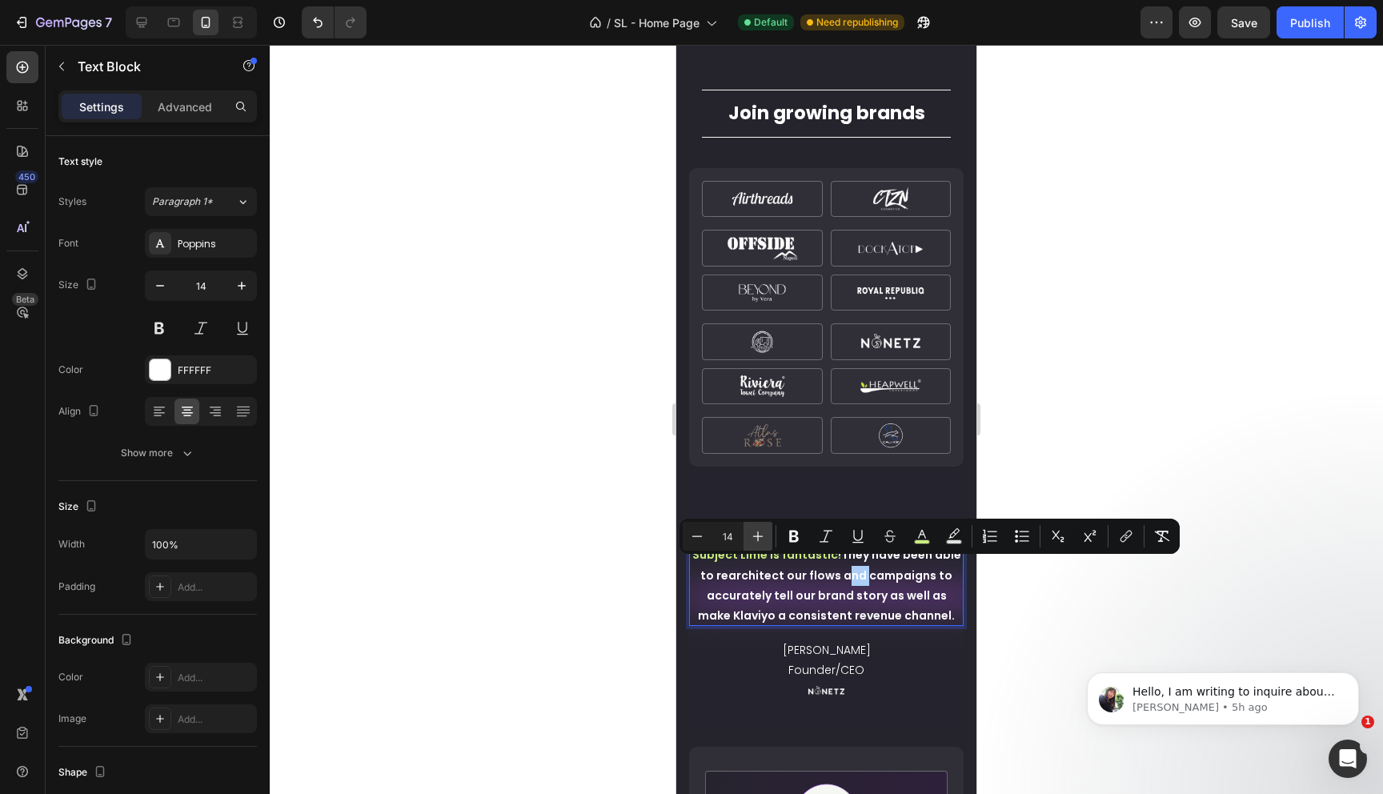
click at [755, 539] on icon "Editor contextual toolbar" at bounding box center [758, 536] width 16 height 16
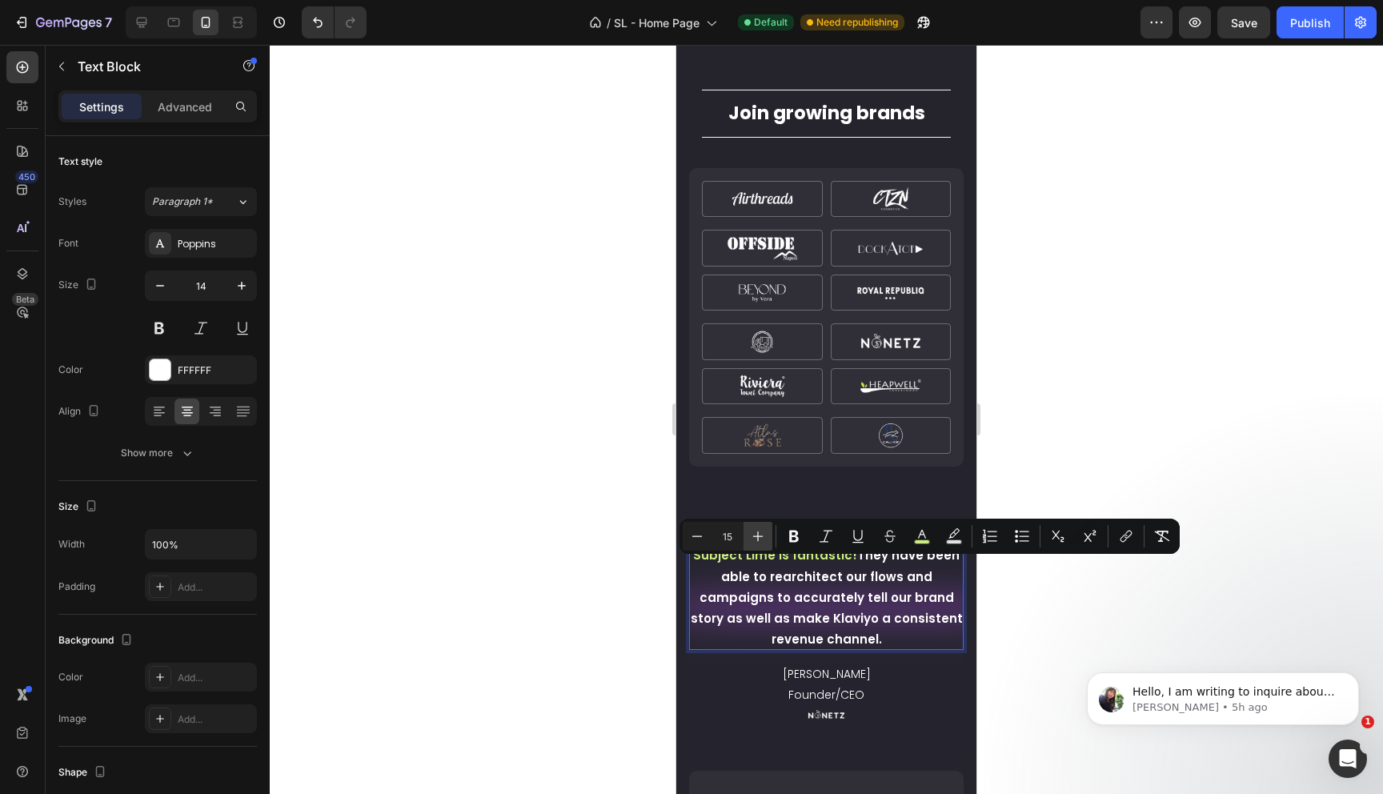
click at [755, 538] on icon "Editor contextual toolbar" at bounding box center [758, 536] width 16 height 16
type input "17"
click at [1048, 618] on div at bounding box center [826, 419] width 1113 height 749
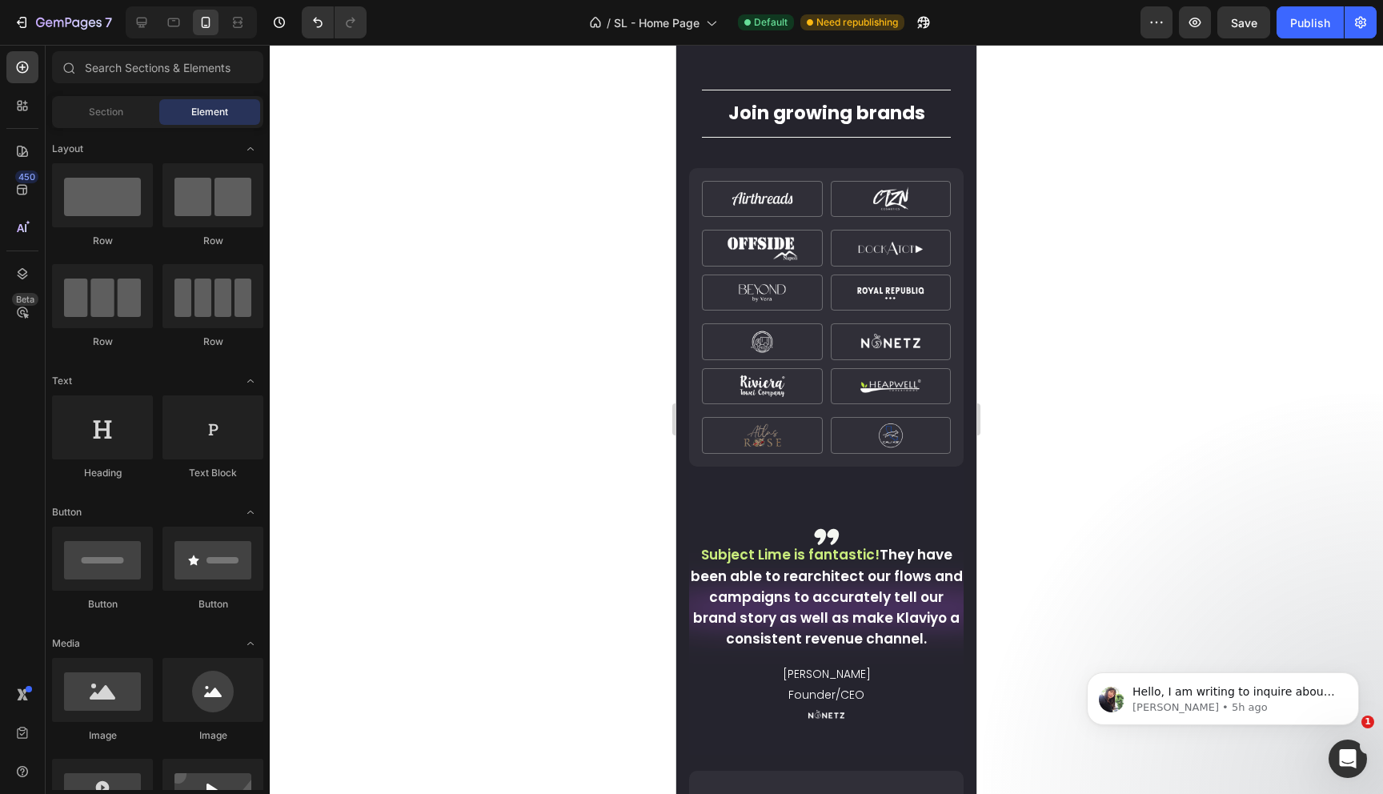
click at [1021, 603] on div at bounding box center [826, 419] width 1113 height 749
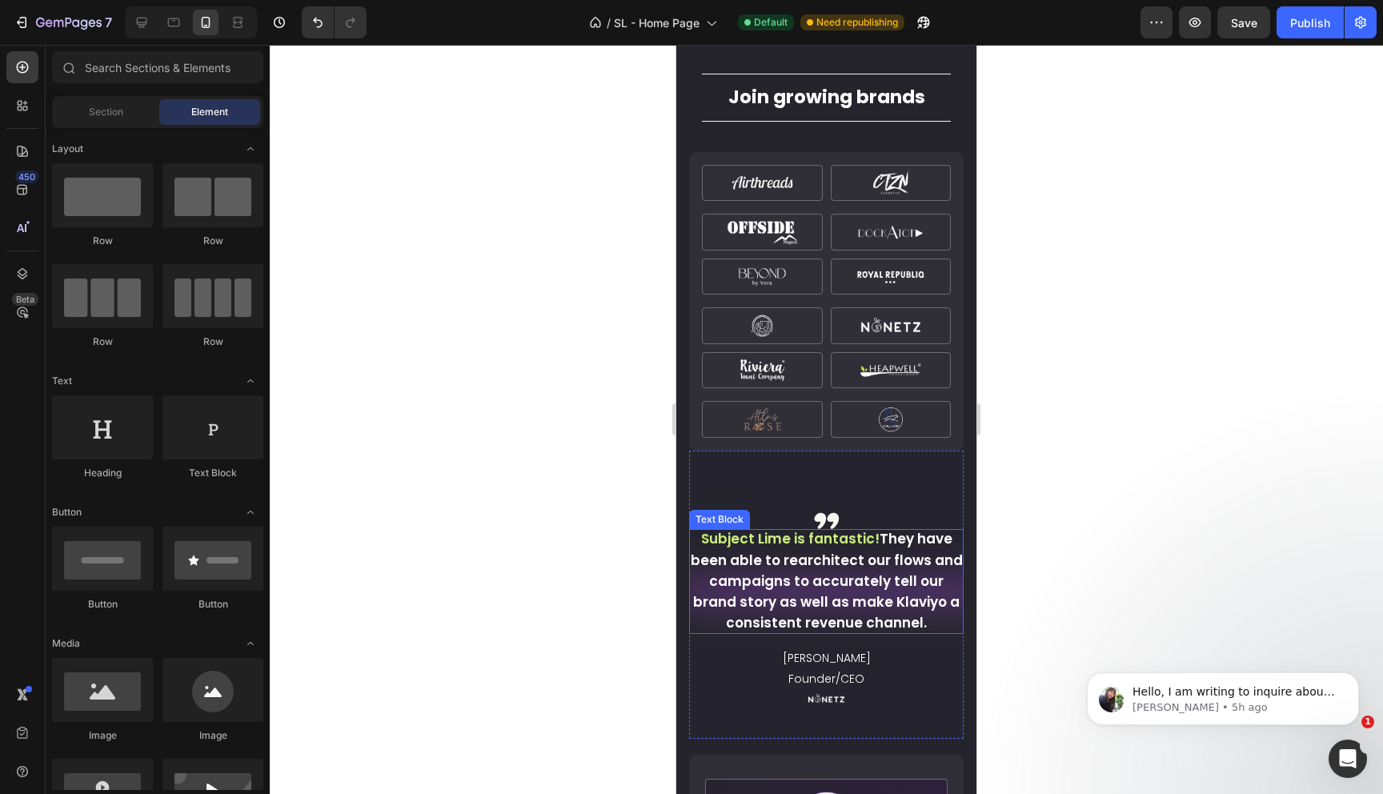
scroll to position [892, 0]
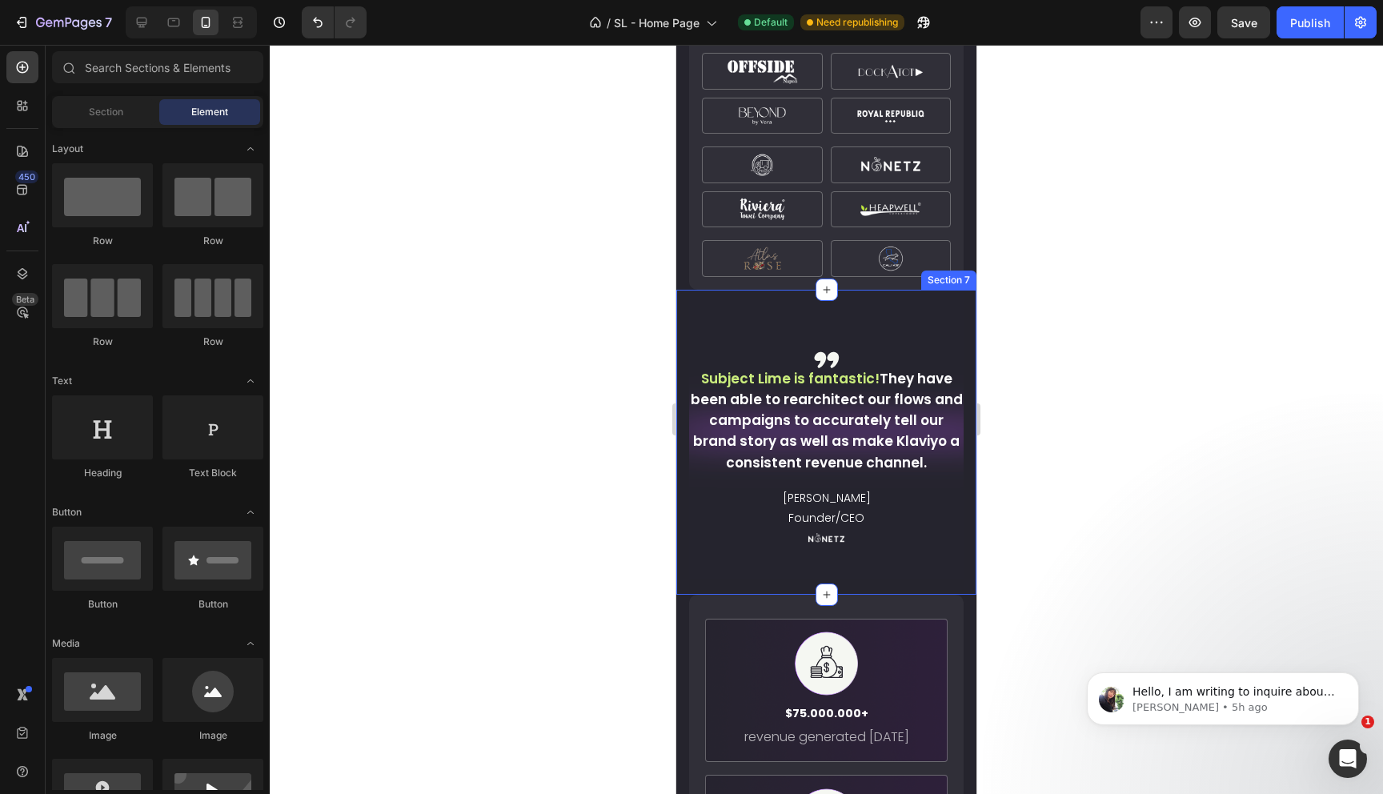
click at [953, 485] on div ",, Text Block Subject Lime is fantastic! They have been able to rearchitect our…" at bounding box center [826, 442] width 300 height 305
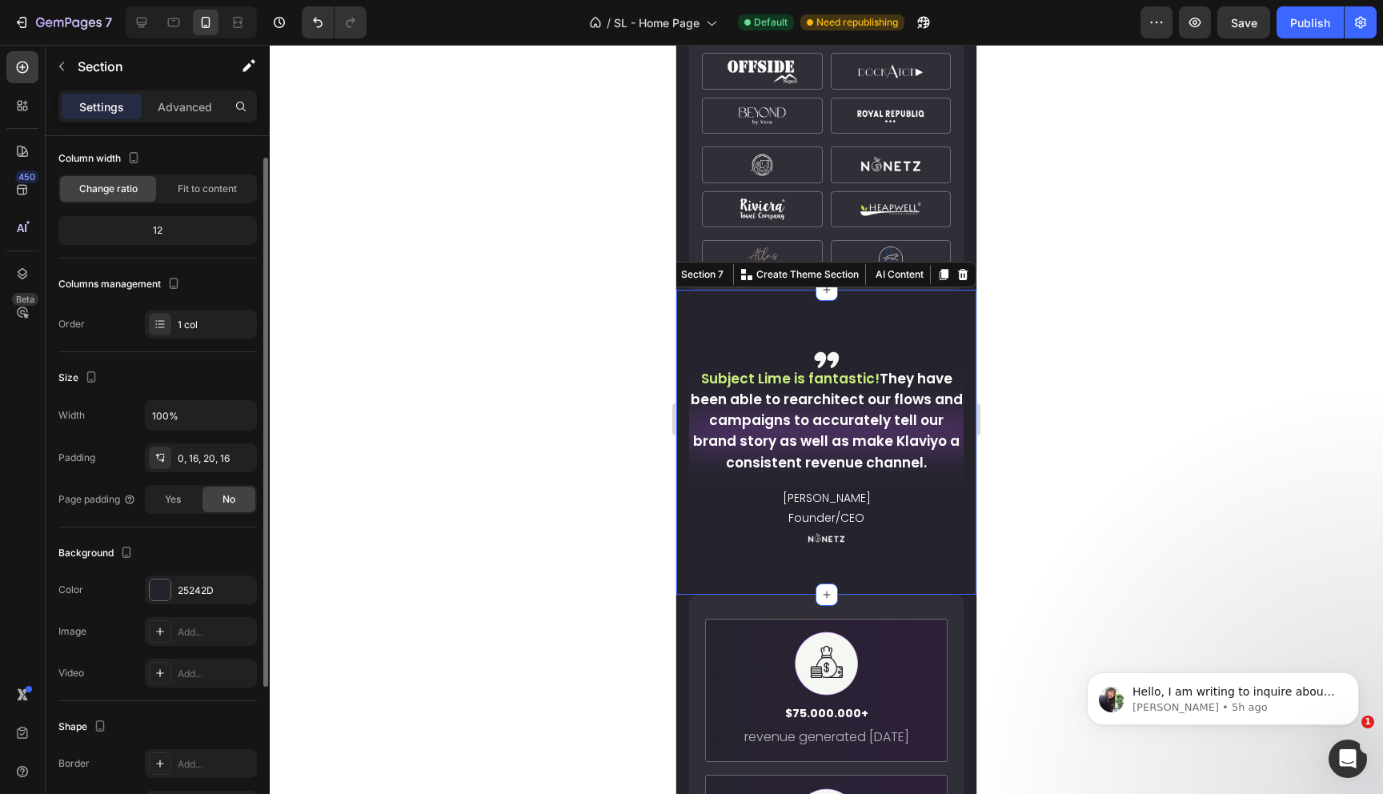
scroll to position [0, 0]
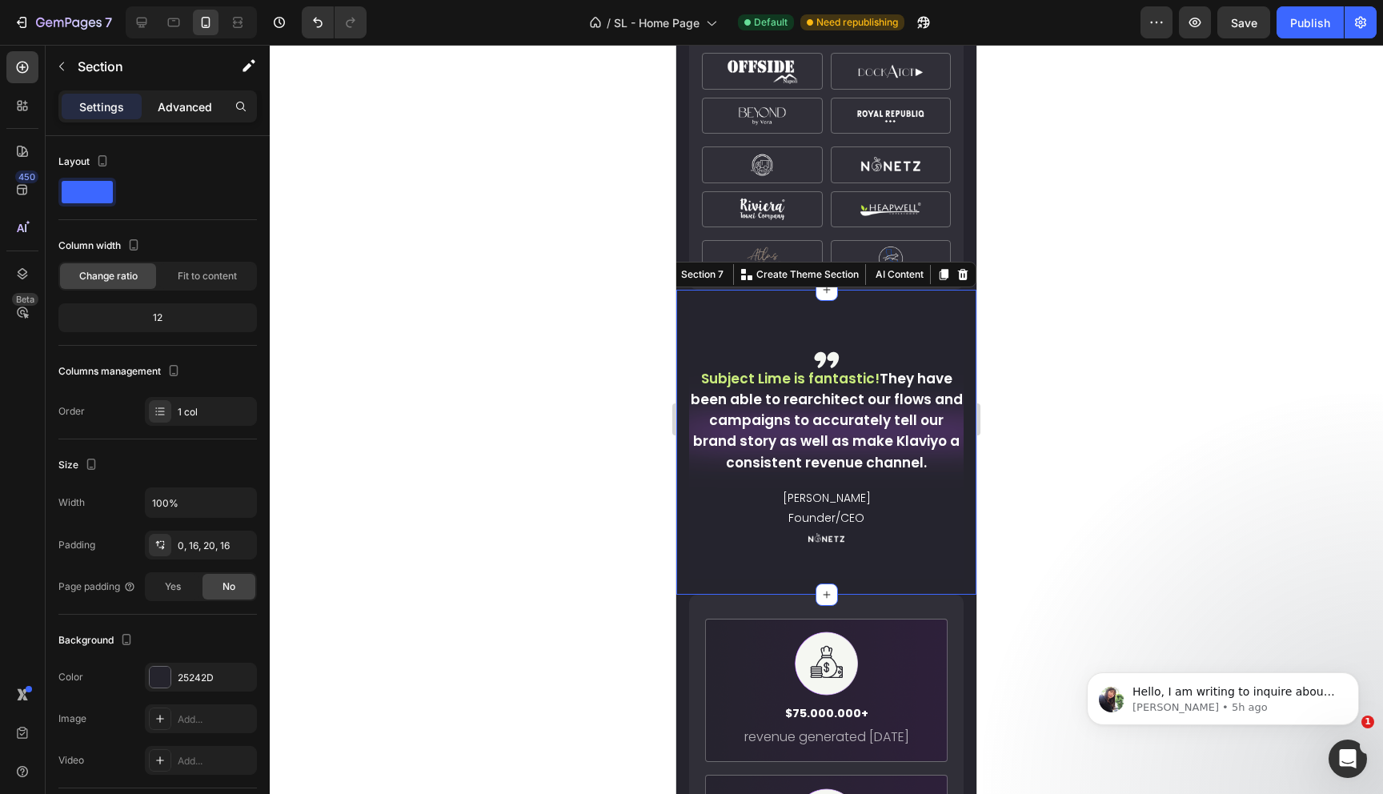
click at [171, 98] on p "Advanced" at bounding box center [185, 106] width 54 height 17
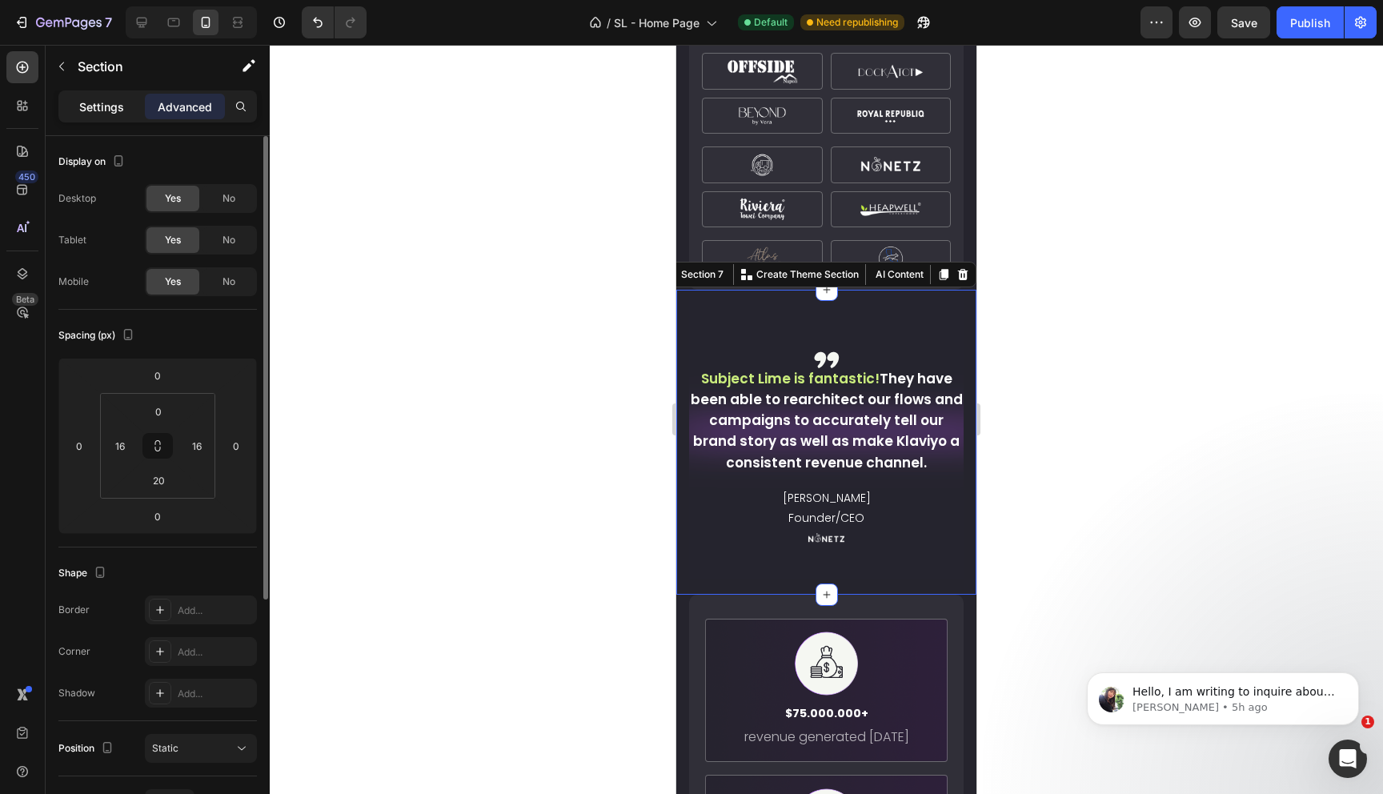
click at [95, 104] on p "Settings" at bounding box center [101, 106] width 45 height 17
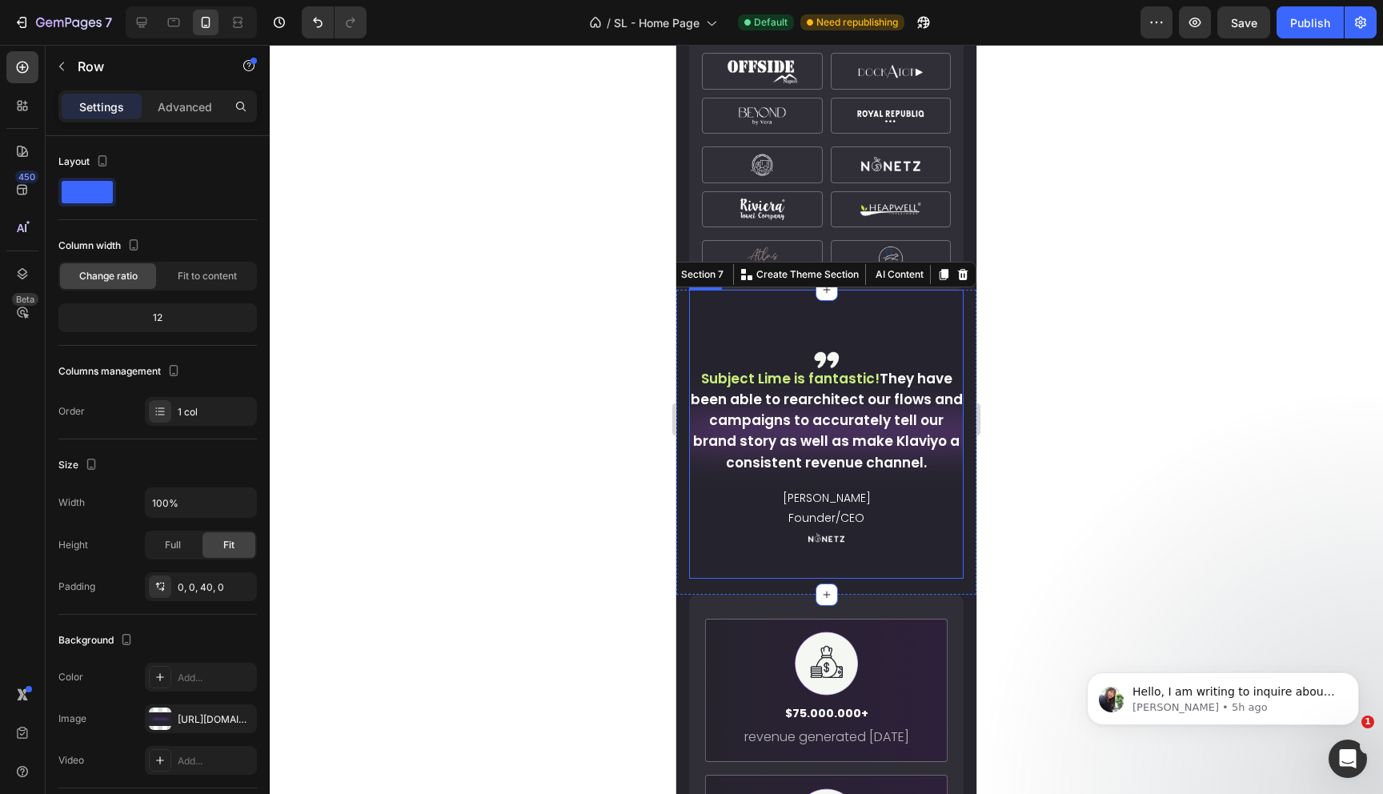
click at [716, 466] on div ",, Text Block Subject Lime is fantastic! They have been able to rearchitect our…" at bounding box center [826, 418] width 275 height 257
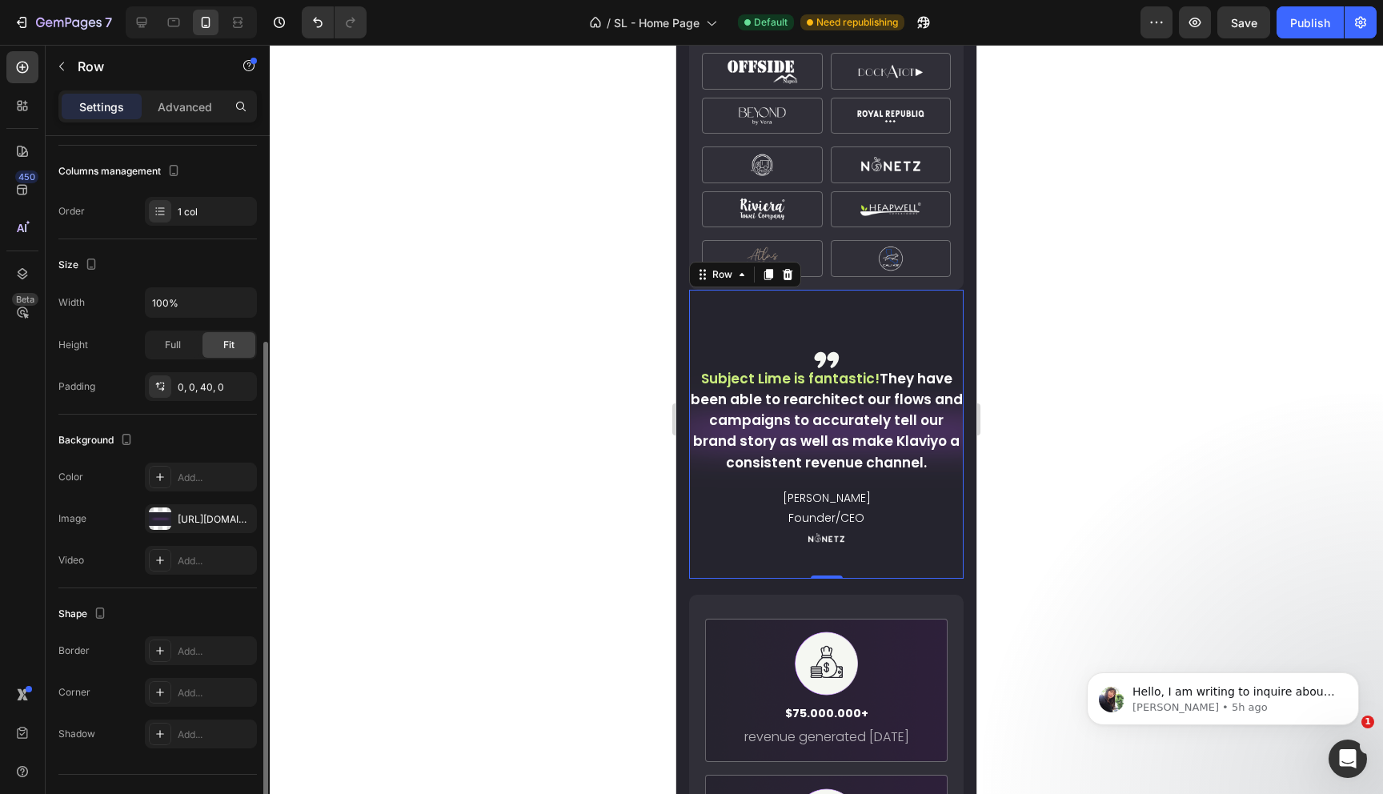
scroll to position [231, 0]
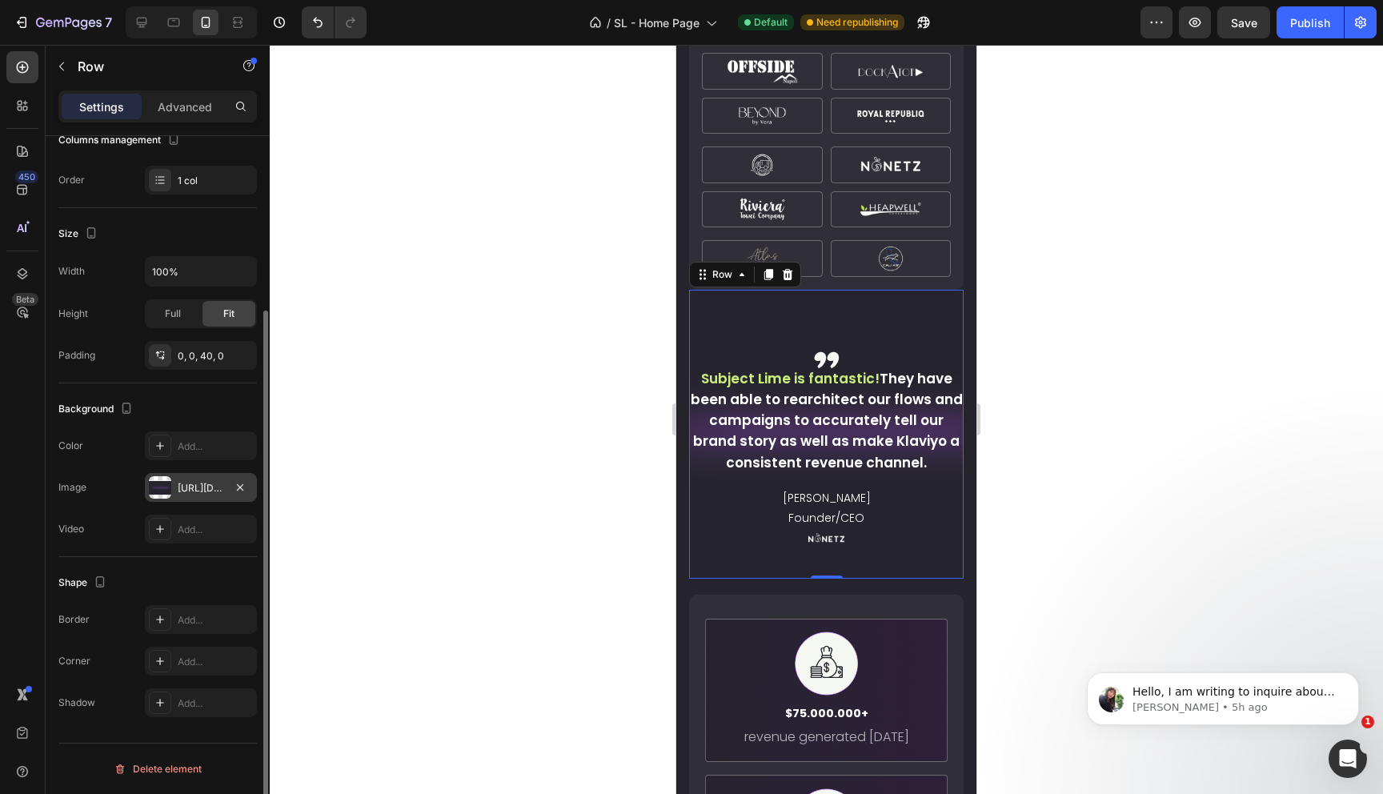
click at [162, 485] on div at bounding box center [160, 487] width 22 height 22
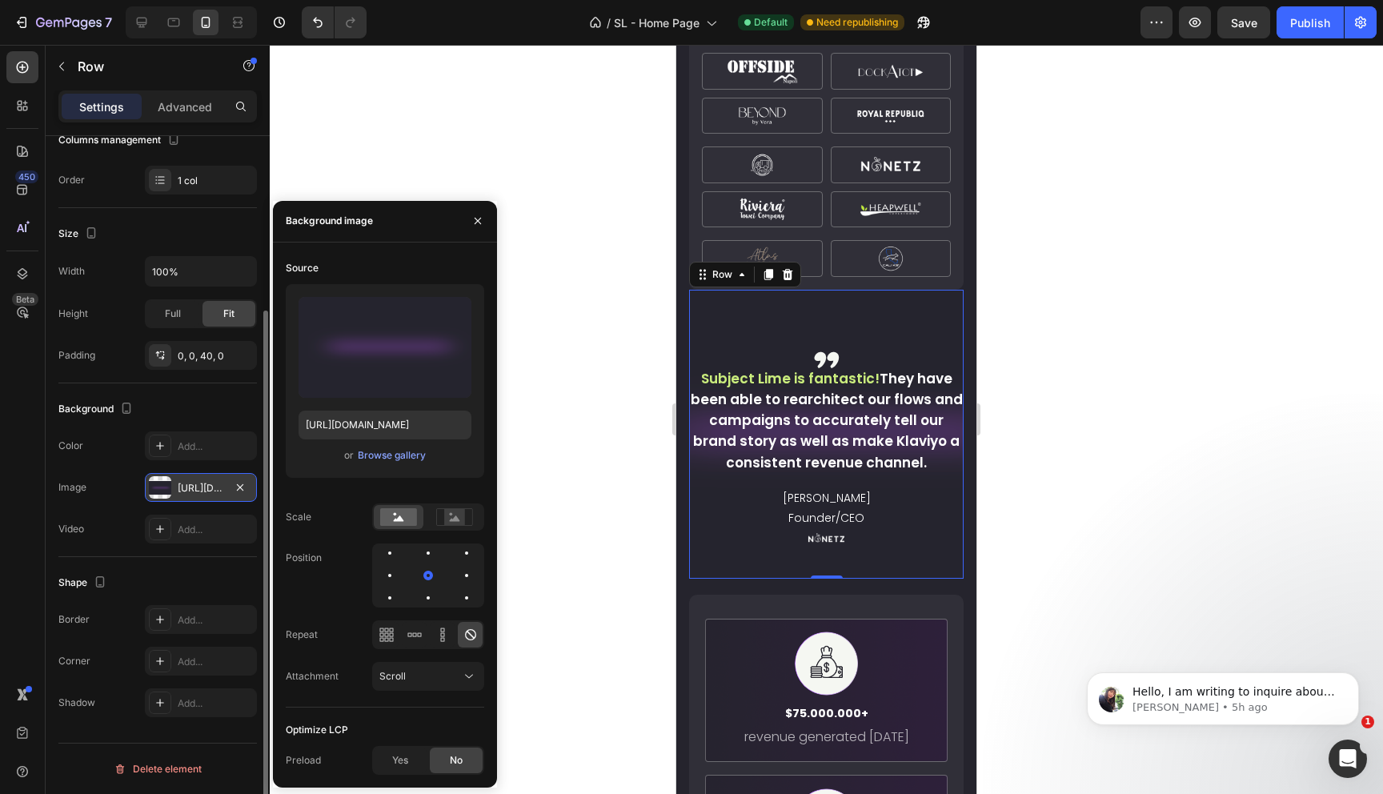
click at [162, 485] on div at bounding box center [160, 487] width 22 height 22
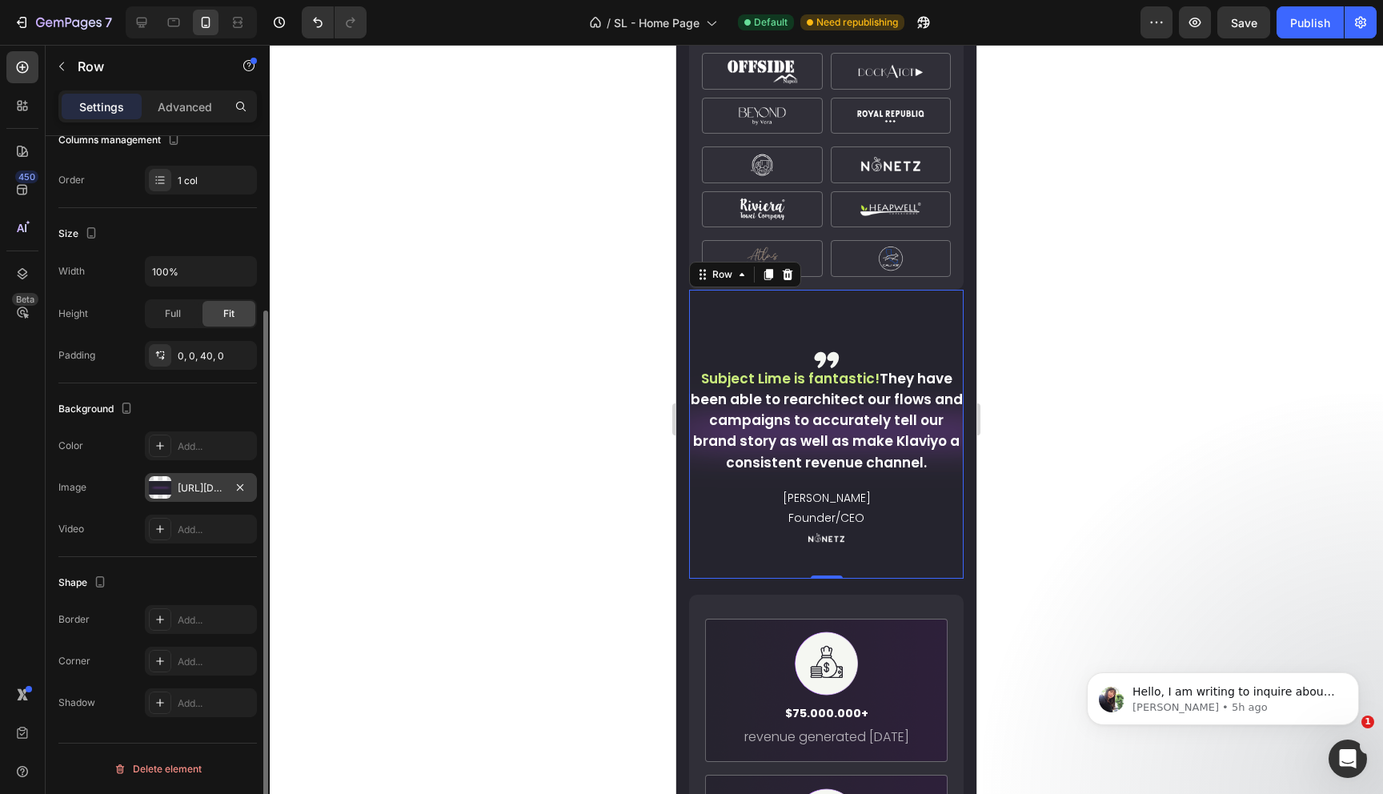
click at [162, 485] on div at bounding box center [160, 487] width 22 height 22
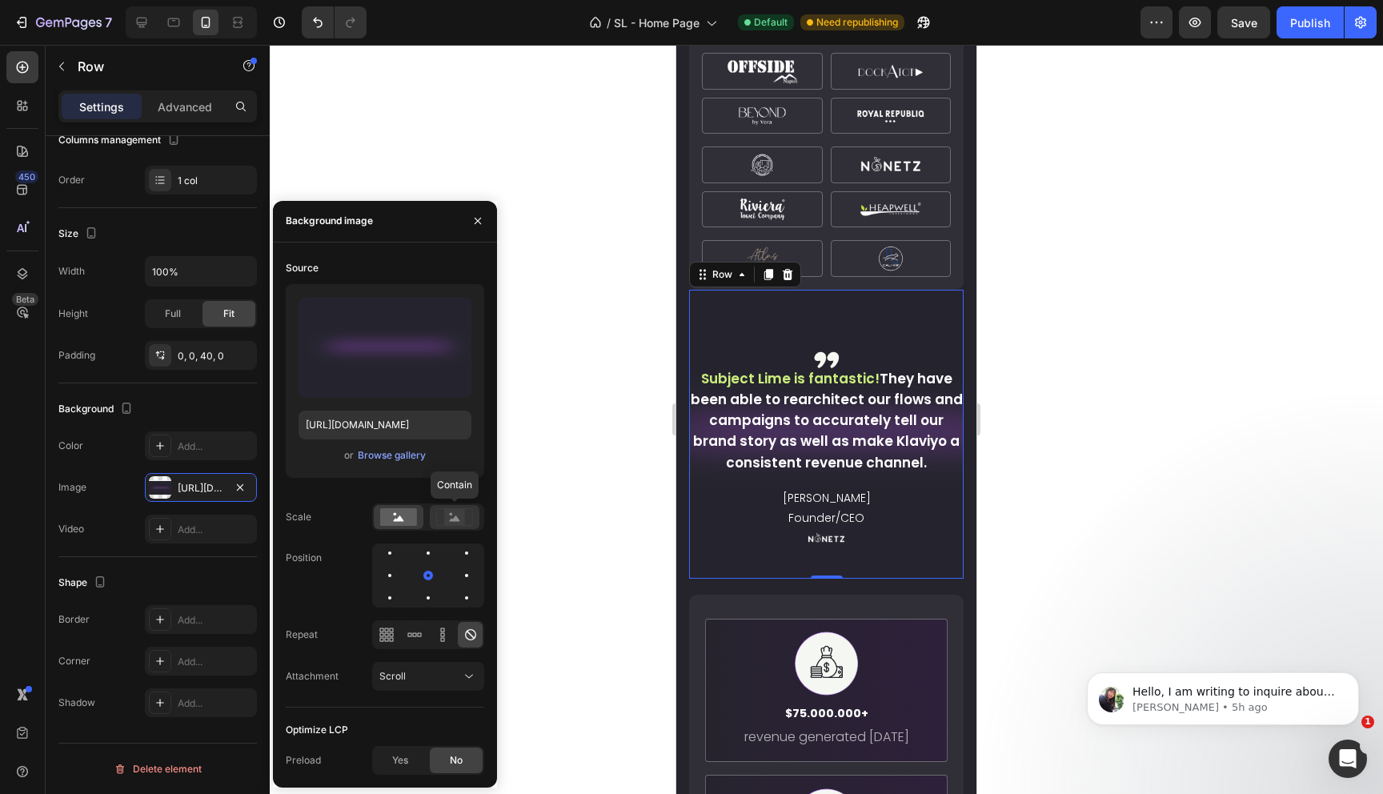
click at [444, 519] on rect at bounding box center [454, 517] width 21 height 16
click at [406, 519] on rect at bounding box center [398, 517] width 37 height 18
click at [238, 488] on icon "button" at bounding box center [240, 486] width 6 height 6
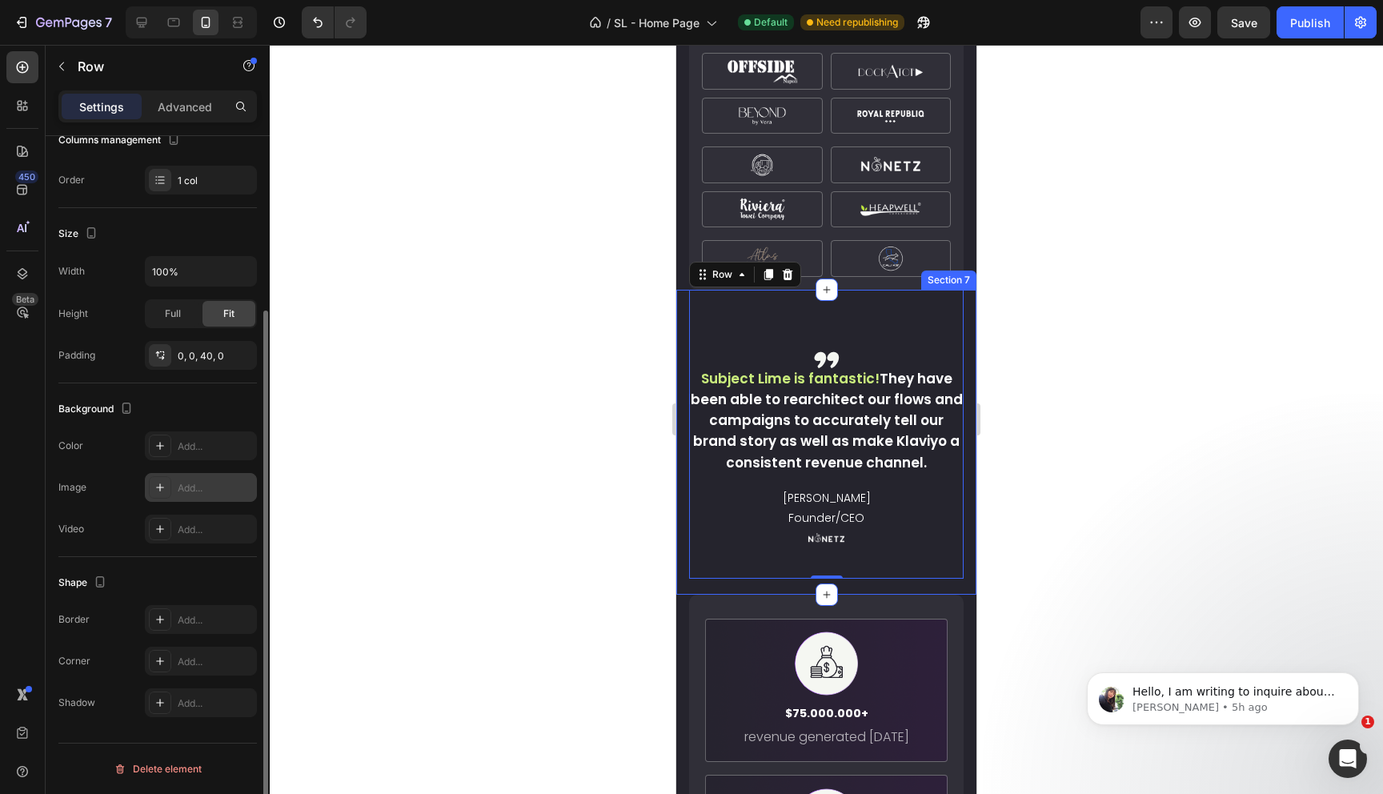
click at [683, 568] on div ",, Text Block Subject Lime is fantastic! They have been able to rearchitect our…" at bounding box center [826, 442] width 300 height 305
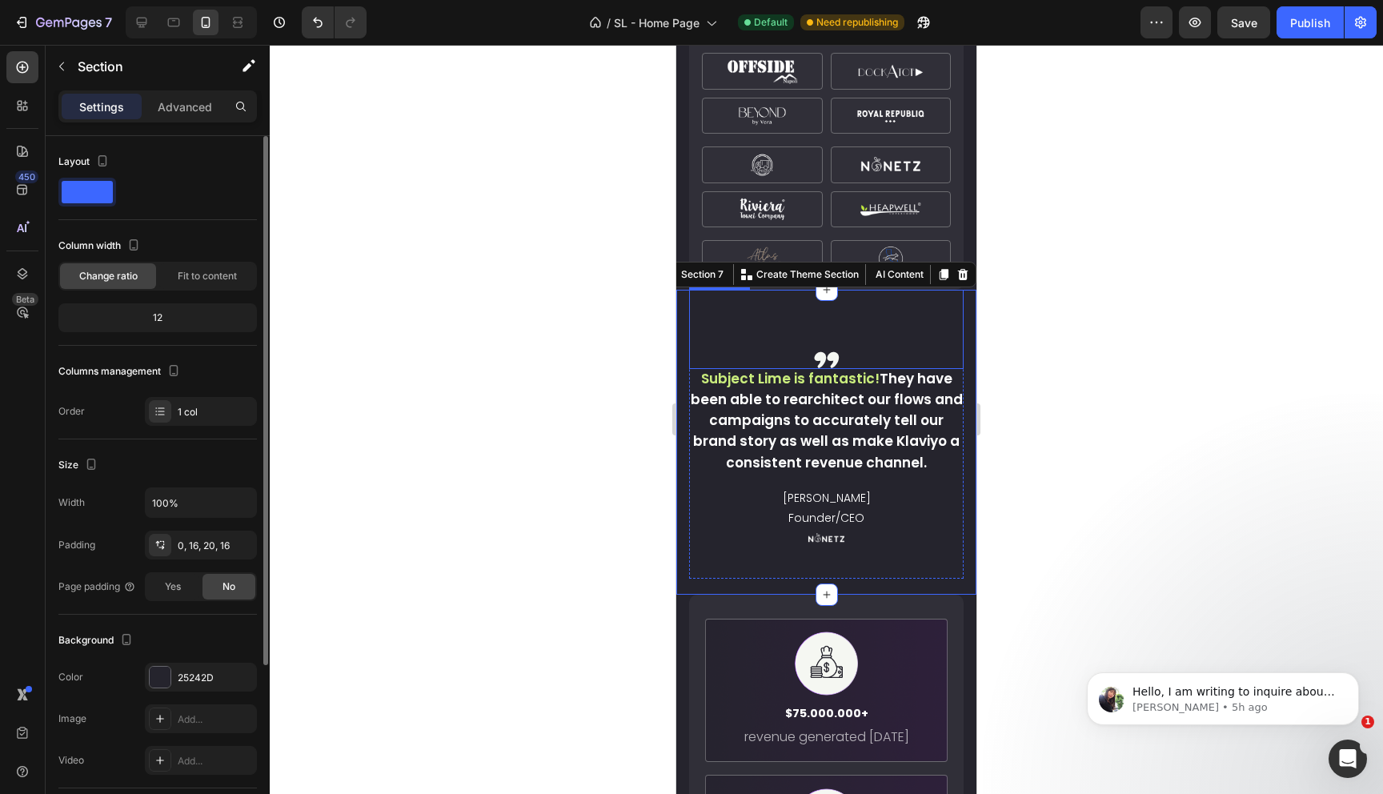
click at [847, 343] on p ",," at bounding box center [826, 345] width 271 height 44
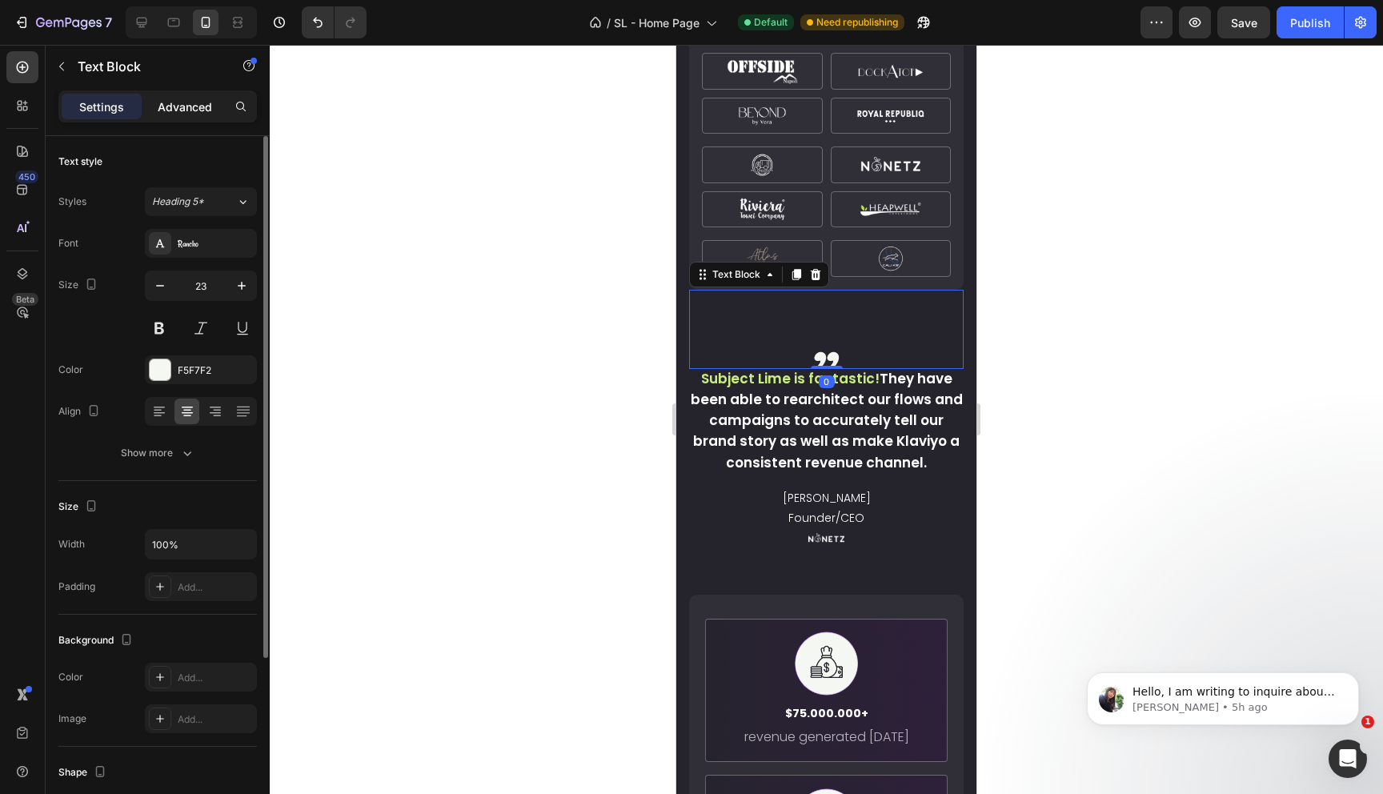
click at [184, 114] on p "Advanced" at bounding box center [185, 106] width 54 height 17
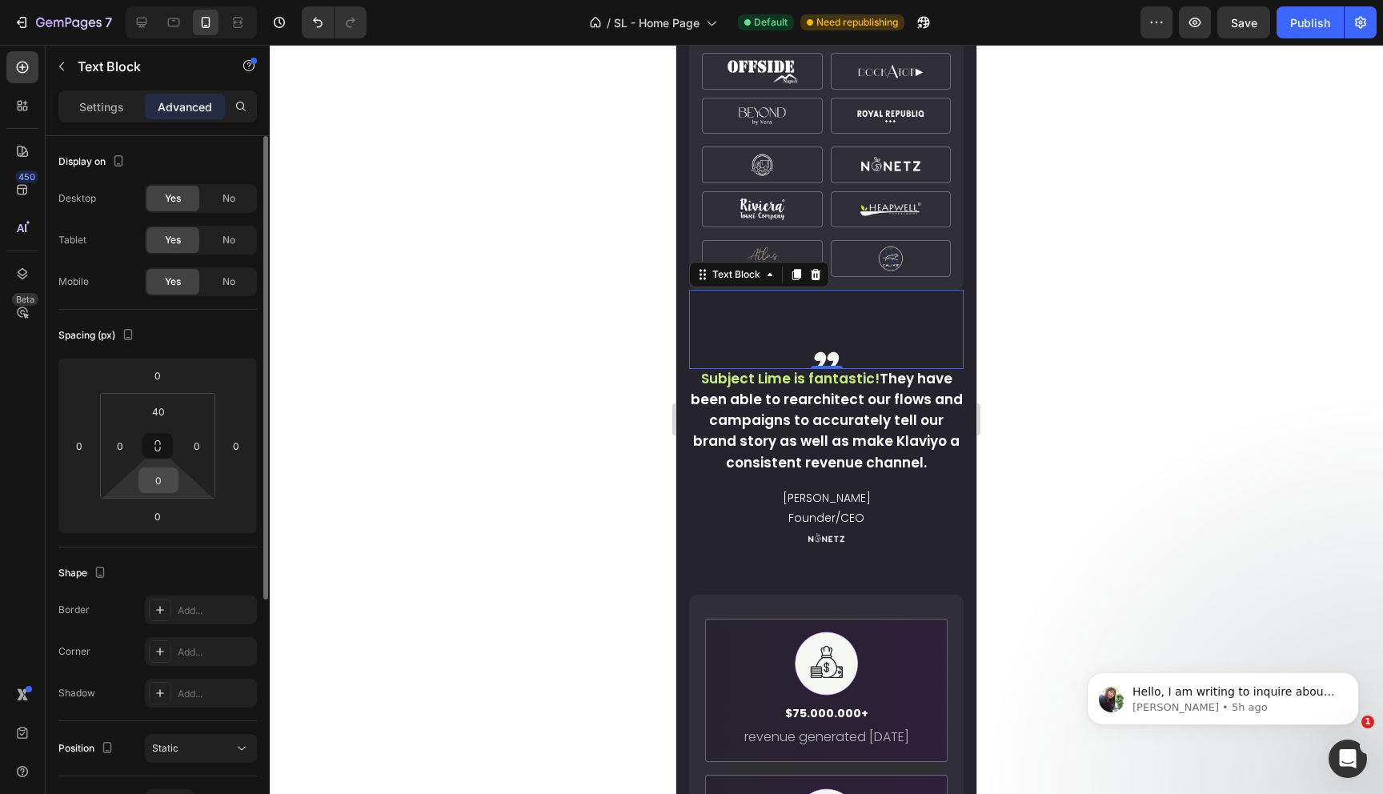
click at [163, 491] on input "0" at bounding box center [158, 480] width 32 height 24
type input "20"
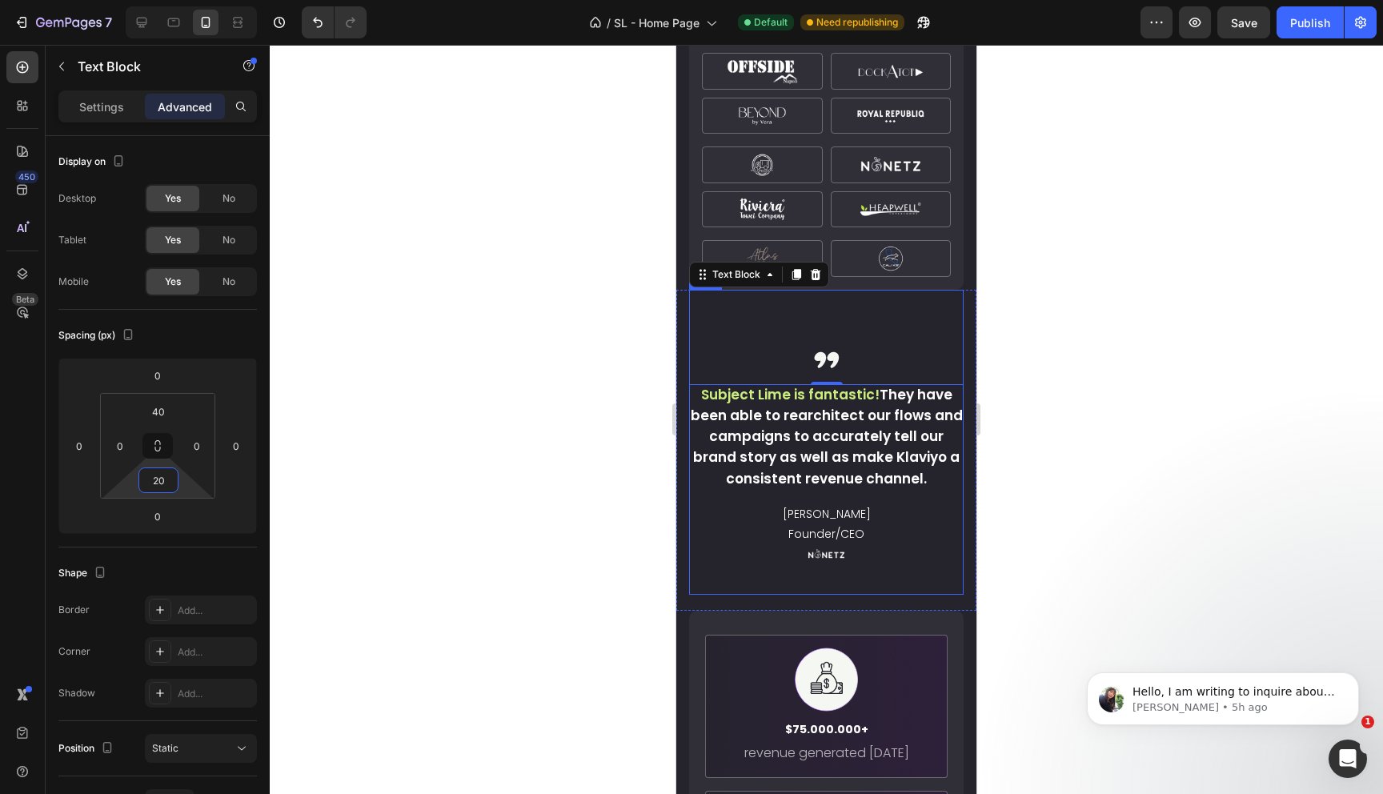
click at [824, 546] on img at bounding box center [827, 554] width 50 height 17
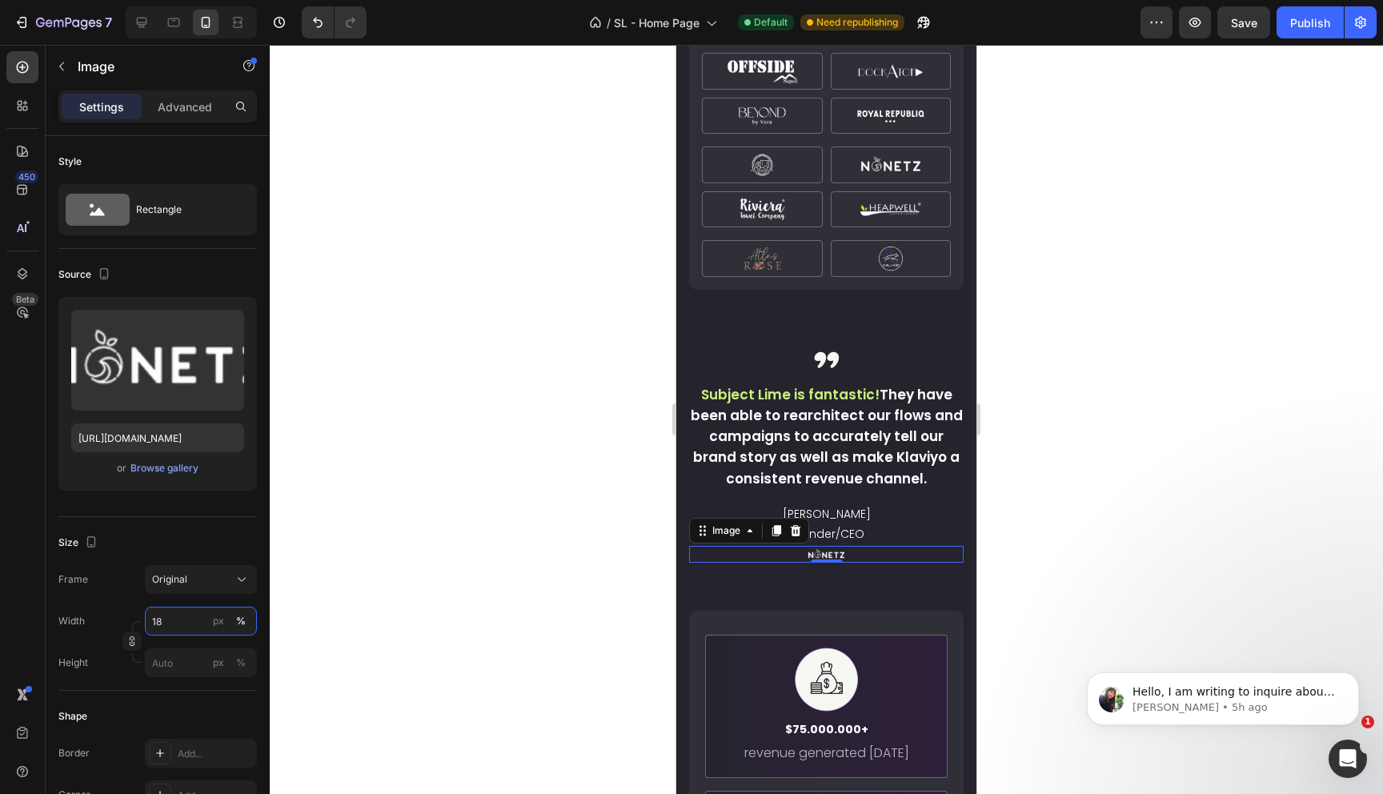
click at [162, 623] on input "18" at bounding box center [201, 621] width 112 height 29
type input "40"
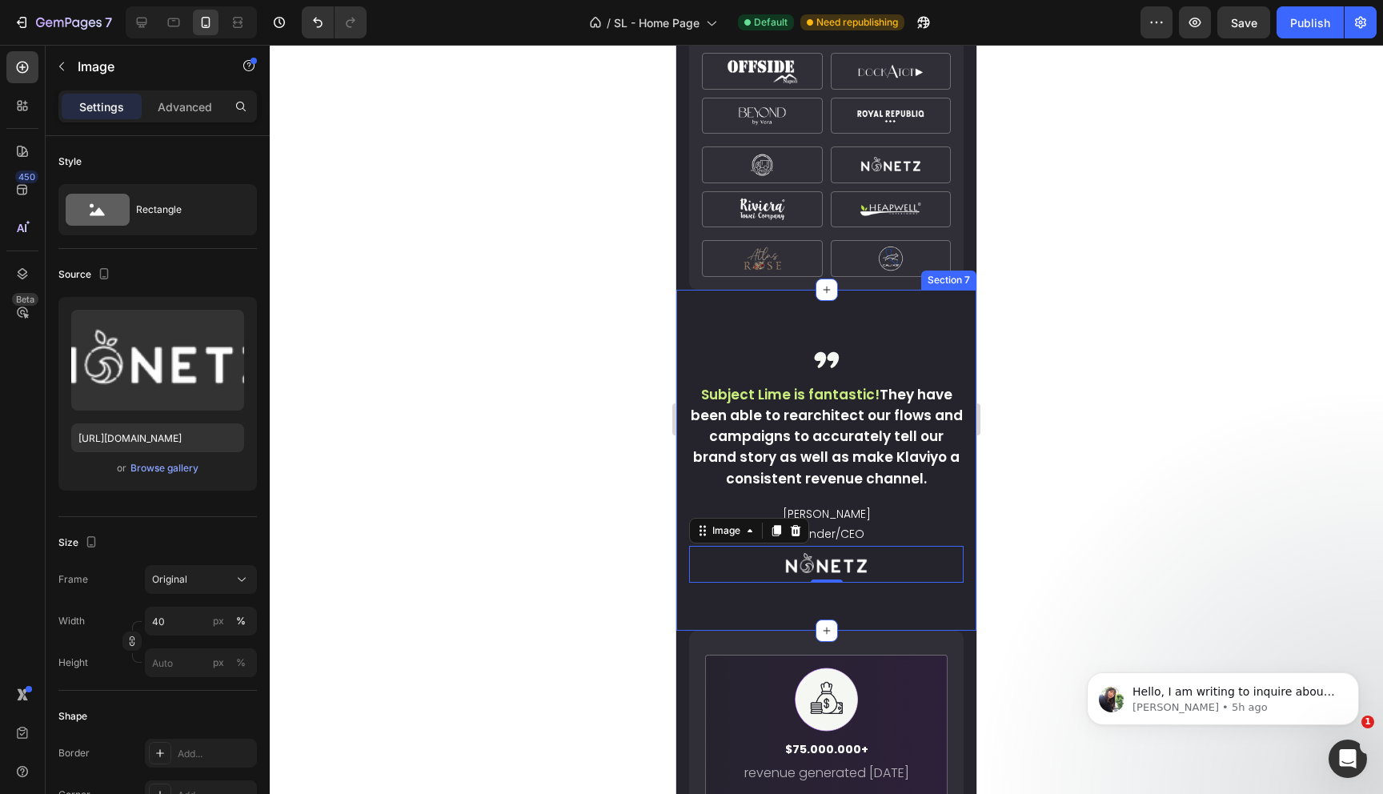
click at [683, 581] on div ",, Text Block Subject Lime is fantastic! They have been able to rearchitect our…" at bounding box center [826, 460] width 300 height 341
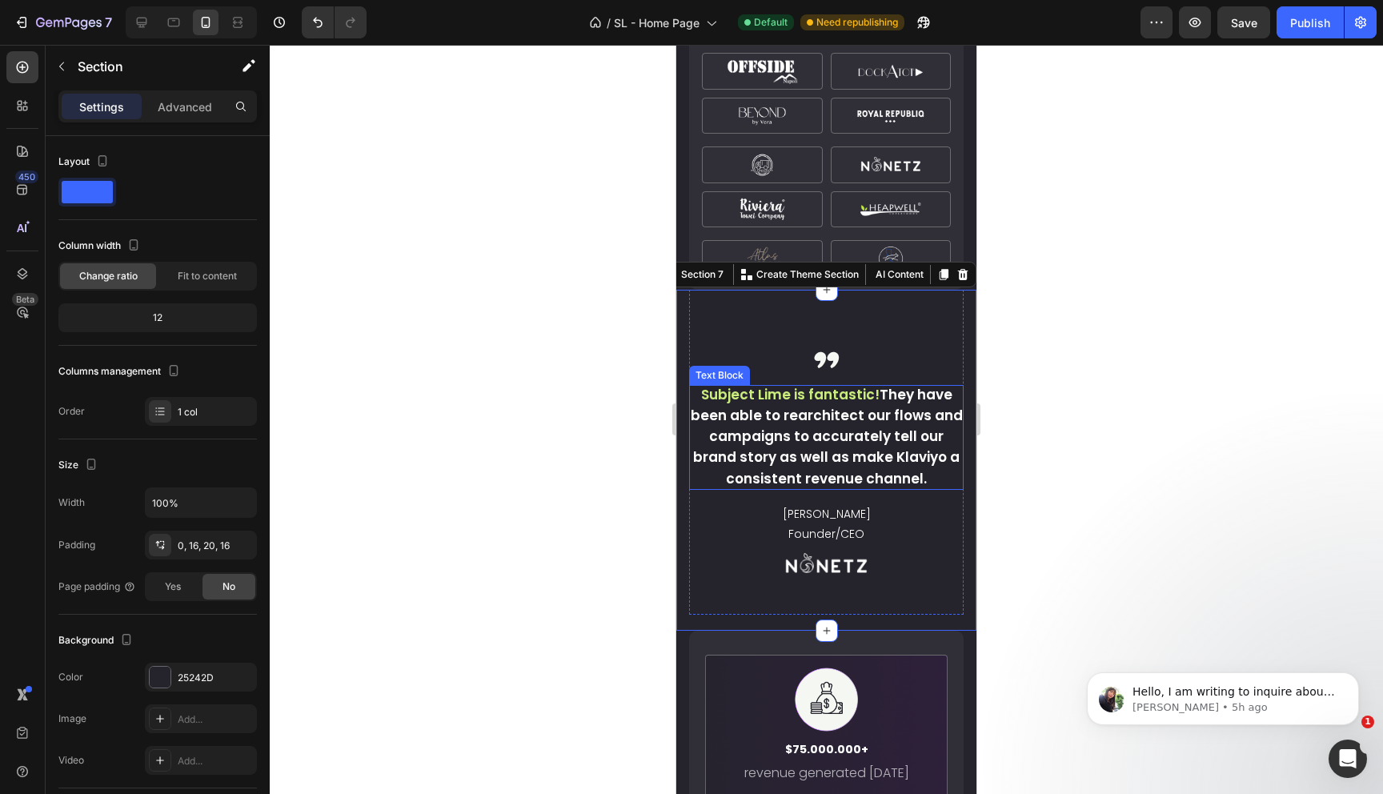
click at [884, 440] on span "They have been able to rearchitect our flows and campaigns to accurately tell o…" at bounding box center [827, 436] width 272 height 103
click at [687, 605] on div ",, Text Block Subject Lime is fantastic! They have been able to rearchitect our…" at bounding box center [826, 460] width 300 height 341
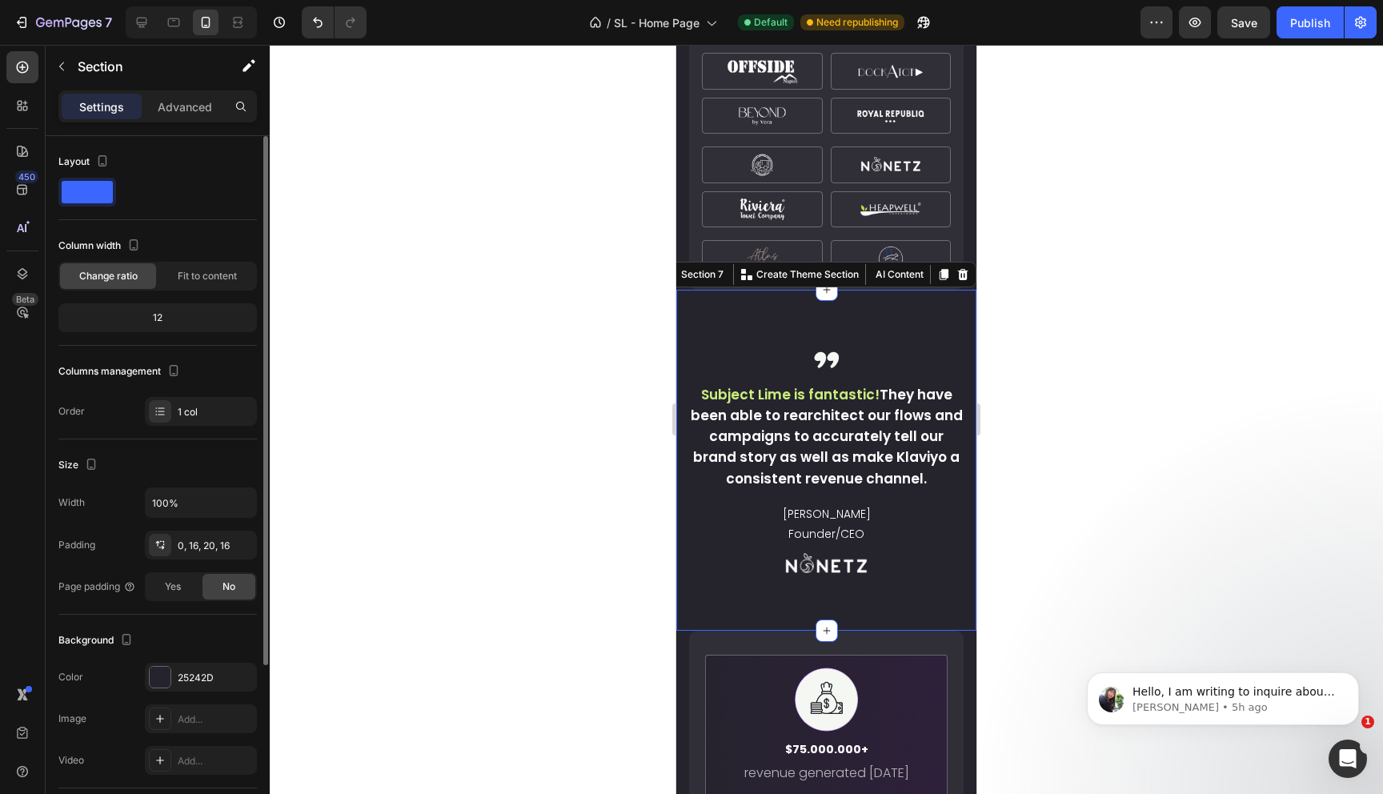
scroll to position [172, 0]
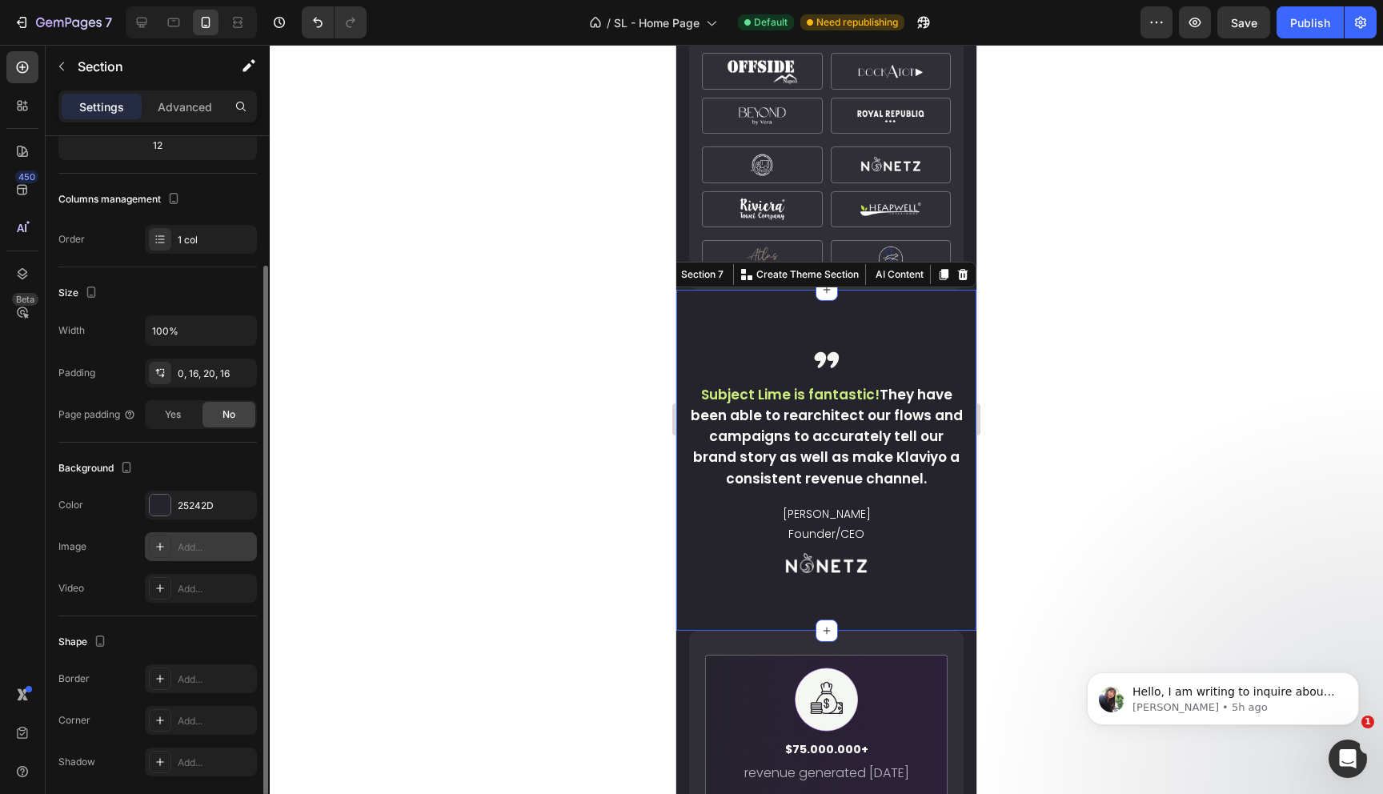
click at [169, 547] on div at bounding box center [160, 546] width 22 height 22
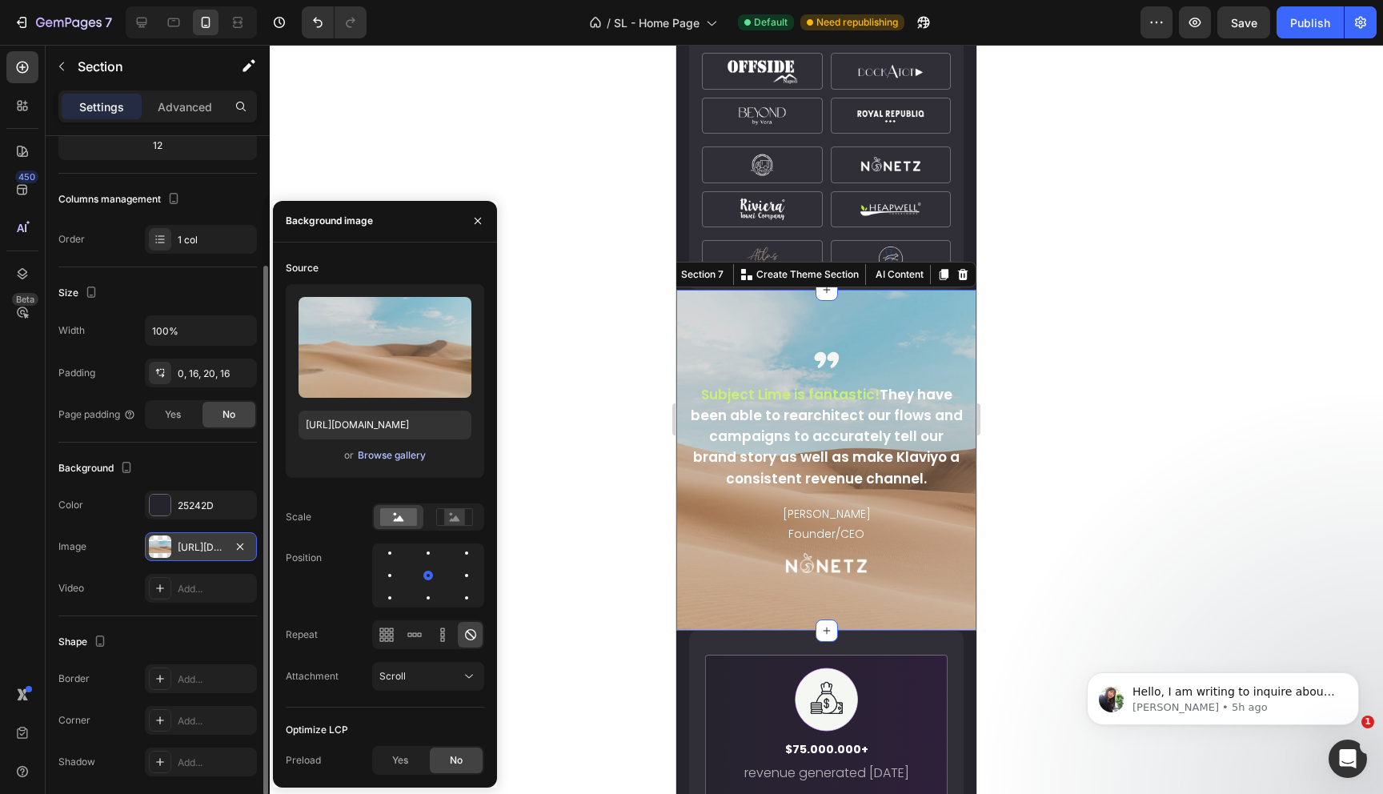
click at [385, 458] on div "Browse gallery" at bounding box center [392, 455] width 68 height 14
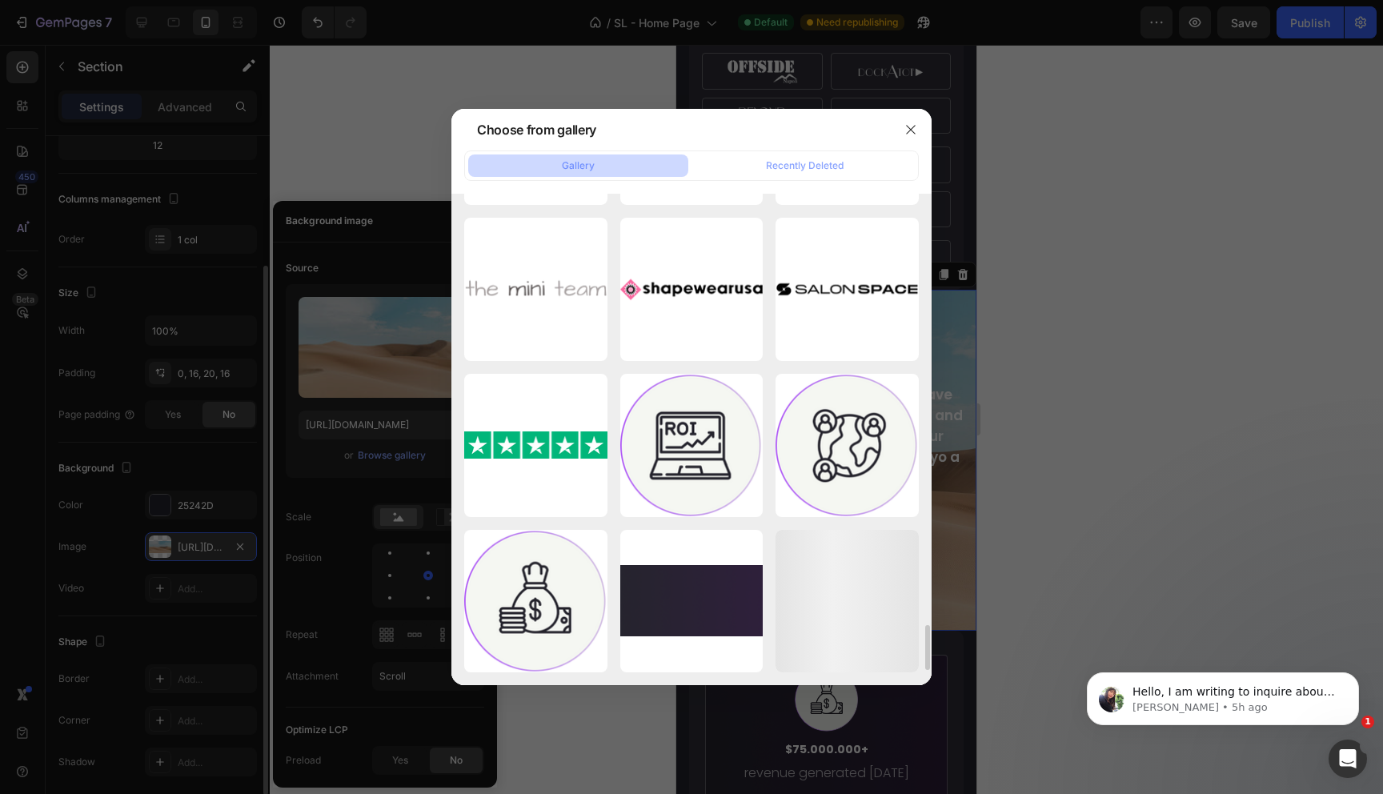
scroll to position [4819, 0]
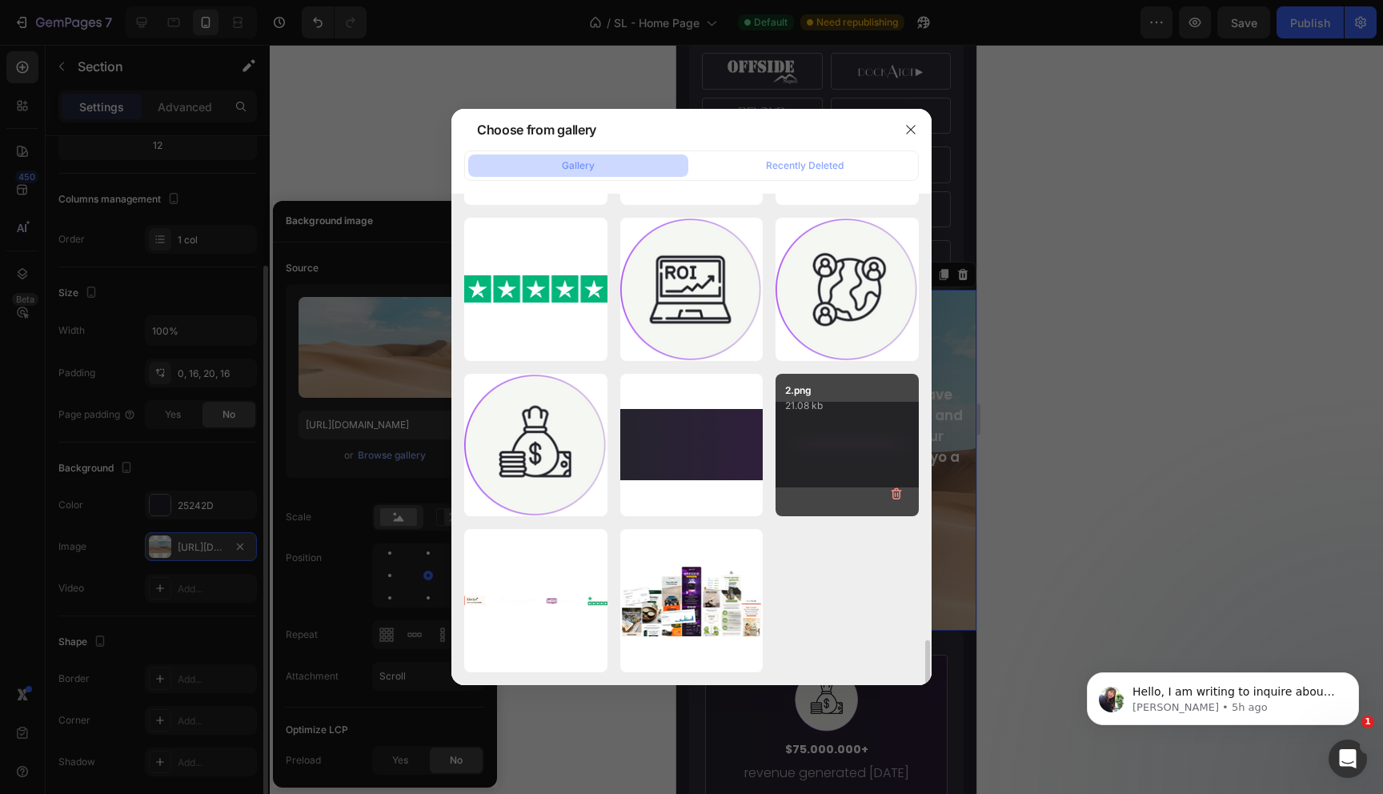
click at [820, 446] on div "2.png 21.08 kb" at bounding box center [846, 445] width 143 height 143
type input "https://cdn.shopify.com/s/files/1/0935/6715/6611/files/gempages_572965182523835…"
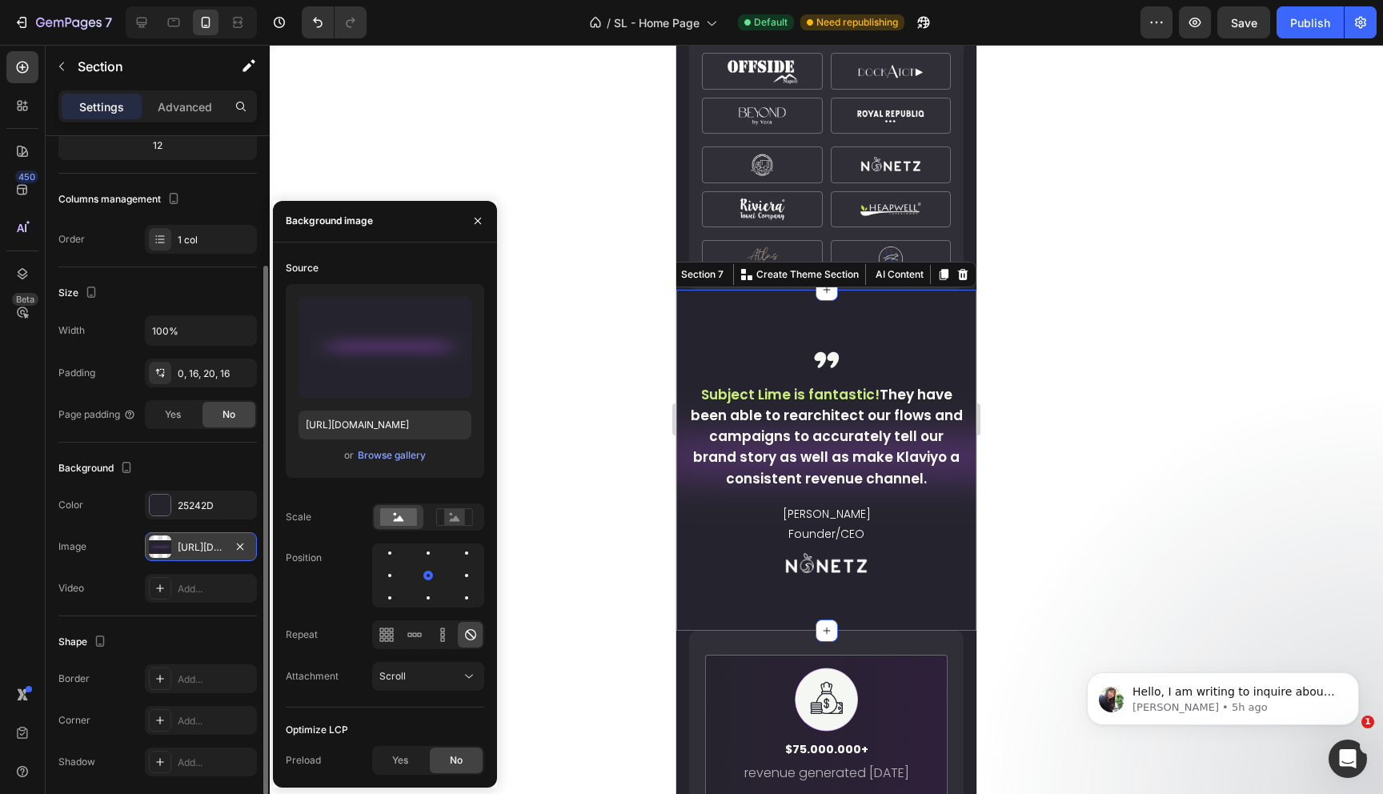
click at [1068, 451] on div at bounding box center [826, 419] width 1113 height 749
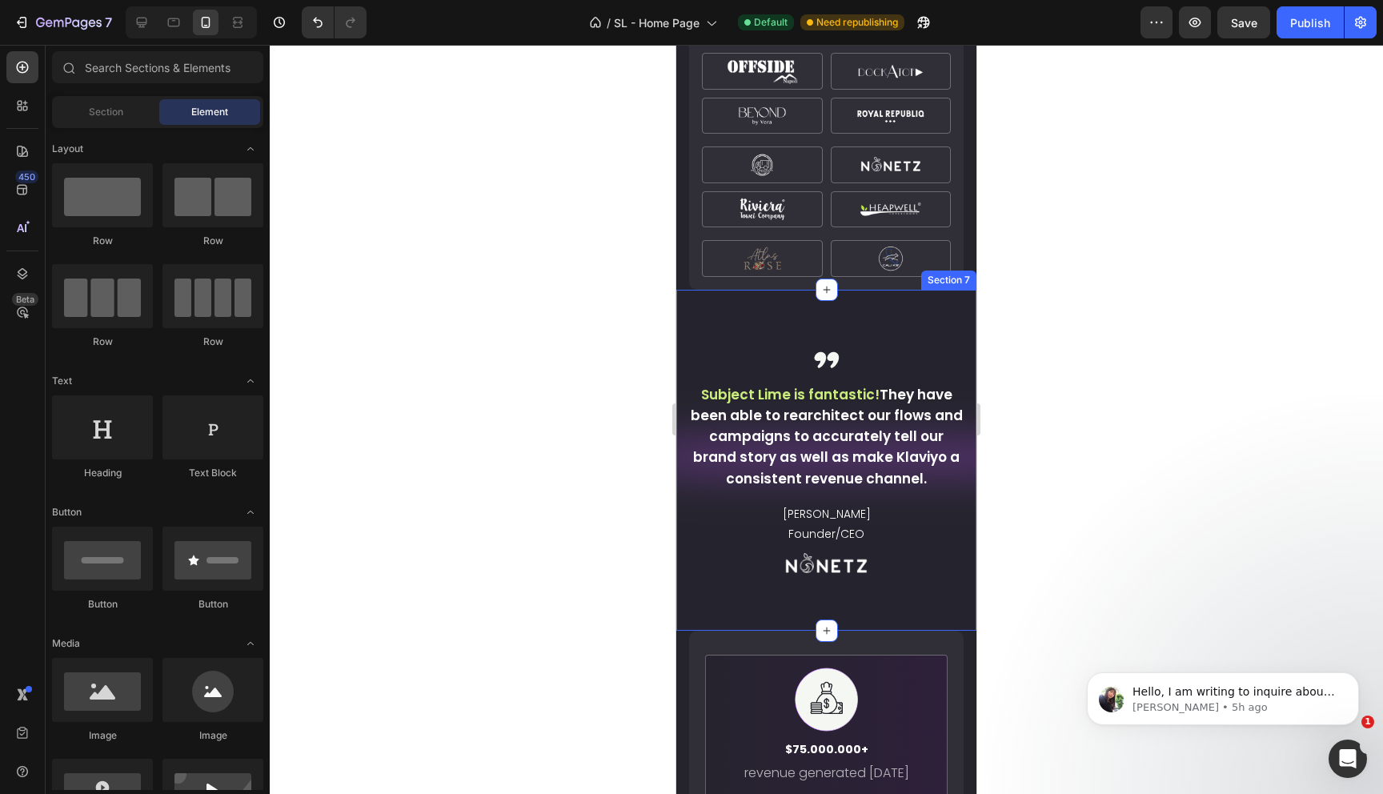
click at [953, 602] on div ",, Text Block Subject Lime is fantastic! They have been able to rearchitect our…" at bounding box center [826, 460] width 300 height 341
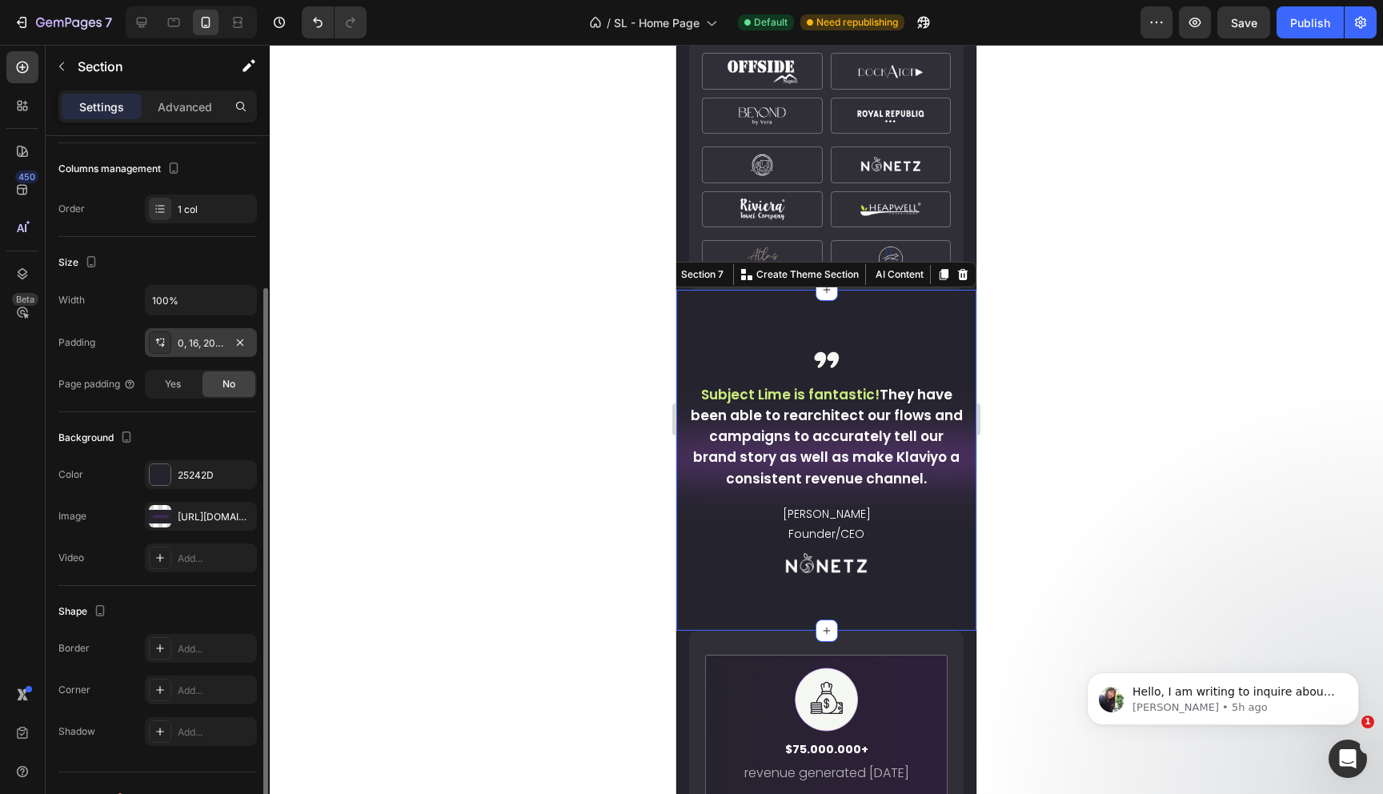
scroll to position [231, 0]
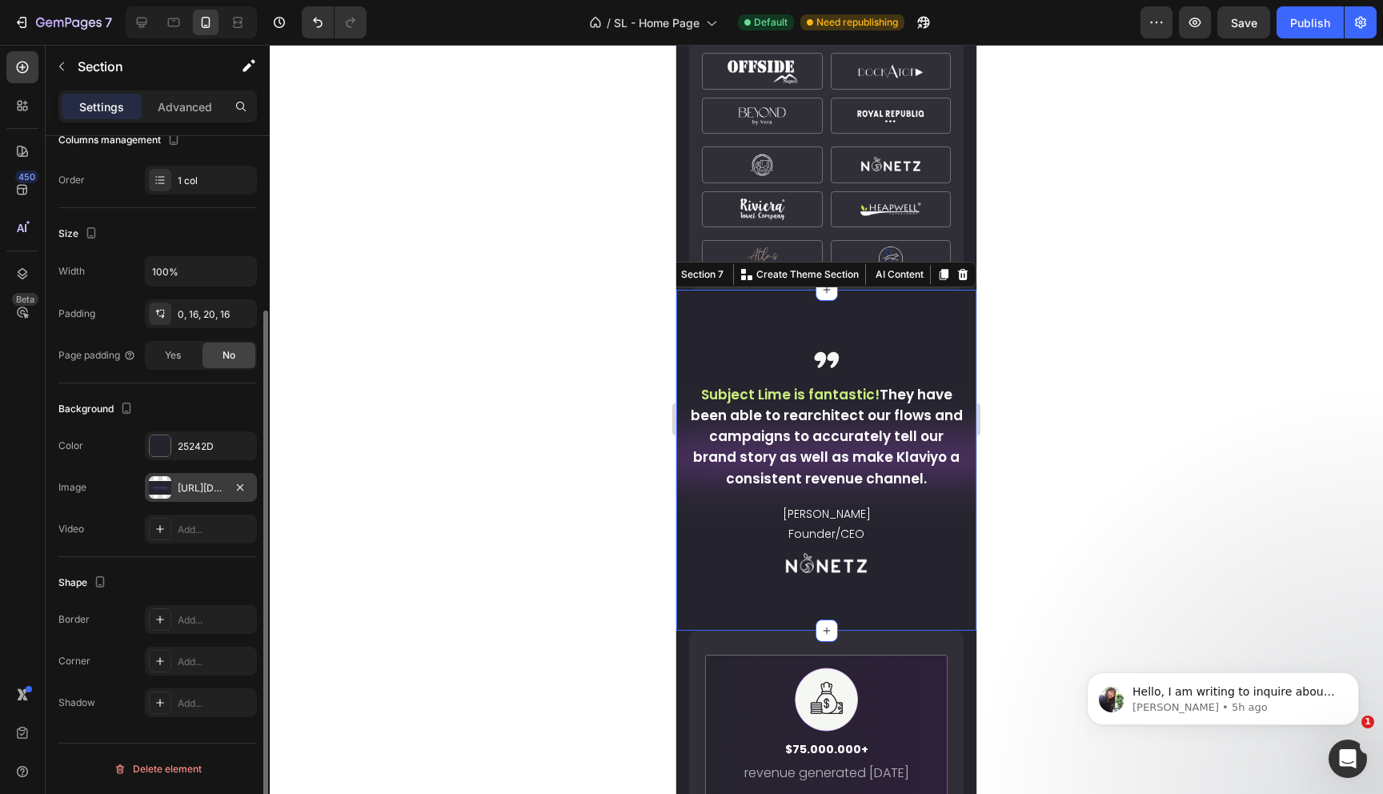
click at [191, 491] on div "https://cdn.shopify.com/s/files/1/0935/6715/6611/files/gempages_572965182523835…" at bounding box center [201, 488] width 46 height 14
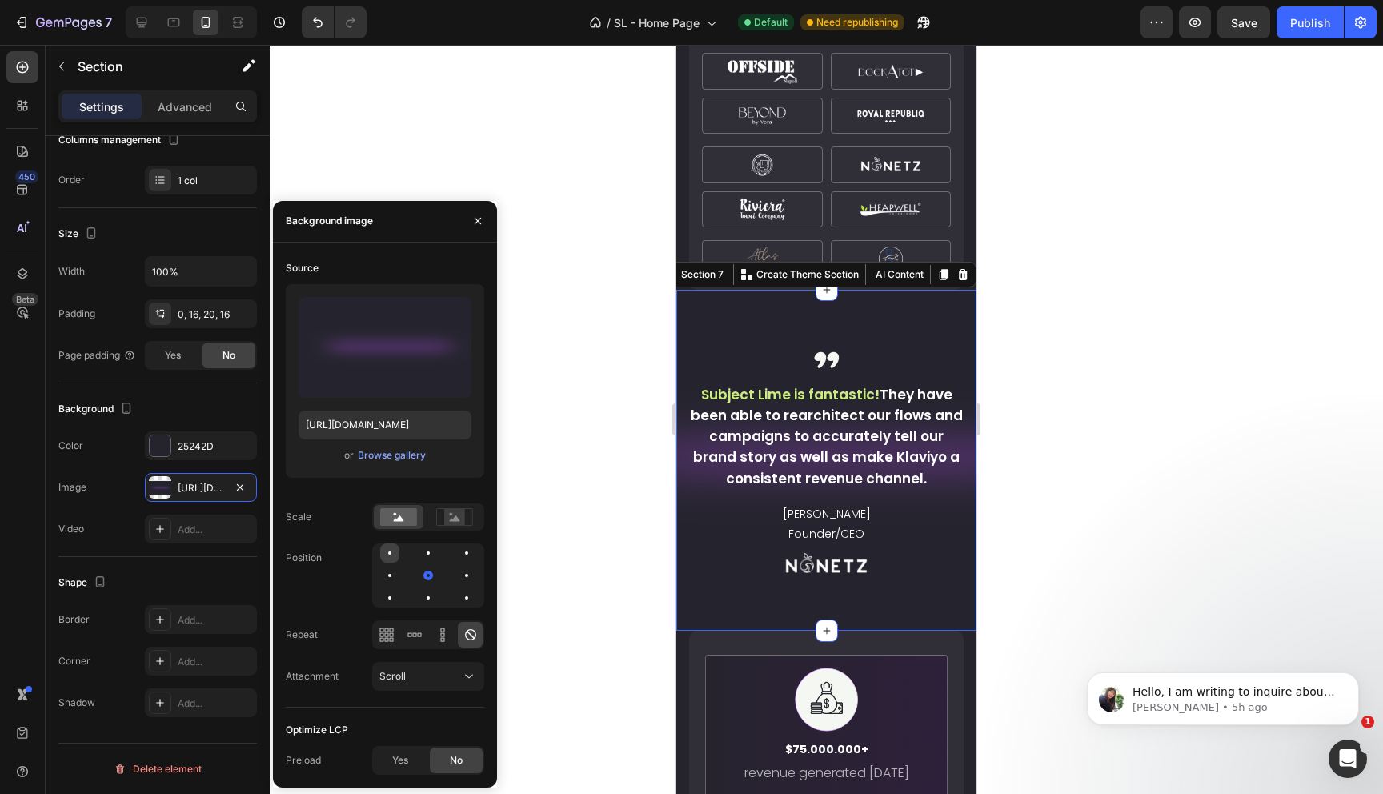
click at [419, 556] on div at bounding box center [428, 552] width 19 height 19
click at [417, 576] on div at bounding box center [428, 575] width 112 height 64
click at [457, 577] on div at bounding box center [466, 575] width 19 height 19
click at [462, 523] on rect at bounding box center [454, 517] width 21 height 16
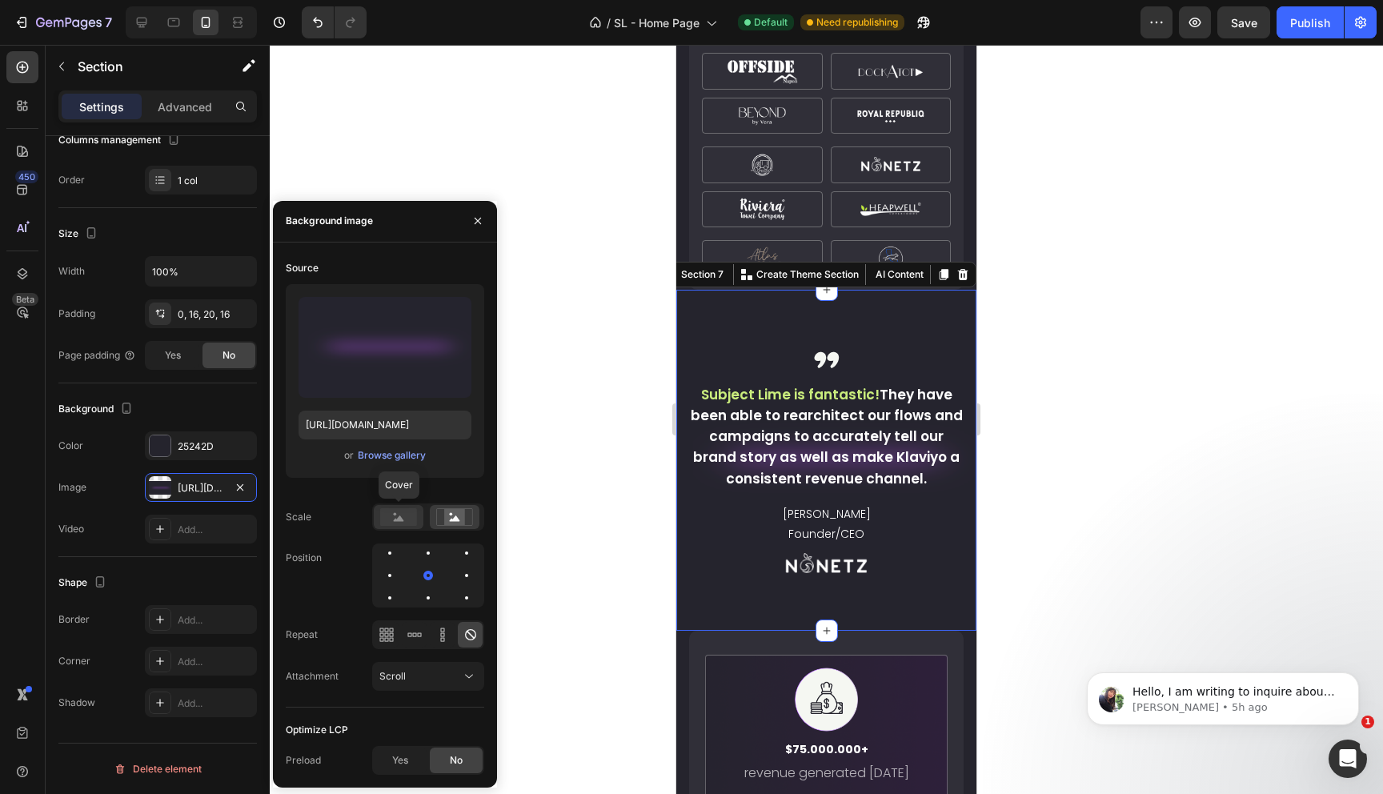
click at [403, 523] on rect at bounding box center [398, 517] width 37 height 18
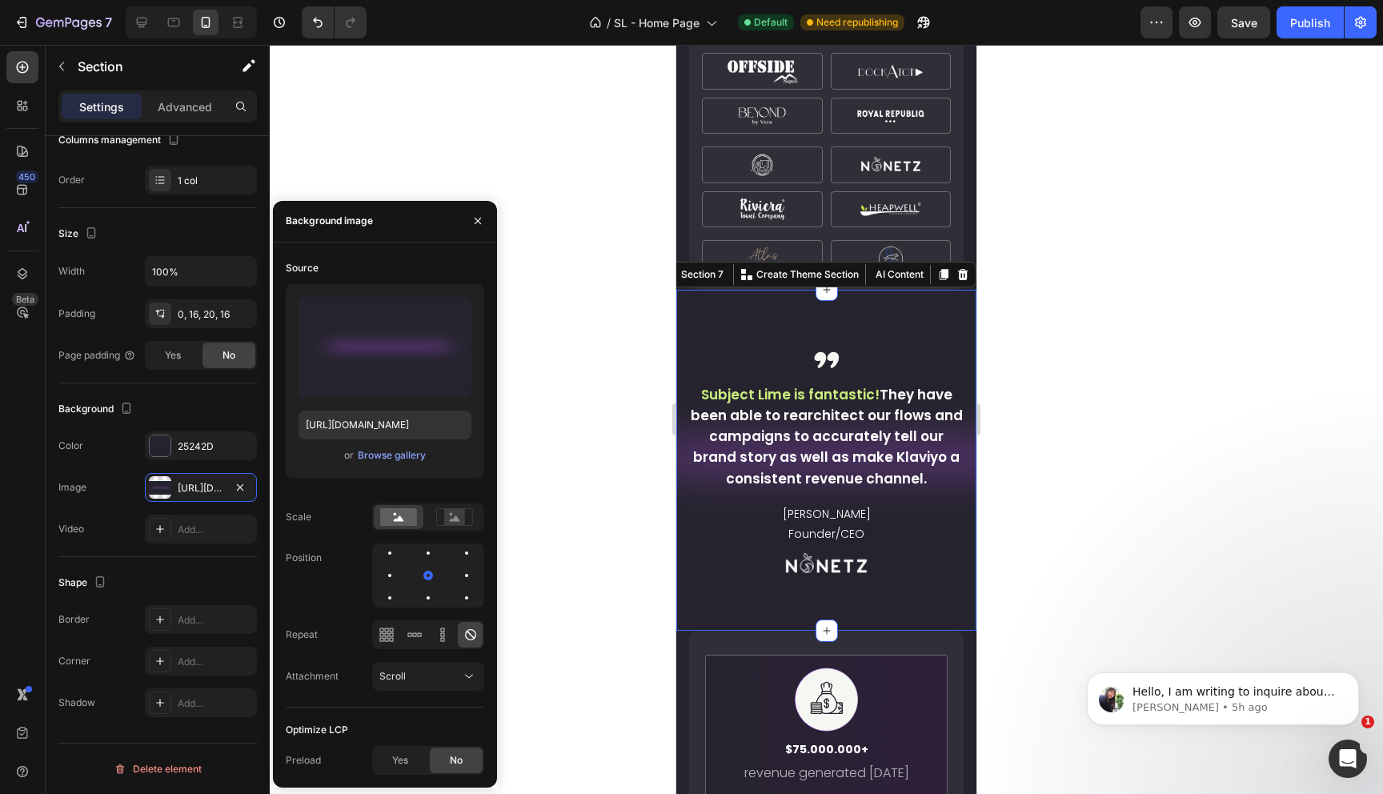
click at [609, 521] on div at bounding box center [826, 419] width 1113 height 749
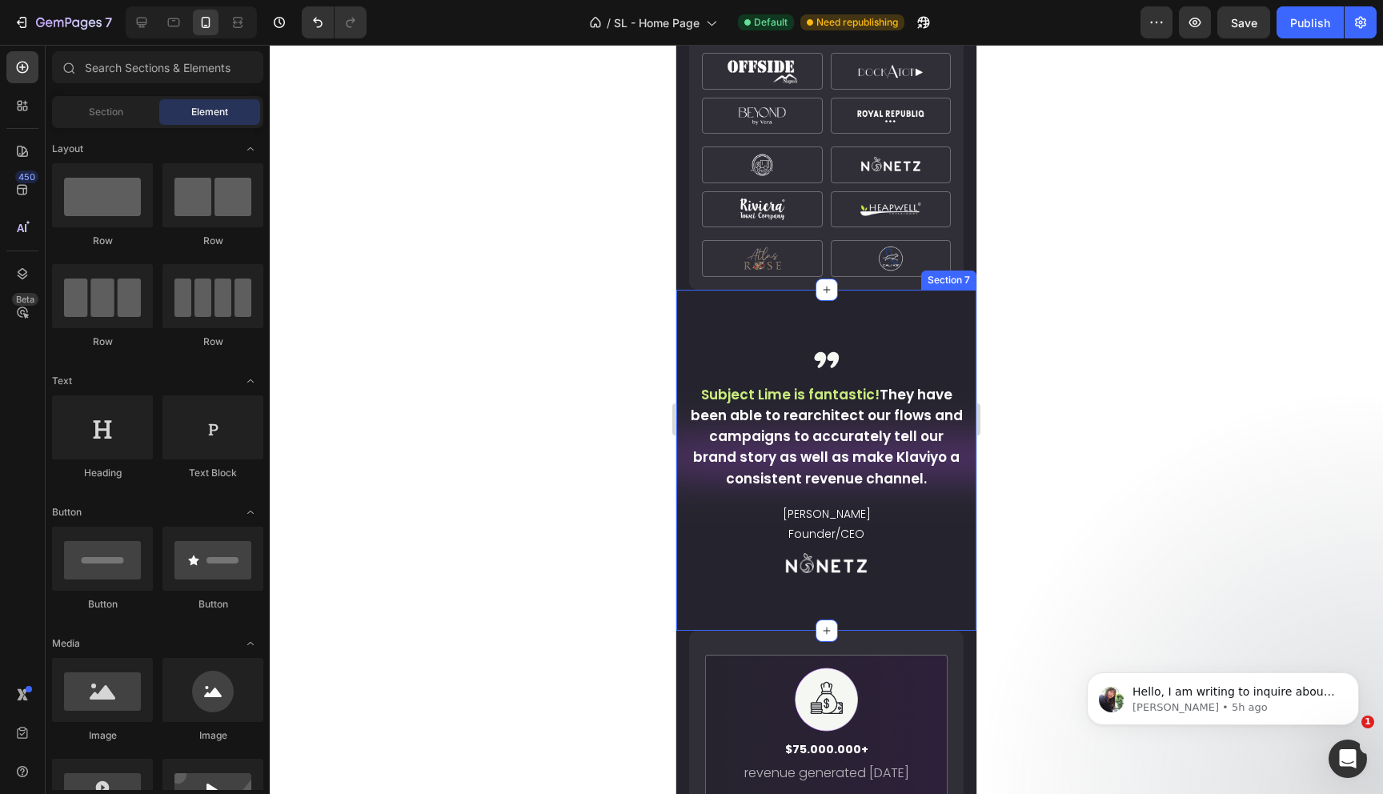
click at [1119, 479] on div at bounding box center [826, 419] width 1113 height 749
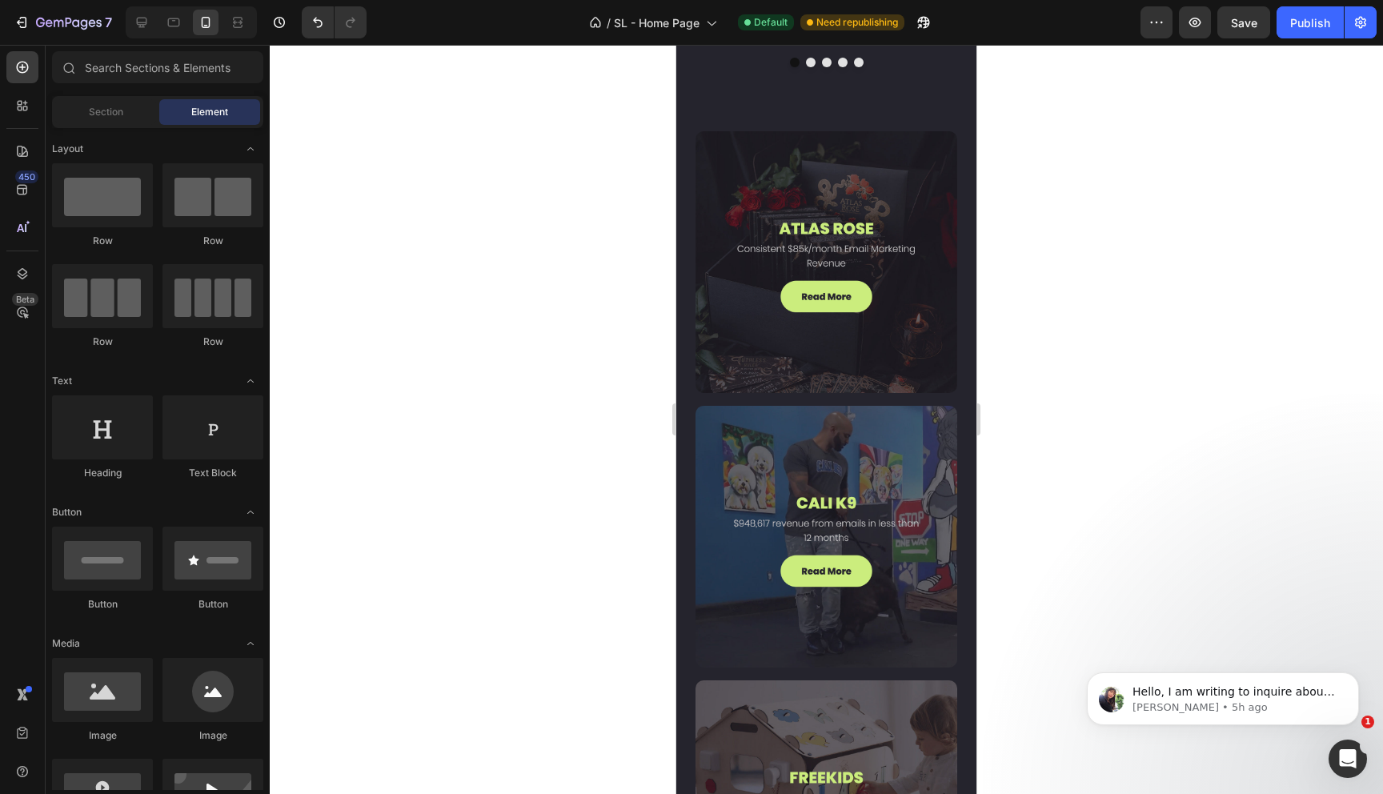
scroll to position [4366, 0]
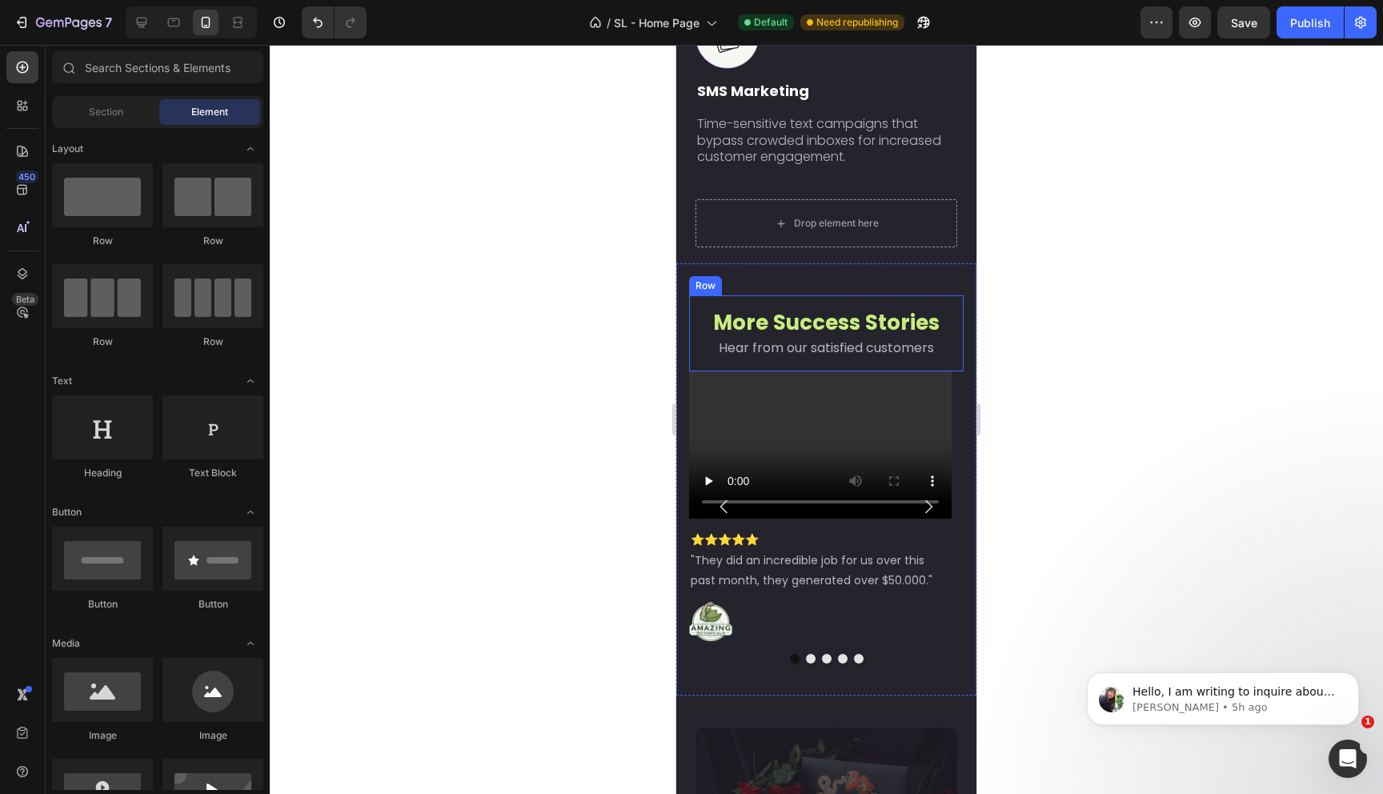
click at [948, 325] on div "More Success Stories Heading Hear from our satisfied customers Heading Row" at bounding box center [826, 333] width 275 height 76
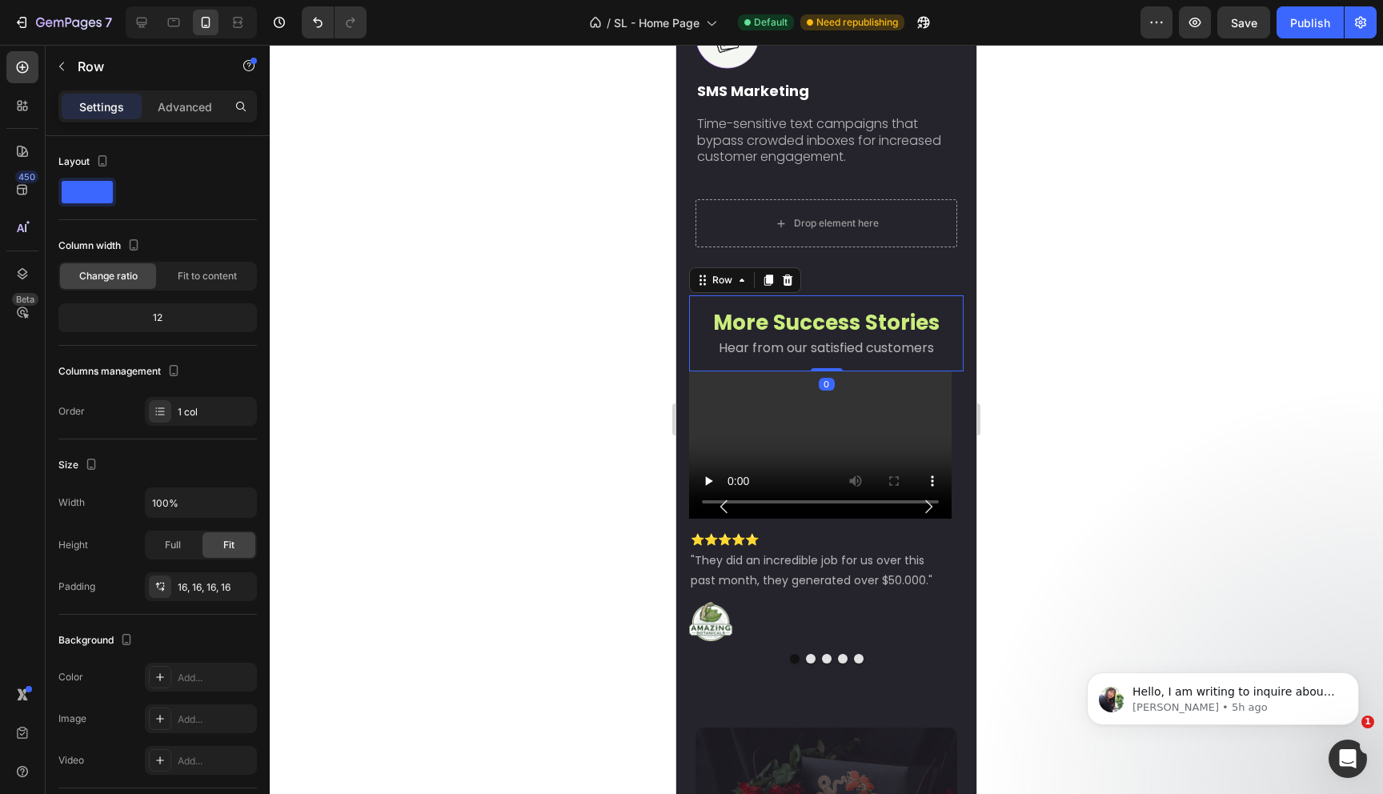
click at [185, 112] on p "Advanced" at bounding box center [185, 106] width 54 height 17
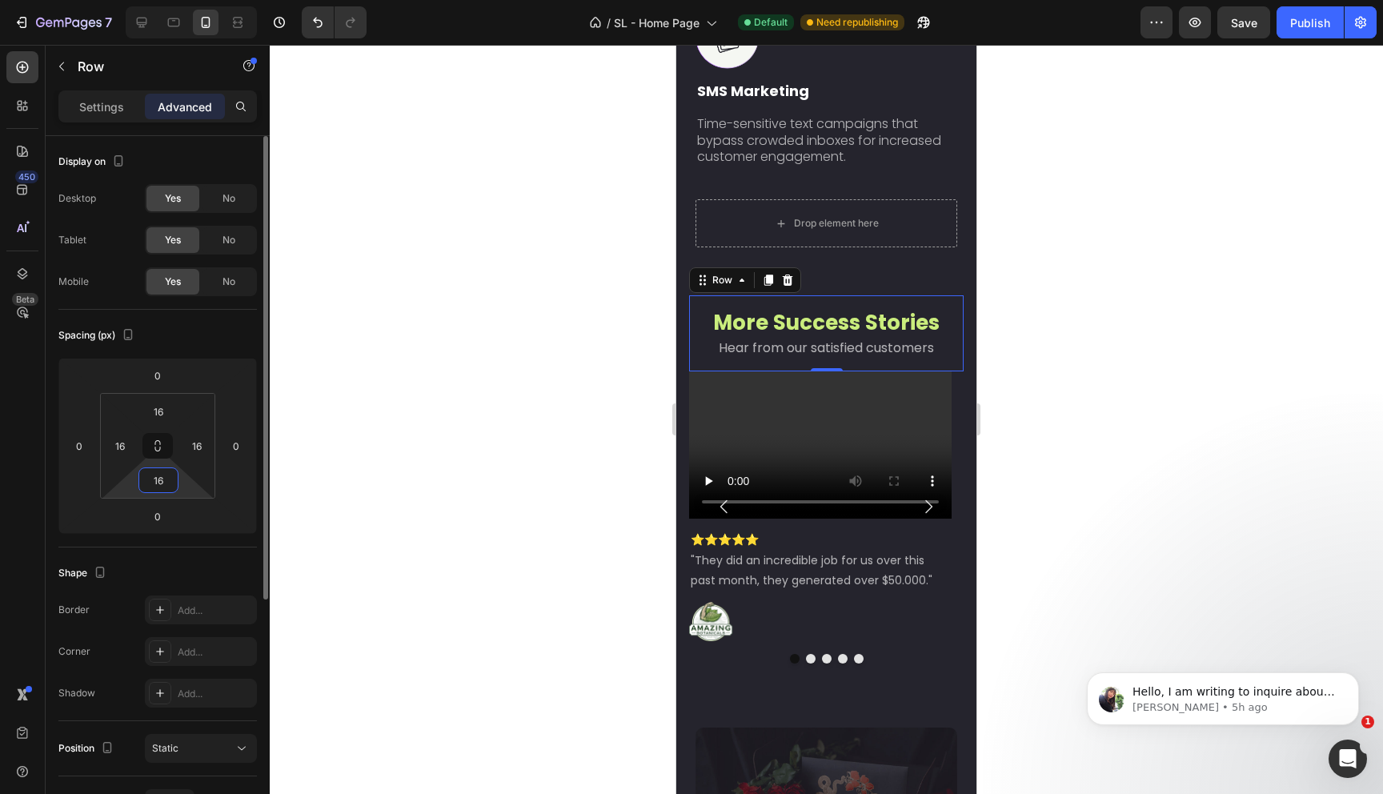
click at [166, 489] on input "16" at bounding box center [158, 480] width 32 height 24
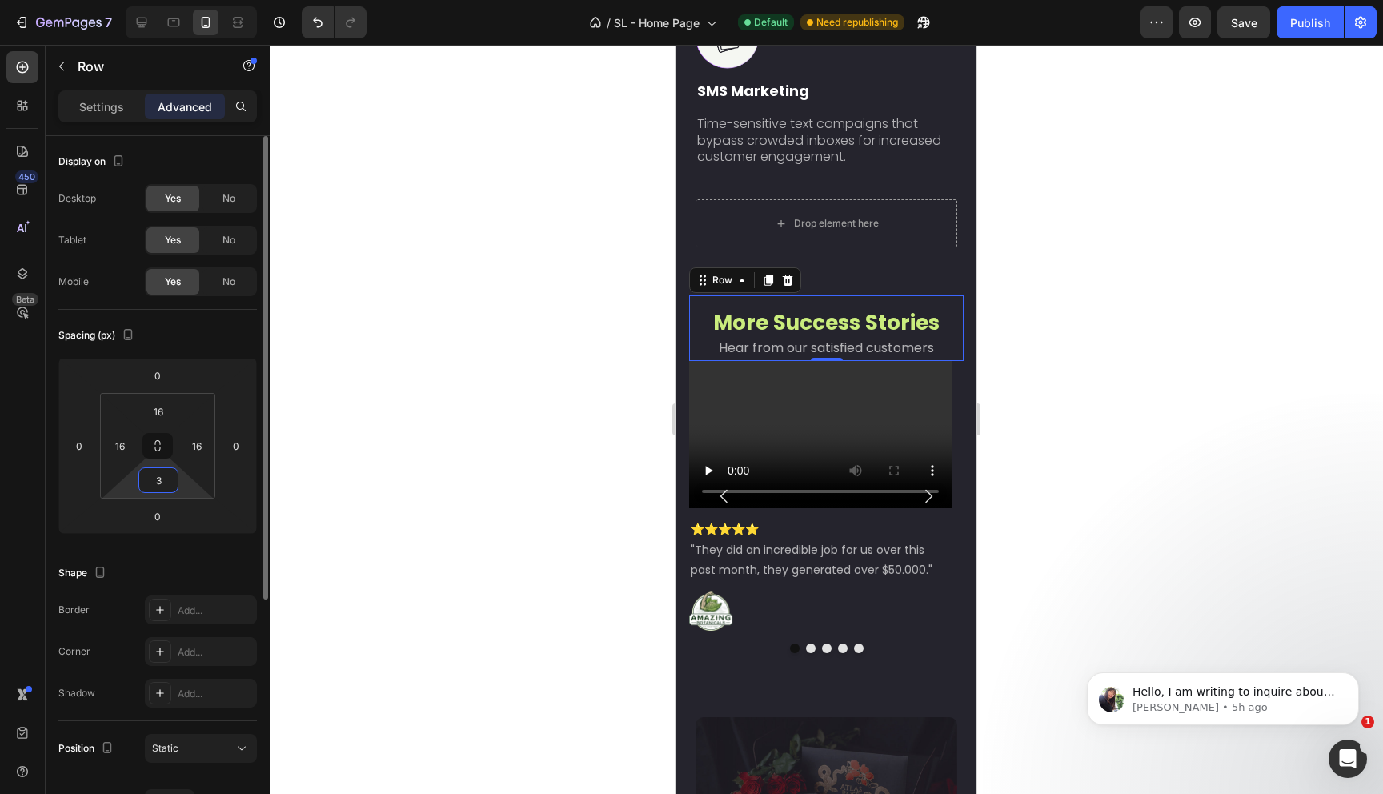
type input "30"
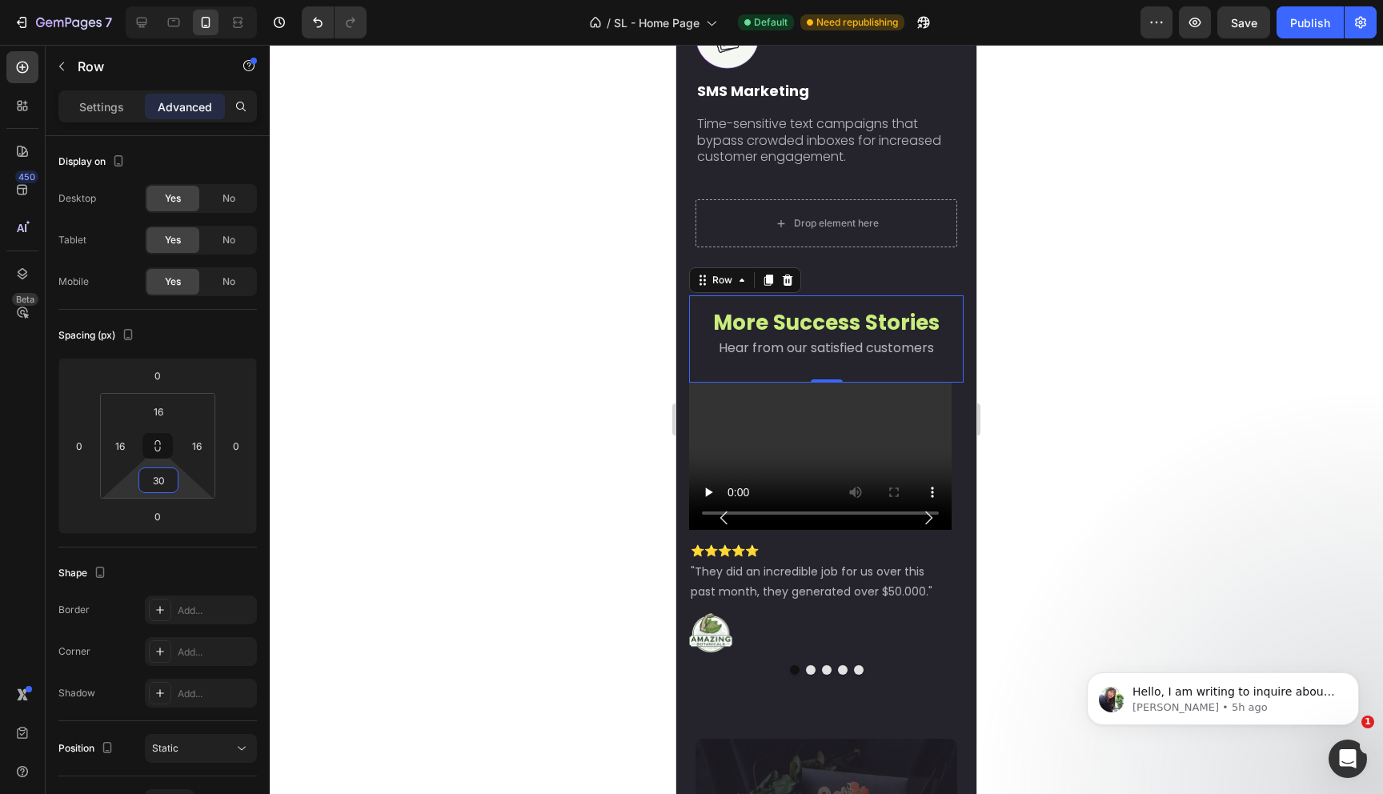
click at [531, 412] on div at bounding box center [826, 419] width 1113 height 749
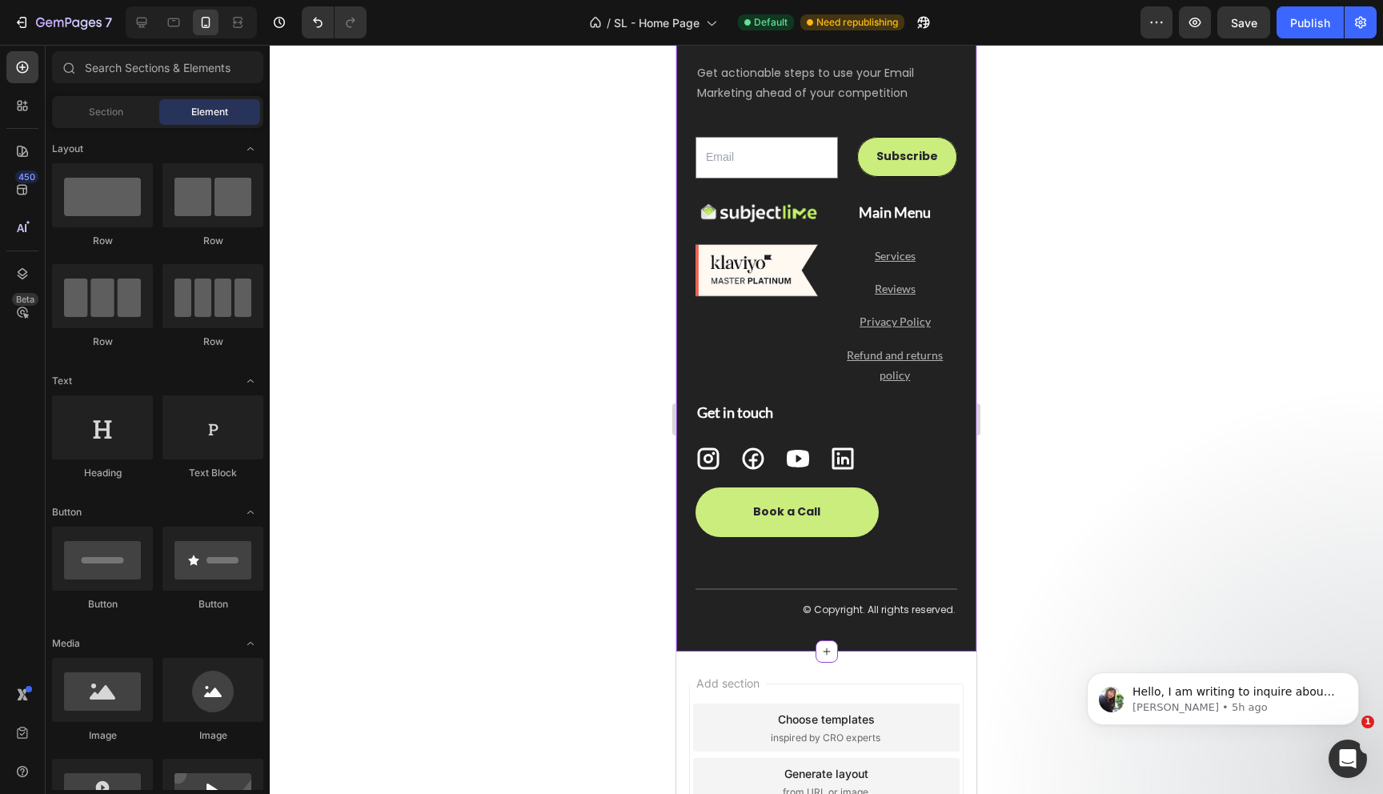
scroll to position [6065, 0]
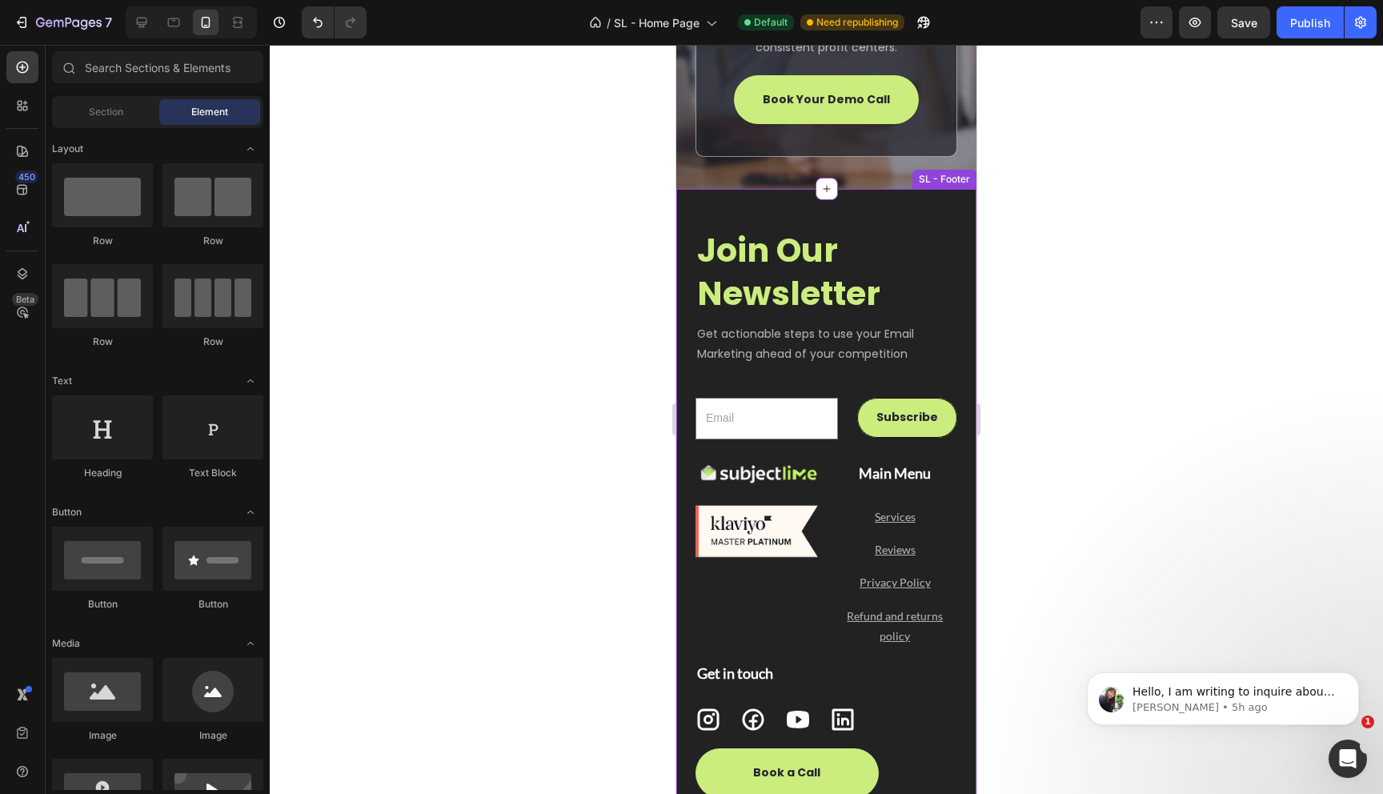
click at [761, 266] on h2 "Join Our Newsletter" at bounding box center [826, 271] width 262 height 89
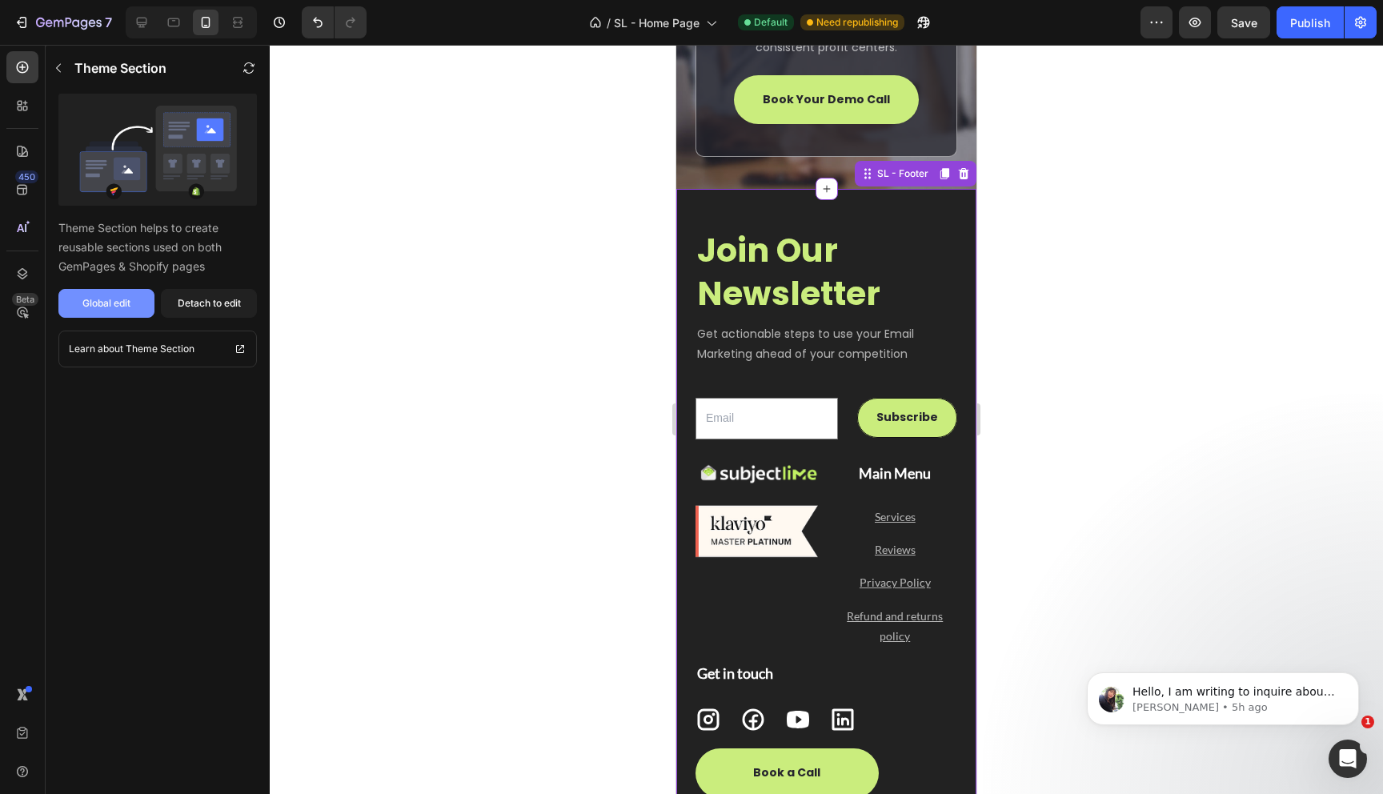
click at [113, 311] on button "Global edit" at bounding box center [106, 303] width 96 height 29
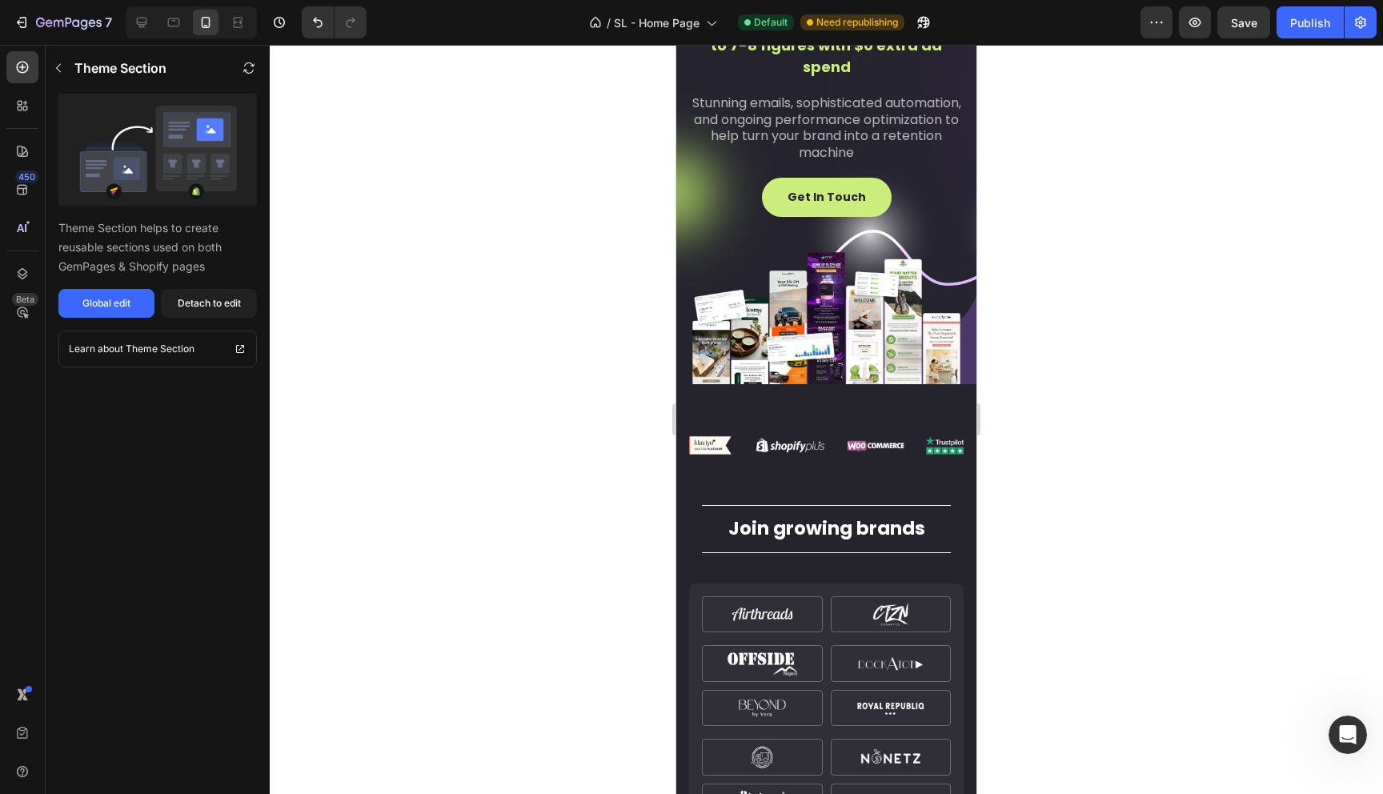
scroll to position [0, 0]
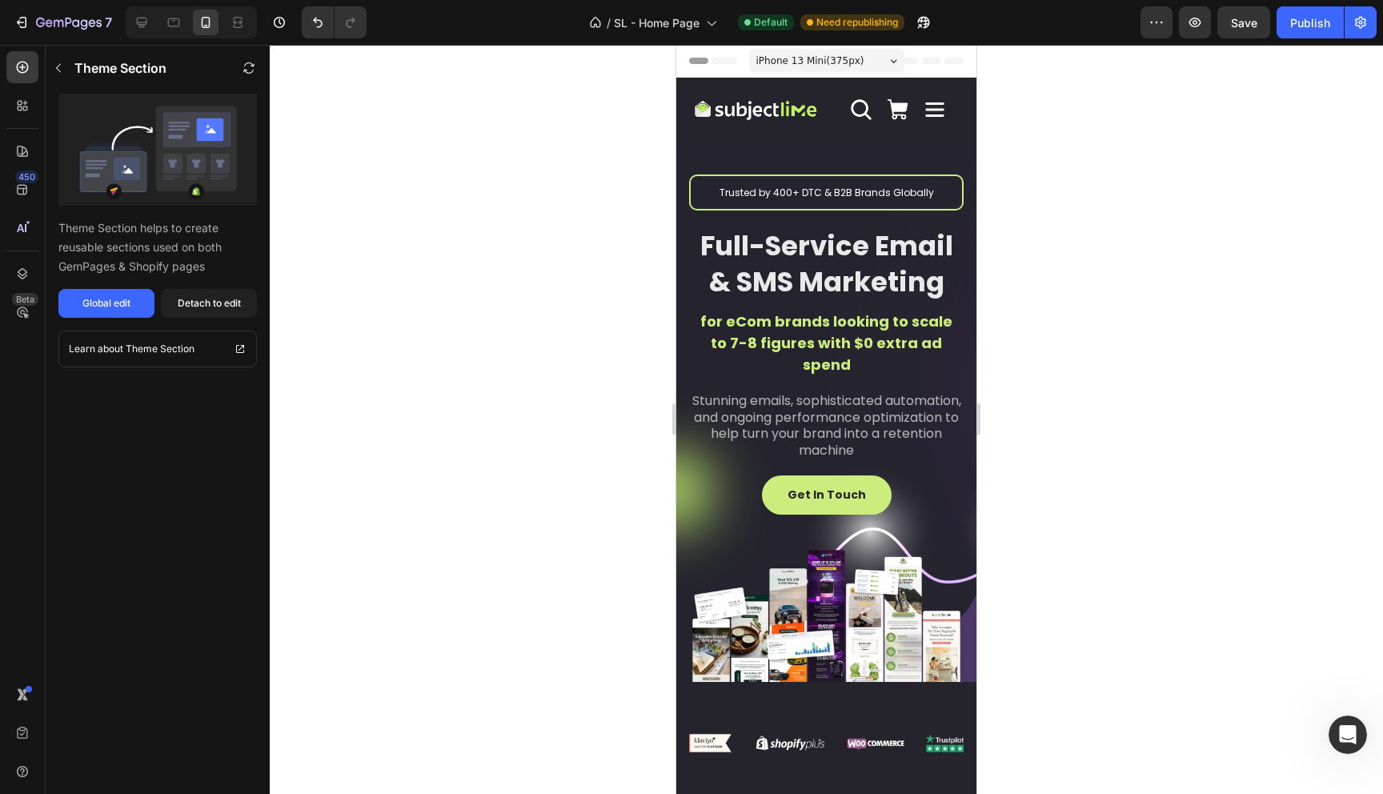
click at [876, 52] on div "iPhone 13 Mini ( 375 px)" at bounding box center [826, 61] width 155 height 24
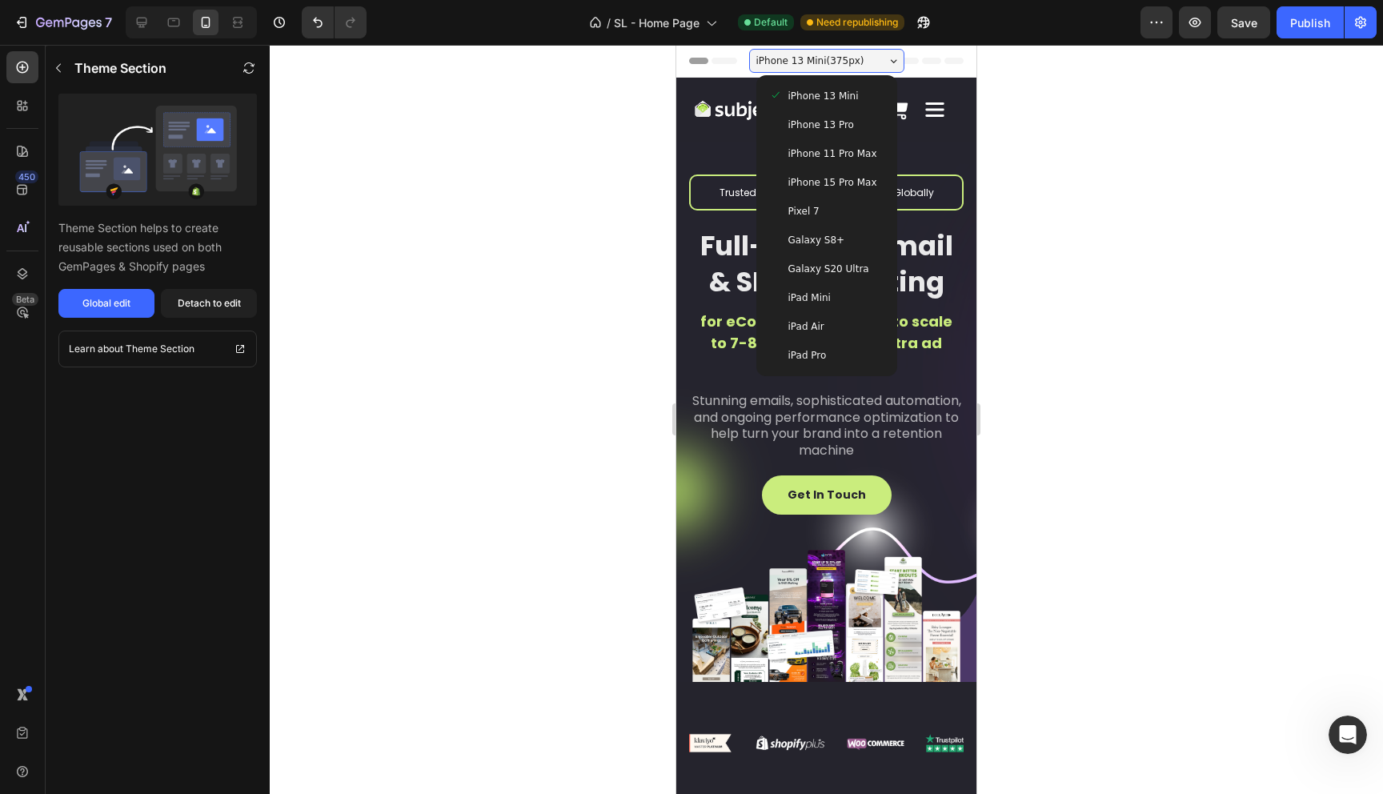
click at [840, 131] on span "iPhone 13 Pro" at bounding box center [821, 125] width 66 height 16
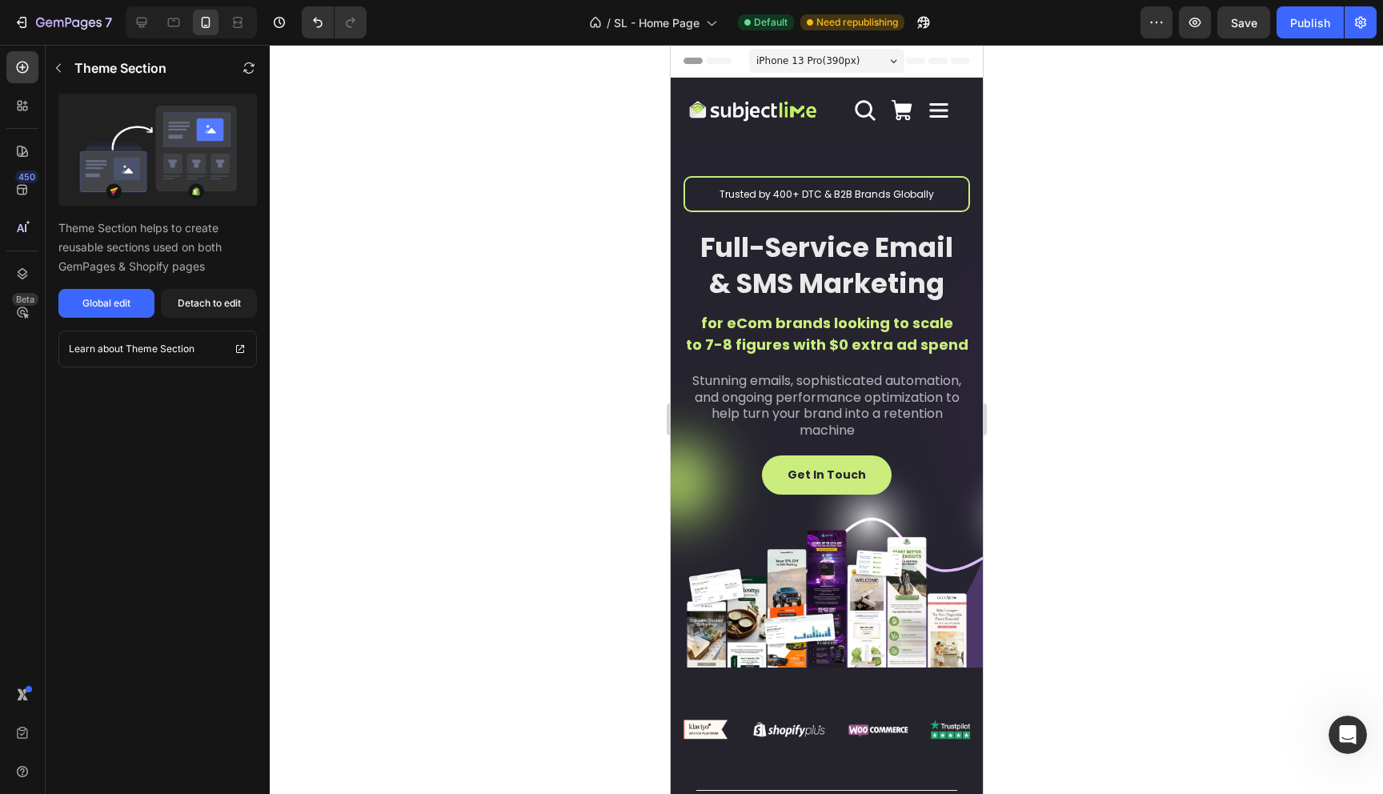
click at [793, 61] on span "iPhone 13 Pro ( 390 px)" at bounding box center [806, 61] width 103 height 16
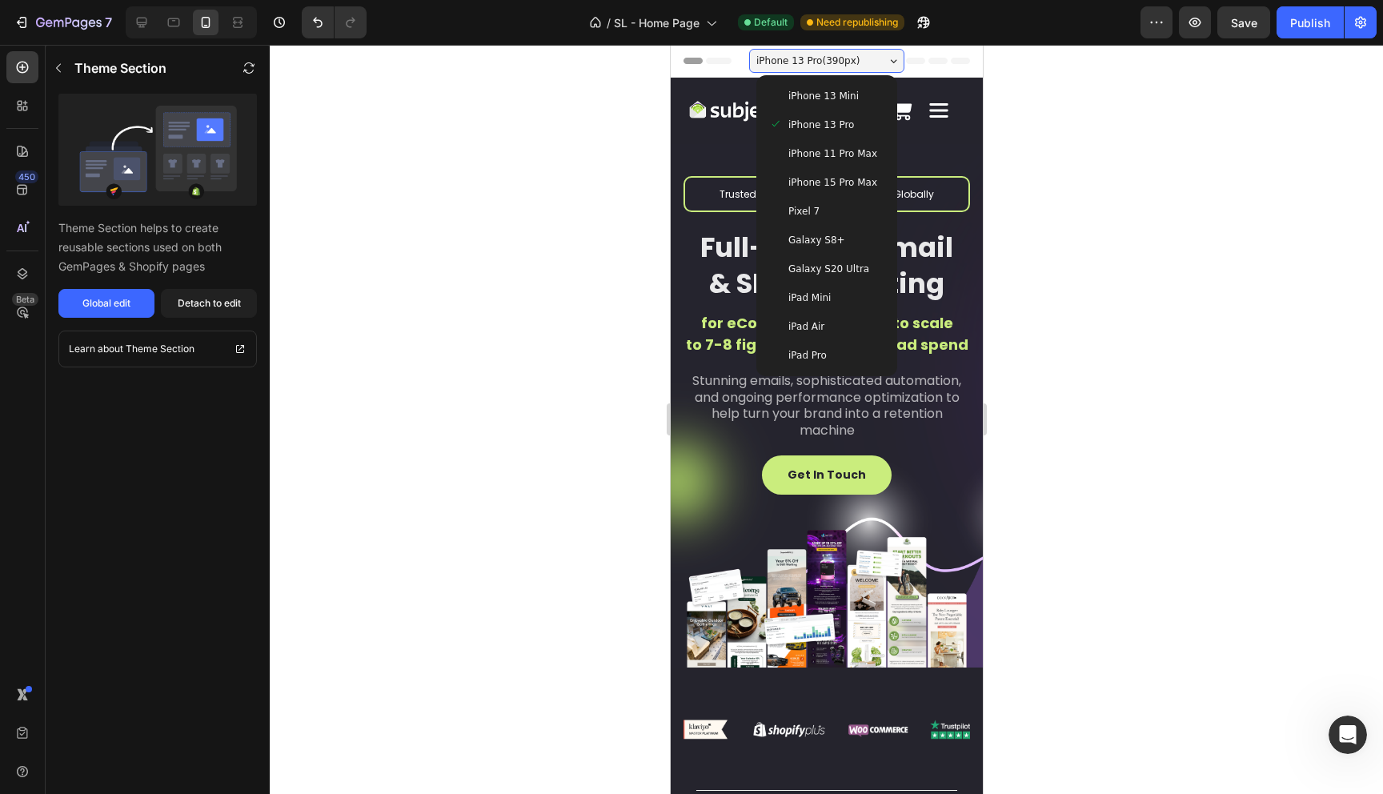
click at [829, 158] on span "iPhone 11 Pro Max" at bounding box center [831, 154] width 89 height 16
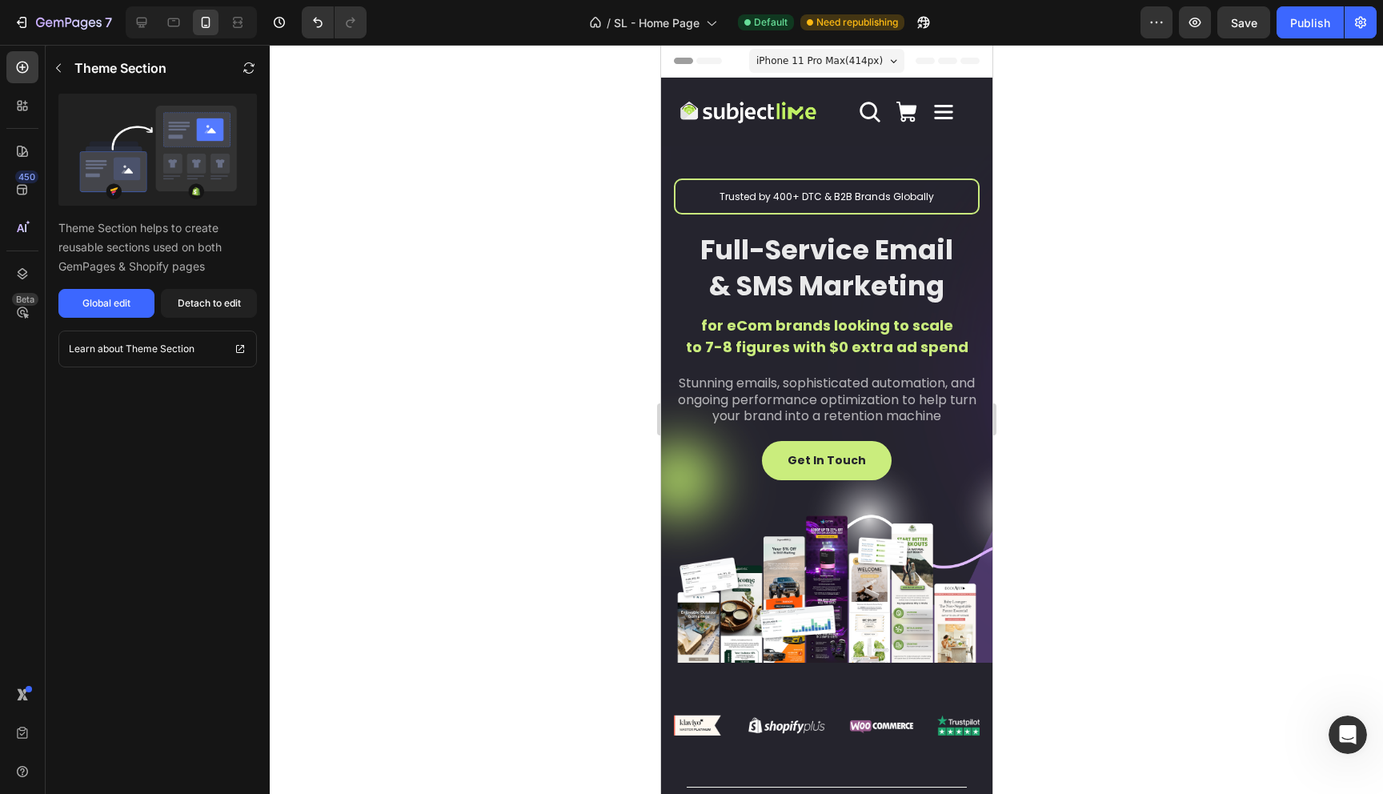
click at [797, 51] on div "iPhone 11 Pro Max ( 414 px)" at bounding box center [825, 61] width 155 height 24
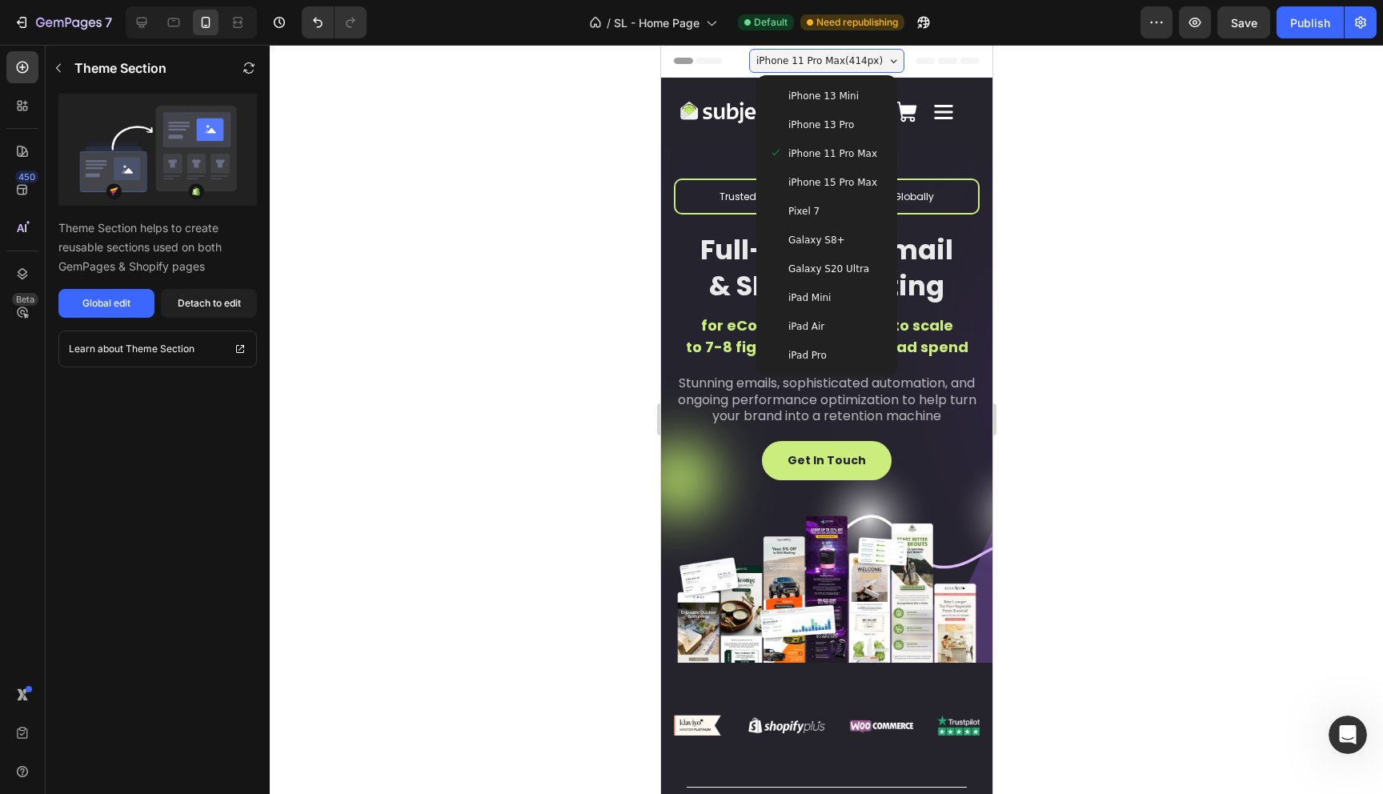
click at [808, 205] on span "Pixel 7" at bounding box center [802, 211] width 31 height 16
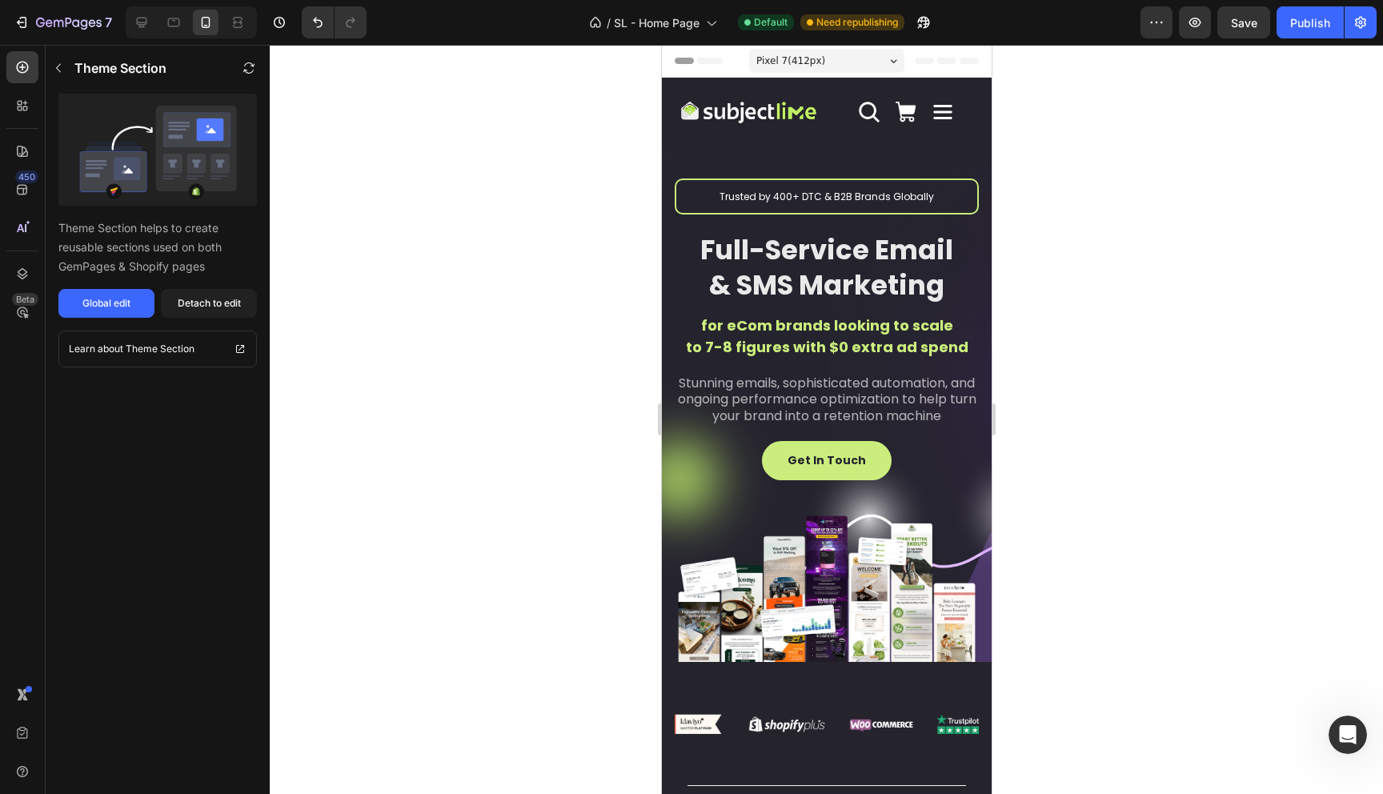
click at [795, 60] on span "Pixel 7 ( 412 px)" at bounding box center [789, 61] width 69 height 16
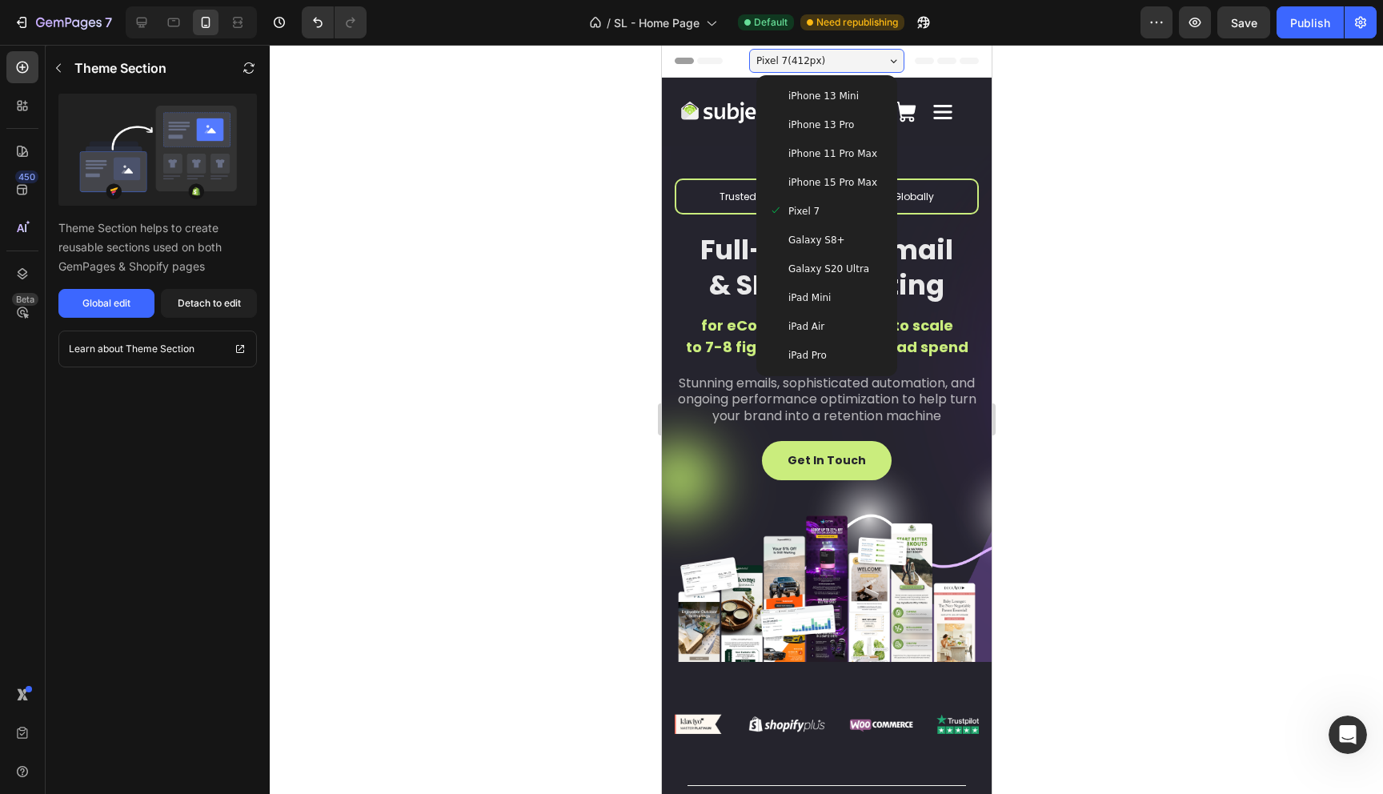
click at [825, 319] on div "iPad Air" at bounding box center [825, 327] width 115 height 16
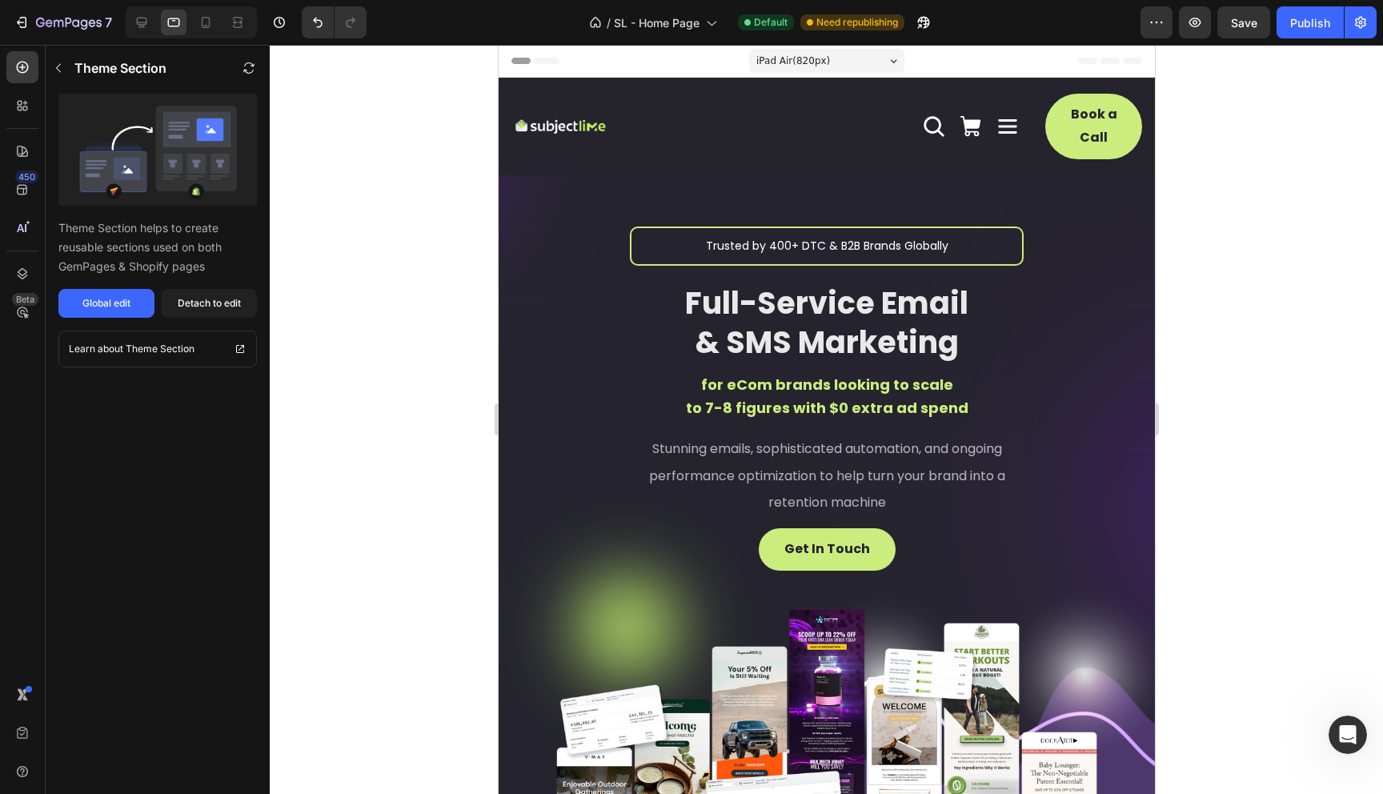
click at [795, 61] on span "iPad Air ( 820 px)" at bounding box center [792, 61] width 74 height 16
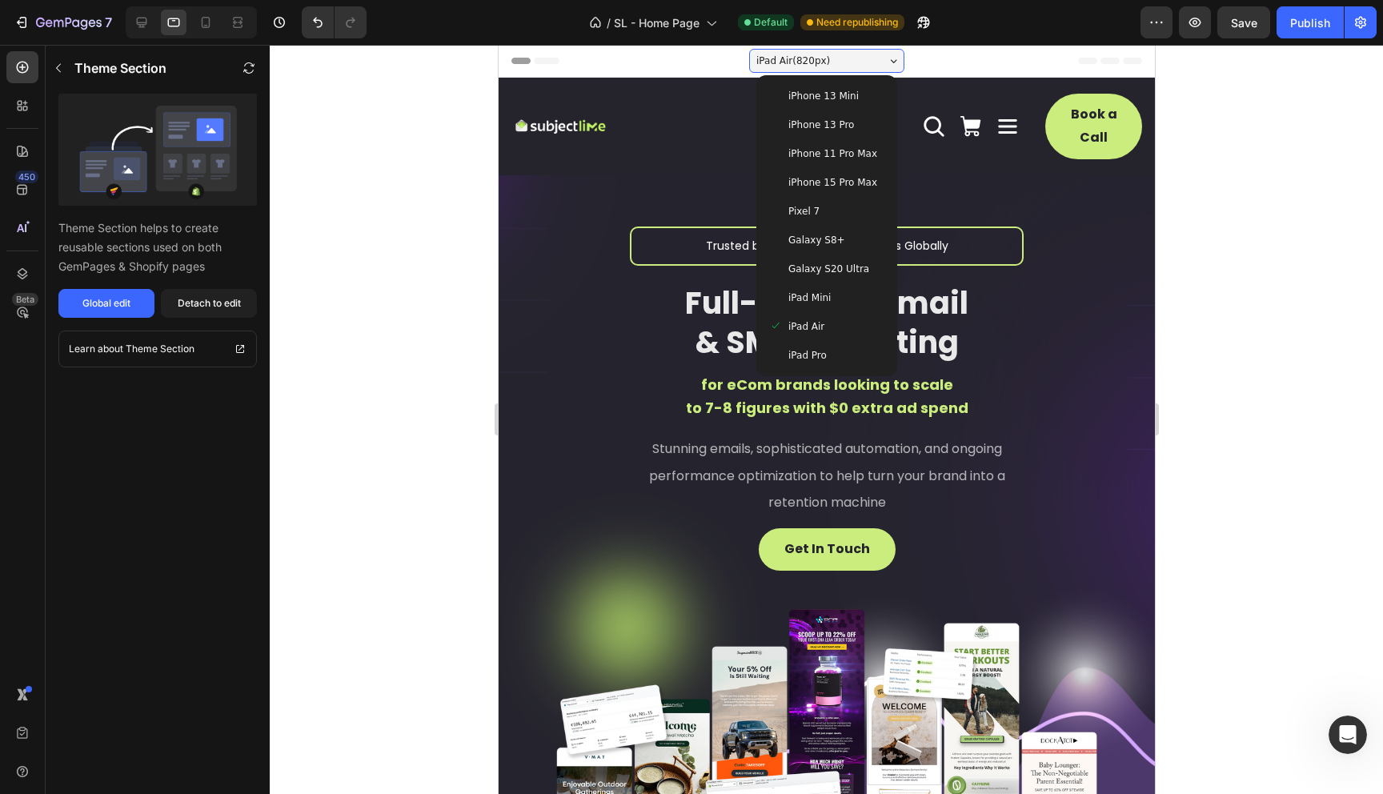
click at [817, 118] on span "iPhone 13 Pro" at bounding box center [820, 125] width 66 height 16
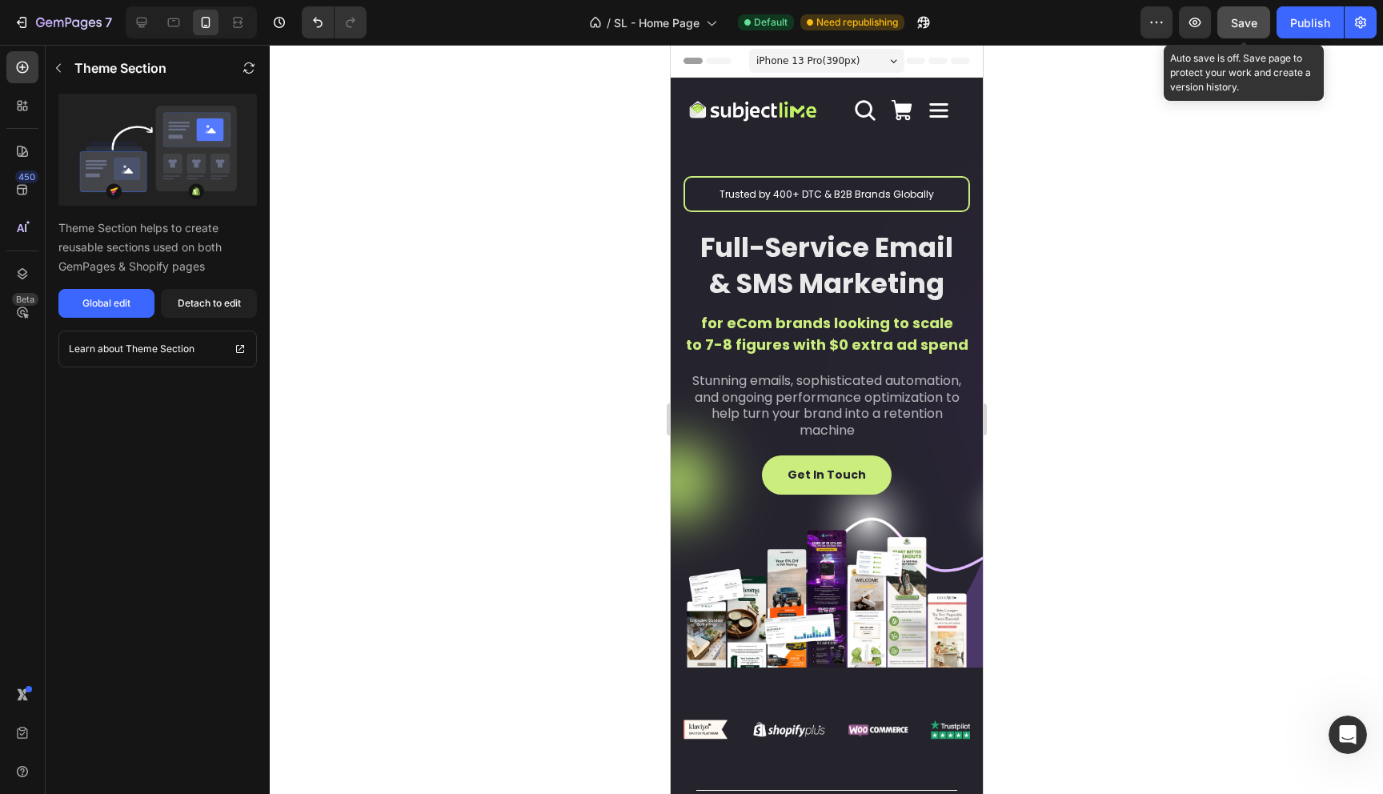
click at [1252, 32] on button "Save" at bounding box center [1243, 22] width 53 height 32
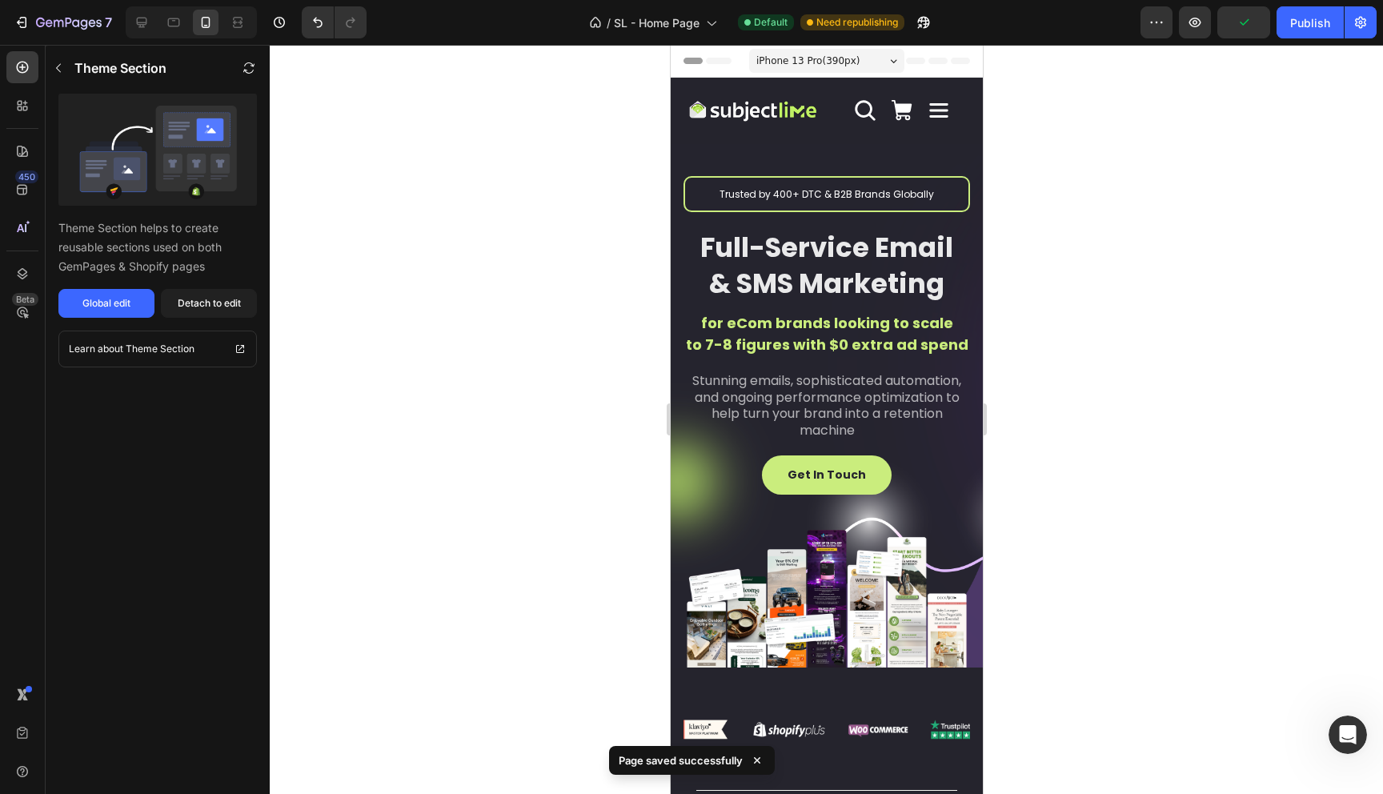
drag, startPoint x: 1303, startPoint y: 30, endPoint x: 1298, endPoint y: 39, distance: 10.0
click at [1303, 30] on button "Publish" at bounding box center [1309, 22] width 67 height 32
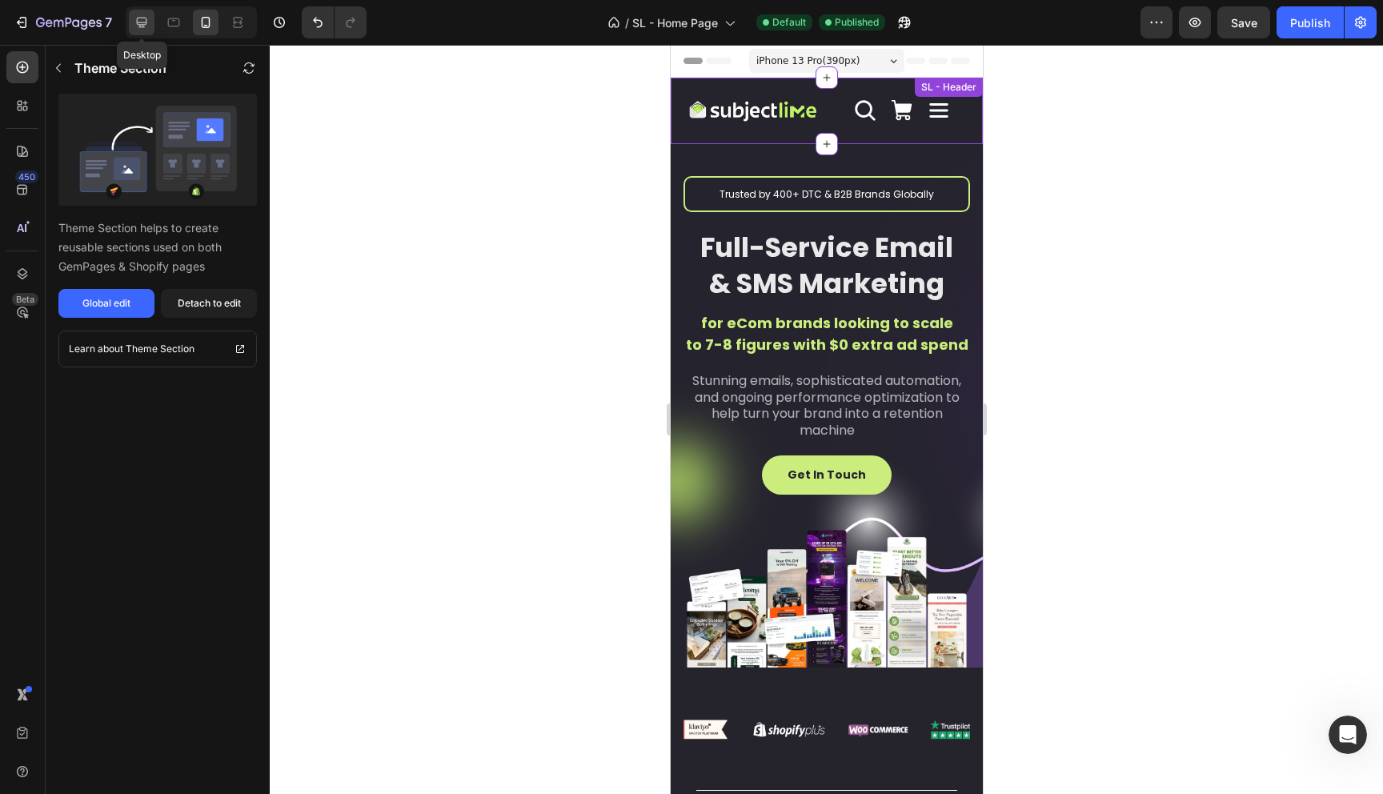
click at [144, 21] on icon at bounding box center [142, 22] width 16 height 16
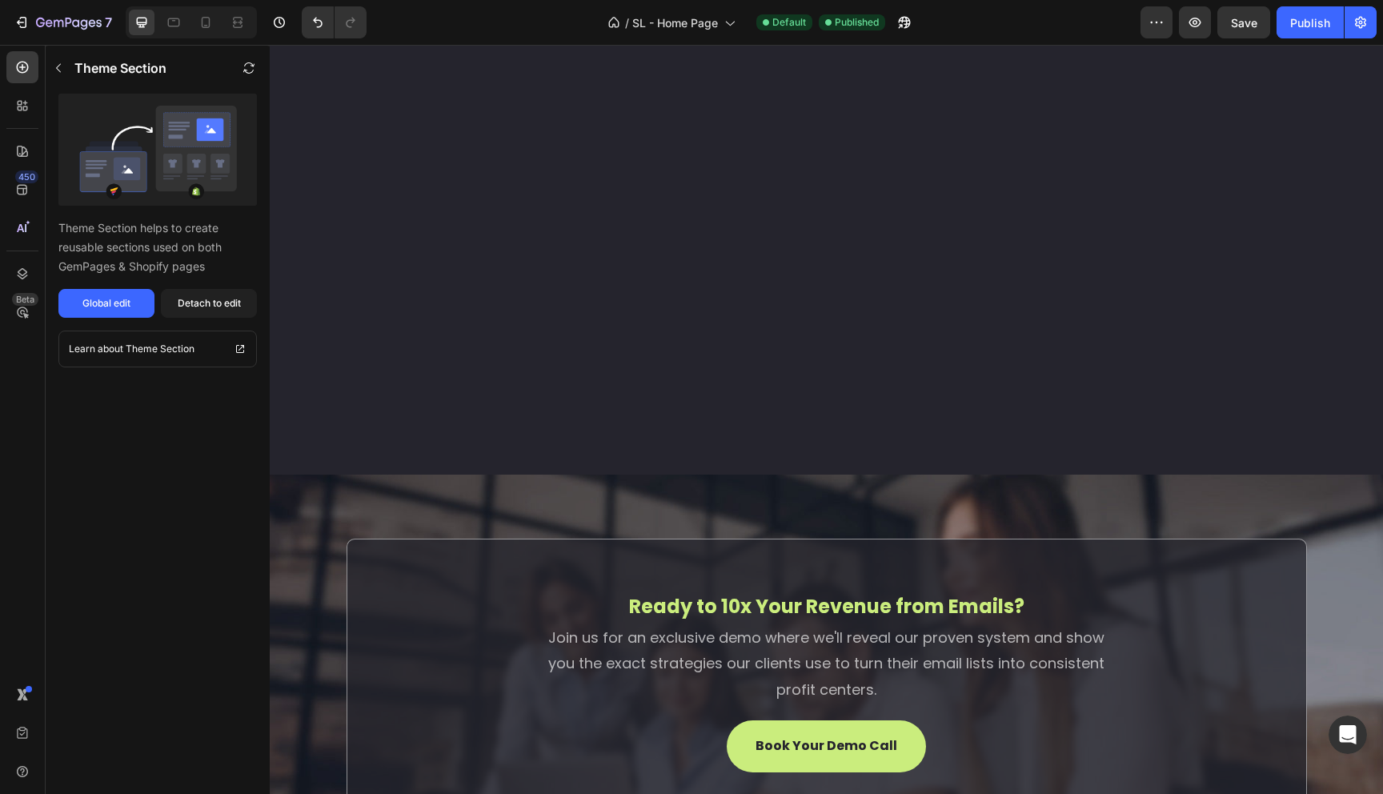
scroll to position [5027, 0]
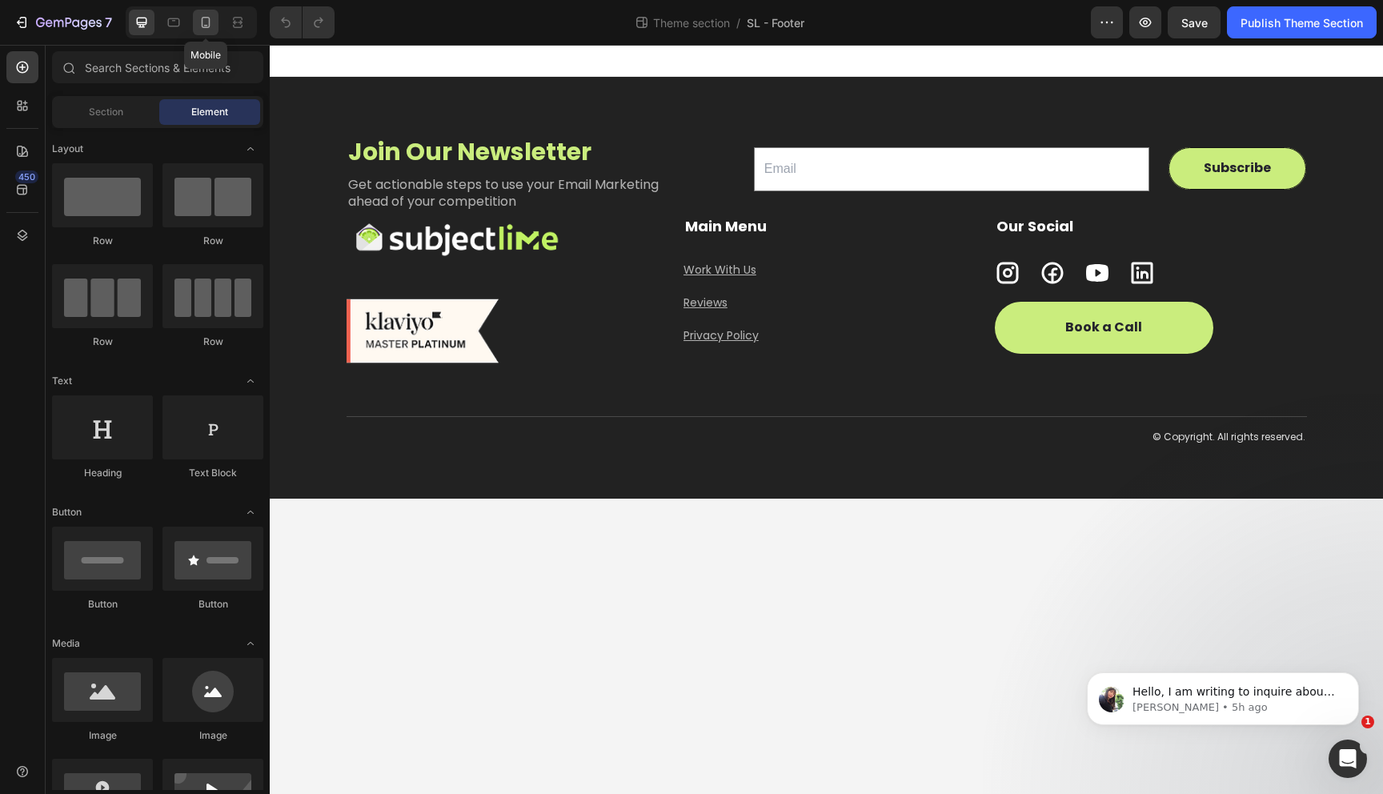
click at [198, 24] on icon at bounding box center [206, 22] width 16 height 16
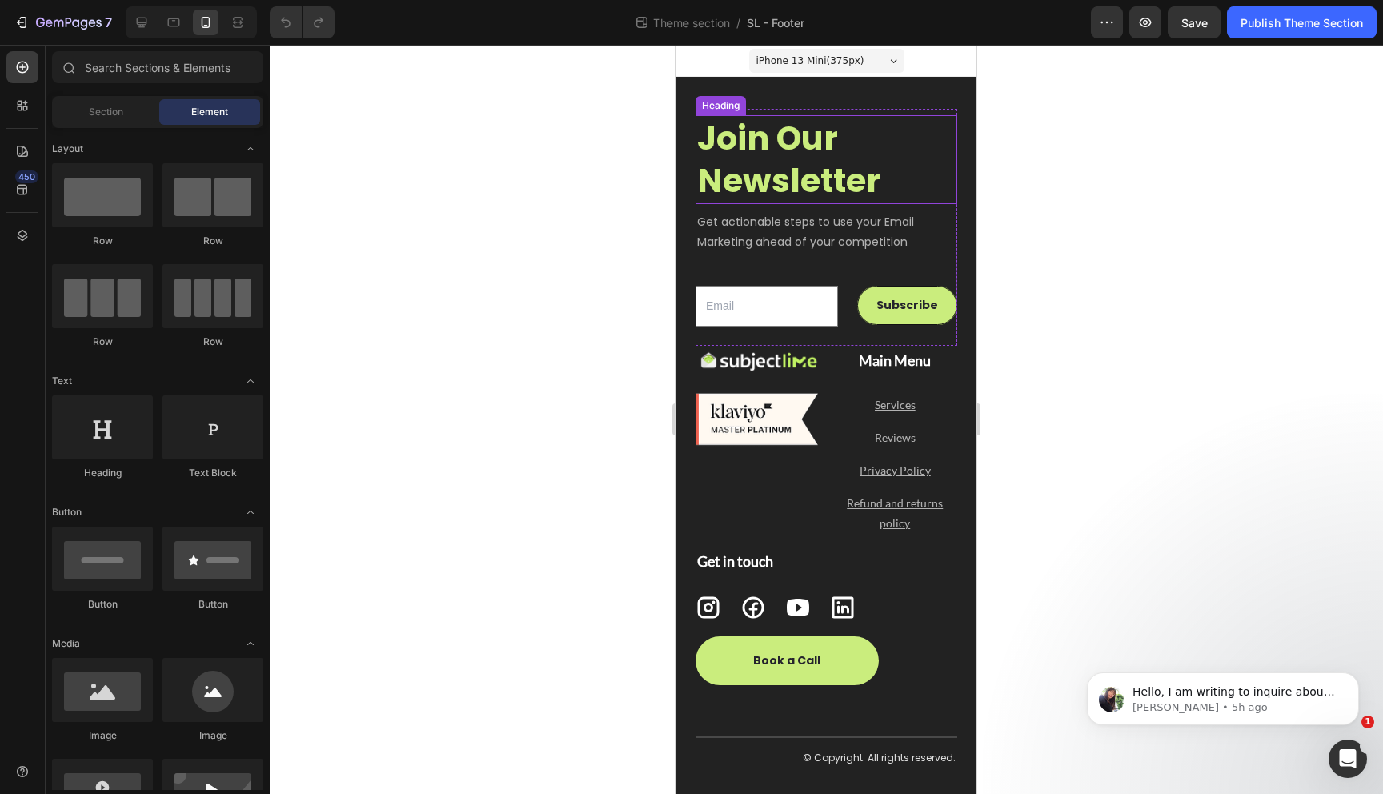
click at [787, 143] on h2 "Join Our Newsletter" at bounding box center [826, 159] width 262 height 89
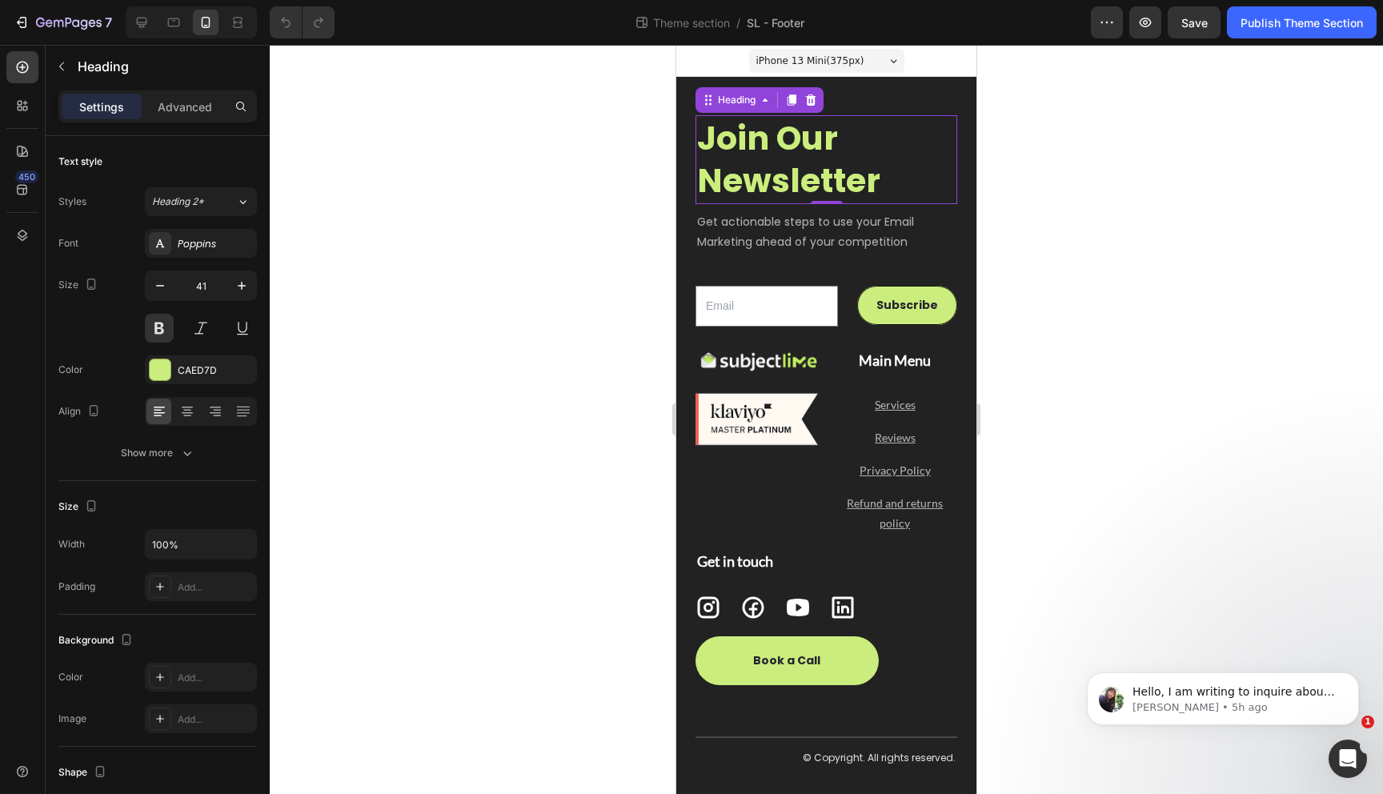
click at [787, 143] on h2 "Join Our Newsletter" at bounding box center [826, 159] width 262 height 89
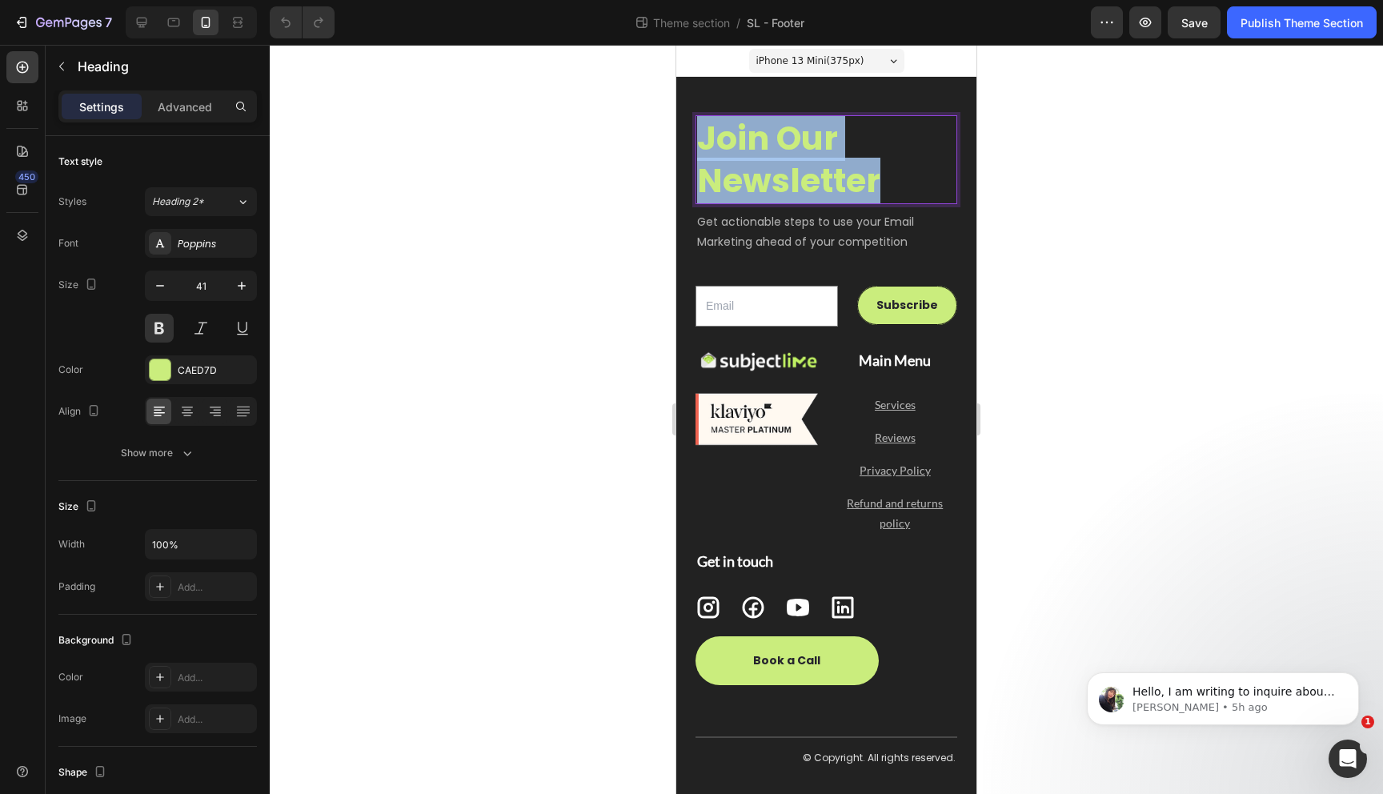
click at [787, 143] on p "Join Our Newsletter" at bounding box center [826, 160] width 258 height 86
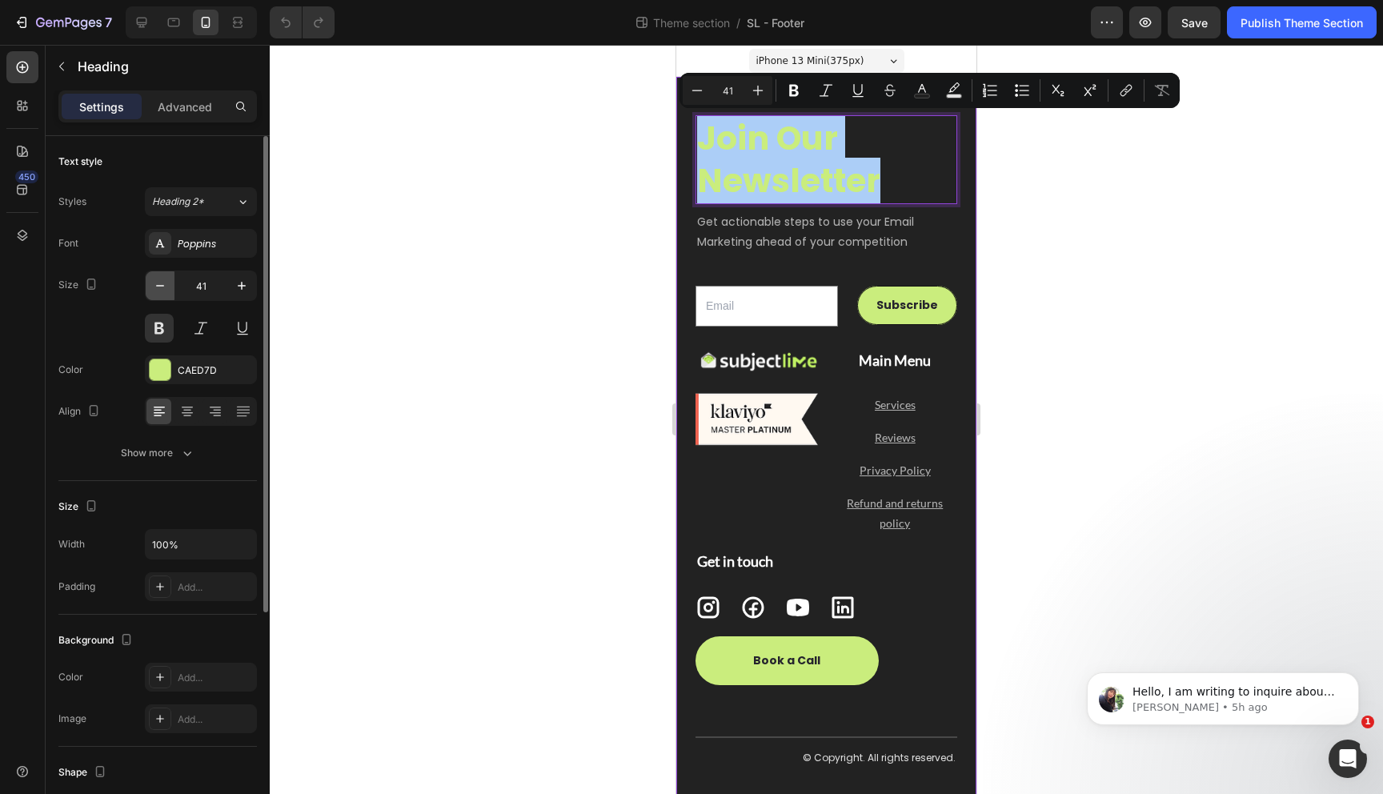
click at [162, 287] on icon "button" at bounding box center [160, 286] width 16 height 16
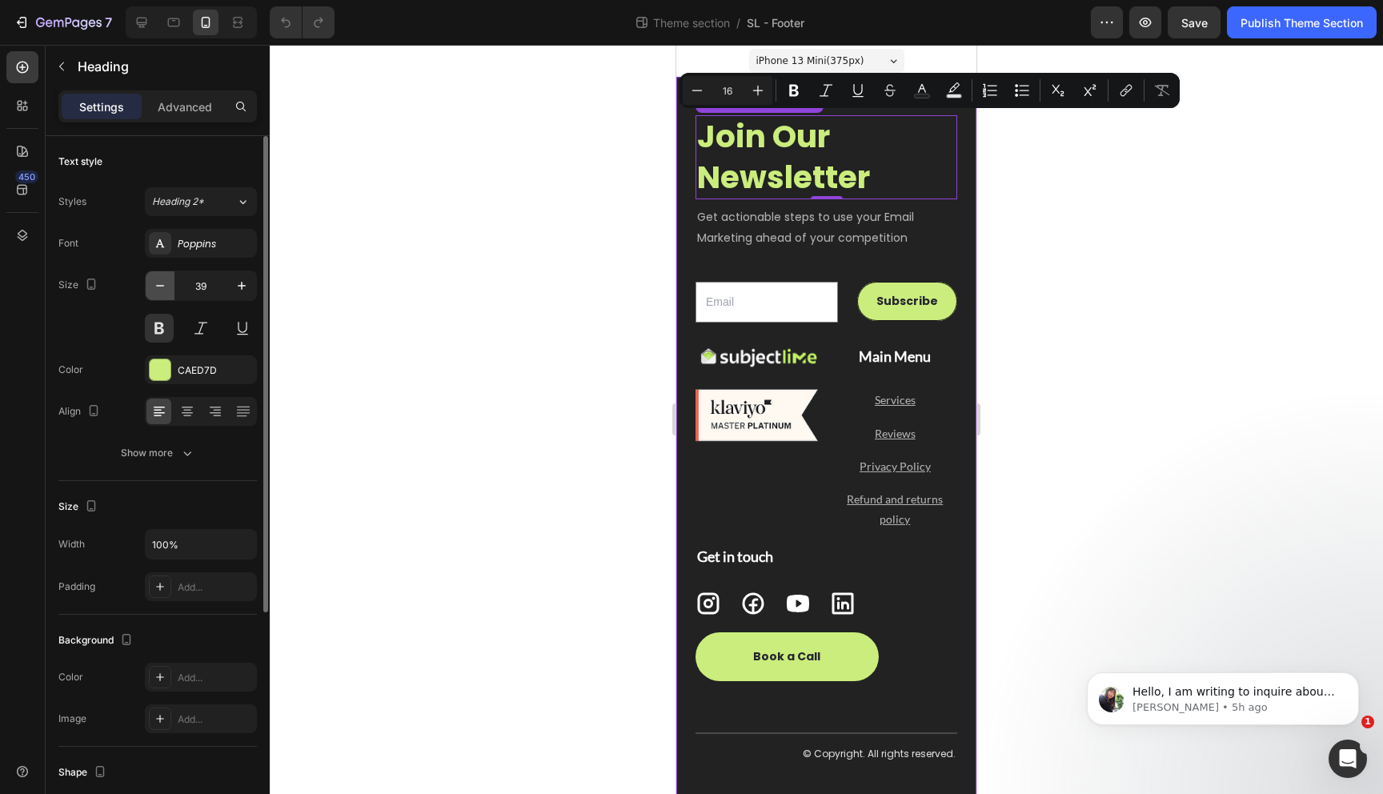
click at [162, 287] on icon "button" at bounding box center [160, 286] width 16 height 16
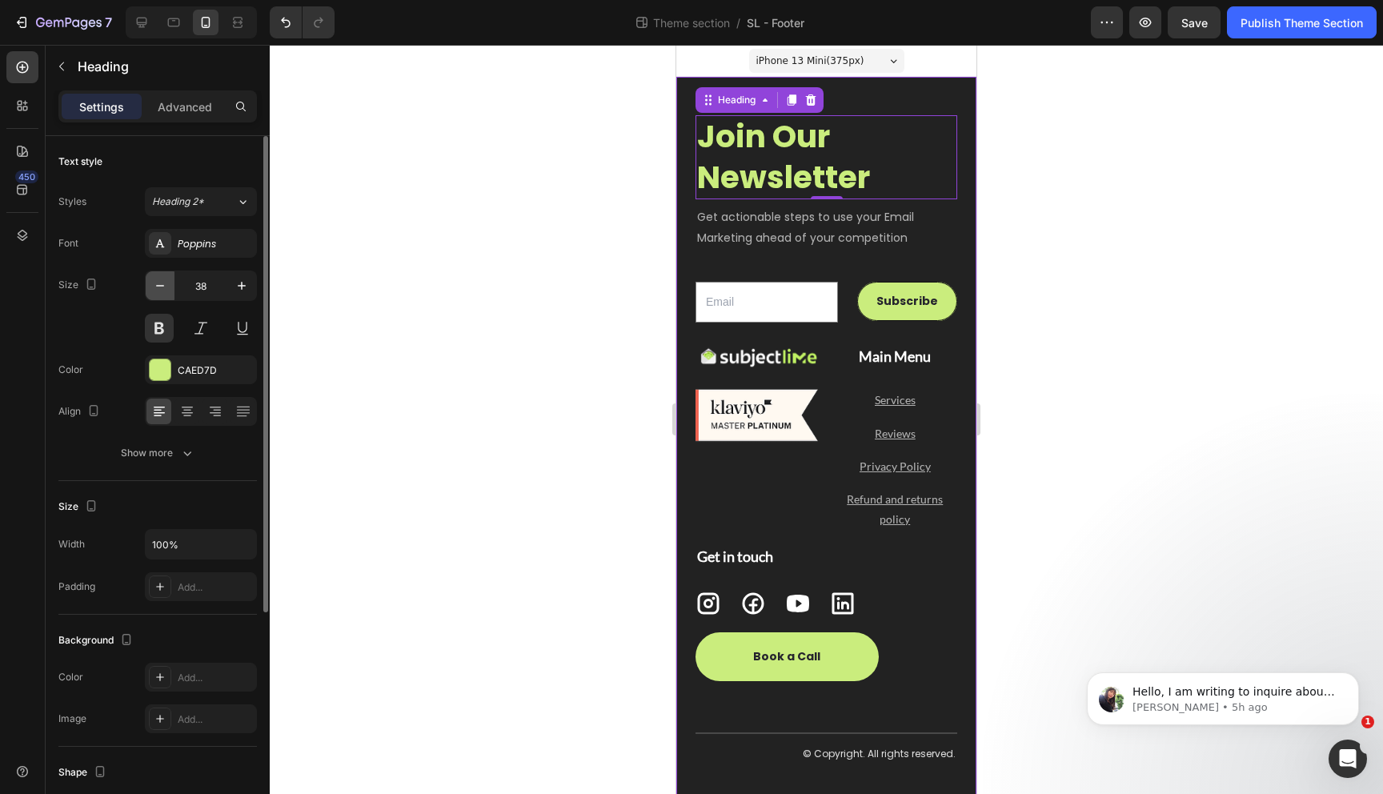
click at [162, 287] on icon "button" at bounding box center [160, 286] width 16 height 16
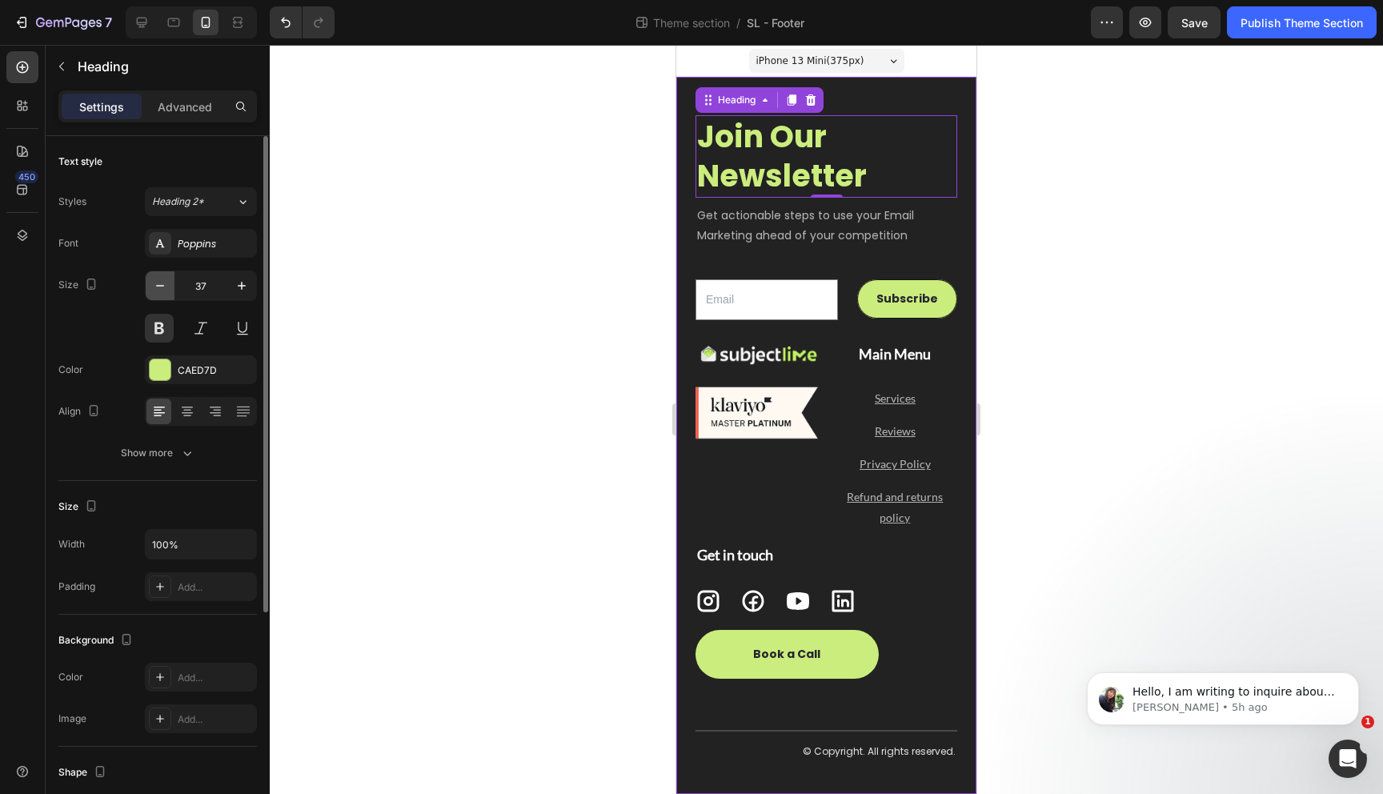
click at [162, 287] on icon "button" at bounding box center [160, 286] width 16 height 16
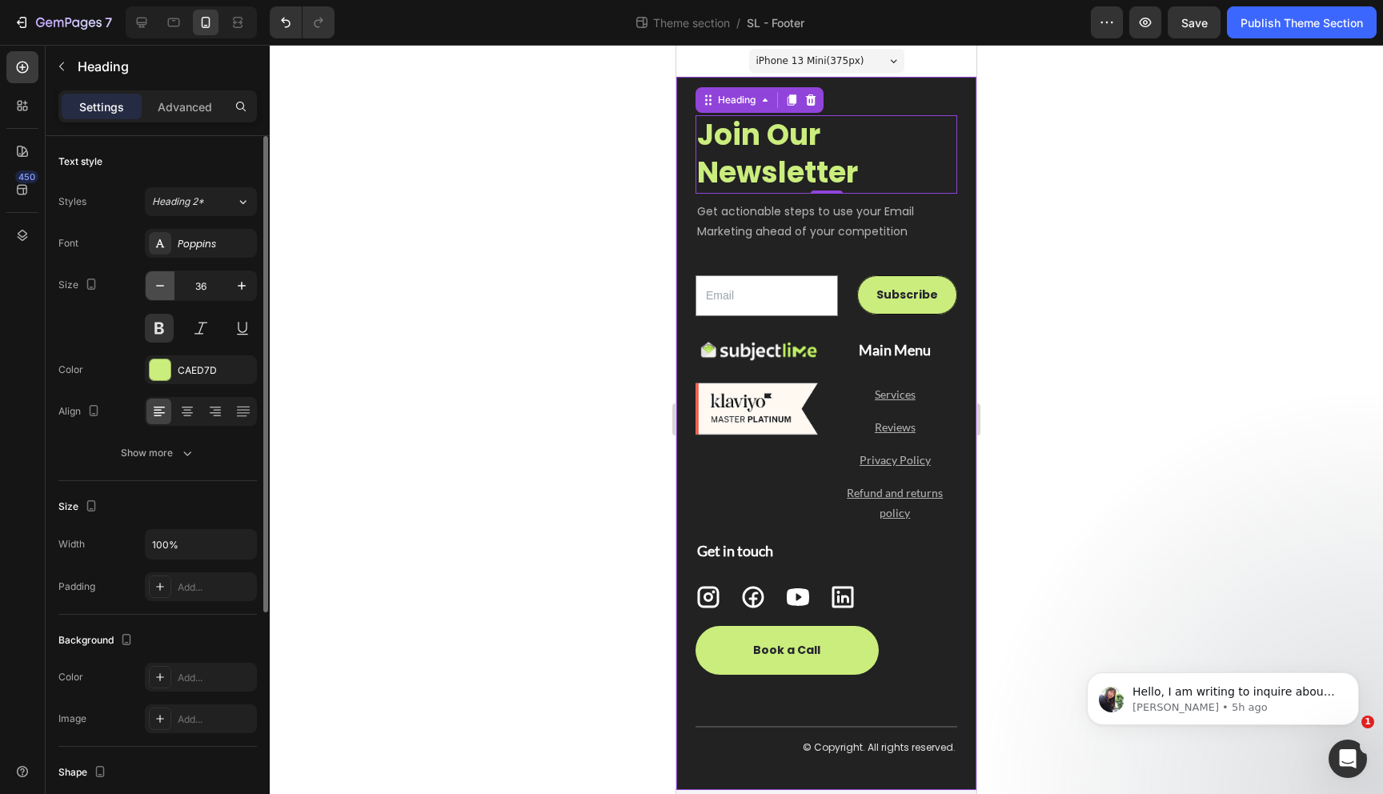
click at [162, 287] on icon "button" at bounding box center [160, 286] width 16 height 16
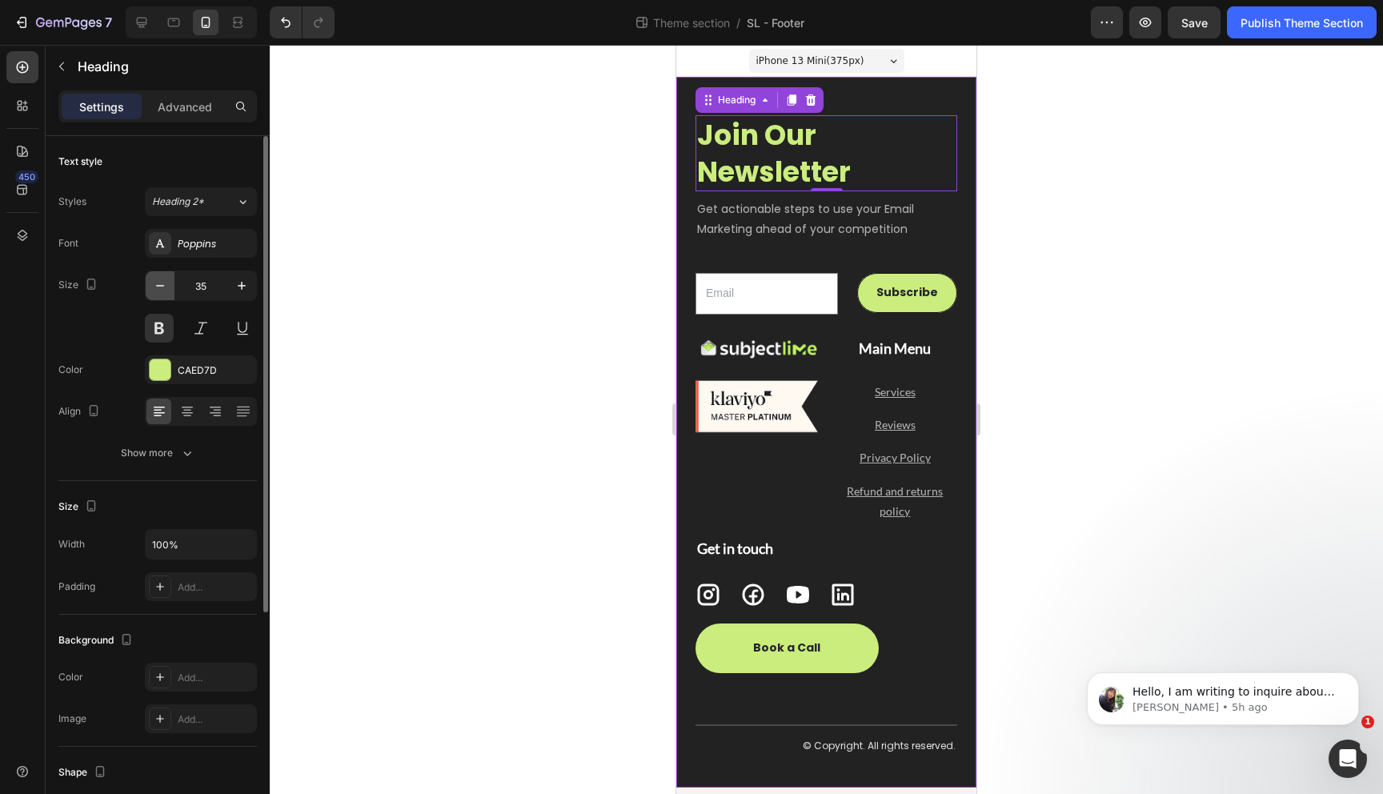
click at [162, 287] on icon "button" at bounding box center [160, 286] width 16 height 16
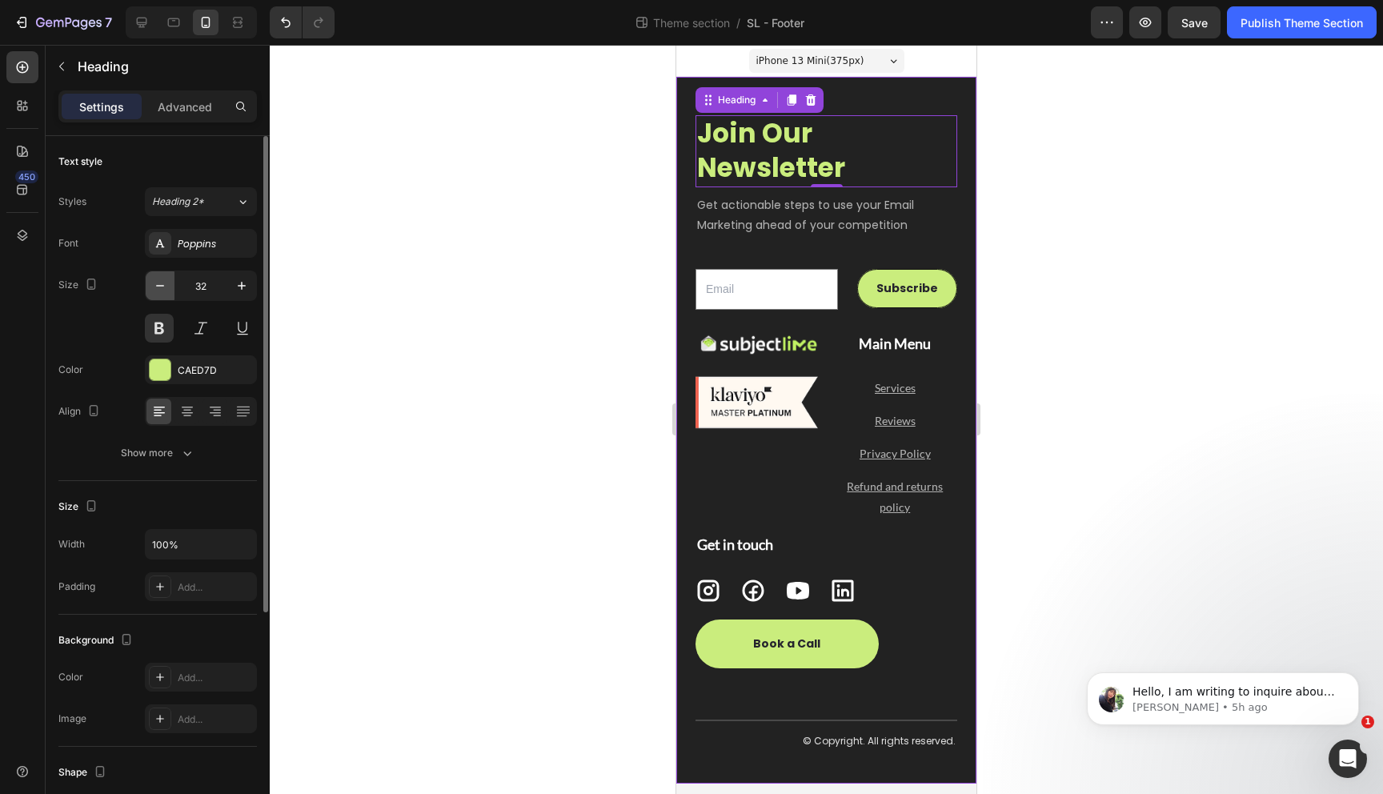
click at [162, 287] on icon "button" at bounding box center [160, 286] width 16 height 16
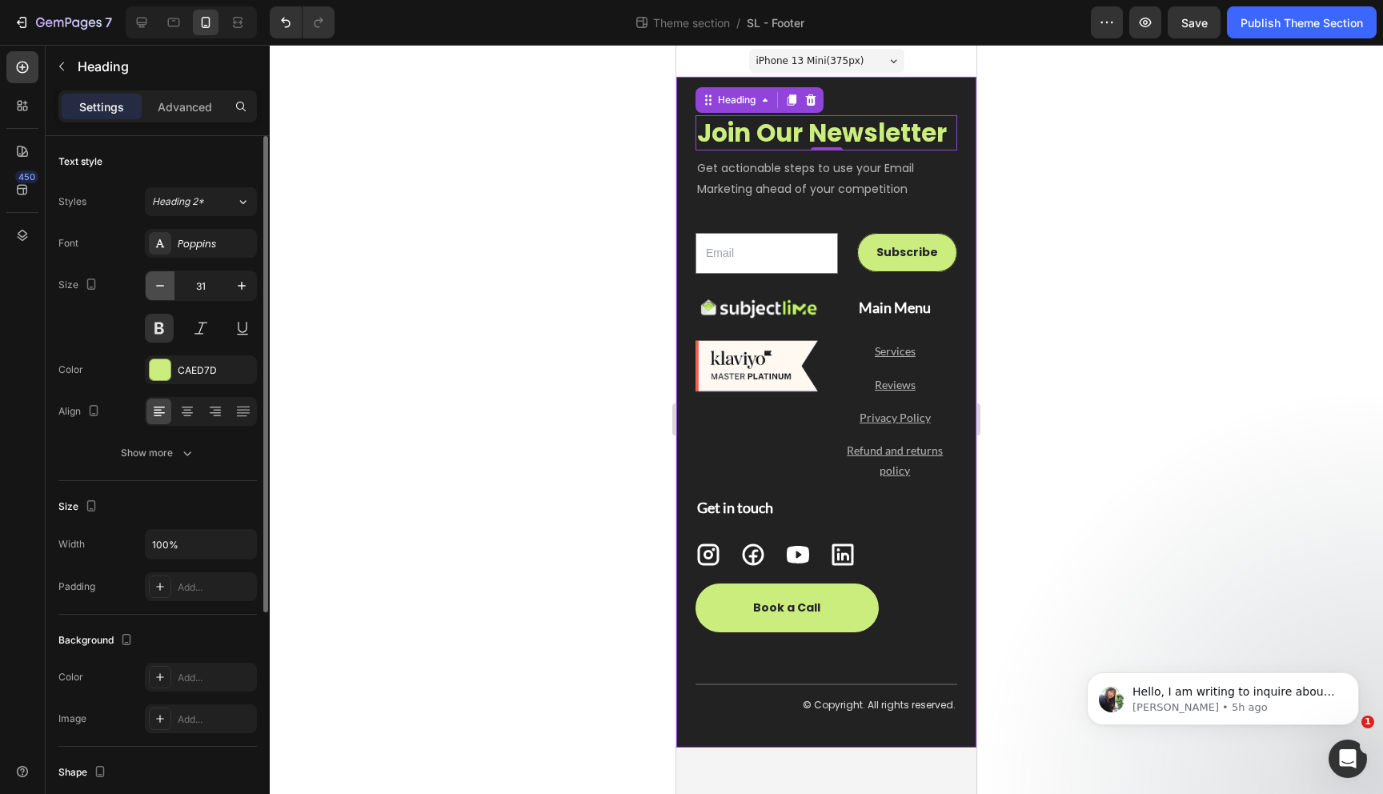
click at [162, 287] on icon "button" at bounding box center [160, 286] width 16 height 16
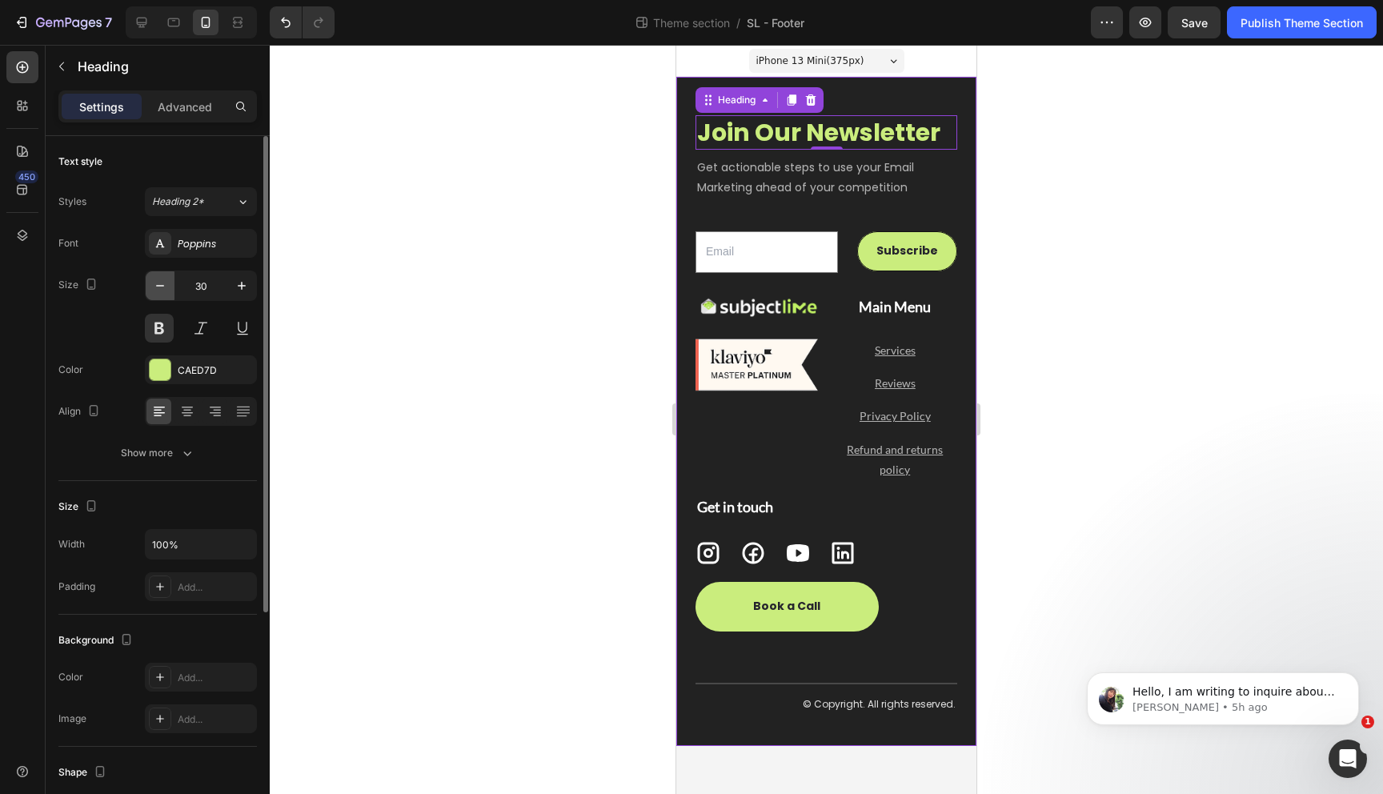
click at [162, 287] on icon "button" at bounding box center [160, 286] width 16 height 16
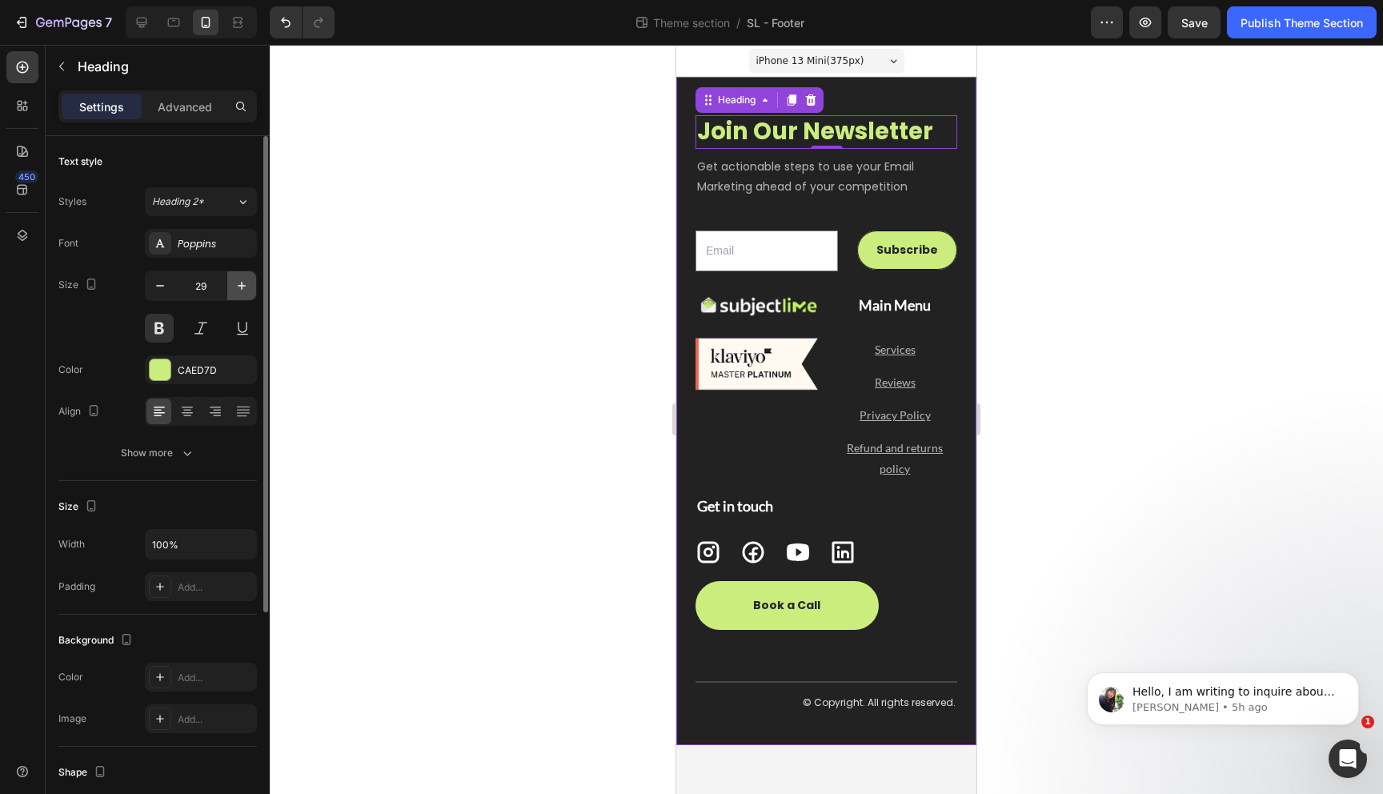
click at [242, 291] on icon "button" at bounding box center [242, 286] width 16 height 16
type input "30"
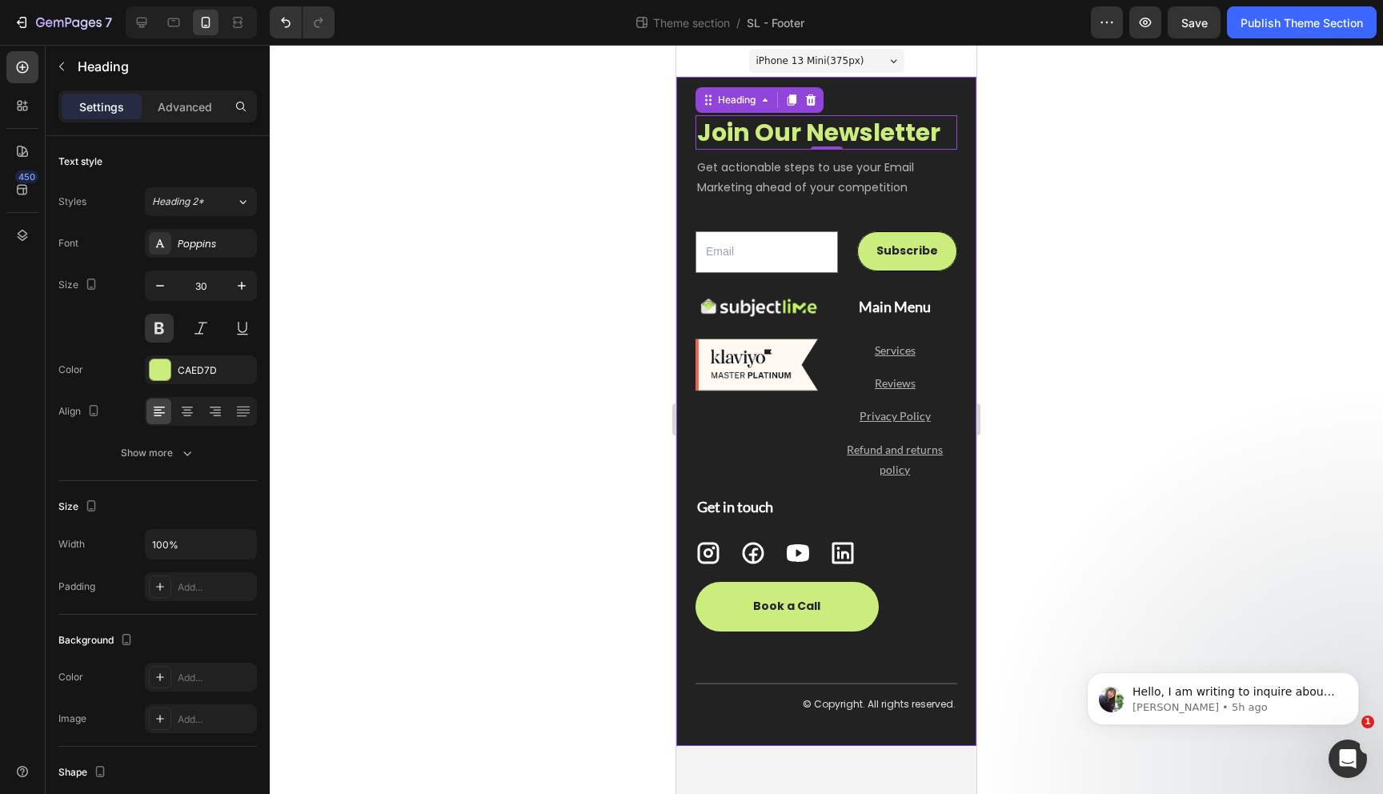
click at [559, 281] on div at bounding box center [826, 419] width 1113 height 749
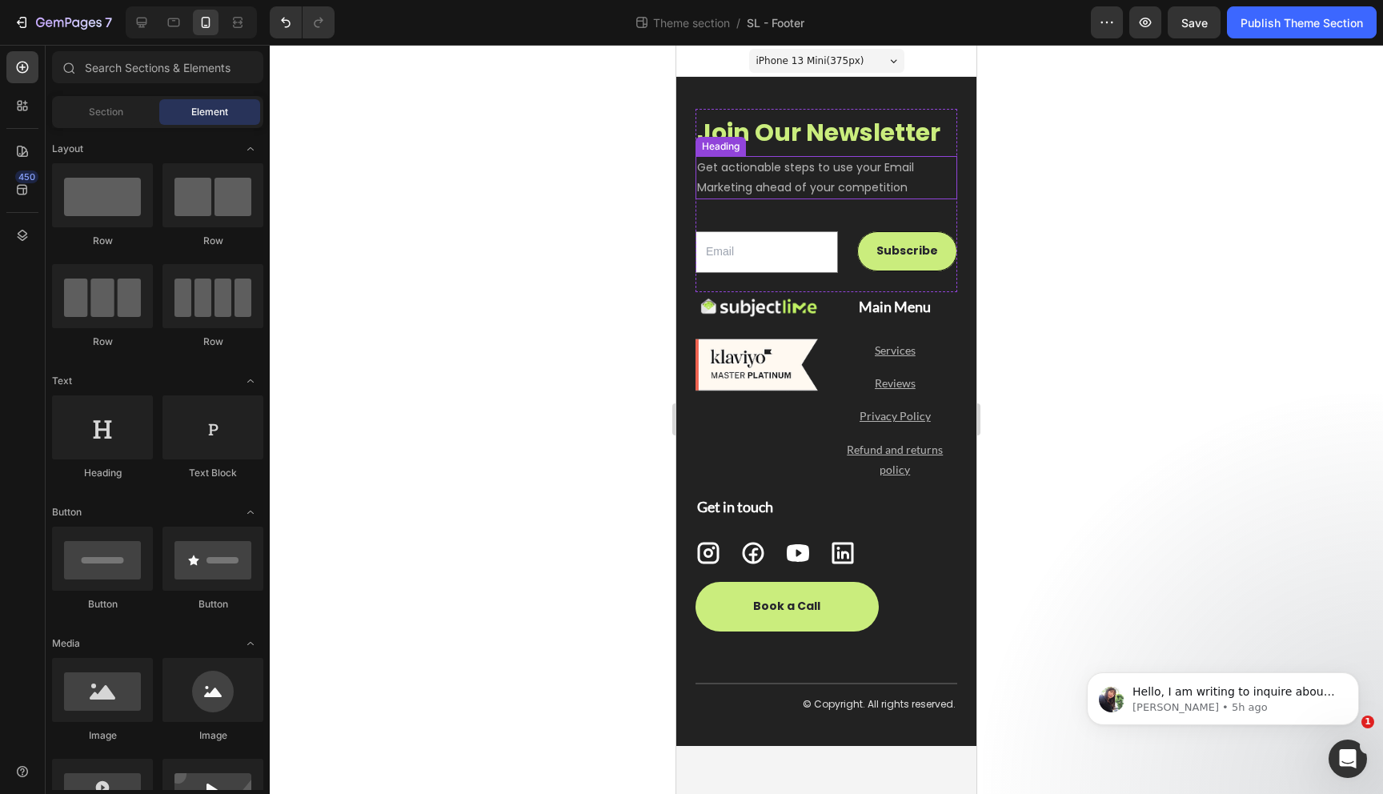
click at [780, 178] on h2 "Get actionable steps to use your Email Marketing ahead of your competition" at bounding box center [816, 177] width 242 height 43
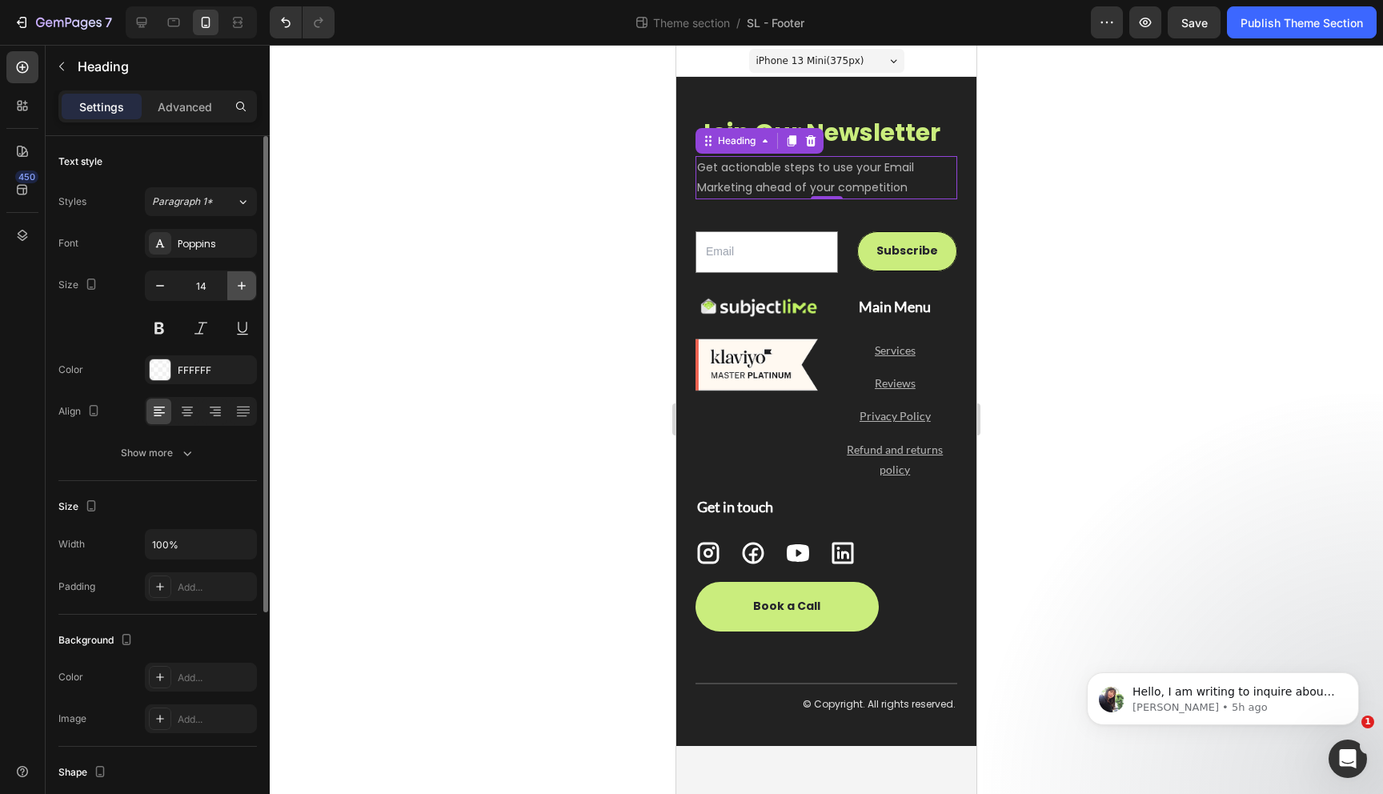
click at [239, 293] on icon "button" at bounding box center [242, 286] width 16 height 16
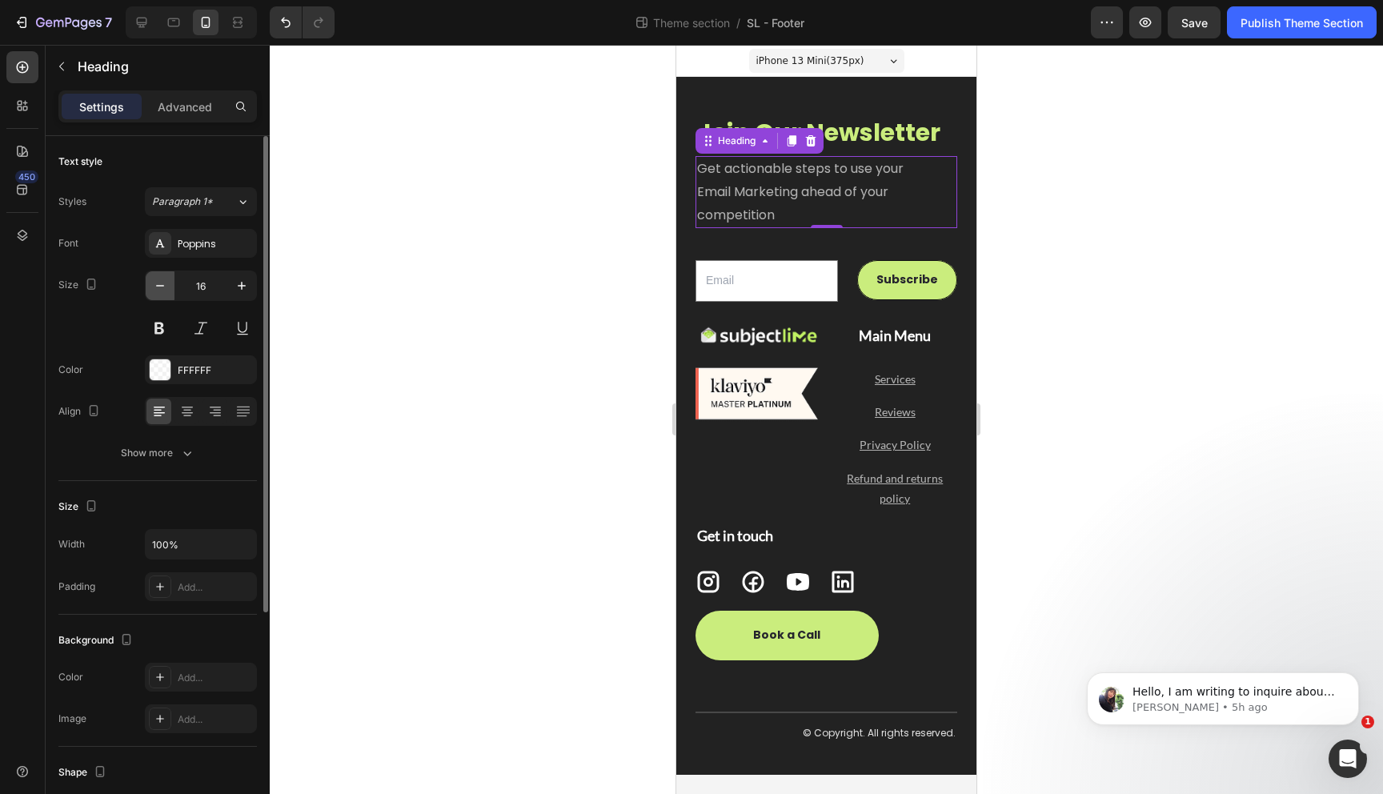
click at [166, 291] on icon "button" at bounding box center [160, 286] width 16 height 16
type input "15"
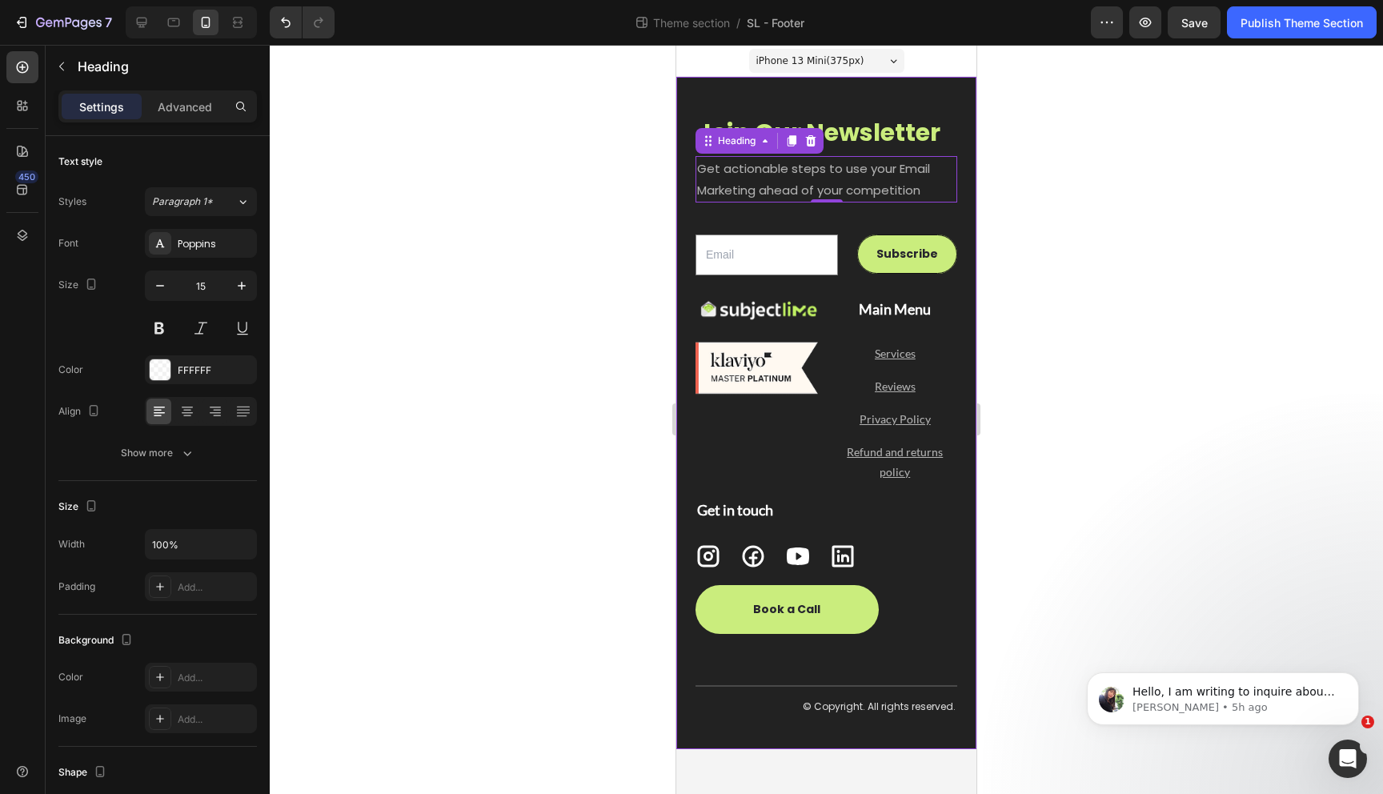
click at [611, 376] on div at bounding box center [826, 419] width 1113 height 749
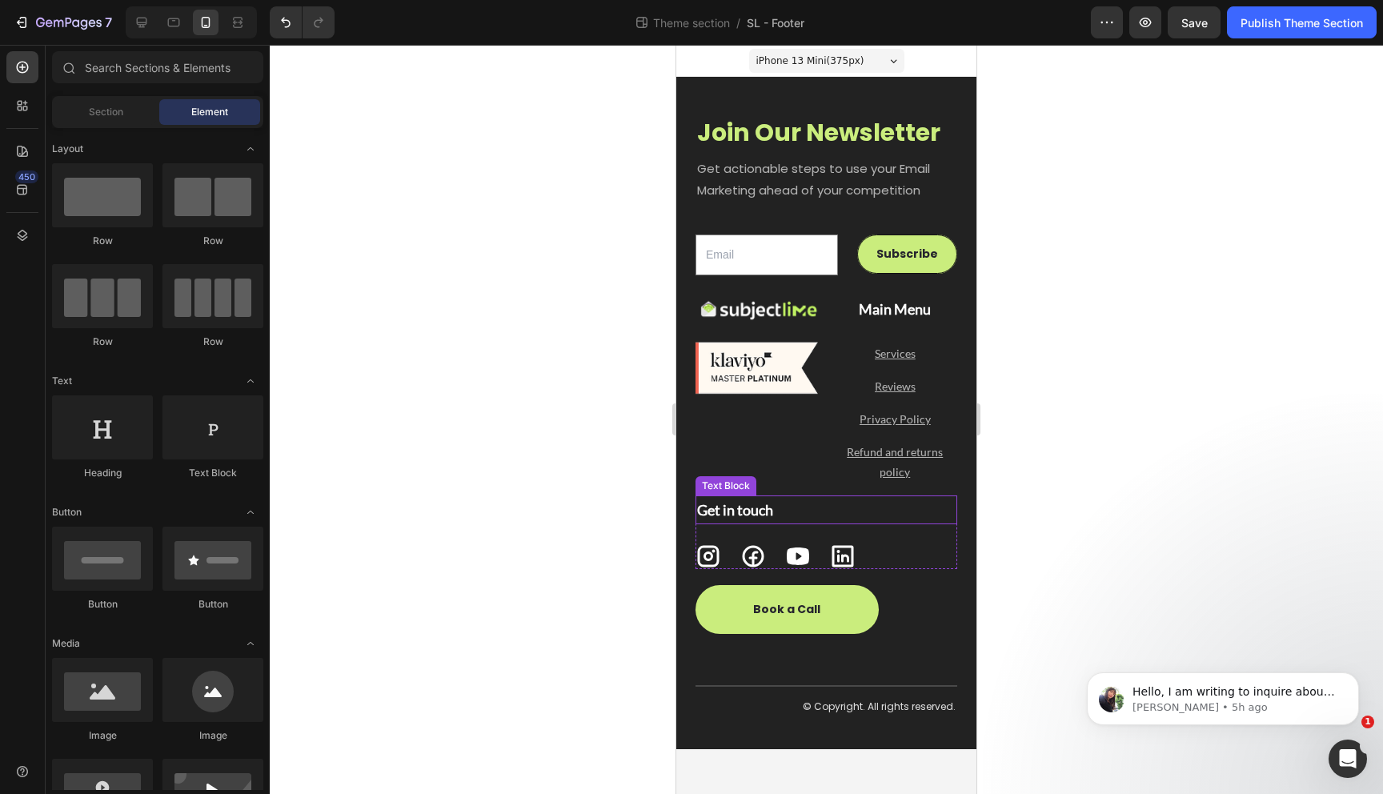
click at [767, 511] on p "Get in touch" at bounding box center [826, 510] width 258 height 26
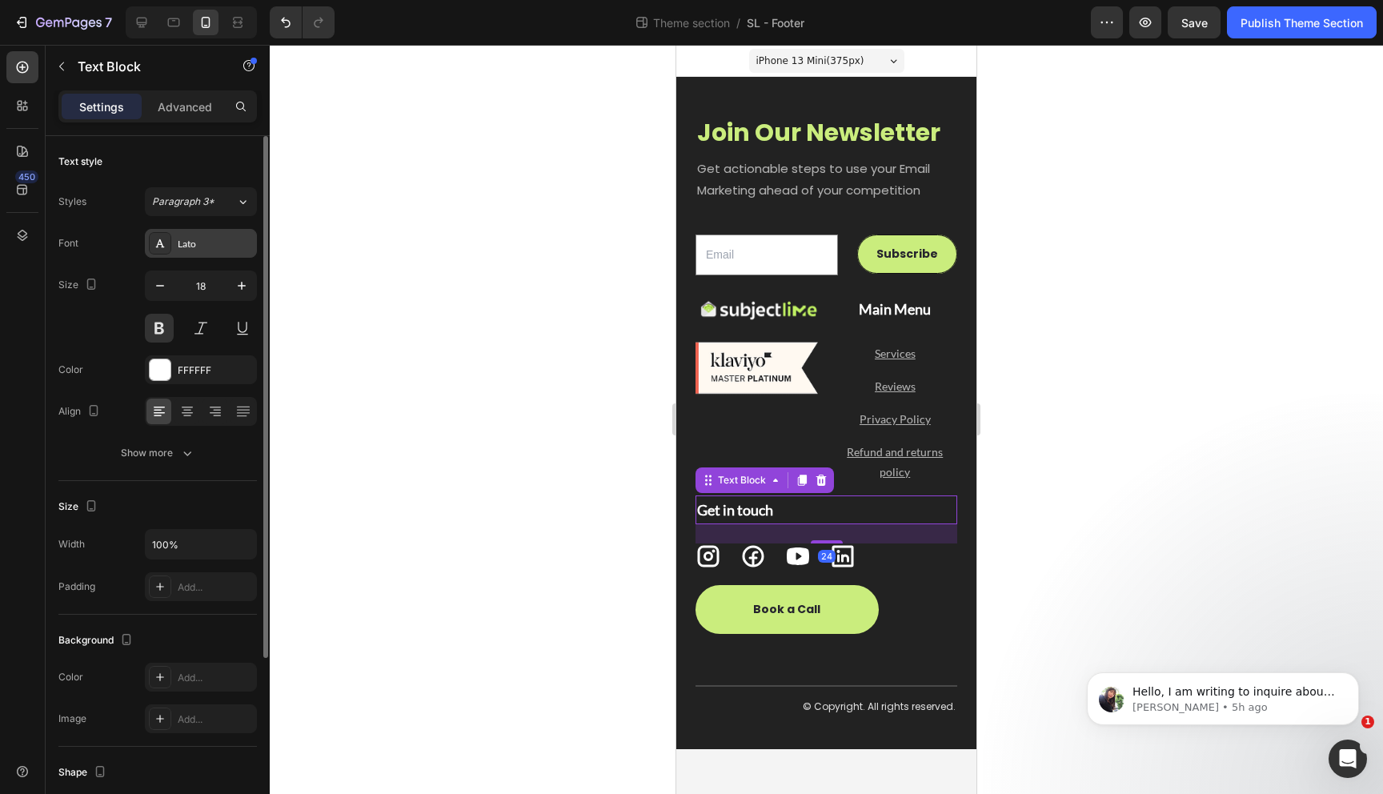
click at [213, 241] on div "Lato" at bounding box center [215, 244] width 75 height 14
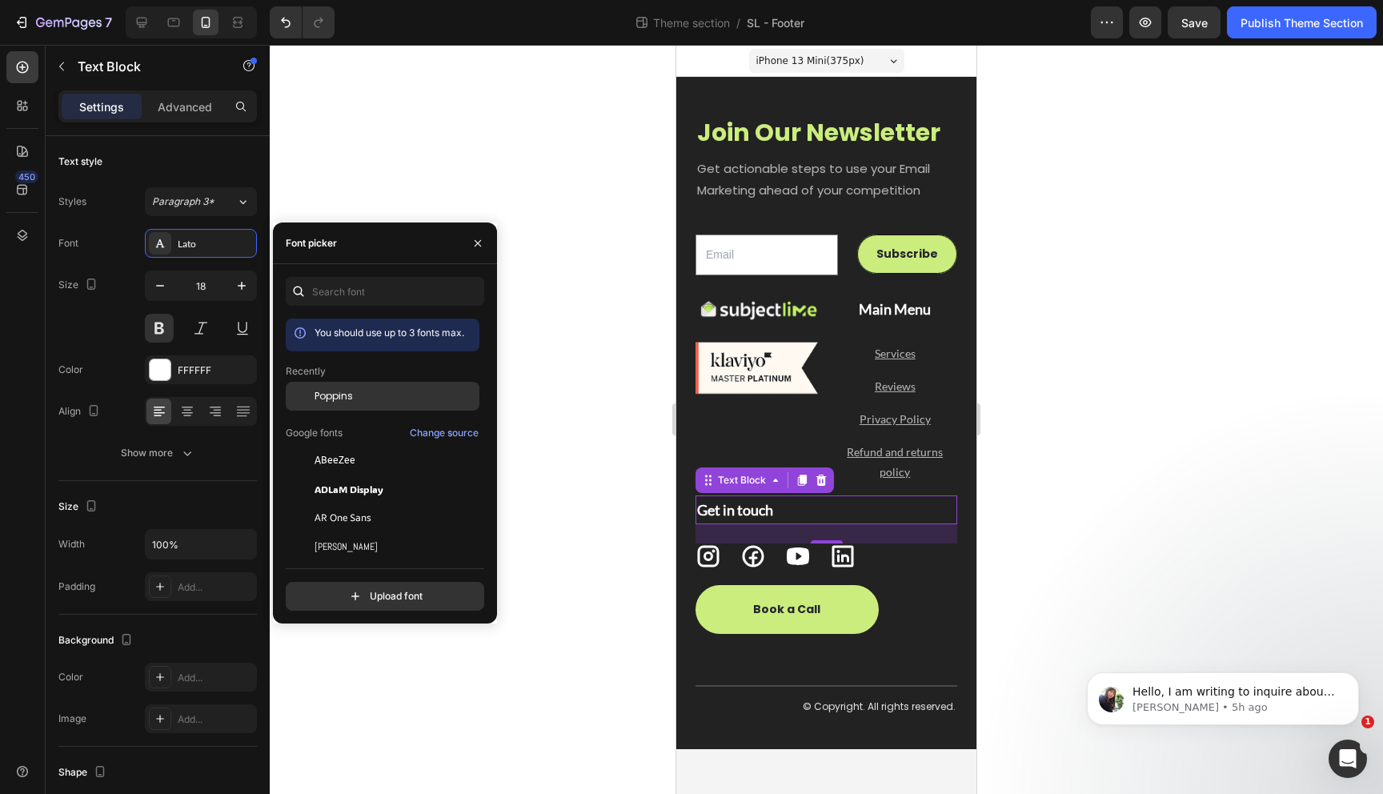
click at [371, 391] on div "Poppins" at bounding box center [396, 396] width 162 height 14
click at [624, 360] on div at bounding box center [826, 419] width 1113 height 749
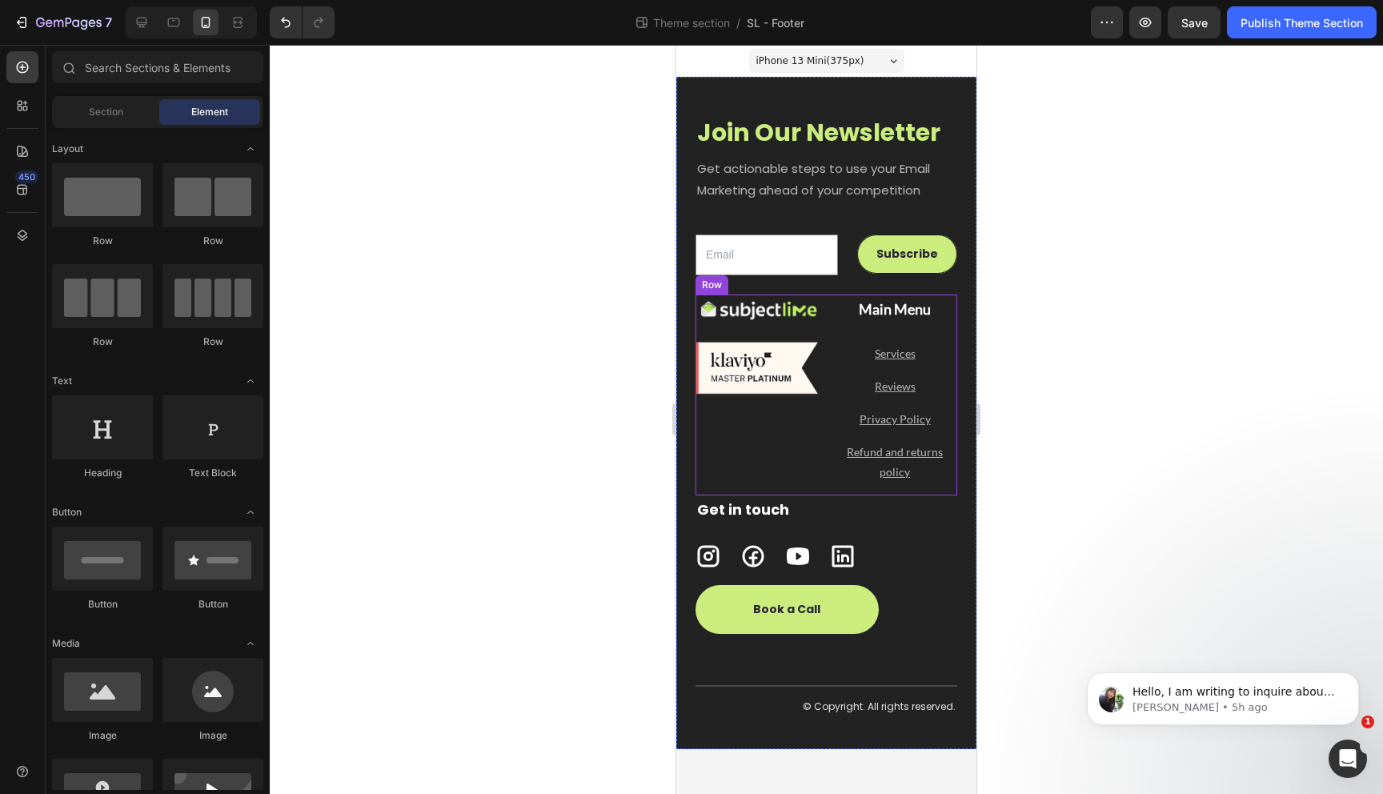
click at [918, 308] on p "Main Menu" at bounding box center [896, 309] width 122 height 26
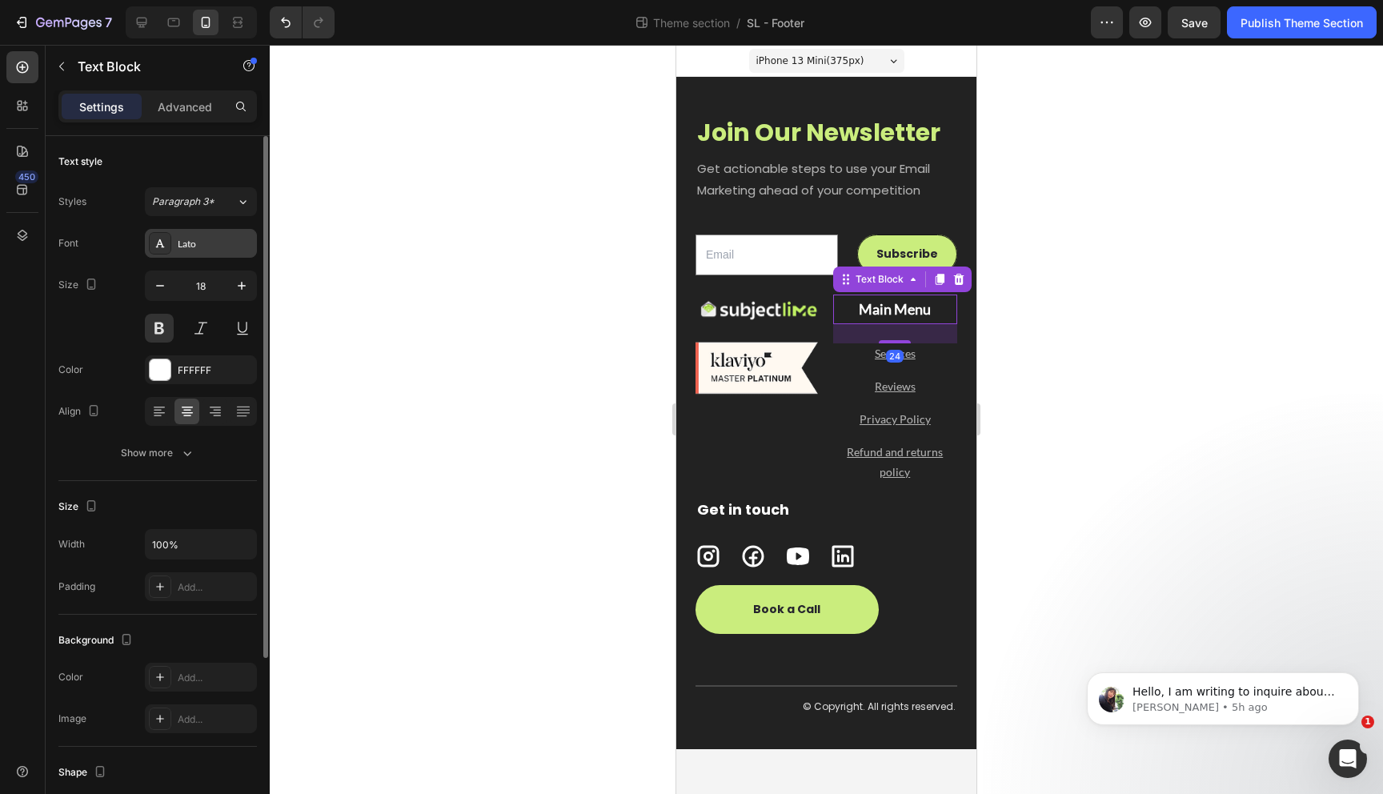
click at [210, 244] on div "Lato" at bounding box center [215, 244] width 75 height 14
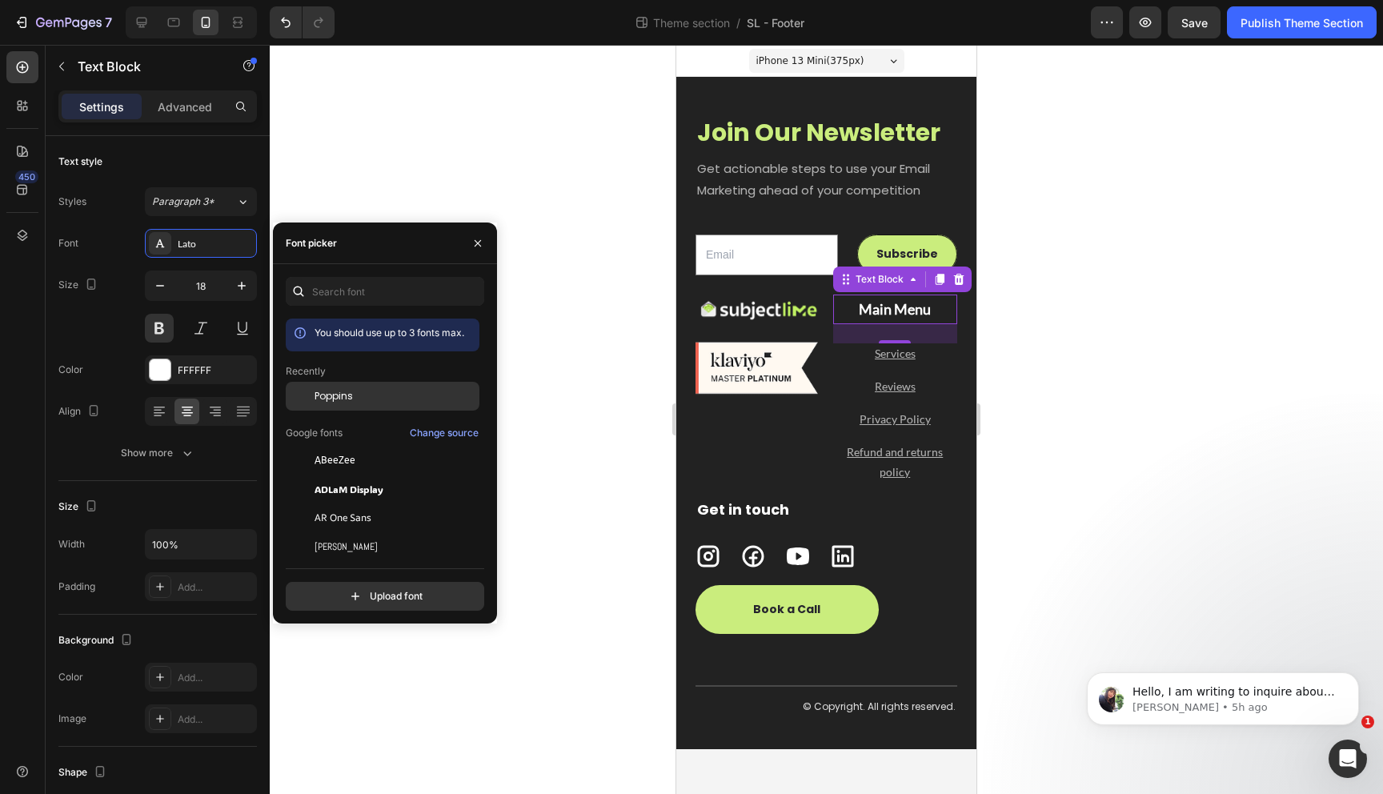
click at [357, 503] on div "Poppins" at bounding box center [383, 517] width 194 height 29
click at [922, 359] on div "Services Button" at bounding box center [895, 353] width 125 height 20
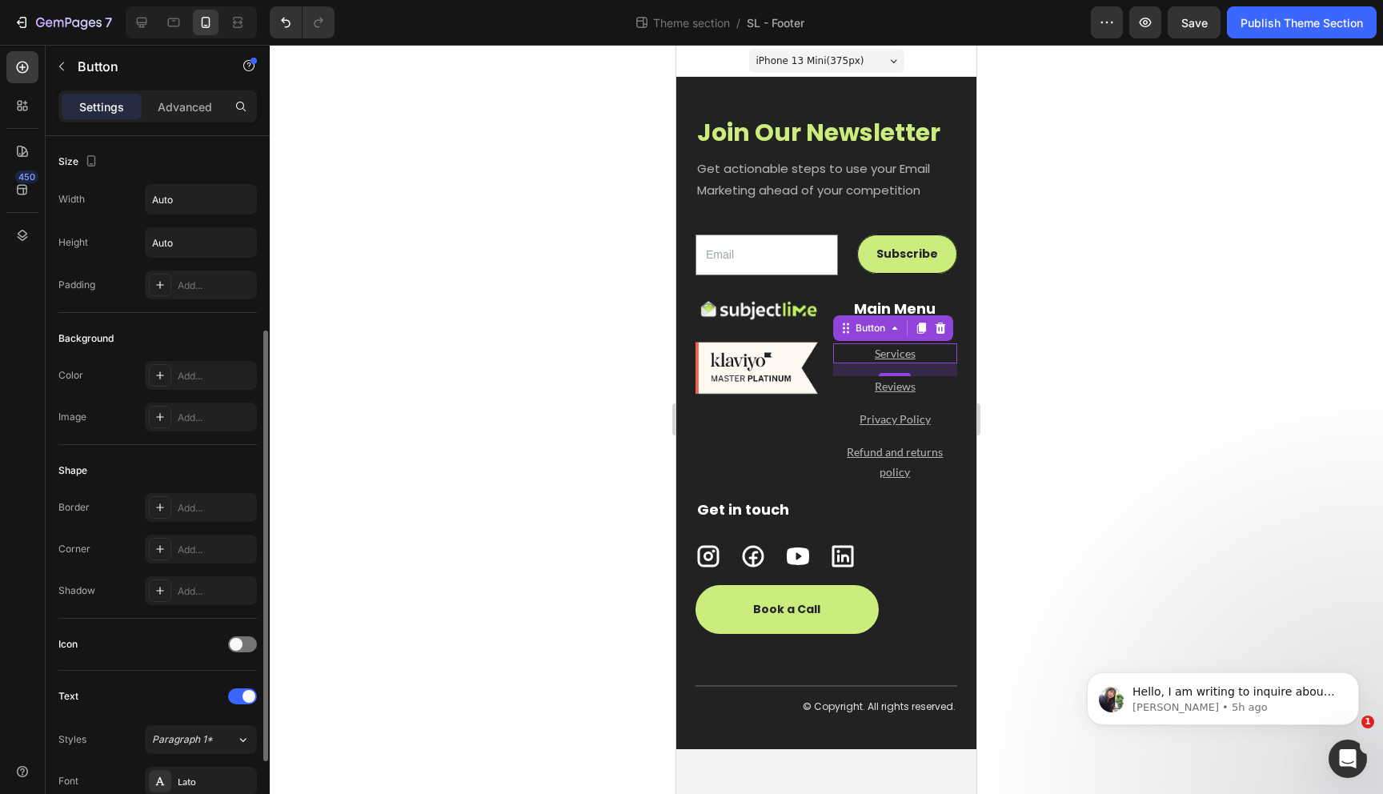
scroll to position [399, 0]
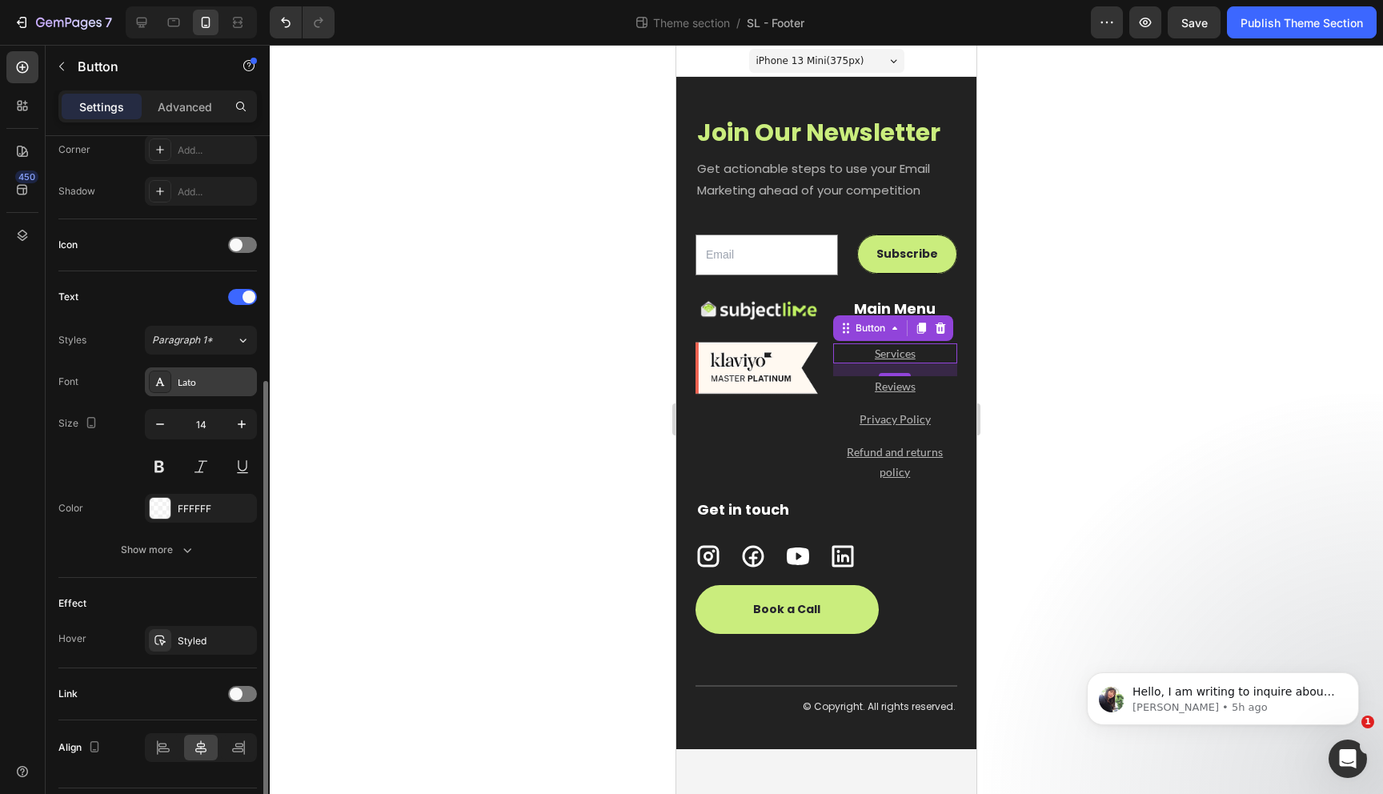
click at [202, 375] on div "Lato" at bounding box center [215, 382] width 75 height 14
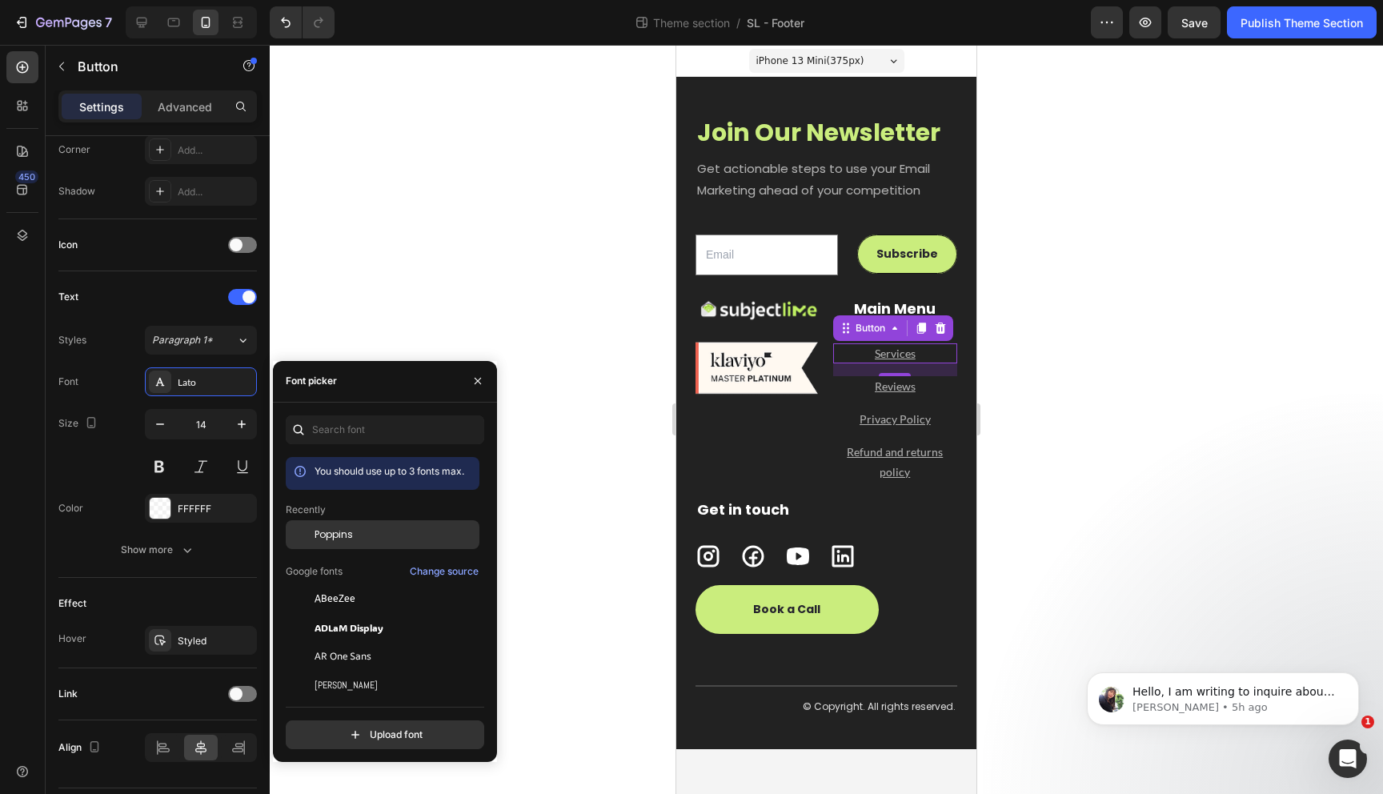
click at [359, 539] on div "Poppins" at bounding box center [396, 534] width 162 height 14
click at [925, 387] on div "Reviews Button" at bounding box center [895, 386] width 125 height 20
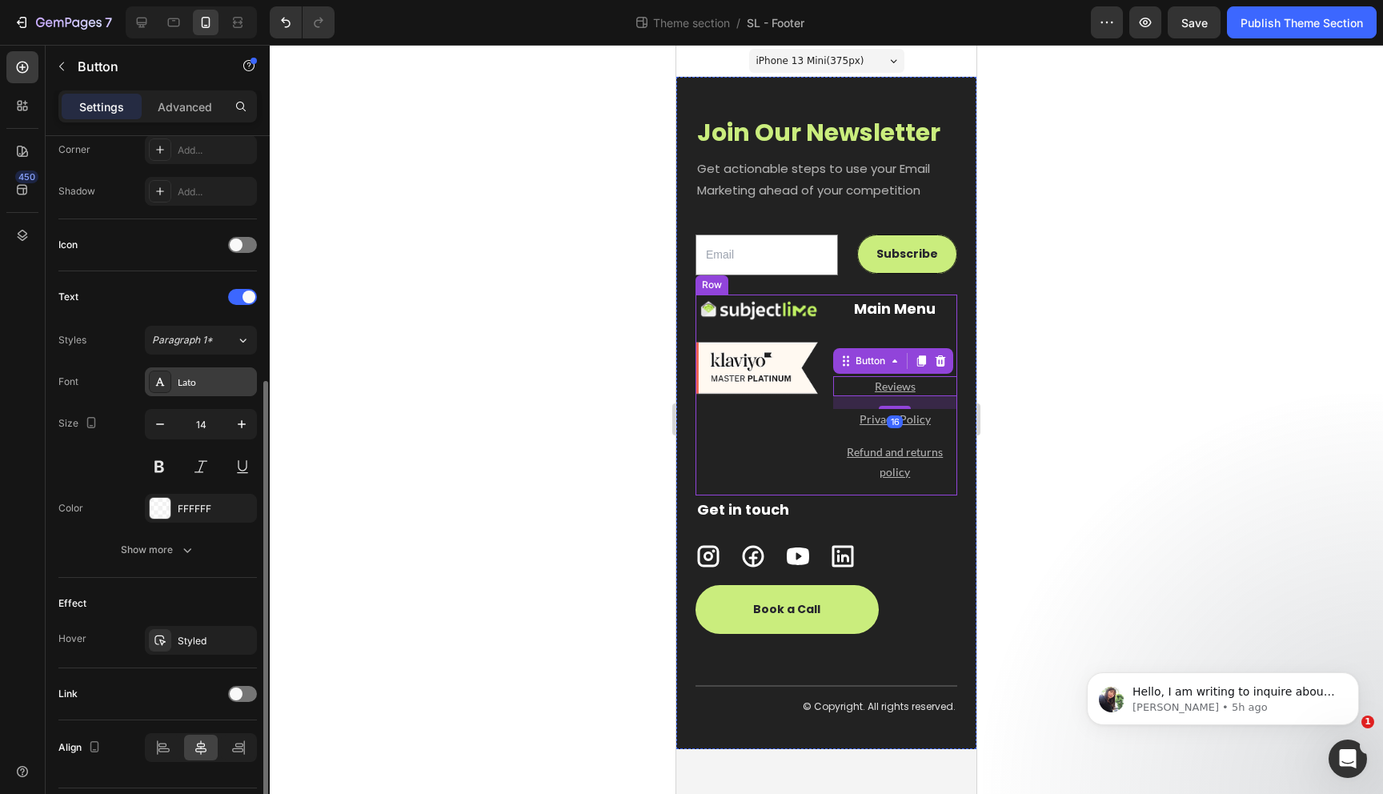
click at [198, 385] on div "Lato" at bounding box center [215, 382] width 75 height 14
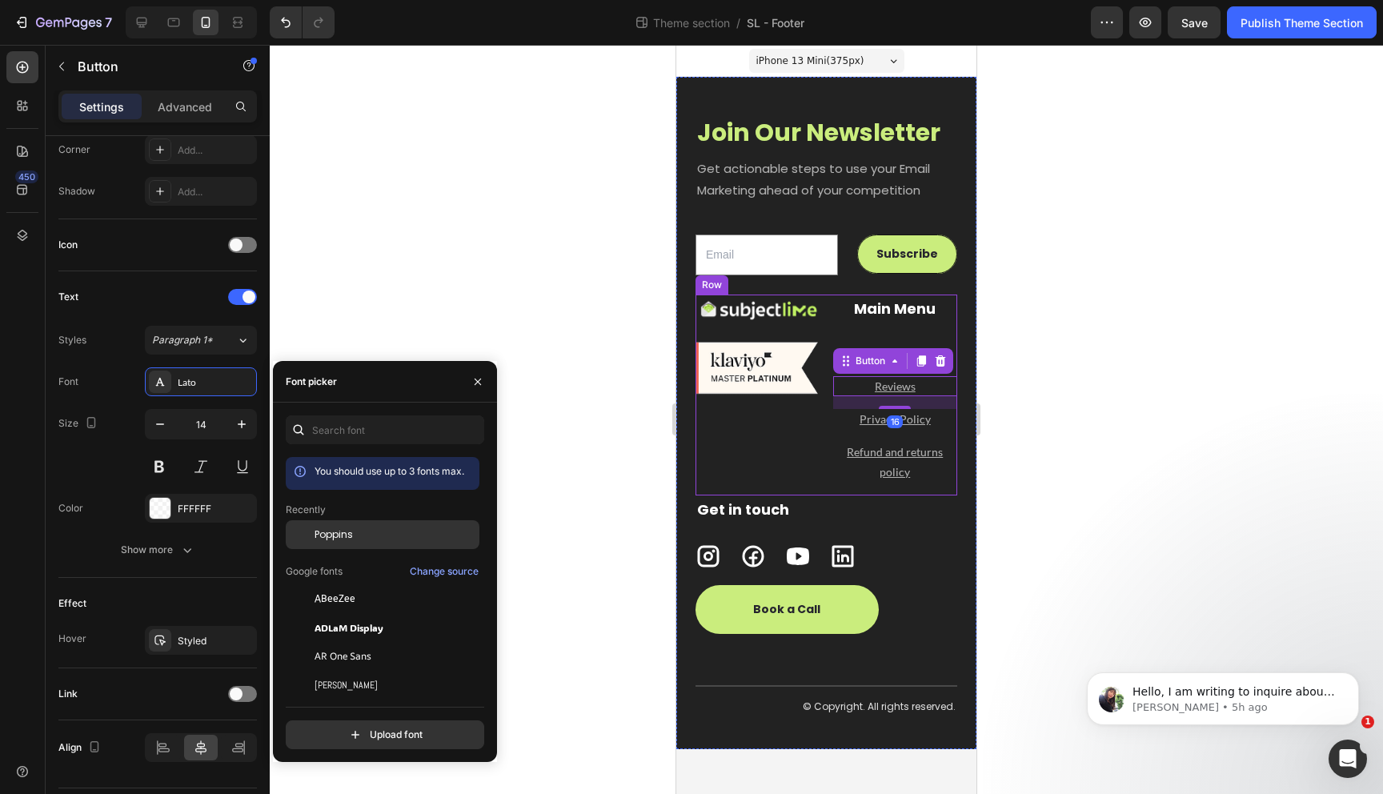
click at [348, 531] on span "Poppins" at bounding box center [334, 534] width 38 height 14
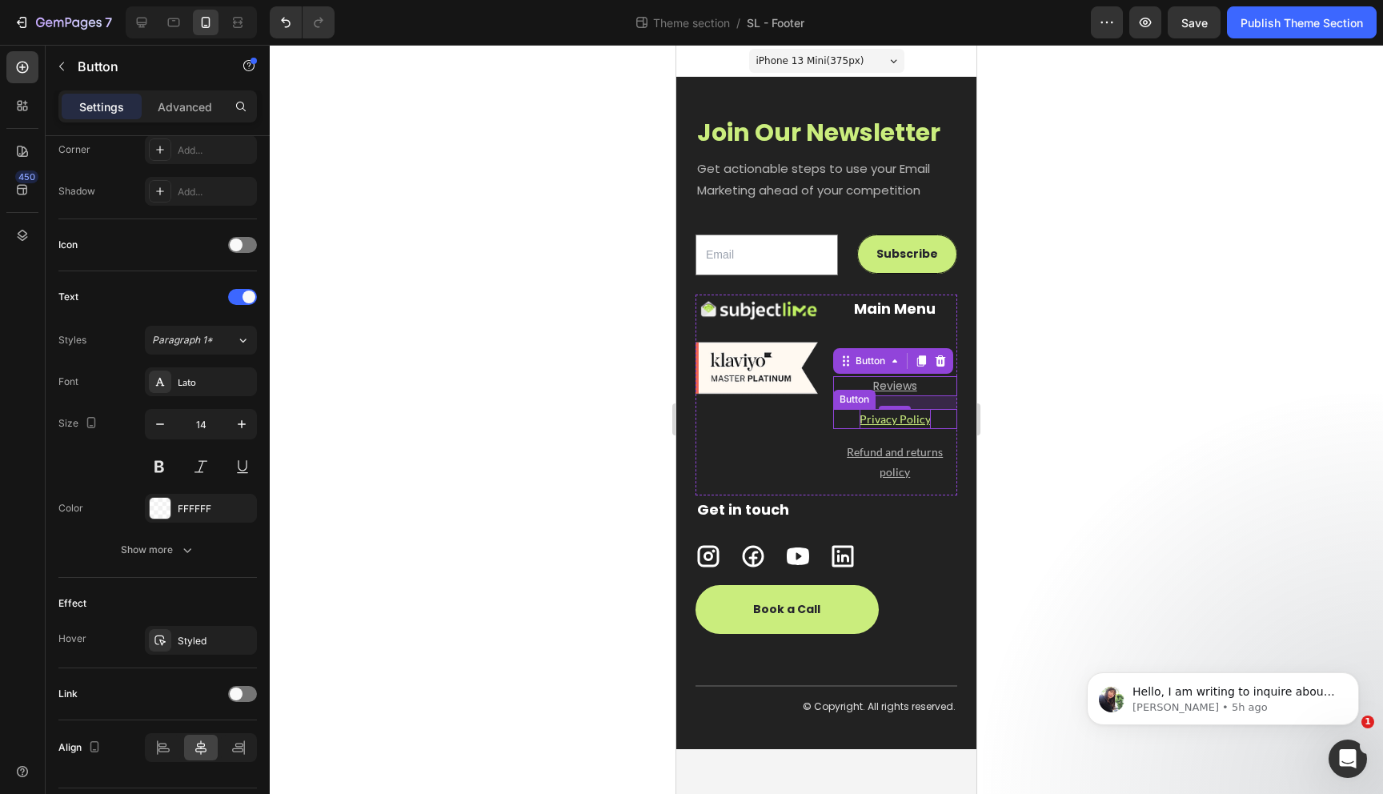
click at [928, 425] on u "Privacy Policy" at bounding box center [895, 419] width 71 height 14
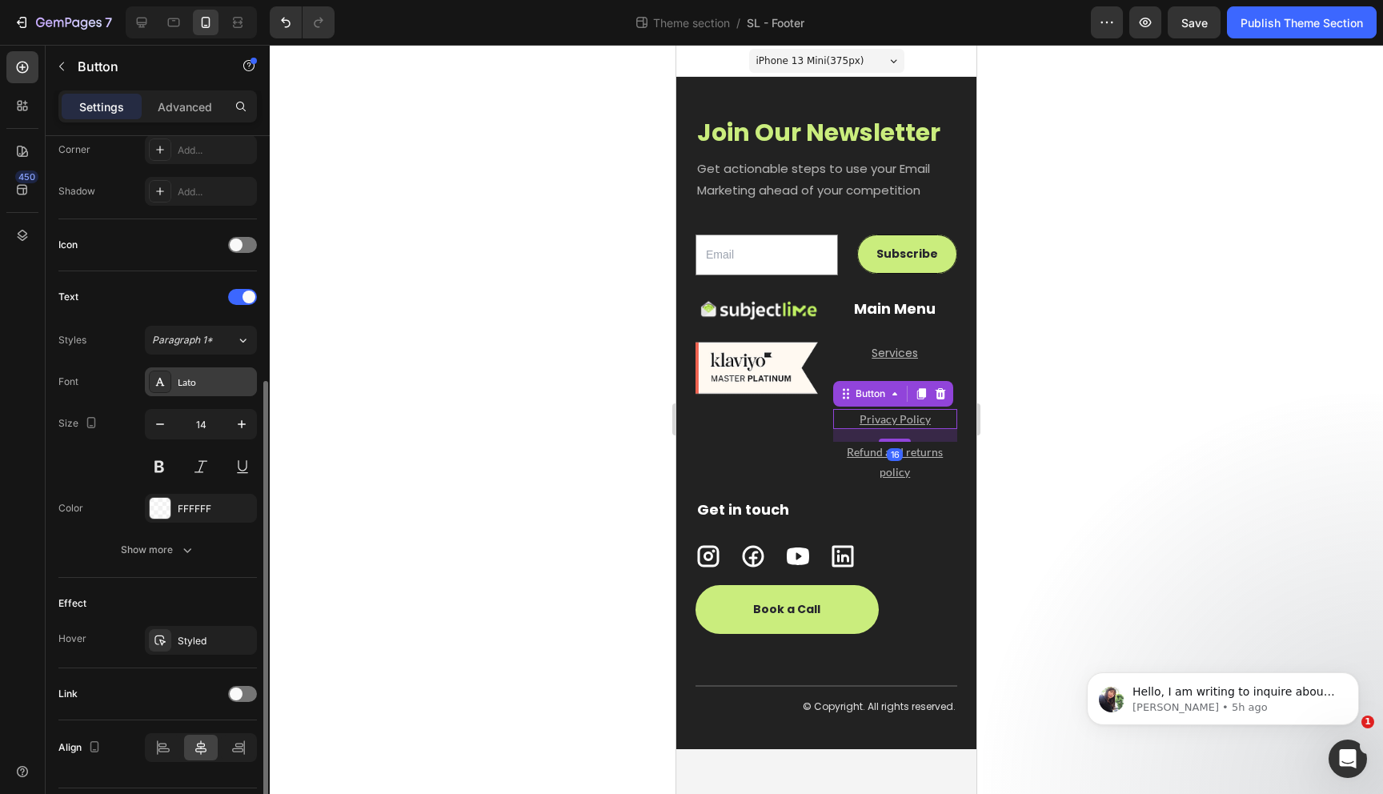
click at [209, 386] on div "Lato" at bounding box center [215, 382] width 75 height 14
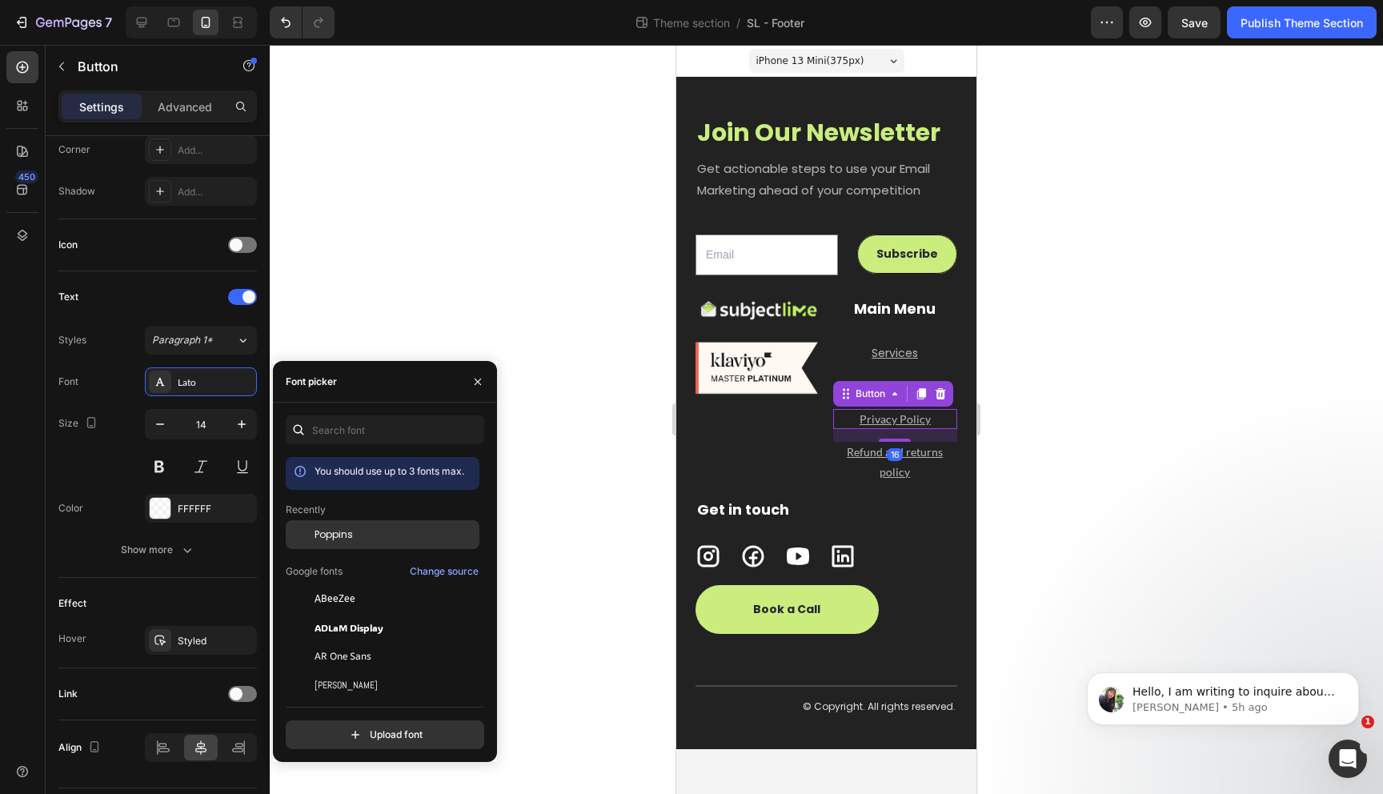
click at [374, 533] on div "Poppins" at bounding box center [396, 534] width 162 height 14
click at [921, 466] on p "Refund and returns policy" at bounding box center [895, 462] width 125 height 40
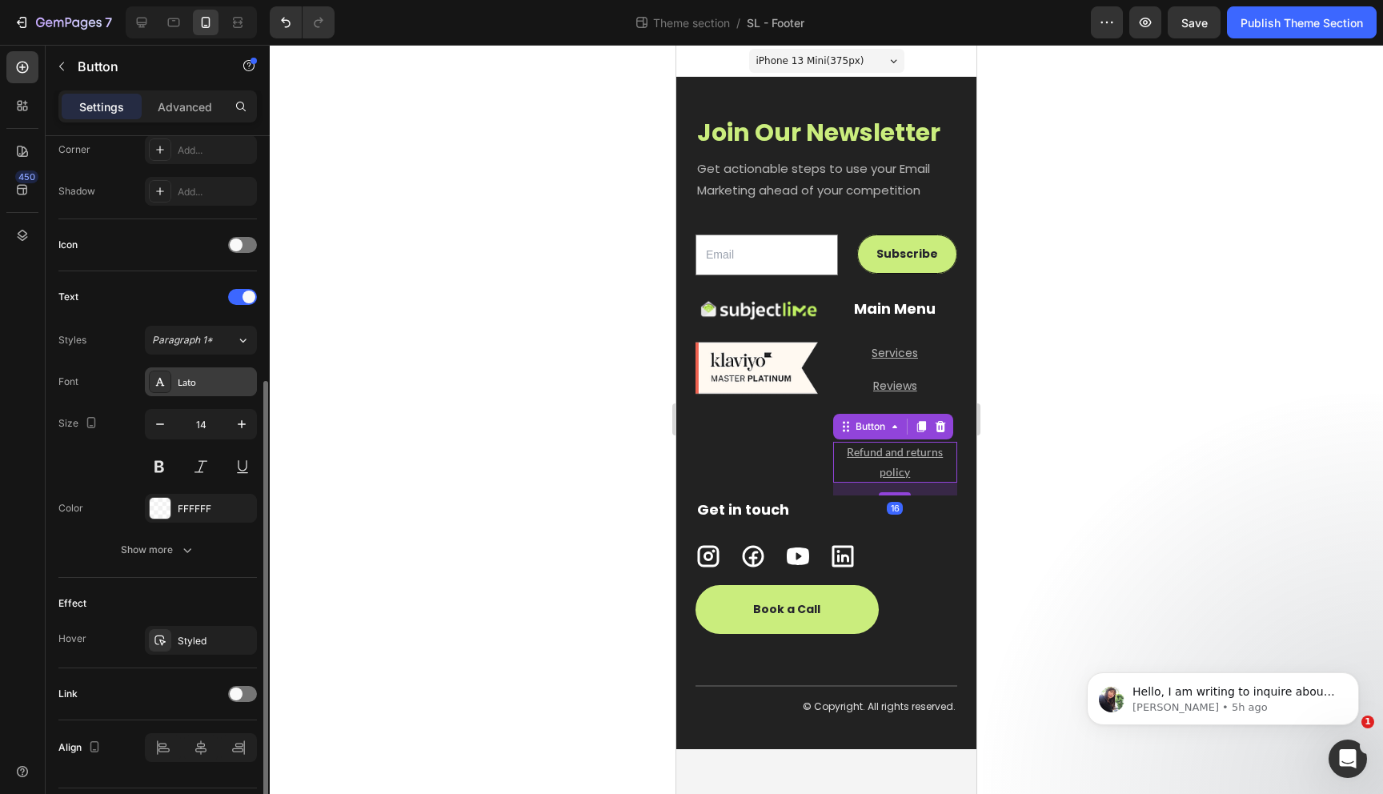
click at [193, 372] on div "Lato" at bounding box center [201, 381] width 112 height 29
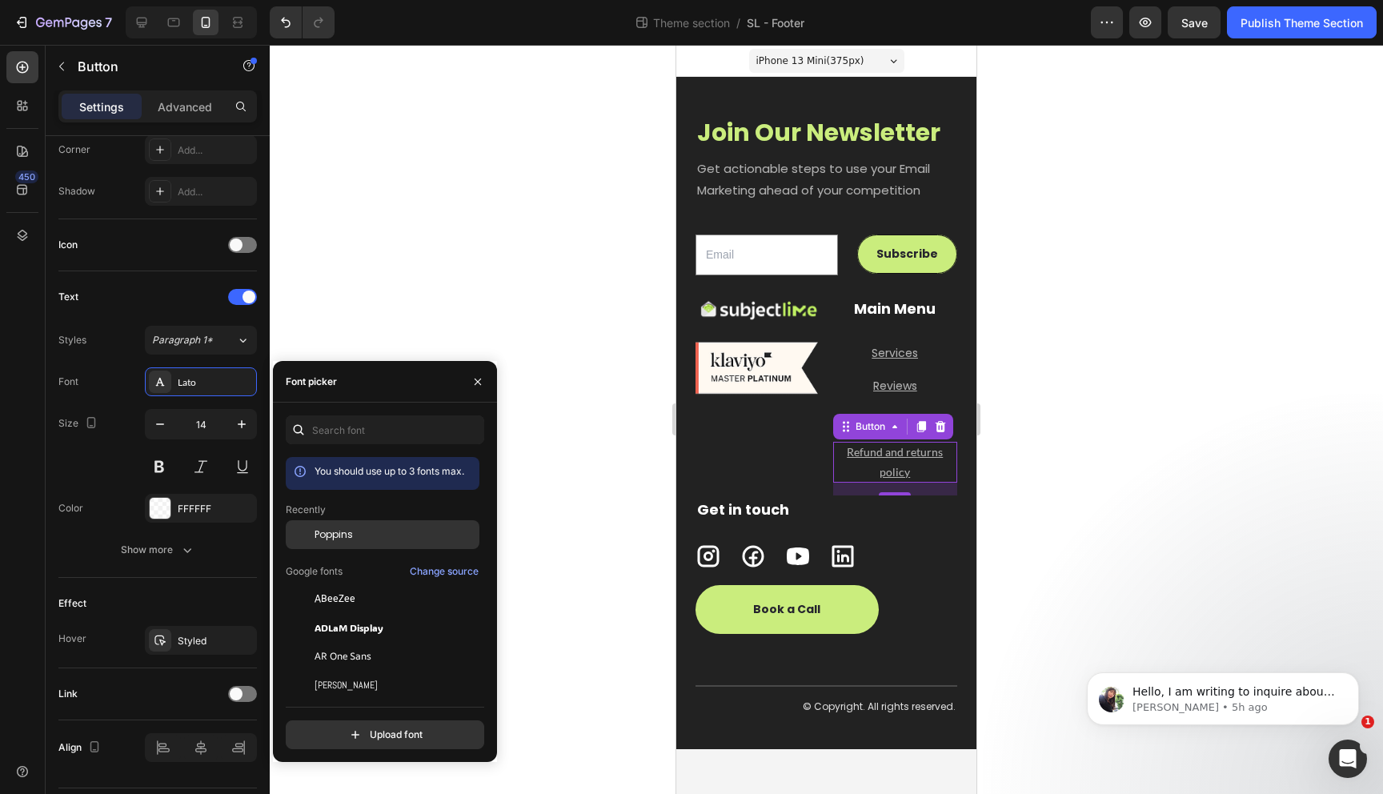
click at [354, 533] on div "Poppins" at bounding box center [396, 534] width 162 height 14
click at [627, 448] on div at bounding box center [826, 419] width 1113 height 749
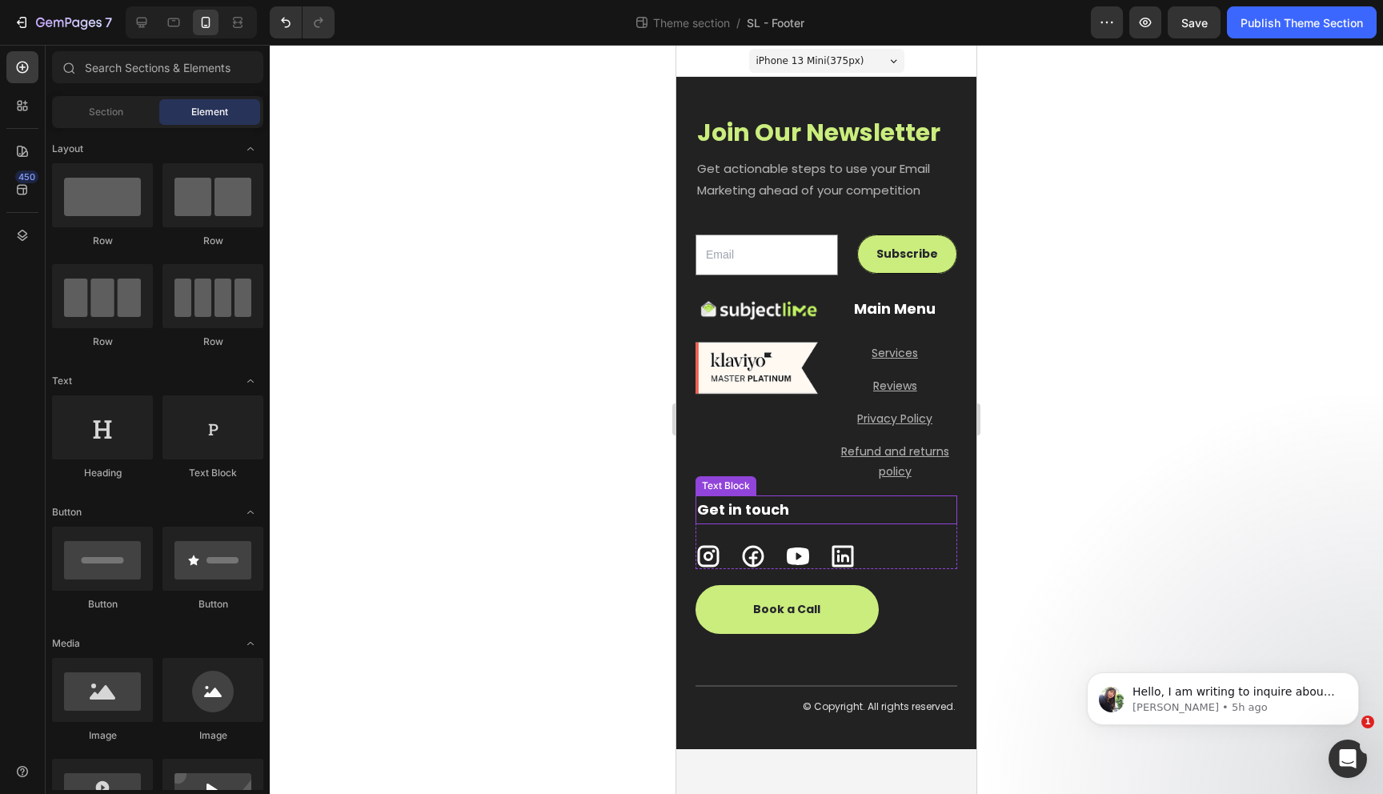
click at [1044, 509] on div at bounding box center [826, 419] width 1113 height 749
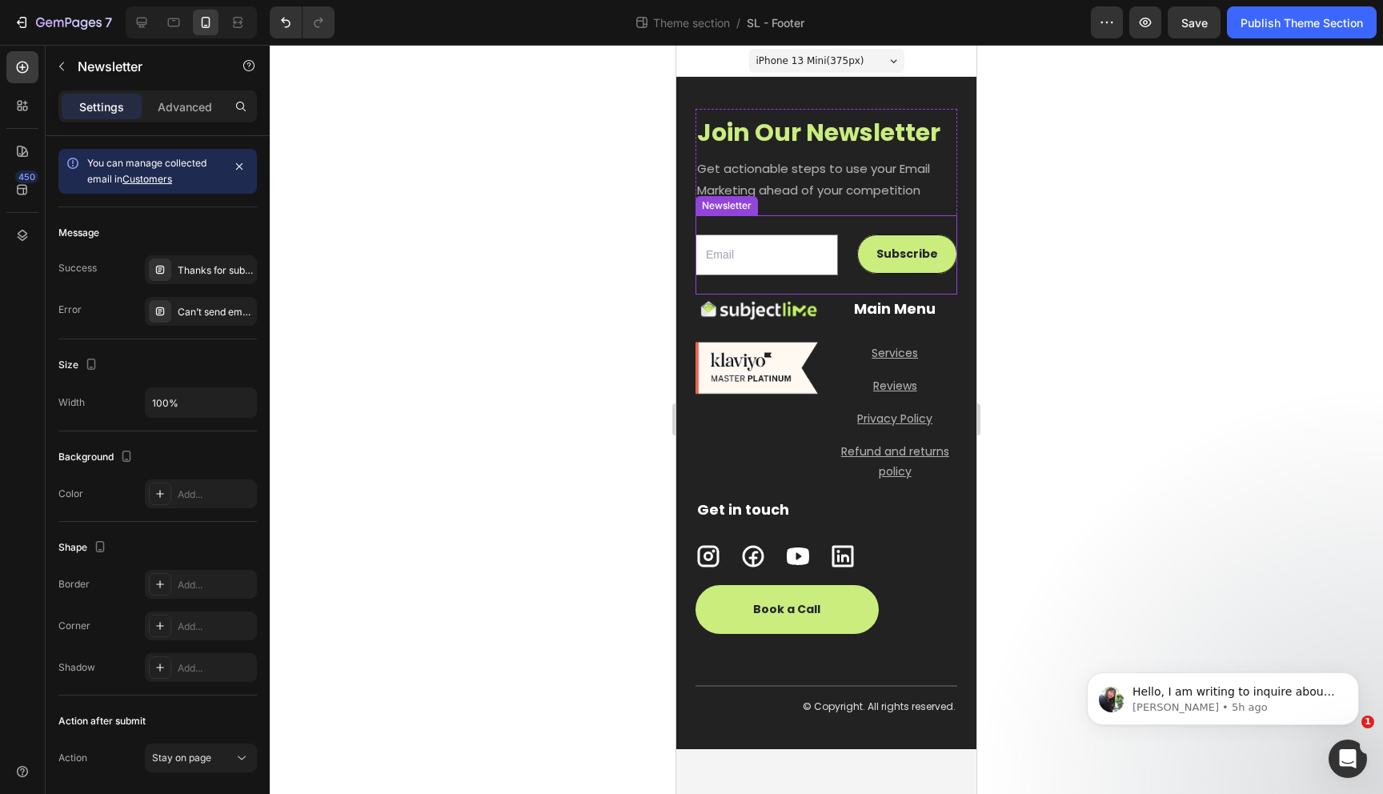
click at [904, 216] on div "Email Field Subscribe Submit Button Row Newsletter" at bounding box center [826, 254] width 262 height 79
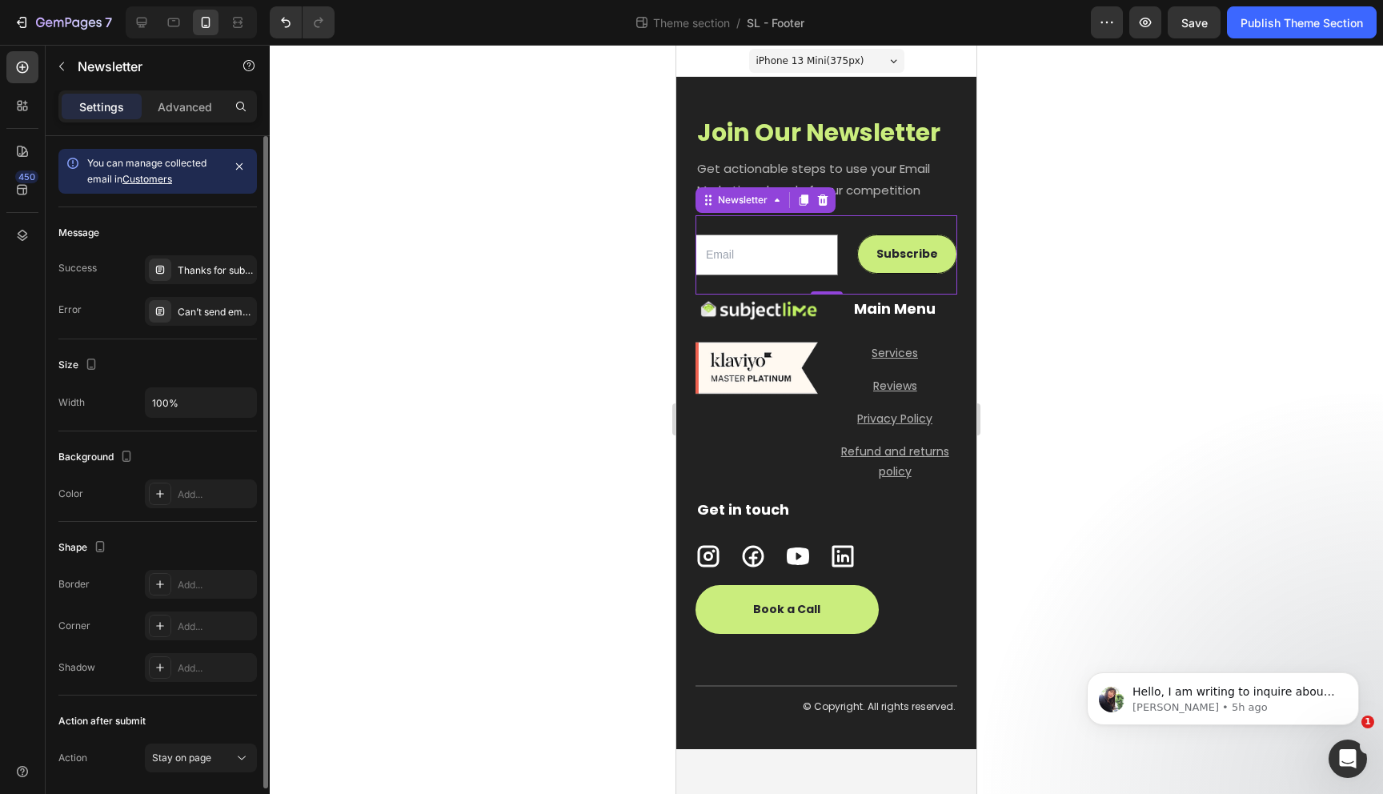
scroll to position [55, 0]
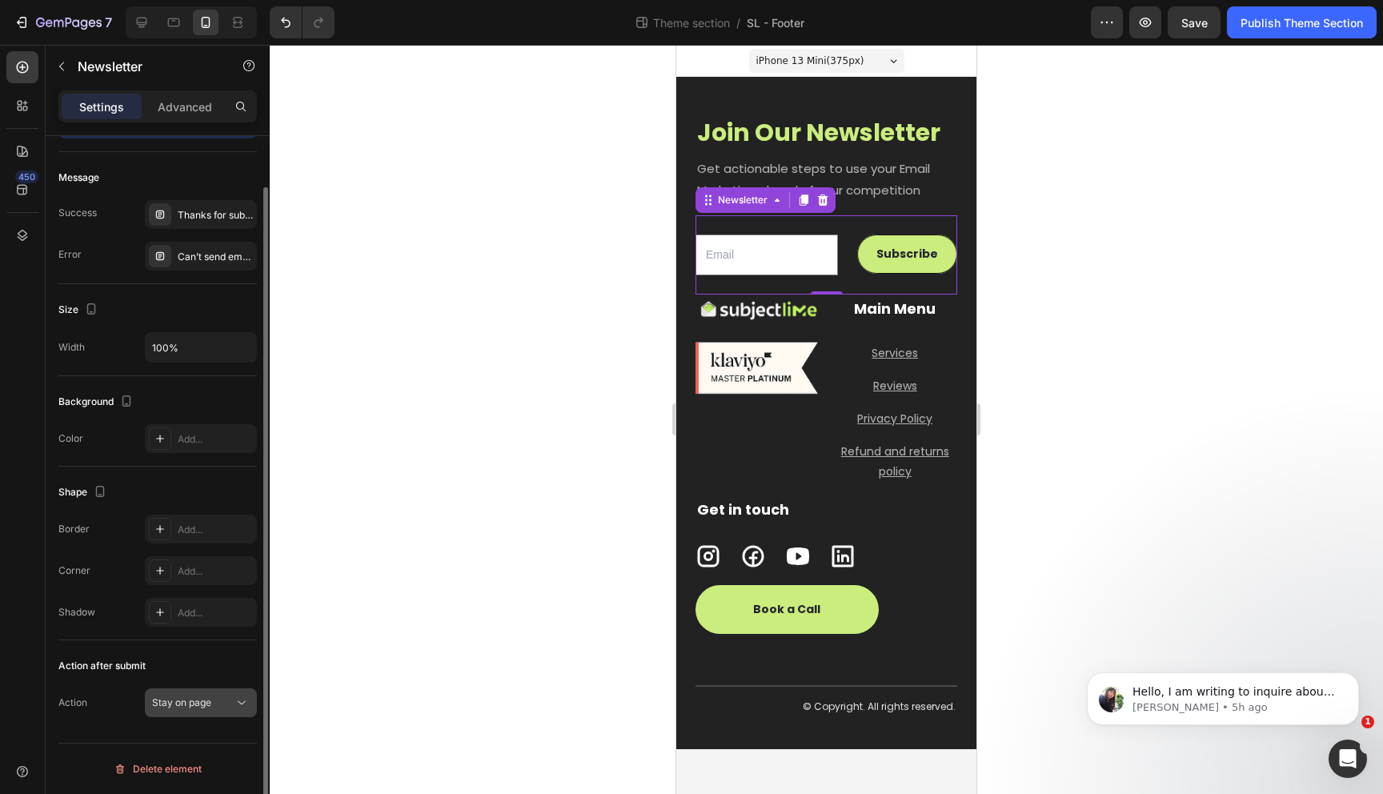
click at [203, 706] on span "Stay on page" at bounding box center [181, 702] width 59 height 12
click at [134, 704] on div "Action Stay on page" at bounding box center [157, 702] width 198 height 29
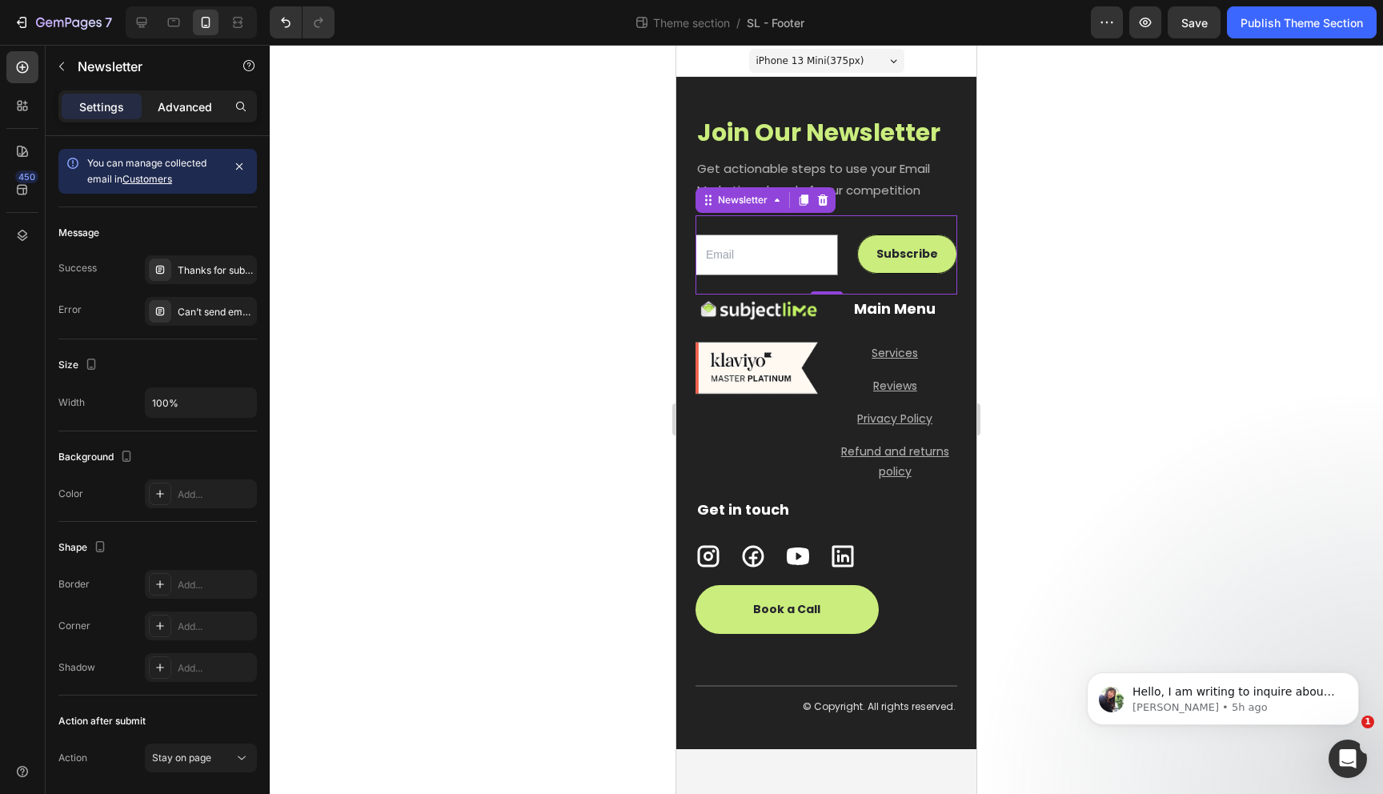
click at [174, 106] on p "Advanced" at bounding box center [185, 106] width 54 height 17
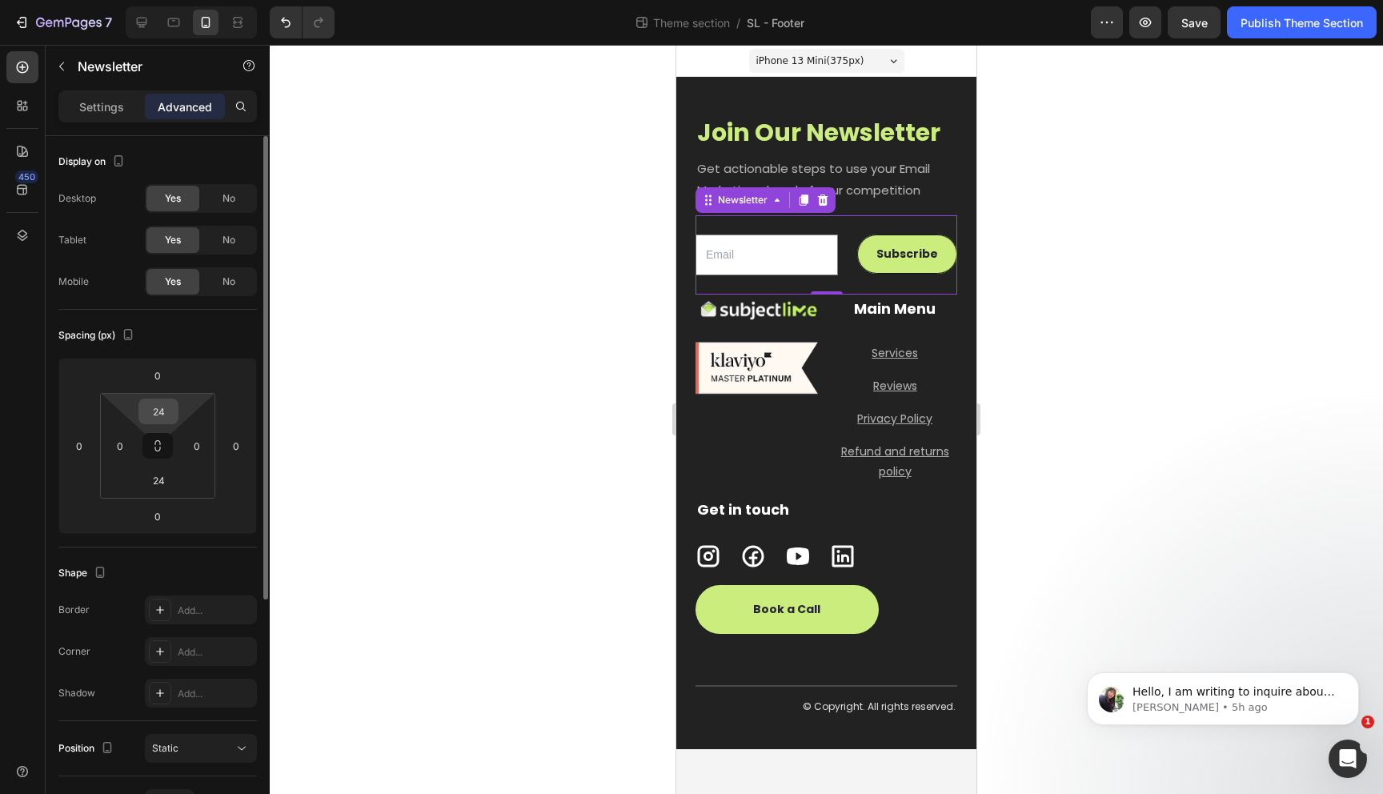
click at [157, 414] on input "24" at bounding box center [158, 411] width 32 height 24
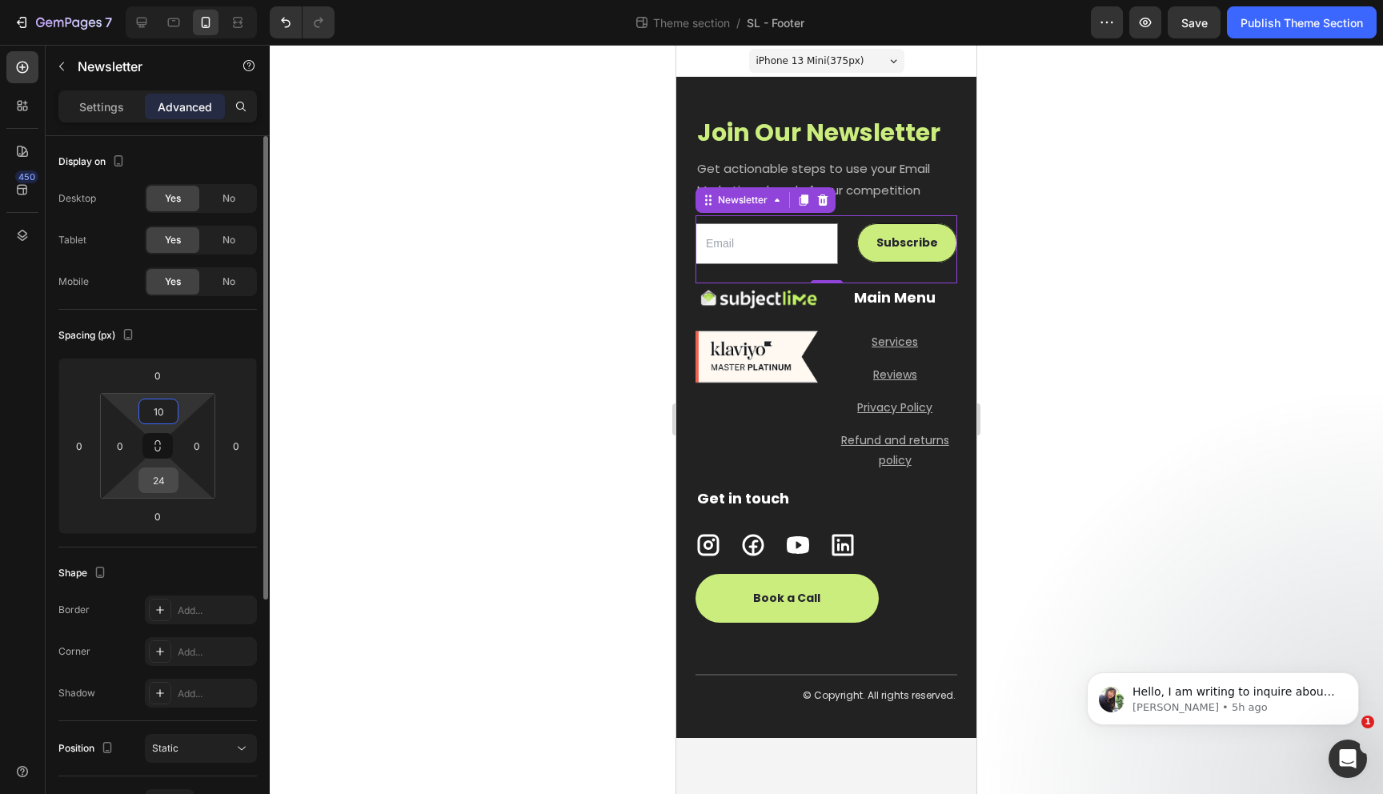
type input "10"
click at [162, 480] on input "24" at bounding box center [158, 480] width 32 height 24
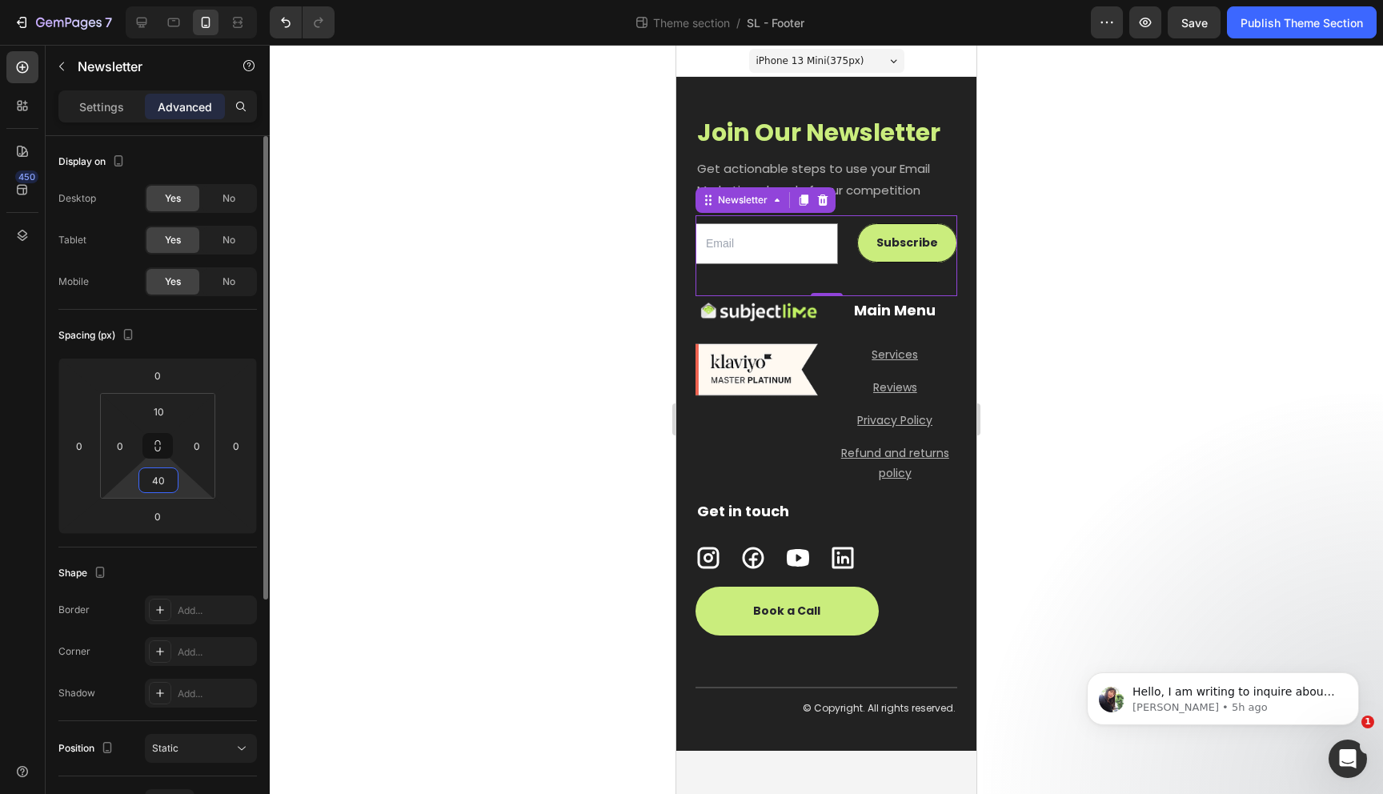
type input "40"
click at [211, 553] on div "Shape Border Add... Corner Add... Shadow Add..." at bounding box center [157, 634] width 198 height 174
click at [566, 431] on div at bounding box center [826, 419] width 1113 height 749
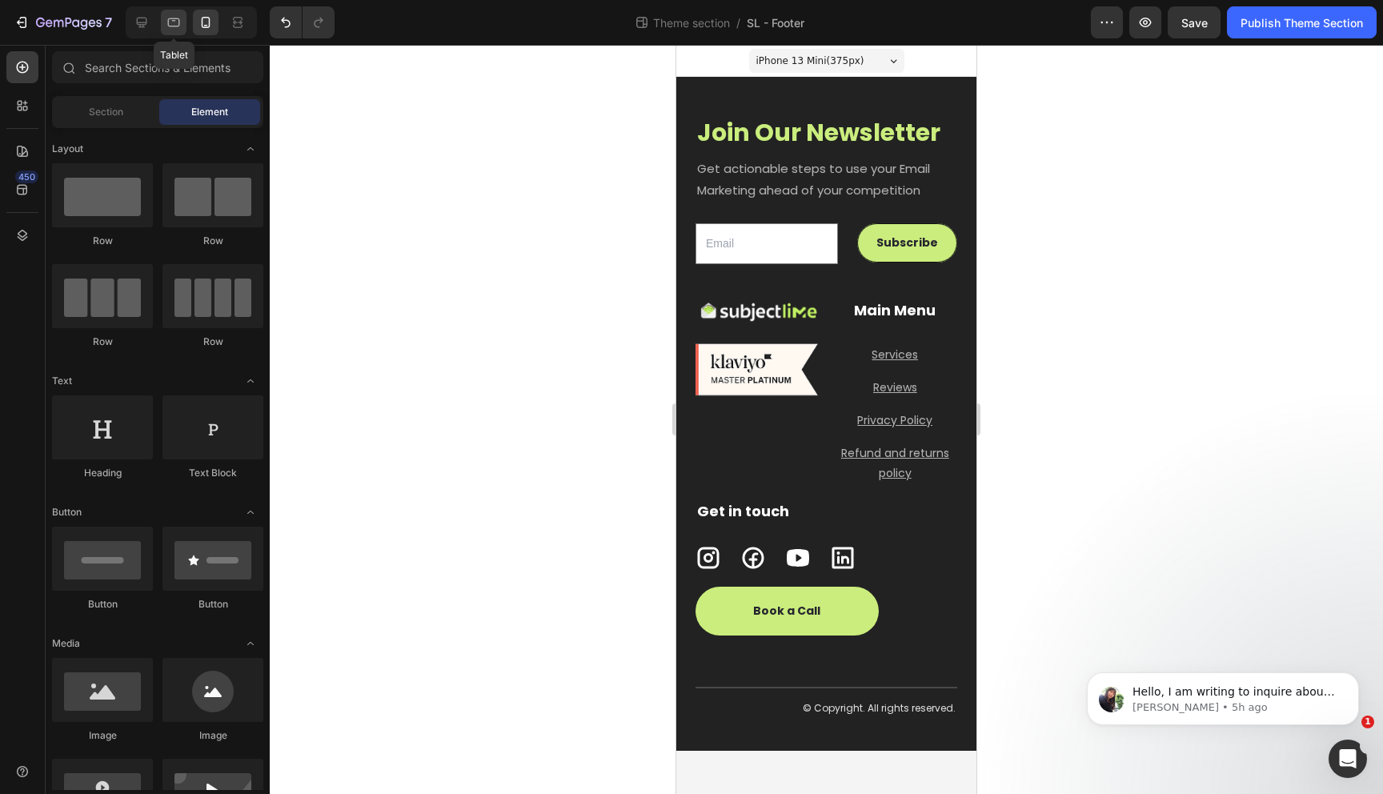
click at [178, 24] on icon at bounding box center [174, 22] width 16 height 16
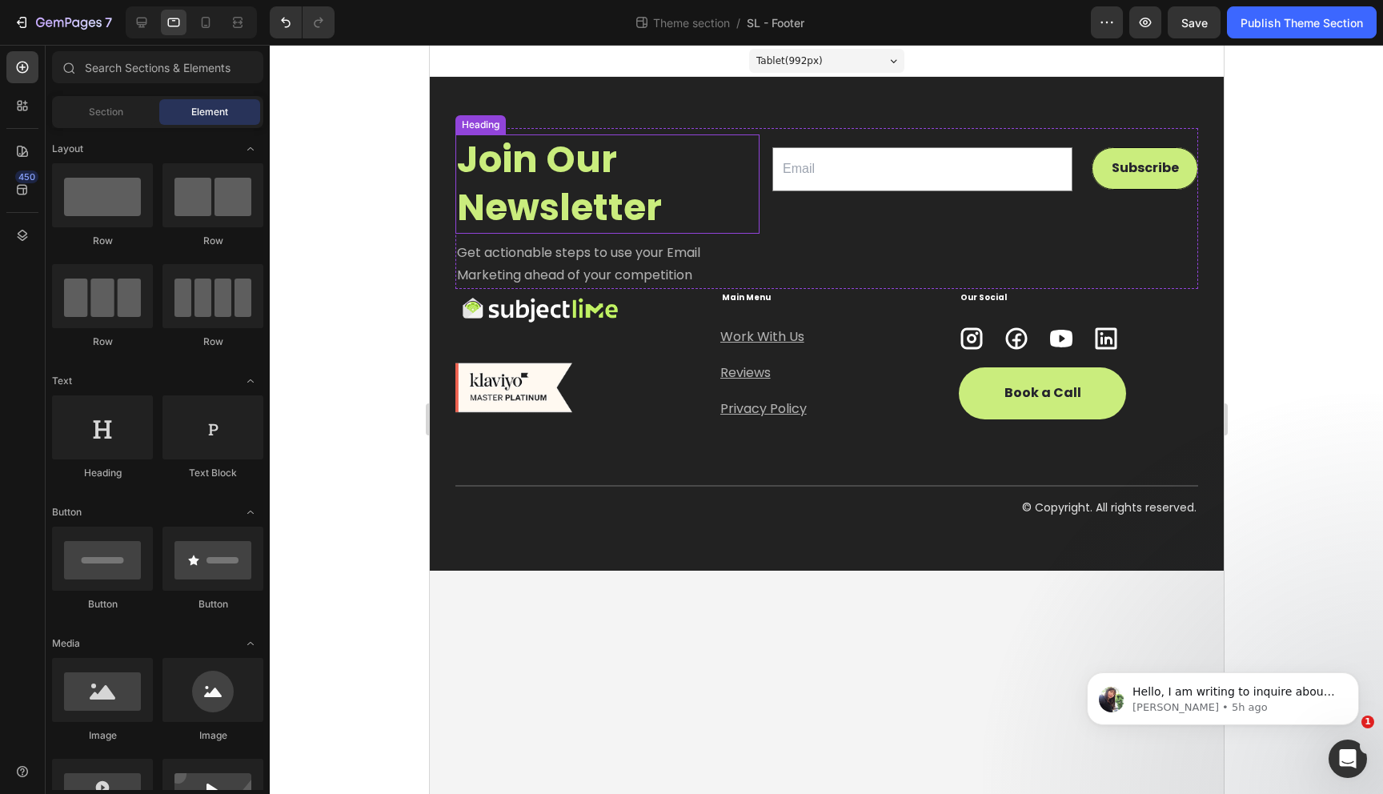
click at [606, 185] on p "Join Our Newsletter" at bounding box center [606, 184] width 301 height 96
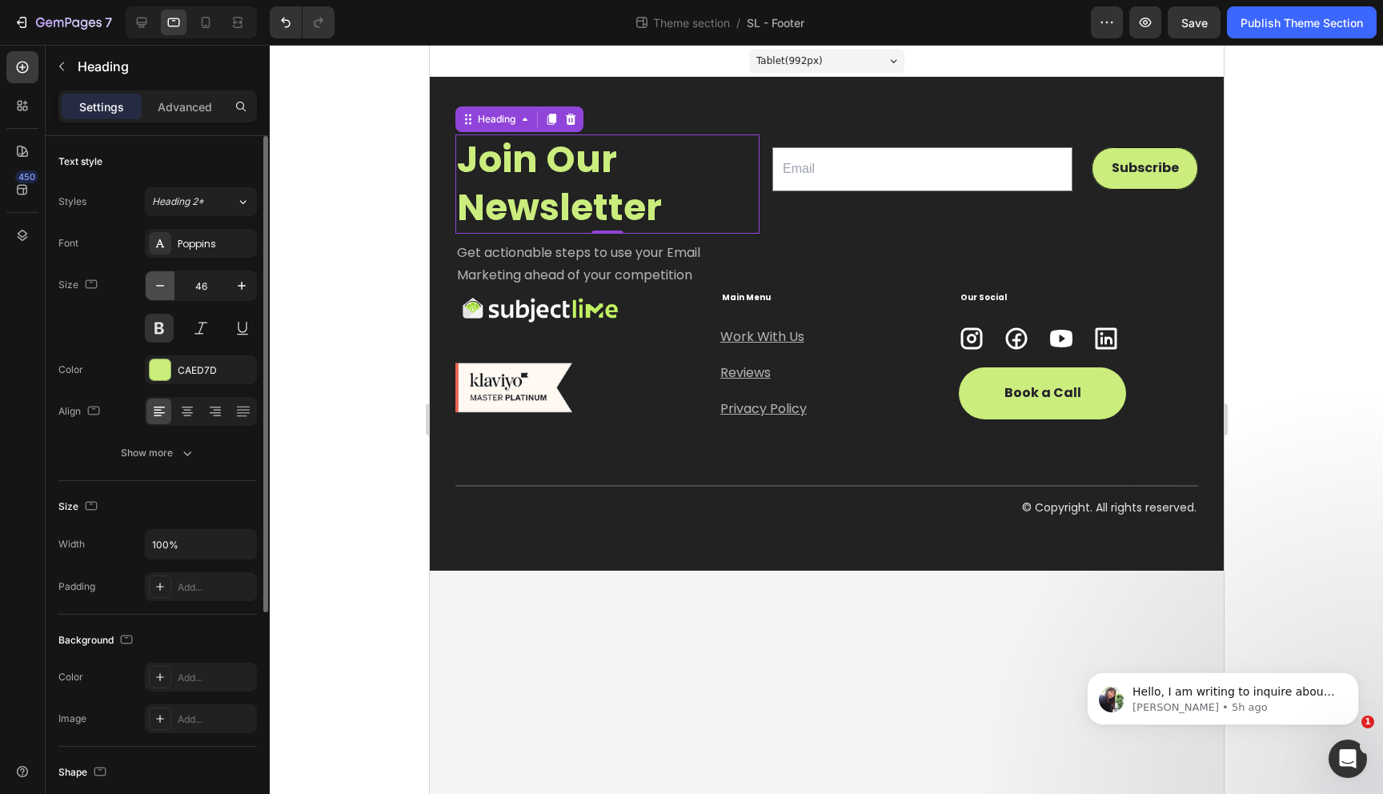
click at [160, 288] on icon "button" at bounding box center [160, 286] width 16 height 16
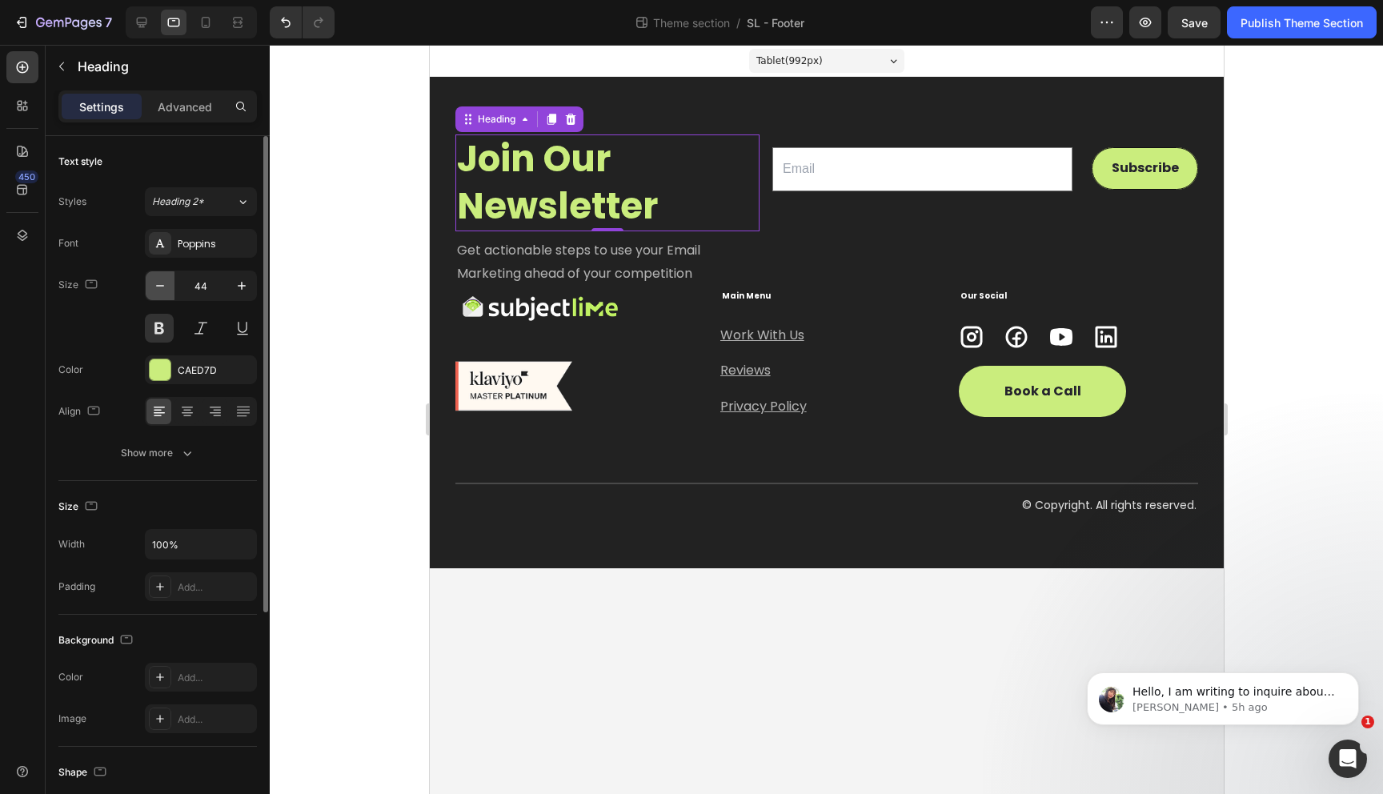
click at [160, 288] on icon "button" at bounding box center [160, 286] width 16 height 16
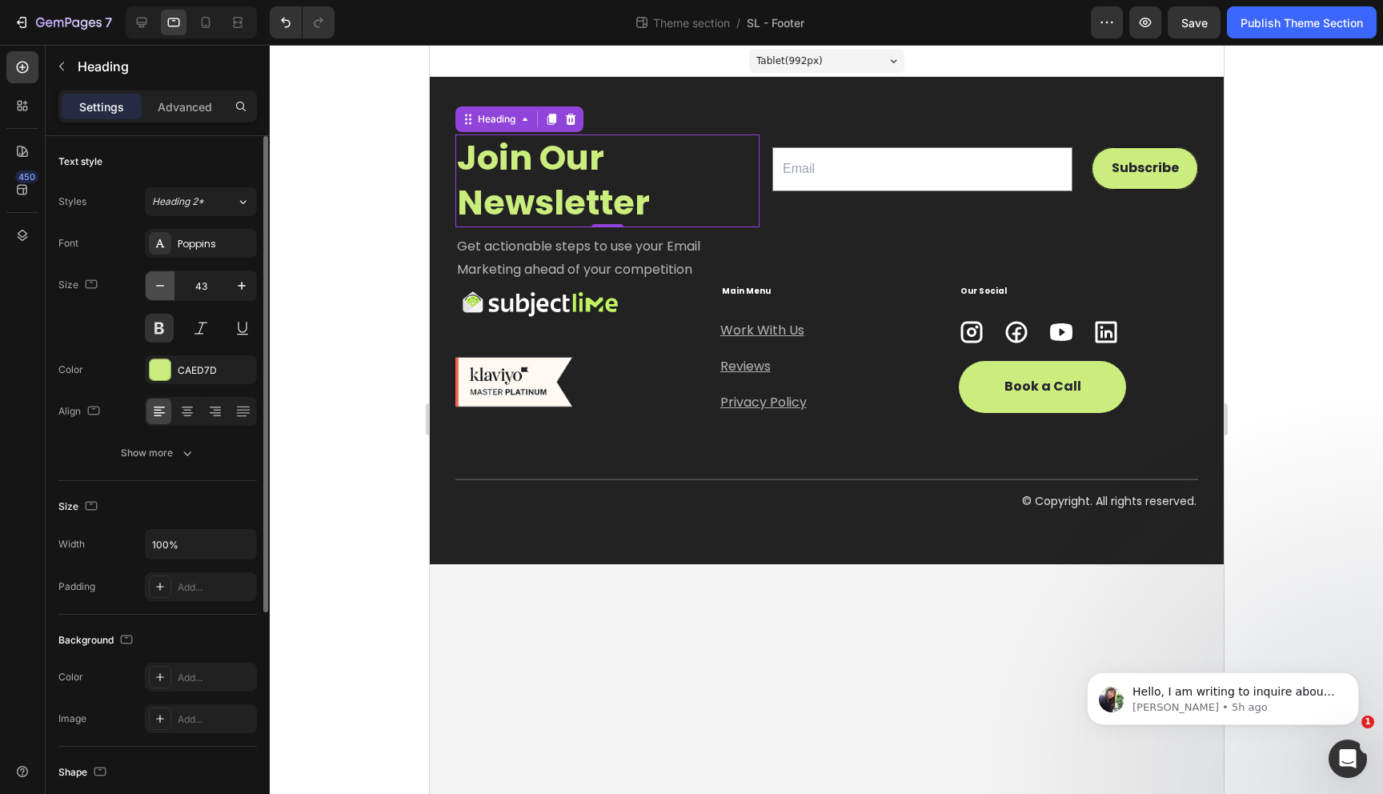
click at [160, 288] on icon "button" at bounding box center [160, 286] width 16 height 16
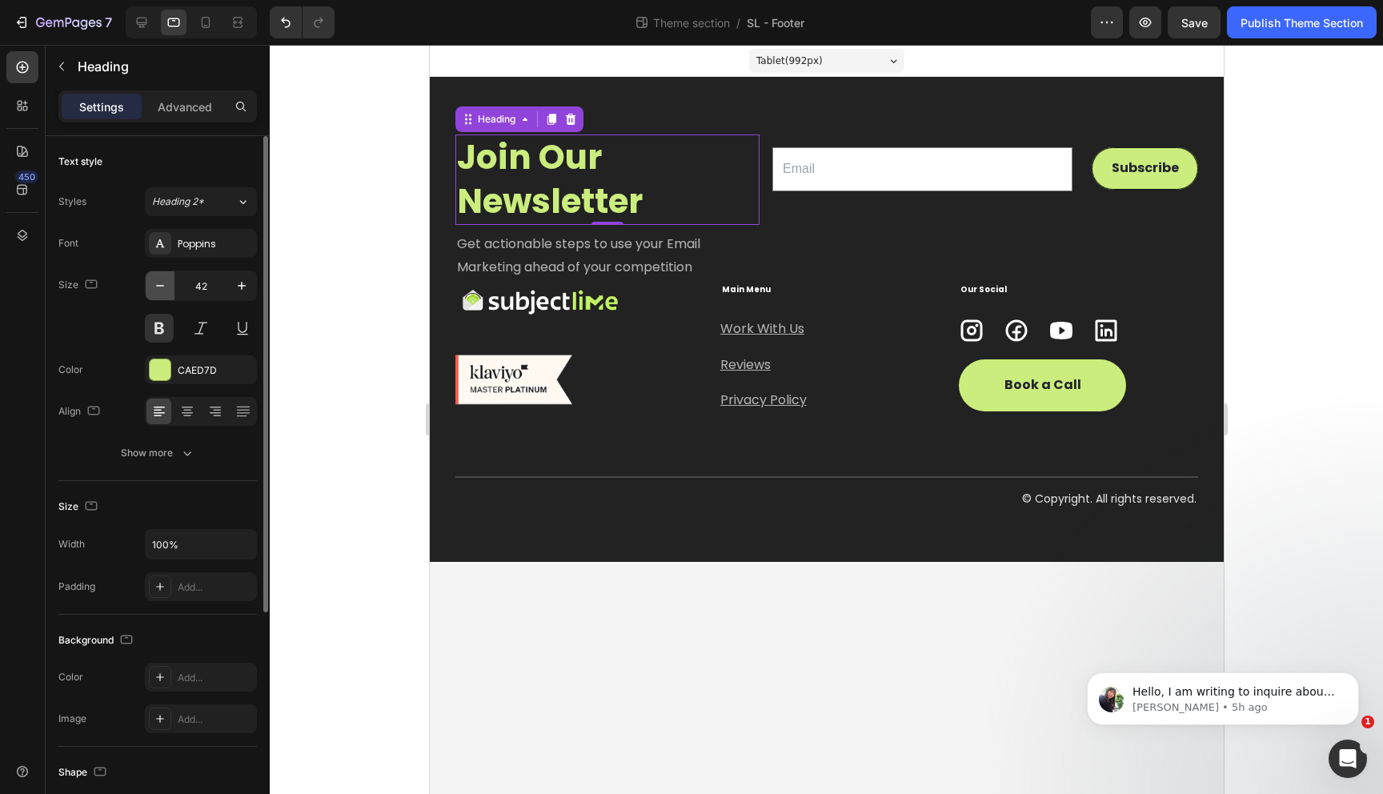
click at [160, 288] on icon "button" at bounding box center [160, 286] width 16 height 16
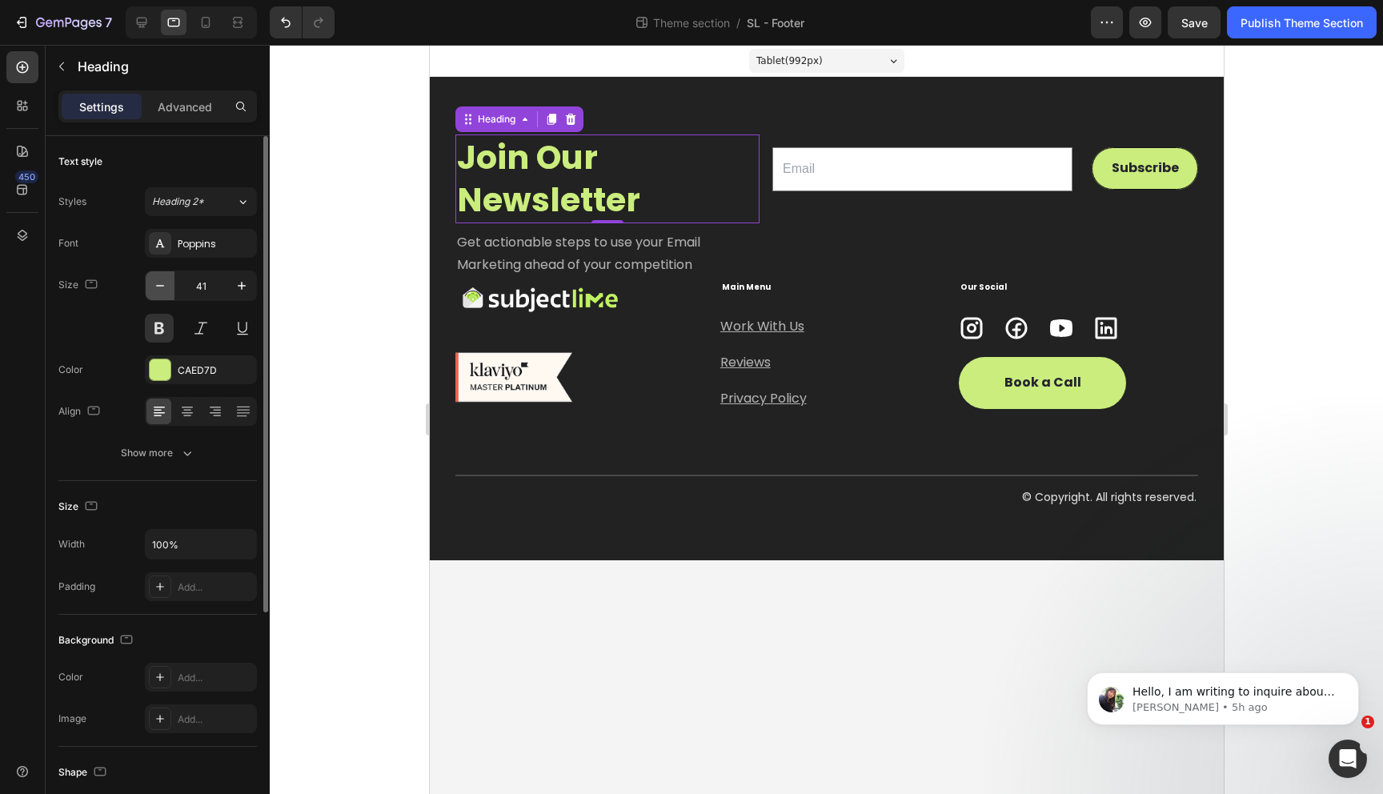
click at [160, 288] on icon "button" at bounding box center [160, 286] width 16 height 16
type input "40"
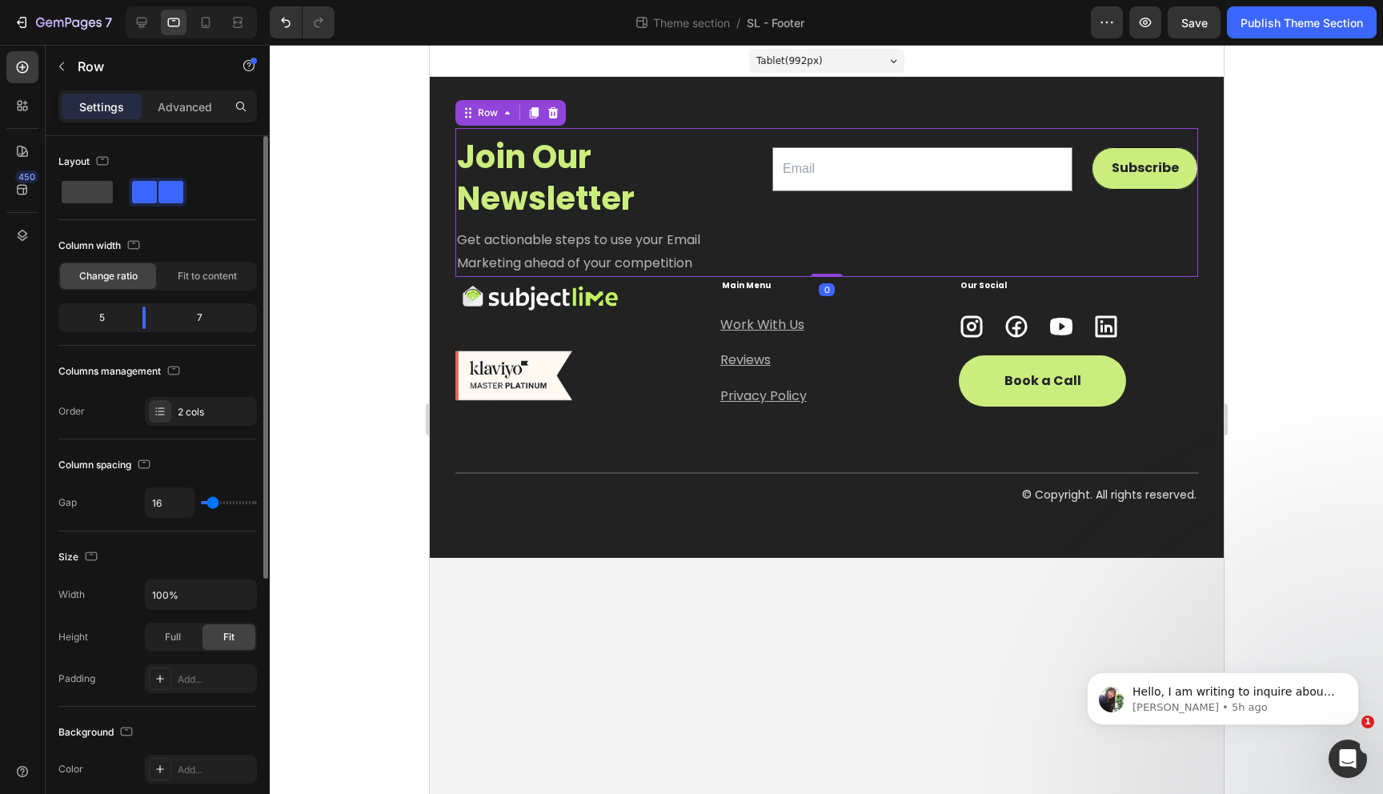
click at [873, 214] on div "Email Field Subscribe Submit Button Row Newsletter" at bounding box center [984, 202] width 426 height 149
click at [880, 250] on div "Email Field Subscribe Submit Button Row Newsletter" at bounding box center [984, 202] width 426 height 149
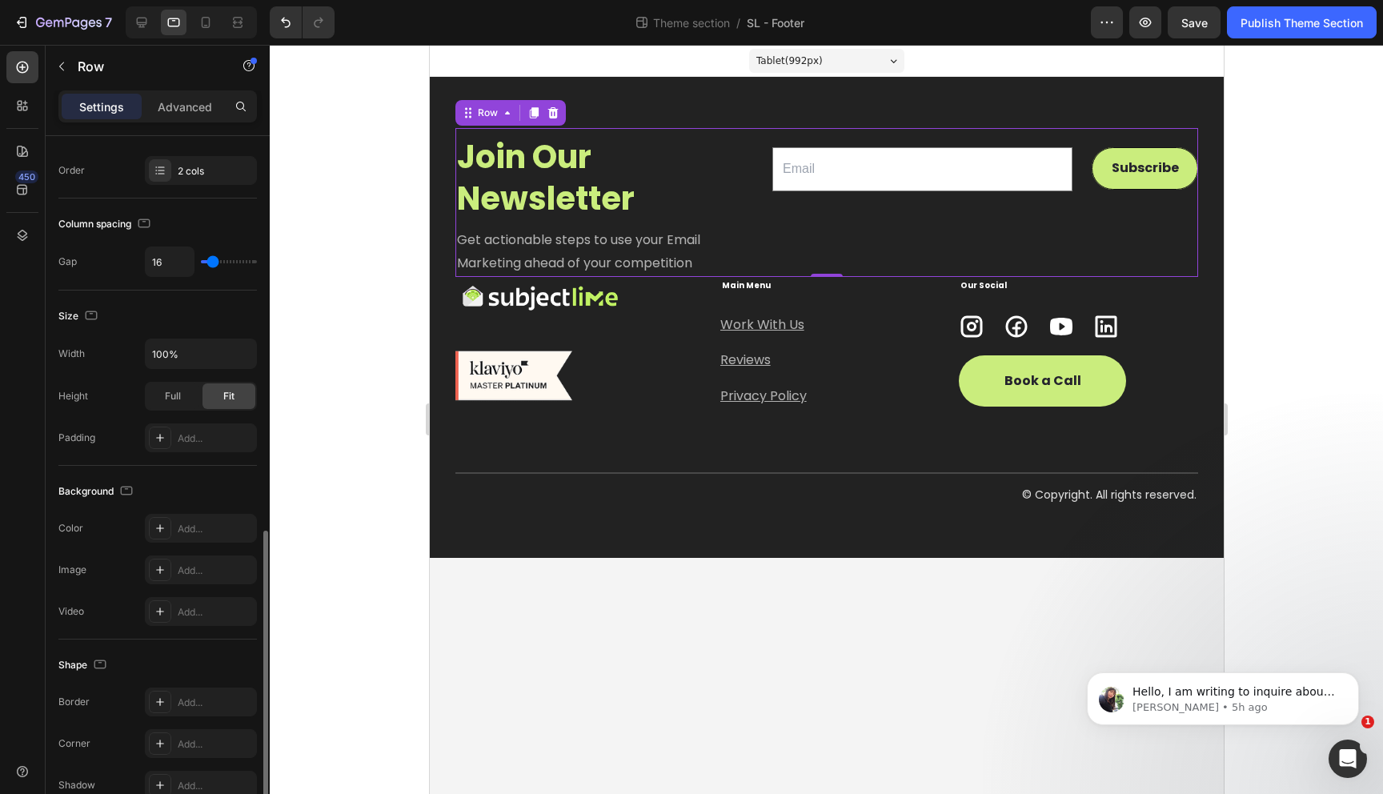
scroll to position [414, 0]
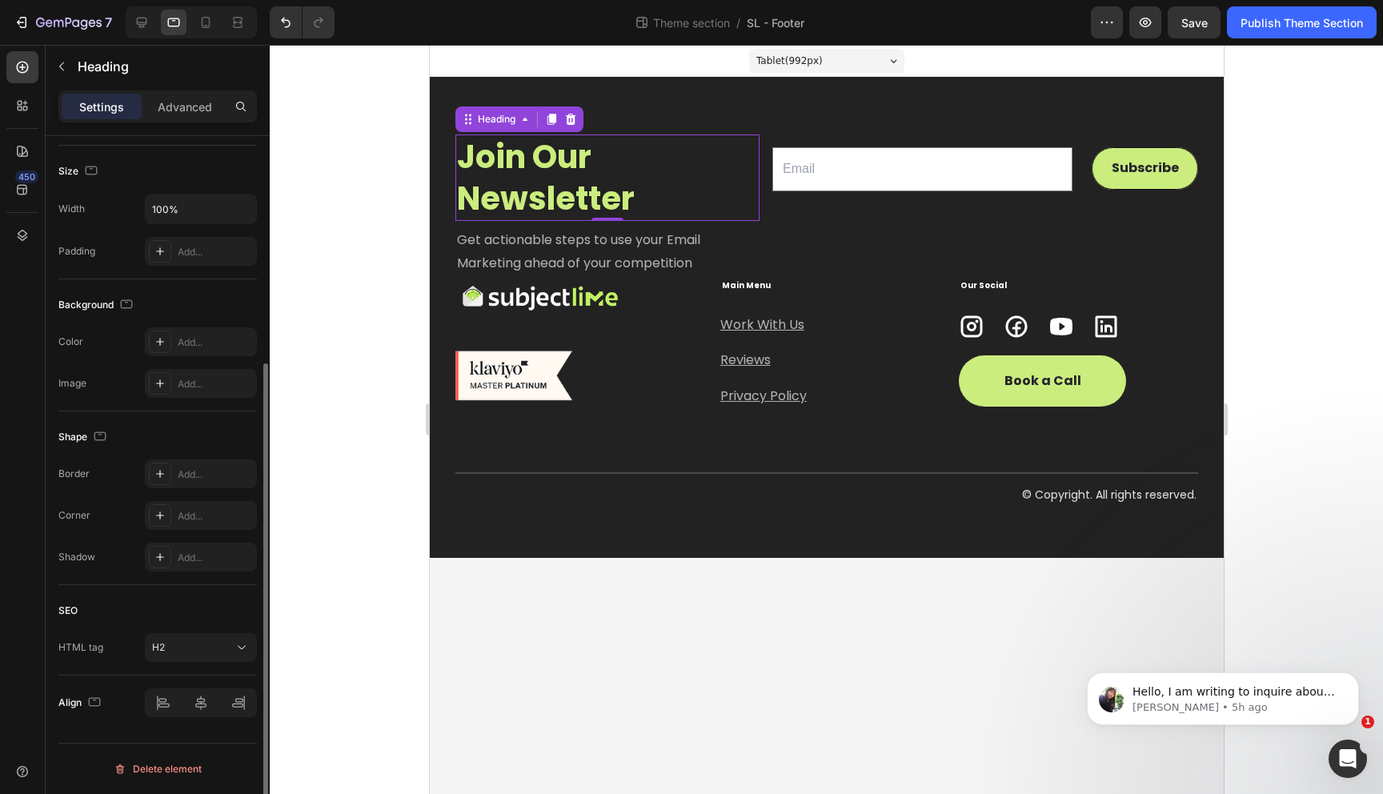
click at [555, 216] on p "Join Our Newsletter" at bounding box center [606, 177] width 301 height 83
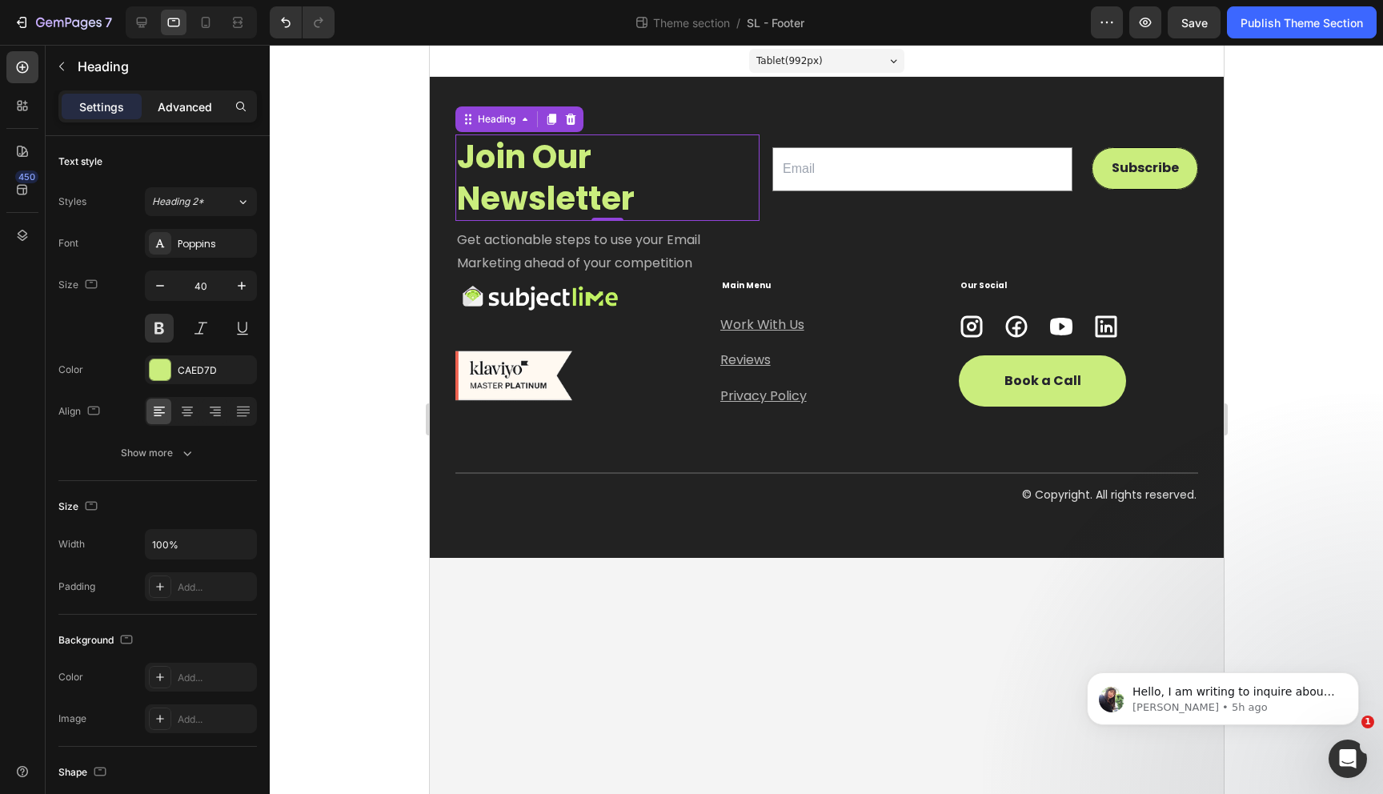
click at [190, 107] on p "Advanced" at bounding box center [185, 106] width 54 height 17
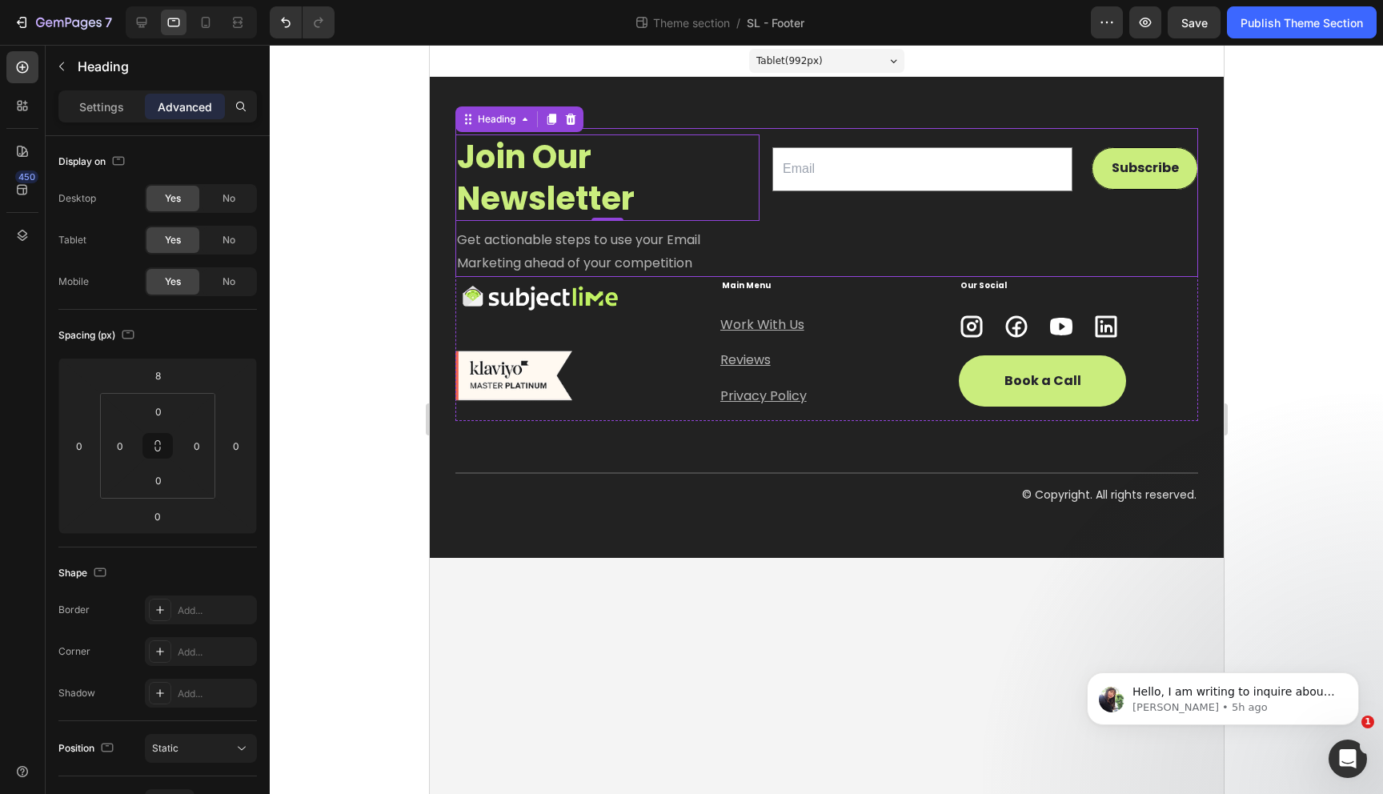
click at [816, 250] on div "Email Field Subscribe Submit Button Row Newsletter" at bounding box center [984, 202] width 426 height 149
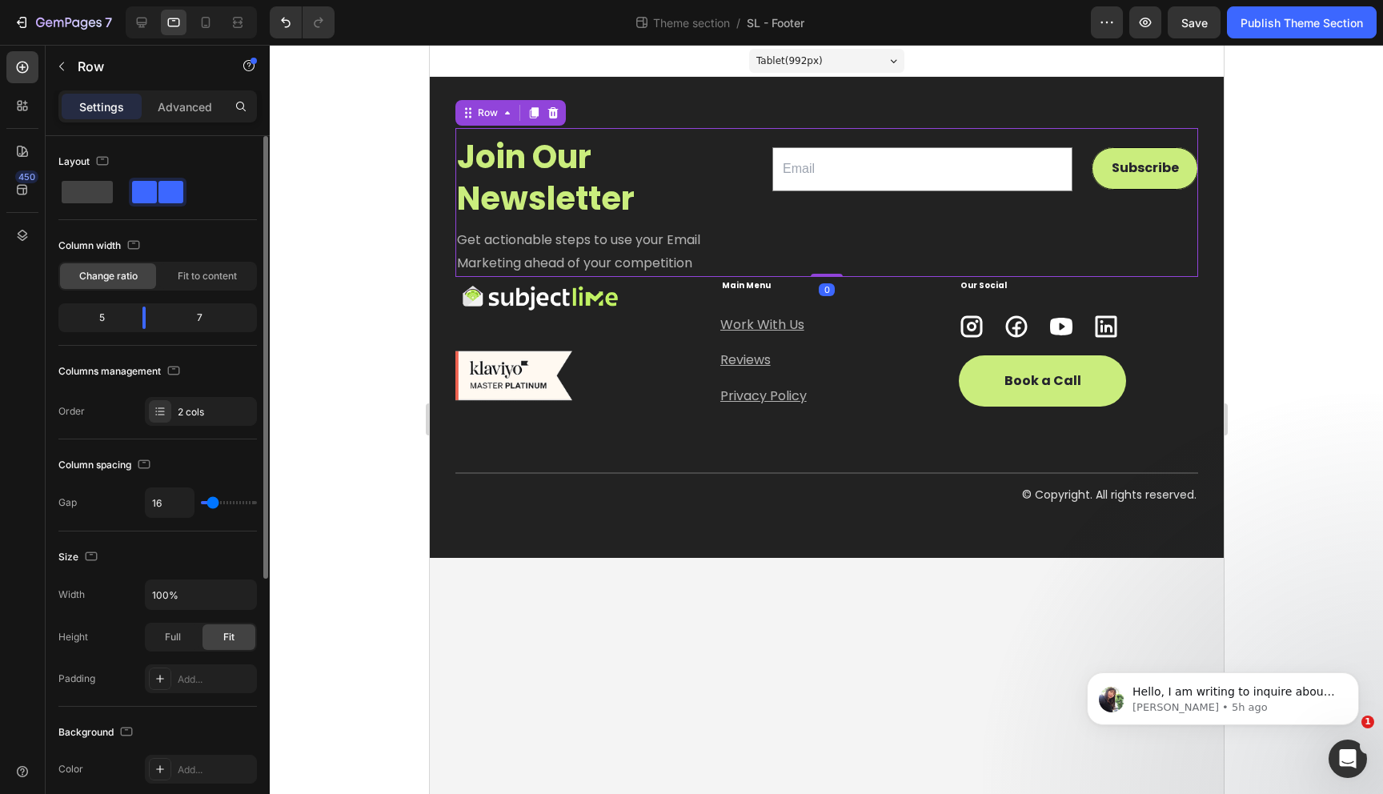
scroll to position [414, 0]
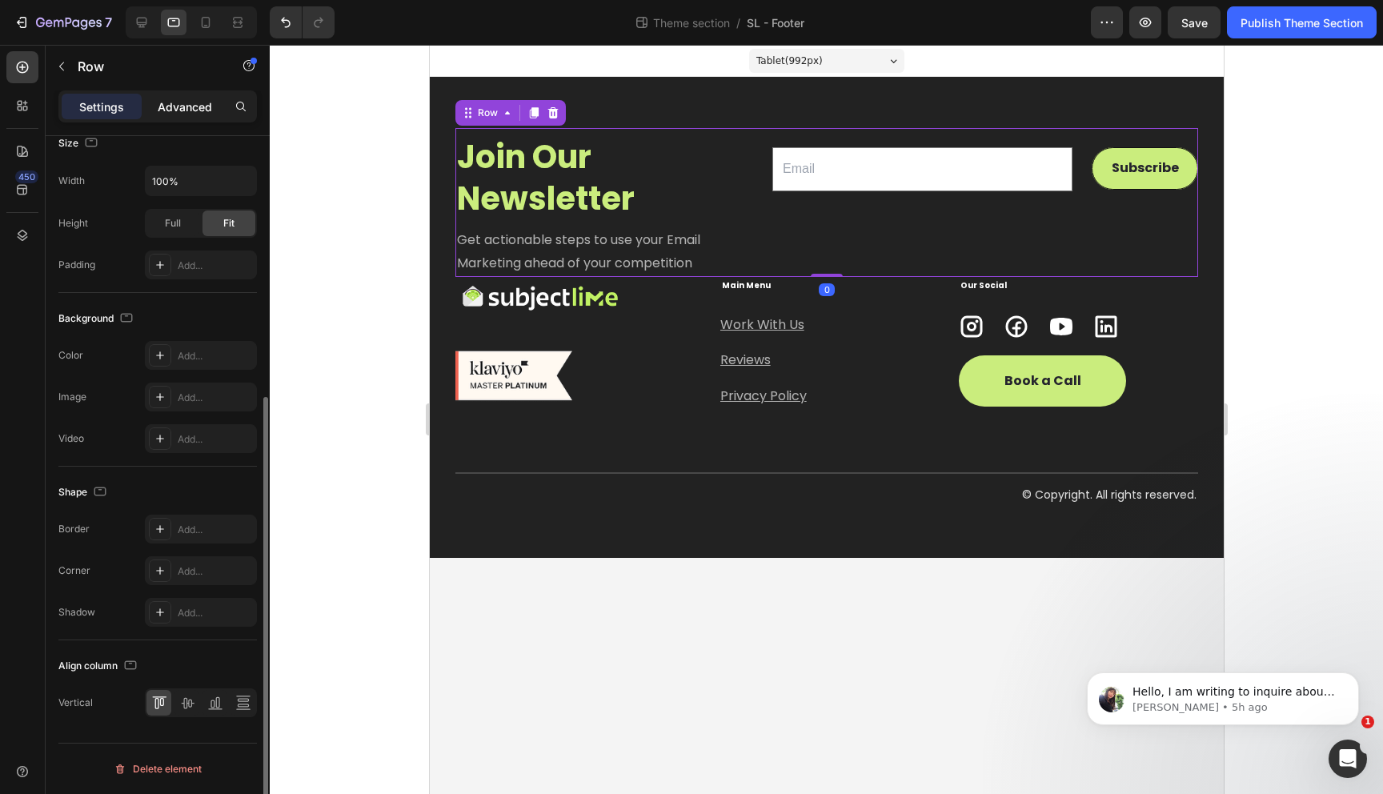
click at [168, 113] on p "Advanced" at bounding box center [185, 106] width 54 height 17
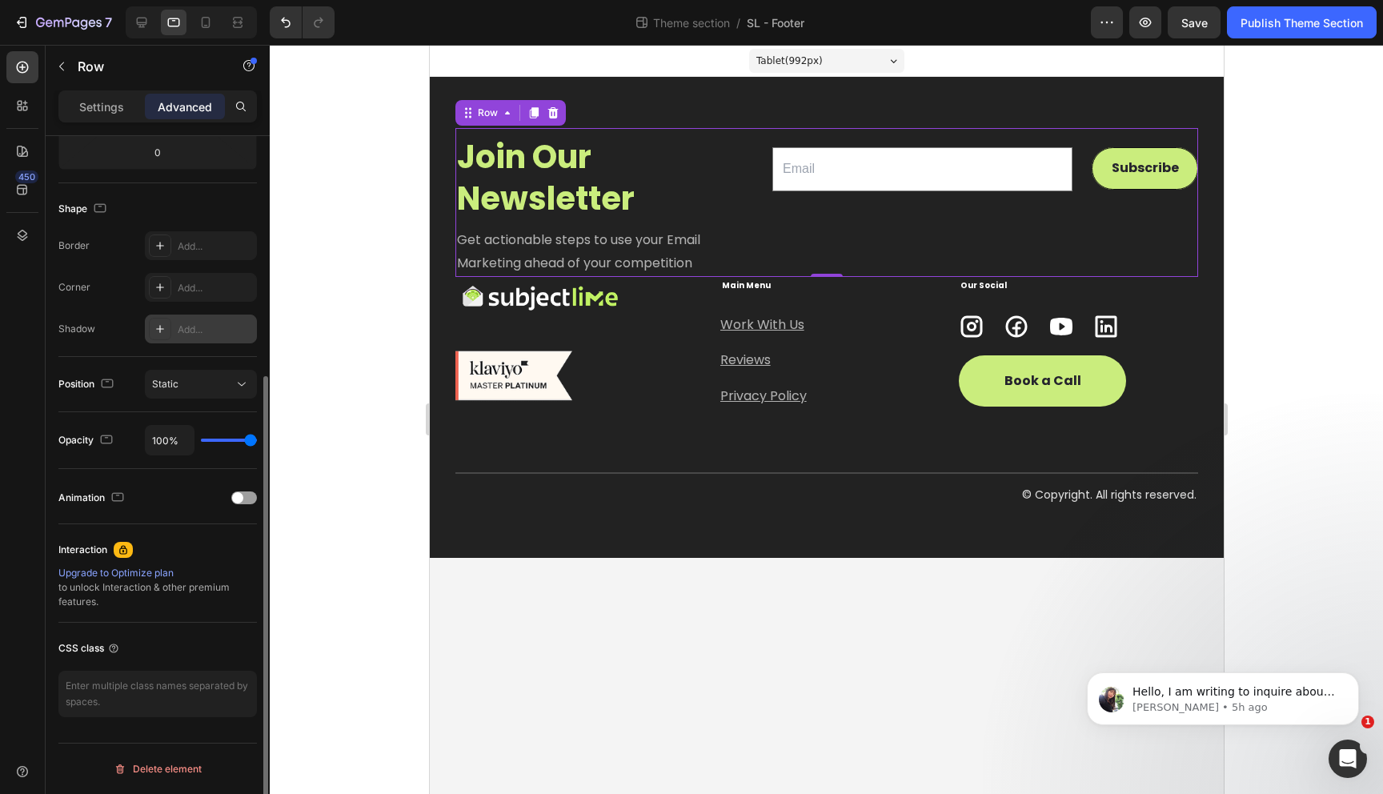
scroll to position [0, 0]
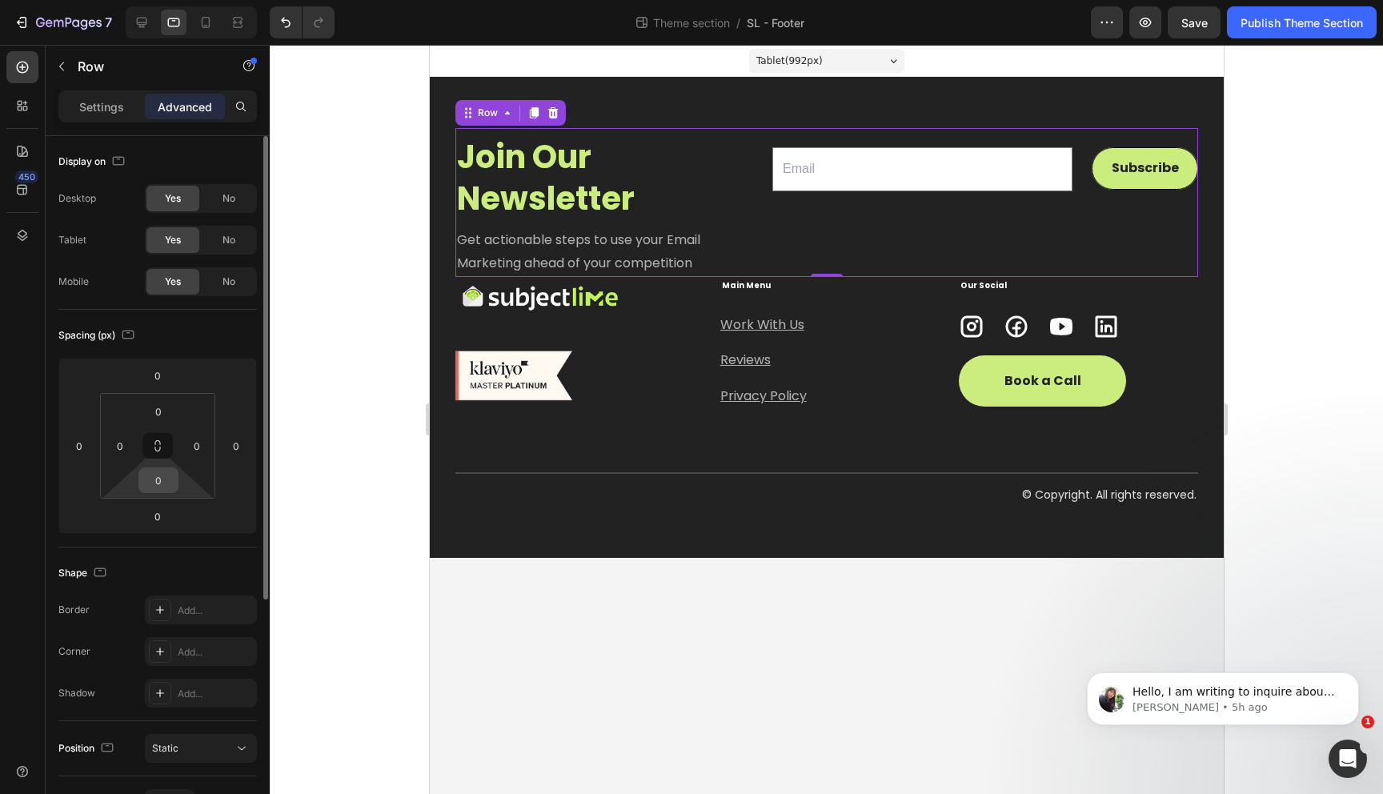
click at [161, 480] on input "0" at bounding box center [158, 480] width 32 height 24
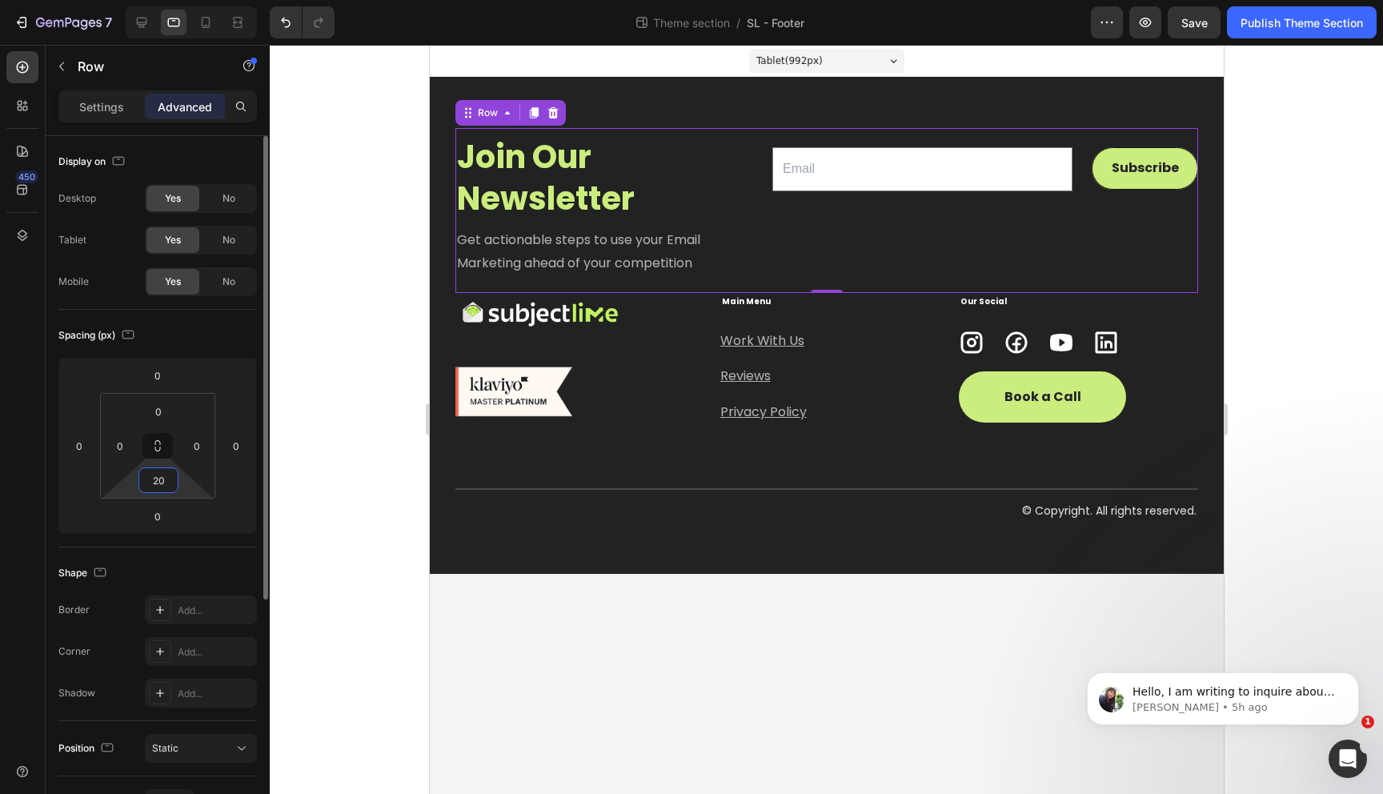
drag, startPoint x: 160, startPoint y: 483, endPoint x: 145, endPoint y: 482, distance: 15.3
click at [145, 482] on input "20" at bounding box center [158, 480] width 32 height 24
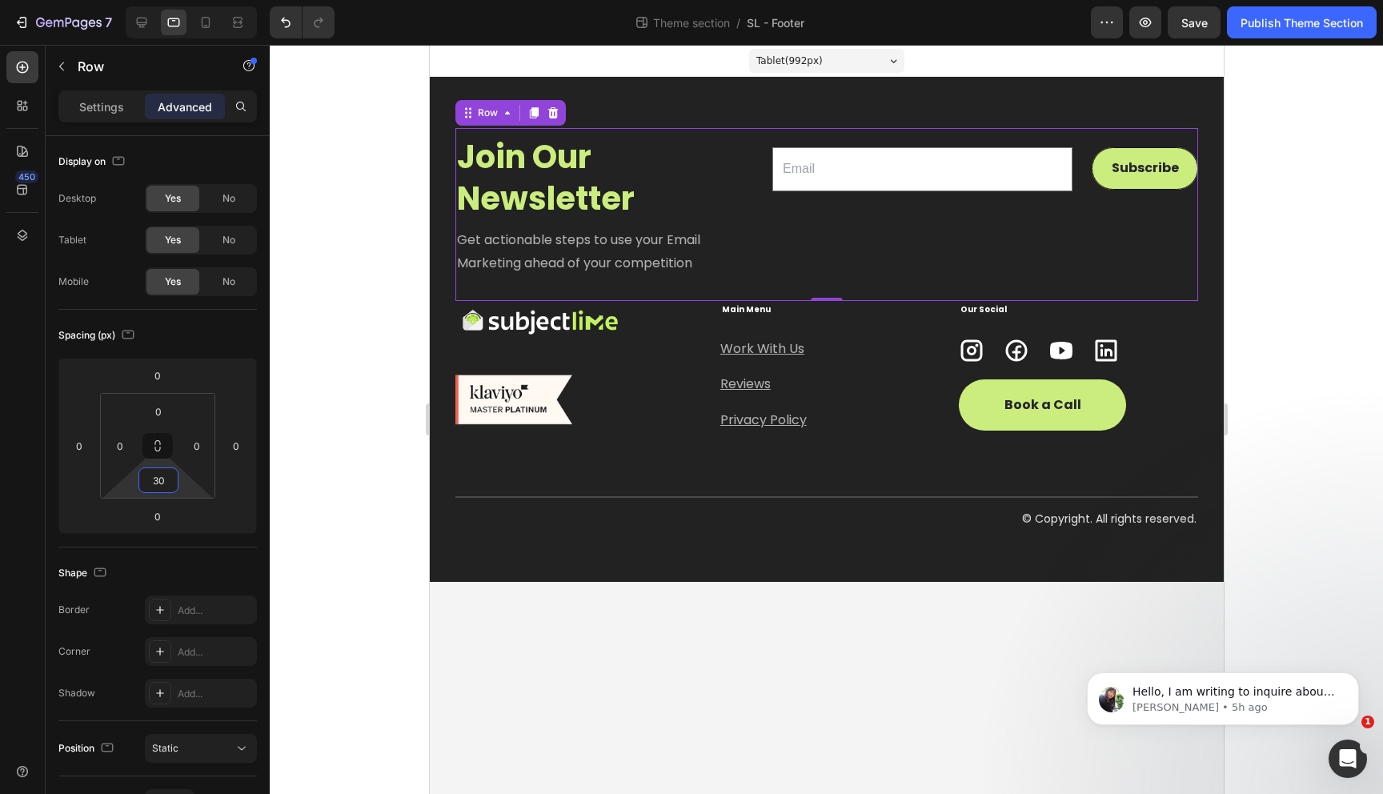
type input "30"
click at [414, 428] on div at bounding box center [826, 419] width 1113 height 749
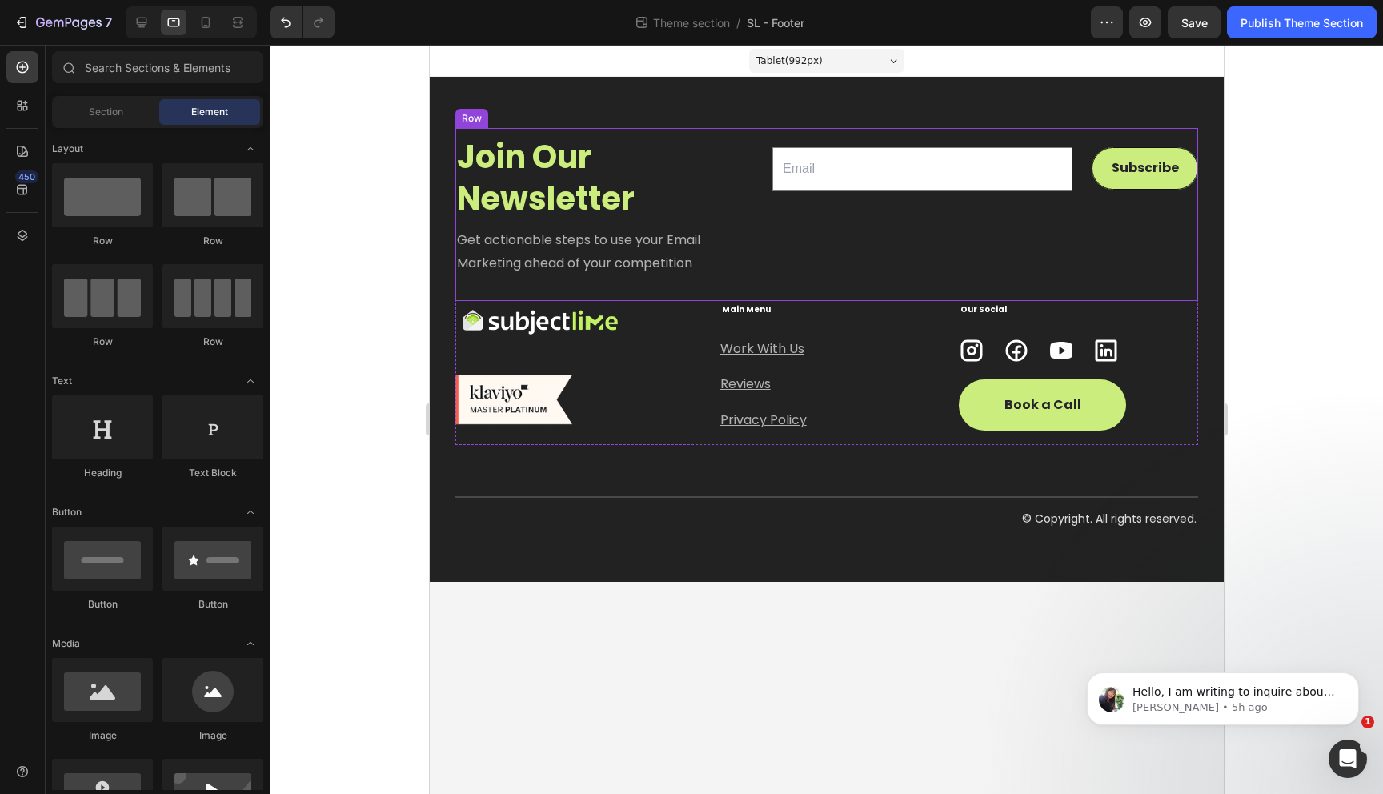
click at [791, 255] on div "Email Field Subscribe Submit Button Row Newsletter" at bounding box center [984, 202] width 426 height 149
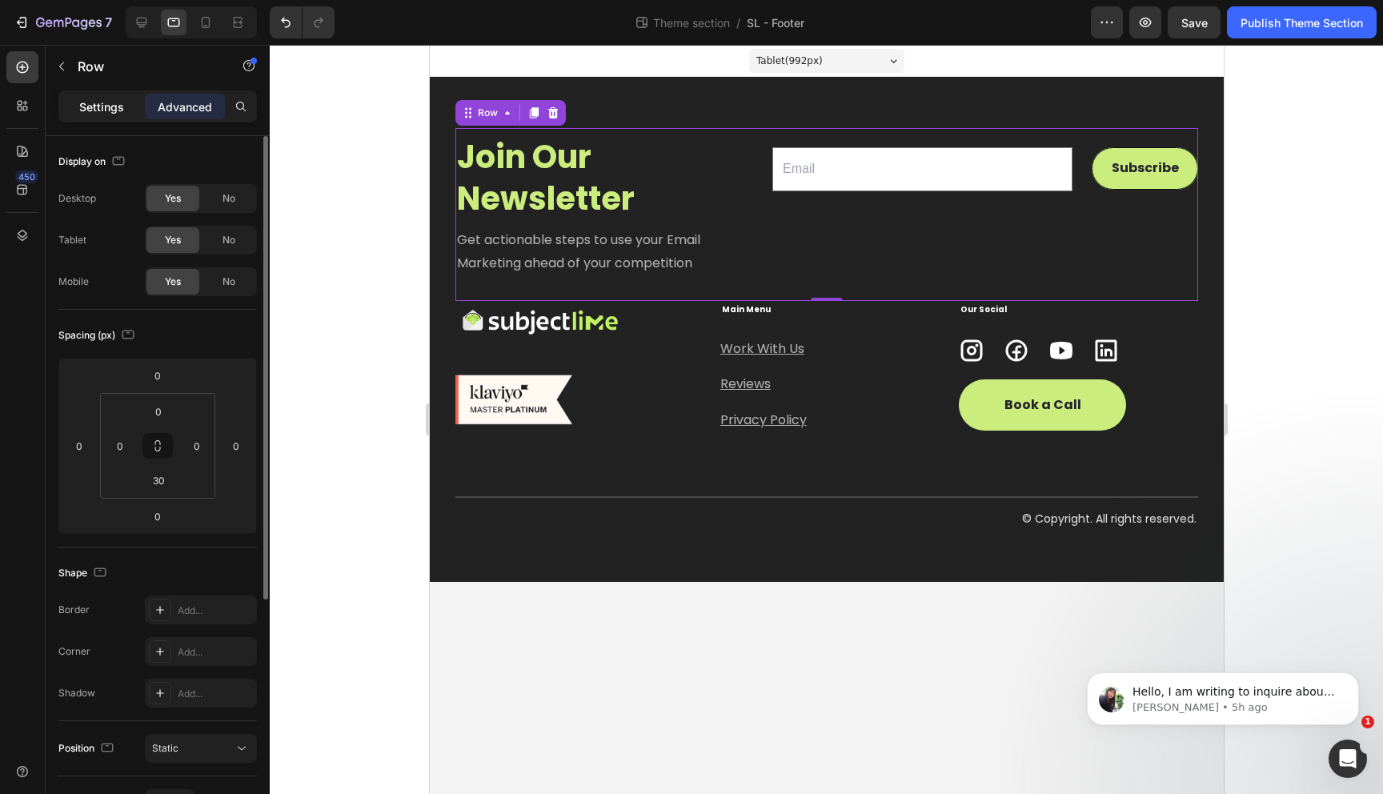
click at [91, 106] on p "Settings" at bounding box center [101, 106] width 45 height 17
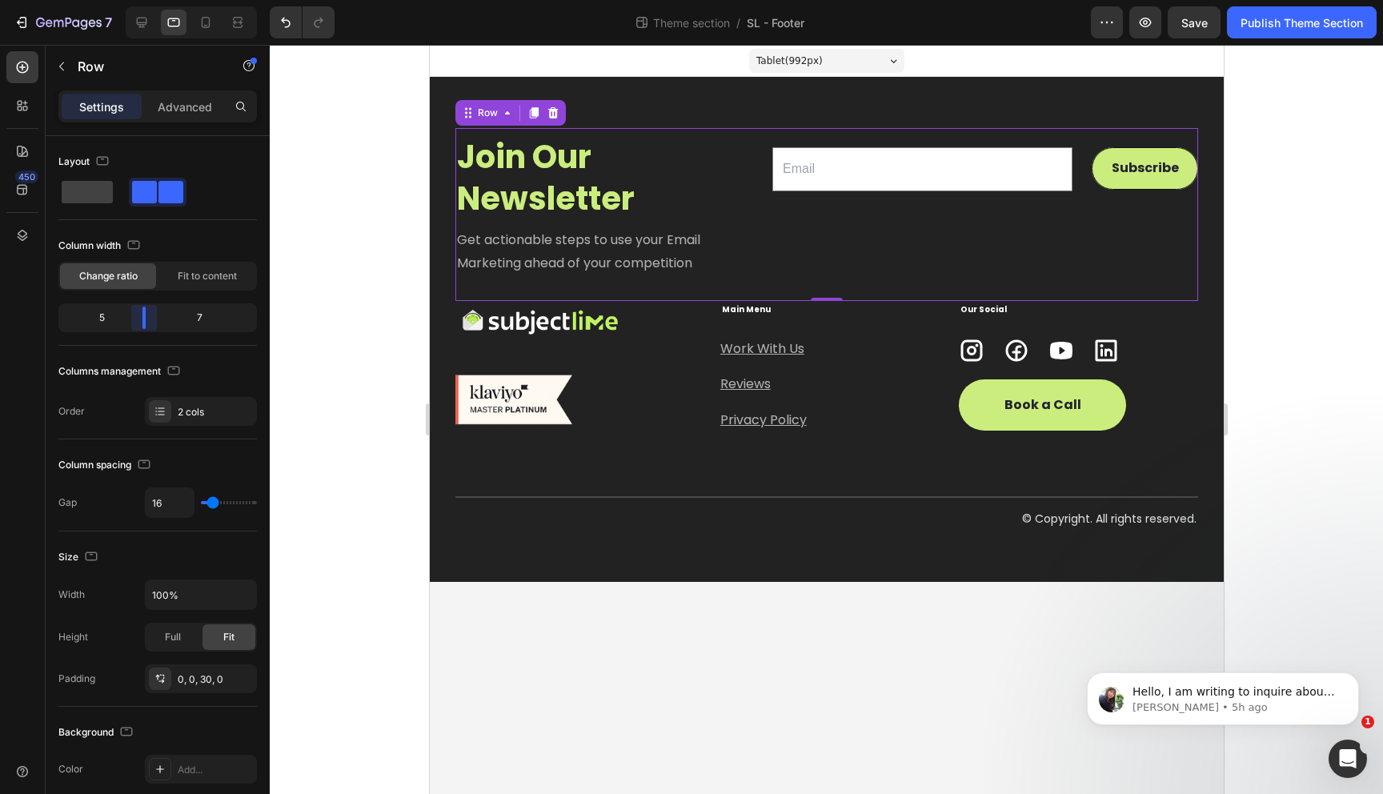
click at [147, 0] on body "7 Theme section / SL - Footer Preview Save Publish Theme Section 450 Sections(1…" at bounding box center [691, 0] width 1383 height 0
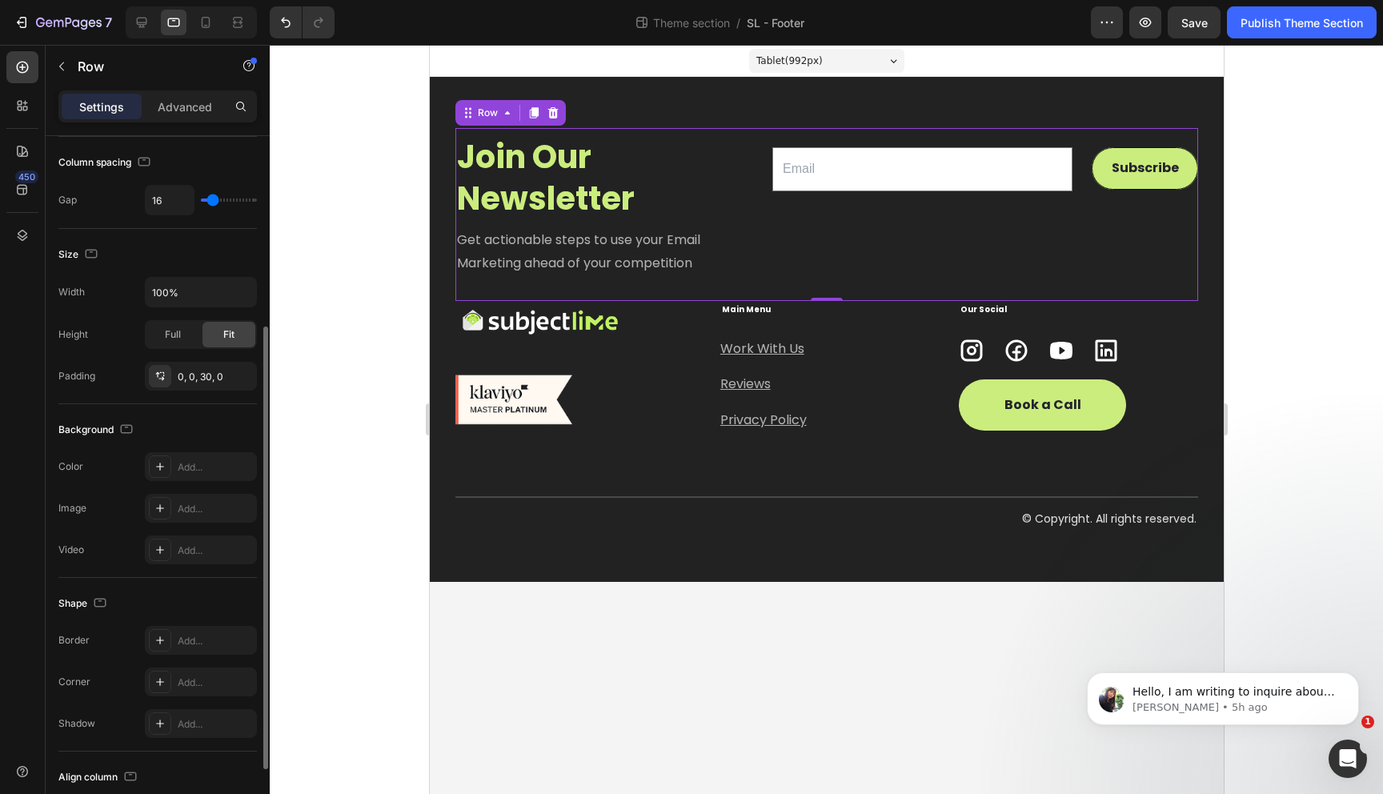
scroll to position [414, 0]
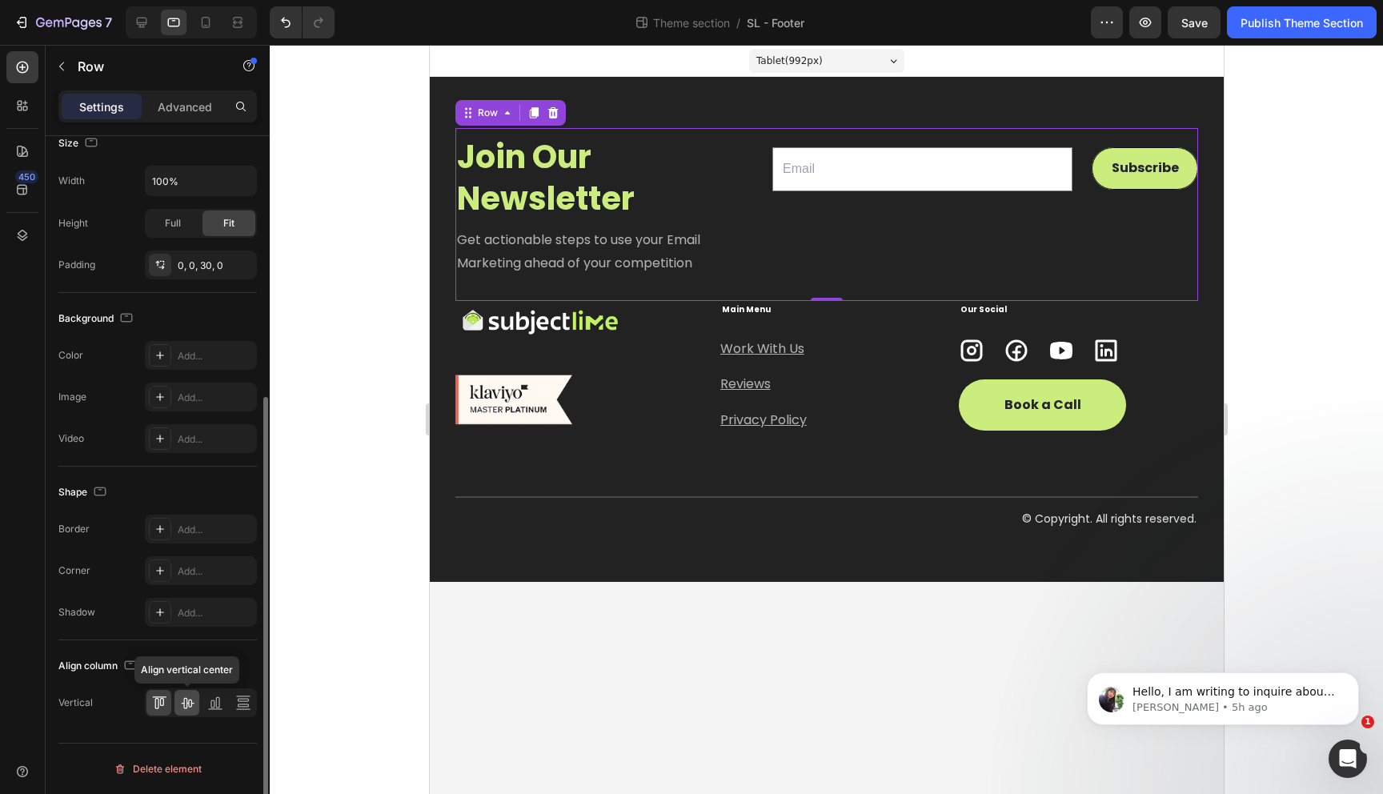
click at [186, 701] on icon at bounding box center [187, 703] width 16 height 16
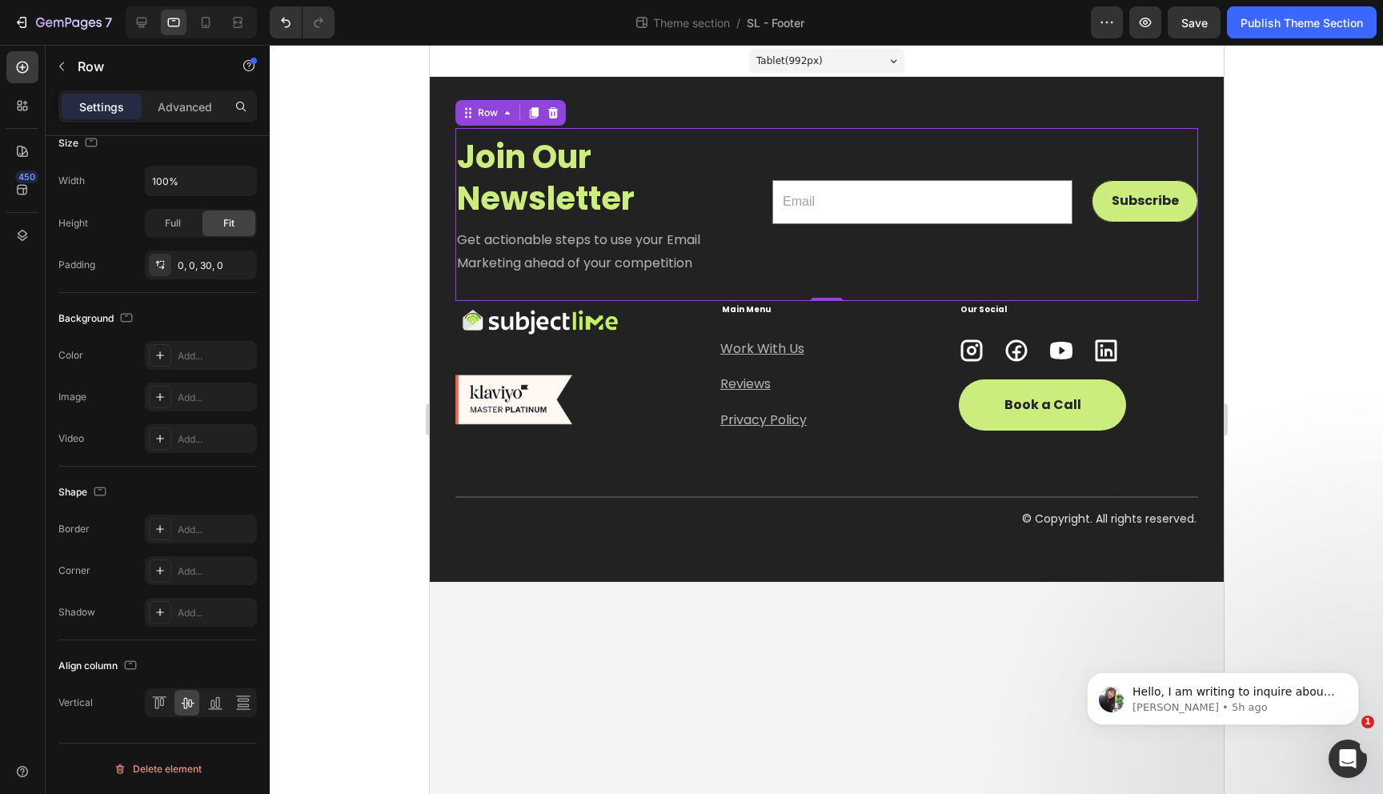
click at [353, 370] on div at bounding box center [826, 419] width 1113 height 749
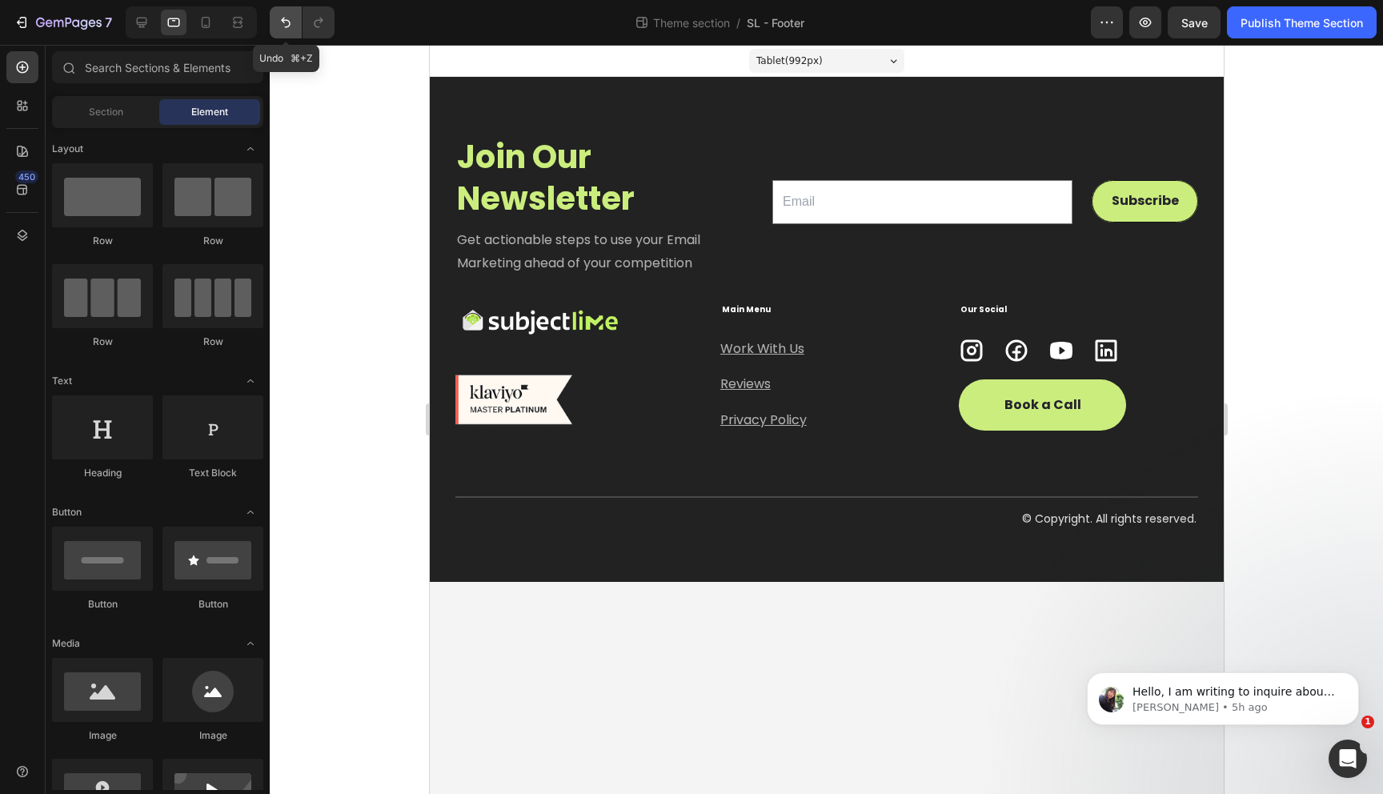
click at [280, 24] on icon "Undo/Redo" at bounding box center [286, 22] width 16 height 16
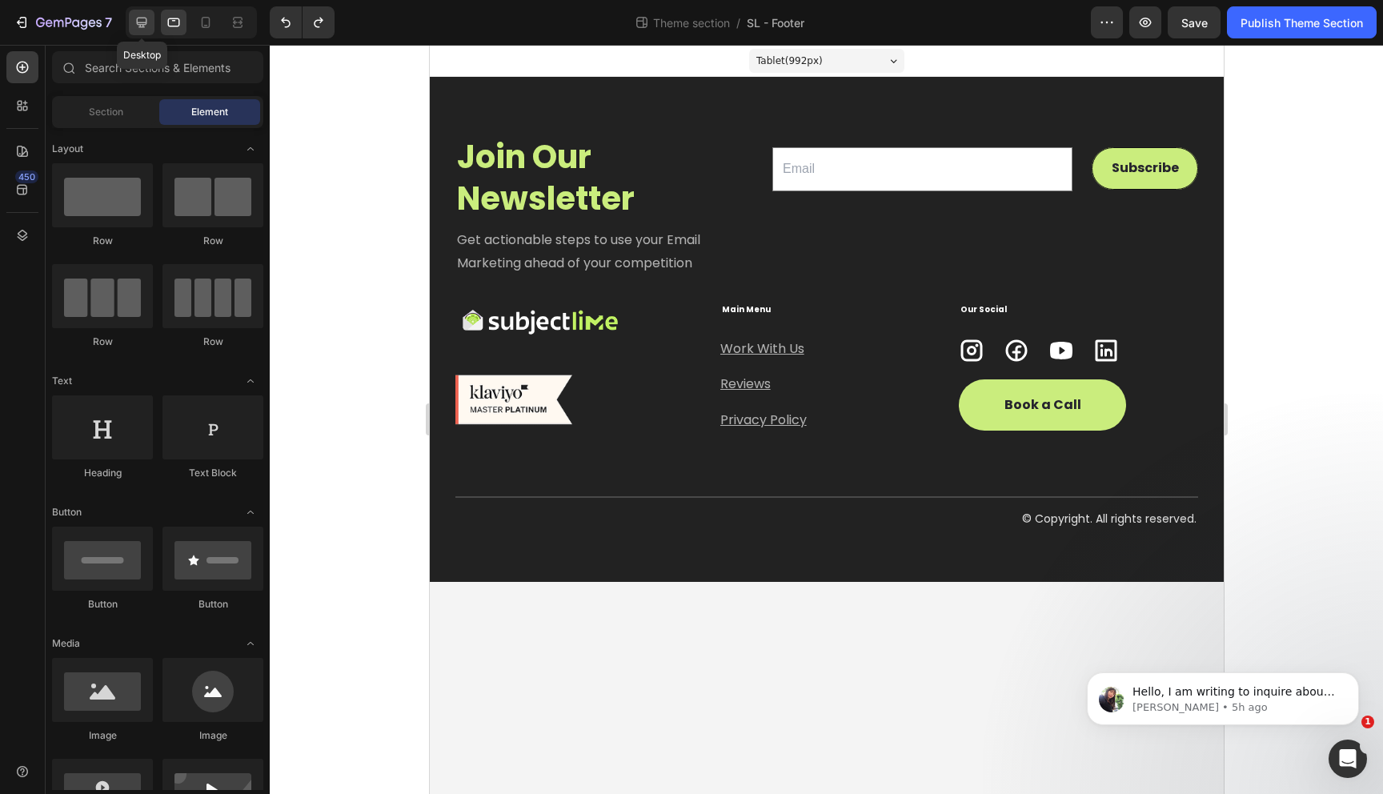
click at [146, 28] on icon at bounding box center [142, 22] width 16 height 16
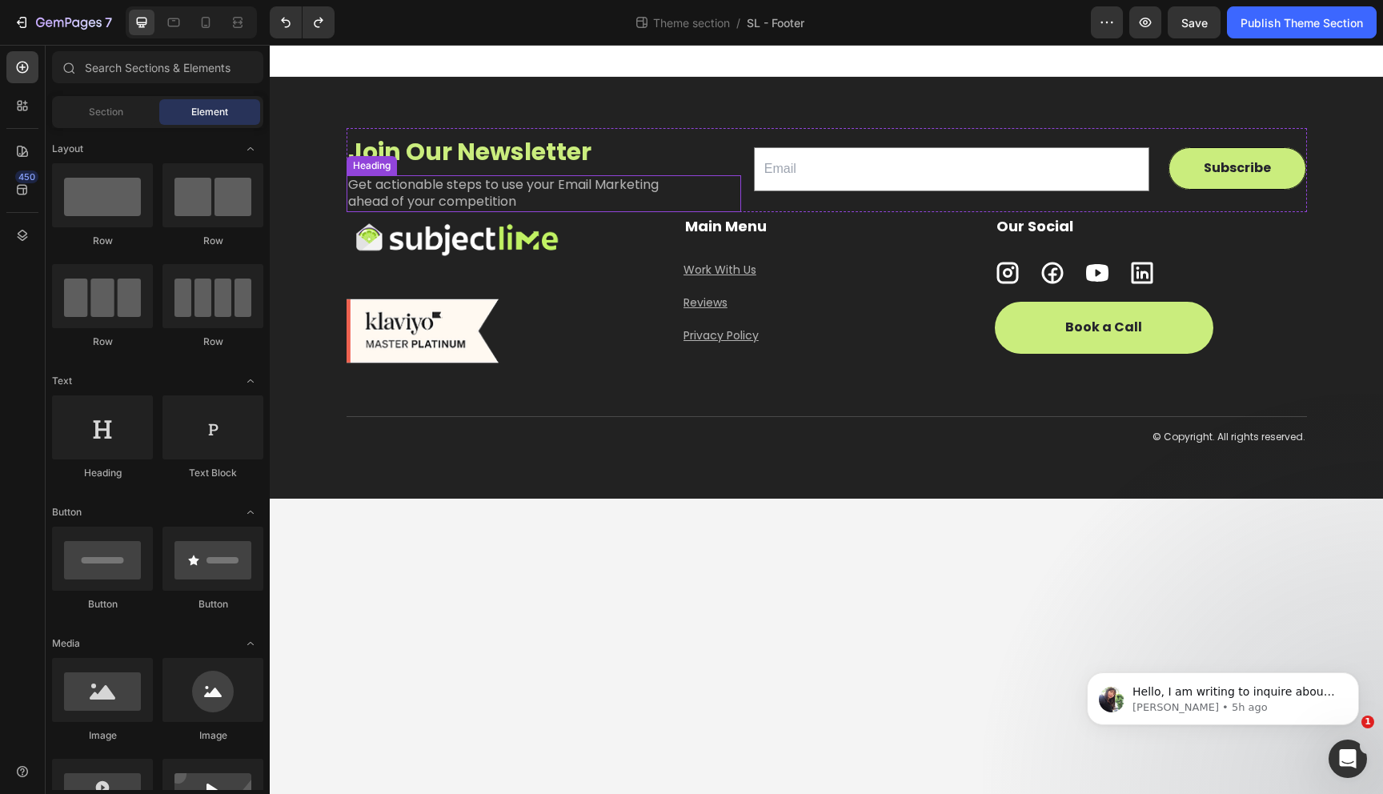
click at [467, 192] on h2 "Get actionable steps to use your Email Marketing ahead of your competition" at bounding box center [524, 193] width 355 height 37
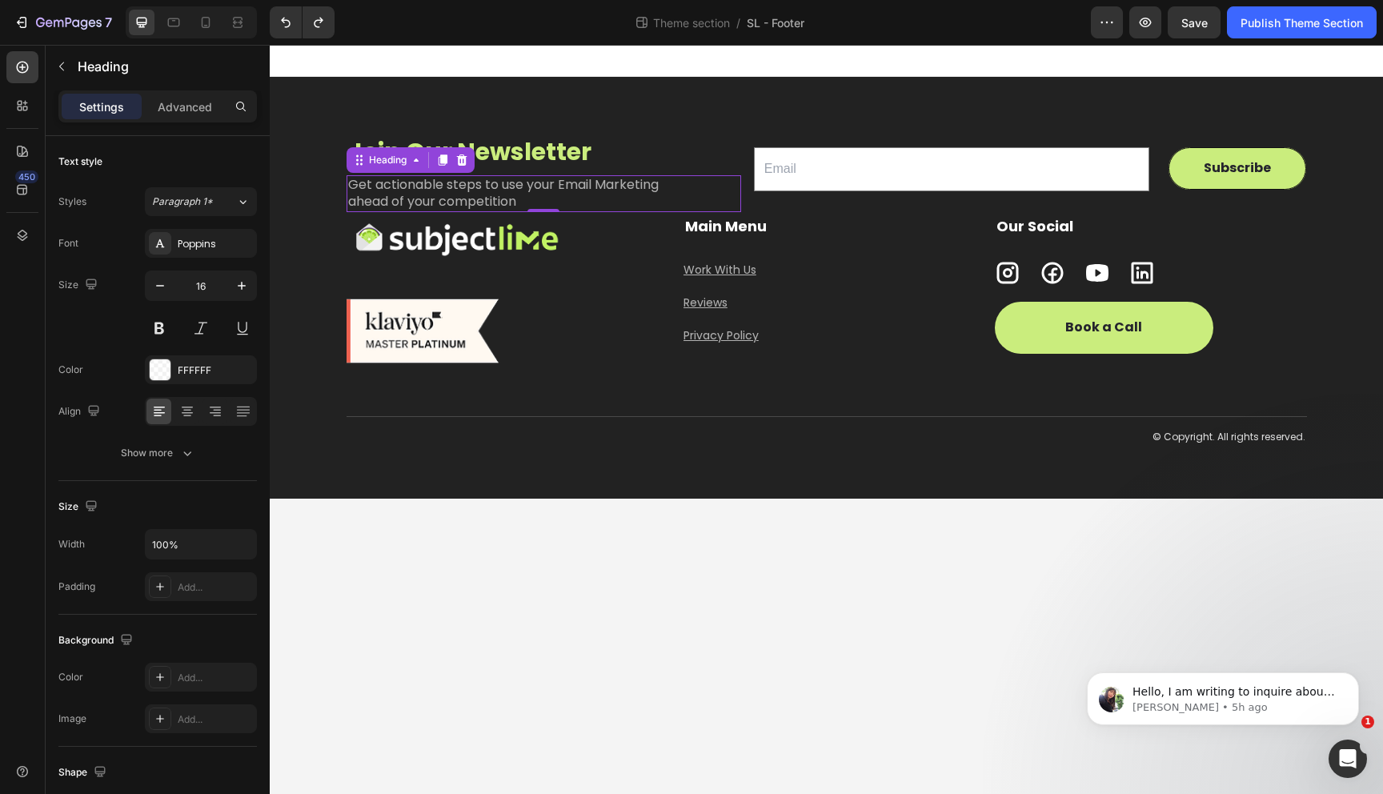
click at [467, 192] on h2 "Get actionable steps to use your Email Marketing ahead of your competition" at bounding box center [524, 193] width 355 height 37
click at [479, 196] on p "Get actionable steps to use your Email Marketing ahead of your competition" at bounding box center [523, 194] width 351 height 34
click at [172, 28] on icon at bounding box center [174, 22] width 16 height 16
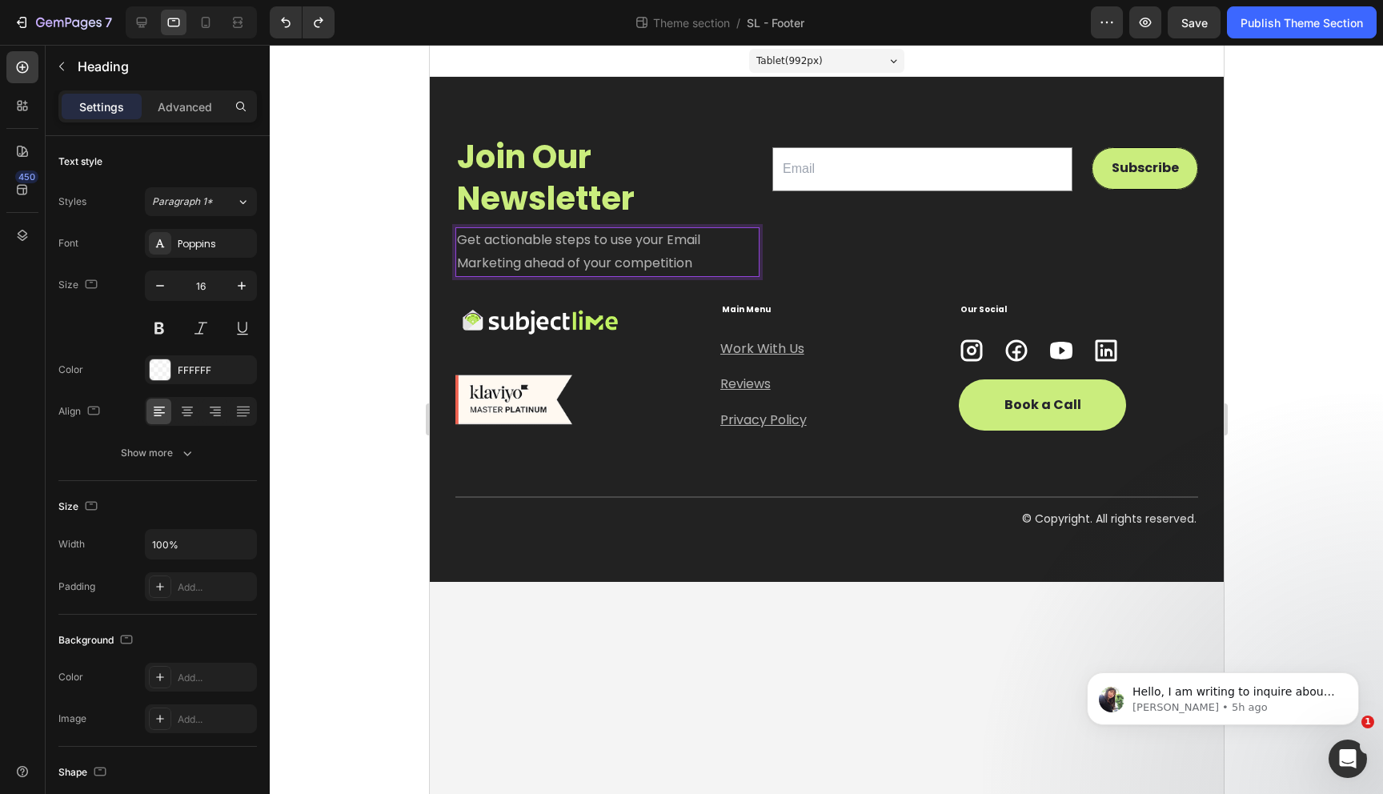
click at [550, 259] on p "Get actionable steps to use your Email Marketing ahead of your competition" at bounding box center [586, 252] width 261 height 46
click at [391, 301] on div at bounding box center [826, 419] width 1113 height 749
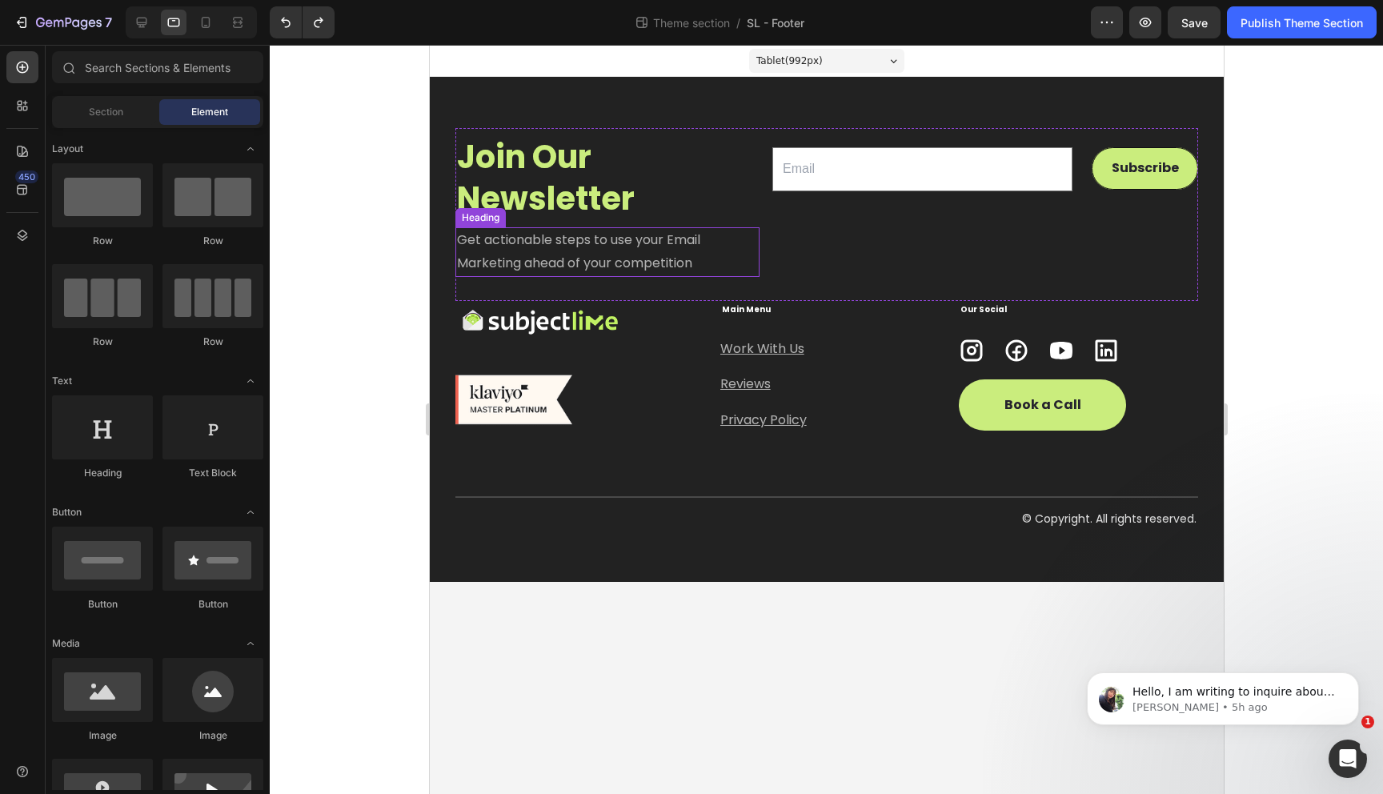
click at [557, 254] on p "Get actionable steps to use your Email Marketing ahead of your competition" at bounding box center [586, 252] width 261 height 46
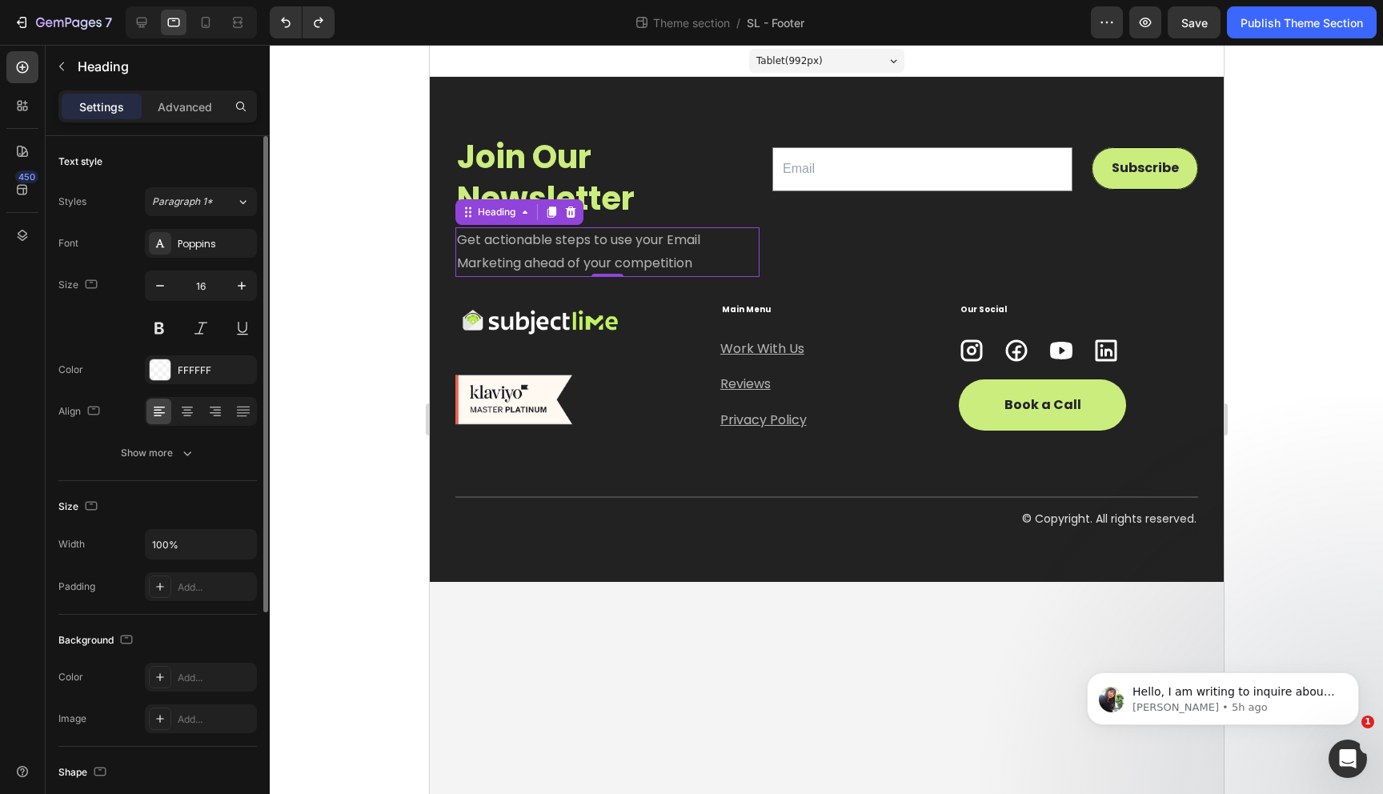
click at [151, 615] on div "Text style Styles Paragraph 1* Font Poppins Size 16 Color FFFFFF Align Show more" at bounding box center [157, 681] width 198 height 132
click at [154, 464] on button "Show more" at bounding box center [157, 453] width 198 height 29
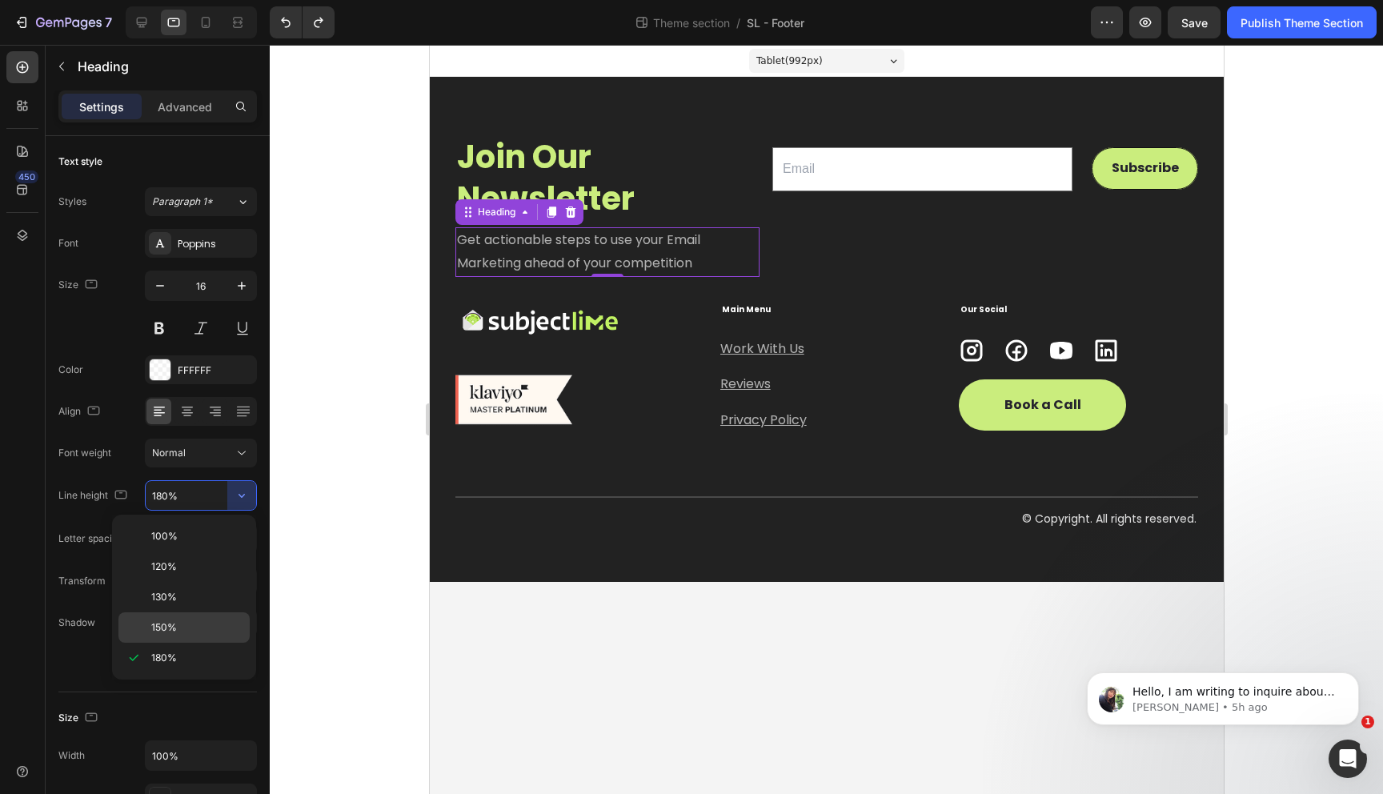
click at [198, 622] on p "150%" at bounding box center [196, 627] width 91 height 14
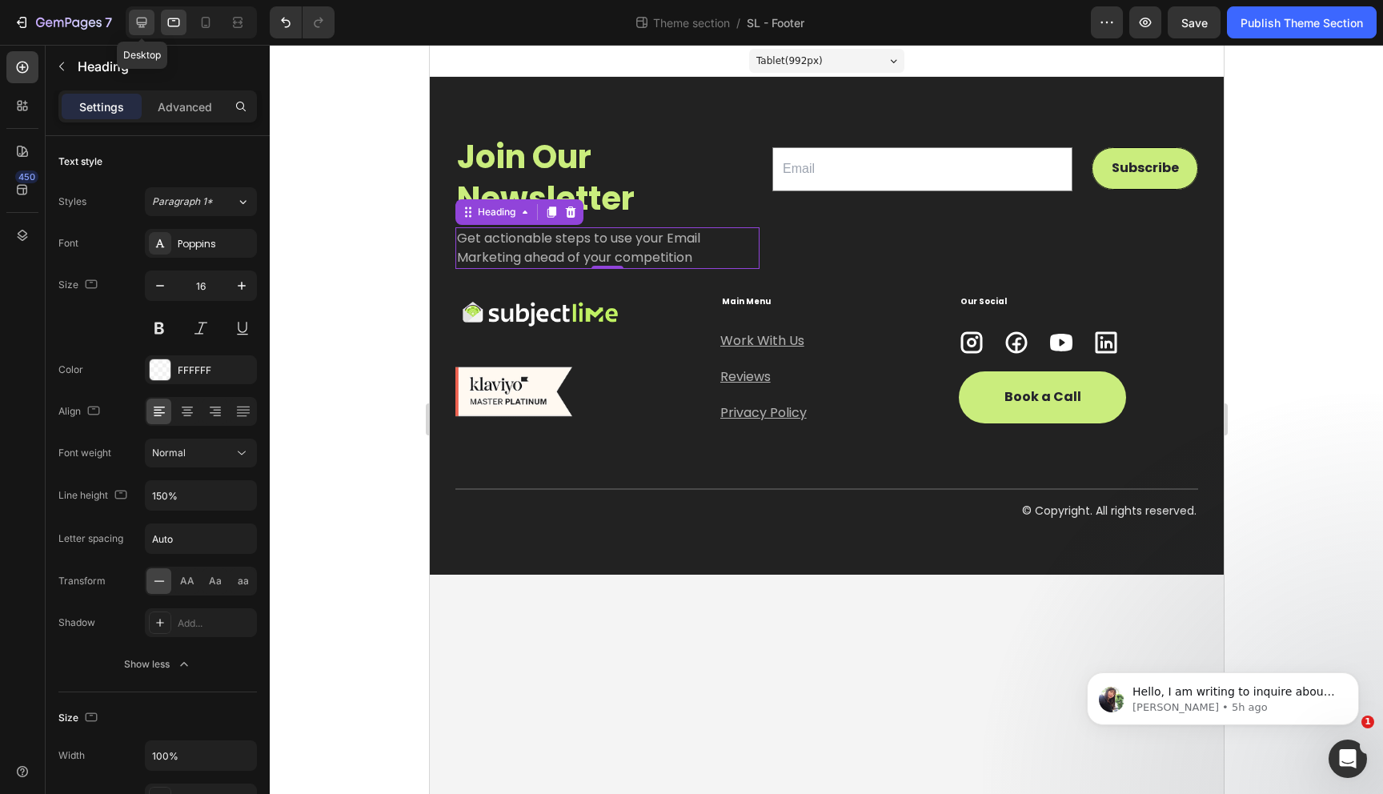
click at [149, 18] on icon at bounding box center [142, 22] width 16 height 16
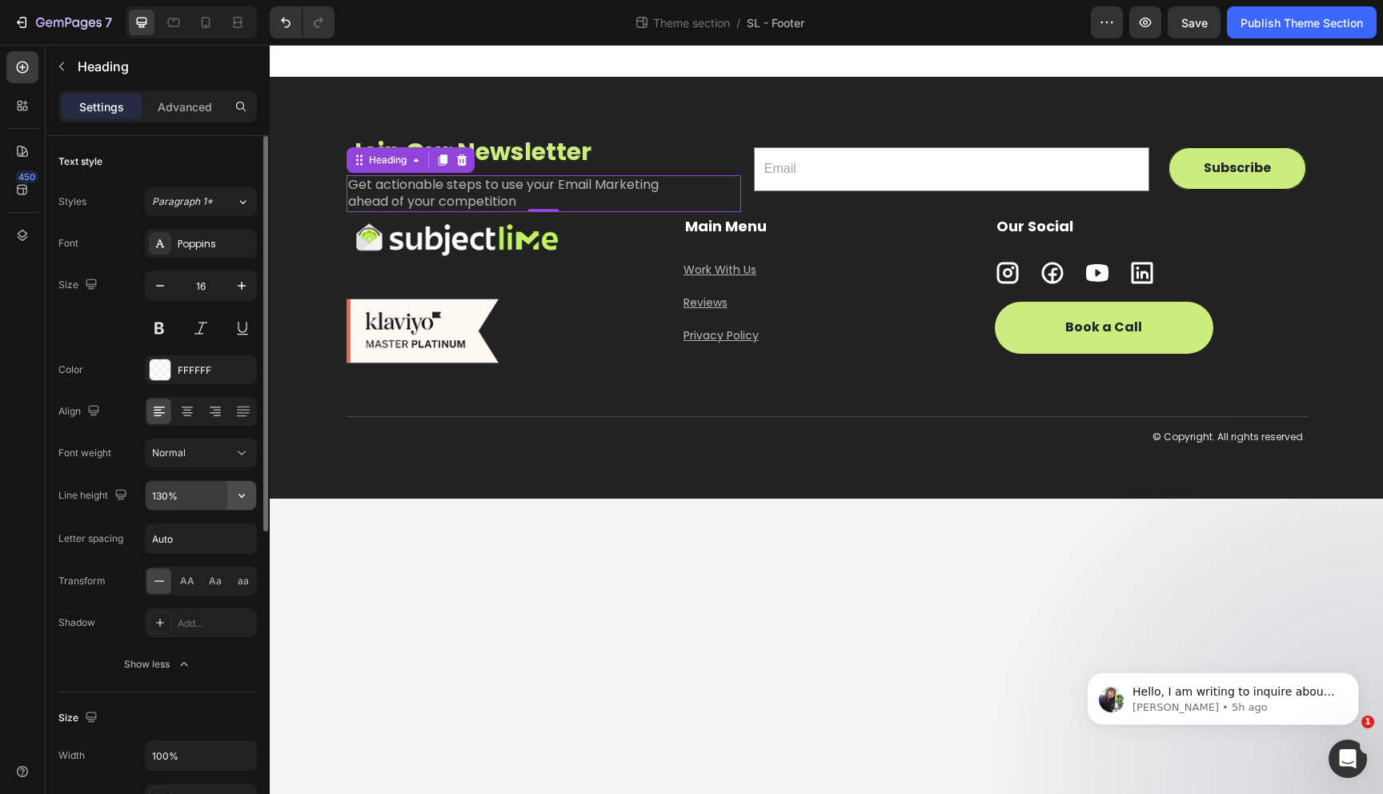
click at [237, 505] on button "button" at bounding box center [241, 495] width 29 height 29
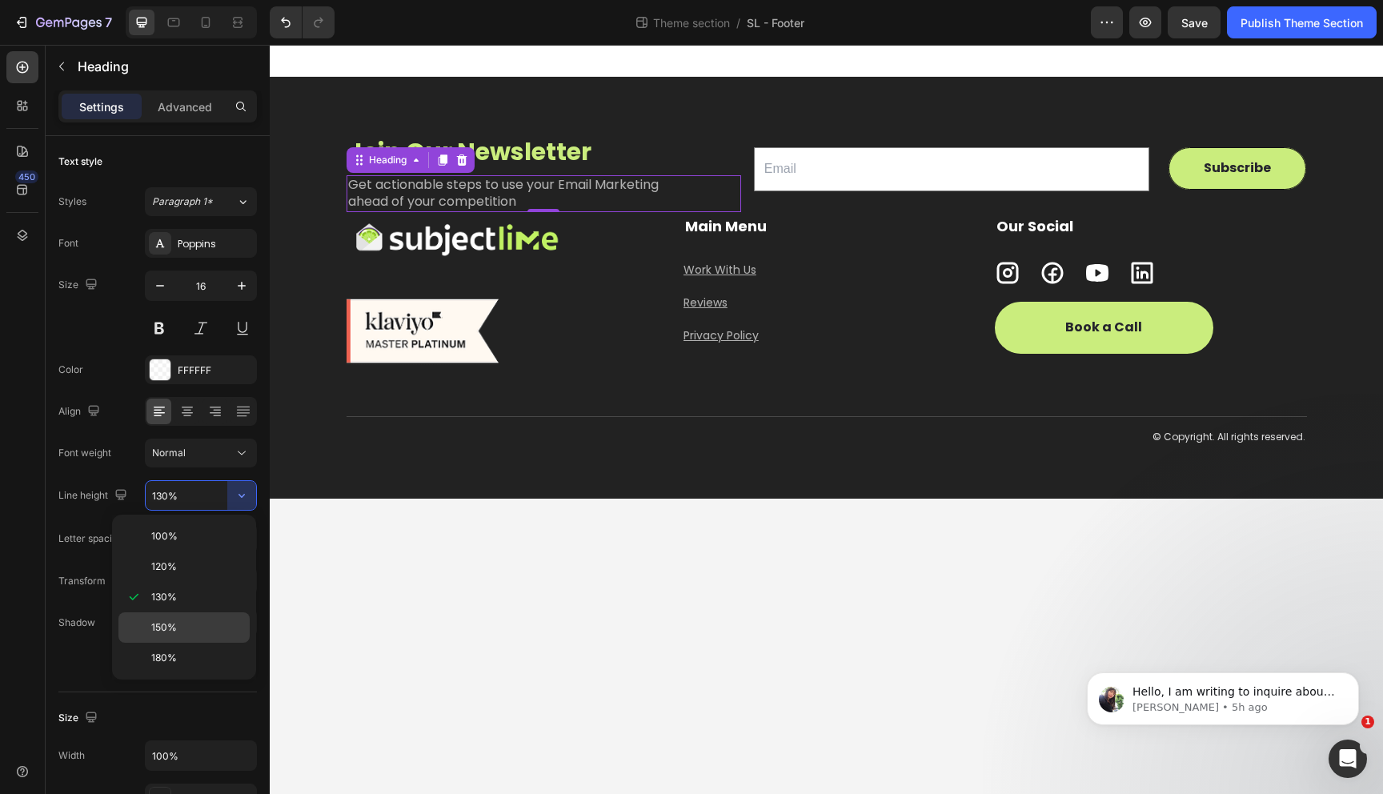
click at [171, 643] on div "150%" at bounding box center [183, 658] width 131 height 30
type input "150%"
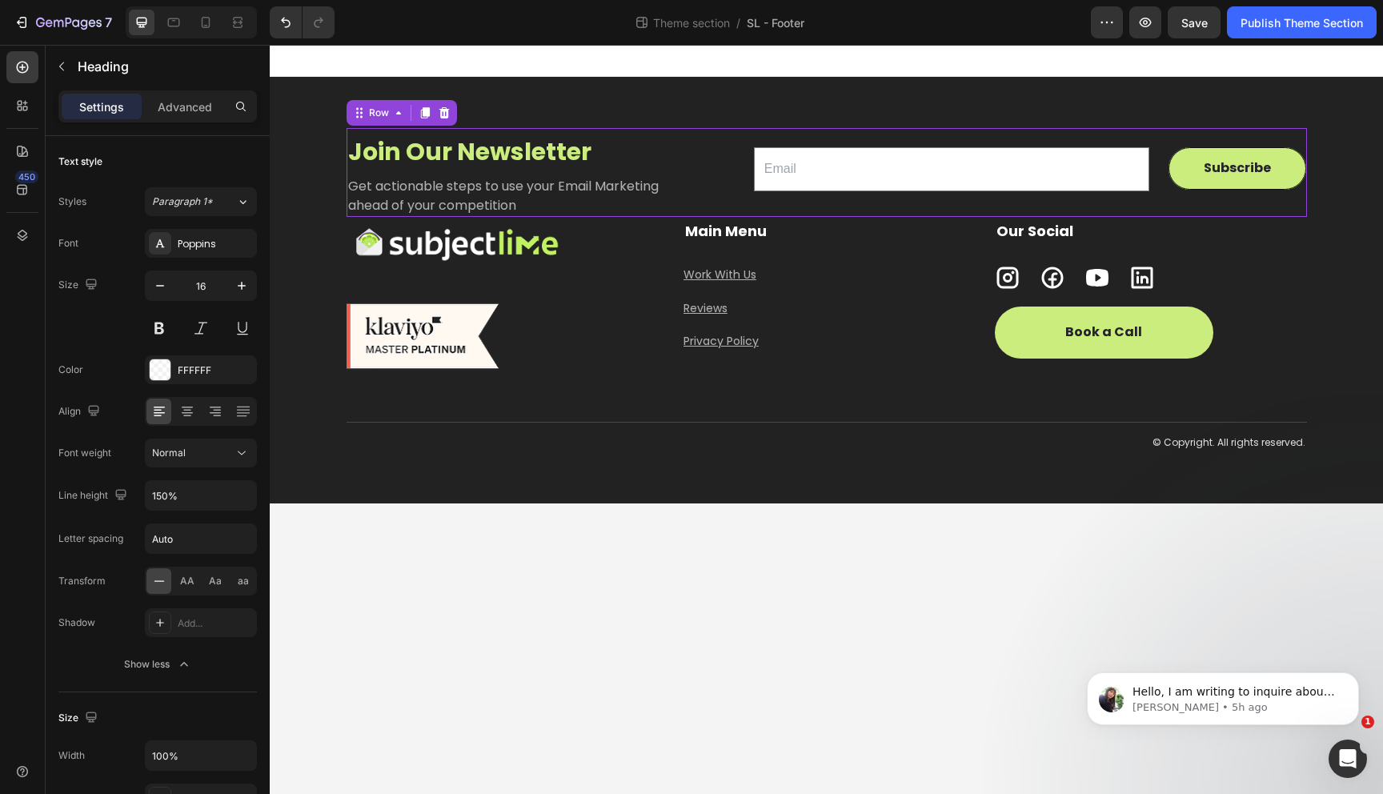
click at [807, 212] on div "Email Field Subscribe Submit Button Row Newsletter" at bounding box center [1030, 172] width 553 height 89
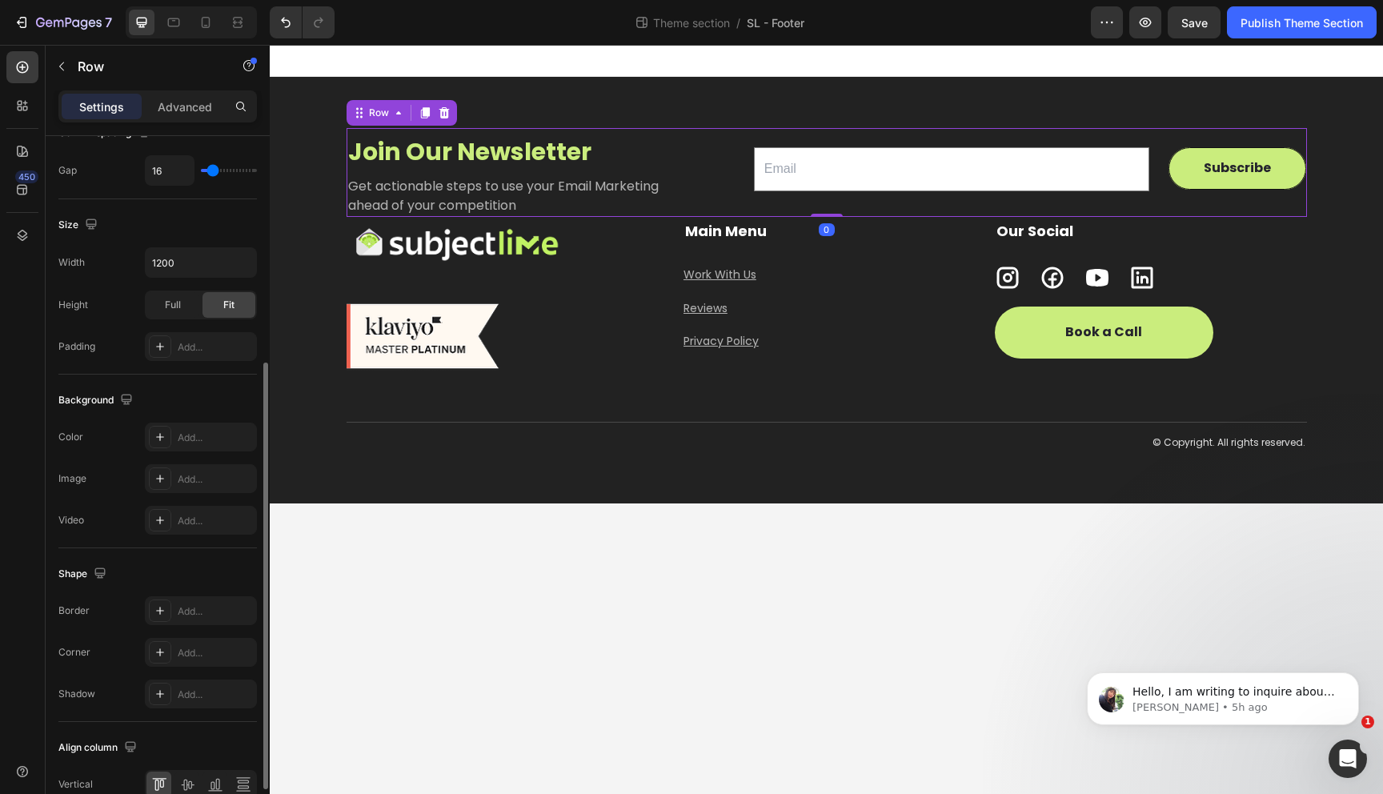
scroll to position [455, 0]
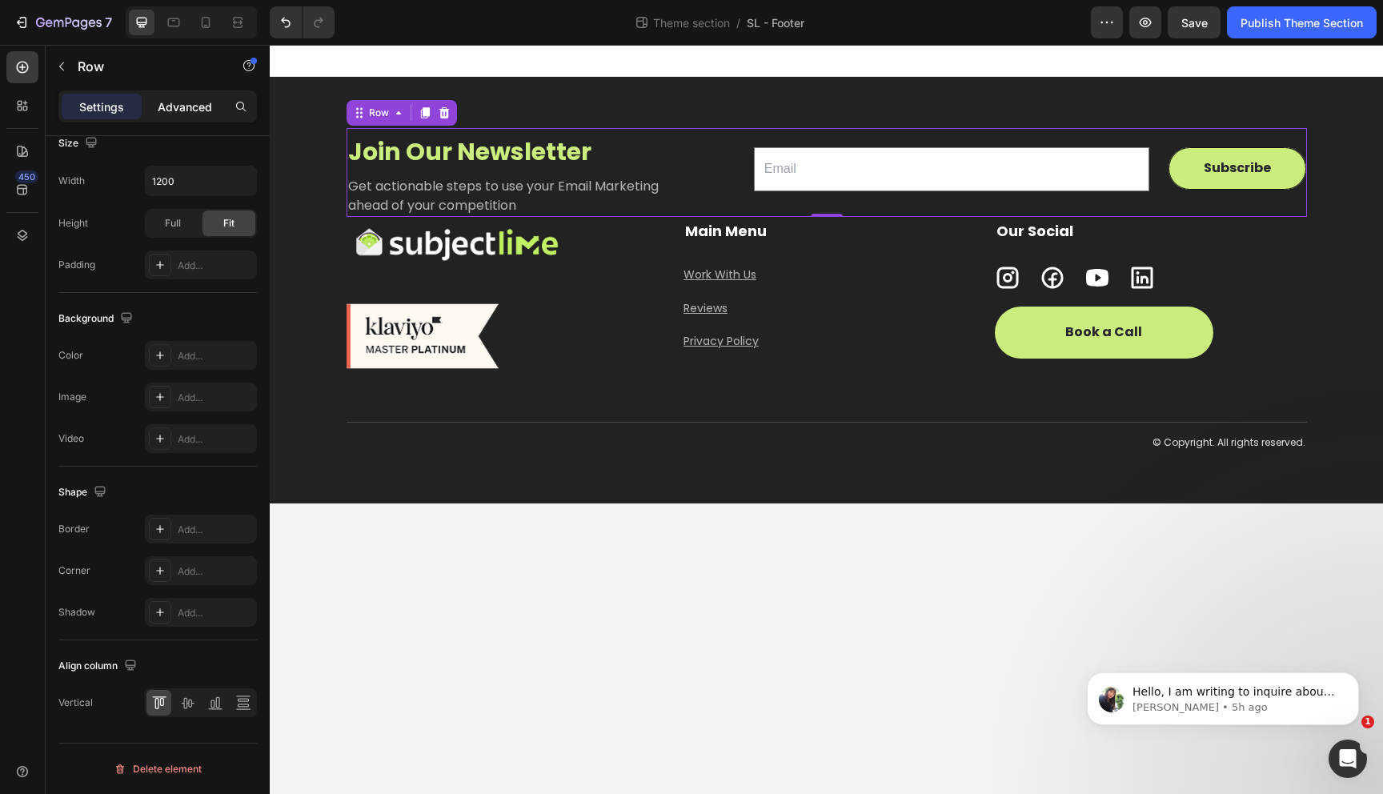
click at [163, 114] on p "Advanced" at bounding box center [185, 106] width 54 height 17
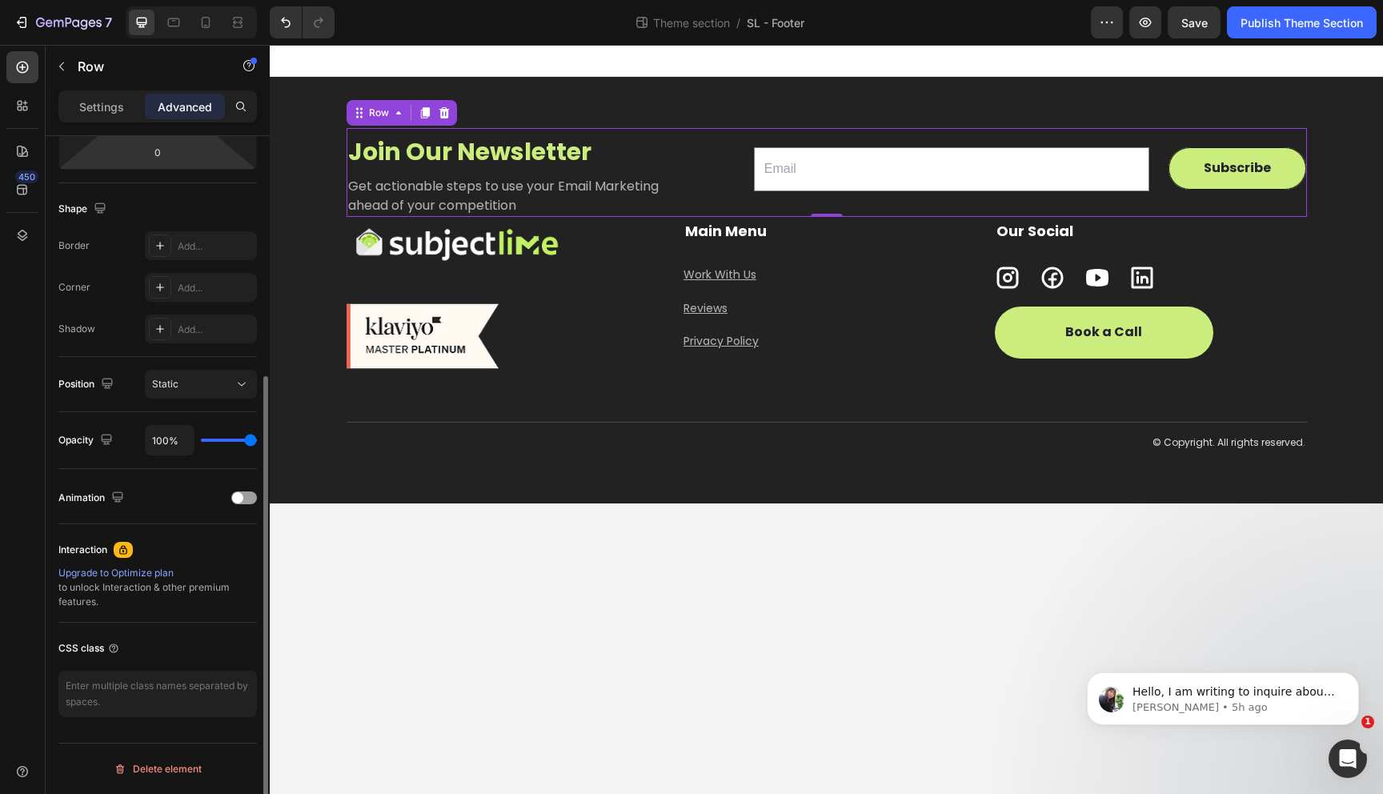
scroll to position [0, 0]
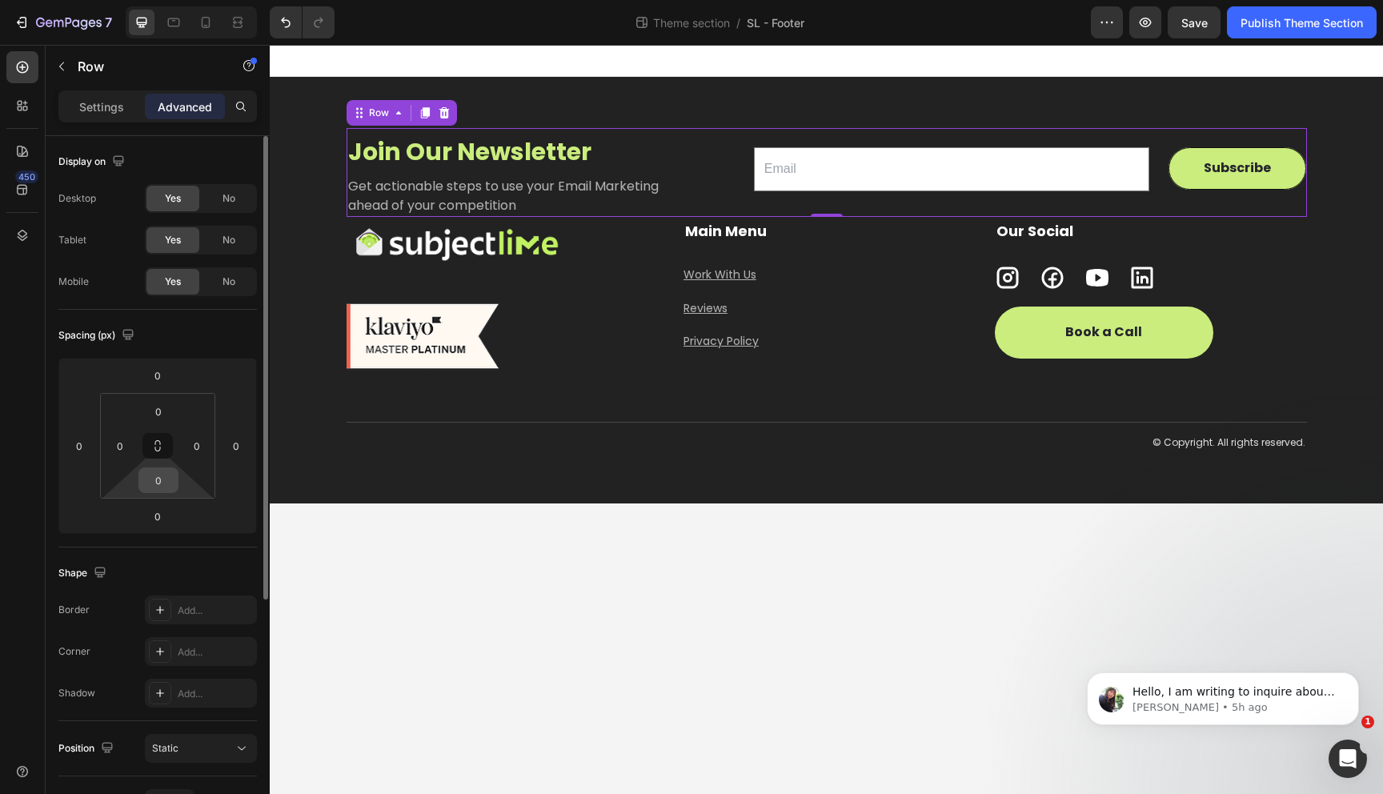
click at [157, 487] on input "0" at bounding box center [158, 480] width 32 height 24
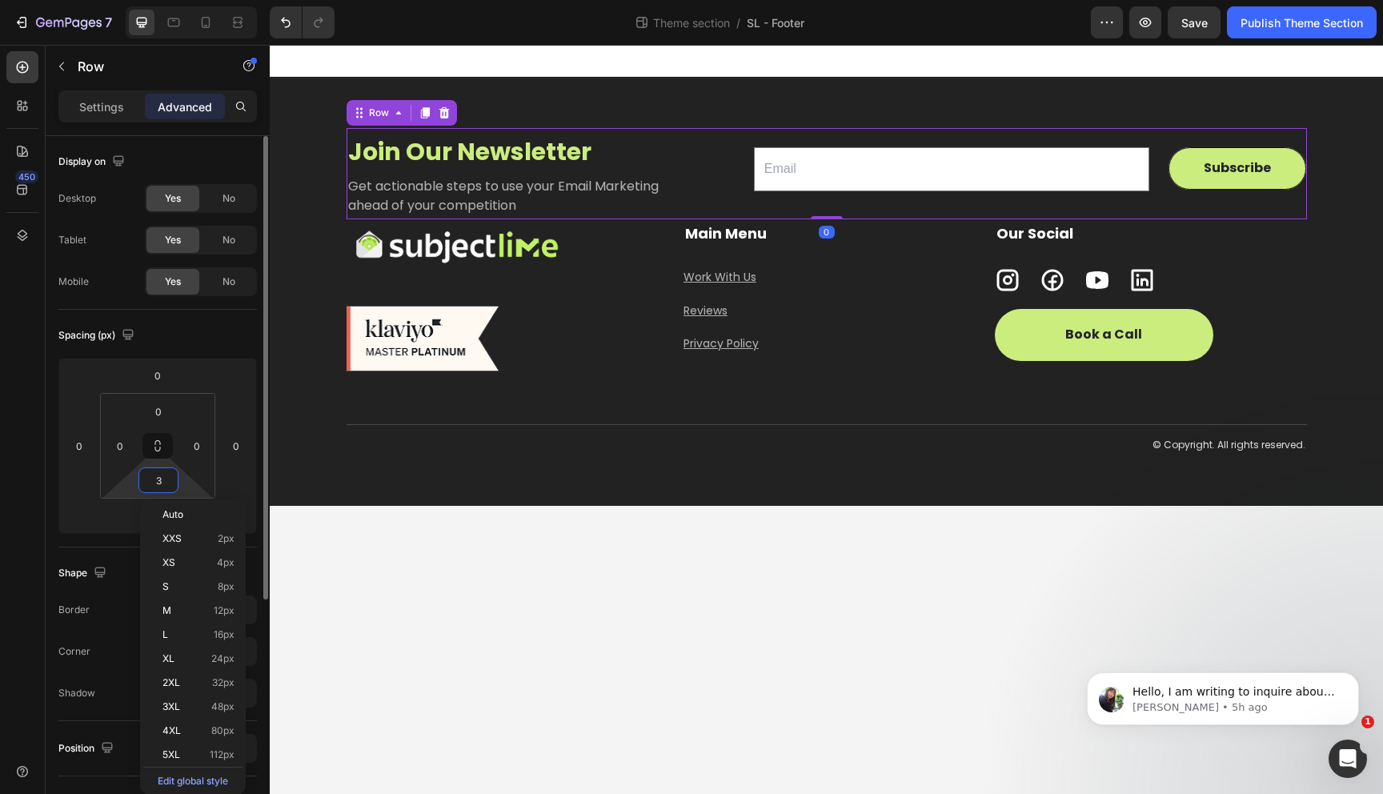
type input "30"
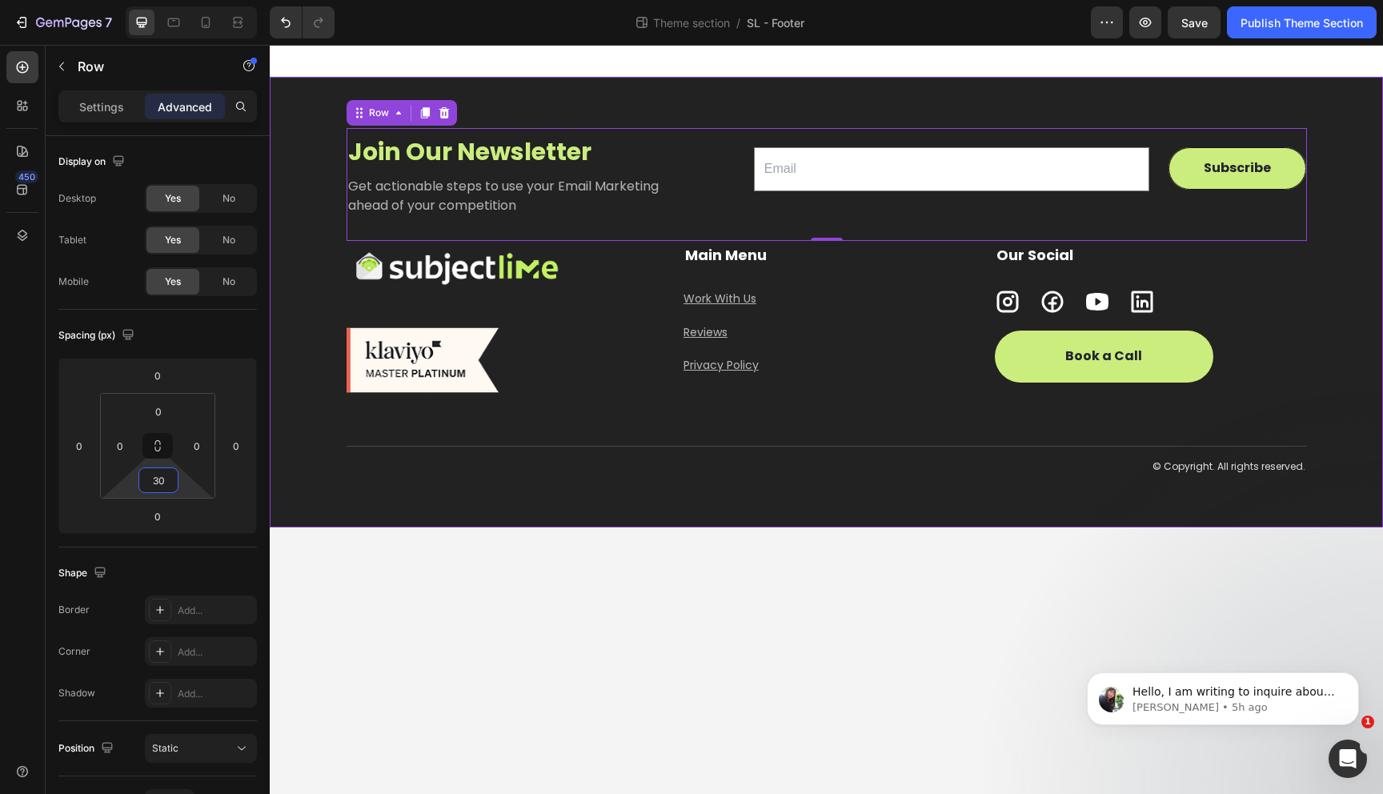
click at [322, 435] on div "Join Our Newsletter Heading Get actionable steps to use your Email Marketing ah…" at bounding box center [826, 302] width 1062 height 348
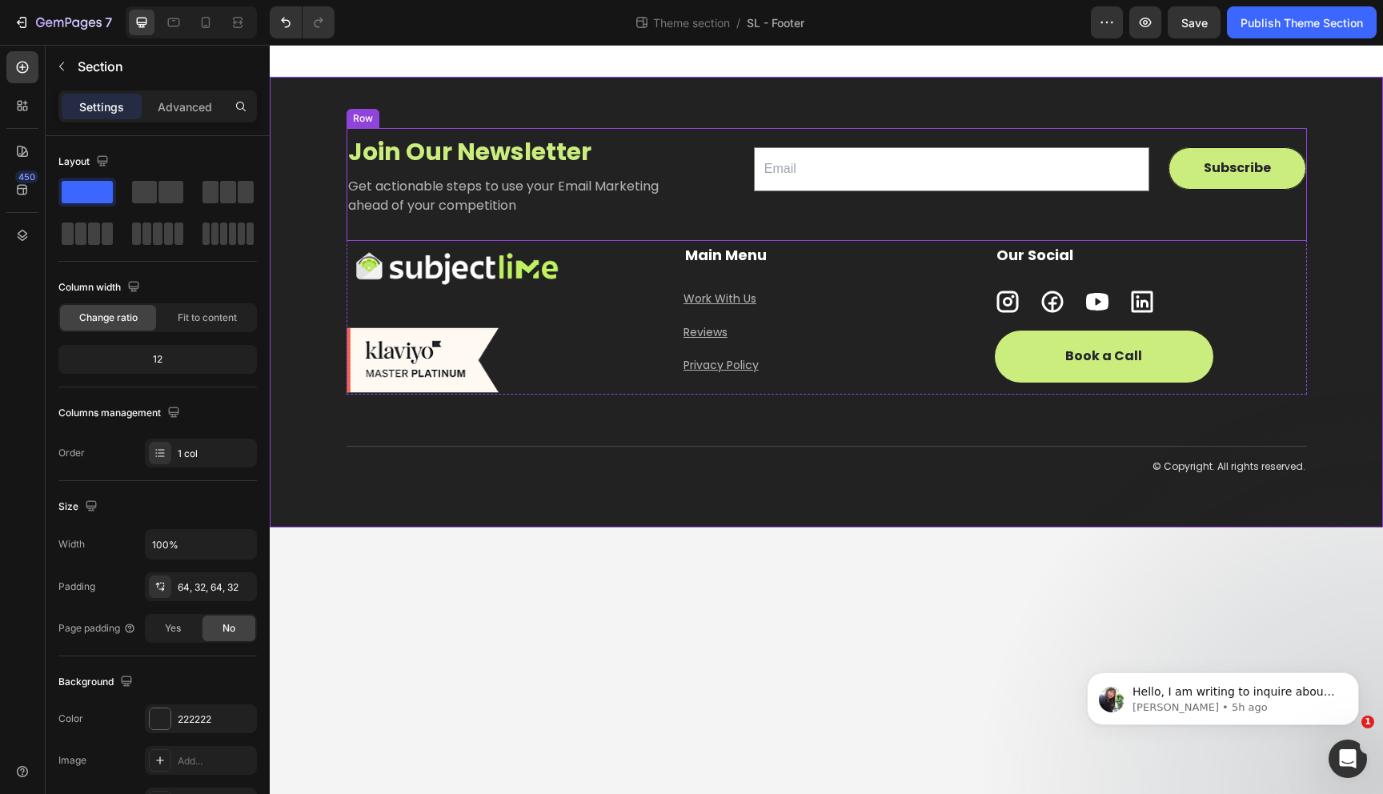
click at [807, 226] on div "Join Our Newsletter Heading Get actionable steps to use your Email Marketing ah…" at bounding box center [827, 184] width 960 height 113
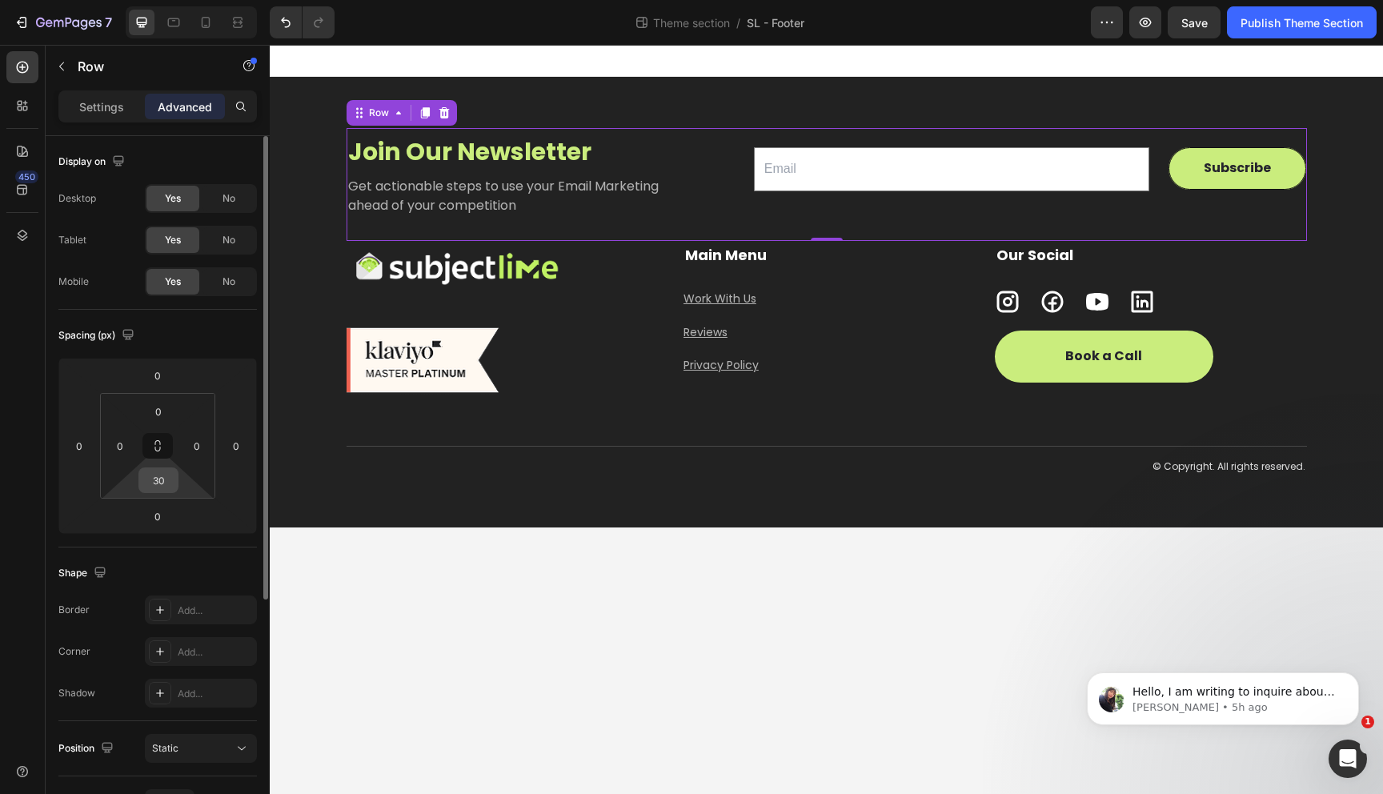
click at [160, 488] on input "30" at bounding box center [158, 480] width 32 height 24
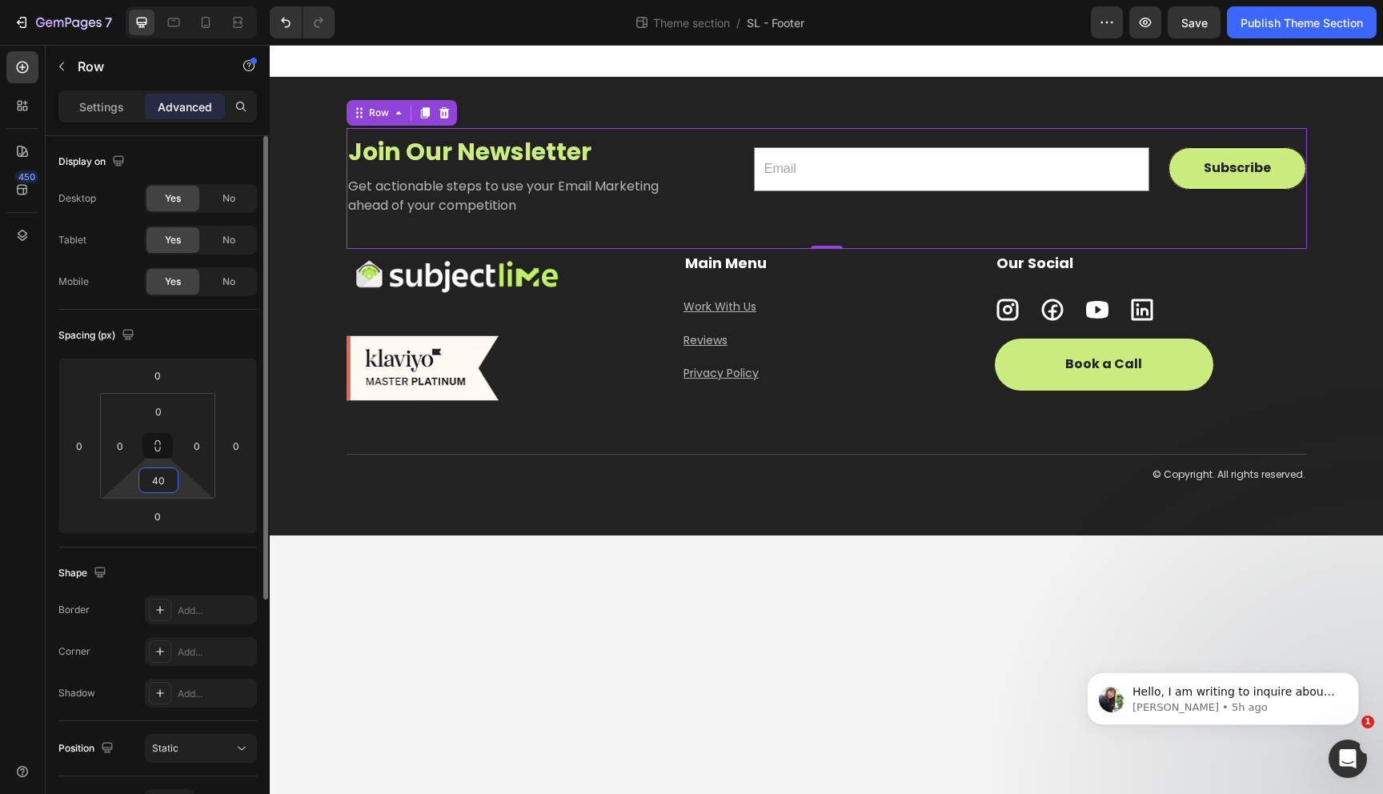
type input "40"
drag, startPoint x: 60, startPoint y: 548, endPoint x: 70, endPoint y: 543, distance: 11.8
click at [60, 548] on div "Shape Border Add... Corner Add... Shadow Add..." at bounding box center [157, 634] width 198 height 174
click at [374, 494] on div "Join Our Newsletter Heading Get actionable steps to use your Email Marketing ah…" at bounding box center [826, 306] width 1113 height 459
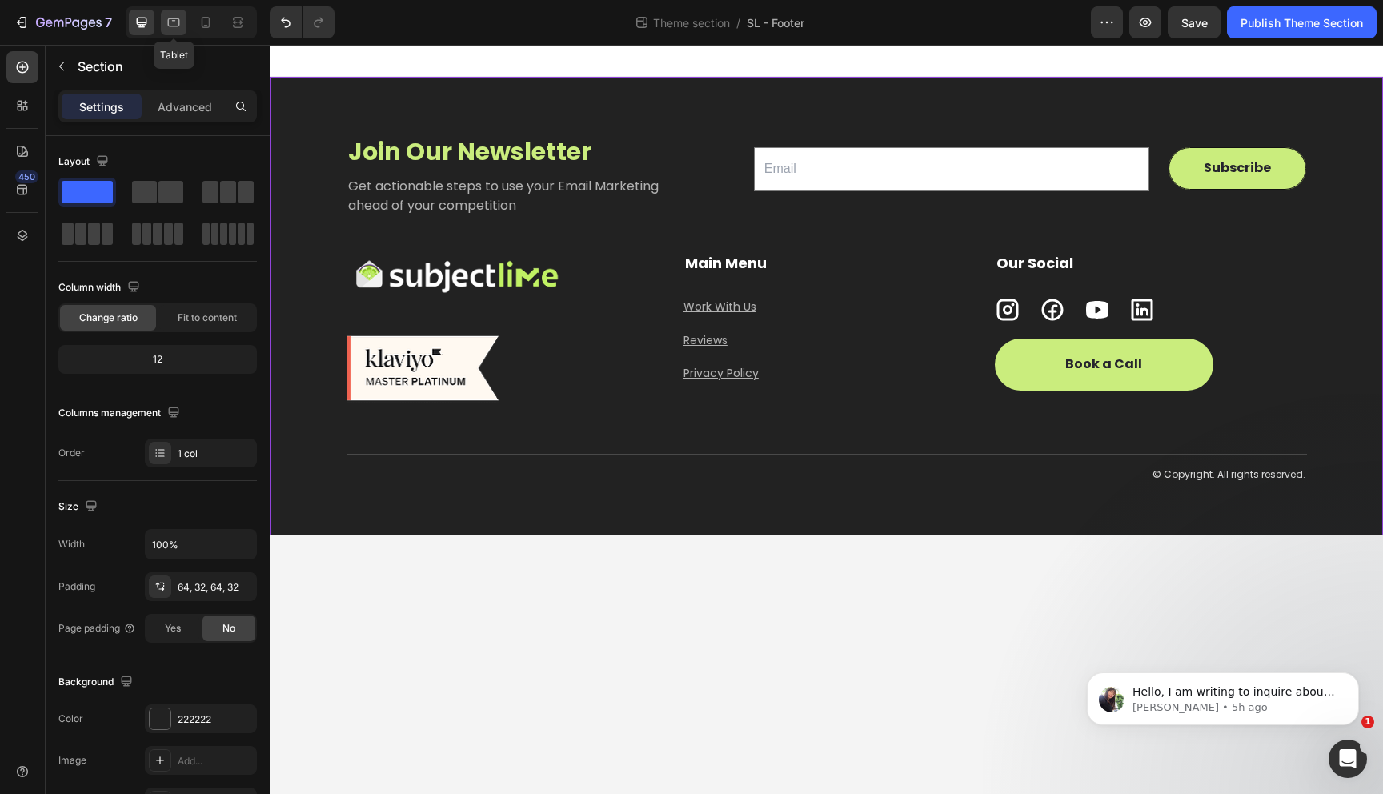
click at [174, 21] on icon at bounding box center [174, 22] width 16 height 16
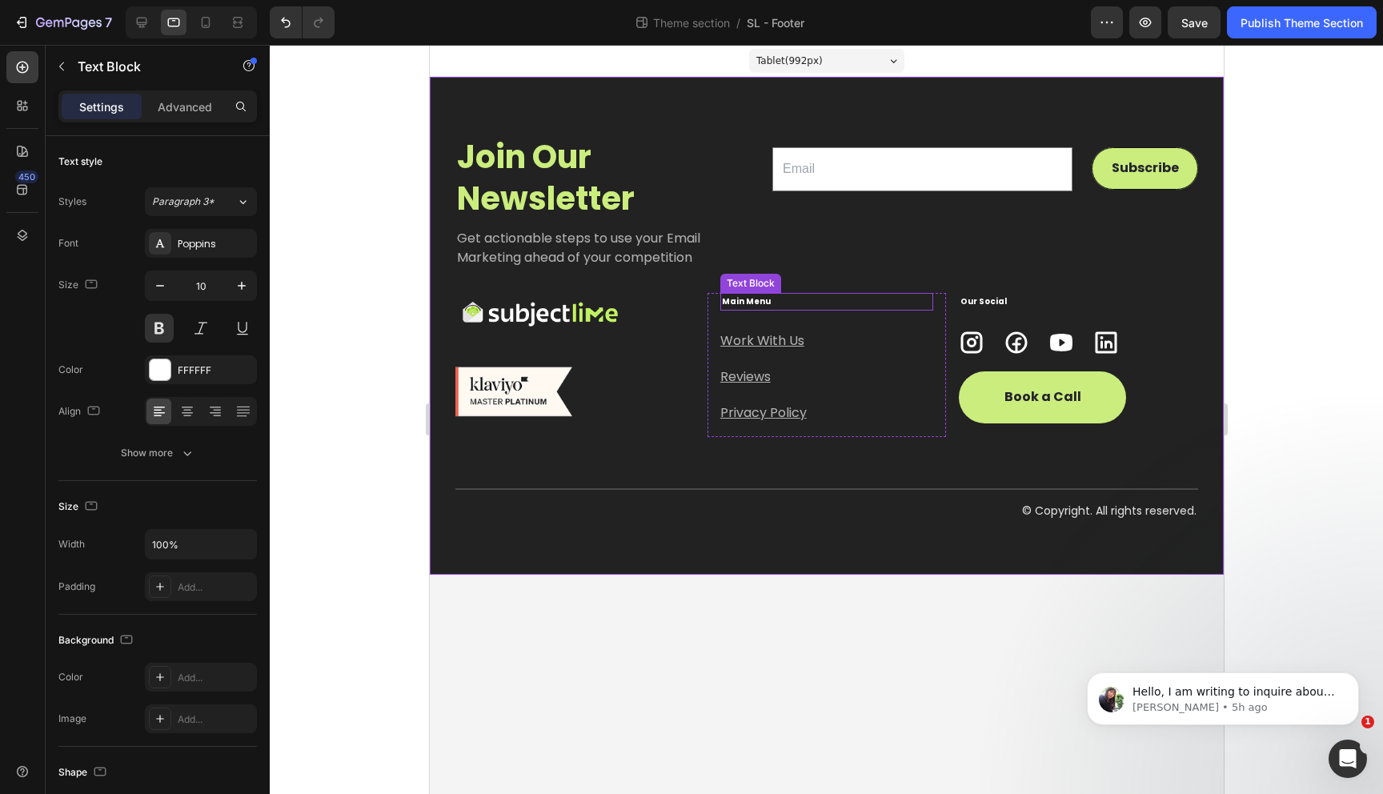
click at [755, 302] on p "Main Menu" at bounding box center [826, 302] width 210 height 14
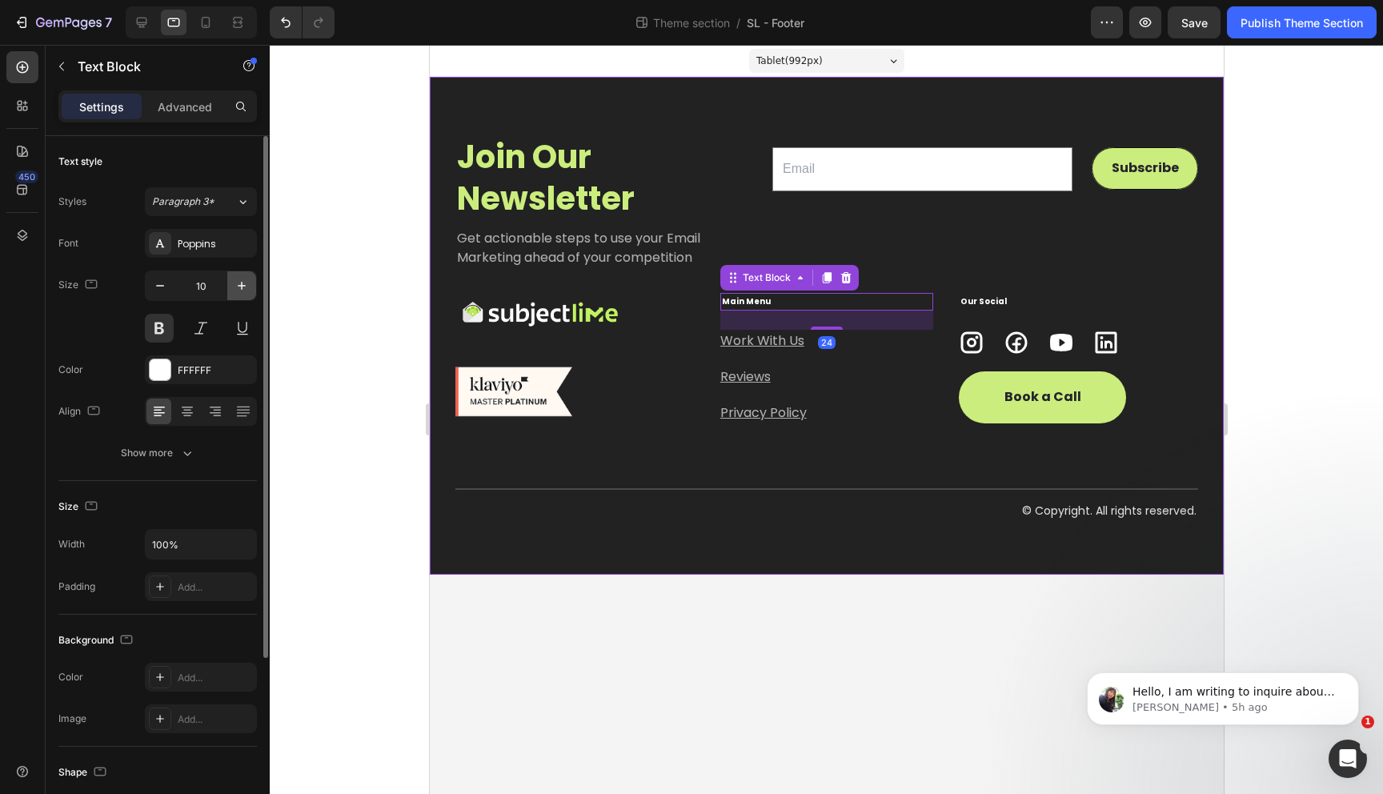
click at [237, 285] on icon "button" at bounding box center [242, 286] width 16 height 16
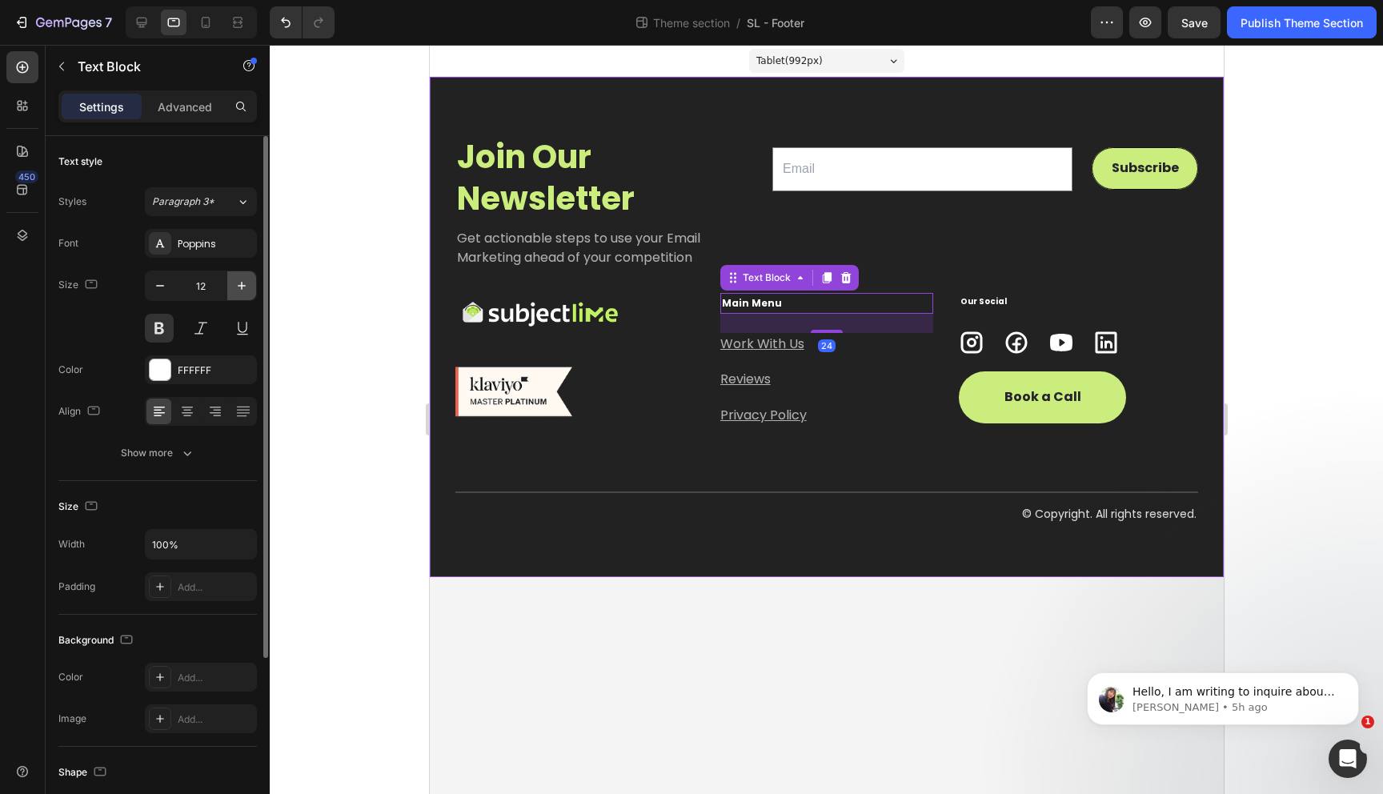
click at [237, 285] on icon "button" at bounding box center [242, 286] width 16 height 16
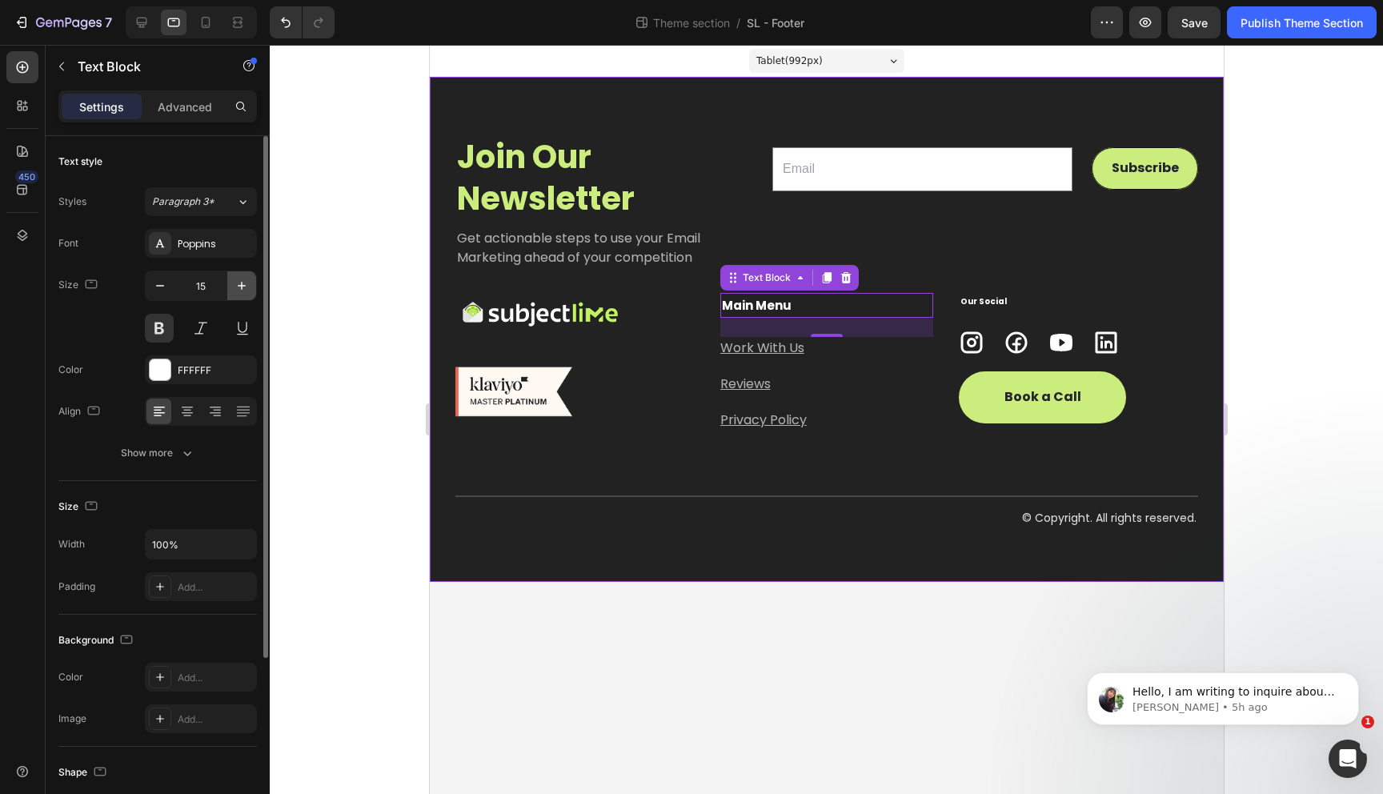
click at [237, 285] on icon "button" at bounding box center [242, 286] width 16 height 16
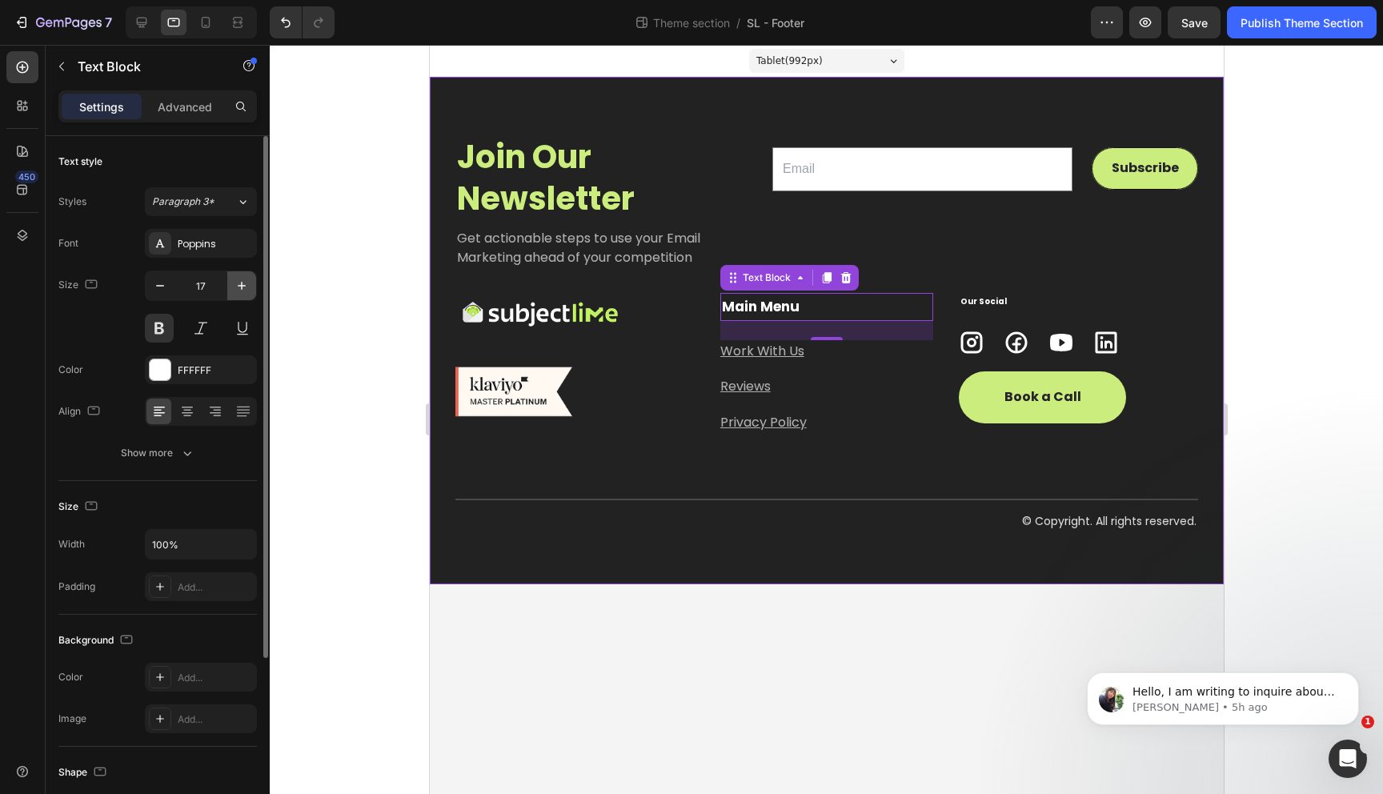
click at [237, 285] on icon "button" at bounding box center [242, 286] width 16 height 16
type input "18"
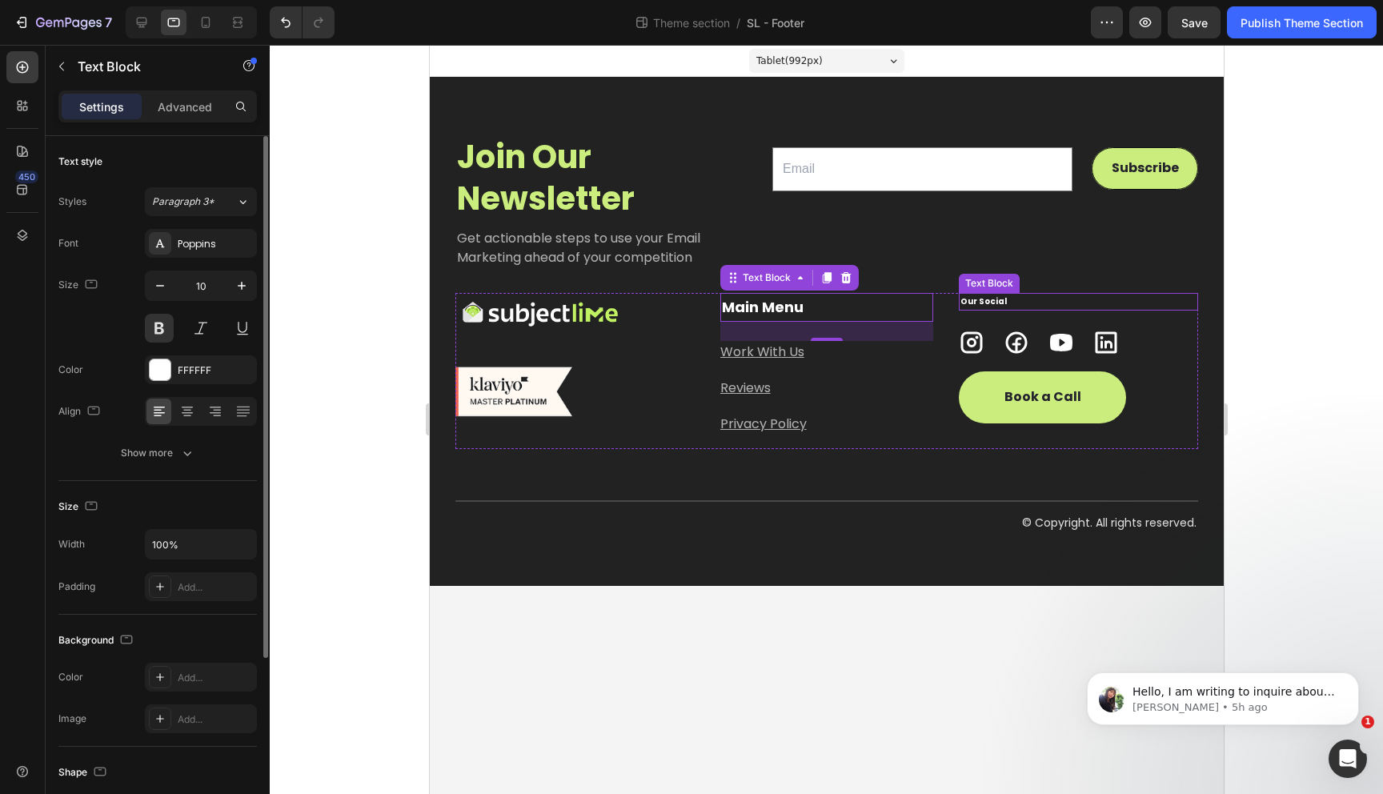
click at [984, 296] on p "Our Social" at bounding box center [1078, 302] width 236 height 14
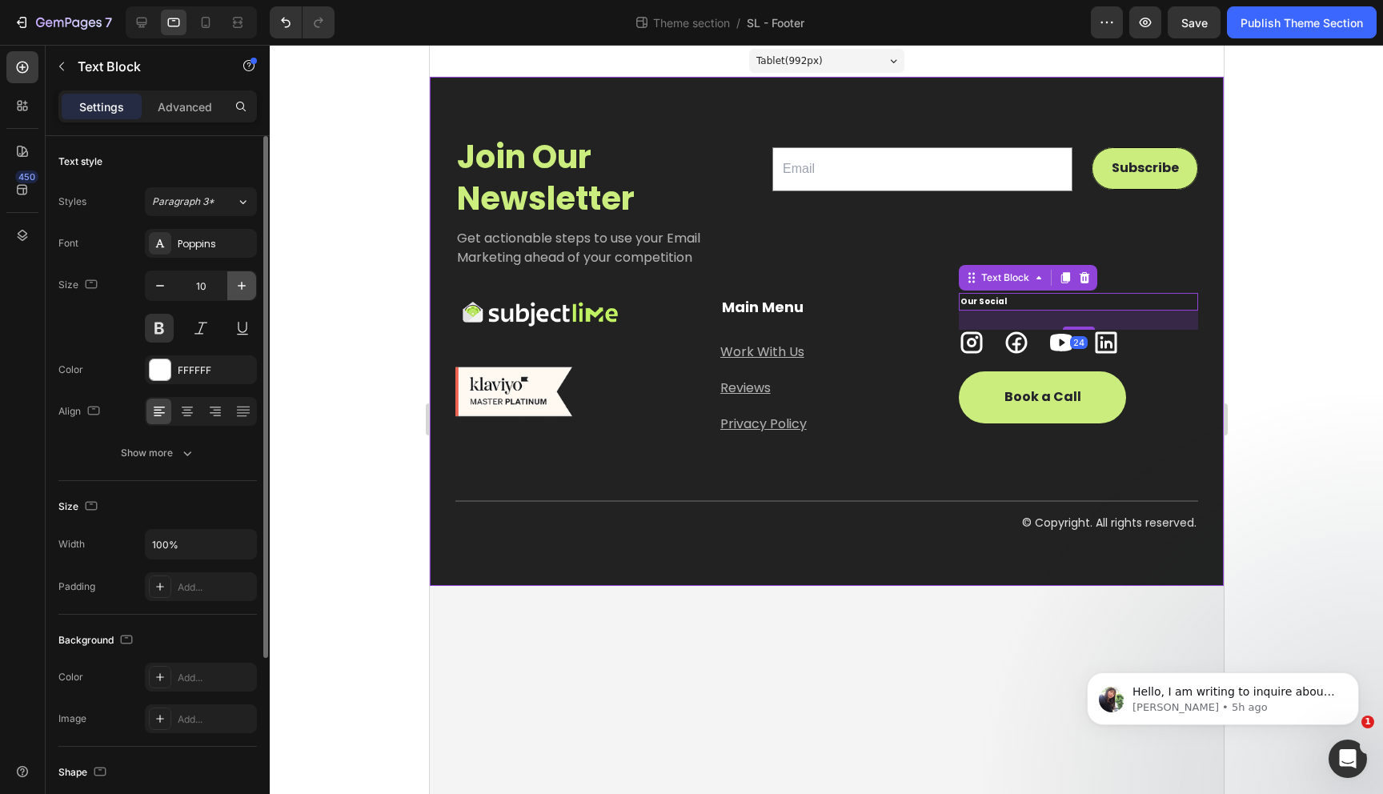
click at [244, 279] on icon "button" at bounding box center [242, 286] width 16 height 16
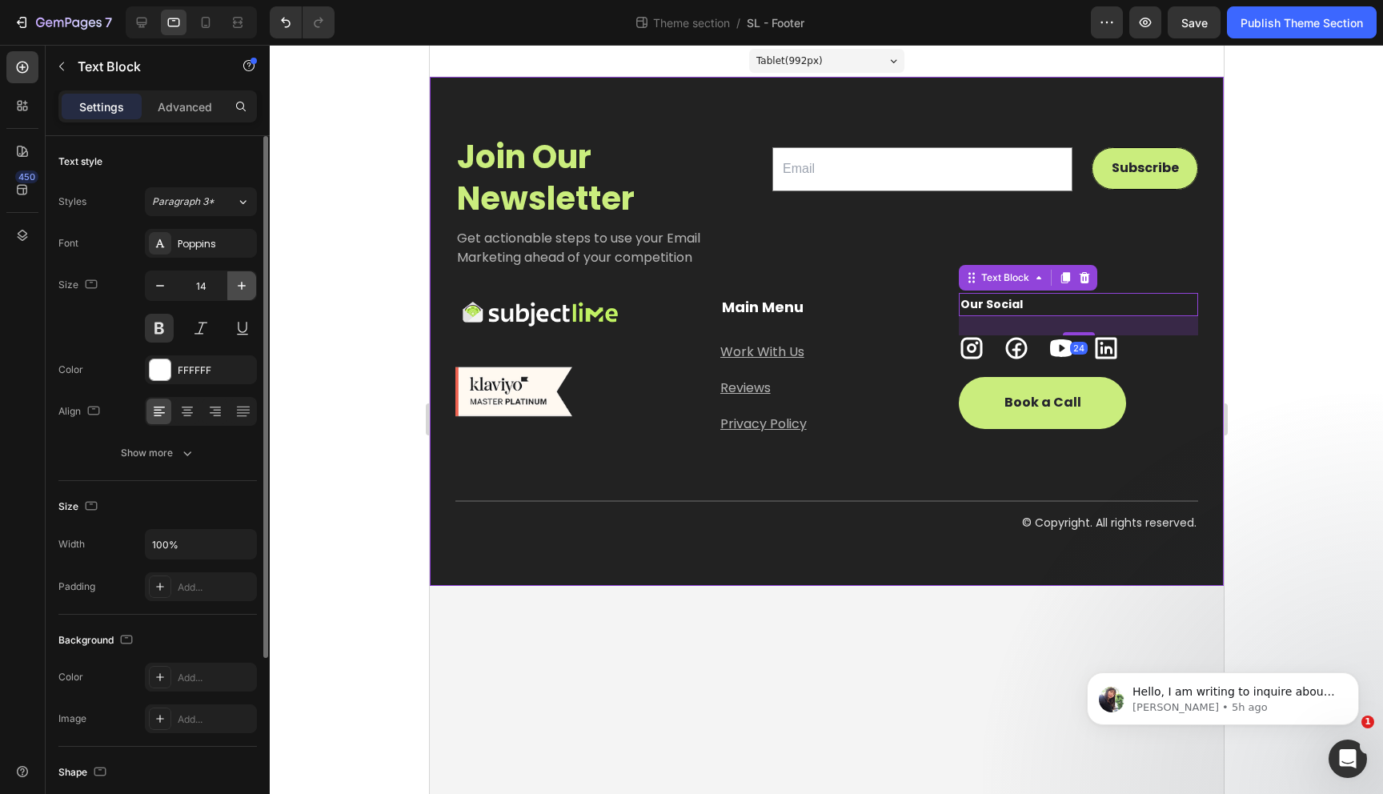
click at [244, 279] on icon "button" at bounding box center [242, 286] width 16 height 16
type input "18"
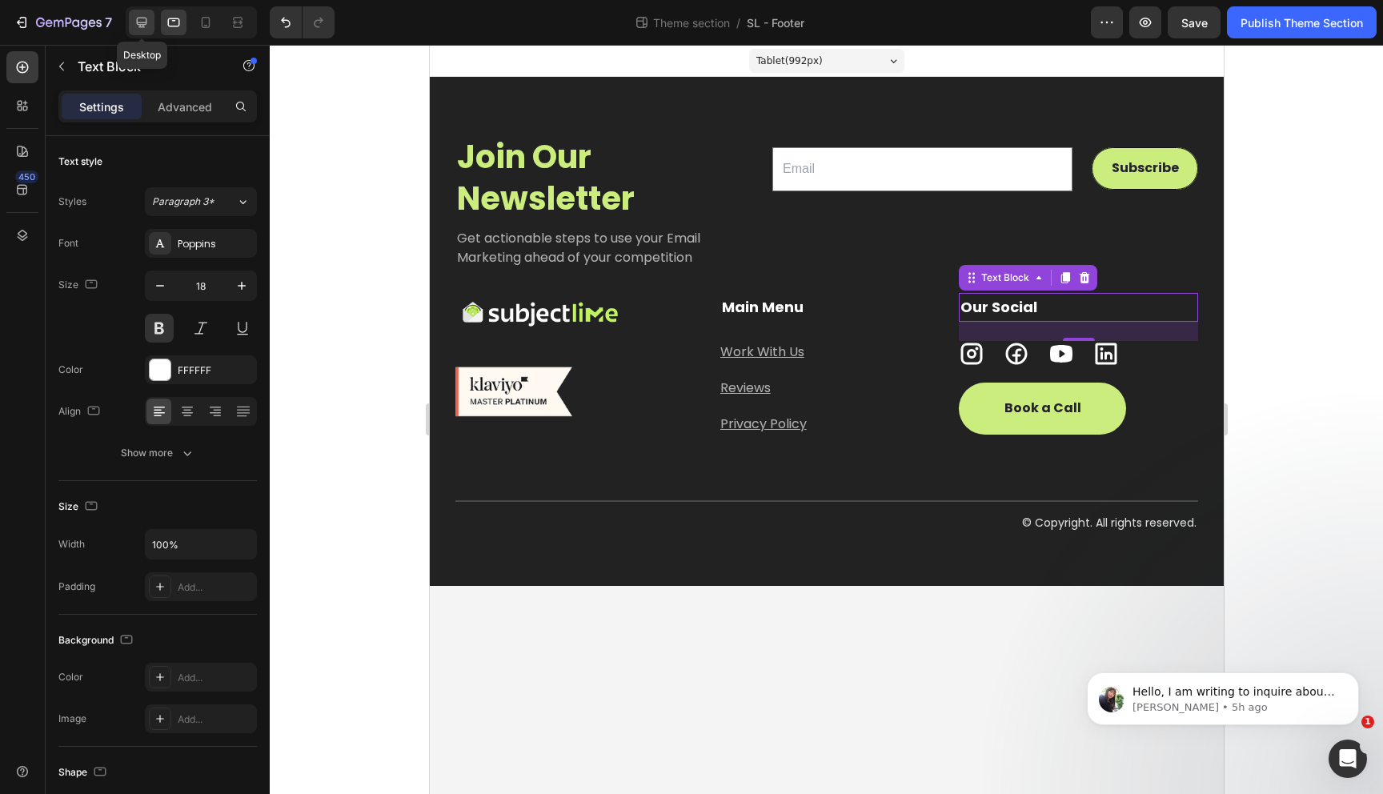
click at [144, 22] on icon at bounding box center [142, 22] width 16 height 16
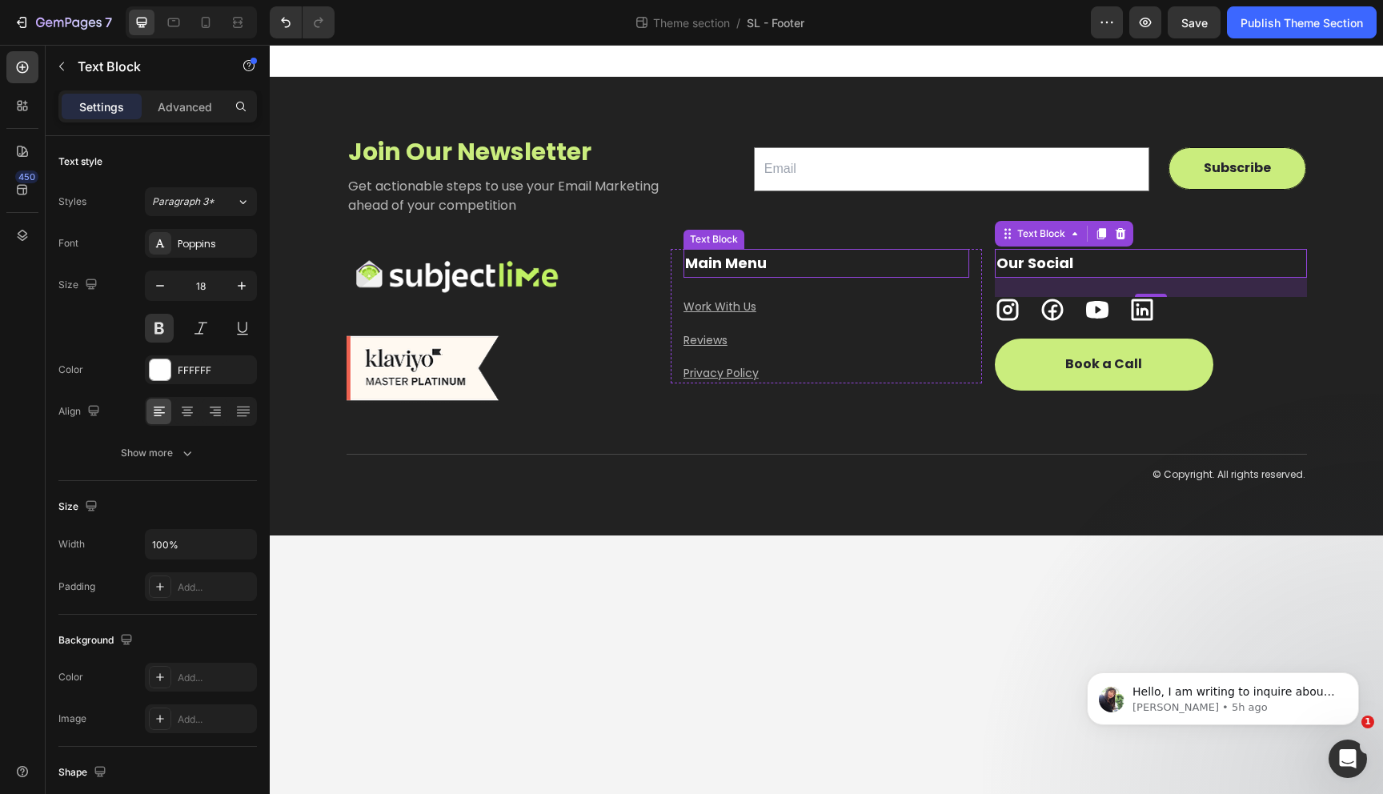
click at [721, 264] on p "Main Menu" at bounding box center [826, 263] width 283 height 26
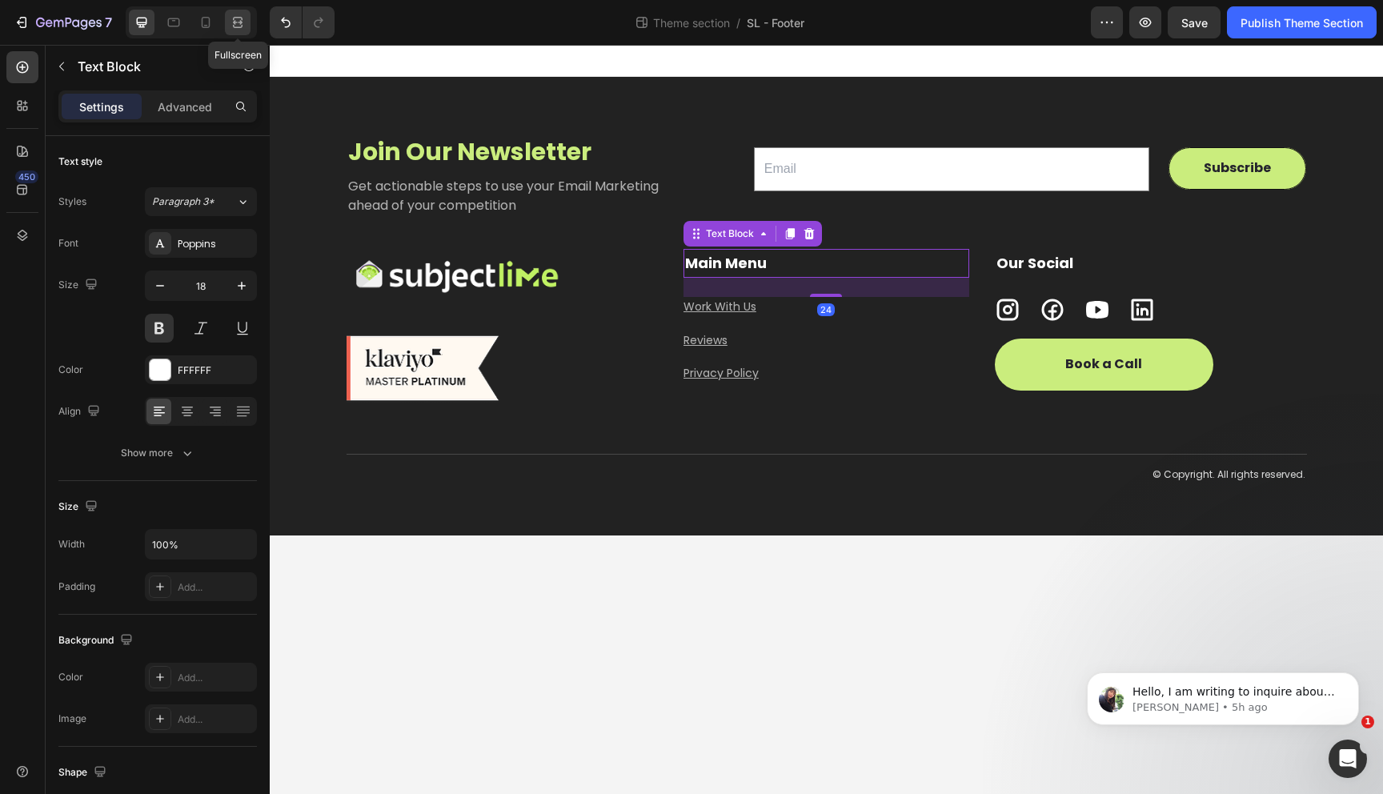
click at [230, 23] on icon at bounding box center [238, 22] width 16 height 16
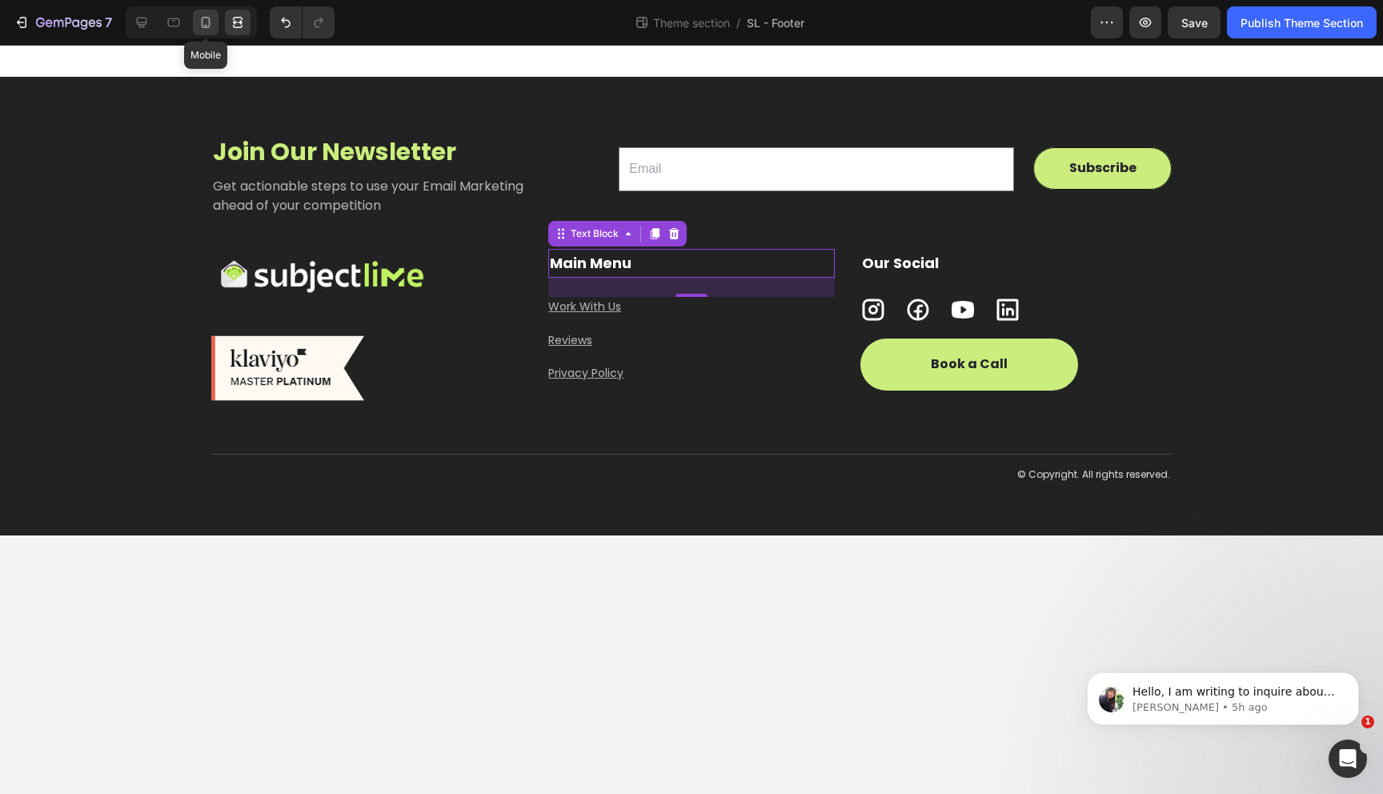
click at [207, 21] on icon at bounding box center [206, 22] width 16 height 16
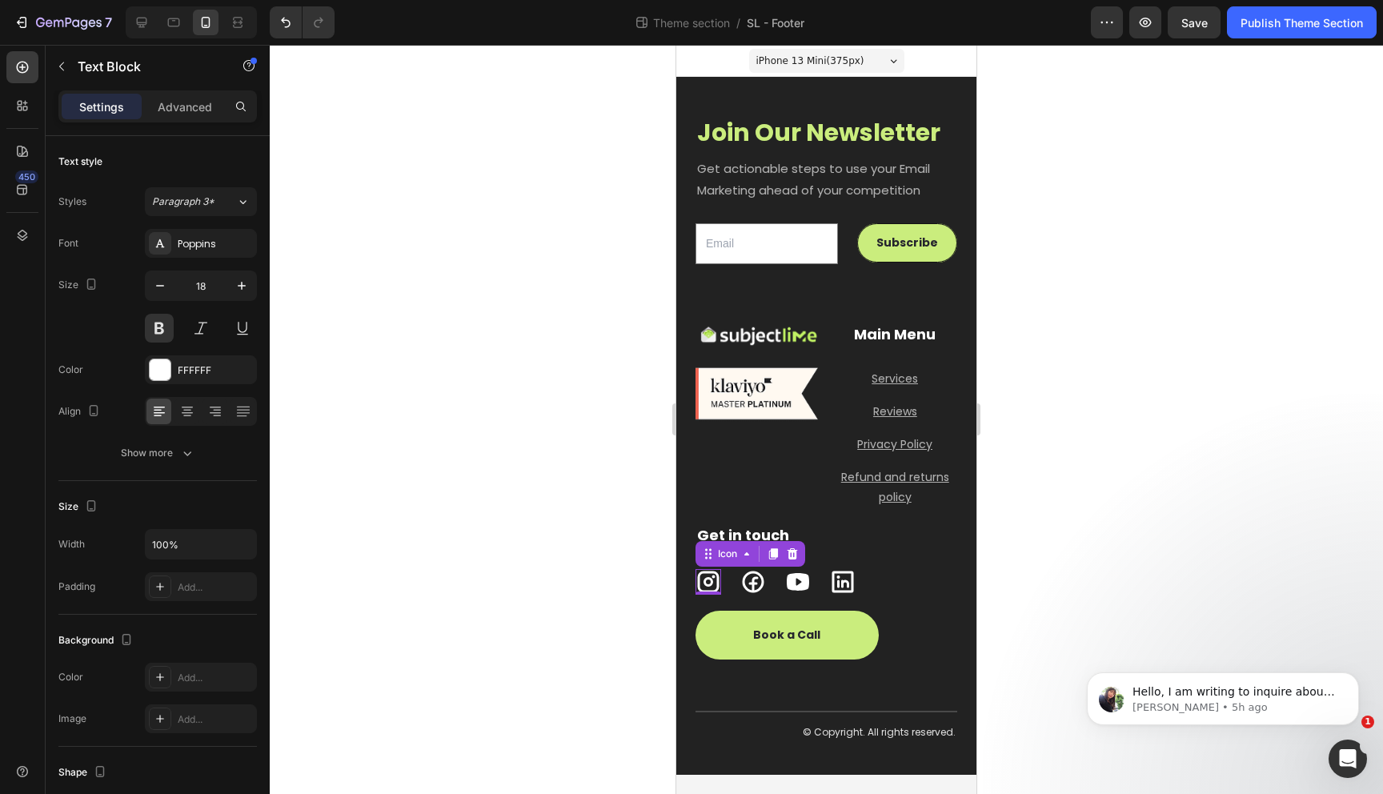
click at [706, 584] on icon at bounding box center [708, 582] width 26 height 26
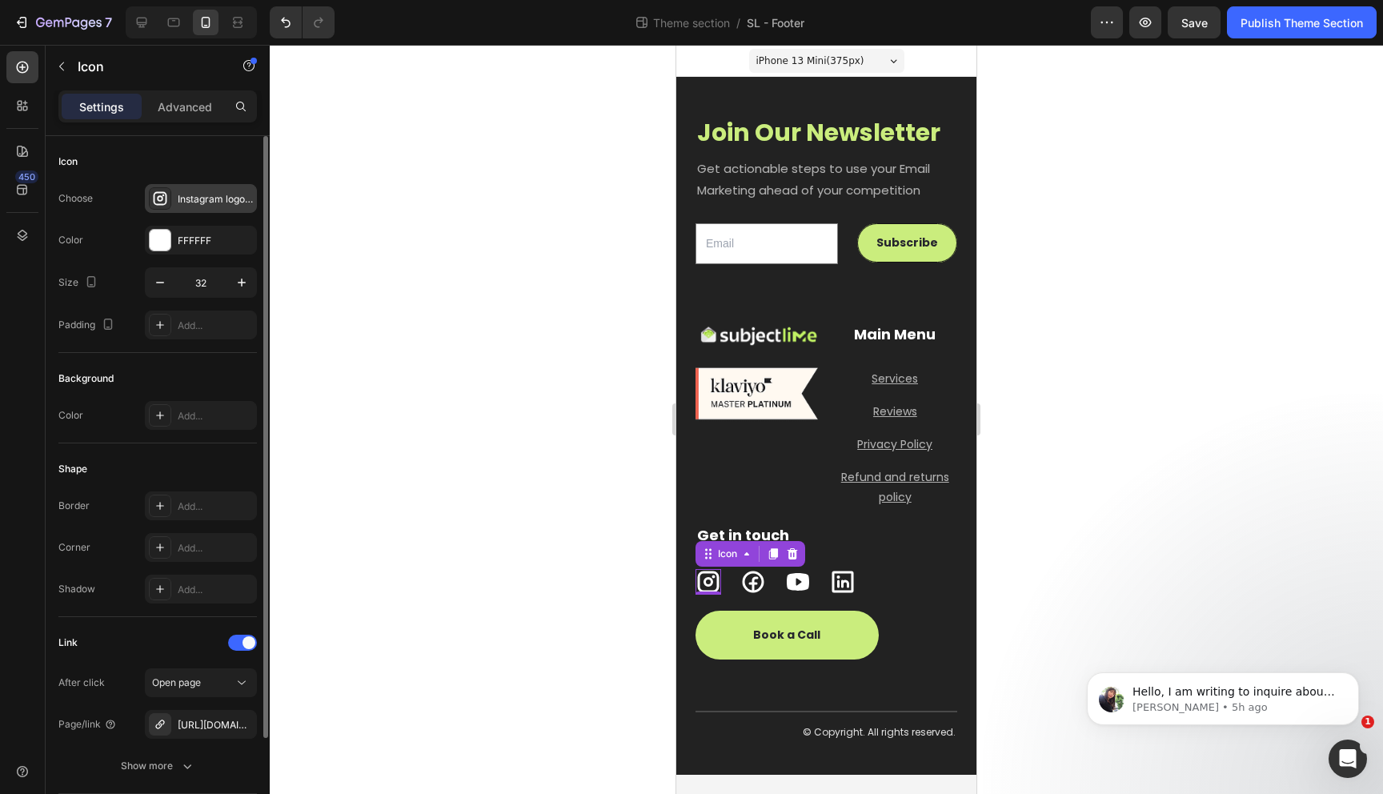
click at [164, 199] on icon at bounding box center [160, 198] width 16 height 16
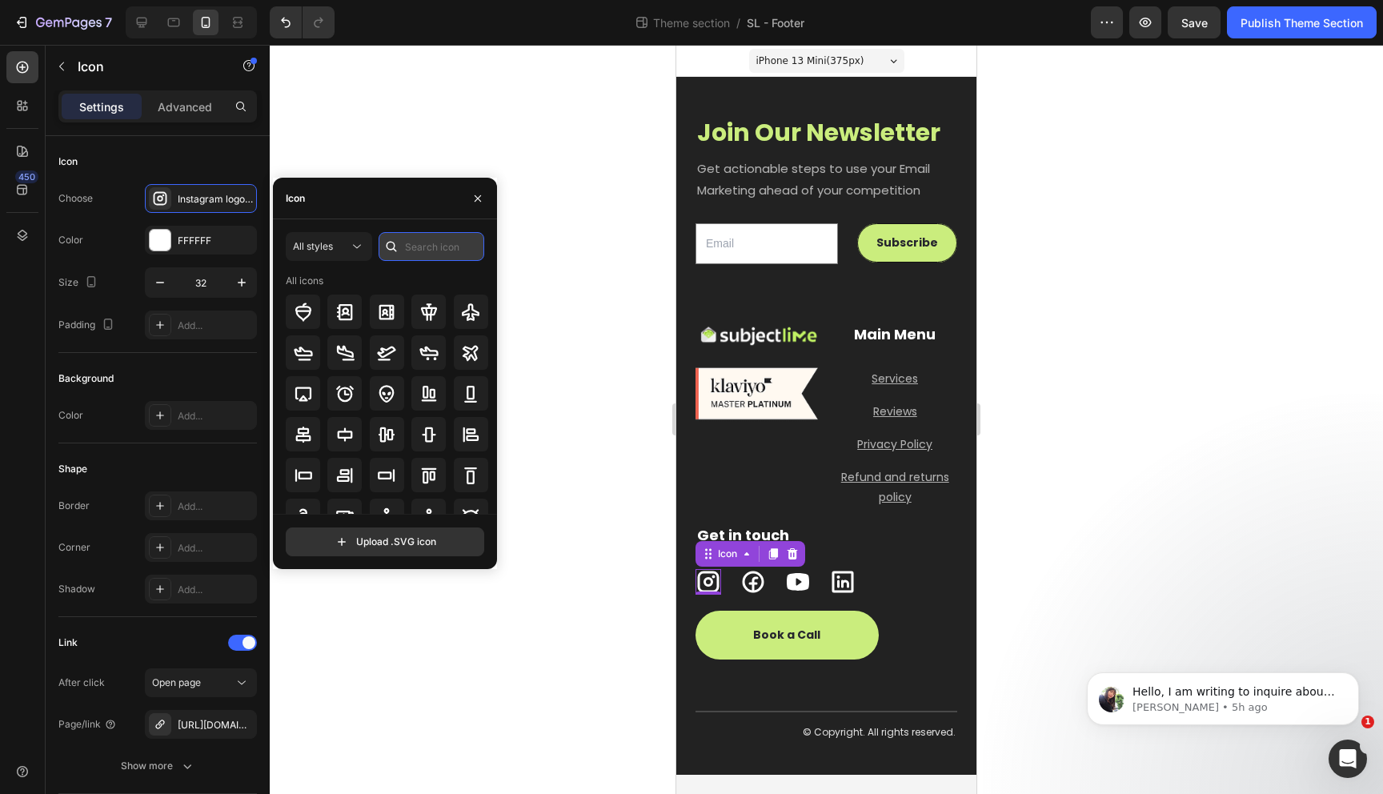
click at [431, 246] on input "text" at bounding box center [432, 246] width 106 height 29
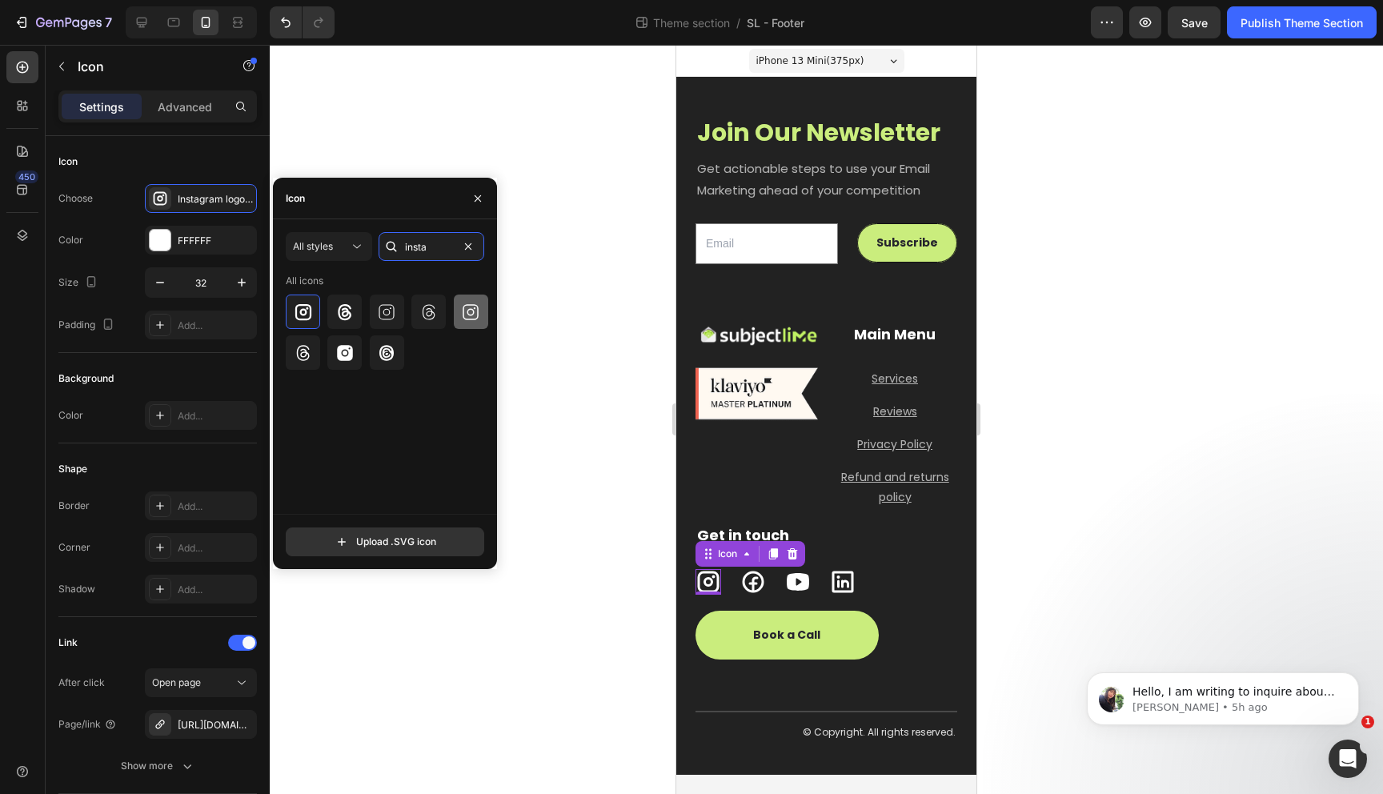
type input "insta"
click at [474, 319] on icon at bounding box center [471, 312] width 16 height 16
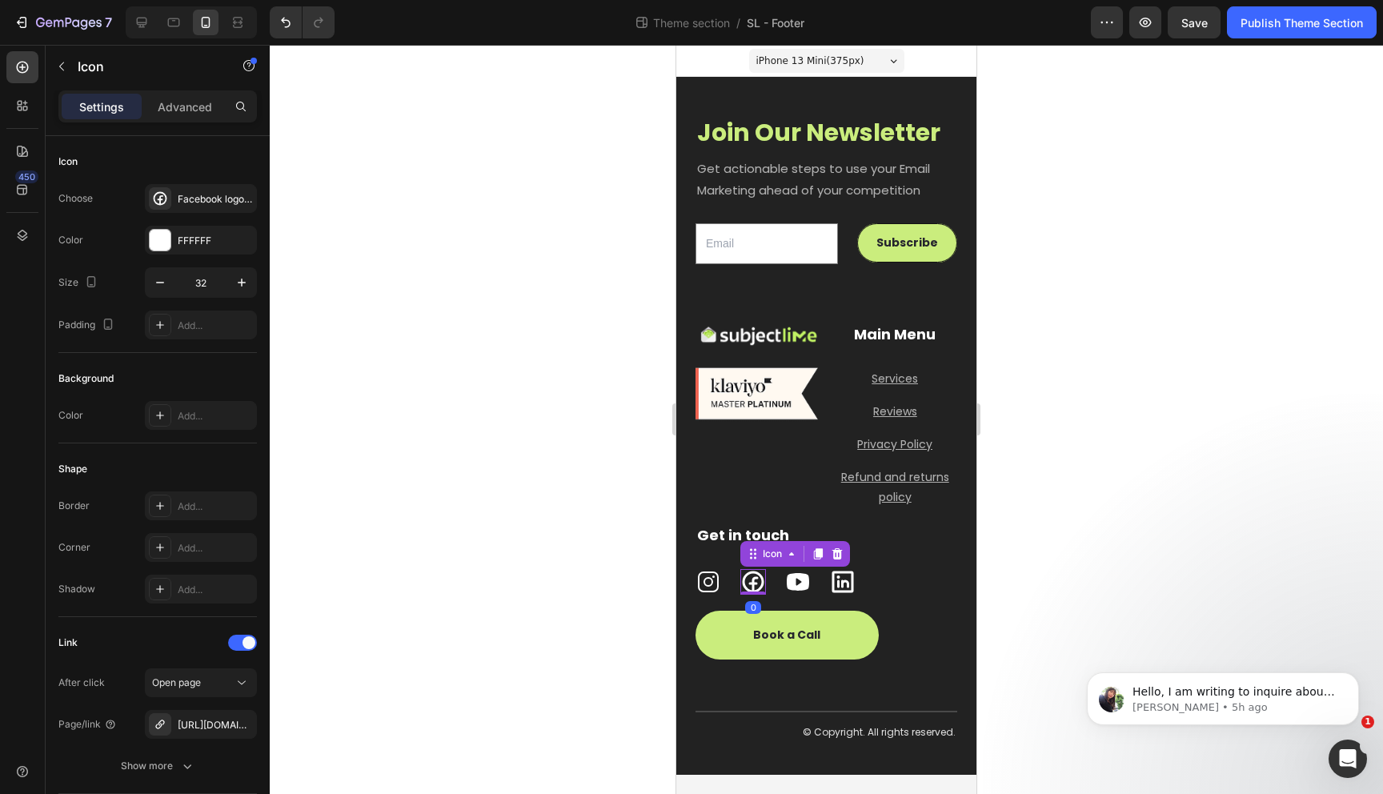
click at [750, 579] on icon at bounding box center [753, 582] width 26 height 26
click at [170, 196] on div at bounding box center [160, 198] width 22 height 22
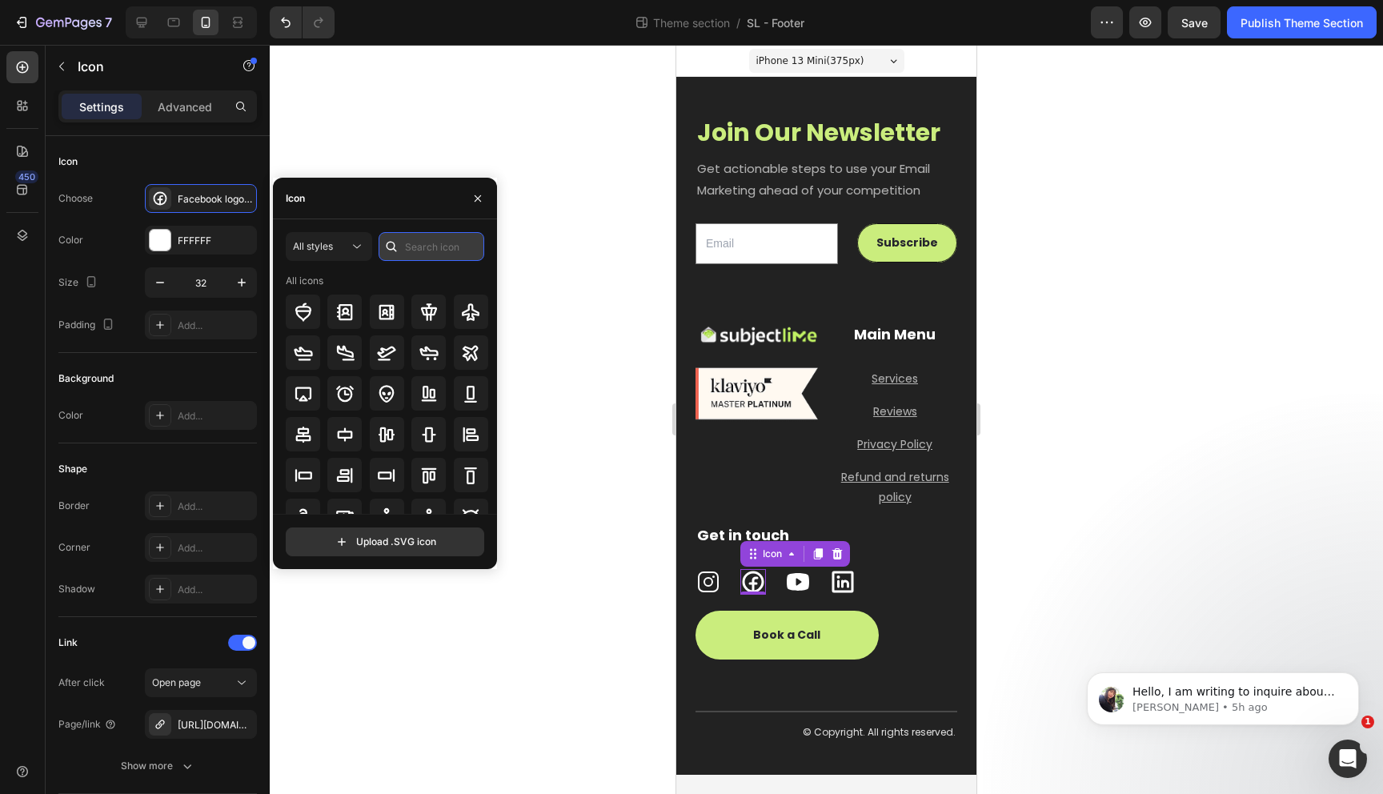
click at [427, 247] on input "text" at bounding box center [432, 246] width 106 height 29
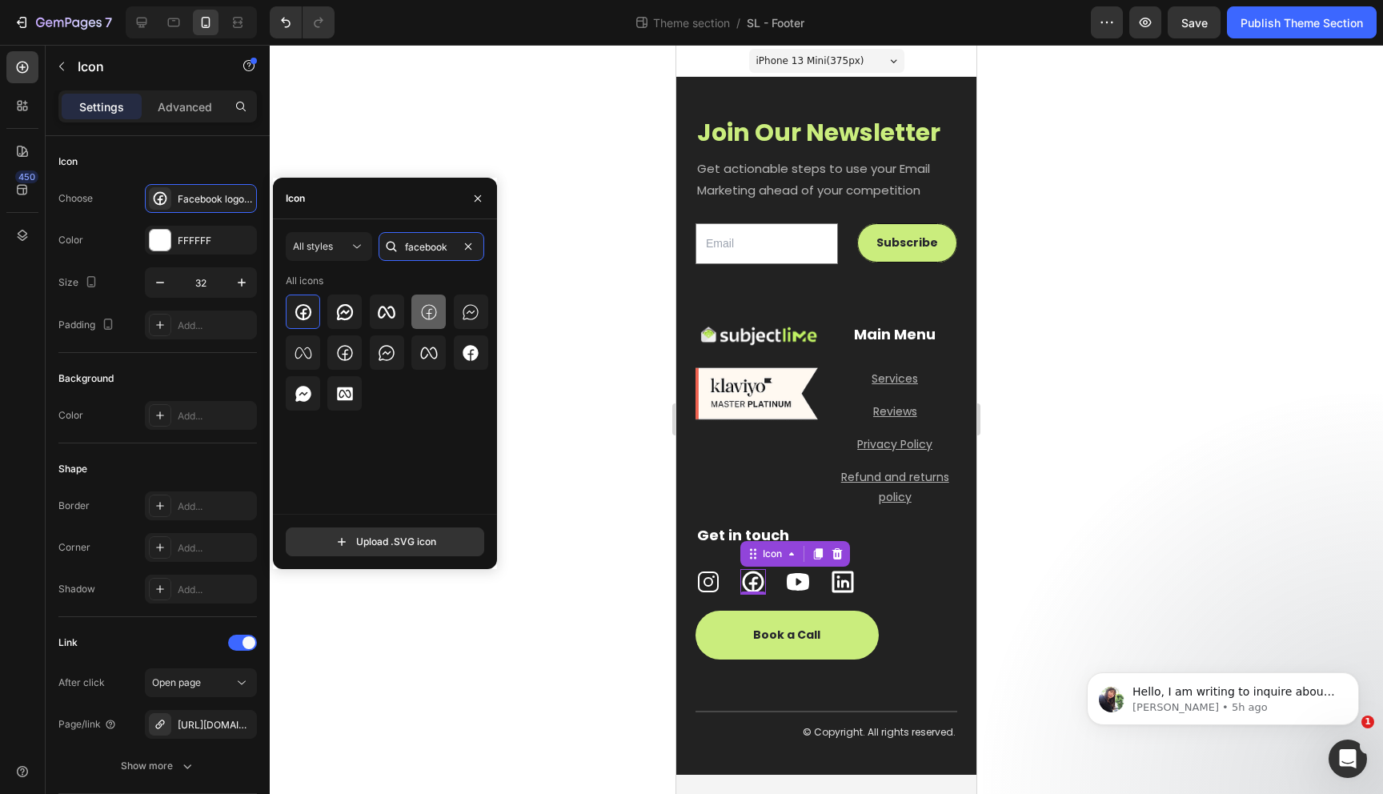
type input "facebook"
click at [427, 308] on icon at bounding box center [428, 312] width 19 height 19
click at [810, 590] on icon at bounding box center [798, 582] width 26 height 26
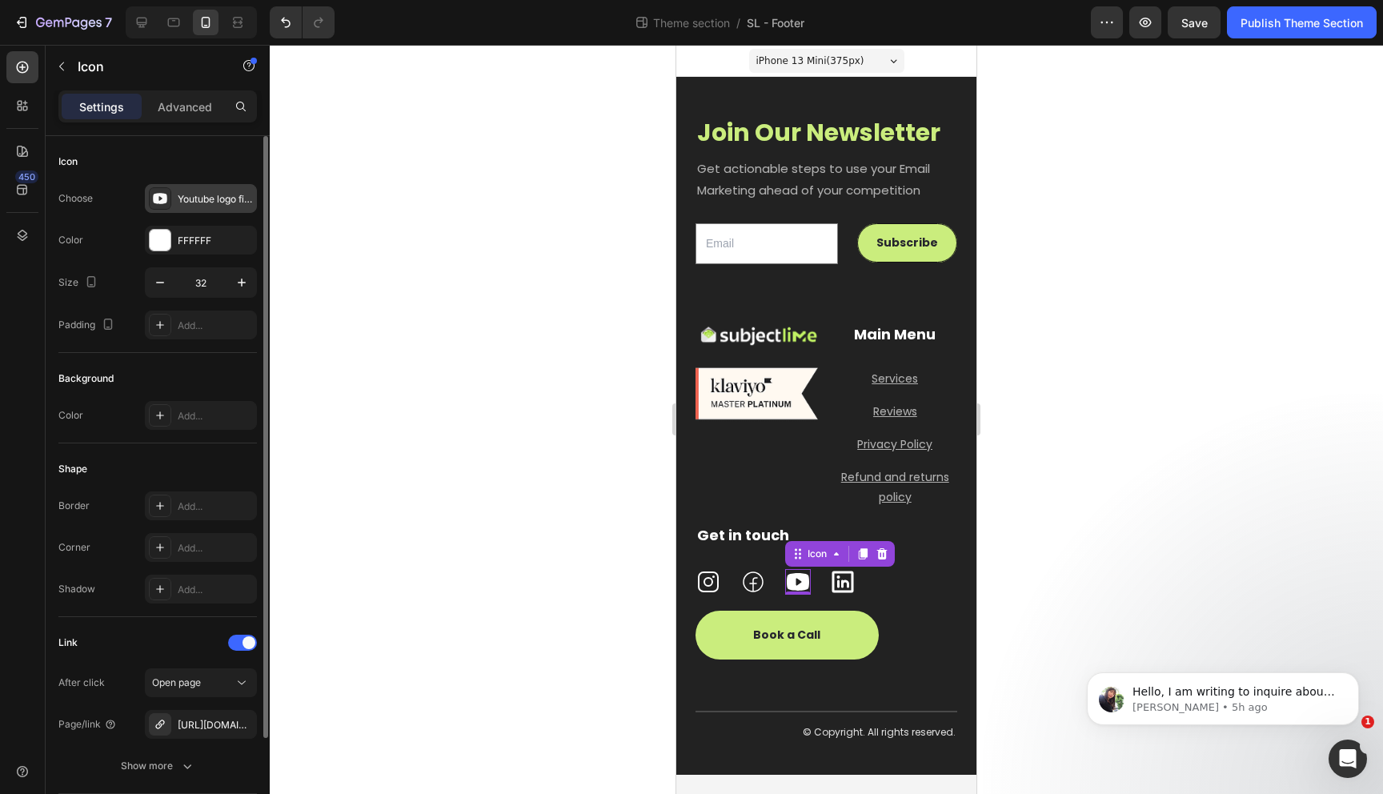
click at [156, 200] on icon at bounding box center [160, 198] width 14 height 11
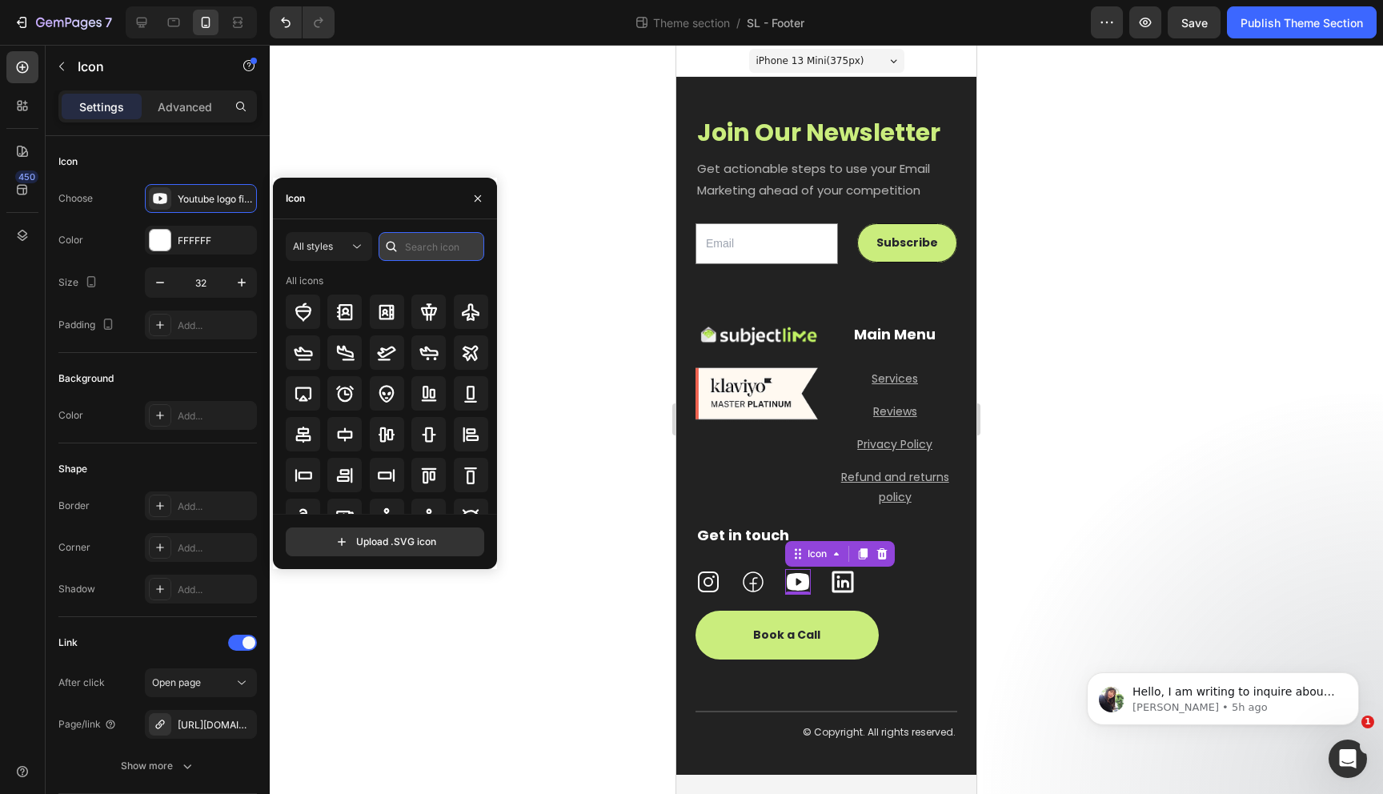
click at [431, 250] on input "text" at bounding box center [432, 246] width 106 height 29
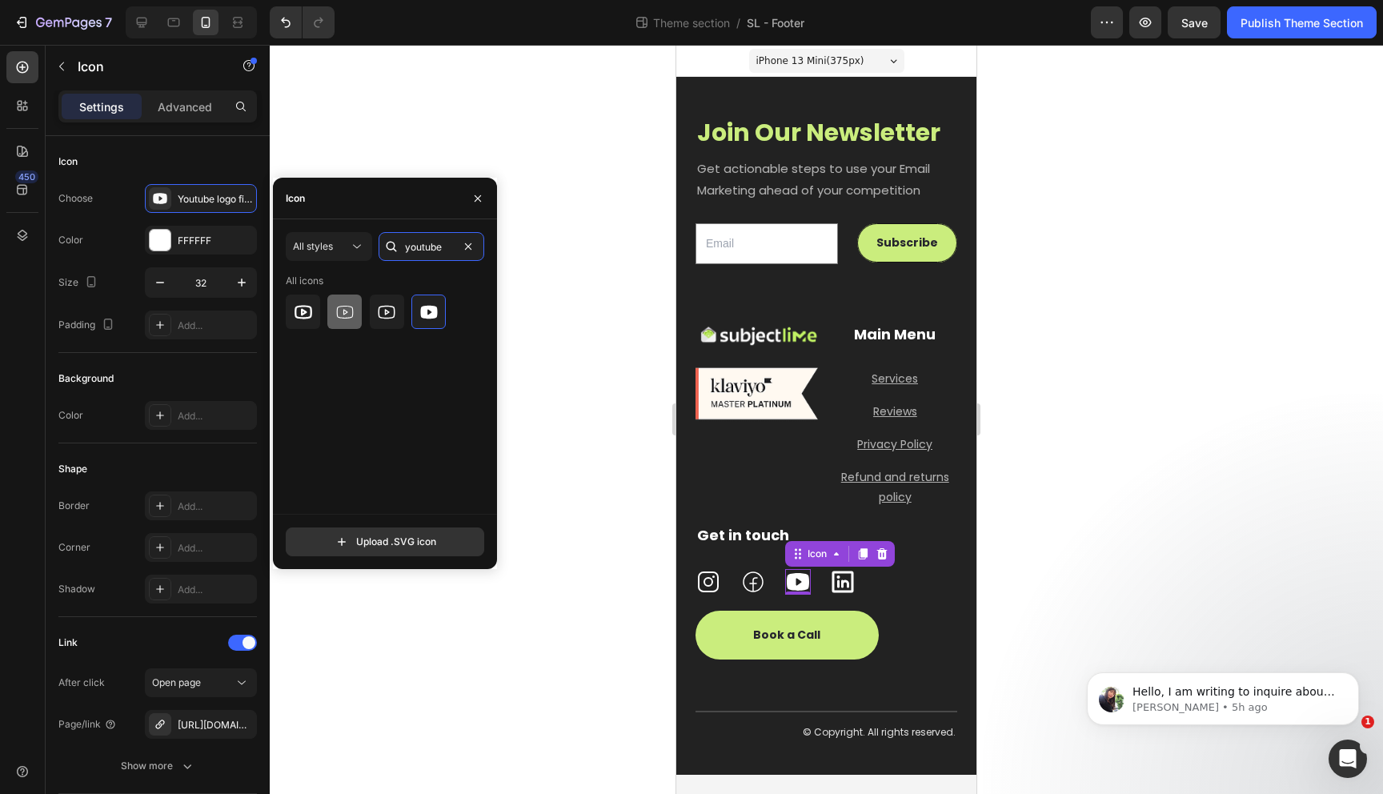
type input "youtube"
click at [343, 317] on icon at bounding box center [344, 312] width 19 height 19
click at [384, 321] on div at bounding box center [387, 312] width 34 height 34
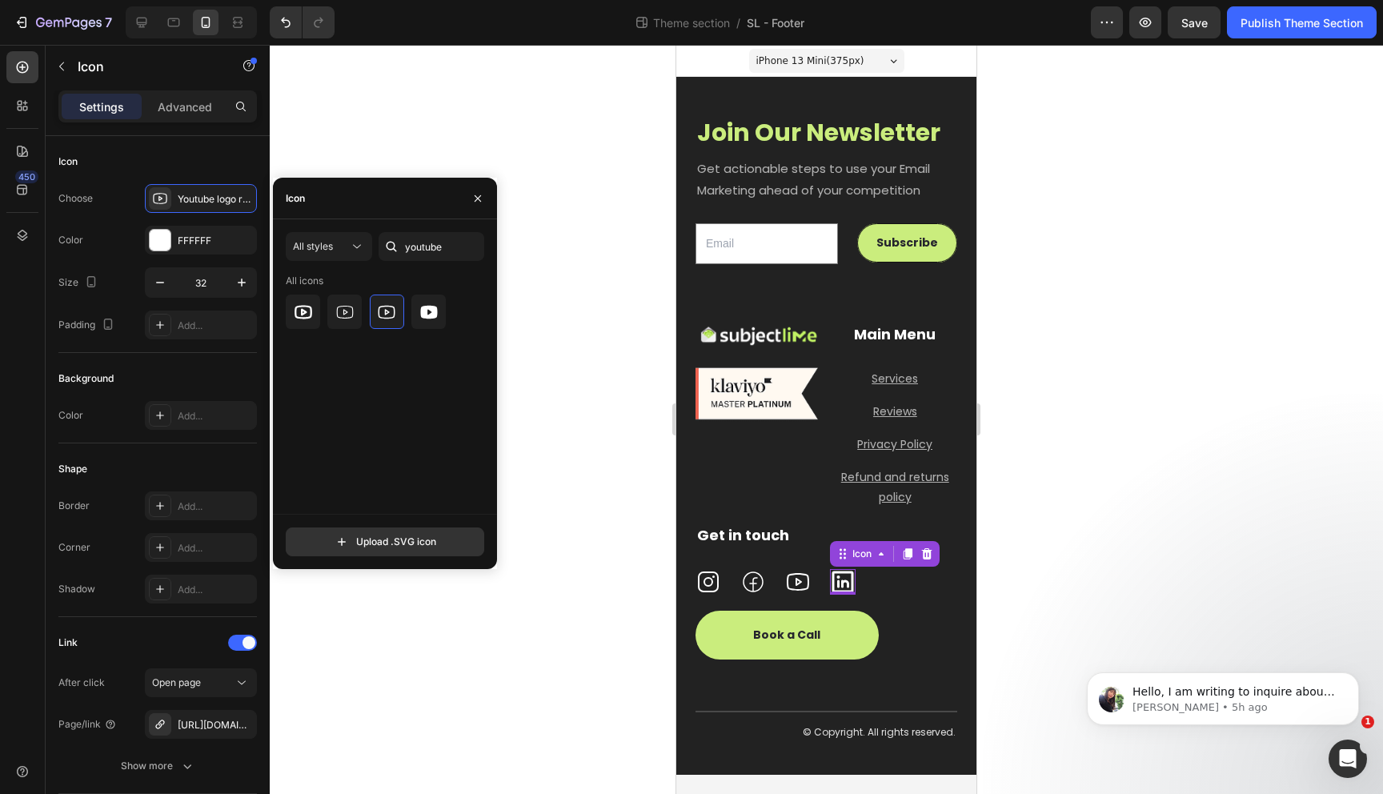
click at [834, 590] on icon at bounding box center [843, 582] width 22 height 22
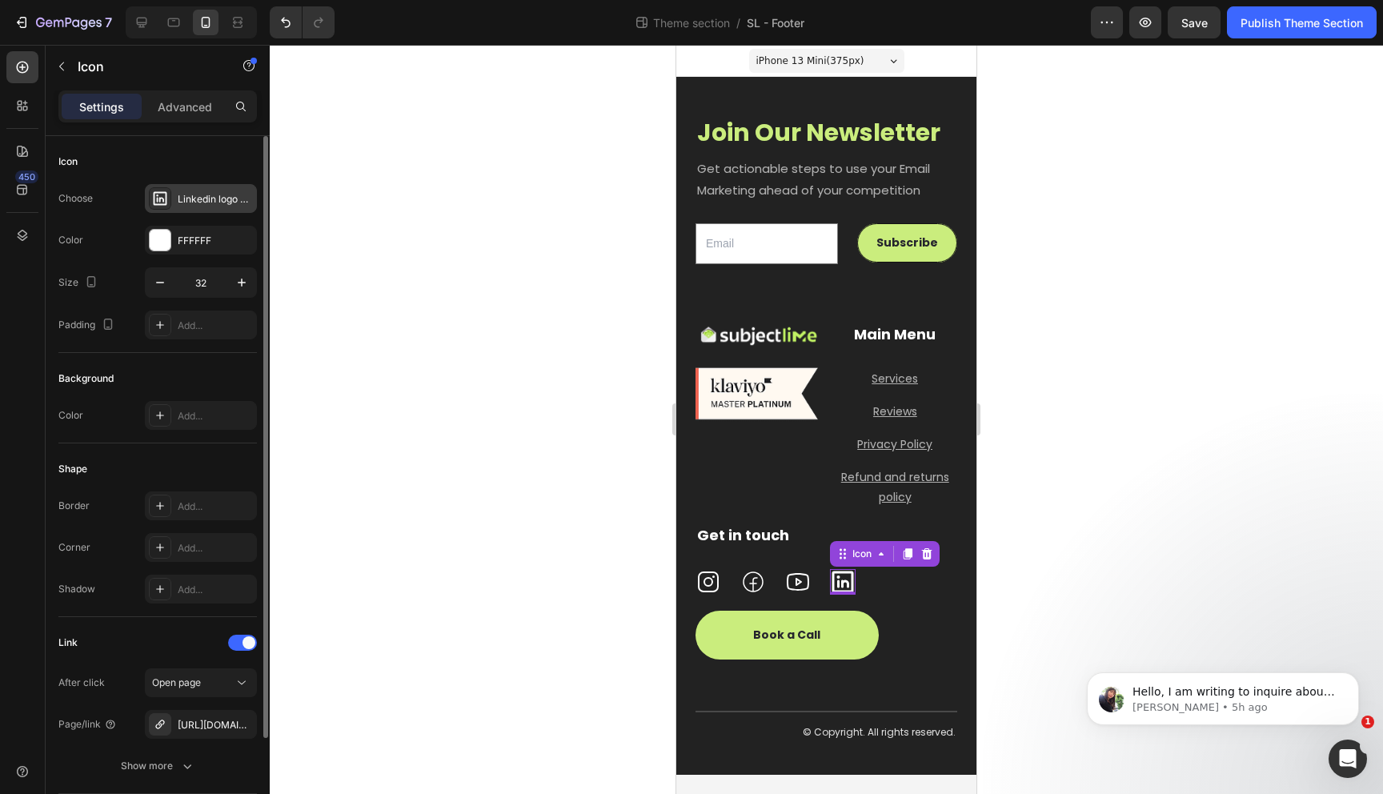
click at [157, 201] on icon at bounding box center [161, 199] width 14 height 14
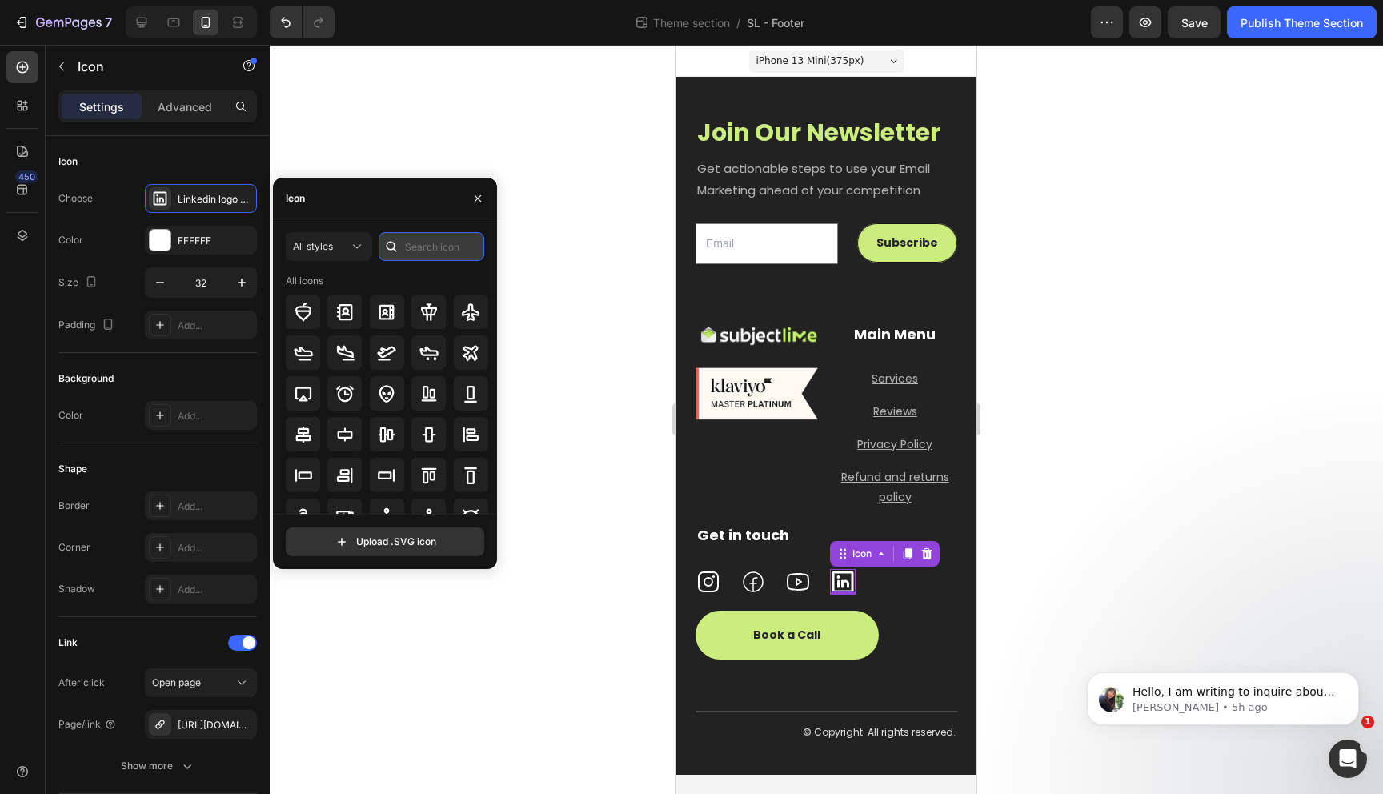
click at [443, 254] on input "text" at bounding box center [432, 246] width 106 height 29
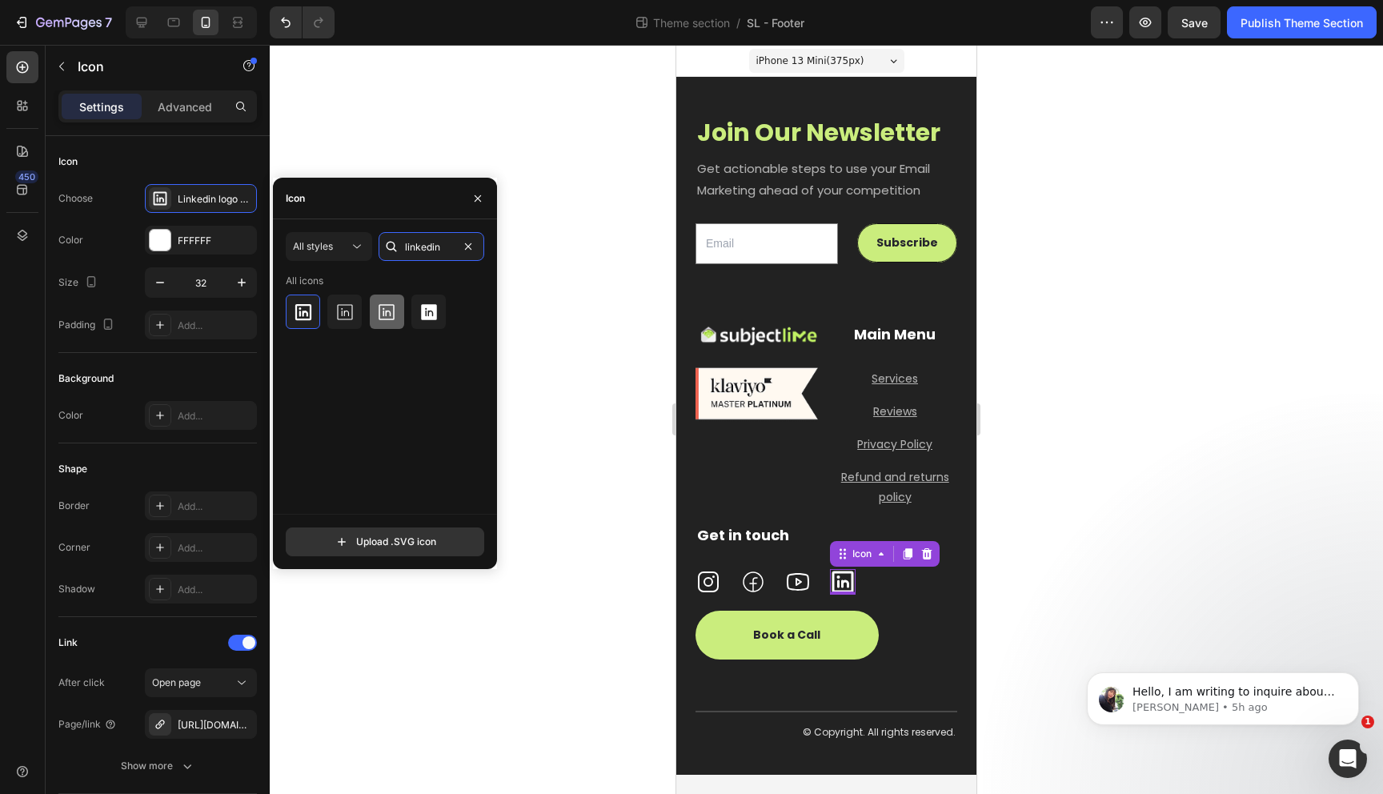
type input "linkedin"
click at [388, 319] on icon at bounding box center [387, 312] width 16 height 16
click at [761, 583] on icon at bounding box center [753, 582] width 26 height 26
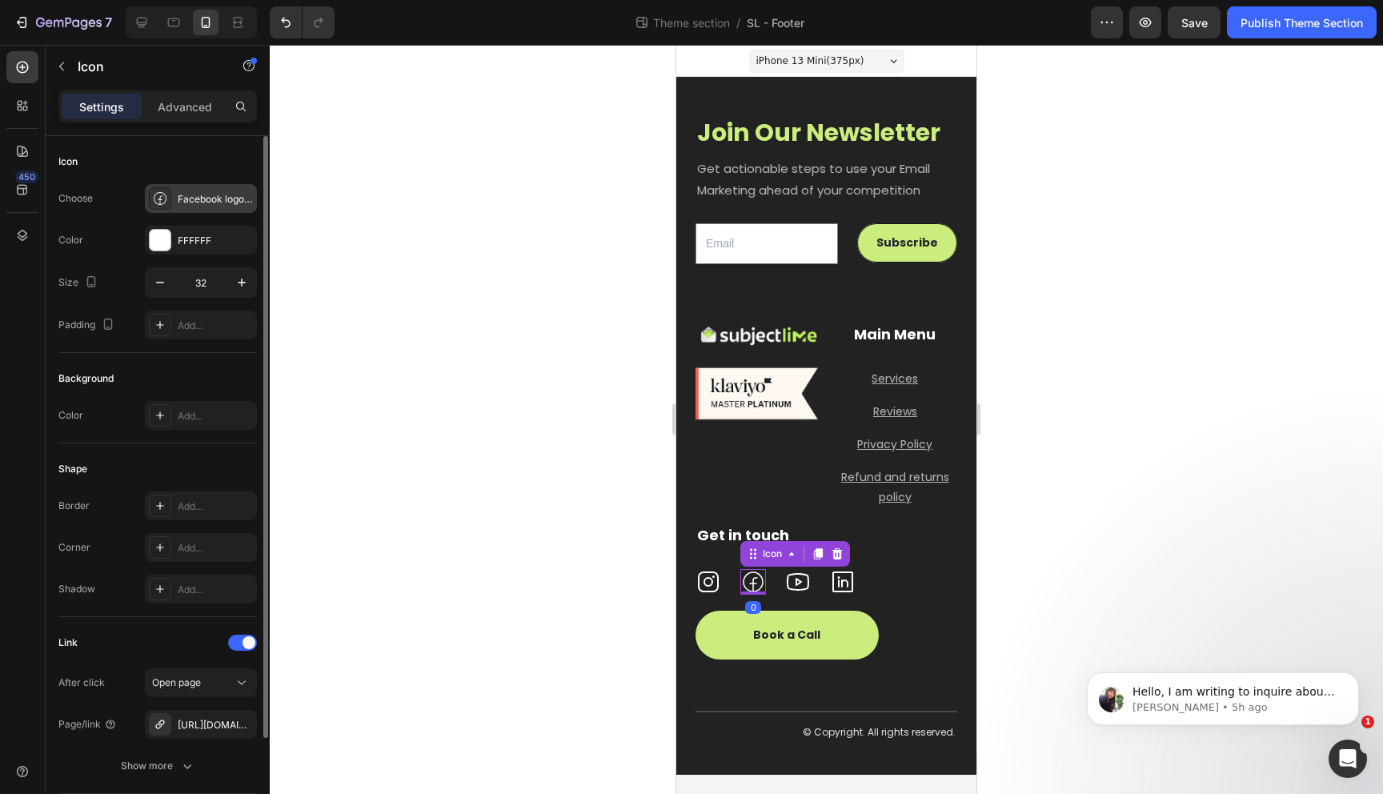
click at [154, 202] on icon at bounding box center [160, 198] width 16 height 16
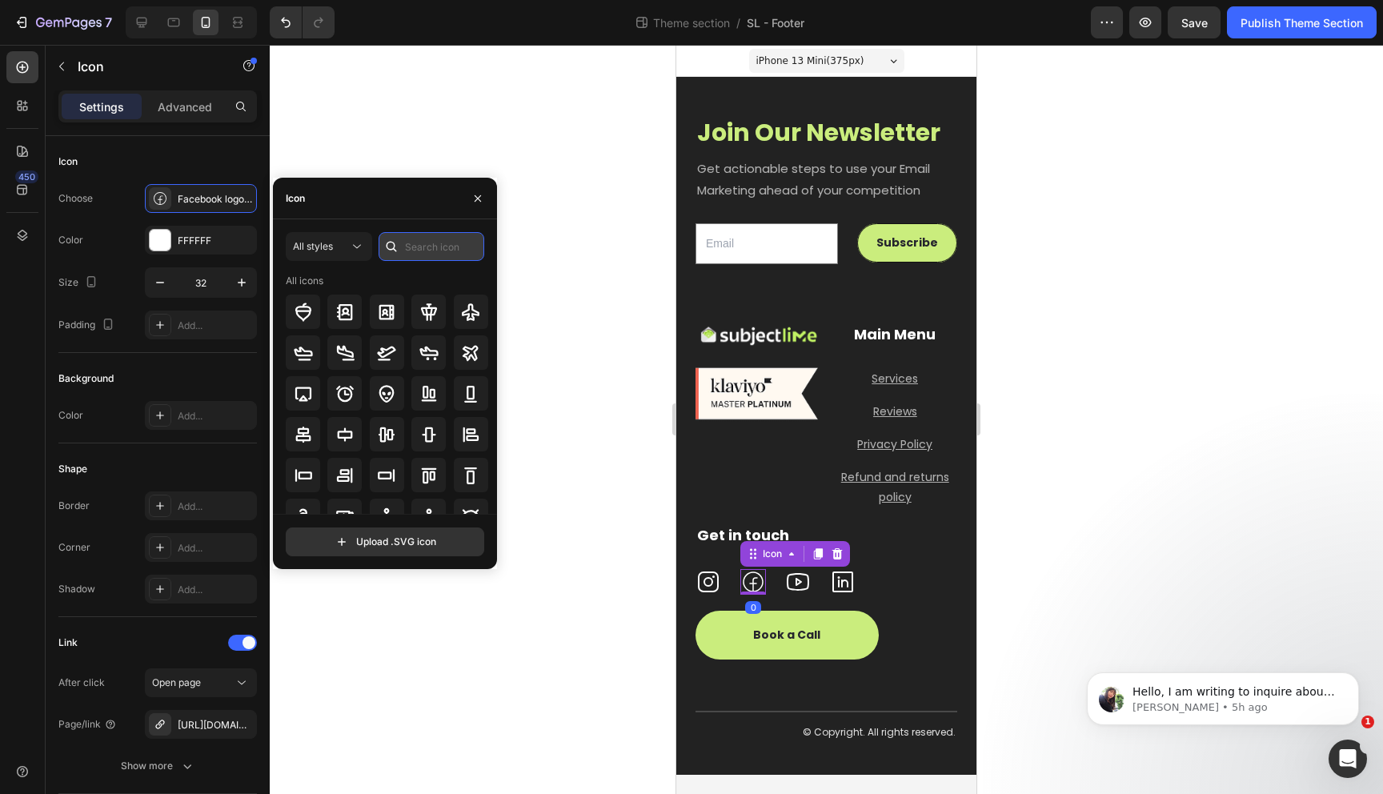
click at [427, 246] on input "text" at bounding box center [432, 246] width 106 height 29
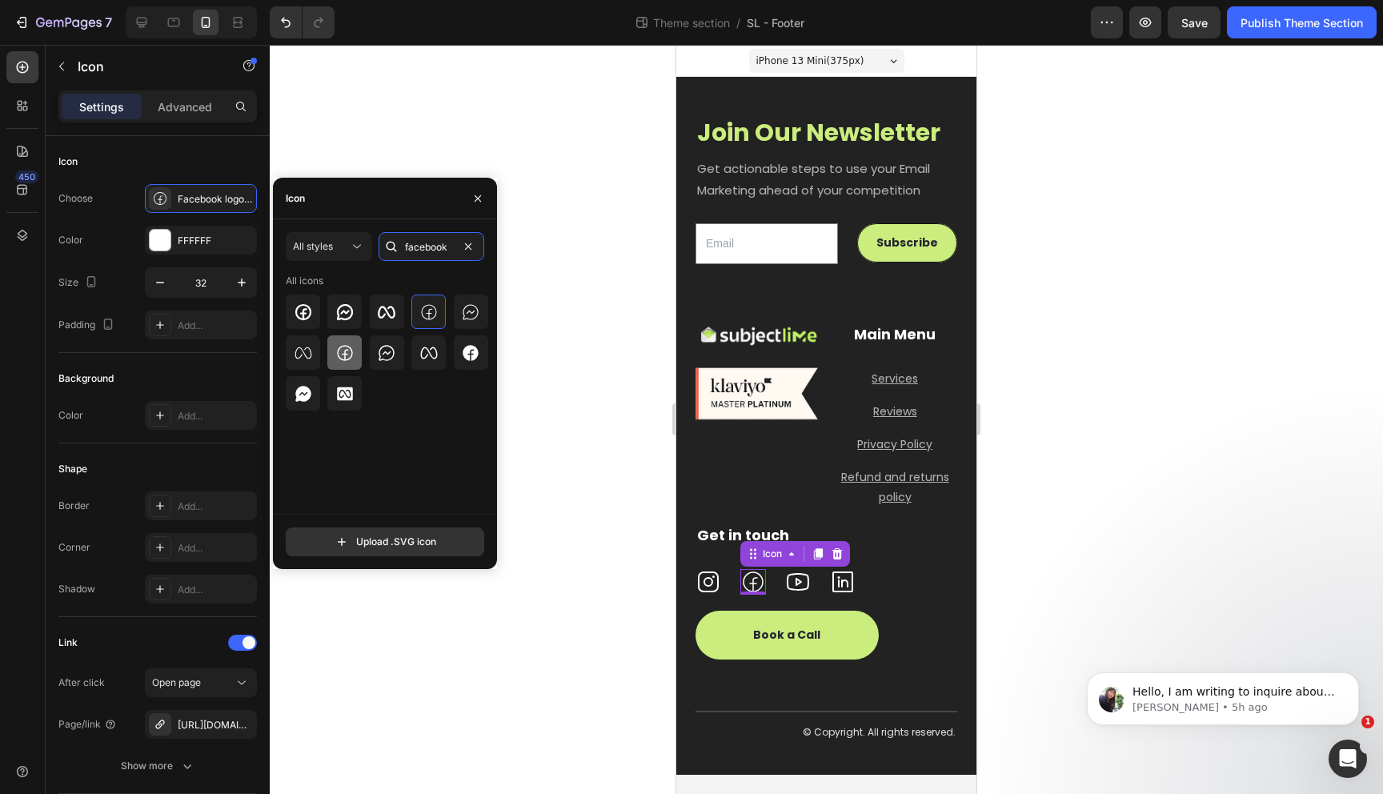
type input "facebook"
click at [348, 355] on icon at bounding box center [344, 352] width 19 height 19
click at [584, 422] on div at bounding box center [826, 419] width 1113 height 749
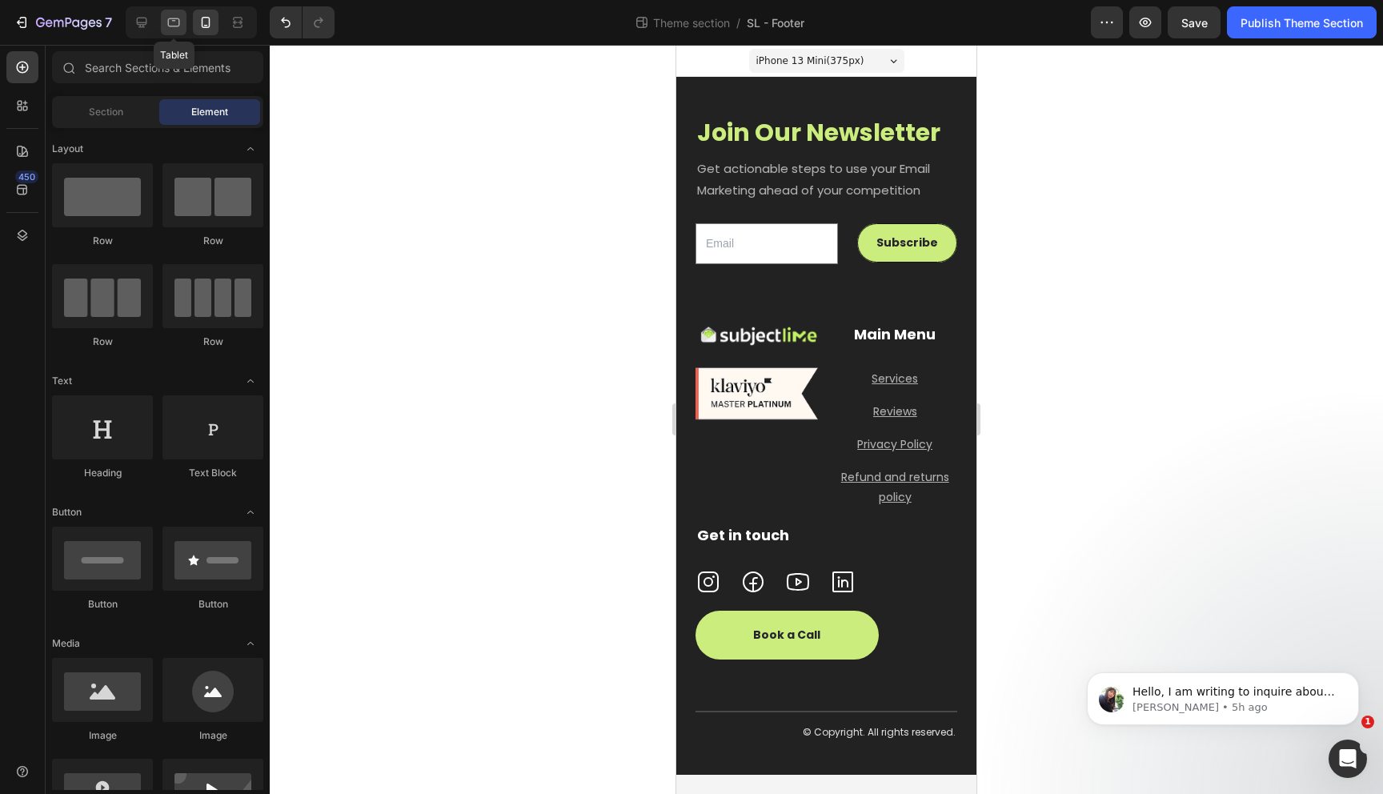
click at [170, 25] on icon at bounding box center [174, 22] width 16 height 16
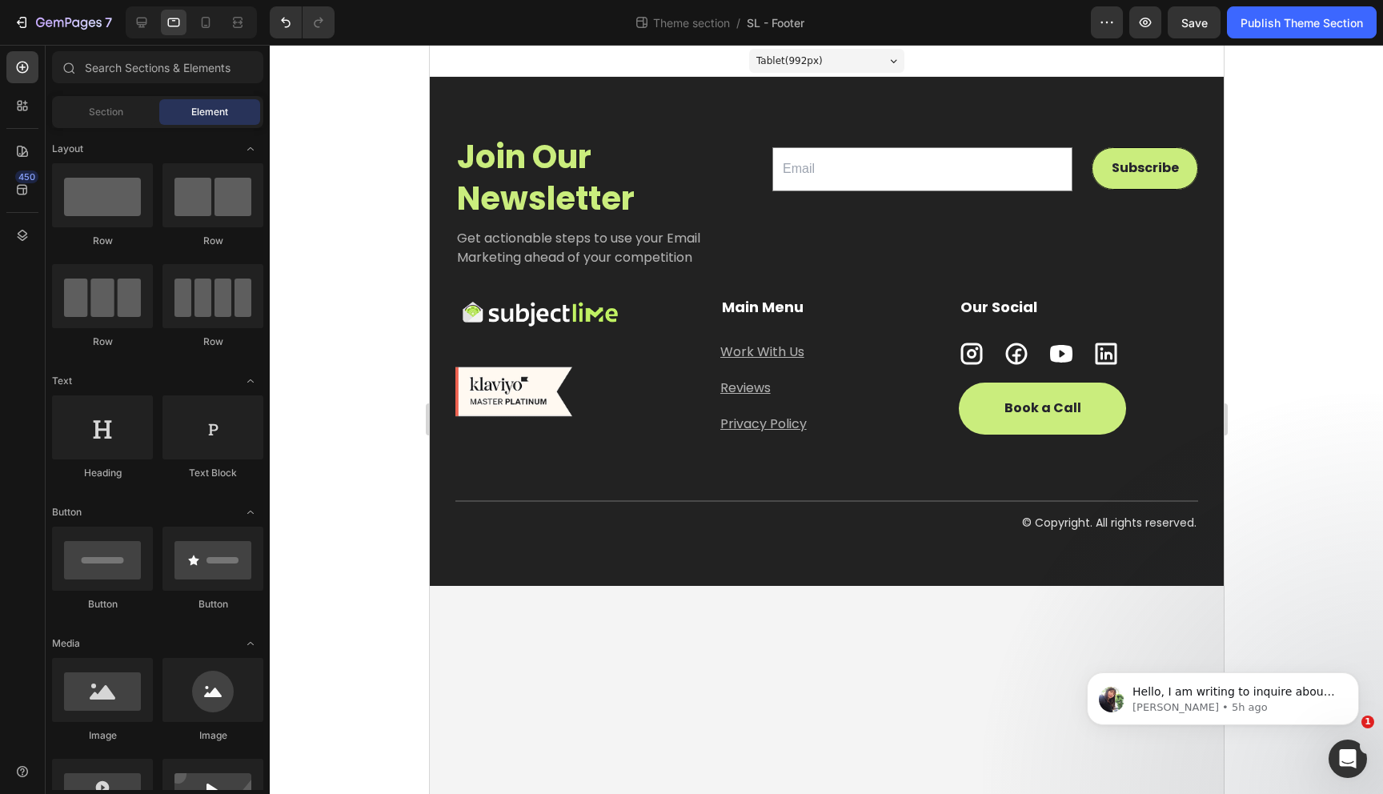
click at [238, 35] on div at bounding box center [191, 22] width 131 height 32
click at [199, 26] on icon at bounding box center [206, 22] width 16 height 16
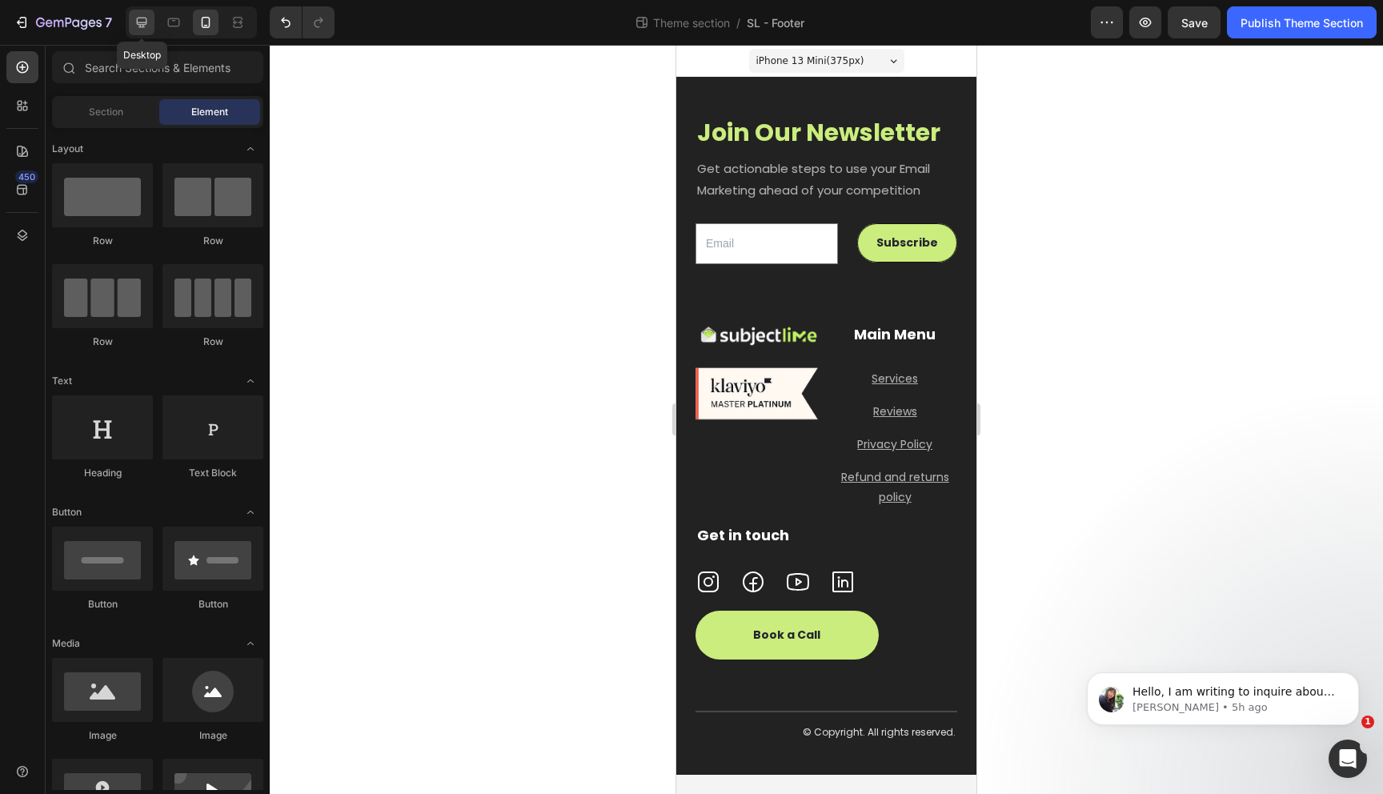
click at [150, 24] on div at bounding box center [142, 23] width 26 height 26
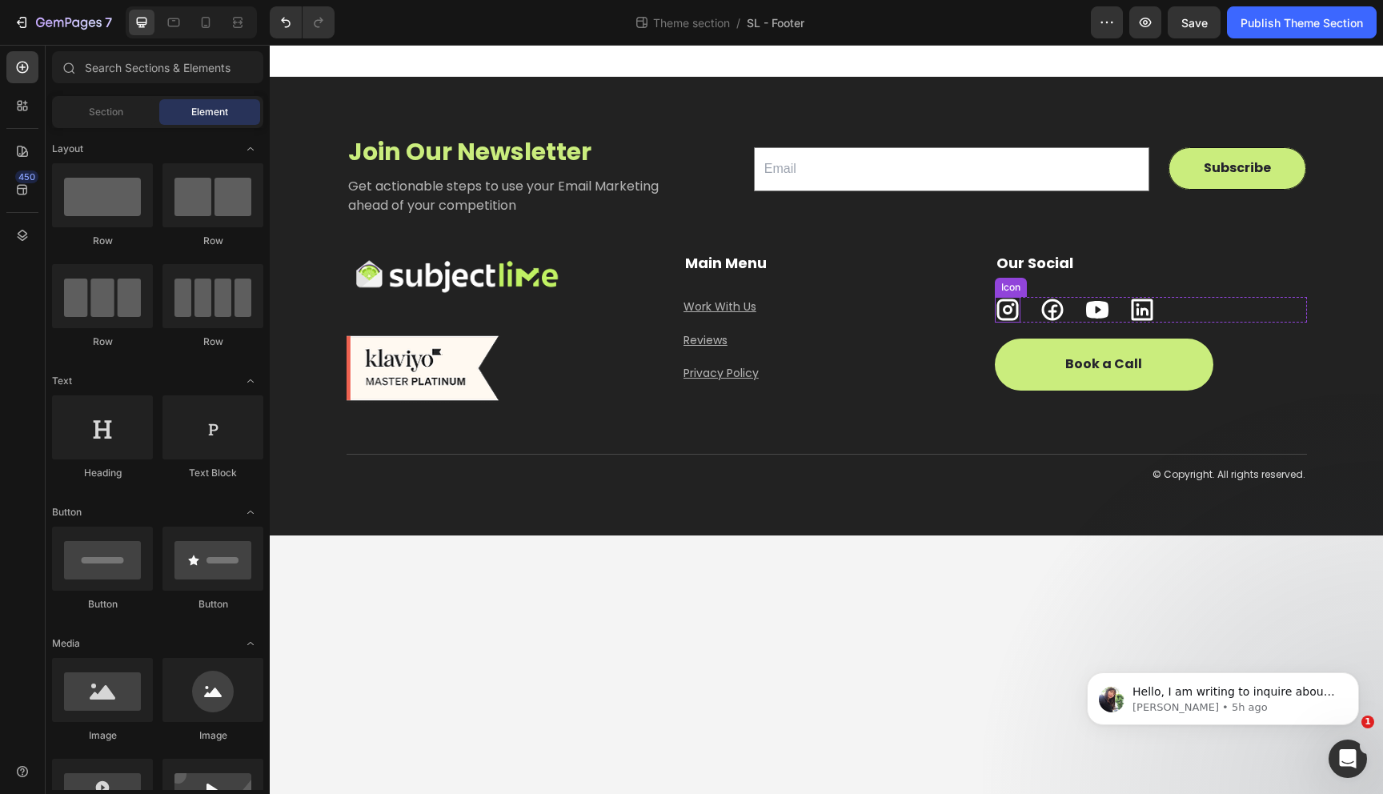
click at [1002, 311] on icon at bounding box center [1008, 310] width 26 height 26
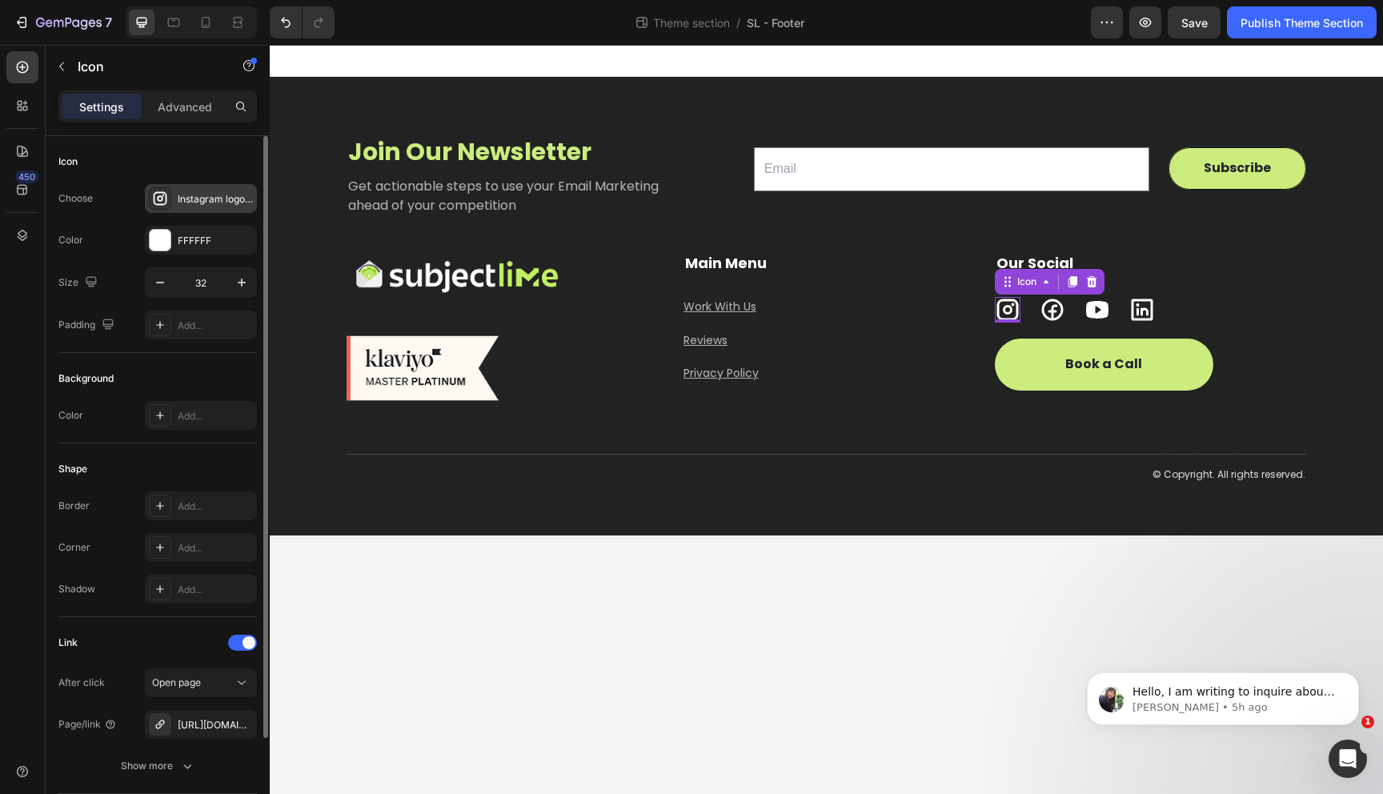
click at [162, 198] on icon at bounding box center [161, 199] width 14 height 14
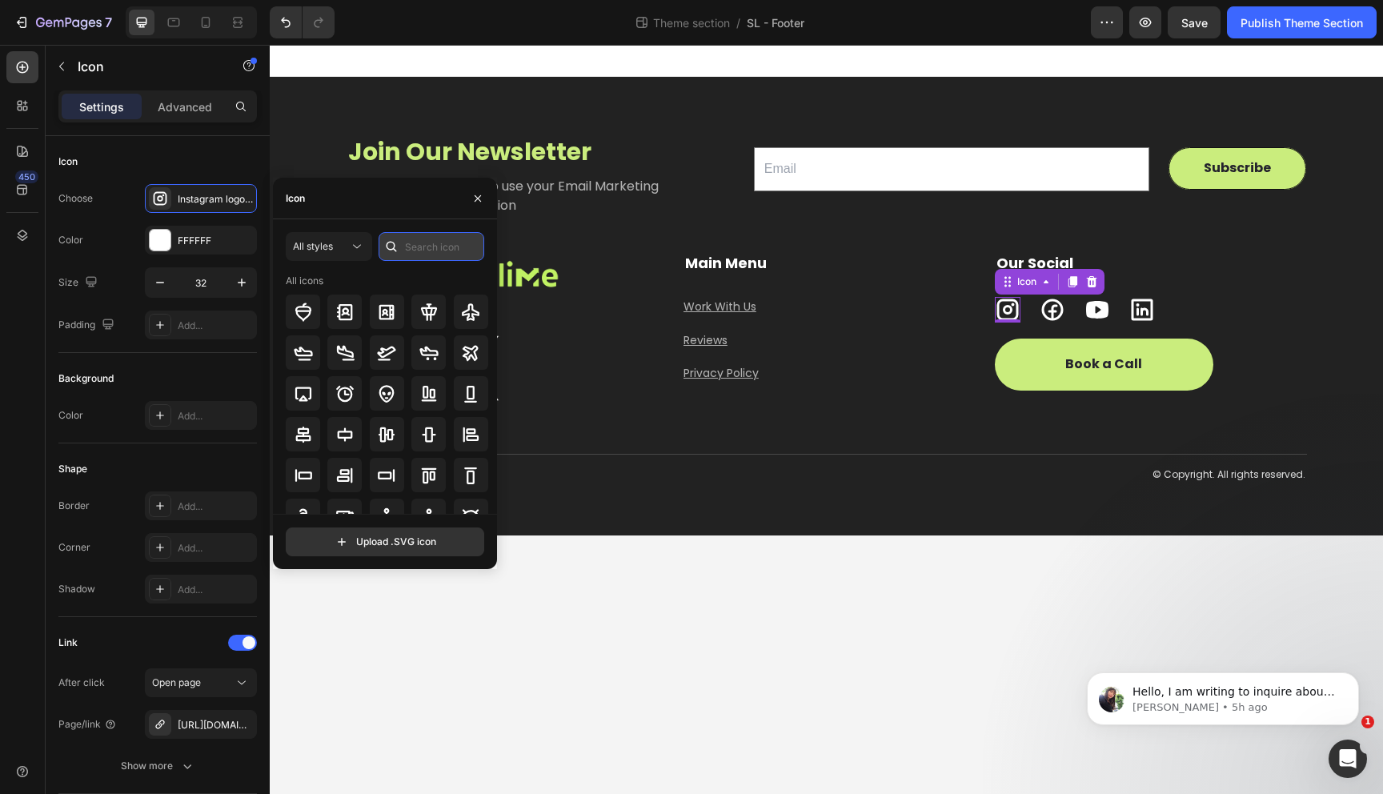
click at [428, 254] on input "text" at bounding box center [432, 246] width 106 height 29
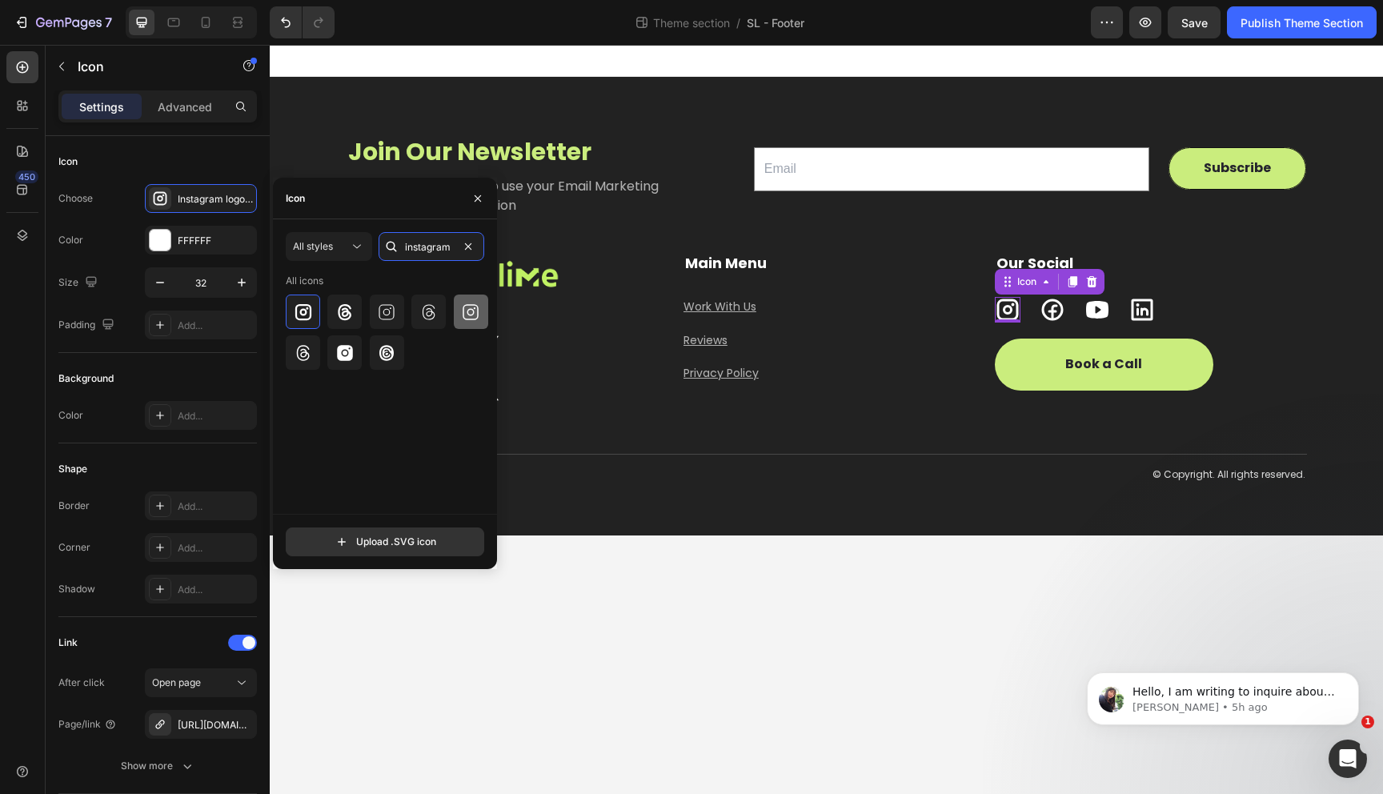
type input "instagram"
click at [461, 318] on icon at bounding box center [470, 312] width 19 height 19
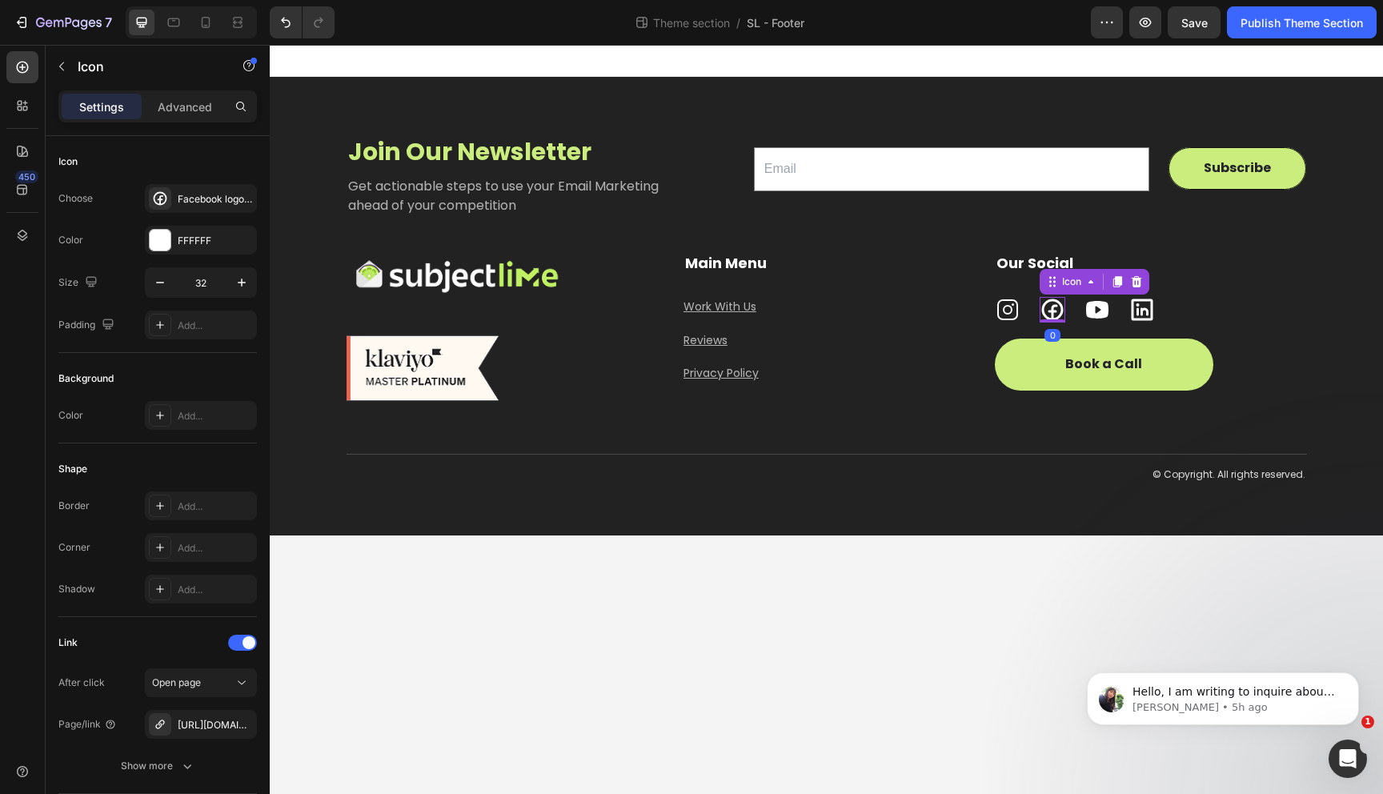
click at [1048, 312] on icon at bounding box center [1053, 310] width 22 height 22
click at [167, 193] on icon at bounding box center [160, 198] width 16 height 16
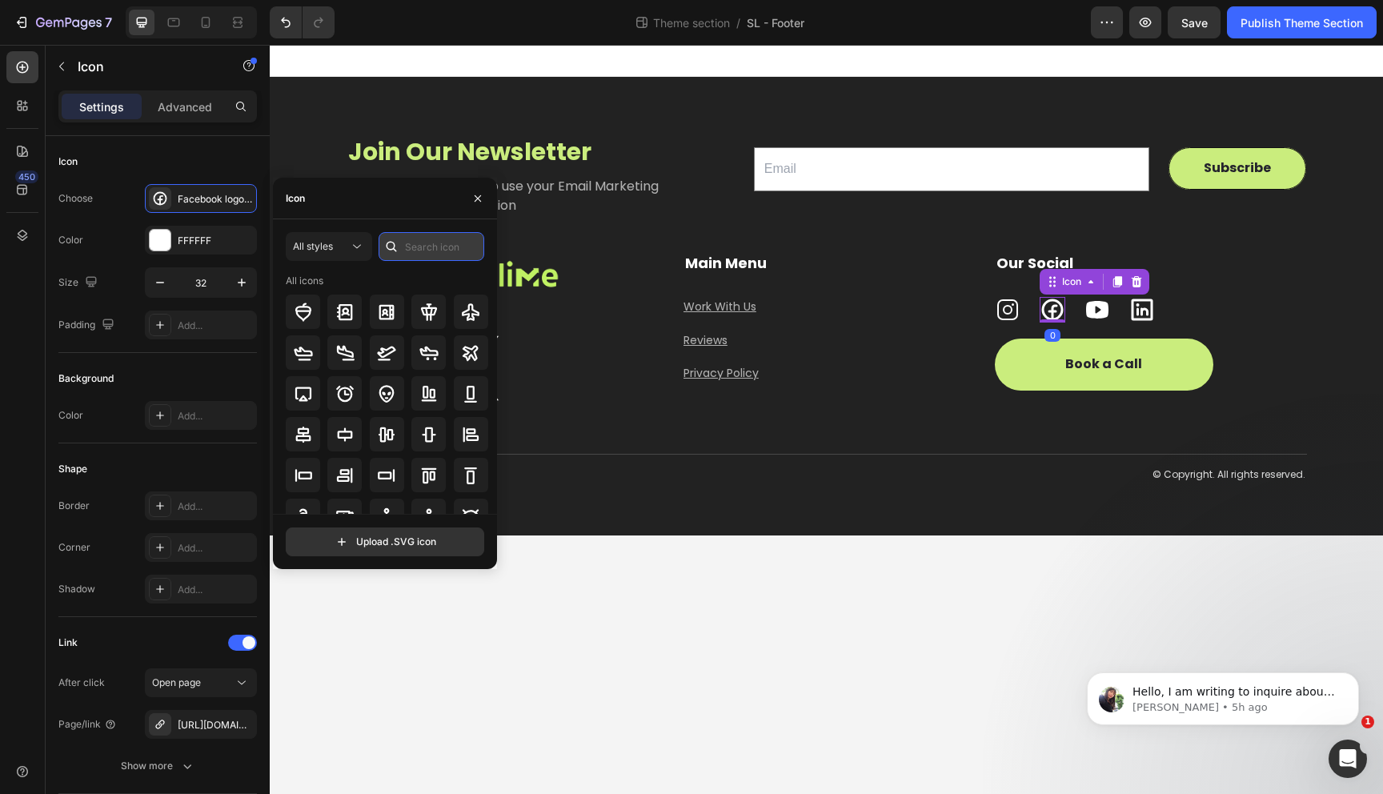
click at [424, 242] on input "text" at bounding box center [432, 246] width 106 height 29
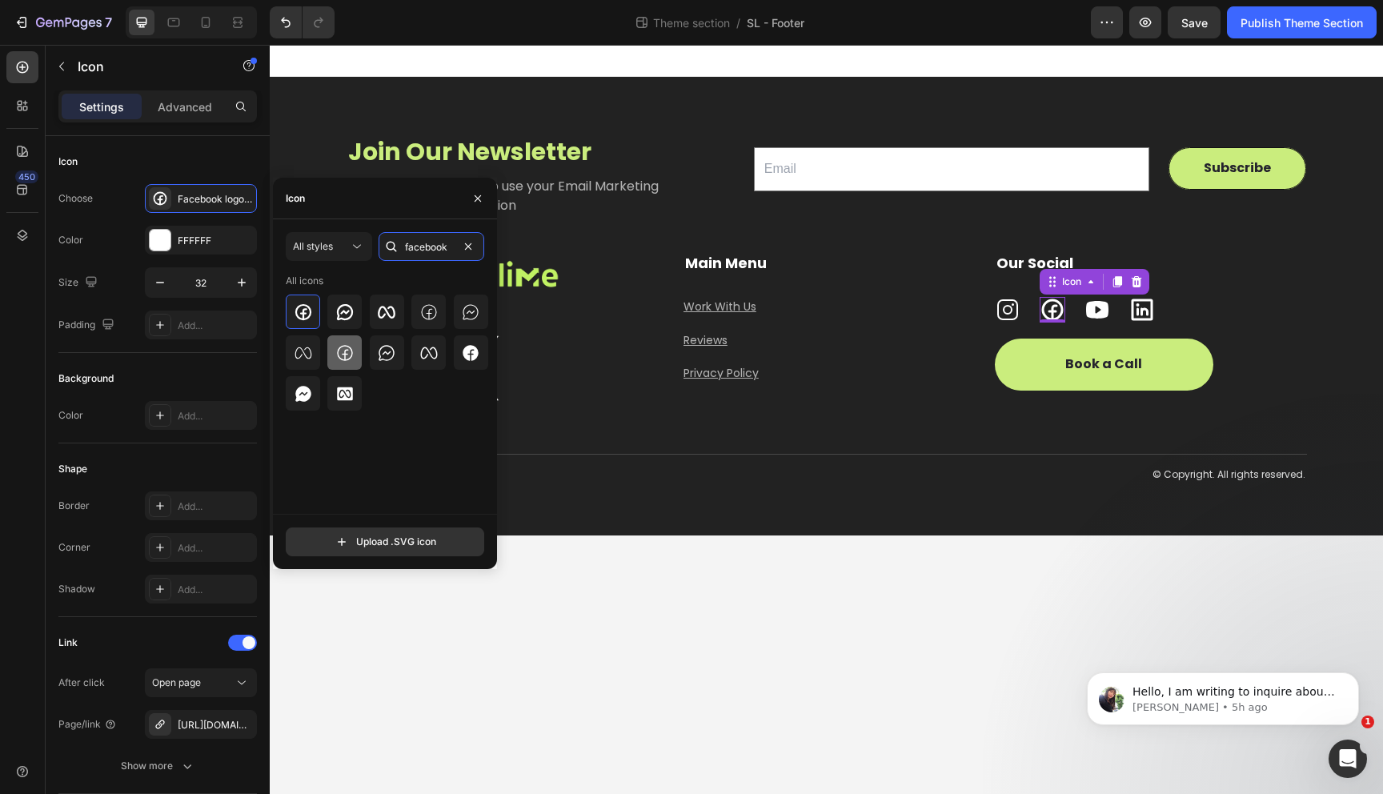
type input "facebook"
click at [338, 349] on icon at bounding box center [345, 353] width 16 height 16
click at [1140, 313] on icon at bounding box center [1142, 310] width 26 height 26
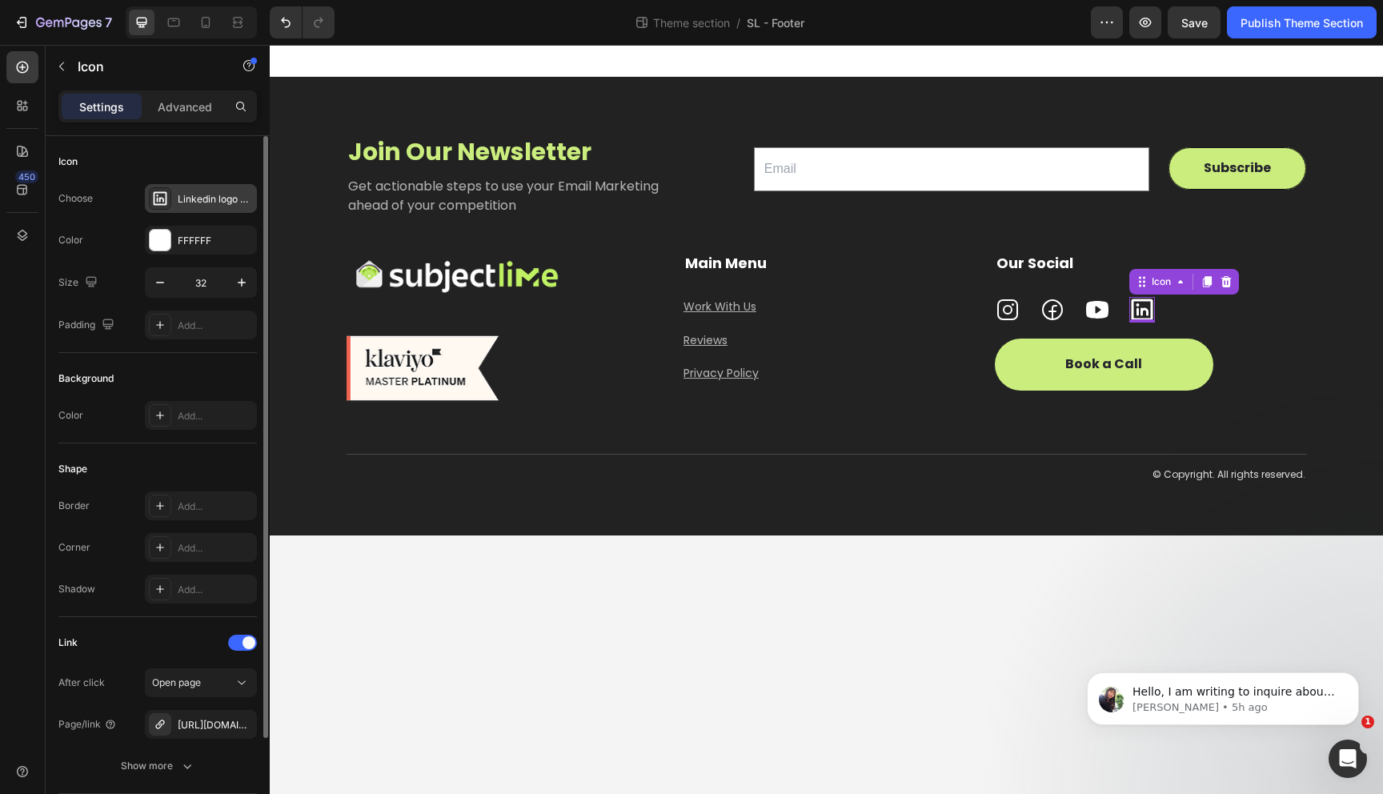
click at [202, 204] on div "Linkedin logo bold" at bounding box center [215, 199] width 75 height 14
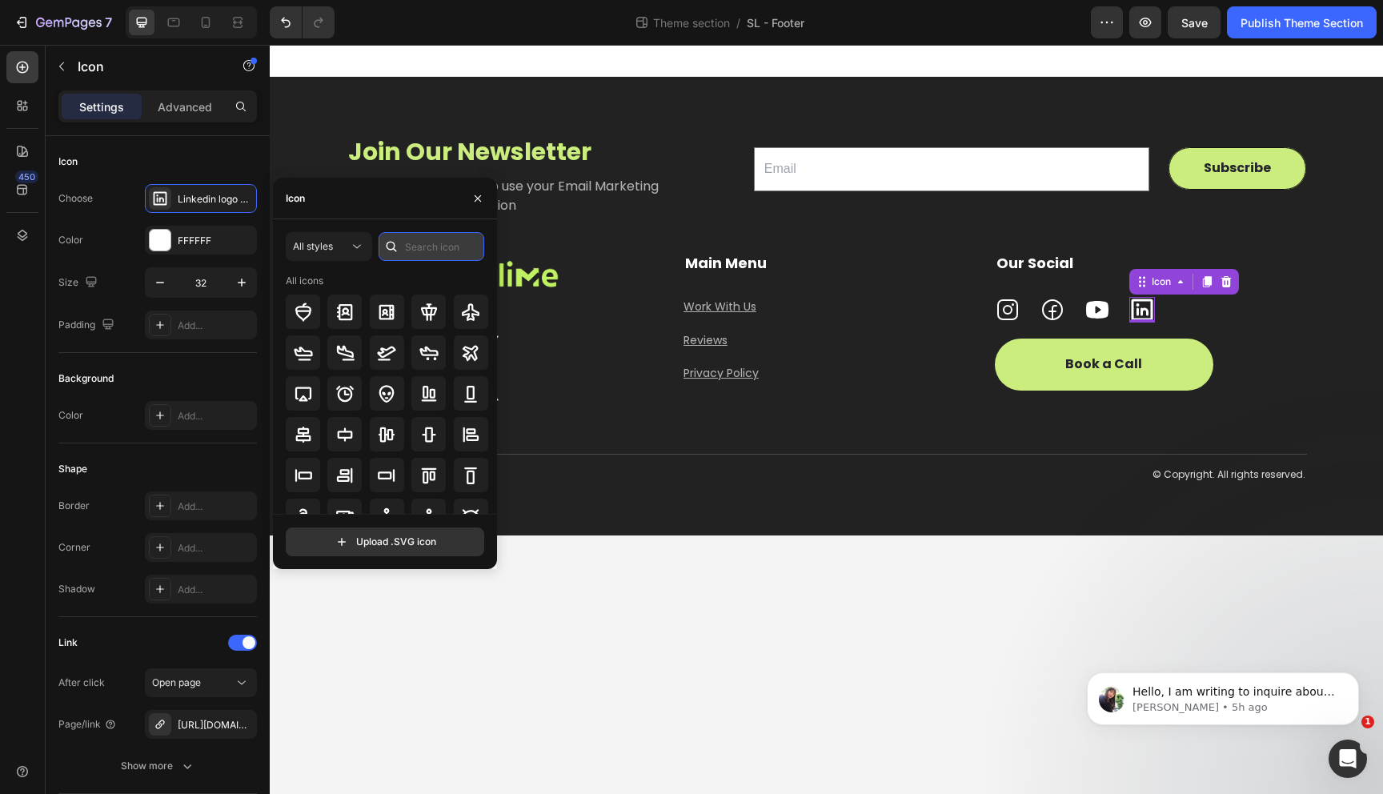
click at [475, 249] on input "text" at bounding box center [432, 246] width 106 height 29
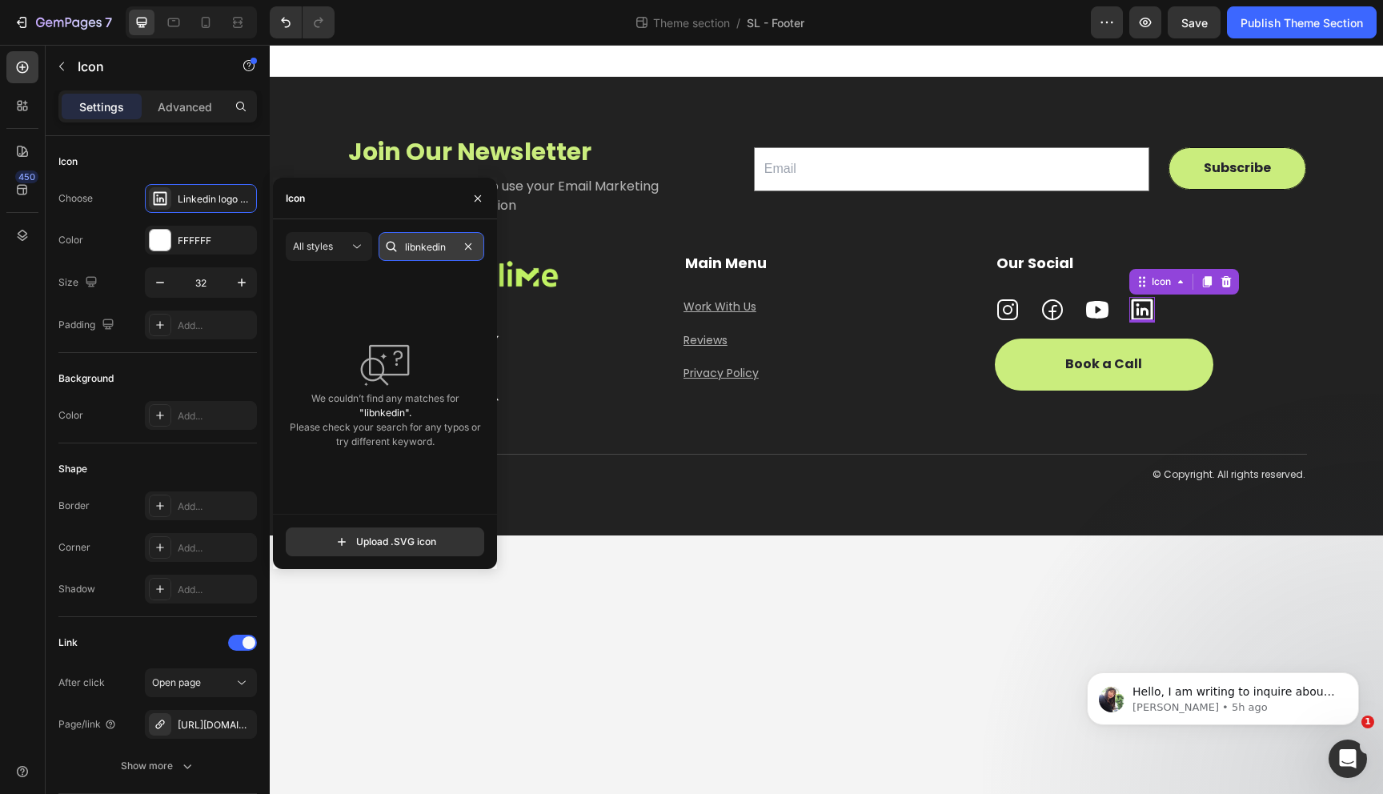
click at [417, 246] on input "libnkedin" at bounding box center [432, 246] width 106 height 29
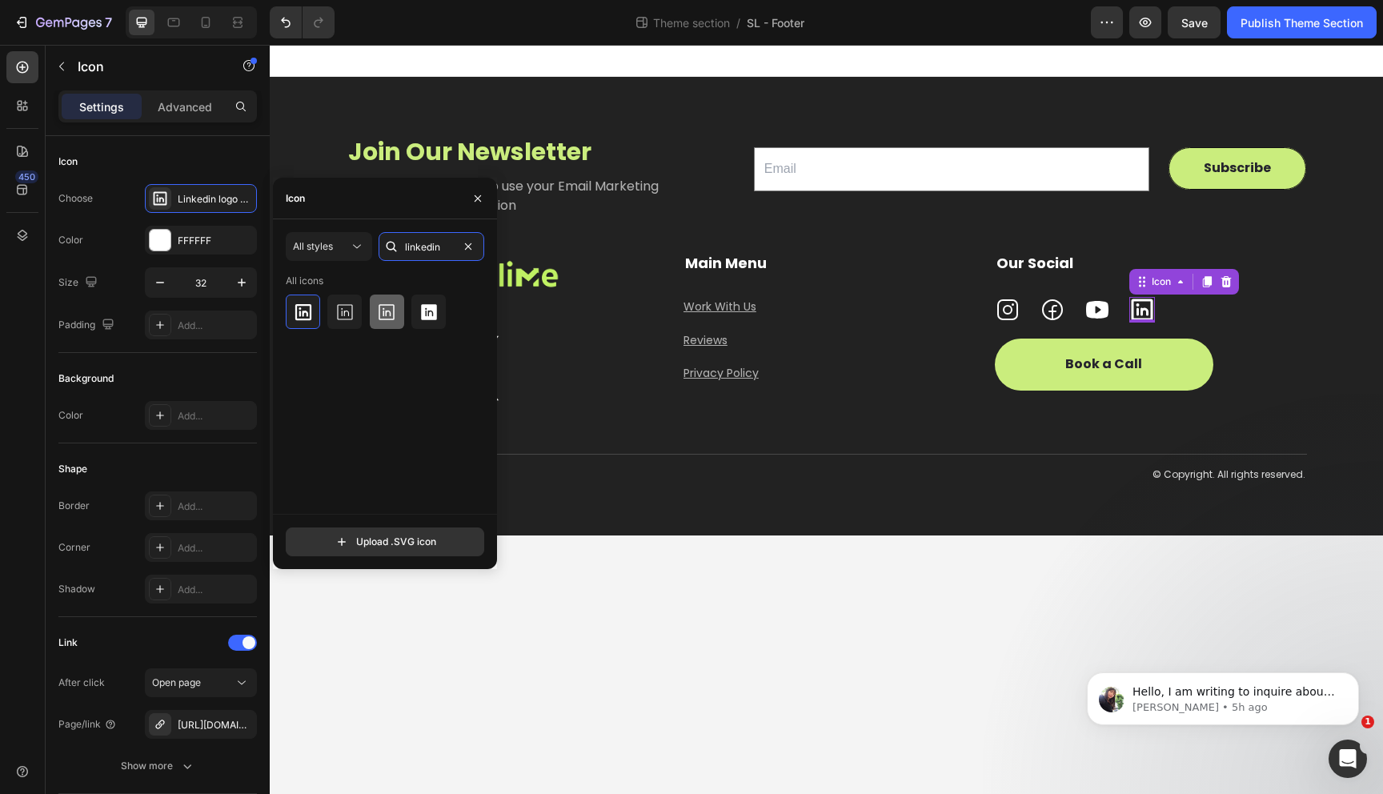
type input "linkedin"
click at [373, 305] on div at bounding box center [387, 312] width 34 height 34
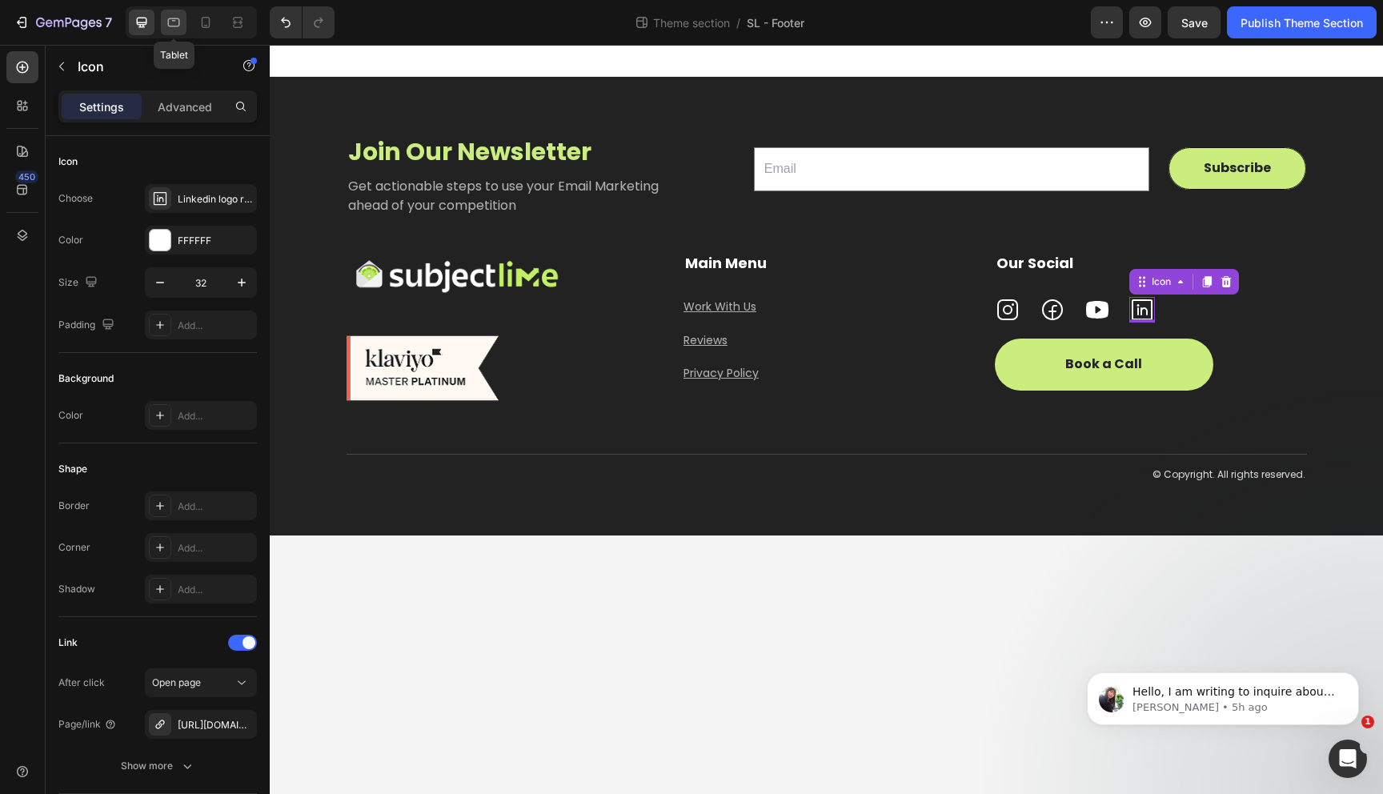
click at [175, 20] on icon at bounding box center [174, 22] width 12 height 9
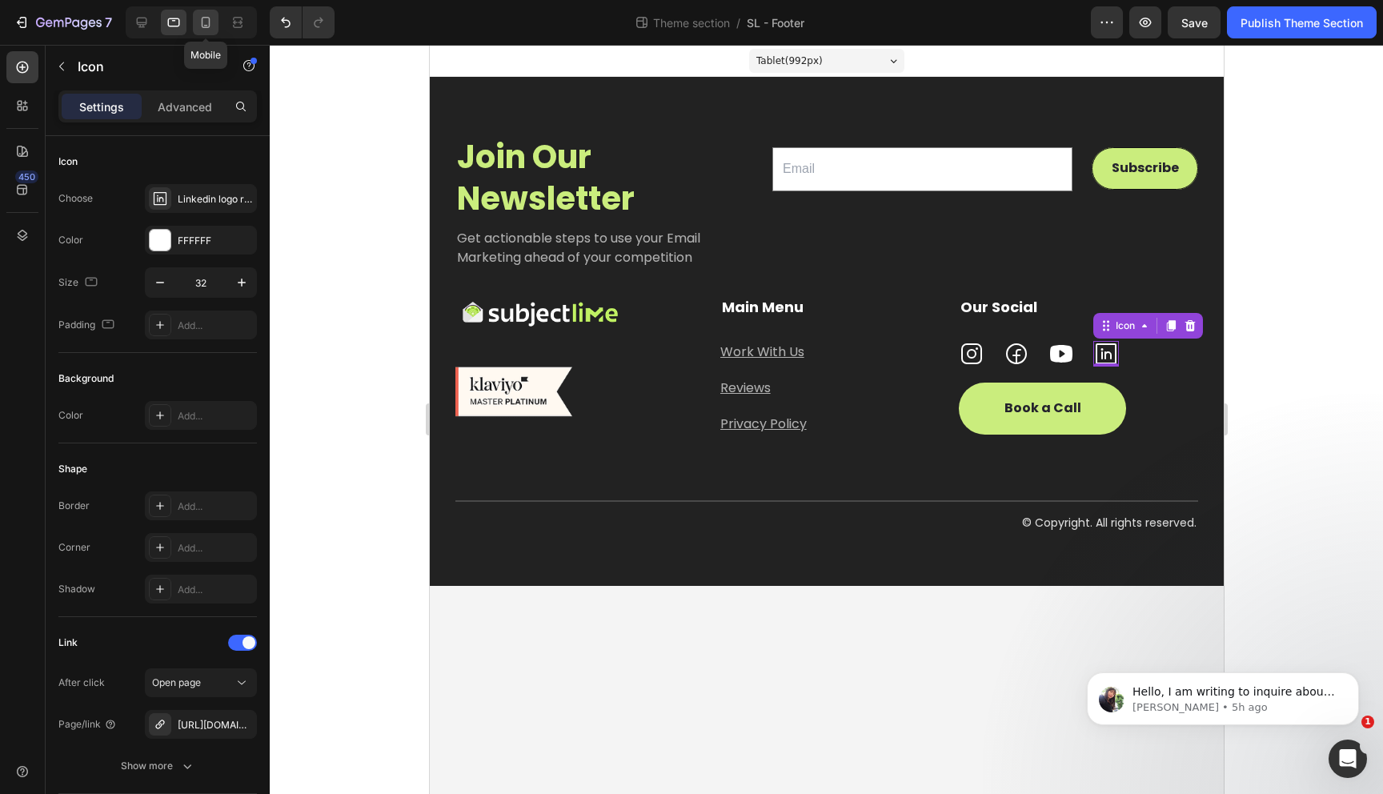
click at [206, 19] on icon at bounding box center [206, 22] width 16 height 16
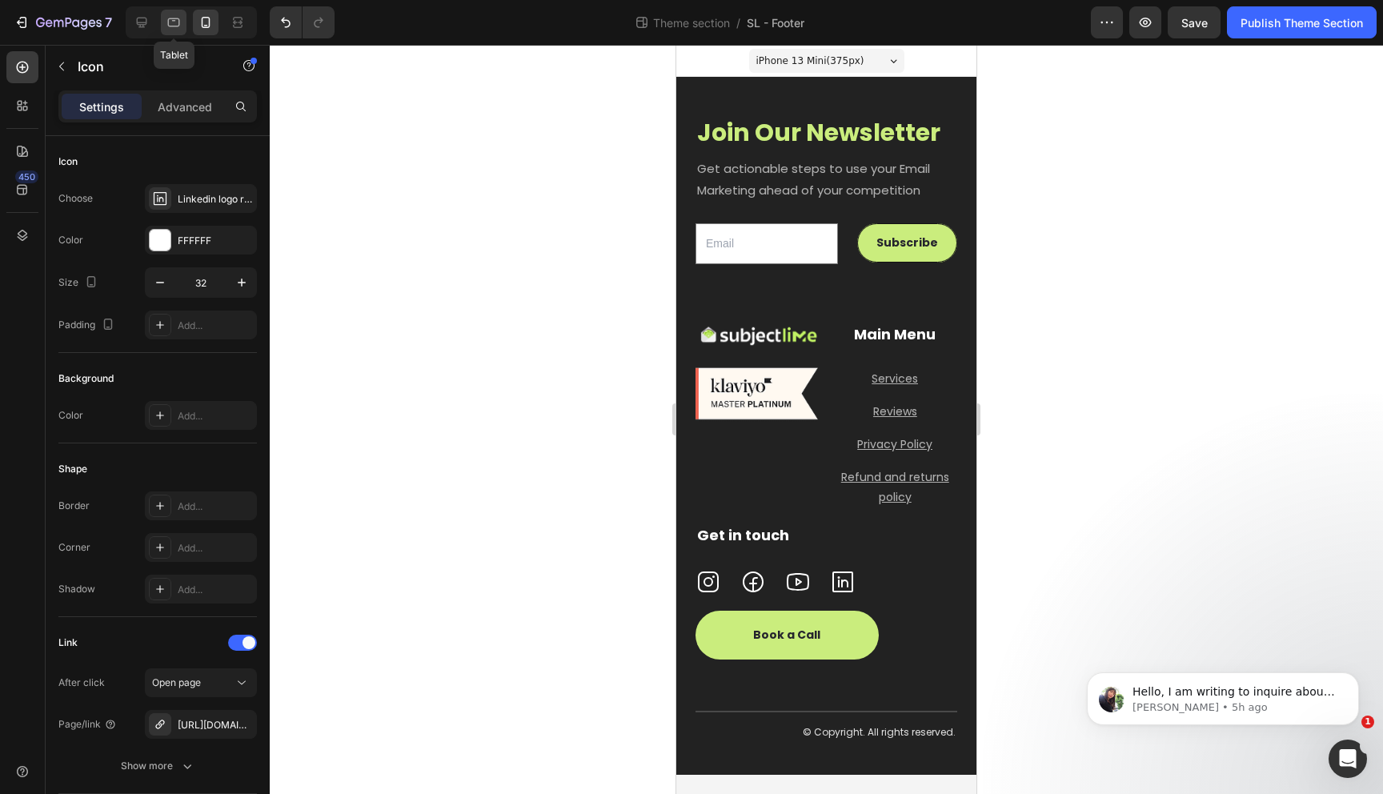
click at [174, 18] on icon at bounding box center [174, 22] width 16 height 16
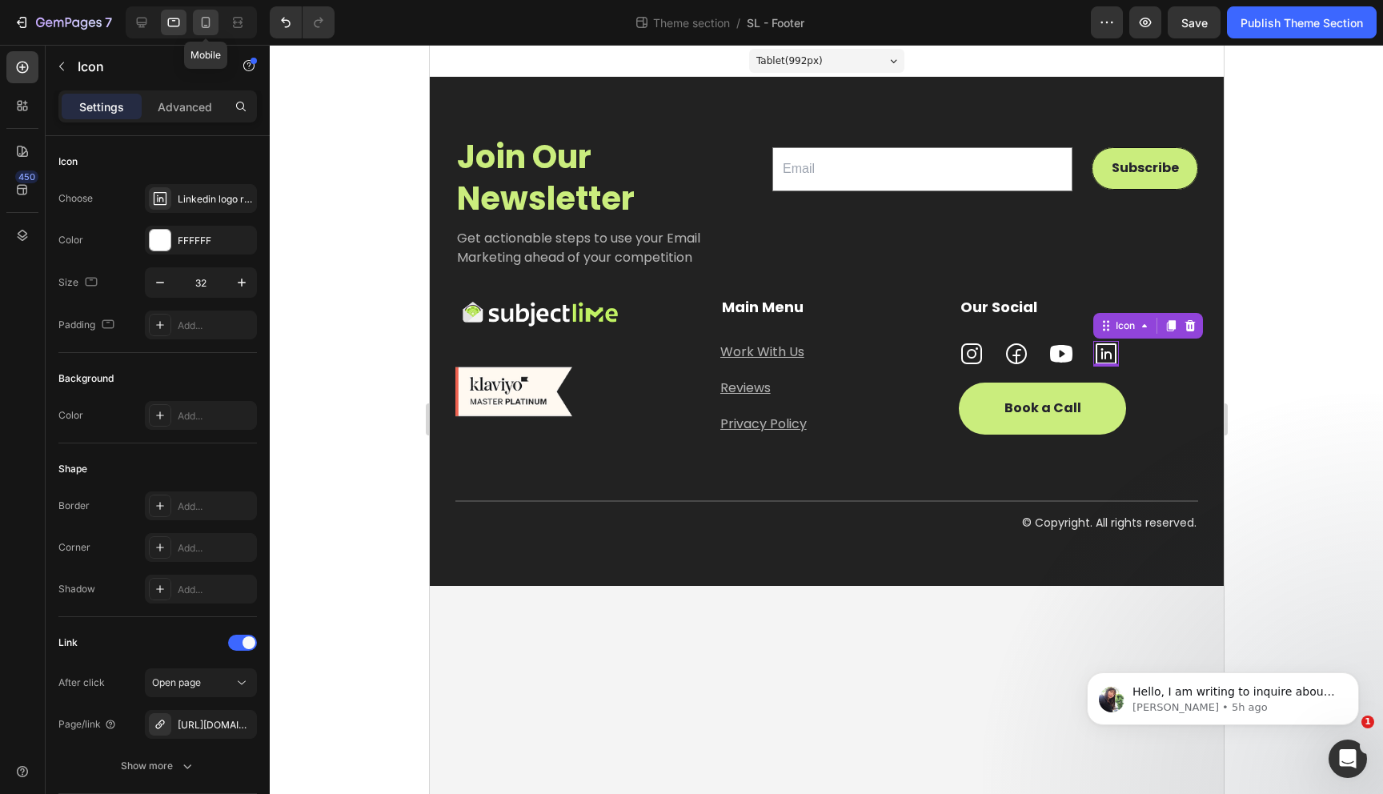
click at [209, 18] on icon at bounding box center [206, 22] width 9 height 11
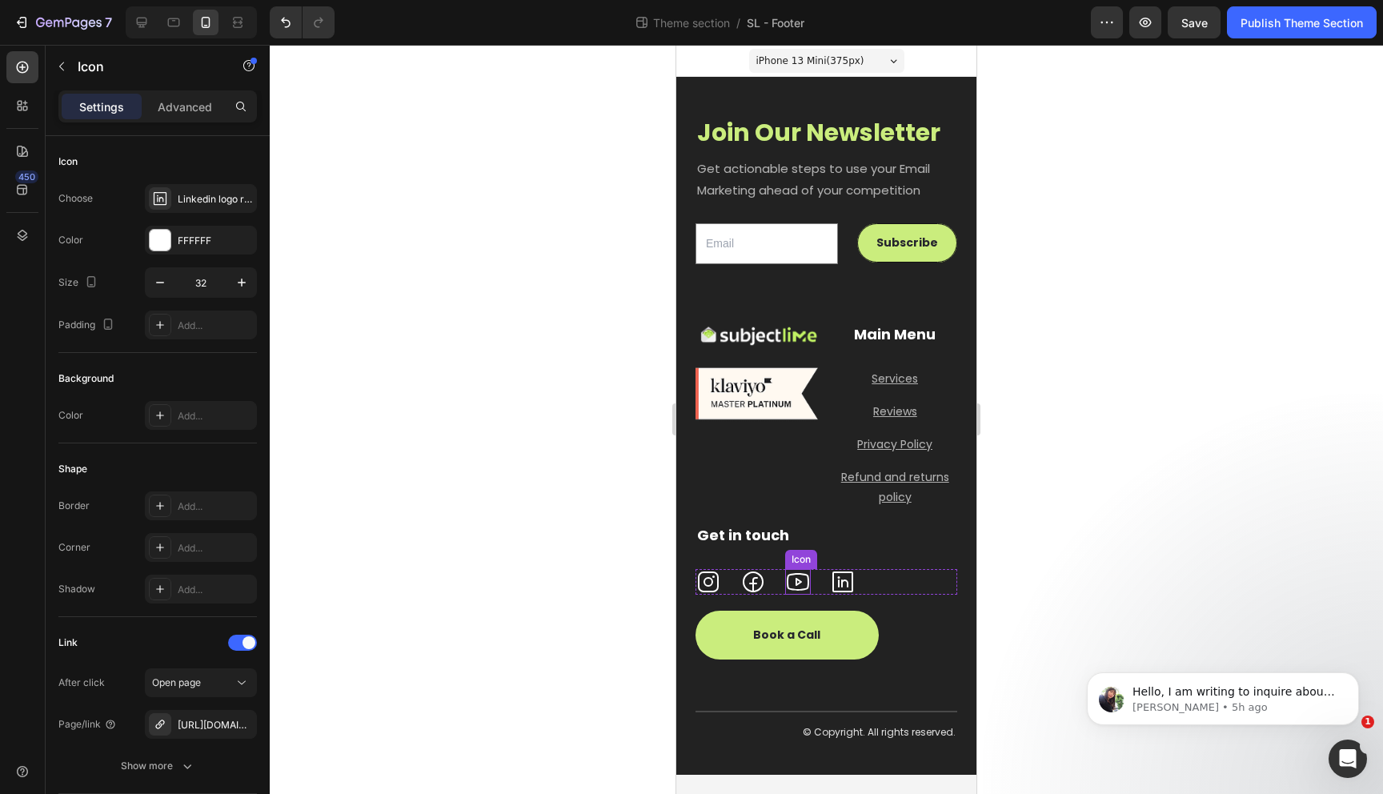
click at [797, 575] on icon at bounding box center [798, 582] width 22 height 18
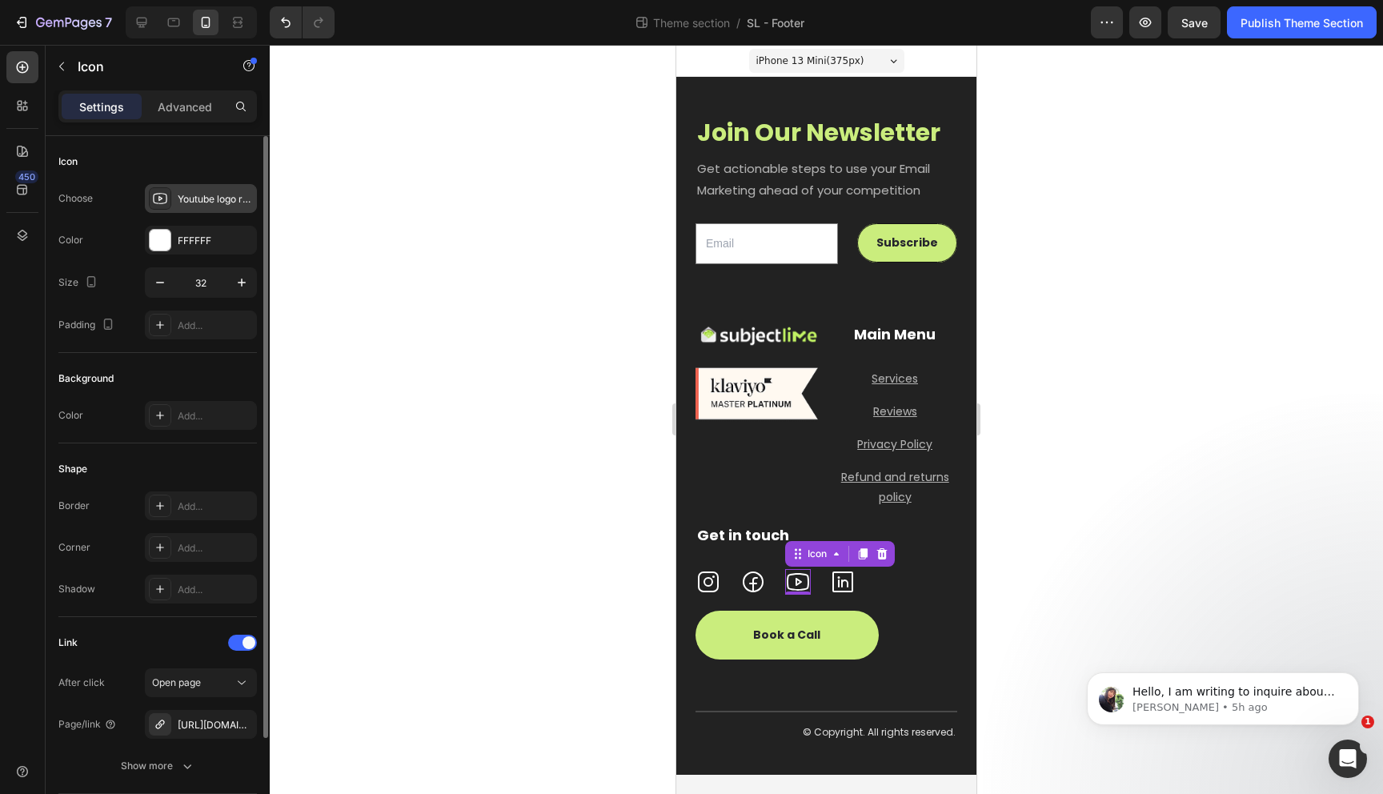
click at [162, 198] on icon at bounding box center [160, 198] width 16 height 16
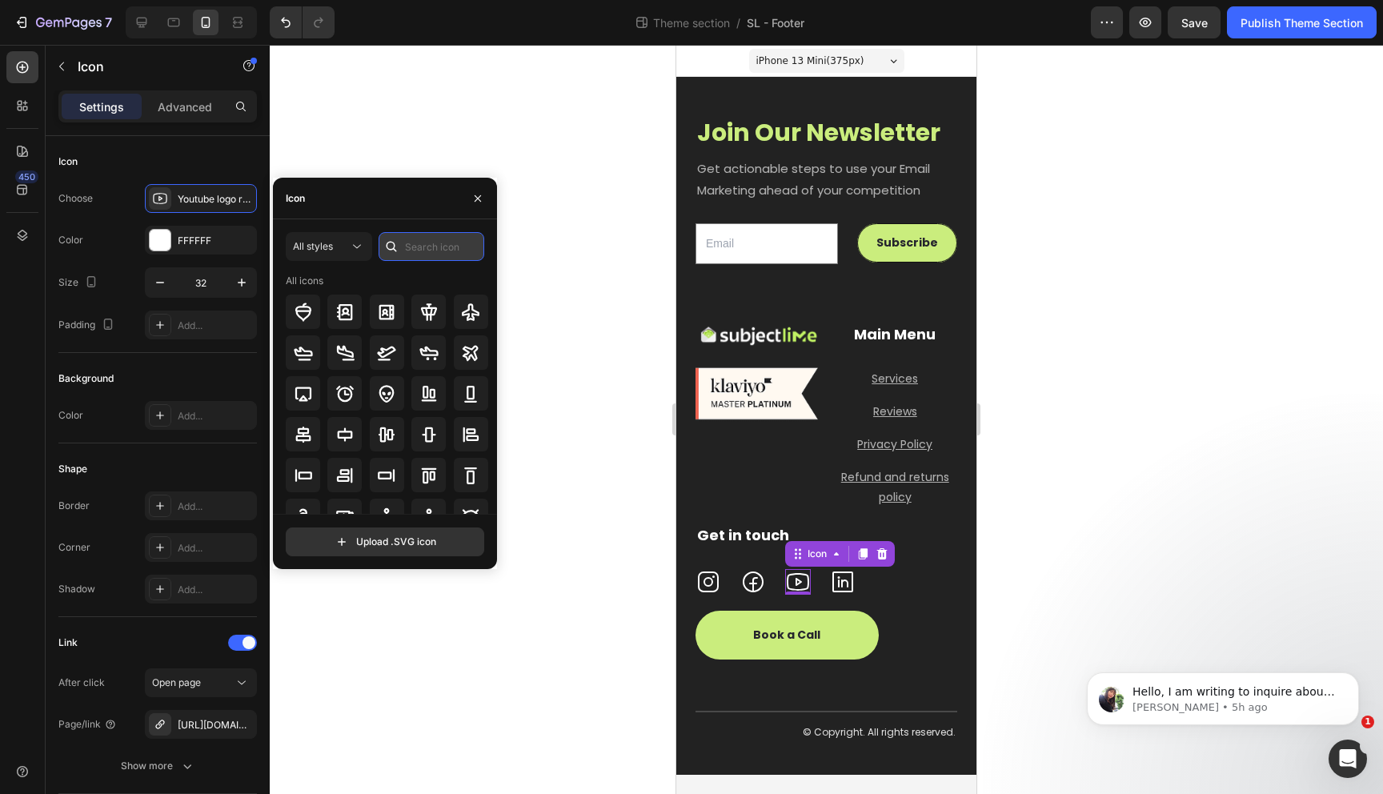
click at [425, 246] on input "text" at bounding box center [432, 246] width 106 height 29
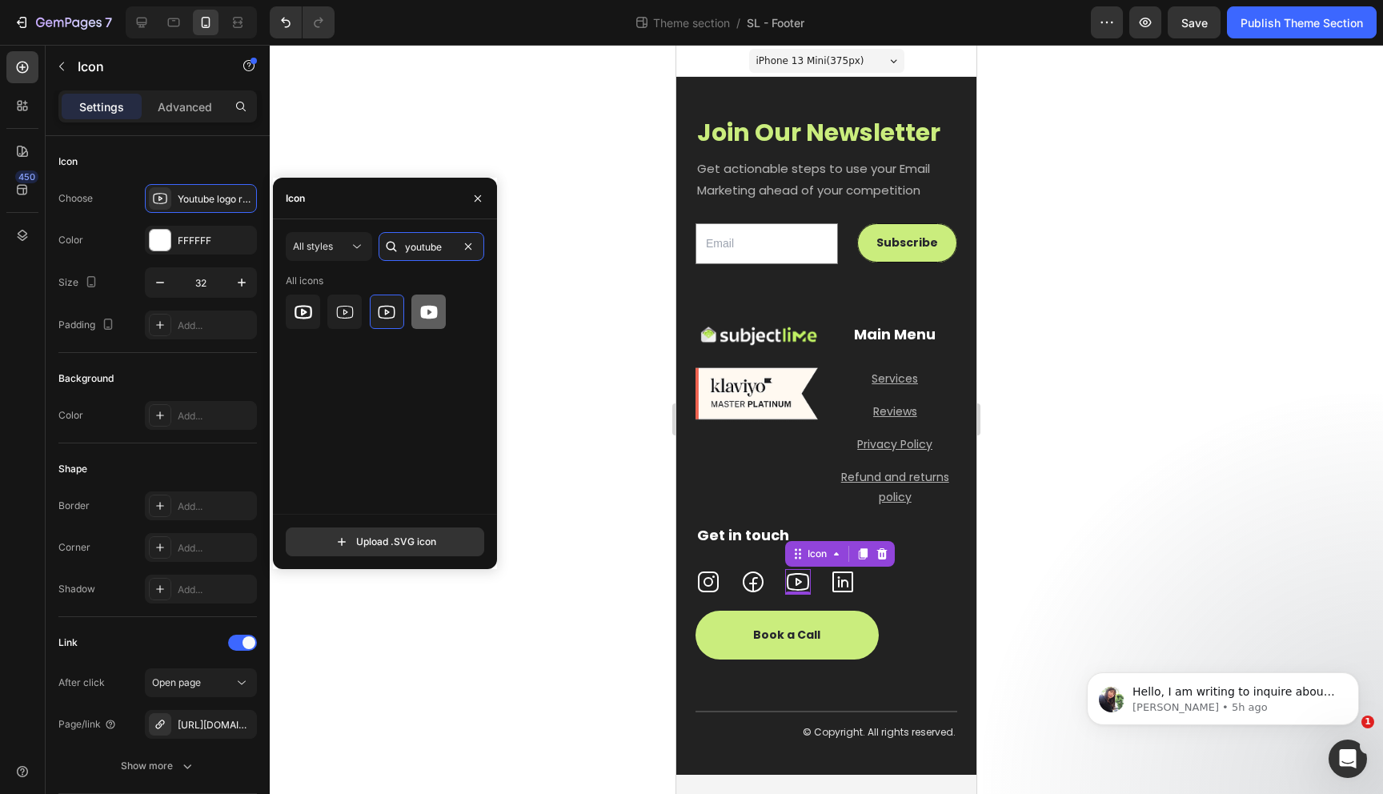
type input "youtube"
click at [426, 322] on div at bounding box center [428, 312] width 34 height 34
click at [628, 491] on div at bounding box center [826, 419] width 1113 height 749
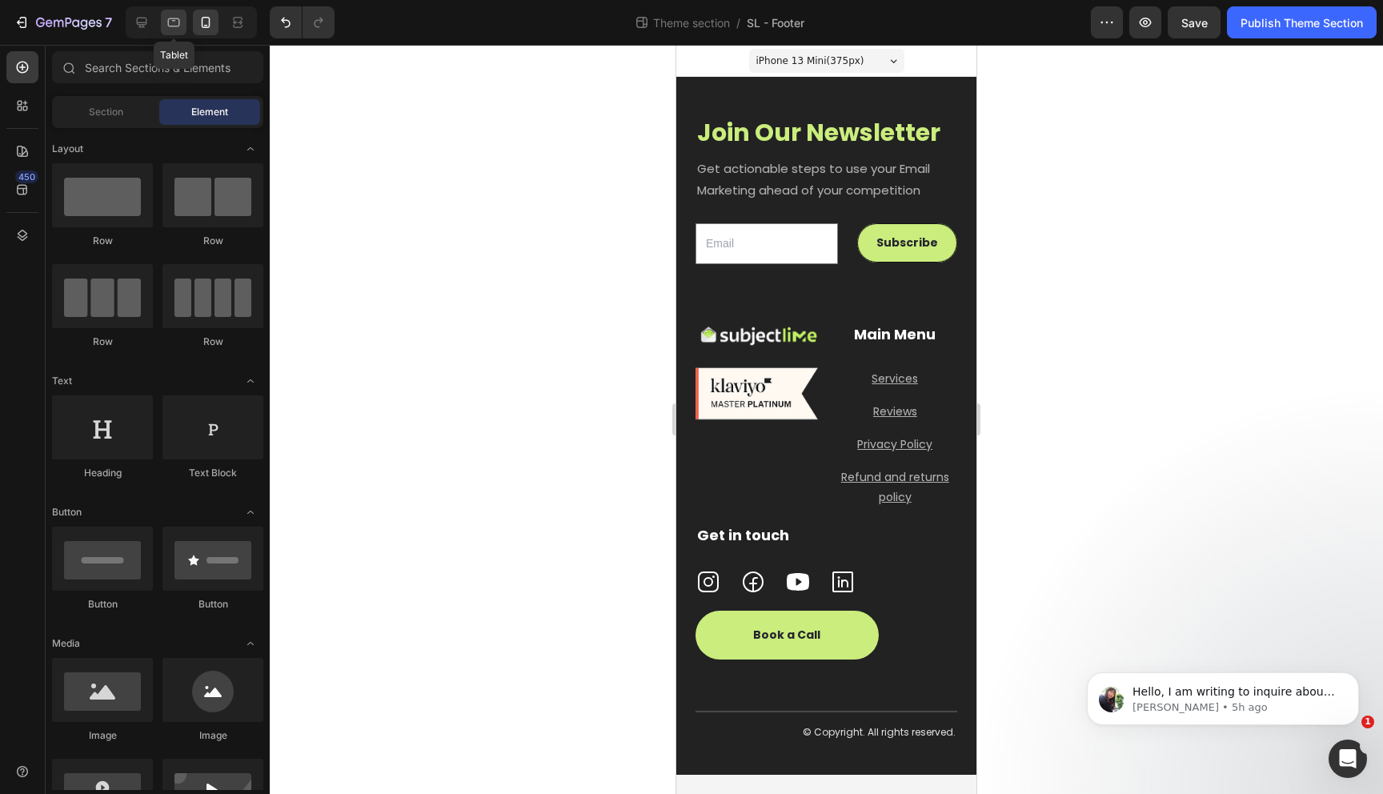
click at [172, 18] on icon at bounding box center [174, 22] width 12 height 9
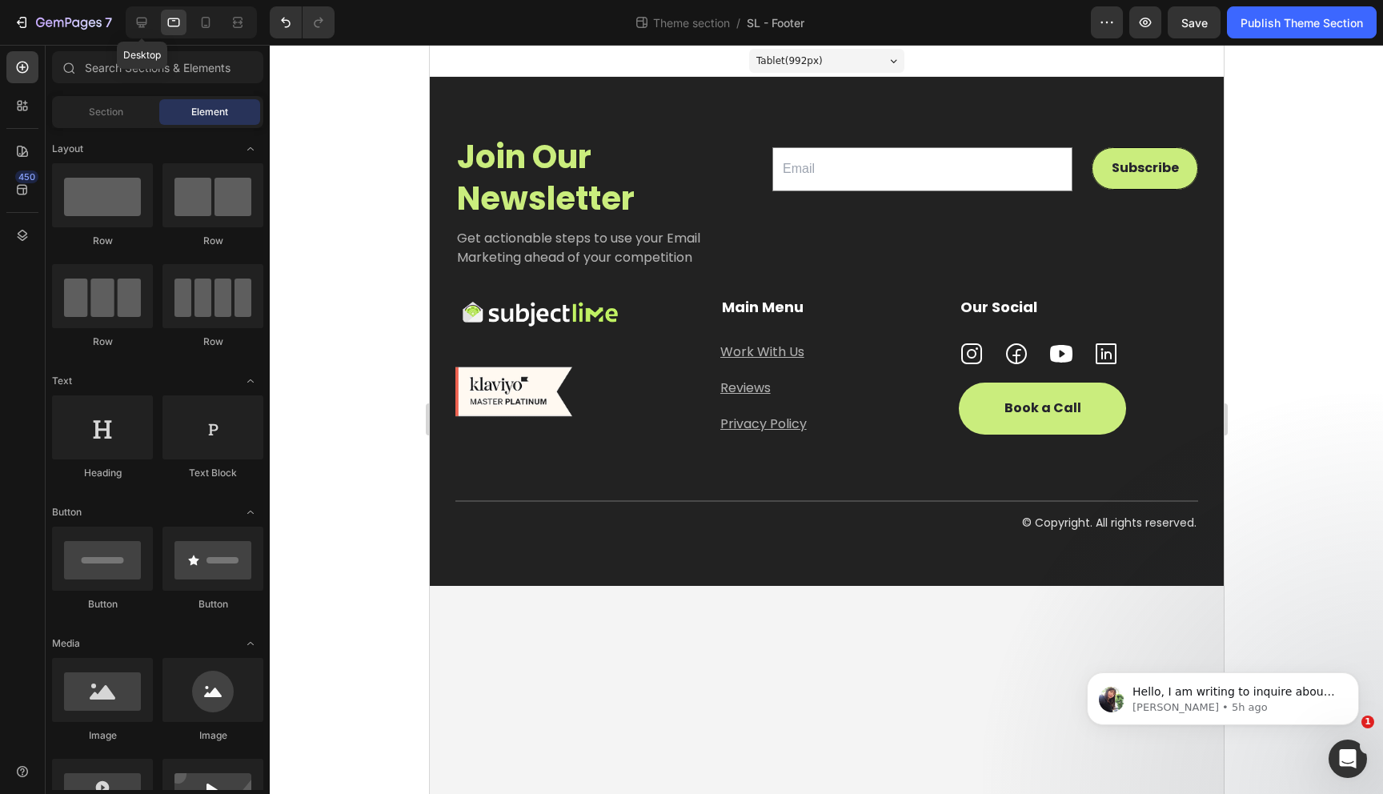
drag, startPoint x: 138, startPoint y: 17, endPoint x: 160, endPoint y: 37, distance: 30.0
click at [138, 17] on icon at bounding box center [142, 22] width 16 height 16
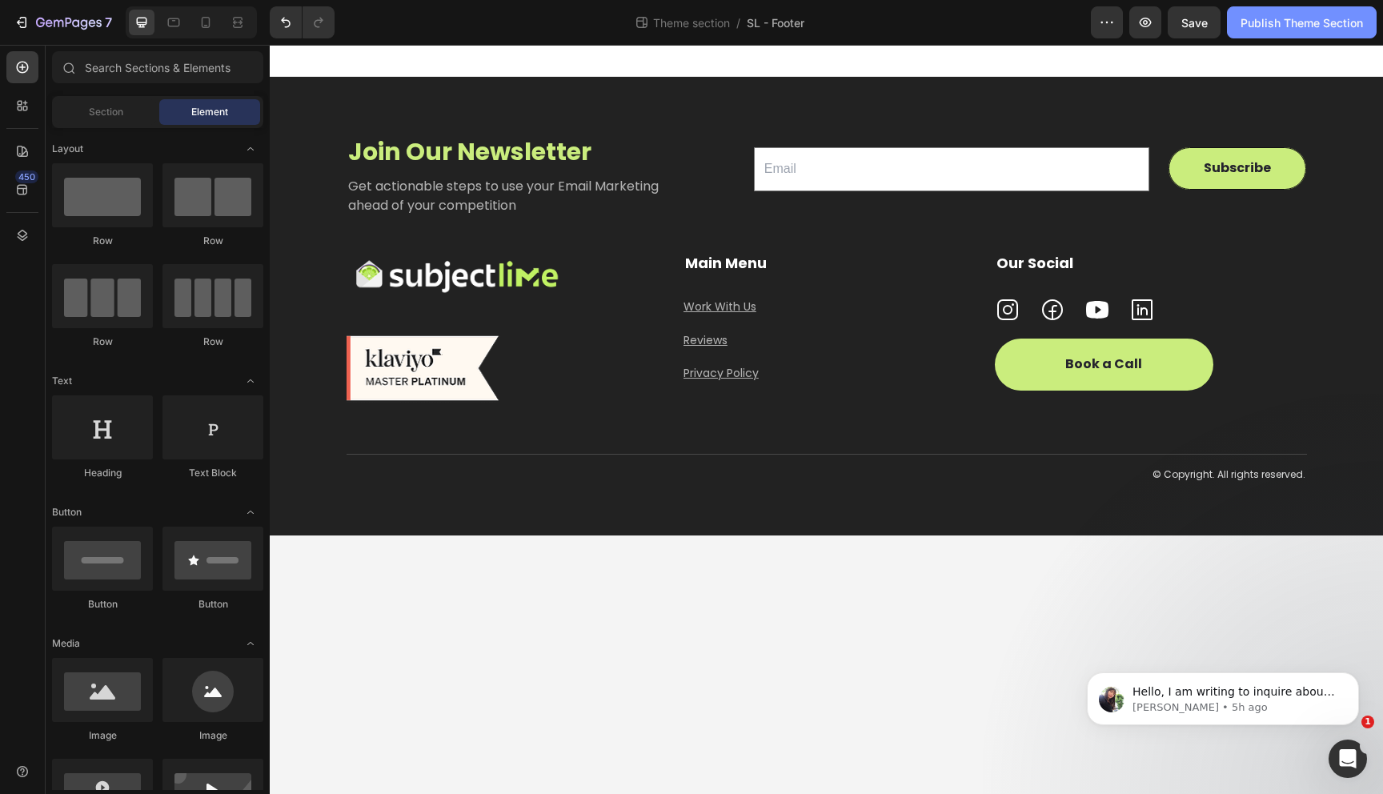
click at [1315, 23] on div "Publish Theme Section" at bounding box center [1301, 22] width 122 height 17
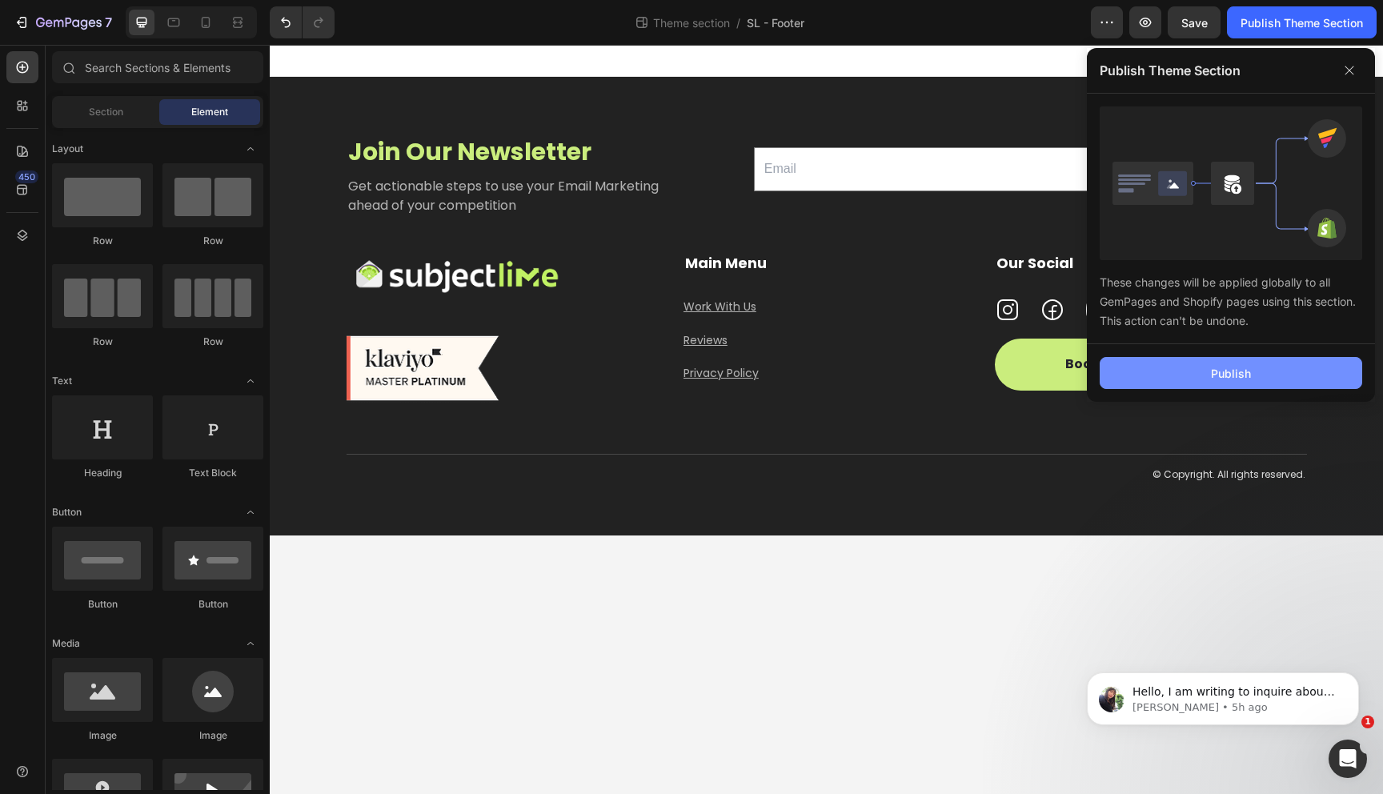
click at [1189, 379] on button "Publish" at bounding box center [1231, 373] width 262 height 32
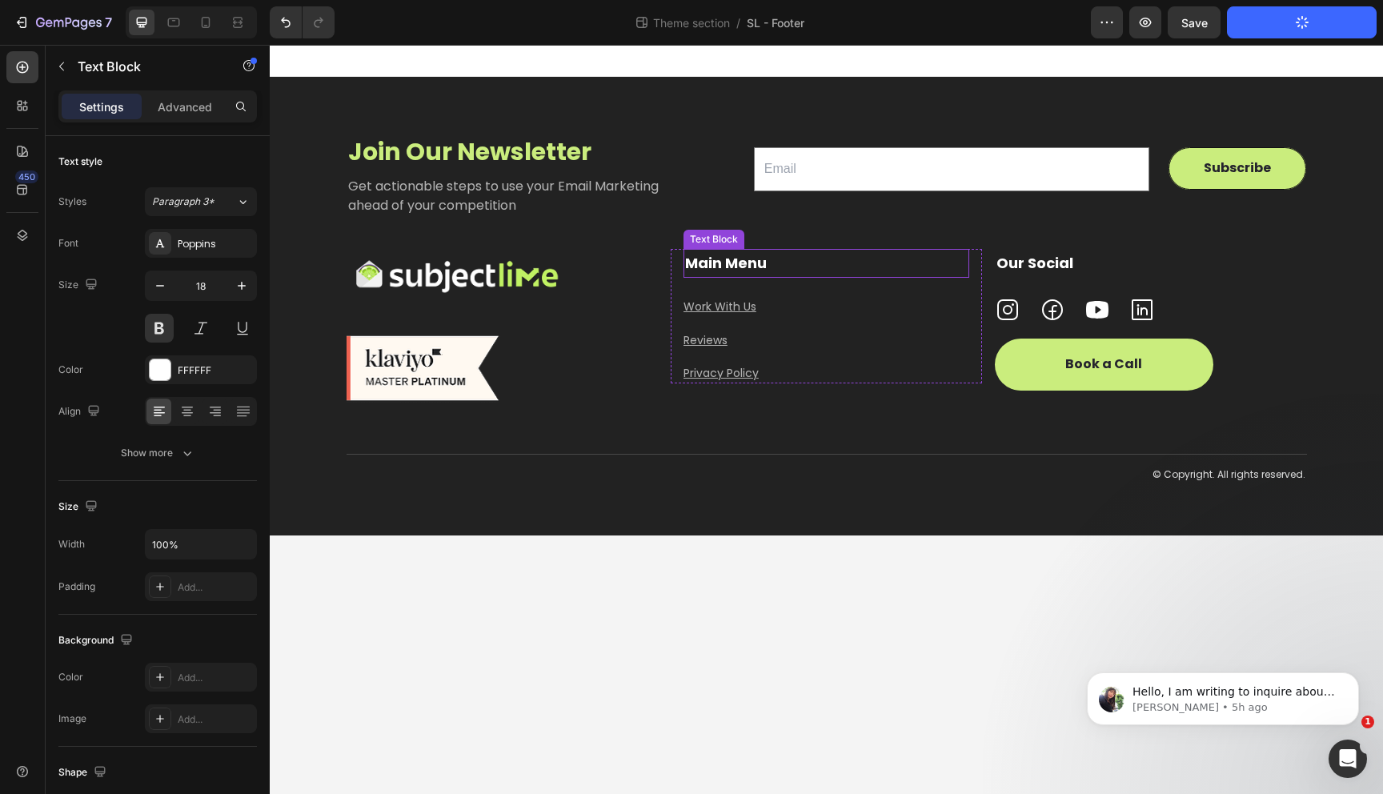
click at [821, 260] on p "Main Menu" at bounding box center [826, 263] width 283 height 26
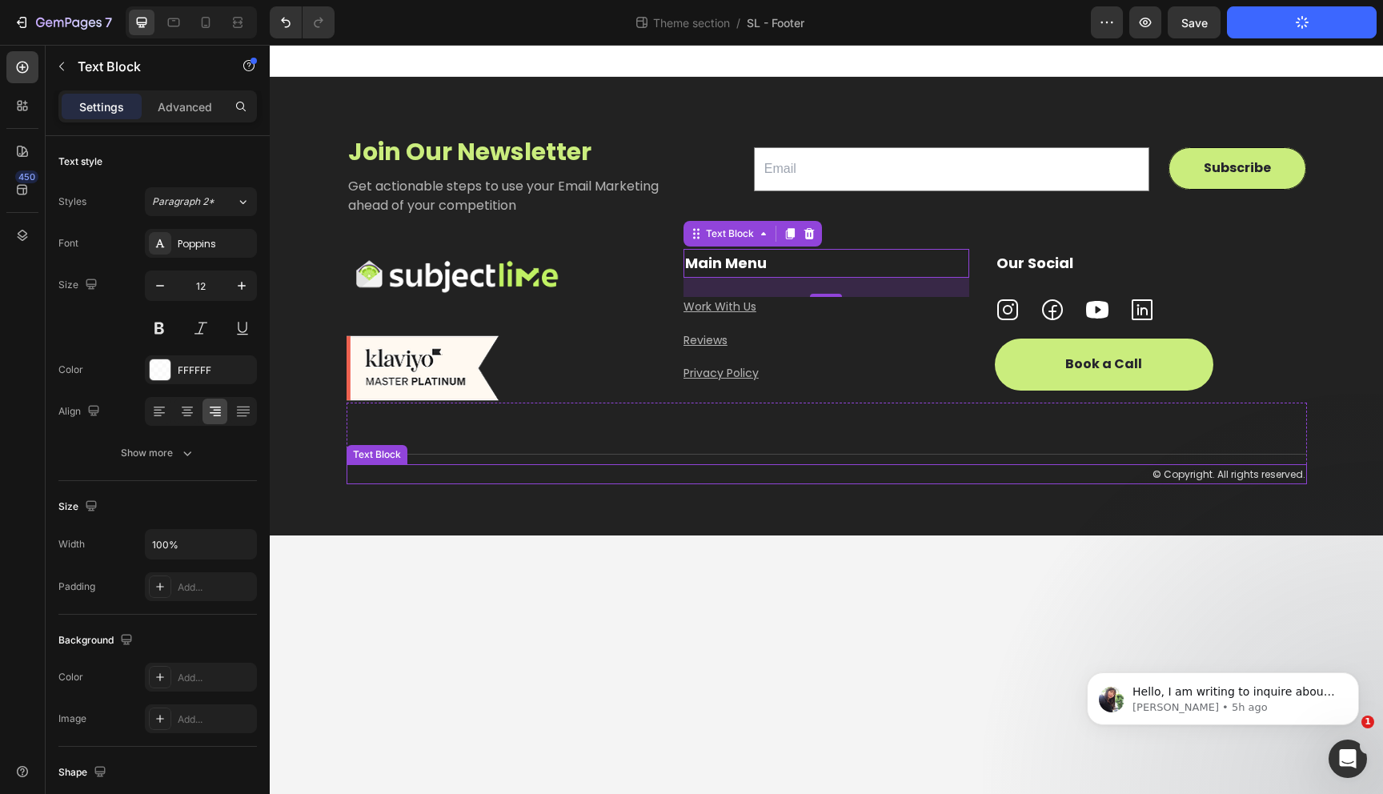
click at [956, 467] on p "© Copyright. All rights reserved." at bounding box center [826, 475] width 957 height 18
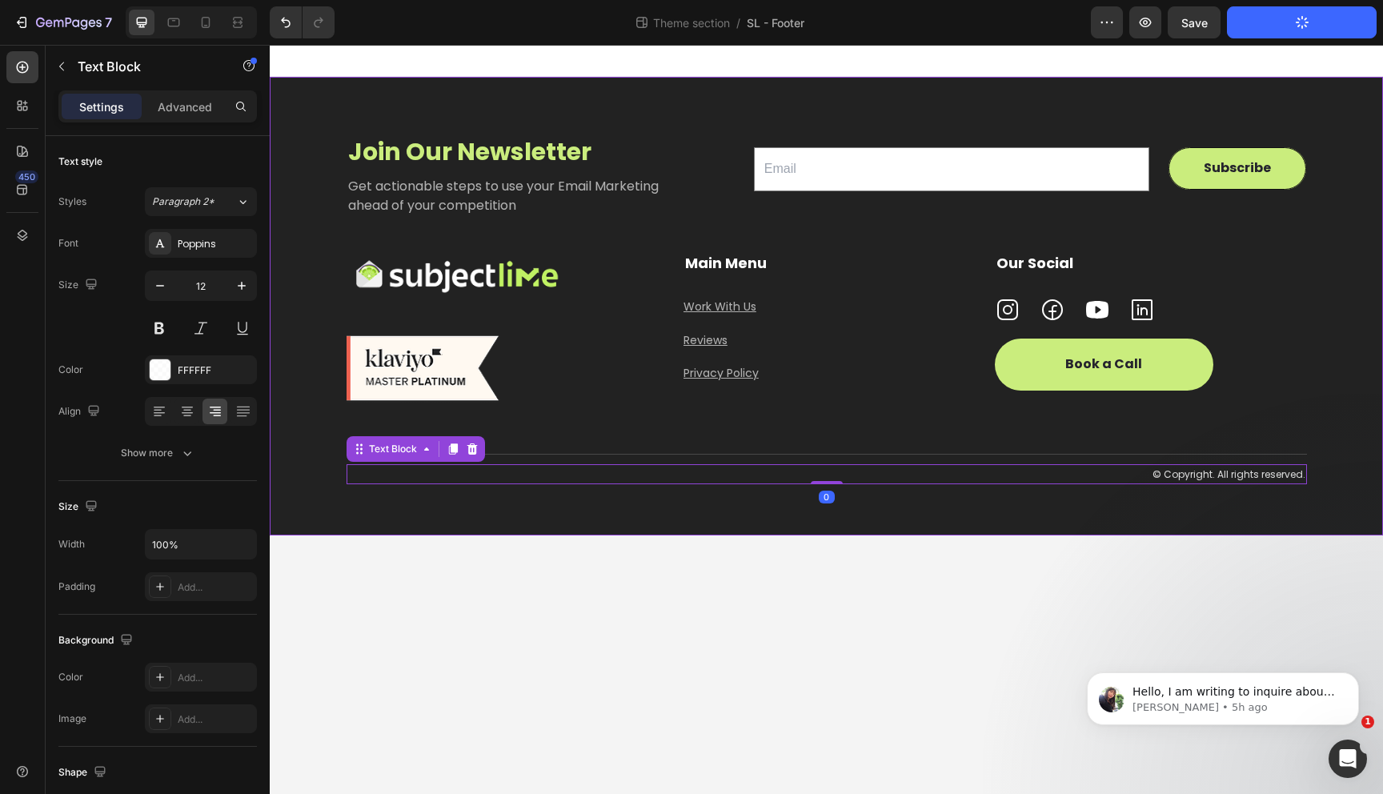
click at [632, 511] on div "Join Our Newsletter Heading Get actionable steps to use your Email Marketing ah…" at bounding box center [826, 306] width 1113 height 459
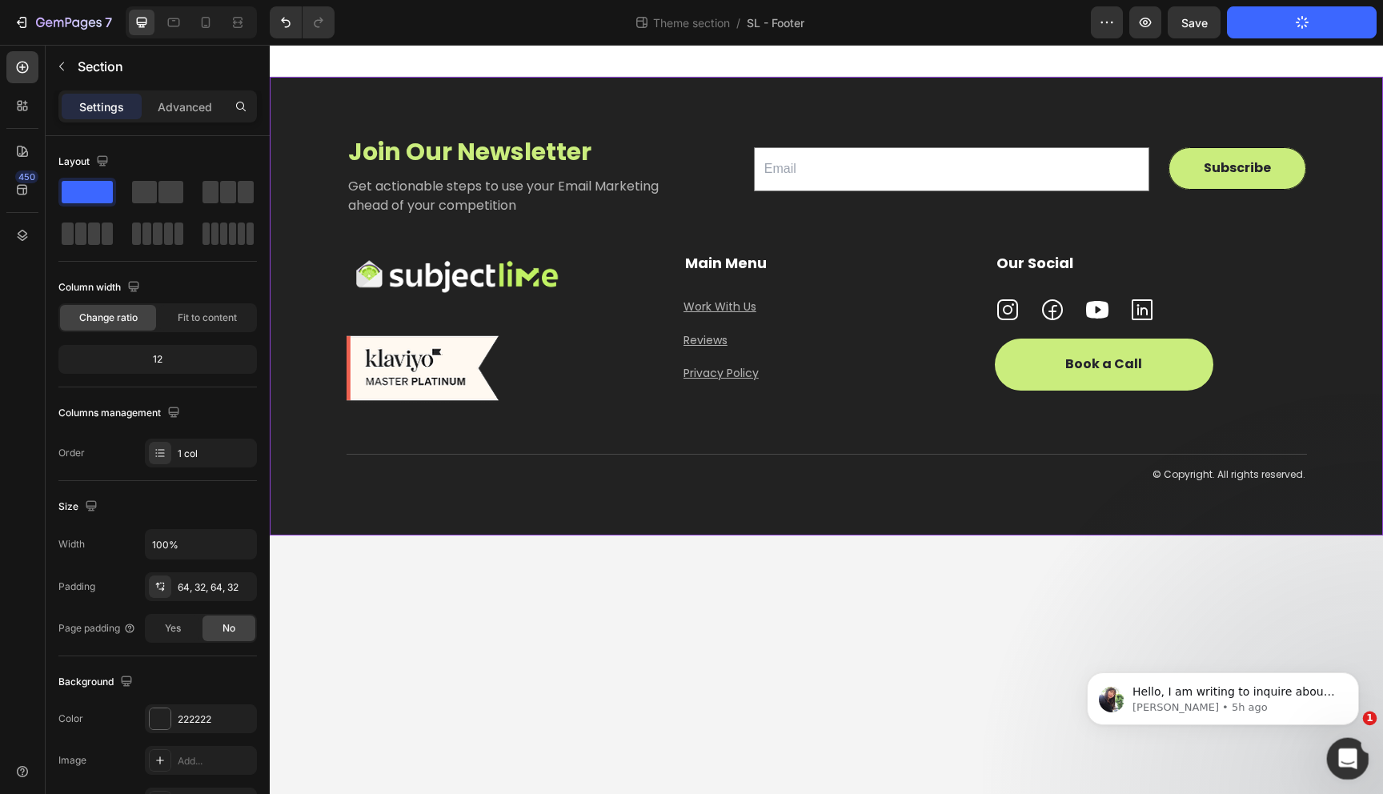
click at [1353, 749] on div "Open Intercom Messenger" at bounding box center [1345, 756] width 53 height 53
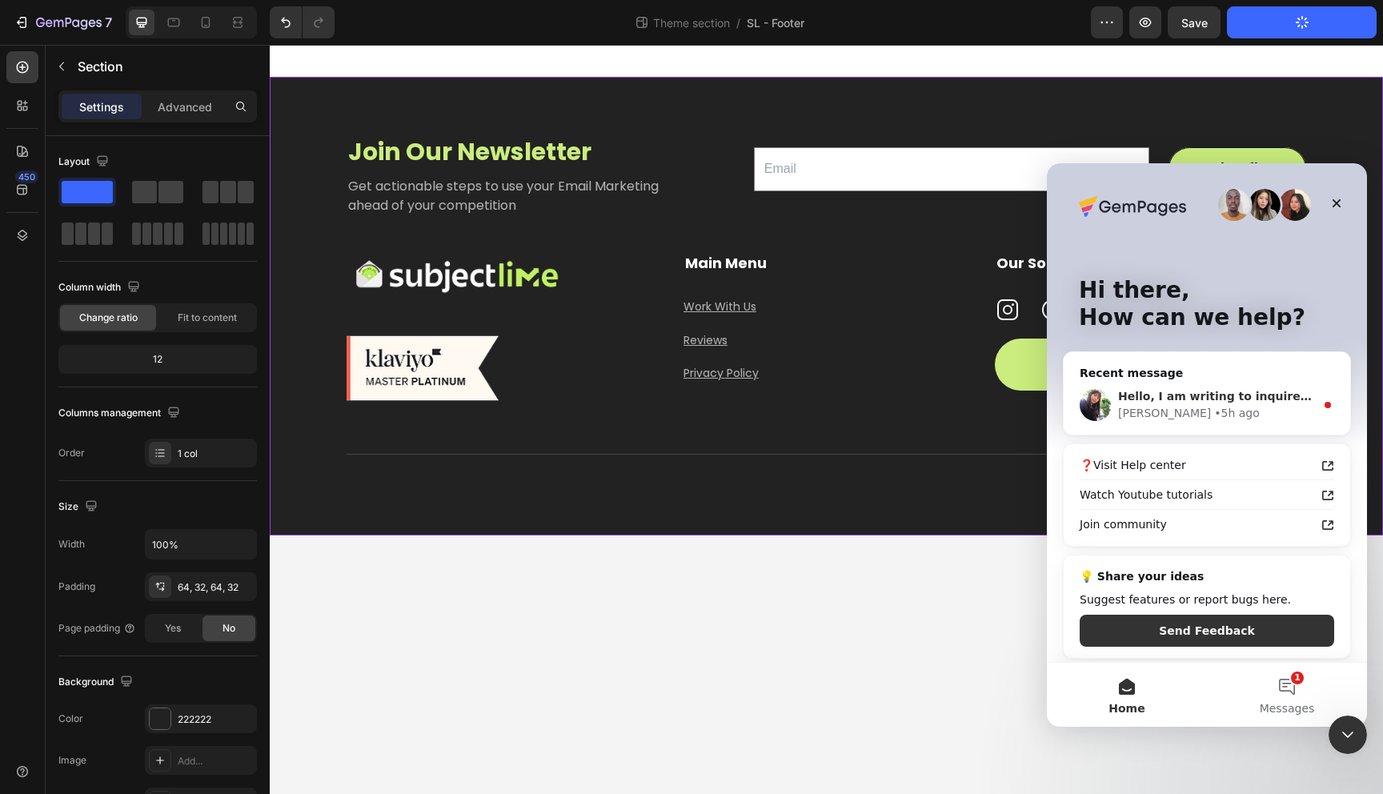
click at [1217, 406] on div "Tina • 5h ago" at bounding box center [1216, 413] width 197 height 17
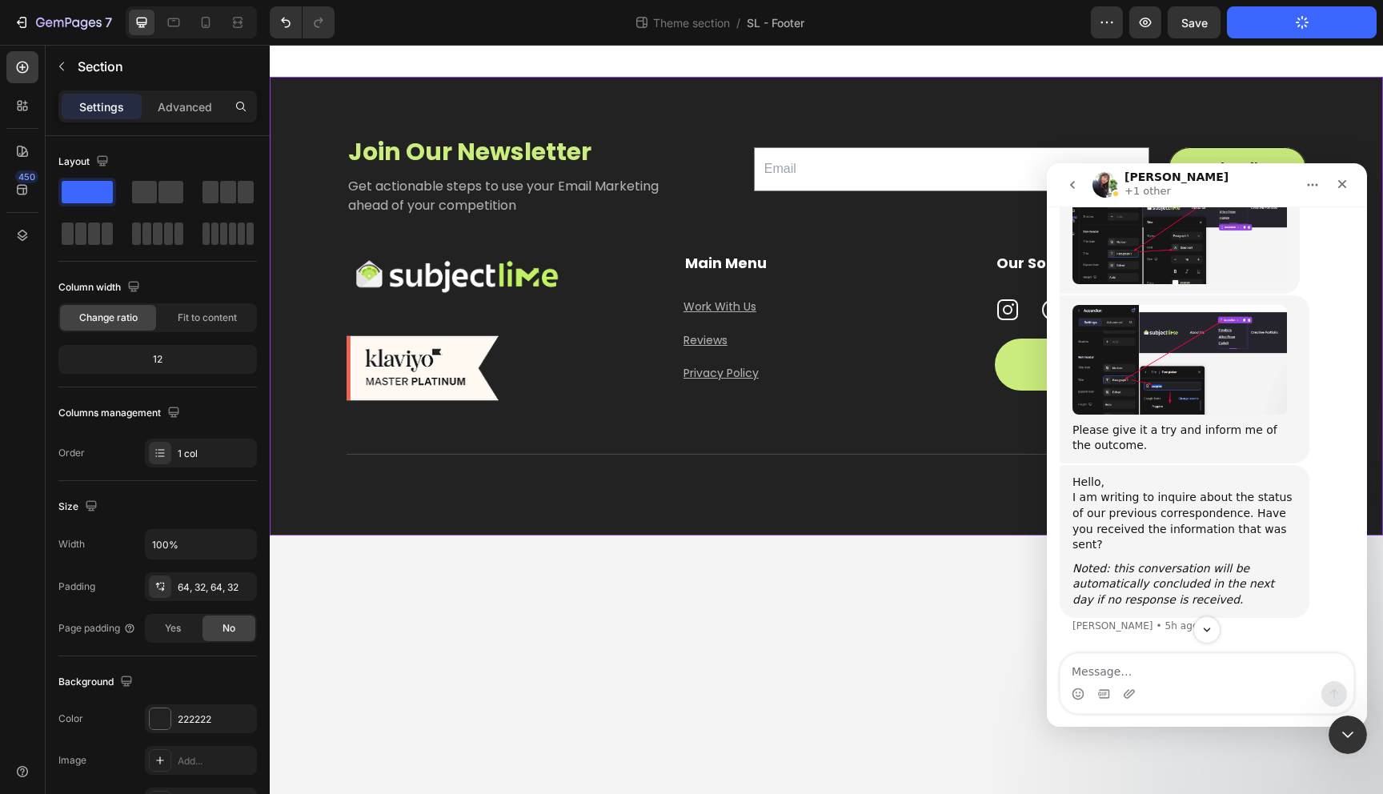
scroll to position [5625, 0]
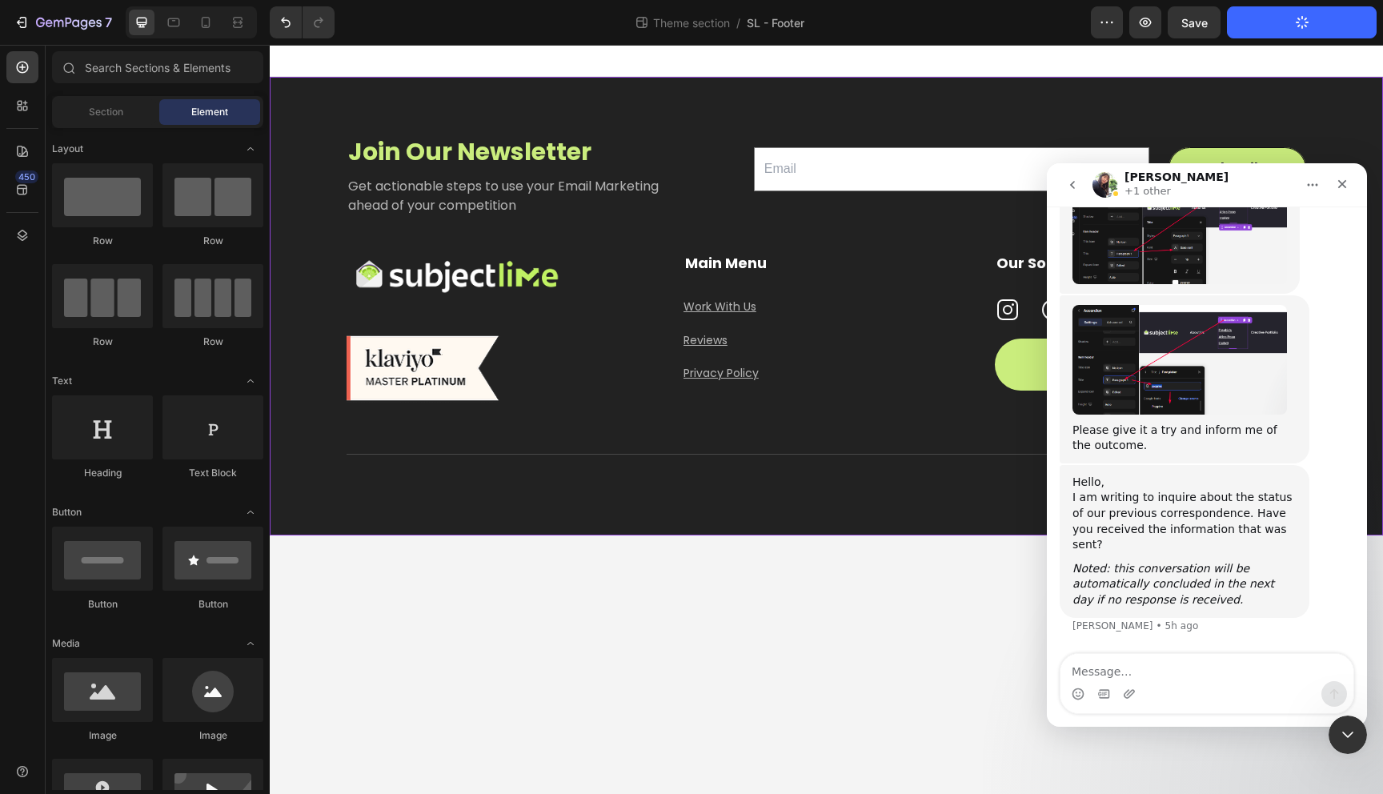
click at [960, 603] on body "Join Our Newsletter Heading Get actionable steps to use your Email Marketing ah…" at bounding box center [826, 419] width 1113 height 749
click at [1336, 183] on icon "Close" at bounding box center [1342, 184] width 13 height 13
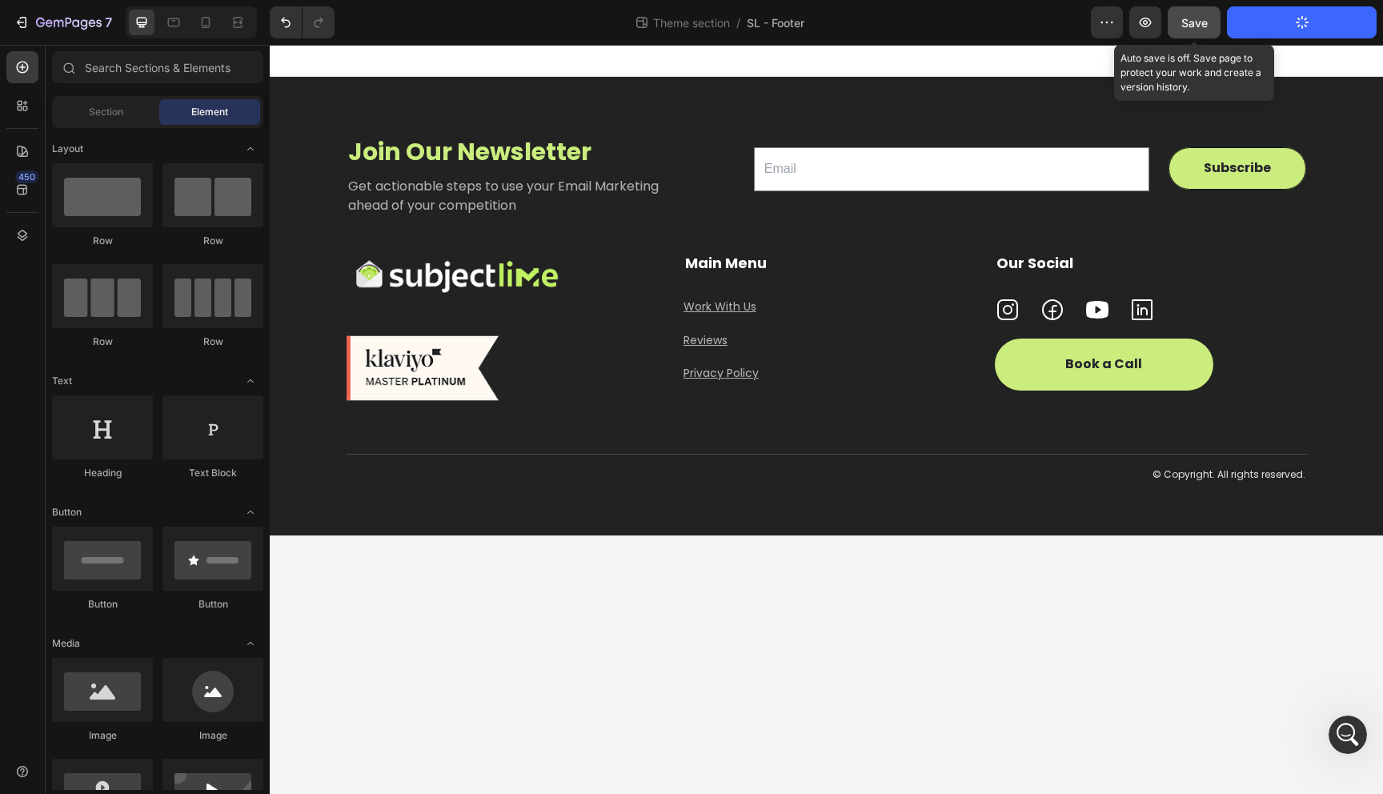
click at [1193, 23] on span "Save" at bounding box center [1194, 23] width 26 height 14
click at [1283, 22] on button "Publish Theme Section" at bounding box center [1302, 22] width 150 height 32
drag, startPoint x: 1199, startPoint y: 30, endPoint x: 931, endPoint y: 10, distance: 268.9
click at [1199, 30] on button "Save" at bounding box center [1194, 22] width 53 height 32
click at [1299, 28] on icon "button" at bounding box center [1302, 23] width 18 height 18
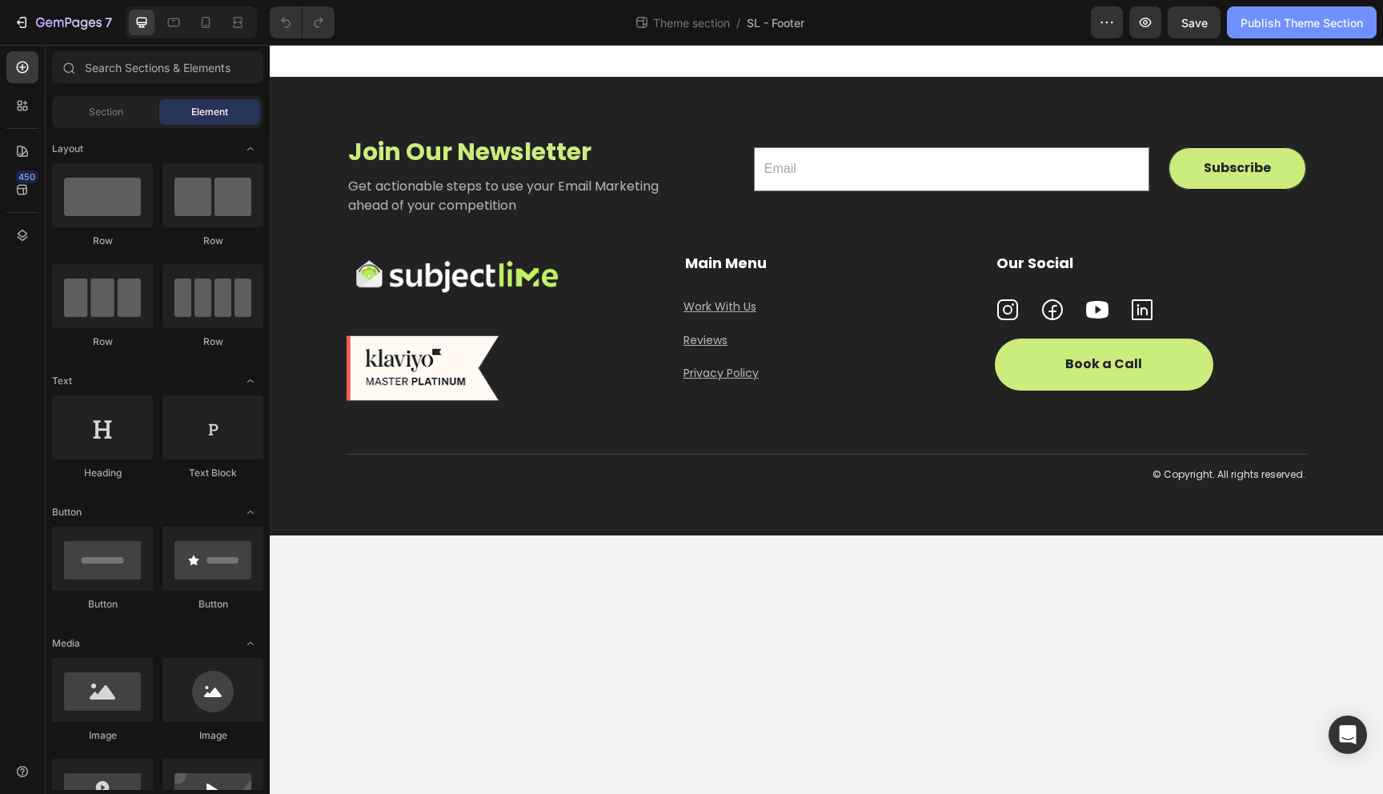
click at [1304, 30] on button "Publish Theme Section" at bounding box center [1302, 22] width 150 height 32
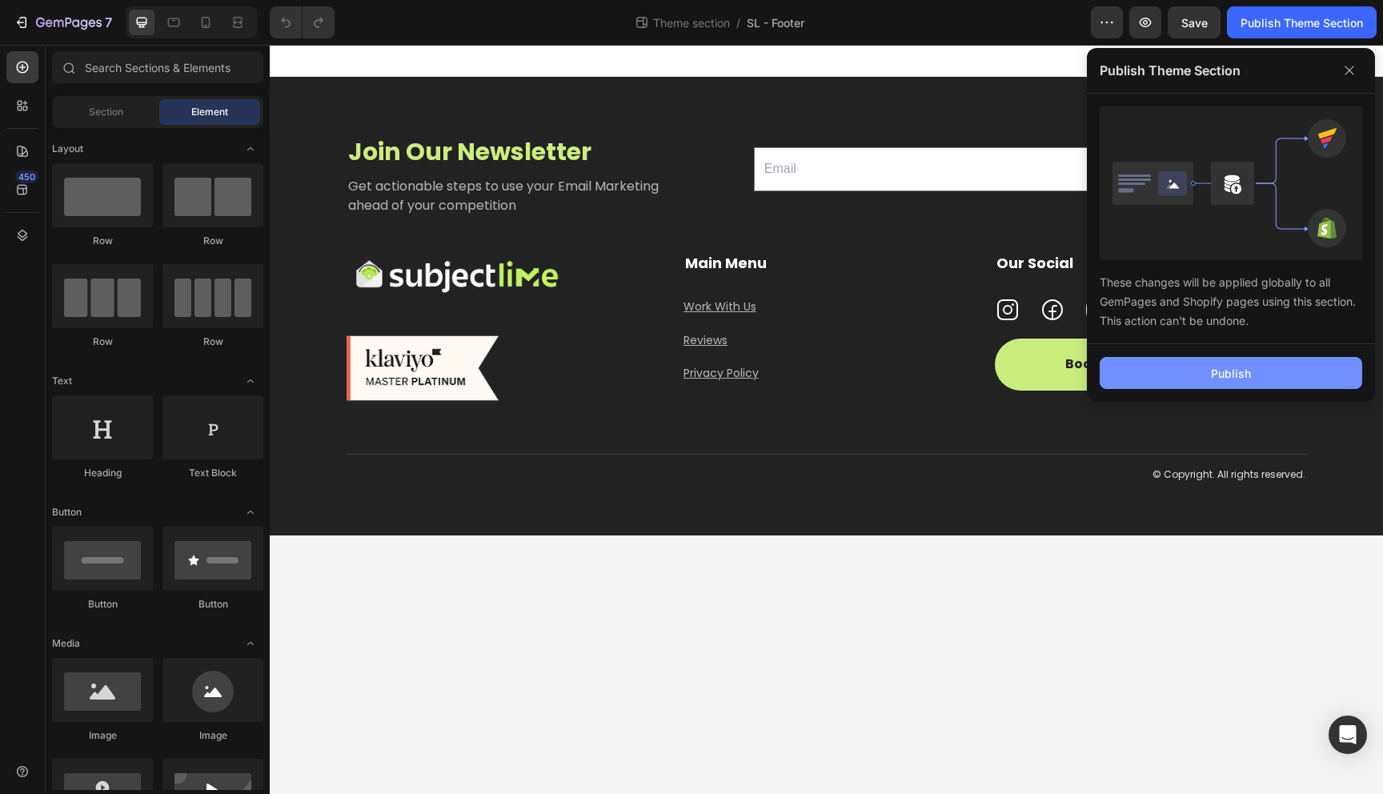
click at [1276, 361] on button "Publish" at bounding box center [1231, 373] width 262 height 32
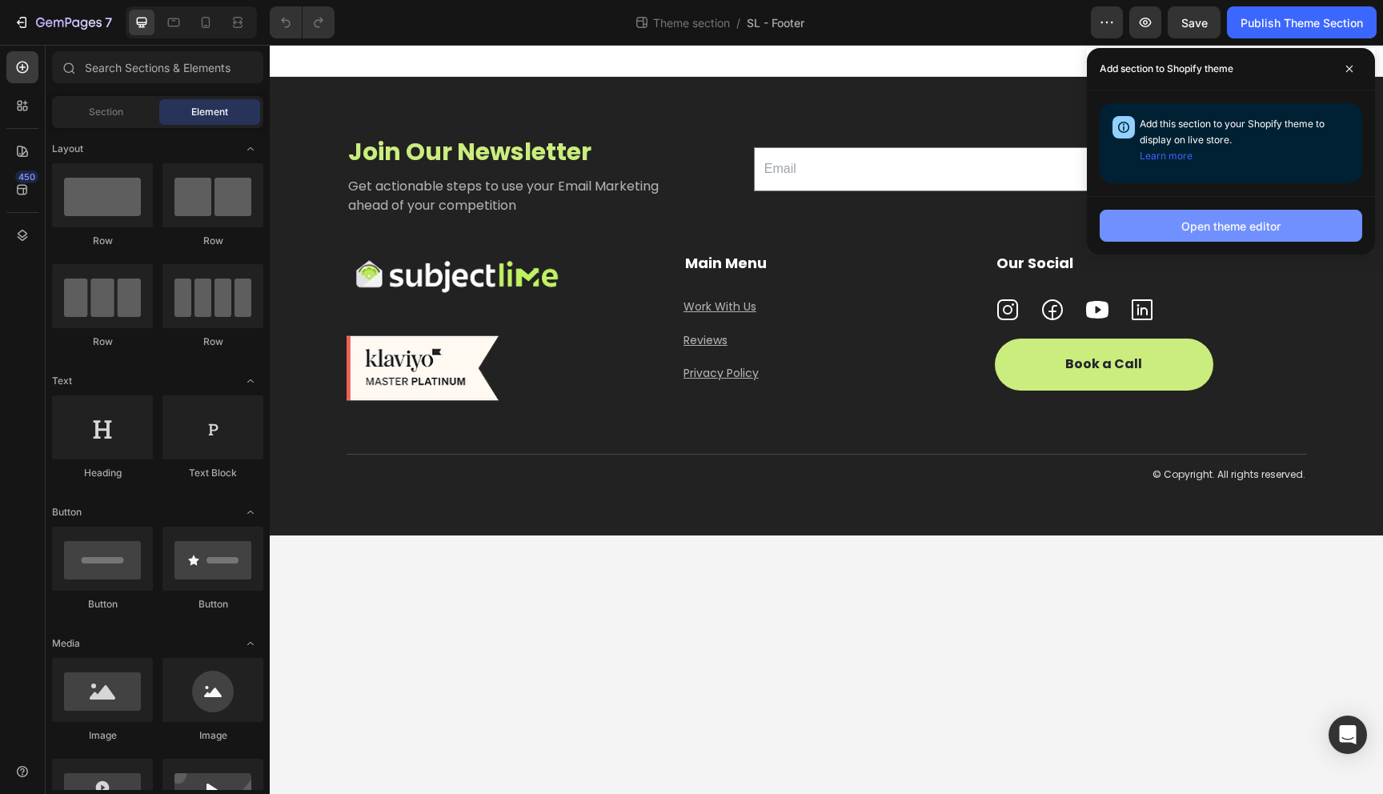
click at [1232, 225] on div "Open theme editor" at bounding box center [1230, 226] width 99 height 17
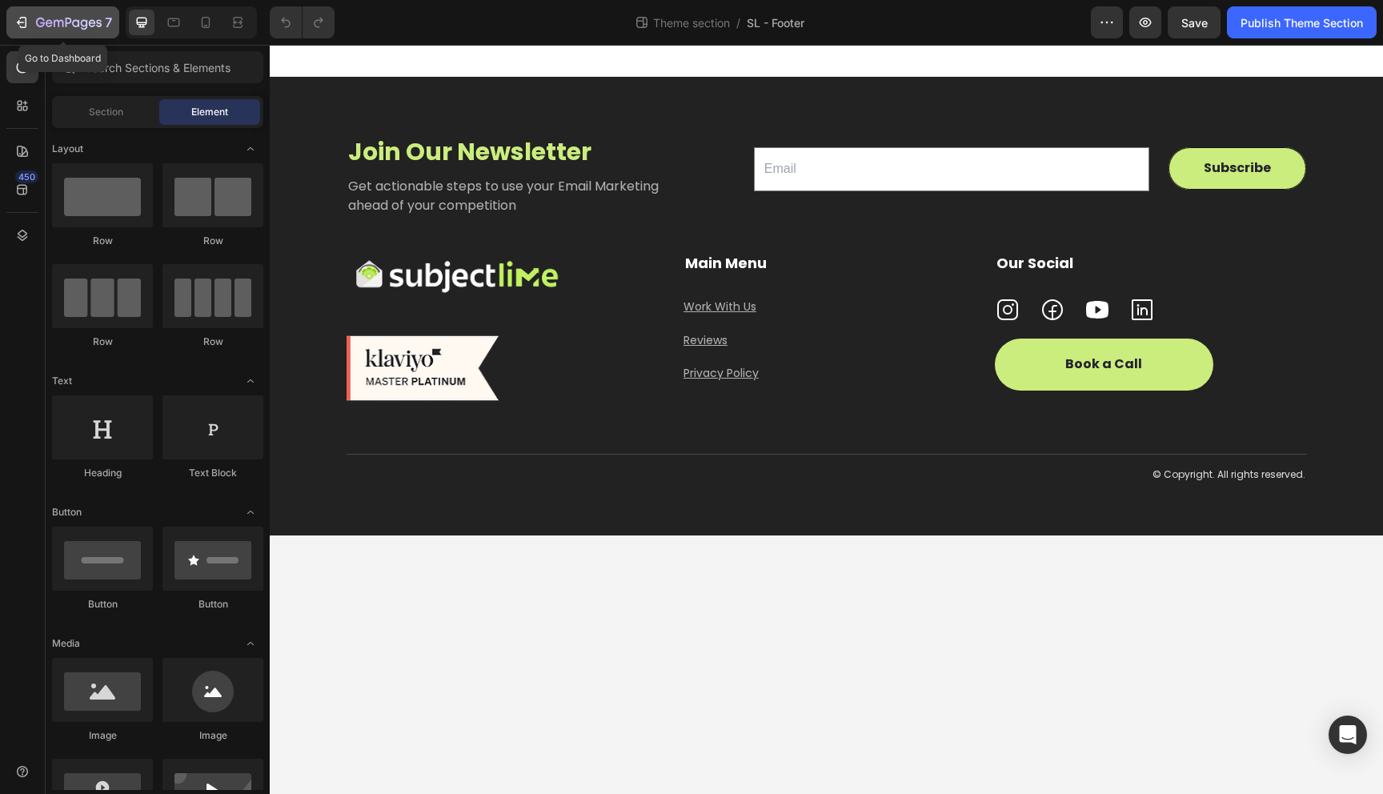
click at [46, 23] on icon "button" at bounding box center [49, 22] width 7 height 7
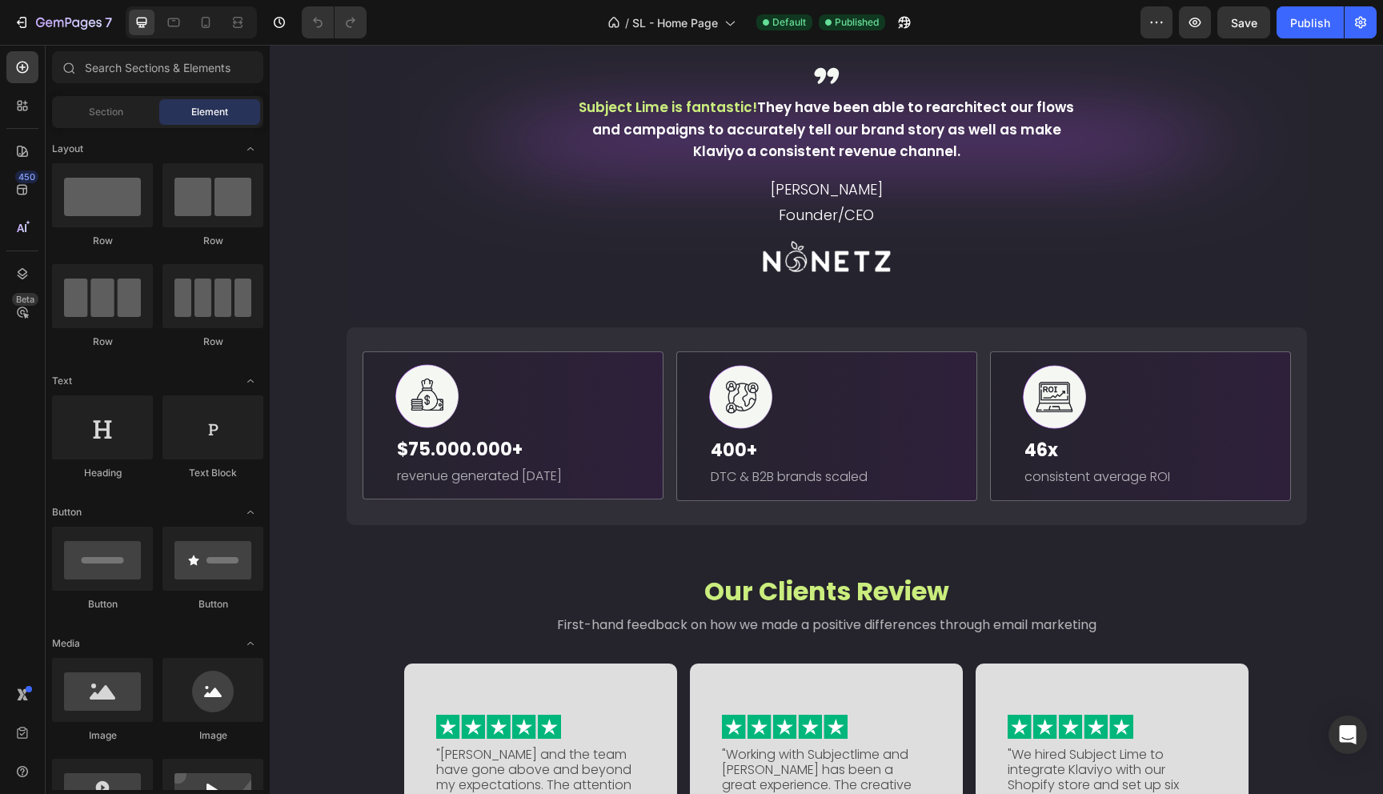
scroll to position [1397, 0]
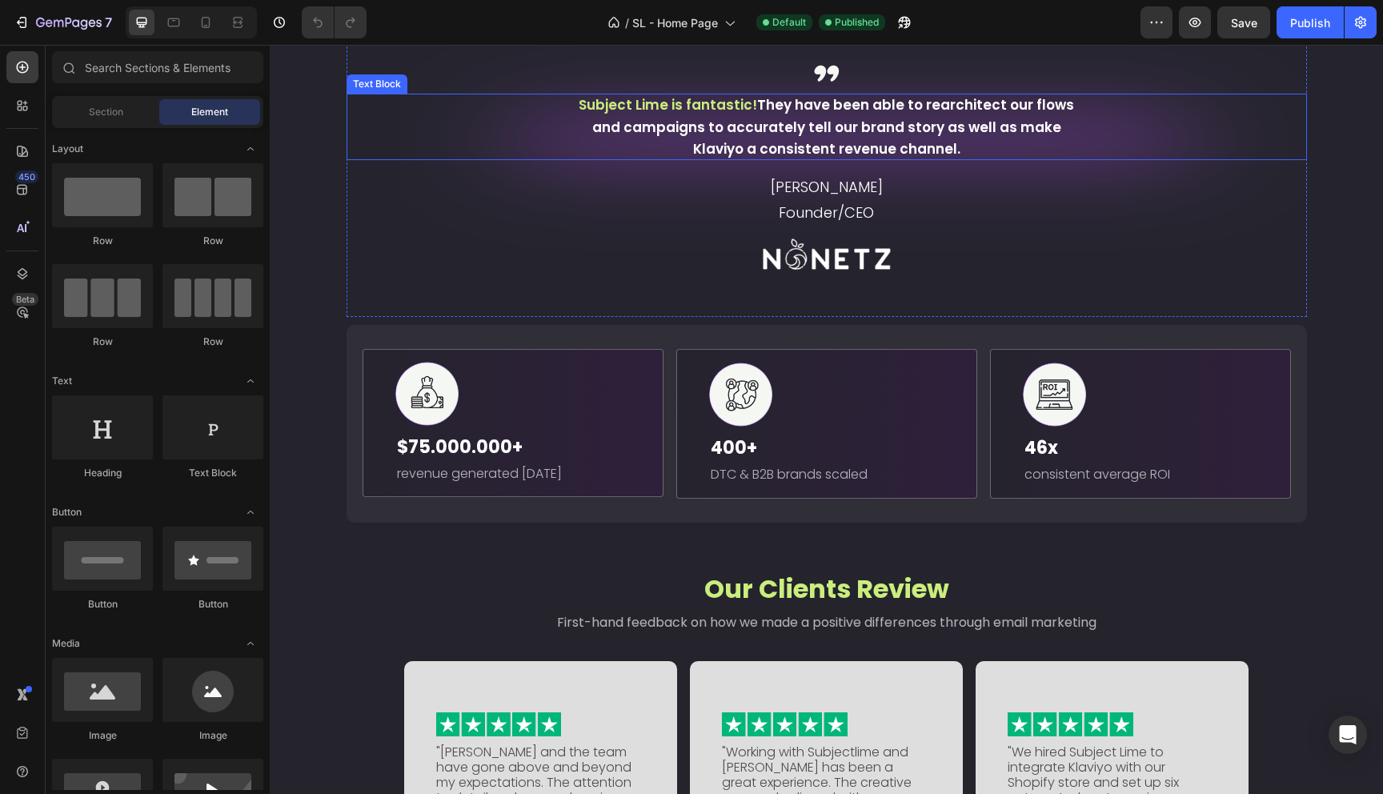
click at [872, 158] on span "They have been able to rearchitect our flows and campaigns to accurately tell o…" at bounding box center [833, 126] width 483 height 63
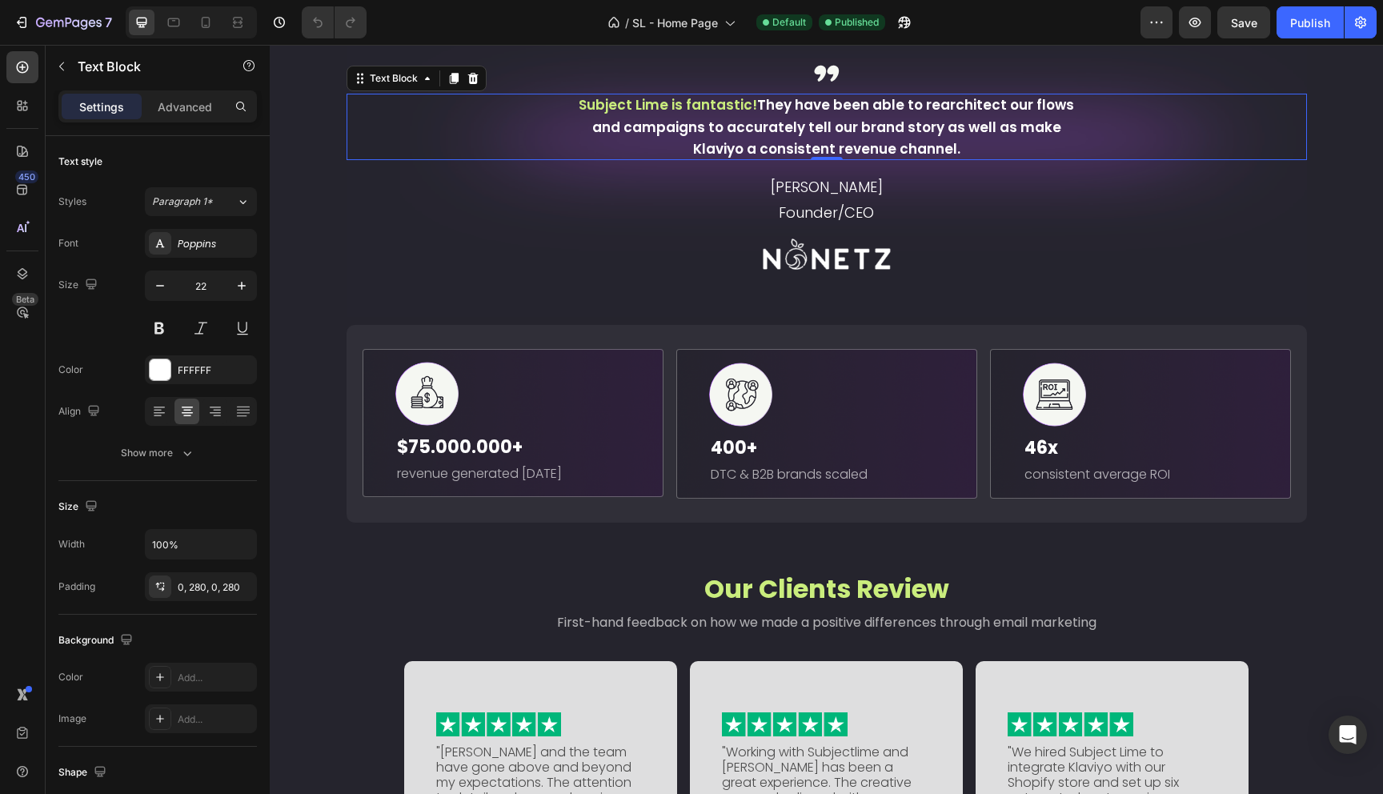
click at [872, 158] on span "They have been able to rearchitect our flows and campaigns to accurately tell o…" at bounding box center [833, 126] width 483 height 63
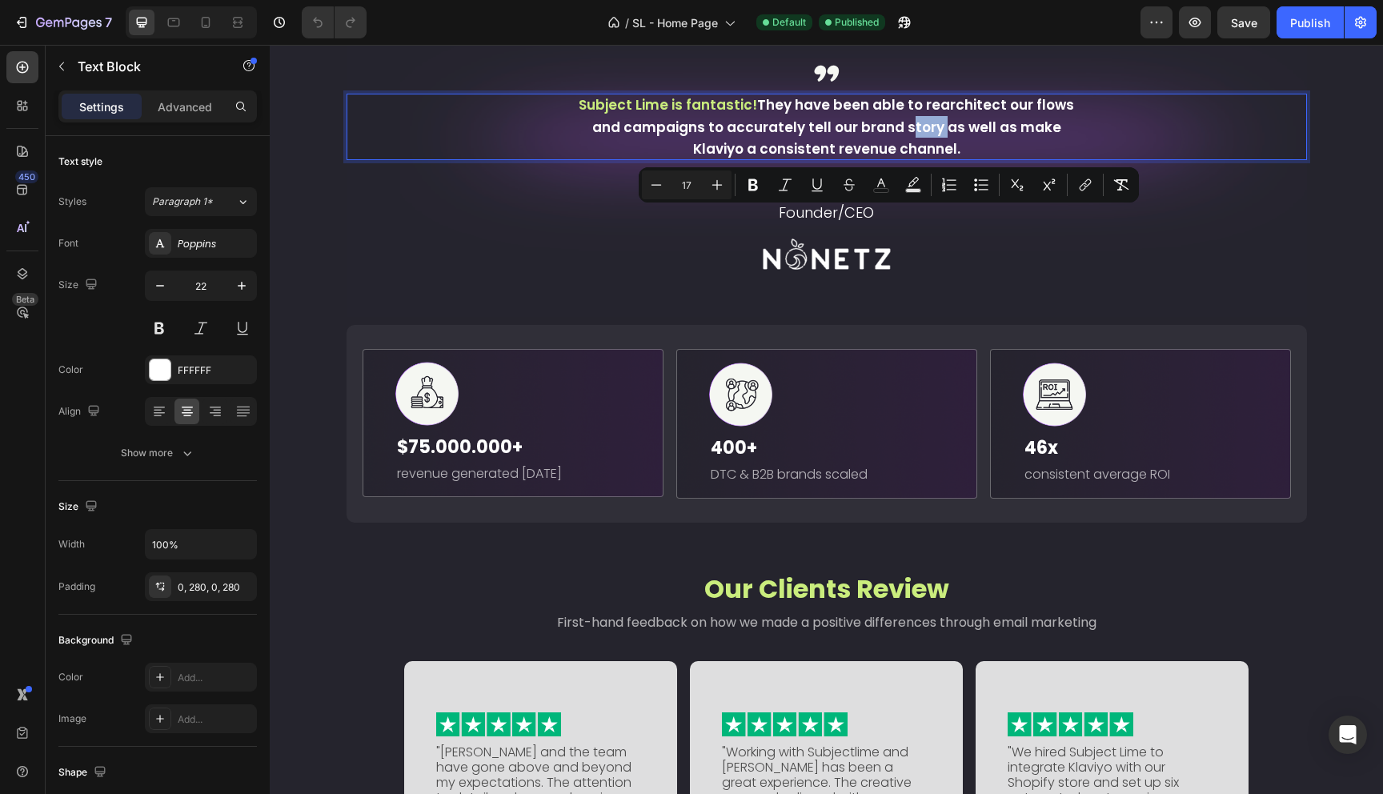
click at [872, 158] on span "They have been able to rearchitect our flows and campaigns to accurately tell o…" at bounding box center [833, 126] width 483 height 63
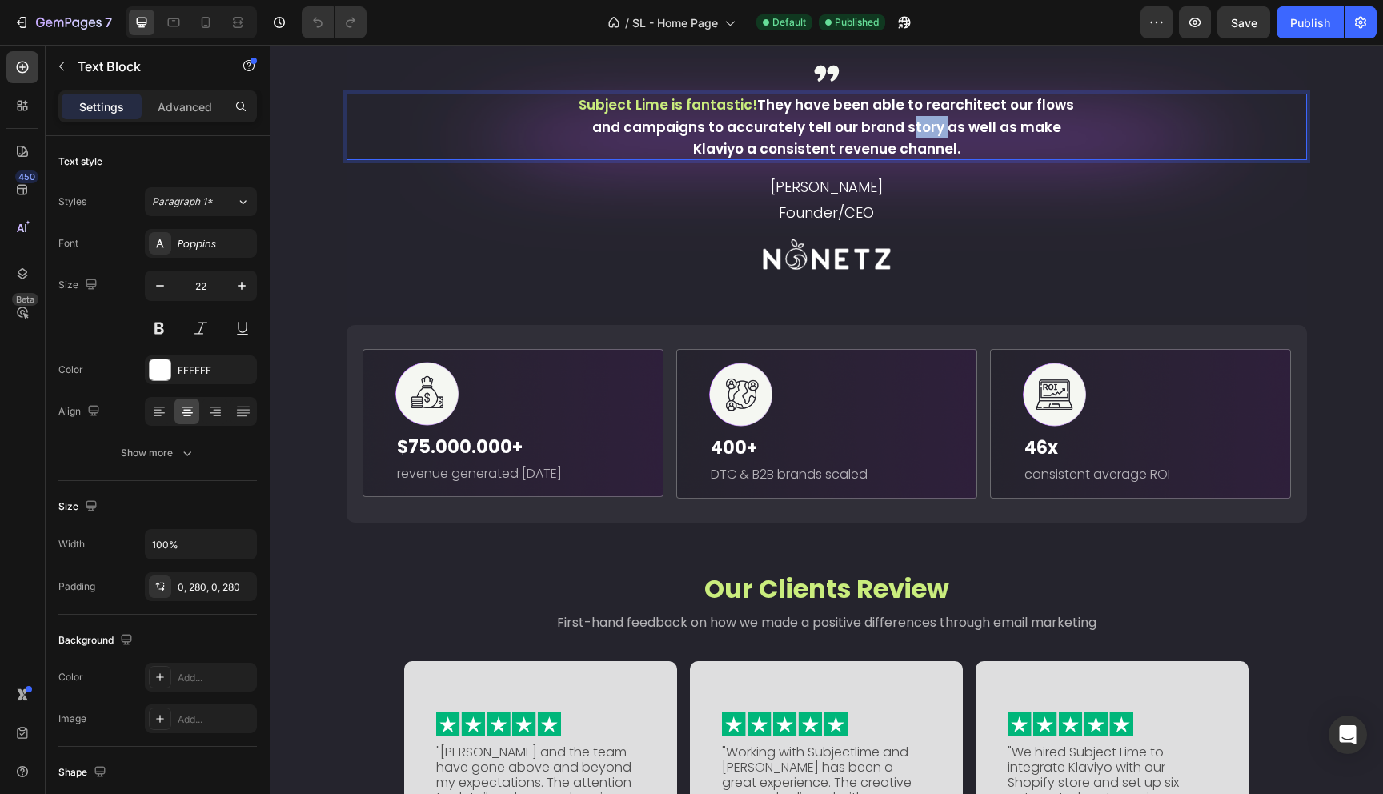
click at [872, 158] on span "They have been able to rearchitect our flows and campaigns to accurately tell o…" at bounding box center [833, 126] width 483 height 63
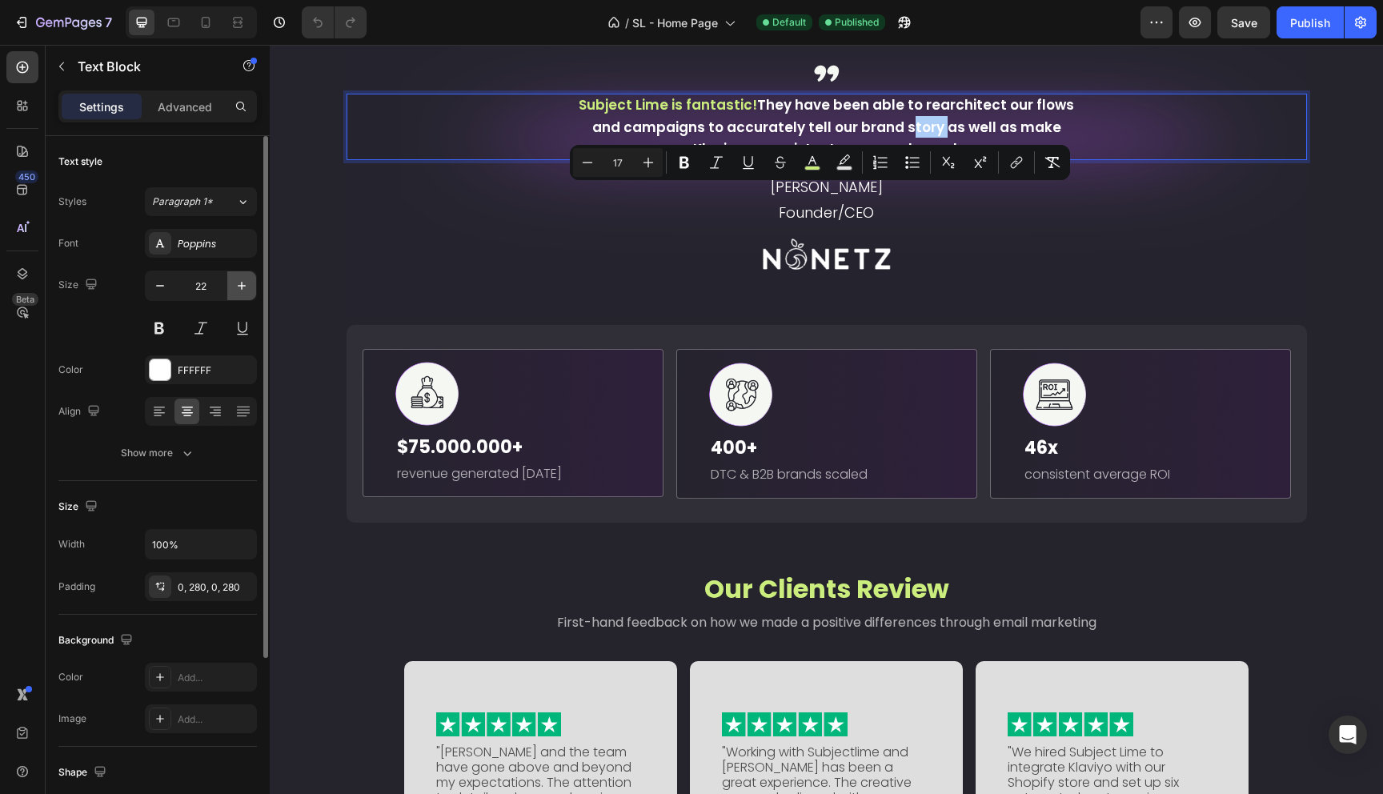
click at [250, 290] on button "button" at bounding box center [241, 285] width 29 height 29
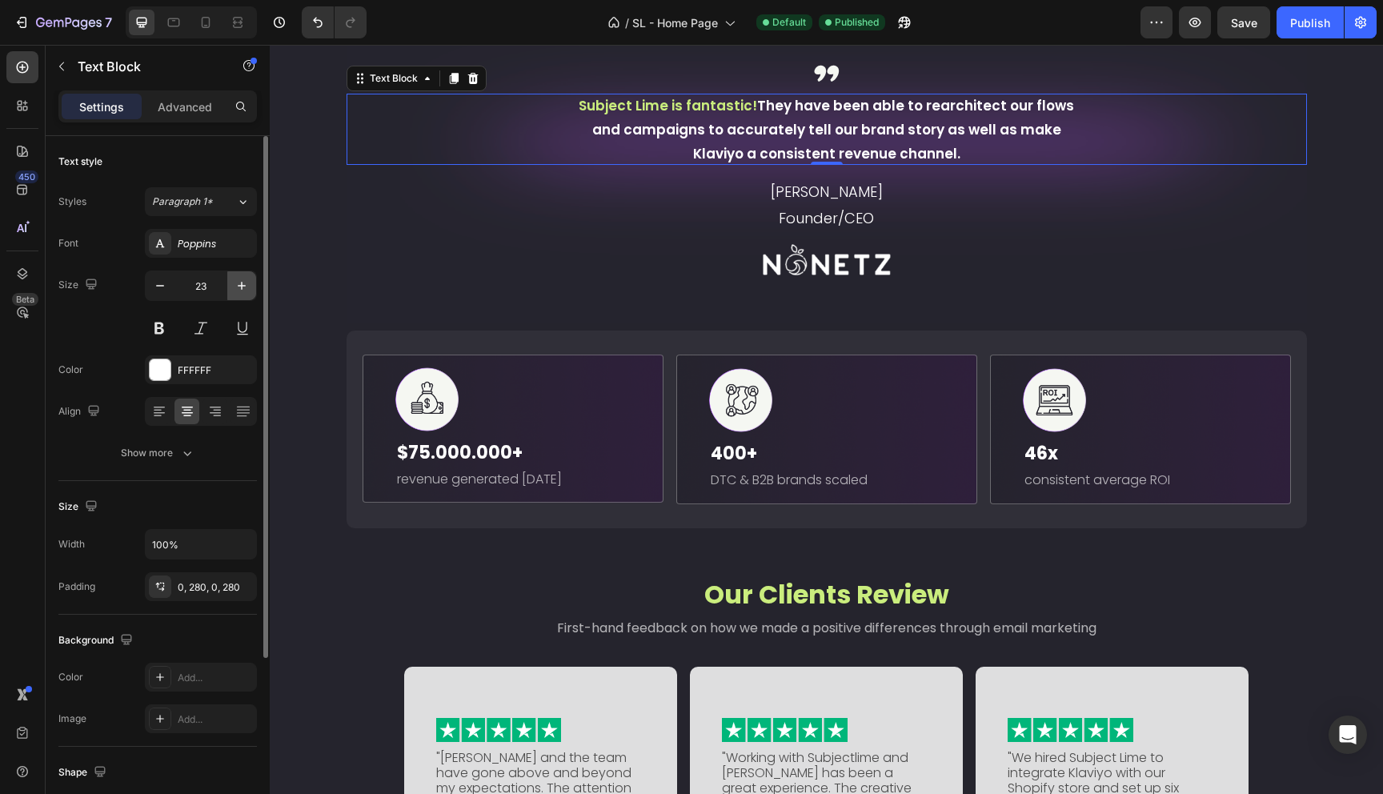
click at [250, 290] on button "button" at bounding box center [241, 285] width 29 height 29
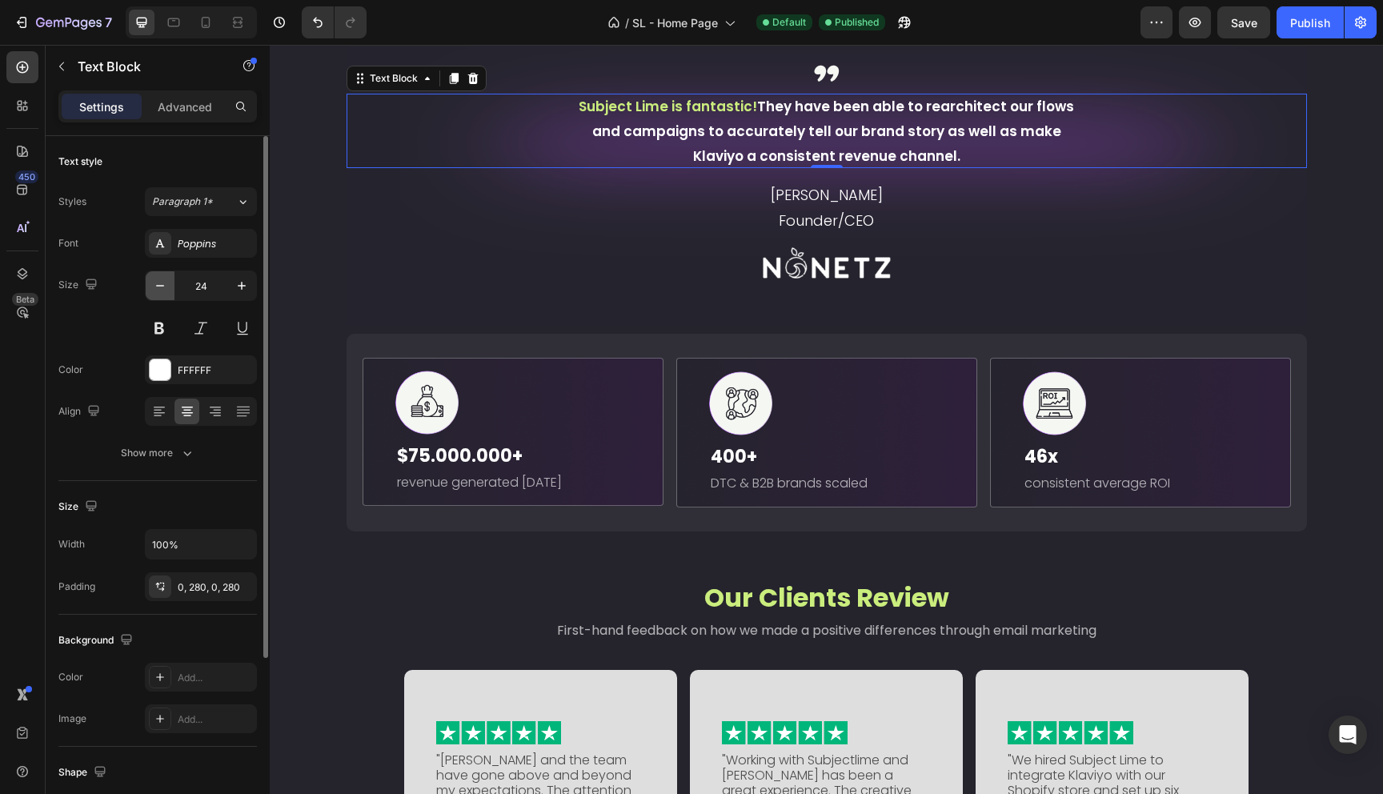
click at [167, 289] on icon "button" at bounding box center [160, 286] width 16 height 16
type input "22"
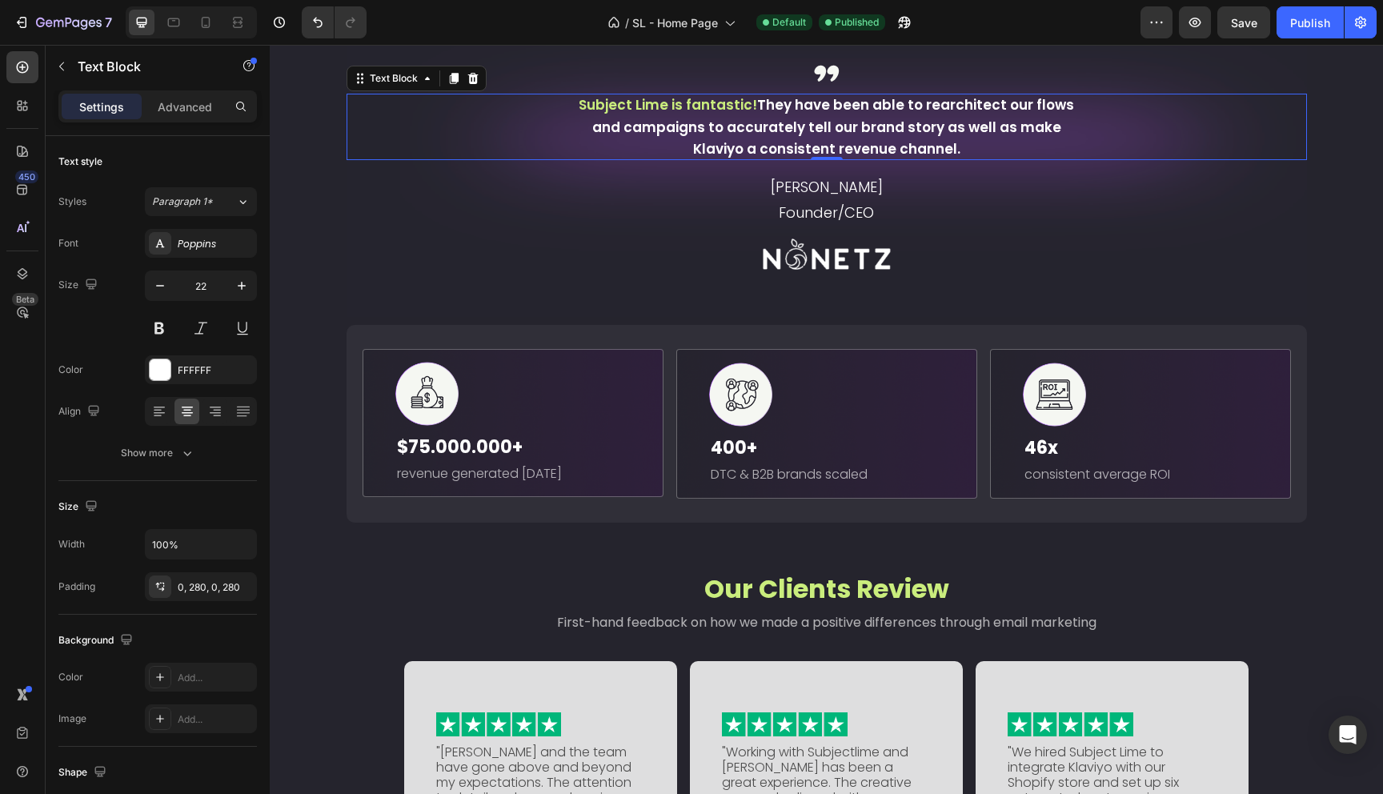
click at [763, 158] on span "They have been able to rearchitect our flows and campaigns to accurately tell o…" at bounding box center [833, 126] width 483 height 63
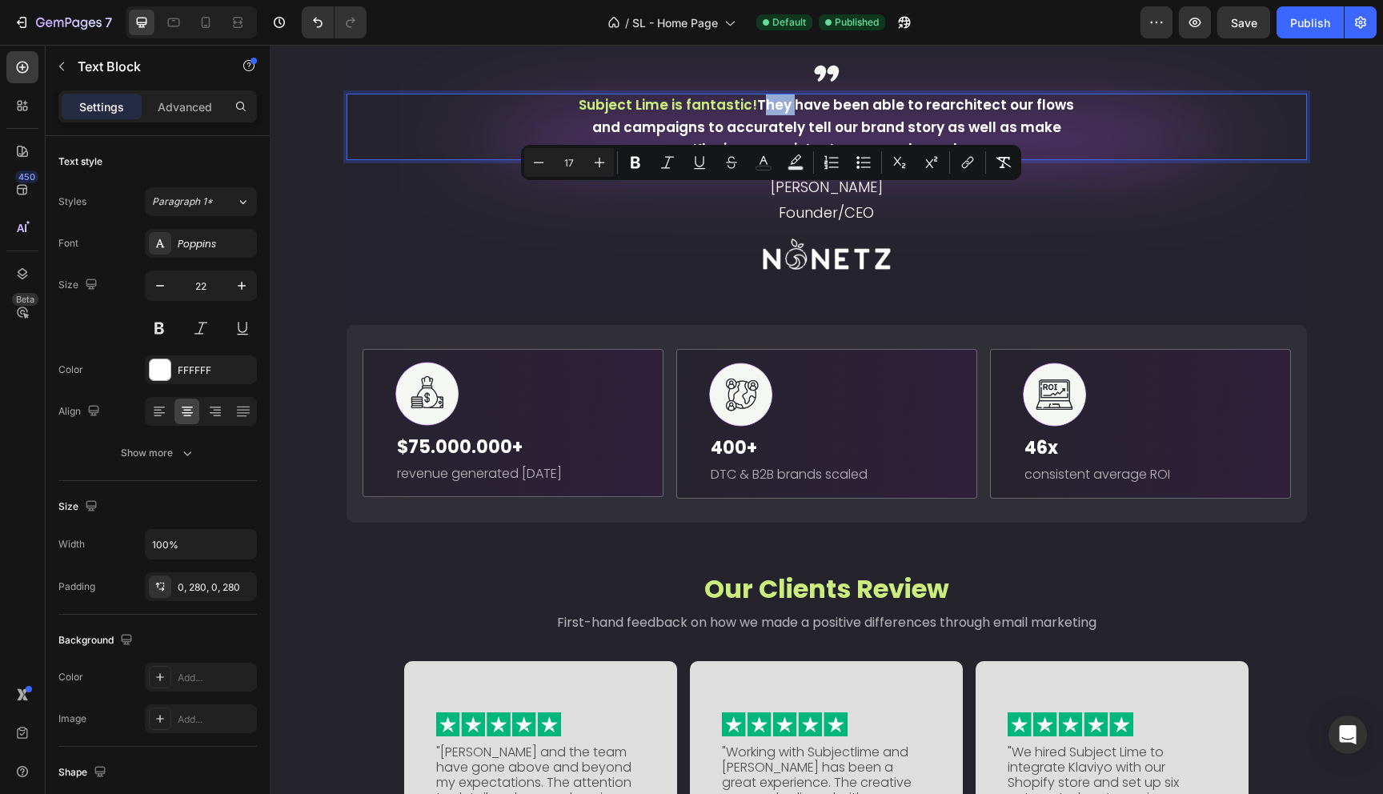
click at [763, 158] on span "They have been able to rearchitect our flows and campaigns to accurately tell o…" at bounding box center [833, 126] width 483 height 63
click at [644, 155] on icon "Editor contextual toolbar" at bounding box center [648, 162] width 16 height 16
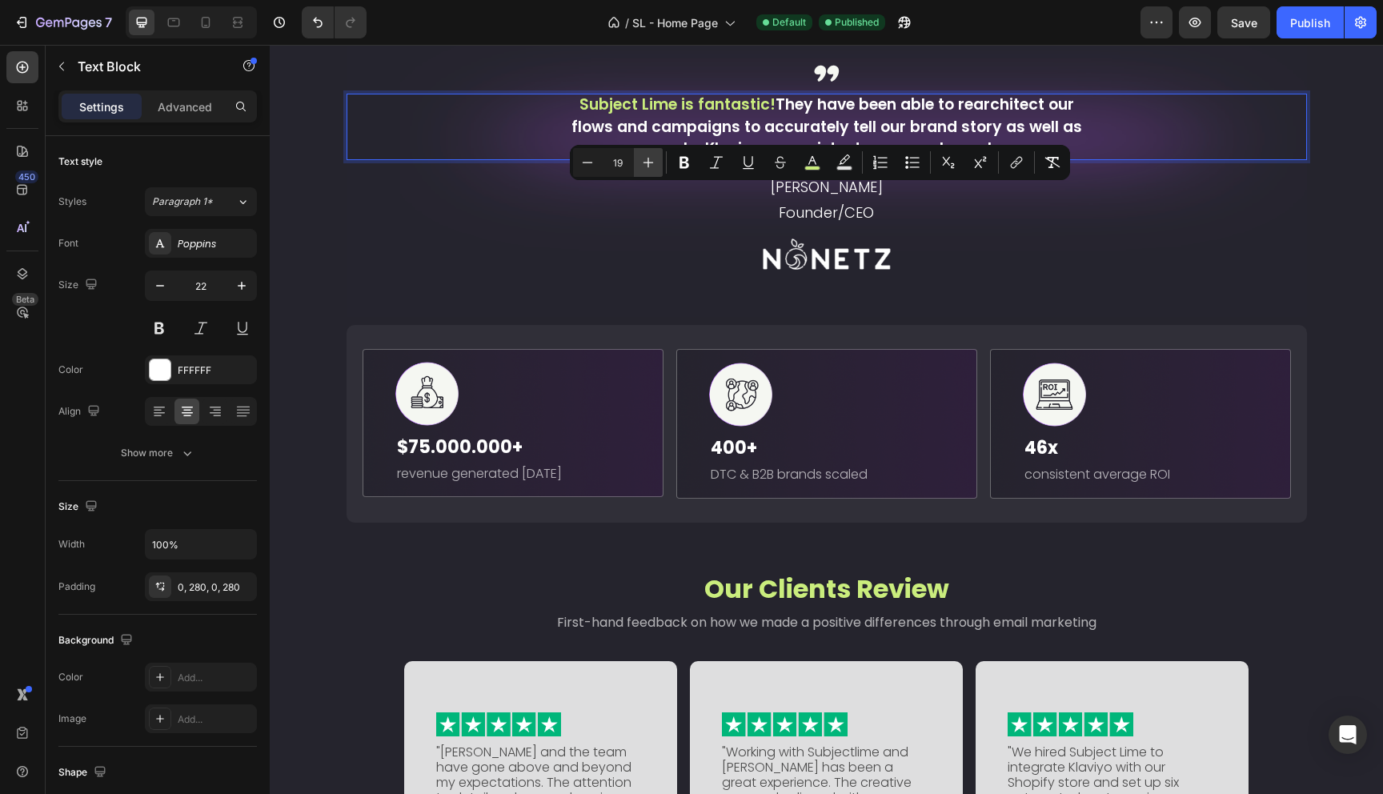
click at [644, 155] on icon "Editor contextual toolbar" at bounding box center [648, 162] width 16 height 16
type input "20"
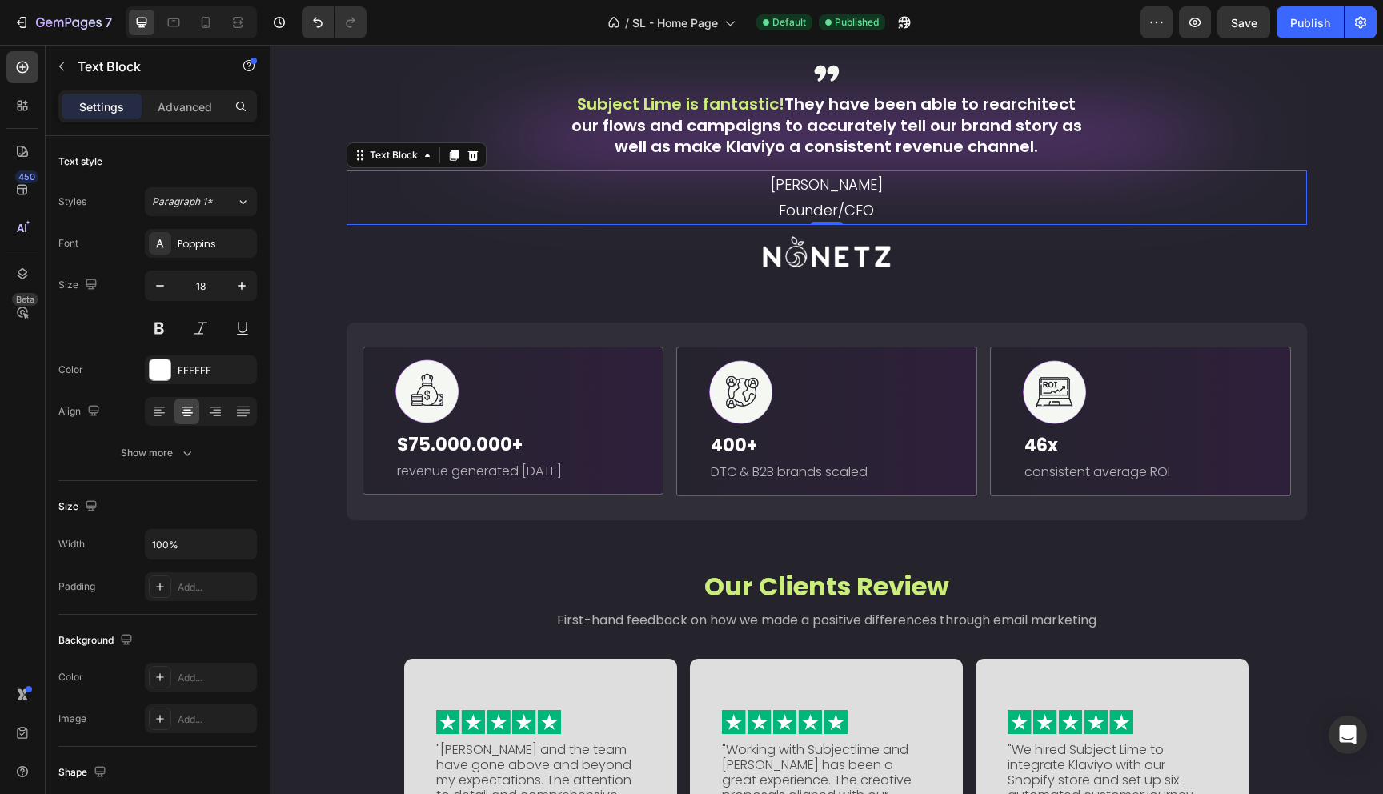
click at [571, 223] on p "Founder/CEO" at bounding box center [826, 211] width 957 height 26
click at [178, 20] on icon at bounding box center [174, 22] width 16 height 16
type input "16"
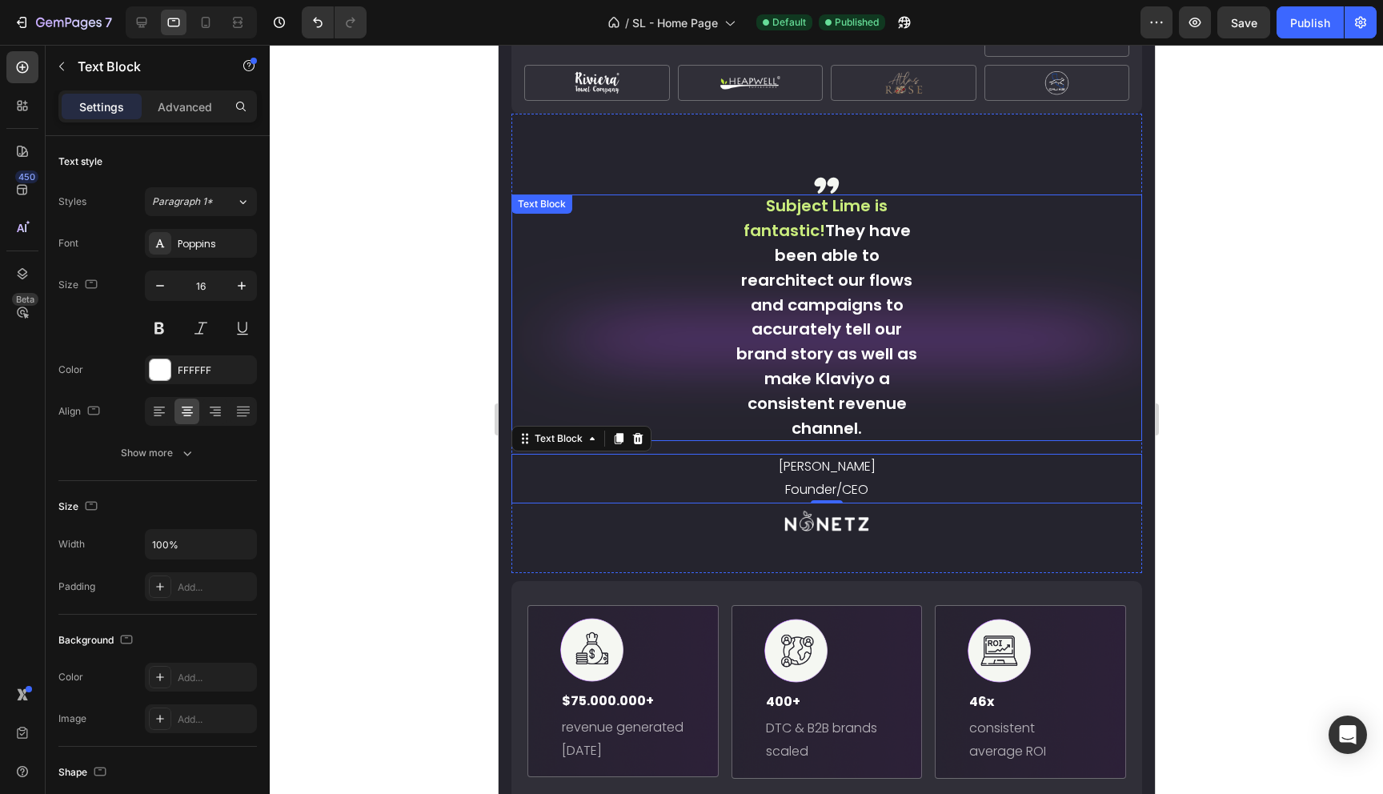
scroll to position [1224, 0]
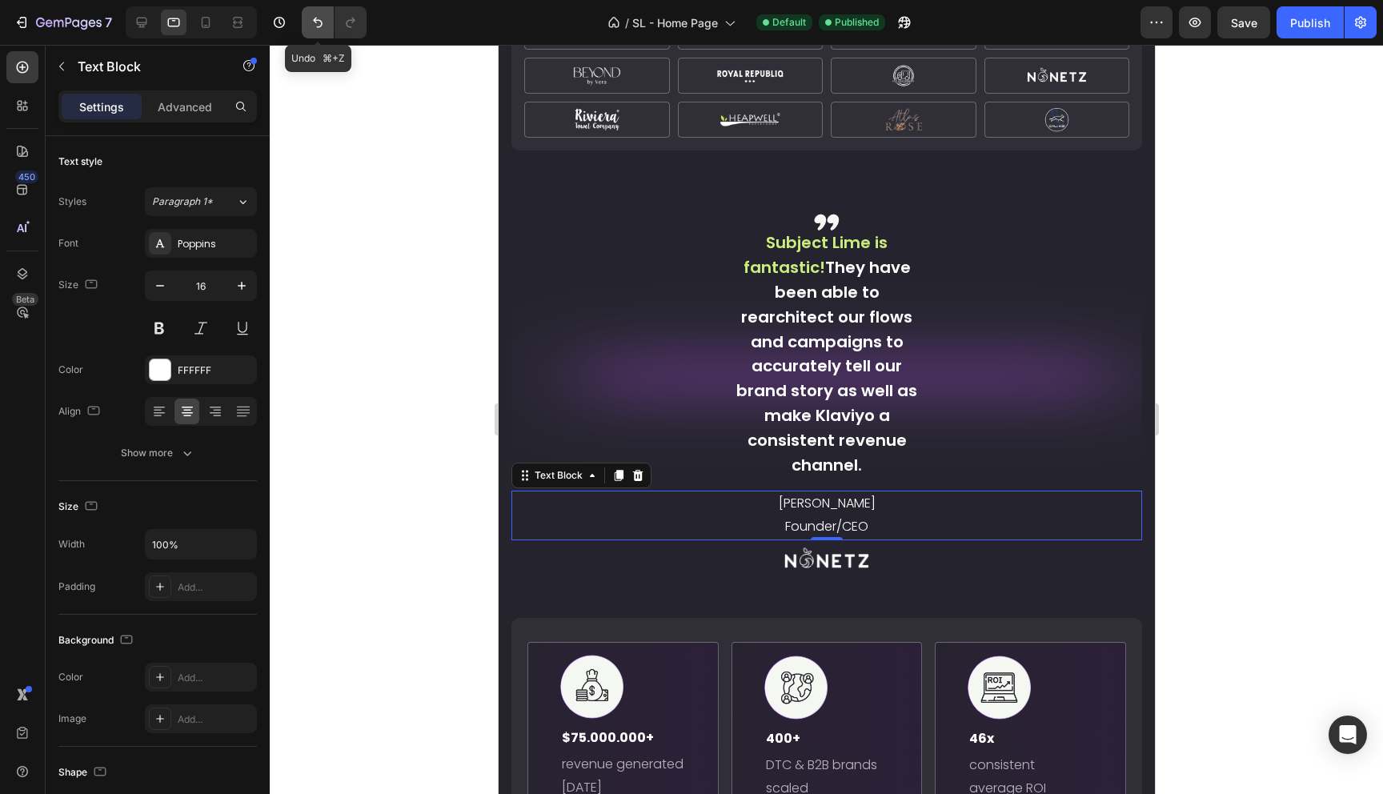
click at [319, 27] on icon "Undo/Redo" at bounding box center [318, 22] width 16 height 16
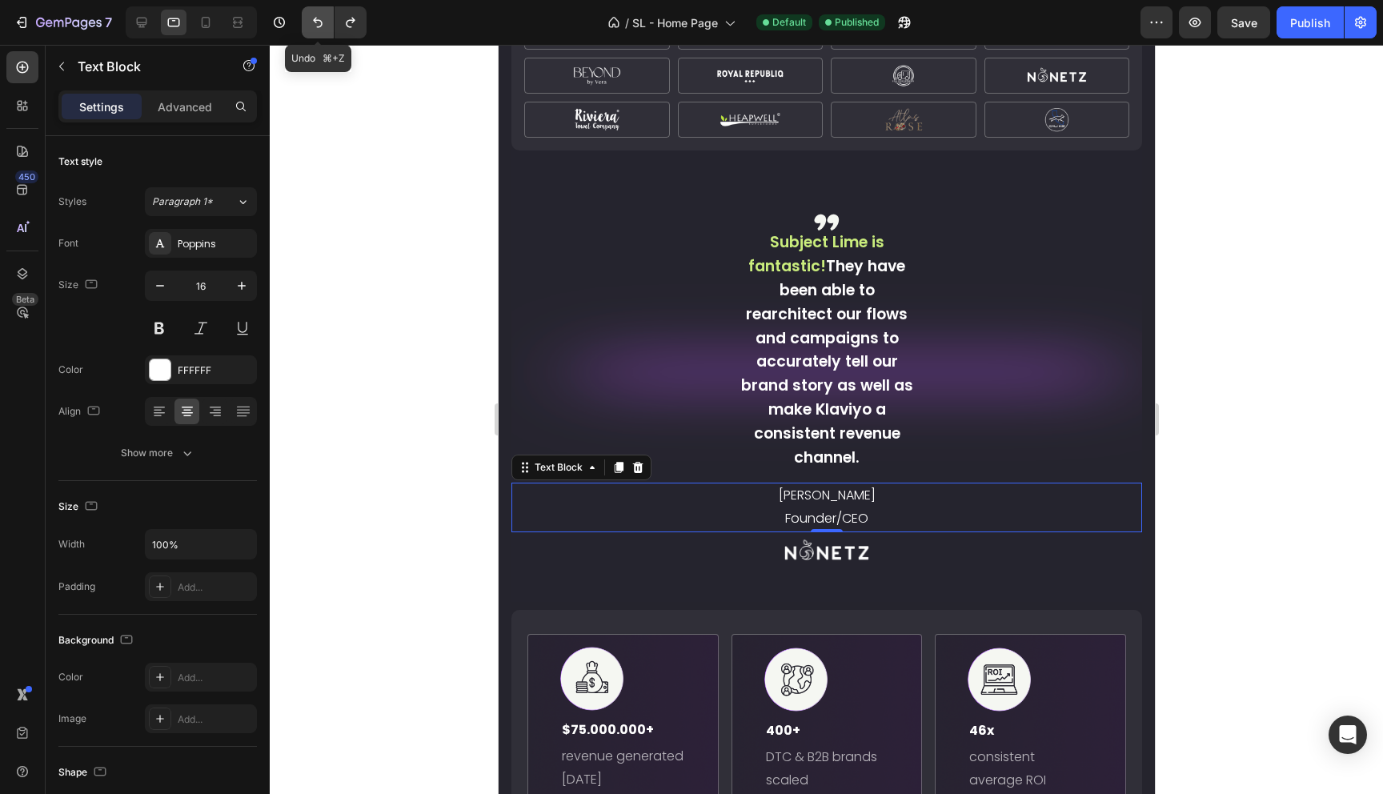
click at [319, 27] on icon "Undo/Redo" at bounding box center [318, 22] width 16 height 16
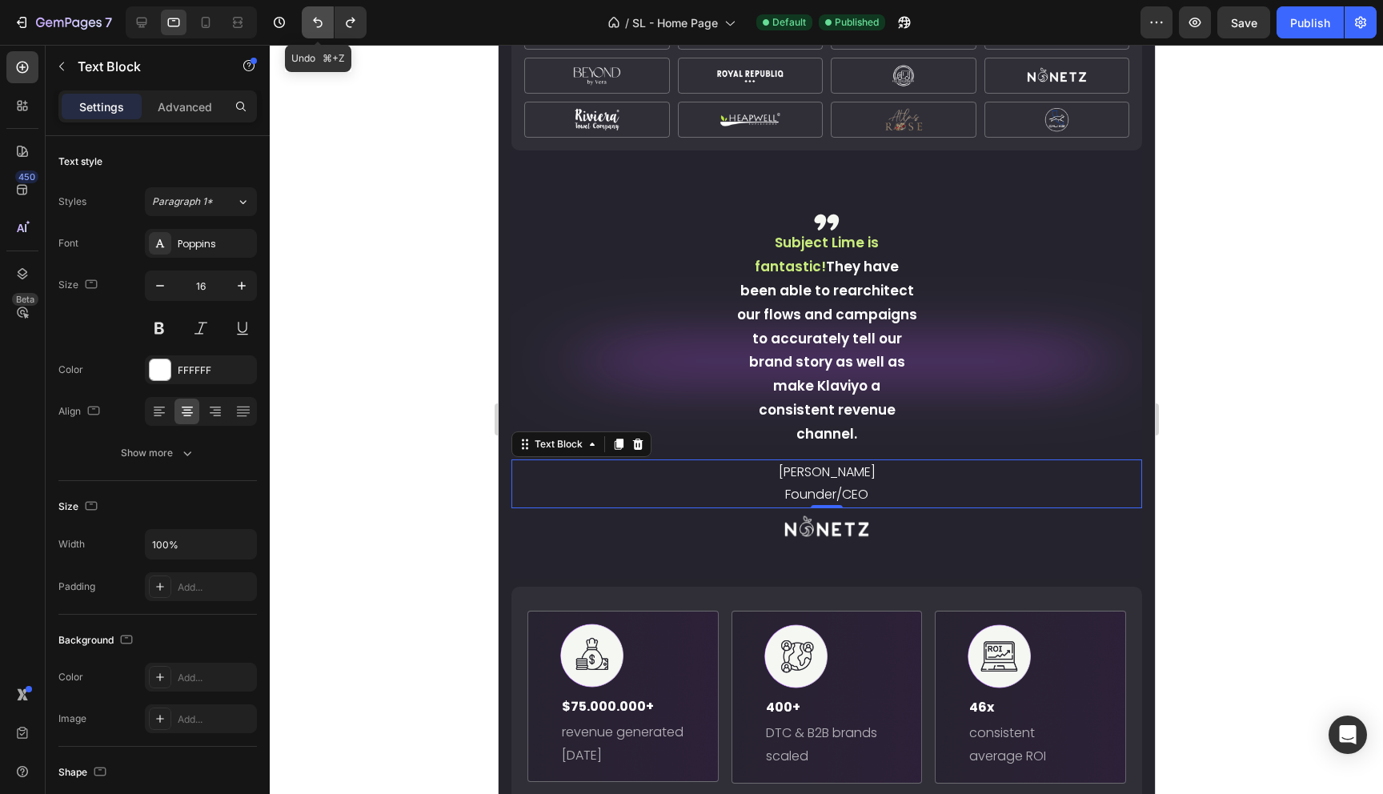
click at [319, 27] on icon "Undo/Redo" at bounding box center [318, 22] width 16 height 16
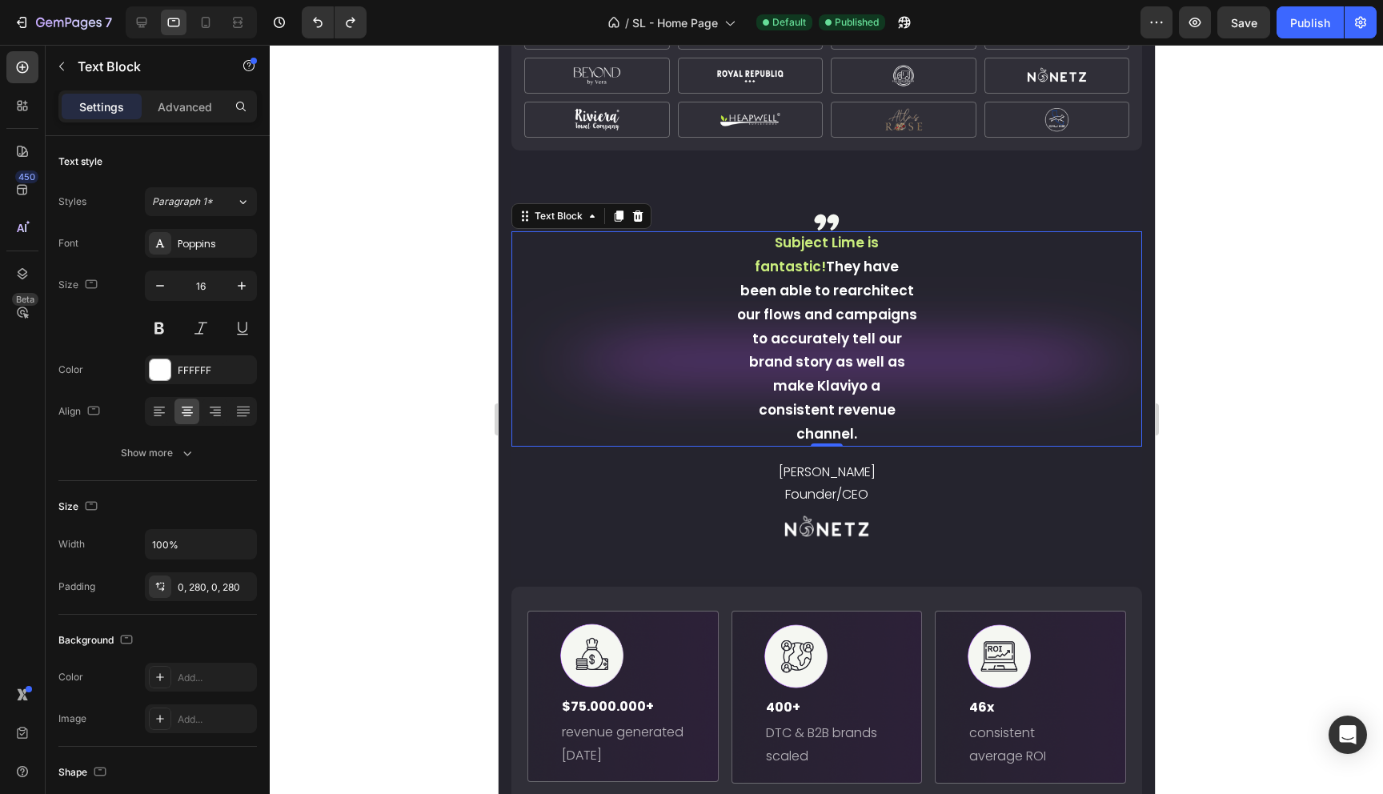
click at [539, 275] on div "Subject Lime is fantastic! They have been able to rearchitect our flows and cam…" at bounding box center [826, 338] width 631 height 214
click at [199, 594] on div "0, 280, 0, 280" at bounding box center [201, 587] width 46 height 14
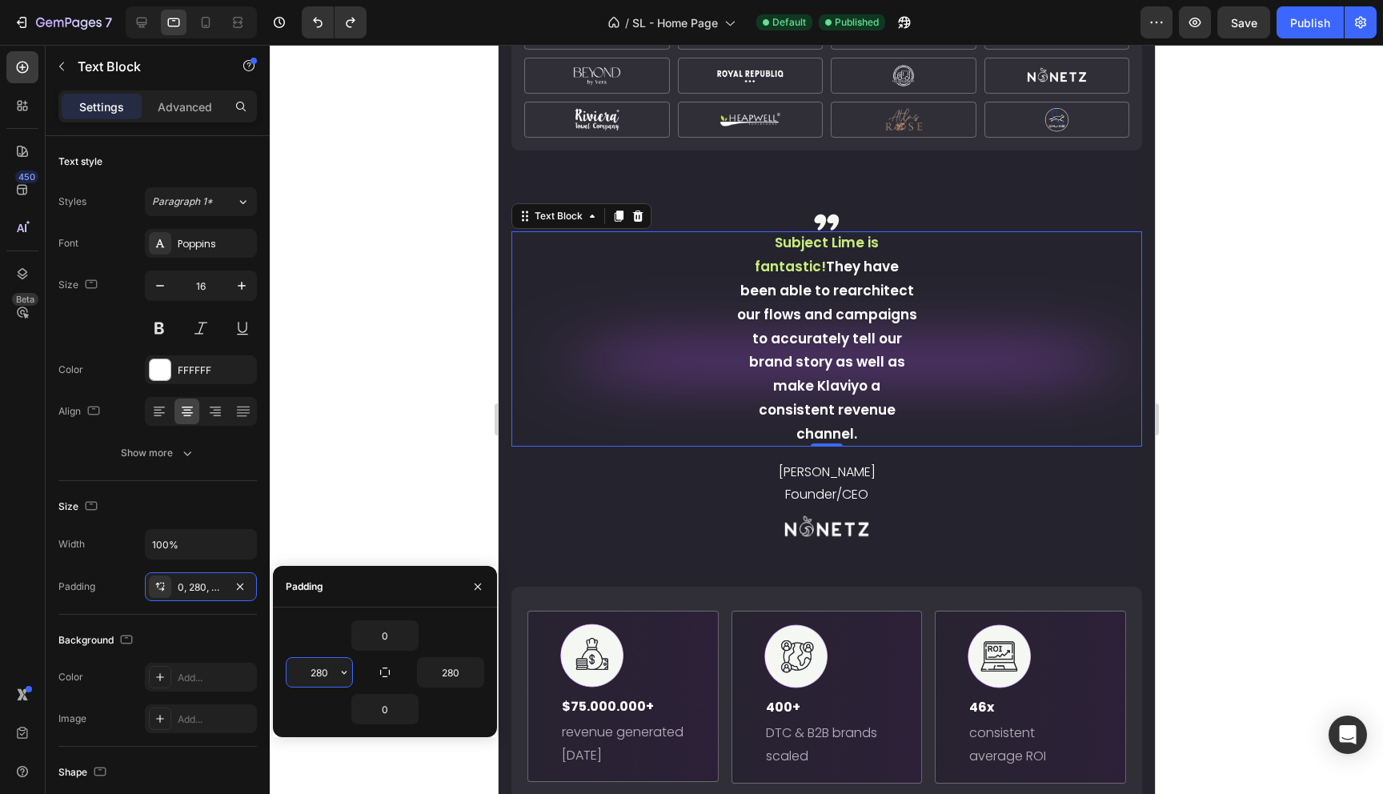
click at [319, 675] on input "280" at bounding box center [320, 672] width 66 height 29
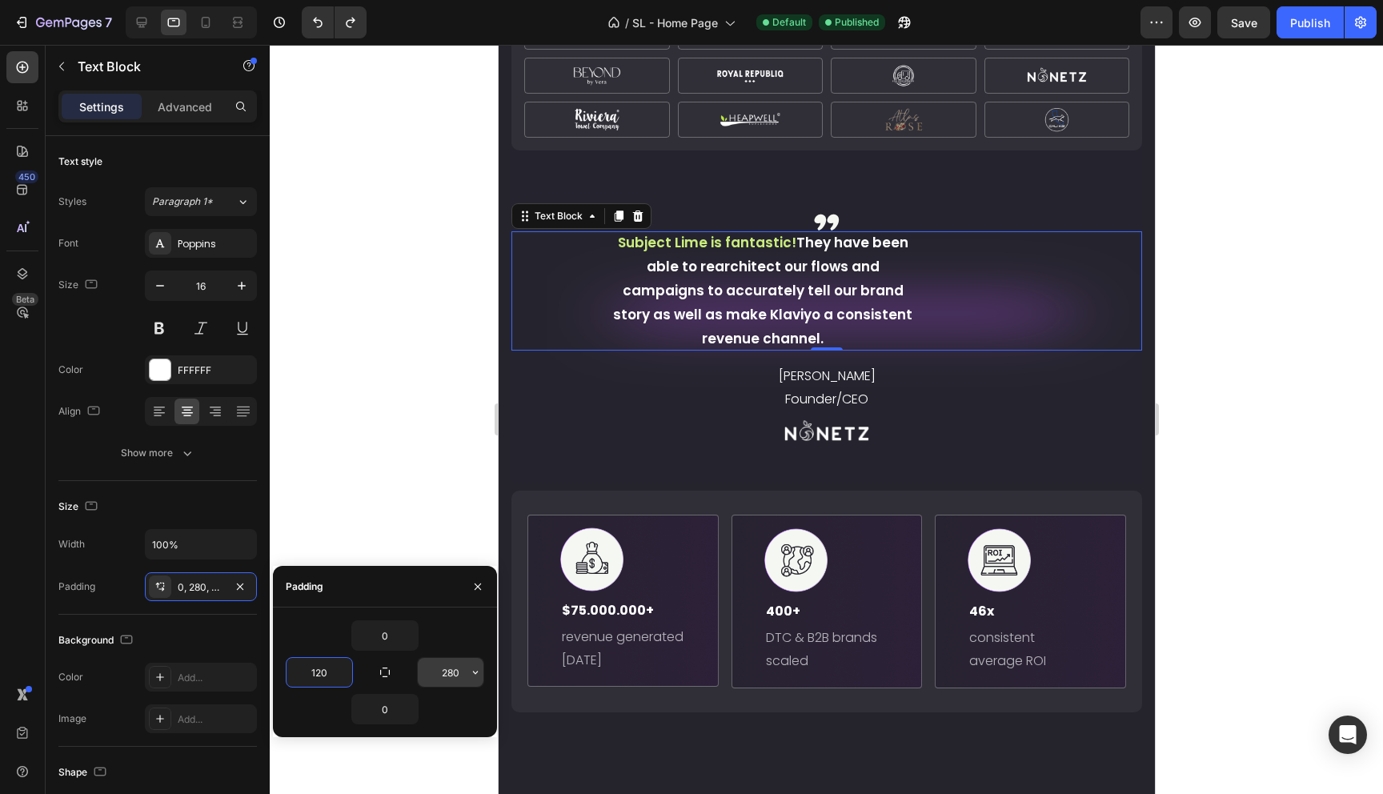
type input "120"
click at [449, 674] on input "280" at bounding box center [451, 672] width 66 height 29
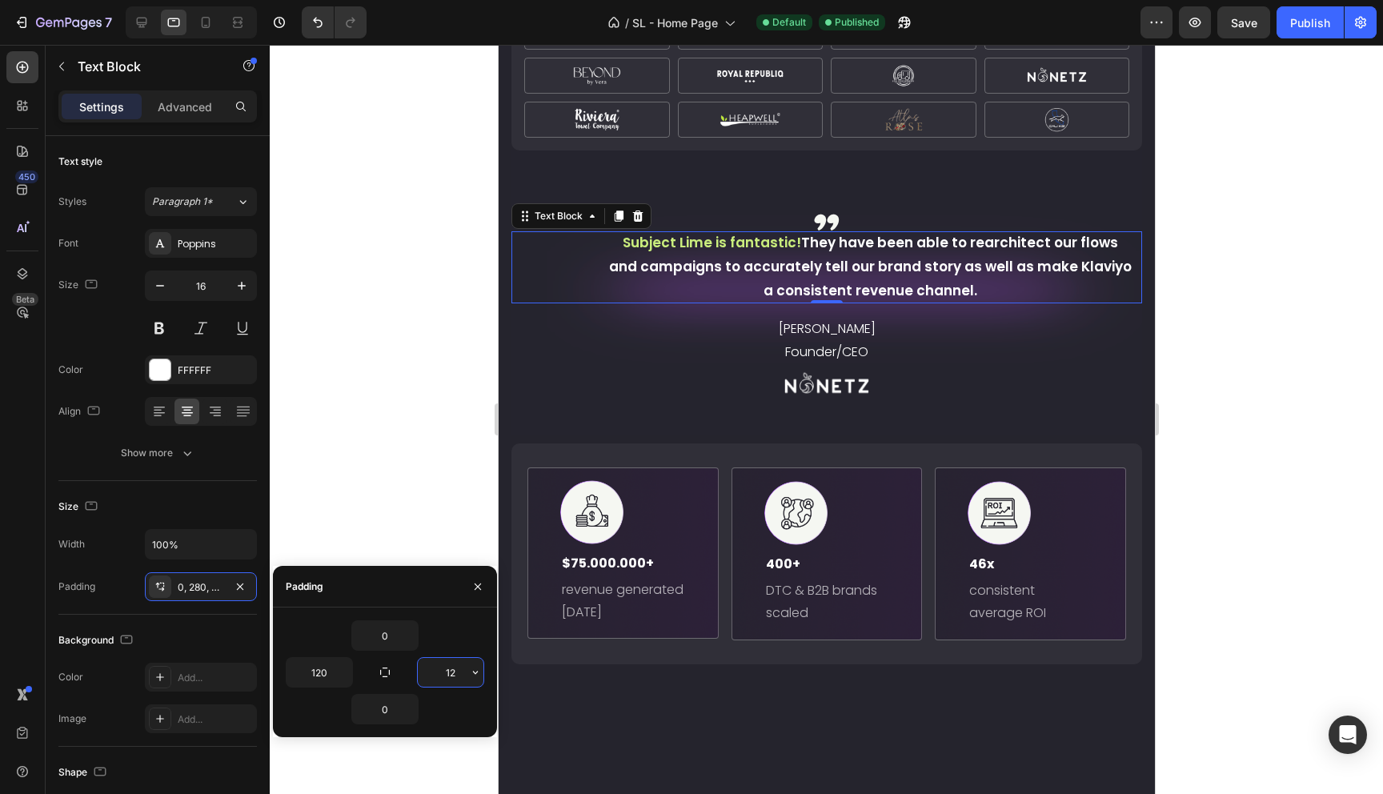
type input "120"
click at [454, 469] on div at bounding box center [826, 419] width 1113 height 749
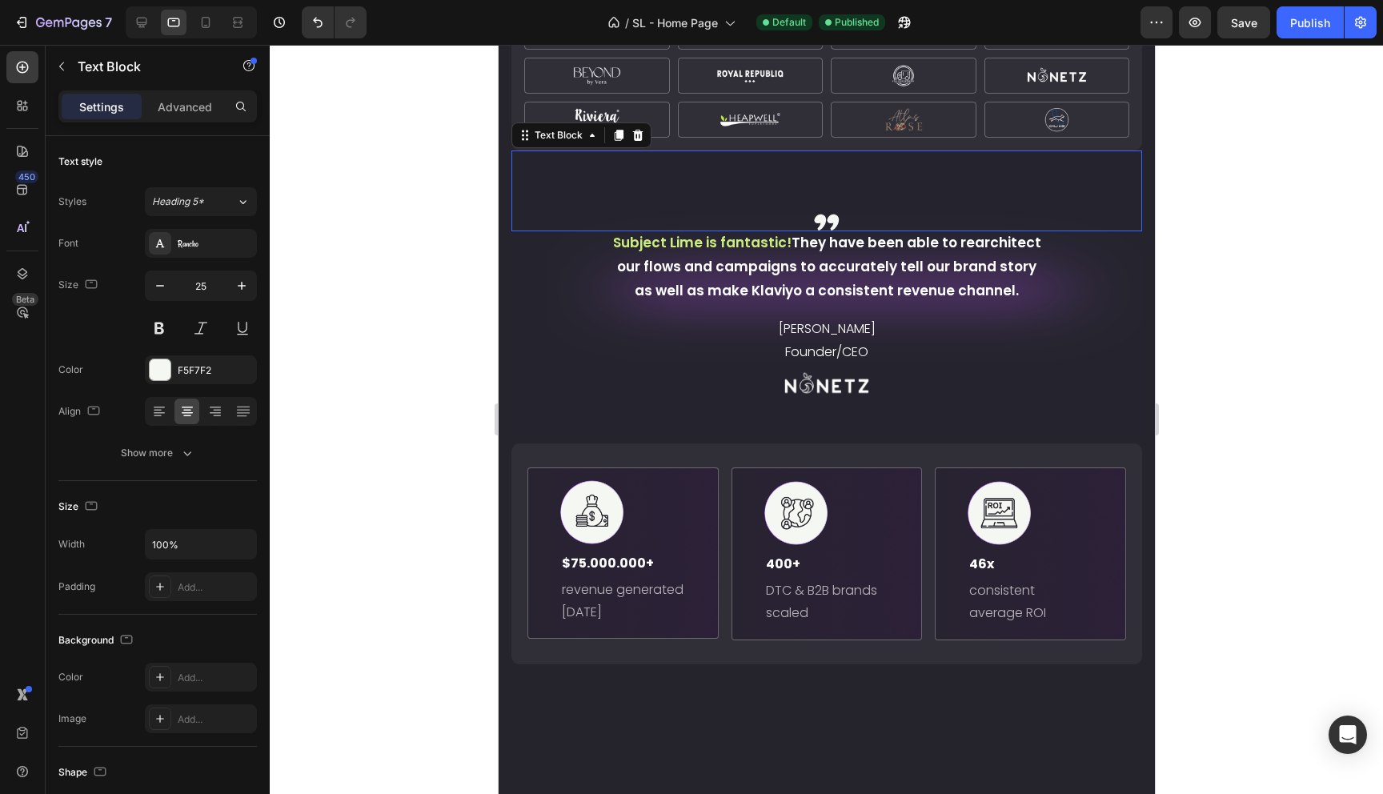
click at [850, 230] on p ",," at bounding box center [825, 207] width 627 height 46
click at [190, 105] on p "Advanced" at bounding box center [185, 106] width 54 height 17
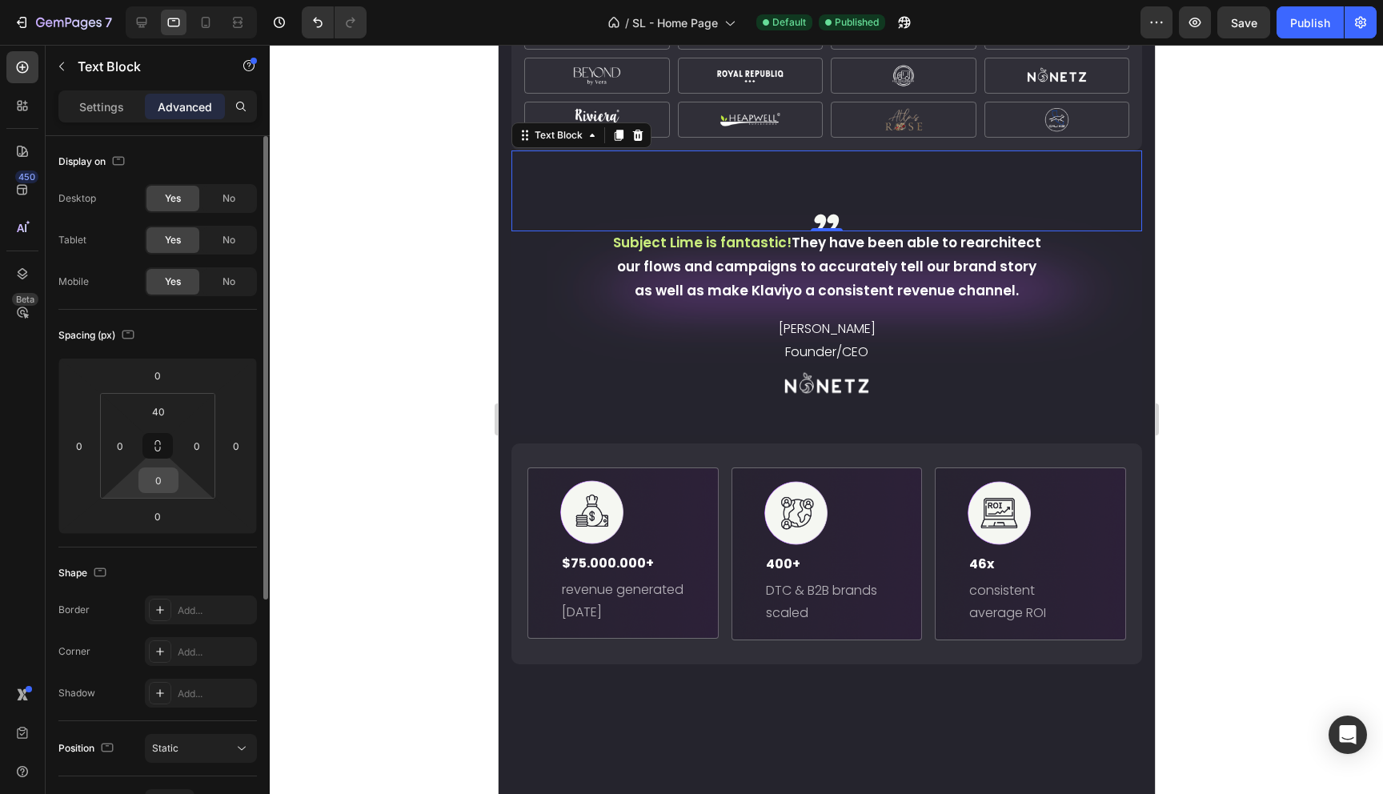
click at [171, 482] on input "0" at bounding box center [158, 480] width 32 height 24
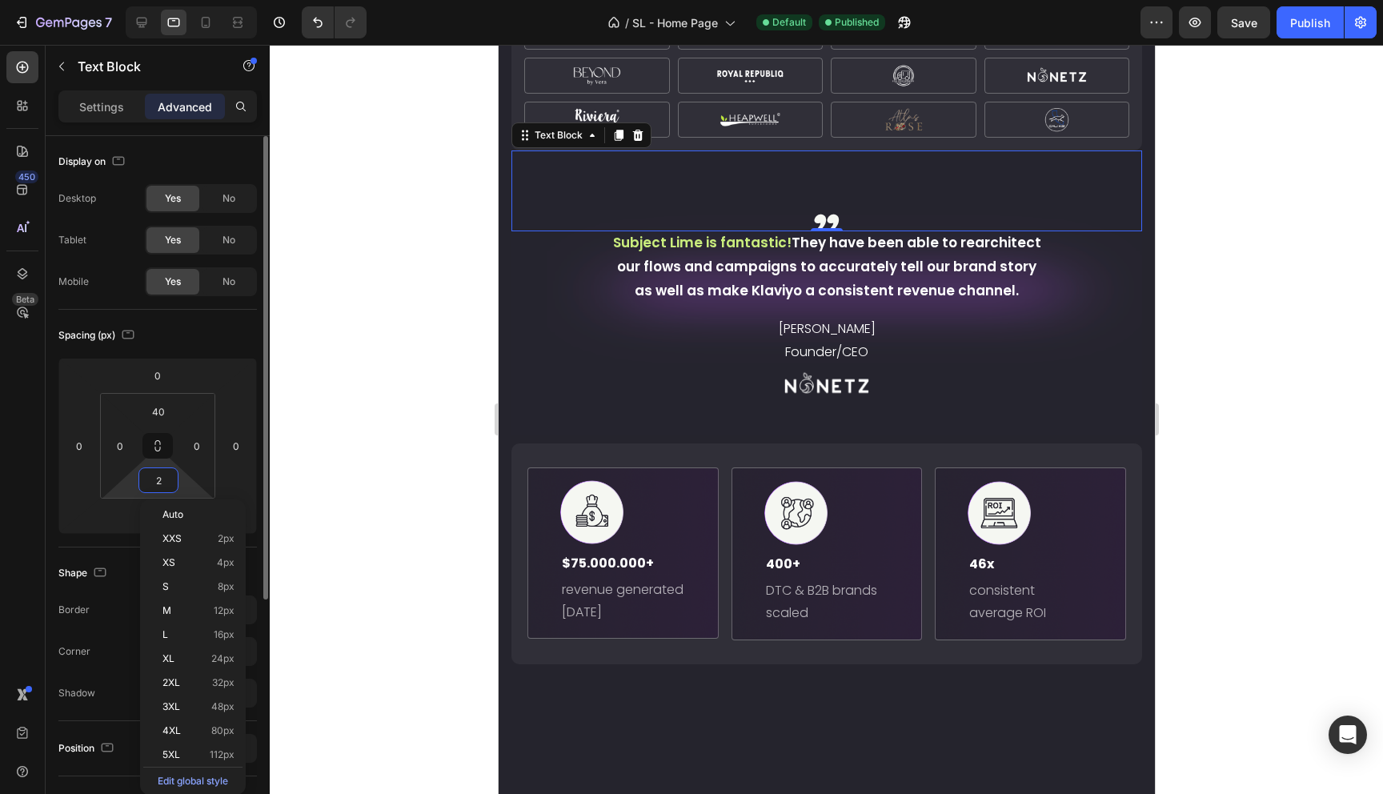
type input "20"
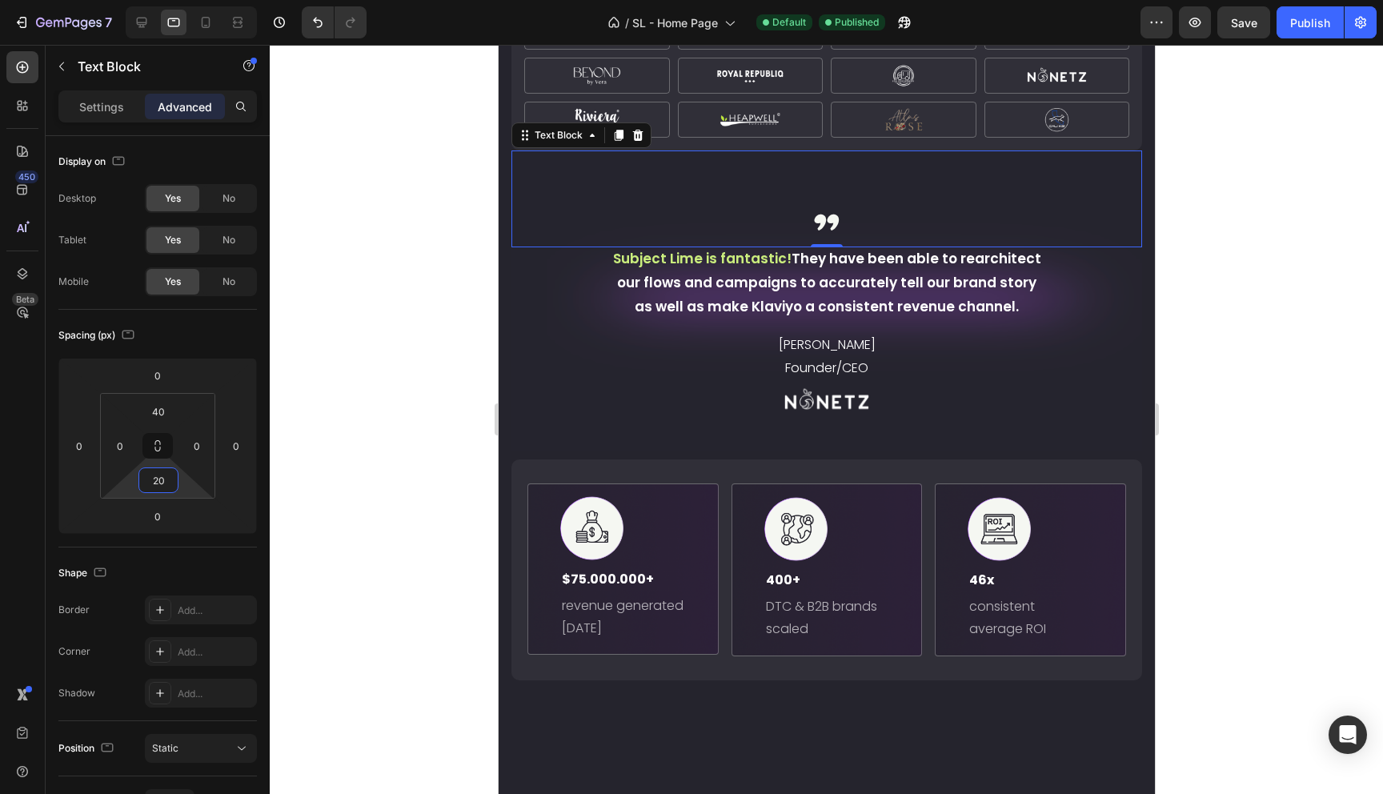
click at [461, 371] on div at bounding box center [826, 419] width 1113 height 749
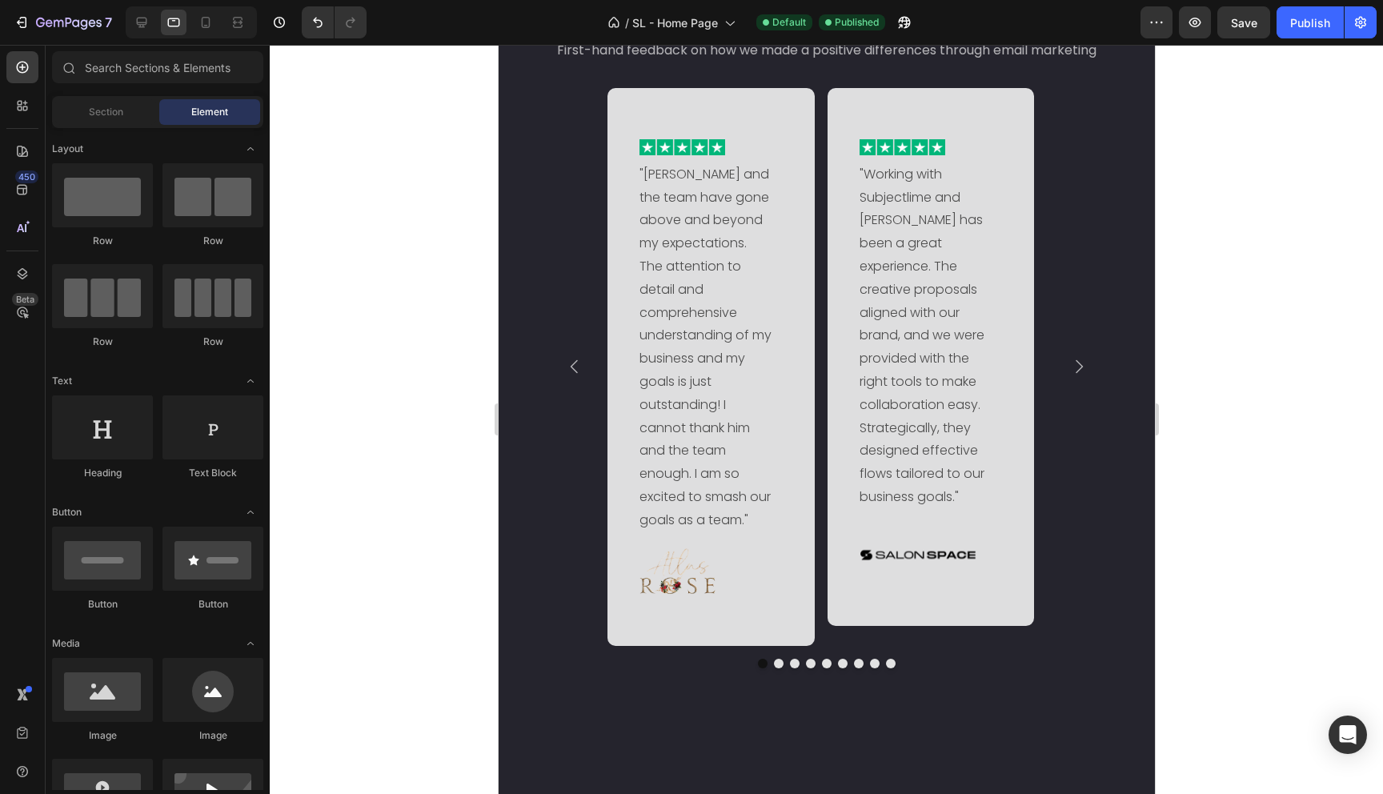
scroll to position [1992, 0]
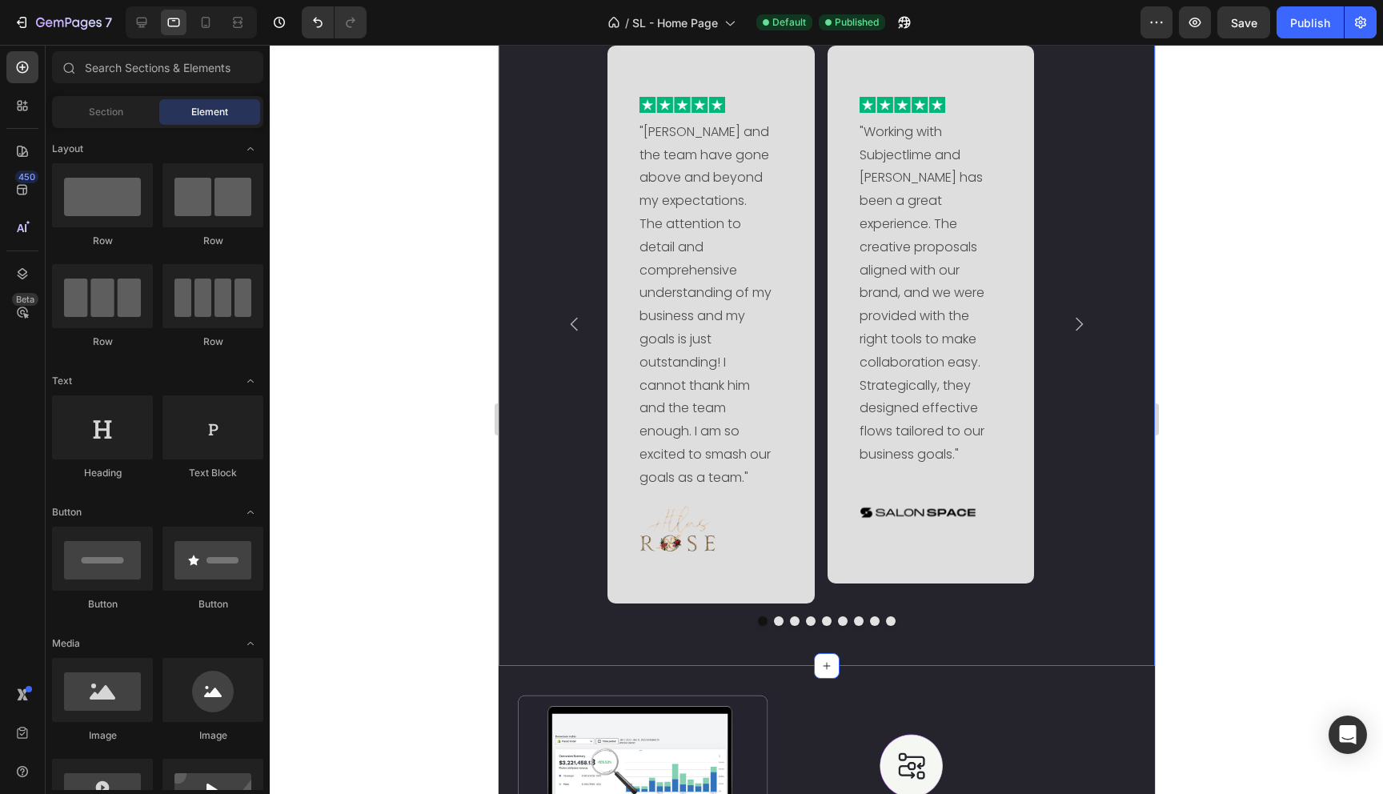
click at [534, 396] on div "Our Clients Review Heading First-hand feedback on how we made a positive differ…" at bounding box center [826, 287] width 656 height 755
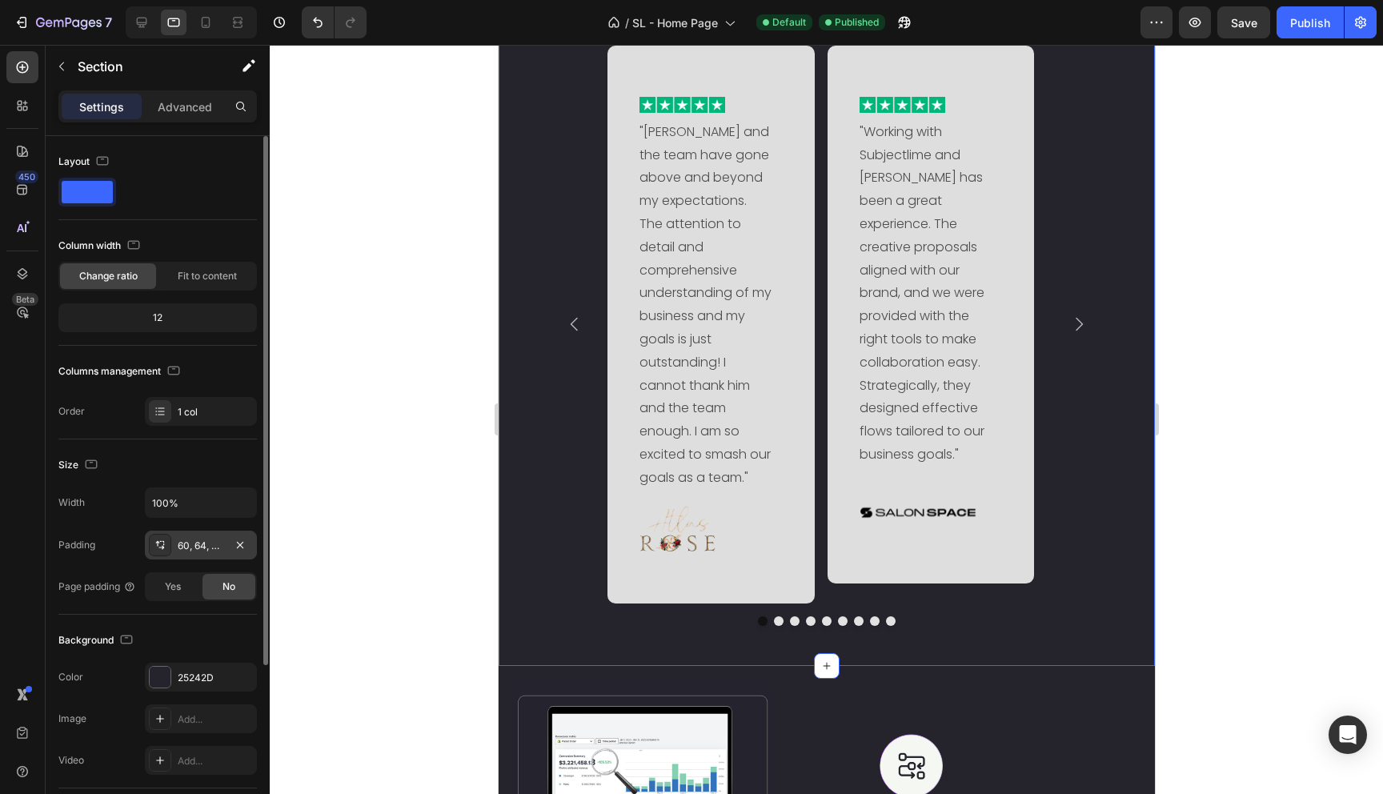
click at [204, 543] on div "60, 64, 50, 64" at bounding box center [201, 546] width 46 height 14
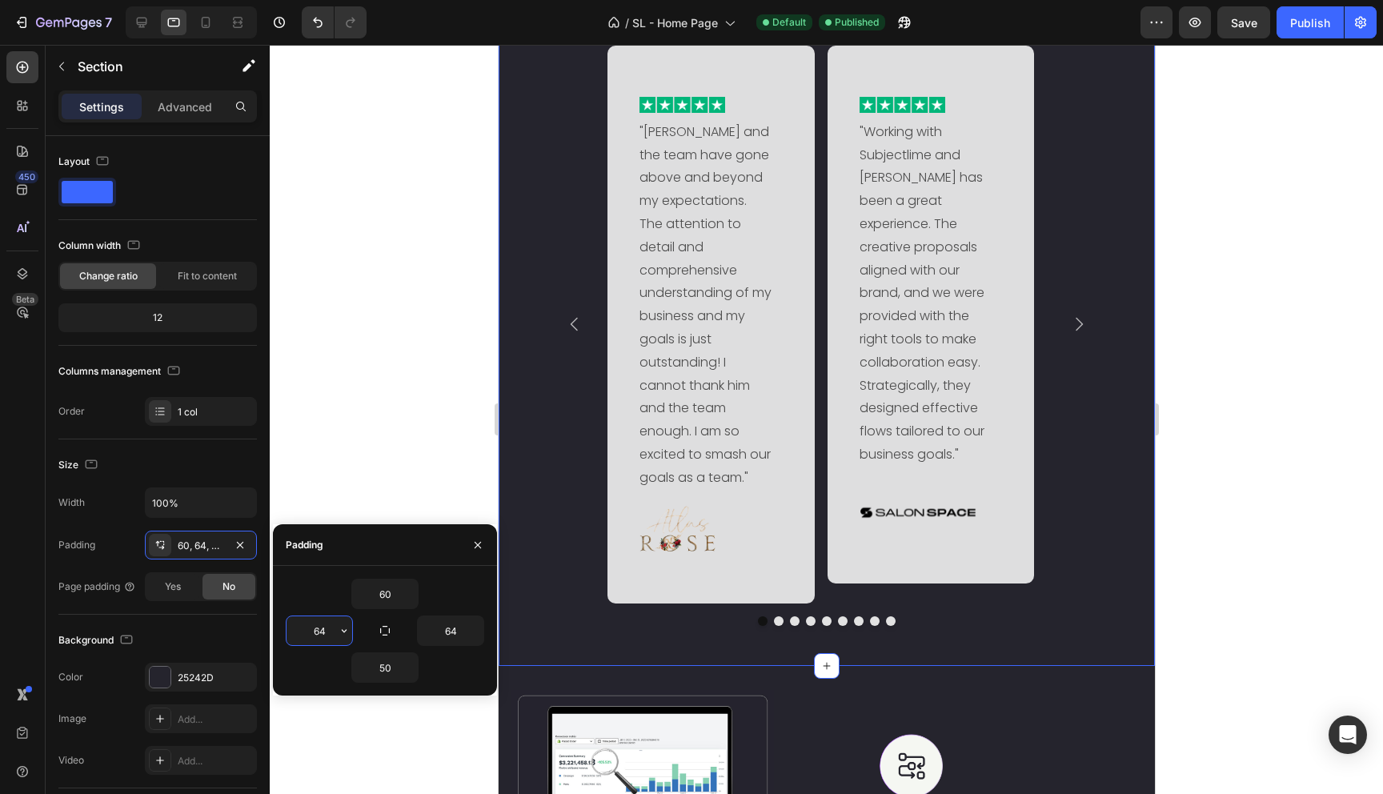
click at [319, 630] on input "64" at bounding box center [320, 630] width 66 height 29
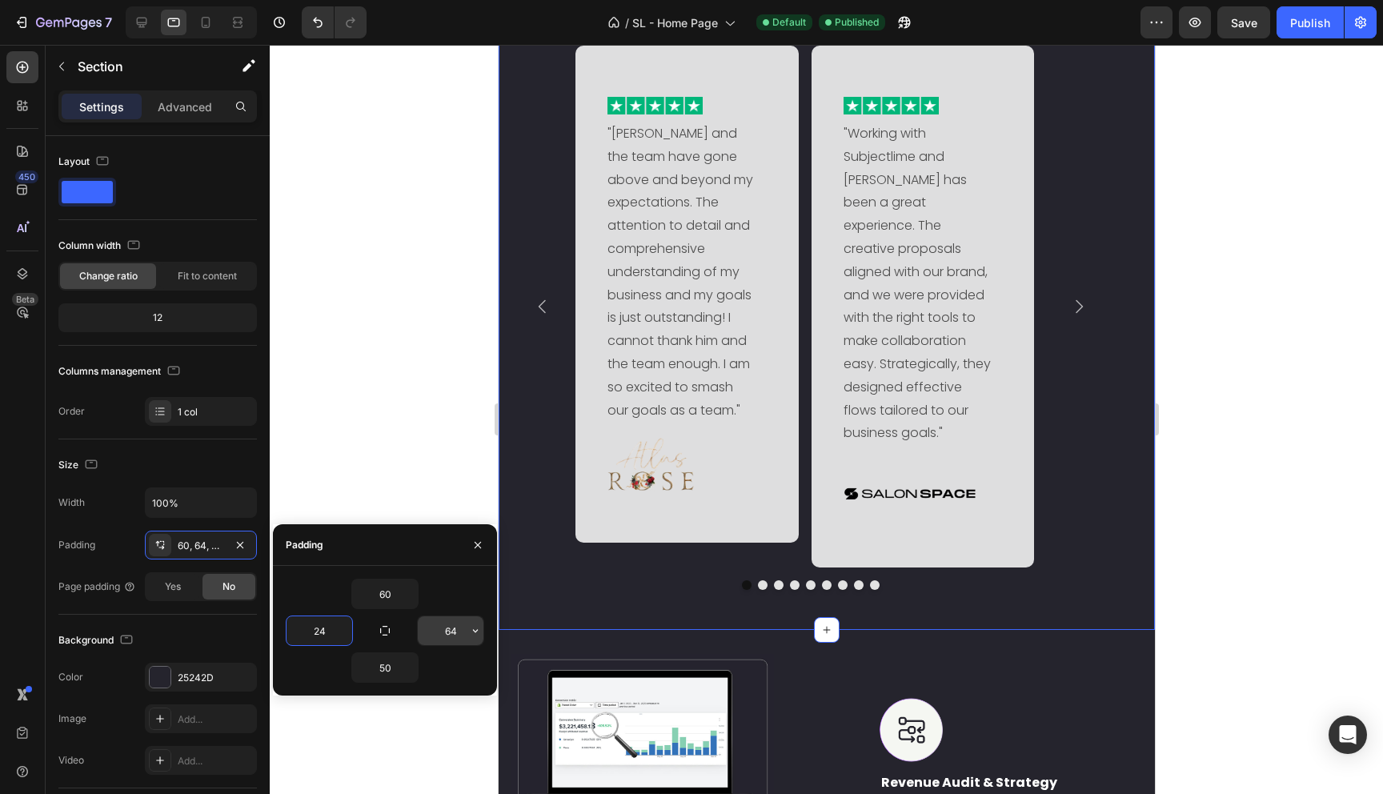
type input "24"
click at [439, 635] on input "64" at bounding box center [451, 630] width 66 height 29
click at [448, 634] on input "64" at bounding box center [451, 630] width 66 height 29
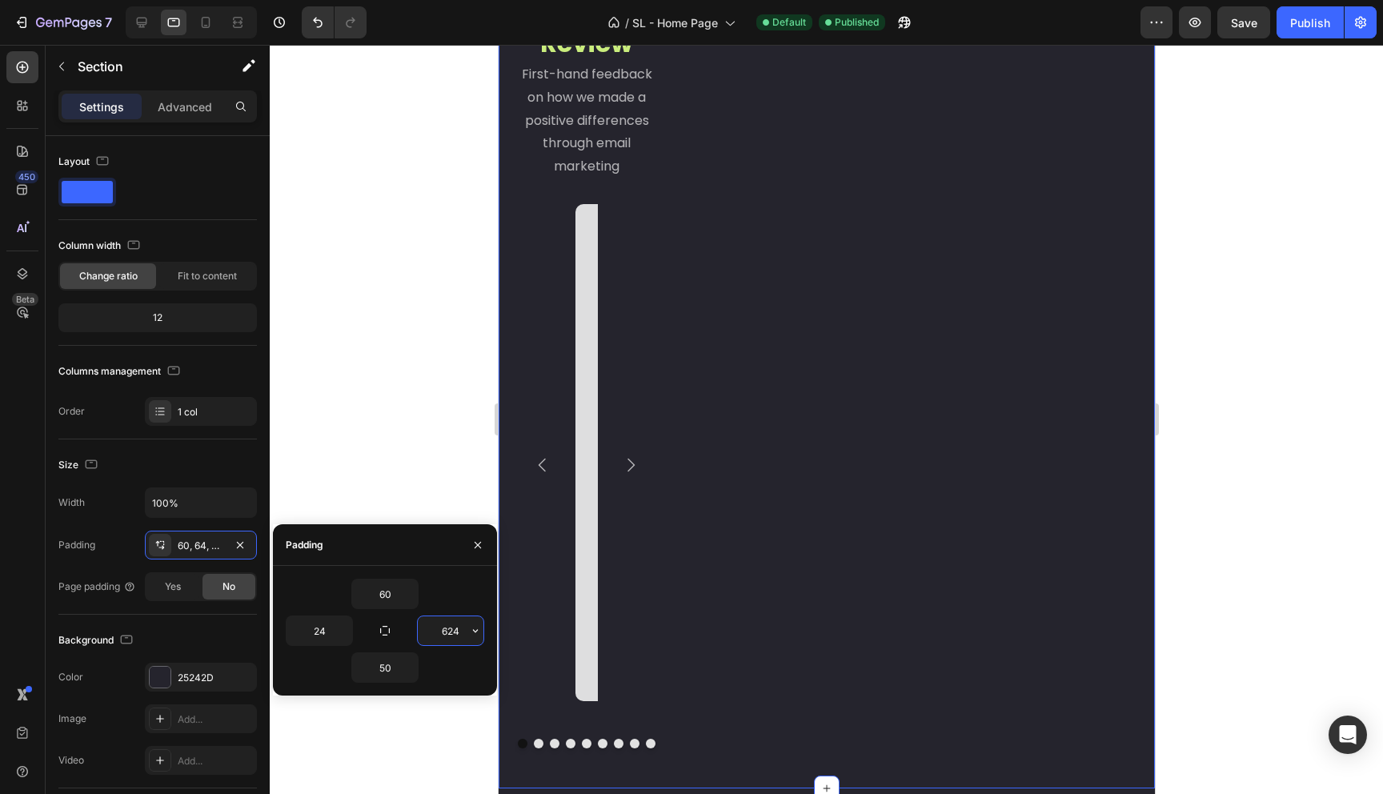
click at [451, 632] on input "624" at bounding box center [451, 630] width 66 height 29
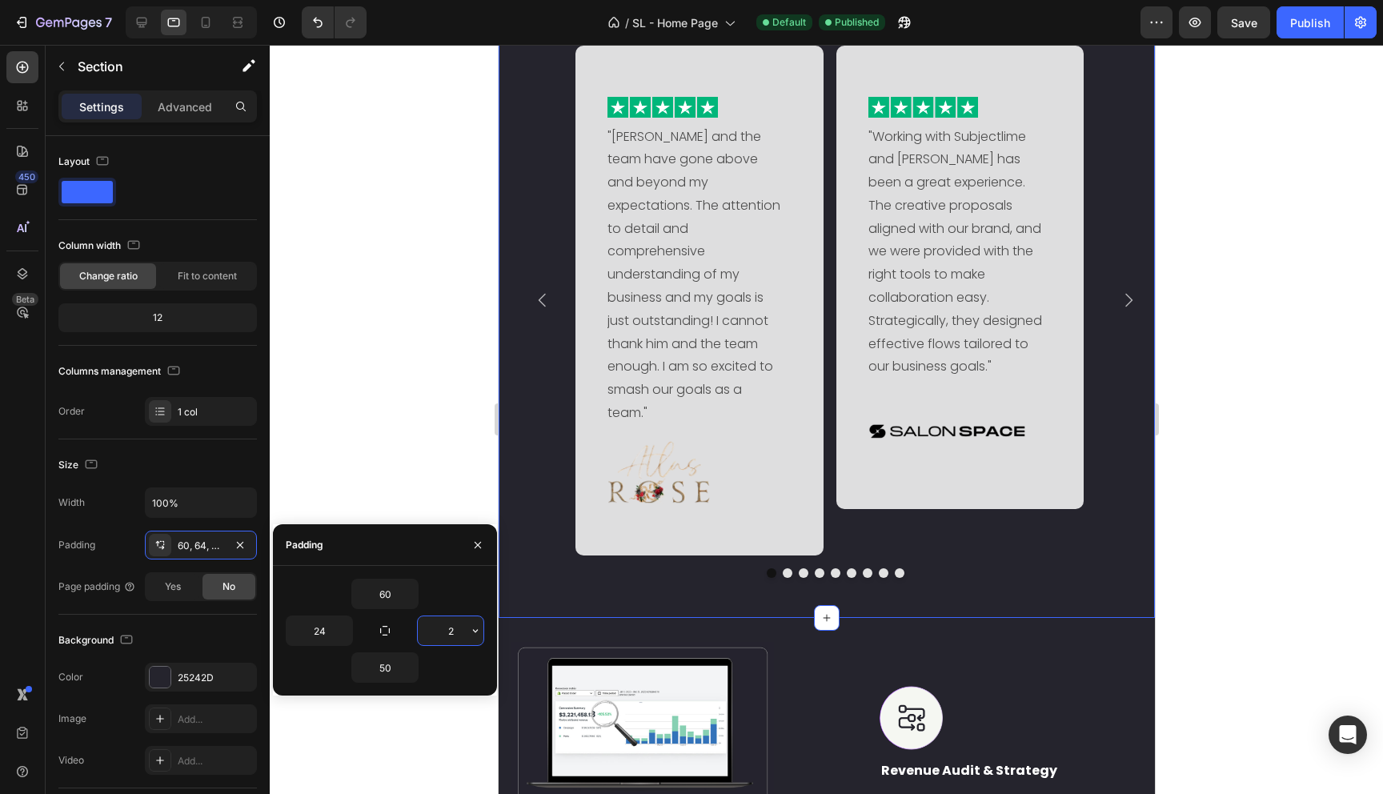
type input "24"
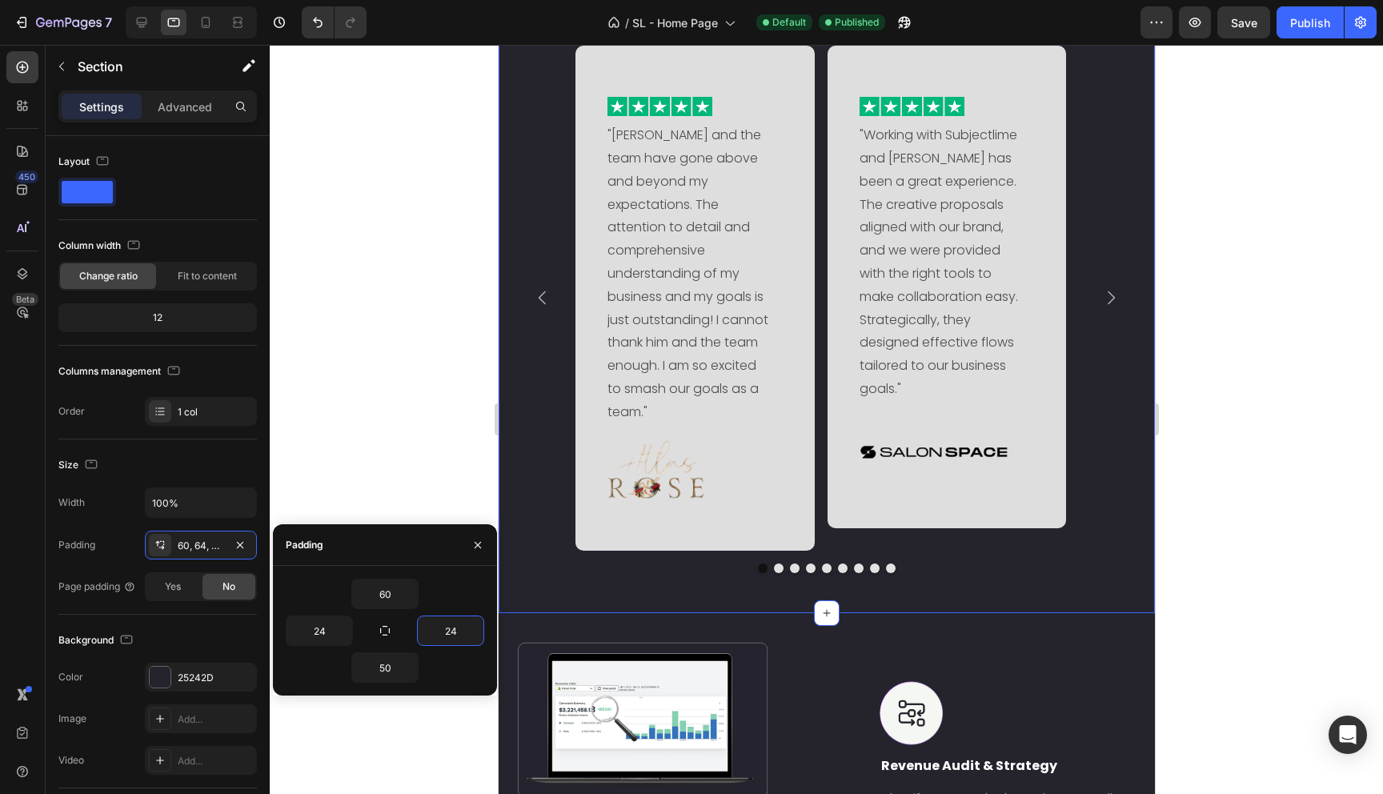
click at [431, 471] on div at bounding box center [826, 419] width 1113 height 749
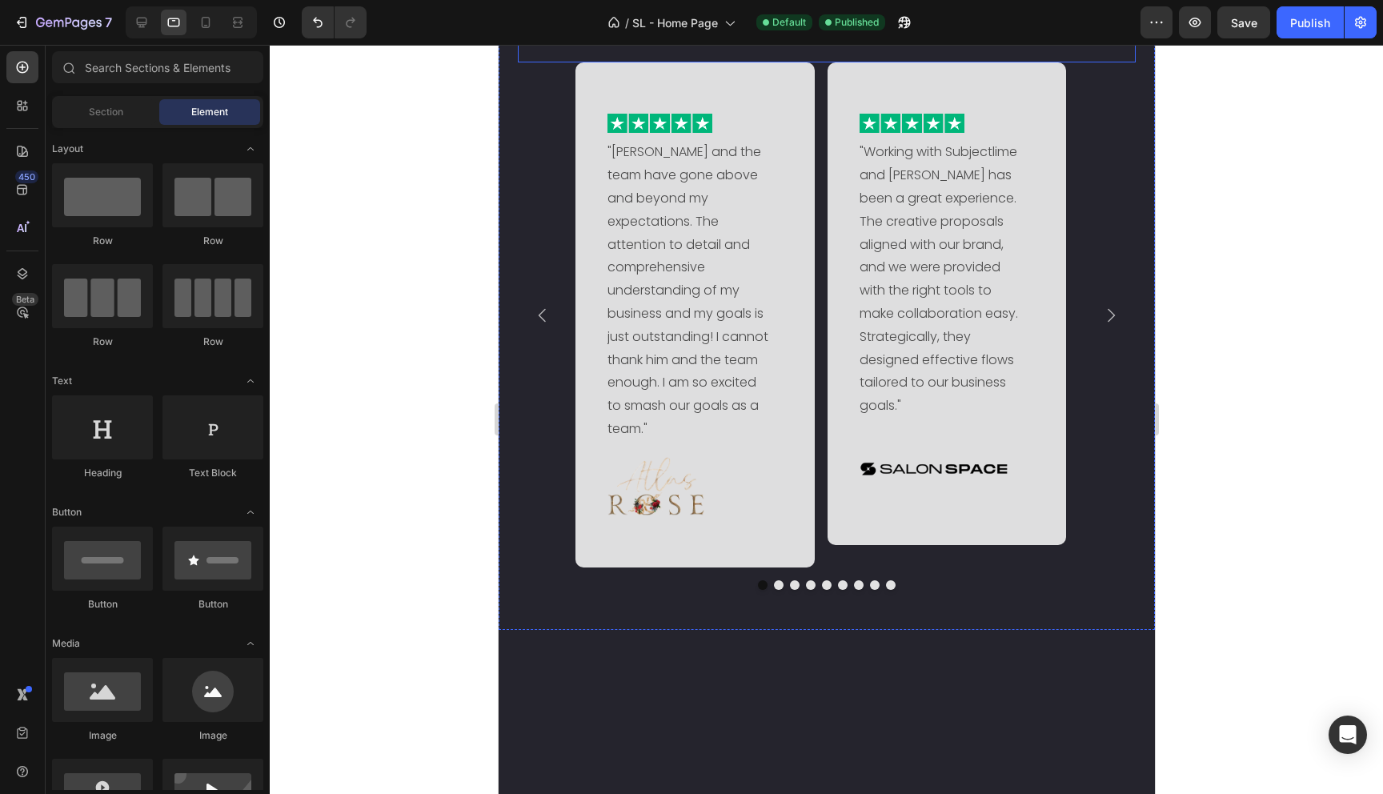
scroll to position [1966, 0]
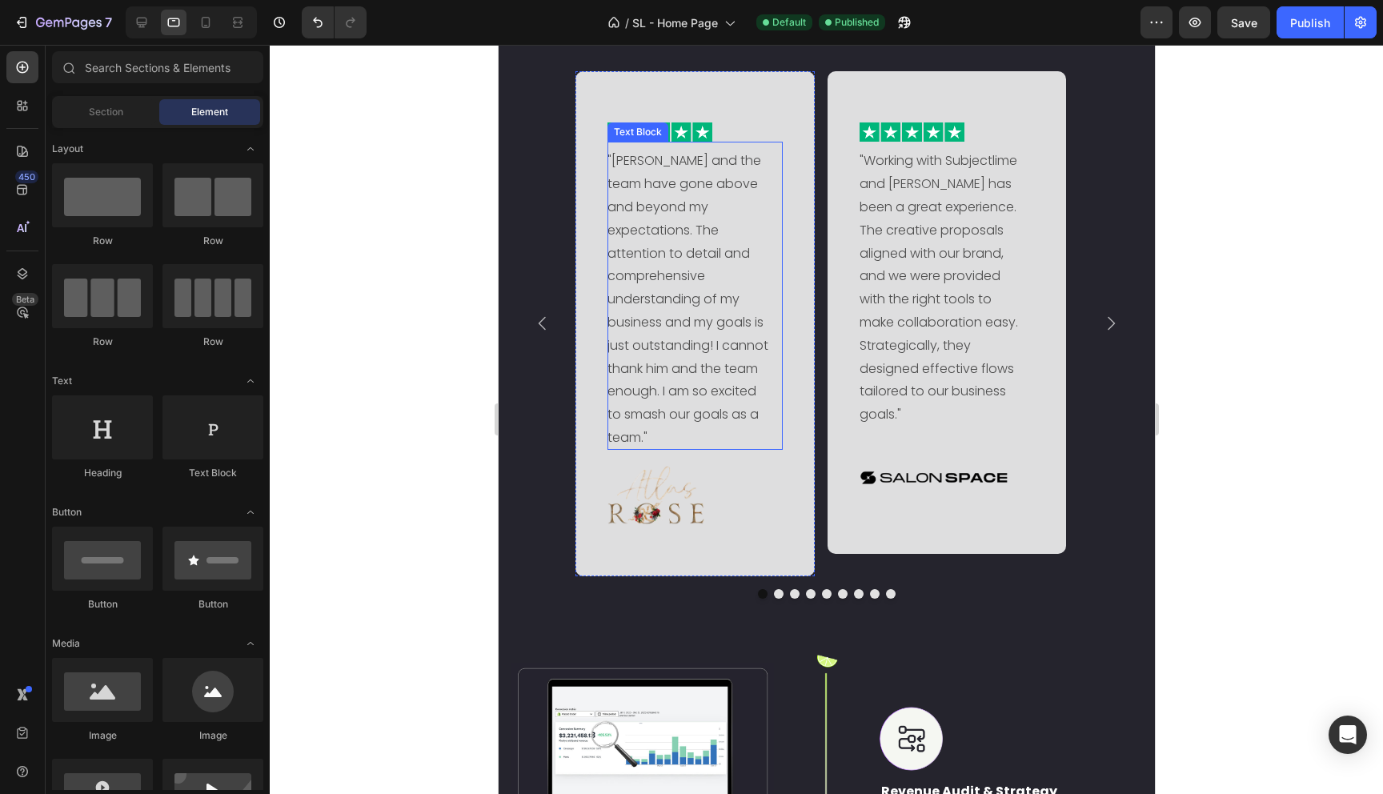
click at [776, 341] on div ""[PERSON_NAME] and the team have gone above and beyond my expectations. The att…" at bounding box center [694, 295] width 175 height 307
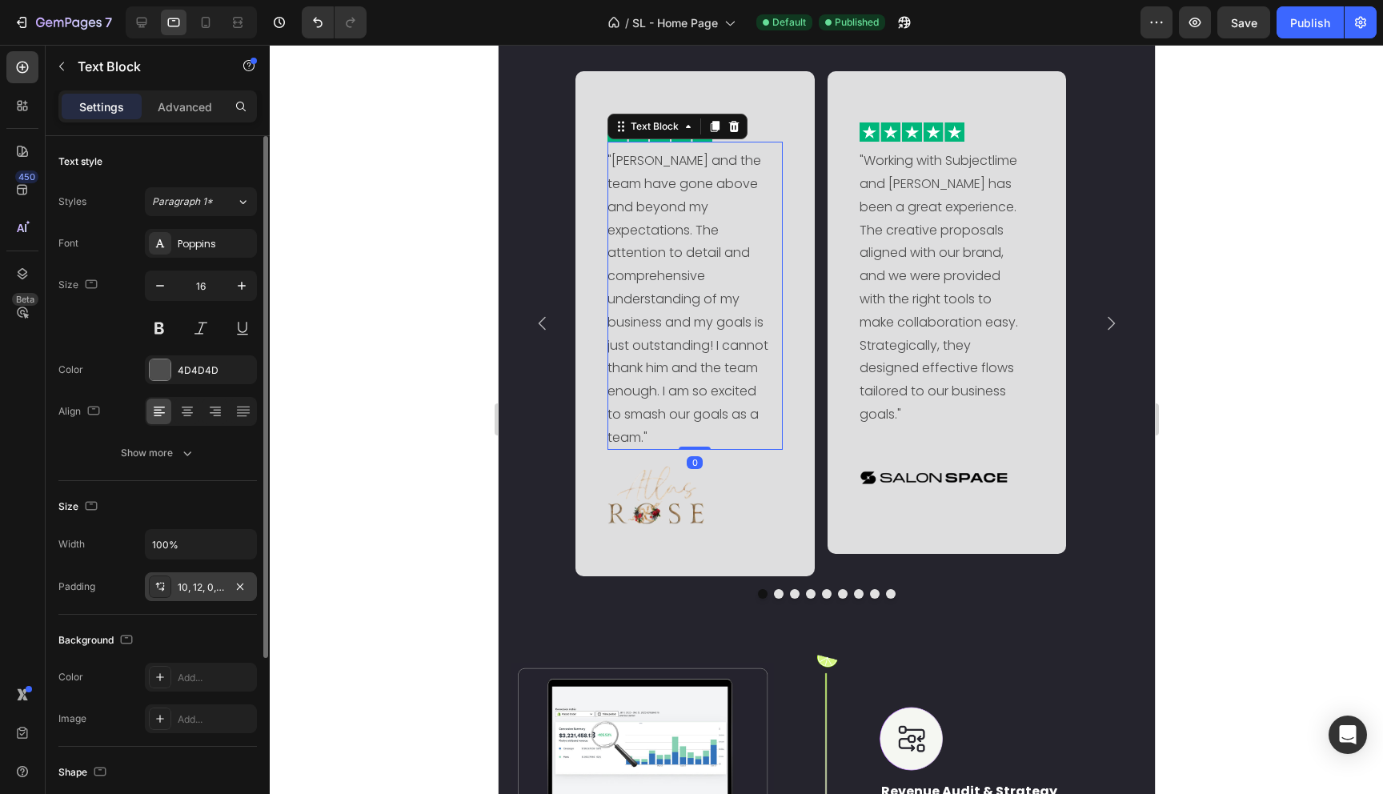
click at [199, 579] on div "10, 12, 0, 0" at bounding box center [201, 586] width 112 height 29
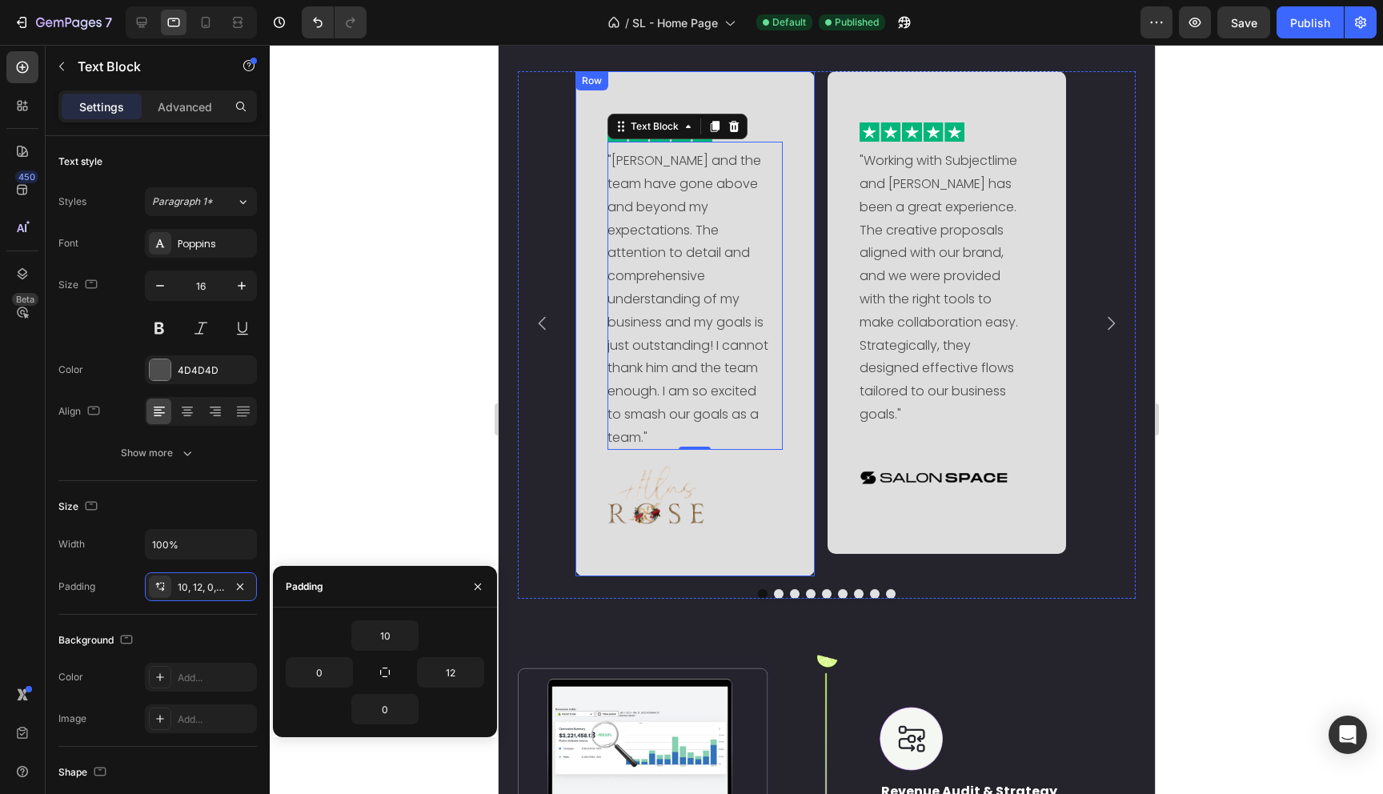
click at [583, 456] on div "Image "Ferdinando and the team have gone above and beyond my expectations. The …" at bounding box center [694, 323] width 239 height 505
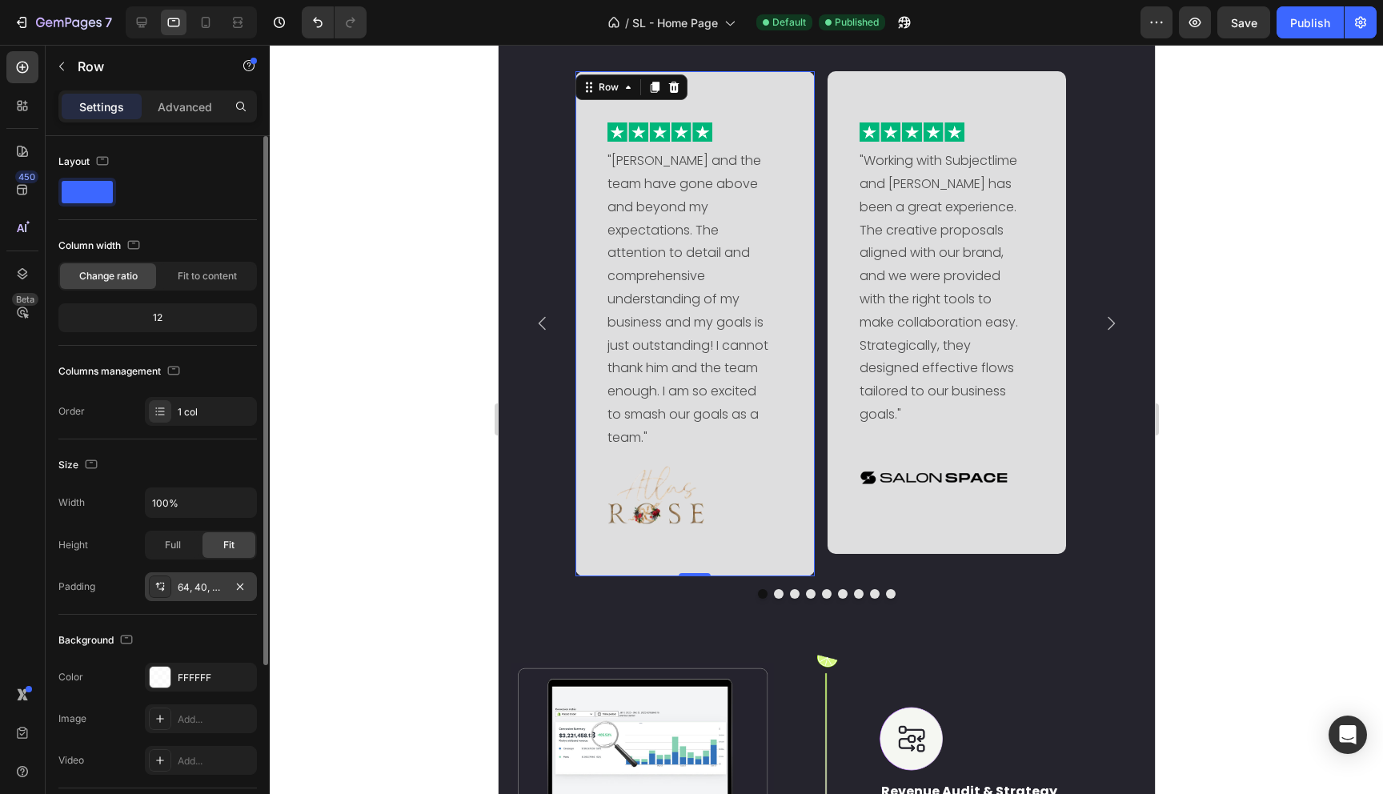
click at [198, 591] on div "64, 40, 64, 40" at bounding box center [201, 587] width 46 height 14
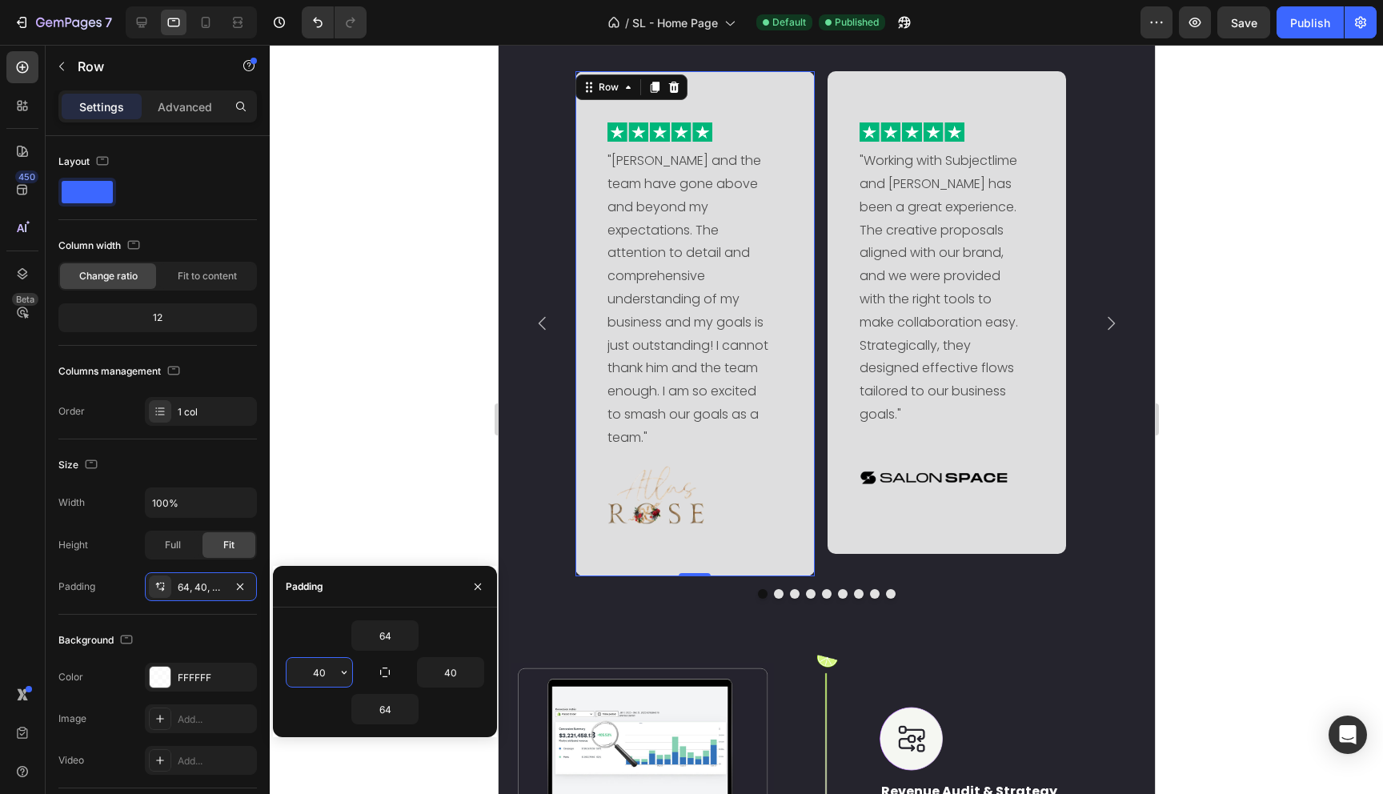
click at [300, 671] on input "40" at bounding box center [320, 672] width 66 height 29
click at [316, 671] on input "40" at bounding box center [320, 672] width 66 height 29
click at [312, 671] on input "40" at bounding box center [320, 672] width 66 height 29
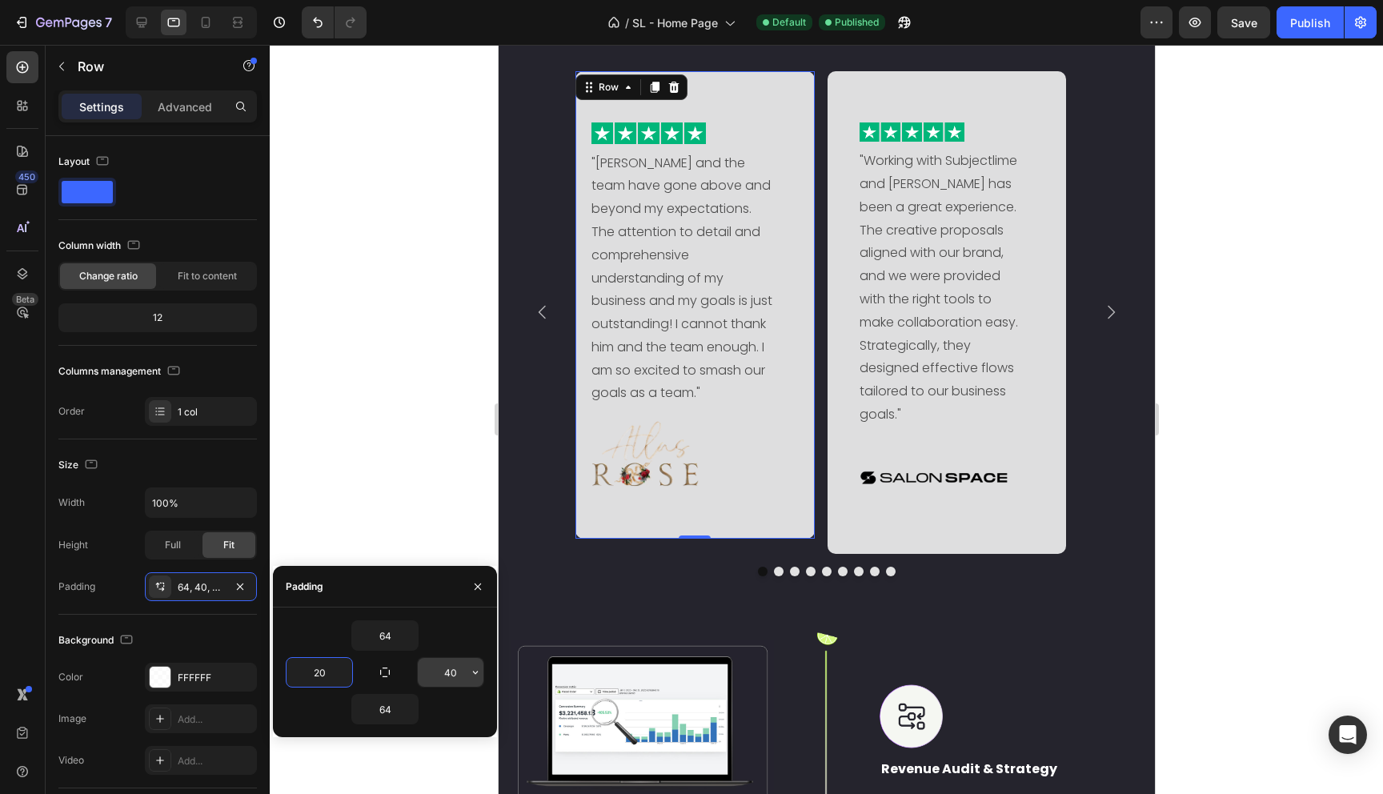
type input "20"
drag, startPoint x: 451, startPoint y: 673, endPoint x: 433, endPoint y: 671, distance: 17.8
click at [435, 671] on input "40" at bounding box center [451, 672] width 66 height 29
drag, startPoint x: 451, startPoint y: 675, endPoint x: 441, endPoint y: 674, distance: 10.4
click at [443, 674] on input "40" at bounding box center [451, 672] width 66 height 29
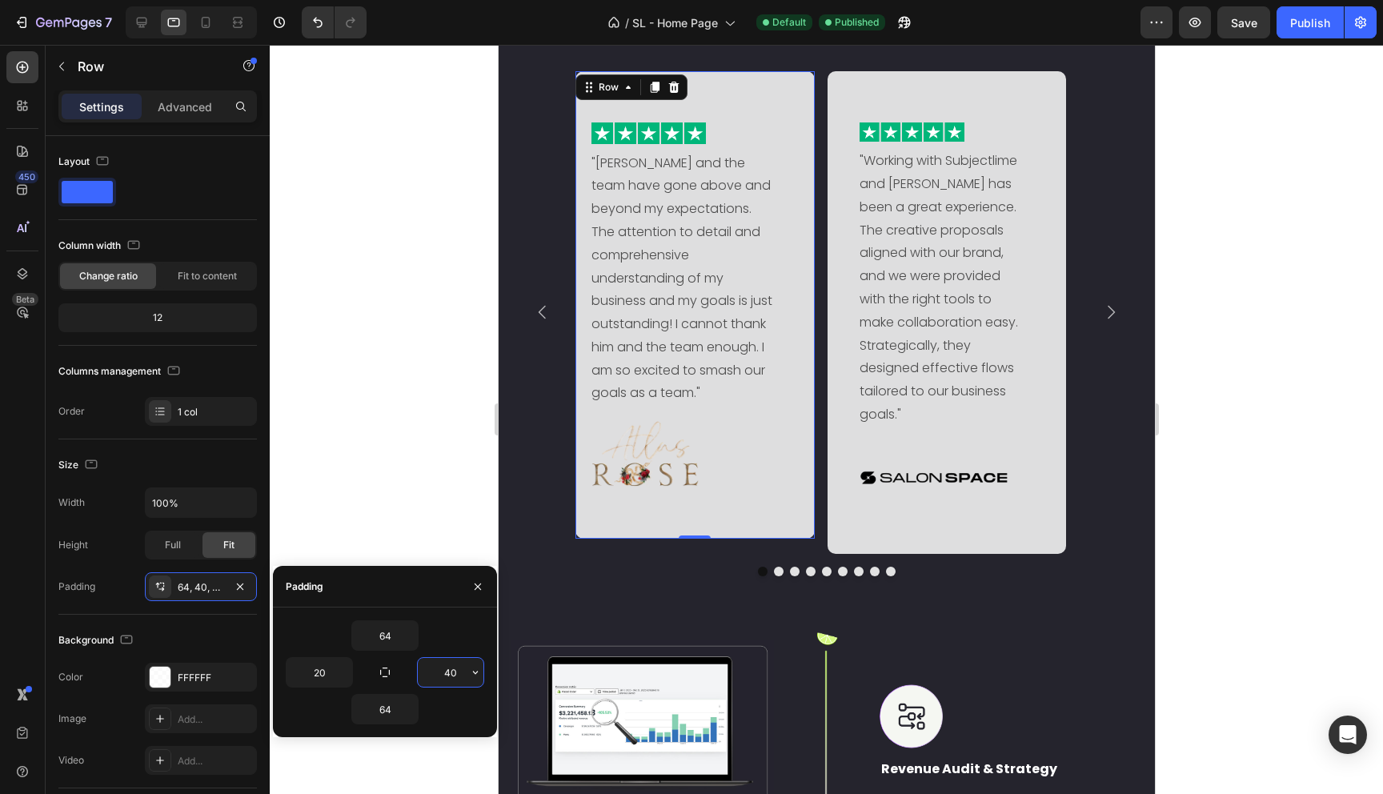
type input "20"
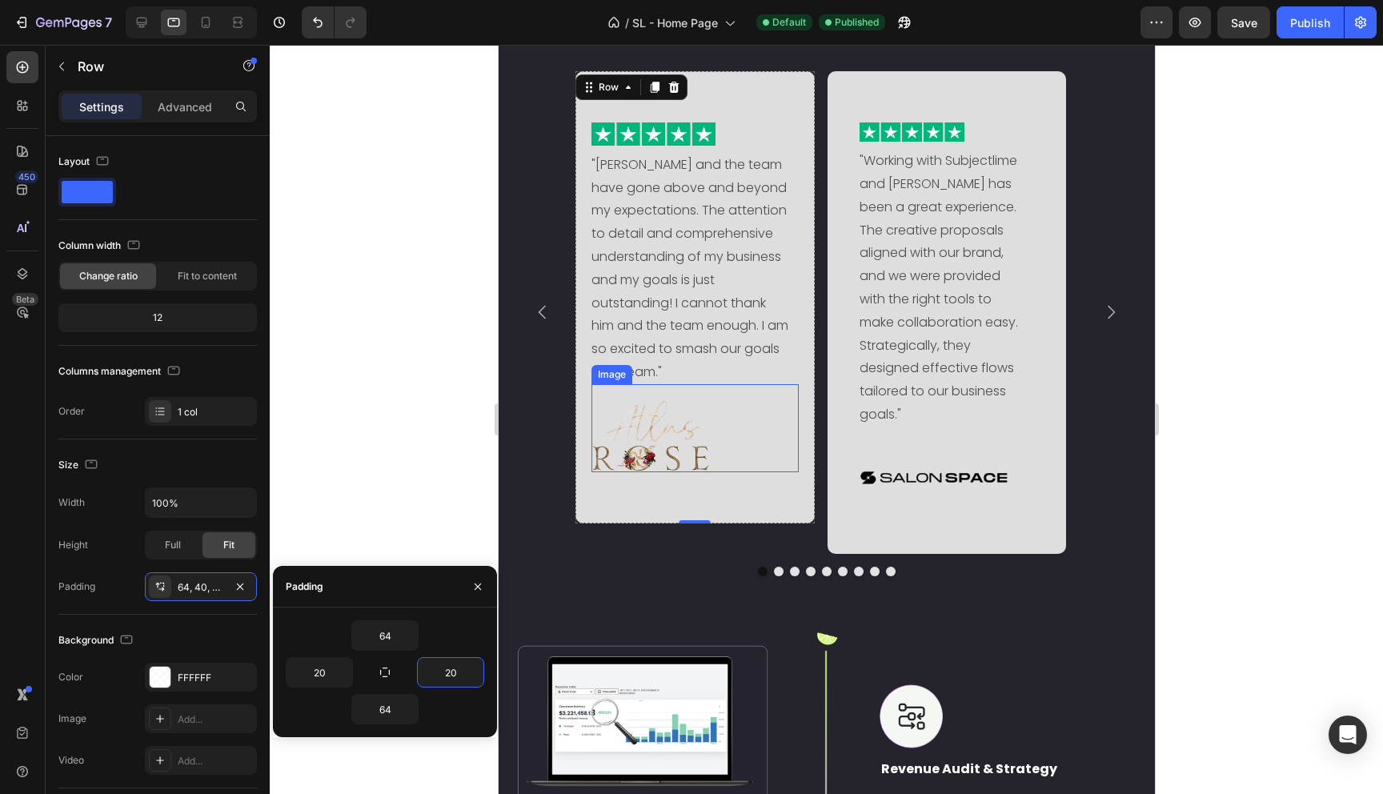
click at [654, 452] on img at bounding box center [650, 436] width 118 height 72
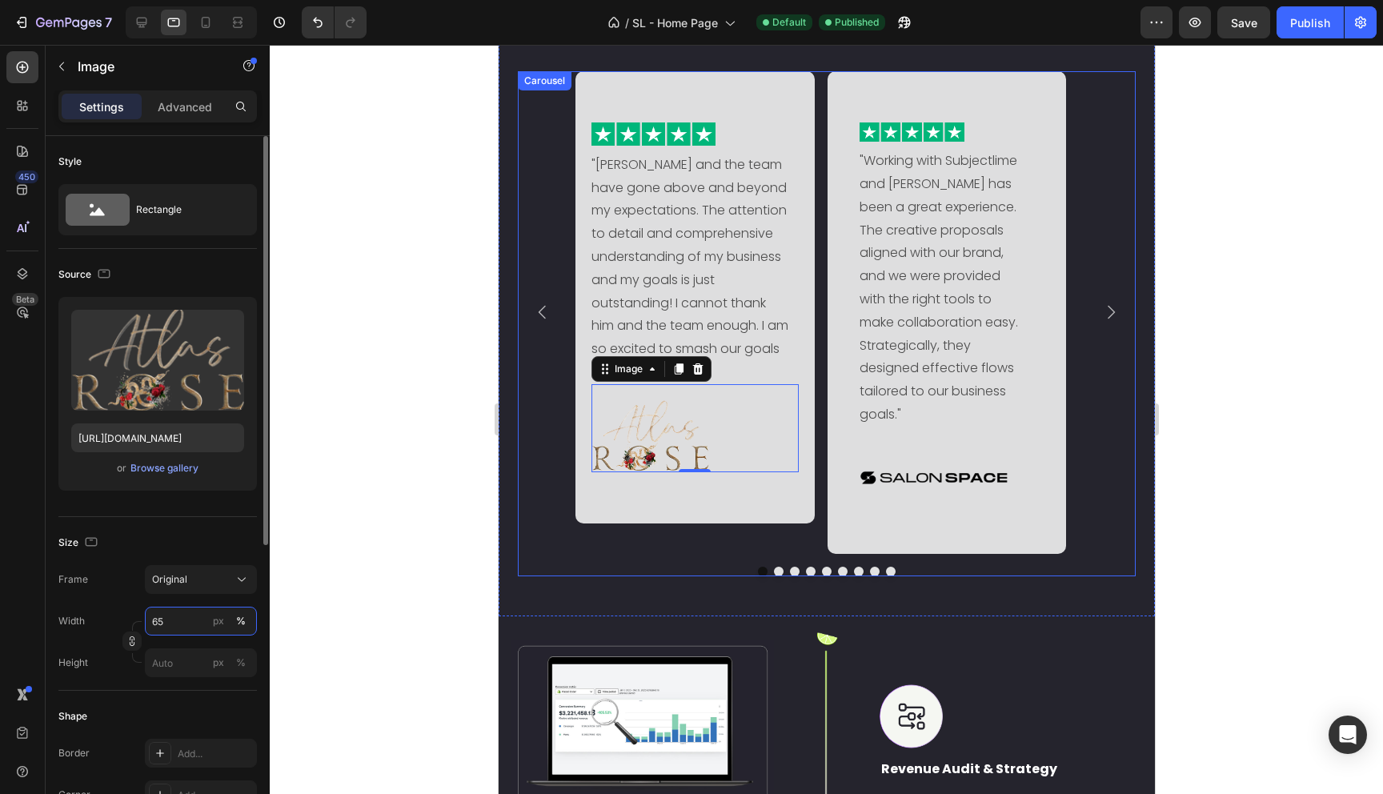
click at [153, 619] on input "65" at bounding box center [201, 621] width 112 height 29
click at [154, 620] on input "65" at bounding box center [201, 621] width 112 height 29
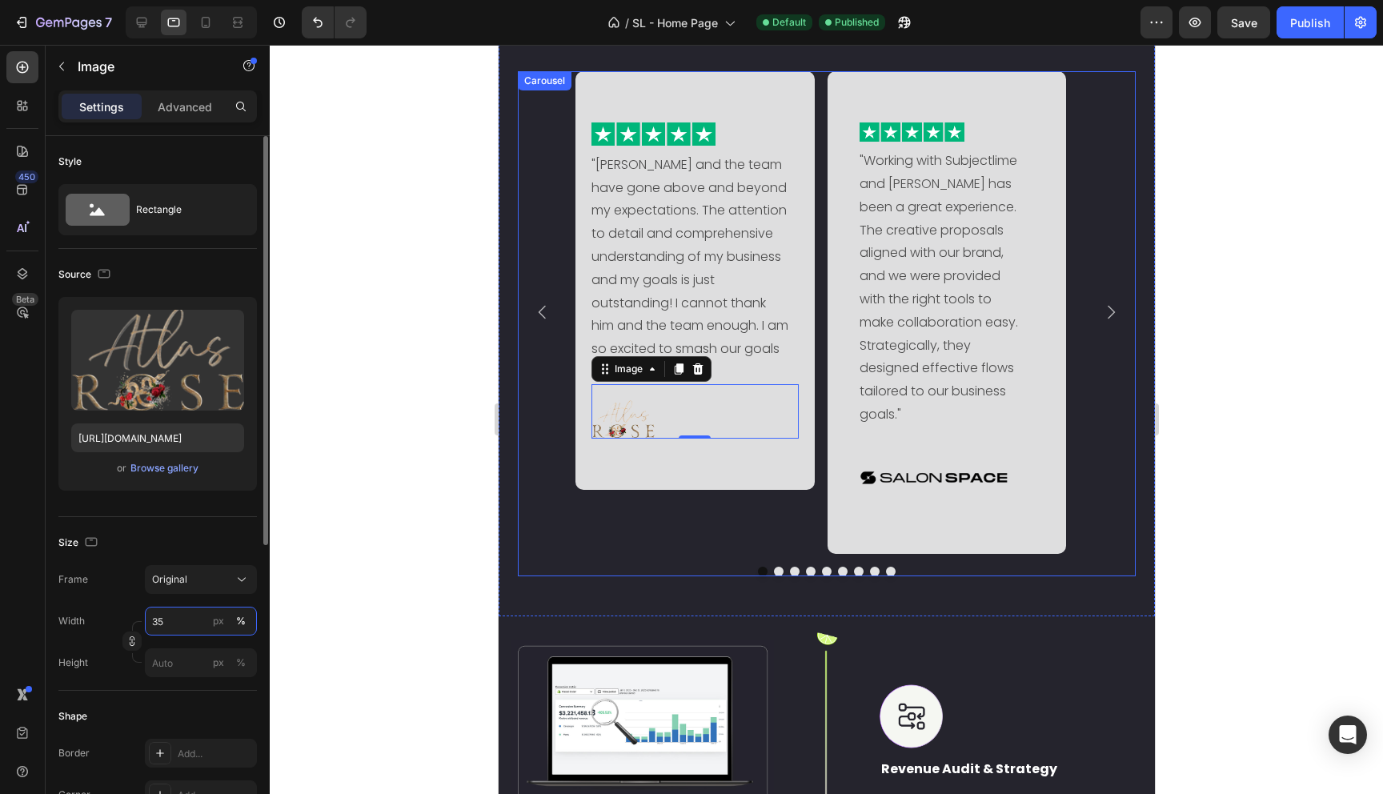
click at [152, 620] on input "35" at bounding box center [201, 621] width 112 height 29
type input "45"
click at [130, 611] on div "Width 45 px %" at bounding box center [157, 621] width 198 height 29
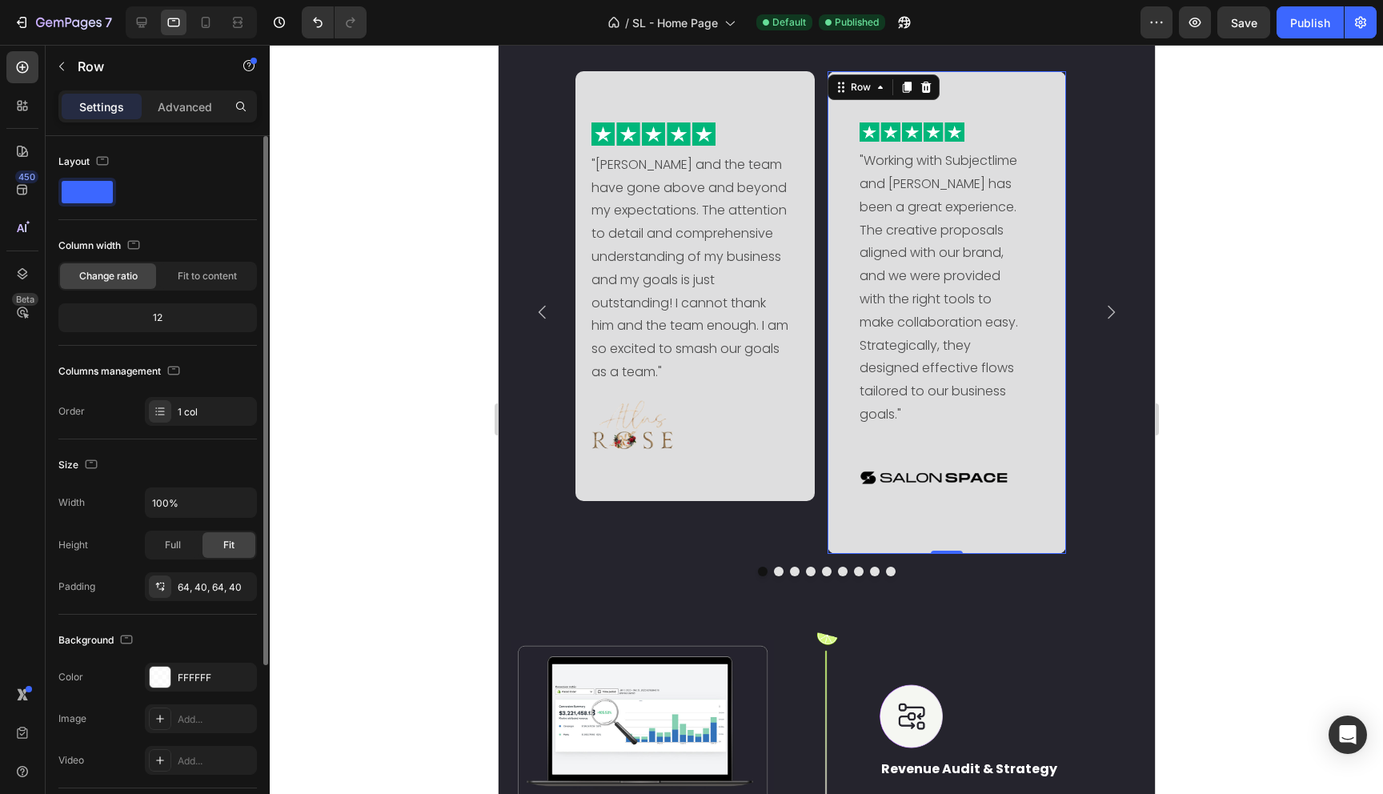
click at [1035, 423] on div "Image "Working with Subjectlime and Simone has been a great experience. The cre…" at bounding box center [946, 312] width 239 height 483
click at [196, 591] on div "64, 40, 64, 40" at bounding box center [201, 587] width 46 height 14
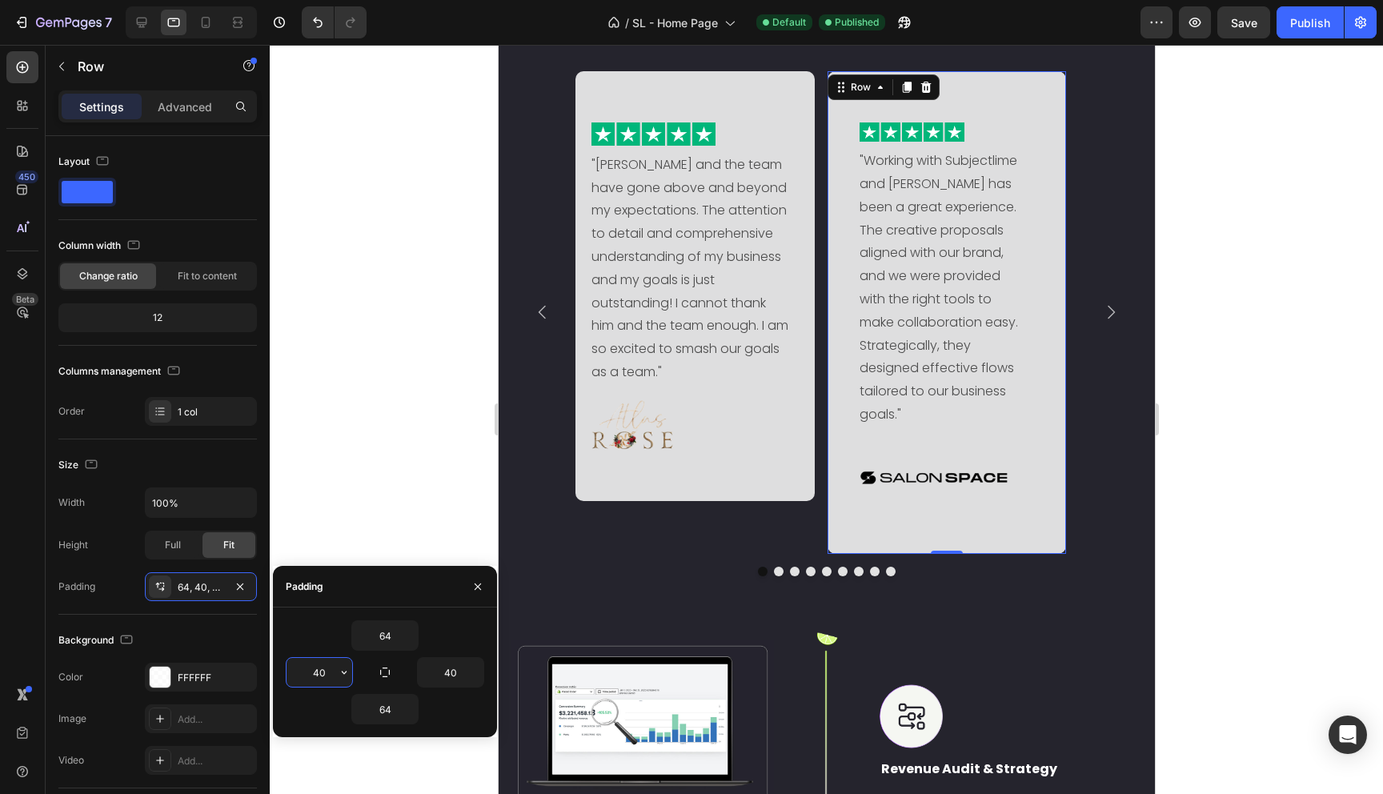
drag, startPoint x: 321, startPoint y: 672, endPoint x: 312, endPoint y: 671, distance: 8.8
click at [312, 671] on input "40" at bounding box center [320, 672] width 66 height 29
drag, startPoint x: 321, startPoint y: 673, endPoint x: 308, endPoint y: 673, distance: 12.8
click at [308, 673] on input "40" at bounding box center [320, 672] width 66 height 29
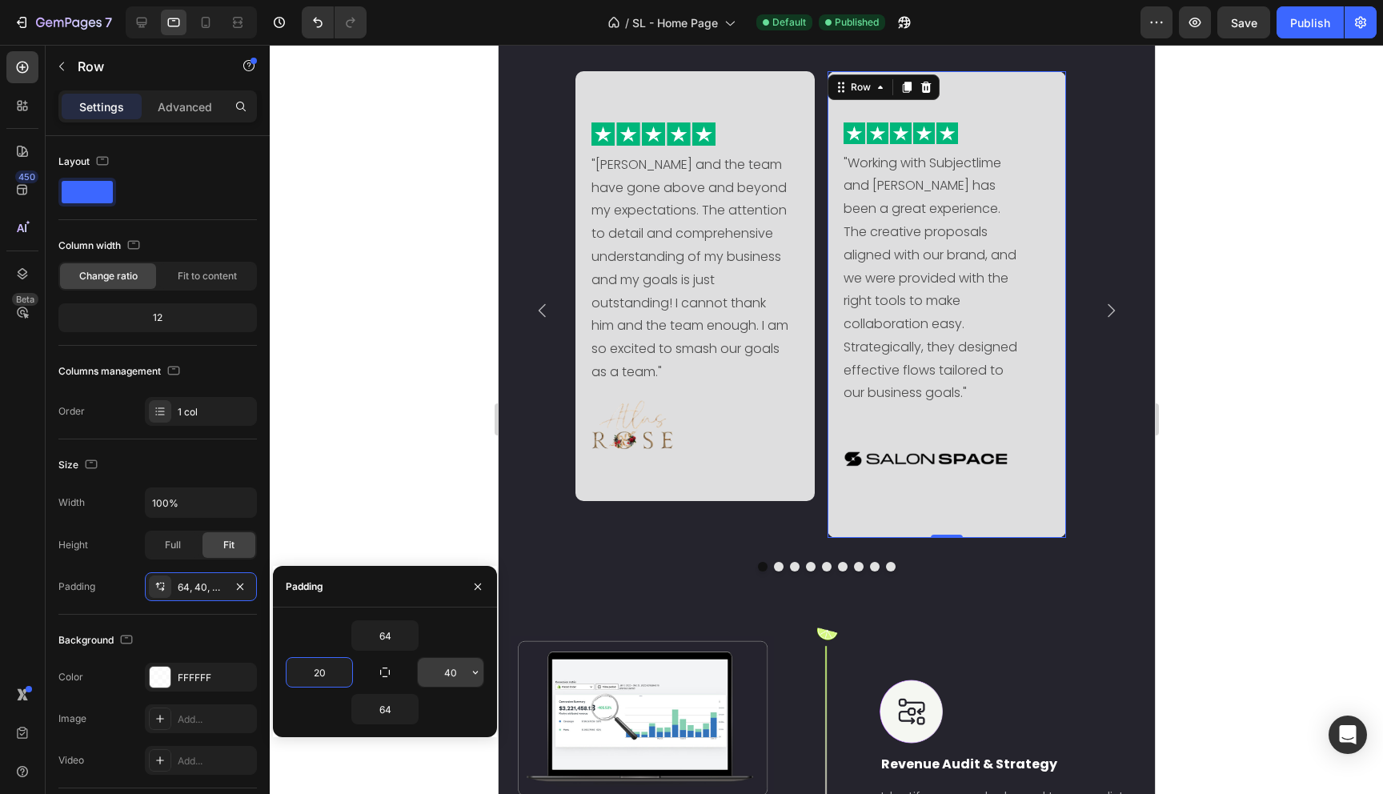
type input "20"
click at [452, 668] on input "40" at bounding box center [451, 672] width 66 height 29
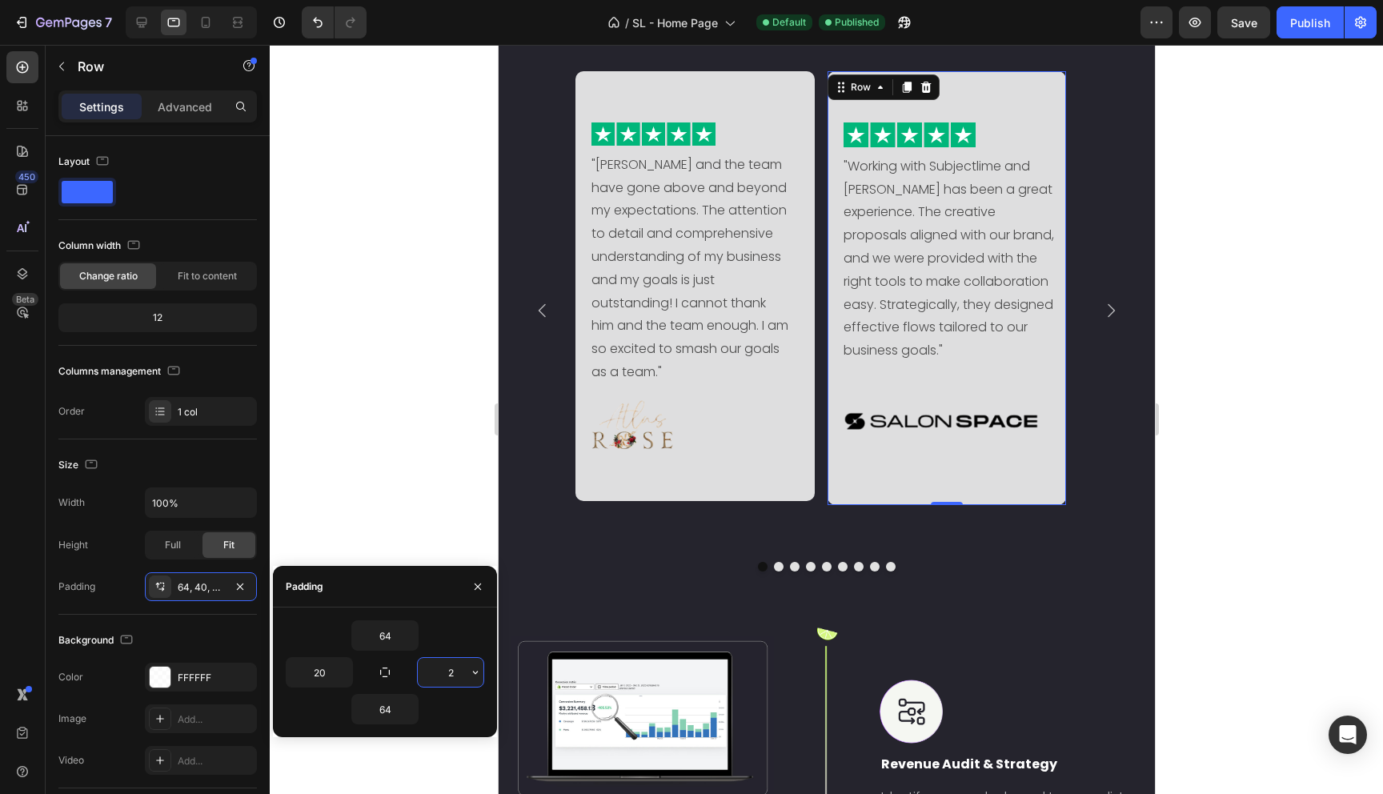
type input "20"
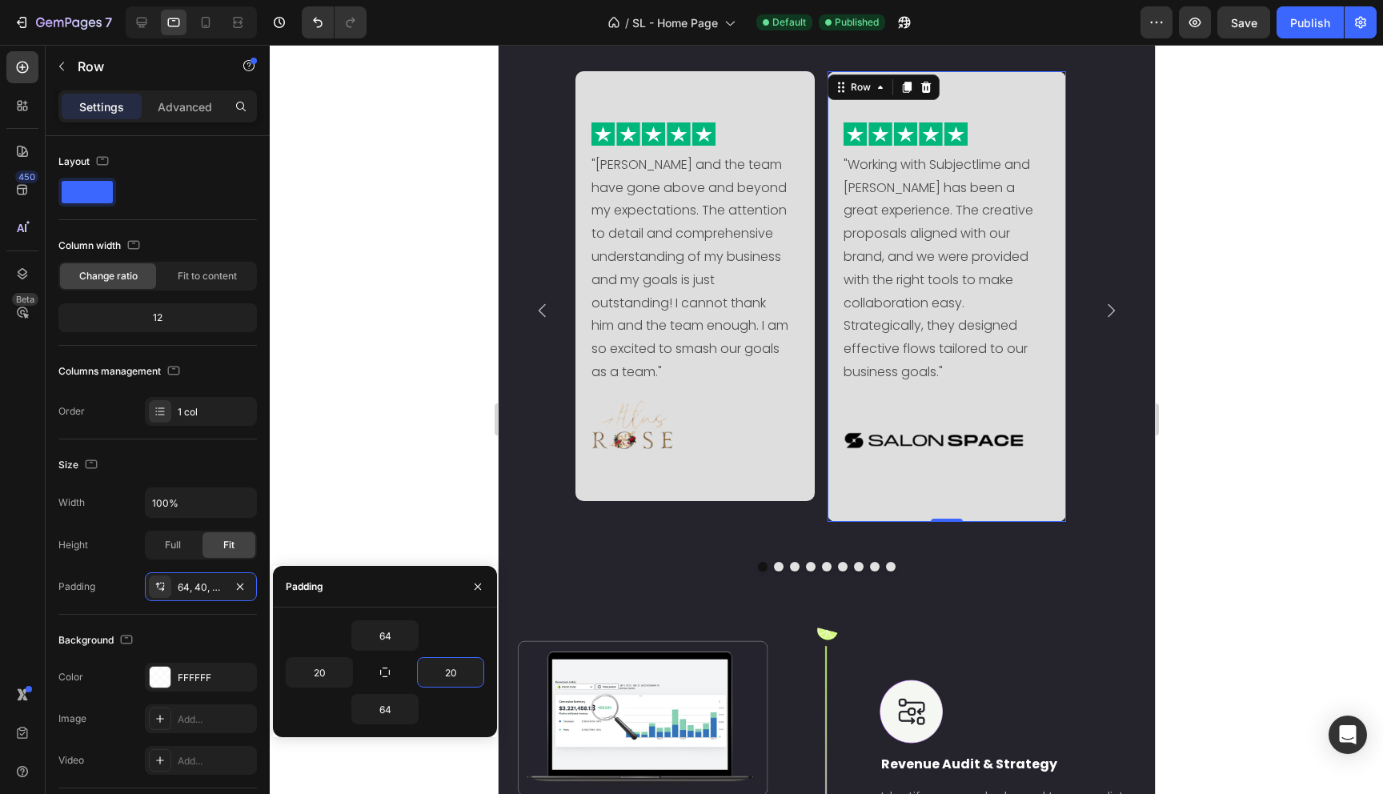
click at [916, 426] on img at bounding box center [934, 441] width 182 height 61
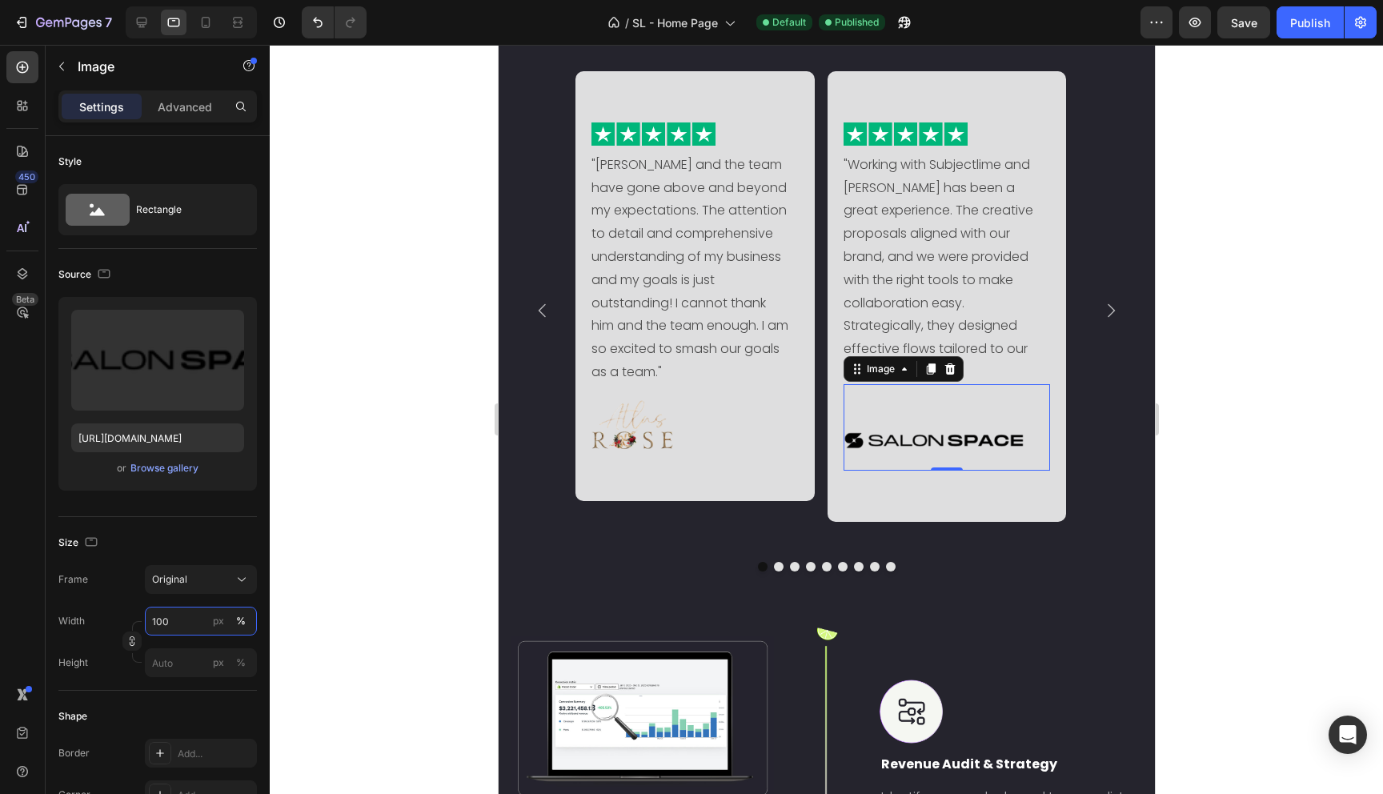
drag, startPoint x: 163, startPoint y: 624, endPoint x: 141, endPoint y: 622, distance: 22.5
click at [141, 622] on div "Width 100 px % Height px %" at bounding box center [157, 642] width 198 height 70
click at [158, 619] on input "100" at bounding box center [201, 621] width 112 height 29
type input "60"
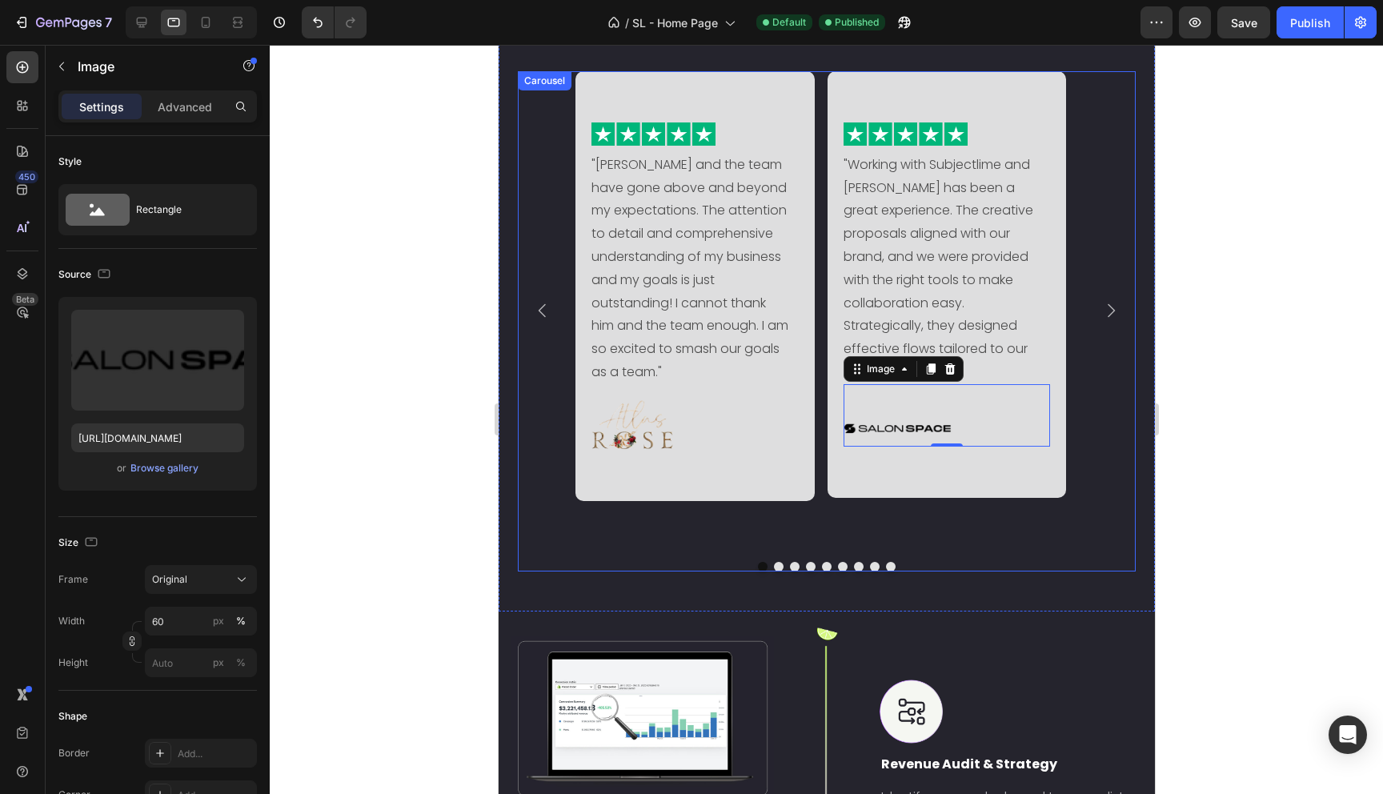
click at [596, 504] on div "Image "Ferdinando and the team have gone above and beyond my expectations. The …" at bounding box center [694, 310] width 239 height 479
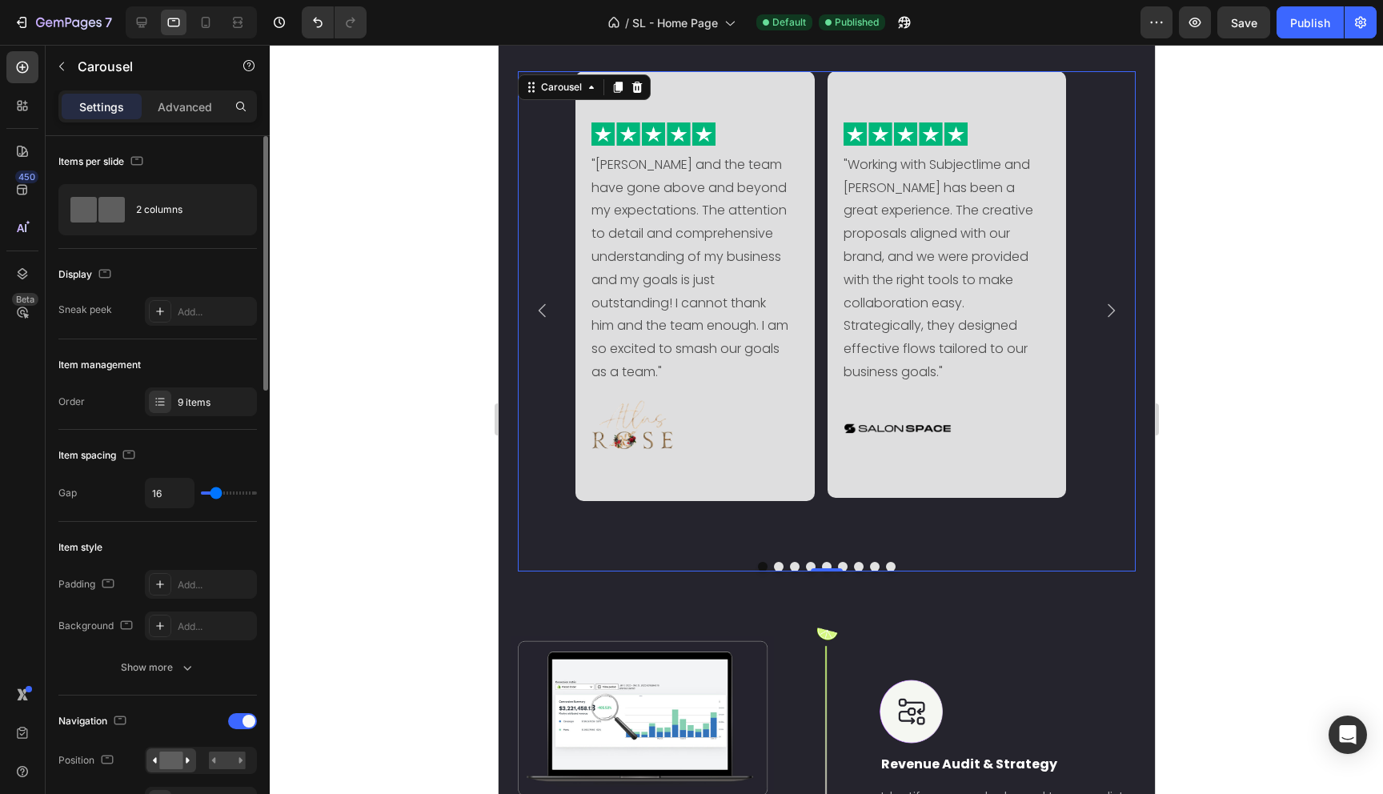
type input "0"
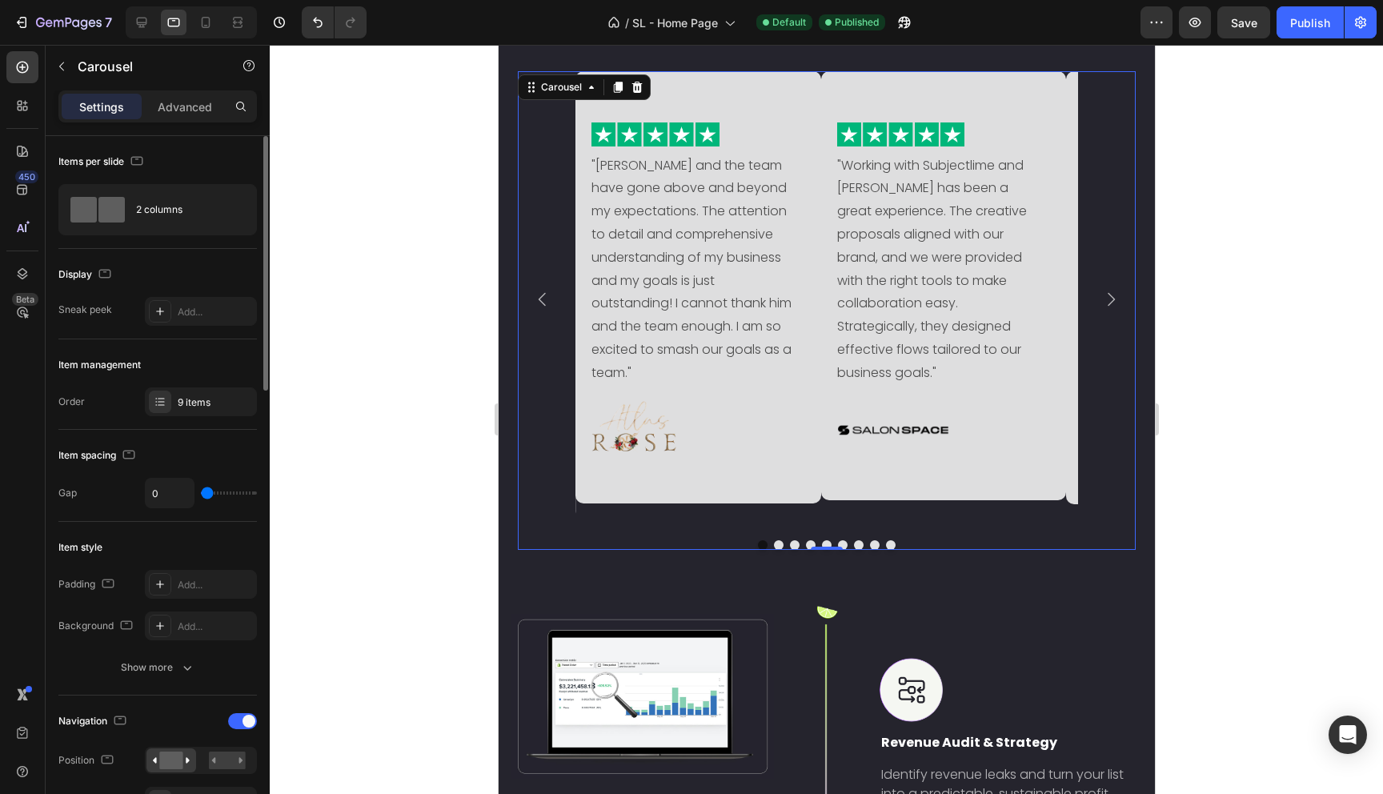
type input "5"
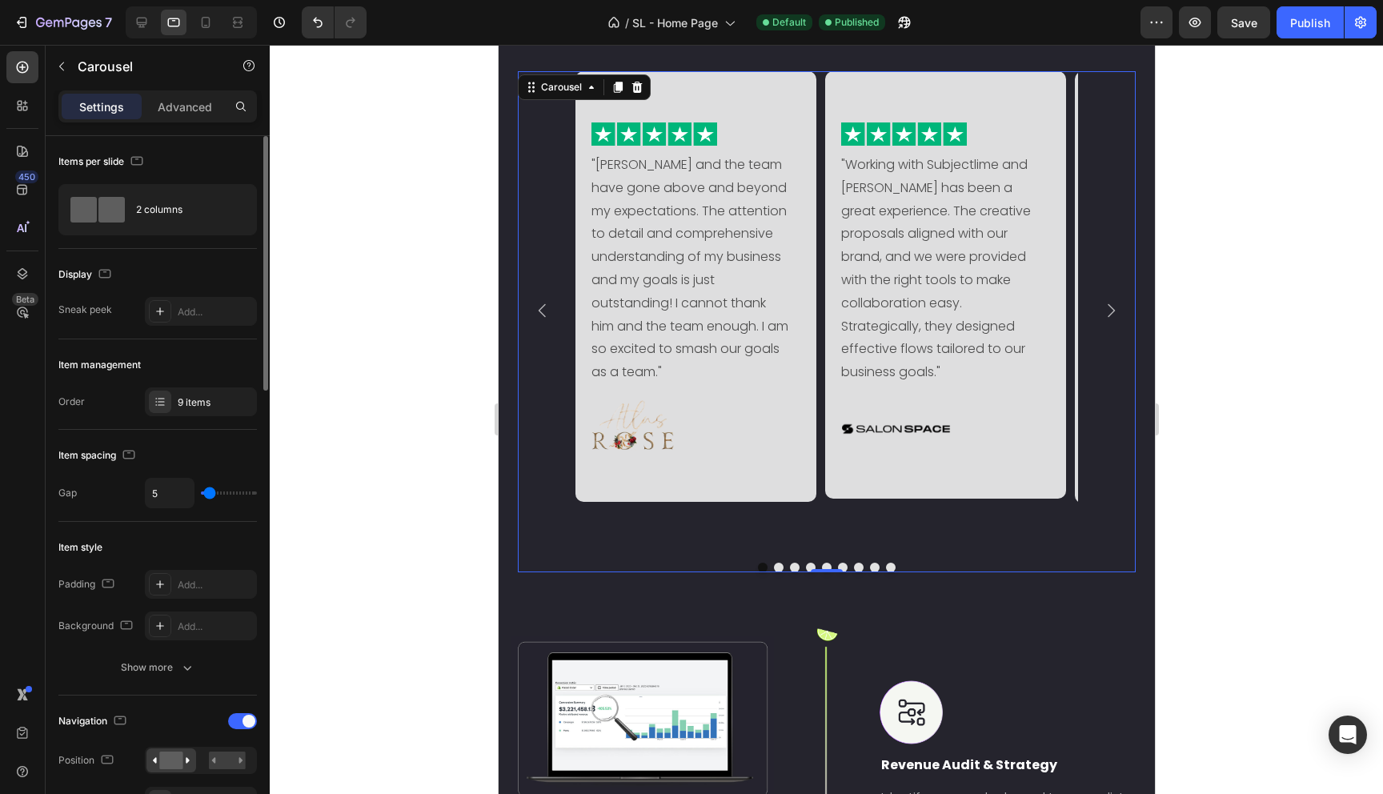
type input "11"
type input "12"
type input "13"
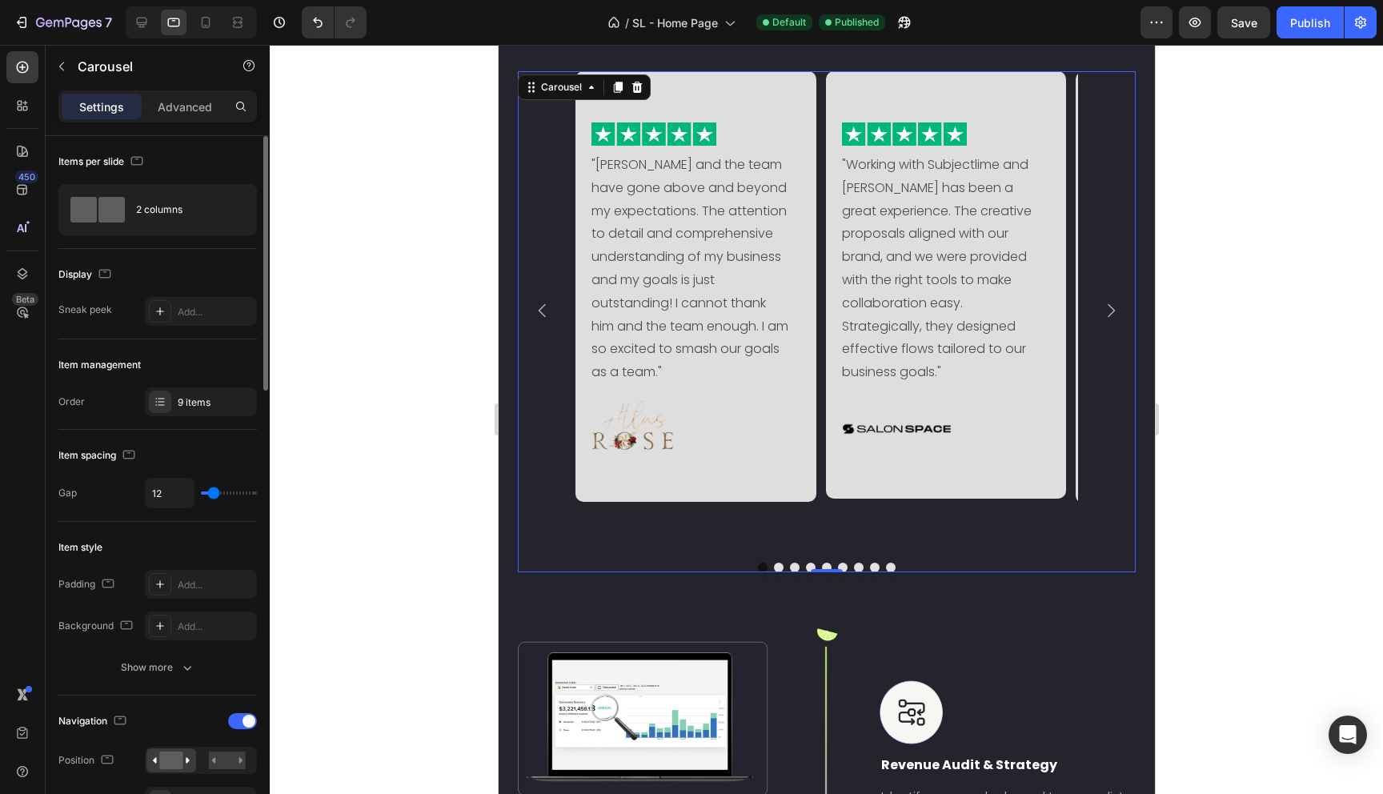
type input "13"
type input "14"
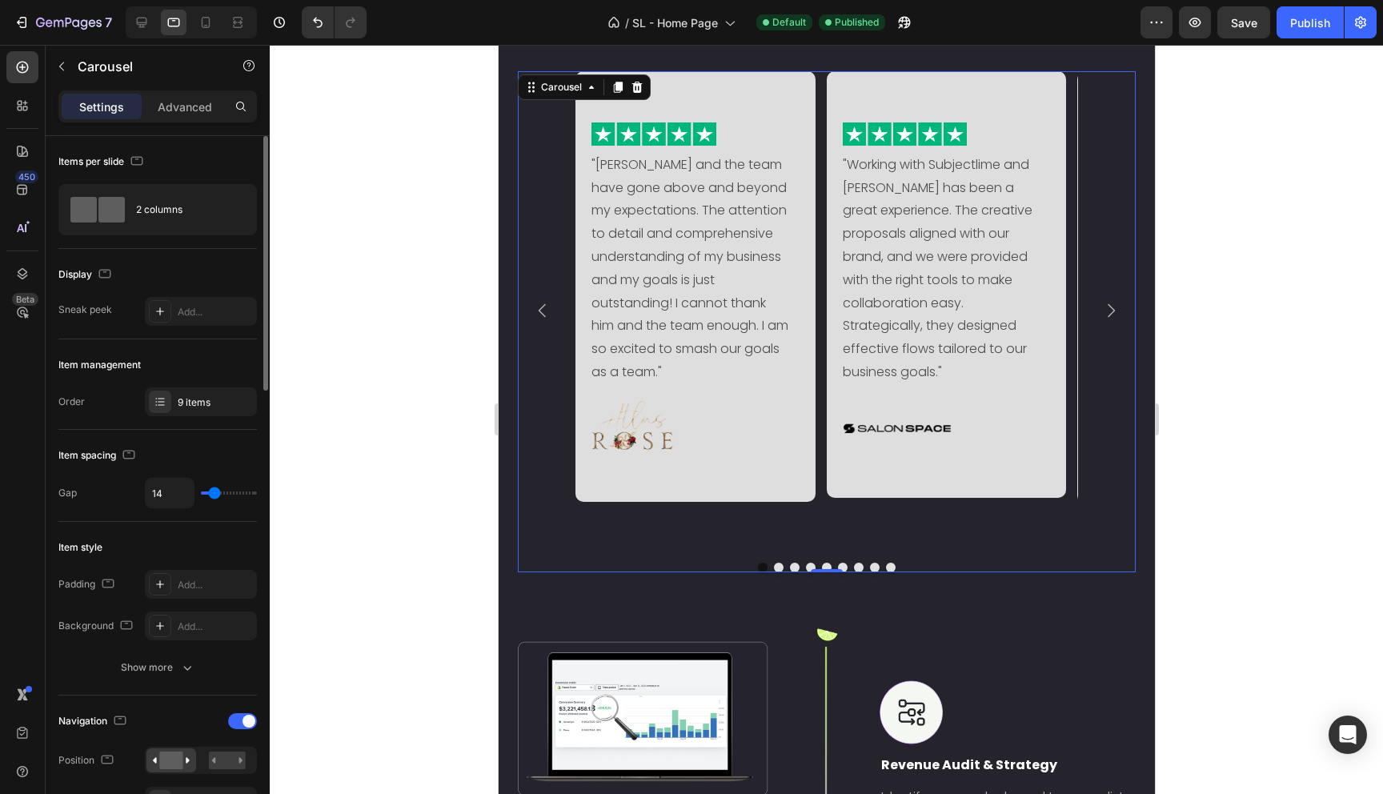
type input "10"
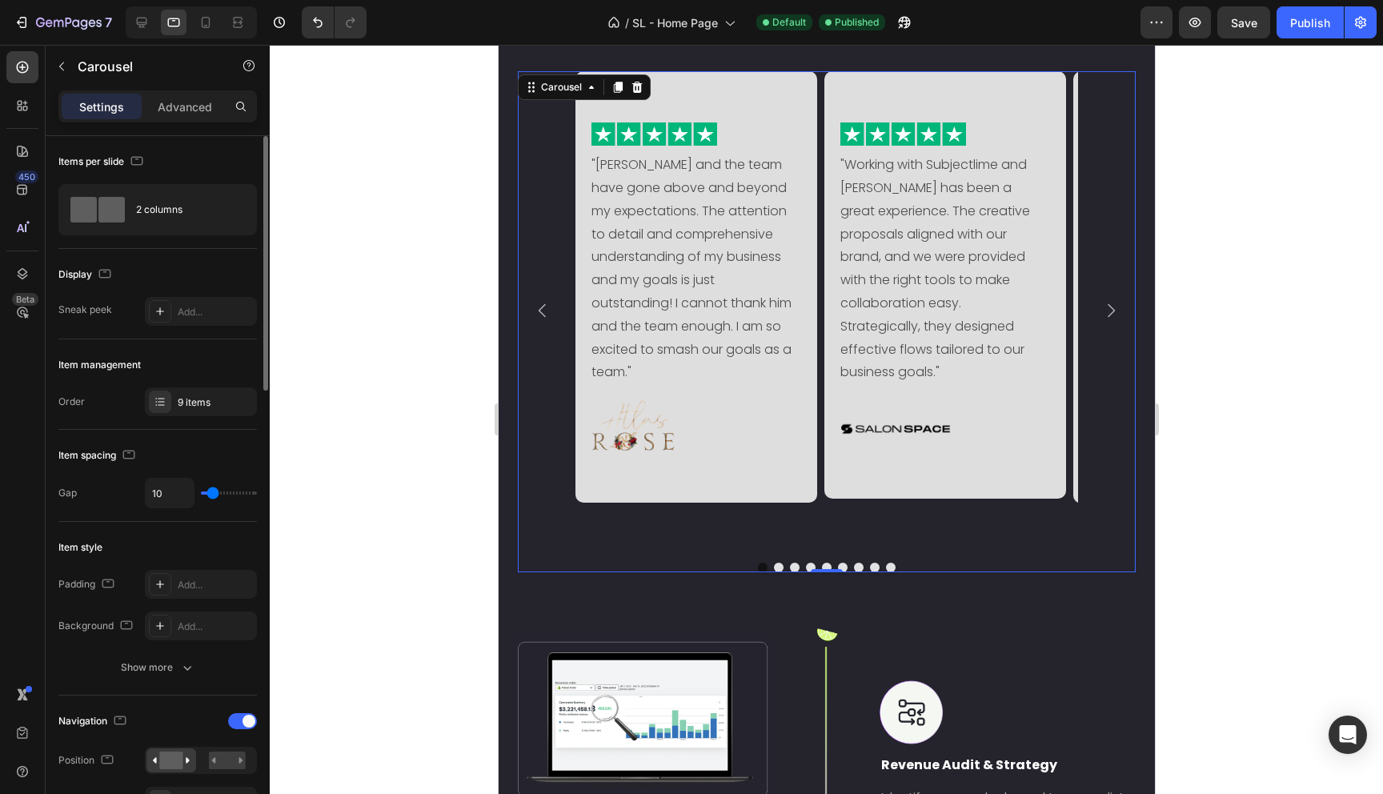
type input "9"
click at [211, 493] on input "range" at bounding box center [229, 492] width 56 height 3
click at [557, 499] on div "Image "Ferdinando and the team have gone above and beyond my expectations. The …" at bounding box center [826, 310] width 618 height 479
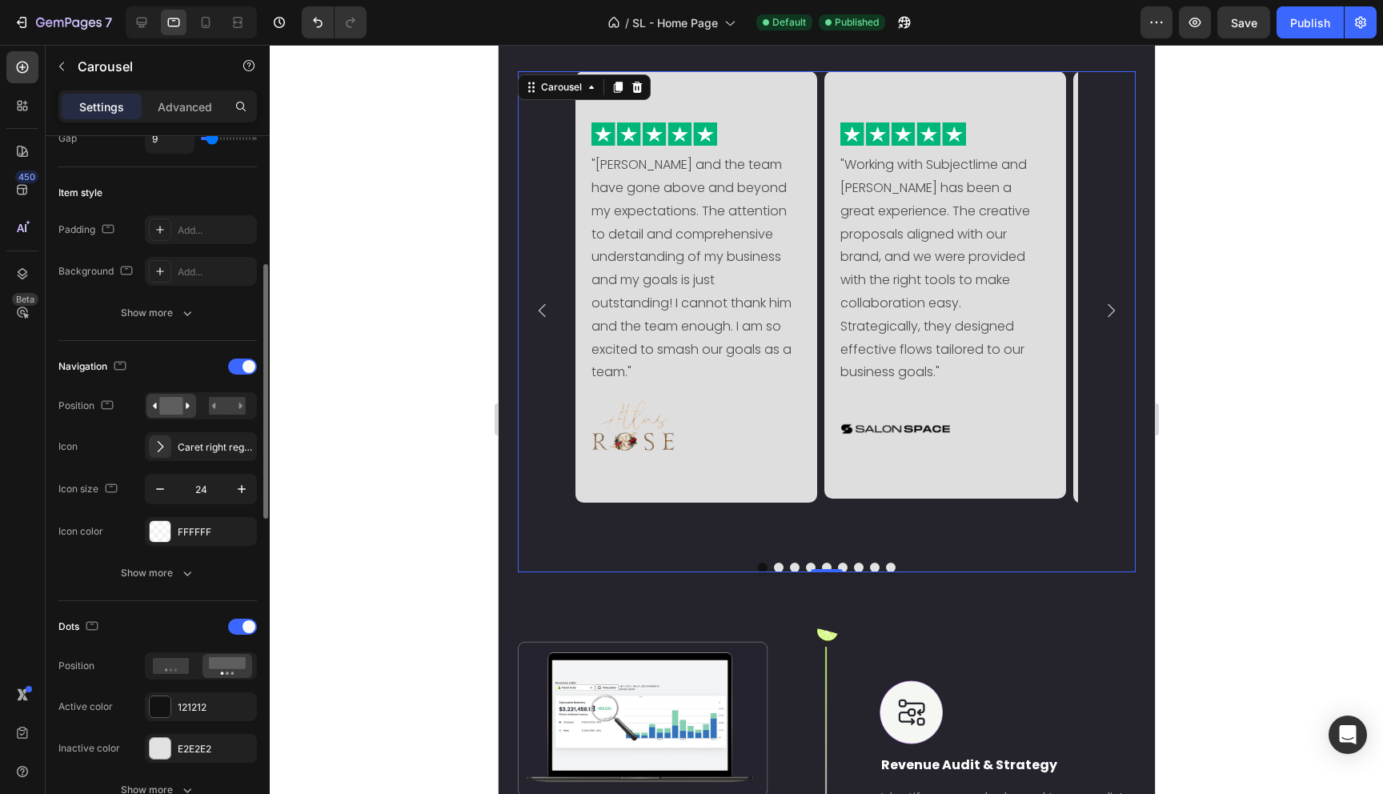
scroll to position [412, 0]
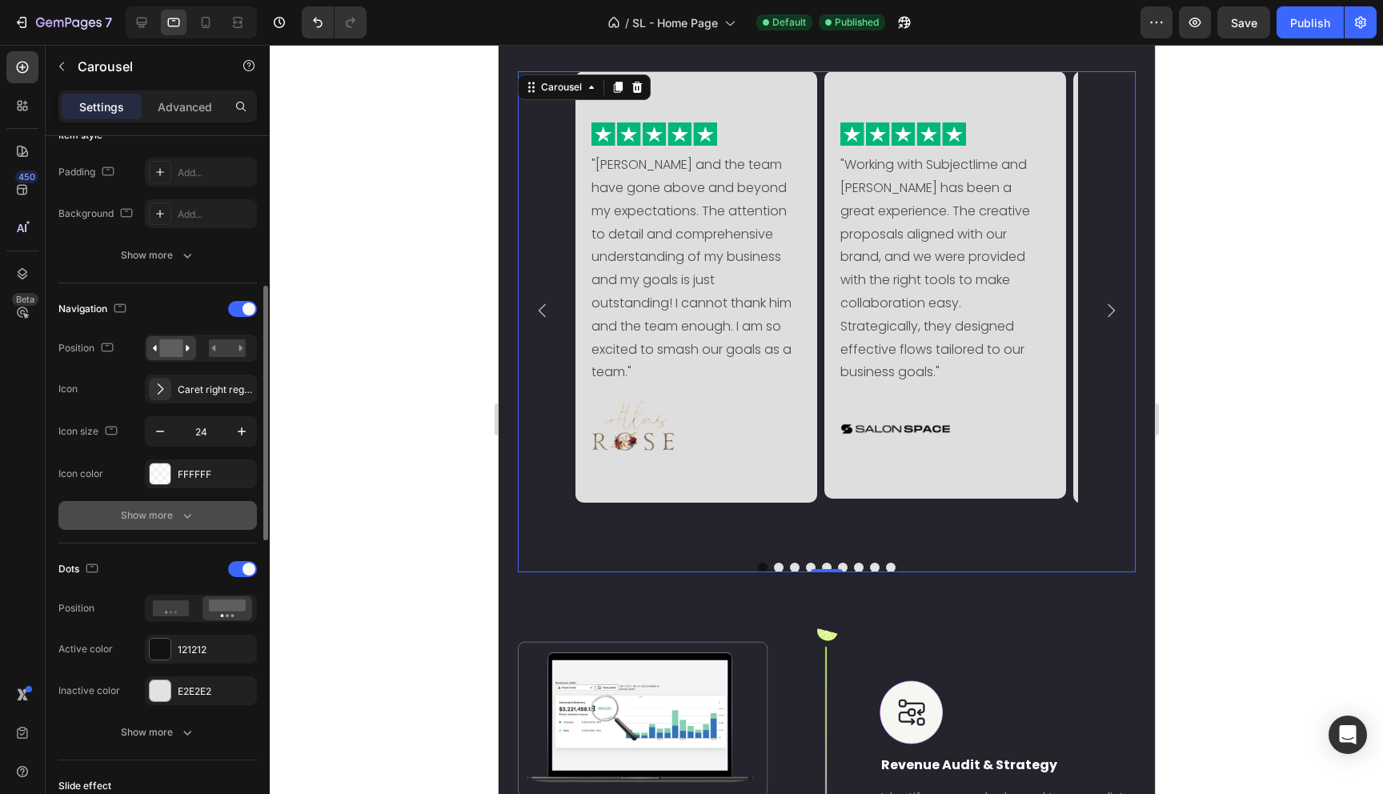
click at [132, 506] on button "Show more" at bounding box center [157, 515] width 198 height 29
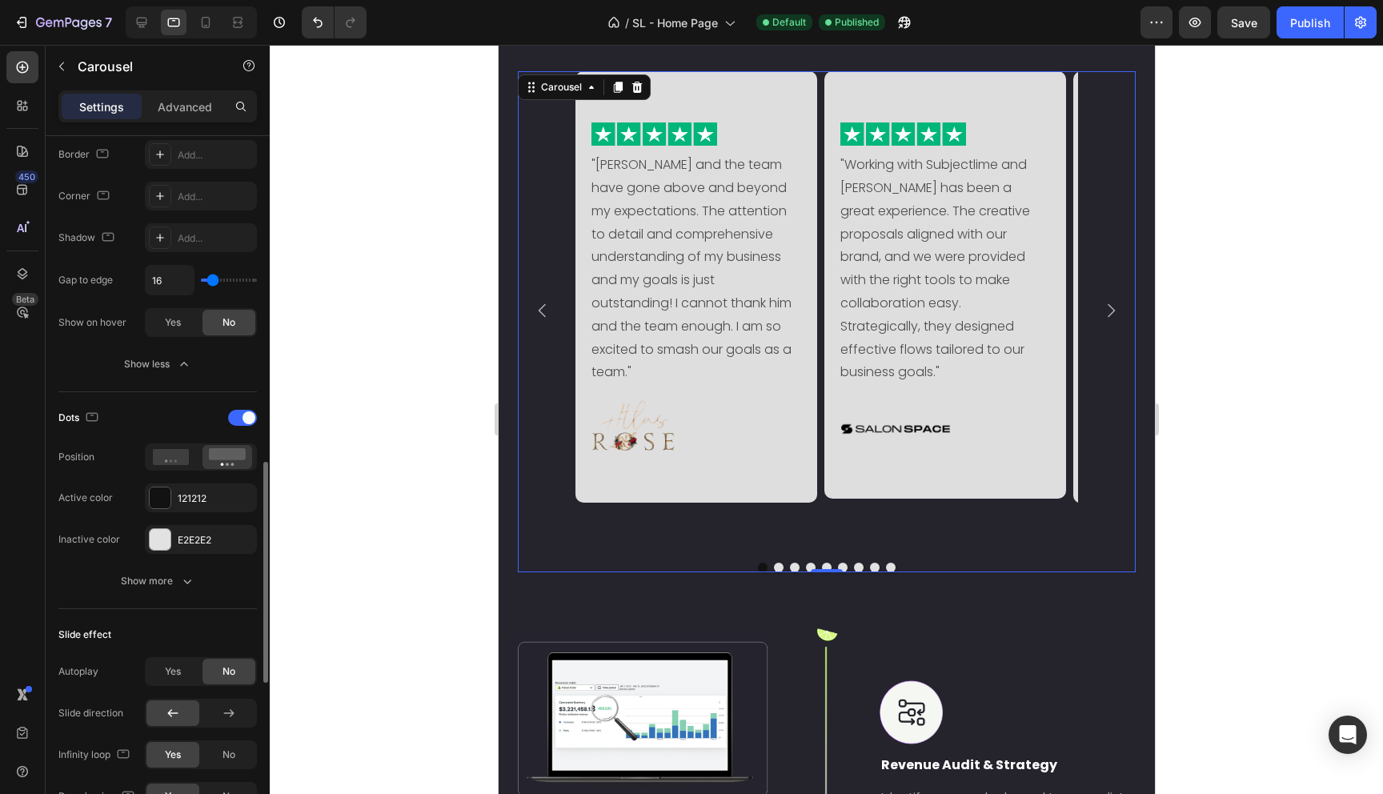
scroll to position [899, 0]
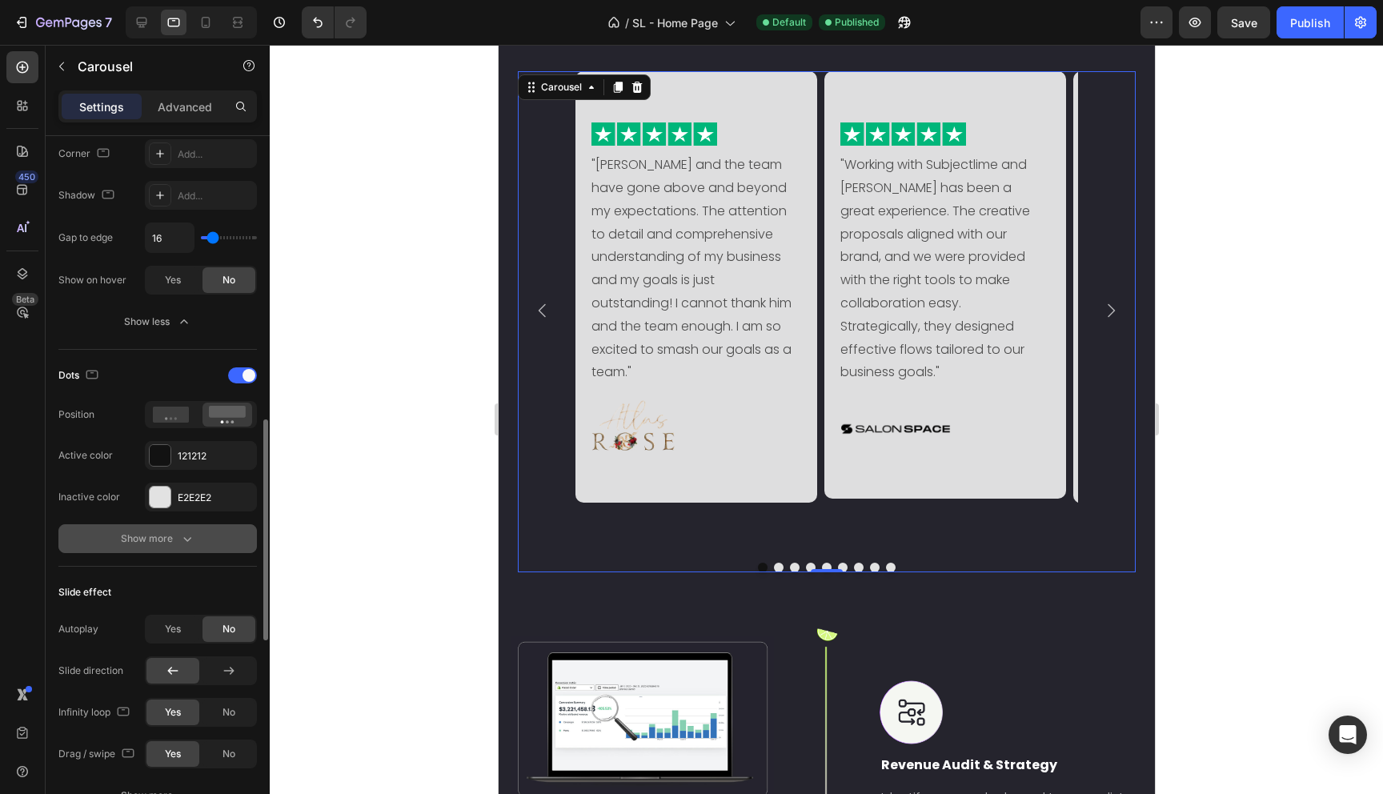
click at [115, 529] on button "Show more" at bounding box center [157, 538] width 198 height 29
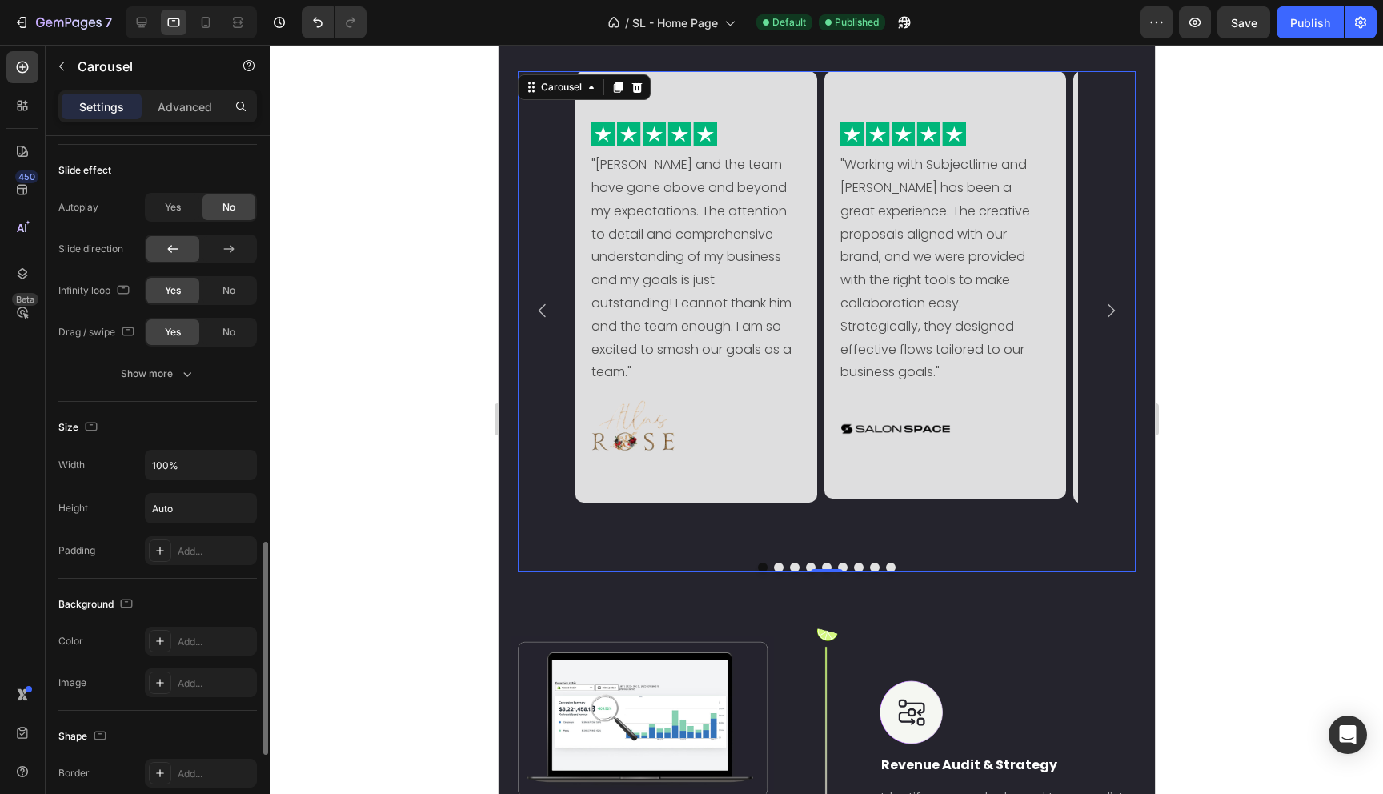
scroll to position [1530, 0]
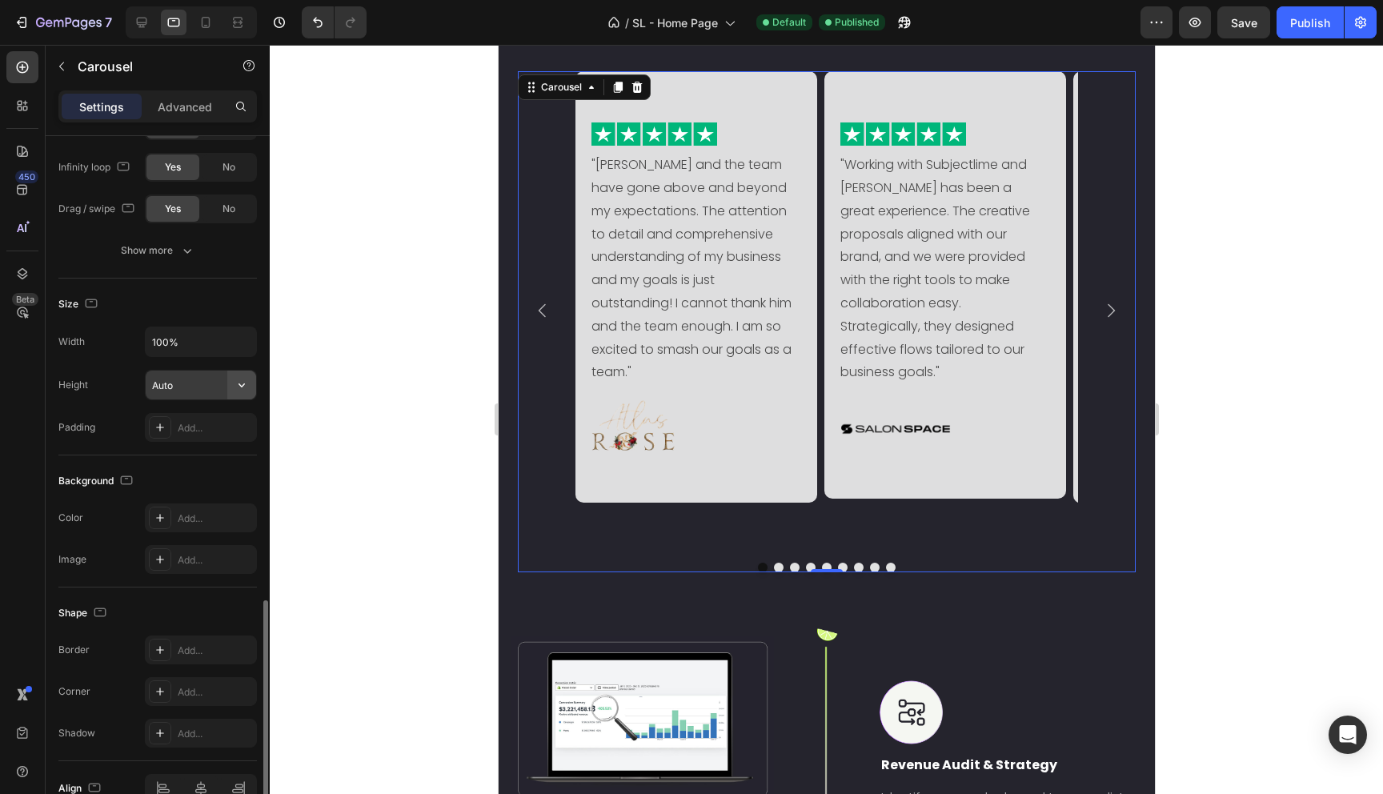
click at [244, 387] on icon "button" at bounding box center [242, 385] width 16 height 16
click at [221, 417] on div "Fit content Auto" at bounding box center [183, 426] width 131 height 30
click at [236, 387] on icon "button" at bounding box center [242, 385] width 16 height 16
click at [189, 391] on input "Auto" at bounding box center [201, 385] width 110 height 29
click at [178, 385] on input "Auto" at bounding box center [201, 385] width 110 height 29
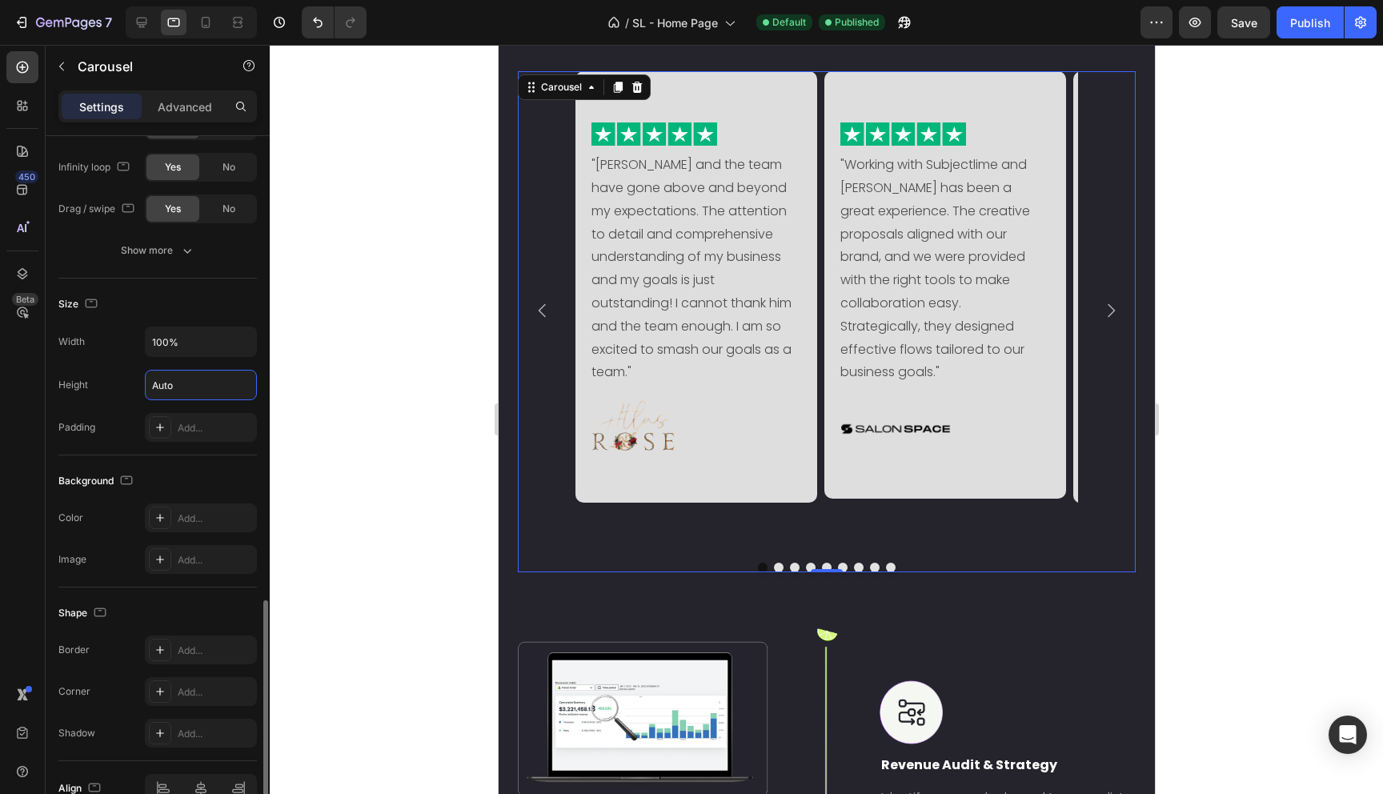
click at [105, 398] on div "Height Auto" at bounding box center [157, 385] width 198 height 30
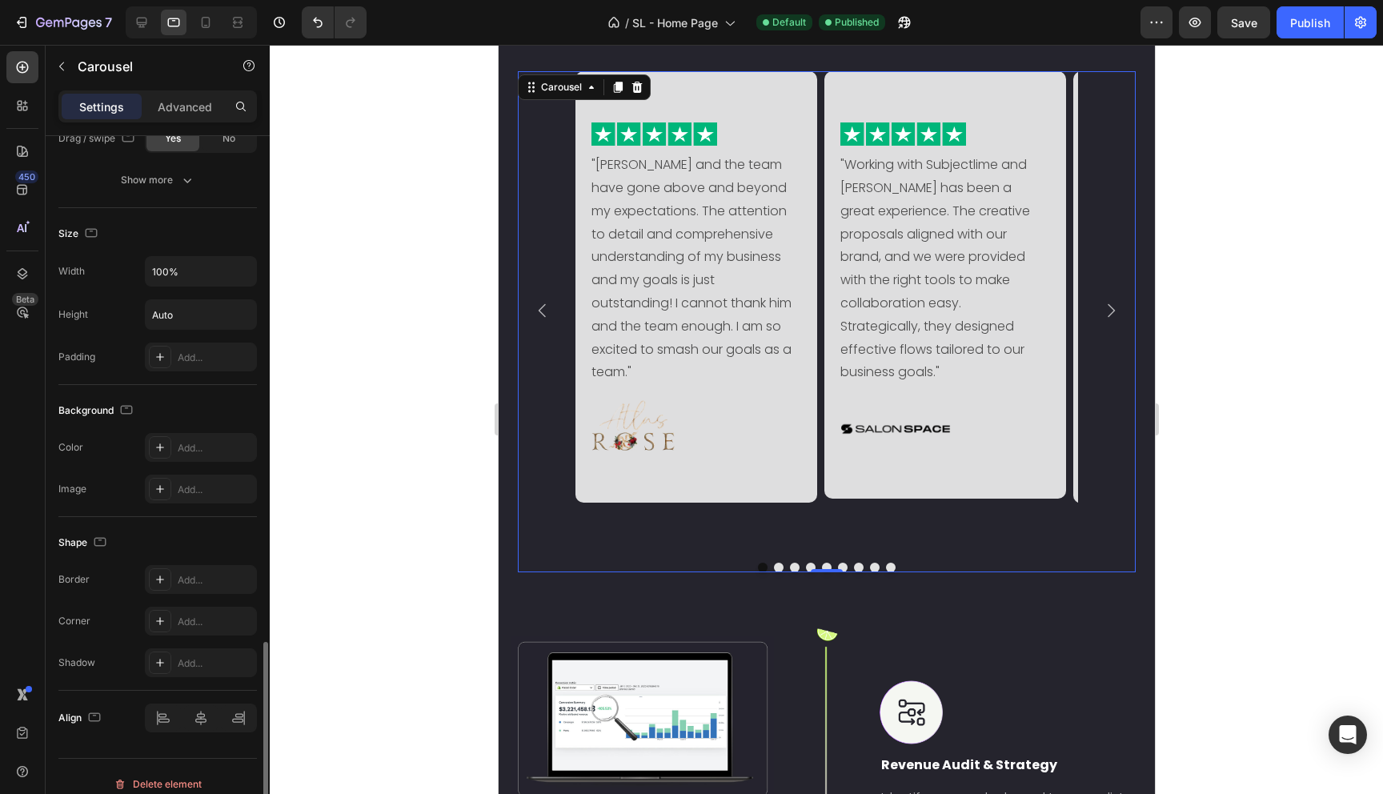
scroll to position [1616, 0]
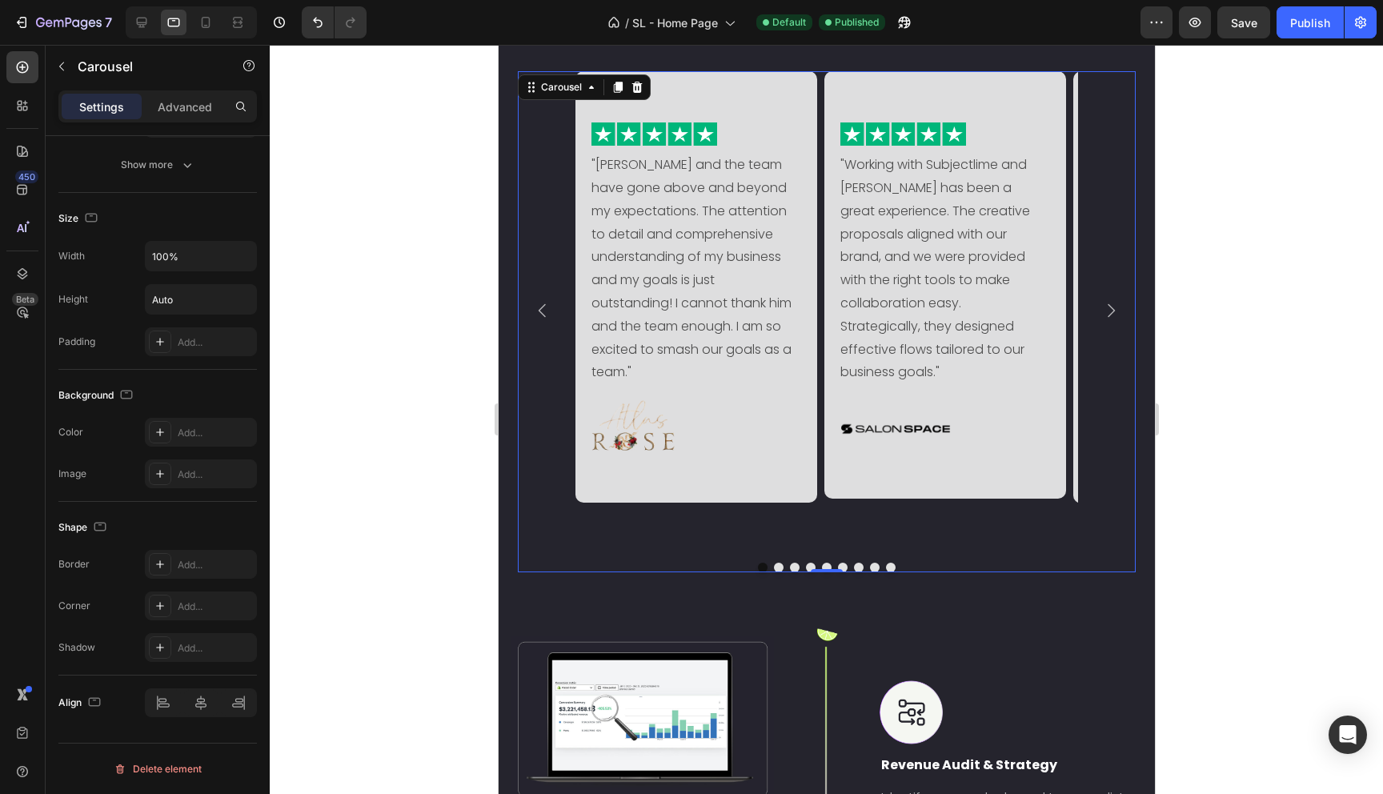
click at [399, 417] on div at bounding box center [826, 419] width 1113 height 749
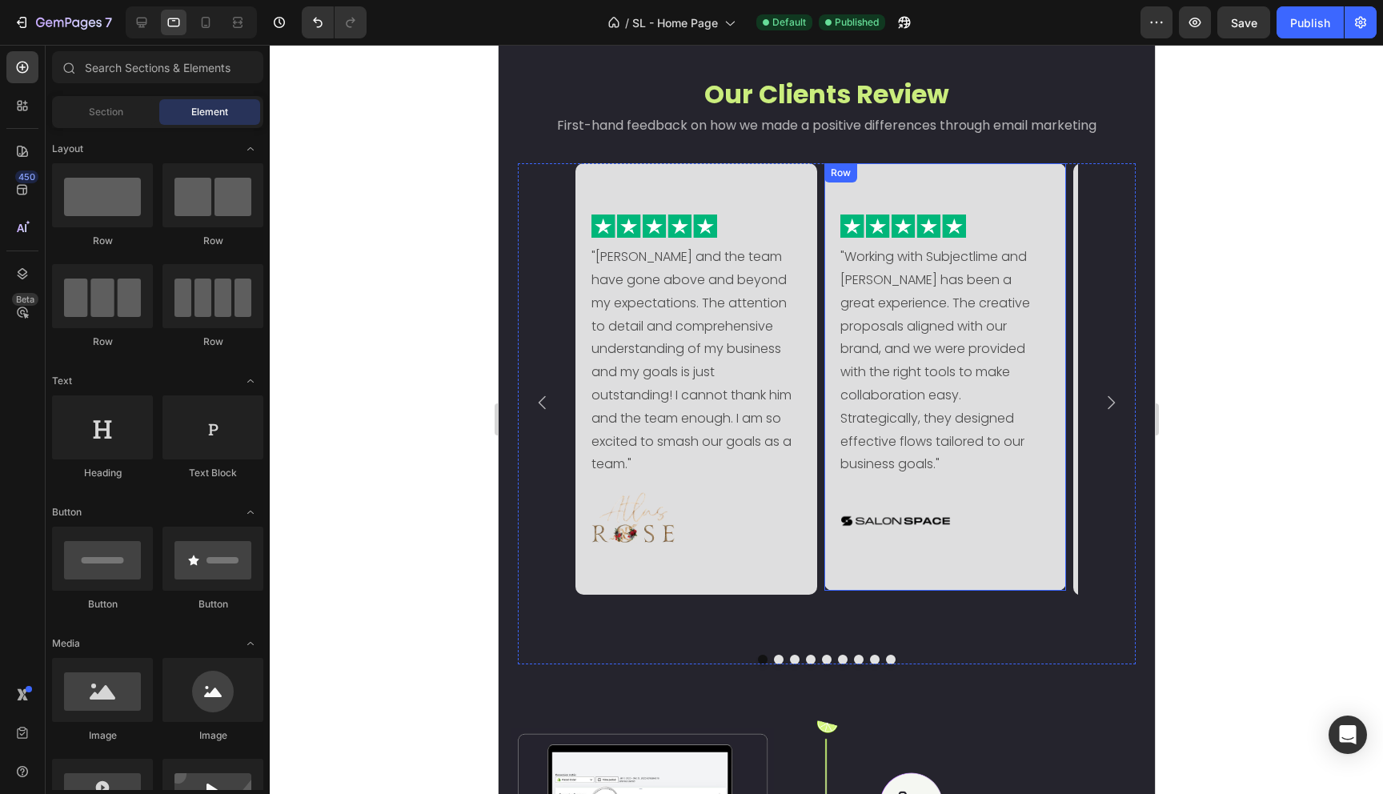
scroll to position [1865, 0]
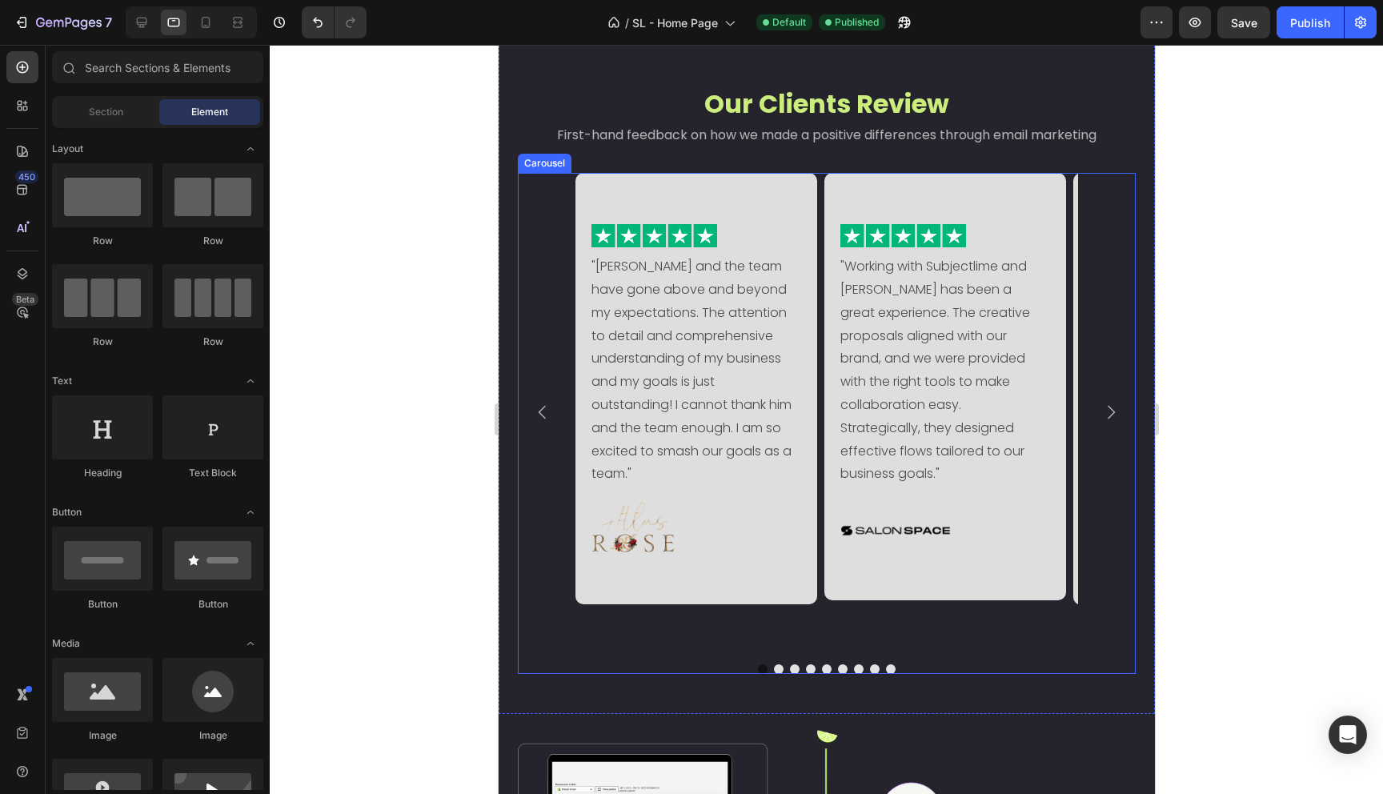
click at [1107, 419] on icon "Carousel Next Arrow" at bounding box center [1110, 412] width 7 height 14
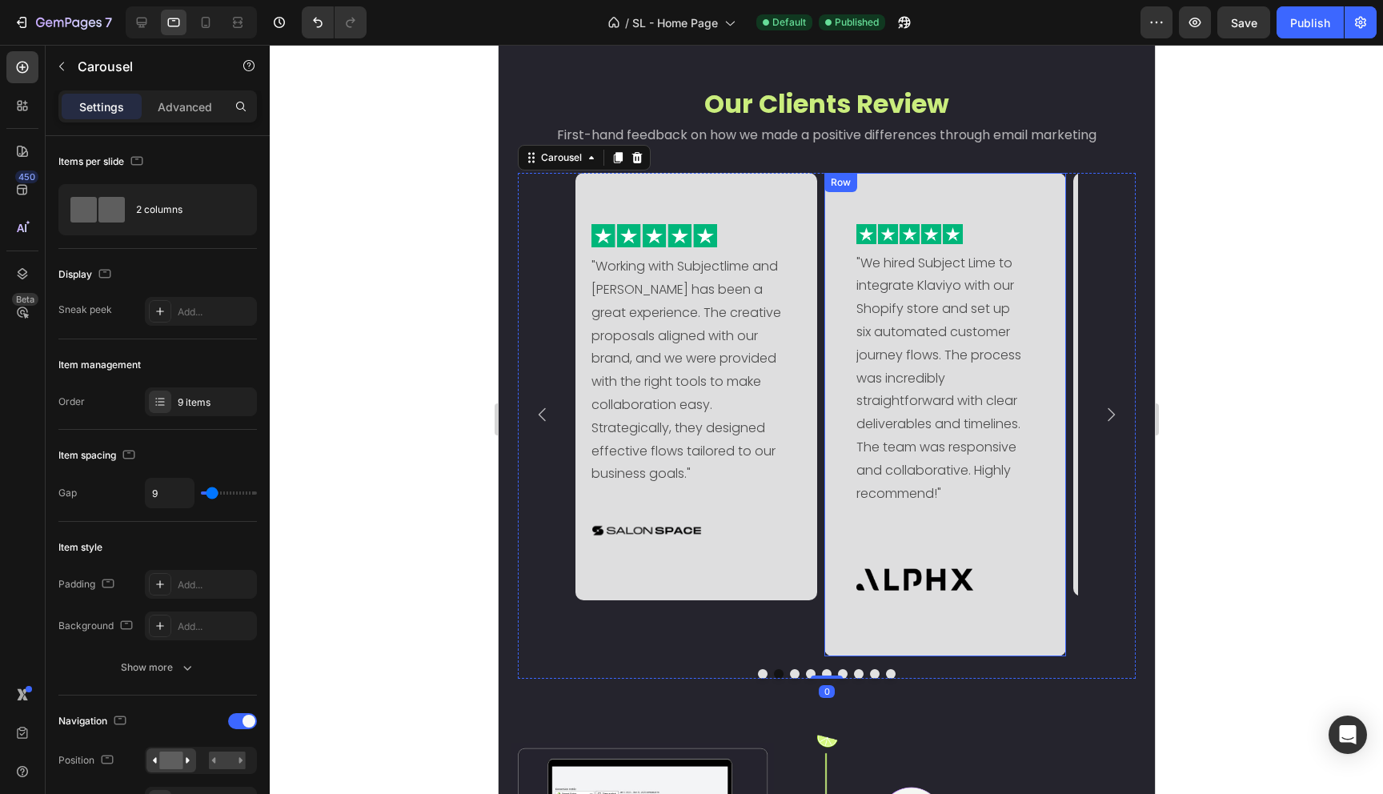
click at [1049, 383] on div "Image "We hired Subject Lime to integrate Klaviyo with our Shopify store and se…" at bounding box center [945, 414] width 242 height 483
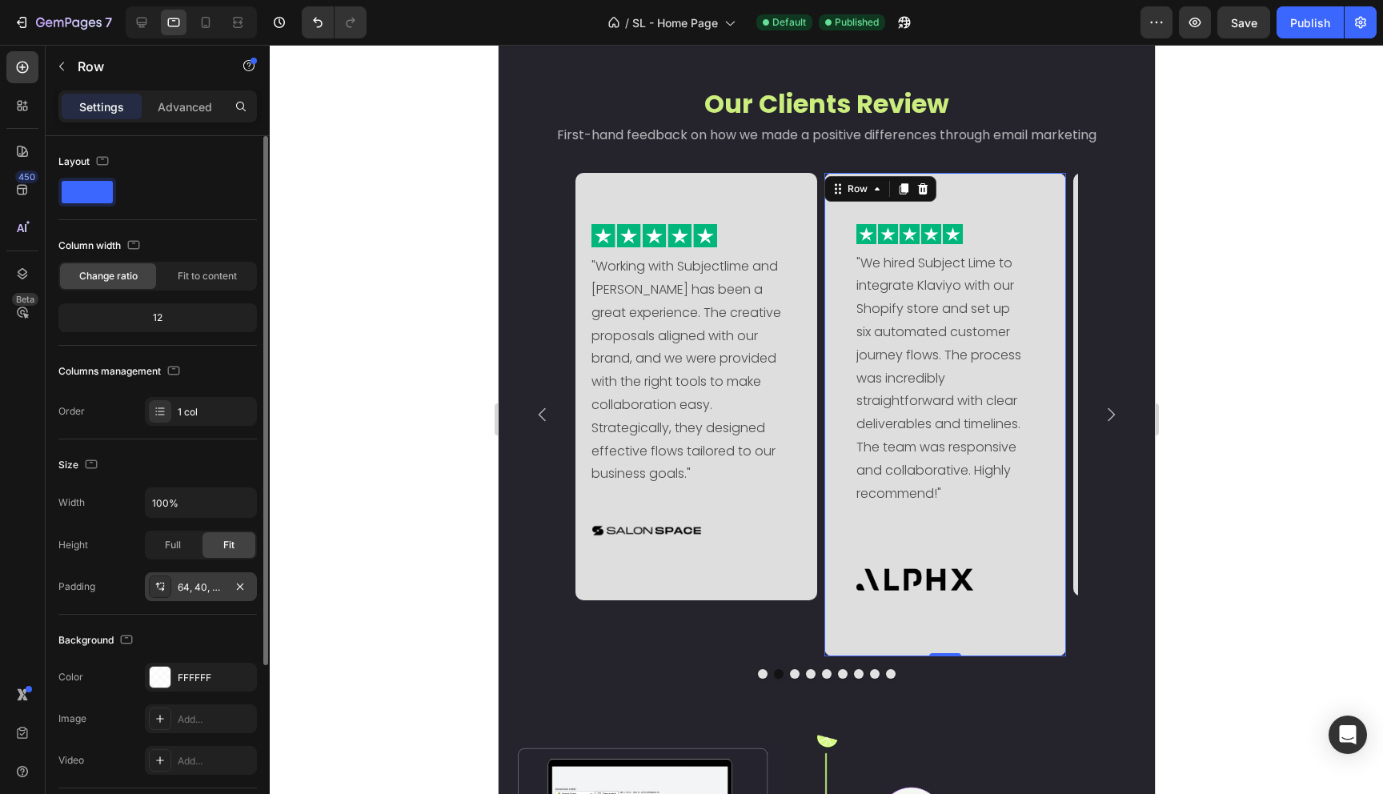
click at [187, 589] on div "64, 40, 64, 40" at bounding box center [201, 587] width 46 height 14
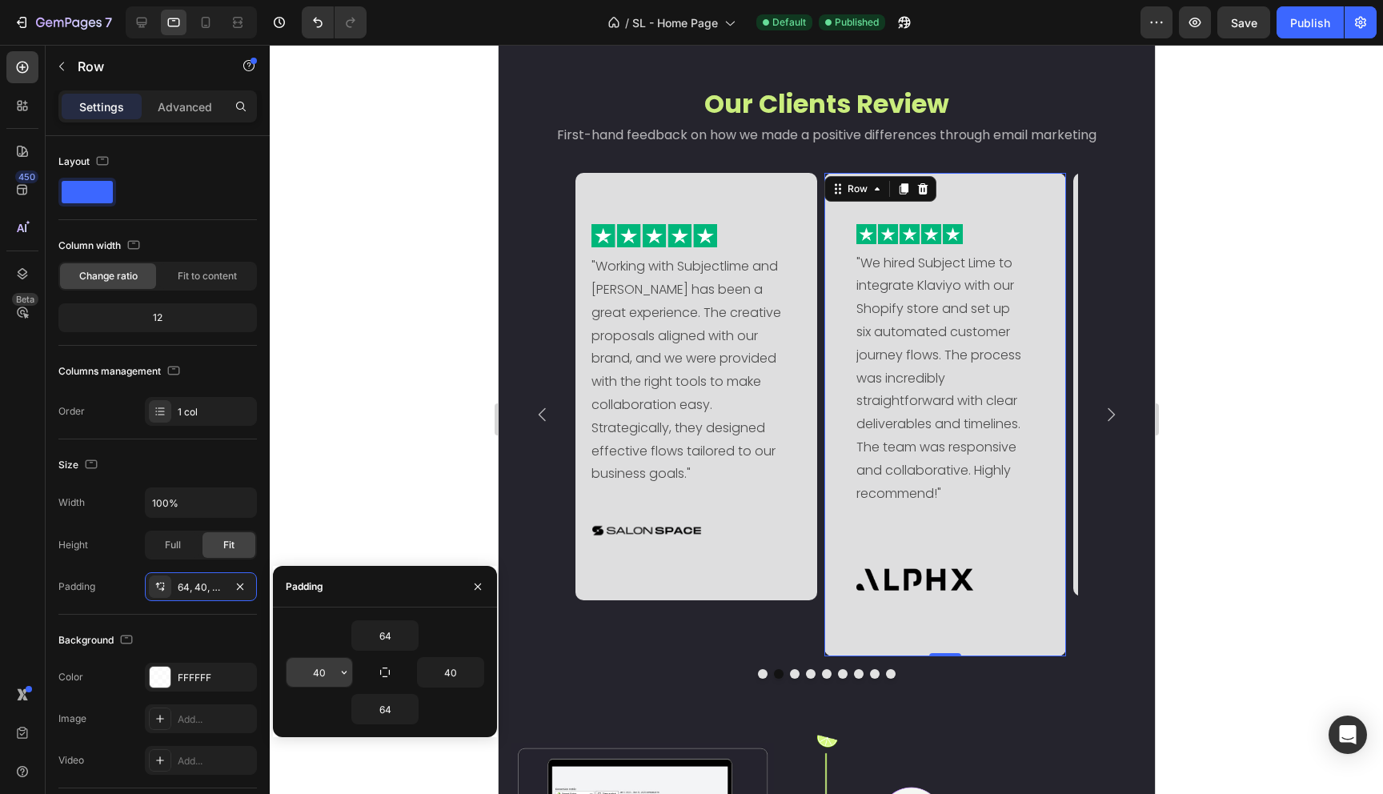
click at [331, 669] on input "40" at bounding box center [320, 672] width 66 height 29
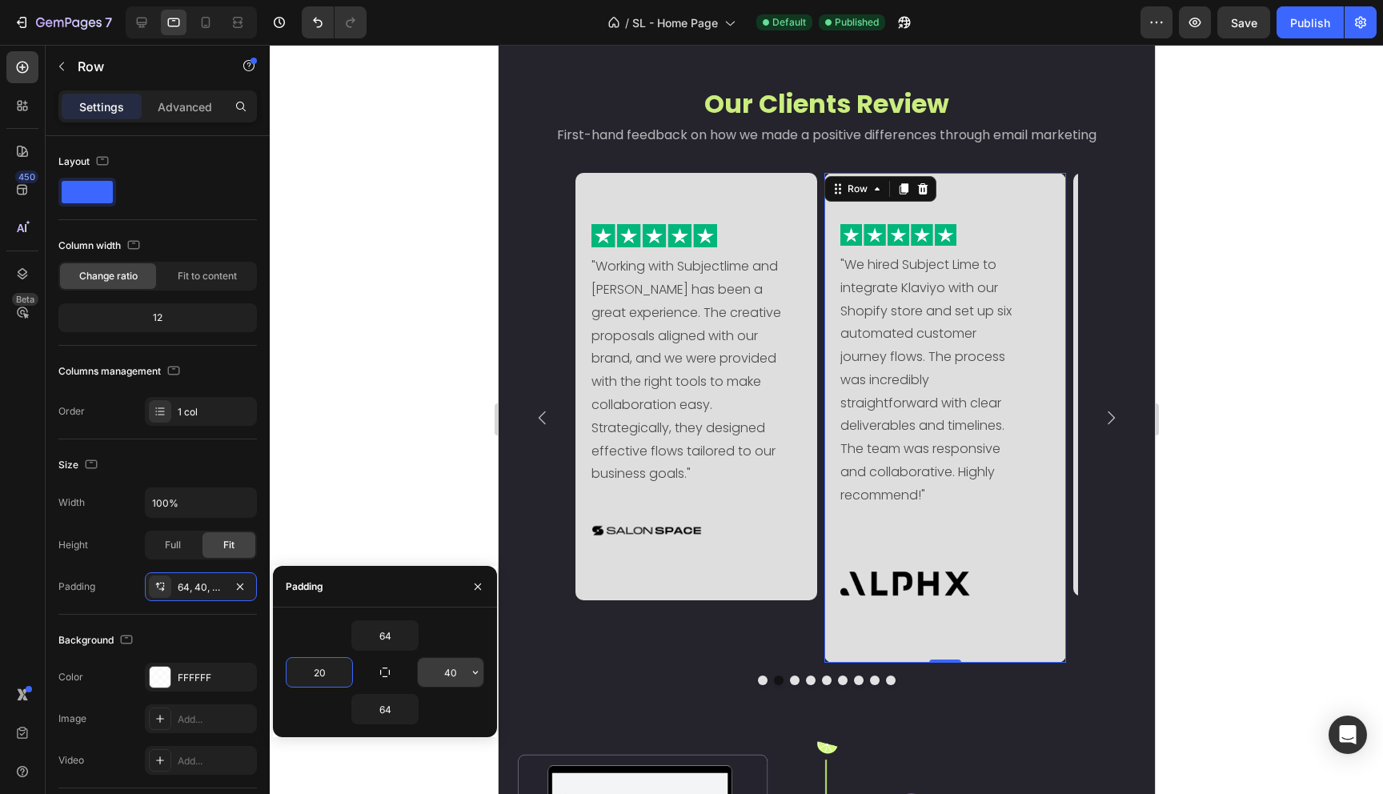
type input "20"
click at [455, 668] on input "40" at bounding box center [451, 672] width 66 height 29
type input "20"
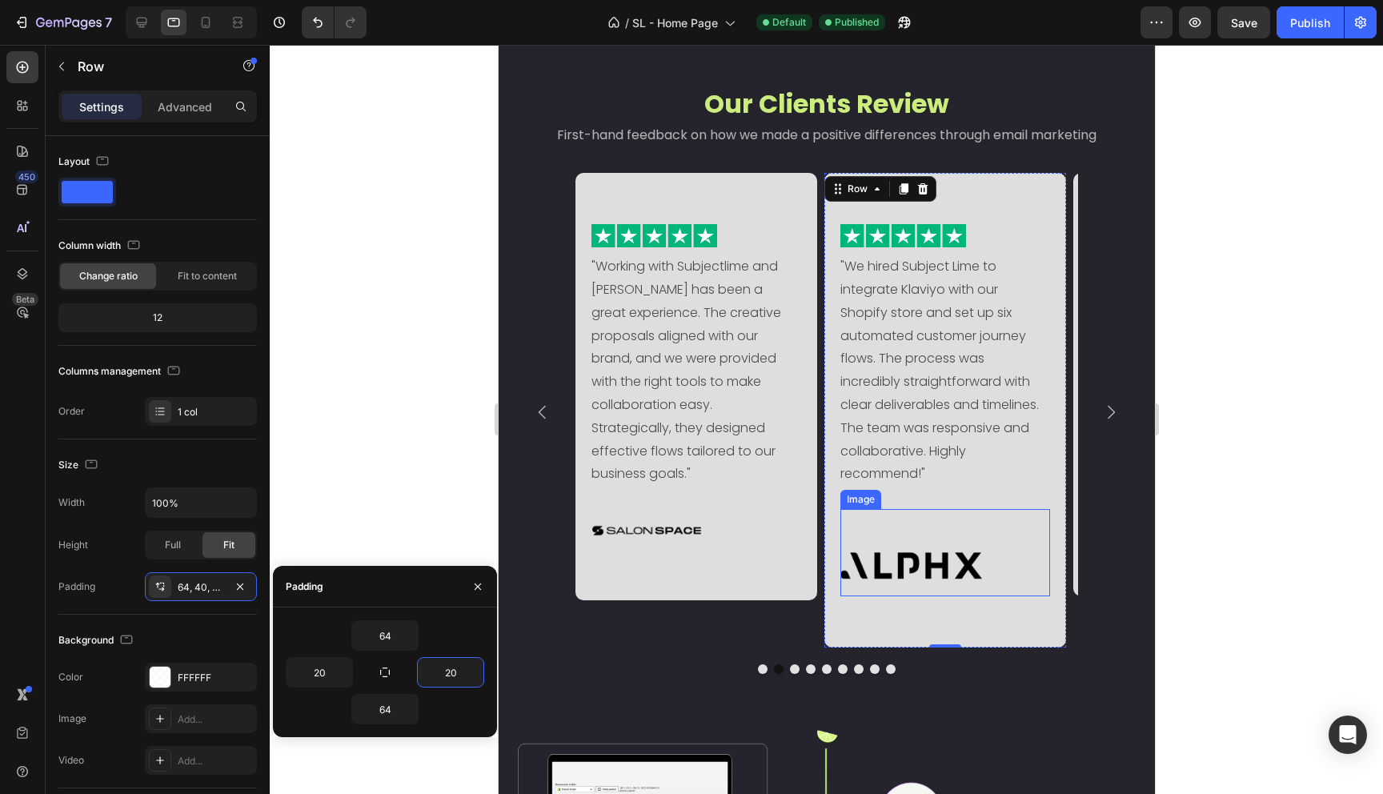
click at [920, 563] on img at bounding box center [932, 566] width 184 height 62
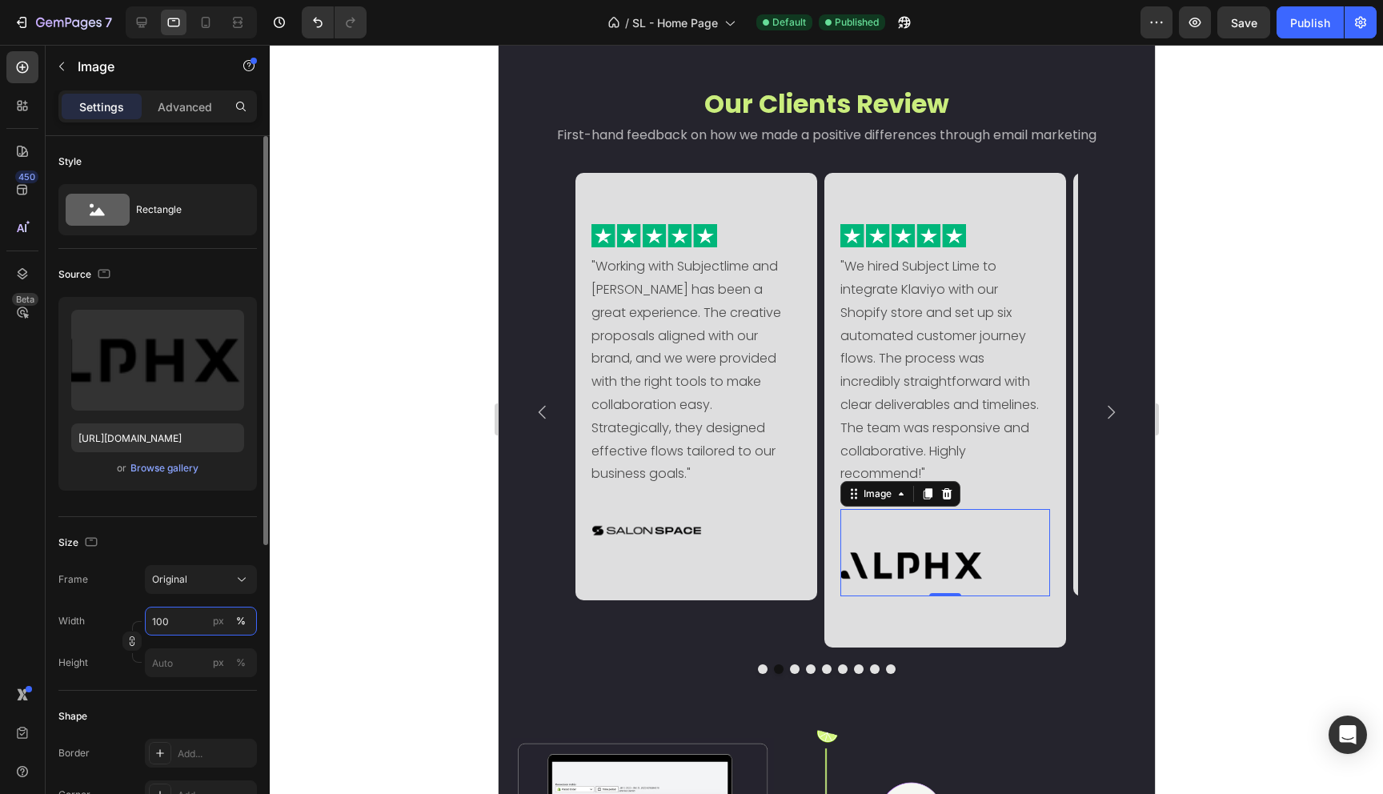
click at [177, 626] on input "100" at bounding box center [201, 621] width 112 height 29
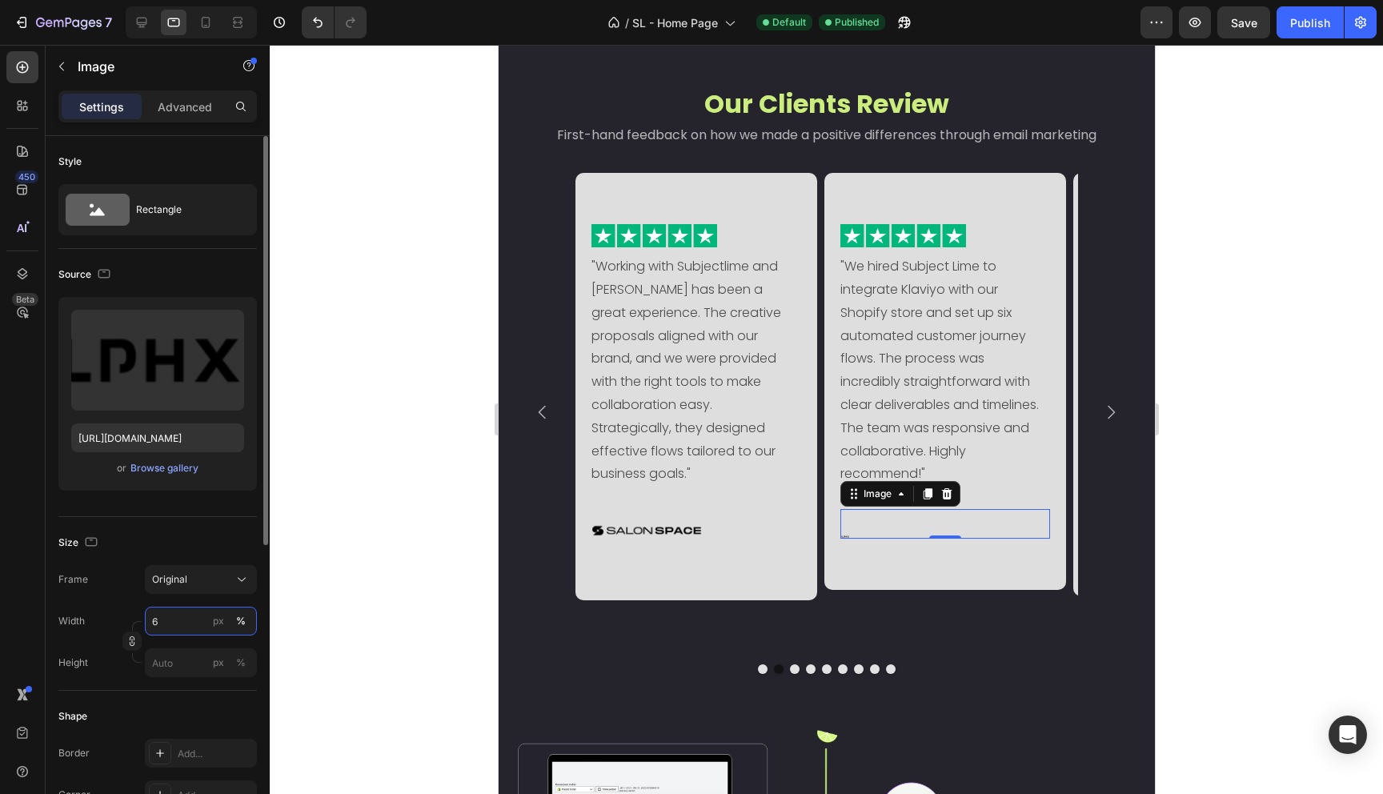
type input "60"
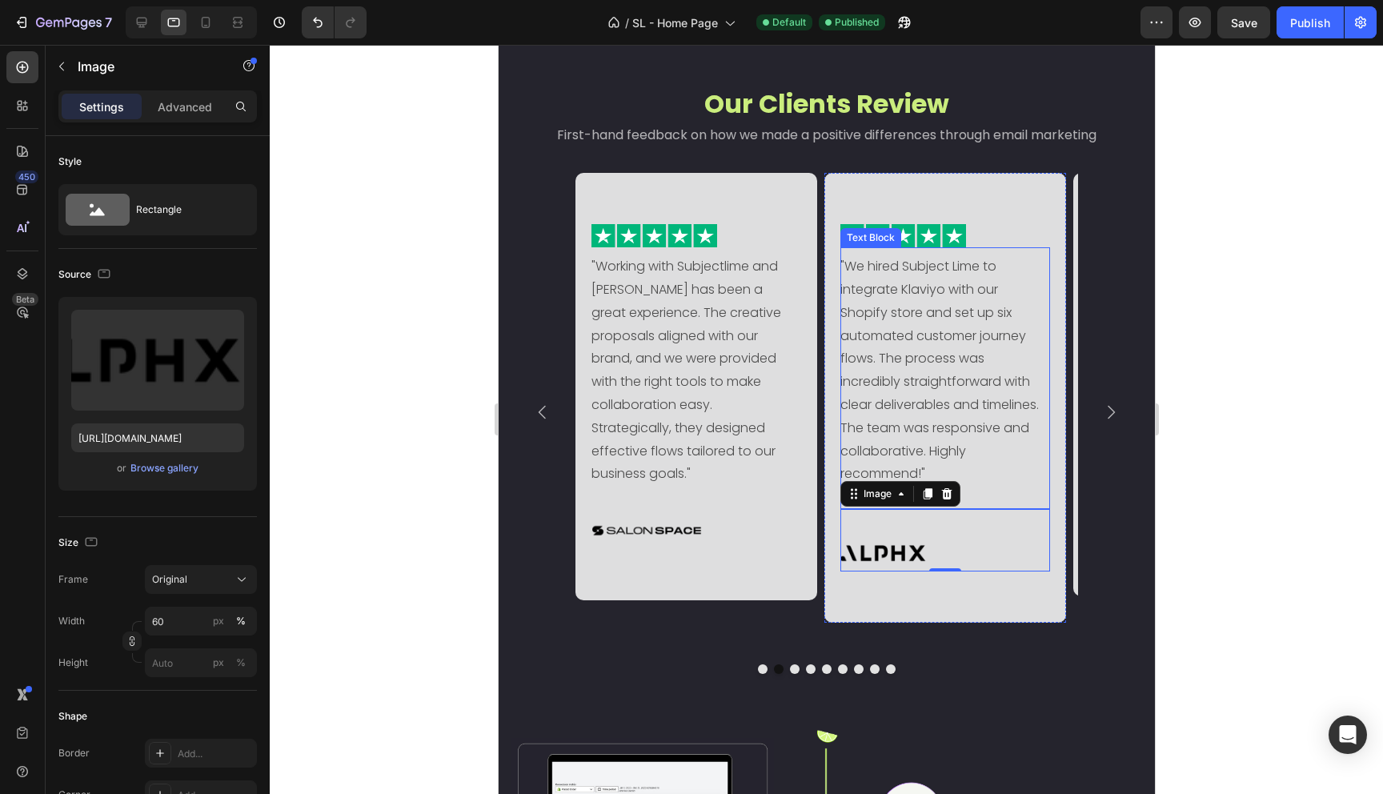
click at [976, 449] on p ""We hired Subject Lime to integrate Klaviyo with our Shopify store and set up s…" at bounding box center [940, 370] width 200 height 230
click at [904, 552] on img at bounding box center [895, 553] width 110 height 37
click at [891, 600] on div "Image "We hired Subject Lime to integrate Klaviyo with our Shopify store and se…" at bounding box center [945, 398] width 242 height 450
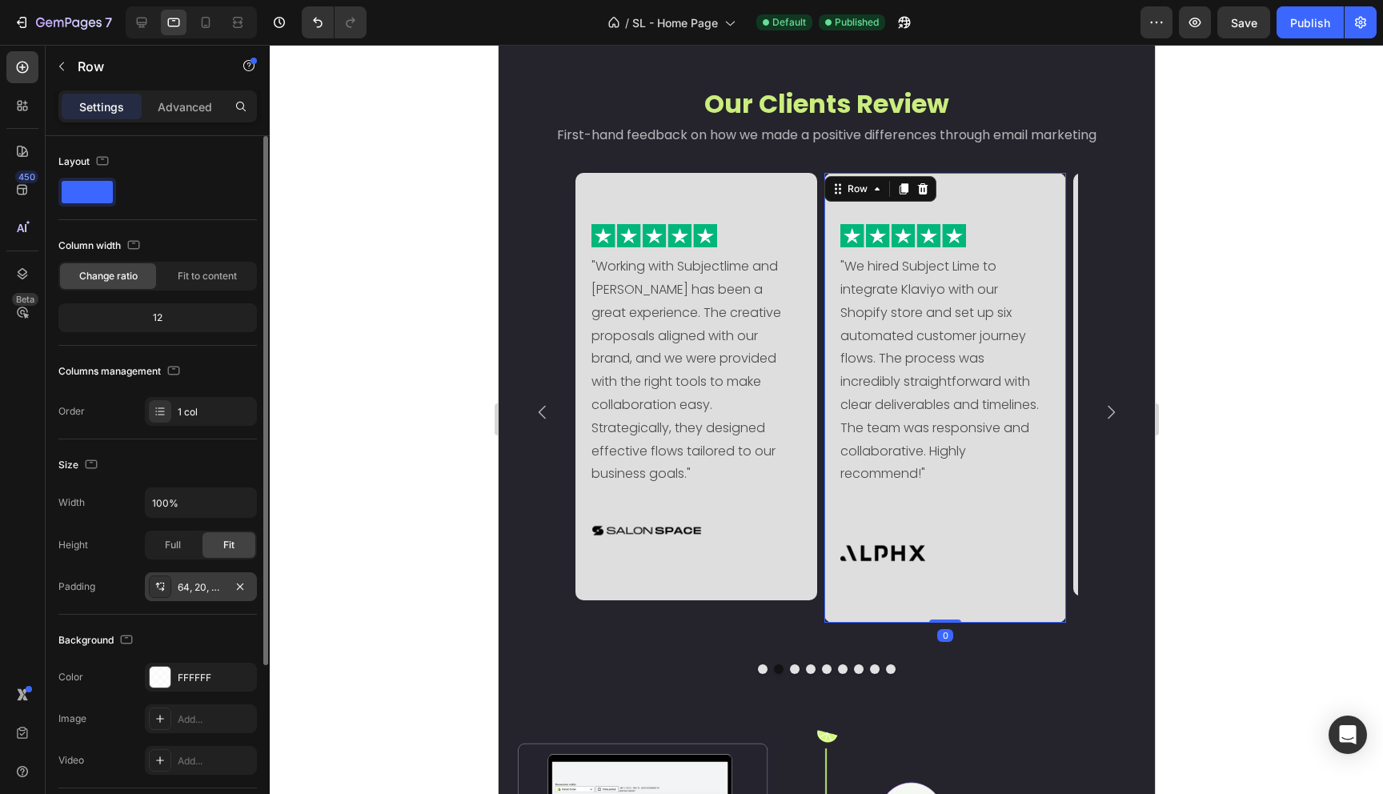
click at [195, 593] on div "64, 20, 64, 20" at bounding box center [201, 587] width 46 height 14
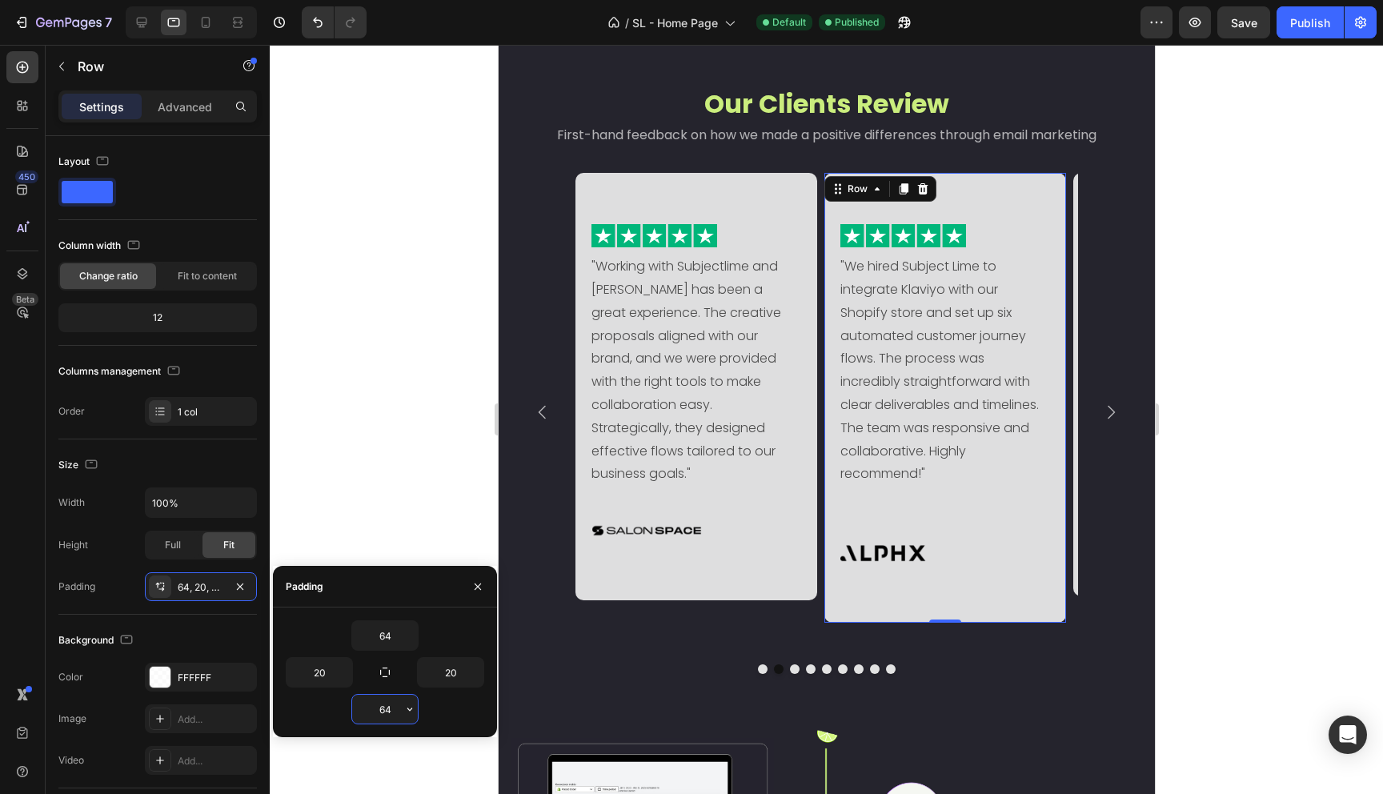
drag, startPoint x: 388, startPoint y: 707, endPoint x: 377, endPoint y: 707, distance: 11.2
click at [377, 707] on input "64" at bounding box center [385, 709] width 66 height 29
drag, startPoint x: 387, startPoint y: 707, endPoint x: 361, endPoint y: 707, distance: 26.4
click at [362, 707] on input "64" at bounding box center [385, 709] width 66 height 29
type input "34"
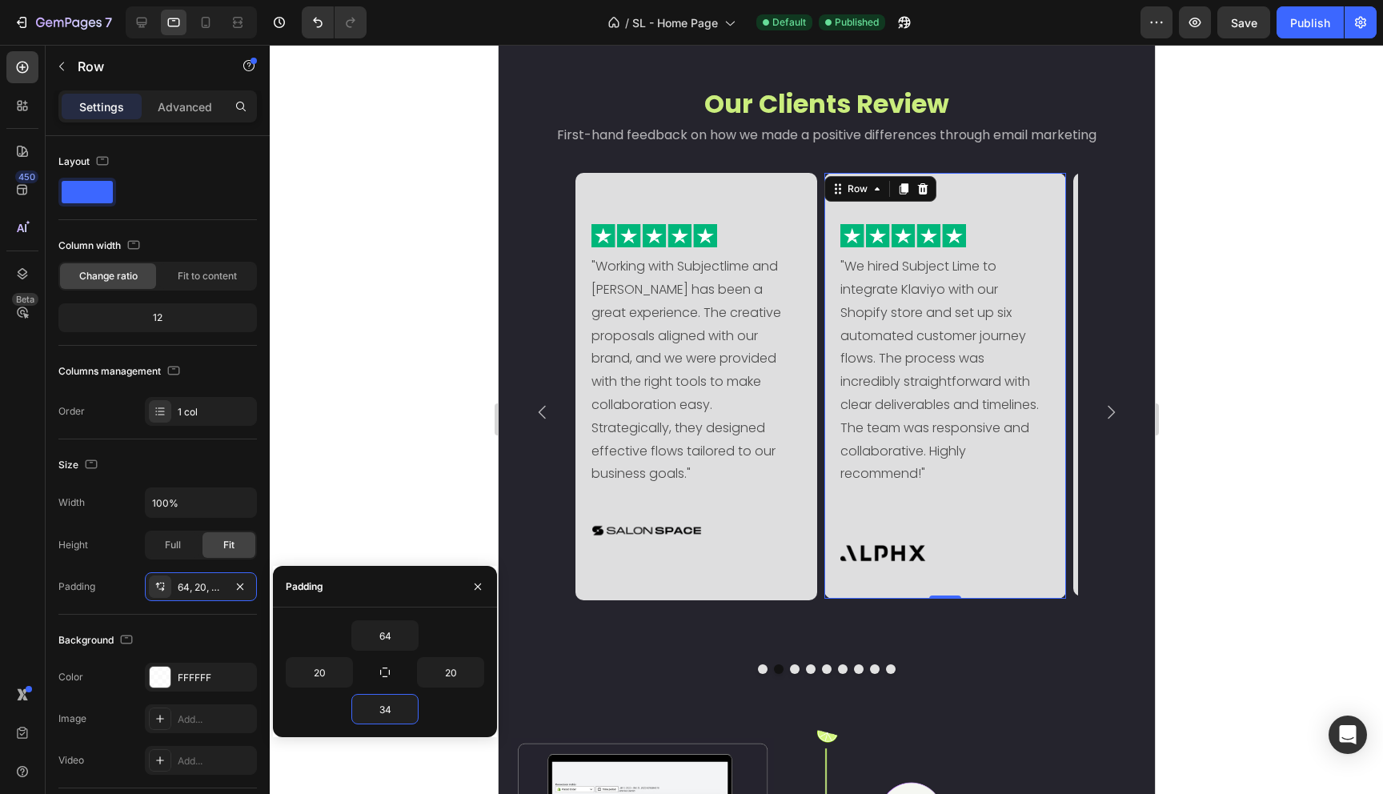
click at [438, 463] on div at bounding box center [826, 419] width 1113 height 749
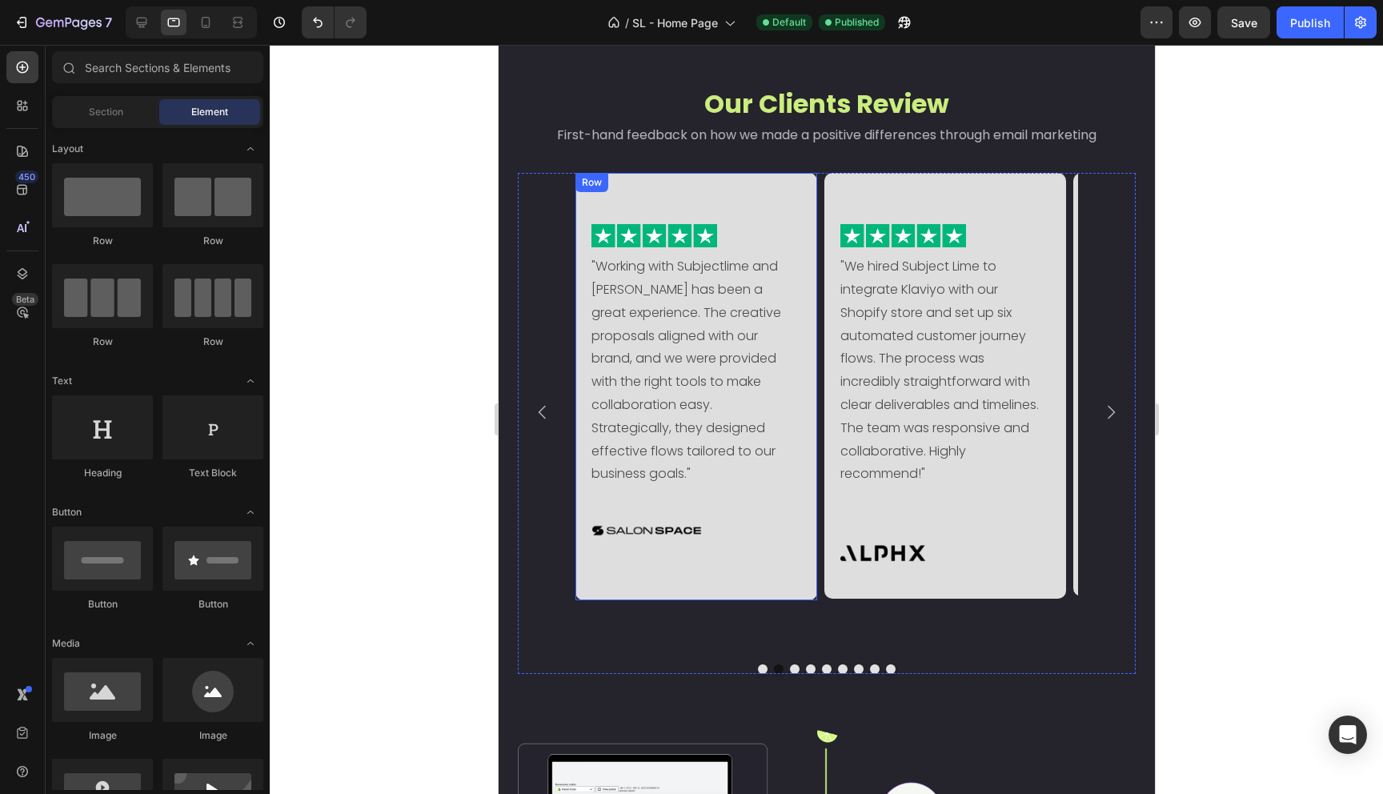
click at [743, 587] on div "Image "Working with Subjectlime and Simone has been a great experience. The cre…" at bounding box center [696, 386] width 242 height 427
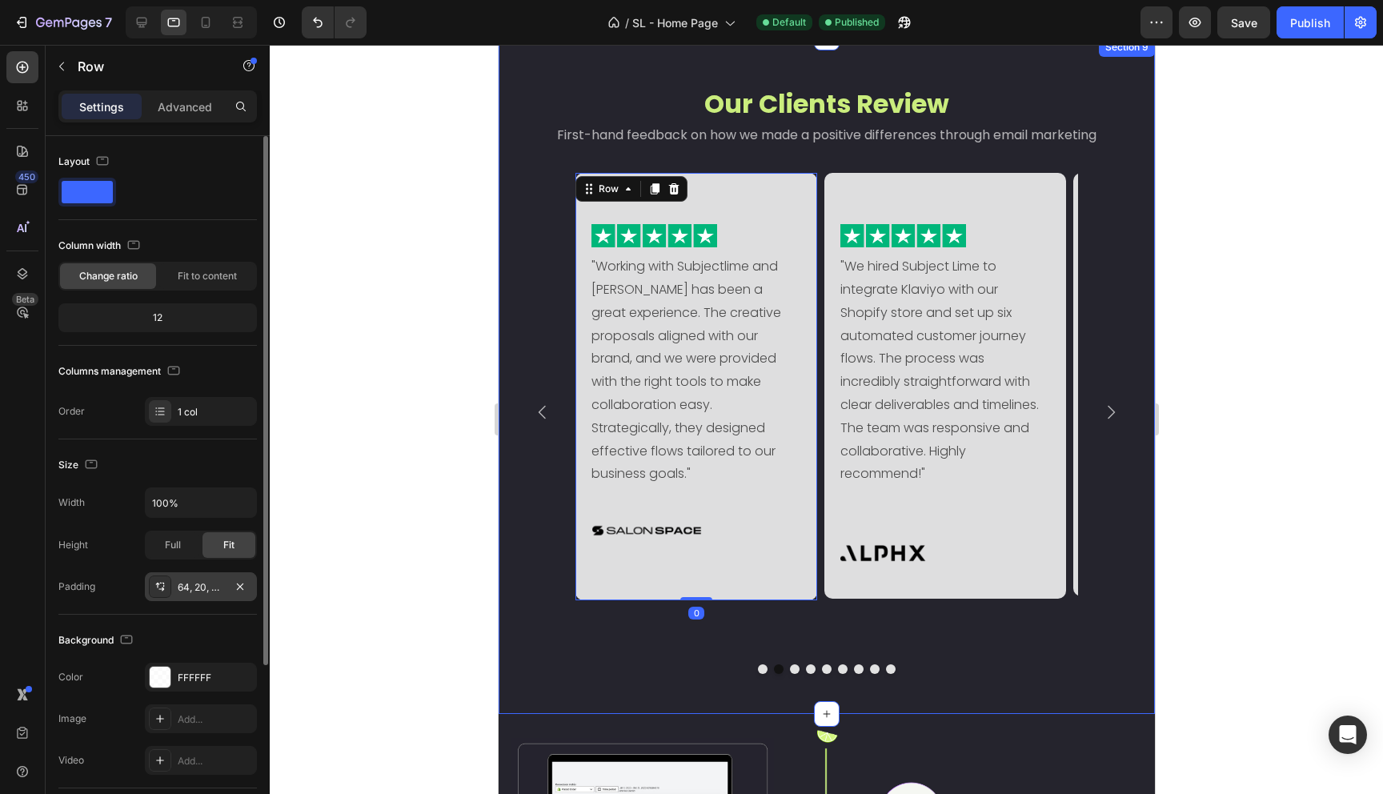
click at [189, 588] on div "64, 20, 64, 20" at bounding box center [201, 587] width 46 height 14
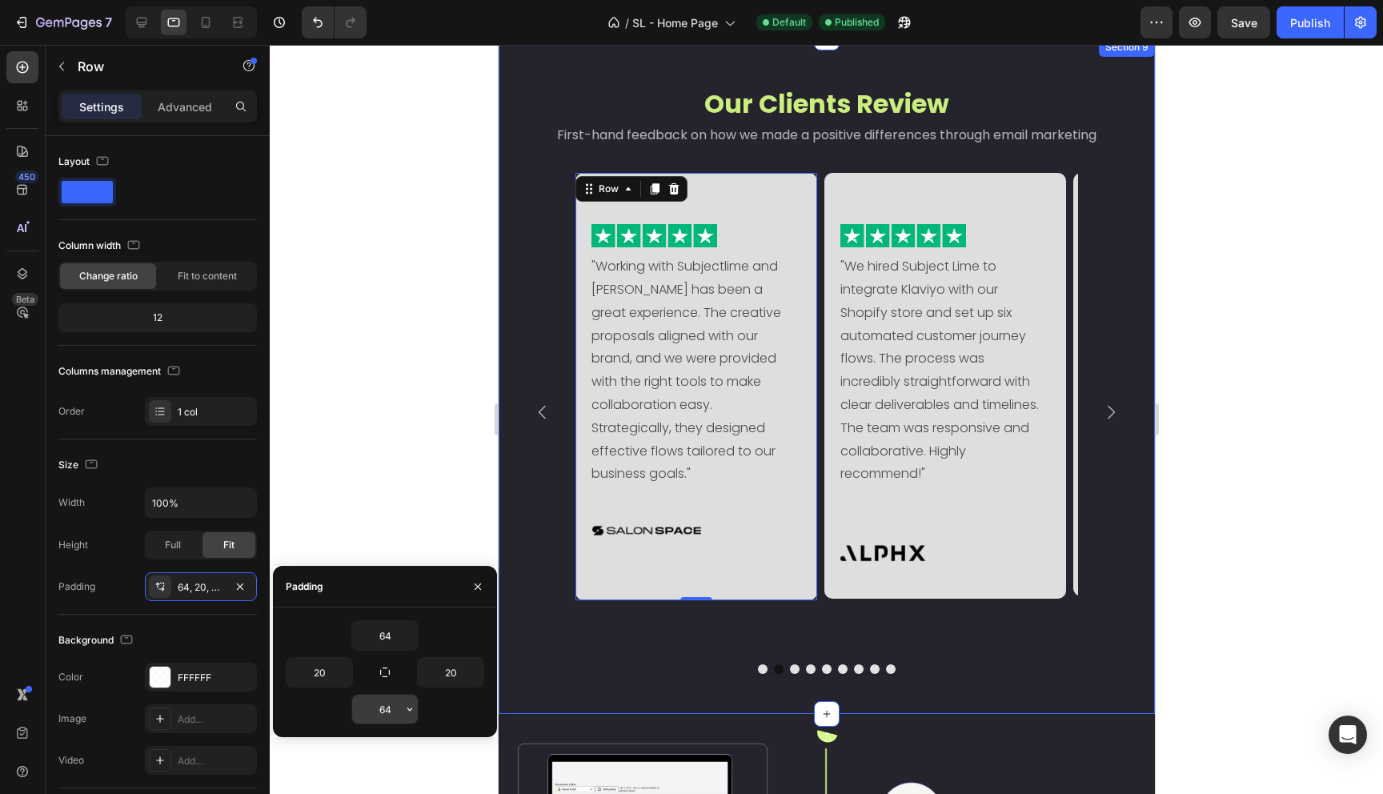
click at [388, 709] on input "64" at bounding box center [385, 709] width 66 height 29
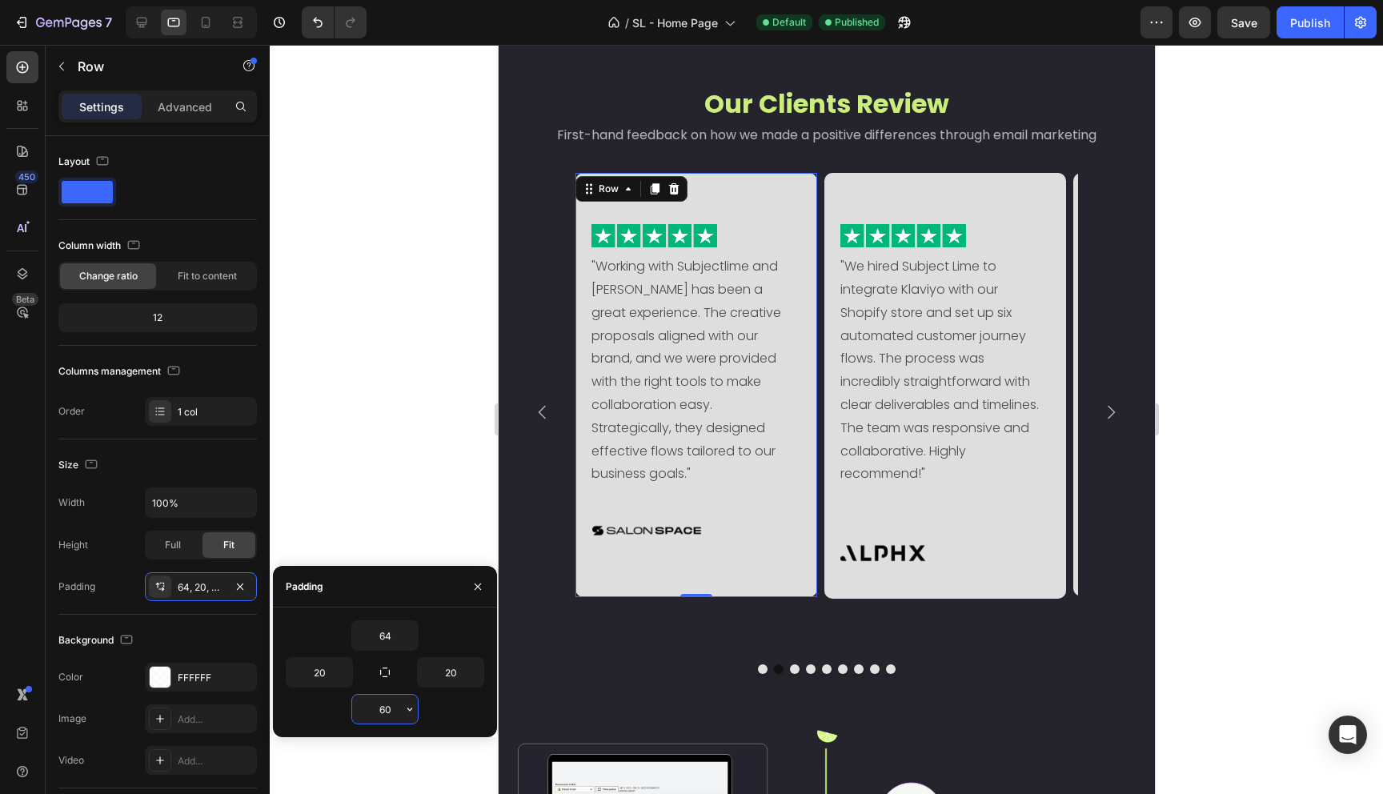
drag, startPoint x: 386, startPoint y: 709, endPoint x: 397, endPoint y: 708, distance: 11.2
click at [397, 708] on input "60" at bounding box center [385, 709] width 66 height 29
type input "61"
click at [455, 721] on div "61" at bounding box center [385, 709] width 198 height 30
click at [467, 464] on div at bounding box center [826, 419] width 1113 height 749
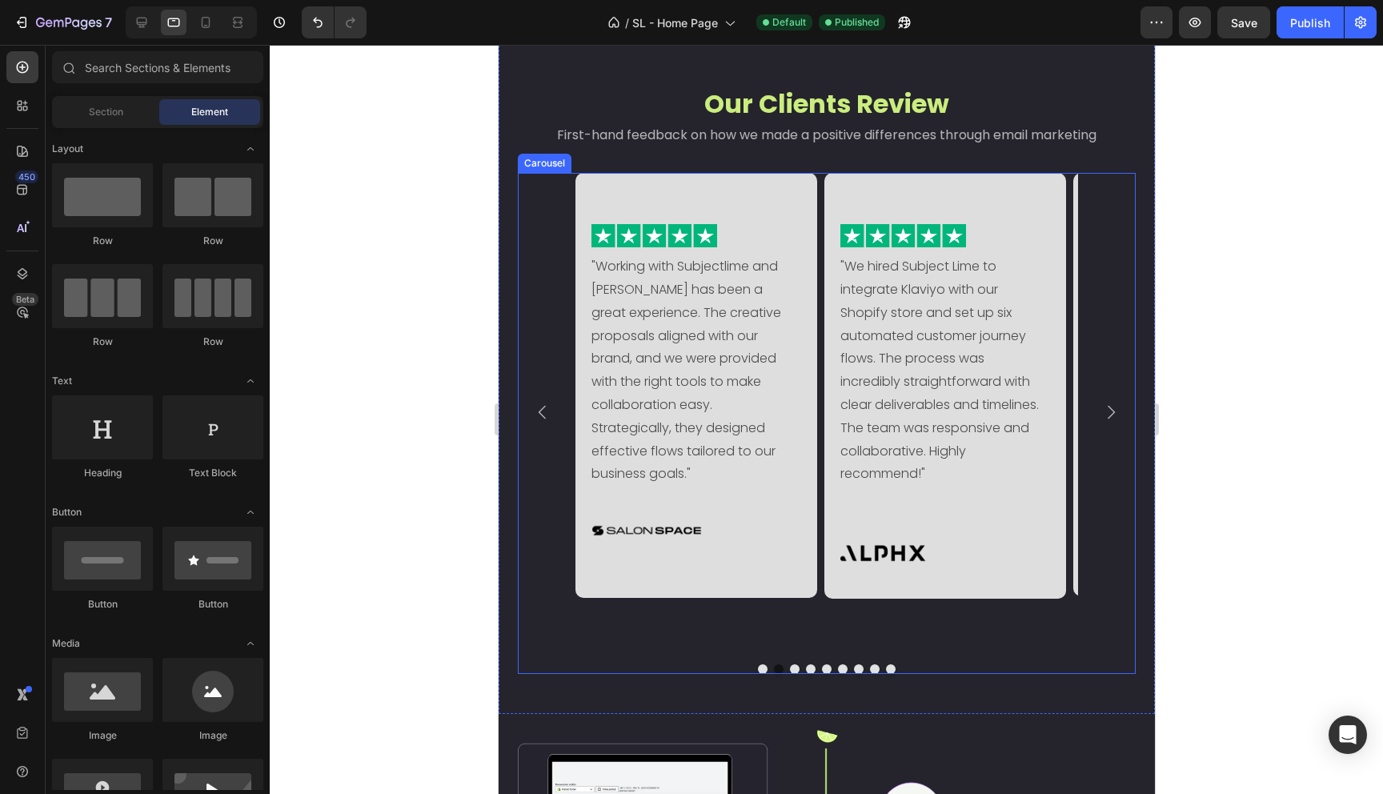
click at [1100, 422] on icon "Carousel Next Arrow" at bounding box center [1109, 412] width 19 height 19
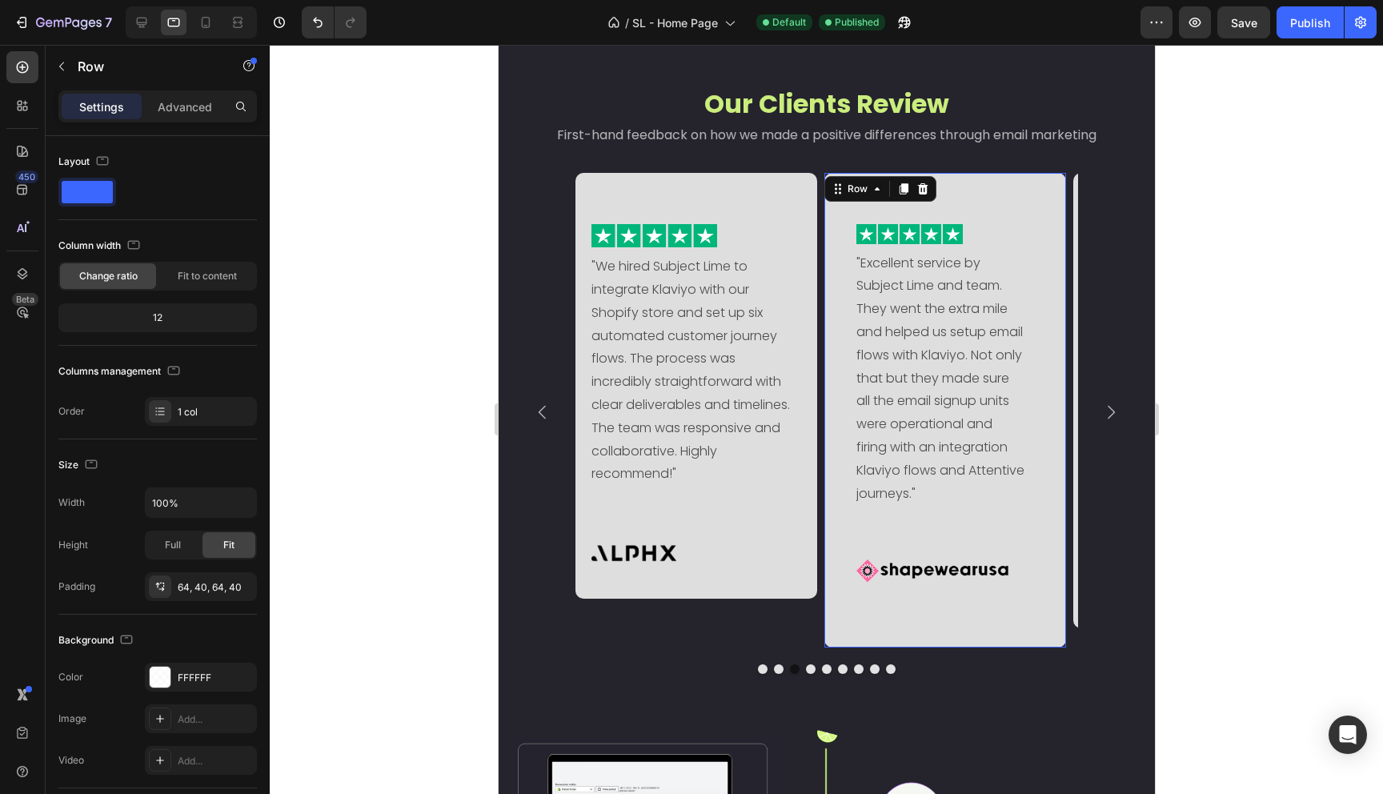
click at [1050, 509] on div "Image "Excellent service by Subject Lime and team. They went the extra mile and…" at bounding box center [945, 410] width 242 height 475
click at [198, 585] on div "64, 40, 64, 40" at bounding box center [201, 587] width 46 height 14
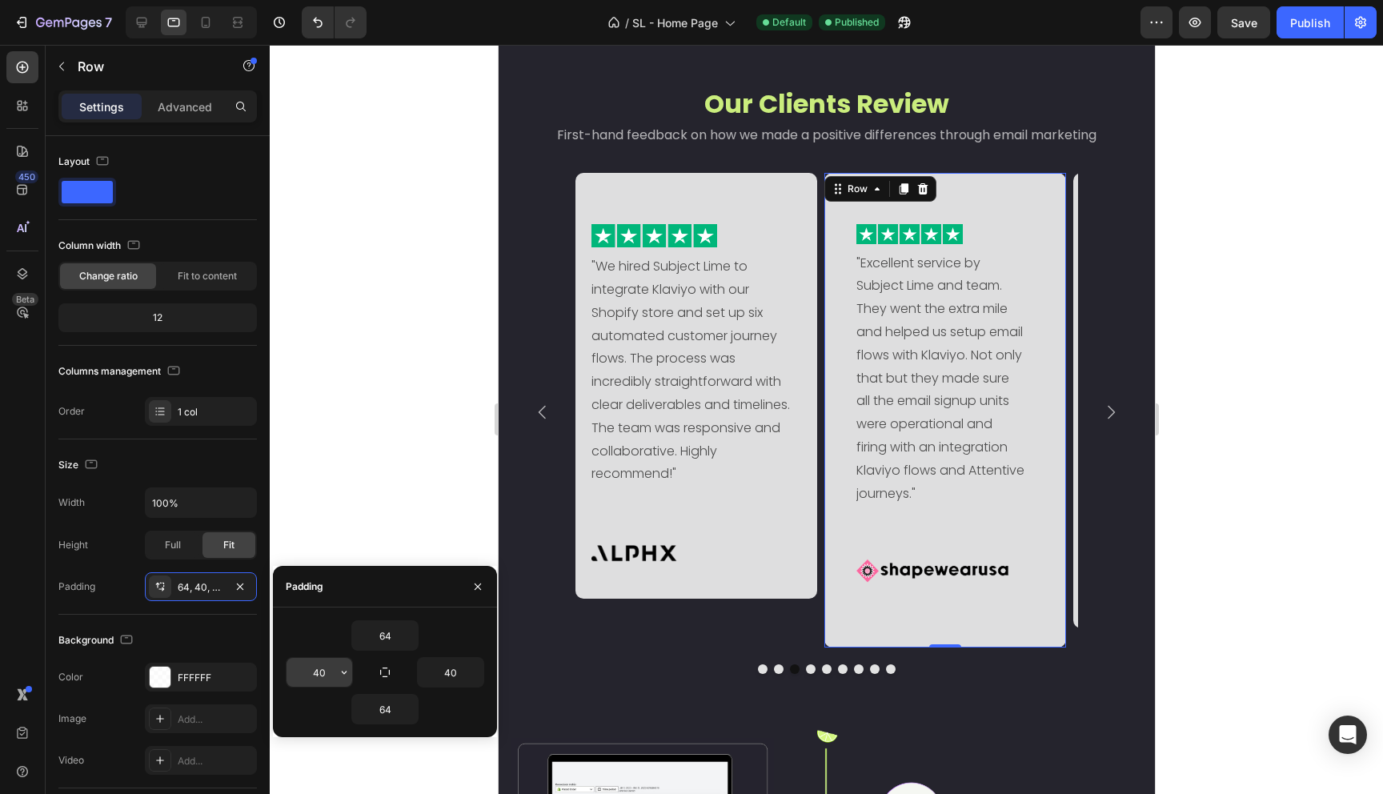
click at [328, 673] on input "40" at bounding box center [320, 672] width 66 height 29
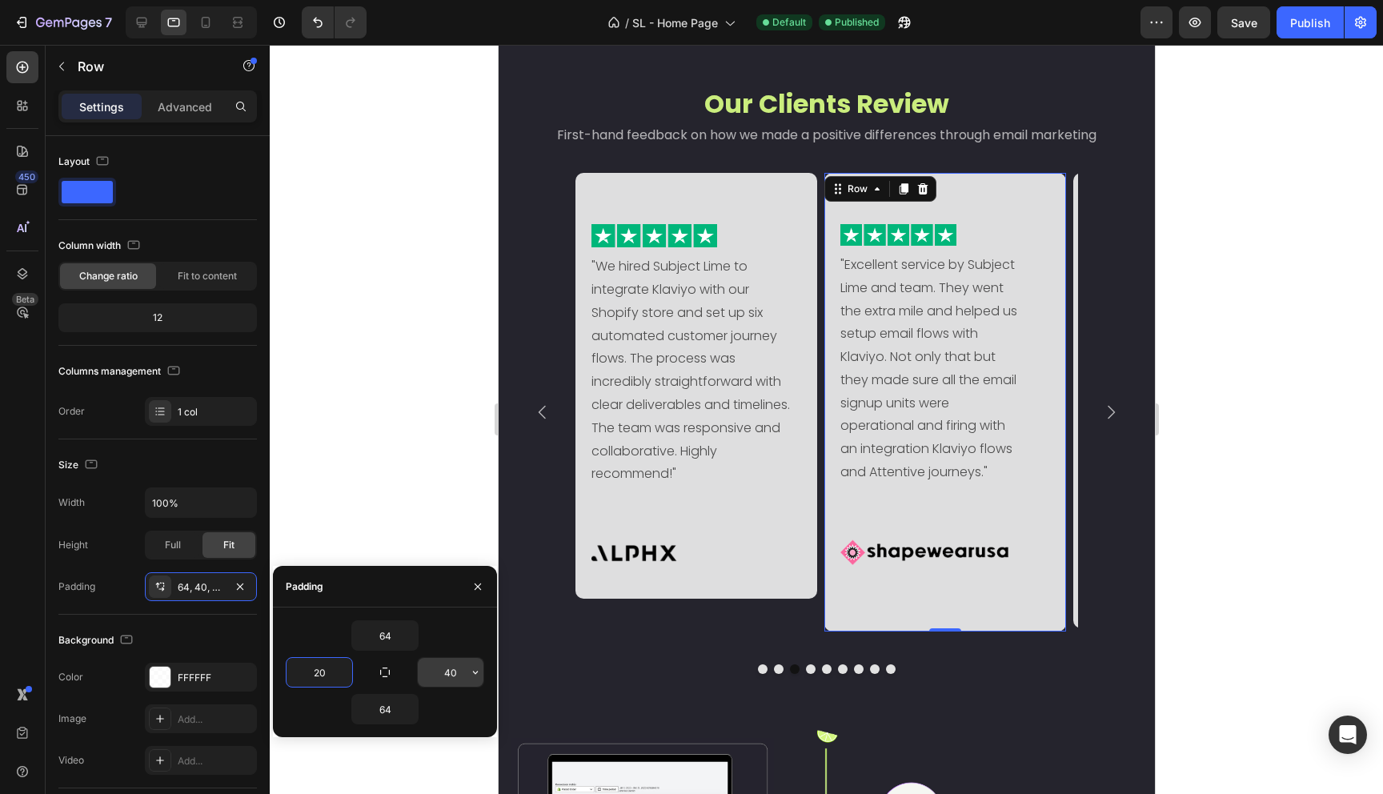
type input "20"
click at [463, 666] on input "40" at bounding box center [451, 672] width 66 height 29
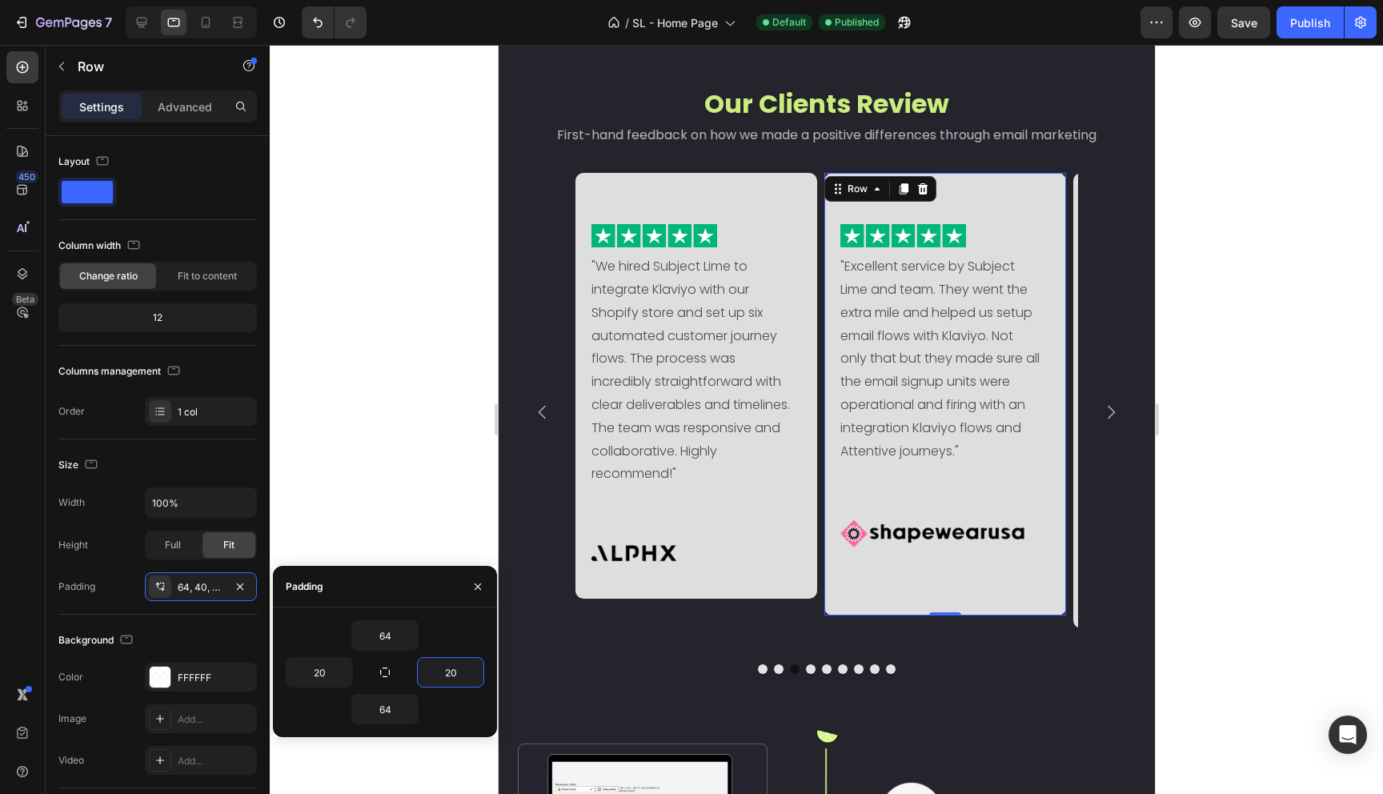
type input "20"
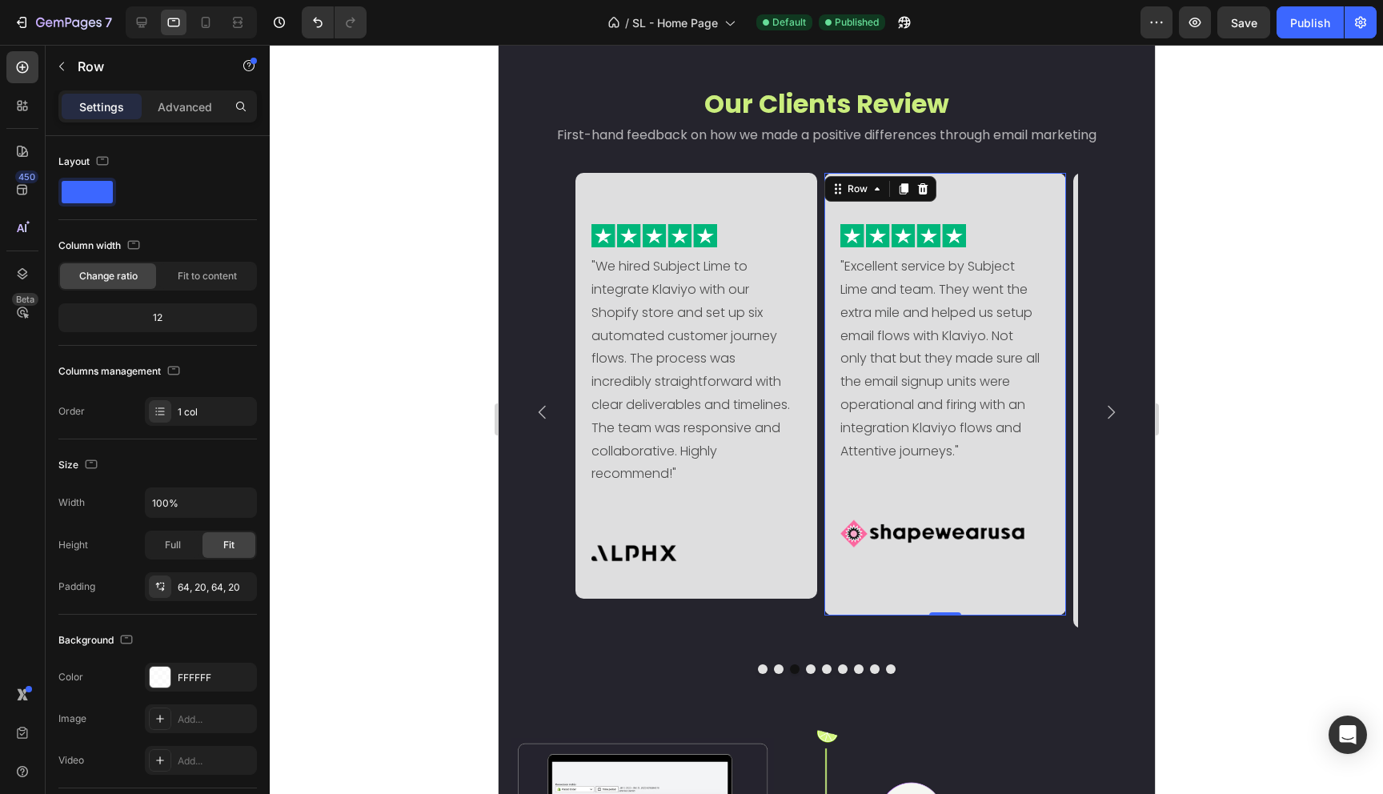
click at [920, 591] on div "Image "Excellent service by Subject Lime and team. They went the extra mile and…" at bounding box center [945, 394] width 242 height 443
click at [211, 590] on div "64, 20, 64, 20" at bounding box center [201, 587] width 46 height 14
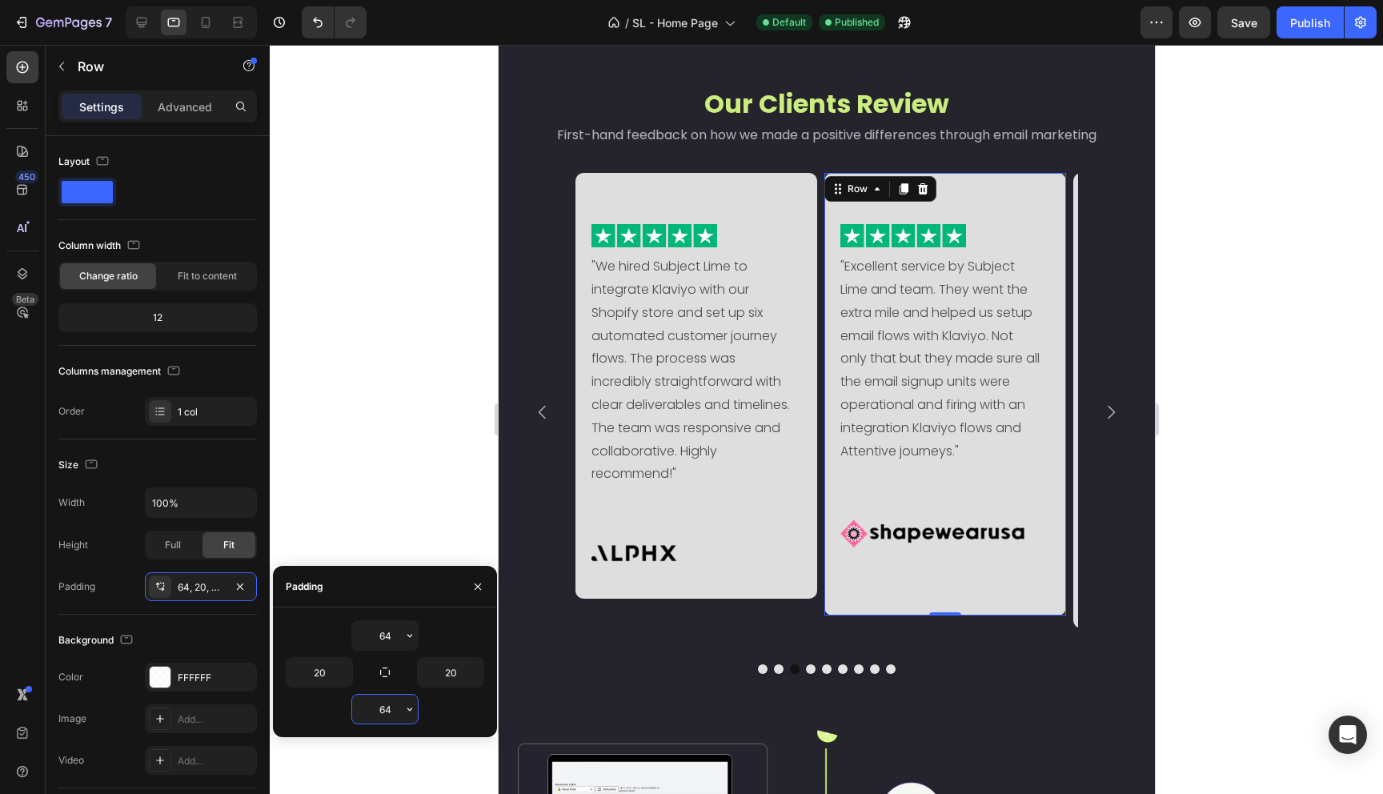
click at [375, 703] on input "64" at bounding box center [385, 709] width 66 height 29
click at [387, 708] on input "64" at bounding box center [385, 709] width 66 height 29
drag, startPoint x: 390, startPoint y: 710, endPoint x: 357, endPoint y: 709, distance: 32.8
click at [358, 709] on input "54" at bounding box center [385, 709] width 66 height 29
type input "5"
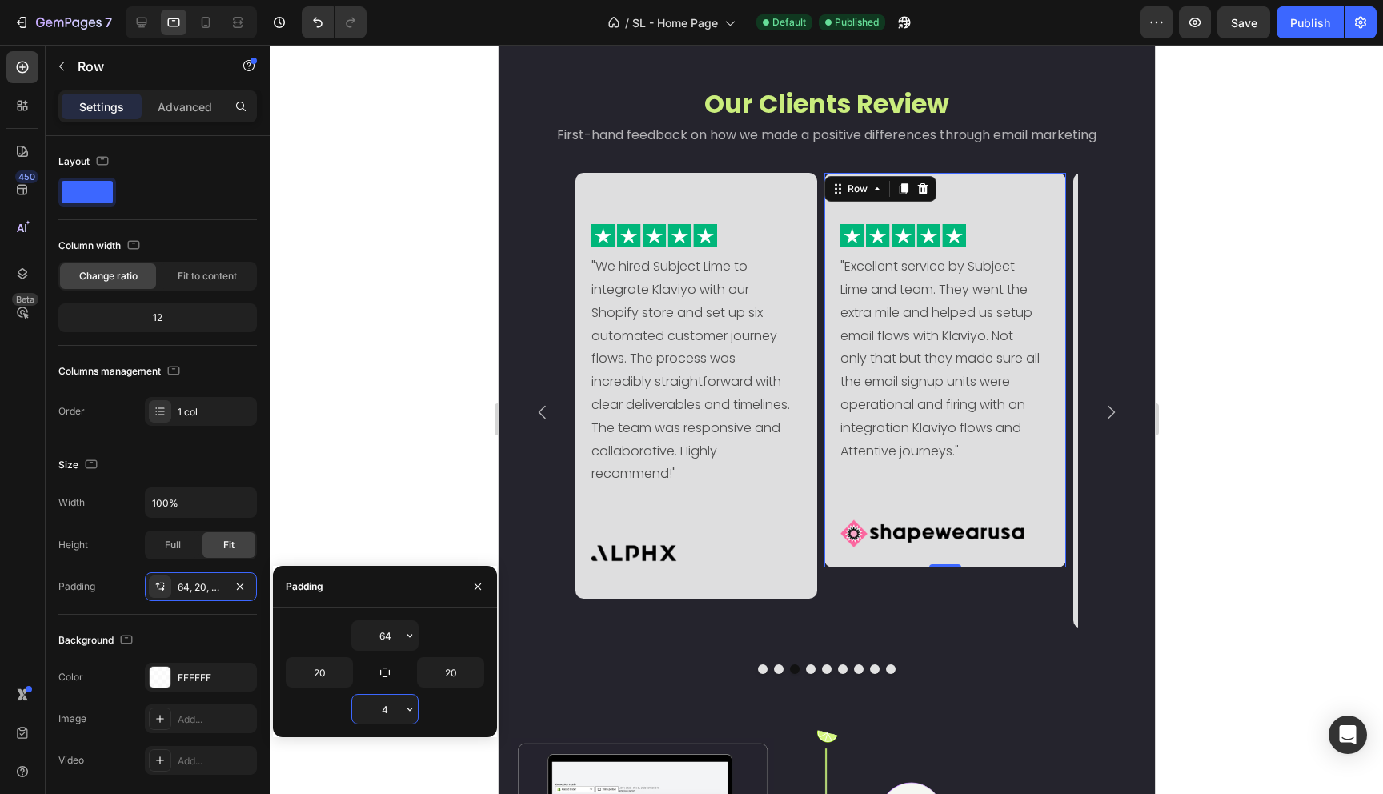
type input "44"
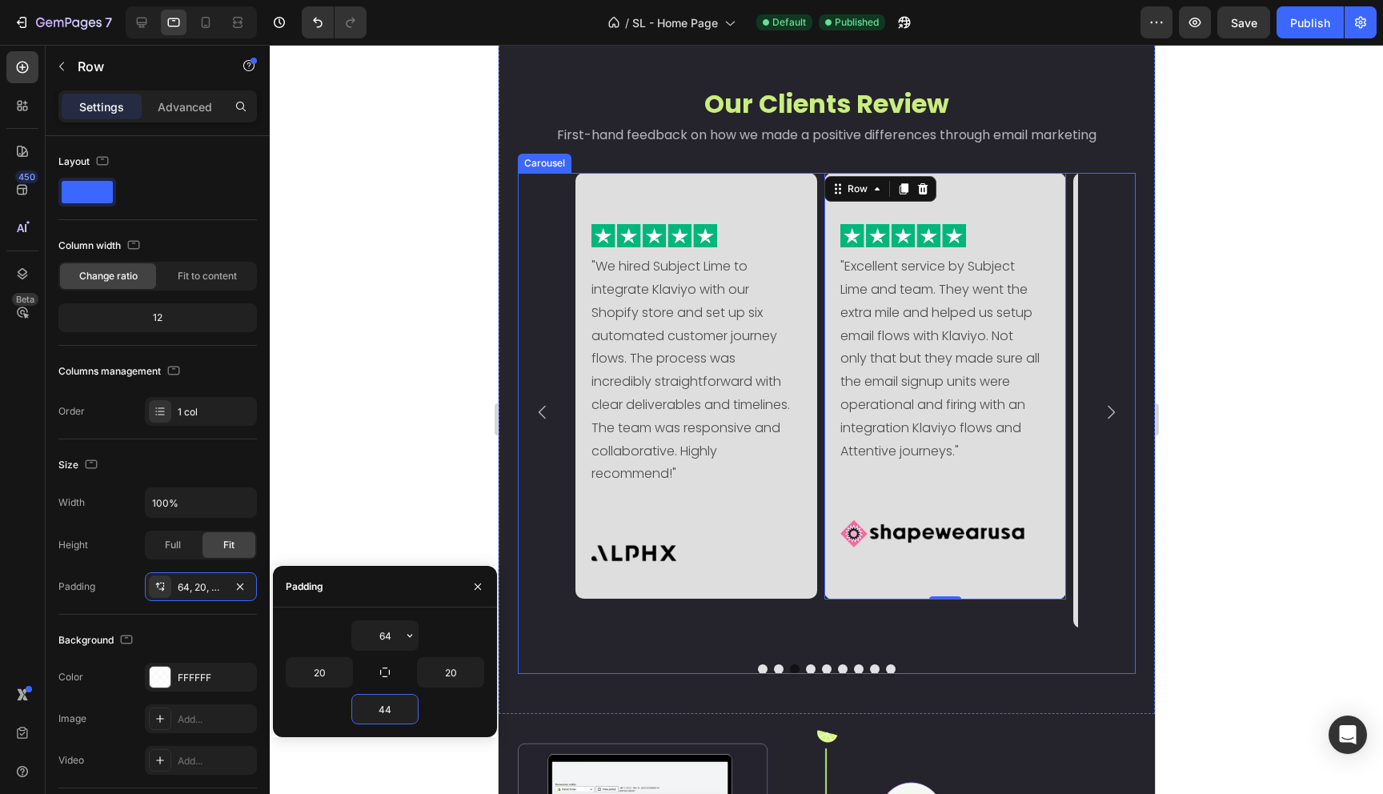
click at [728, 640] on div "Image "We hired Subject Lime to integrate Klaviyo with our Shopify store and se…" at bounding box center [696, 412] width 242 height 479
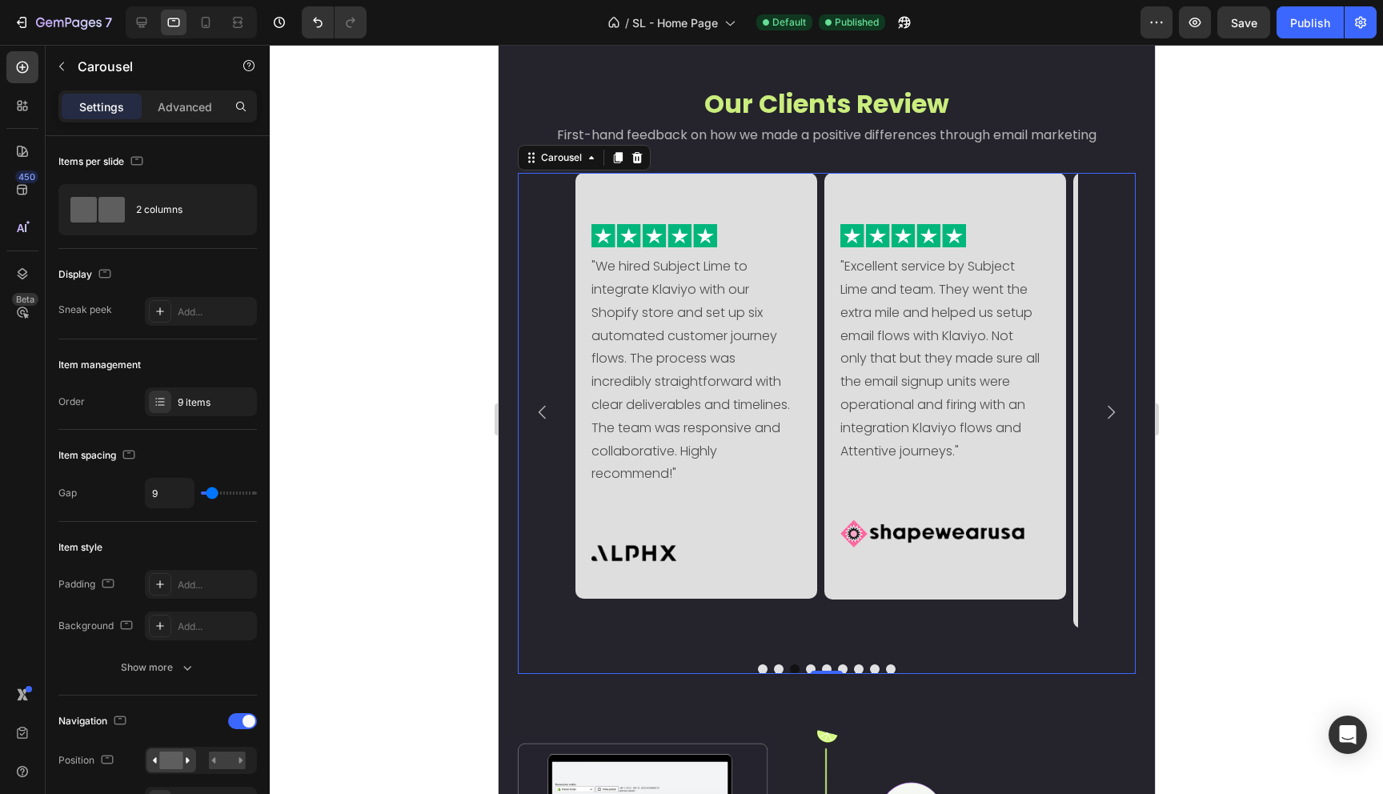
click at [1100, 422] on icon "Carousel Next Arrow" at bounding box center [1109, 412] width 19 height 19
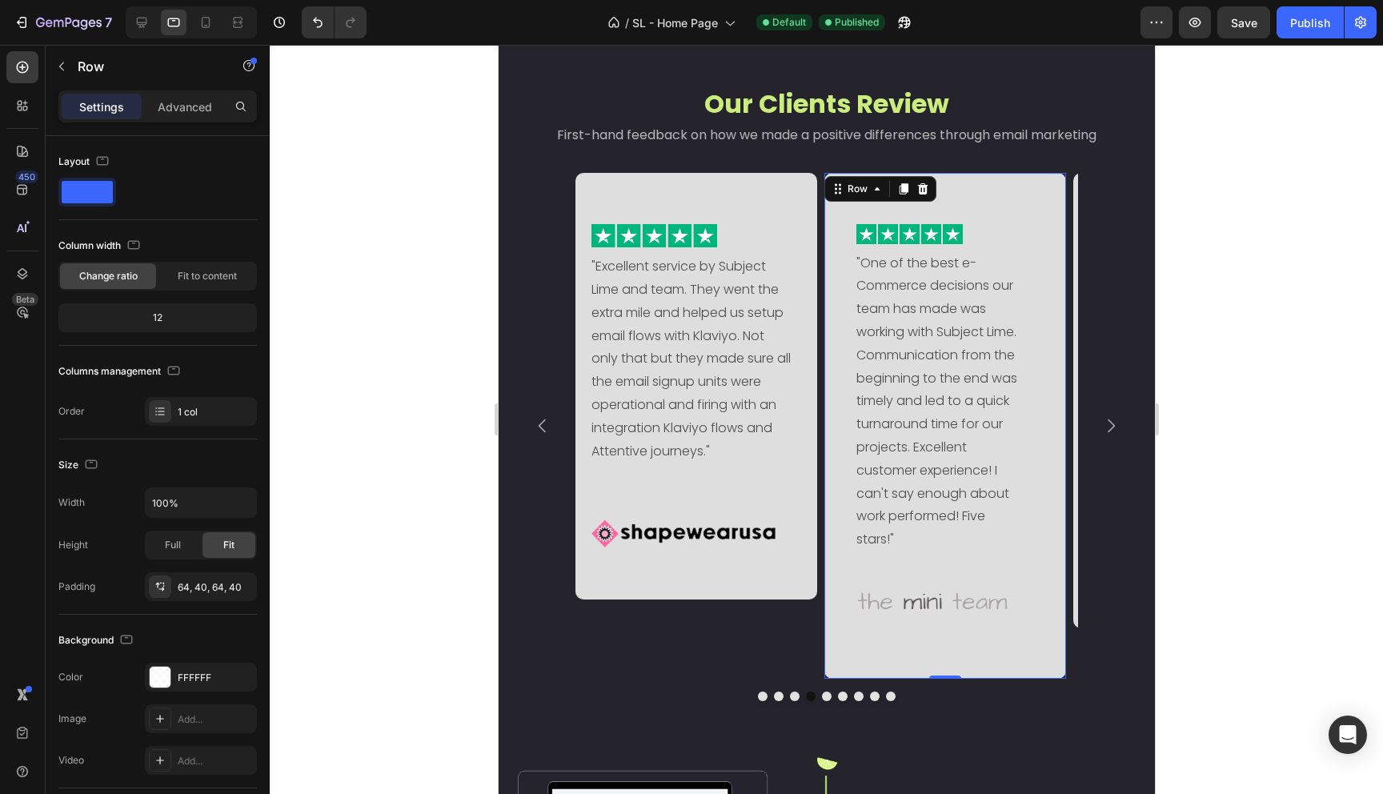
click at [1040, 525] on div "Image "One of the best e-Commerce decisions our team has made was working with …" at bounding box center [945, 426] width 242 height 507
click at [836, 530] on div "Image "One of the best e-Commerce decisions our team has made was working with …" at bounding box center [945, 426] width 242 height 507
click at [200, 582] on div "64, 40, 64, 40" at bounding box center [201, 587] width 46 height 14
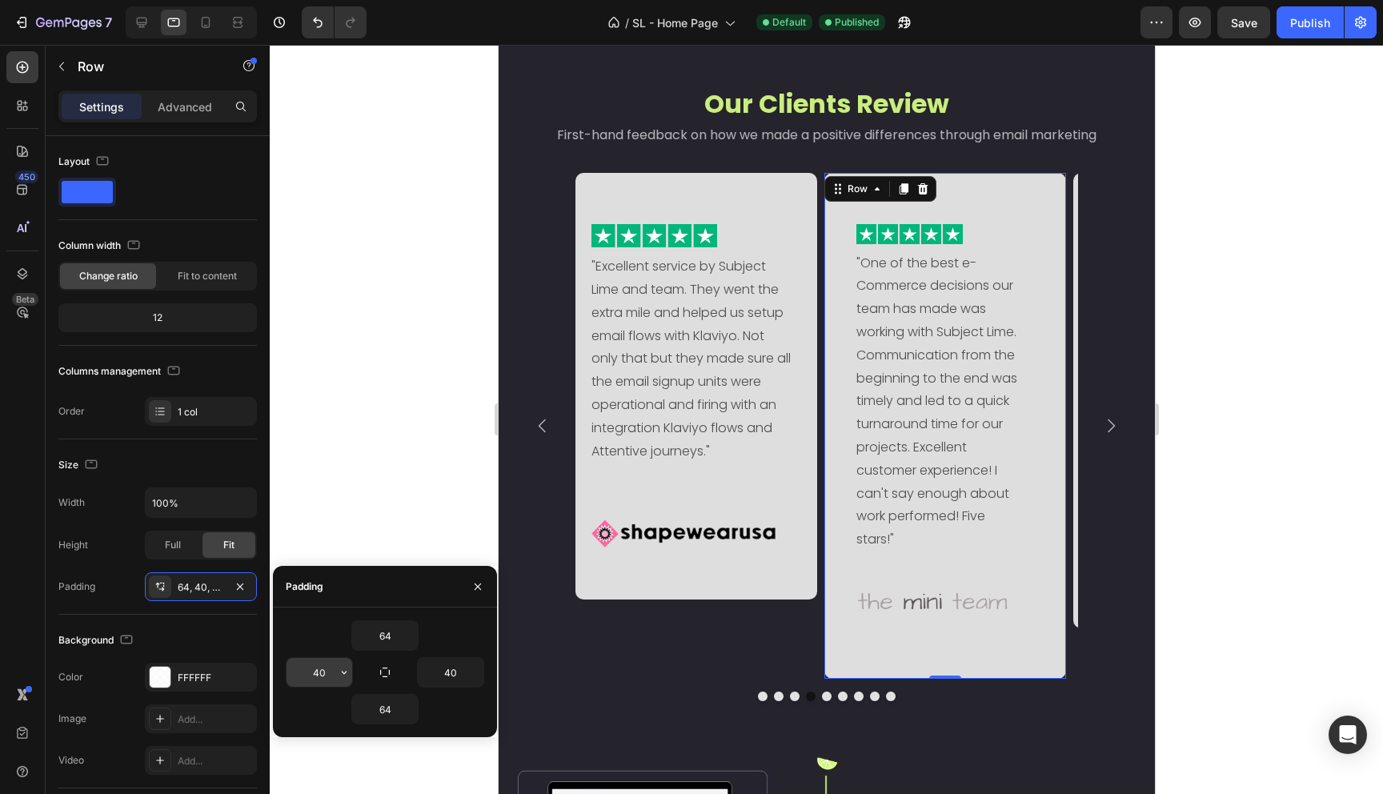
click at [320, 671] on input "40" at bounding box center [320, 672] width 66 height 29
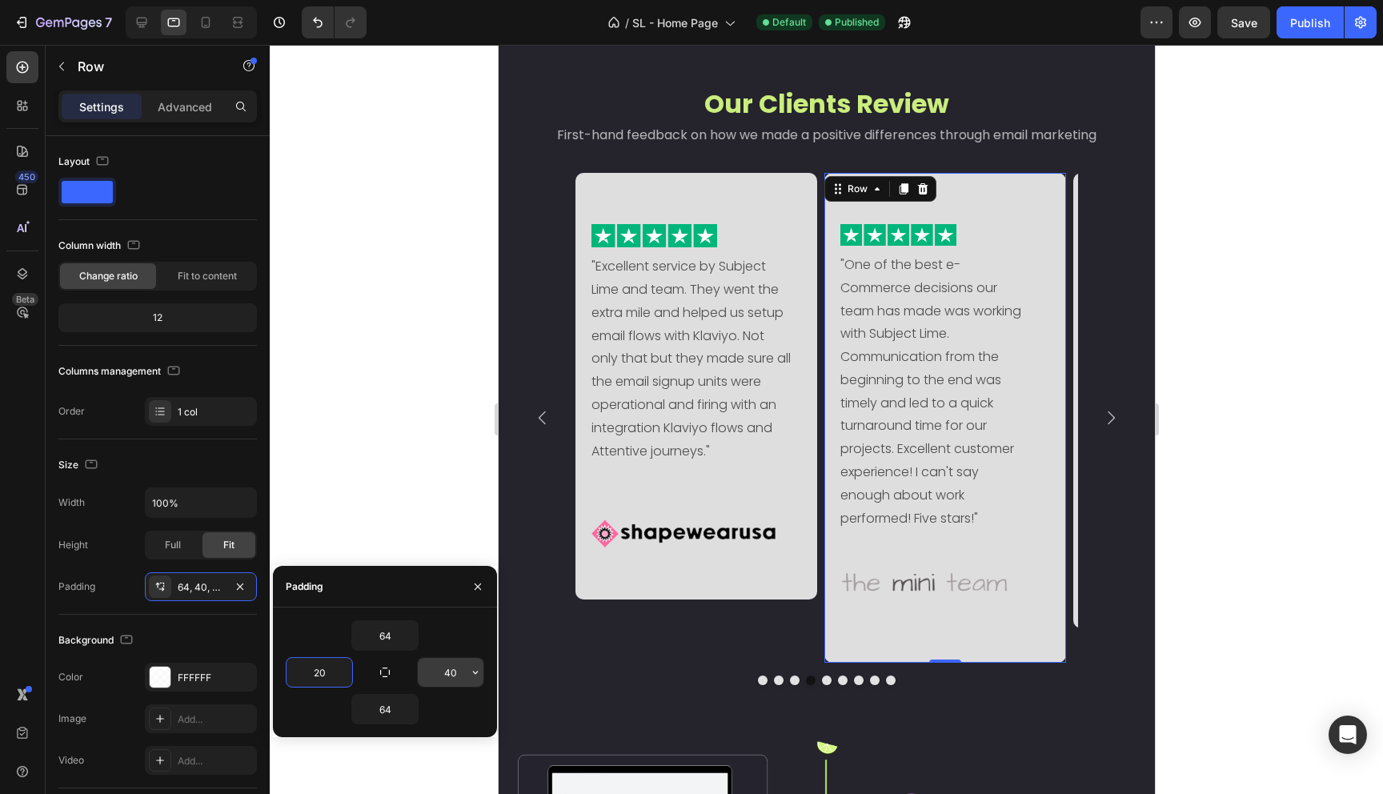
type input "20"
click at [446, 670] on input "40" at bounding box center [451, 672] width 66 height 29
drag, startPoint x: 454, startPoint y: 671, endPoint x: 442, endPoint y: 671, distance: 12.0
click at [442, 671] on input "40" at bounding box center [451, 672] width 66 height 29
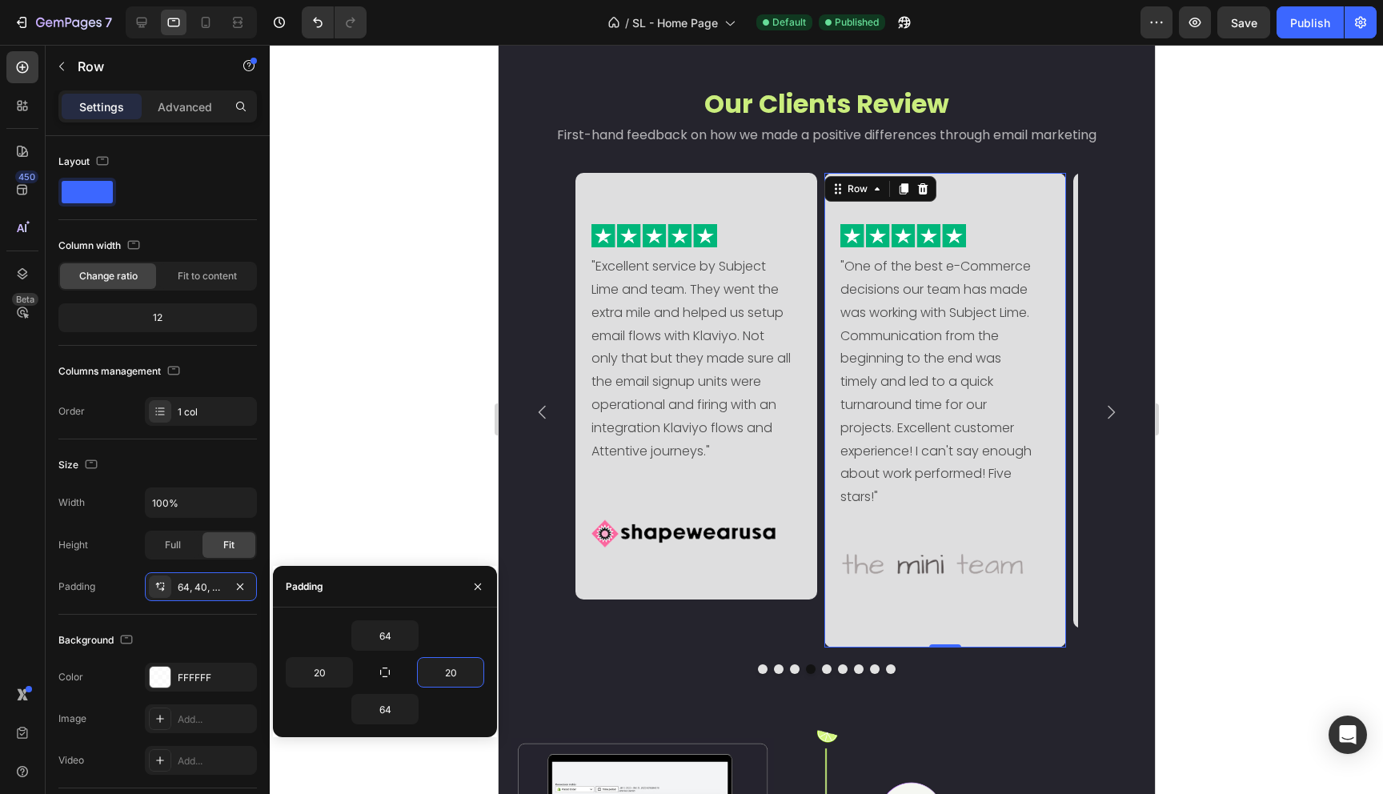
type input "20"
click at [912, 596] on div "Image "One of the best e-Commerce decisions our team has made was working with …" at bounding box center [945, 410] width 242 height 475
click at [908, 566] on img at bounding box center [932, 566] width 184 height 62
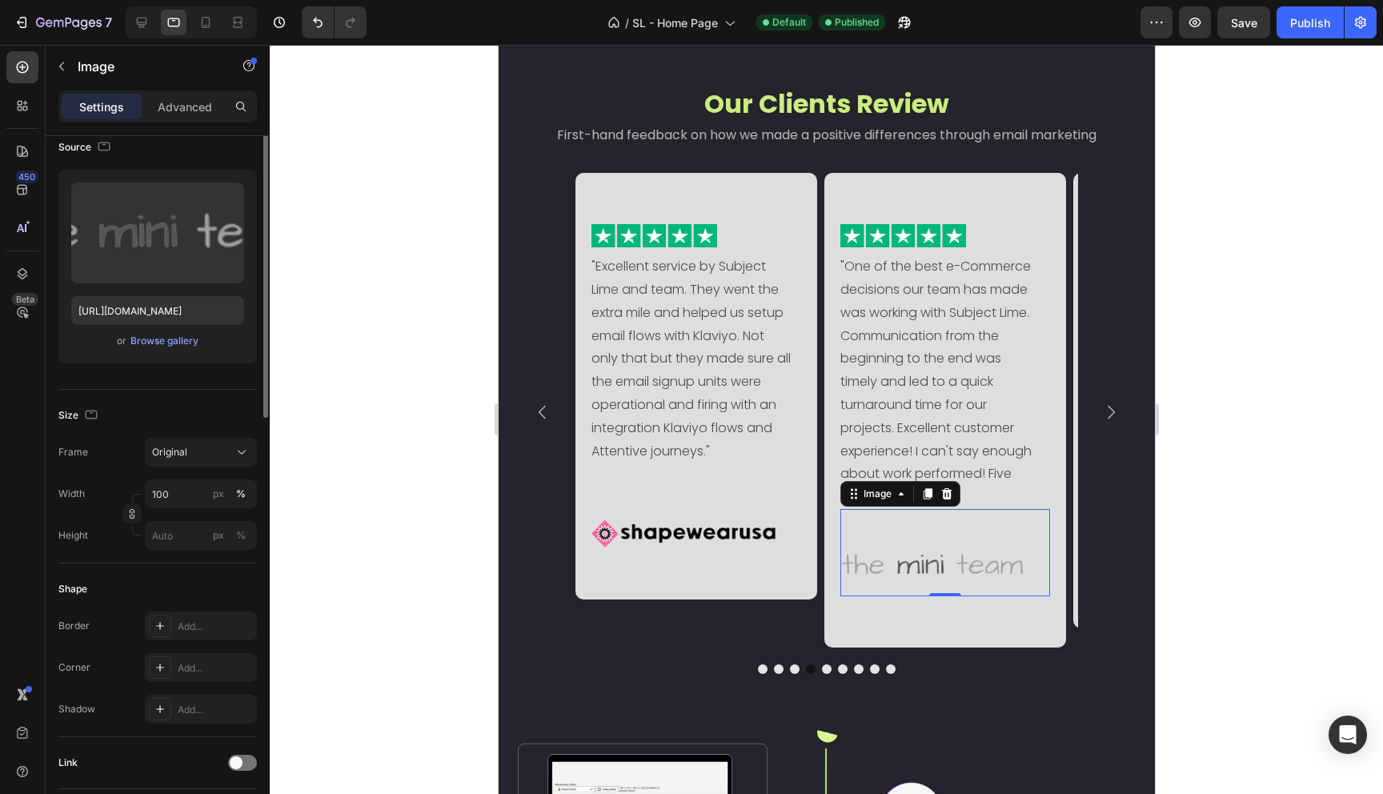
scroll to position [0, 0]
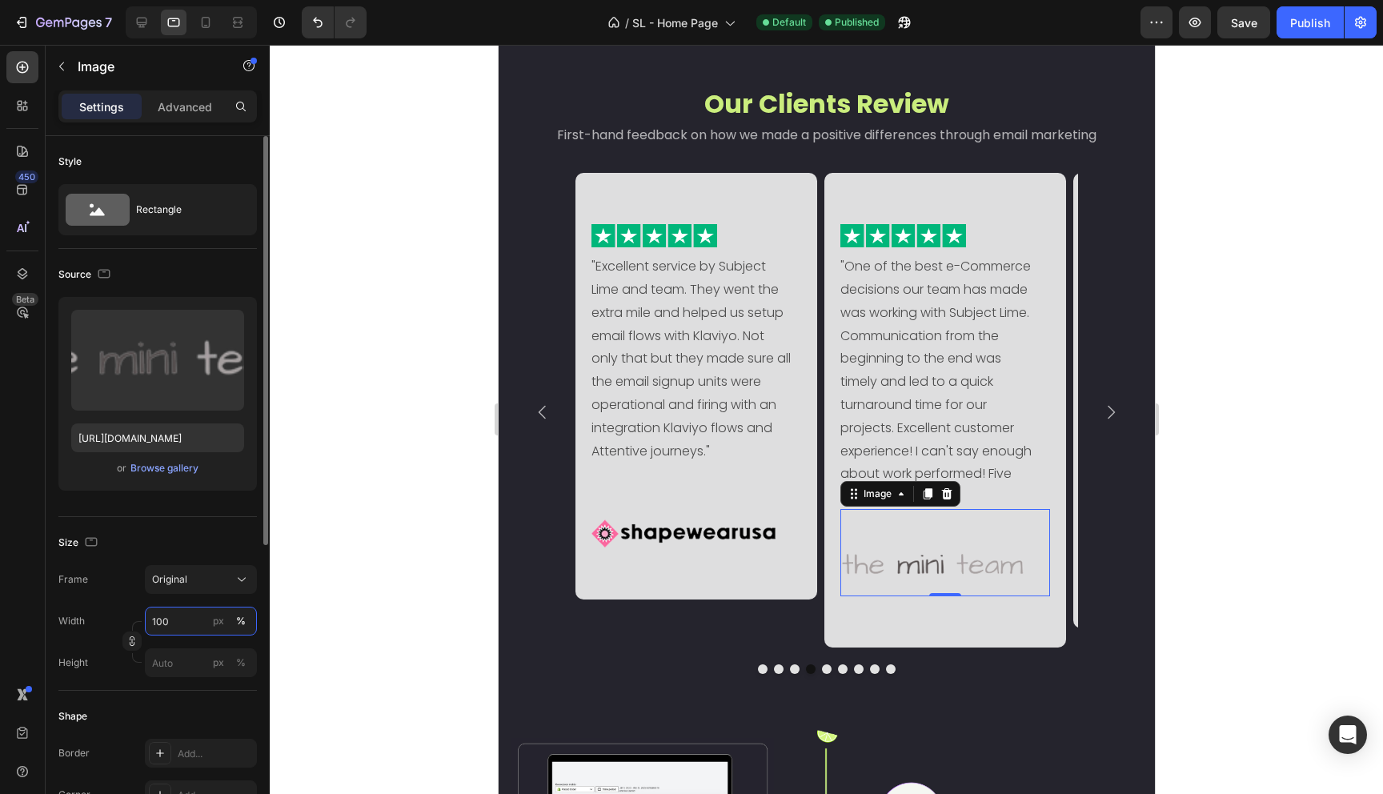
click at [170, 620] on input "100" at bounding box center [201, 621] width 112 height 29
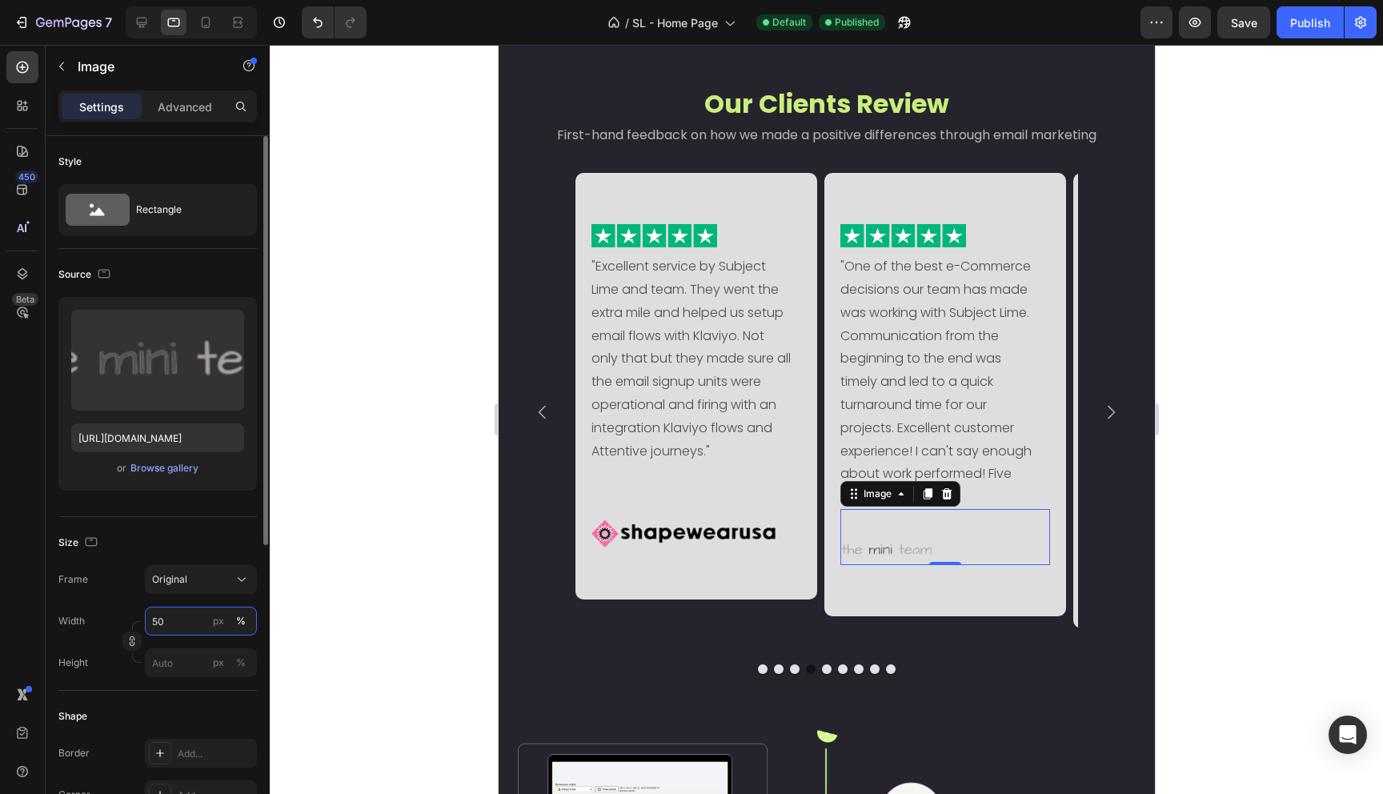
type input "5"
type input "6"
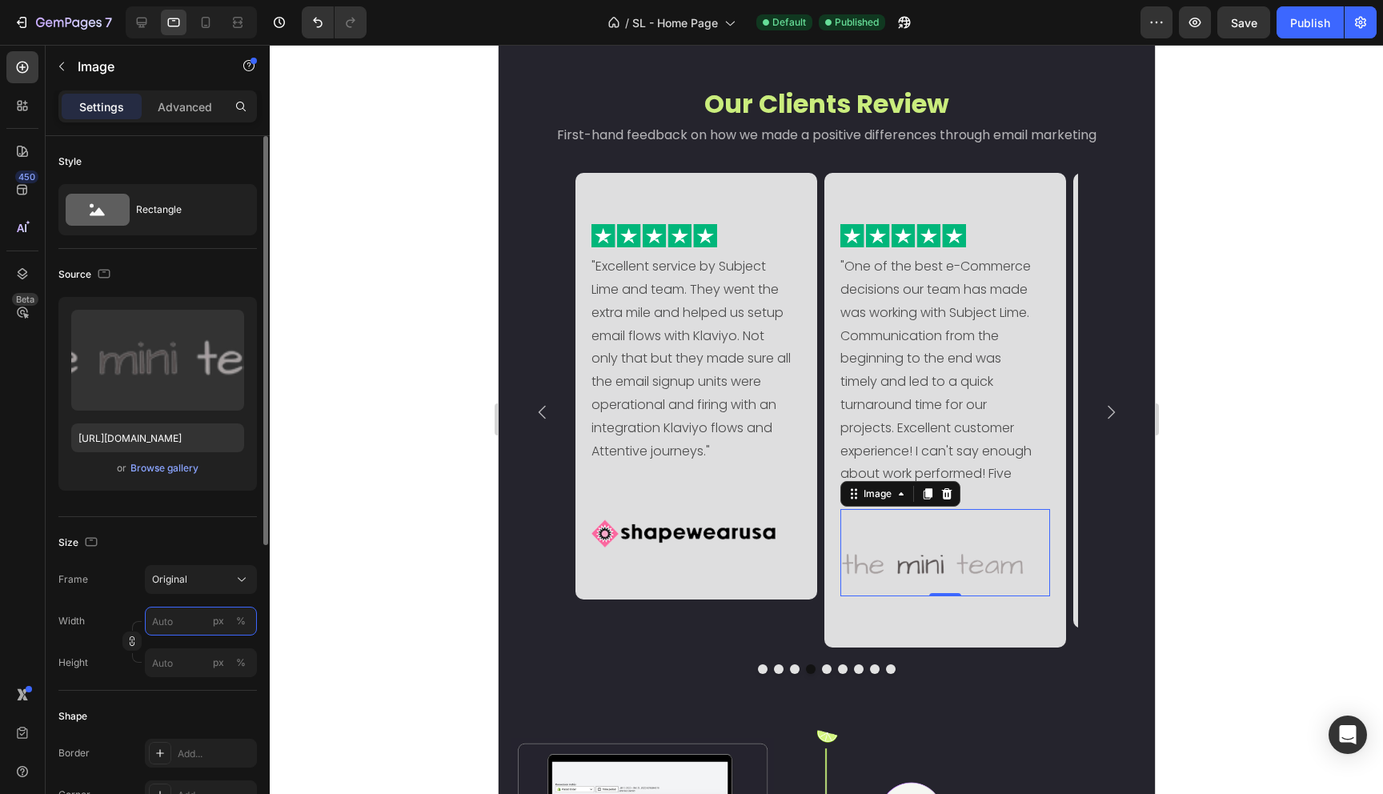
type input "6"
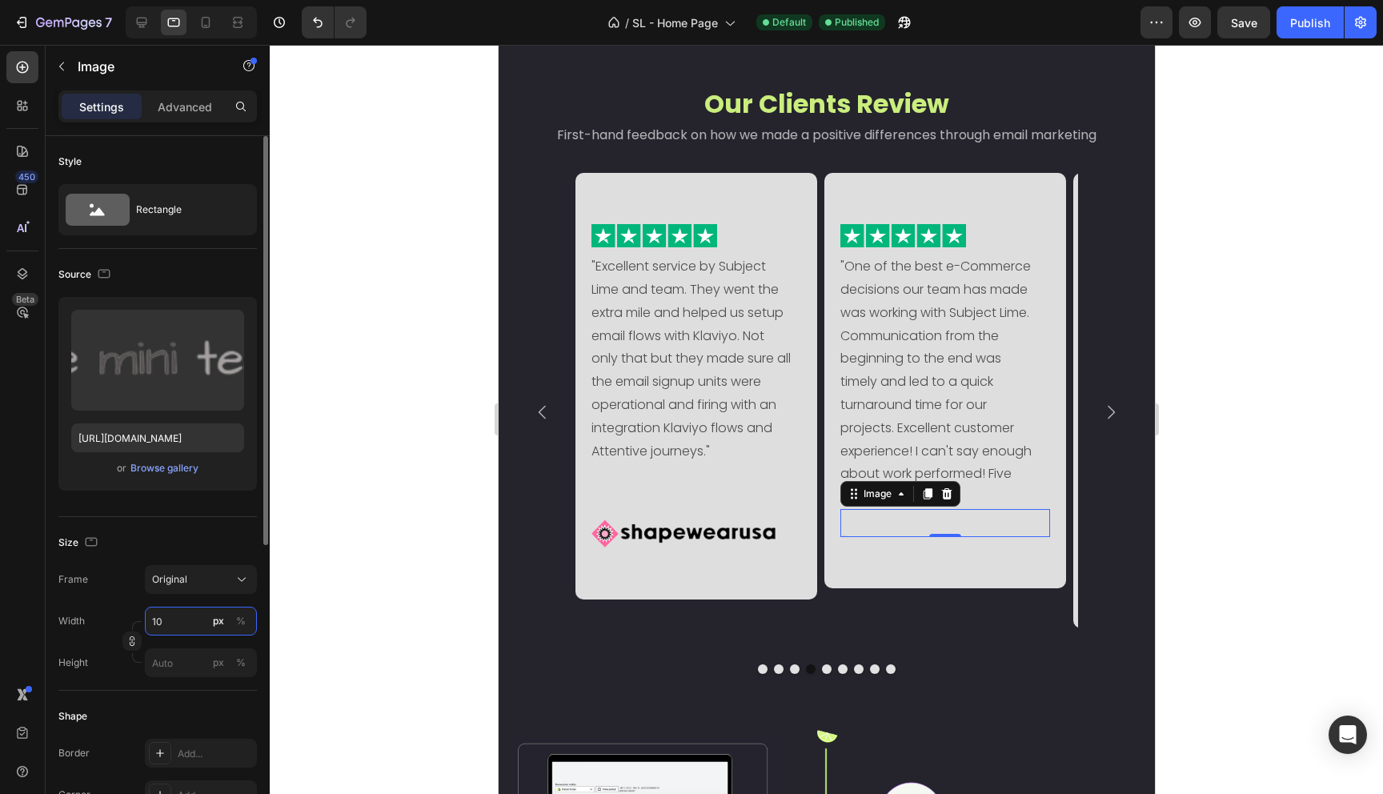
type input "150"
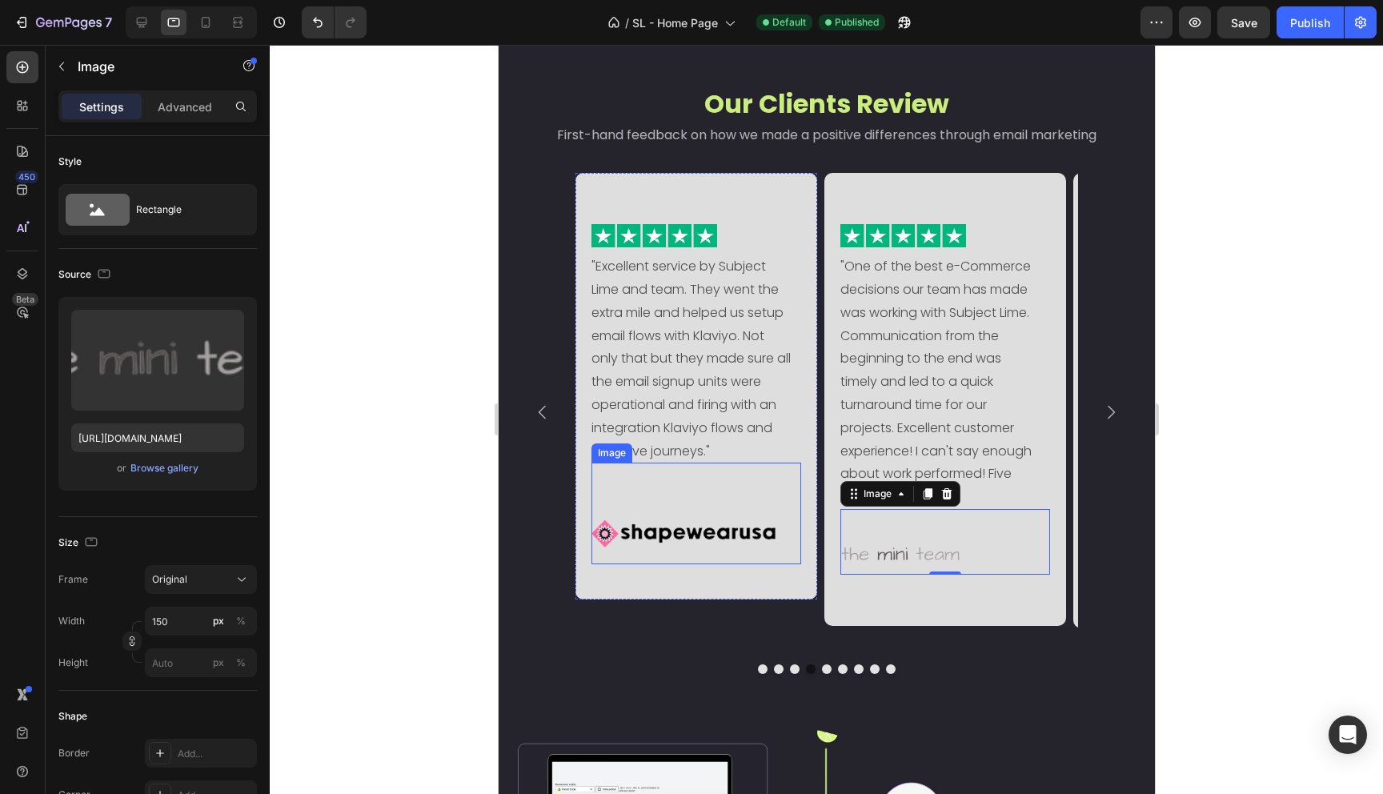
click at [679, 519] on img at bounding box center [683, 534] width 184 height 62
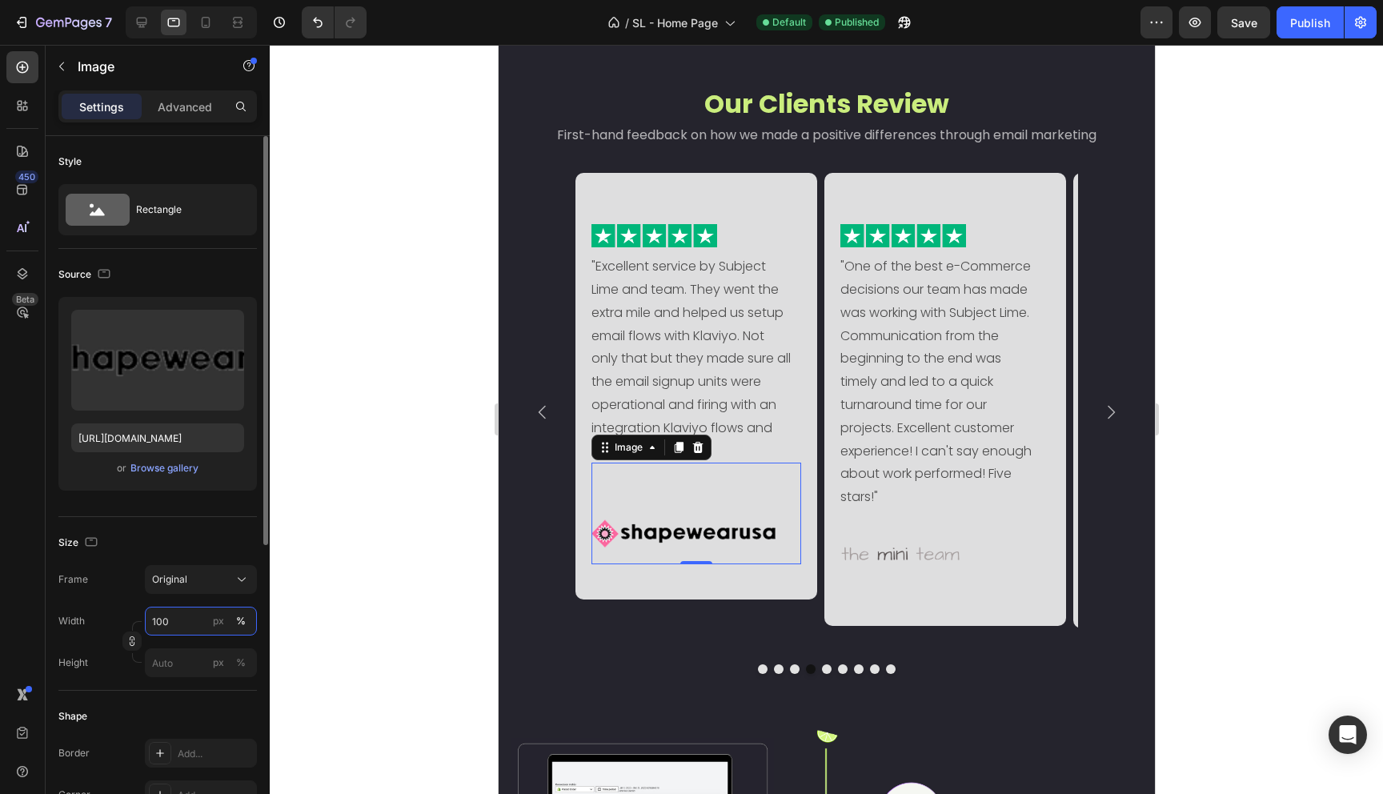
click at [182, 627] on input "100" at bounding box center [201, 621] width 112 height 29
type input "70"
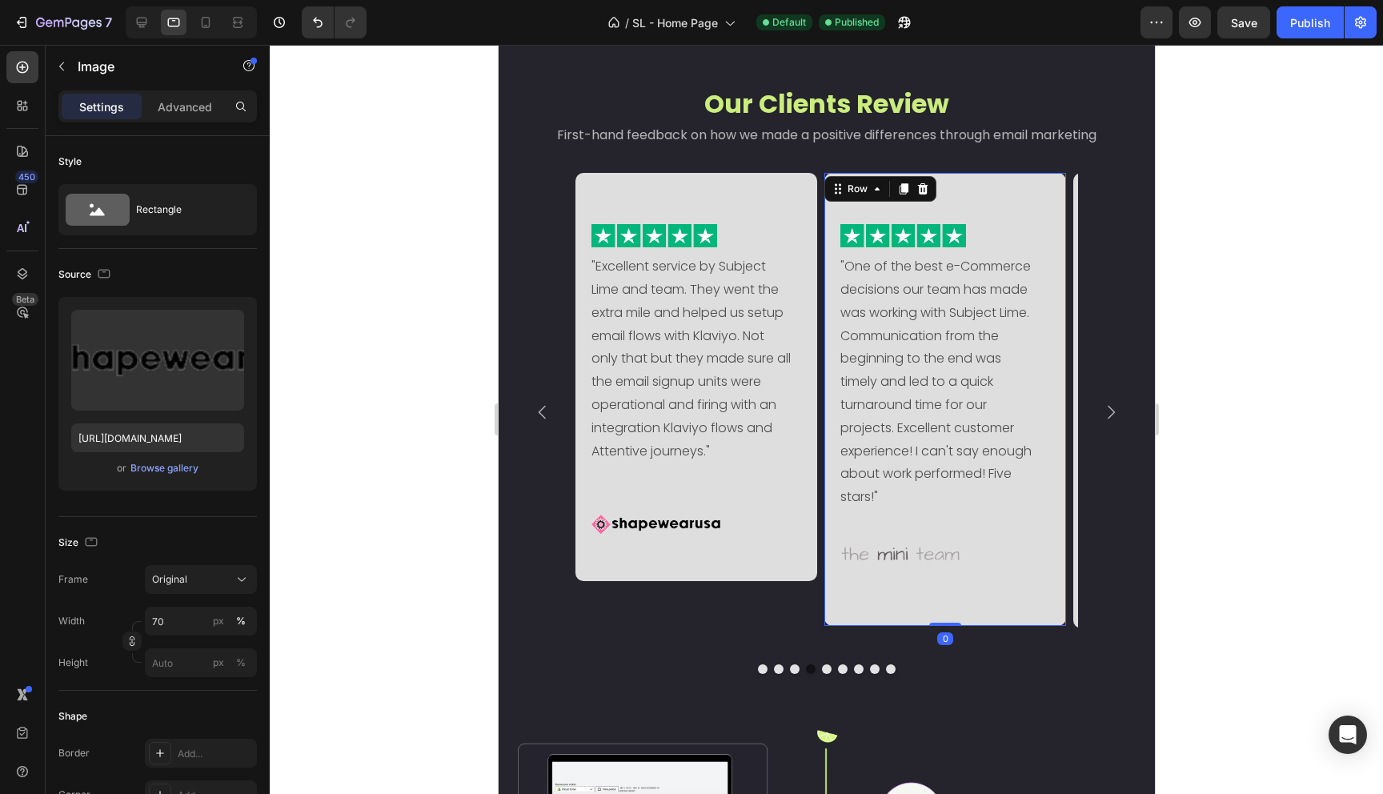
click at [895, 589] on div "Image "One of the best e-Commerce decisions our team has made was working with …" at bounding box center [945, 399] width 242 height 453
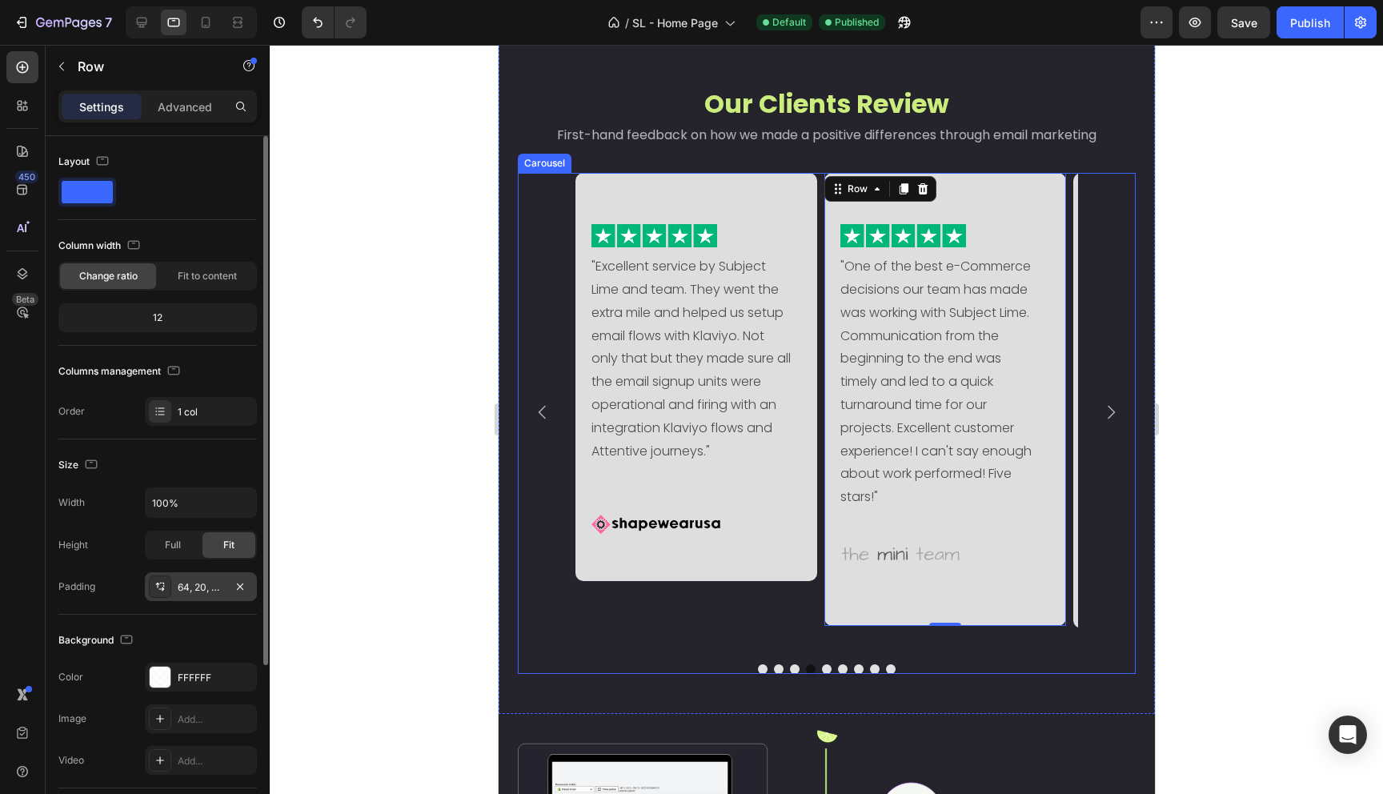
drag, startPoint x: 198, startPoint y: 583, endPoint x: 203, endPoint y: 591, distance: 9.1
click at [198, 583] on div "64, 20, 64, 20" at bounding box center [201, 587] width 46 height 14
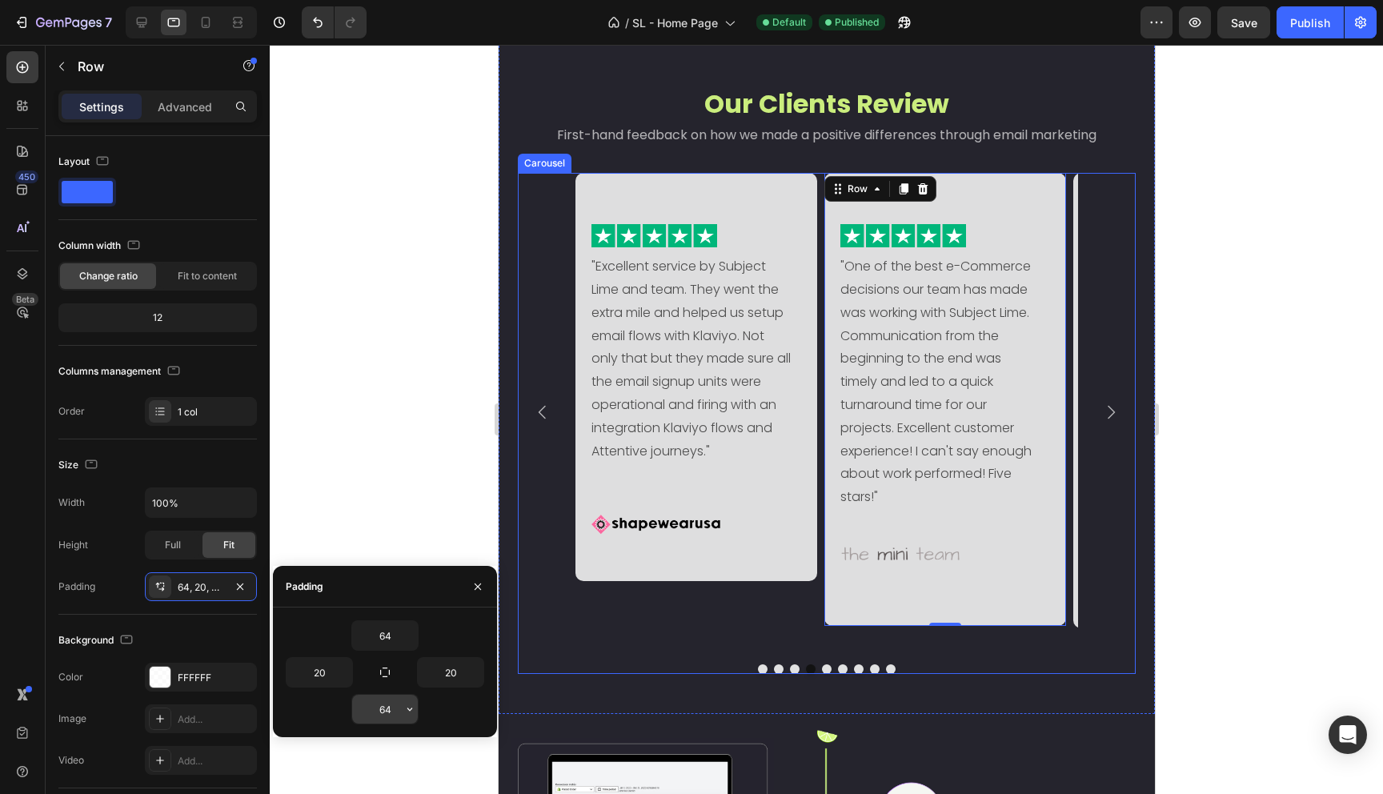
click at [384, 712] on input "64" at bounding box center [385, 709] width 66 height 29
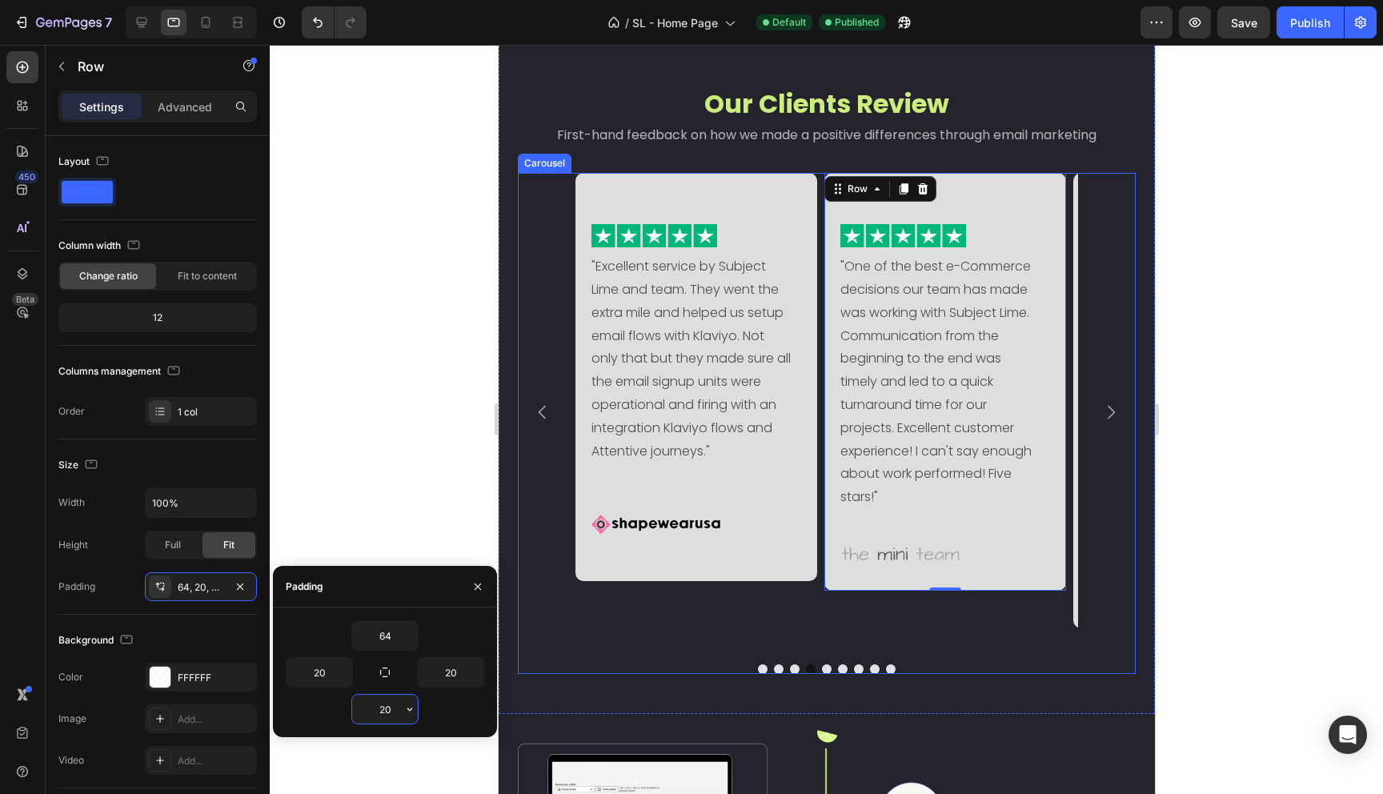
type input "2"
type input "5"
type input "6"
type input "7"
type input "8"
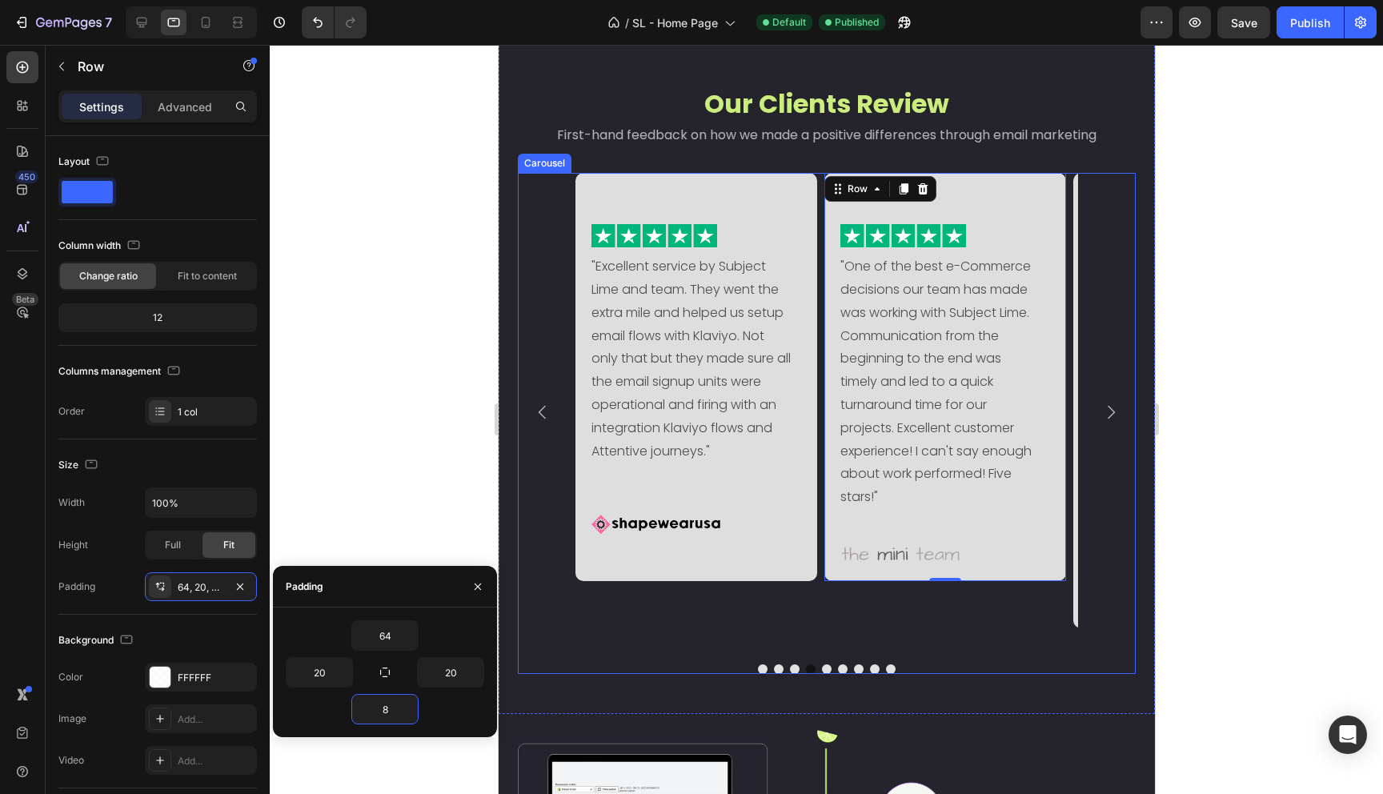
click at [419, 510] on div at bounding box center [826, 419] width 1113 height 749
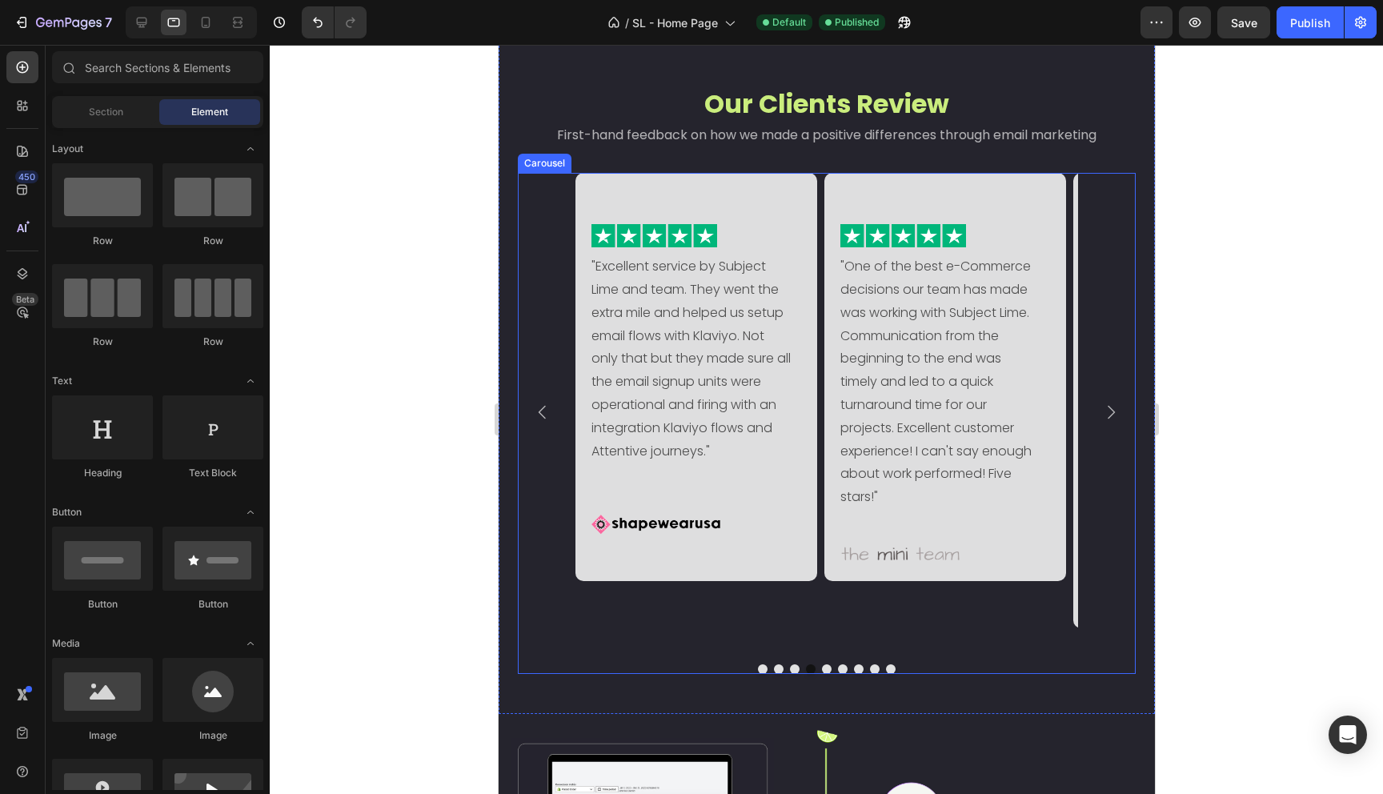
click at [1100, 422] on icon "Carousel Next Arrow" at bounding box center [1109, 412] width 19 height 19
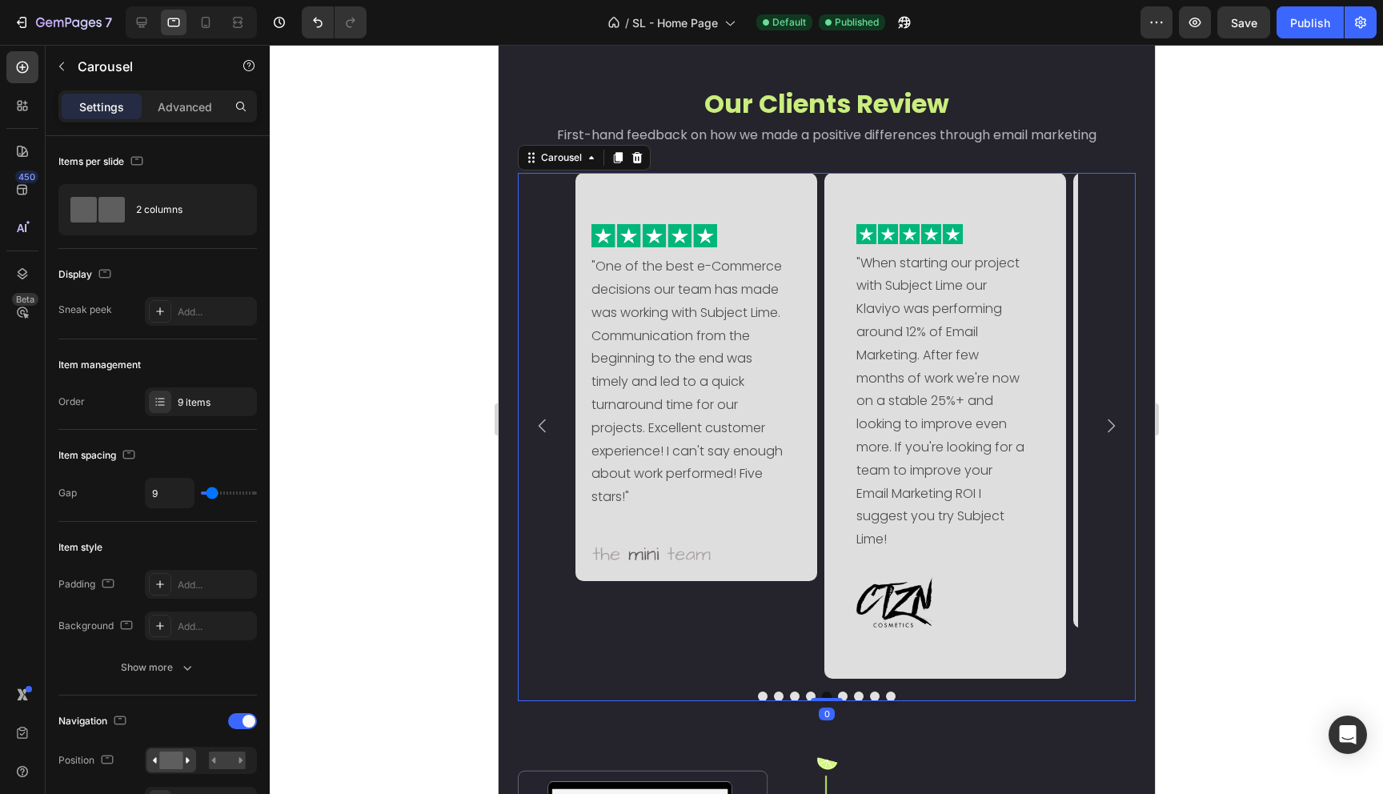
click at [1104, 430] on icon "Carousel Next Arrow" at bounding box center [1109, 425] width 19 height 19
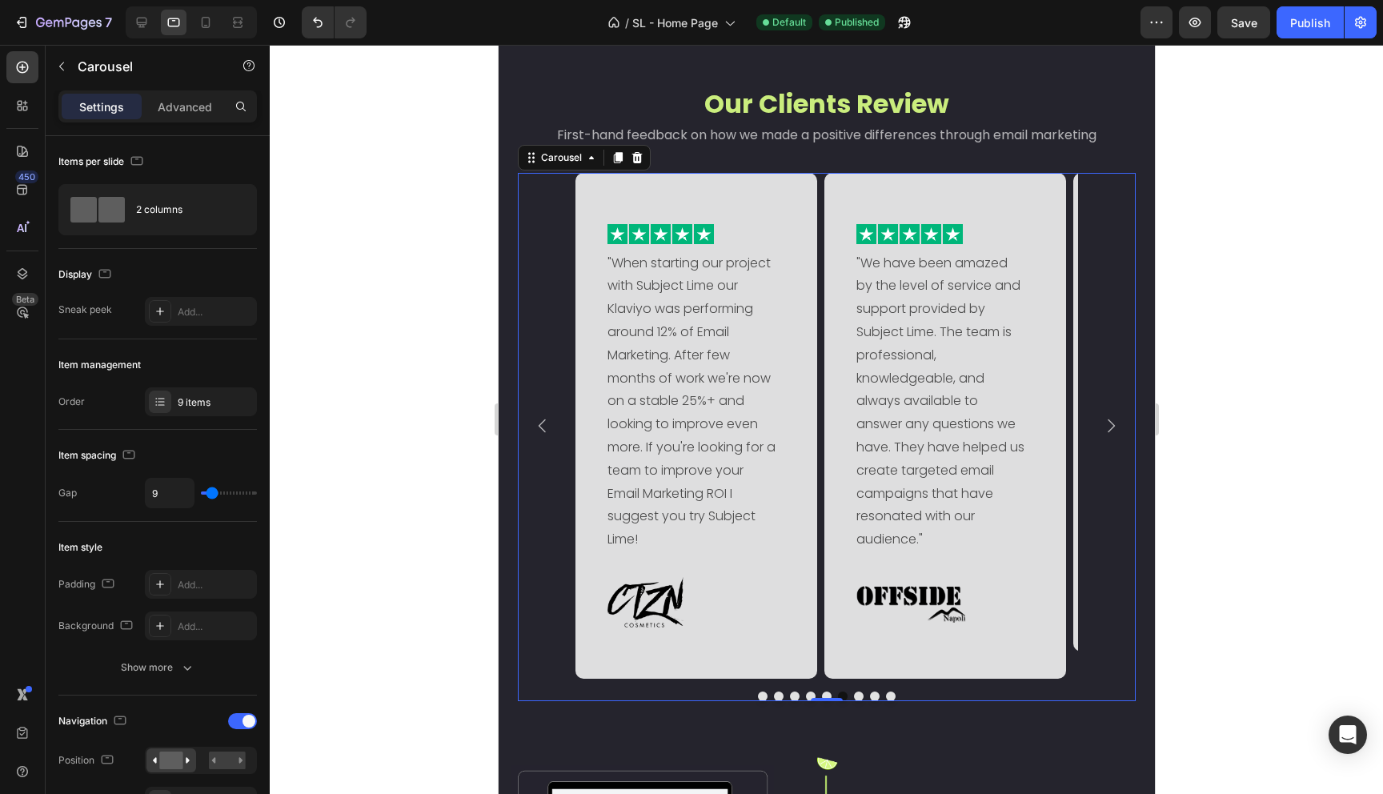
click at [1104, 430] on icon "Carousel Next Arrow" at bounding box center [1109, 425] width 19 height 19
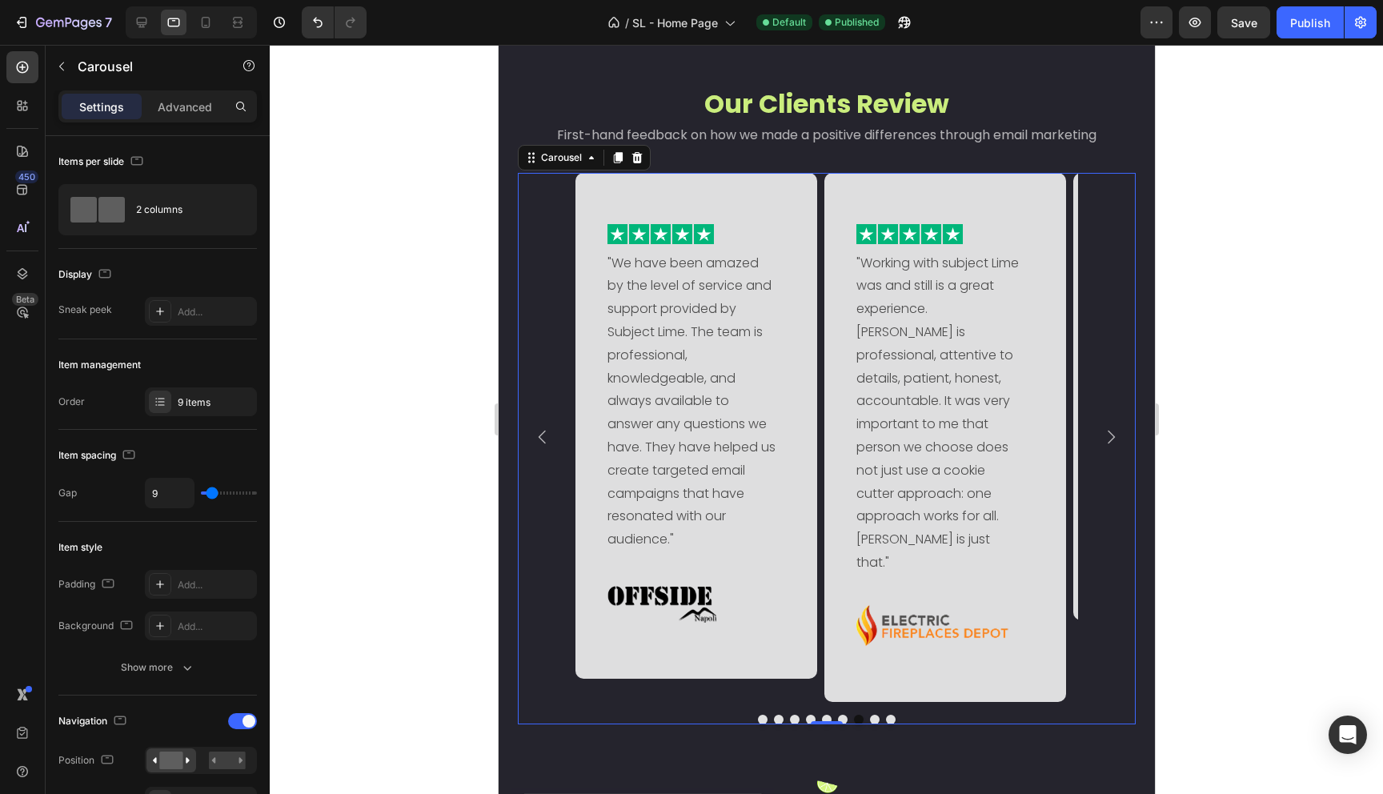
click at [537, 428] on icon "Carousel Back Arrow" at bounding box center [541, 436] width 19 height 19
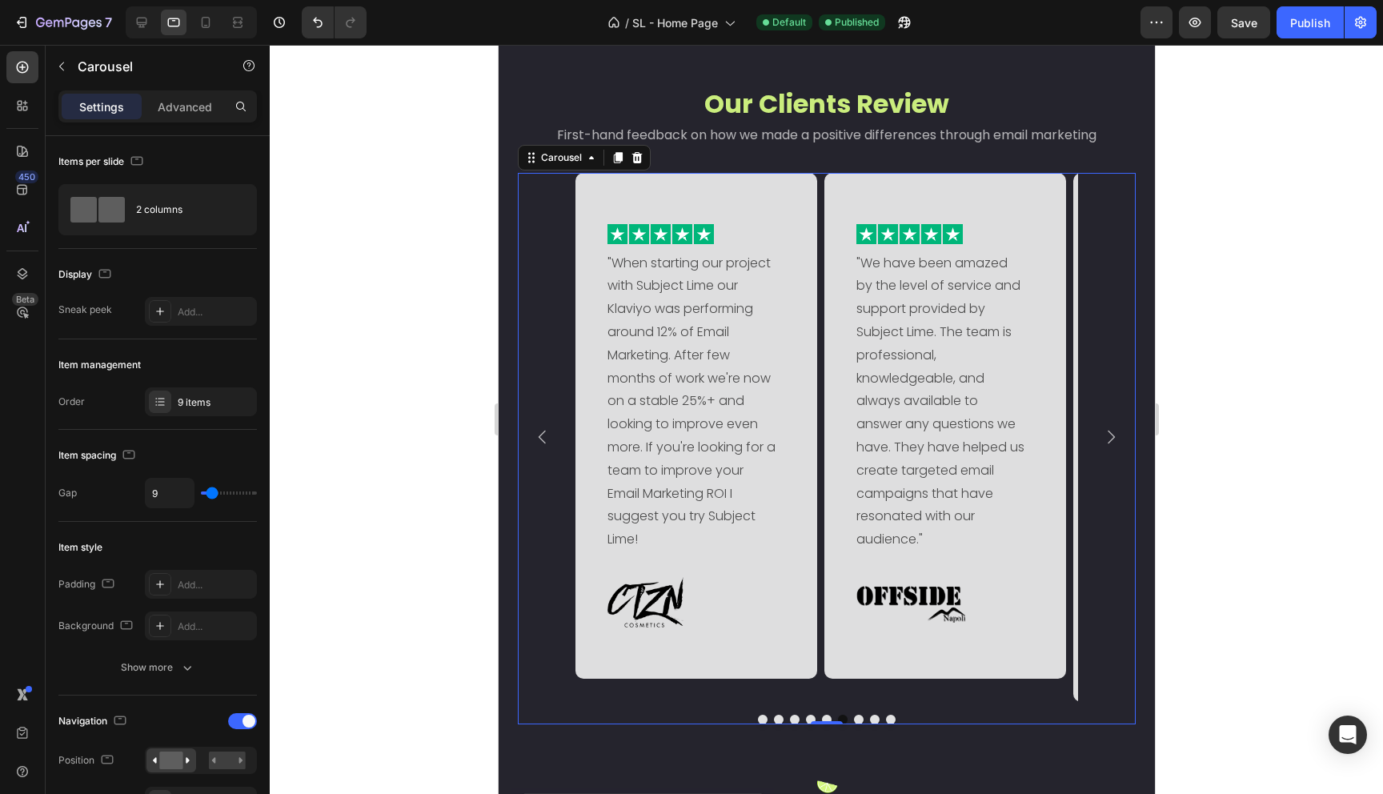
click at [537, 428] on icon "Carousel Back Arrow" at bounding box center [541, 436] width 19 height 19
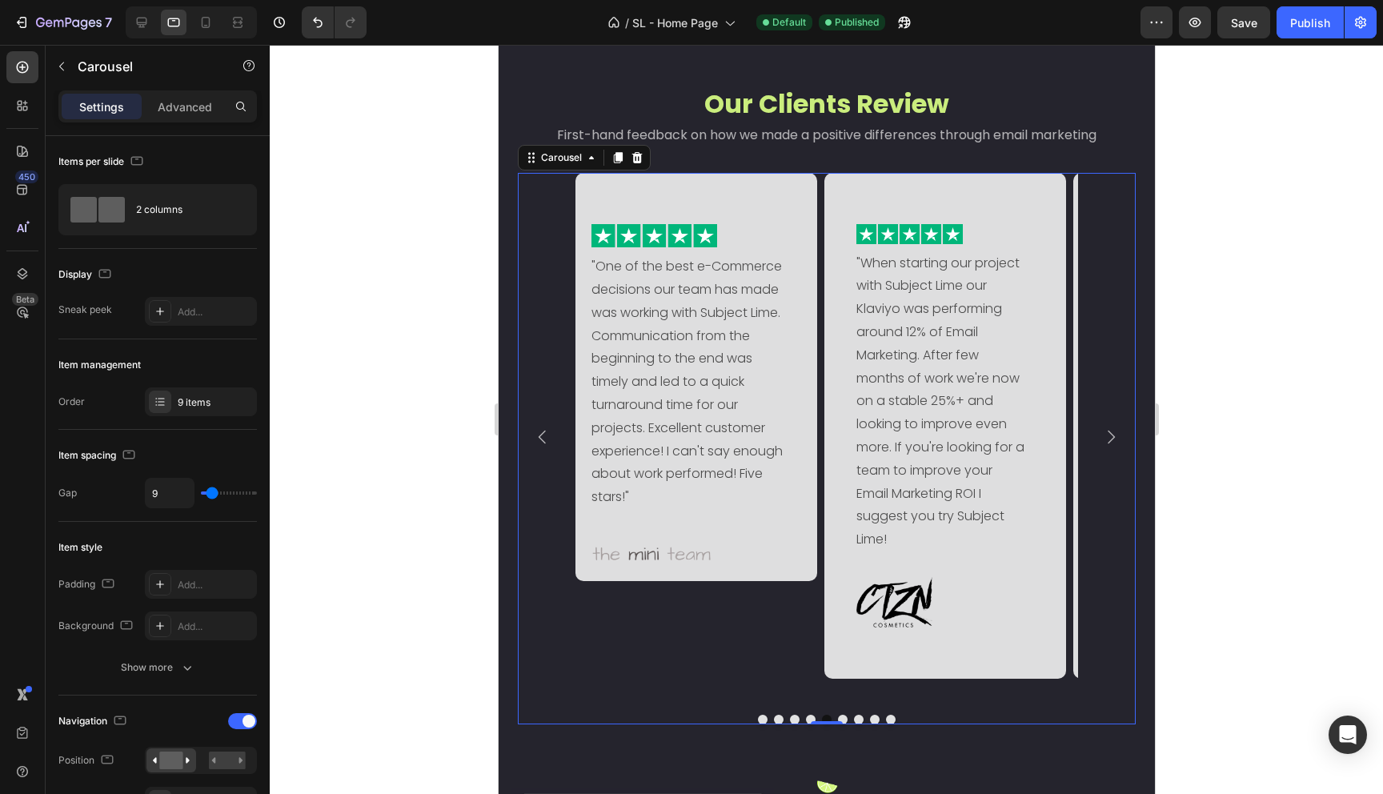
click at [1094, 520] on div "Image "Ferdinando and the team have gone above and beyond my expectations. The …" at bounding box center [826, 437] width 618 height 529
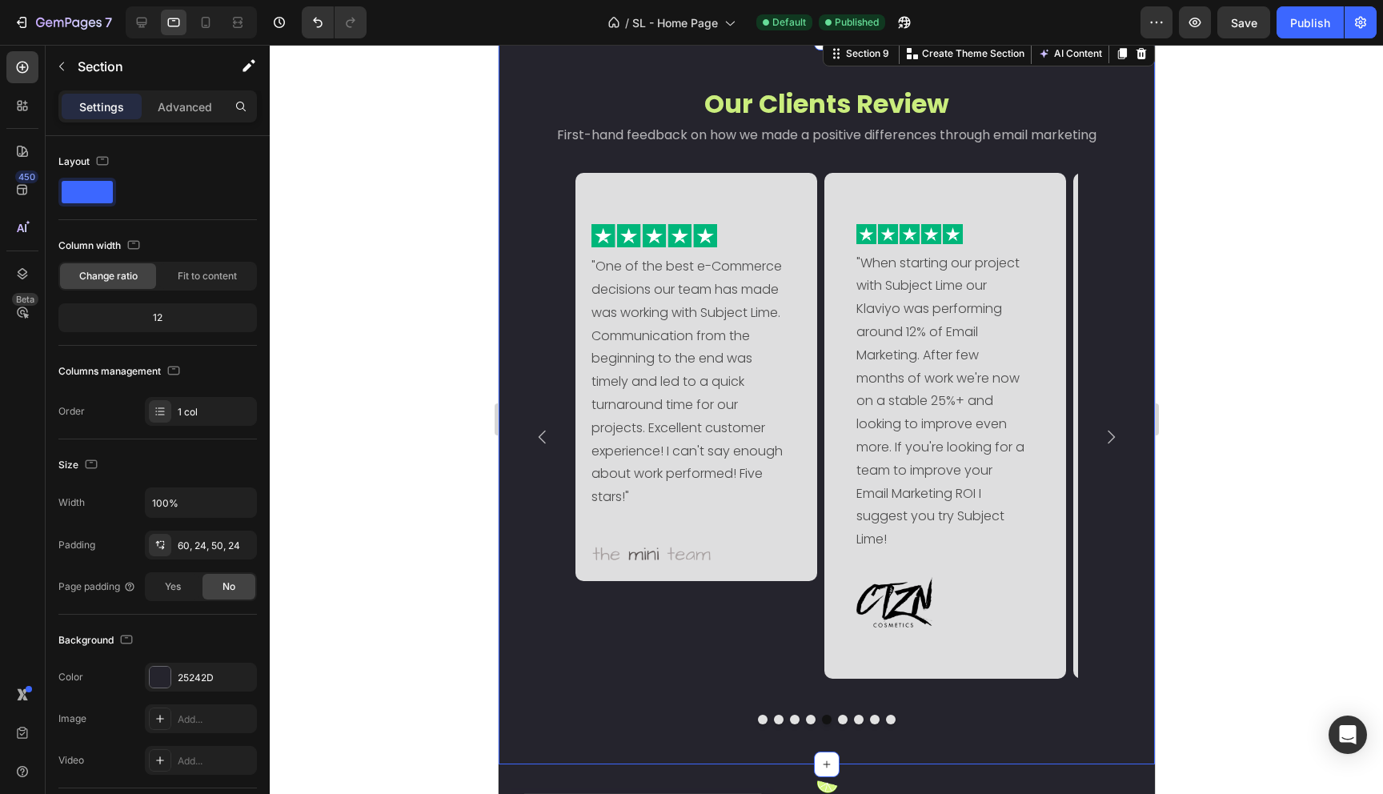
click at [1130, 514] on div "Our Clients Review Heading First-hand feedback on how we made a positive differ…" at bounding box center [826, 401] width 656 height 727
click at [192, 544] on div "60, 24, 50, 24" at bounding box center [201, 546] width 46 height 14
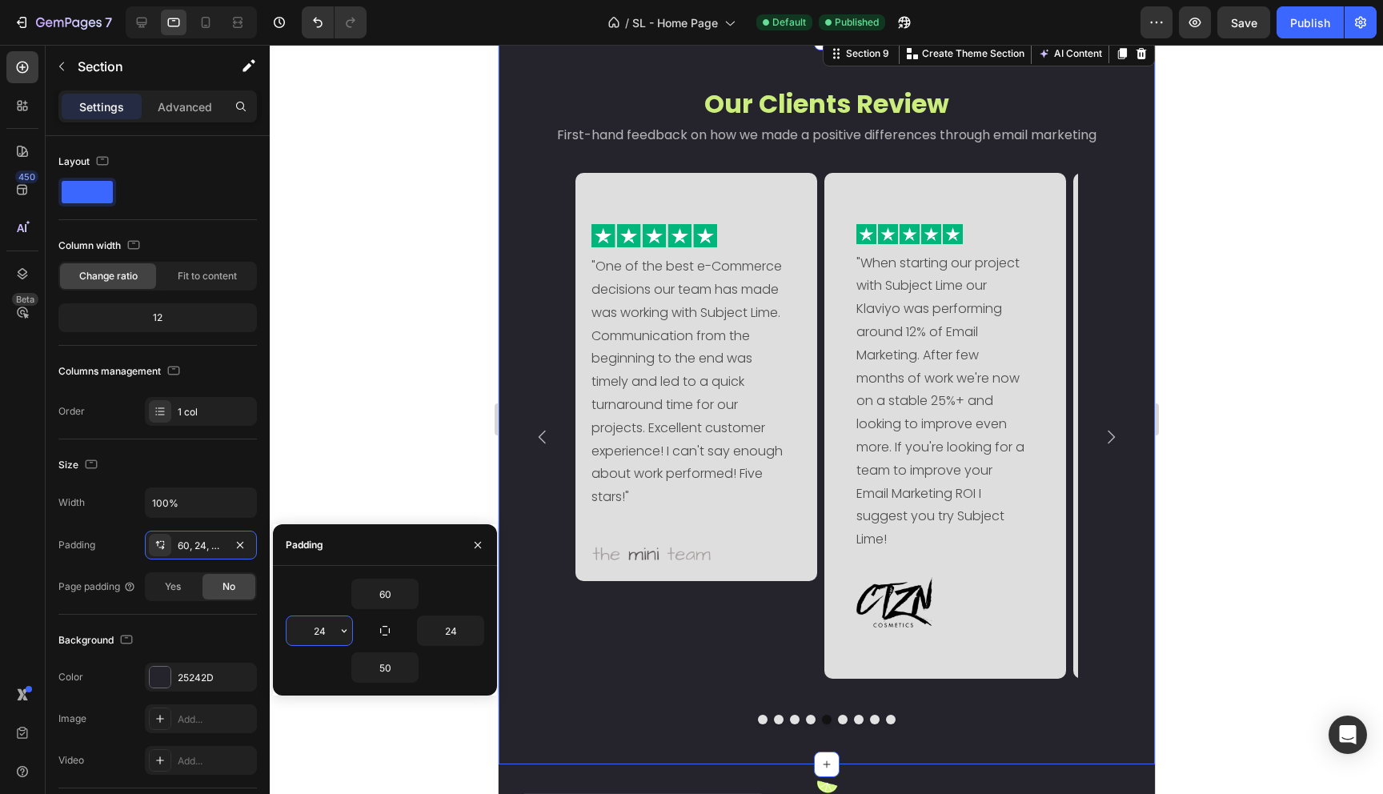
click at [332, 634] on input "24" at bounding box center [320, 630] width 66 height 29
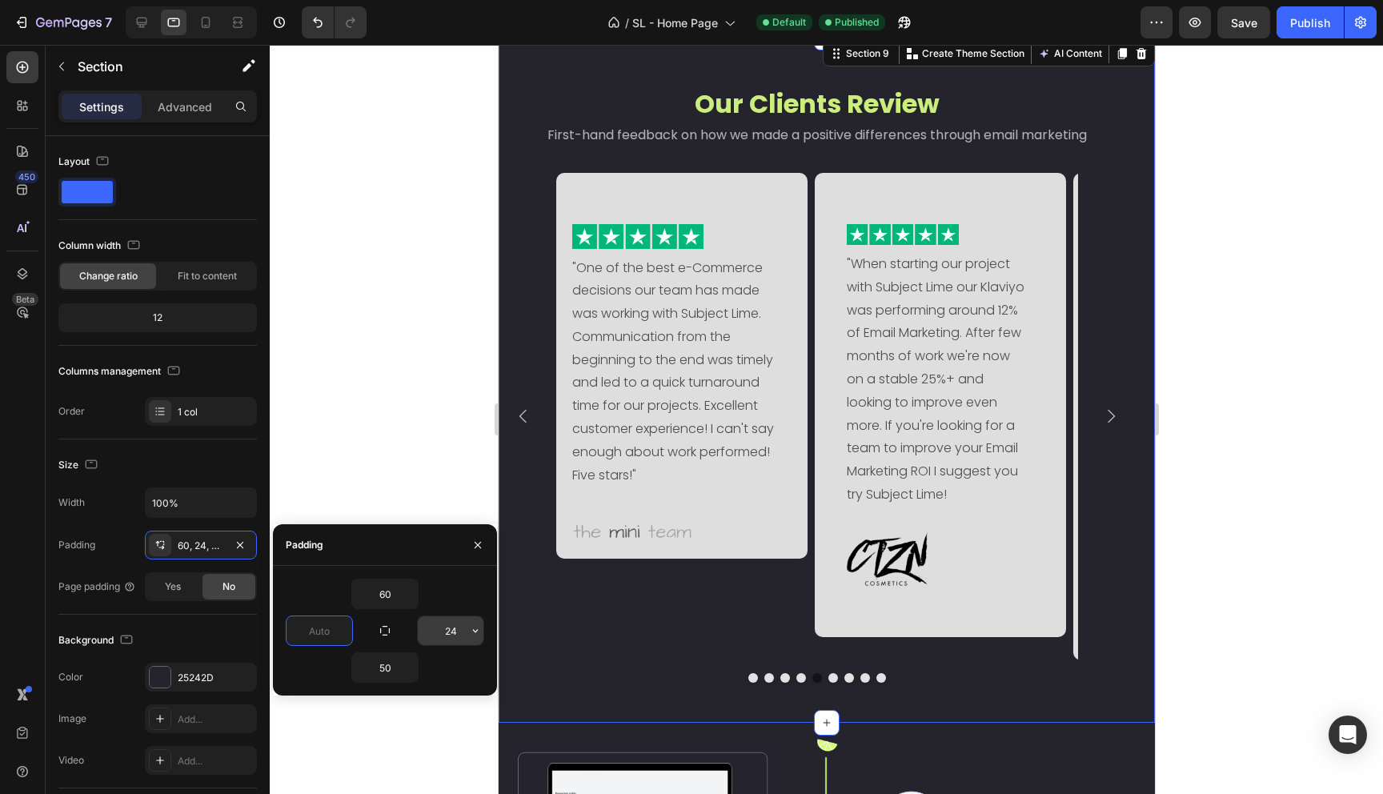
click at [459, 633] on input "24" at bounding box center [451, 630] width 66 height 29
type input "0"
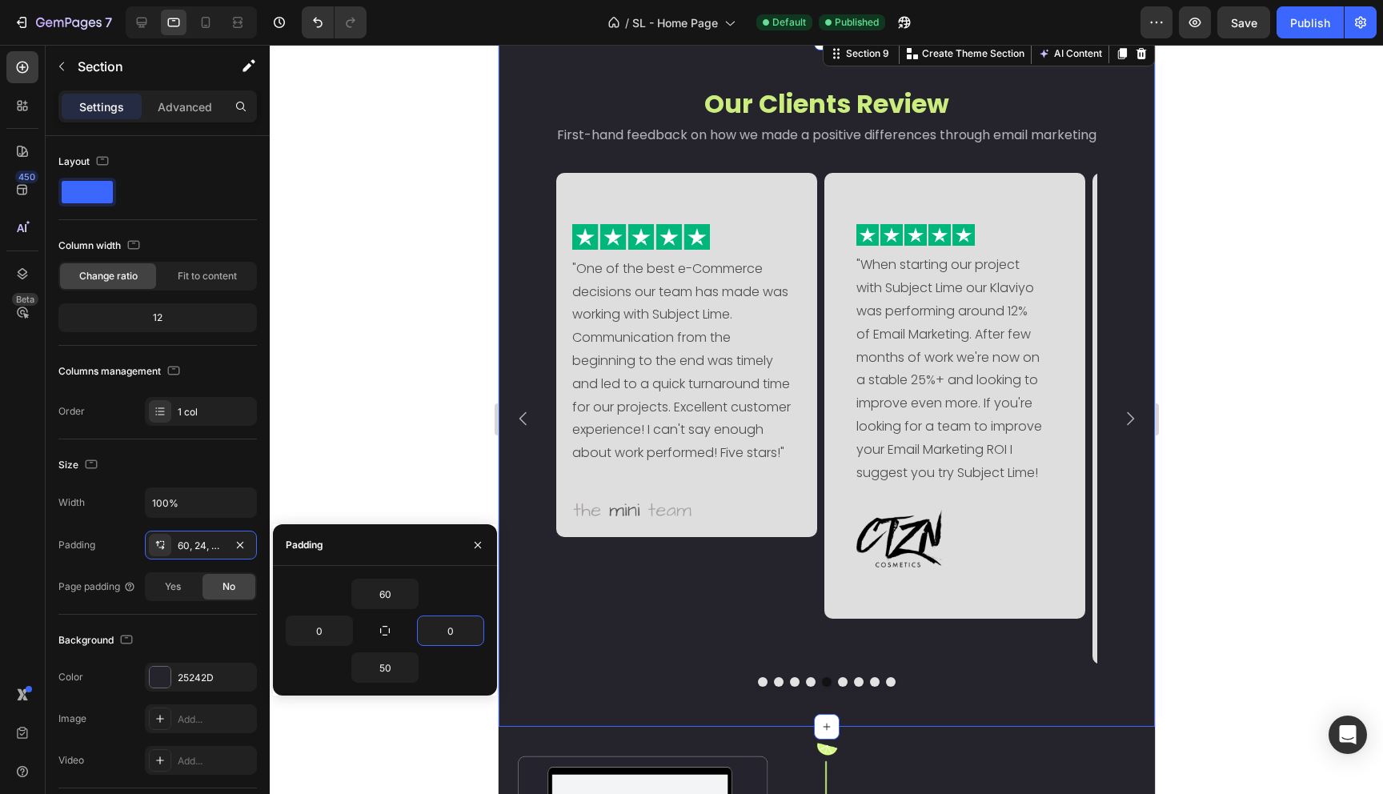
click at [463, 411] on div at bounding box center [826, 419] width 1113 height 749
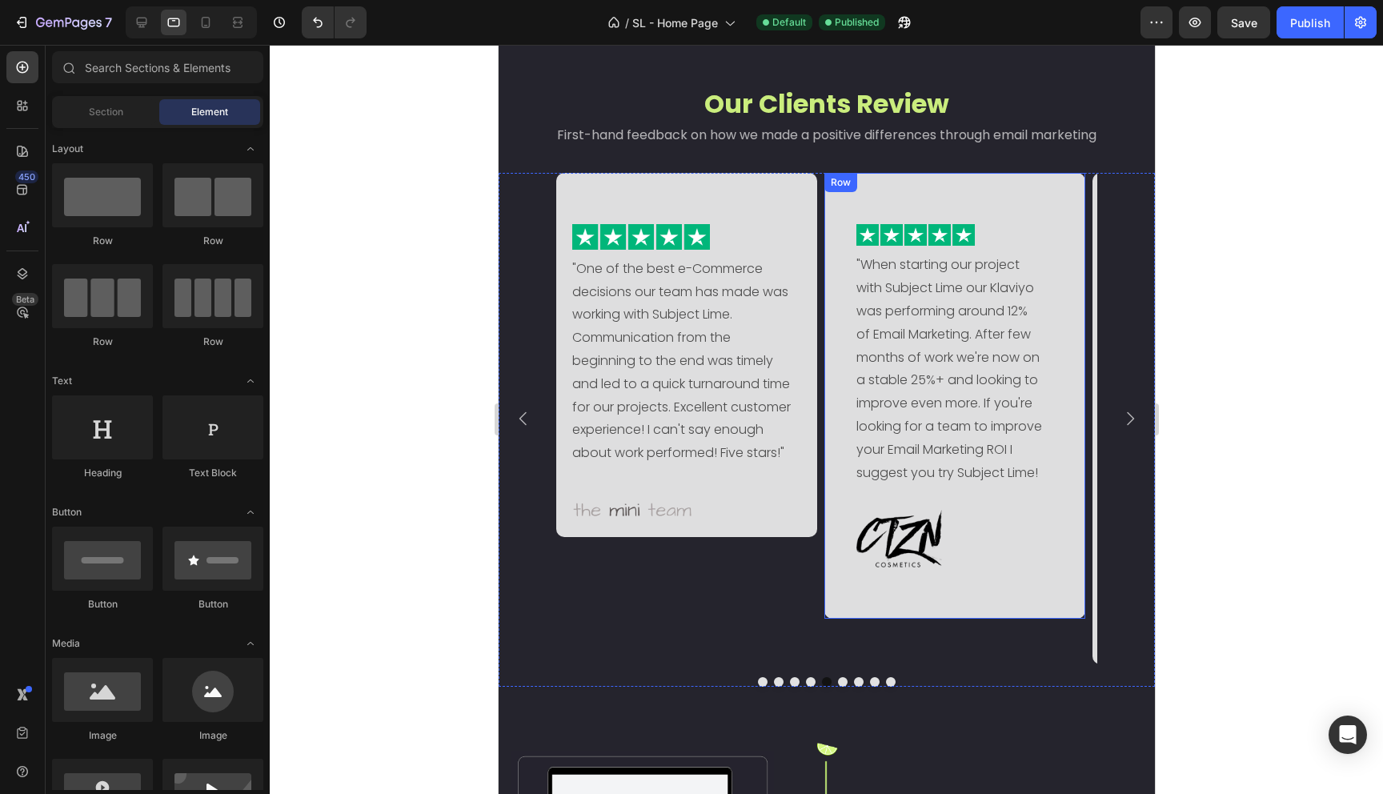
click at [1067, 523] on div "Image "When starting our project with Subject Lime our Klaviyo was performing a…" at bounding box center [954, 396] width 261 height 446
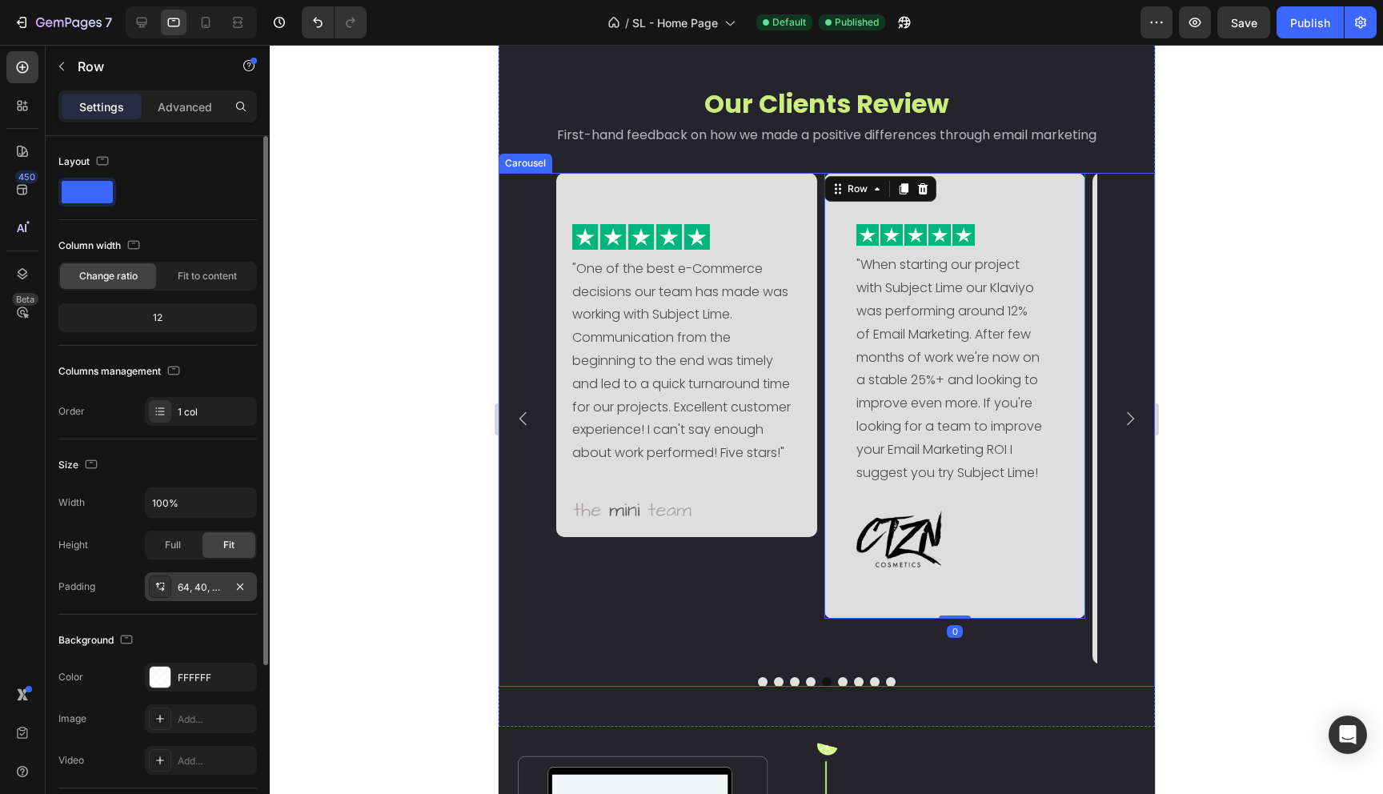
click at [219, 580] on div "64, 40, 64, 40" at bounding box center [201, 587] width 46 height 14
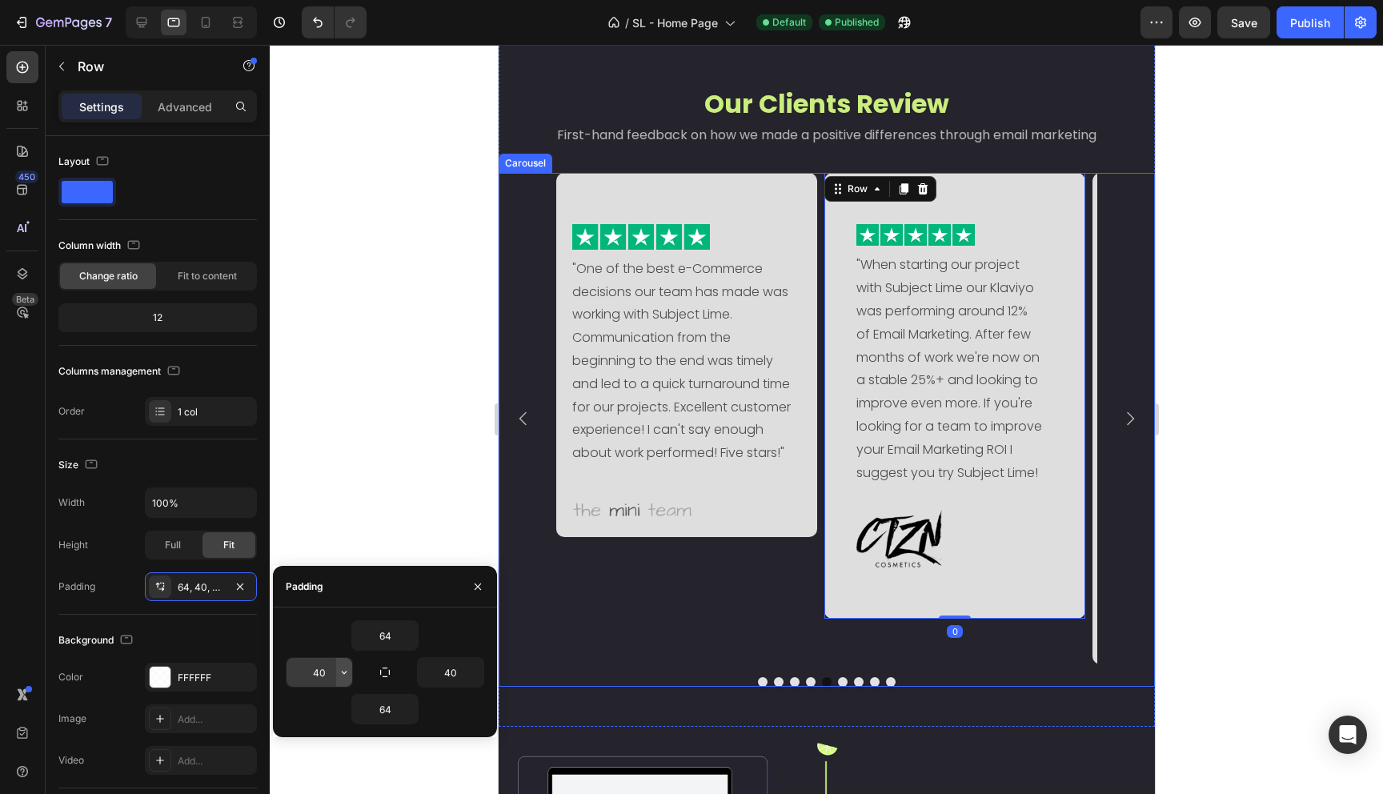
click at [343, 681] on button "button" at bounding box center [344, 672] width 16 height 29
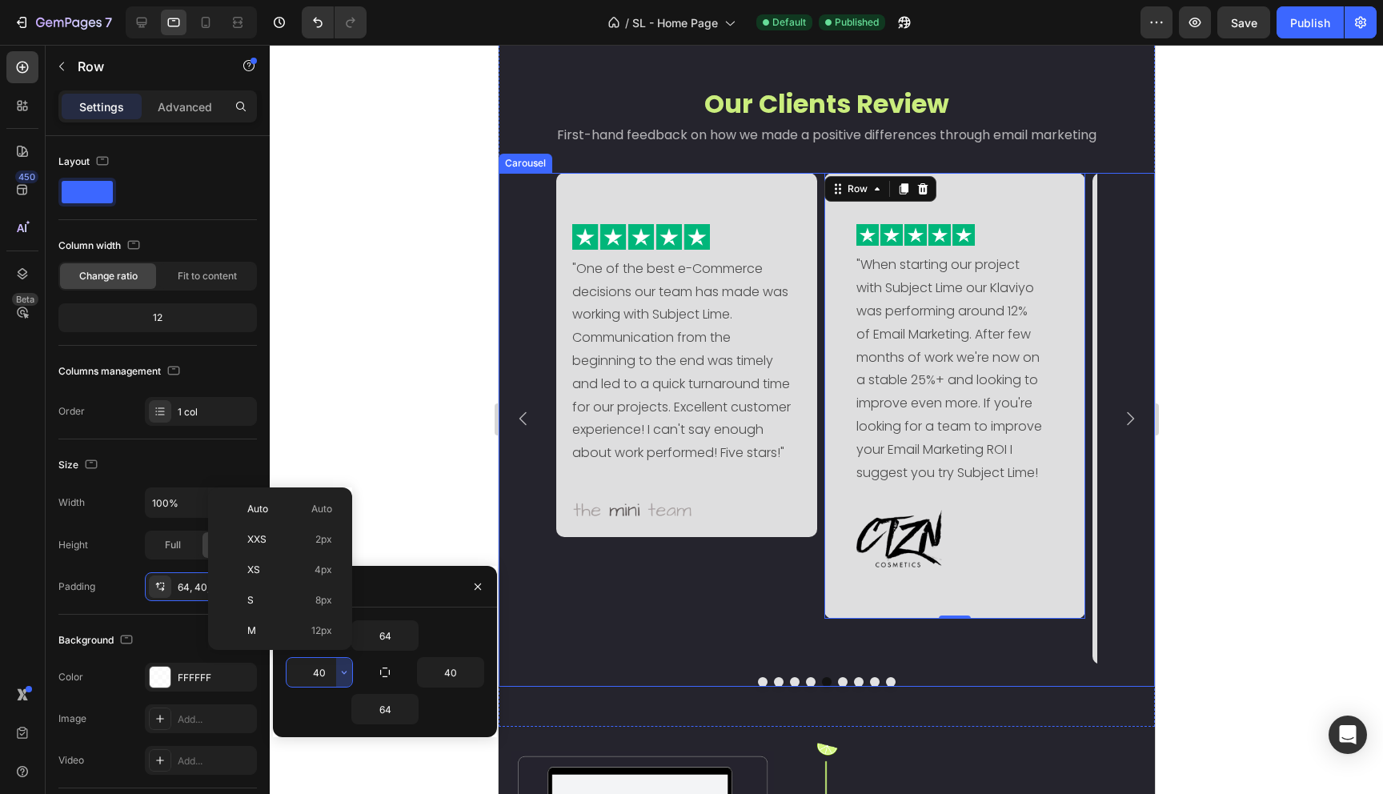
click at [310, 667] on input "40" at bounding box center [320, 672] width 66 height 29
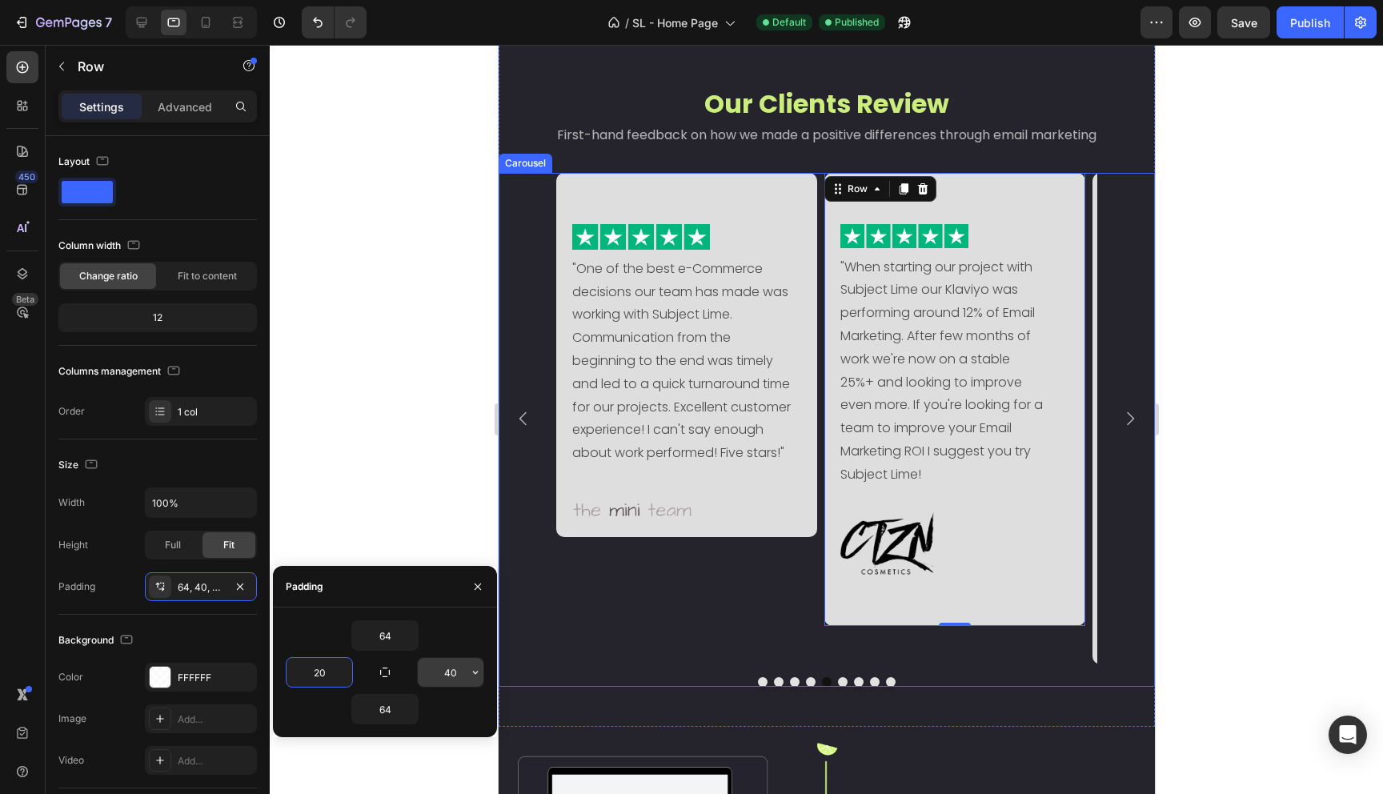
type input "20"
click at [446, 668] on input "40" at bounding box center [451, 672] width 66 height 29
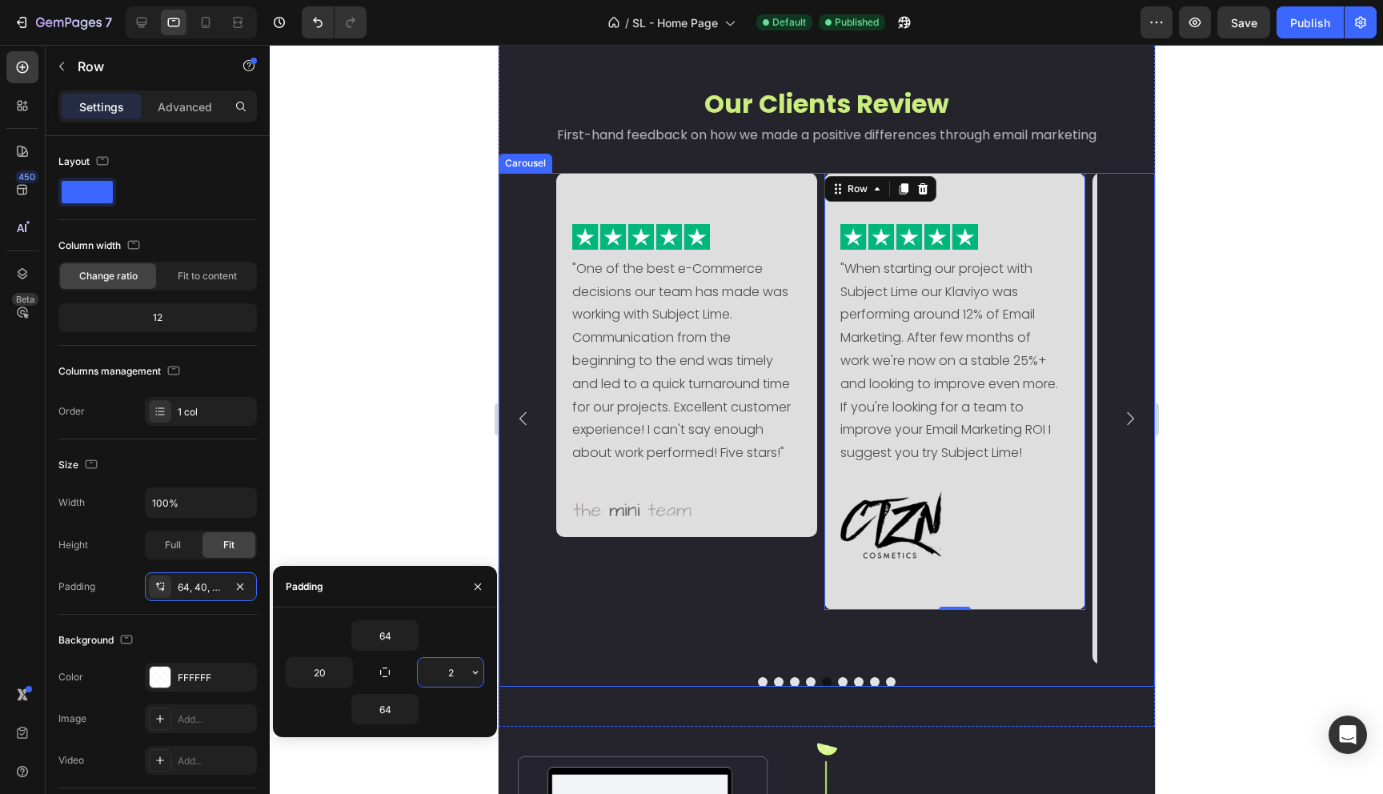
type input "20"
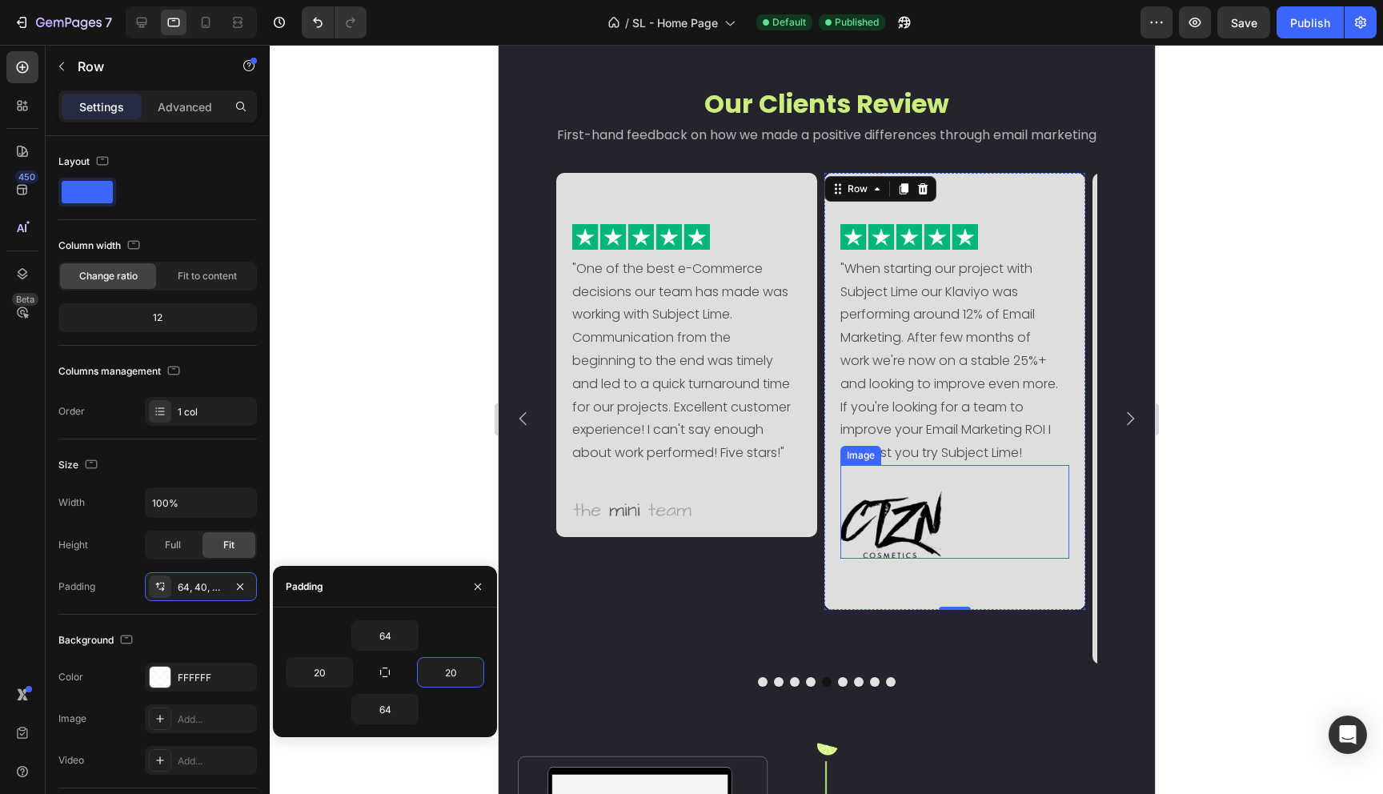
click at [878, 504] on img at bounding box center [941, 525] width 203 height 68
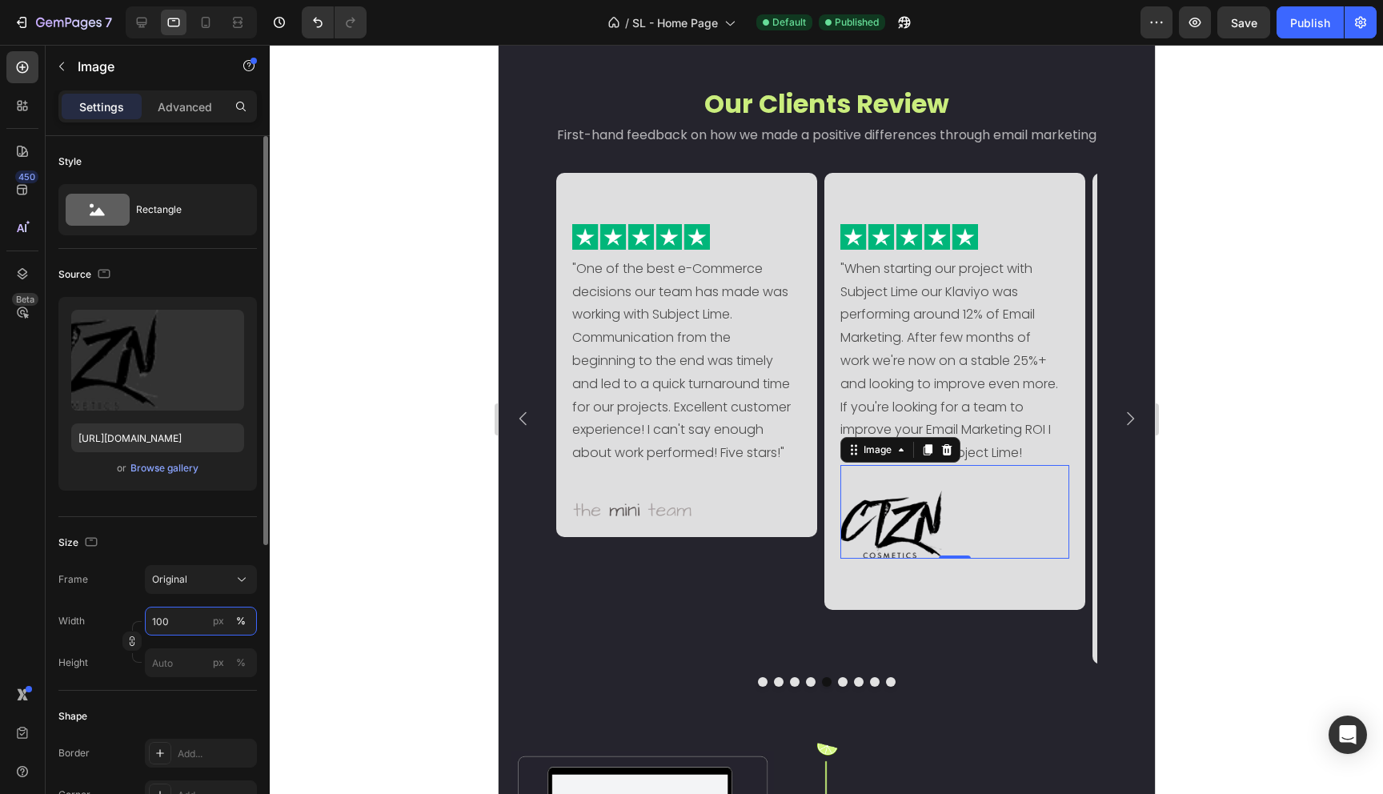
click at [190, 623] on input "100" at bounding box center [201, 621] width 112 height 29
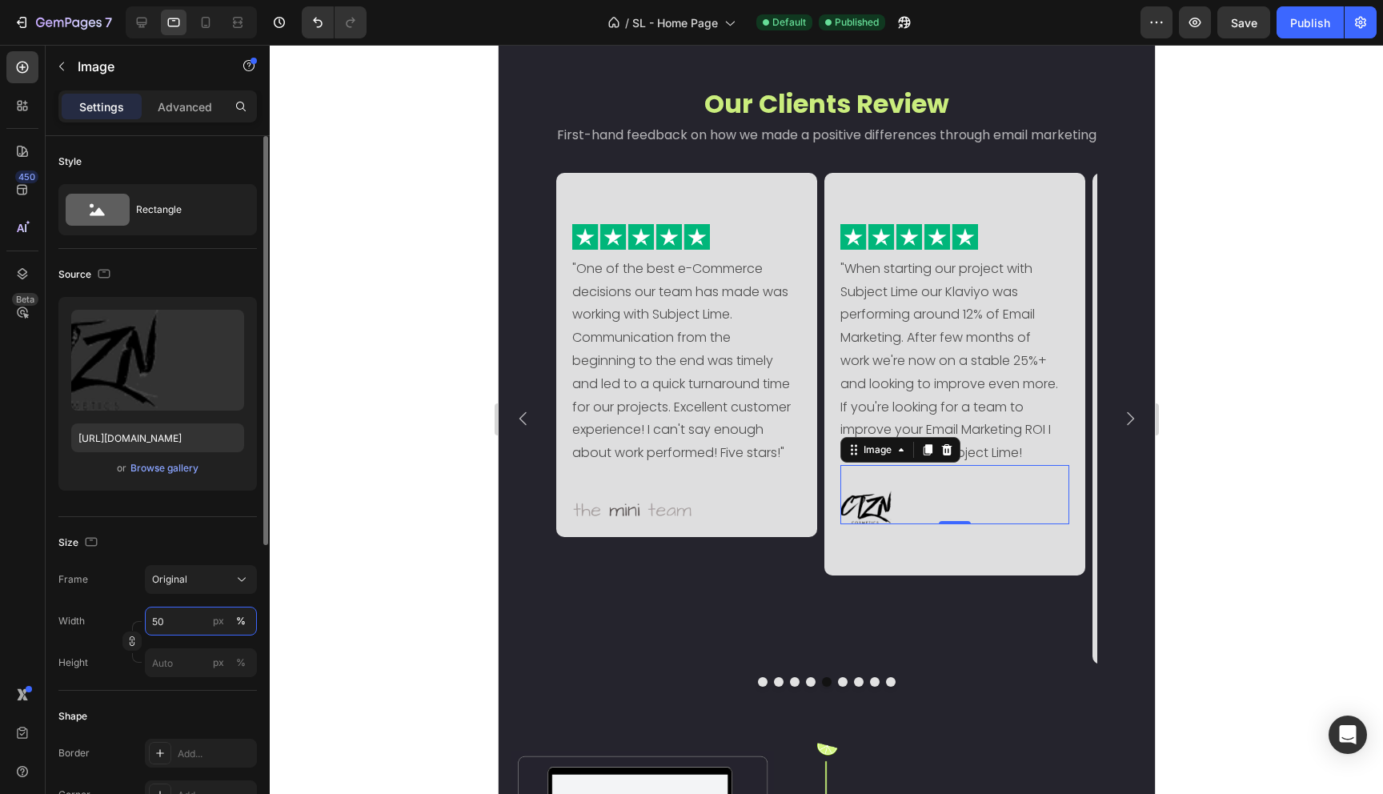
type input "5"
type input "6"
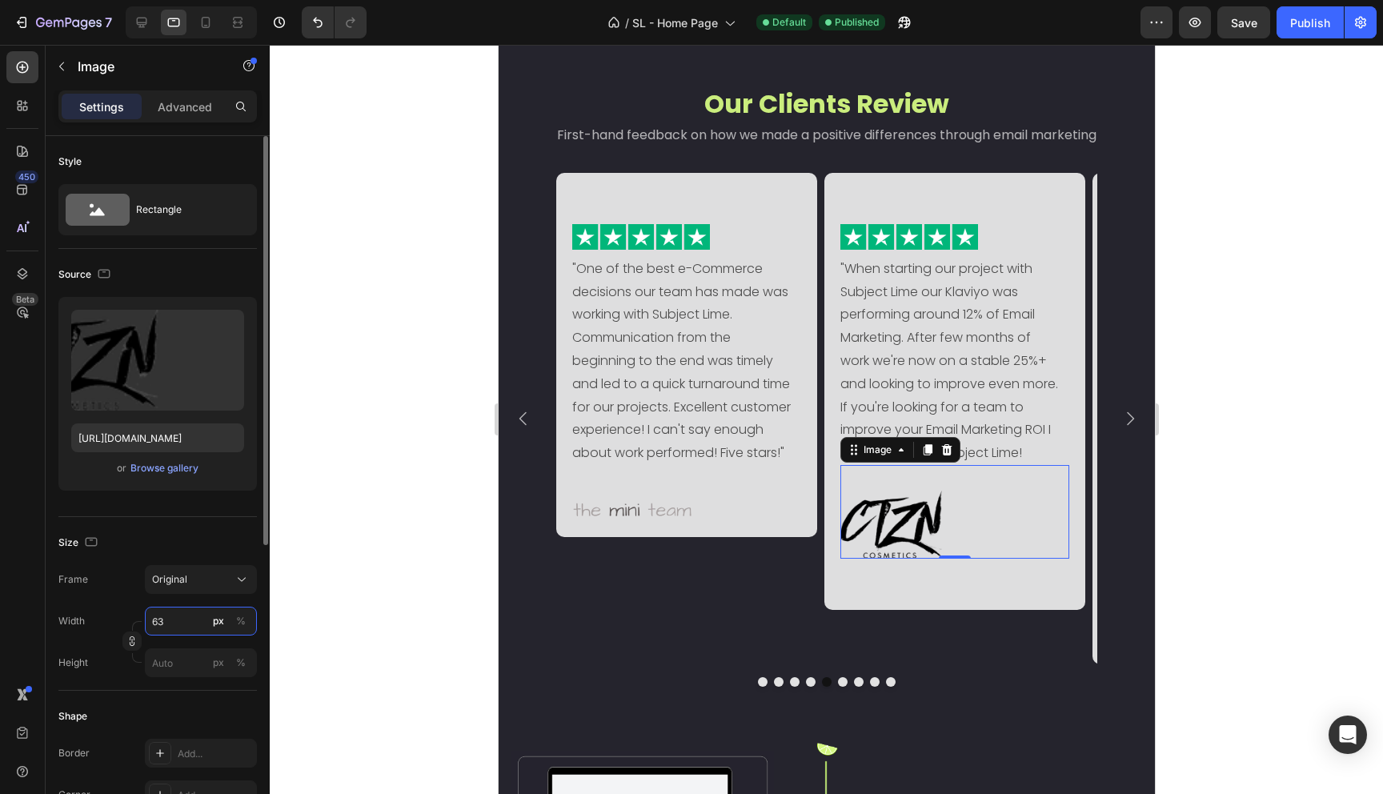
type input "6"
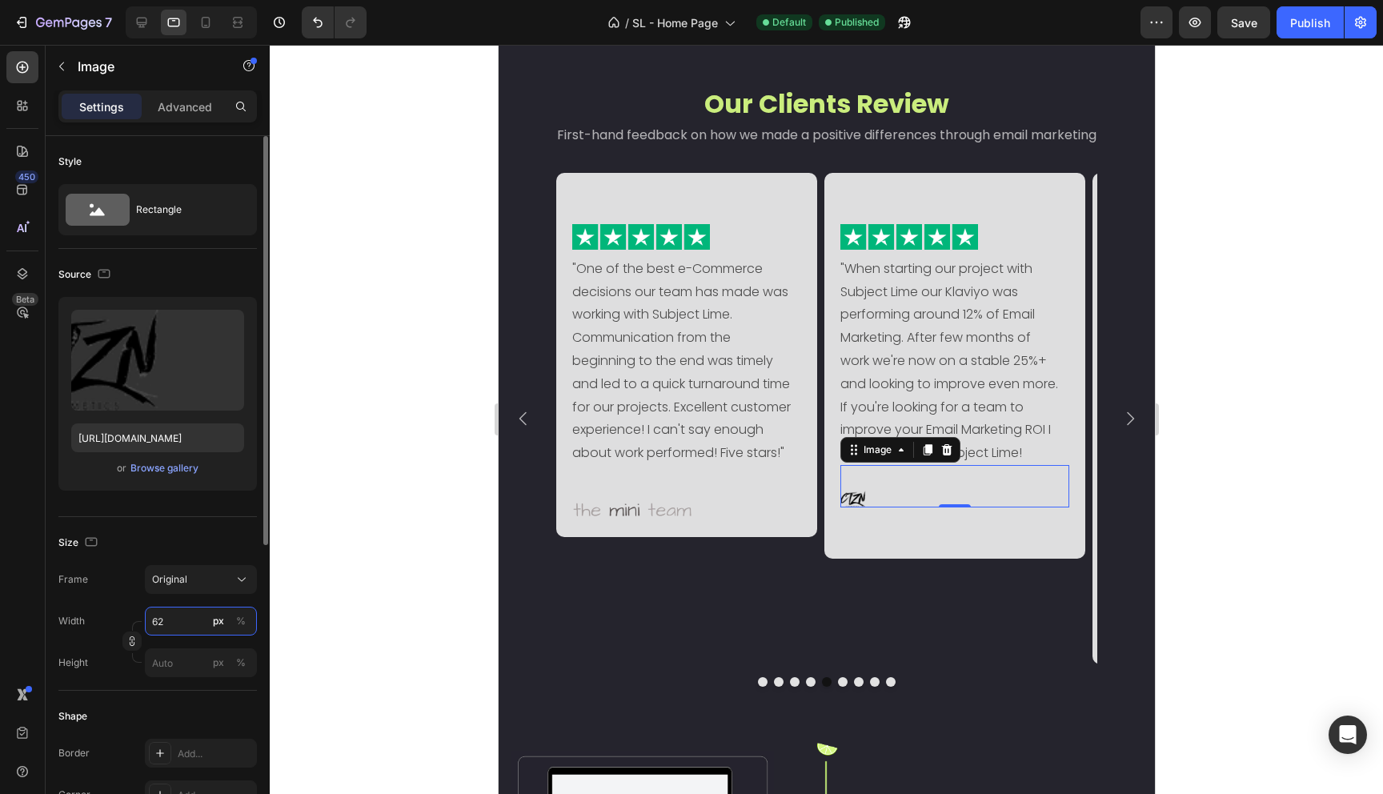
type input "6"
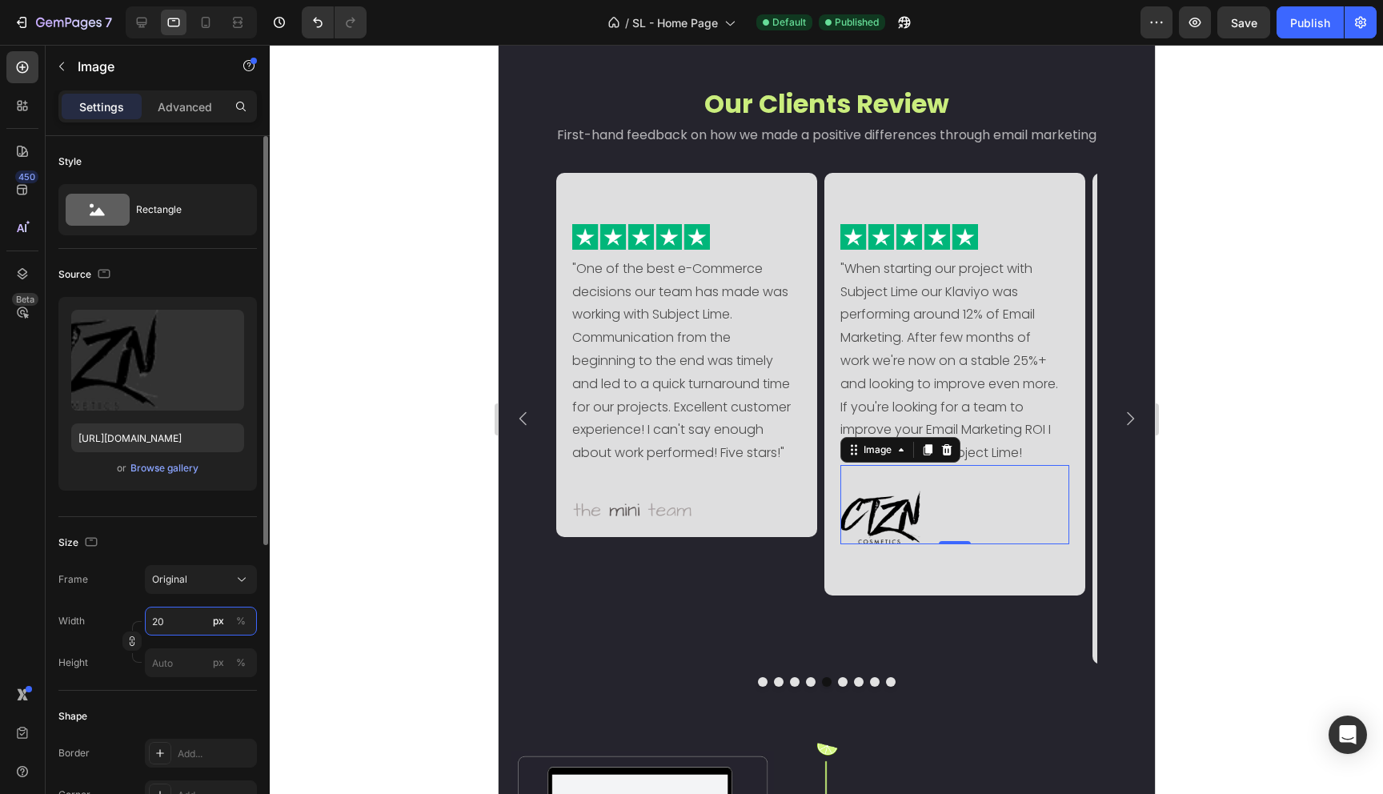
type input "2"
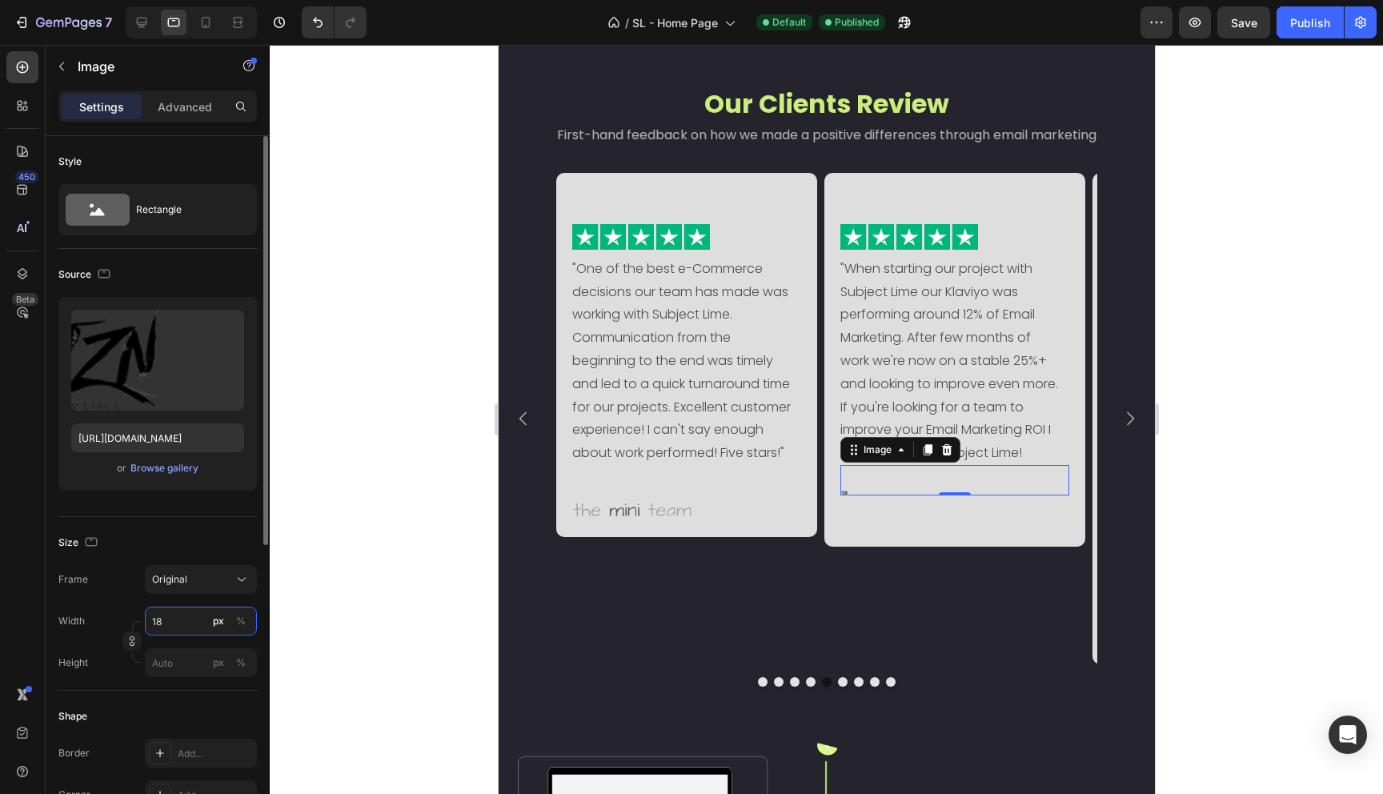
type input "180"
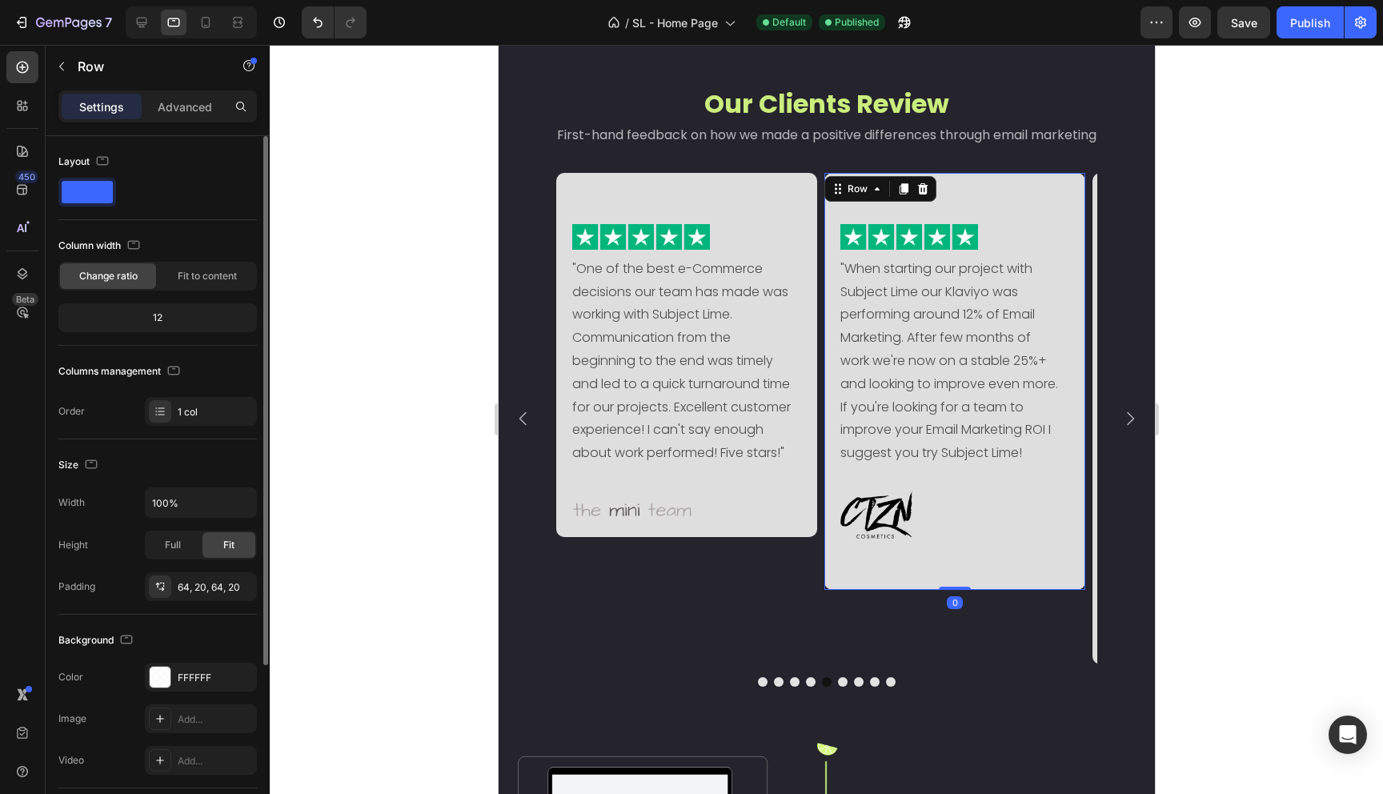
click at [897, 561] on div "Image "When starting our project with Subject Lime our Klaviyo was performing a…" at bounding box center [954, 381] width 261 height 417
click at [199, 592] on div "64, 20, 64, 20" at bounding box center [201, 587] width 46 height 14
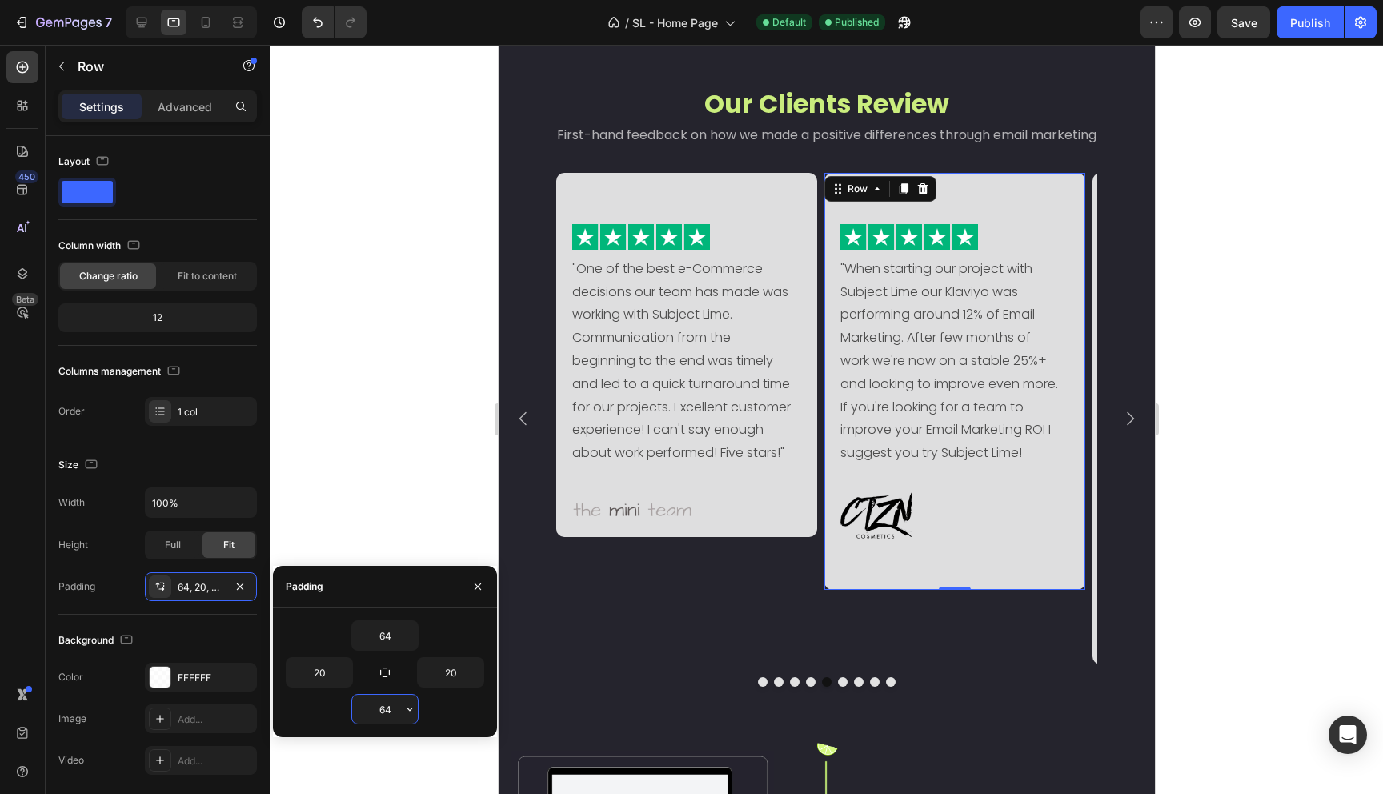
click at [385, 707] on input "64" at bounding box center [385, 709] width 66 height 29
type input "3"
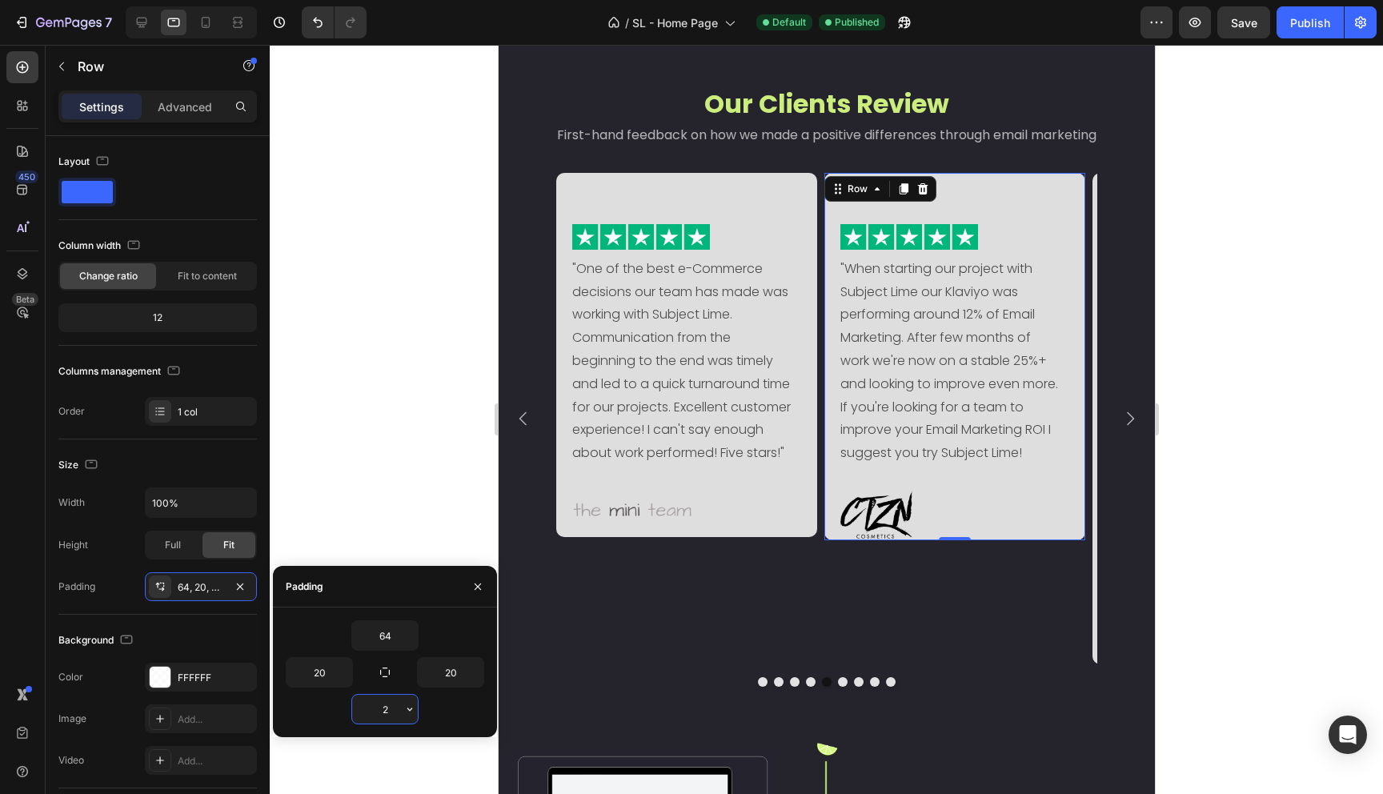
type input "26"
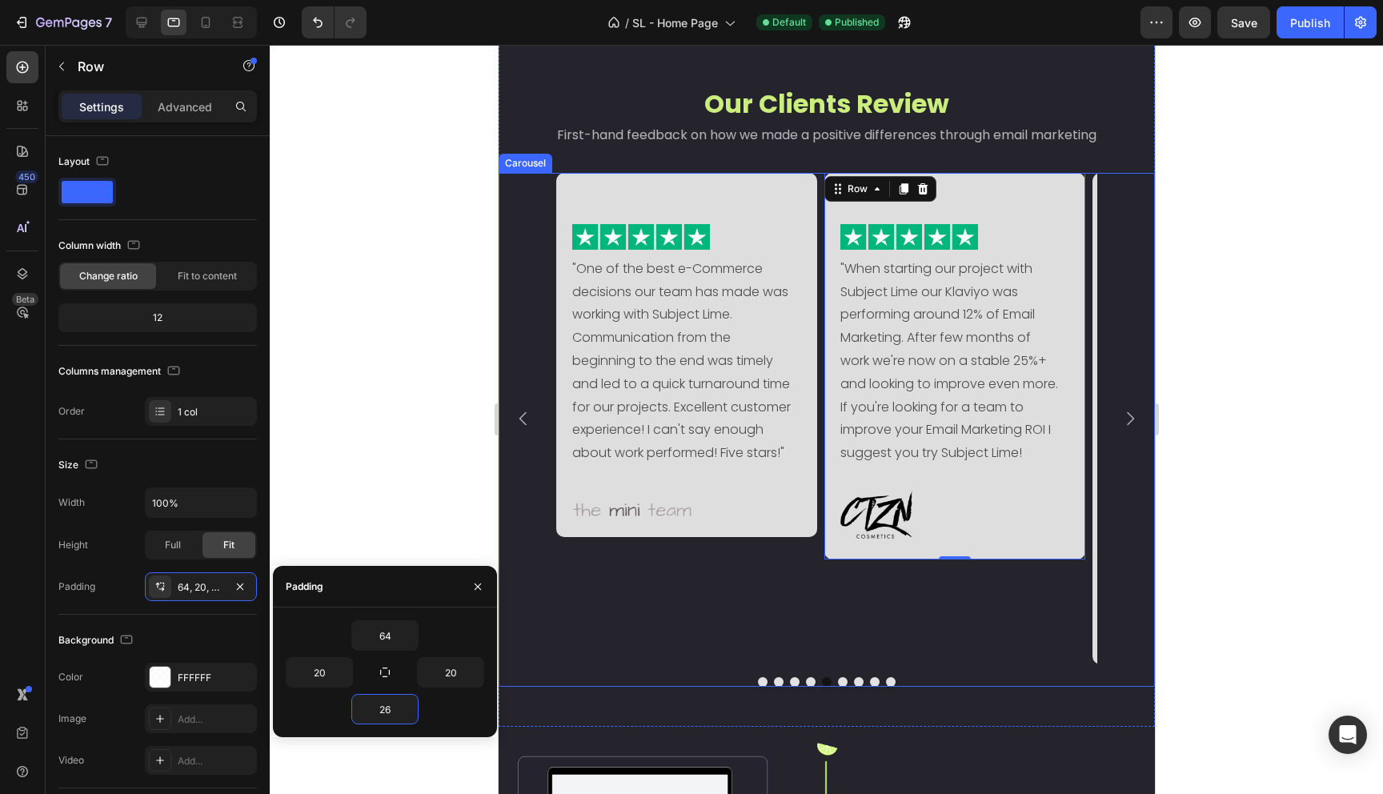
click at [617, 628] on div "Image "One of the best e-Commerce decisions our team has made was working with …" at bounding box center [685, 419] width 261 height 492
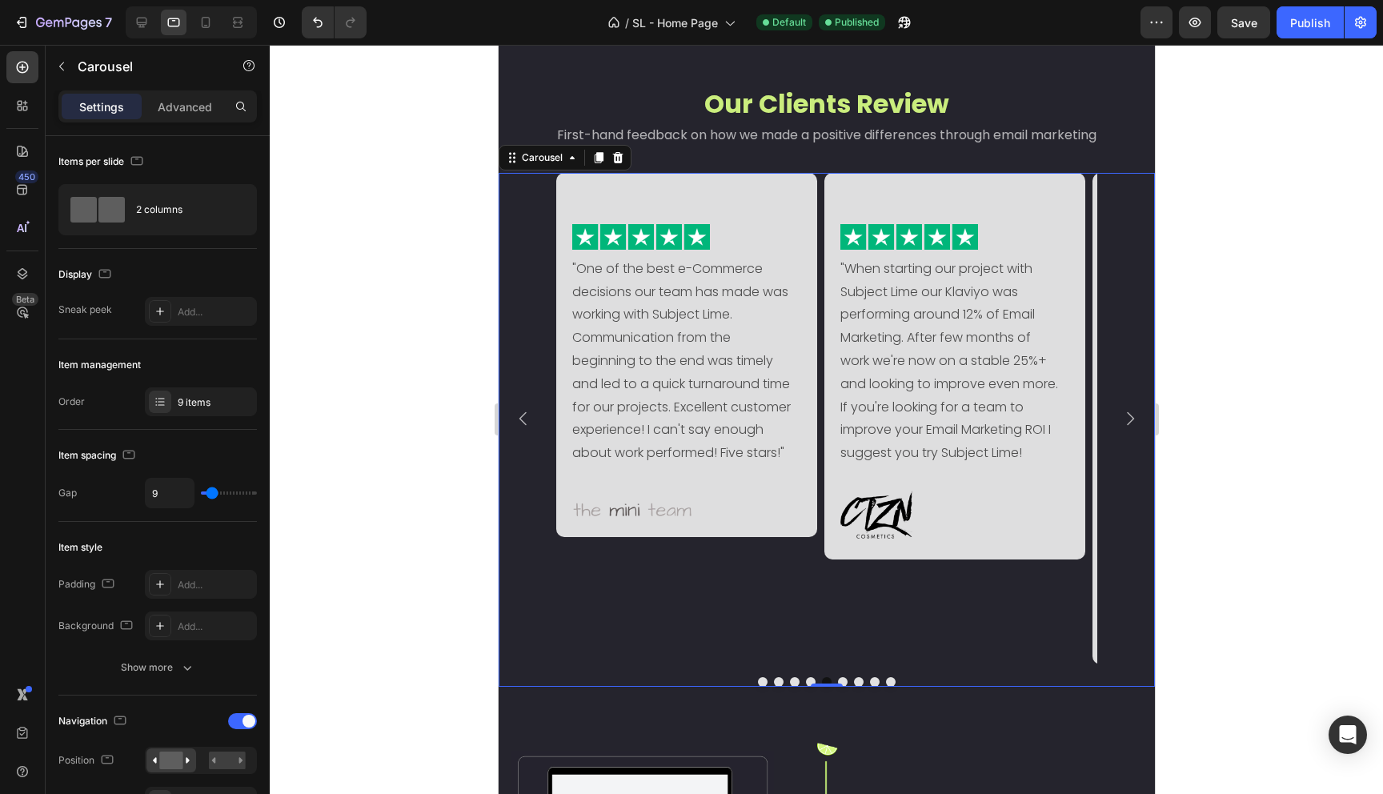
click at [1126, 426] on icon "Carousel Next Arrow" at bounding box center [1129, 419] width 7 height 14
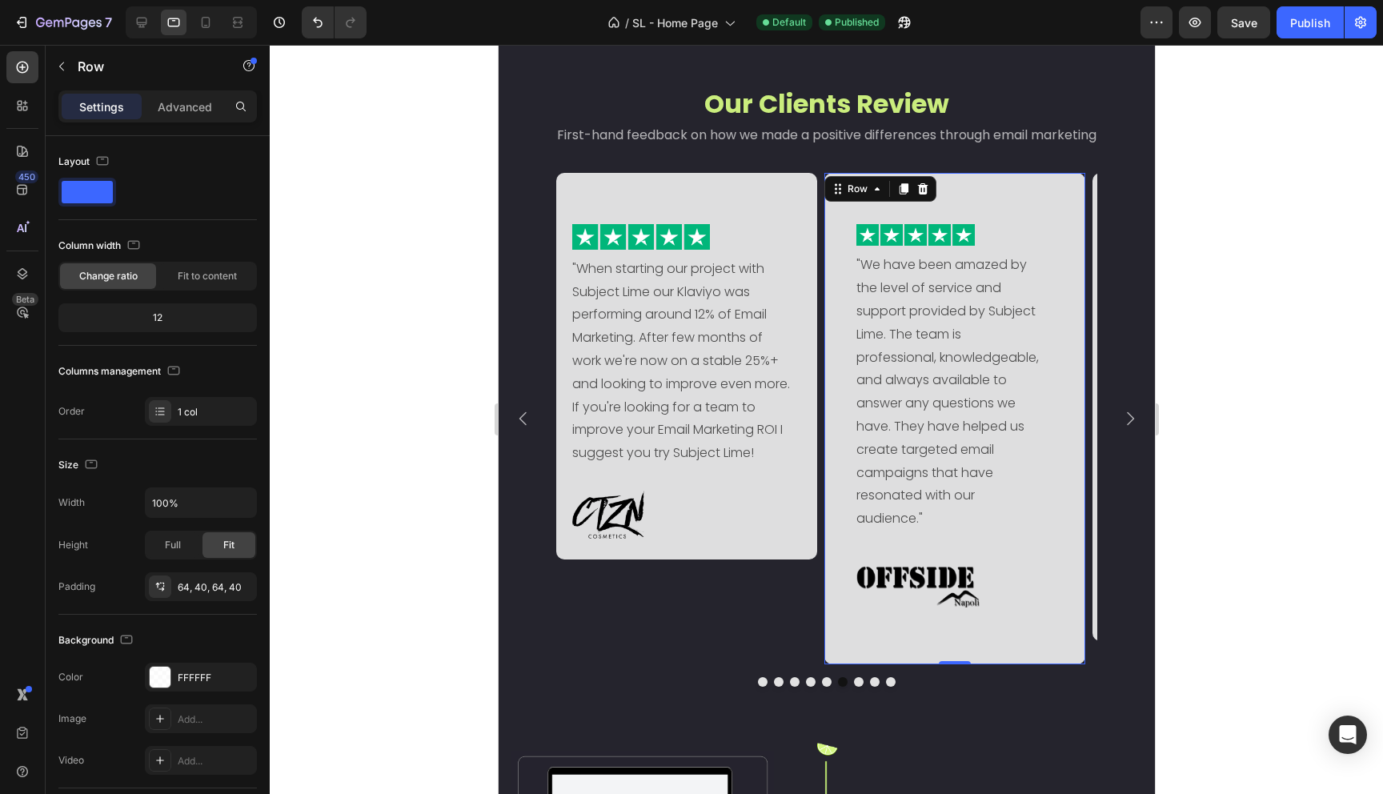
click at [1057, 603] on div "Image "We have been amazed by the level of service and support provided by Subj…" at bounding box center [954, 419] width 261 height 492
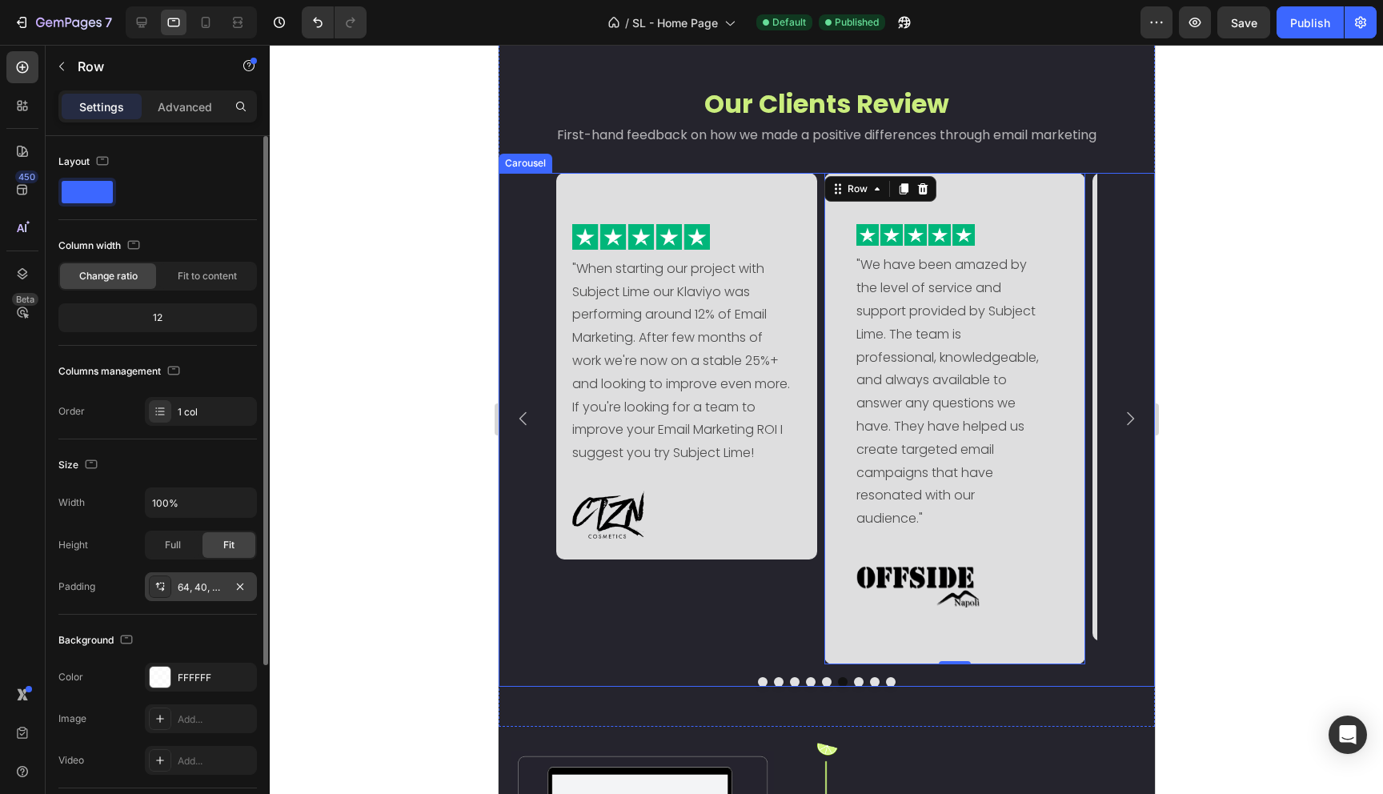
click at [203, 588] on div "64, 40, 64, 40" at bounding box center [201, 587] width 46 height 14
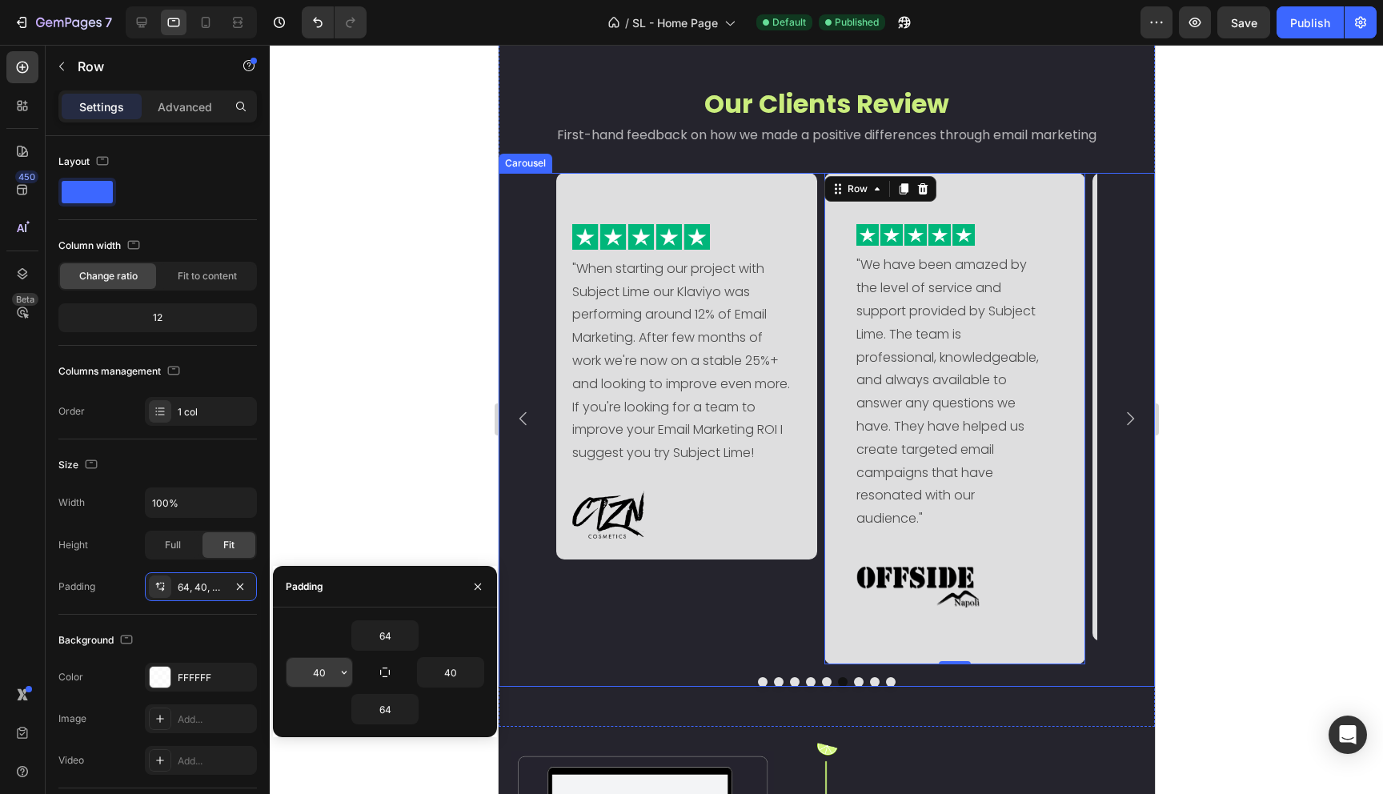
click at [331, 679] on input "40" at bounding box center [320, 672] width 66 height 29
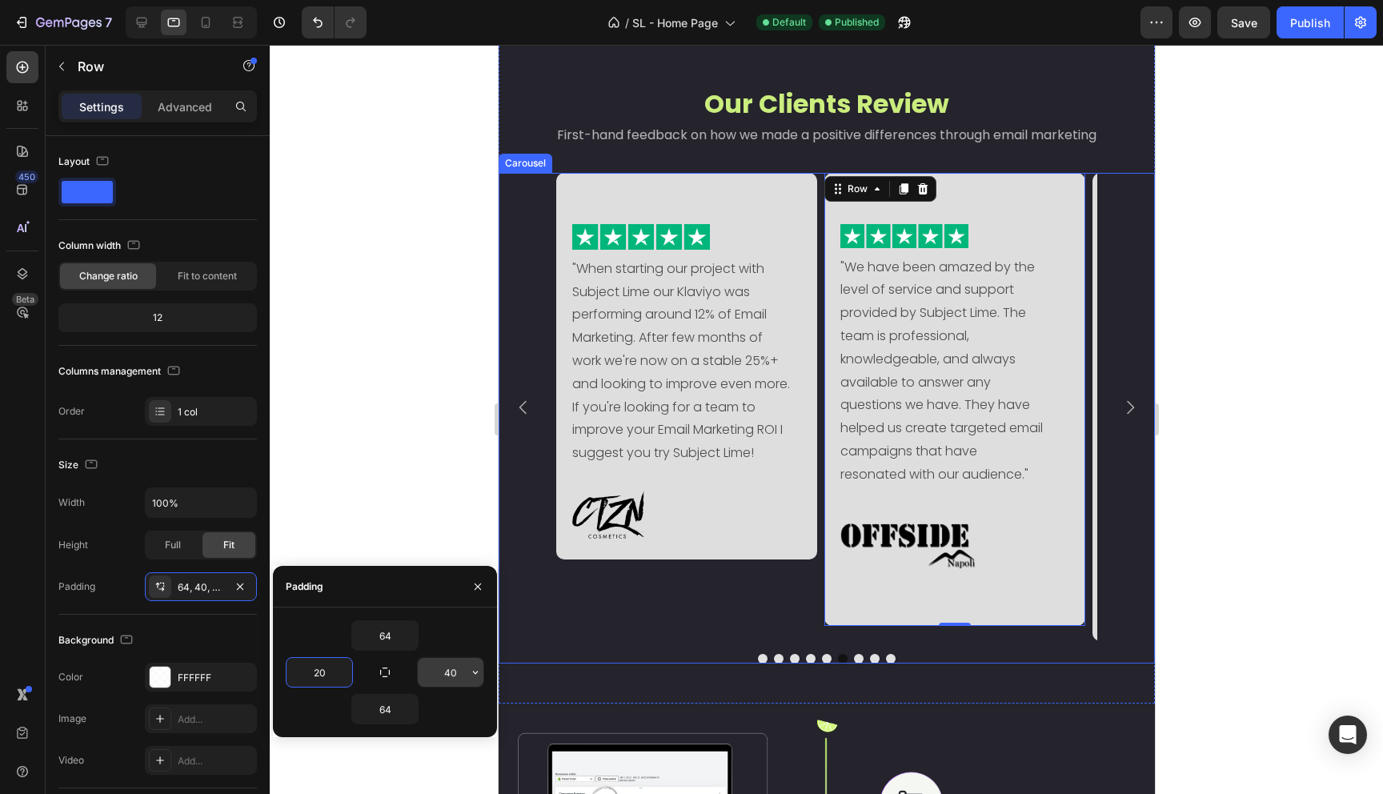
type input "20"
click at [442, 667] on input "40" at bounding box center [451, 672] width 66 height 29
type input "20"
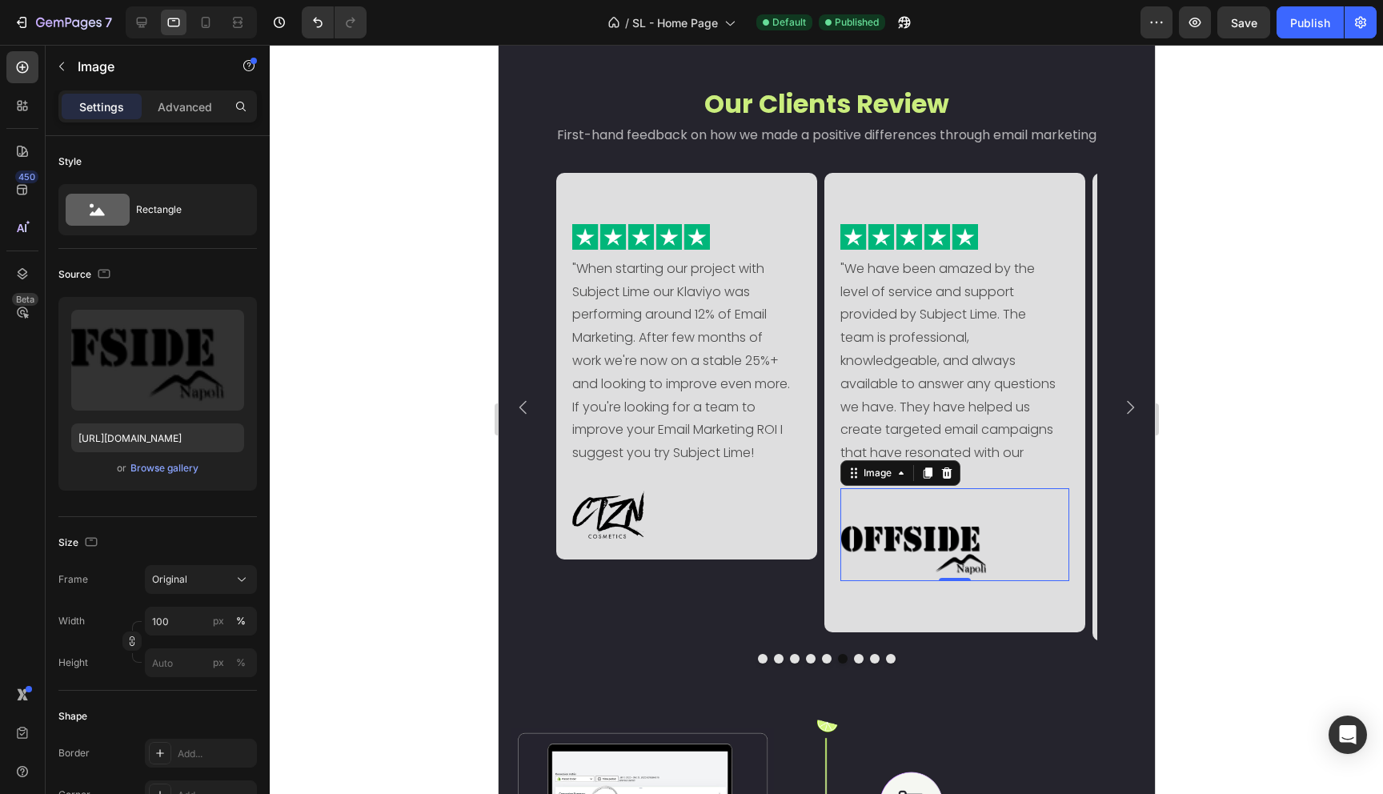
click at [993, 535] on img at bounding box center [941, 548] width 203 height 68
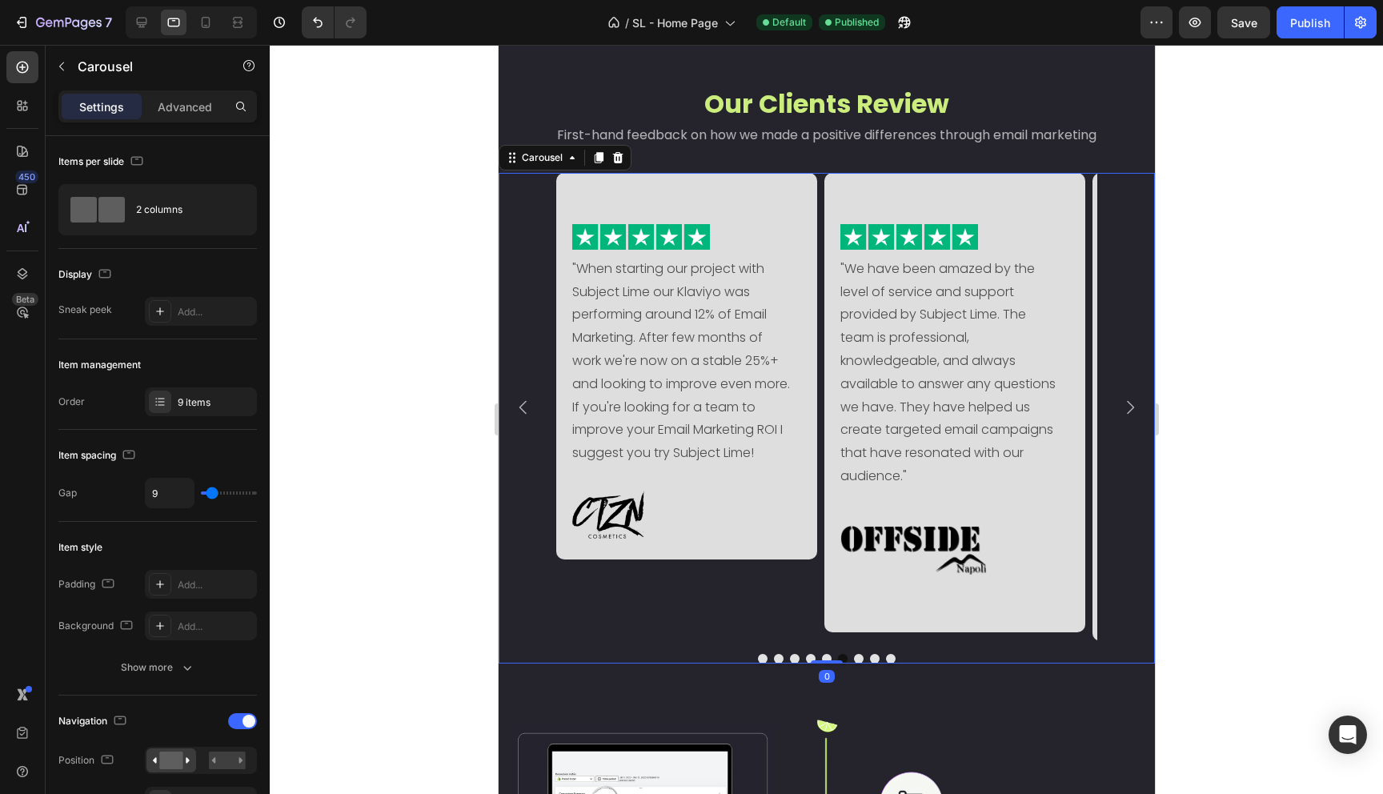
click at [518, 417] on icon "Carousel Back Arrow" at bounding box center [522, 407] width 19 height 19
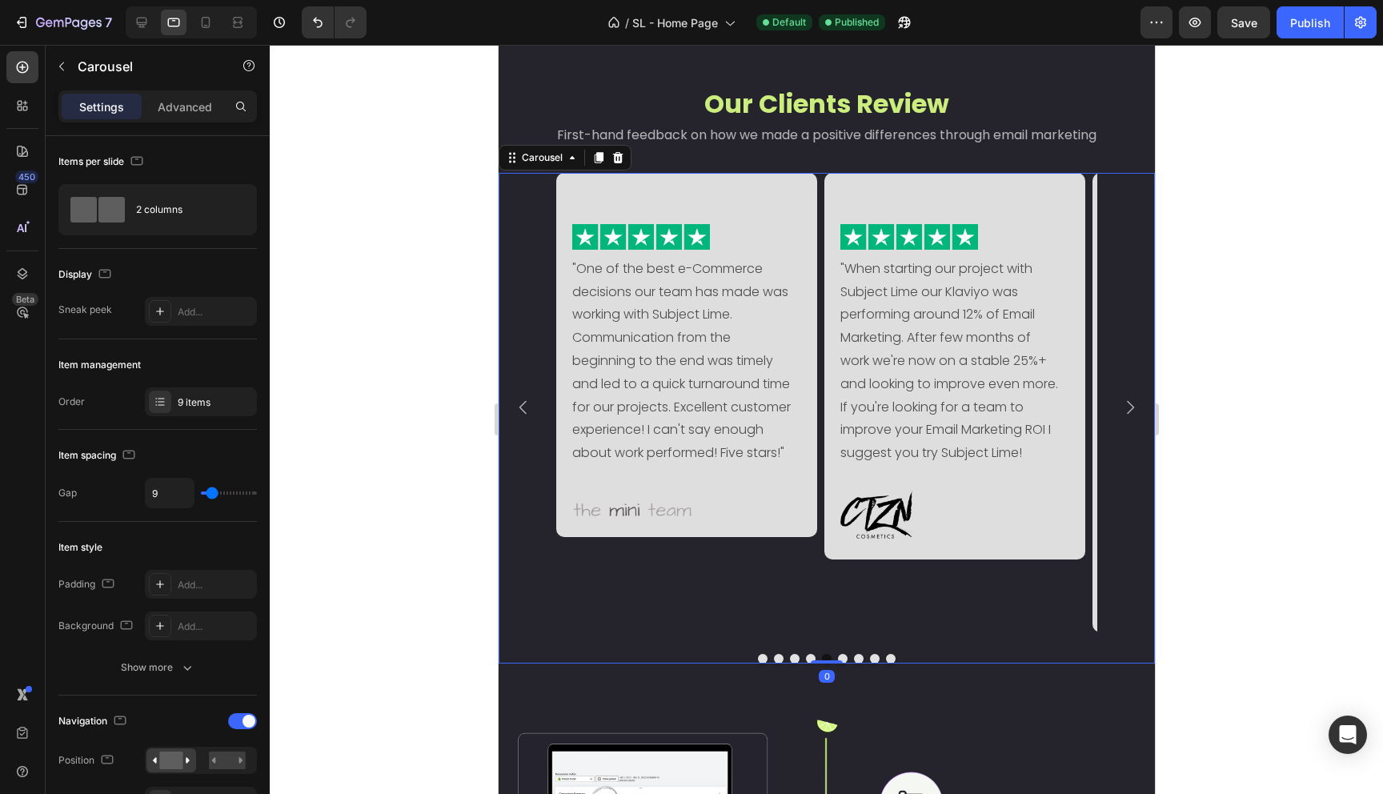
click at [518, 417] on icon "Carousel Back Arrow" at bounding box center [522, 407] width 19 height 19
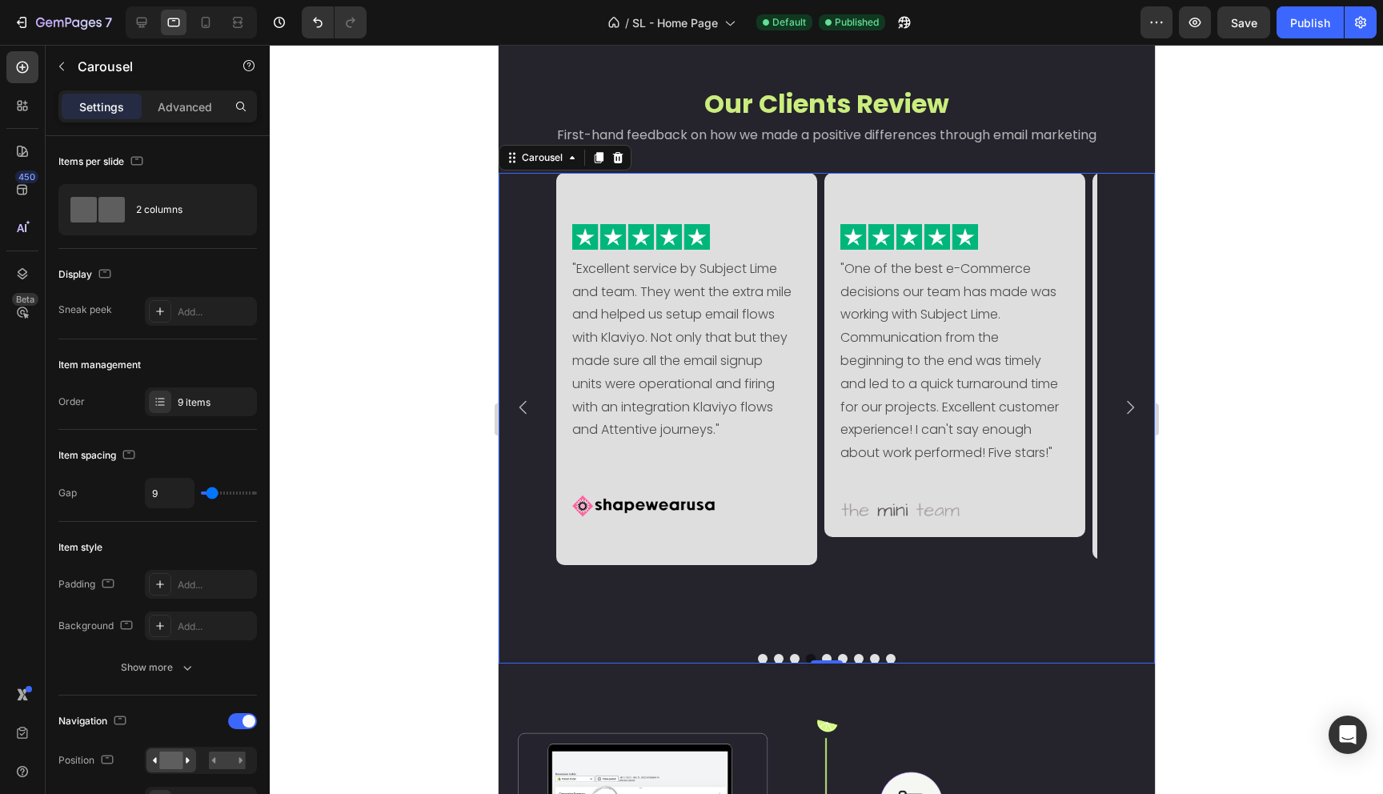
click at [518, 417] on icon "Carousel Back Arrow" at bounding box center [522, 407] width 19 height 19
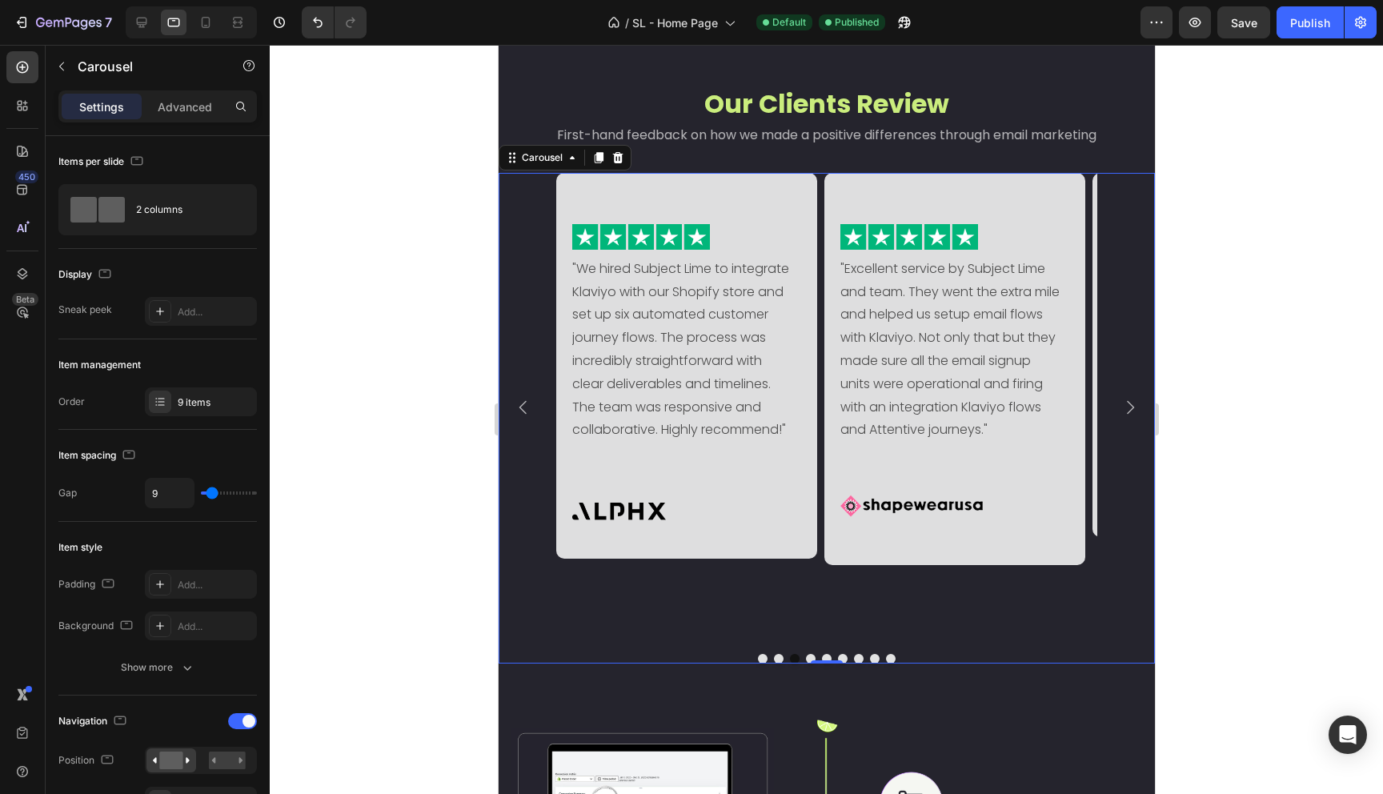
click at [518, 417] on icon "Carousel Back Arrow" at bounding box center [522, 407] width 19 height 19
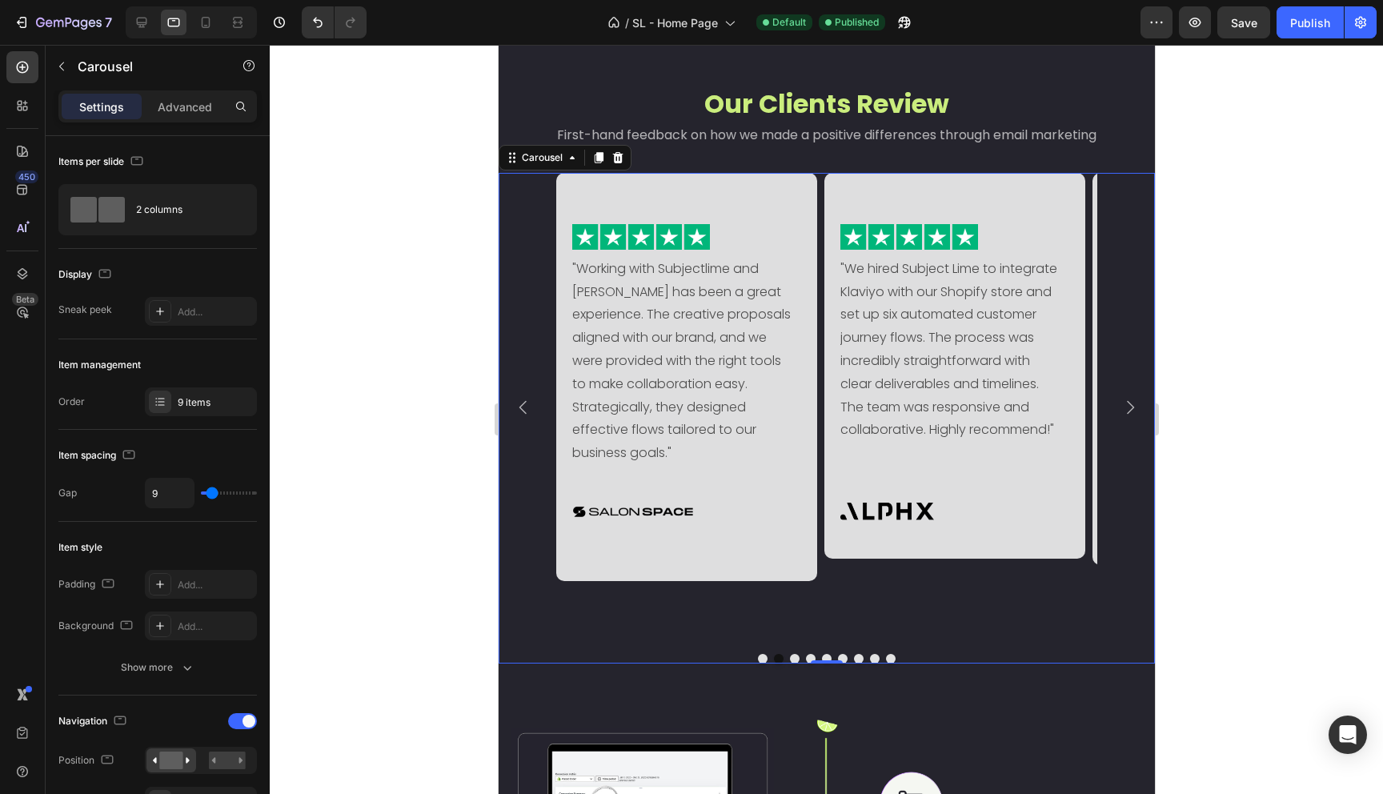
click at [518, 417] on icon "Carousel Back Arrow" at bounding box center [522, 407] width 19 height 19
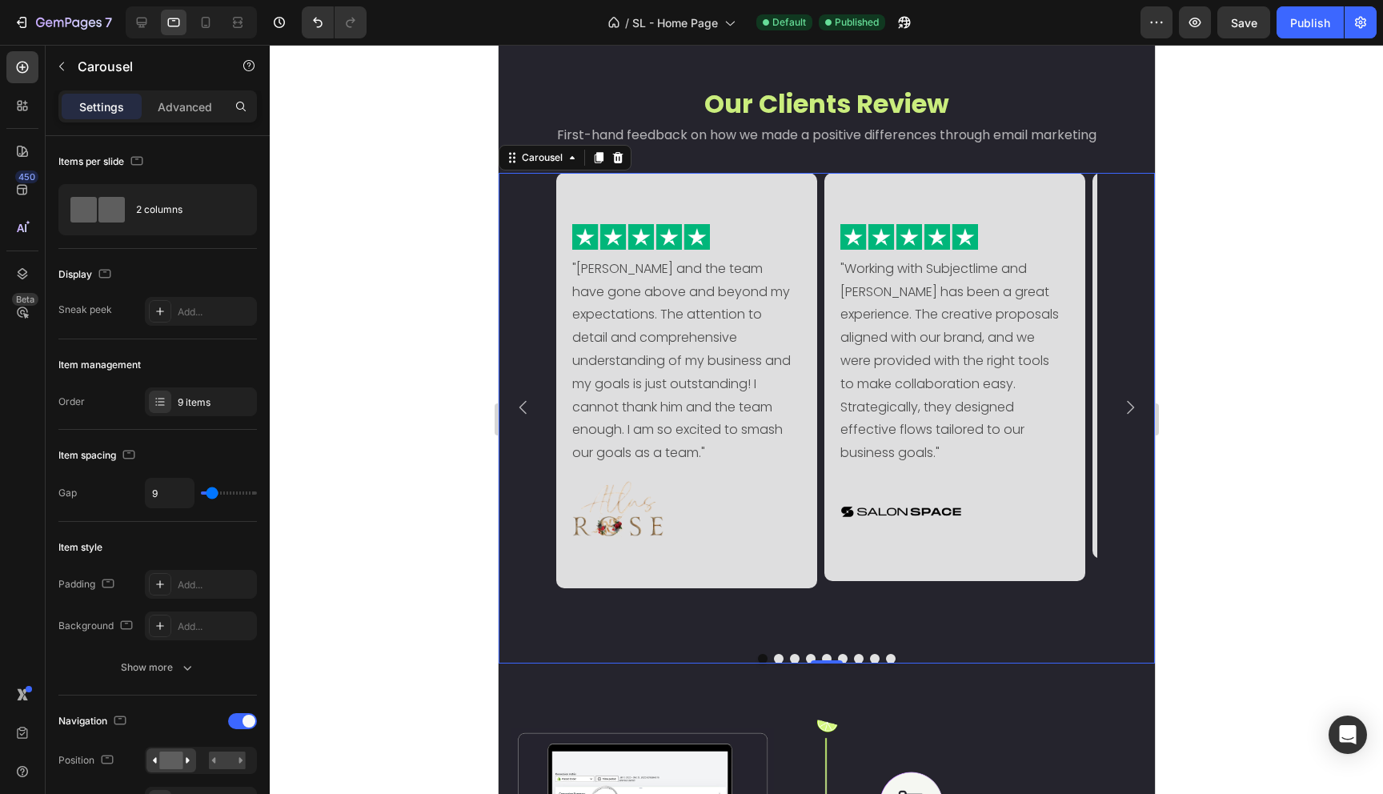
click at [518, 417] on icon "Carousel Back Arrow" at bounding box center [522, 407] width 19 height 19
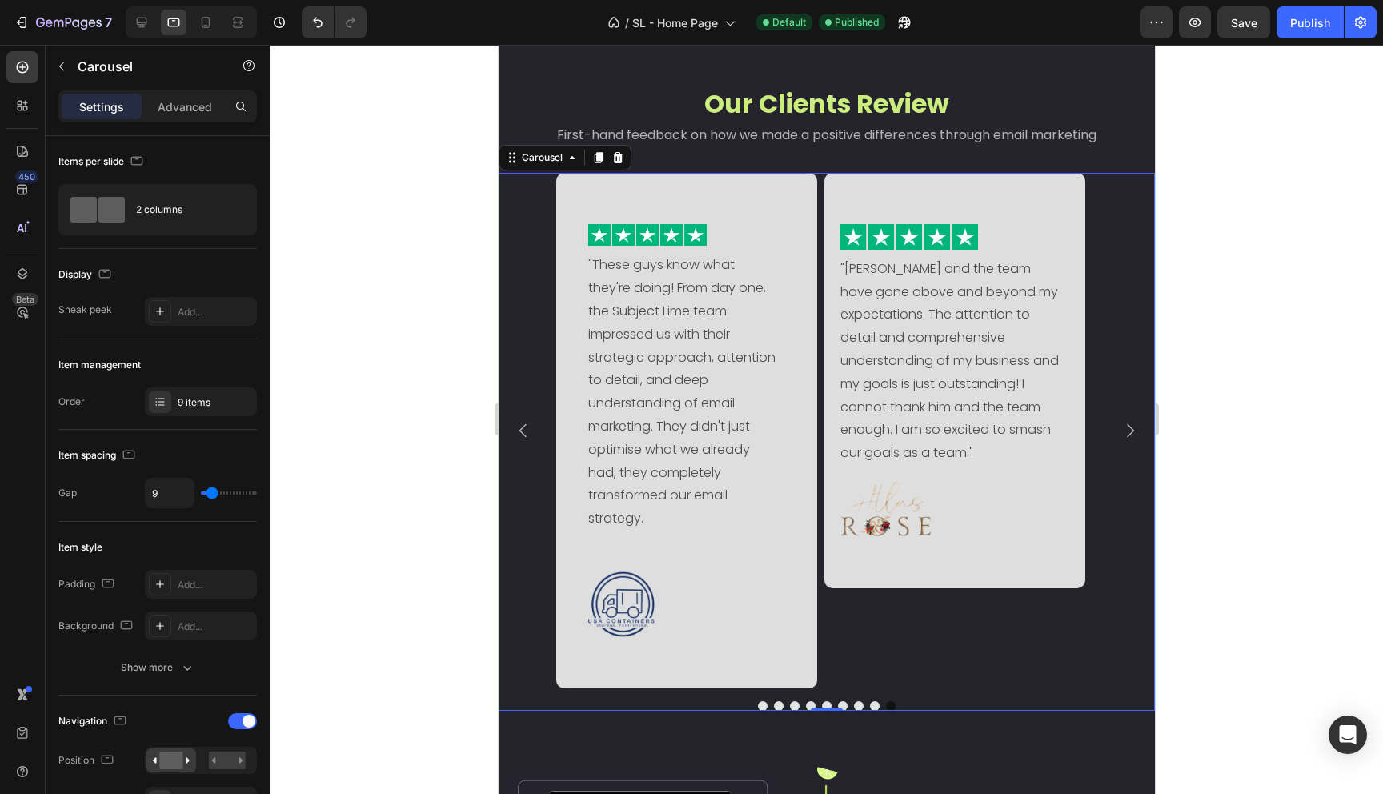
click at [518, 432] on icon "Carousel Back Arrow" at bounding box center [522, 430] width 19 height 19
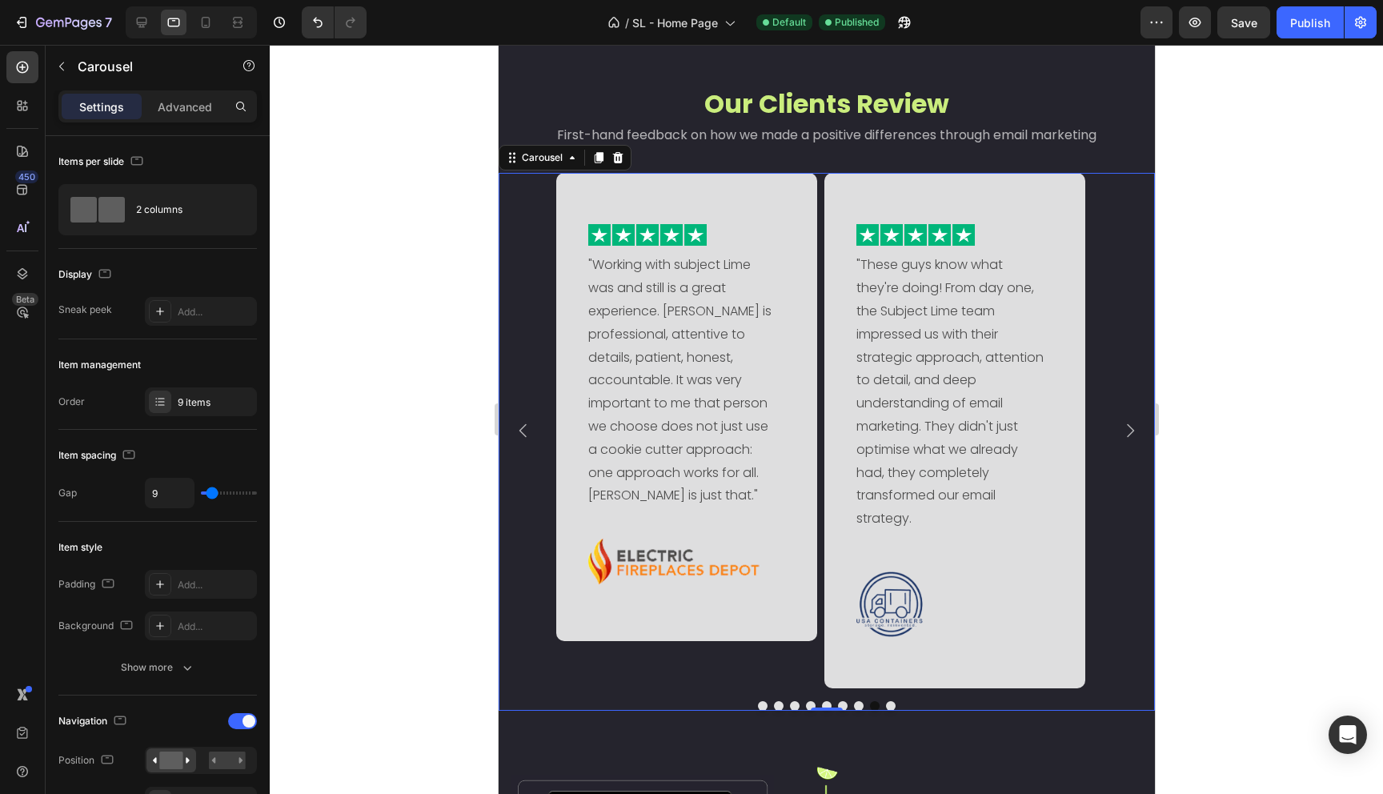
click at [518, 432] on icon "Carousel Back Arrow" at bounding box center [522, 430] width 19 height 19
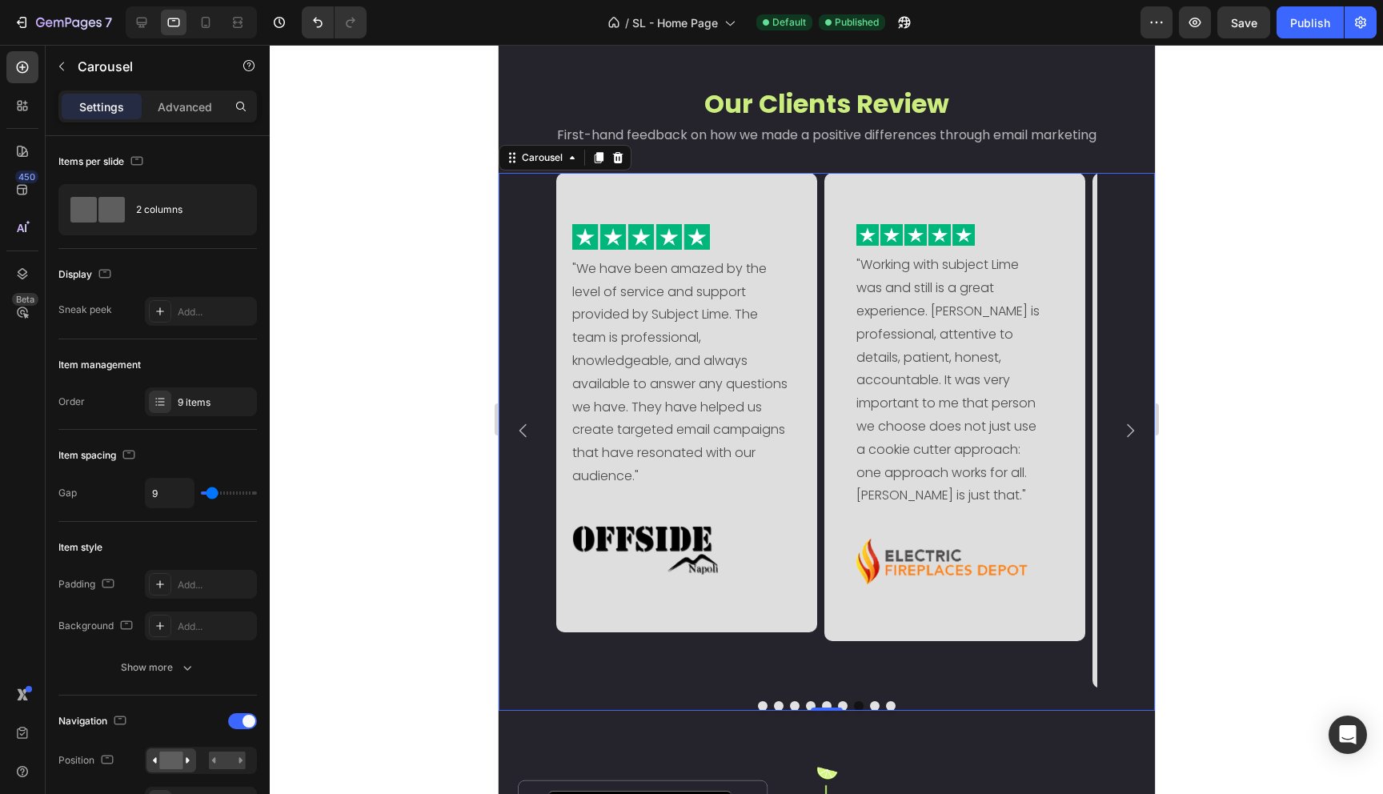
click at [518, 432] on icon "Carousel Back Arrow" at bounding box center [522, 430] width 19 height 19
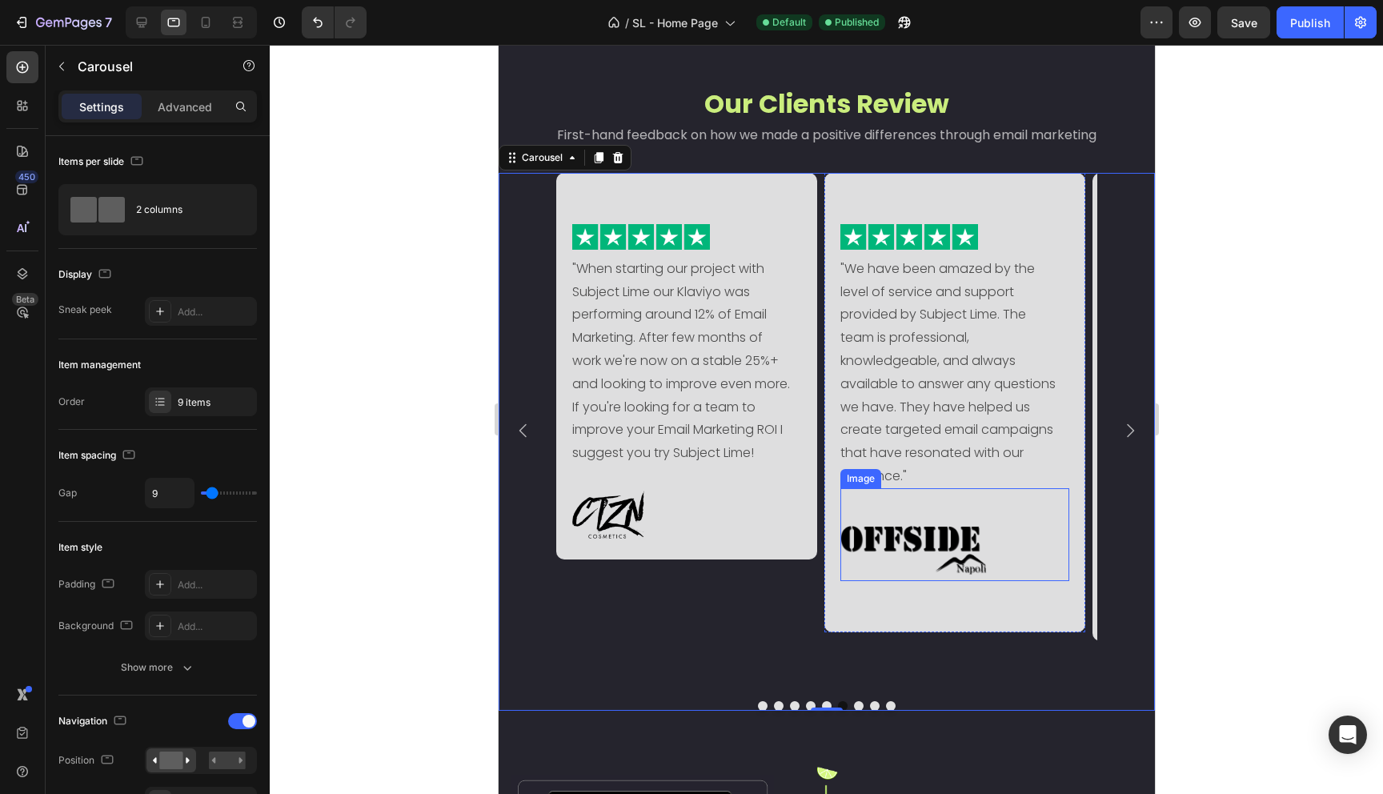
click at [942, 550] on img at bounding box center [941, 548] width 203 height 68
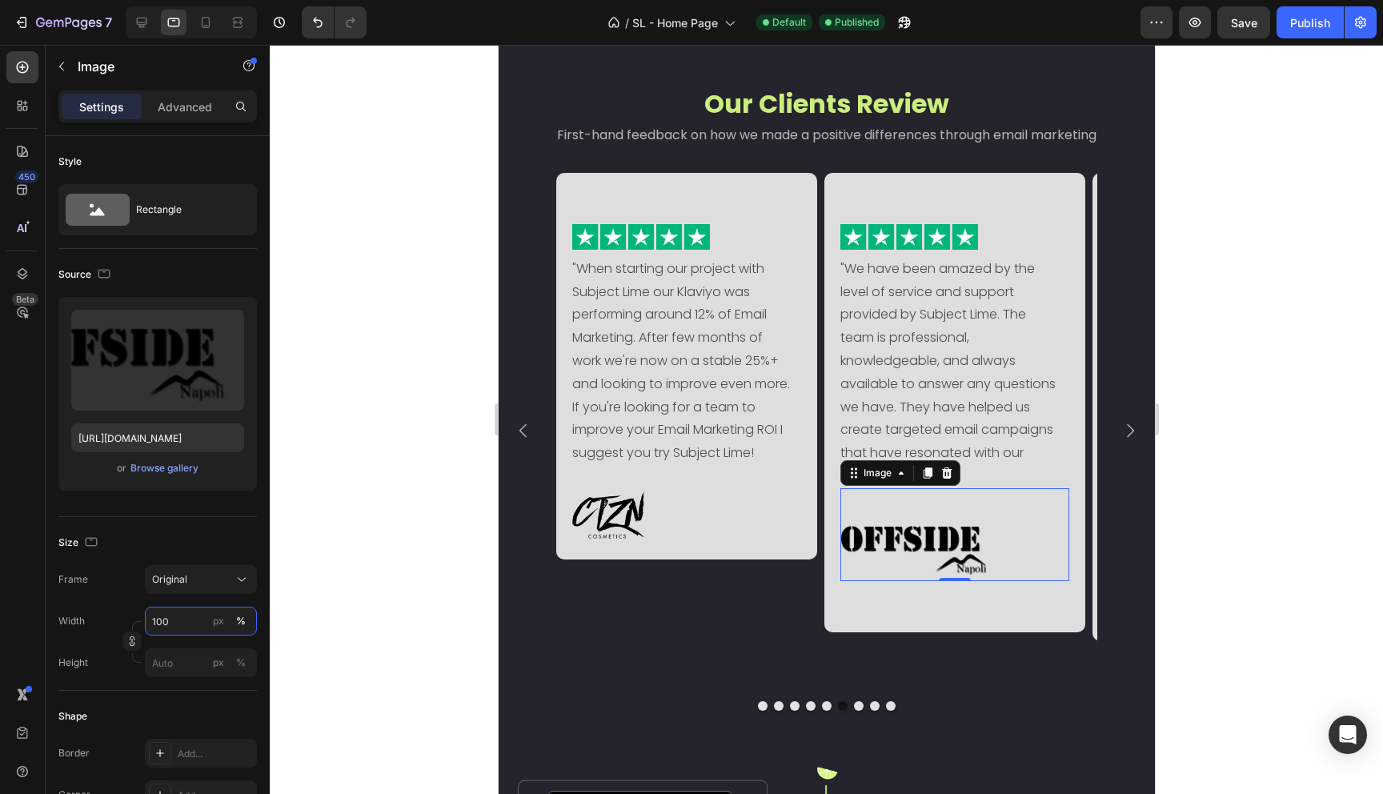
click at [175, 619] on input "100" at bounding box center [201, 621] width 112 height 29
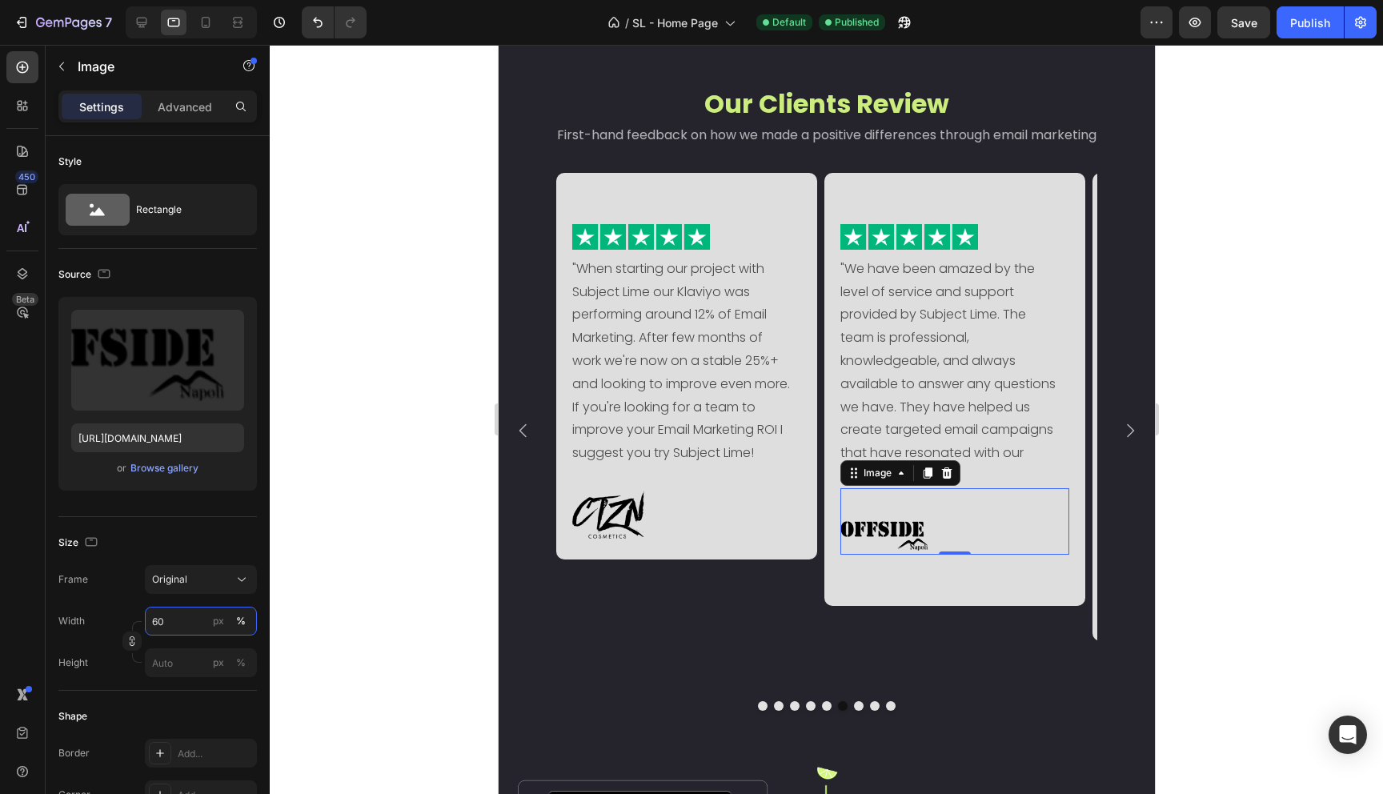
click at [156, 617] on input "60" at bounding box center [201, 621] width 112 height 29
click at [153, 621] on input "60" at bounding box center [201, 621] width 112 height 29
type input "70"
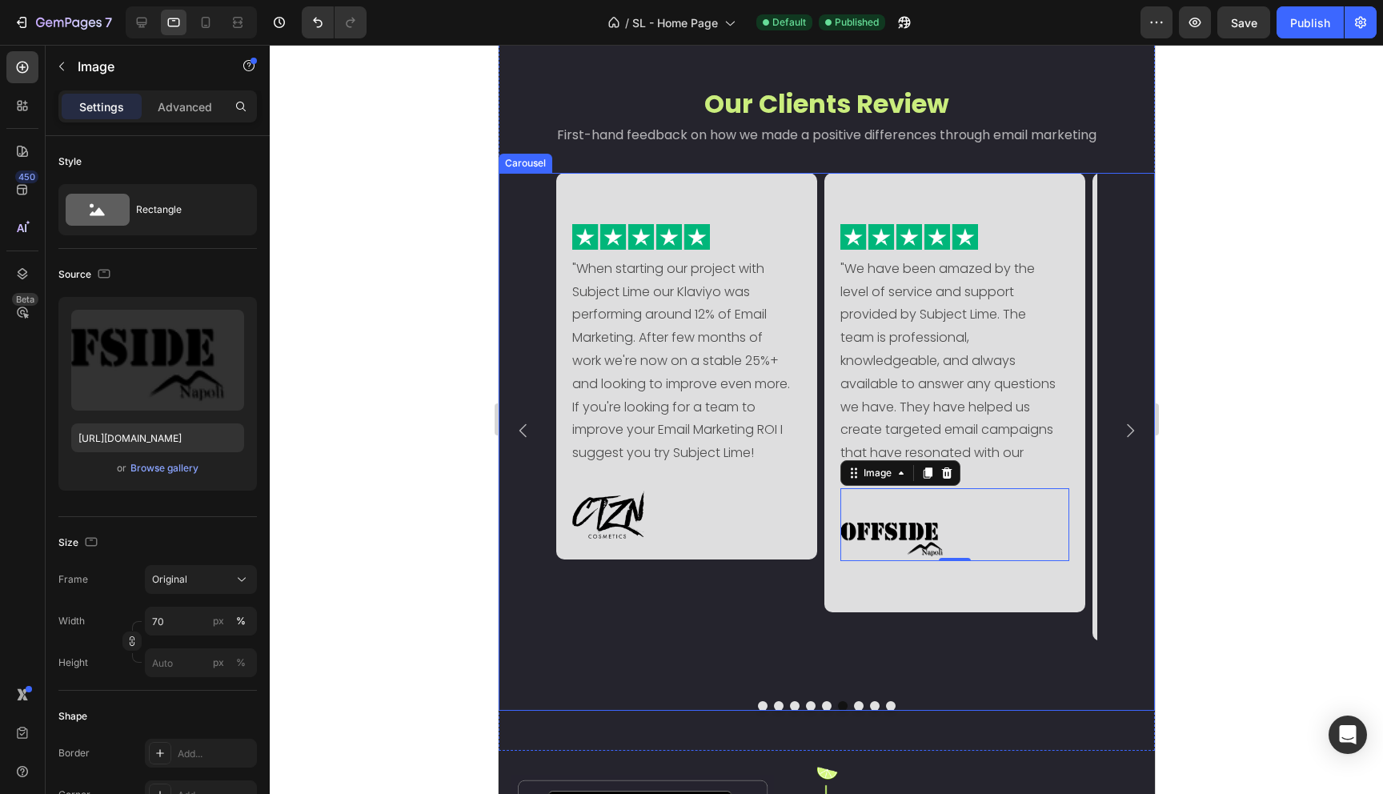
click at [1120, 431] on icon "Carousel Next Arrow" at bounding box center [1129, 430] width 19 height 19
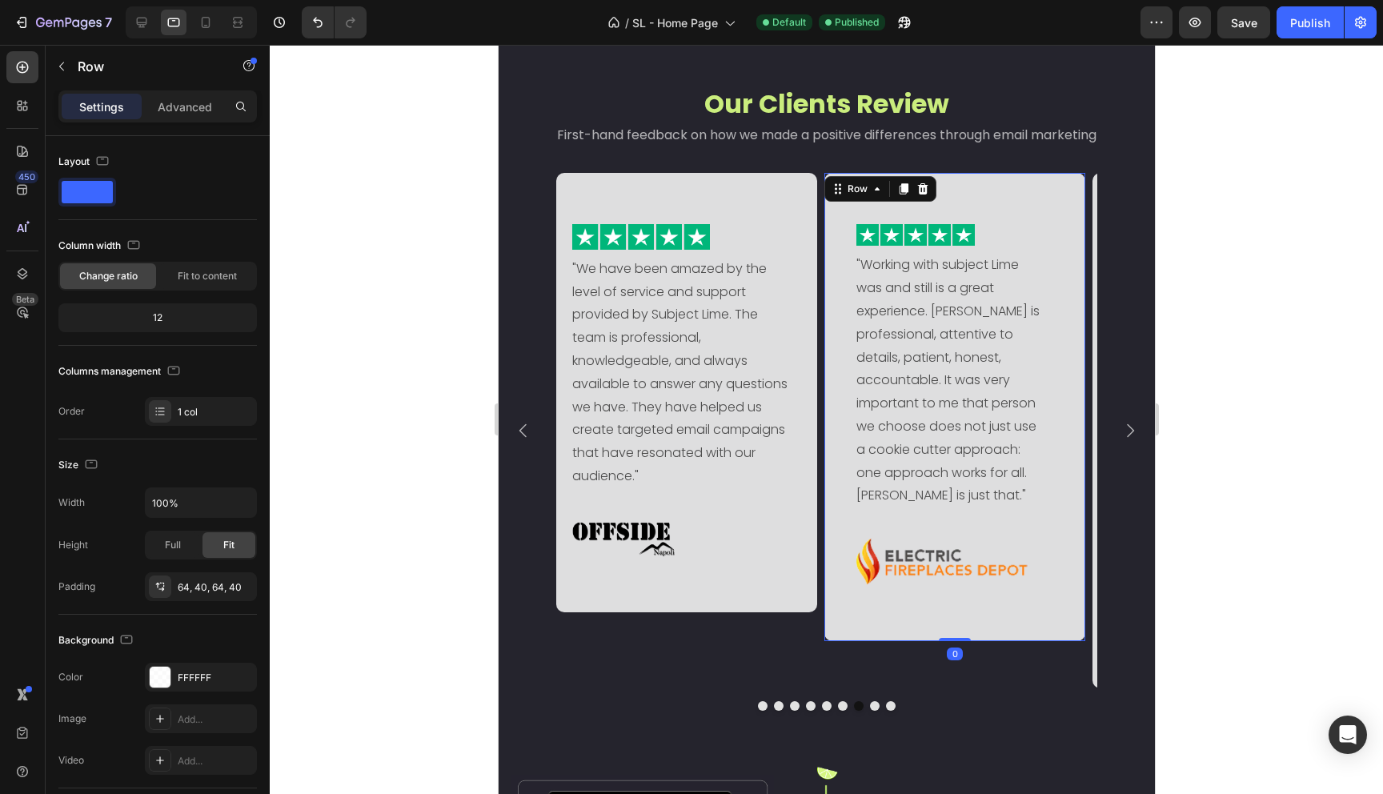
click at [844, 443] on div "Image "Working with subject Lime was and still is a great experience. Riccardo …" at bounding box center [954, 407] width 261 height 469
drag, startPoint x: 178, startPoint y: 595, endPoint x: 200, endPoint y: 595, distance: 22.4
click at [178, 595] on div "64, 40, 64, 40" at bounding box center [201, 586] width 112 height 29
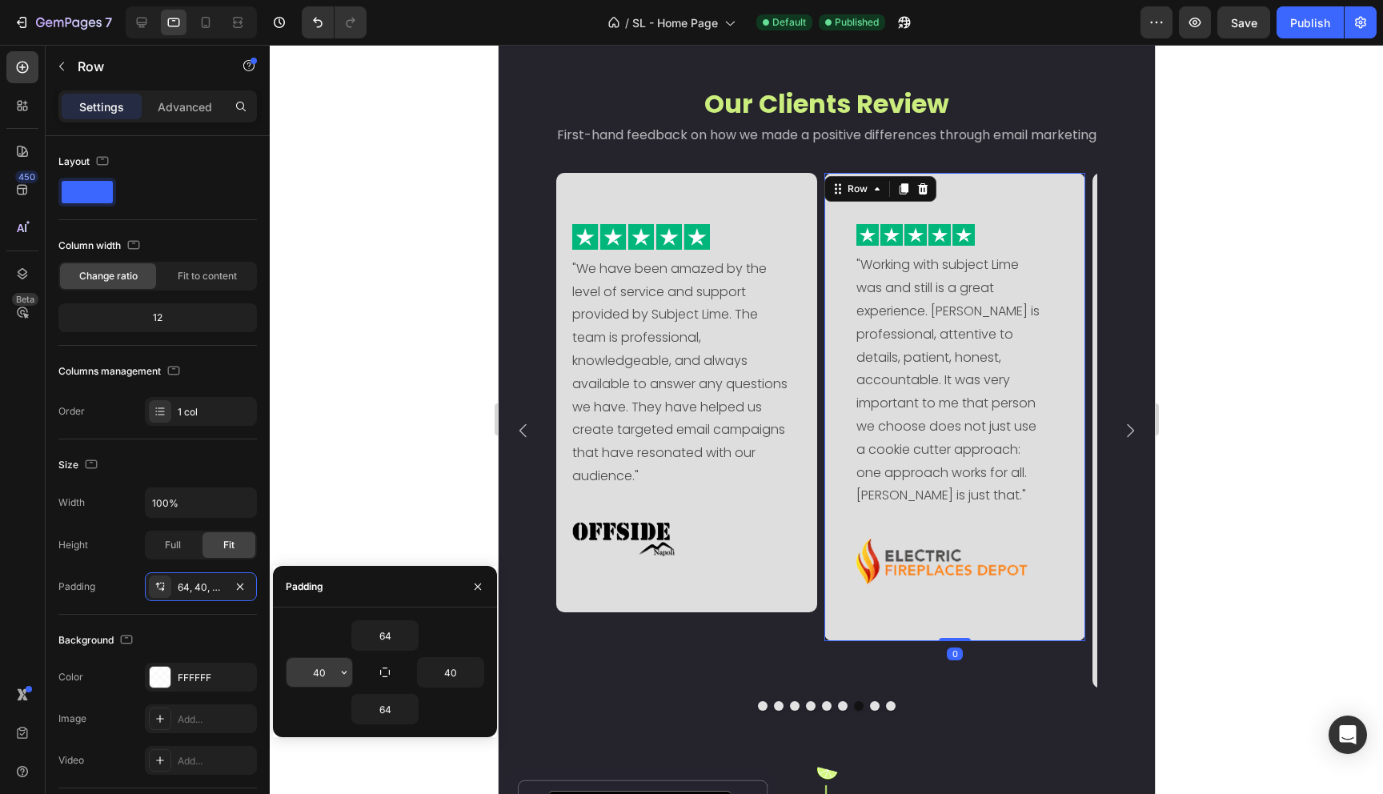
click at [322, 671] on input "40" at bounding box center [320, 672] width 66 height 29
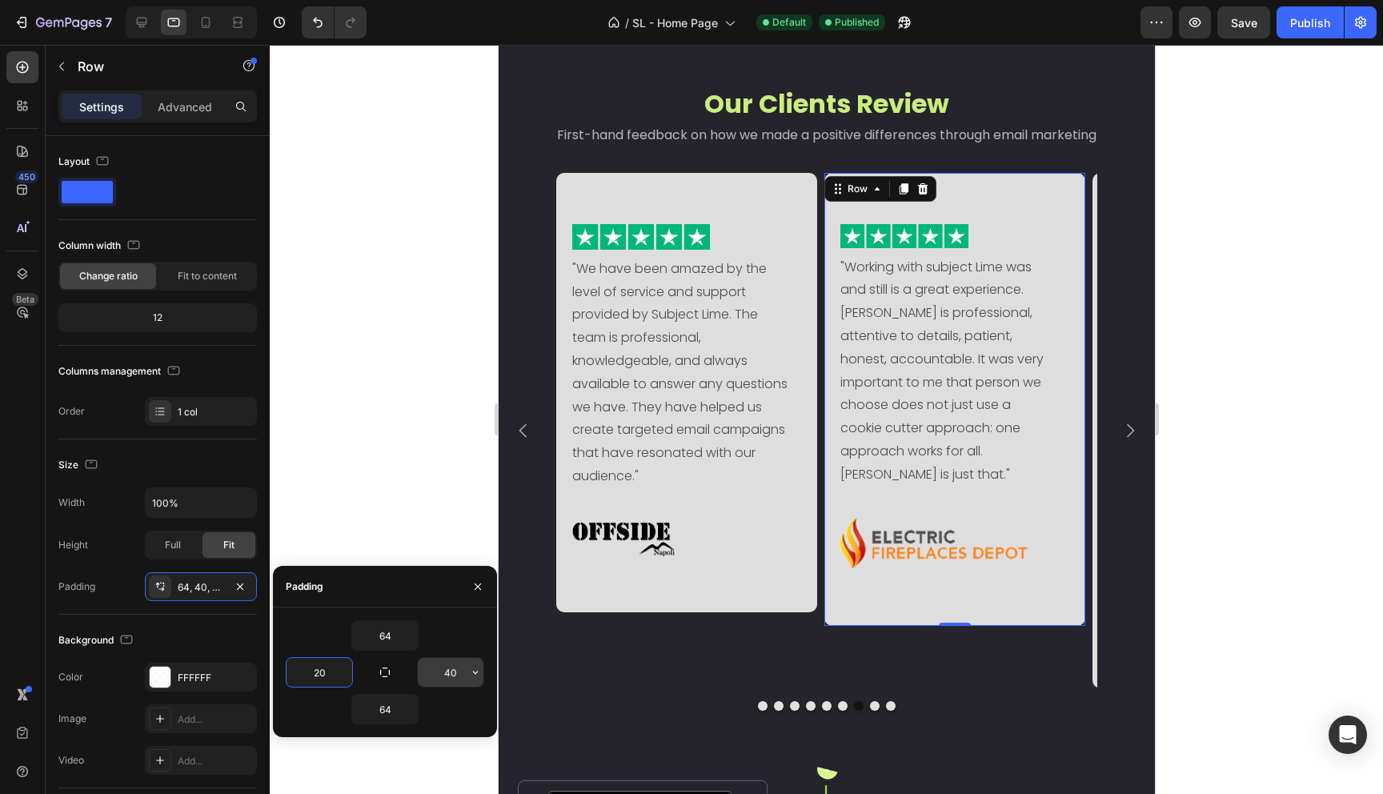
type input "20"
click at [451, 673] on input "40" at bounding box center [451, 672] width 66 height 29
type input "20"
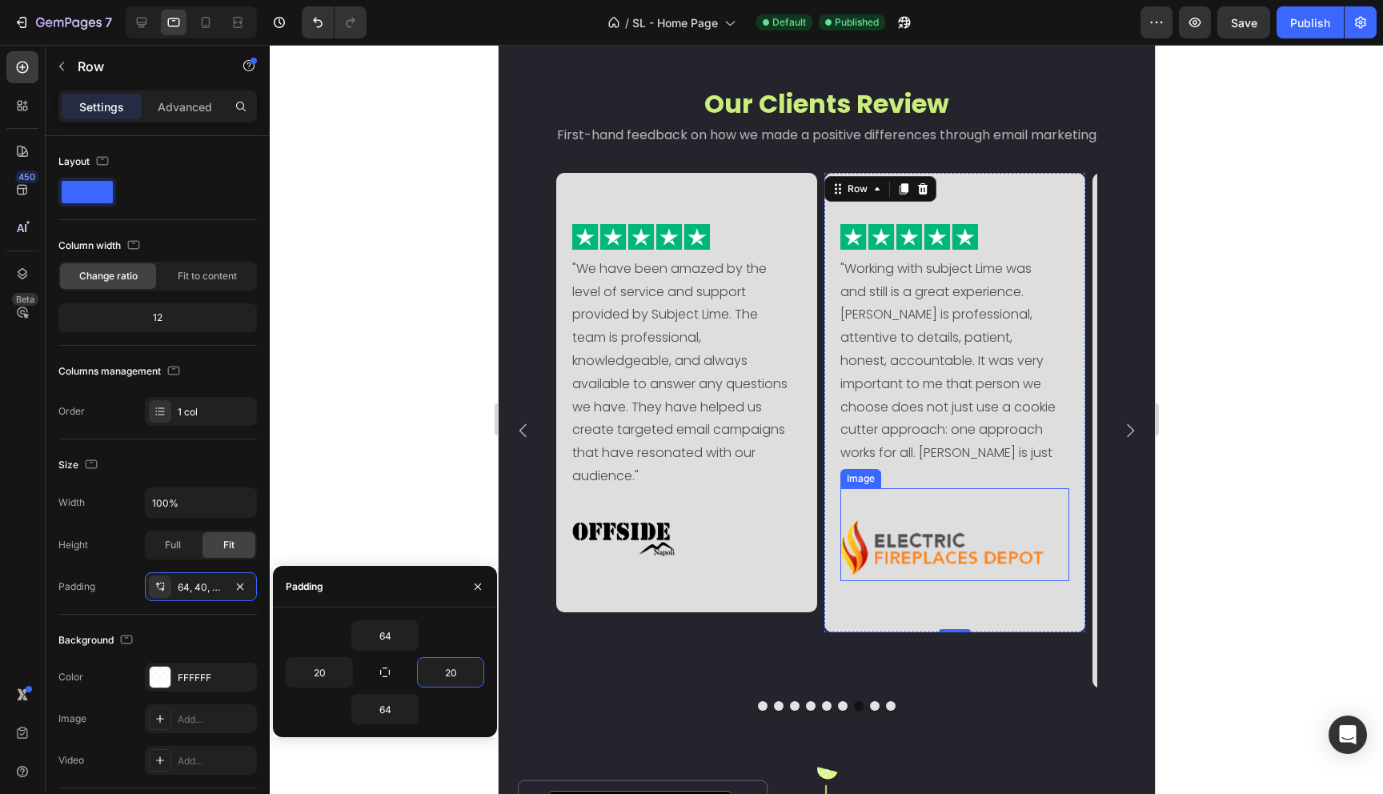
click at [907, 543] on img at bounding box center [941, 548] width 203 height 68
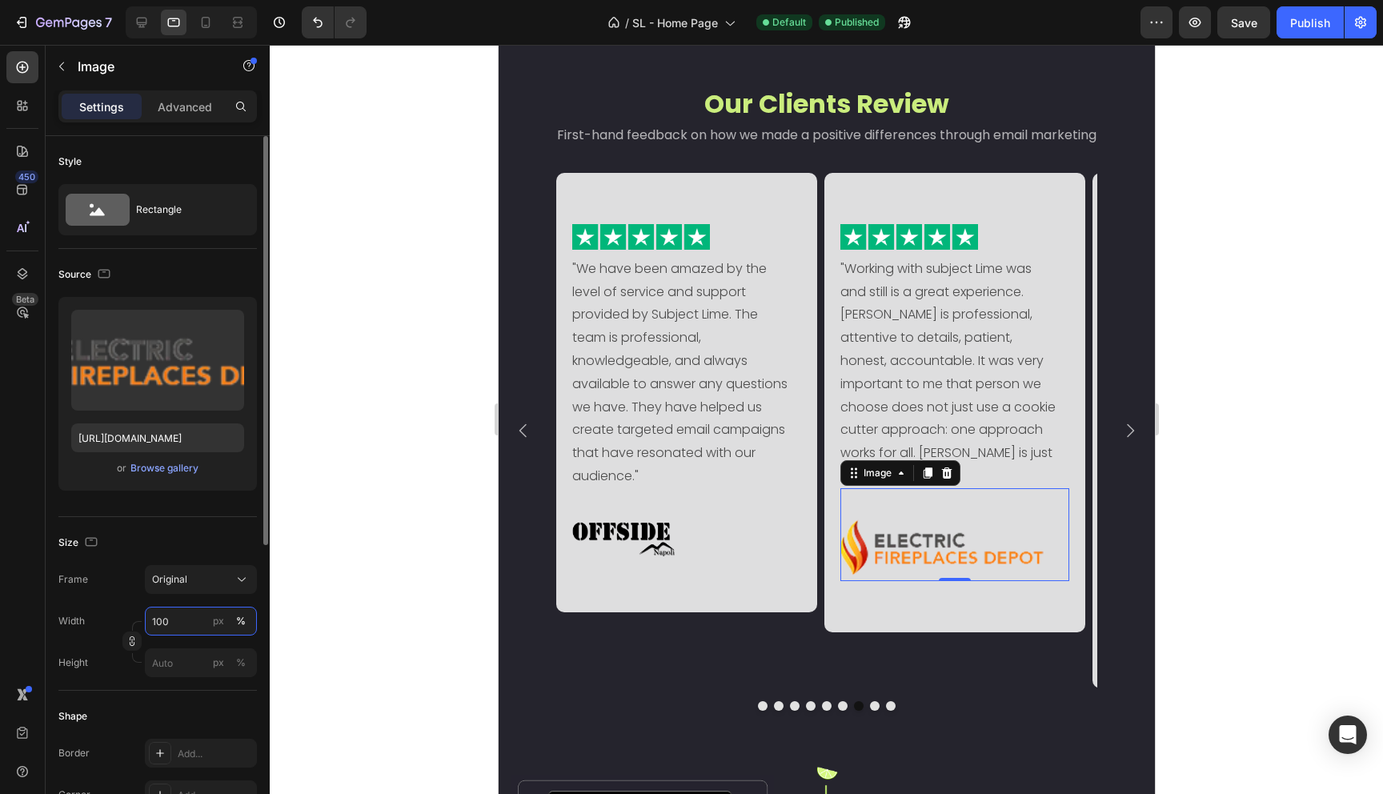
click at [176, 615] on input "100" at bounding box center [201, 621] width 112 height 29
type input "70"
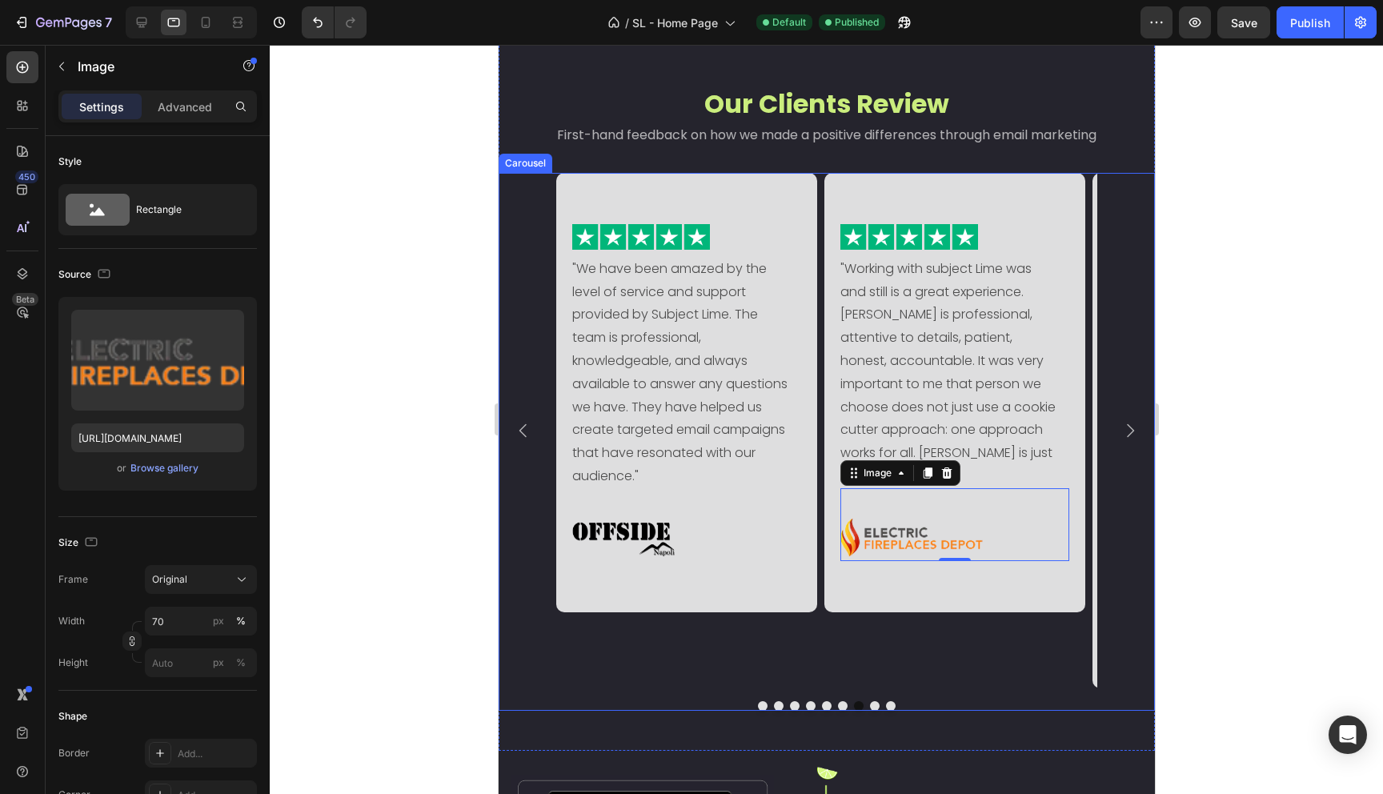
click at [1120, 433] on icon "Carousel Next Arrow" at bounding box center [1129, 430] width 19 height 19
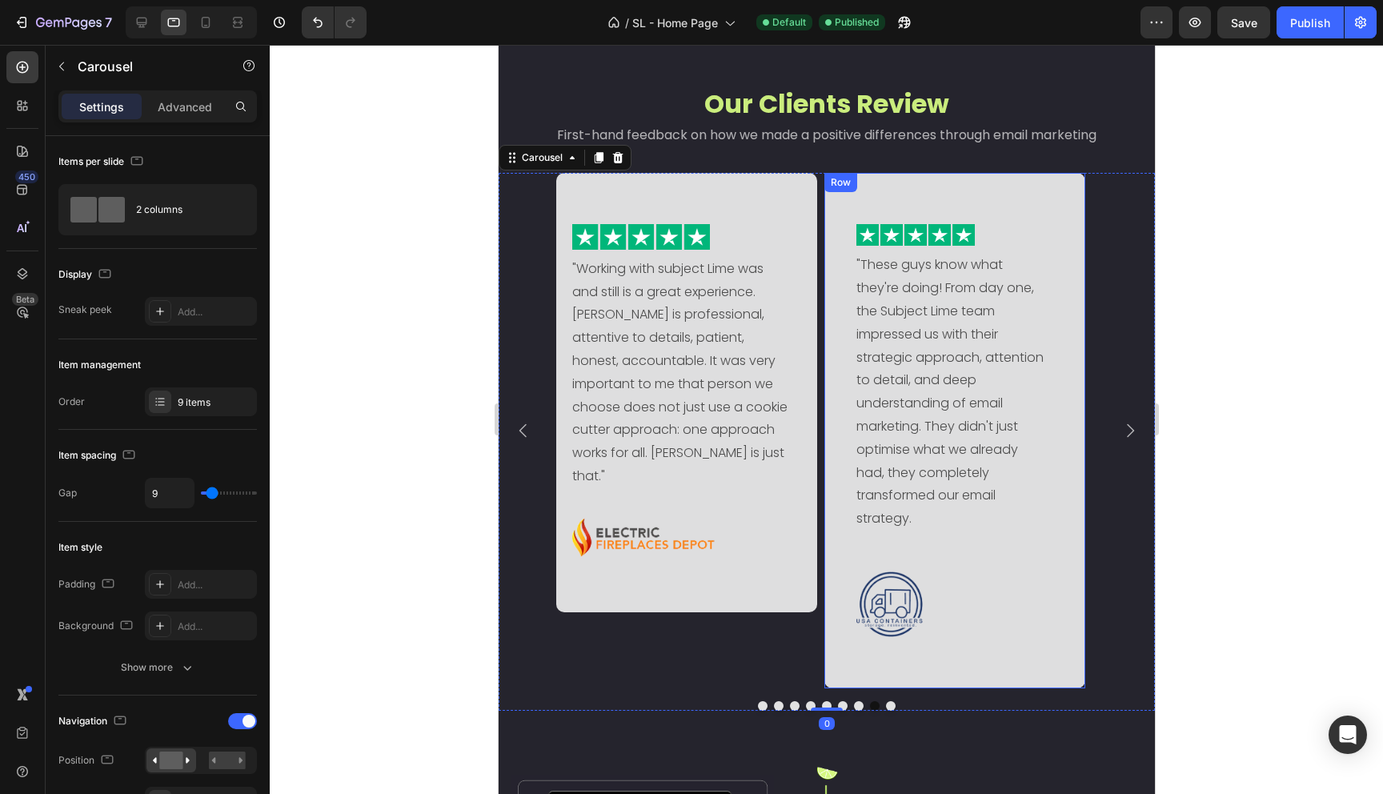
click at [830, 491] on div "Image "These guys know what they're doing! From day one, the Subject Lime team …" at bounding box center [954, 430] width 261 height 515
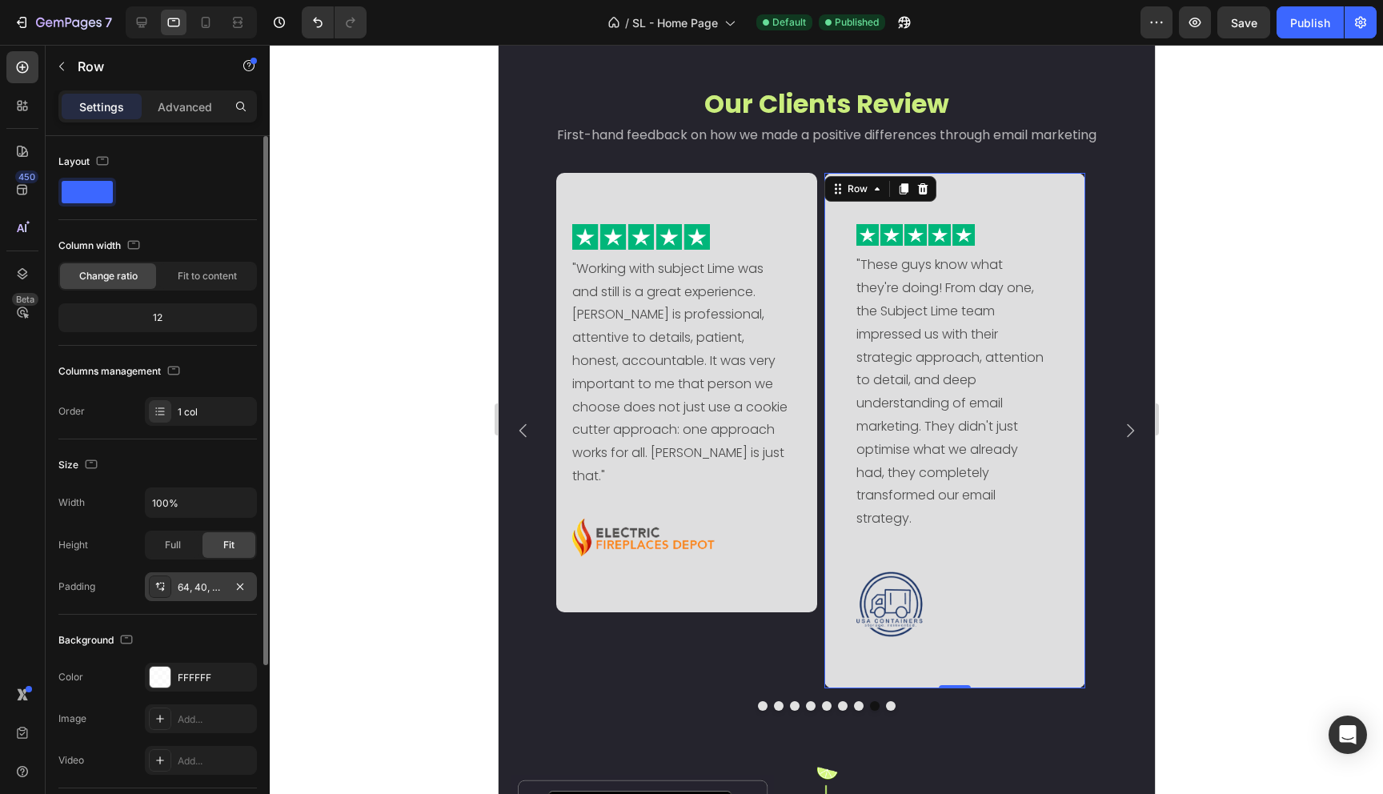
click at [211, 577] on div "64, 40, 64, 40" at bounding box center [201, 586] width 112 height 29
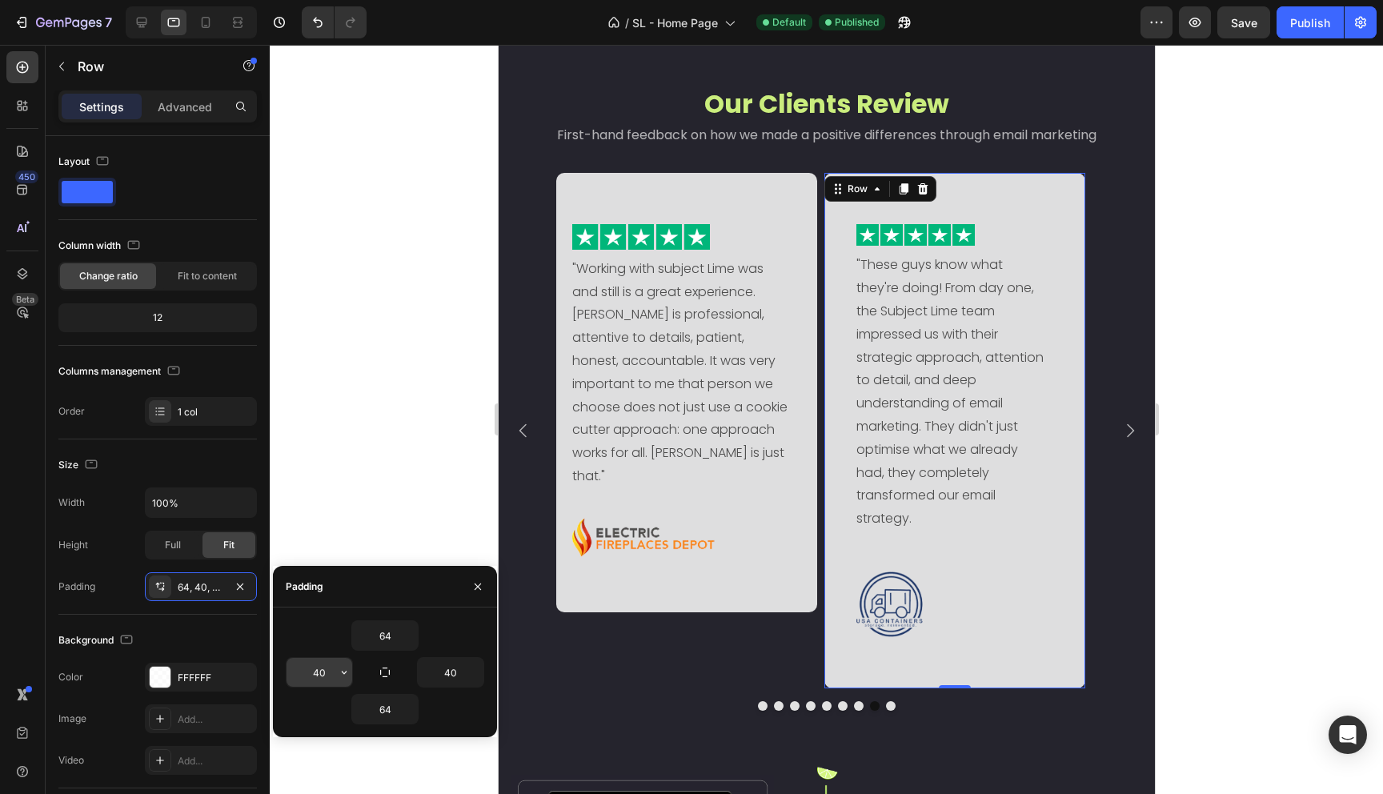
click at [309, 679] on input "40" at bounding box center [320, 672] width 66 height 29
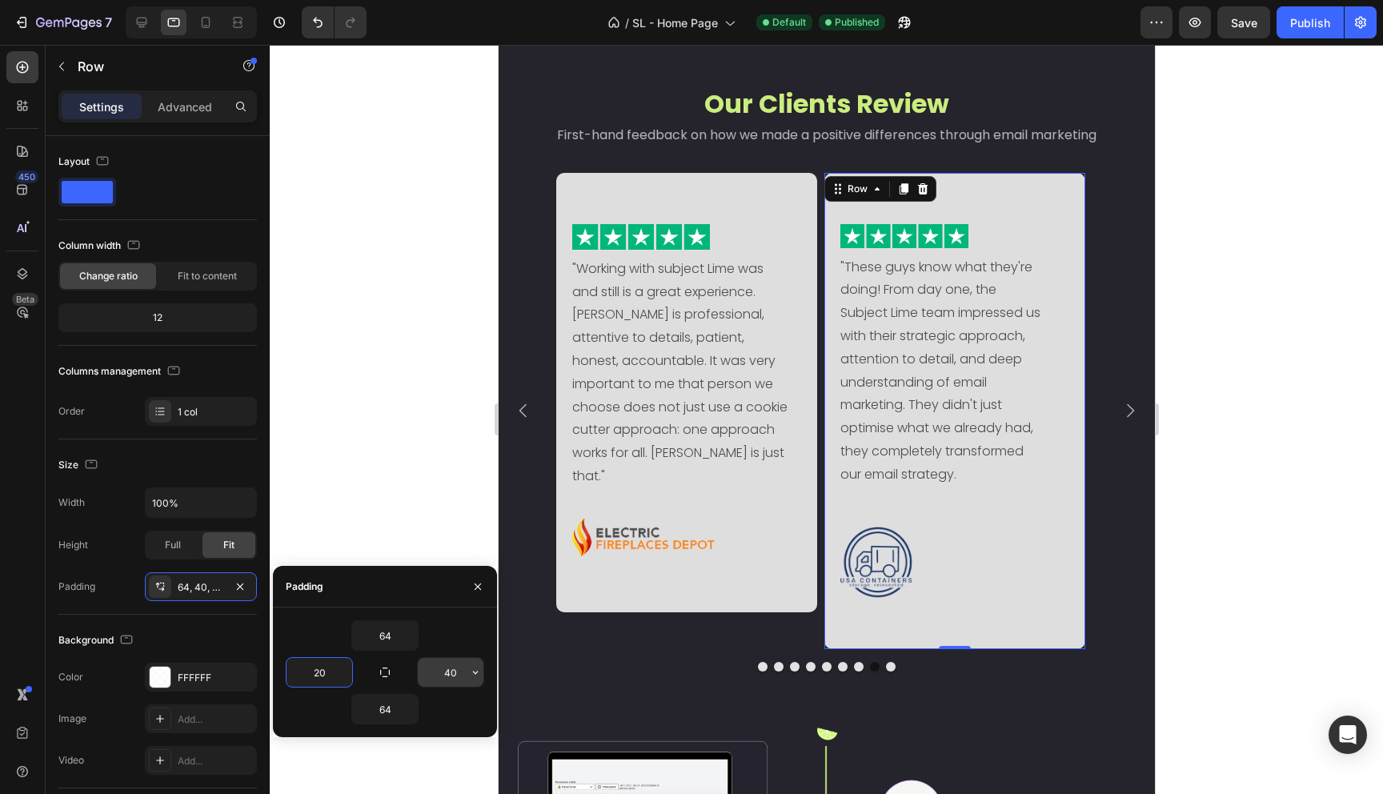
type input "20"
click at [452, 677] on input "40" at bounding box center [451, 672] width 66 height 29
type input "20"
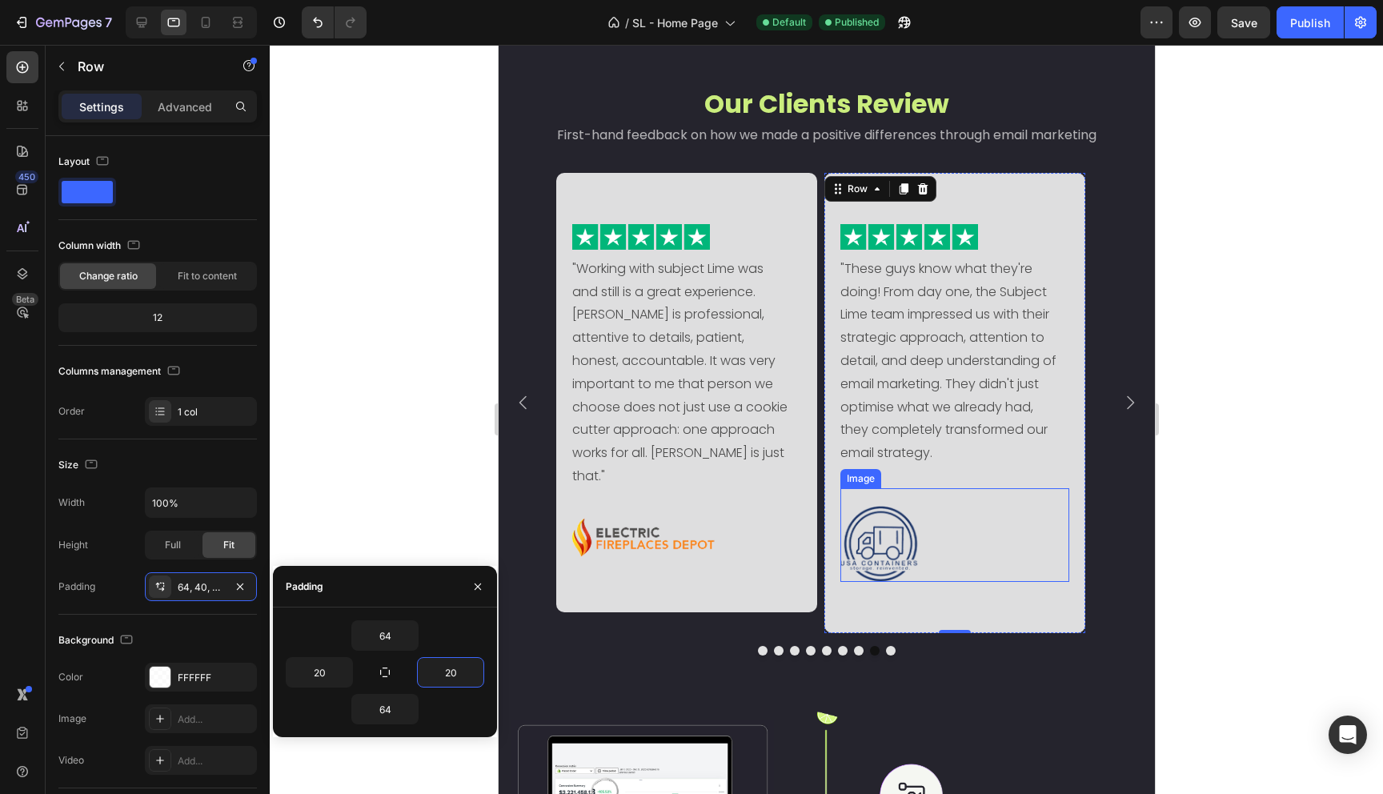
click at [989, 537] on img at bounding box center [954, 544] width 229 height 76
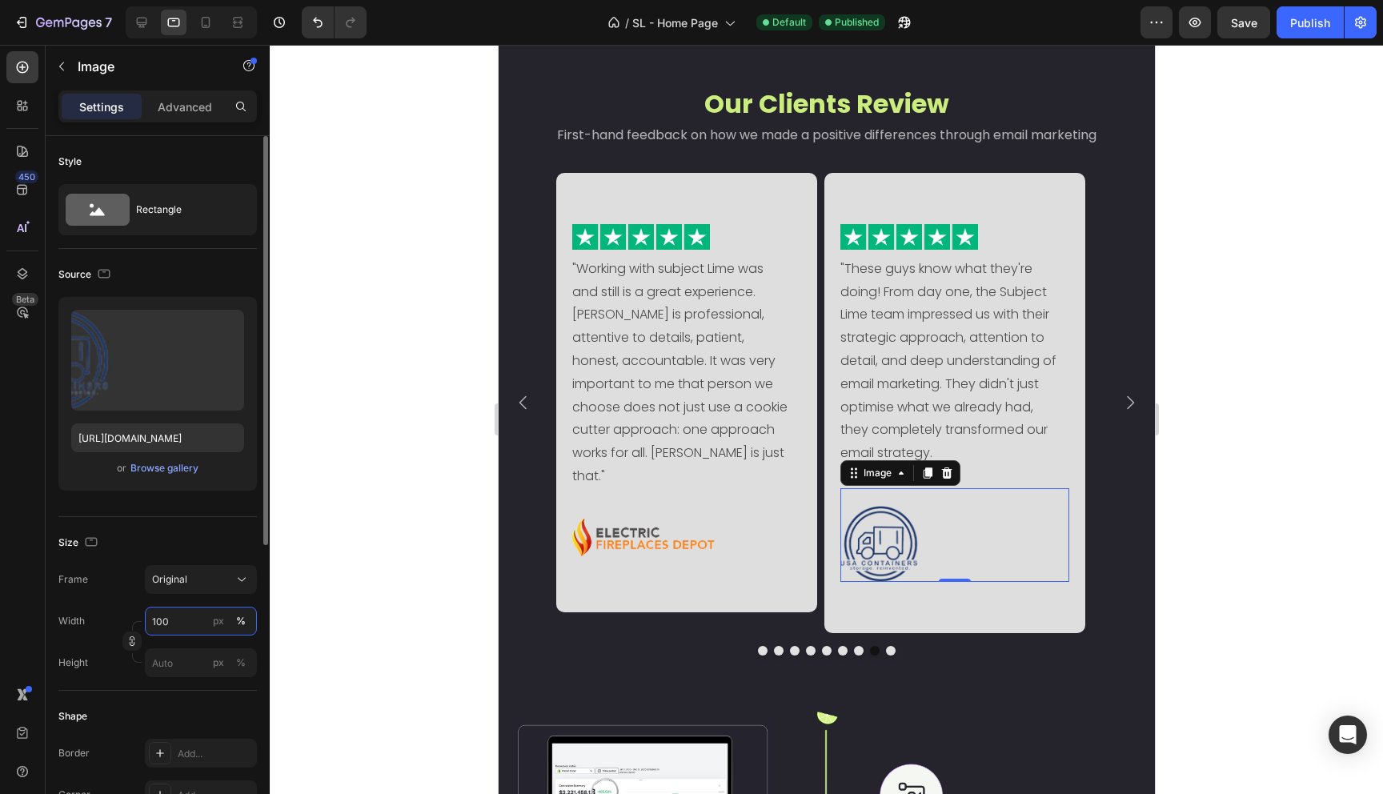
click at [180, 630] on input "100" at bounding box center [201, 621] width 112 height 29
type input "80"
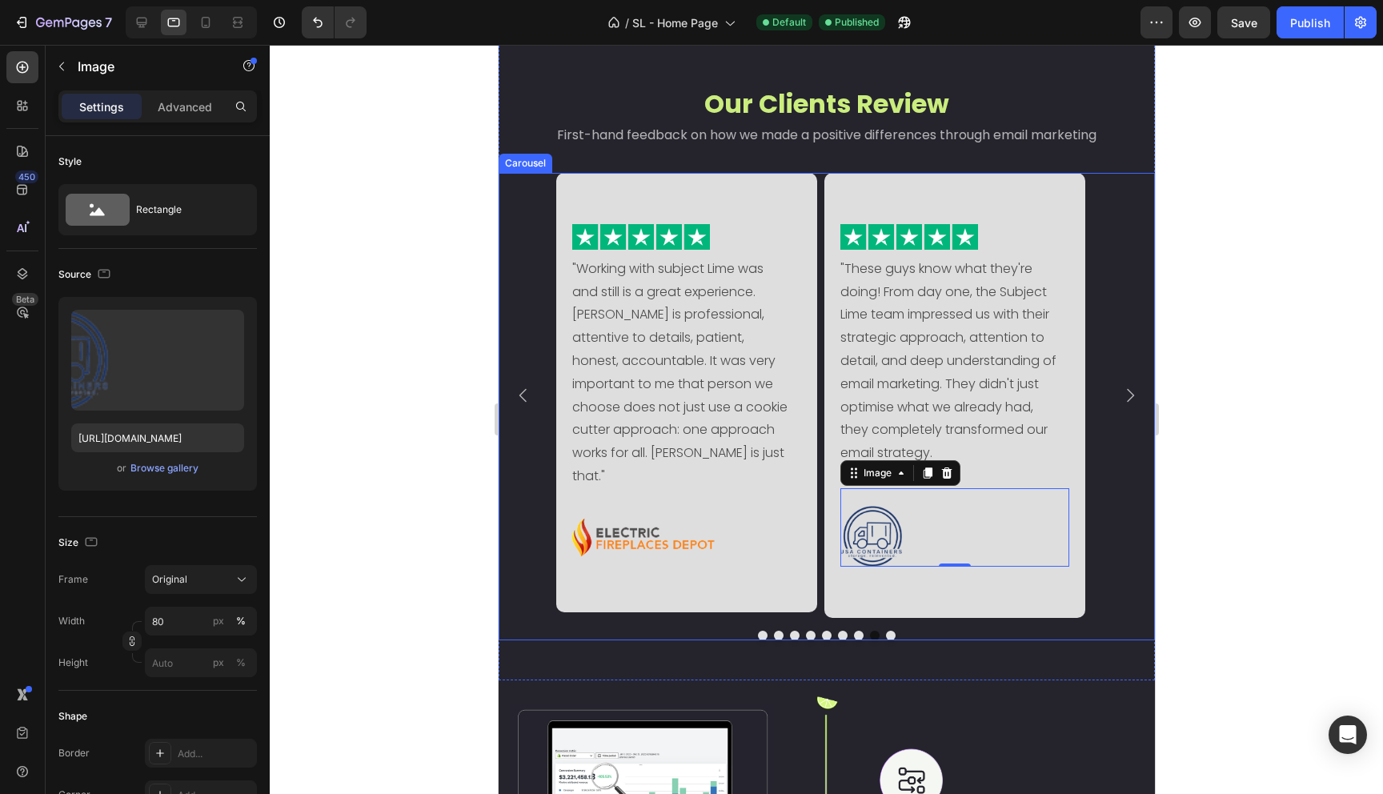
click at [1123, 399] on icon "Carousel Next Arrow" at bounding box center [1129, 395] width 19 height 19
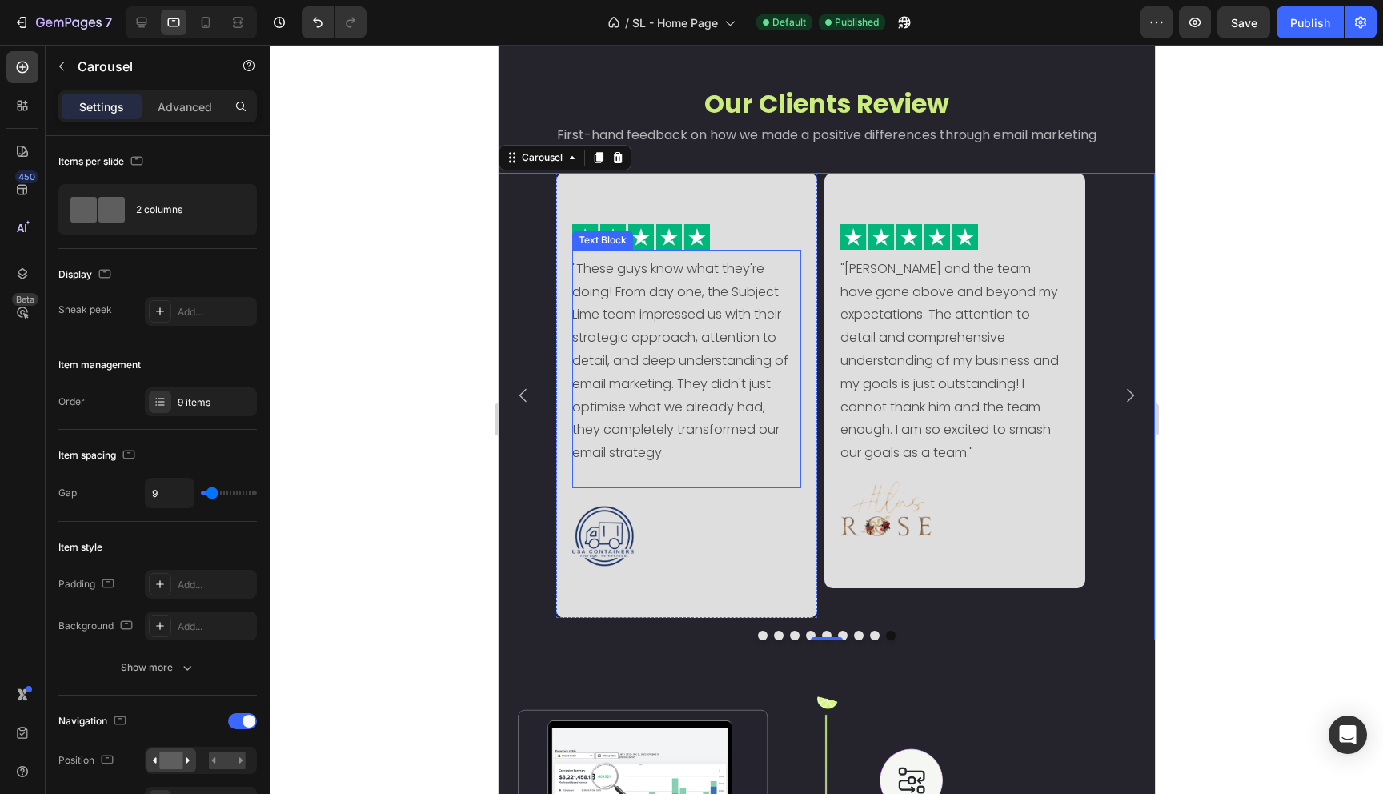
click at [741, 478] on p at bounding box center [680, 476] width 219 height 23
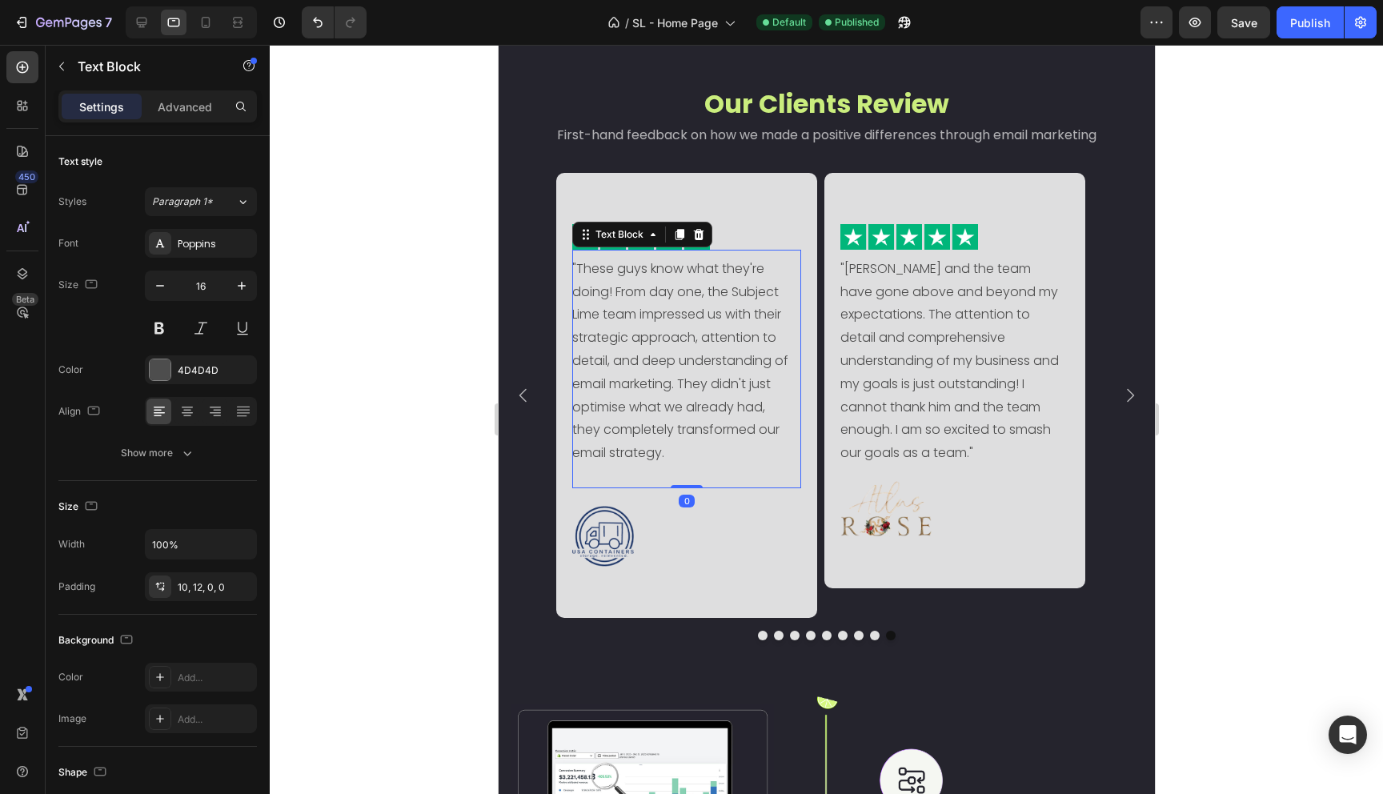
click at [663, 473] on p at bounding box center [680, 476] width 219 height 23
click at [663, 473] on p "Rich Text Editor. Editing area: main" at bounding box center [680, 476] width 219 height 23
click at [205, 585] on div "10, 12, 0, 0" at bounding box center [201, 587] width 46 height 14
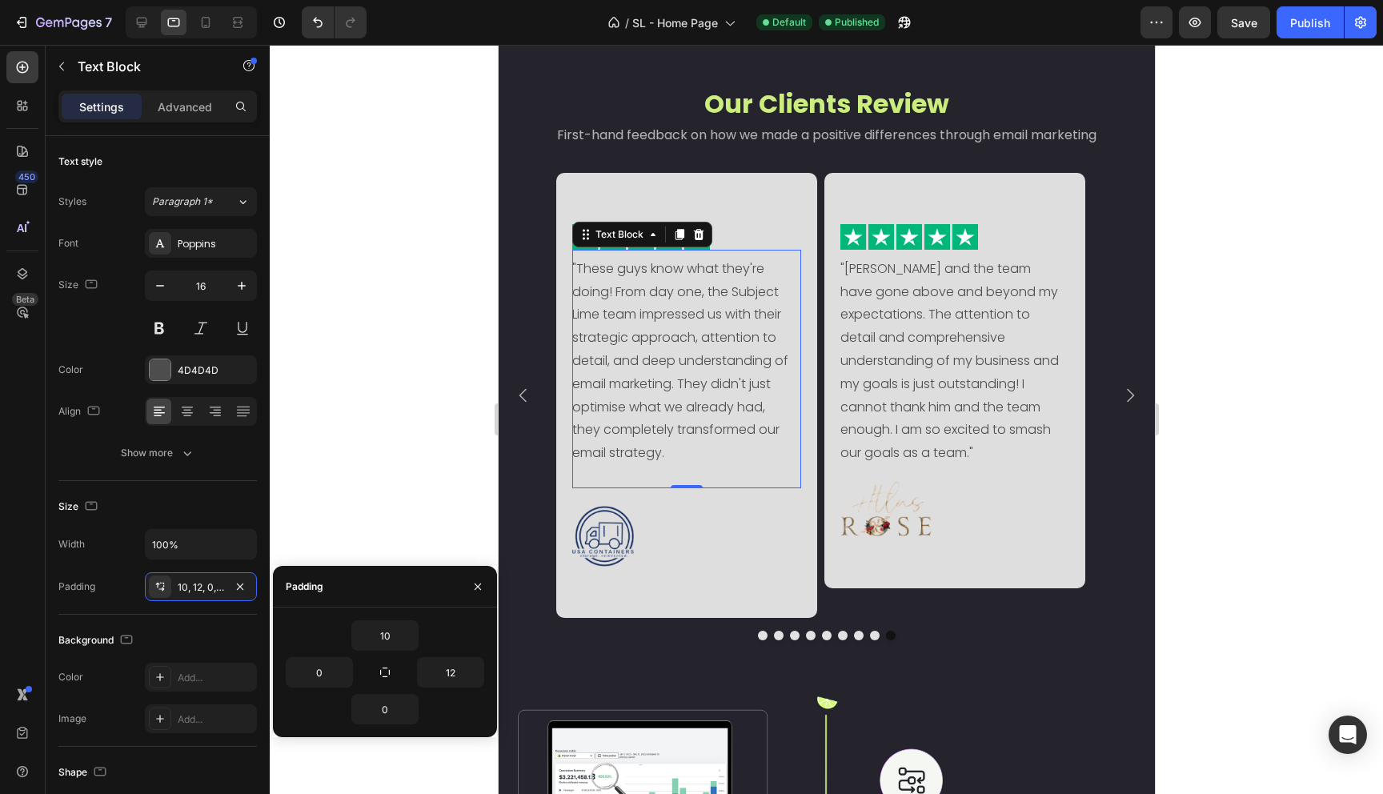
drag, startPoint x: 192, startPoint y: 110, endPoint x: 191, endPoint y: 127, distance: 16.8
click at [192, 110] on p "Advanced" at bounding box center [185, 106] width 54 height 17
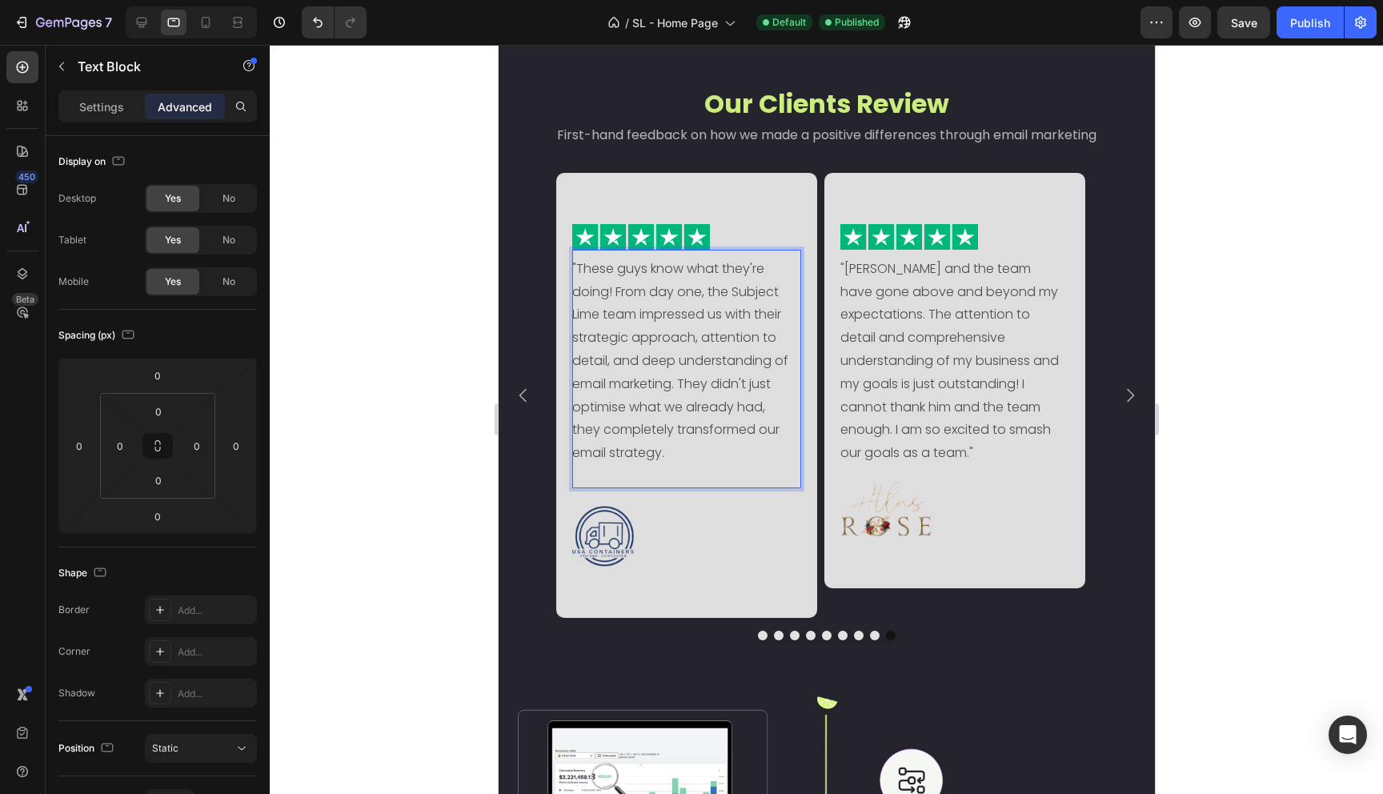
click at [635, 457] on p ""These guys know what they're doing! From day one, the Subject Lime team impres…" at bounding box center [680, 361] width 219 height 207
click at [673, 451] on p ""These guys know what they're doing! From day one, the Subject Lime team impres…" at bounding box center [680, 361] width 219 height 207
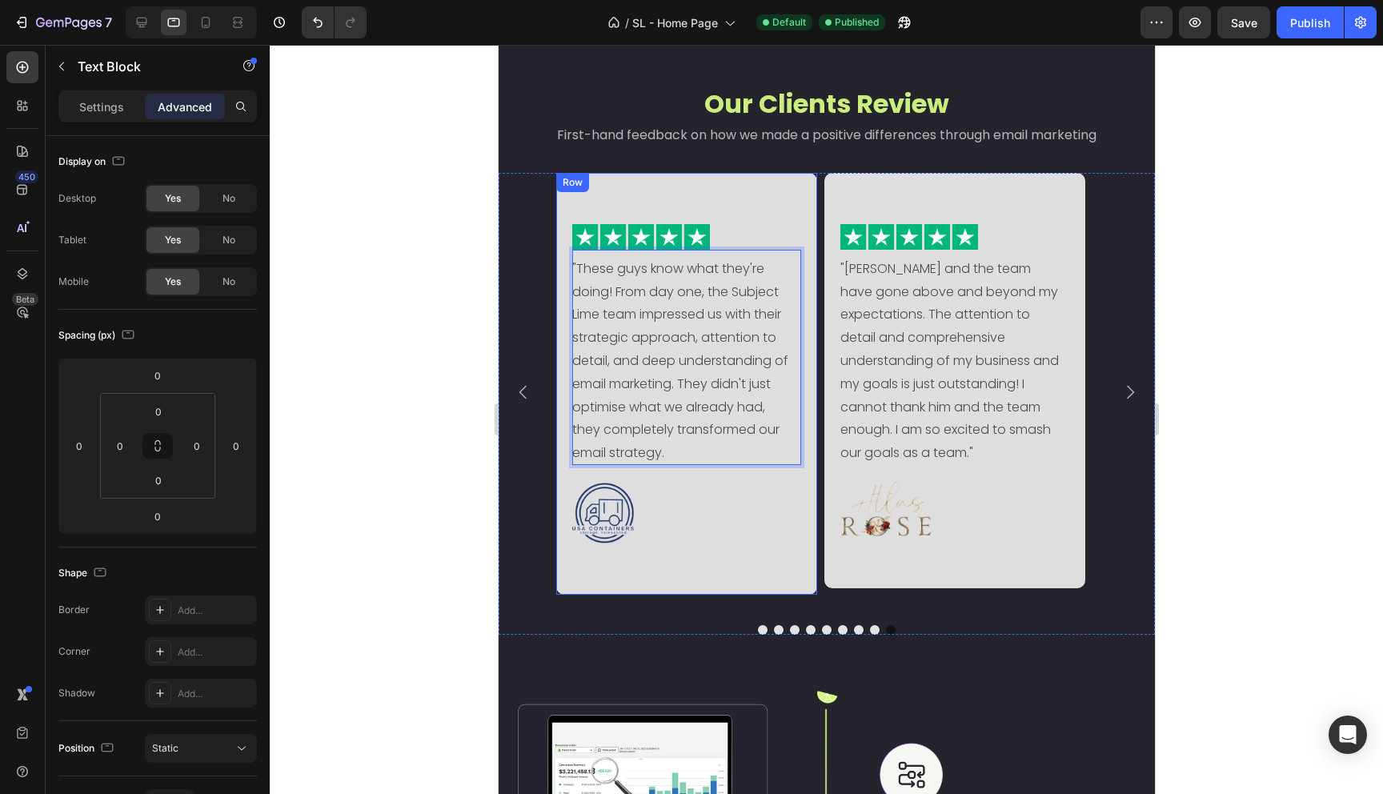
click at [699, 556] on div "Image "These guys know what they're doing! From day one, the Subject Lime team …" at bounding box center [685, 384] width 261 height 423
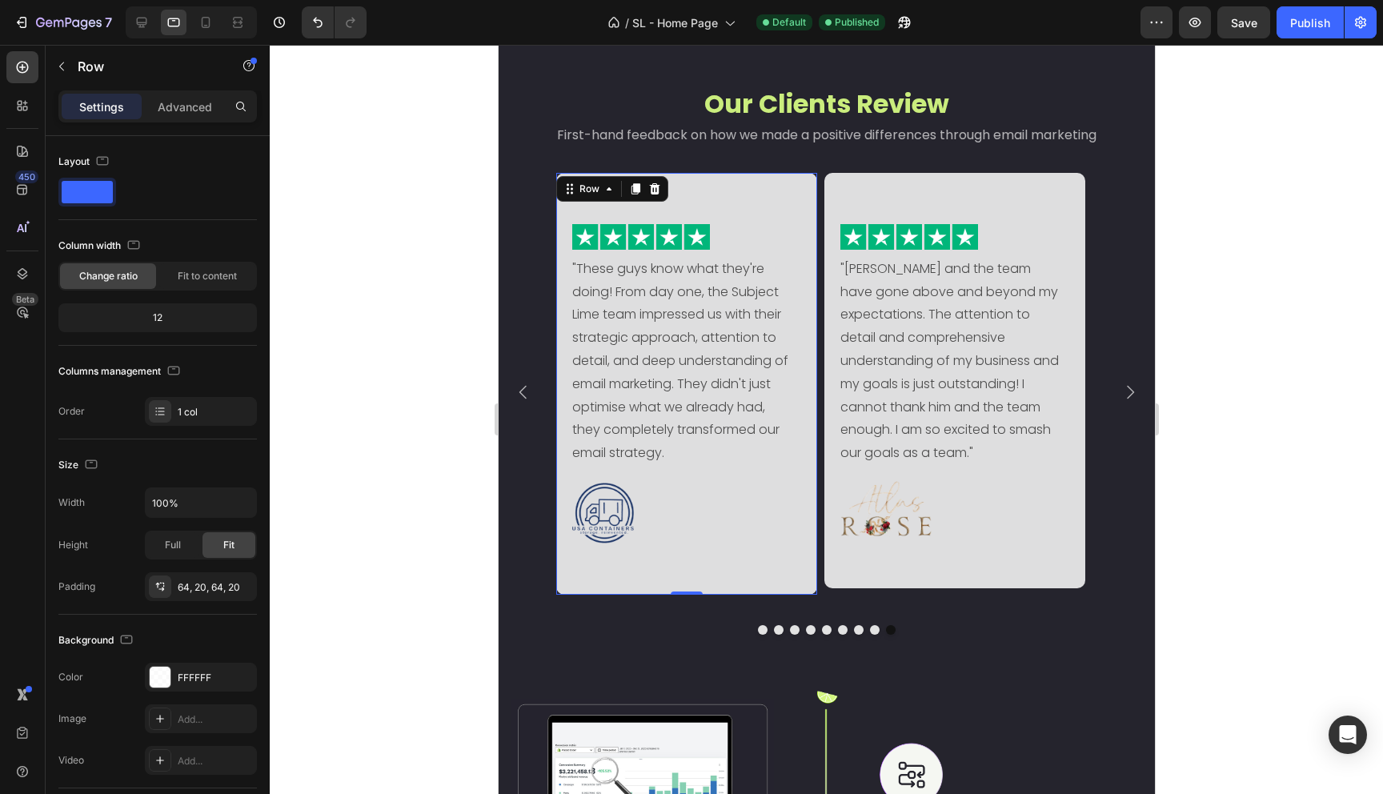
click at [745, 563] on div "Image "These guys know what they're doing! From day one, the Subject Lime team …" at bounding box center [685, 384] width 261 height 423
click at [206, 589] on div "64, 20, 64, 20" at bounding box center [201, 587] width 46 height 14
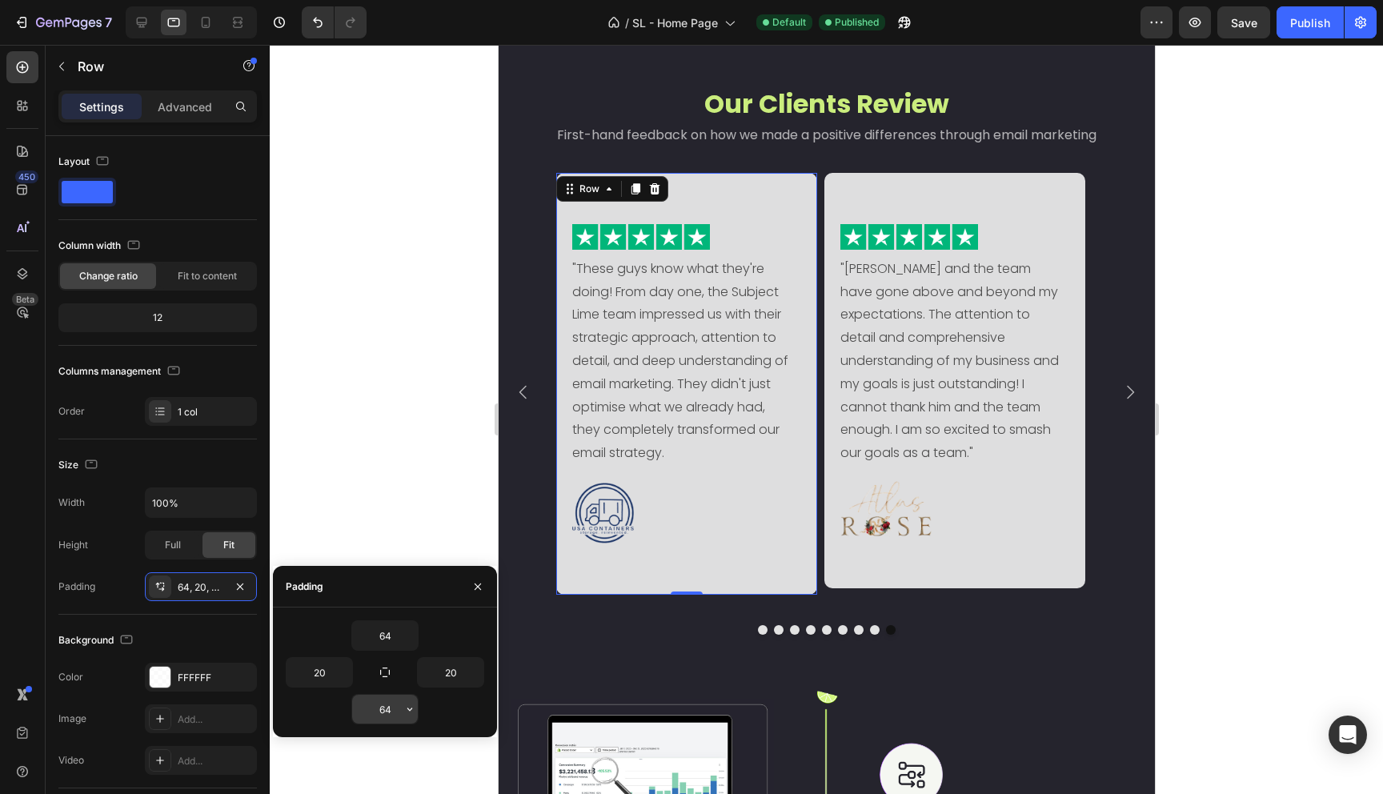
click at [385, 705] on input "64" at bounding box center [385, 709] width 66 height 29
click at [387, 710] on input "60" at bounding box center [385, 709] width 66 height 29
type input "56"
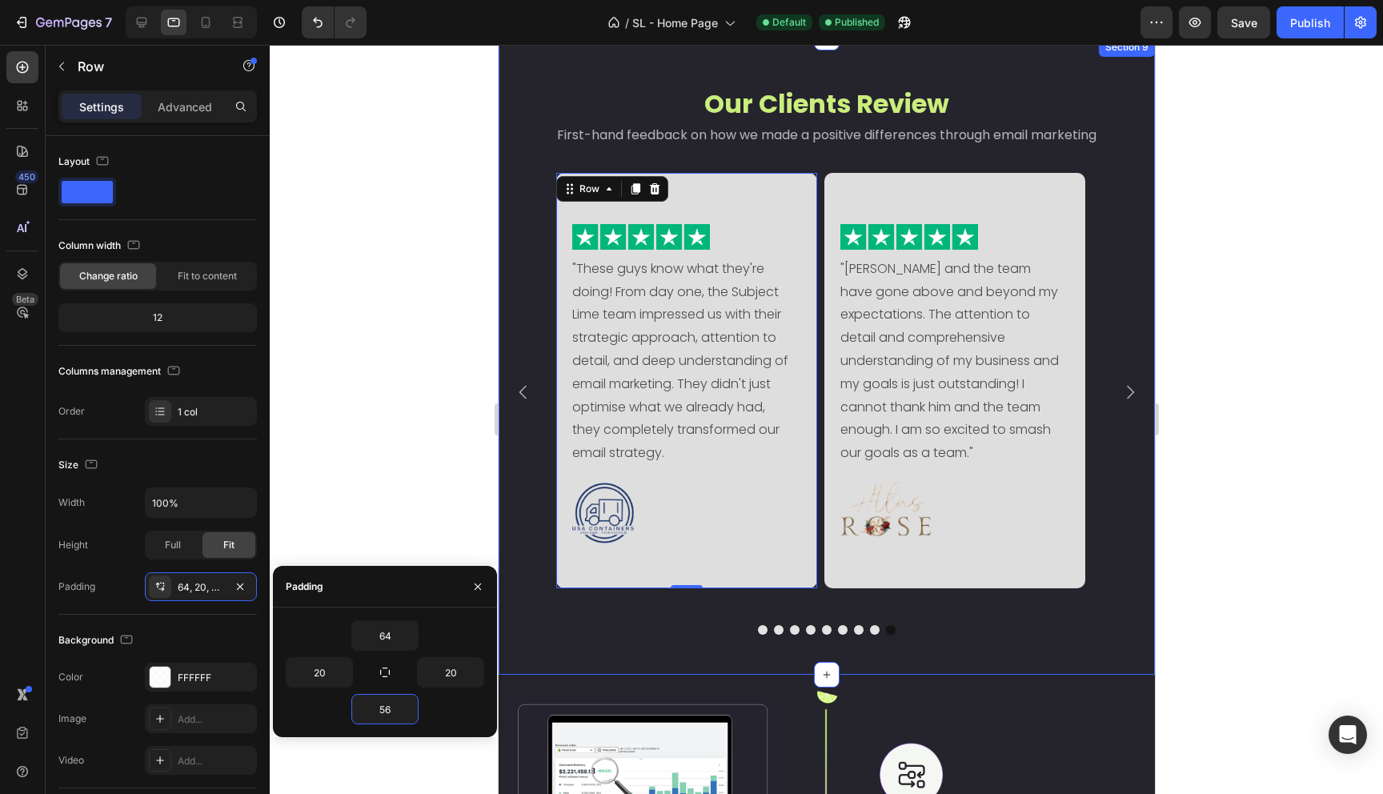
click at [656, 622] on div "Image "Ferdinando and the team have gone above and beyond my expectations. The …" at bounding box center [826, 404] width 656 height 462
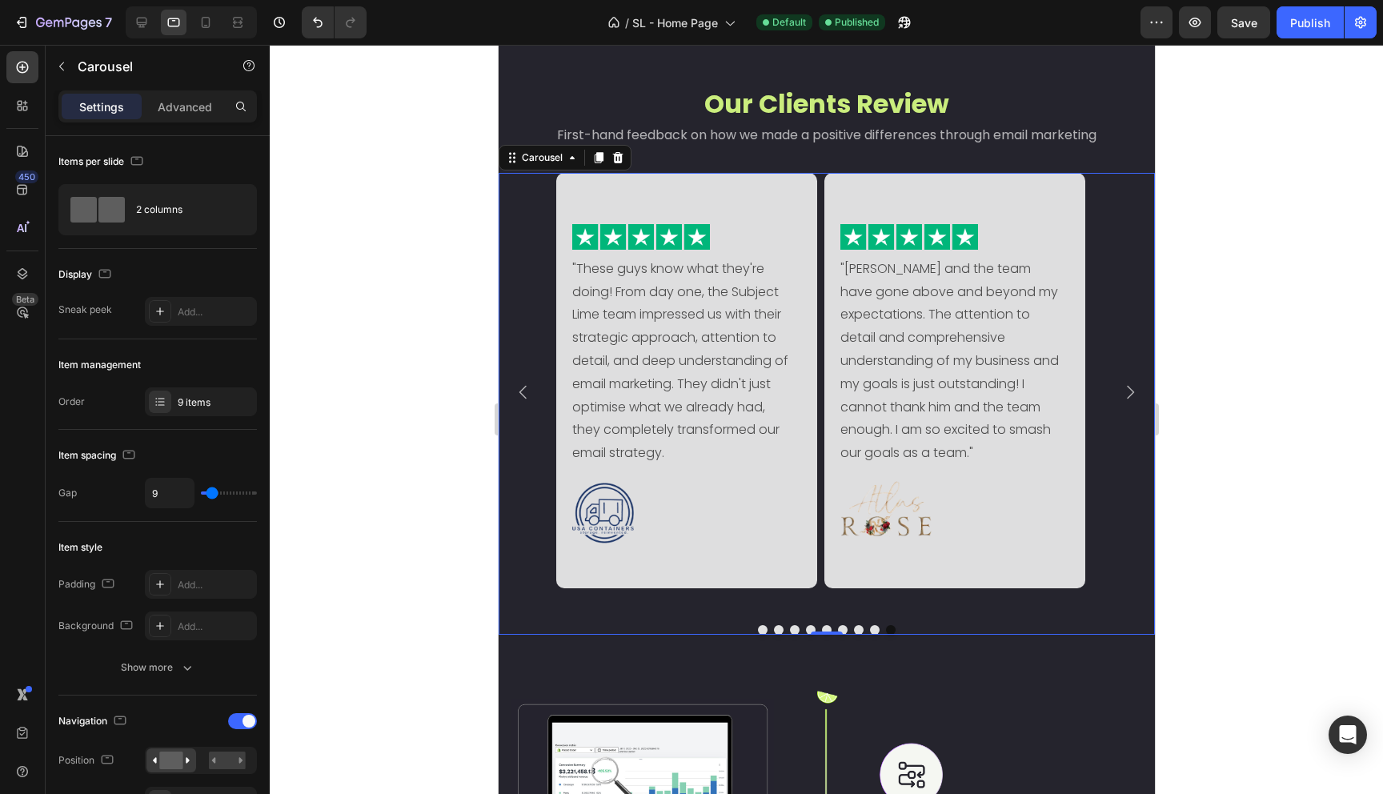
click at [1124, 391] on icon "Carousel Next Arrow" at bounding box center [1129, 392] width 19 height 19
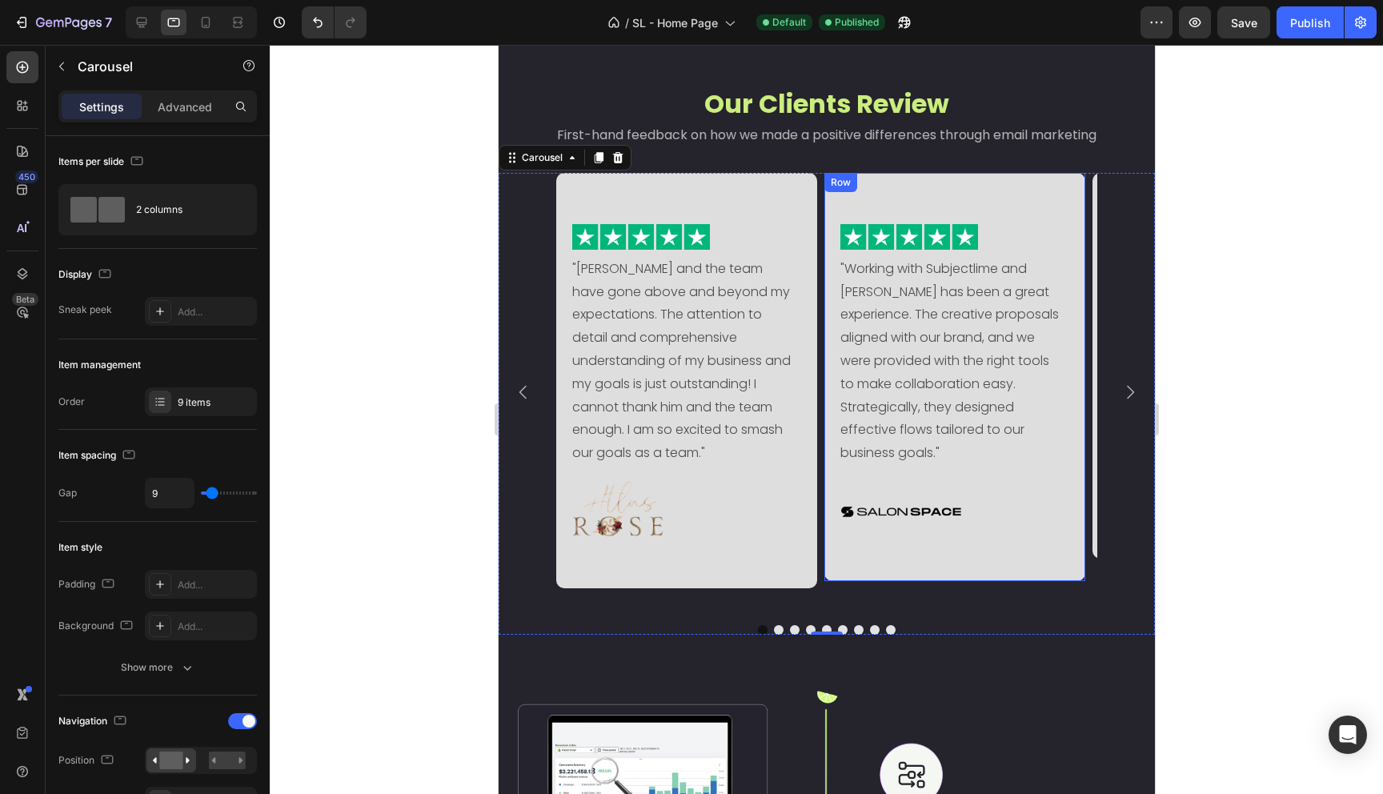
click at [1008, 547] on div "Image "Working with Subjectlime and Simone has been a great experience. The cre…" at bounding box center [954, 377] width 261 height 408
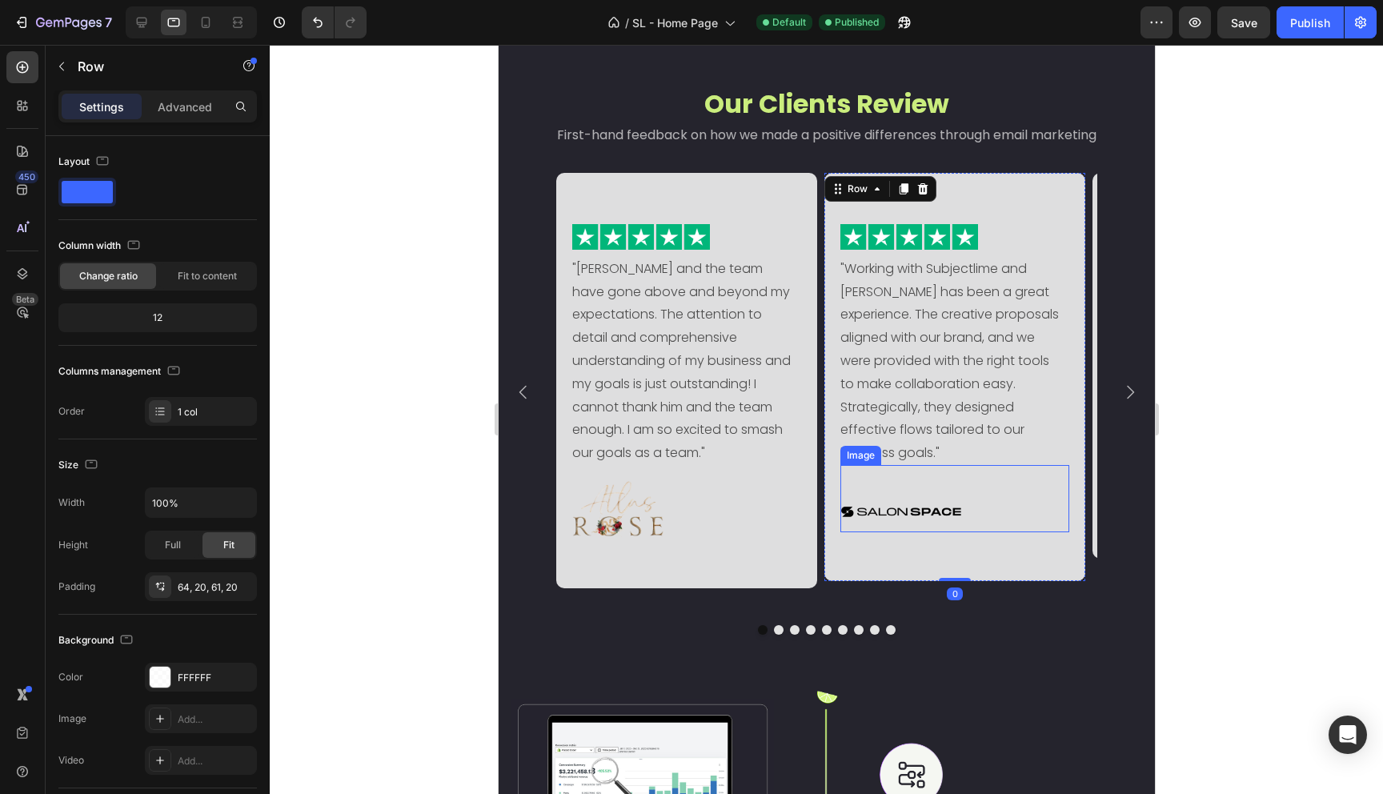
click at [949, 513] on img at bounding box center [901, 511] width 122 height 41
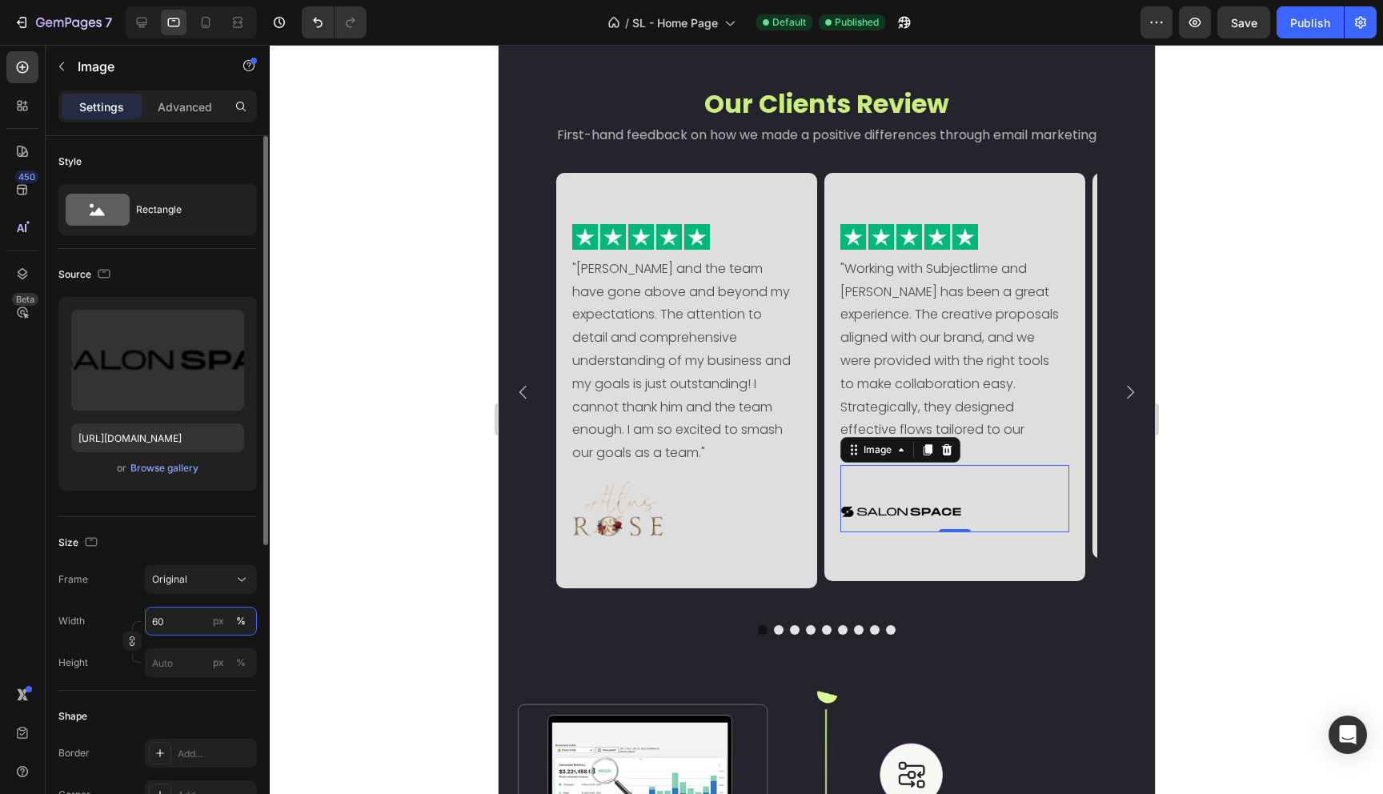
click at [190, 621] on input "60" at bounding box center [201, 621] width 112 height 29
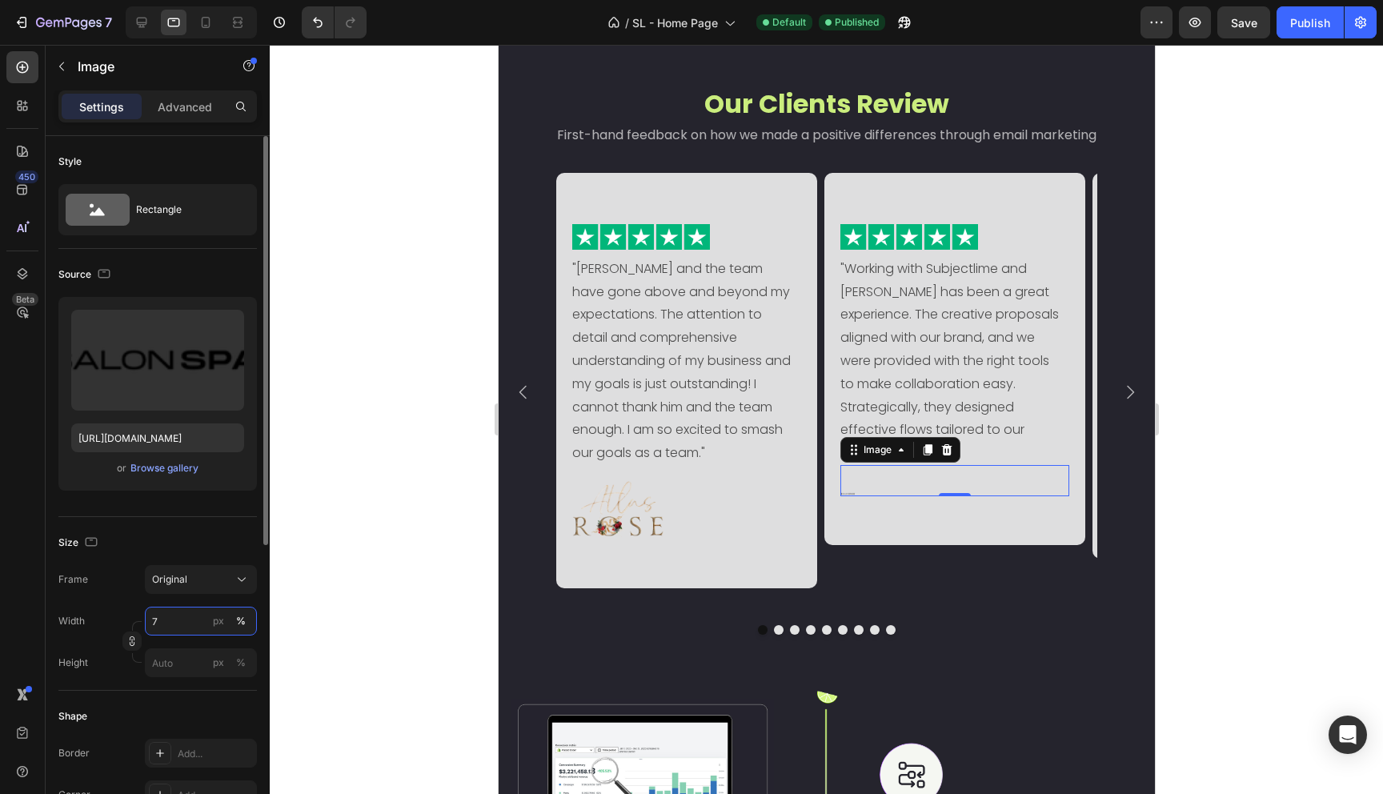
type input "70"
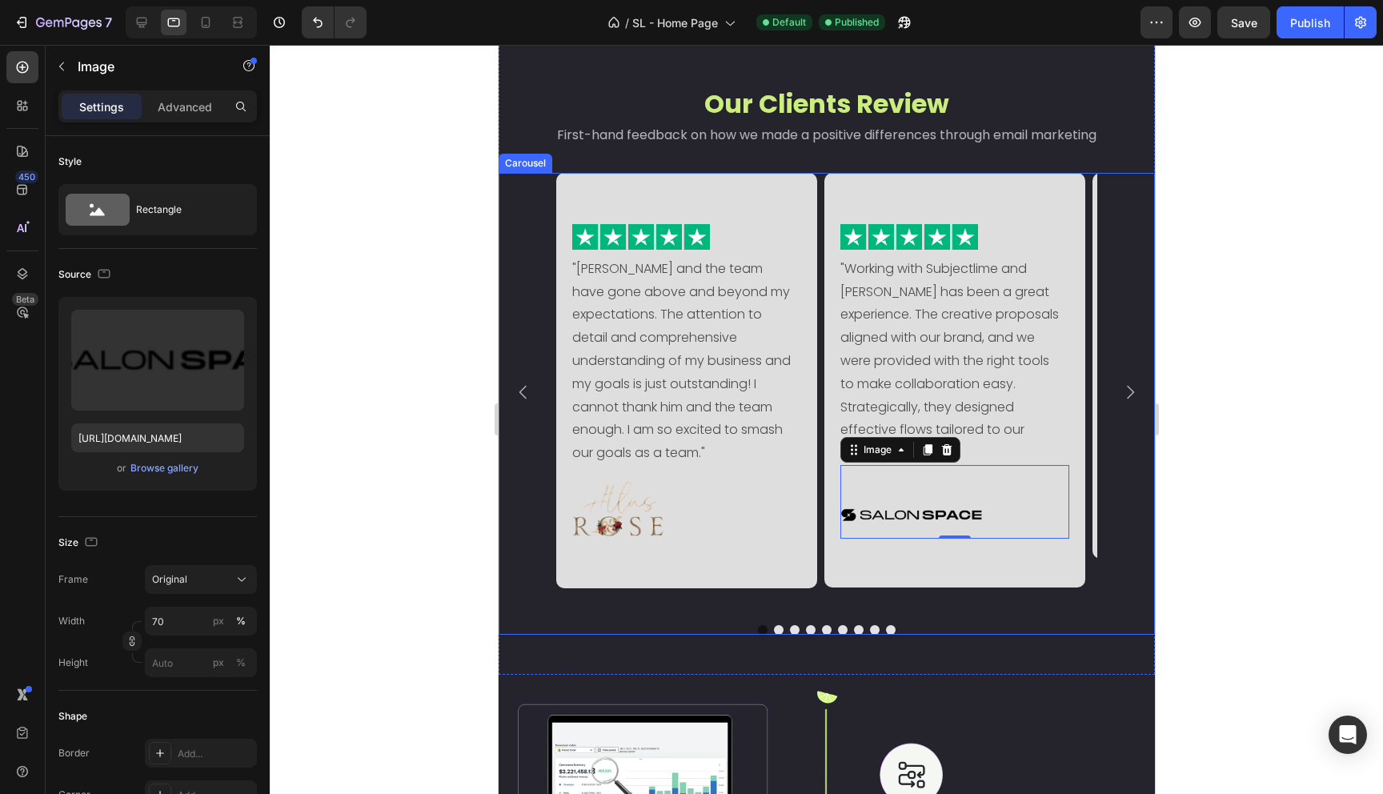
click at [975, 615] on div "Image "Ferdinando and the team have gone above and beyond my expectations. The …" at bounding box center [826, 404] width 656 height 462
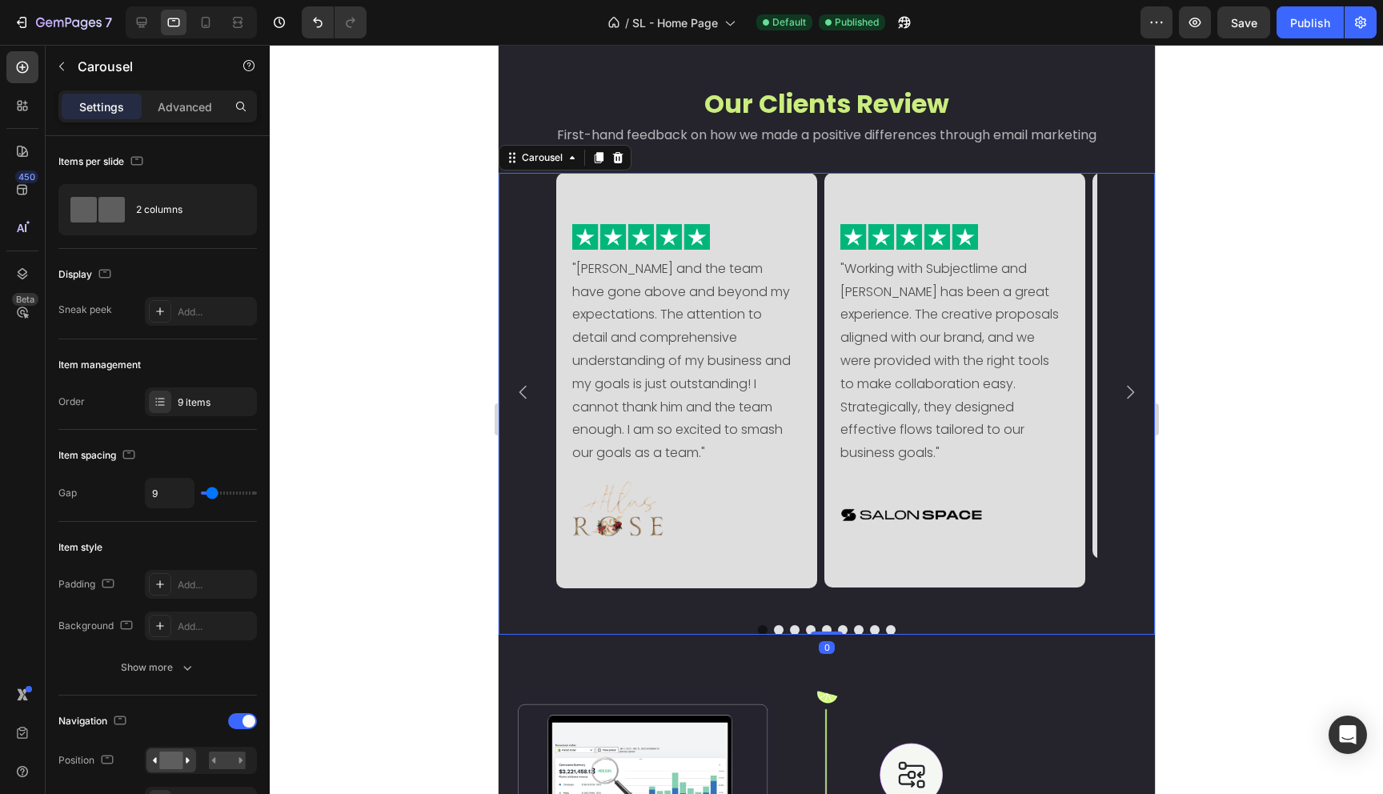
click at [1126, 392] on icon "Carousel Next Arrow" at bounding box center [1129, 393] width 7 height 14
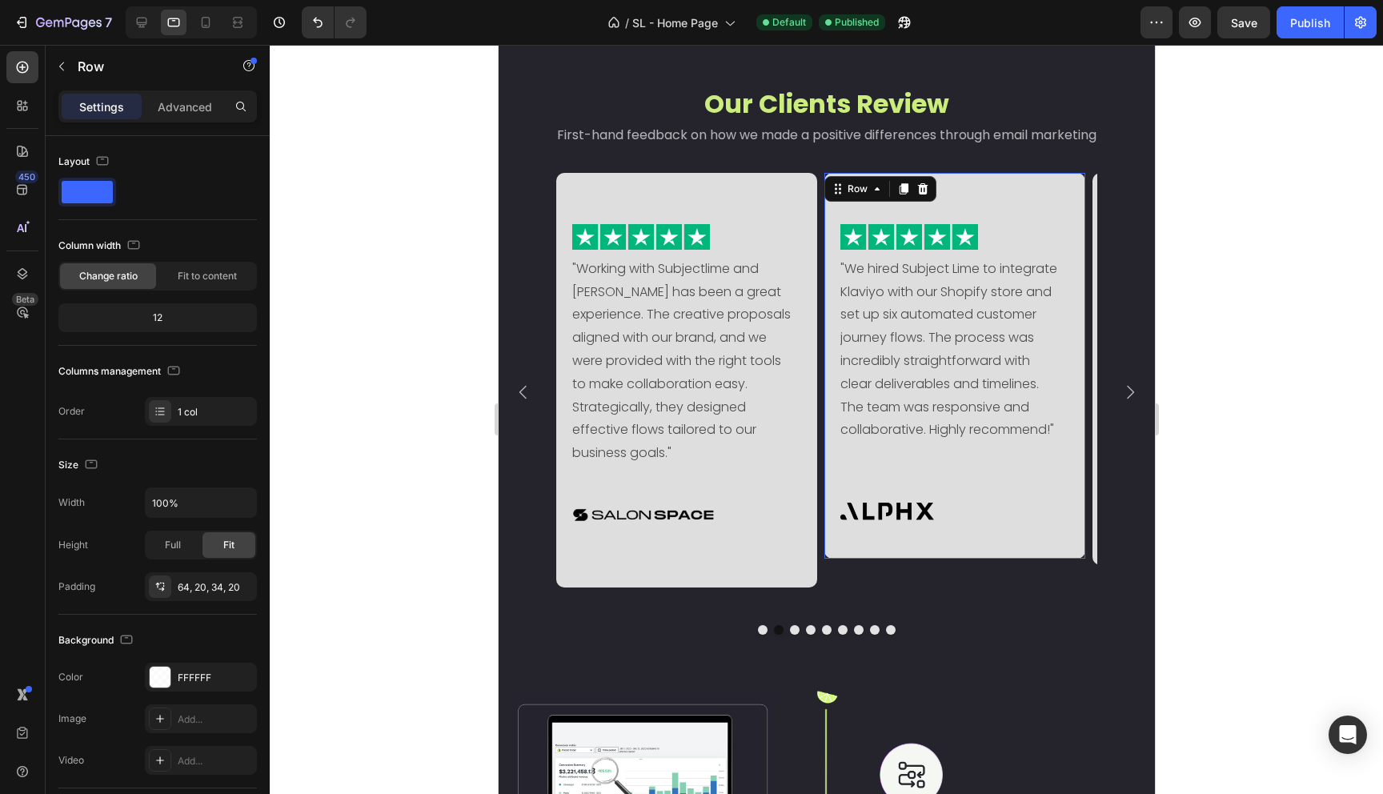
click at [972, 558] on div "Image "We hired Subject Lime to integrate Klaviyo with our Shopify store and se…" at bounding box center [954, 366] width 261 height 386
click at [213, 586] on div "64, 20, 34, 20" at bounding box center [201, 587] width 46 height 14
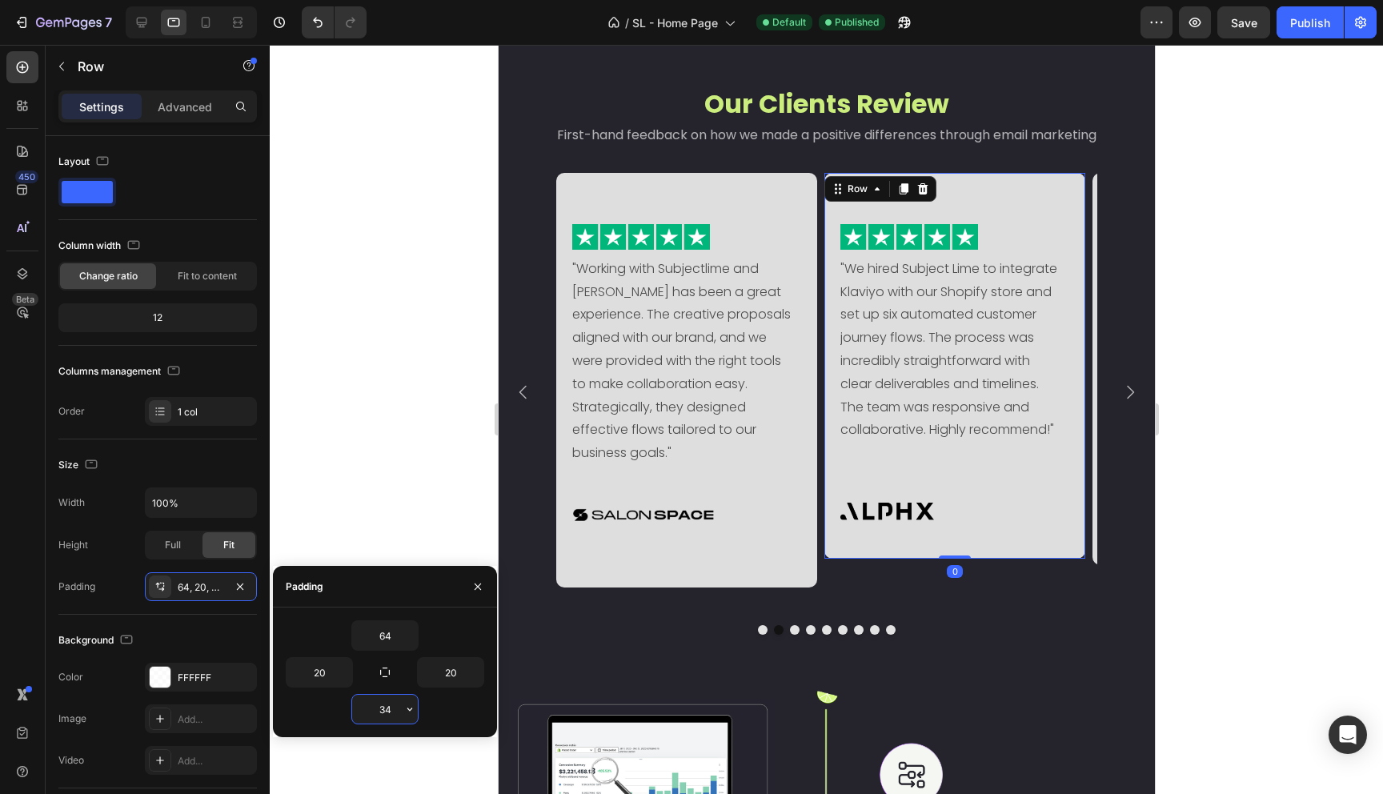
click at [386, 710] on input "34" at bounding box center [385, 709] width 66 height 29
type input "42"
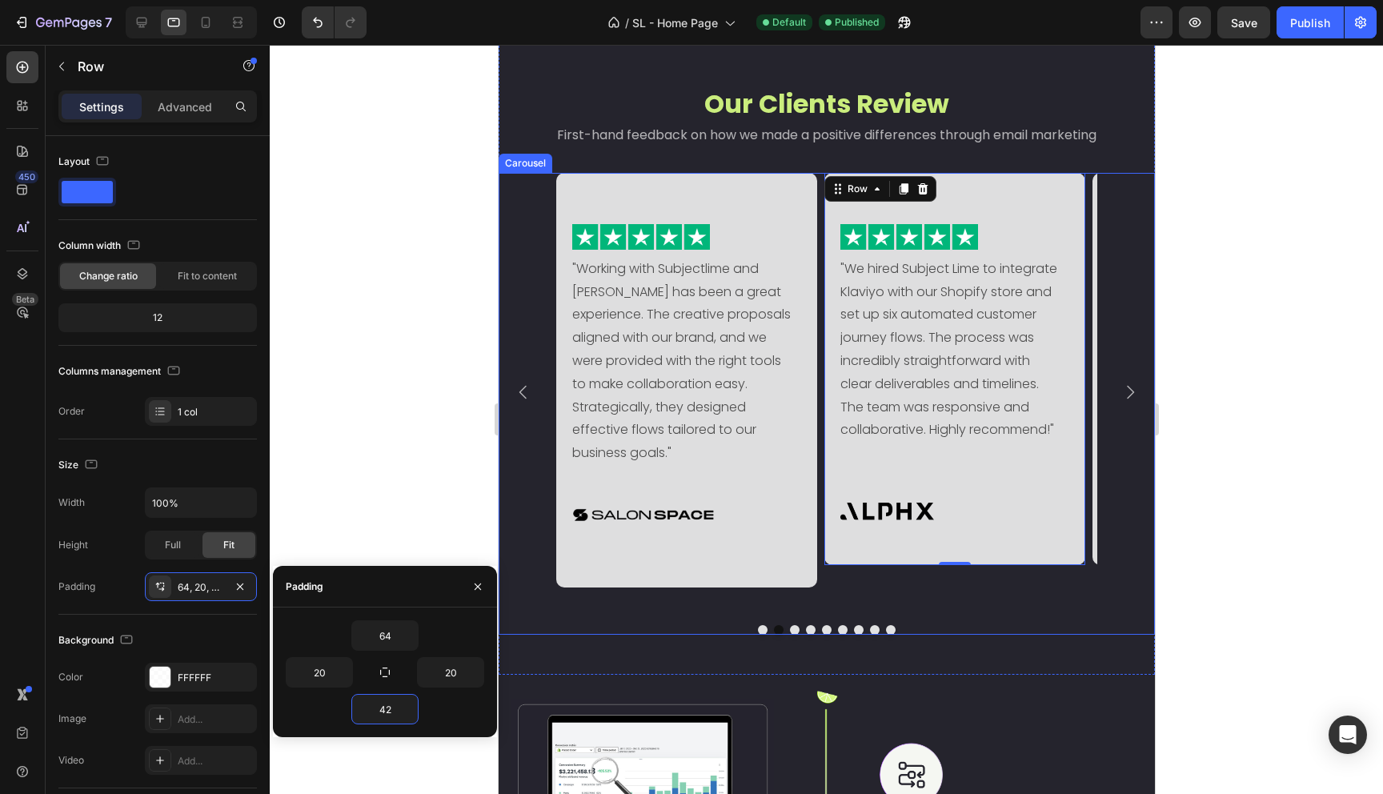
click at [1026, 605] on div "Image "We hired Subject Lime to integrate Klaviyo with our Shopify store and se…" at bounding box center [954, 392] width 261 height 439
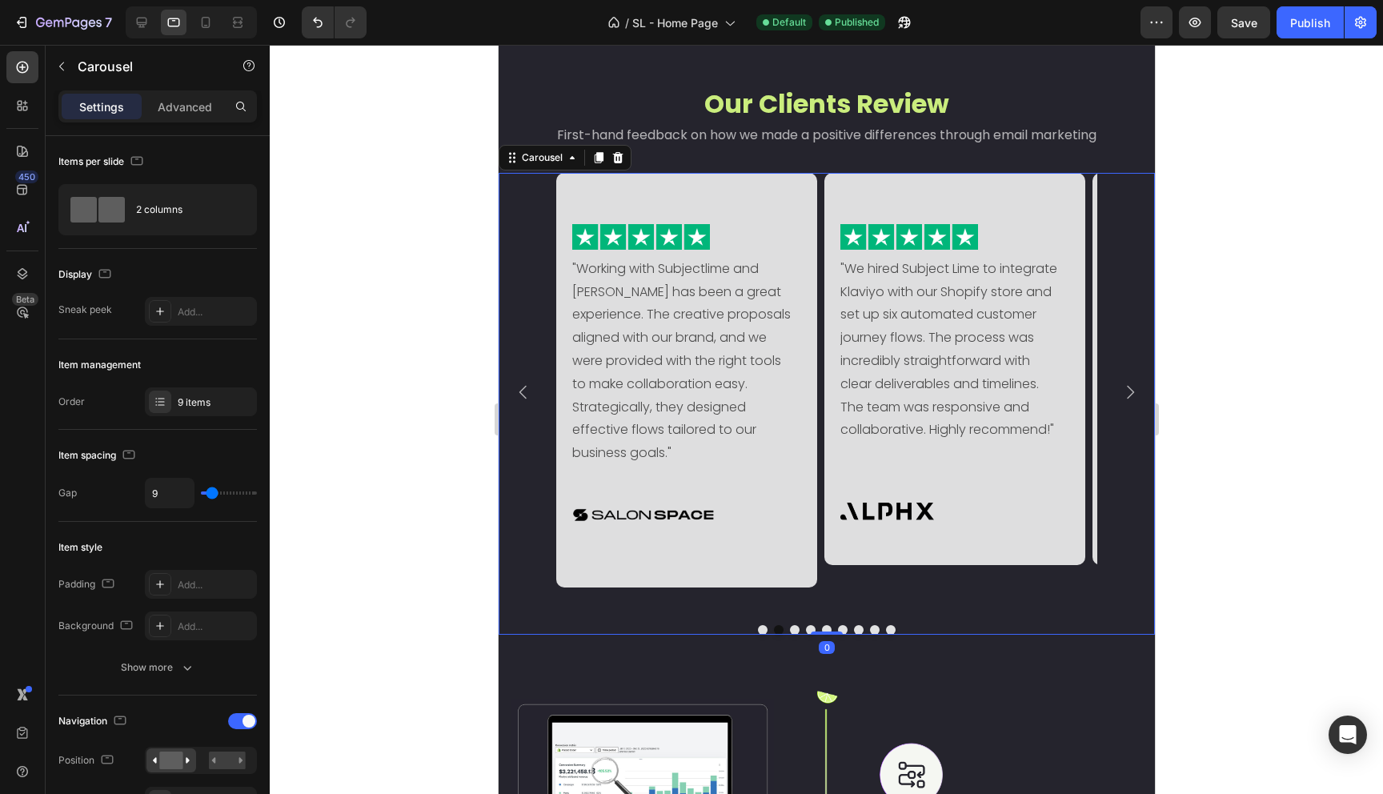
click at [1120, 397] on icon "Carousel Next Arrow" at bounding box center [1129, 392] width 19 height 19
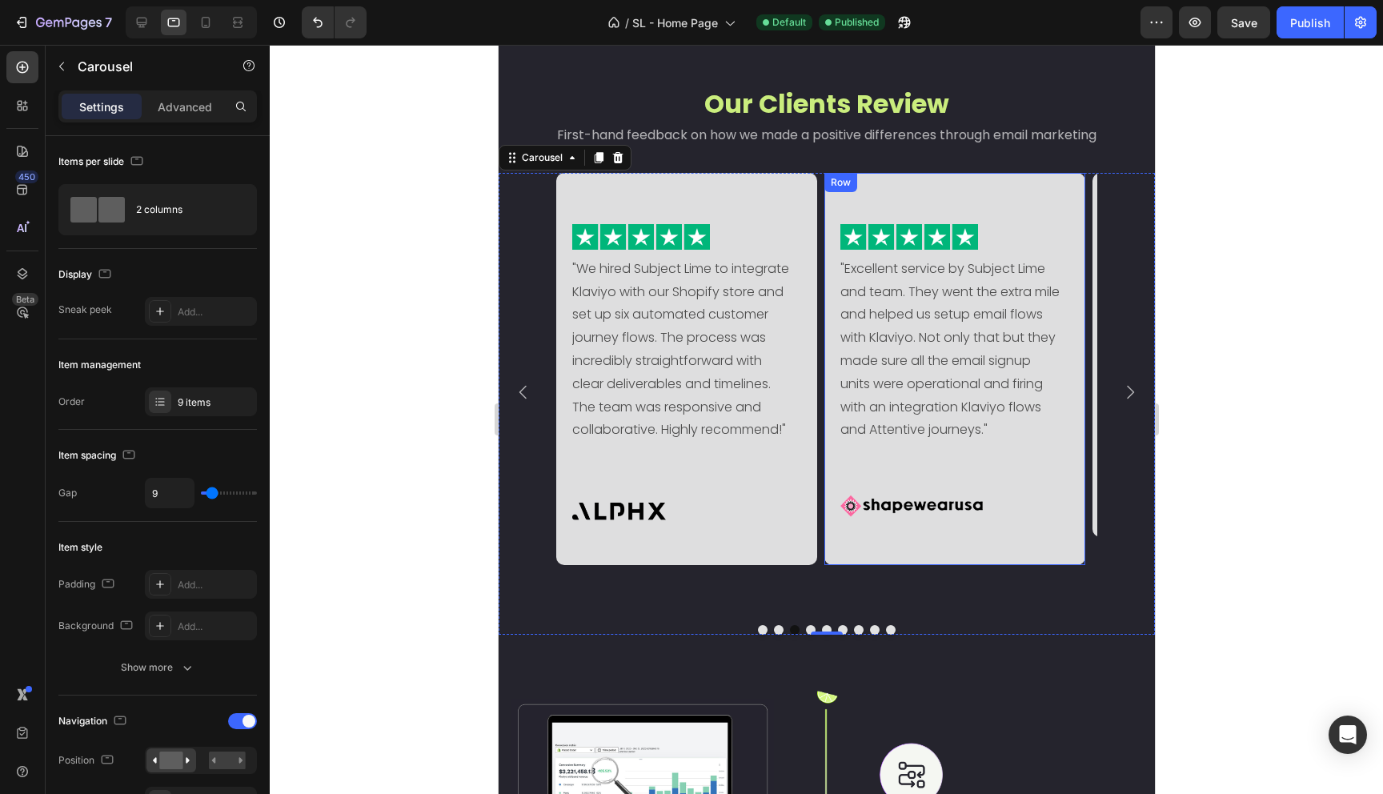
click at [954, 535] on div "Image "Excellent service by Subject Lime and team. They went the extra mile and…" at bounding box center [954, 369] width 261 height 392
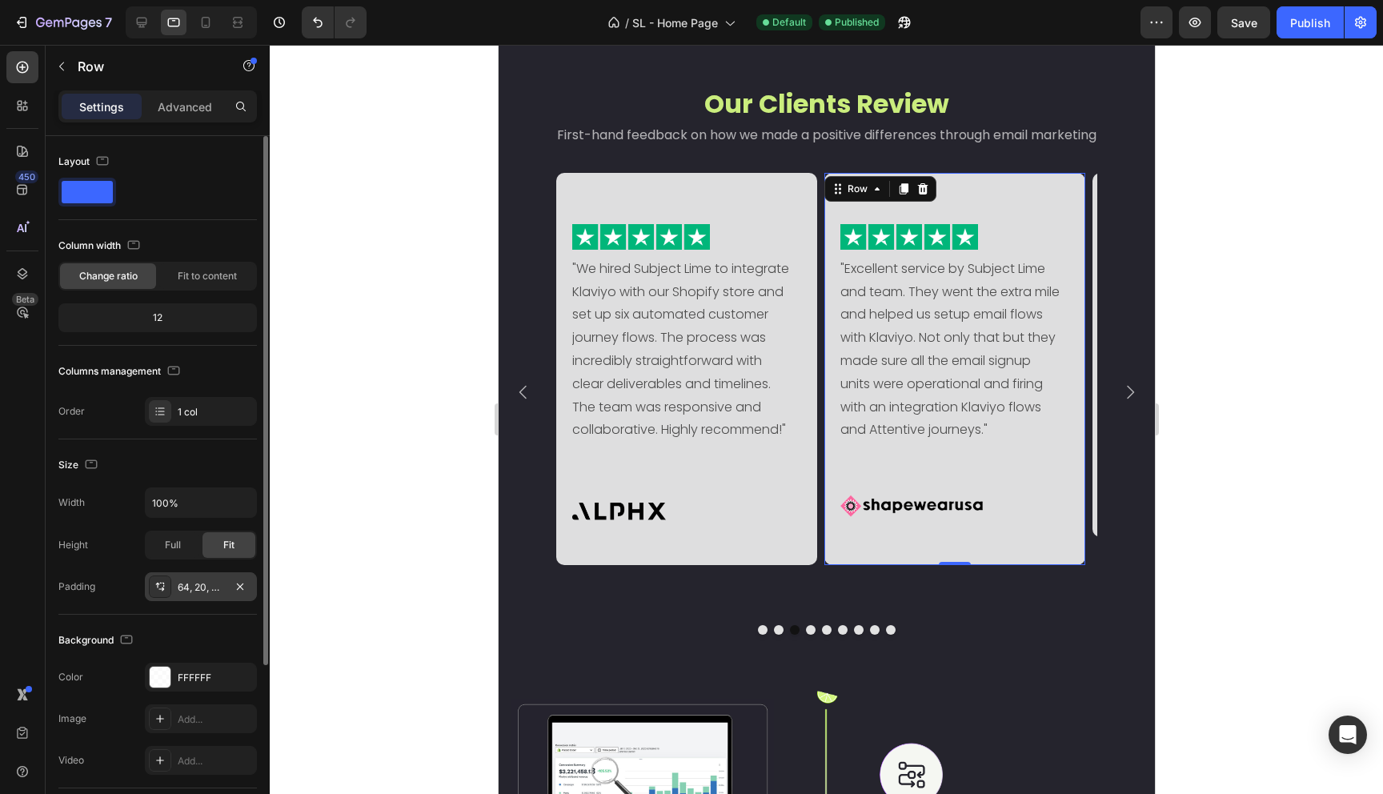
click at [214, 588] on div "64, 20, 44, 20" at bounding box center [201, 587] width 46 height 14
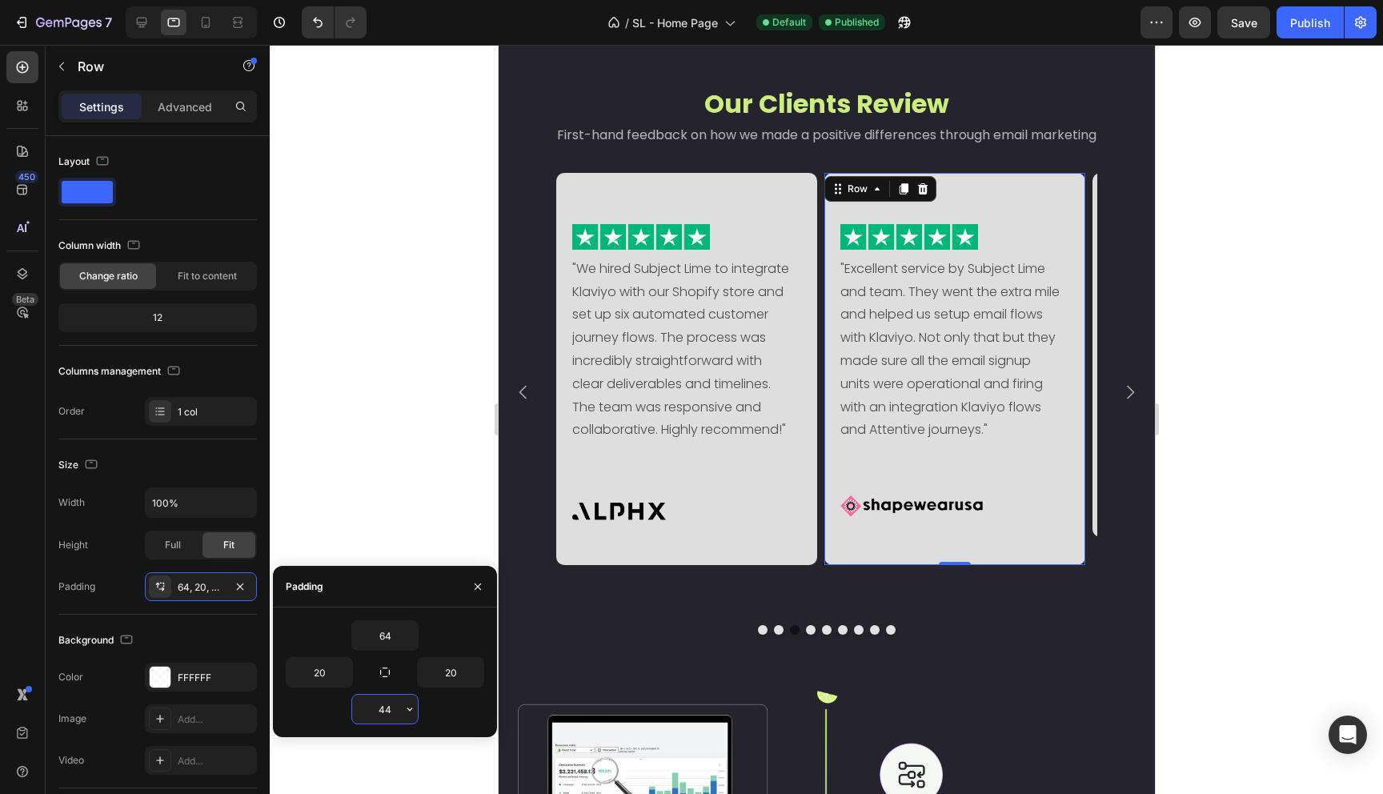
drag, startPoint x: 387, startPoint y: 707, endPoint x: 365, endPoint y: 706, distance: 21.7
click at [365, 706] on input "44" at bounding box center [385, 709] width 66 height 29
drag, startPoint x: 385, startPoint y: 708, endPoint x: 367, endPoint y: 708, distance: 18.4
click at [367, 708] on input "44" at bounding box center [385, 709] width 66 height 29
click at [364, 710] on input "64" at bounding box center [385, 709] width 66 height 29
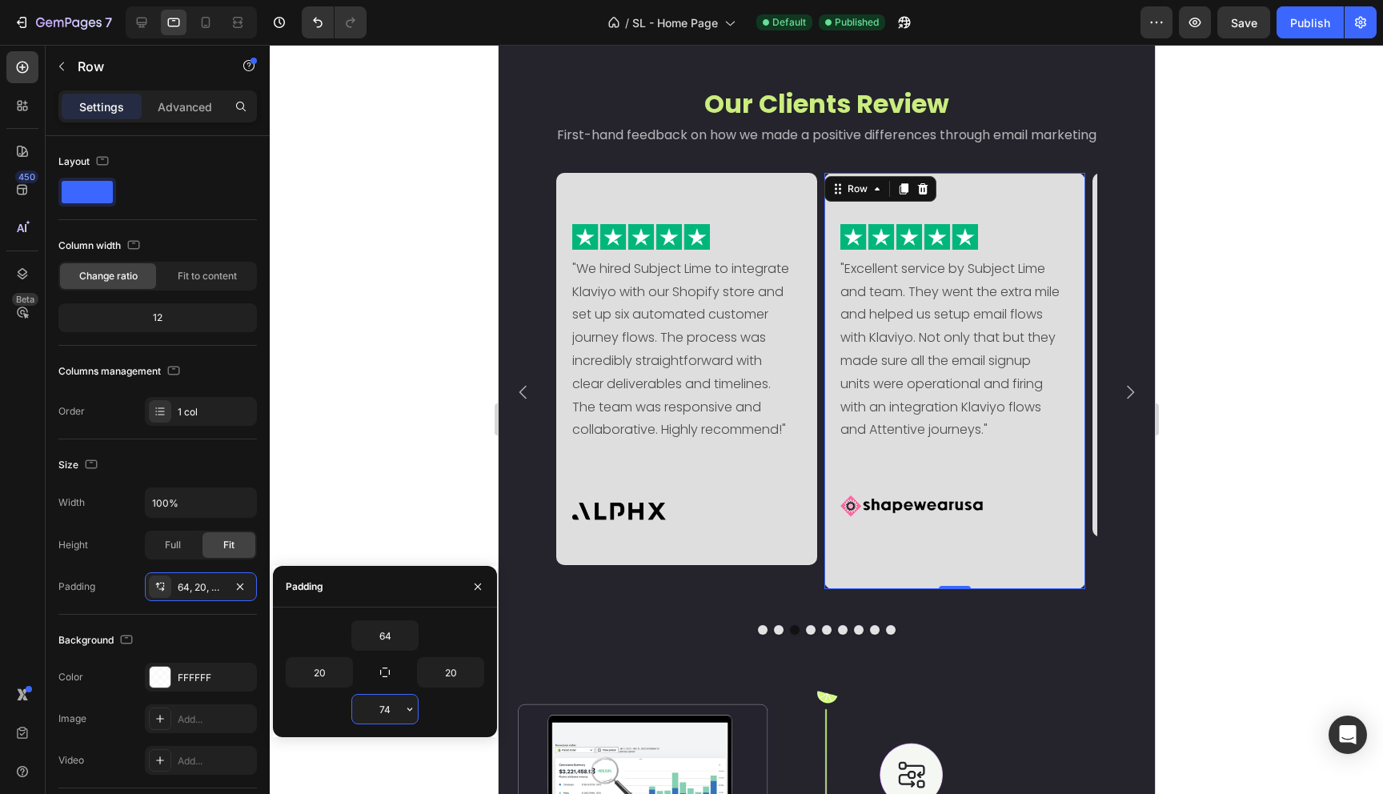
click at [394, 709] on input "74" at bounding box center [385, 709] width 66 height 29
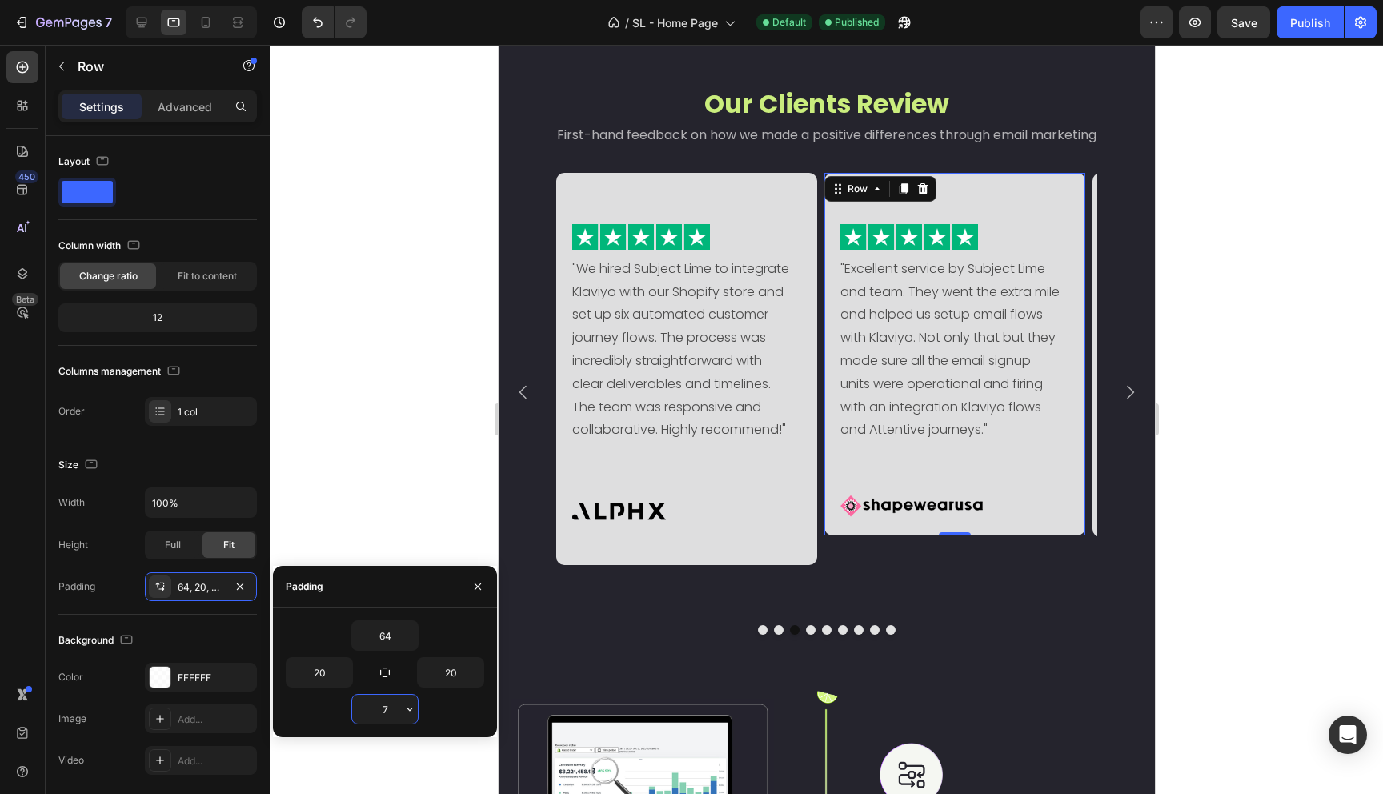
type input "72"
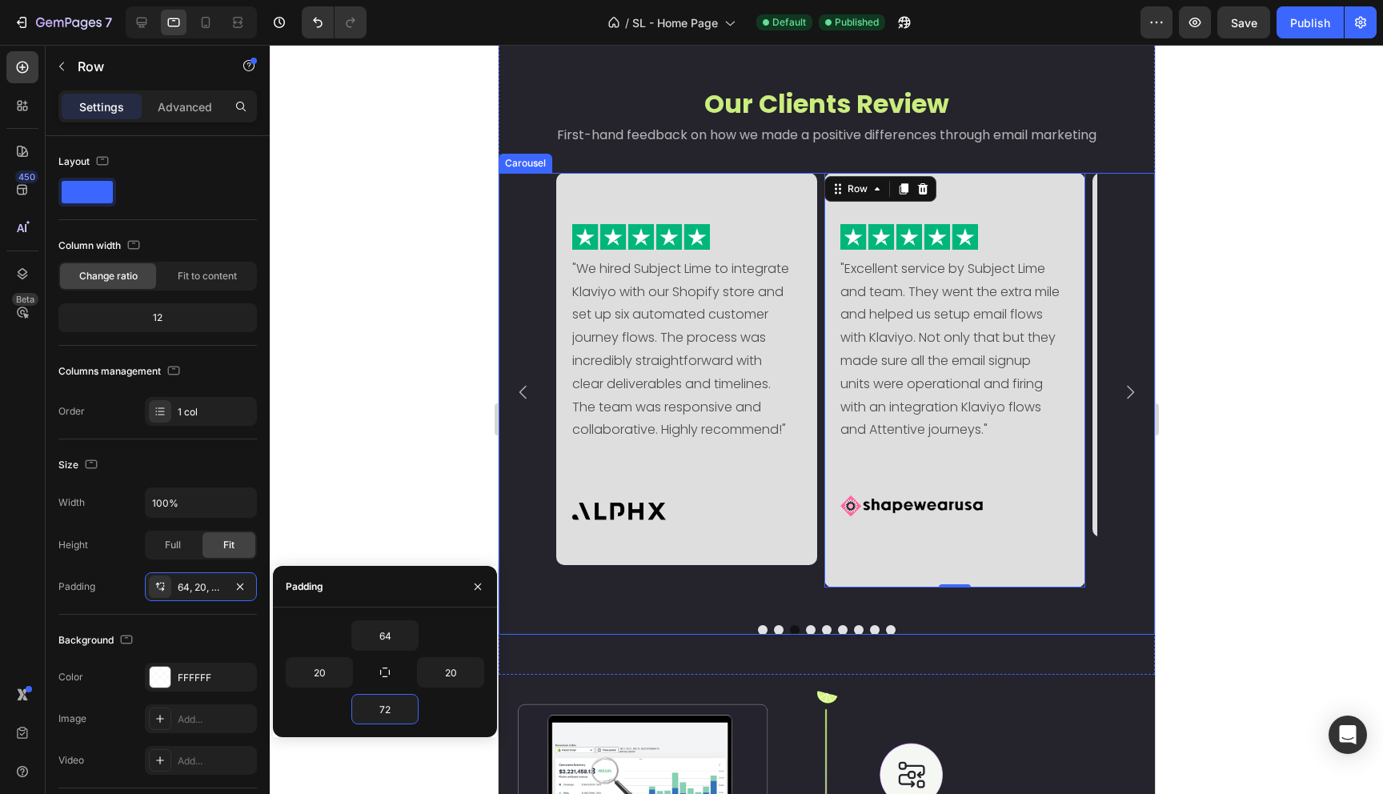
click at [603, 633] on div at bounding box center [826, 630] width 656 height 10
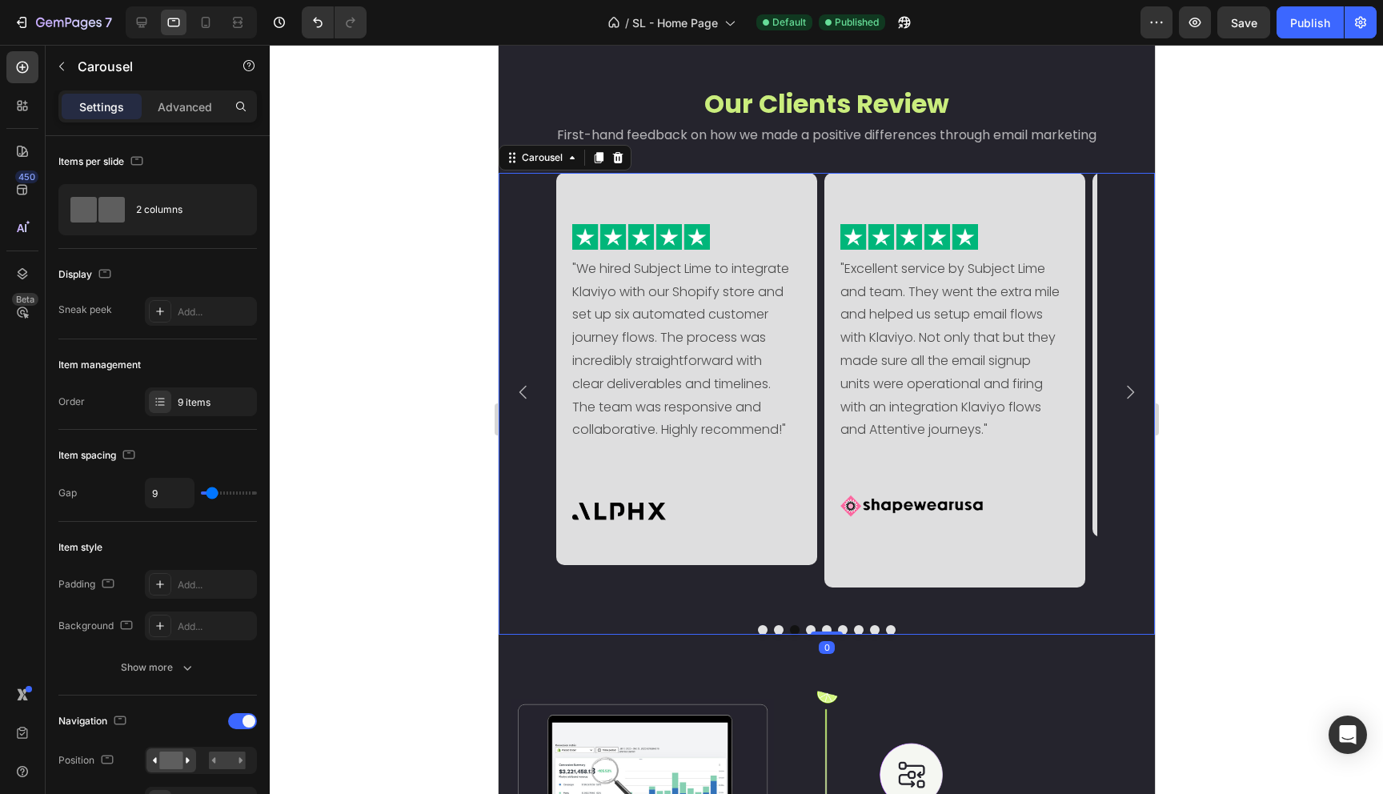
click at [1126, 394] on icon "Carousel Next Arrow" at bounding box center [1129, 393] width 7 height 14
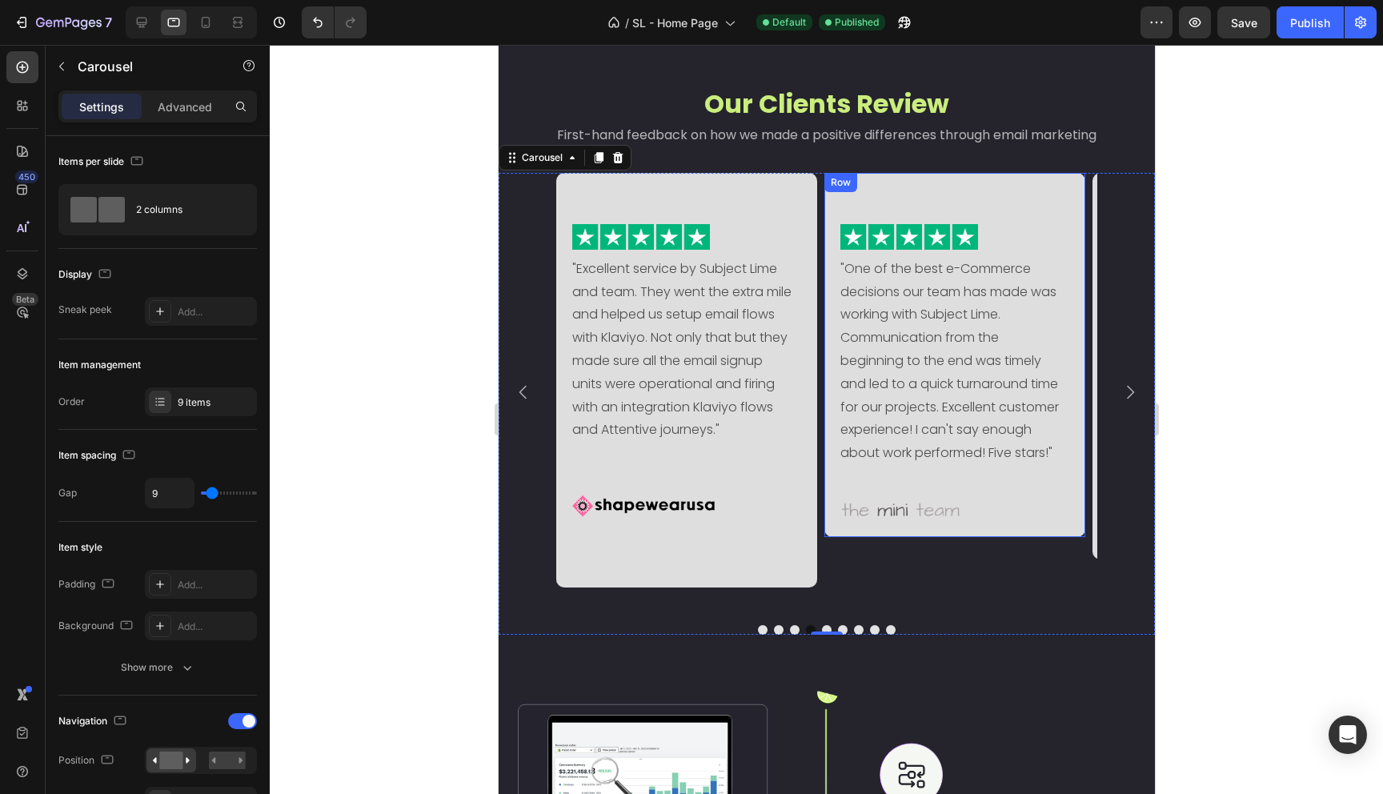
click at [1041, 537] on div "Image "One of the best e-Commerce decisions our team has made was working with …" at bounding box center [954, 355] width 261 height 364
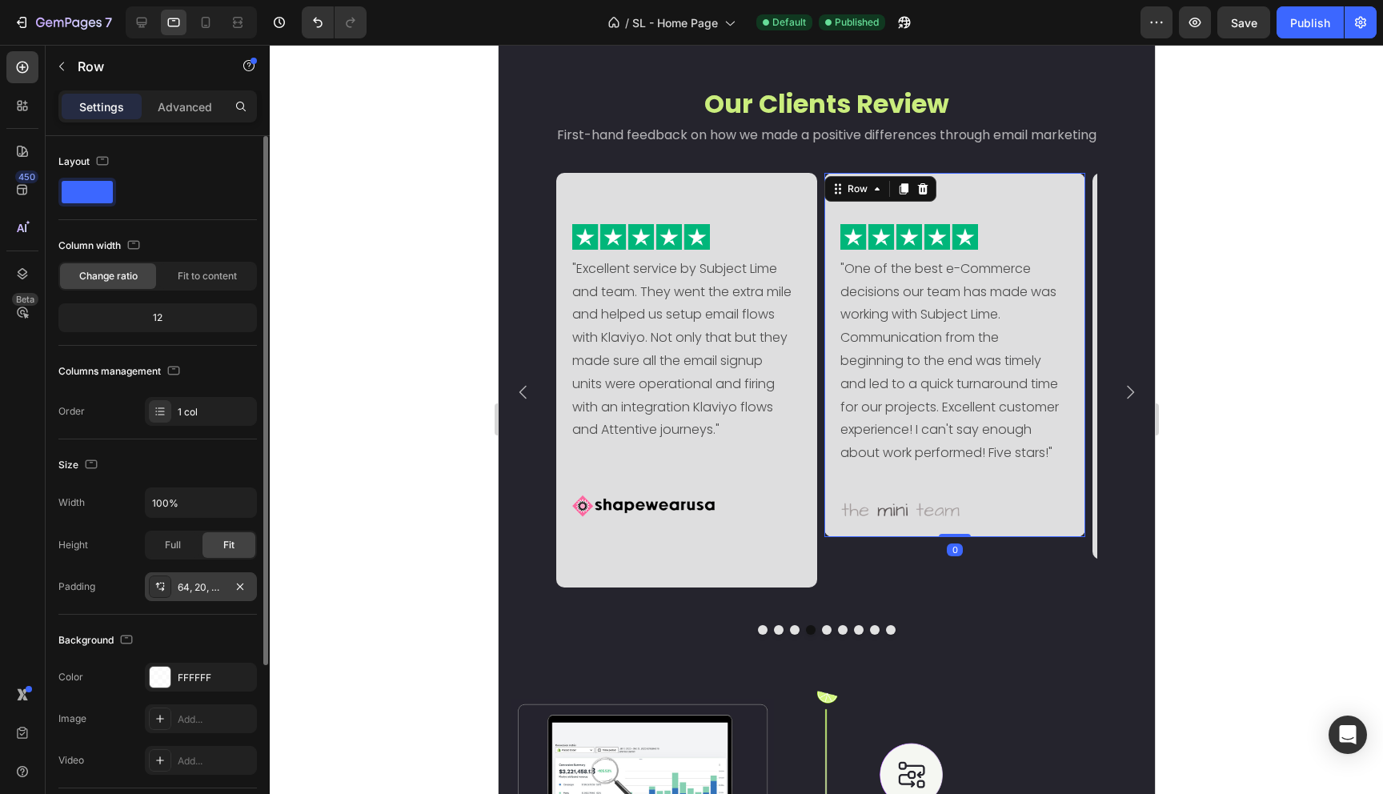
click at [203, 594] on div "64, 20, 8, 20" at bounding box center [201, 586] width 112 height 29
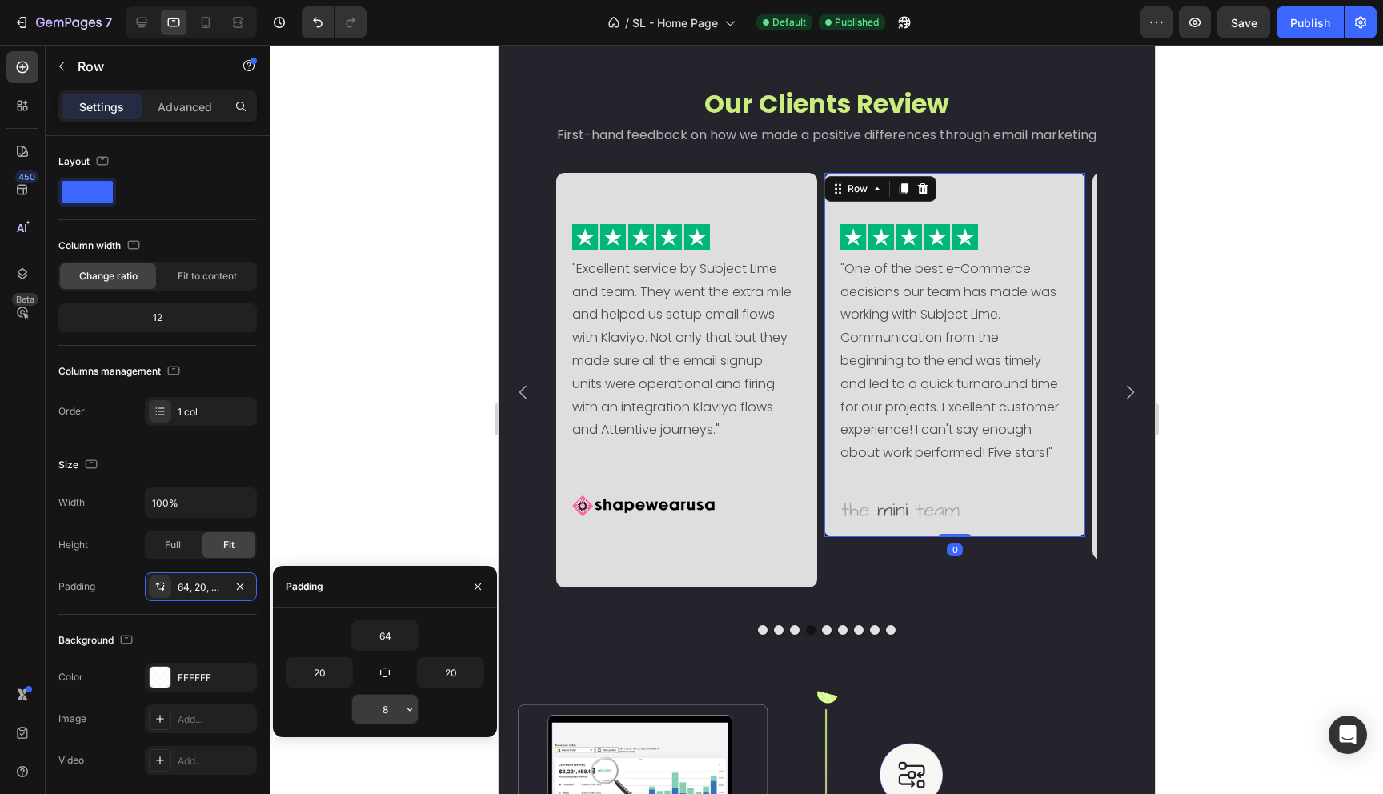
click at [382, 709] on input "8" at bounding box center [385, 709] width 66 height 29
type input "3"
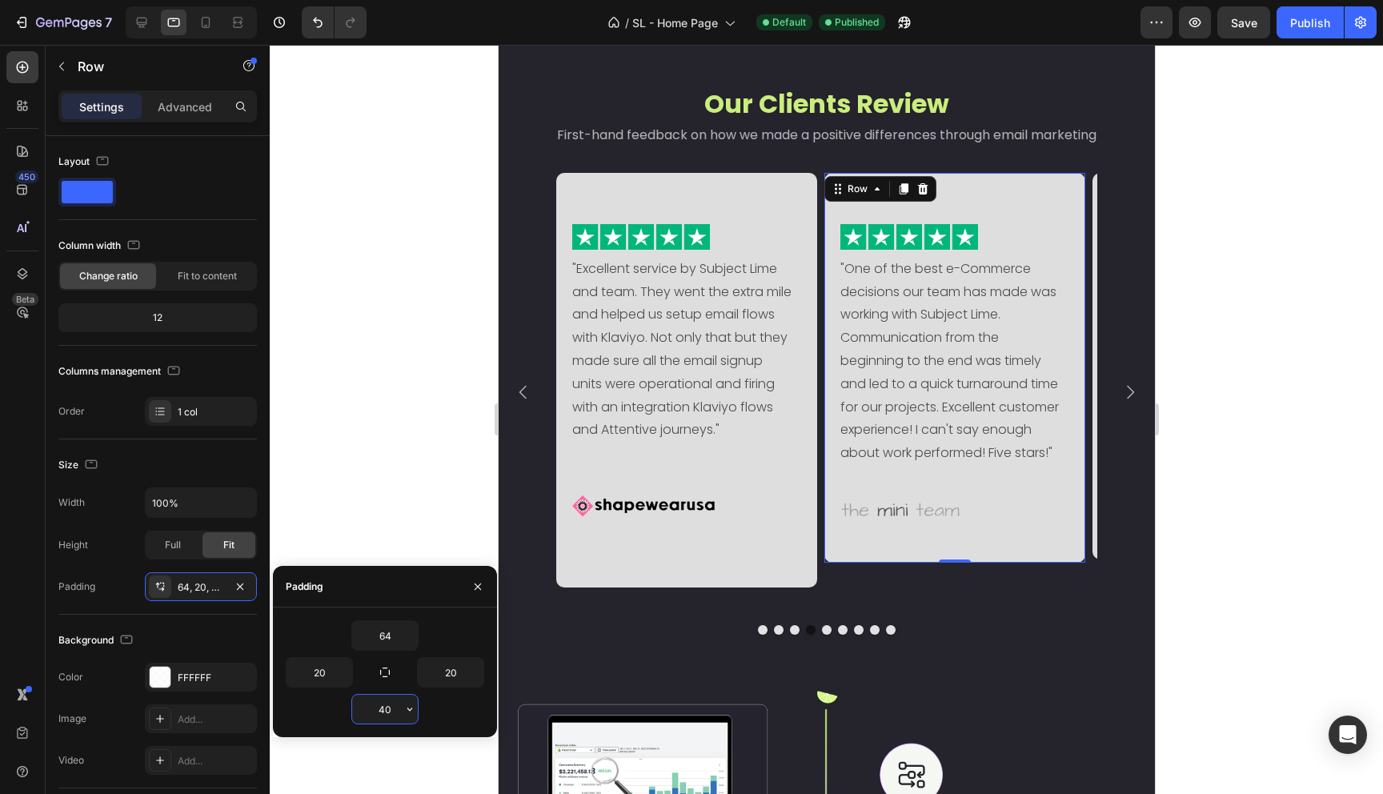
type input "4"
type input "3"
type input "40"
click at [948, 621] on div "Image "Ferdinando and the team have gone above and beyond my expectations. The …" at bounding box center [826, 404] width 656 height 462
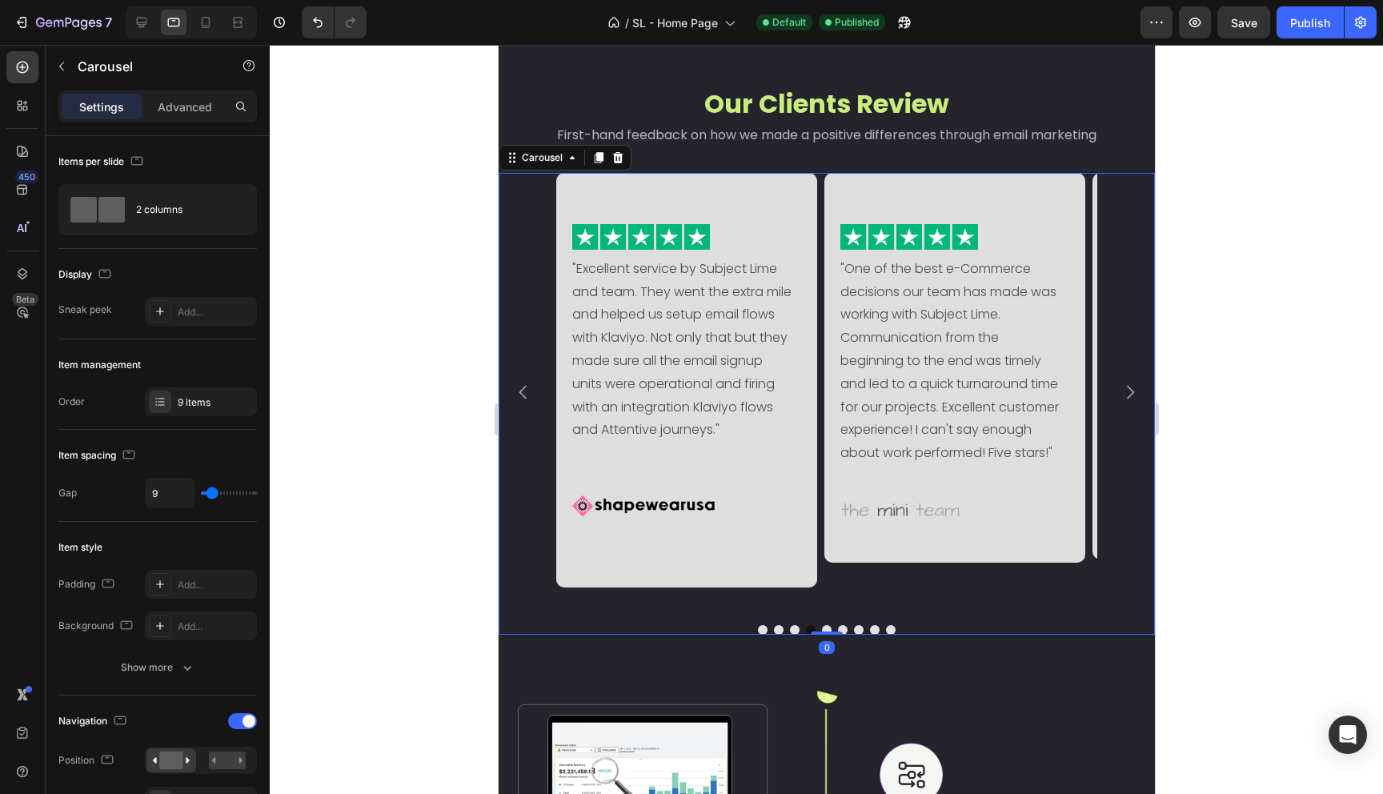
click at [1122, 393] on icon "Carousel Next Arrow" at bounding box center [1129, 392] width 19 height 19
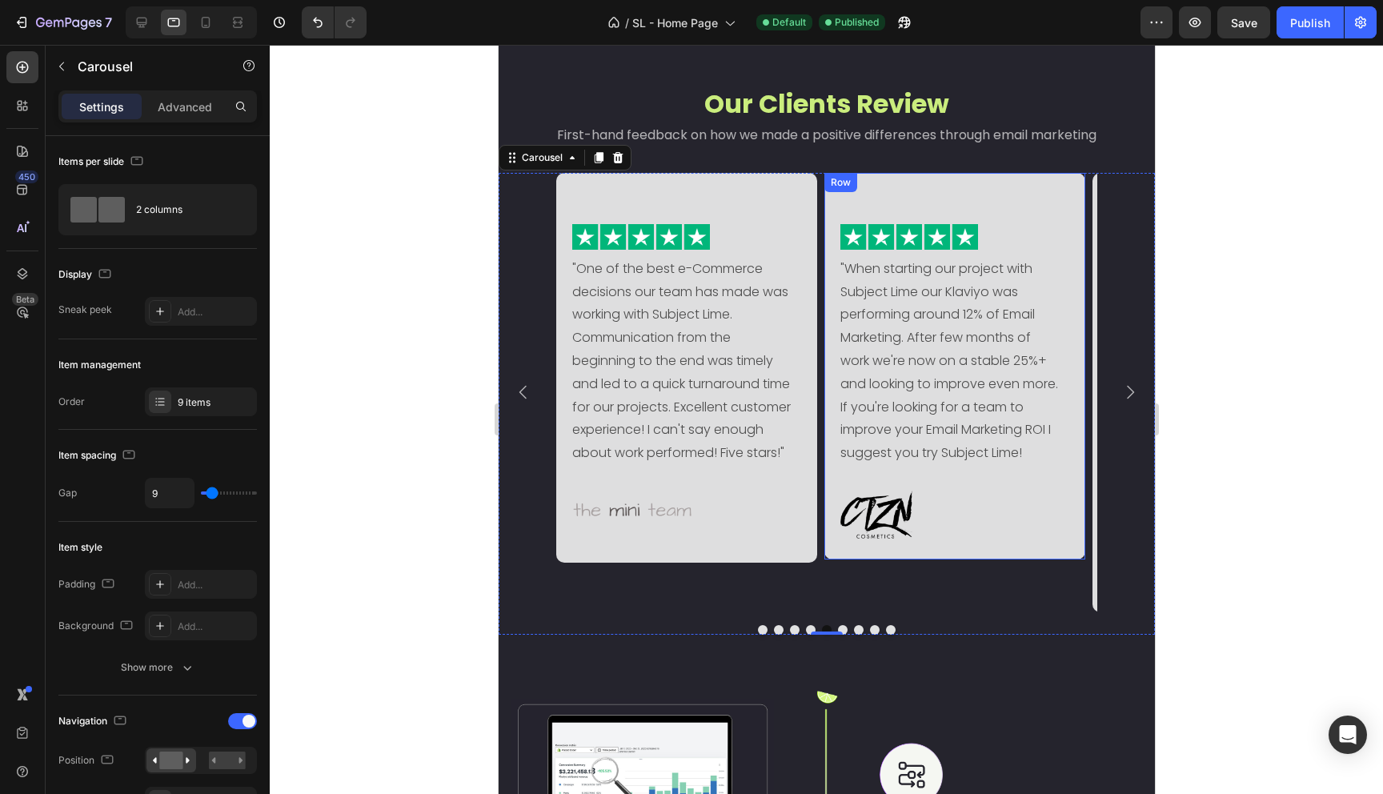
click at [1036, 551] on div "Image "When starting our project with Subject Lime our Klaviyo was performing a…" at bounding box center [954, 366] width 261 height 387
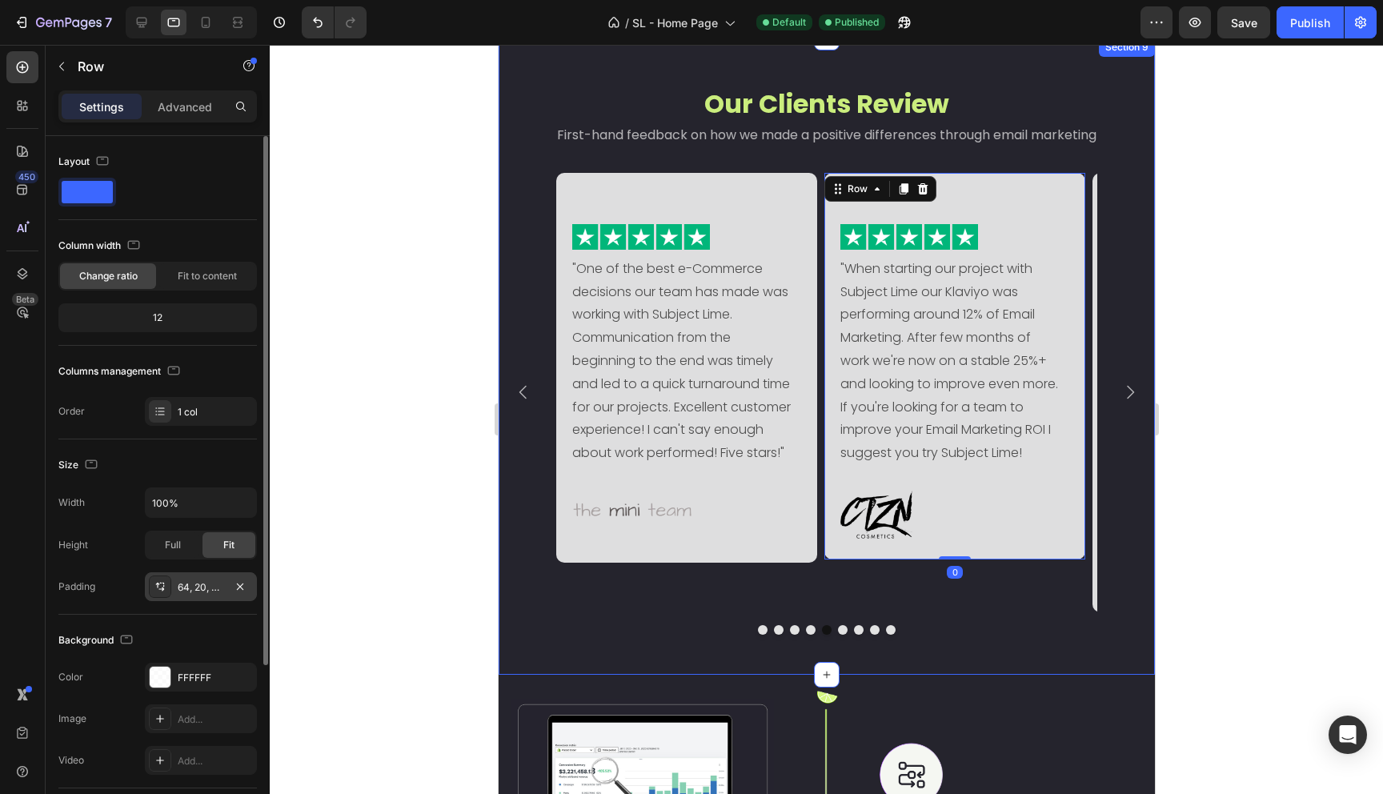
click at [198, 594] on div "64, 20, 26, 20" at bounding box center [201, 587] width 46 height 14
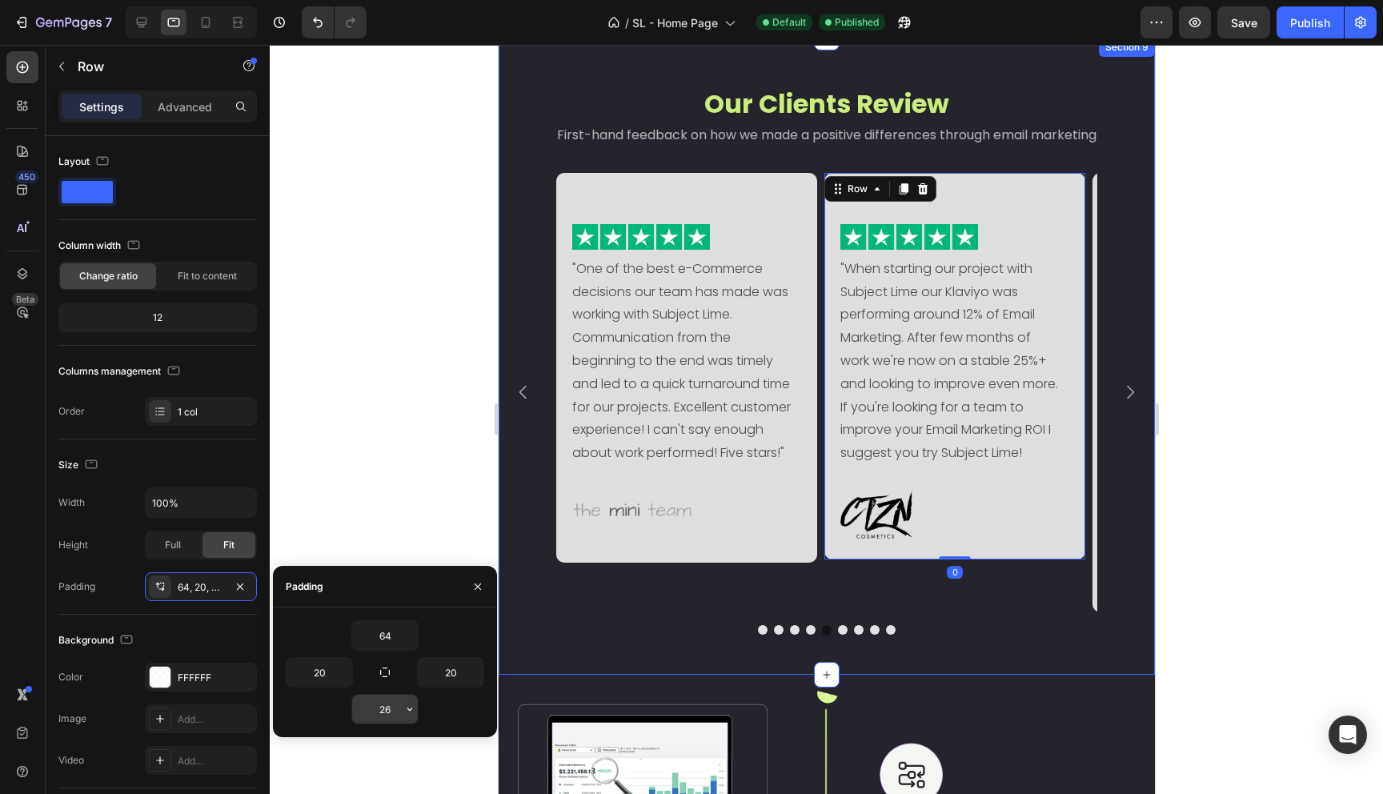
click at [380, 711] on input "26" at bounding box center [385, 709] width 66 height 29
click at [391, 709] on input "26" at bounding box center [385, 709] width 66 height 29
type input "4"
type input "6"
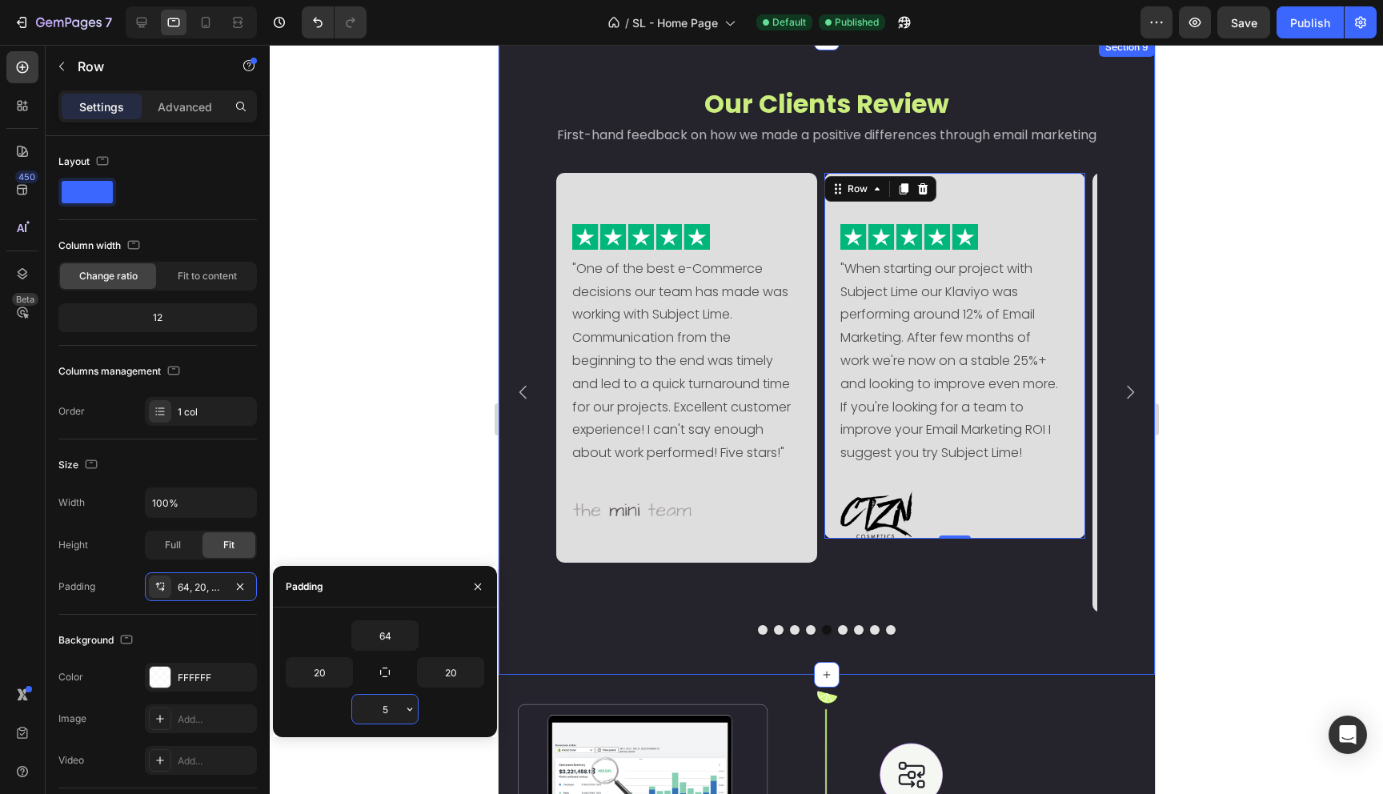
type input "58"
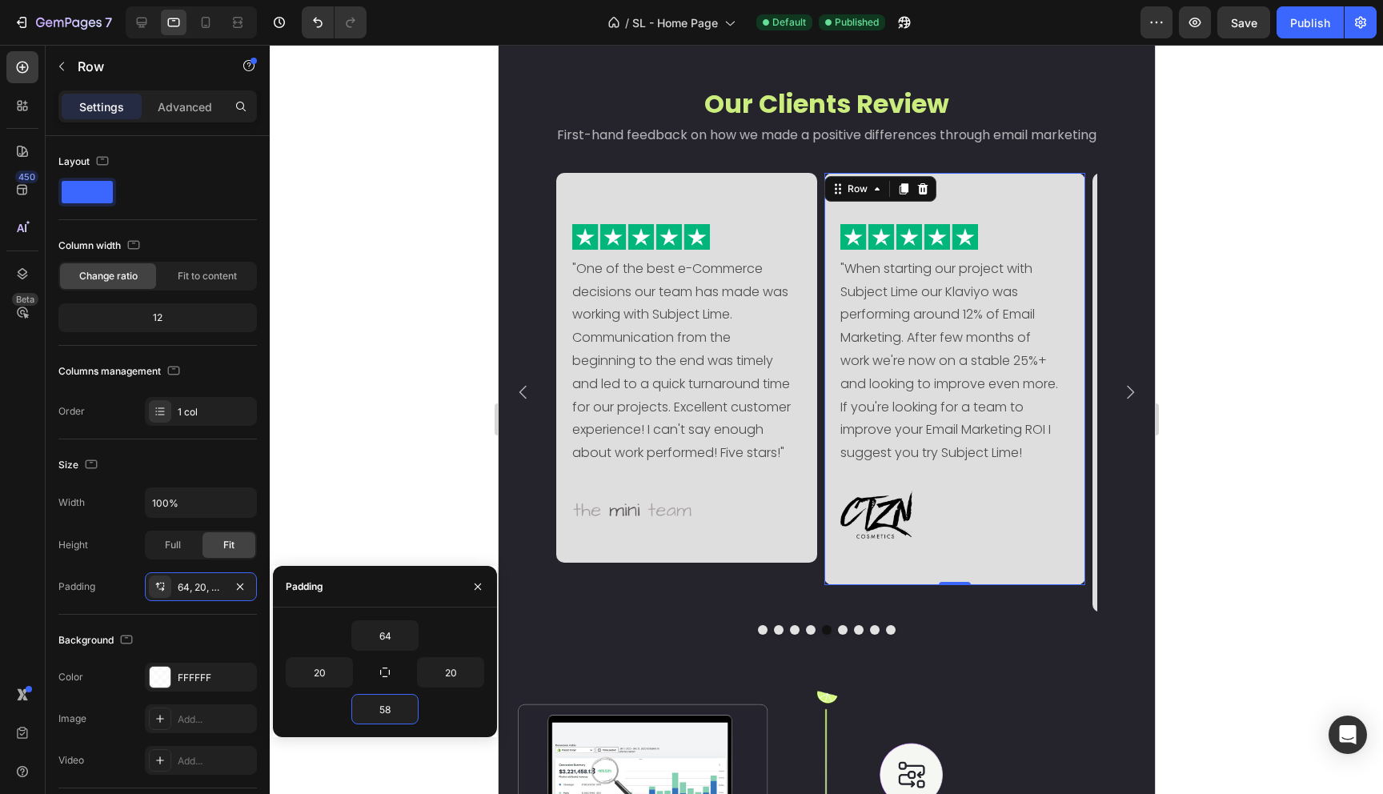
click at [1006, 603] on div "Image "When starting our project with Subject Lime our Klaviyo was performing a…" at bounding box center [954, 392] width 261 height 439
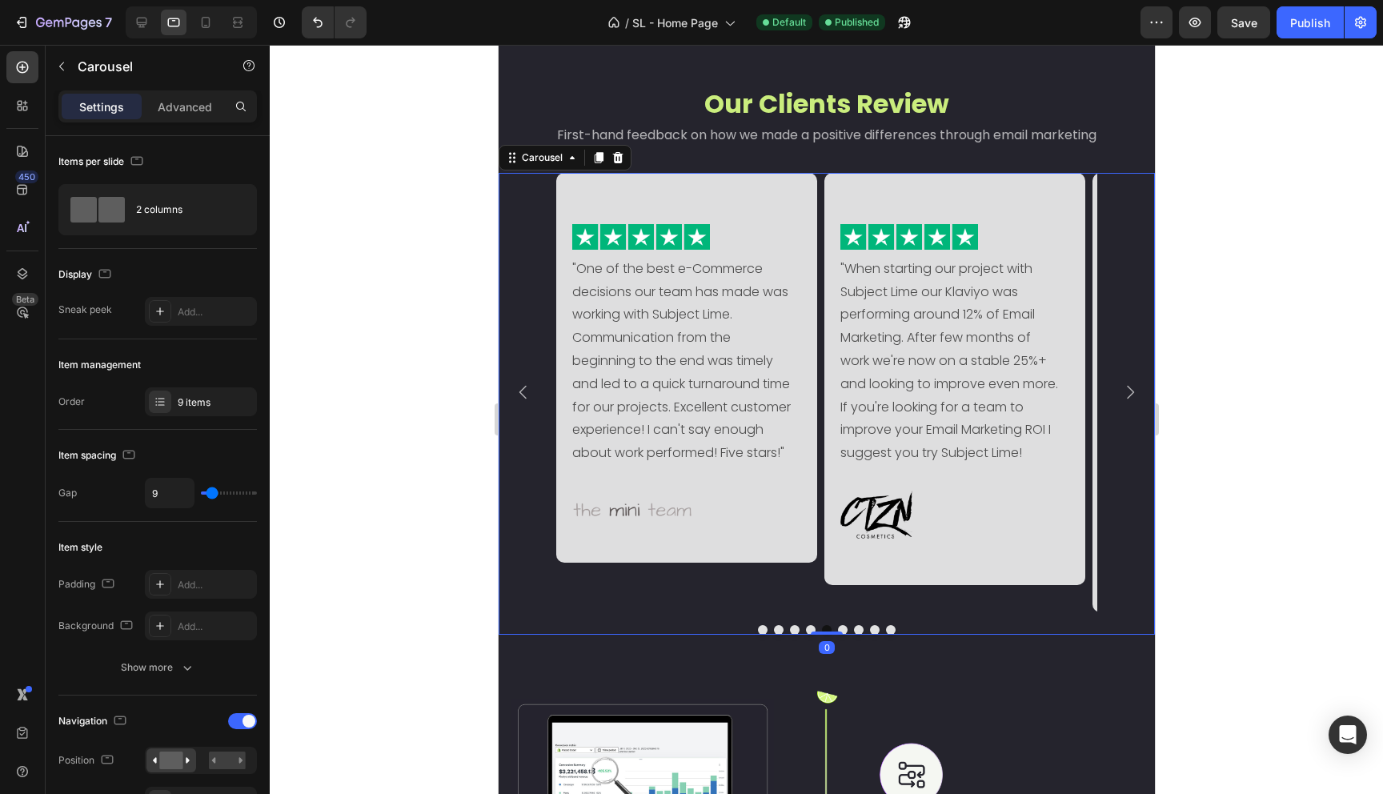
click at [1122, 395] on icon "Carousel Next Arrow" at bounding box center [1129, 392] width 19 height 19
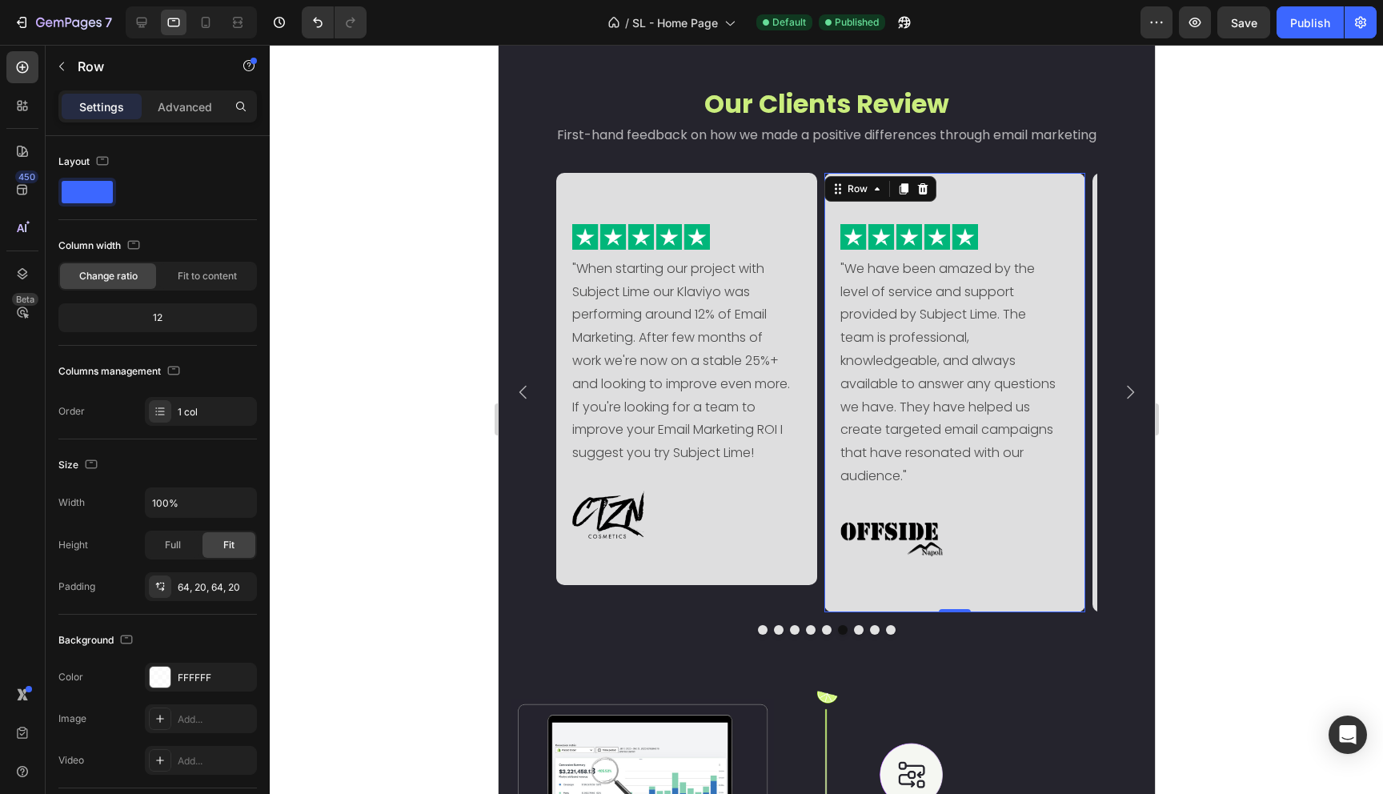
click at [1028, 575] on div "Image "We have been amazed by the level of service and support provided by Subj…" at bounding box center [954, 392] width 261 height 439
click at [187, 591] on div "64, 20, 64, 20" at bounding box center [201, 587] width 46 height 14
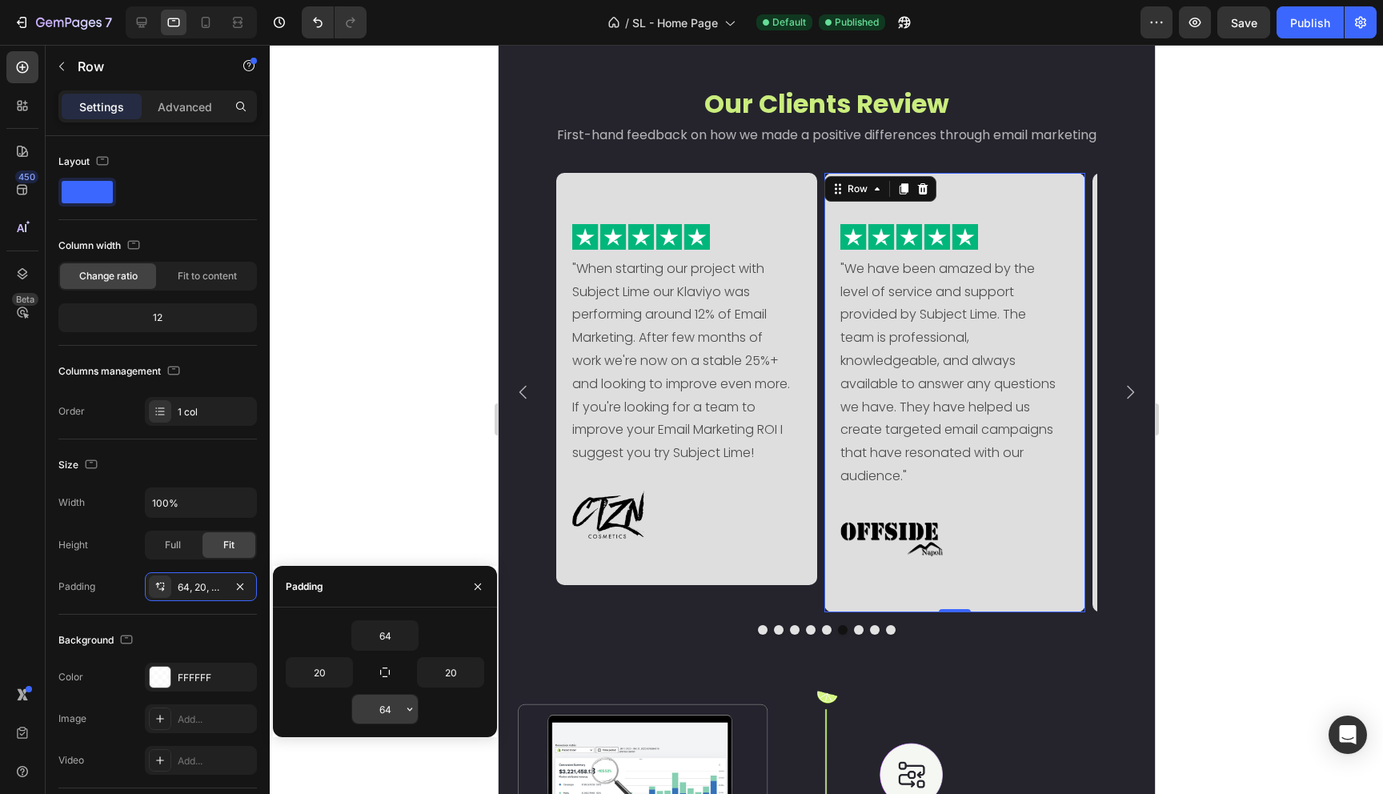
click at [391, 707] on input "64" at bounding box center [385, 709] width 66 height 29
type input "30"
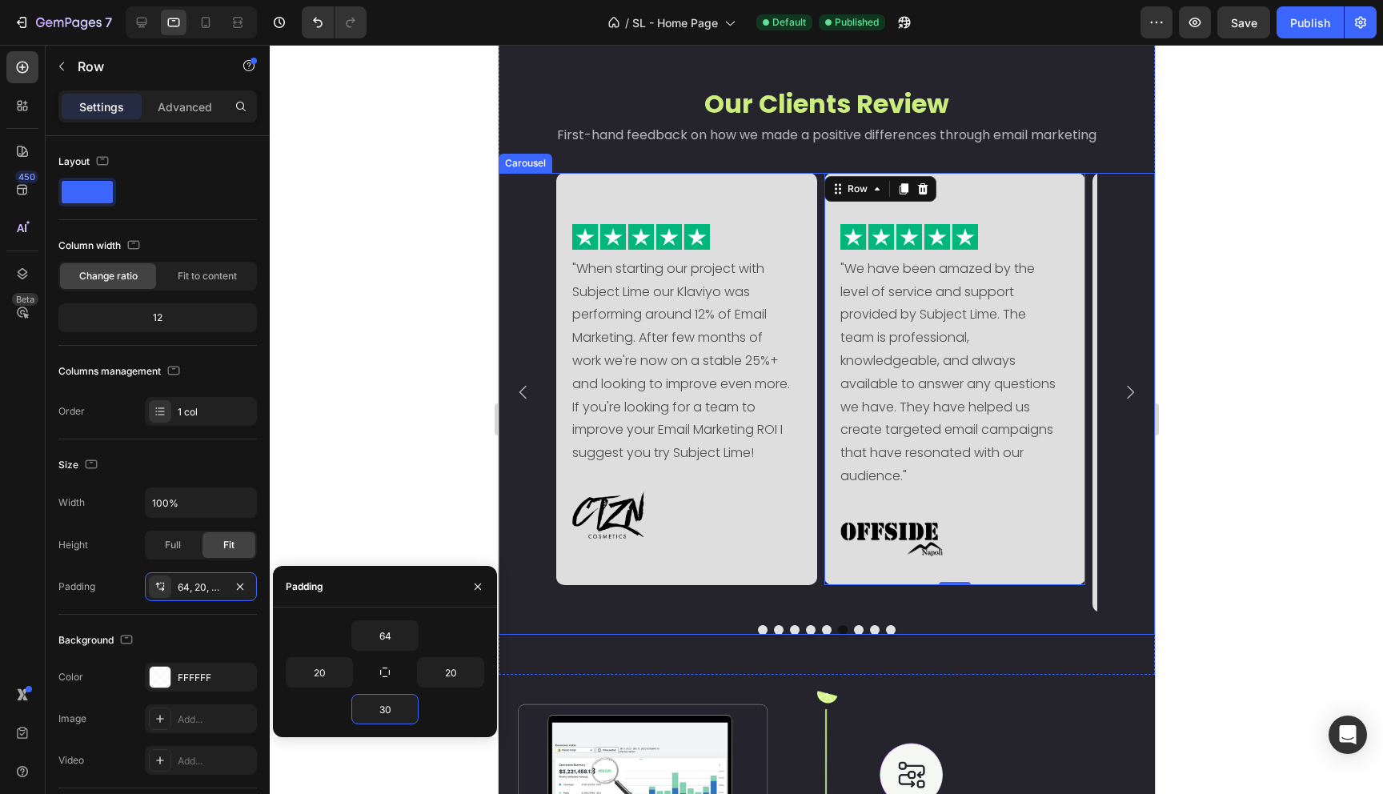
click at [963, 590] on div "Image "Ferdinando and the team have gone above and beyond my expectations. The …" at bounding box center [826, 404] width 656 height 462
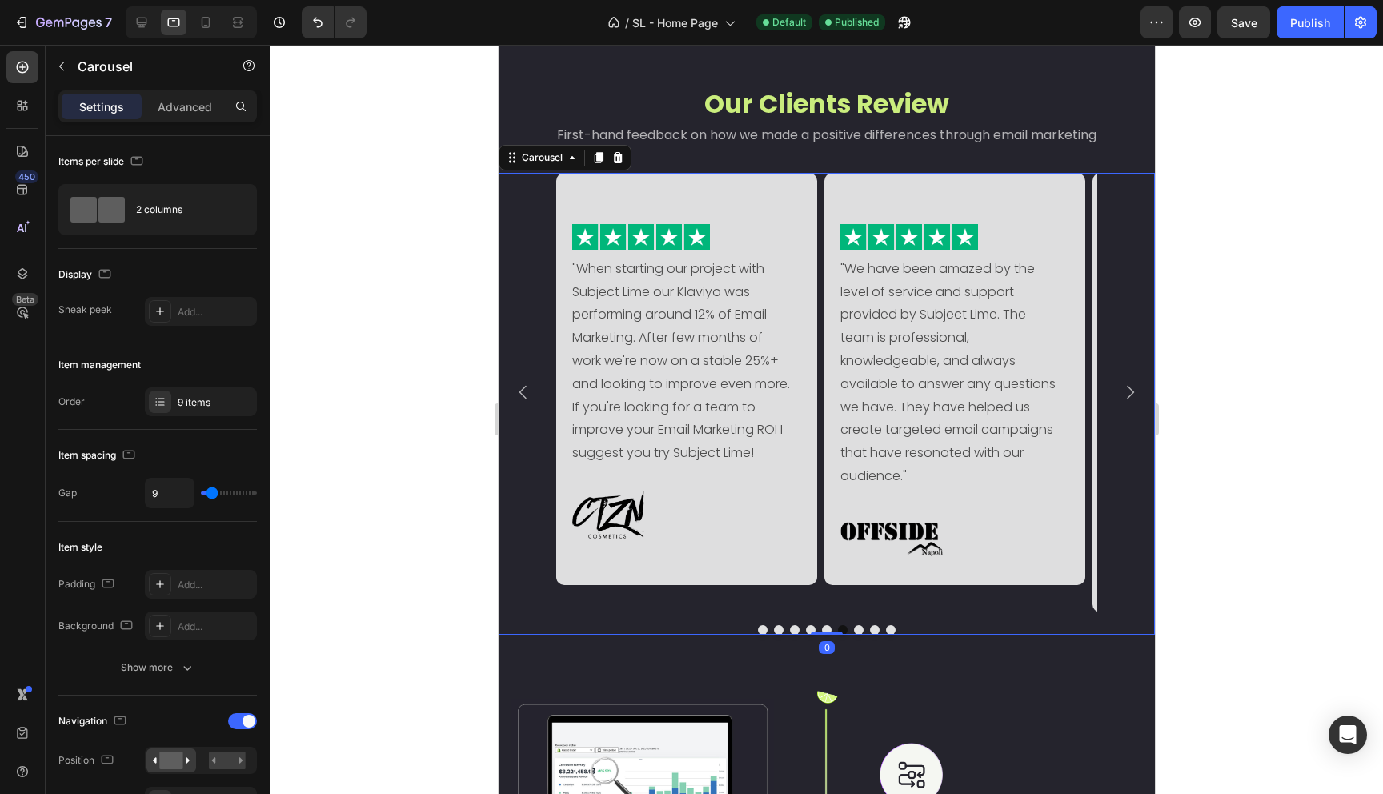
click at [1124, 383] on icon "Carousel Next Arrow" at bounding box center [1129, 392] width 19 height 19
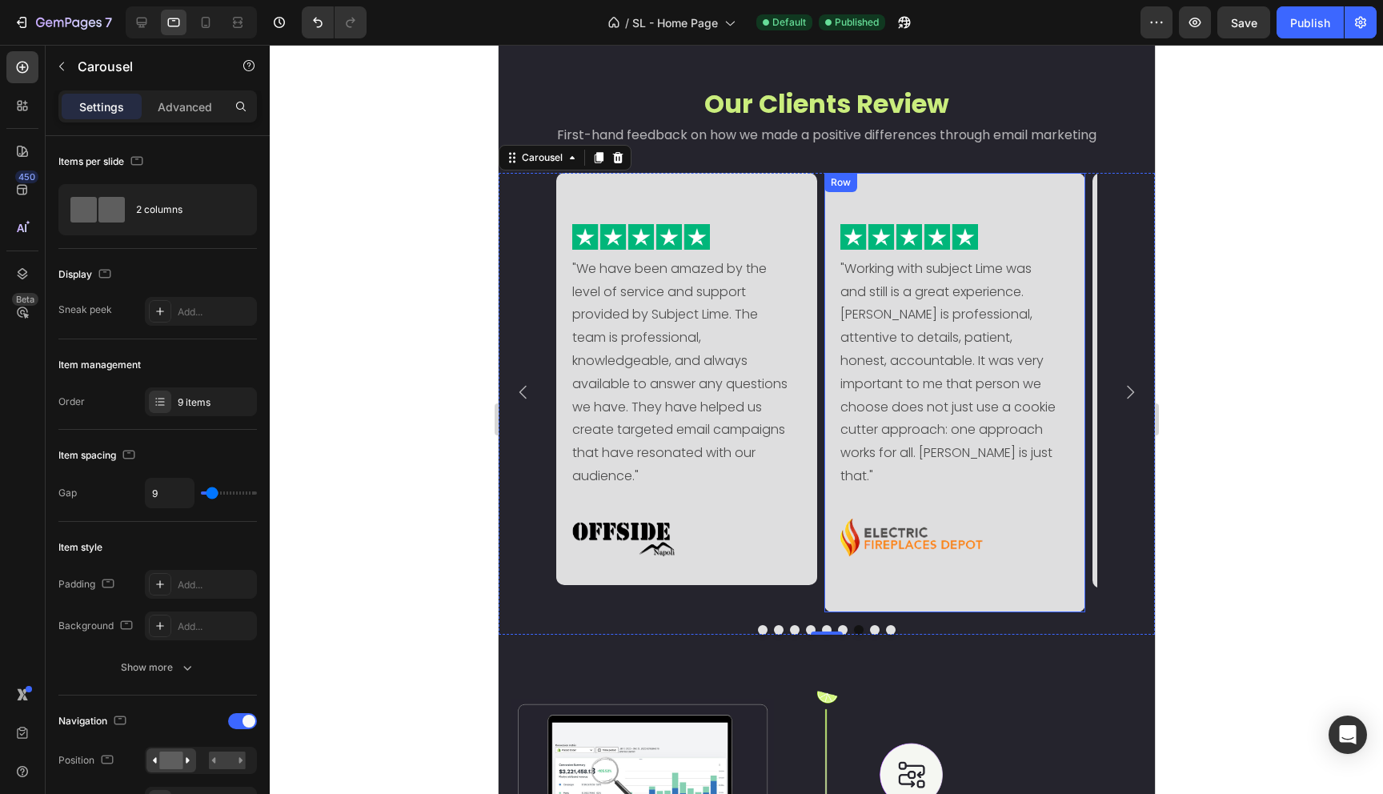
click at [1012, 559] on div "Image "Working with subject Lime was and still is a great experience. Riccardo …" at bounding box center [954, 392] width 261 height 439
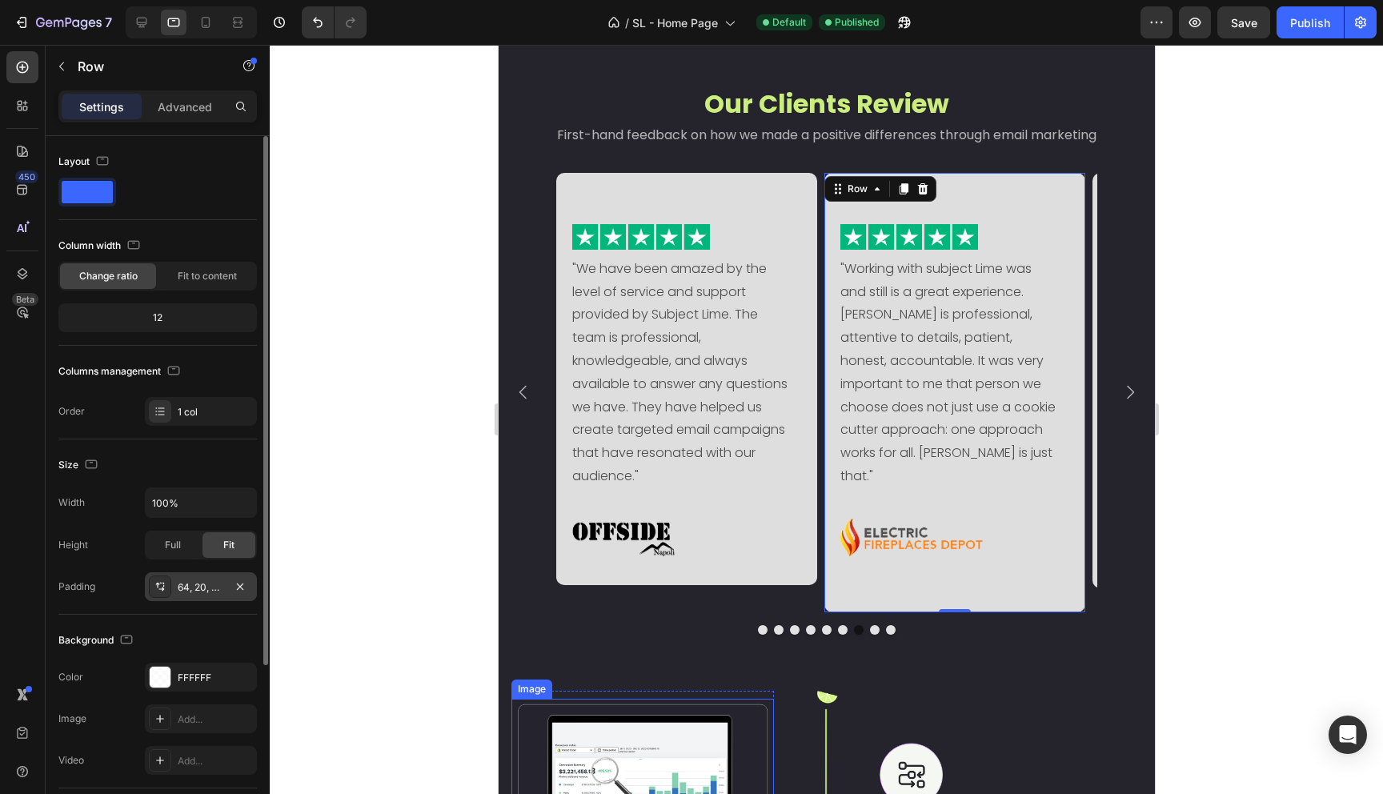
click at [190, 591] on div "64, 20, 64, 20" at bounding box center [201, 587] width 46 height 14
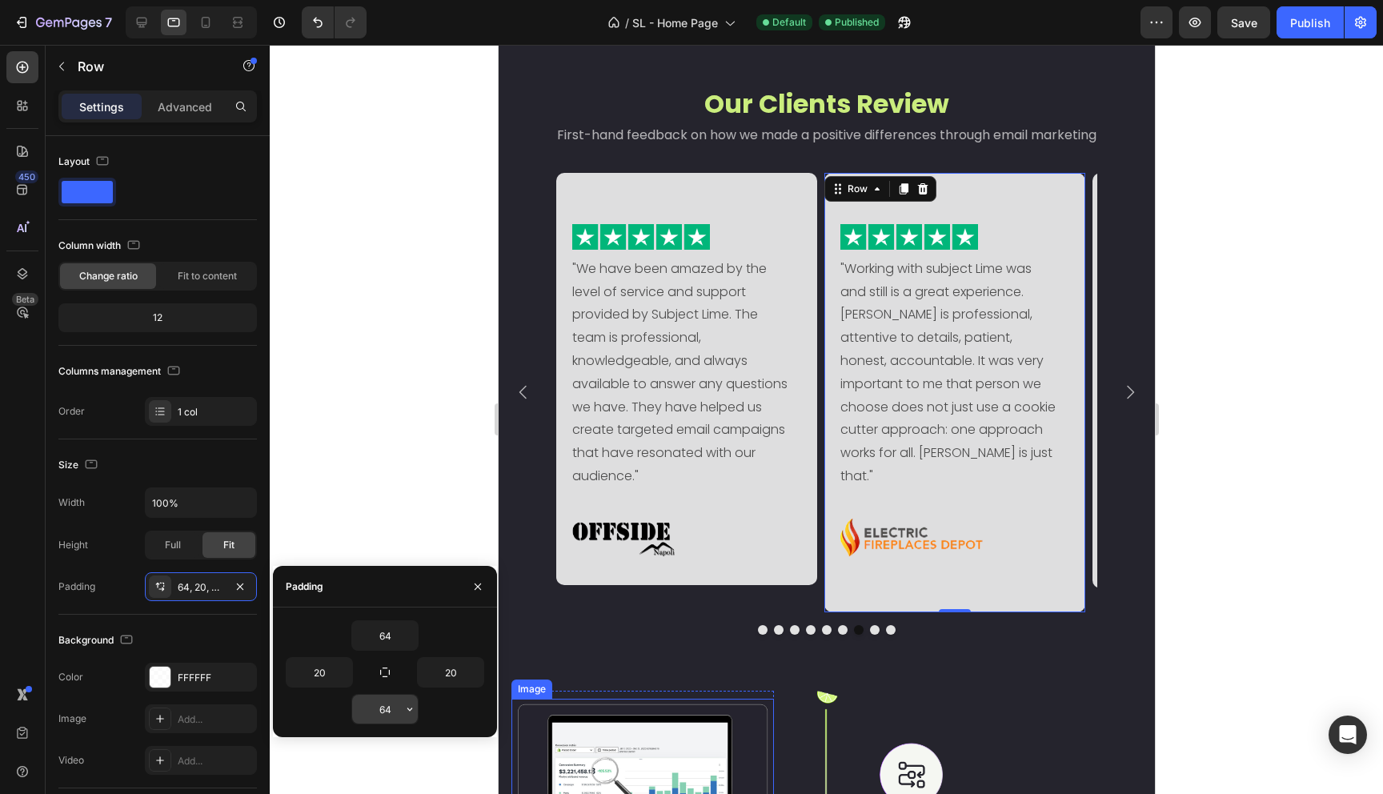
click at [385, 709] on input "64" at bounding box center [385, 709] width 66 height 29
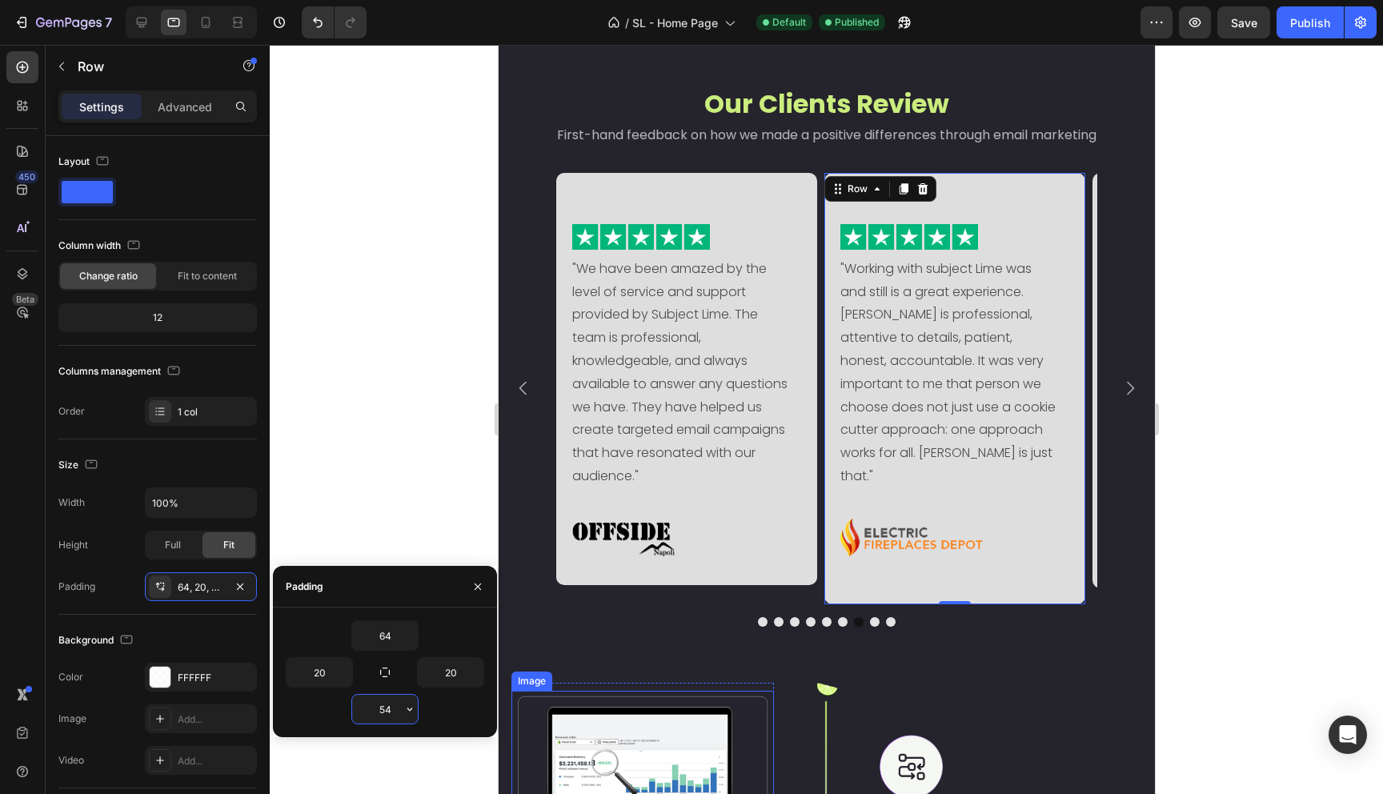
type input "4"
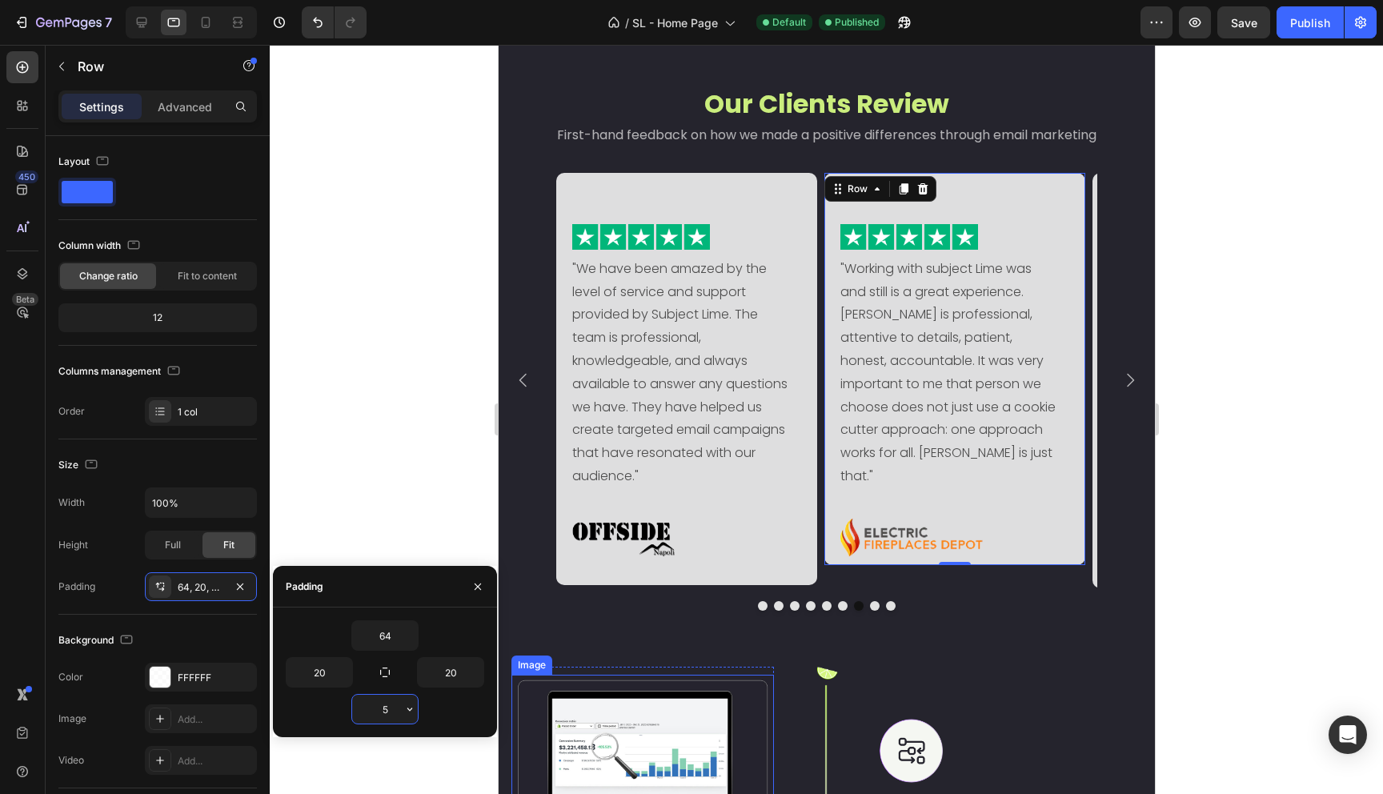
type input "58"
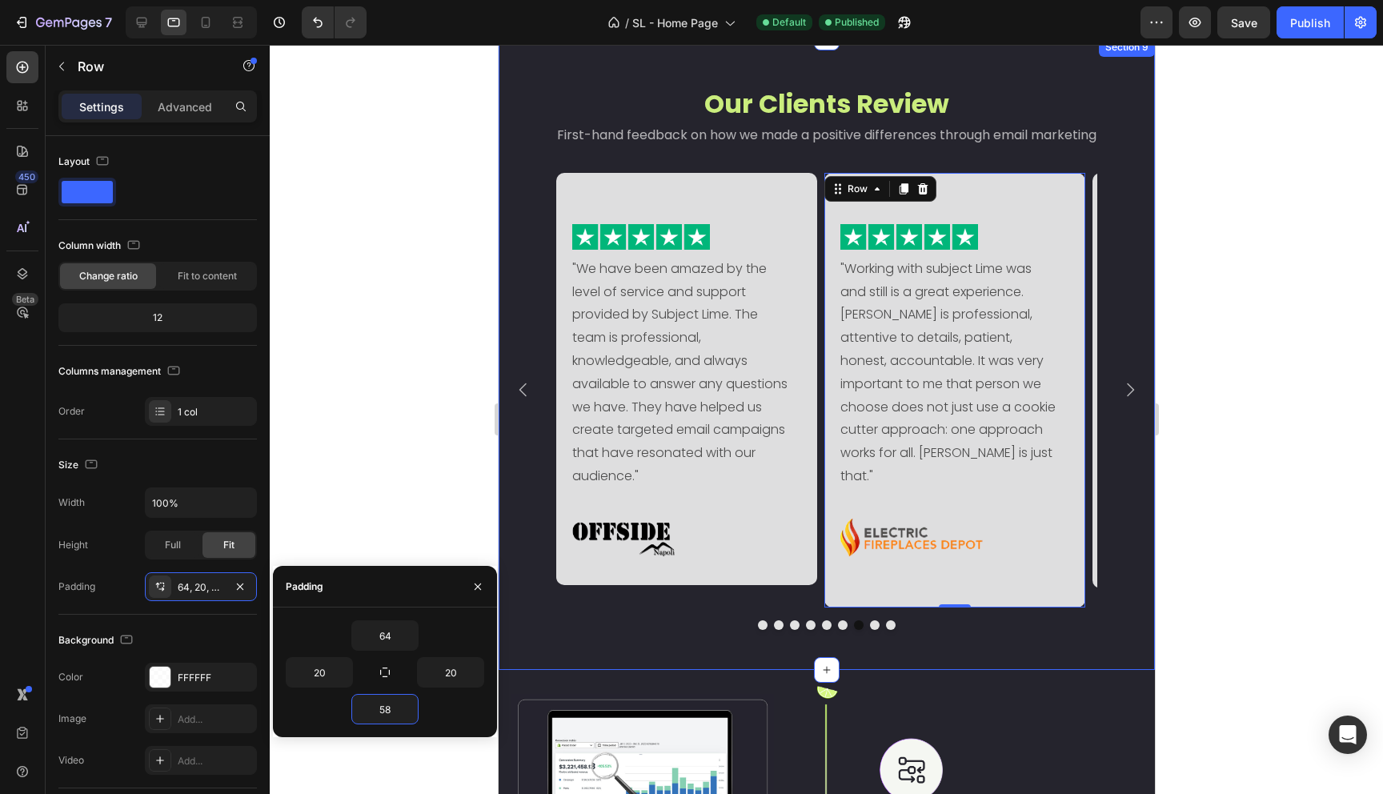
click at [1025, 620] on div at bounding box center [826, 625] width 656 height 10
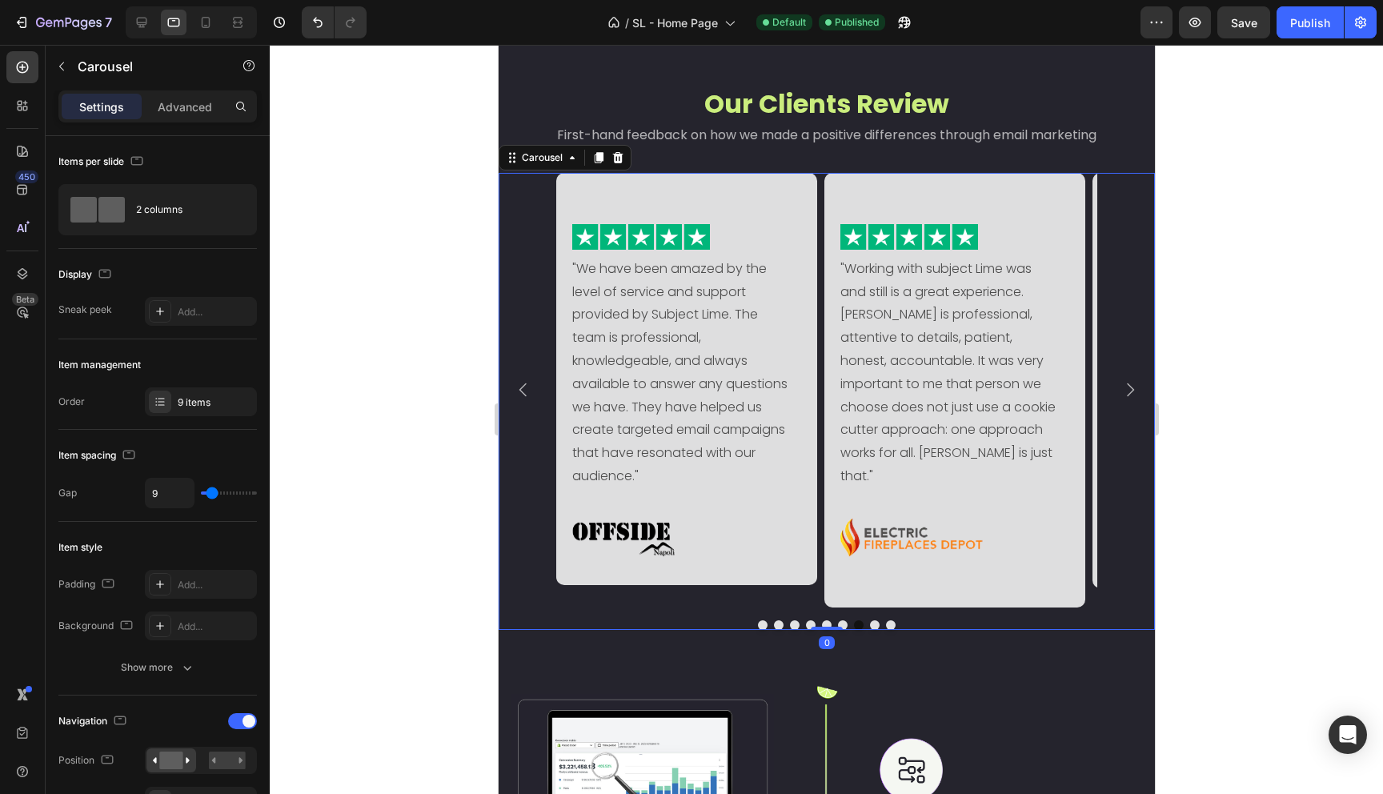
click at [1121, 384] on icon "Carousel Next Arrow" at bounding box center [1129, 389] width 19 height 19
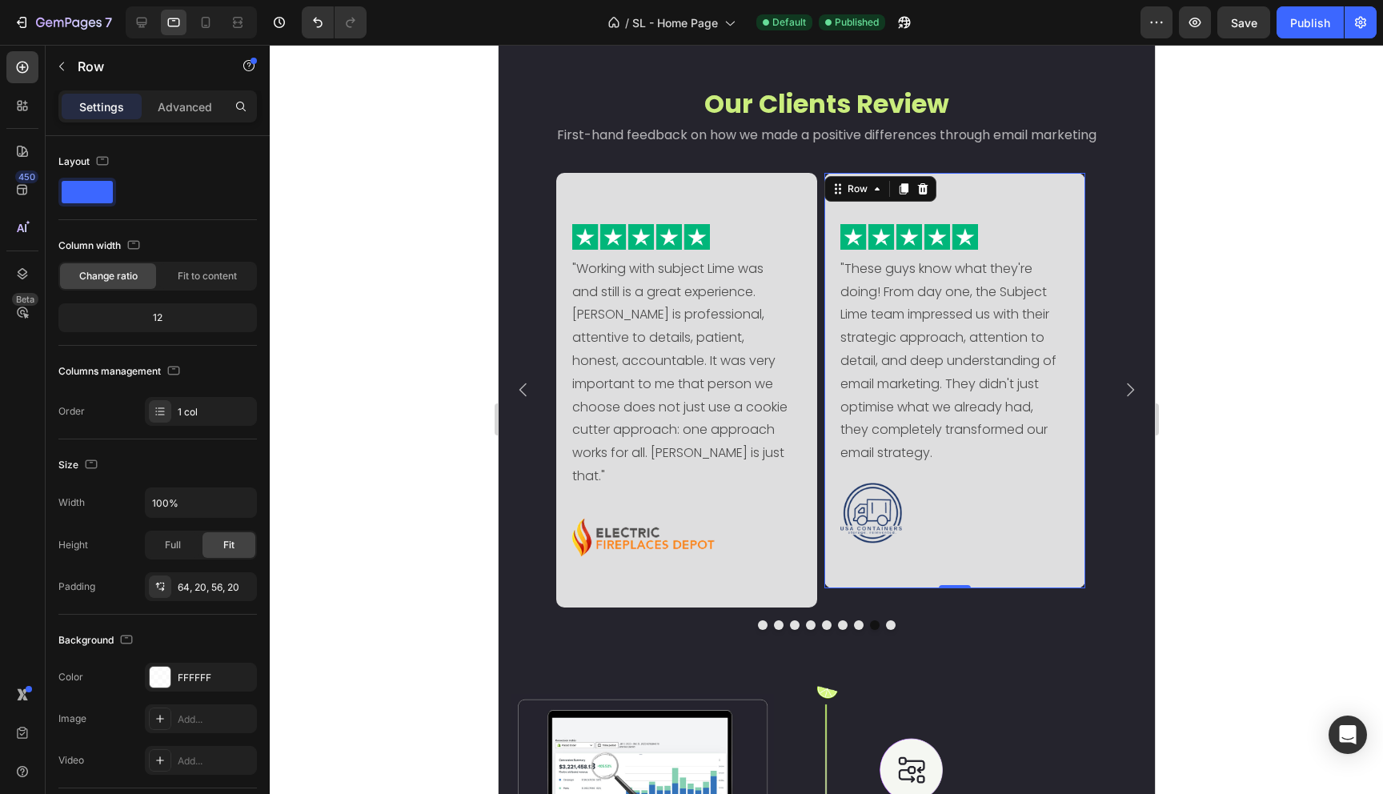
click at [953, 580] on div "Image "These guys know what they're doing! From day one, the Subject Lime team …" at bounding box center [954, 381] width 261 height 416
click at [207, 589] on div "64, 20, 56, 20" at bounding box center [201, 587] width 46 height 14
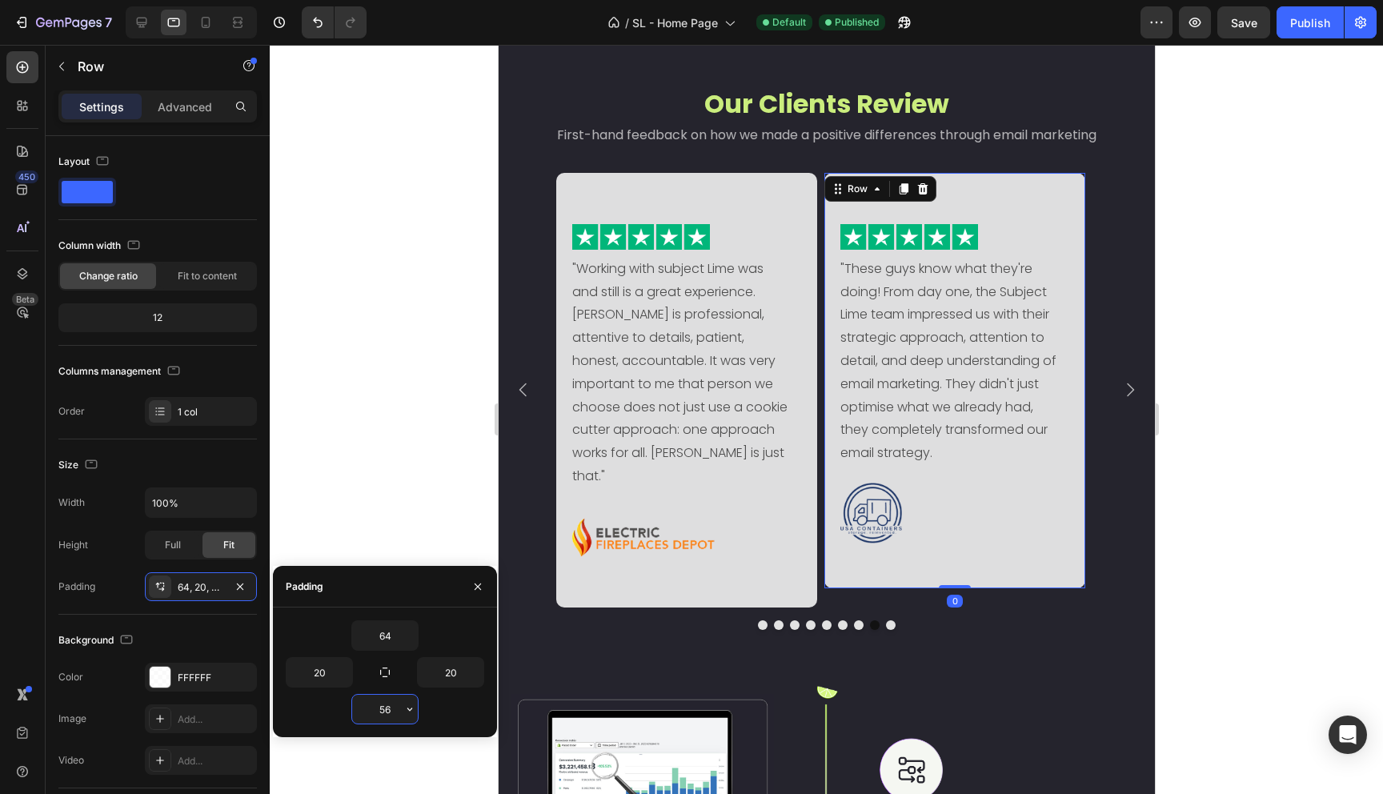
click at [383, 713] on input "56" at bounding box center [385, 709] width 66 height 29
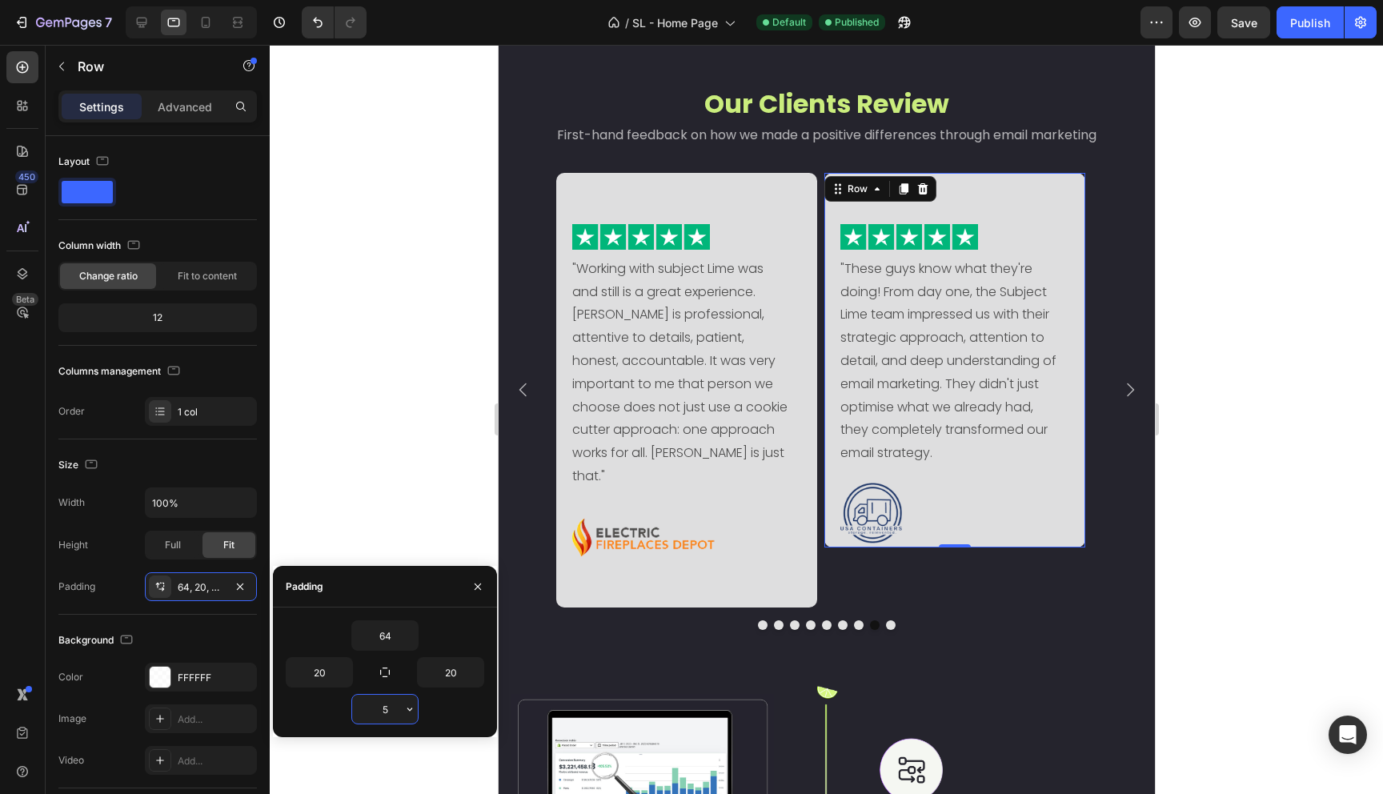
type input "50"
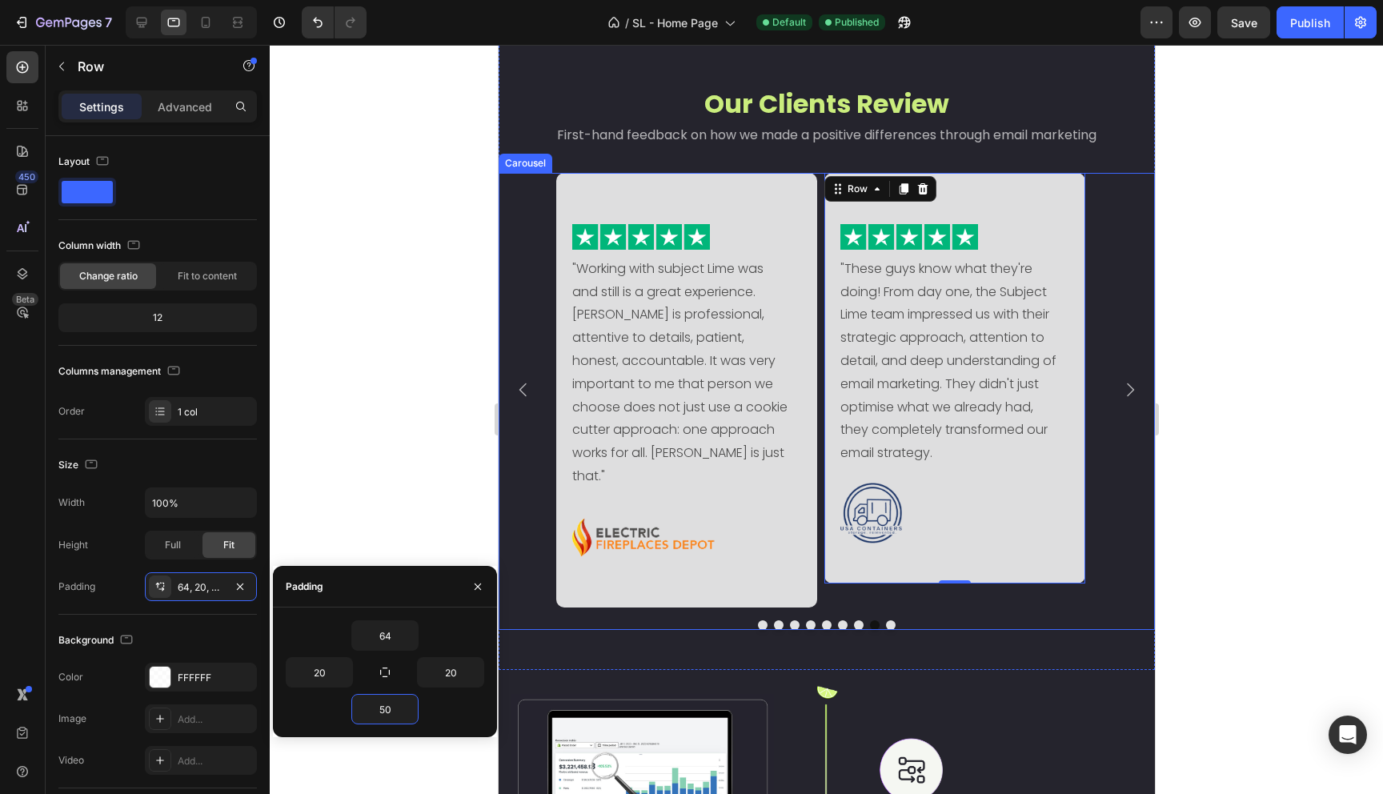
click at [1024, 620] on div at bounding box center [826, 625] width 656 height 10
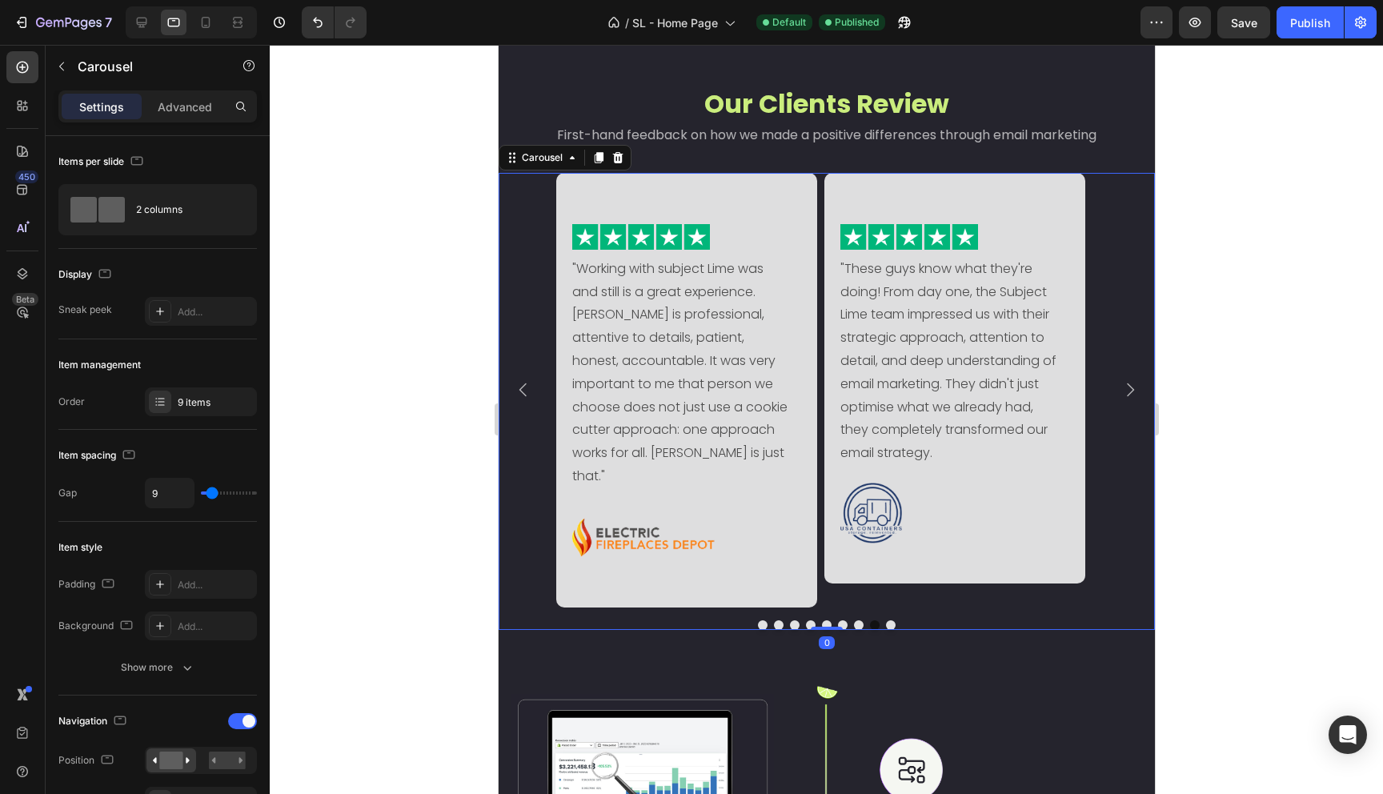
click at [1120, 380] on icon "Carousel Next Arrow" at bounding box center [1129, 389] width 19 height 19
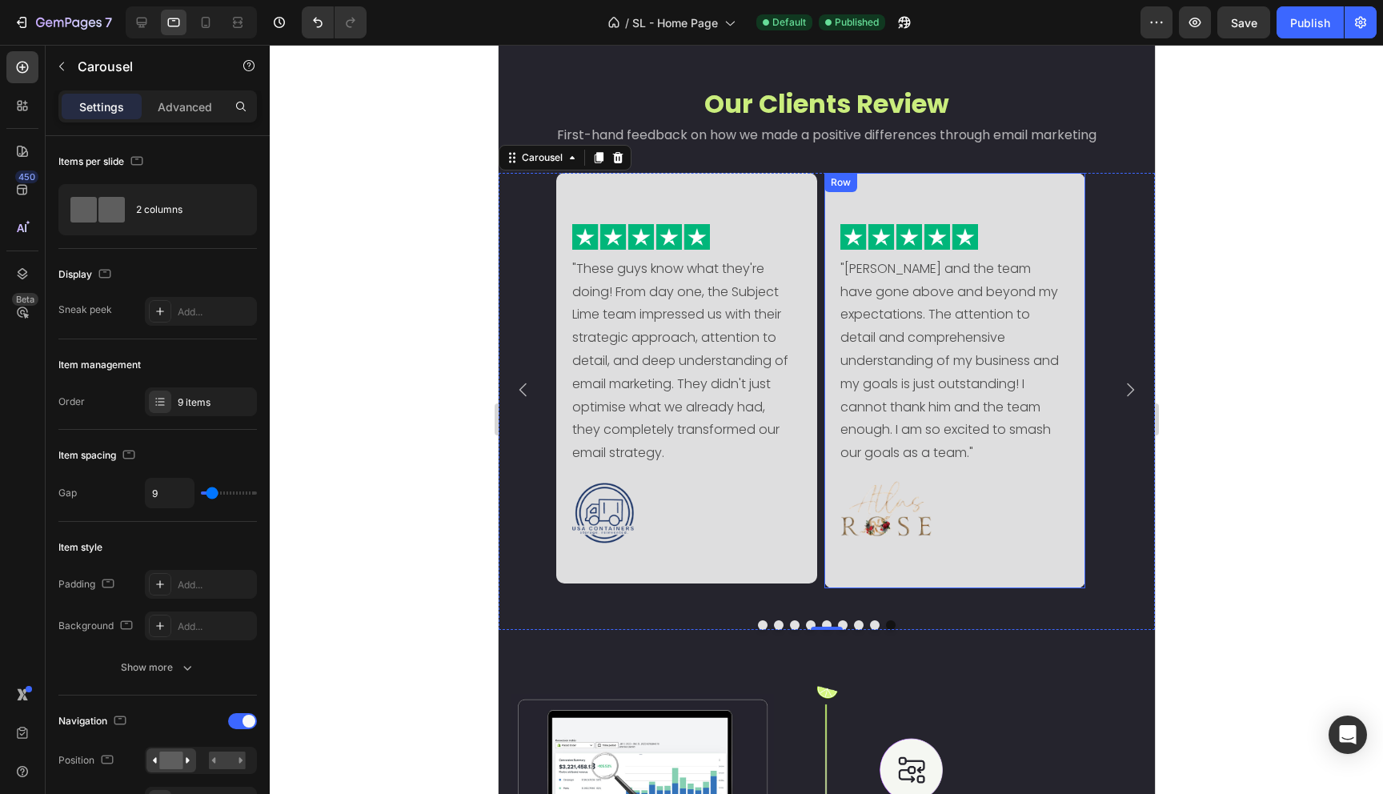
click at [1016, 576] on div "Image "Ferdinando and the team have gone above and beyond my expectations. The …" at bounding box center [954, 381] width 261 height 416
click at [1120, 380] on icon "Carousel Next Arrow" at bounding box center [1129, 389] width 19 height 19
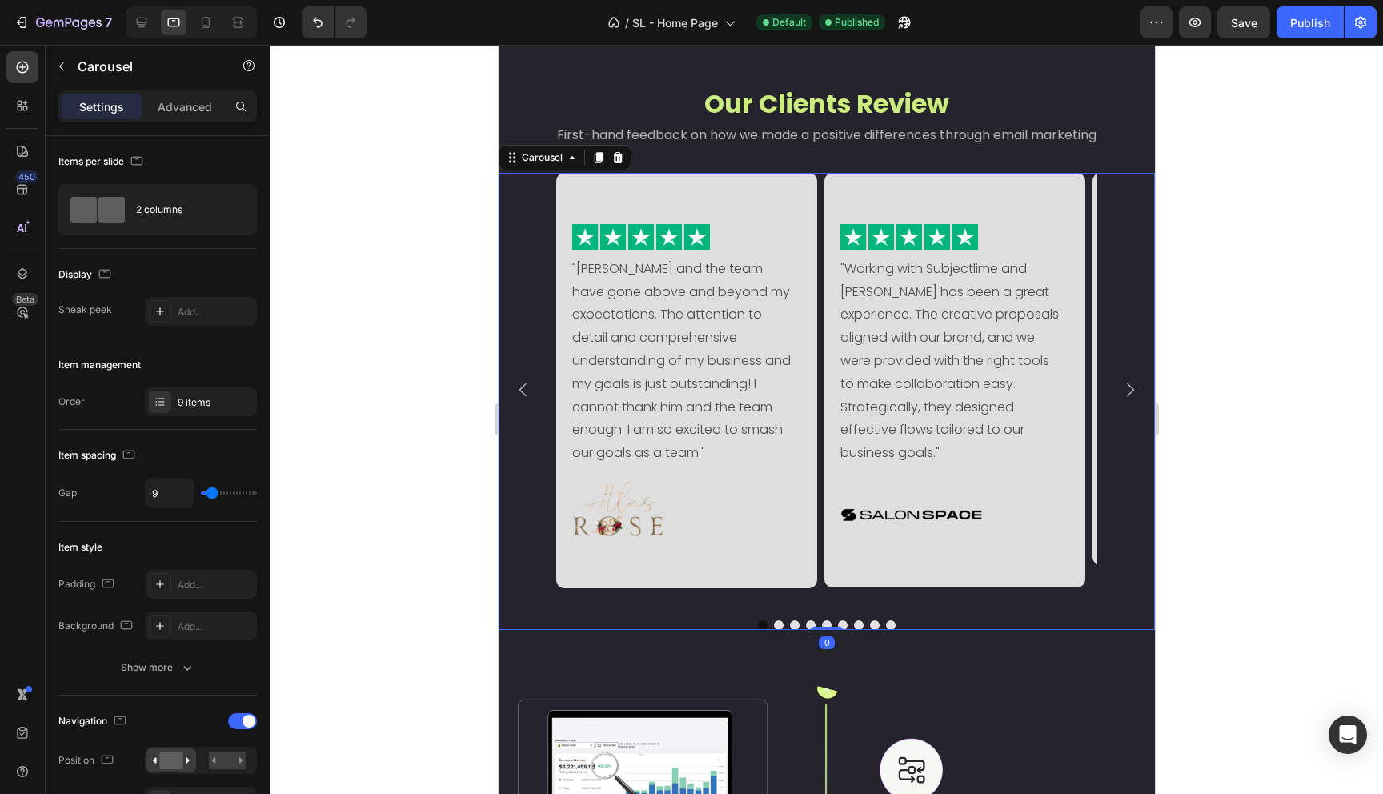
click at [519, 384] on icon "Carousel Back Arrow" at bounding box center [522, 389] width 19 height 19
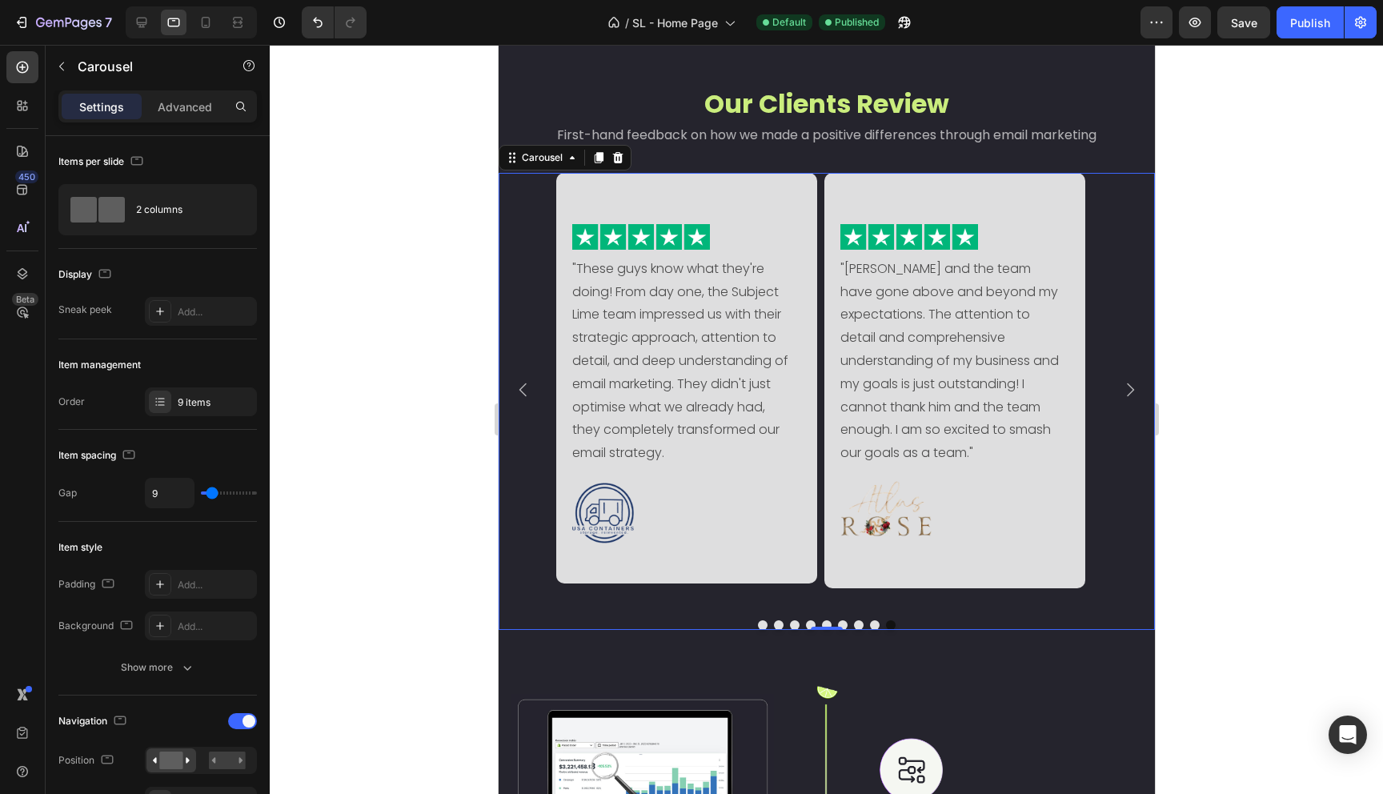
click at [1120, 384] on icon "Carousel Next Arrow" at bounding box center [1129, 389] width 19 height 19
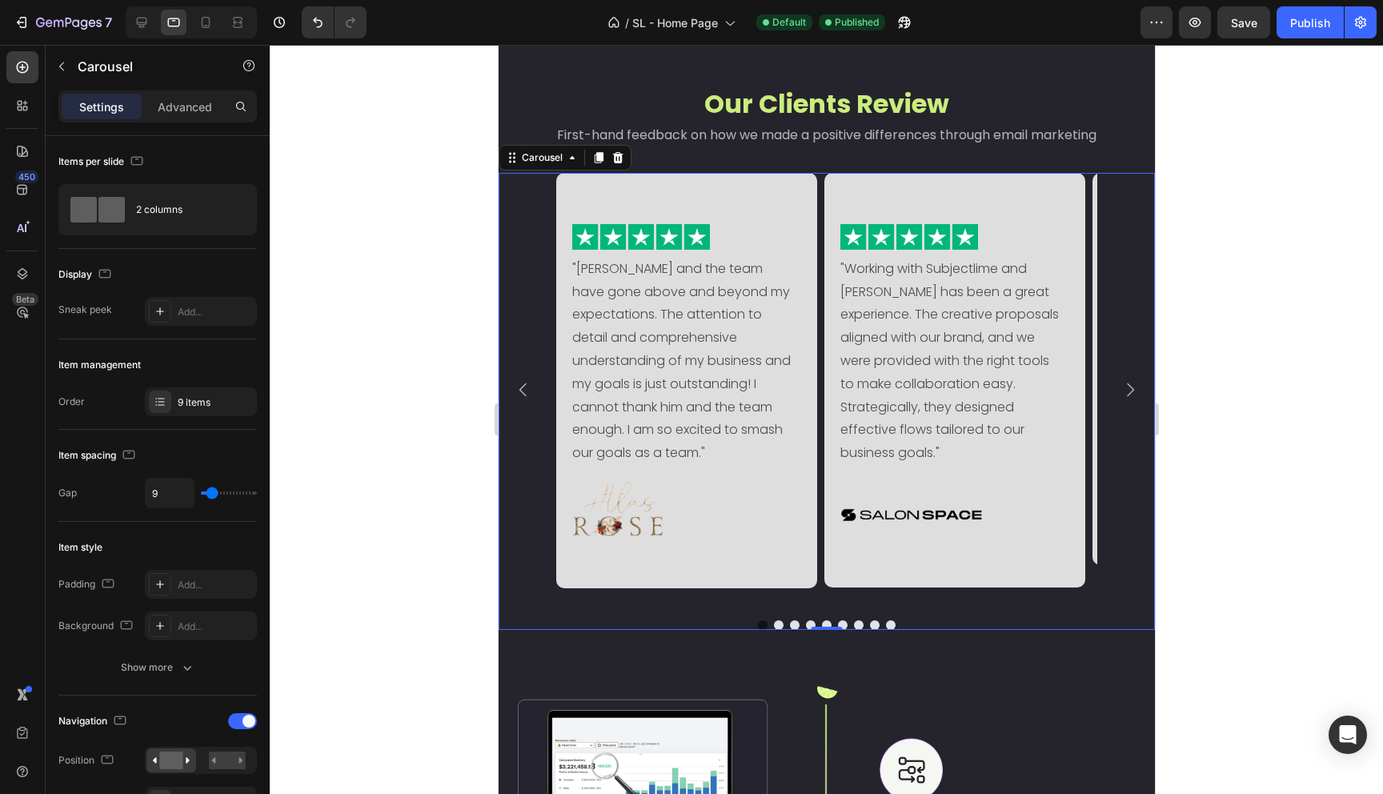
click at [1120, 384] on icon "Carousel Next Arrow" at bounding box center [1129, 389] width 19 height 19
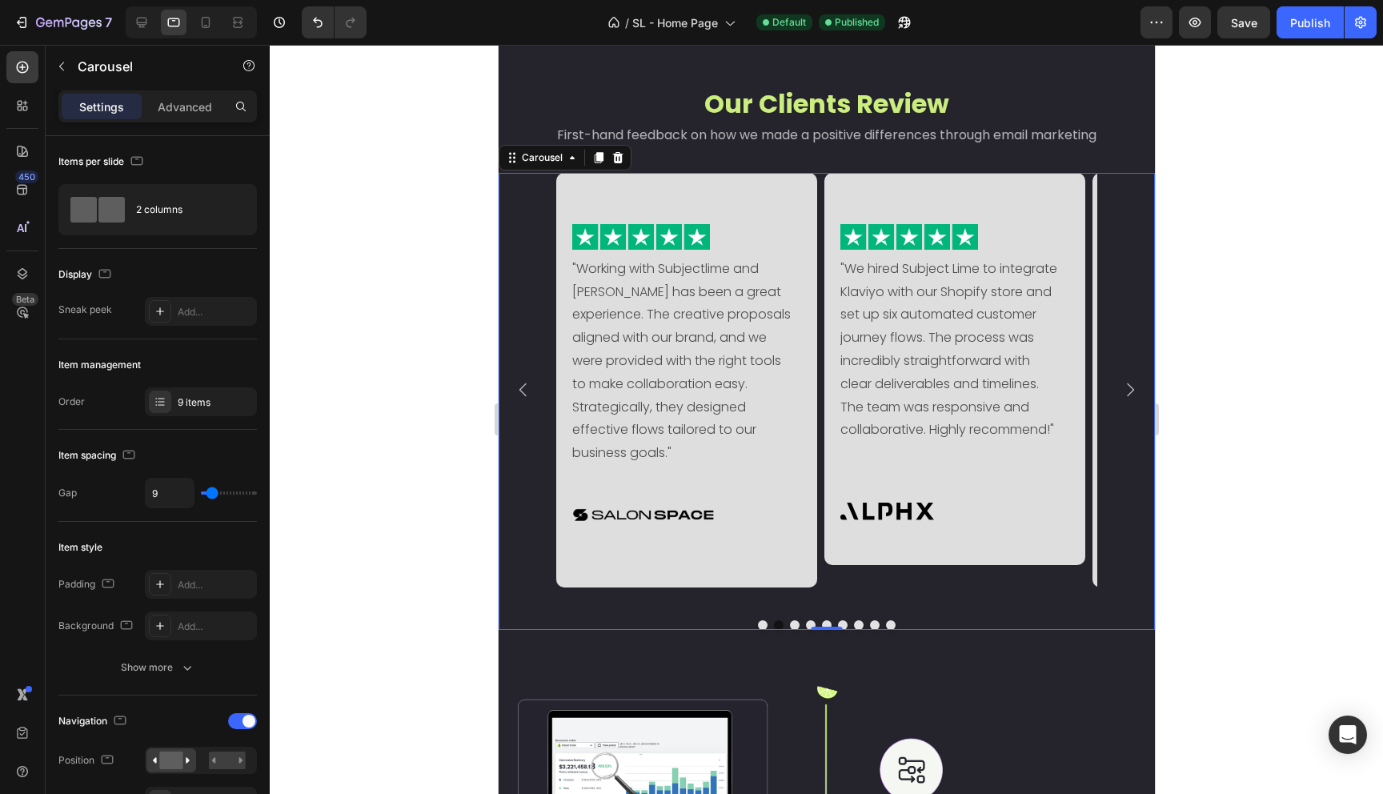
click at [1120, 384] on icon "Carousel Next Arrow" at bounding box center [1129, 389] width 19 height 19
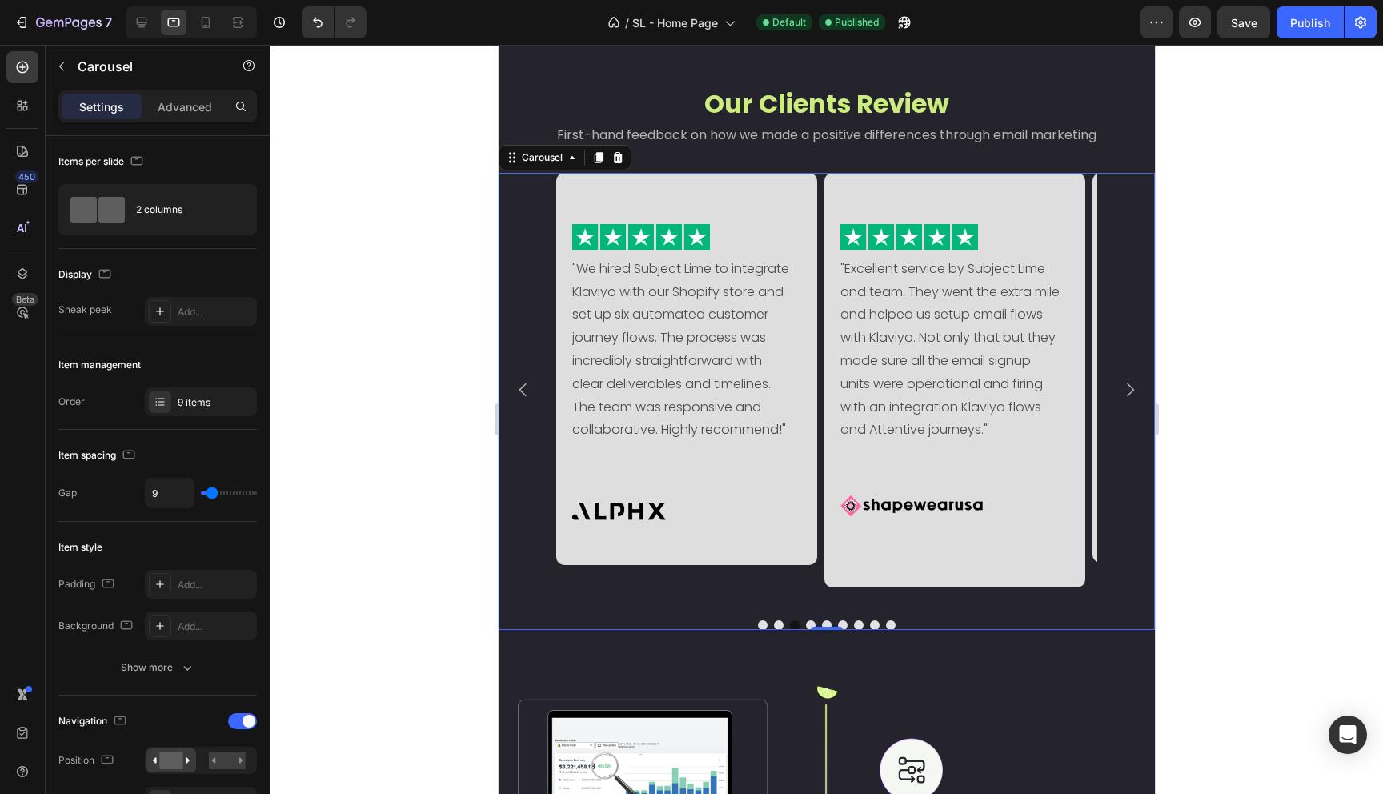
click at [1120, 384] on icon "Carousel Next Arrow" at bounding box center [1129, 389] width 19 height 19
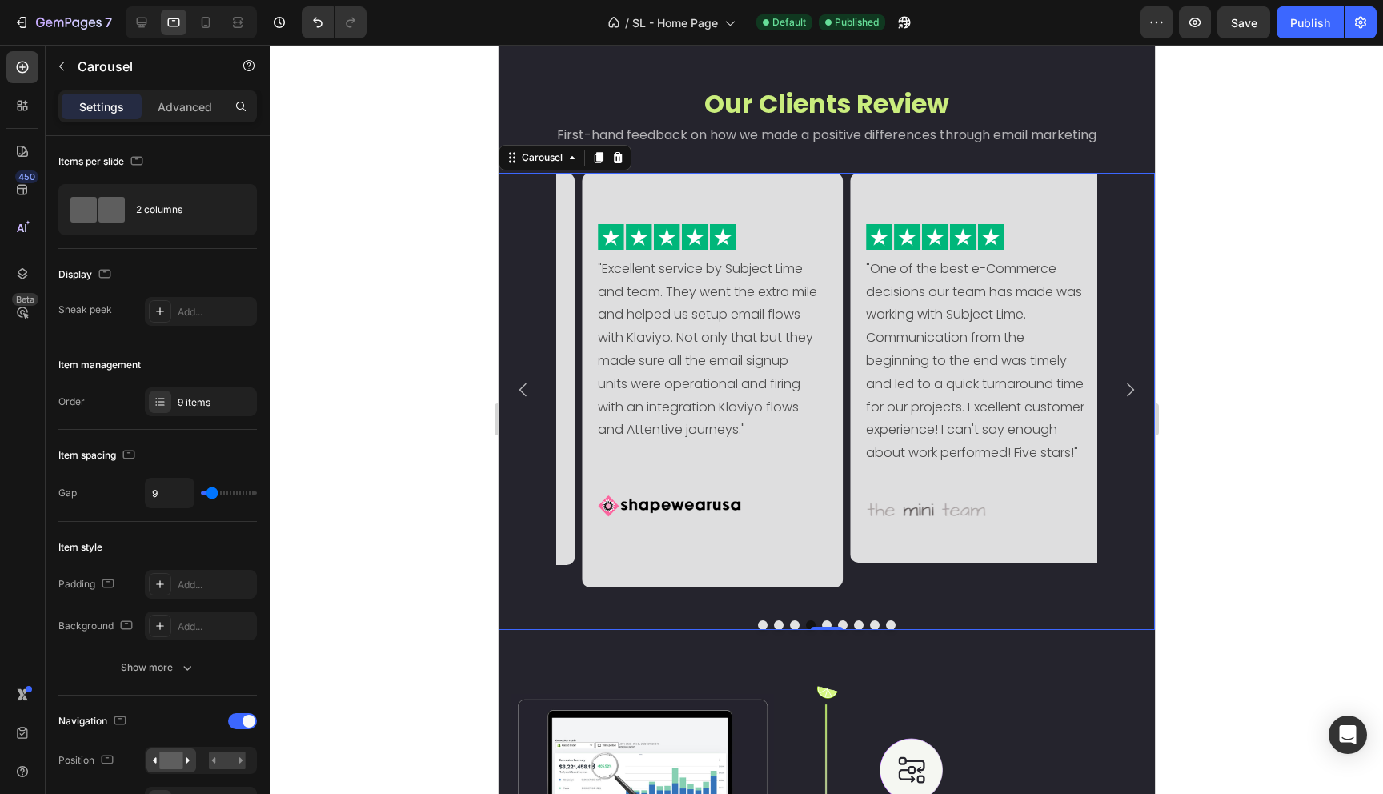
click at [1120, 384] on icon "Carousel Next Arrow" at bounding box center [1129, 389] width 19 height 19
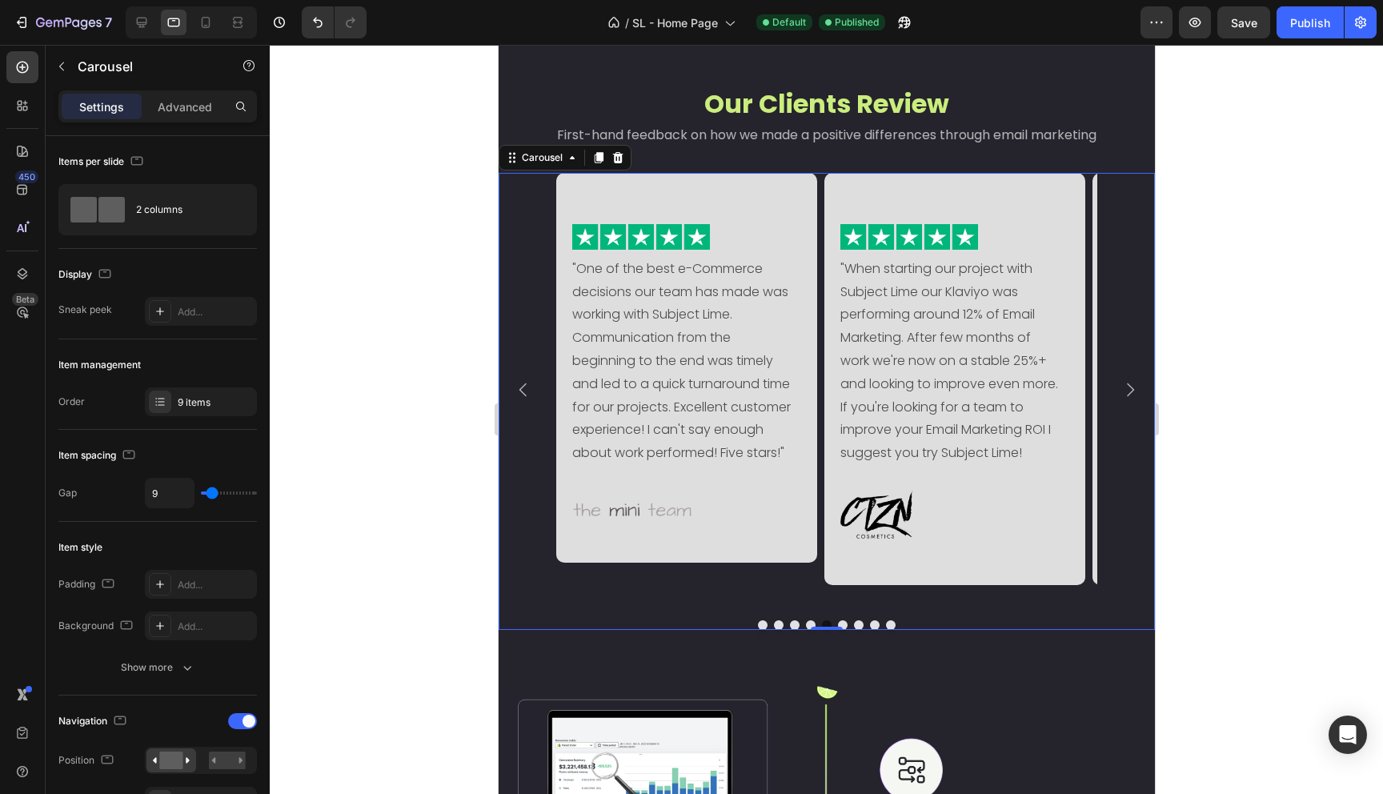
click at [1120, 384] on icon "Carousel Next Arrow" at bounding box center [1129, 389] width 19 height 19
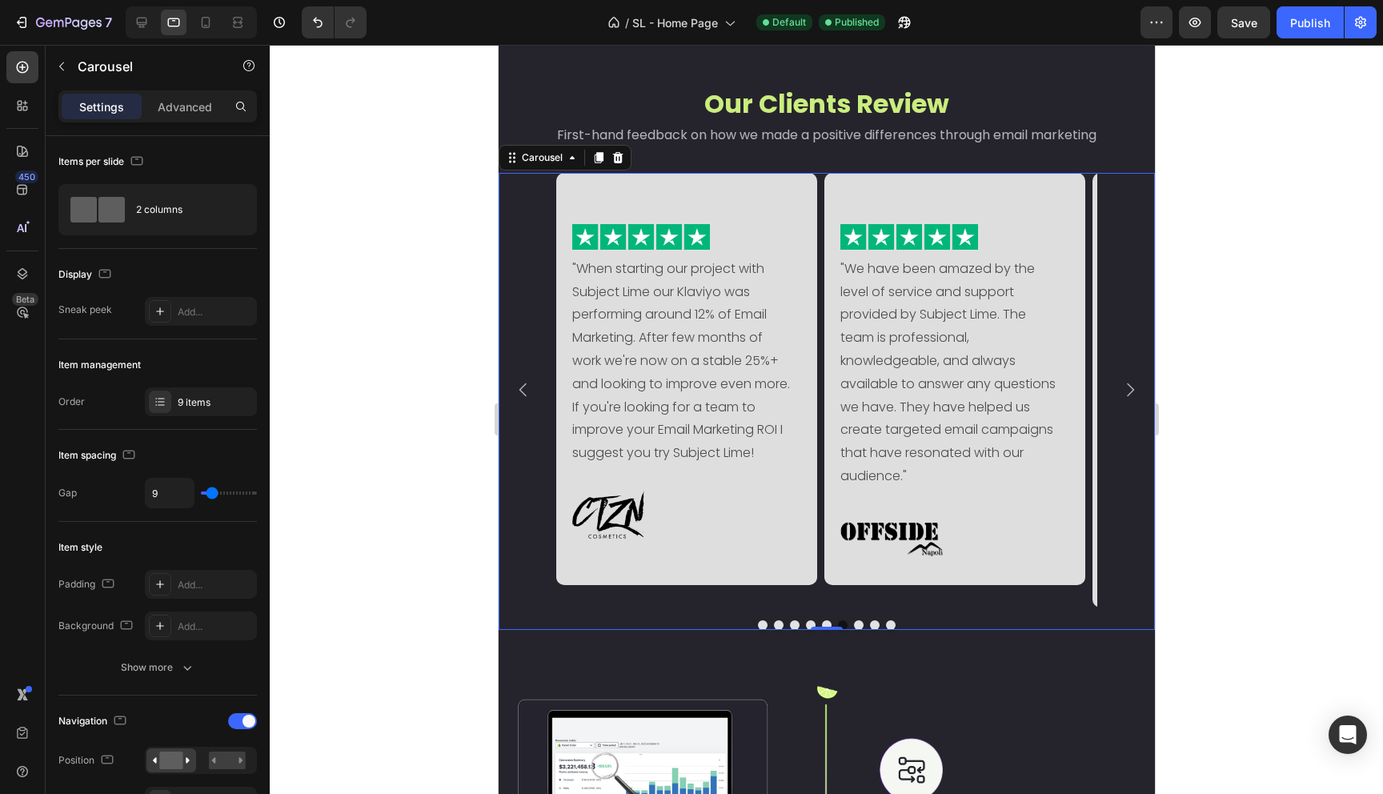
click at [1120, 384] on icon "Carousel Next Arrow" at bounding box center [1129, 389] width 19 height 19
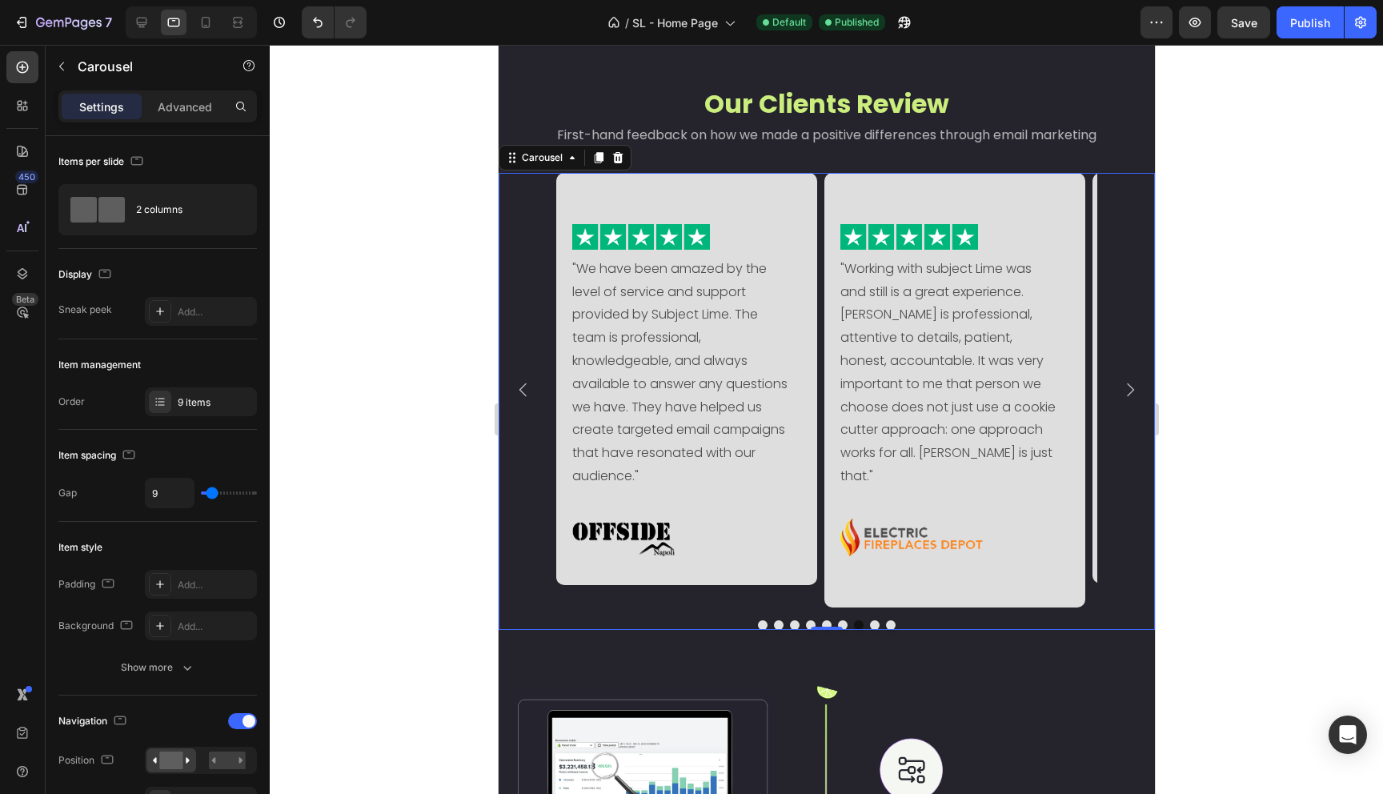
click at [1120, 384] on icon "Carousel Next Arrow" at bounding box center [1129, 389] width 19 height 19
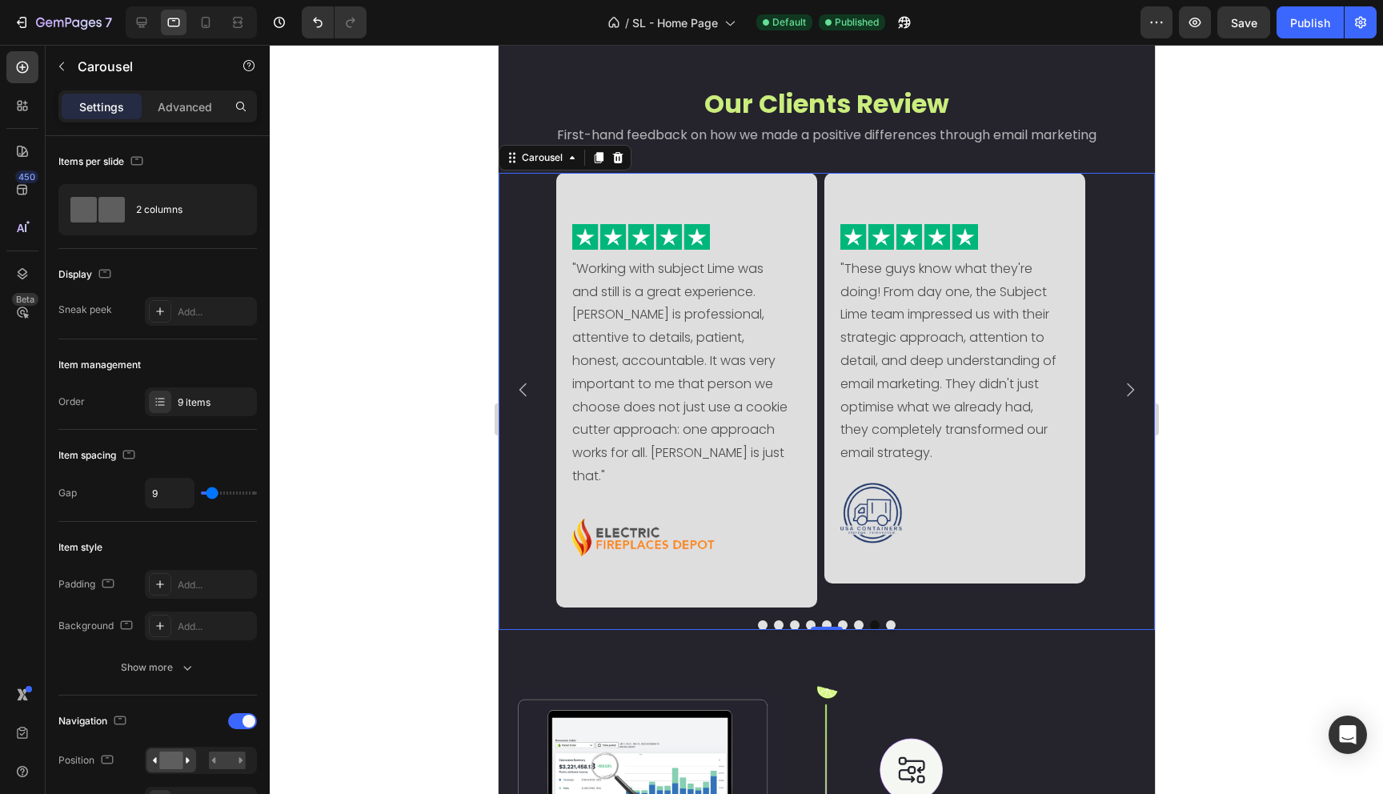
click at [1120, 384] on icon "Carousel Next Arrow" at bounding box center [1129, 389] width 19 height 19
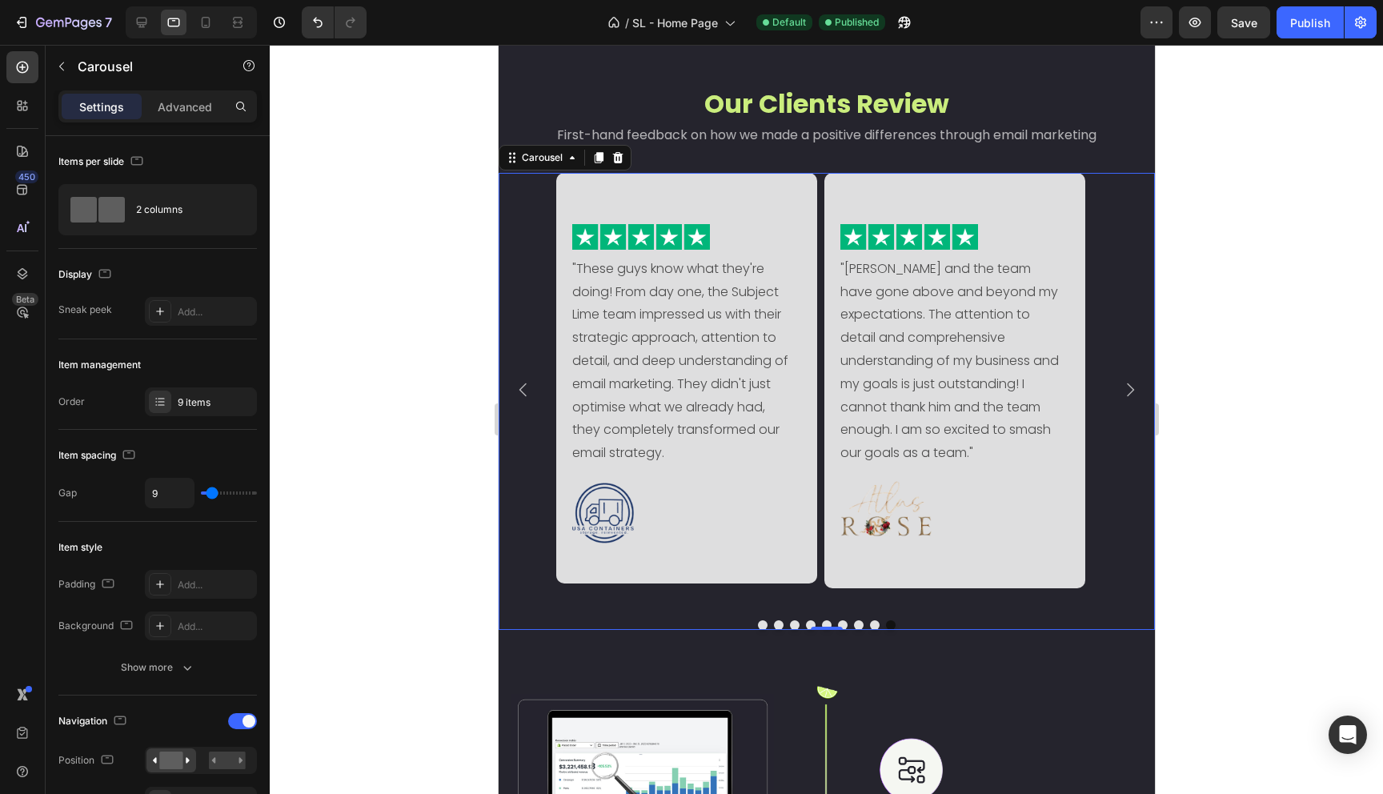
click at [1120, 384] on icon "Carousel Next Arrow" at bounding box center [1129, 389] width 19 height 19
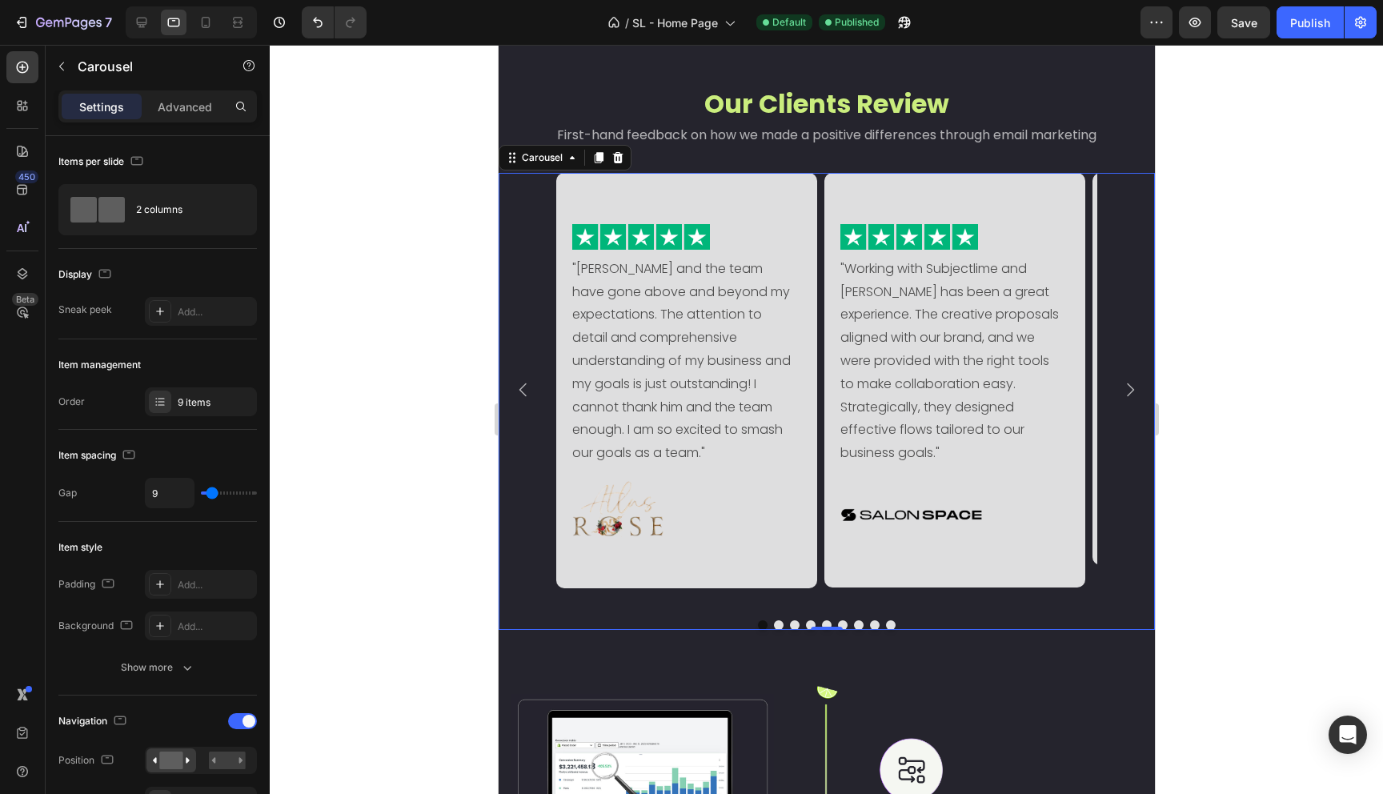
click at [522, 383] on icon "Carousel Back Arrow" at bounding box center [522, 390] width 7 height 14
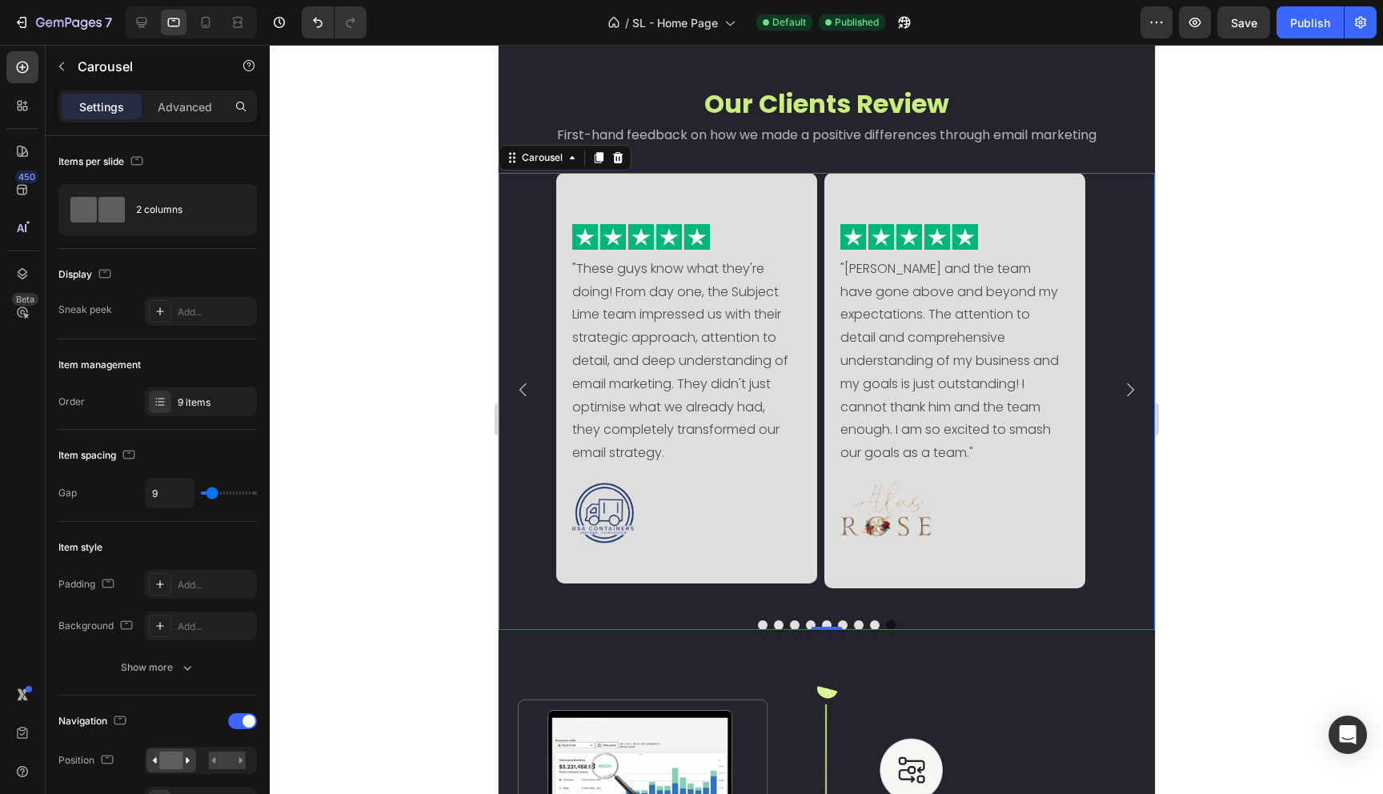
click at [522, 383] on icon "Carousel Back Arrow" at bounding box center [522, 390] width 7 height 14
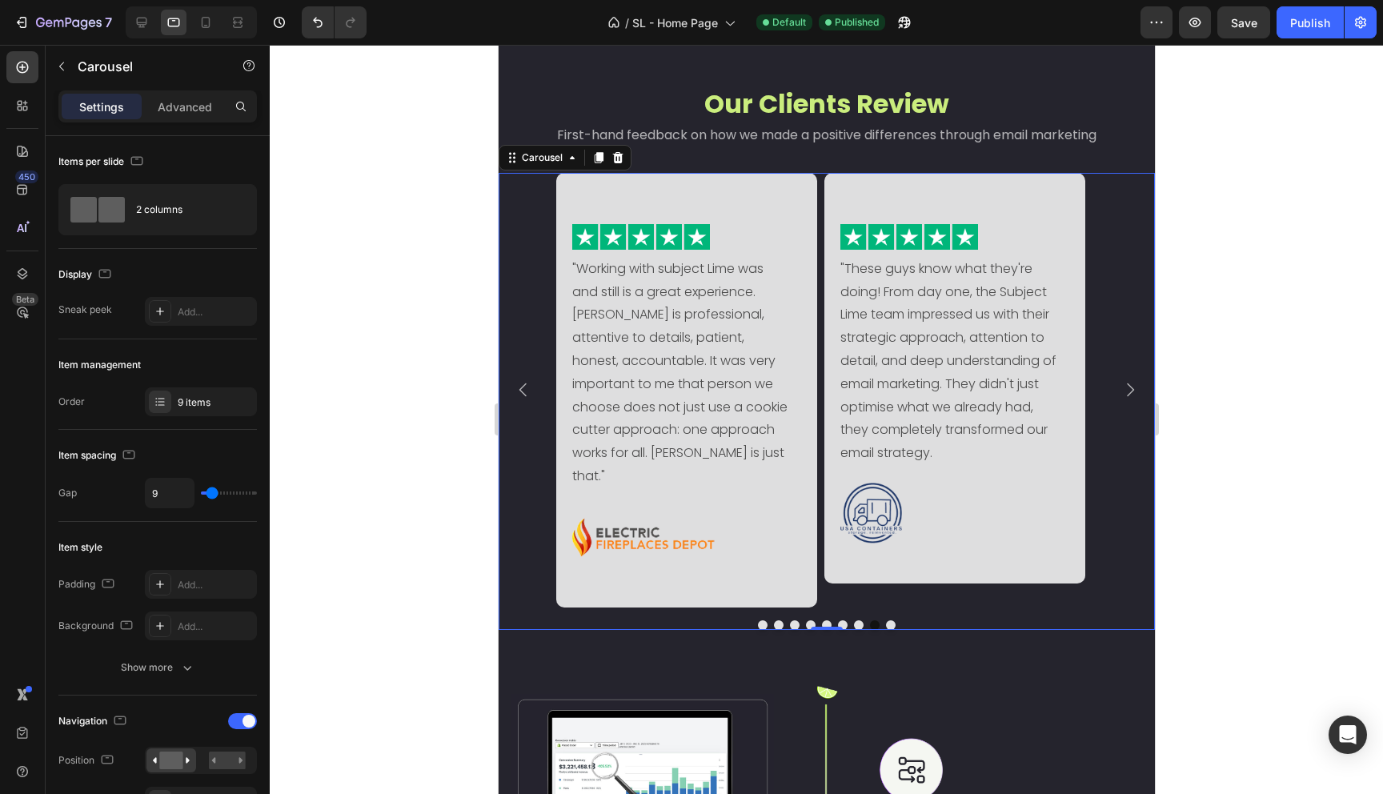
click at [530, 383] on icon "Carousel Back Arrow" at bounding box center [522, 389] width 19 height 19
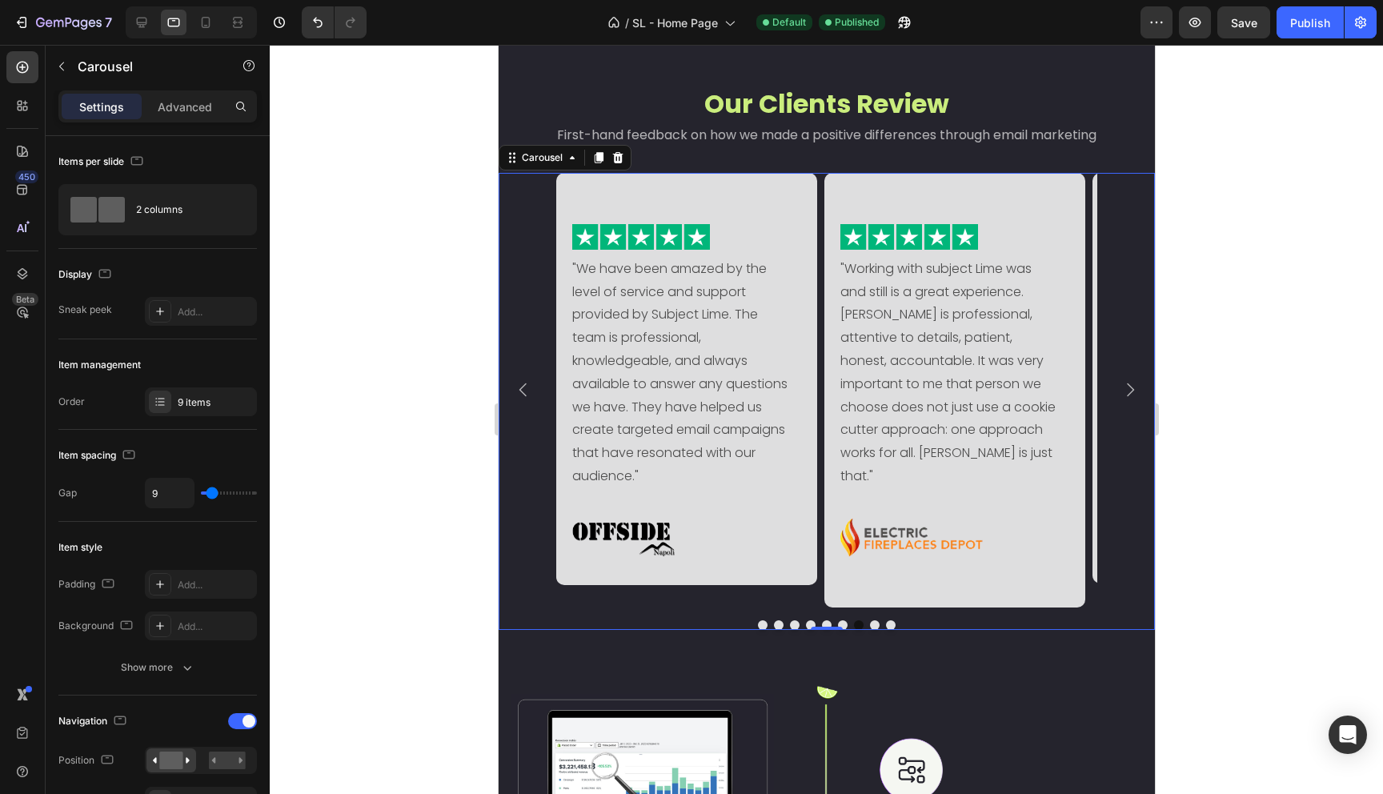
click at [530, 383] on icon "Carousel Back Arrow" at bounding box center [522, 389] width 19 height 19
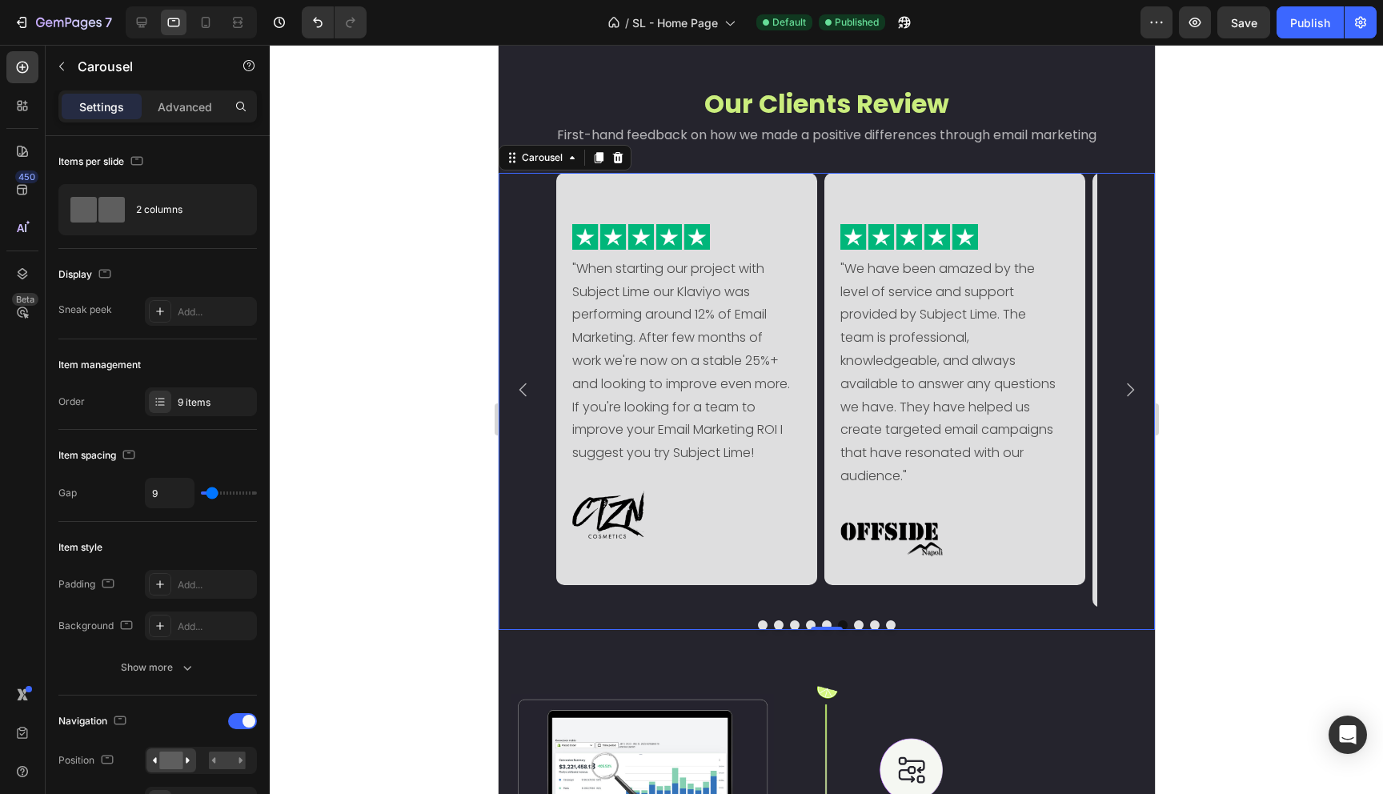
click at [530, 383] on icon "Carousel Back Arrow" at bounding box center [522, 389] width 19 height 19
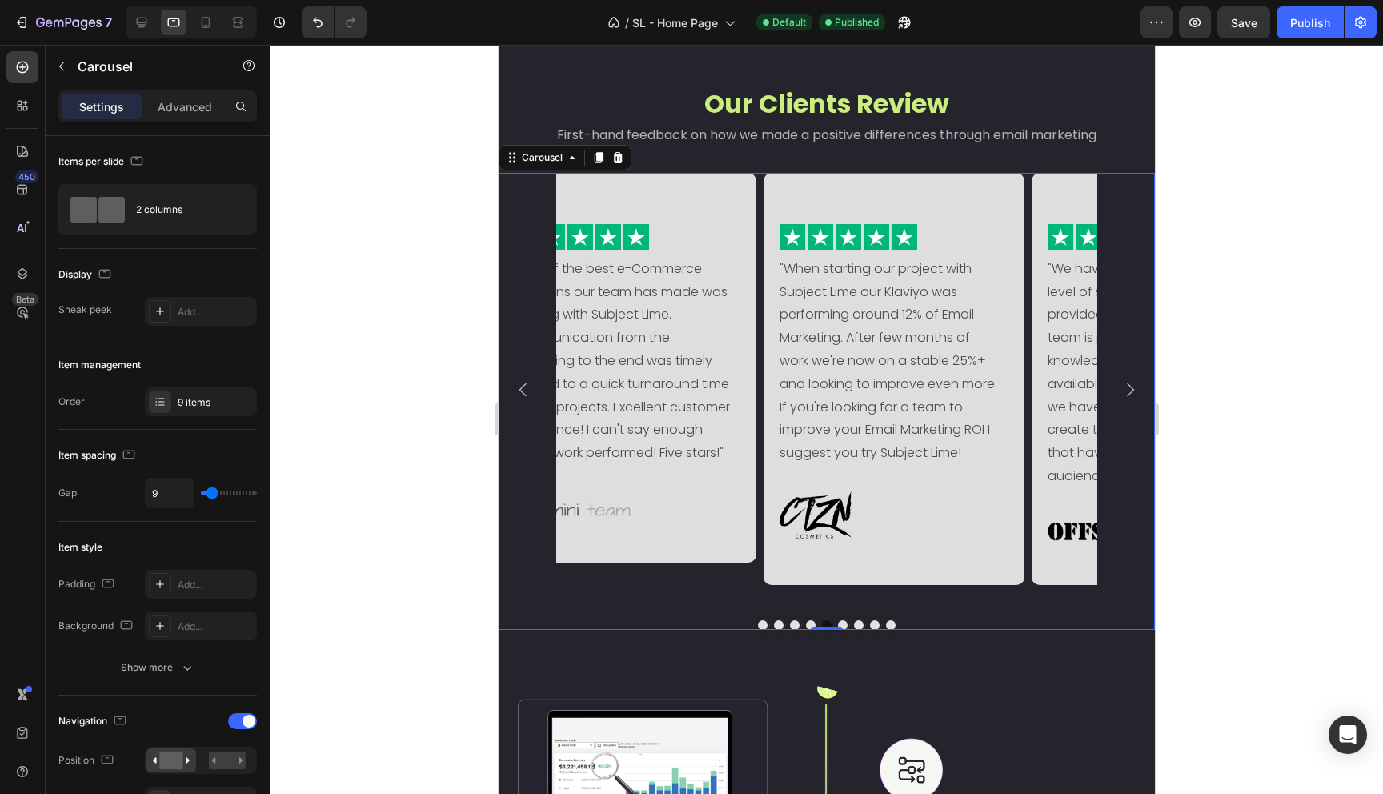
click at [530, 383] on icon "Carousel Back Arrow" at bounding box center [522, 389] width 19 height 19
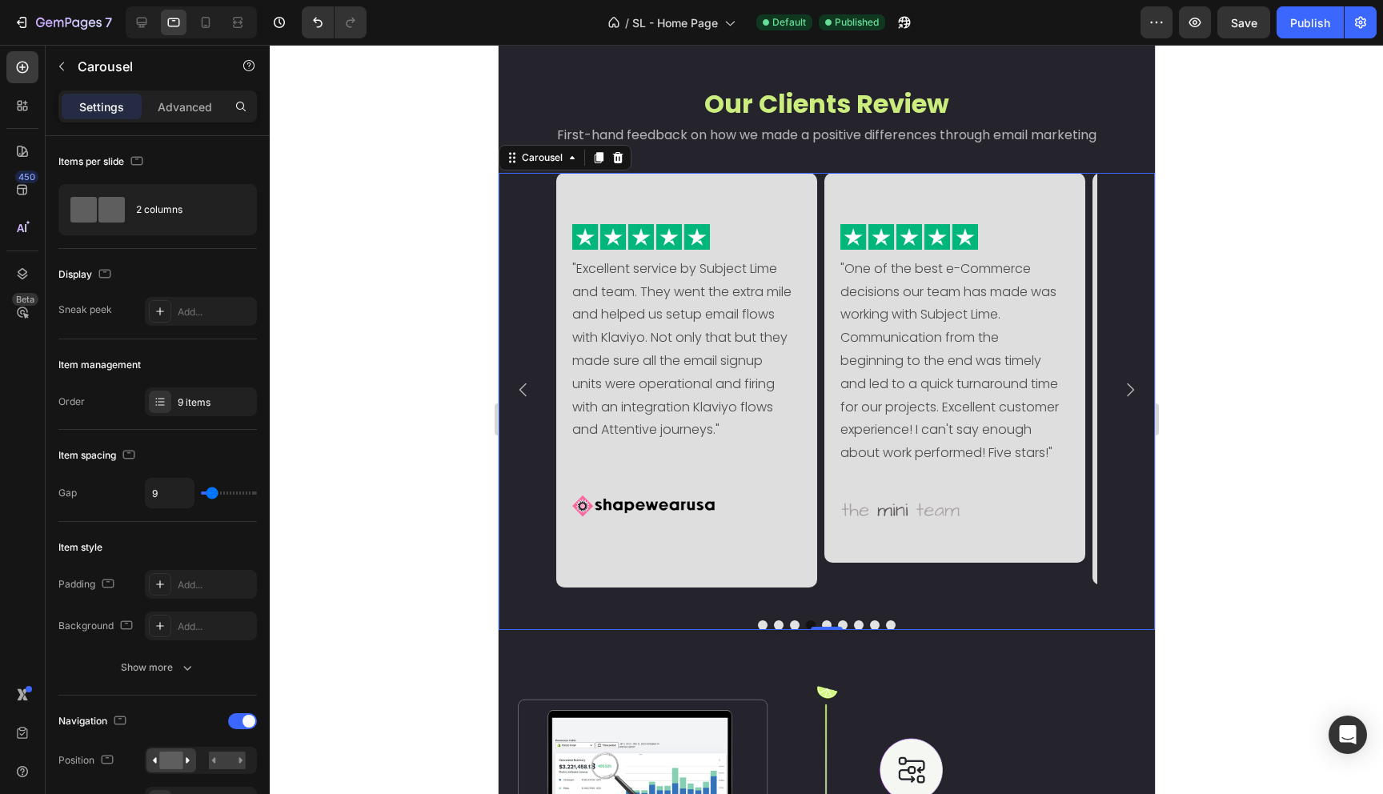
click at [530, 383] on icon "Carousel Back Arrow" at bounding box center [522, 389] width 19 height 19
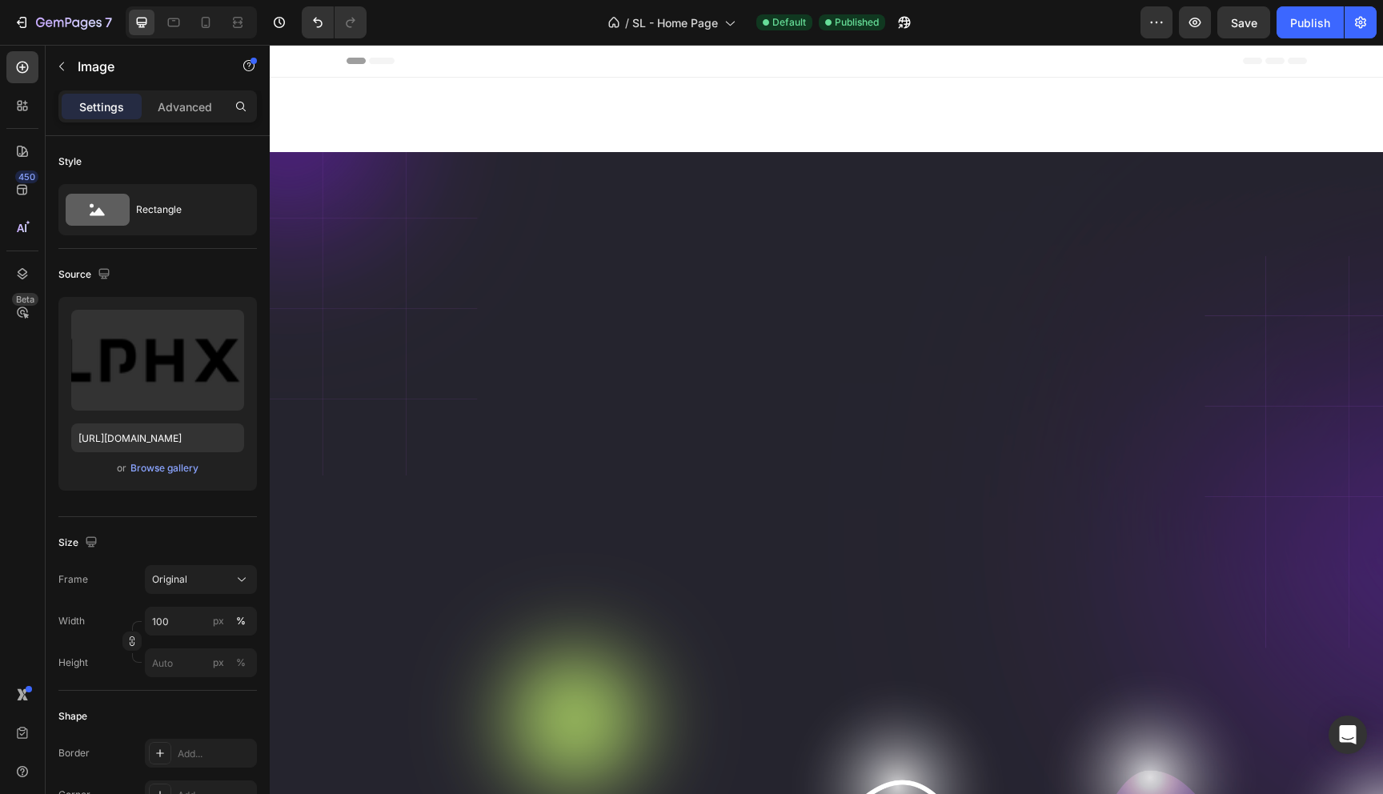
scroll to position [1982, 0]
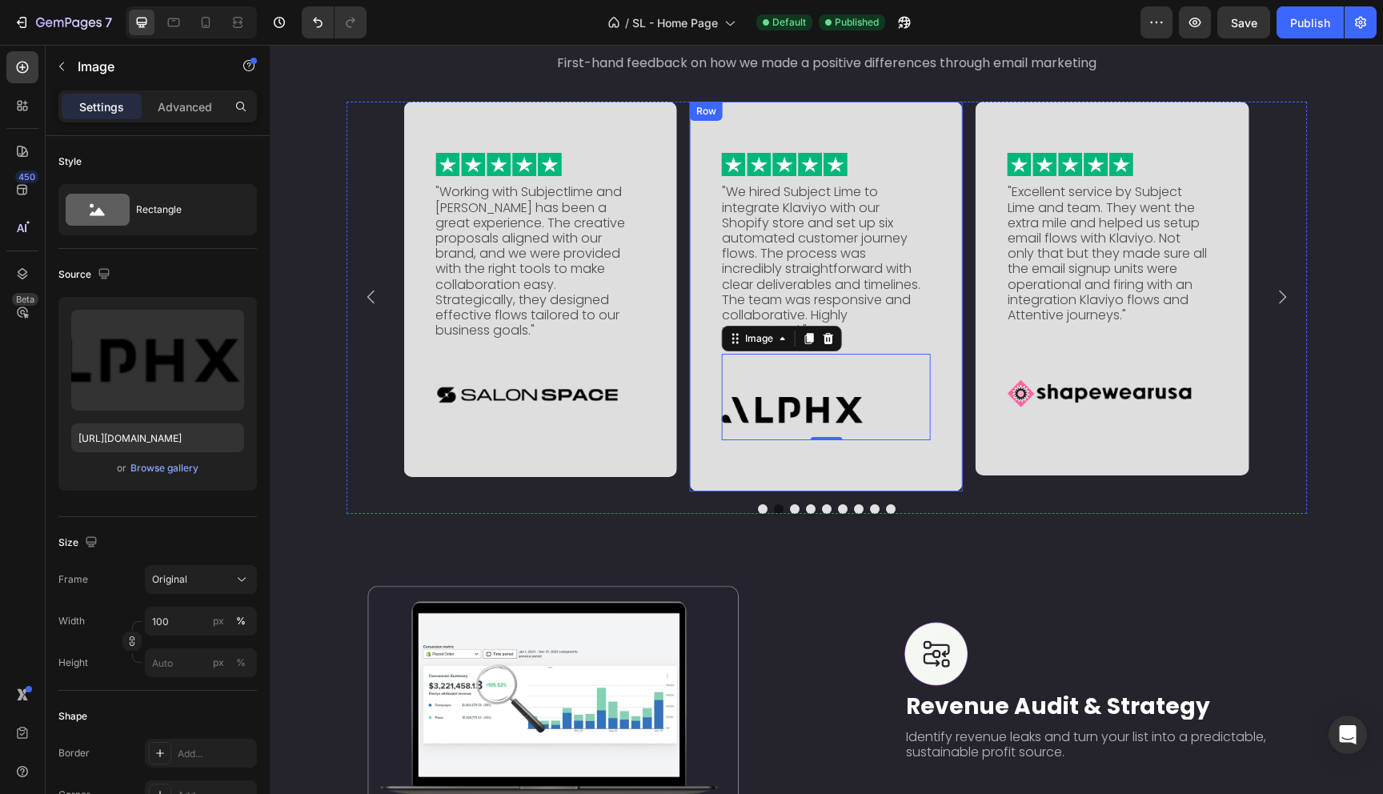
click at [766, 459] on div "Image "We hired Subject Lime to integrate Klaviyo with our Shopify store and se…" at bounding box center [826, 297] width 273 height 390
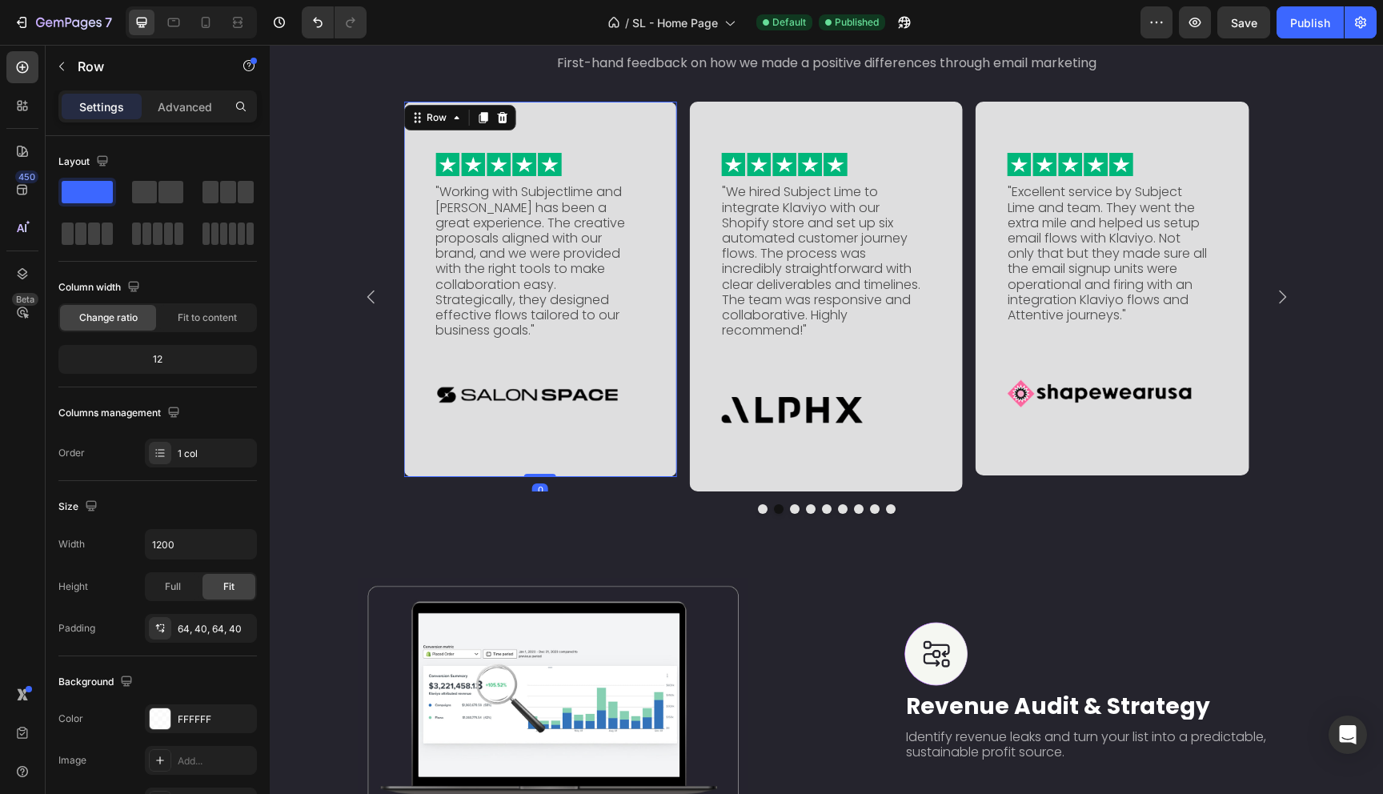
click at [565, 431] on div "Image "Working with Subjectlime and [PERSON_NAME] has been a great experience. …" at bounding box center [539, 289] width 273 height 375
click at [548, 400] on img at bounding box center [526, 394] width 183 height 61
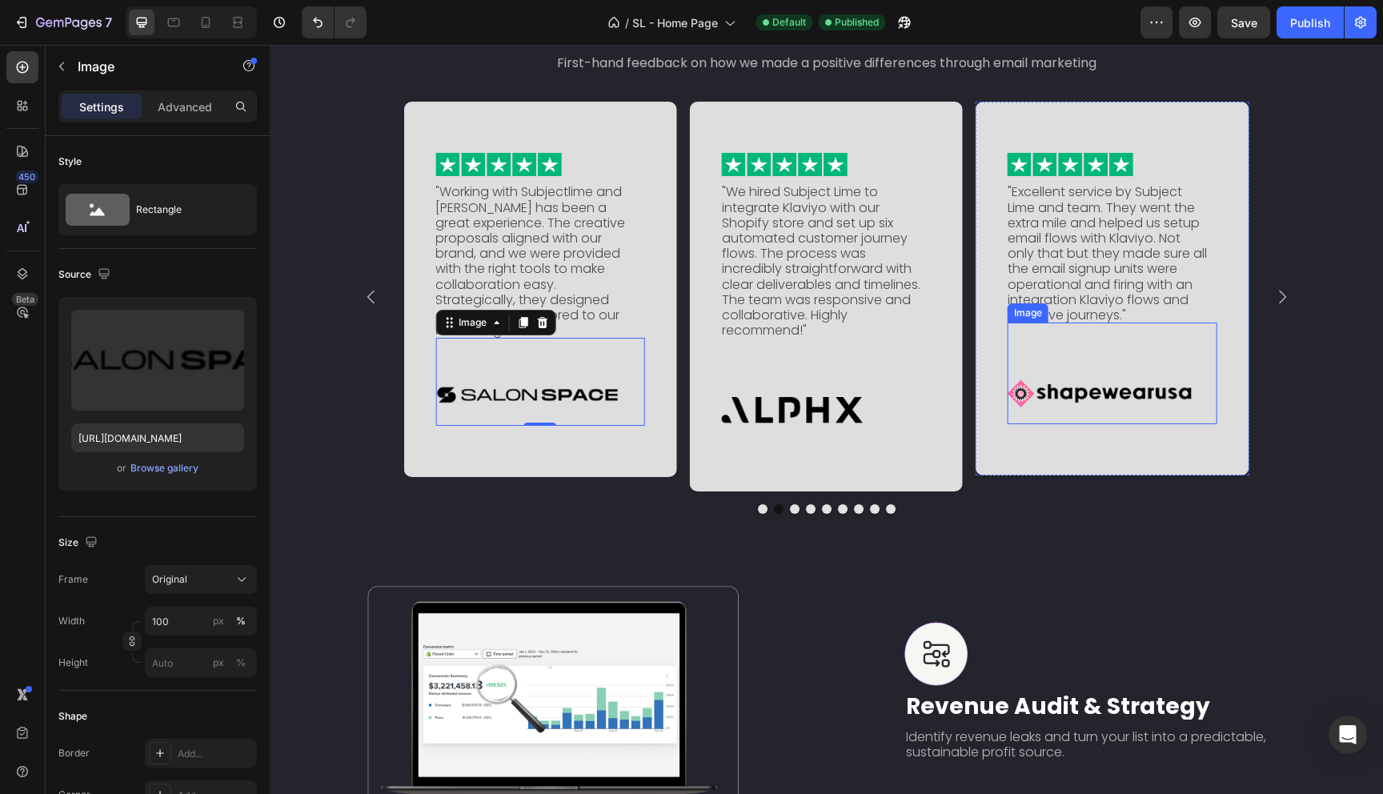
click at [1100, 391] on img at bounding box center [1099, 393] width 183 height 61
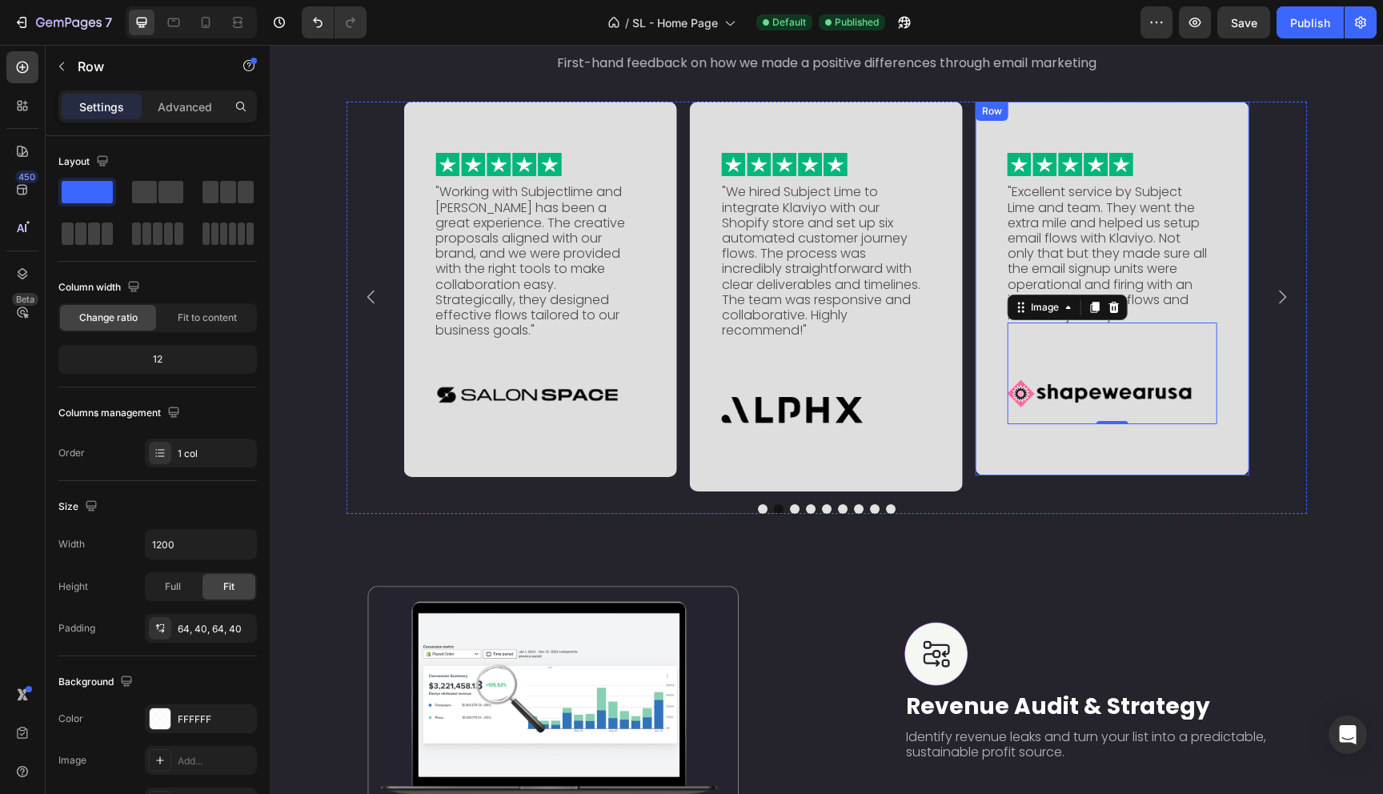
click at [1041, 455] on div "Image "Excellent service by Subject Lime and team. They went the extra mile and…" at bounding box center [1112, 289] width 273 height 374
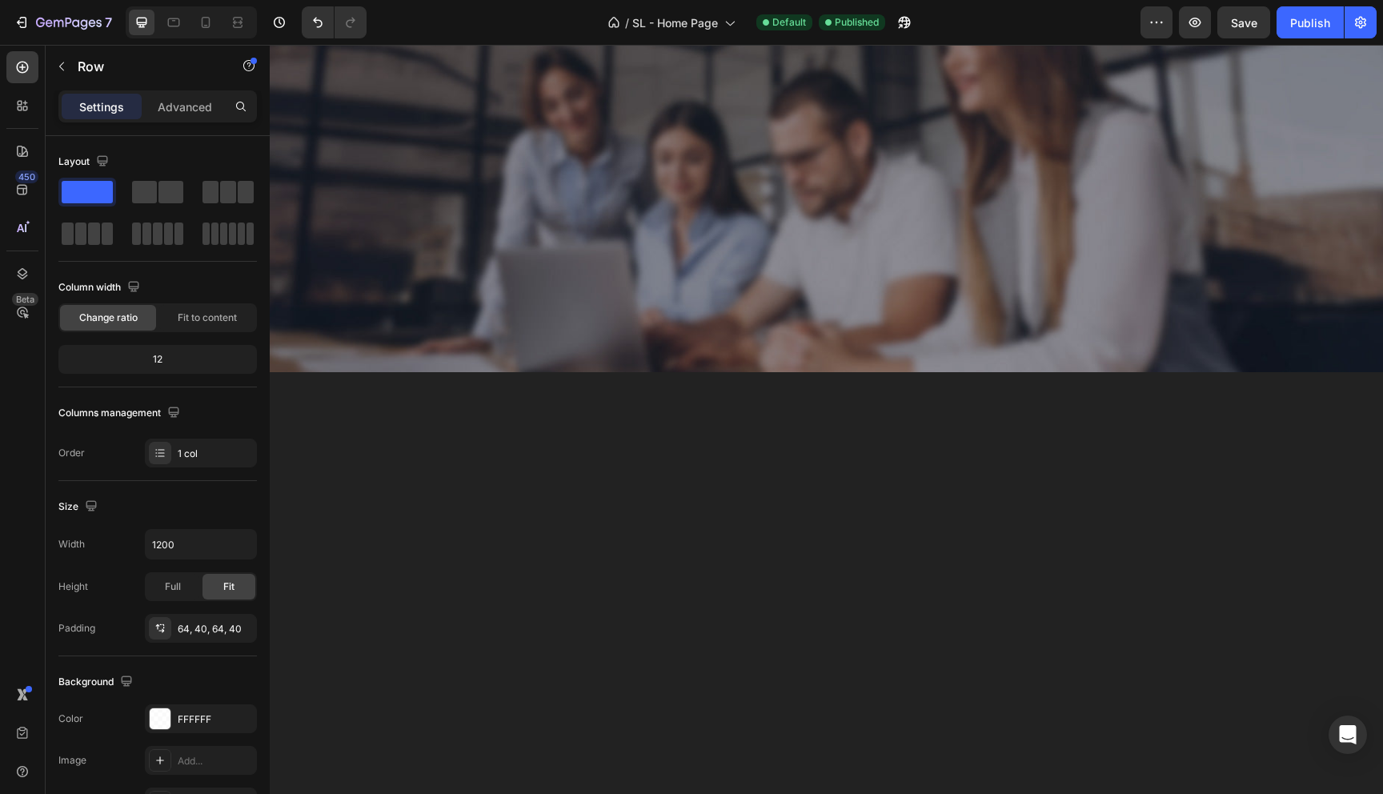
scroll to position [4130, 0]
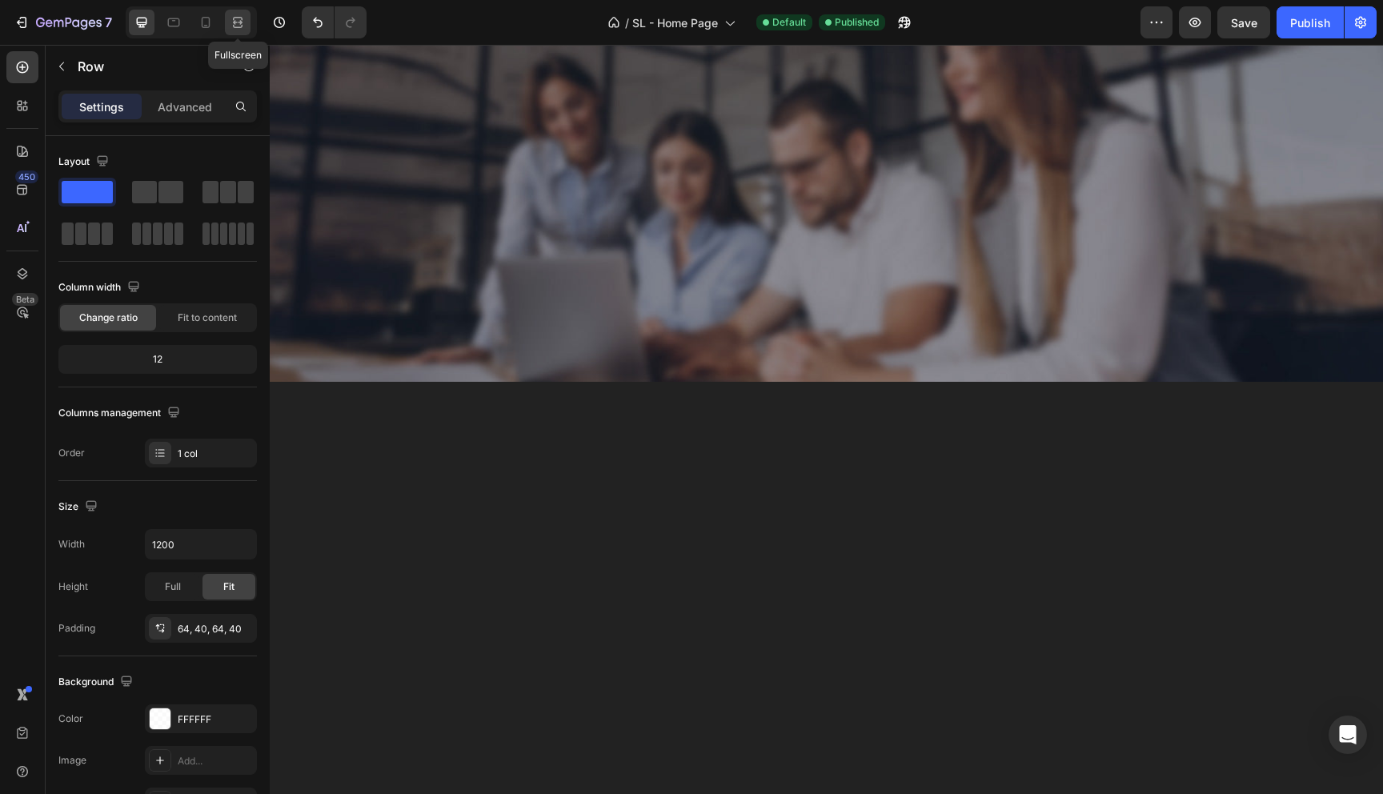
click at [234, 29] on icon at bounding box center [238, 22] width 16 height 16
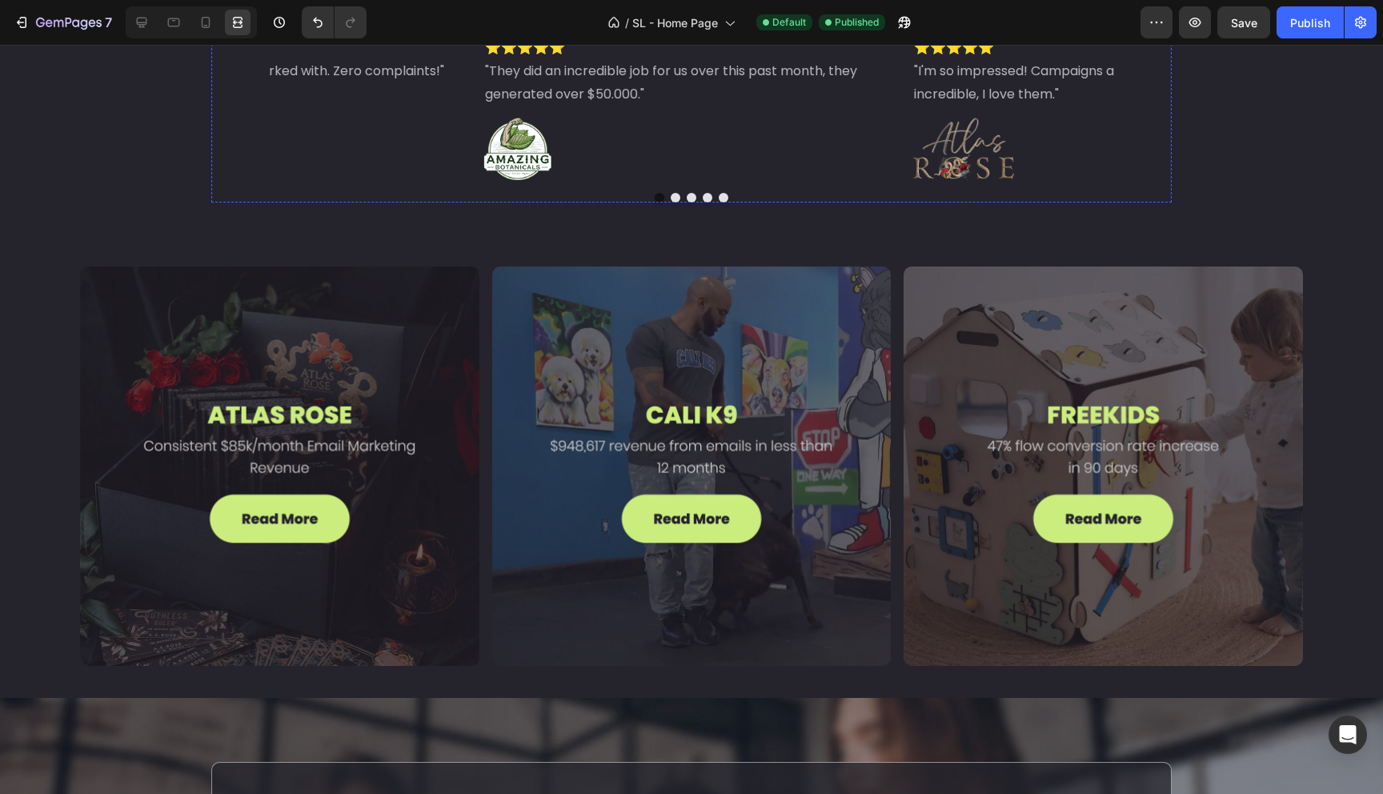
scroll to position [4667, 0]
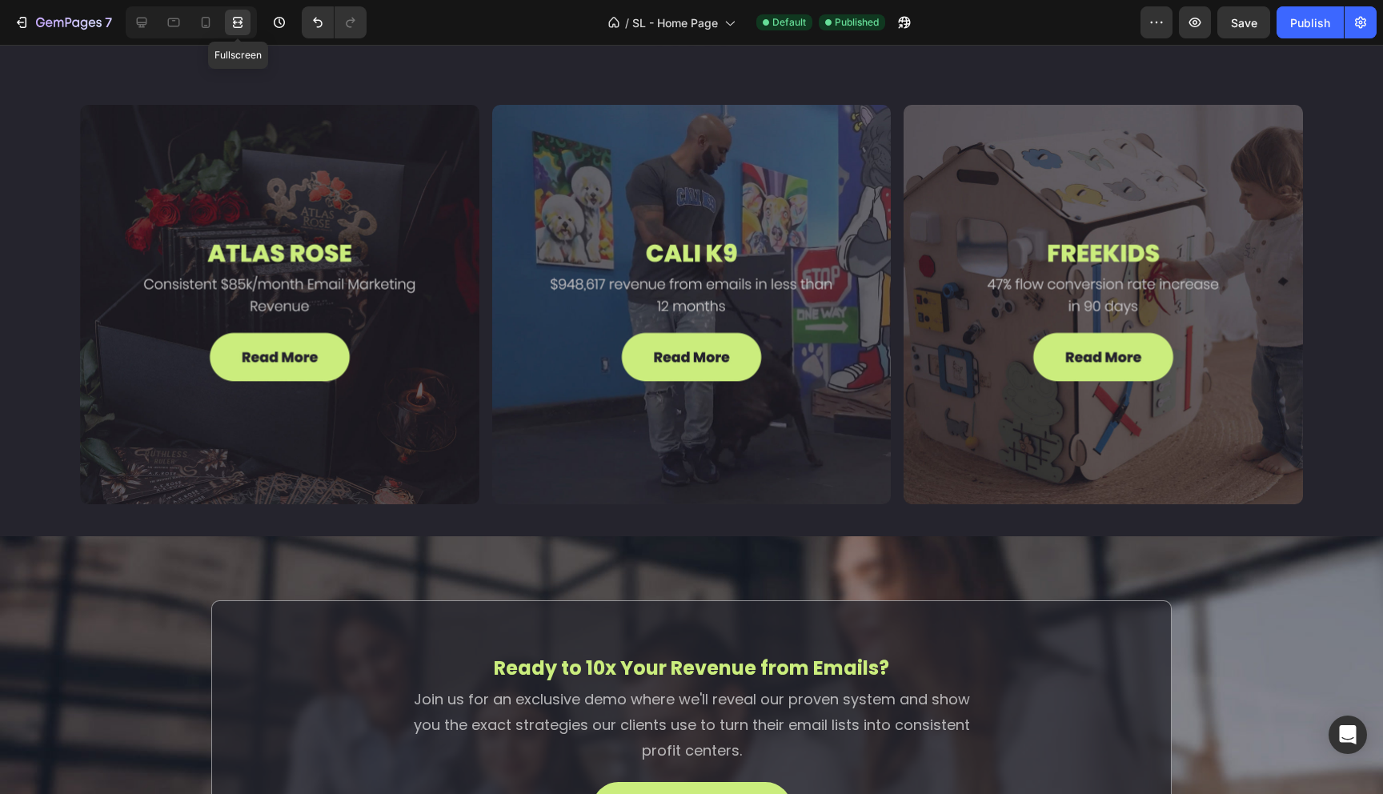
drag, startPoint x: 233, startPoint y: 23, endPoint x: 234, endPoint y: 34, distance: 10.5
click at [233, 23] on icon at bounding box center [238, 22] width 16 height 16
click at [146, 21] on icon at bounding box center [142, 23] width 10 height 10
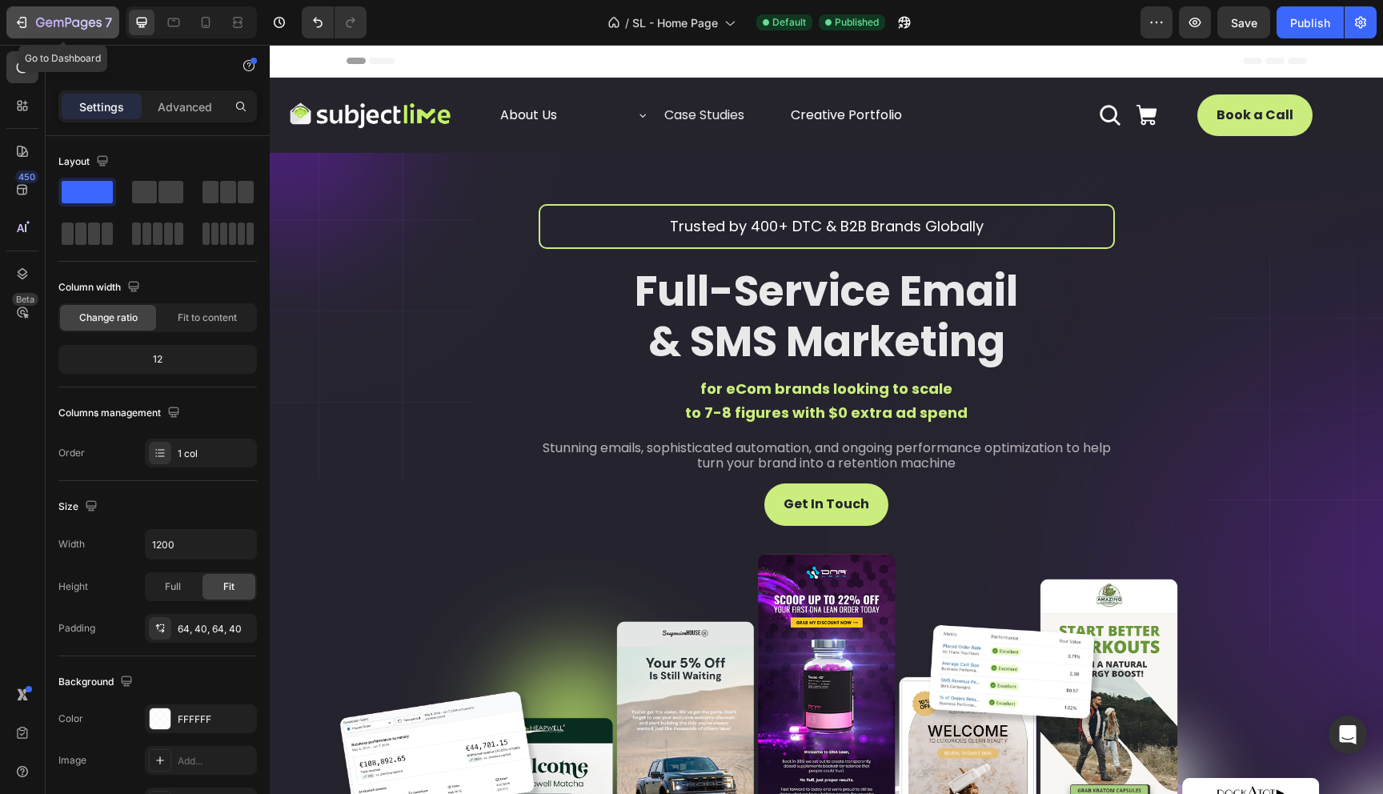
click at [78, 26] on icon "button" at bounding box center [75, 22] width 7 height 7
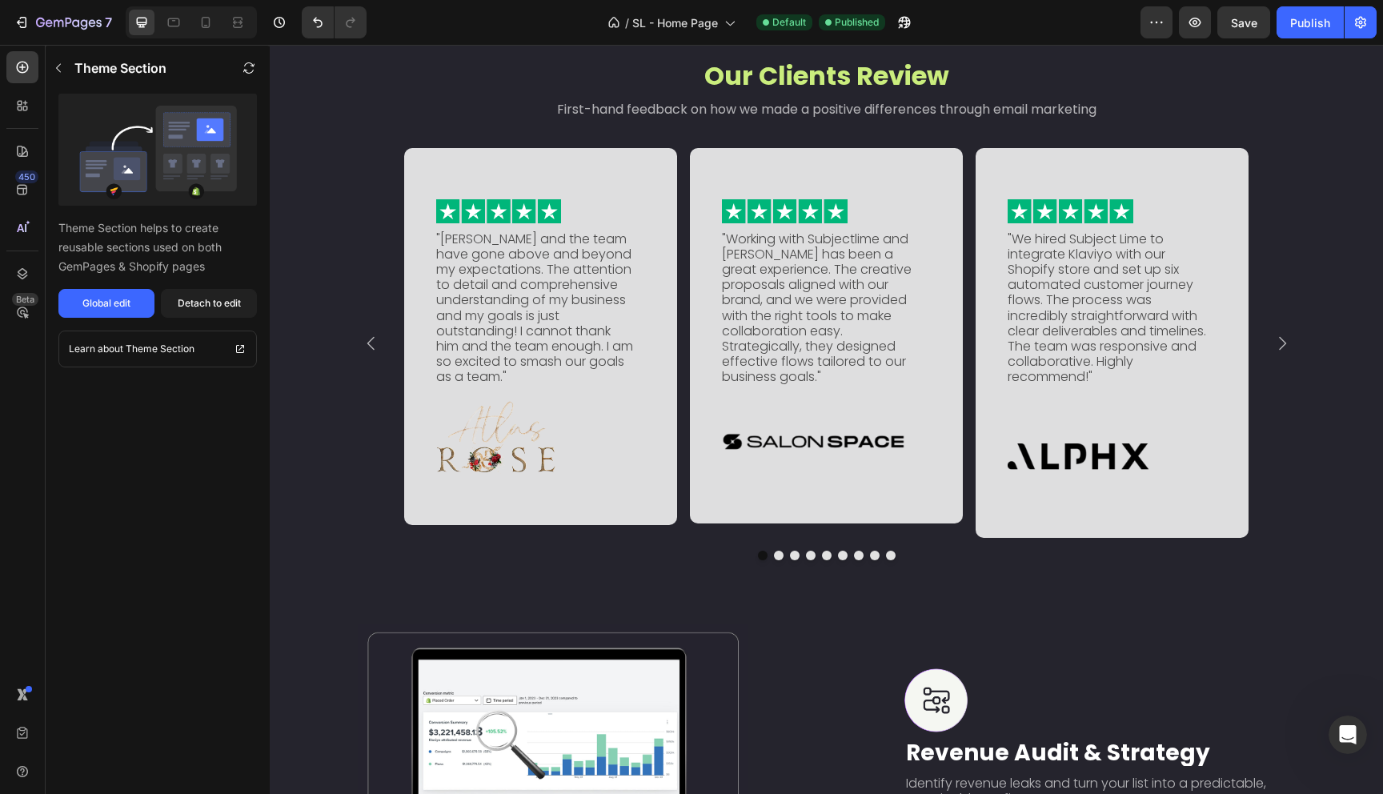
scroll to position [1990, 0]
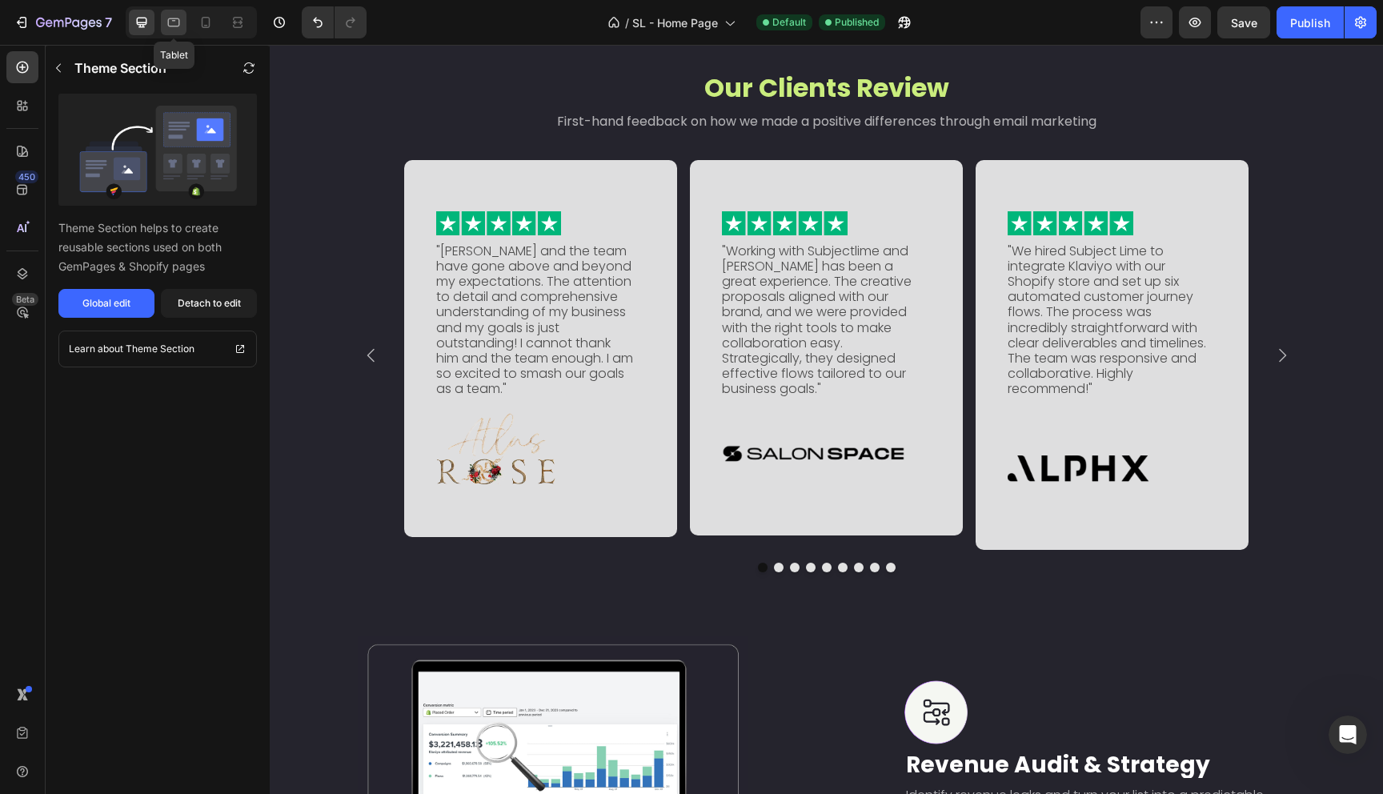
click at [182, 16] on div at bounding box center [174, 23] width 26 height 26
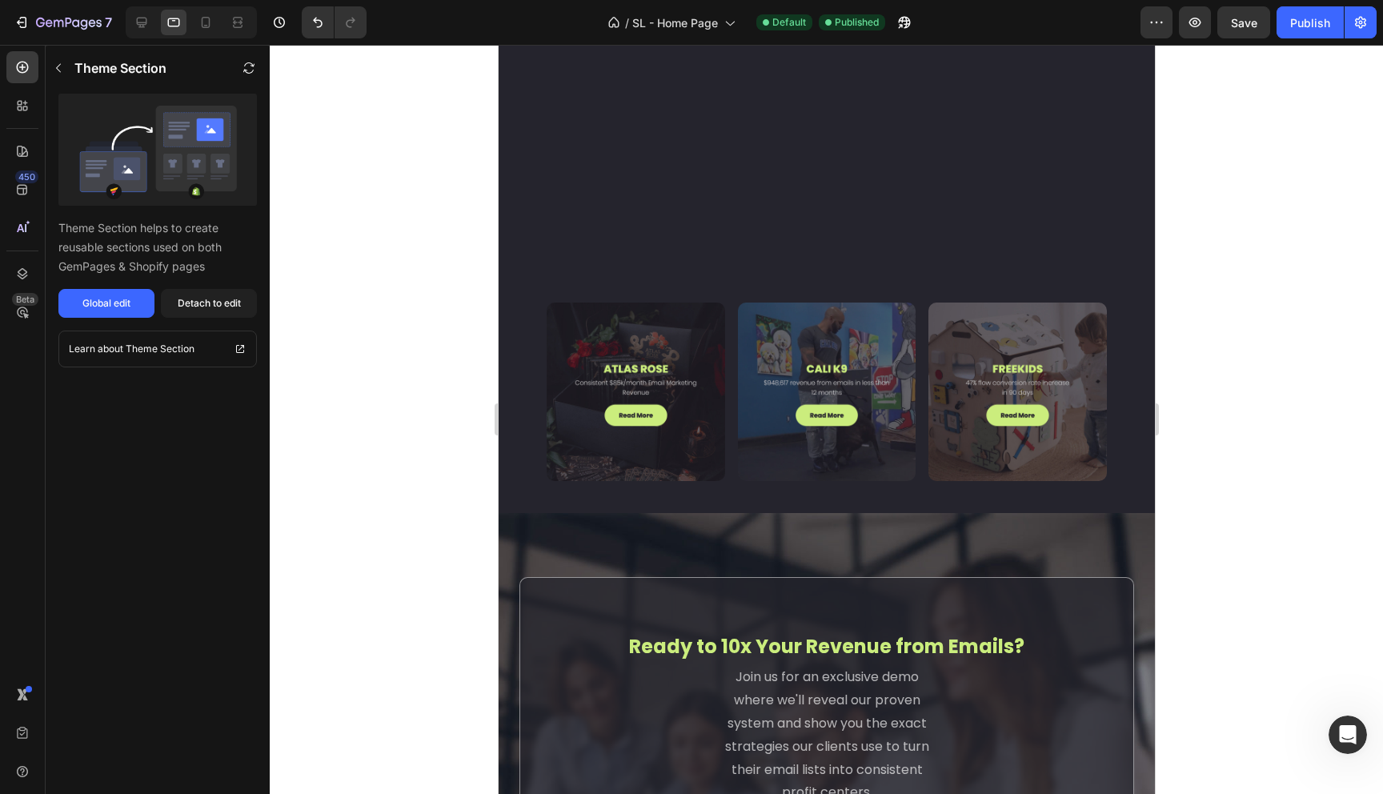
scroll to position [5550, 0]
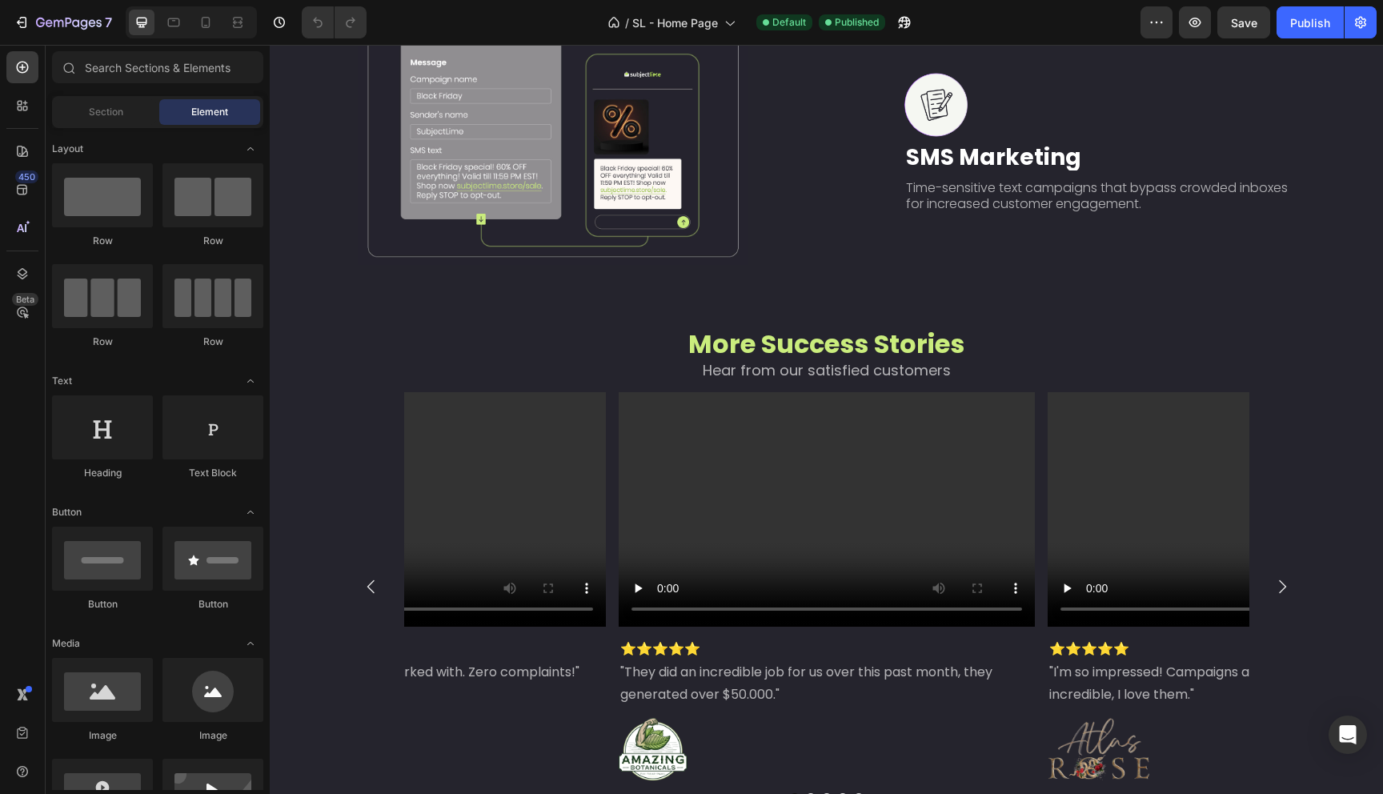
scroll to position [5442, 0]
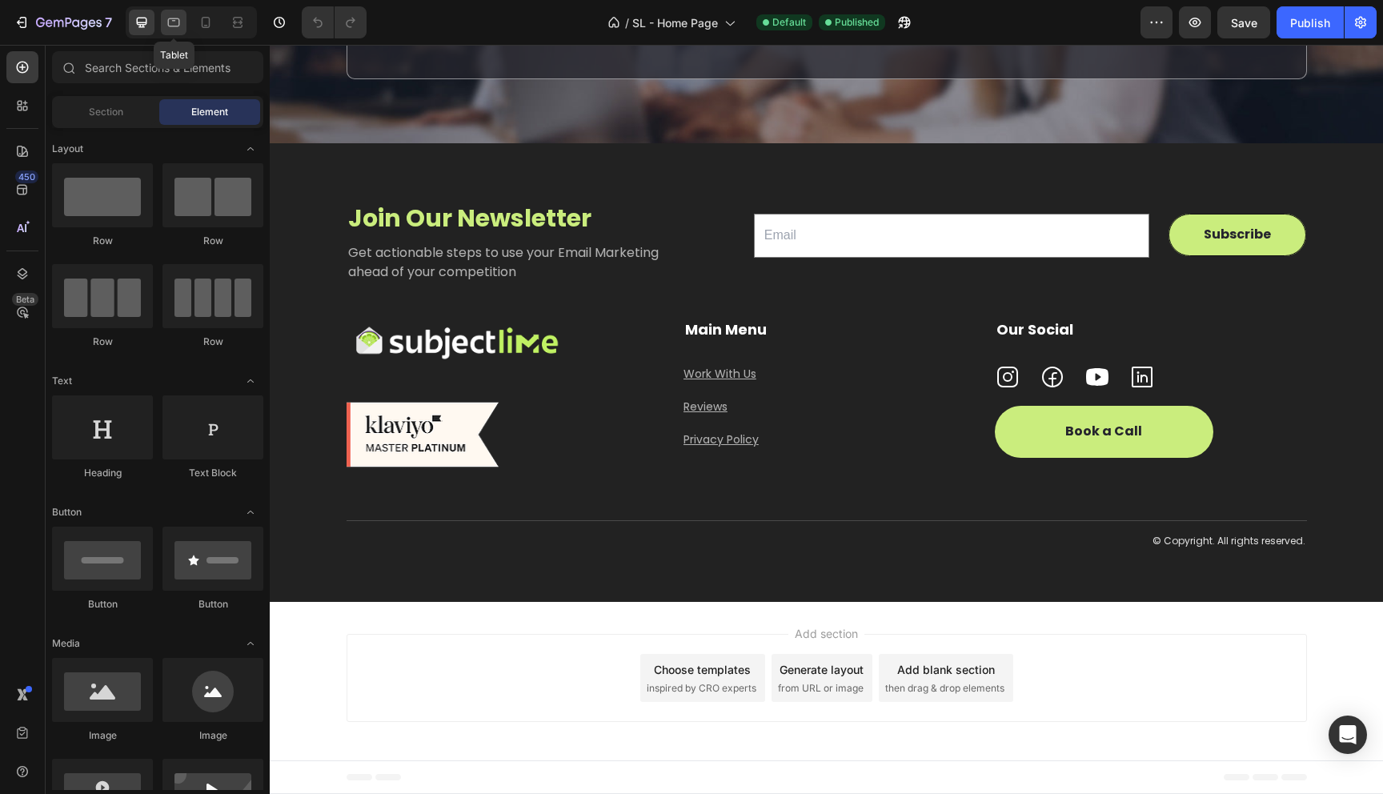
click at [176, 23] on icon at bounding box center [174, 22] width 16 height 16
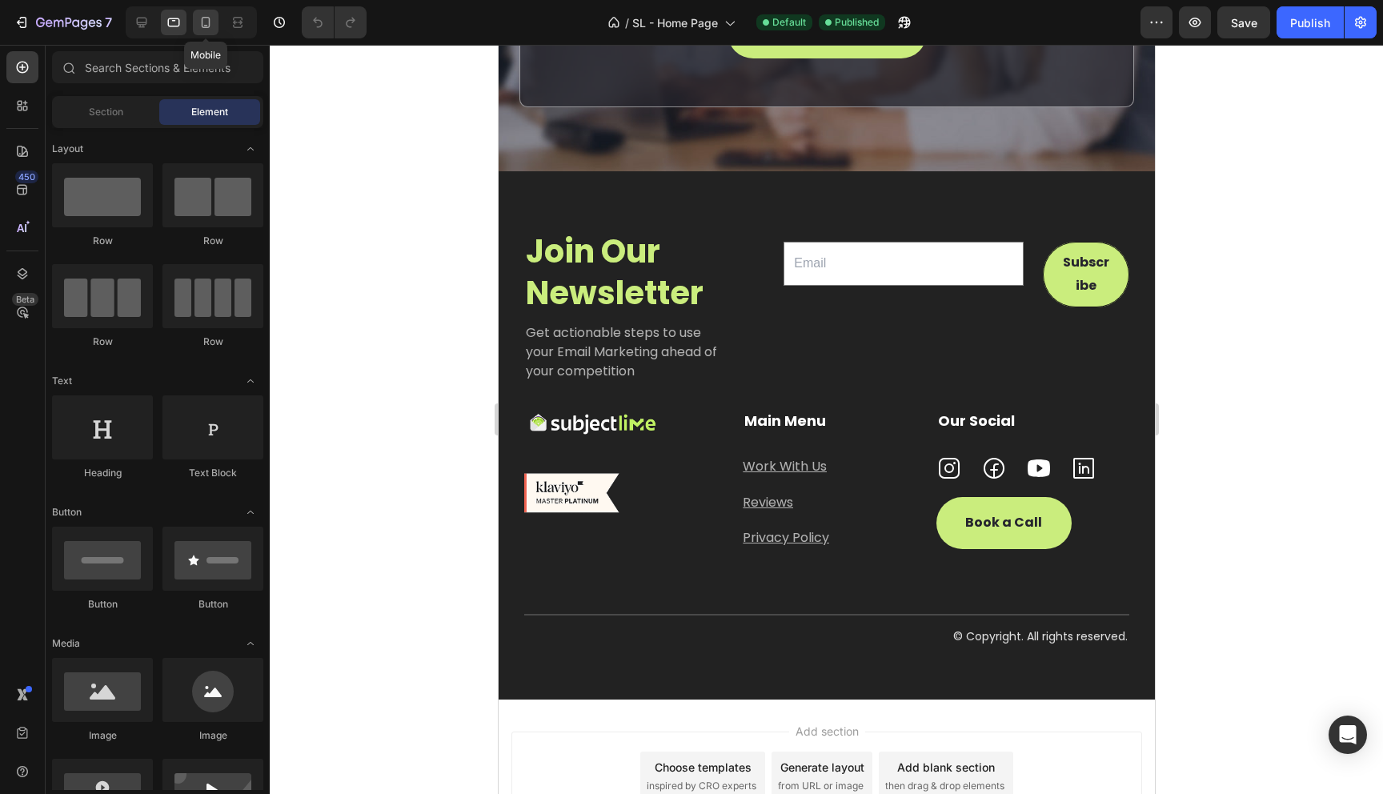
click at [204, 20] on icon at bounding box center [206, 22] width 16 height 16
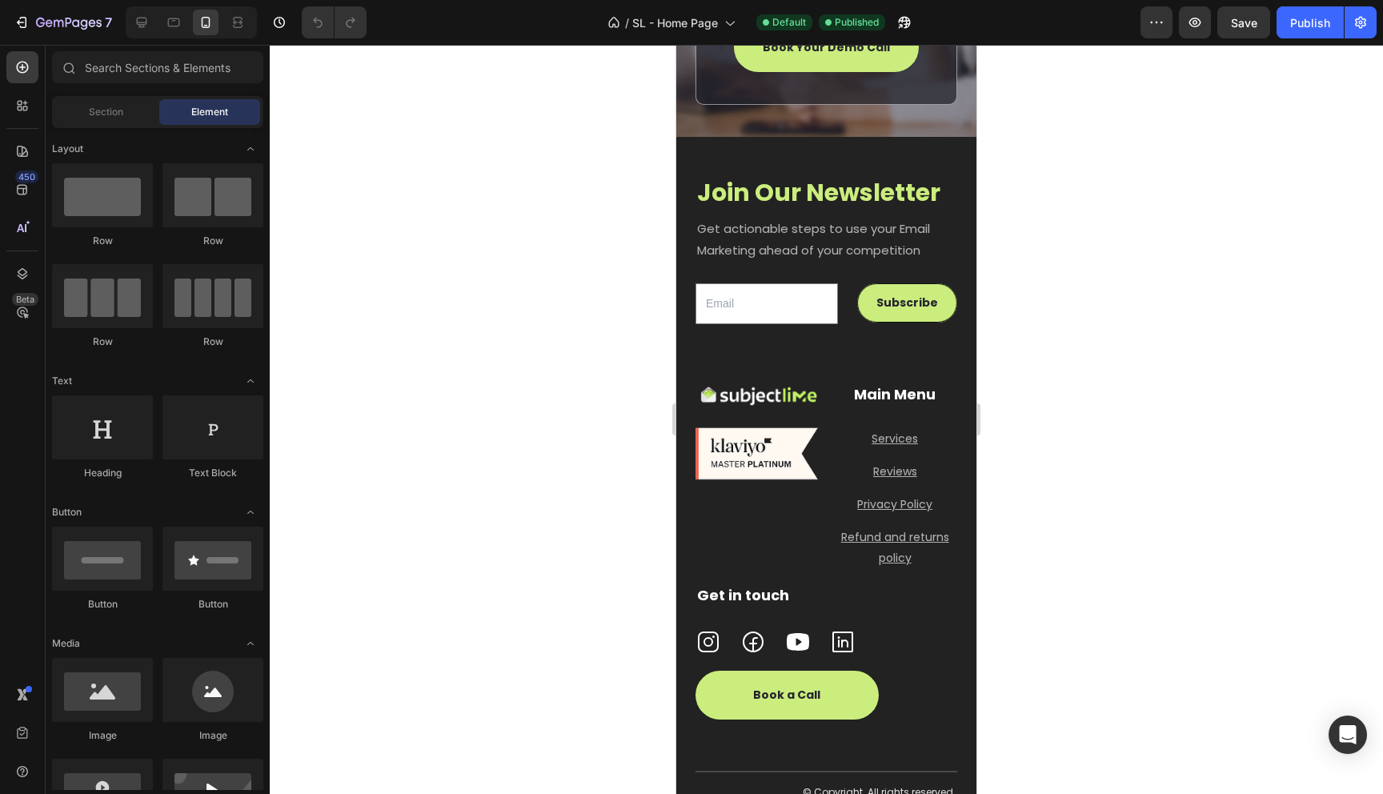
scroll to position [6287, 0]
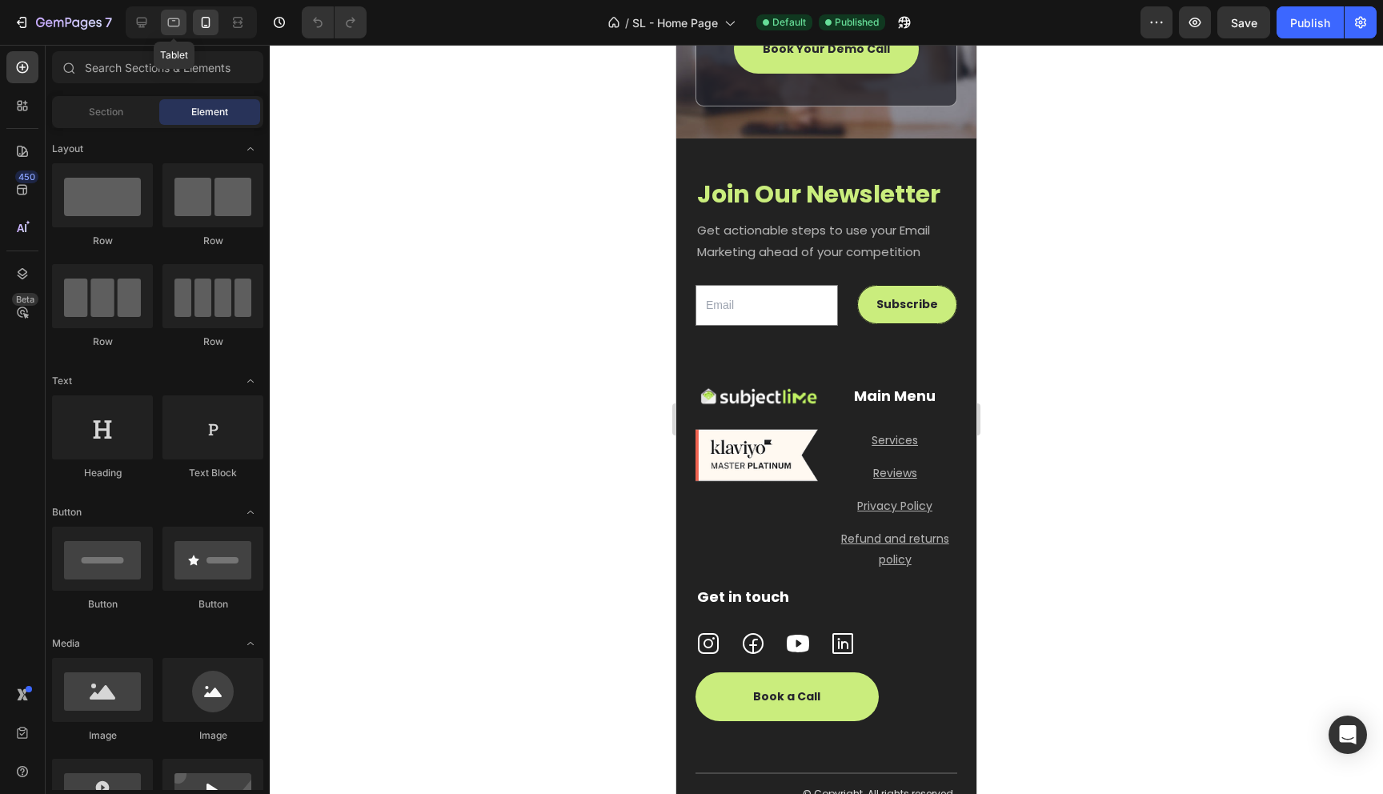
click at [183, 24] on div at bounding box center [174, 23] width 26 height 26
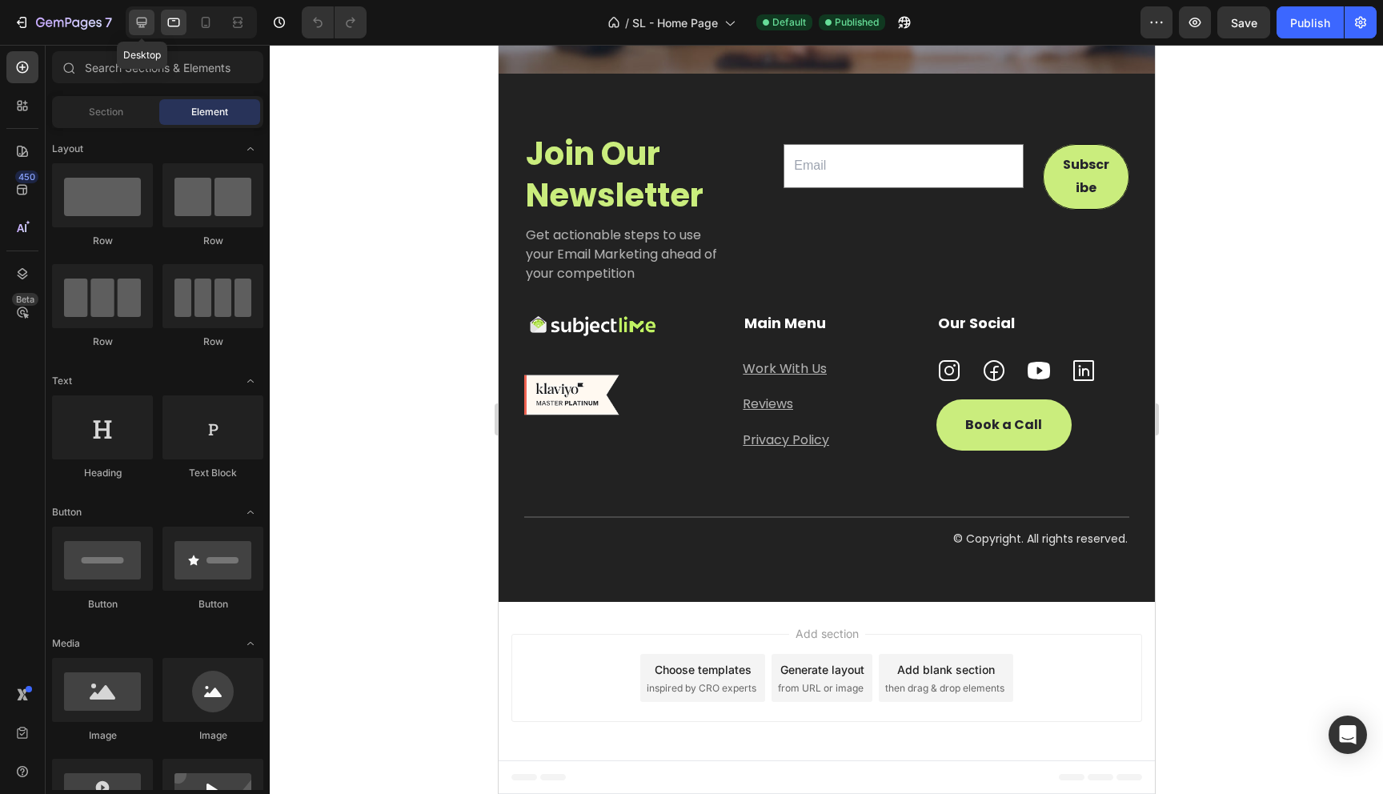
click at [146, 24] on icon at bounding box center [142, 22] width 16 height 16
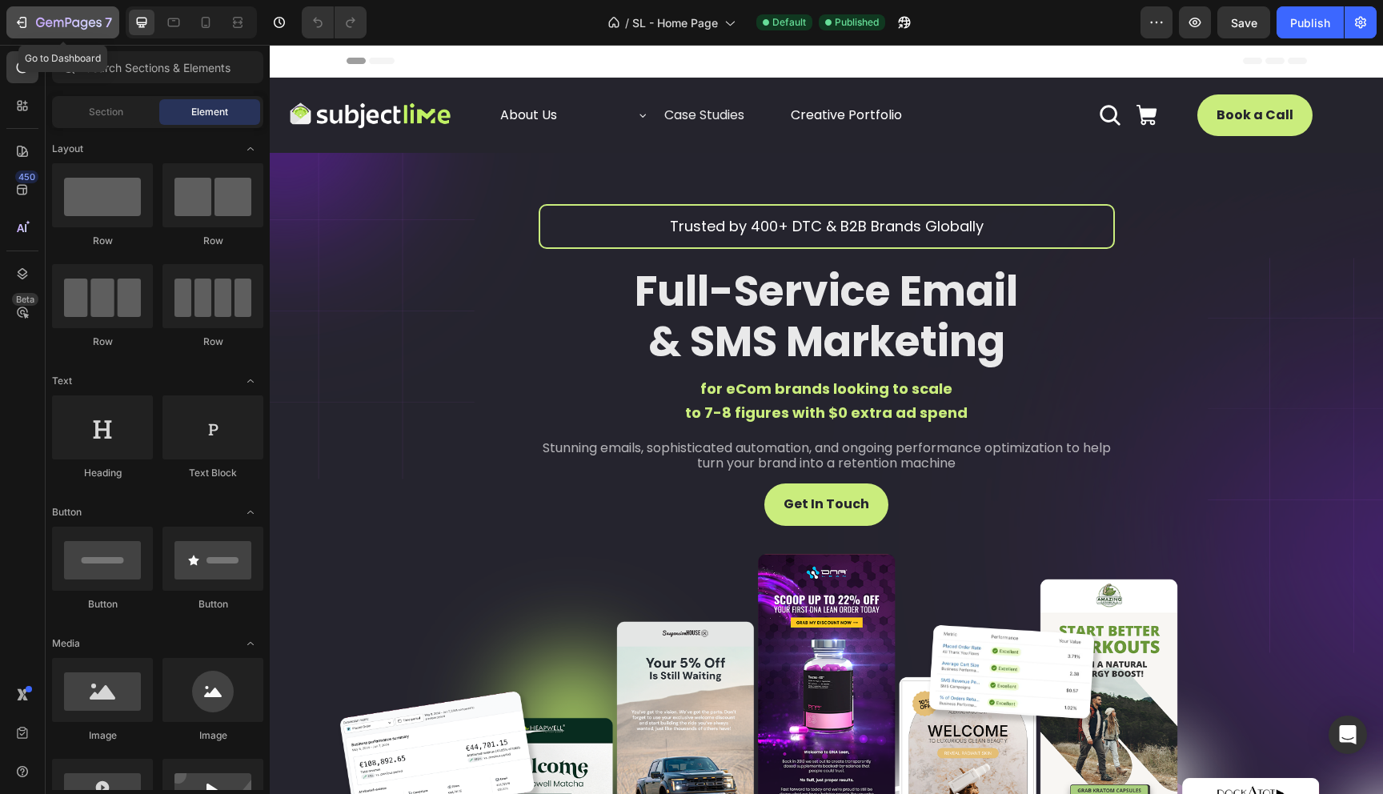
click at [54, 25] on icon "button" at bounding box center [59, 23] width 10 height 7
